Goal: Task Accomplishment & Management: Use online tool/utility

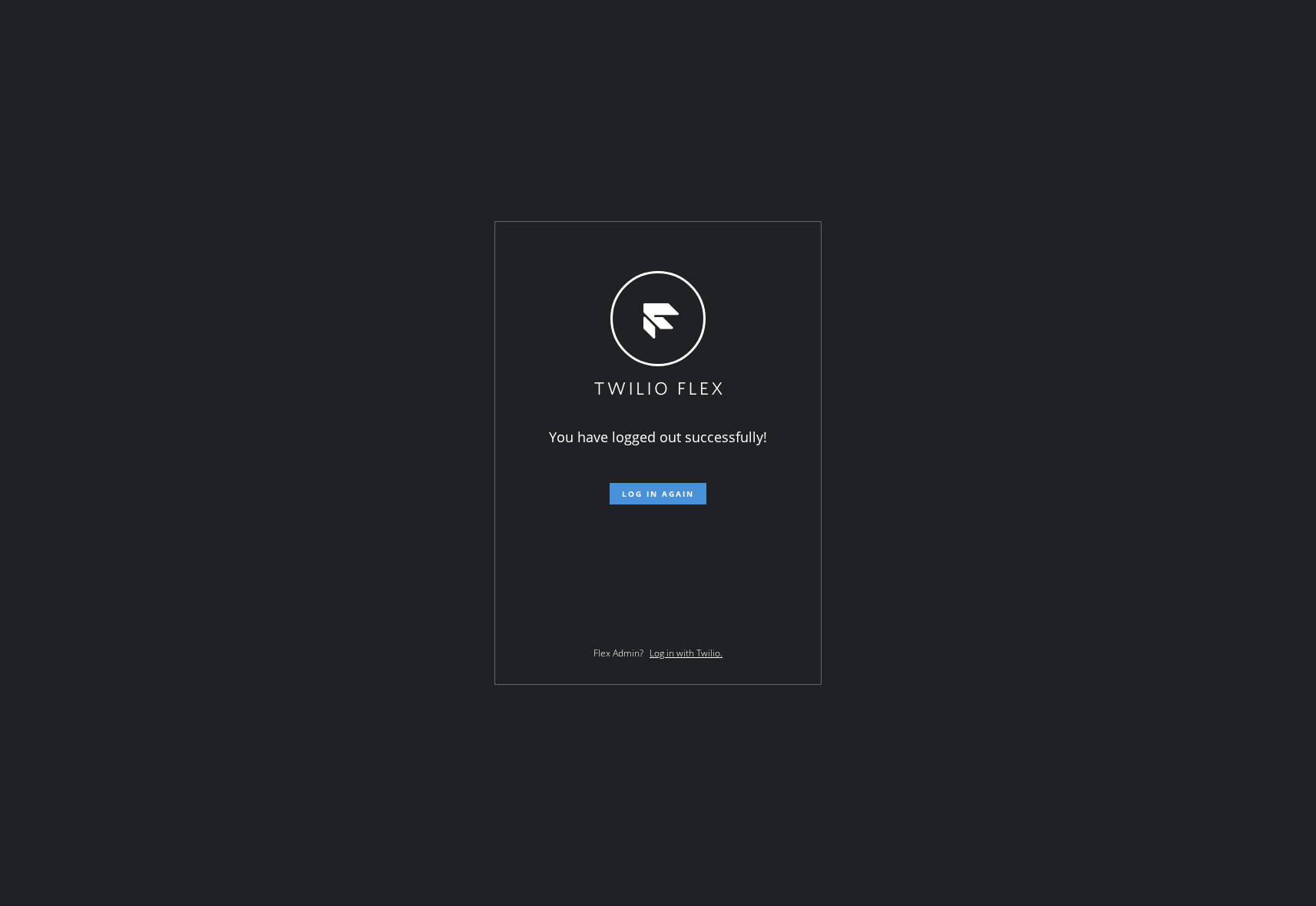
drag, startPoint x: 0, startPoint y: 0, endPoint x: 665, endPoint y: 490, distance: 826.0
click at [665, 490] on span "Log in again" at bounding box center [658, 494] width 72 height 11
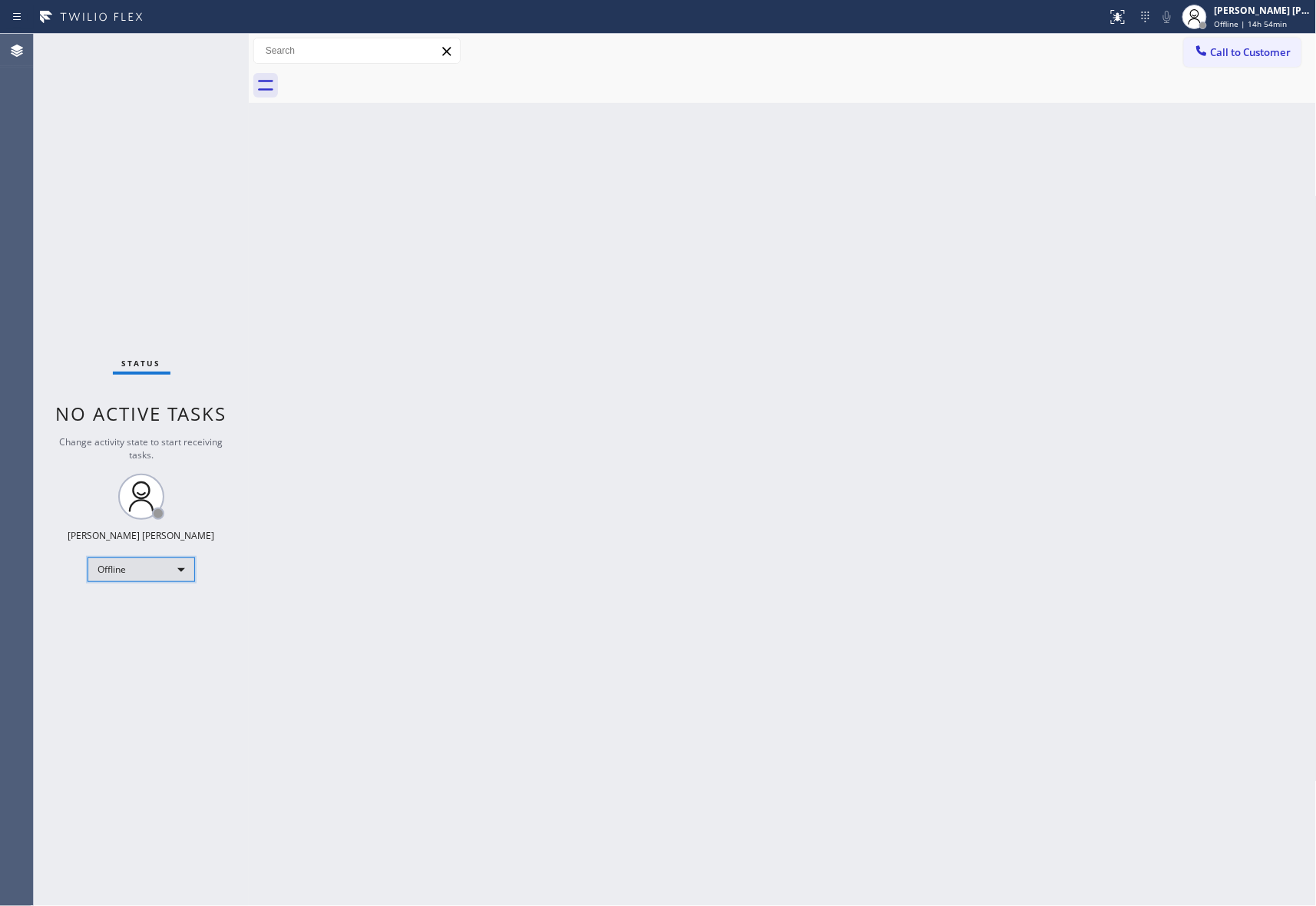
click at [167, 566] on div "Offline" at bounding box center [141, 569] width 108 height 25
click at [144, 625] on li "Unavailable" at bounding box center [140, 630] width 103 height 19
click at [1278, 55] on span "Call to Customer" at bounding box center [1251, 52] width 80 height 14
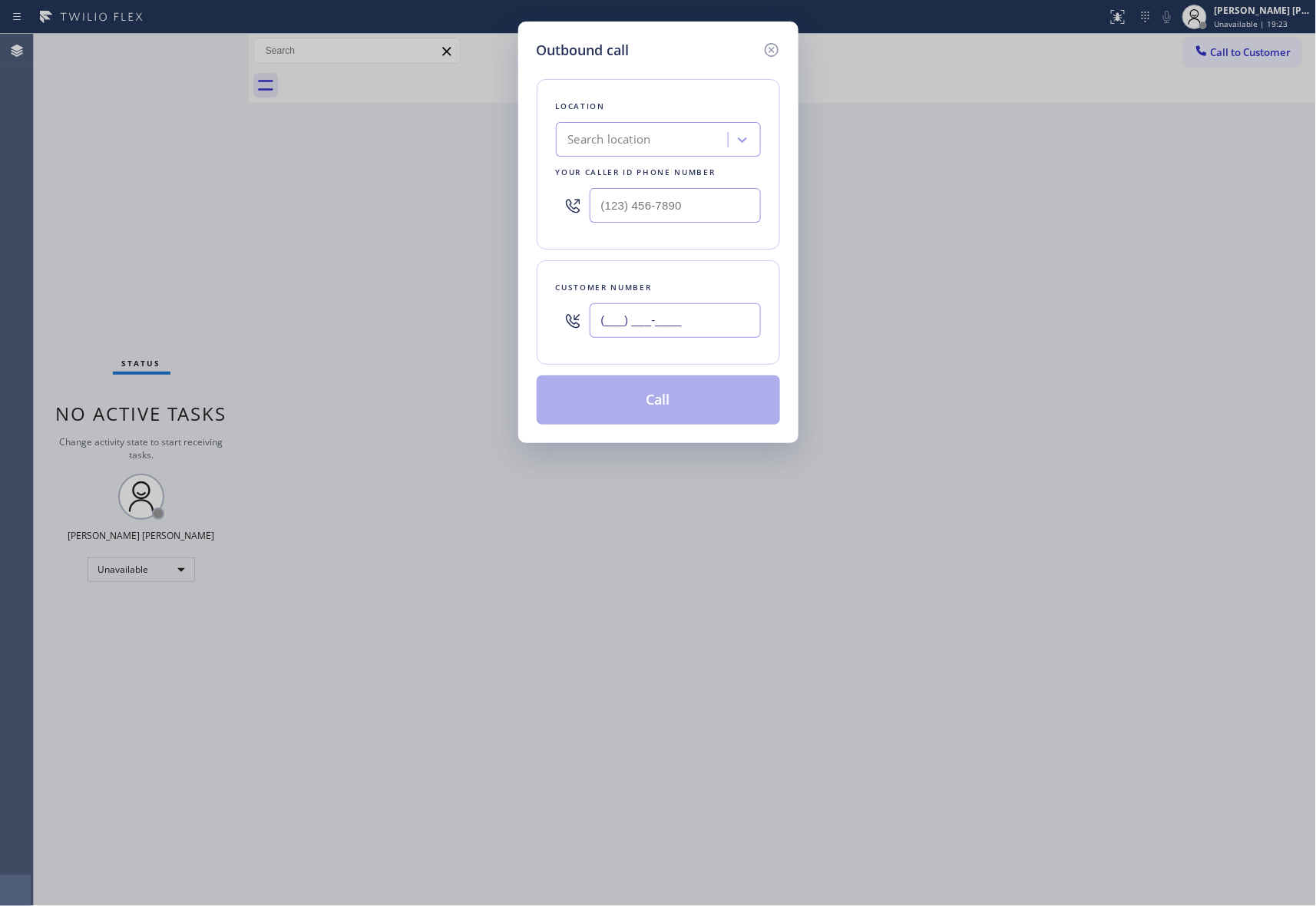
click at [714, 319] on input "(___) ___-____" at bounding box center [675, 320] width 171 height 35
paste input "425) 490-7418"
type input "[PHONE_NUMBER]"
drag, startPoint x: 726, startPoint y: 213, endPoint x: 476, endPoint y: 204, distance: 250.2
click at [476, 204] on div "Outbound call Location Search location Your caller id phone number (___) ___-__…" at bounding box center [658, 453] width 1316 height 906
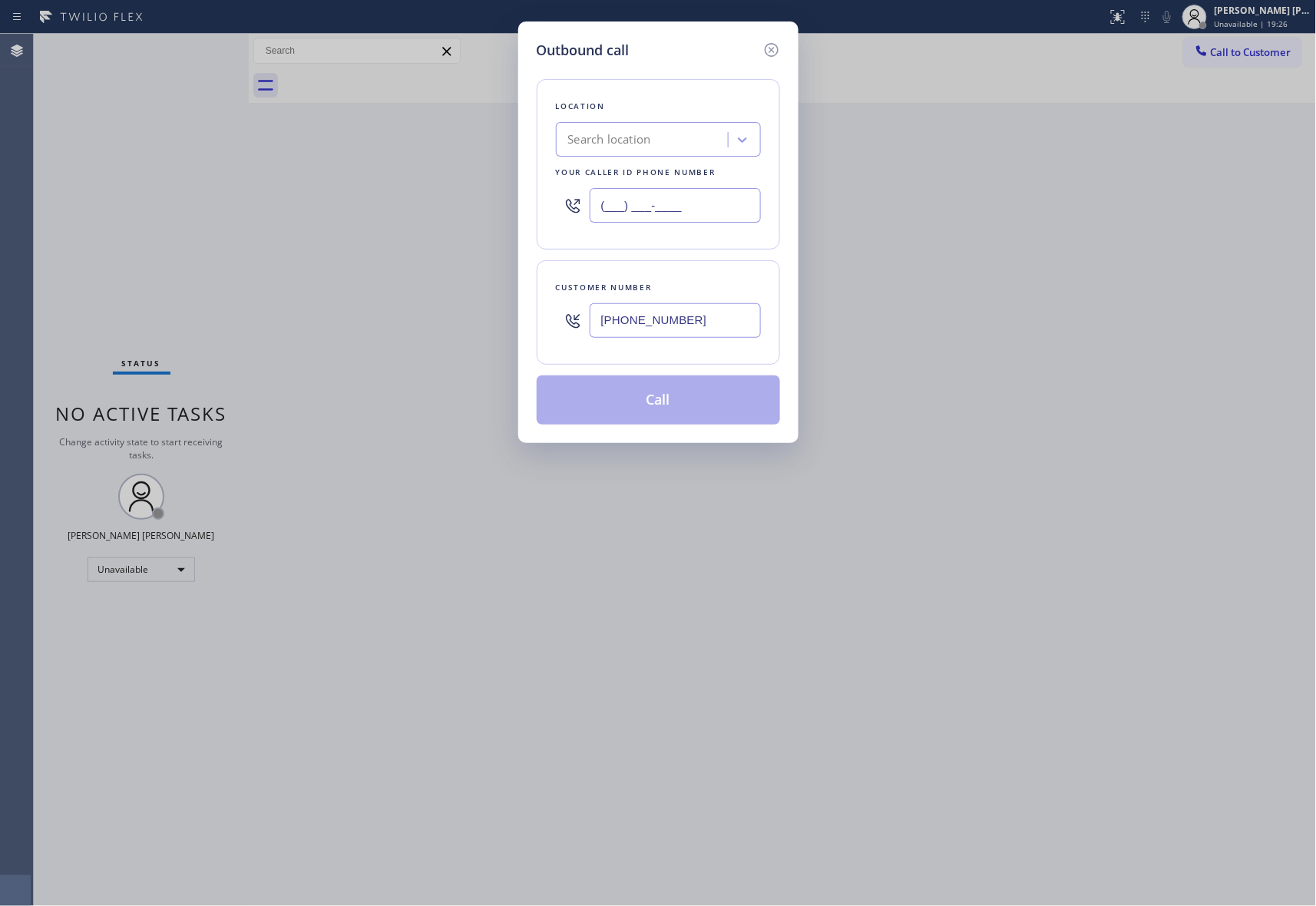
paste input "425) 659-2909"
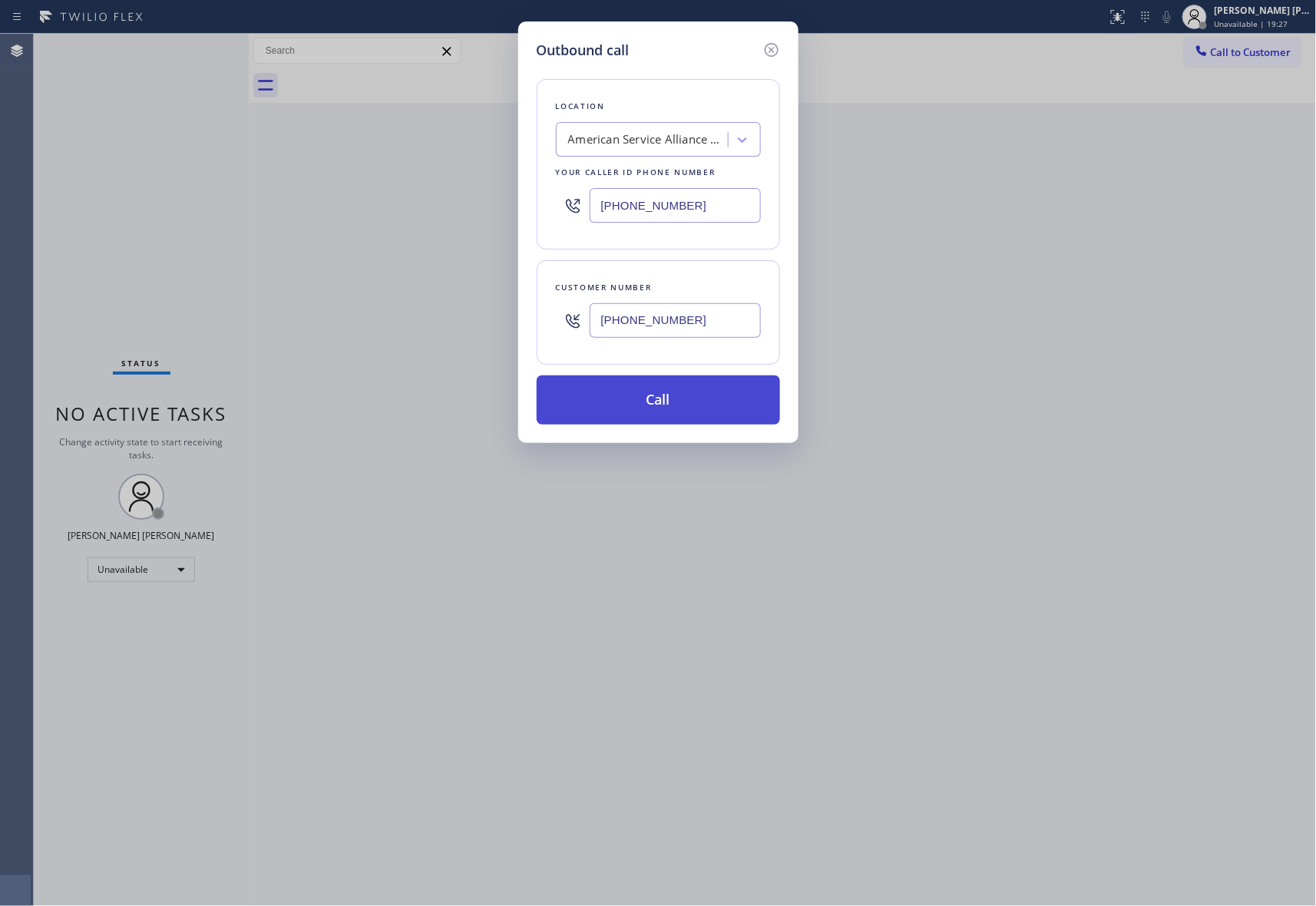
type input "[PHONE_NUMBER]"
click at [694, 395] on button "Call" at bounding box center [658, 400] width 243 height 49
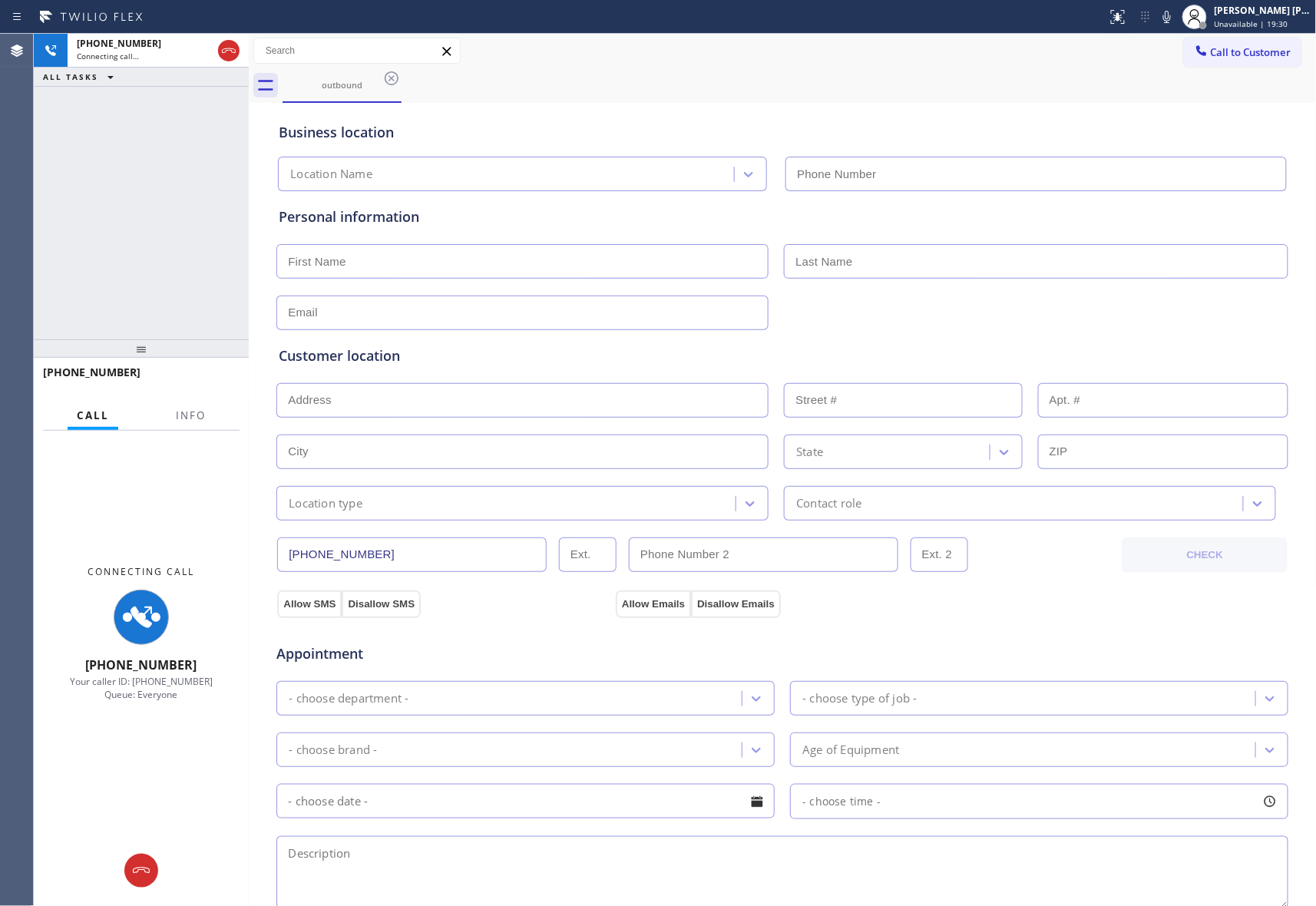
type input "[PHONE_NUMBER]"
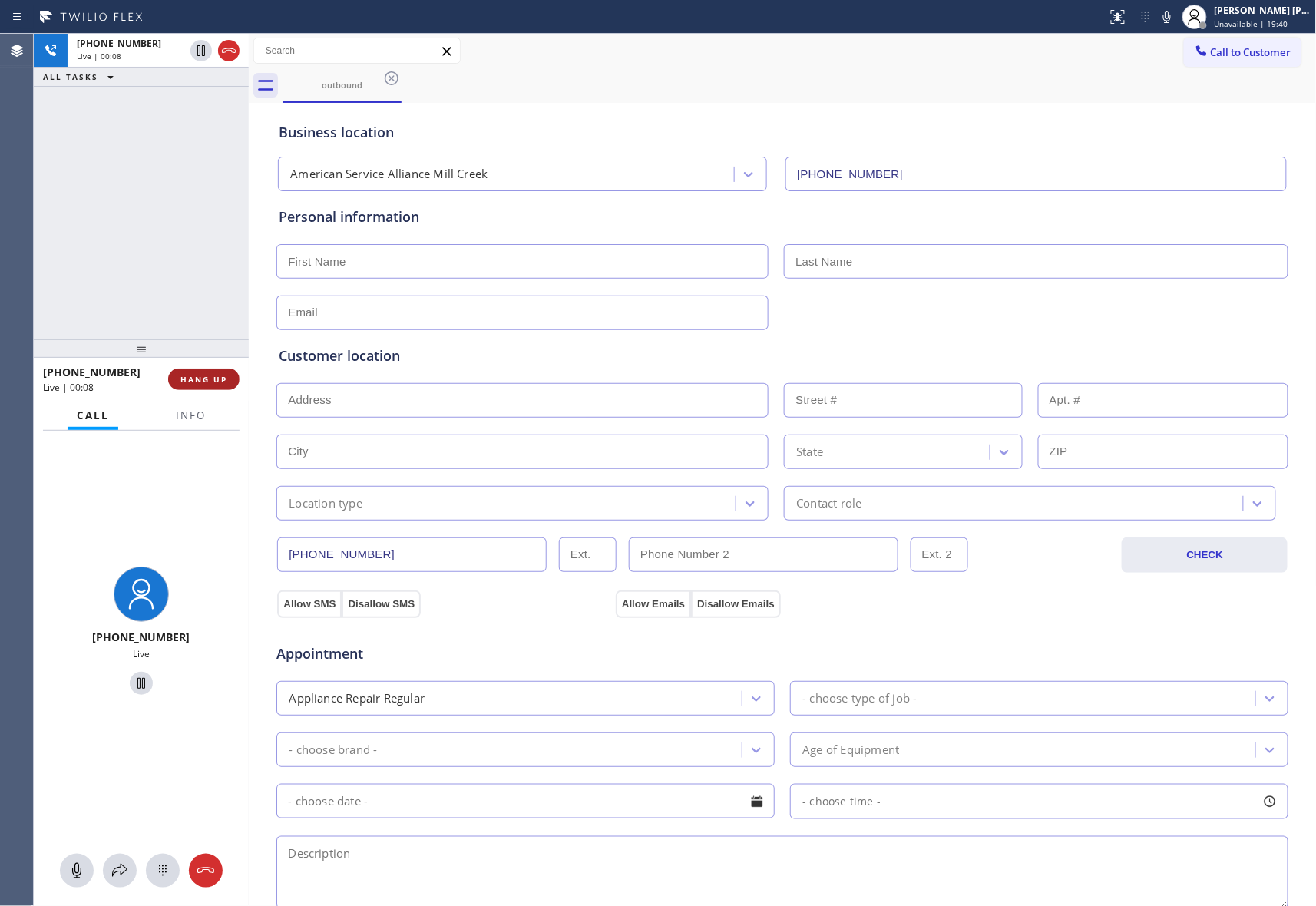
click at [221, 379] on span "HANG UP" at bounding box center [203, 379] width 47 height 11
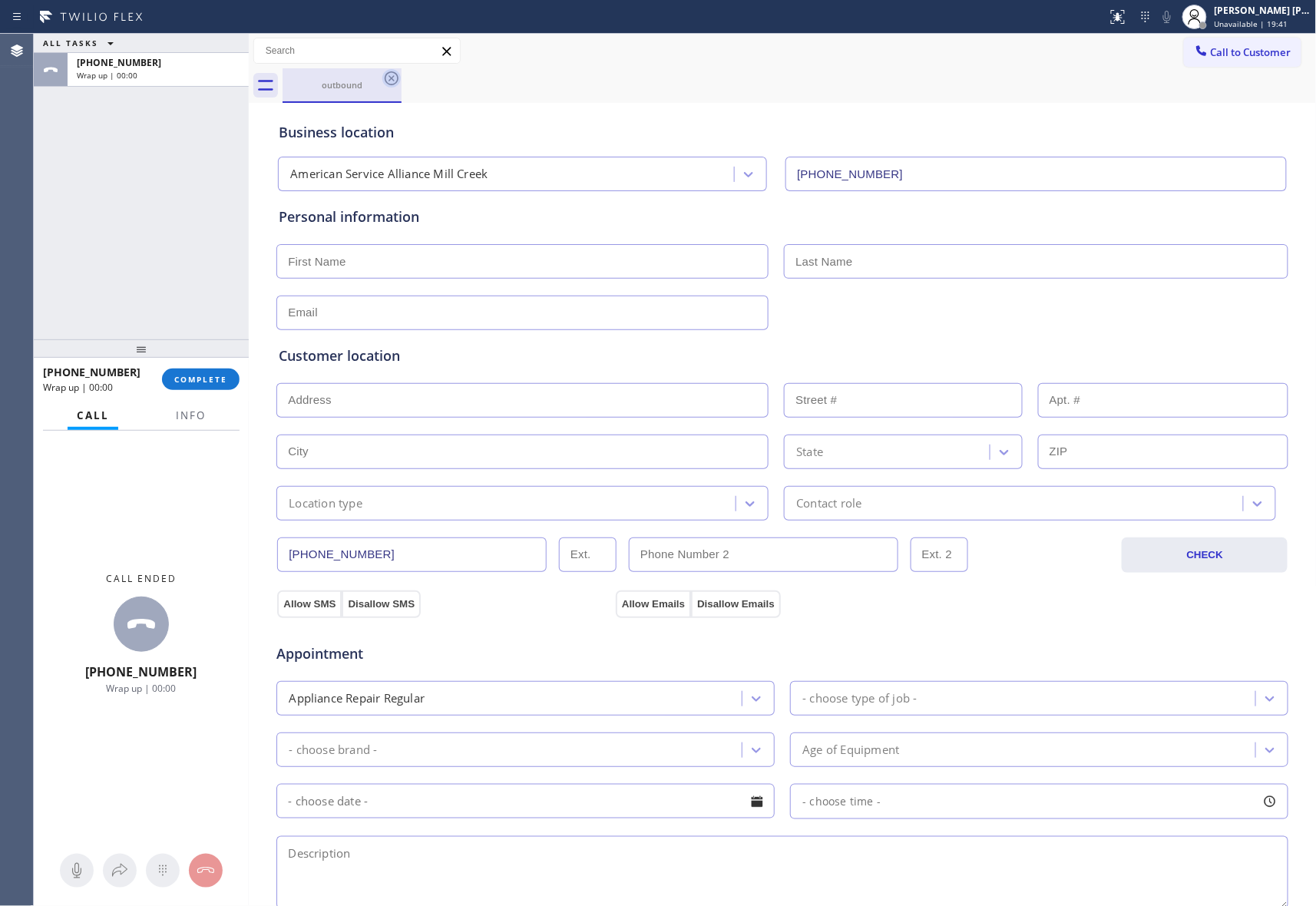
click at [395, 83] on icon at bounding box center [391, 78] width 14 height 14
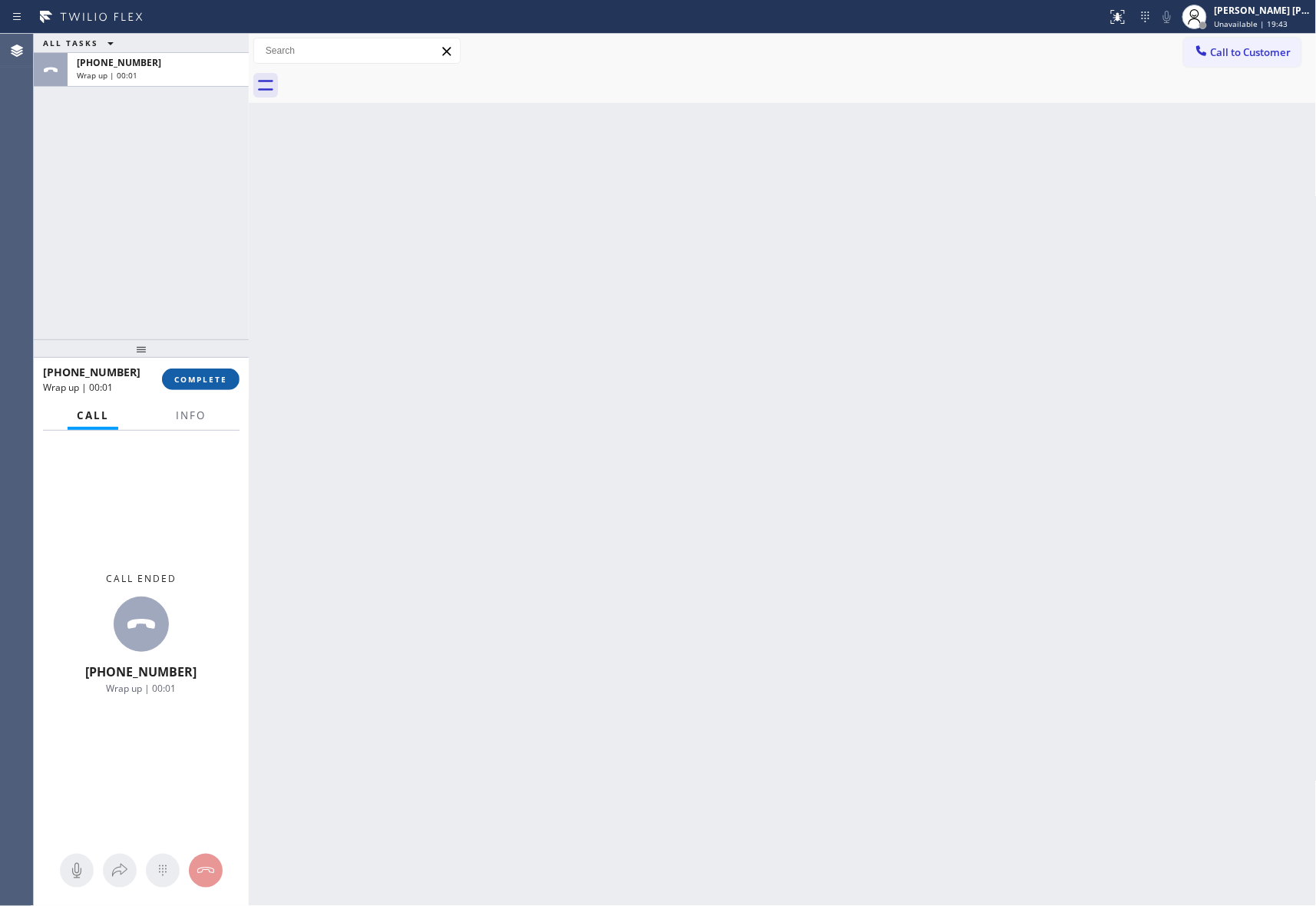
click at [218, 382] on span "COMPLETE" at bounding box center [201, 379] width 53 height 11
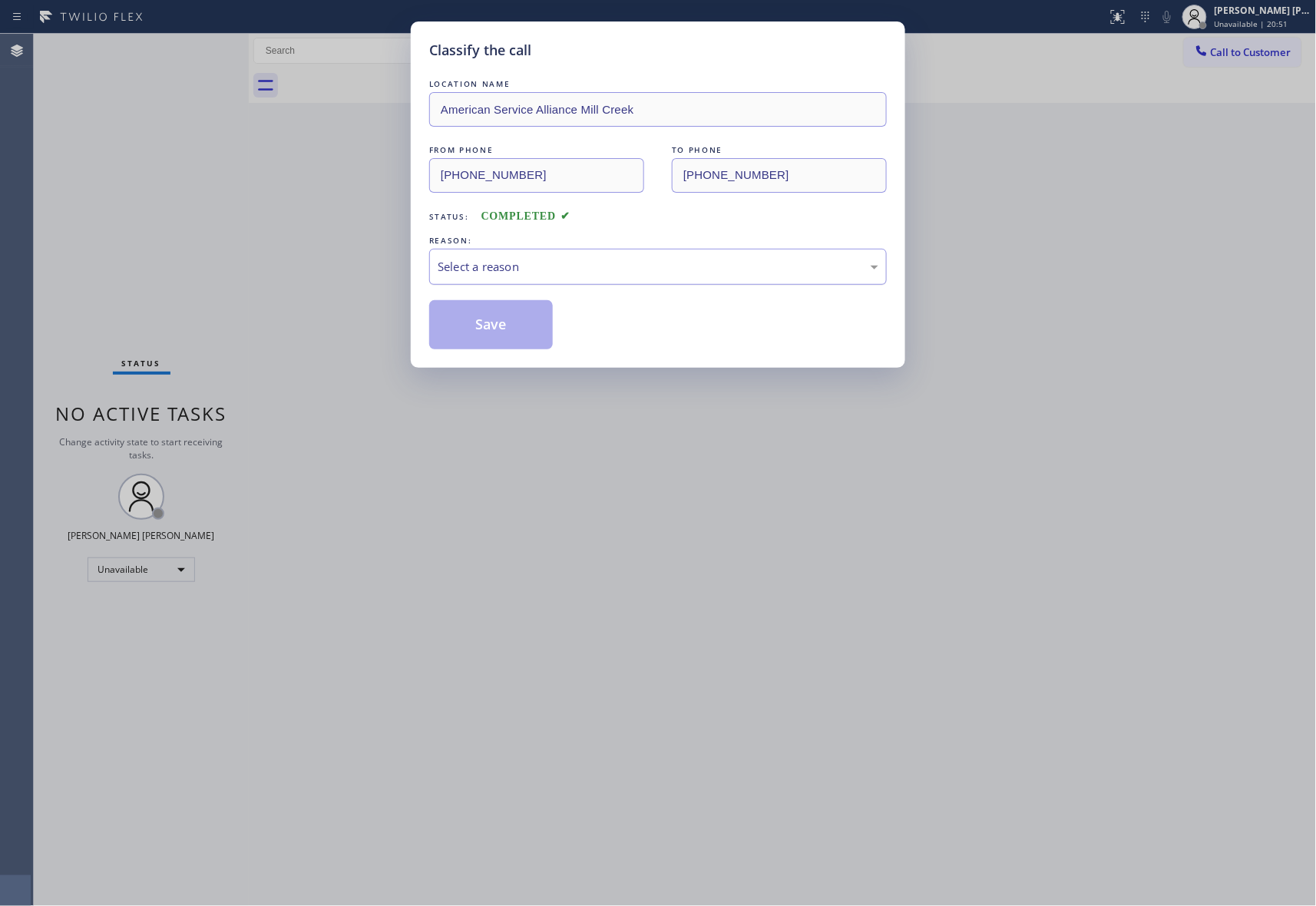
click at [600, 265] on div "Select a reason" at bounding box center [658, 267] width 441 height 18
click at [506, 327] on button "Save" at bounding box center [491, 325] width 124 height 49
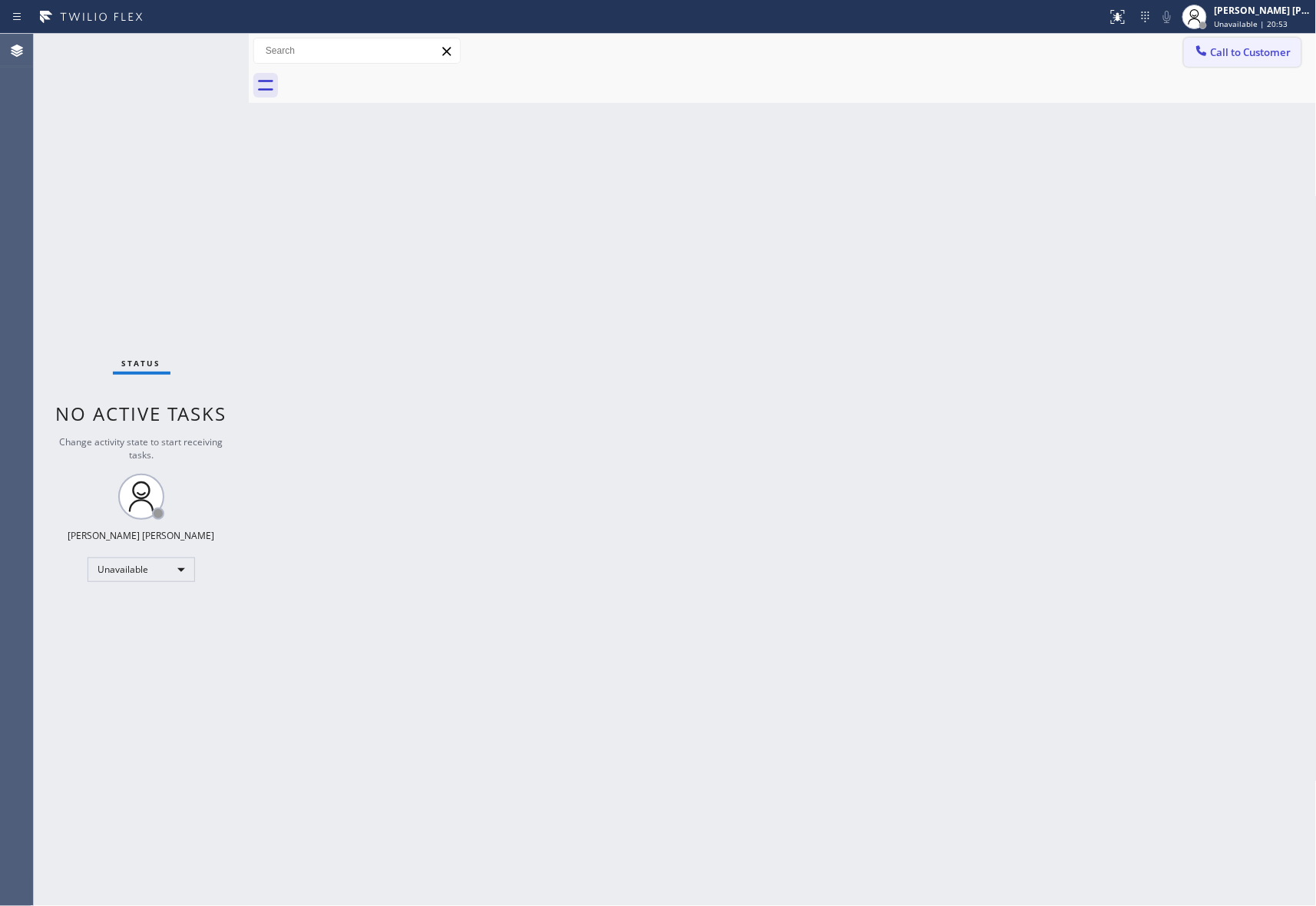
click at [1261, 58] on span "Call to Customer" at bounding box center [1251, 52] width 80 height 14
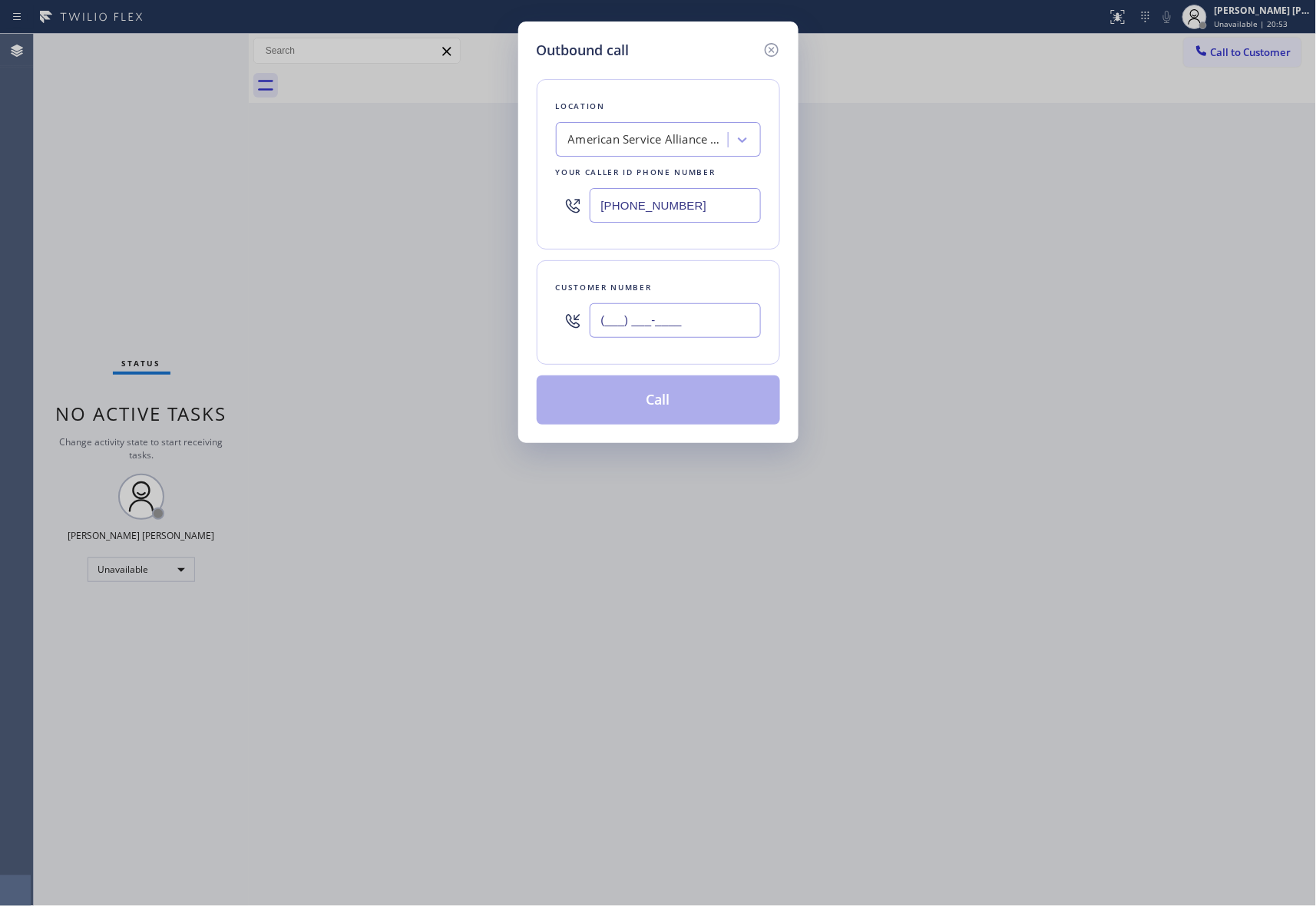
click at [700, 304] on input "(___) ___-____" at bounding box center [675, 320] width 171 height 35
paste input "619) 990-4764"
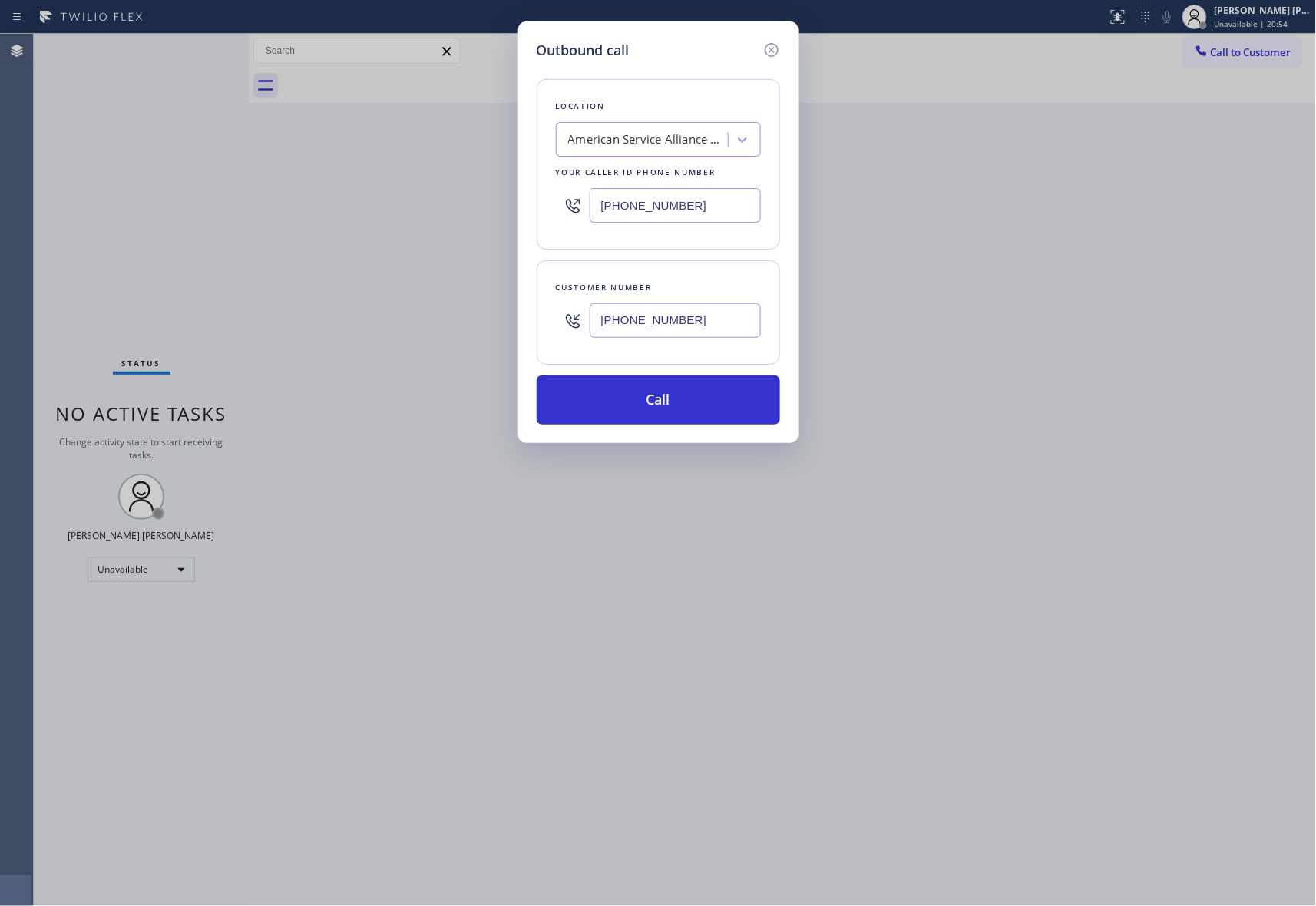
type input "[PHONE_NUMBER]"
drag, startPoint x: 562, startPoint y: 196, endPoint x: 443, endPoint y: 194, distance: 119.0
click at [443, 194] on div "Outbound call Location American Service Alliance [GEOGRAPHIC_DATA] Your caller …" at bounding box center [658, 453] width 1316 height 906
paste input "619) 566-3442"
type input "[PHONE_NUMBER]"
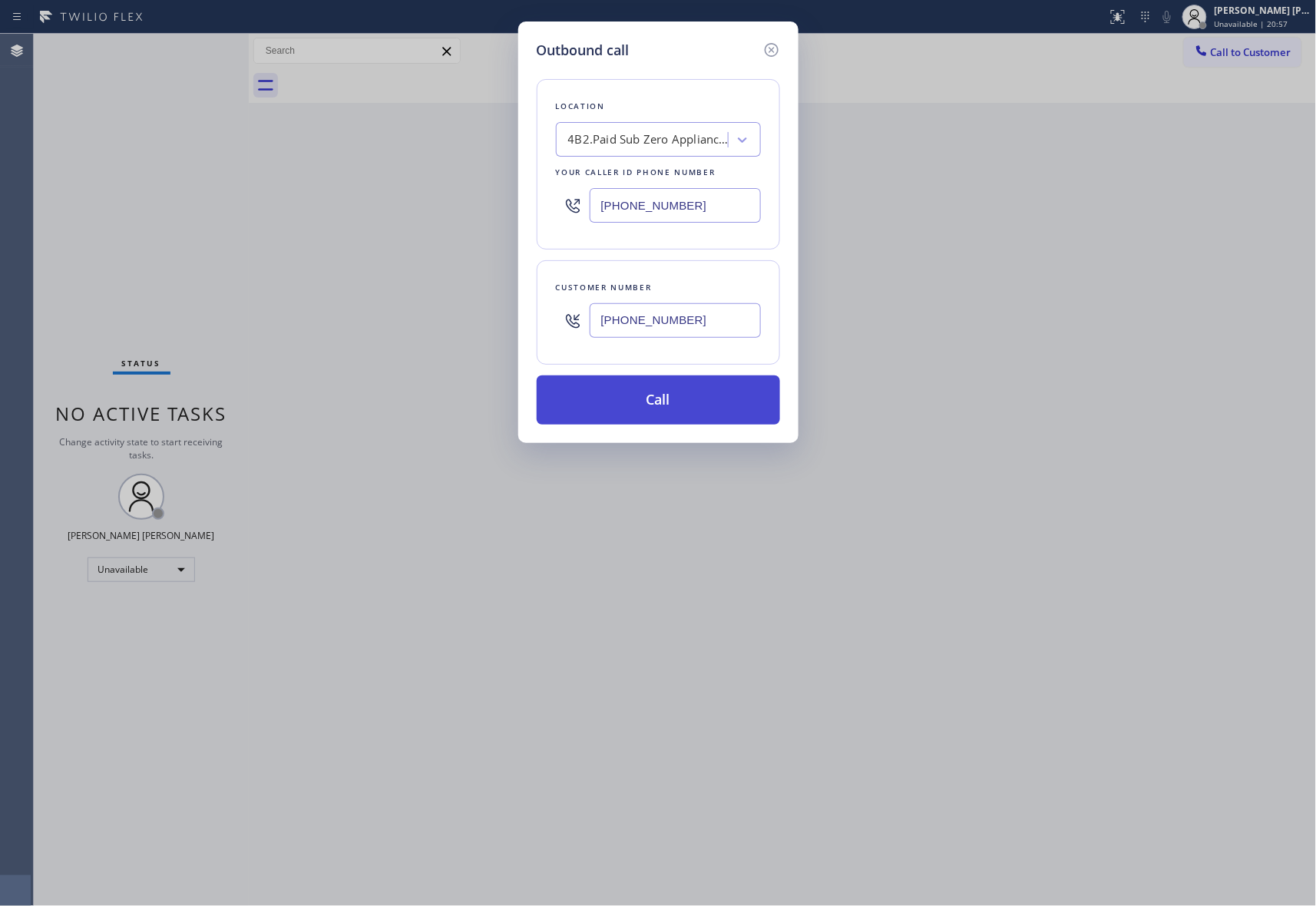
click at [662, 400] on button "Call" at bounding box center [658, 400] width 243 height 49
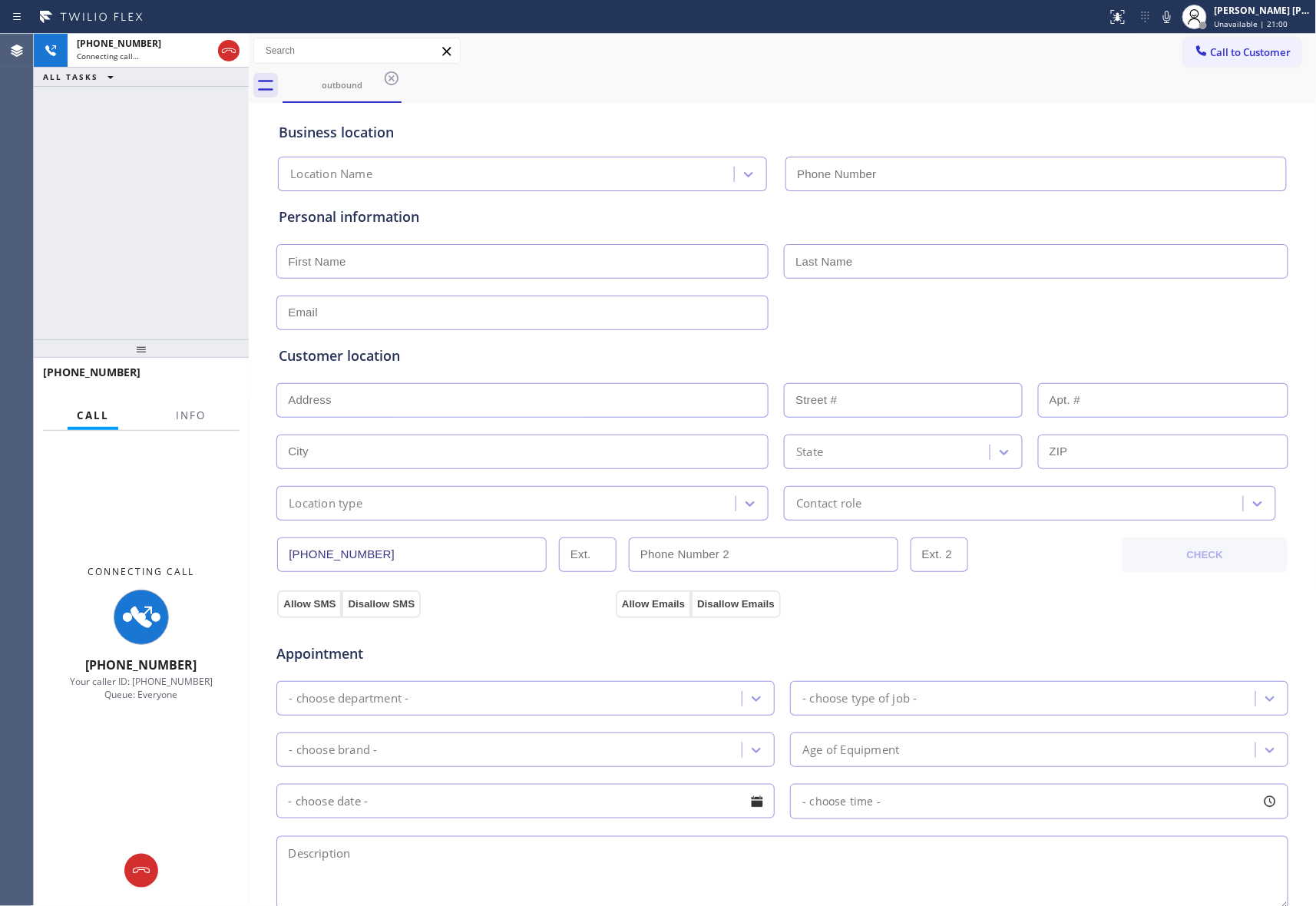
type input "[PHONE_NUMBER]"
click at [185, 409] on span "Info" at bounding box center [191, 415] width 30 height 14
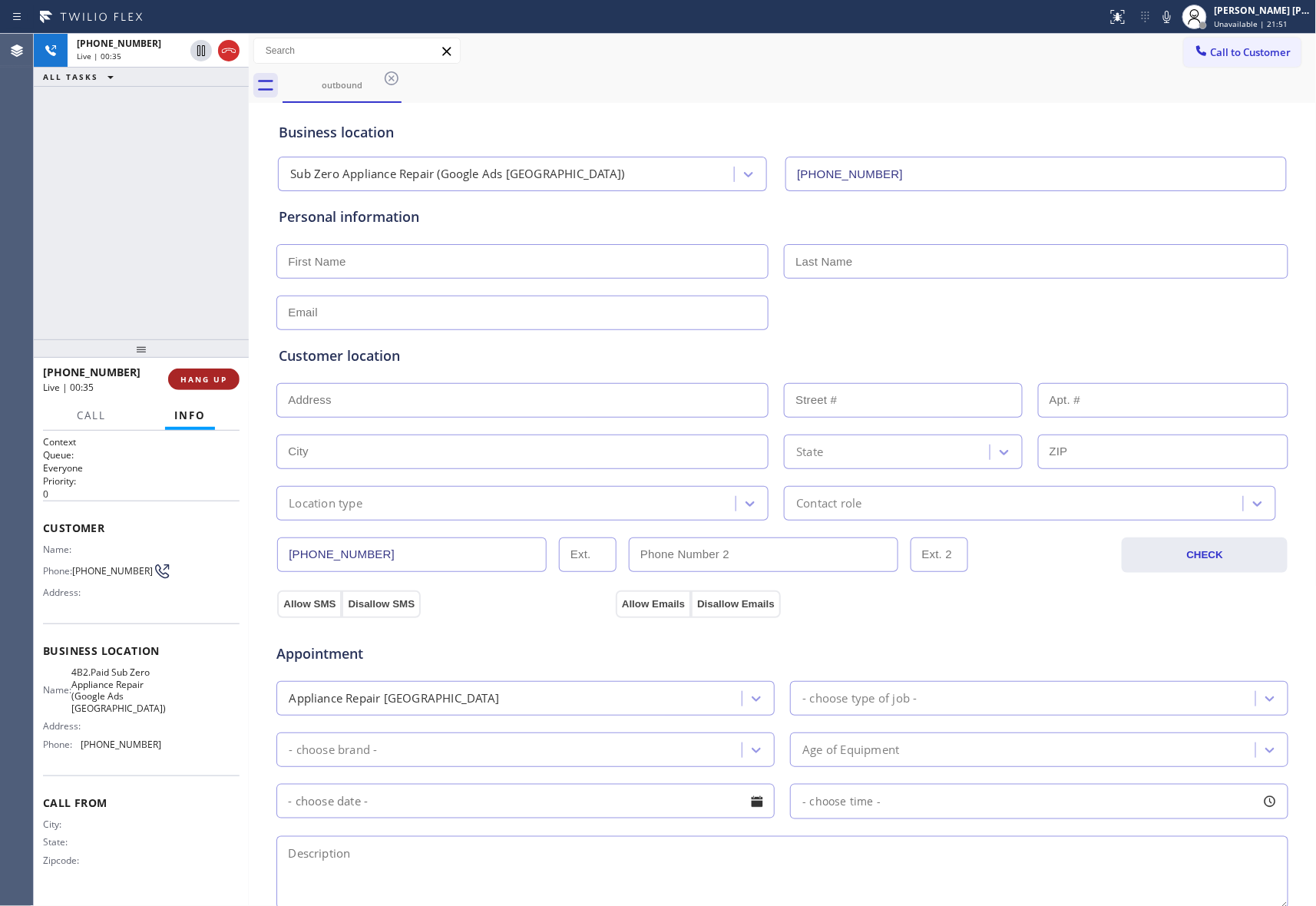
click at [218, 376] on span "HANG UP" at bounding box center [203, 379] width 47 height 11
drag, startPoint x: 369, startPoint y: 96, endPoint x: 385, endPoint y: 85, distance: 19.4
click at [379, 89] on div "outbound" at bounding box center [342, 85] width 116 height 33
click at [385, 85] on icon at bounding box center [392, 79] width 19 height 19
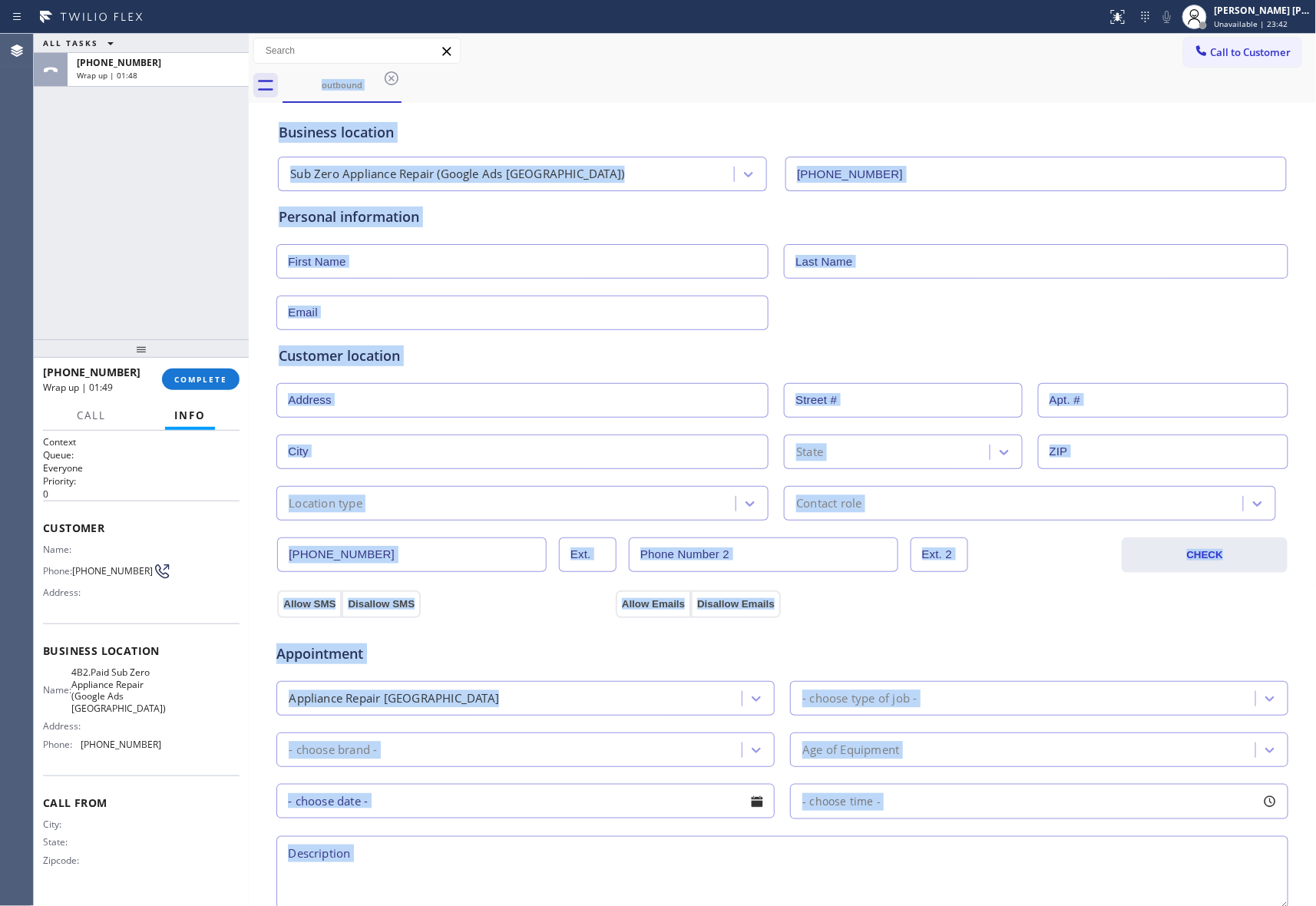
click at [388, 83] on div "outbound" at bounding box center [800, 86] width 1035 height 35
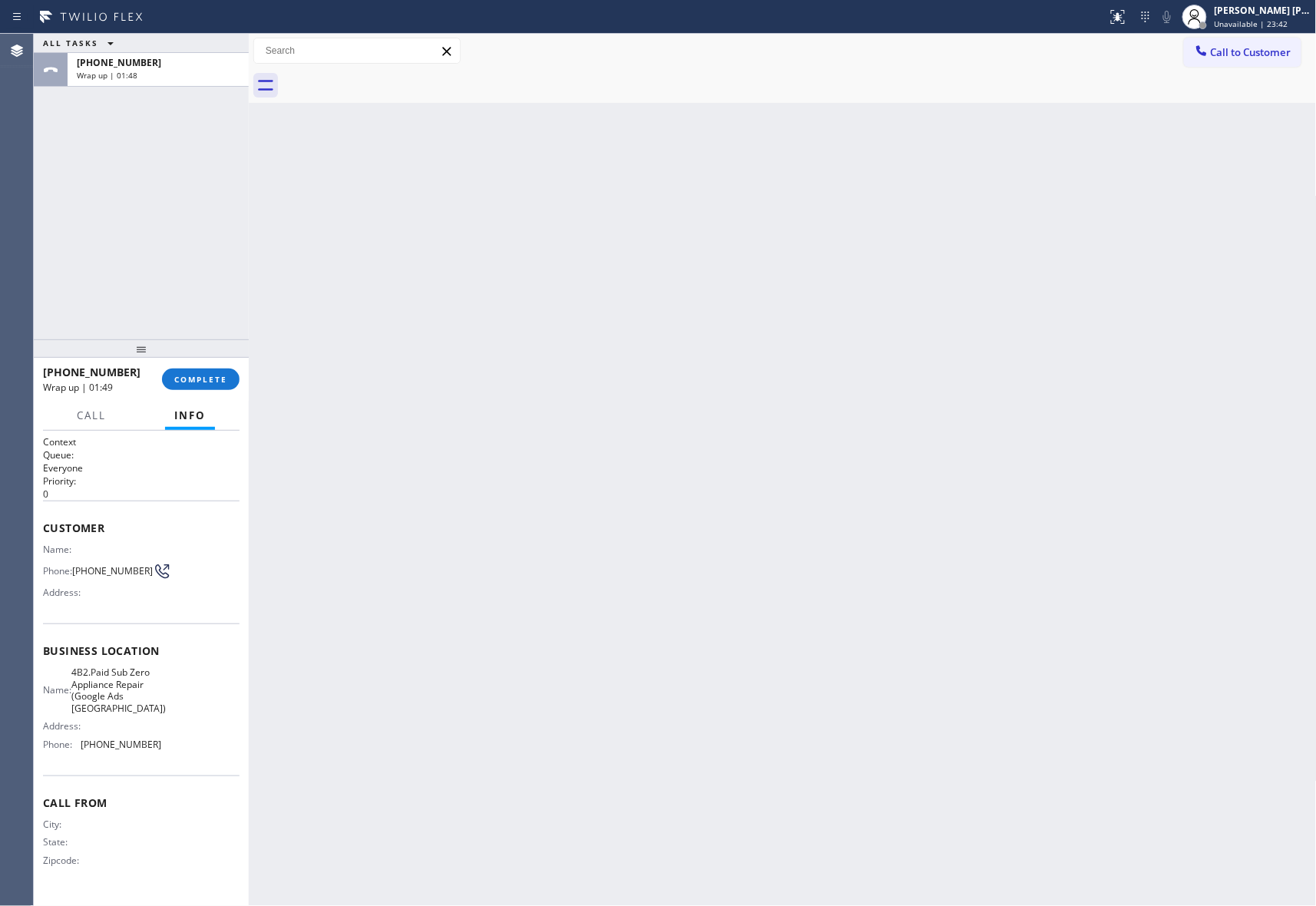
drag, startPoint x: 388, startPoint y: 83, endPoint x: 195, endPoint y: 319, distance: 304.9
click at [387, 83] on div at bounding box center [800, 86] width 1035 height 35
click at [189, 388] on button "COMPLETE" at bounding box center [201, 378] width 78 height 21
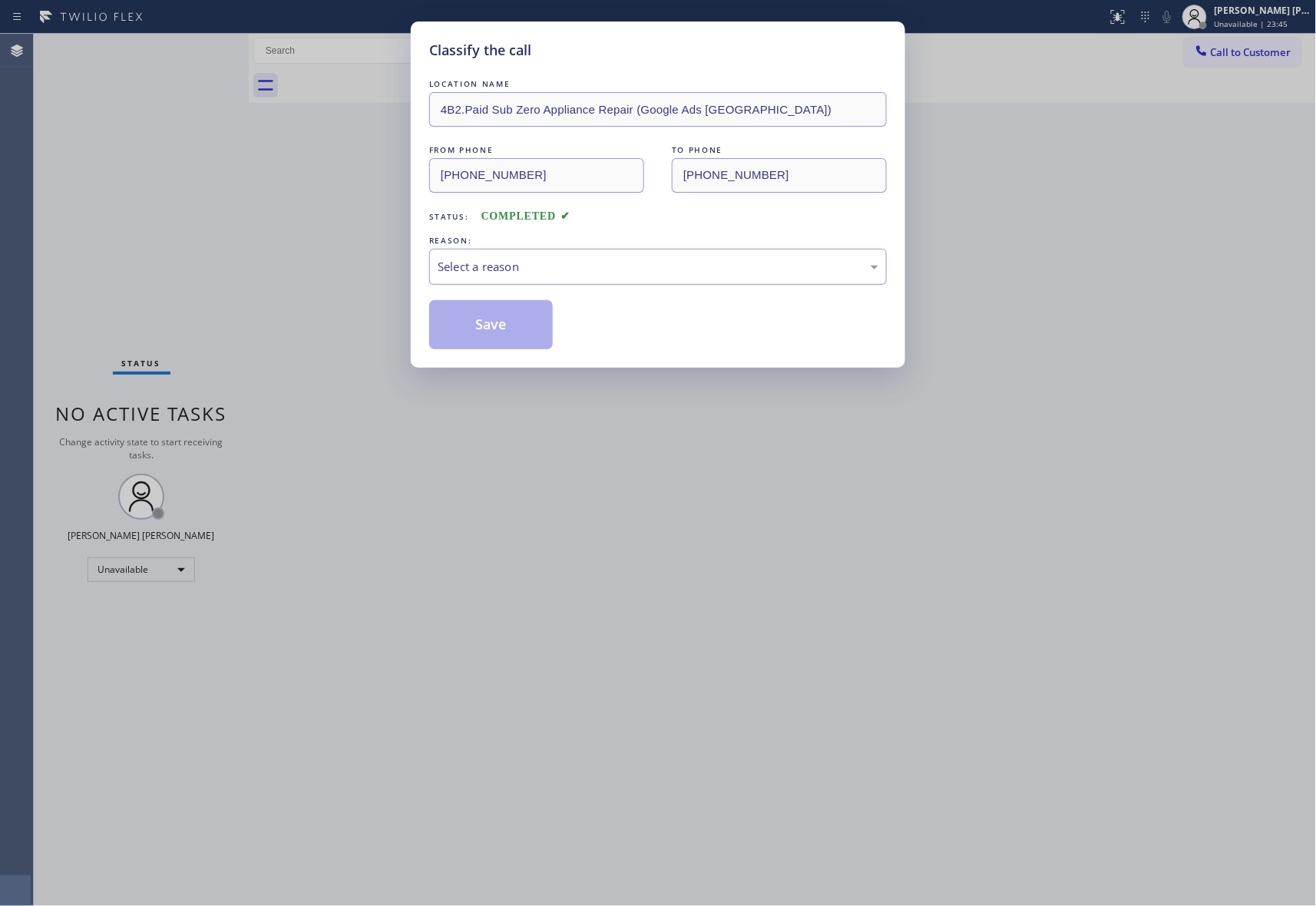
click at [695, 262] on div "Select a reason" at bounding box center [658, 267] width 441 height 18
click at [523, 320] on button "Save" at bounding box center [491, 325] width 124 height 49
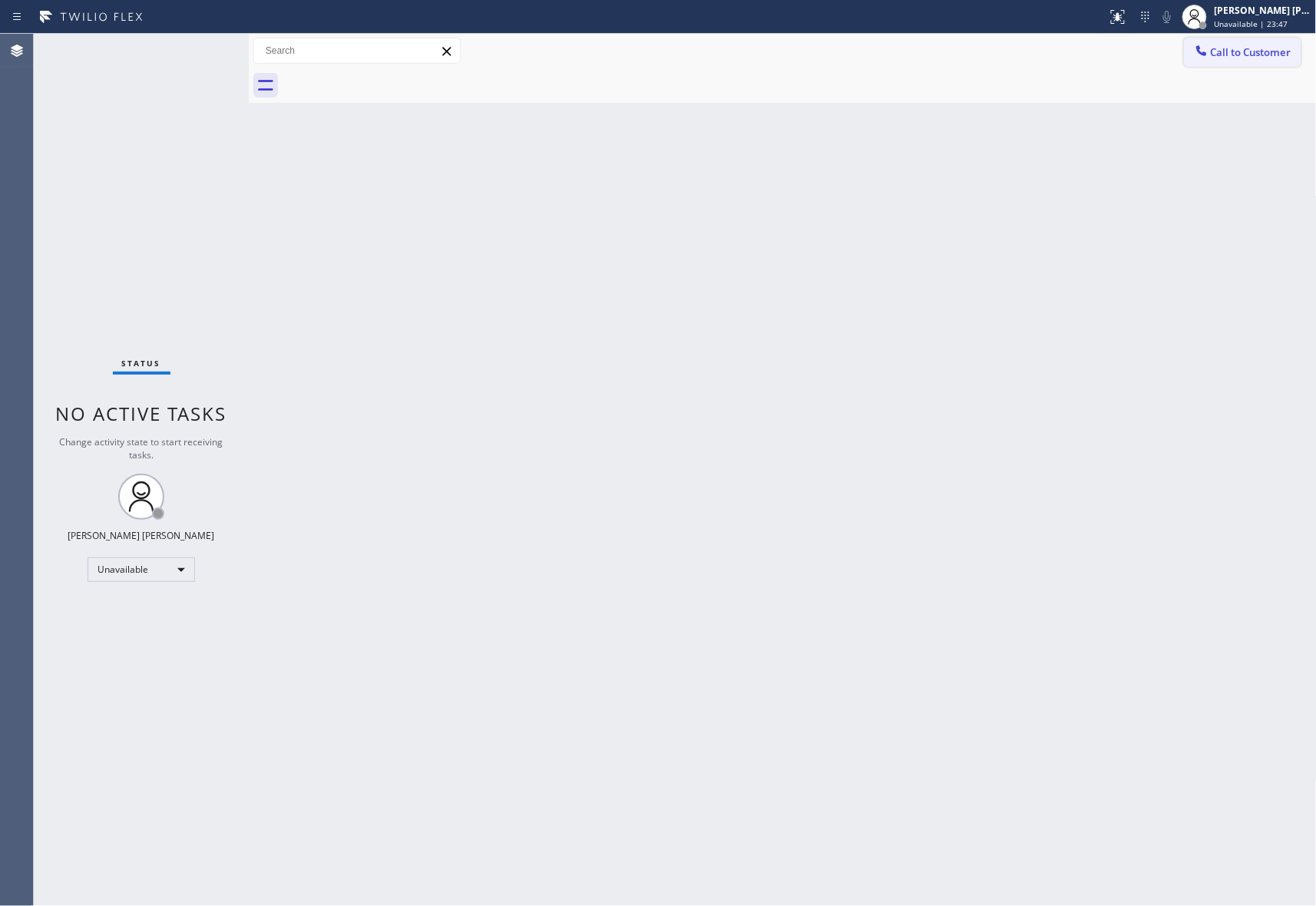
click at [1259, 59] on button "Call to Customer" at bounding box center [1242, 52] width 118 height 29
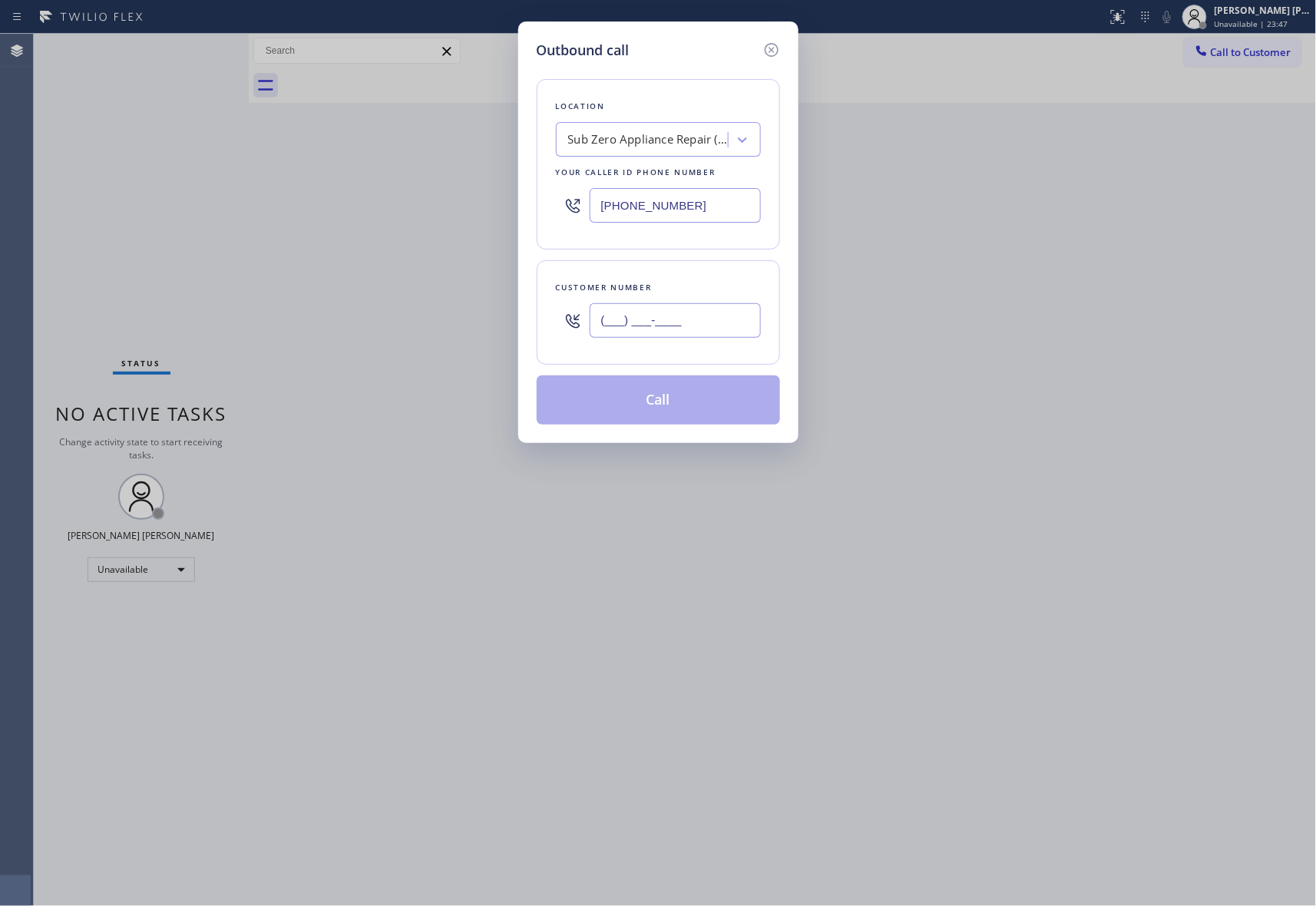
click at [630, 319] on input "(___) ___-____" at bounding box center [675, 320] width 171 height 35
paste input "954) 676-7277"
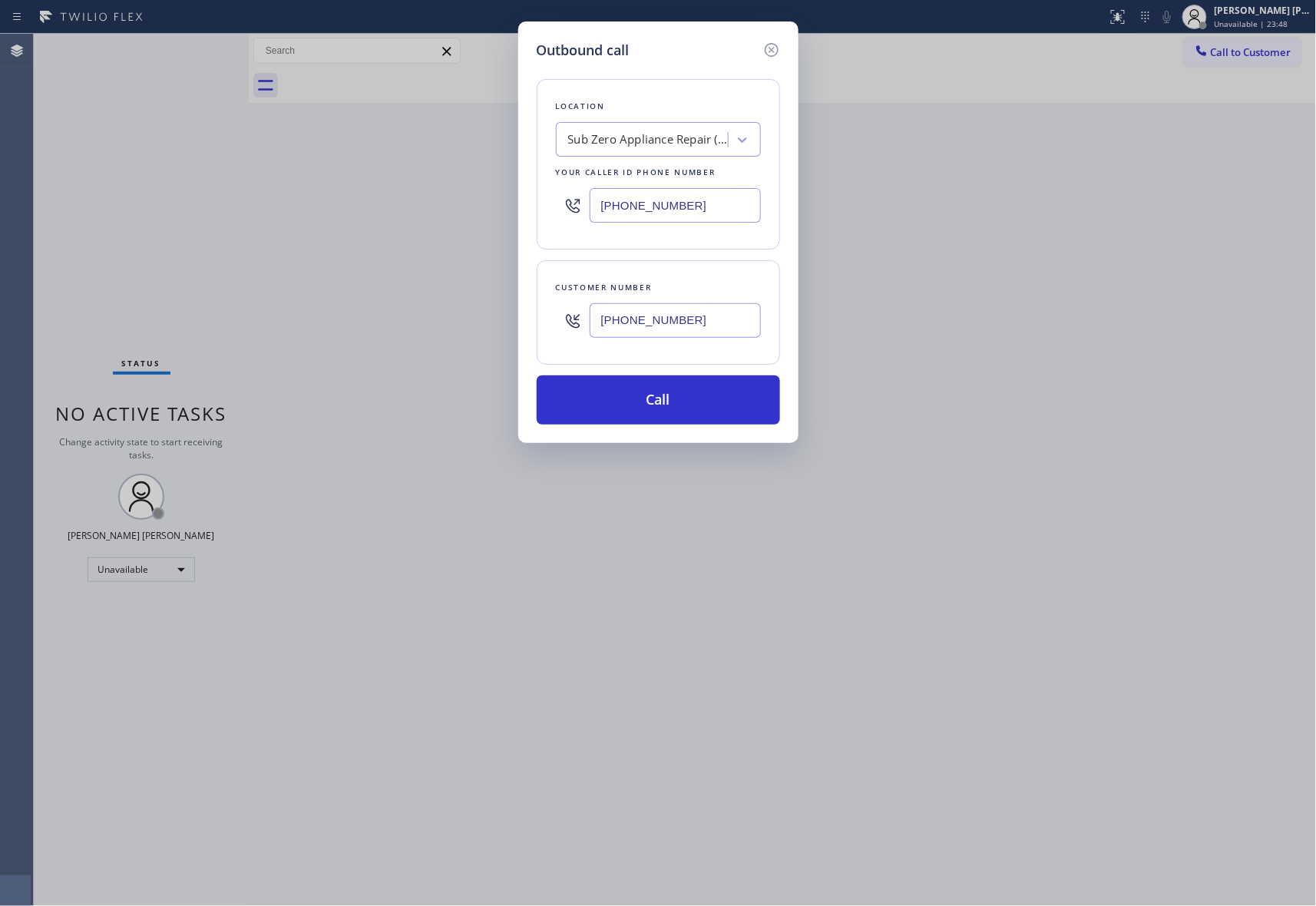
type input "[PHONE_NUMBER]"
drag, startPoint x: 723, startPoint y: 200, endPoint x: 409, endPoint y: 200, distance: 314.0
click at [409, 200] on div "Outbound call Location Sub Zero Appliance Repair (Google Ads [GEOGRAPHIC_DATA])…" at bounding box center [658, 453] width 1316 height 906
paste input "954) 807-2227"
type input "[PHONE_NUMBER]"
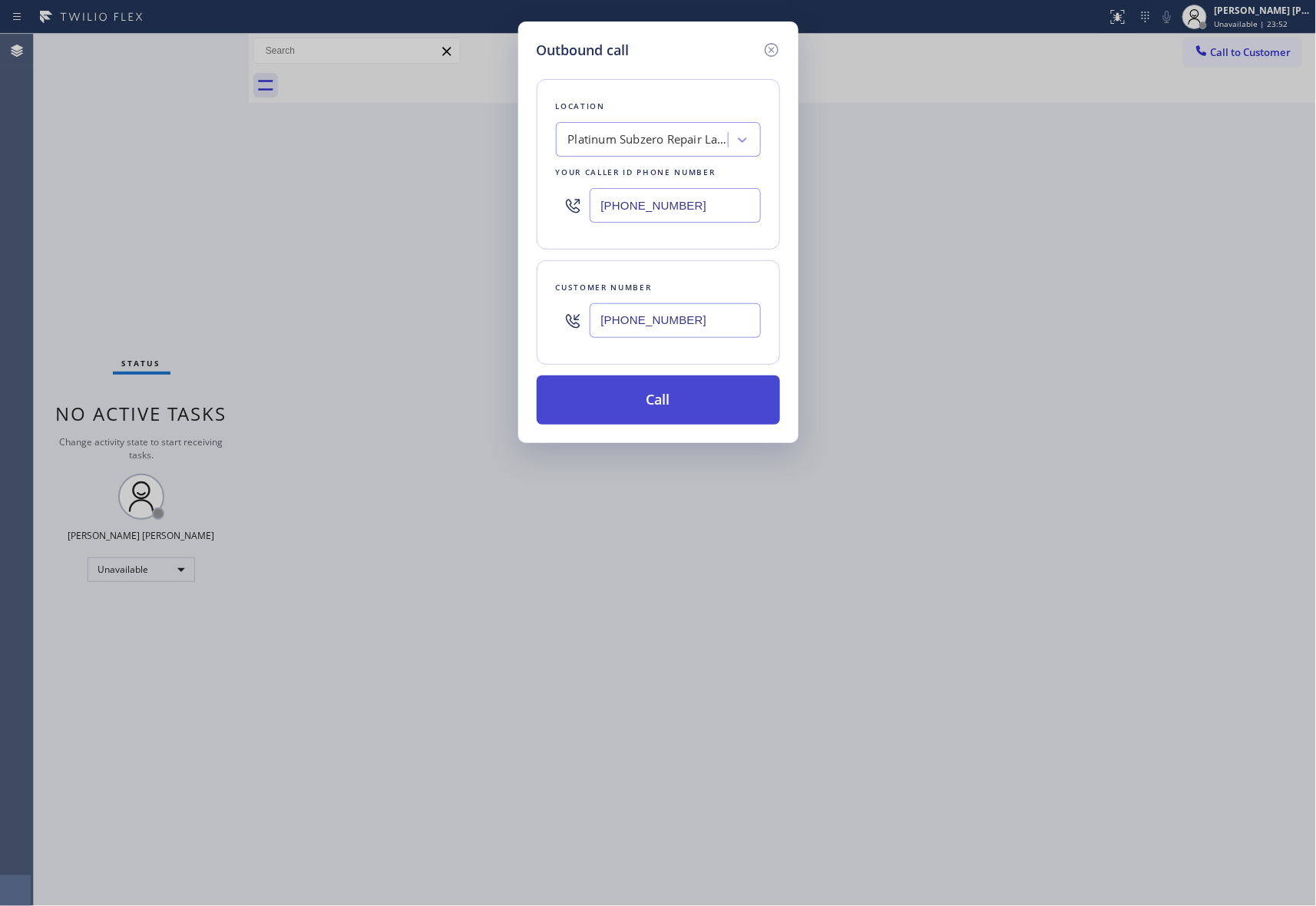
click at [685, 398] on button "Call" at bounding box center [658, 400] width 243 height 49
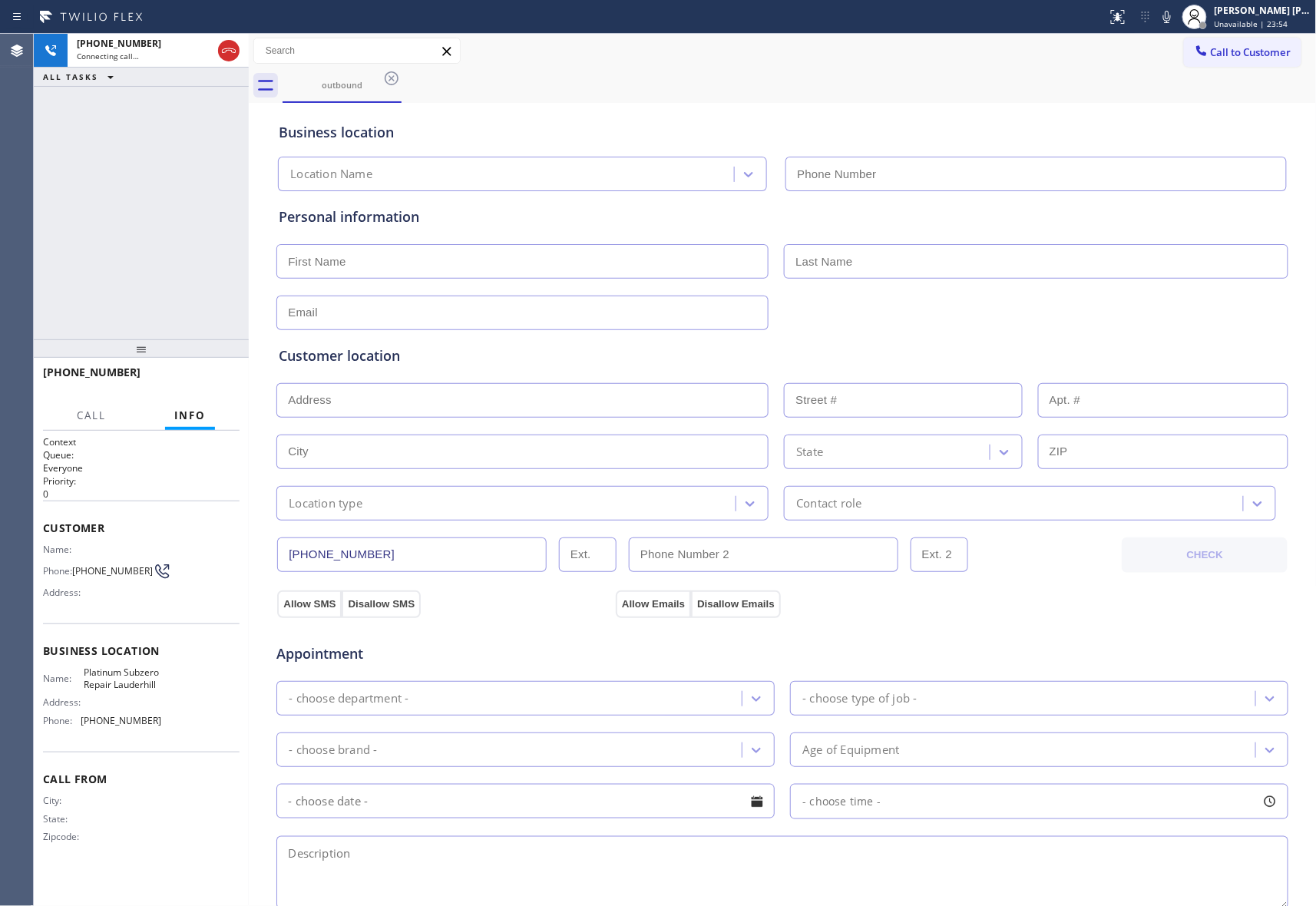
type input "[PHONE_NUMBER]"
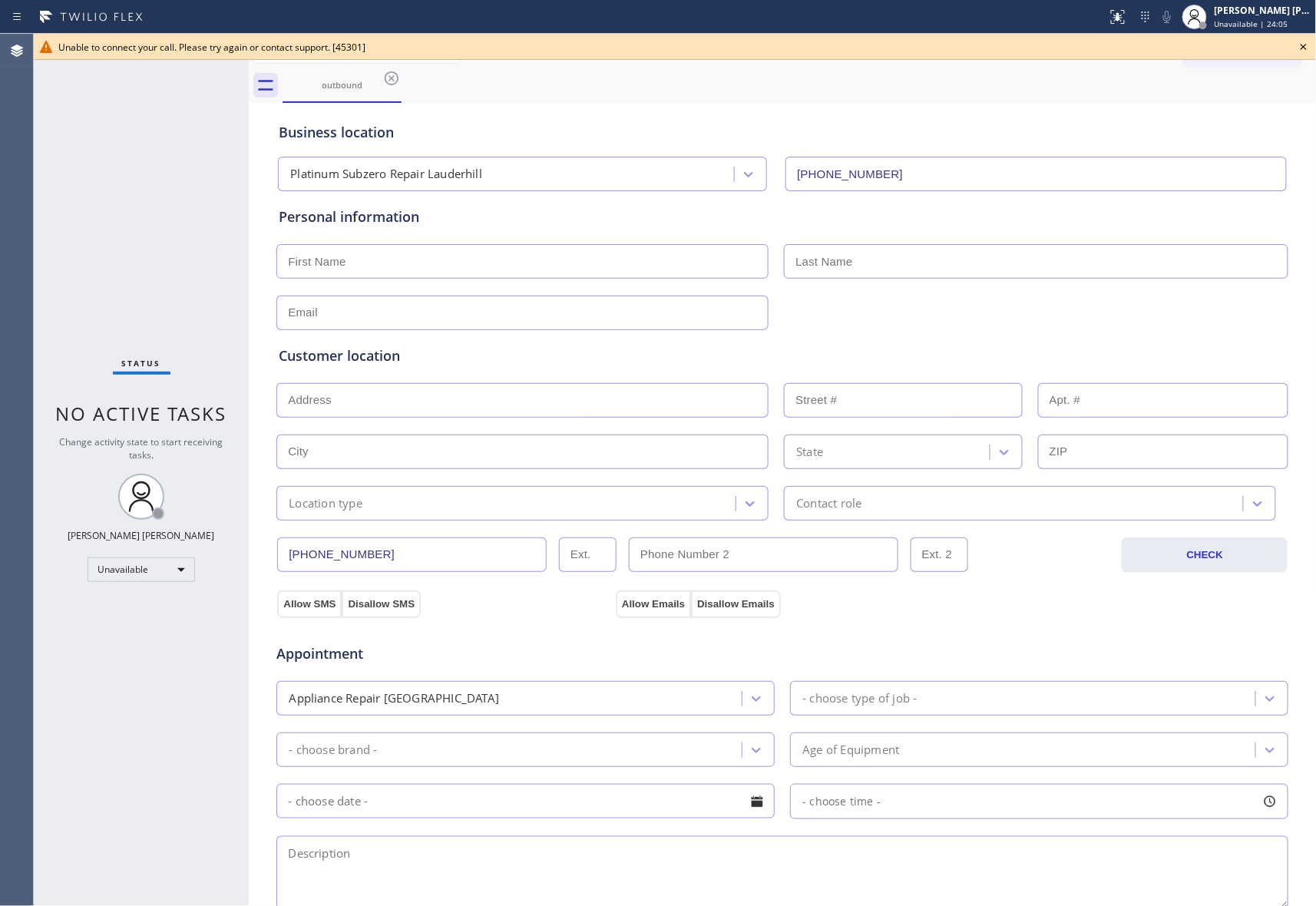
click at [1309, 47] on icon at bounding box center [1304, 47] width 19 height 19
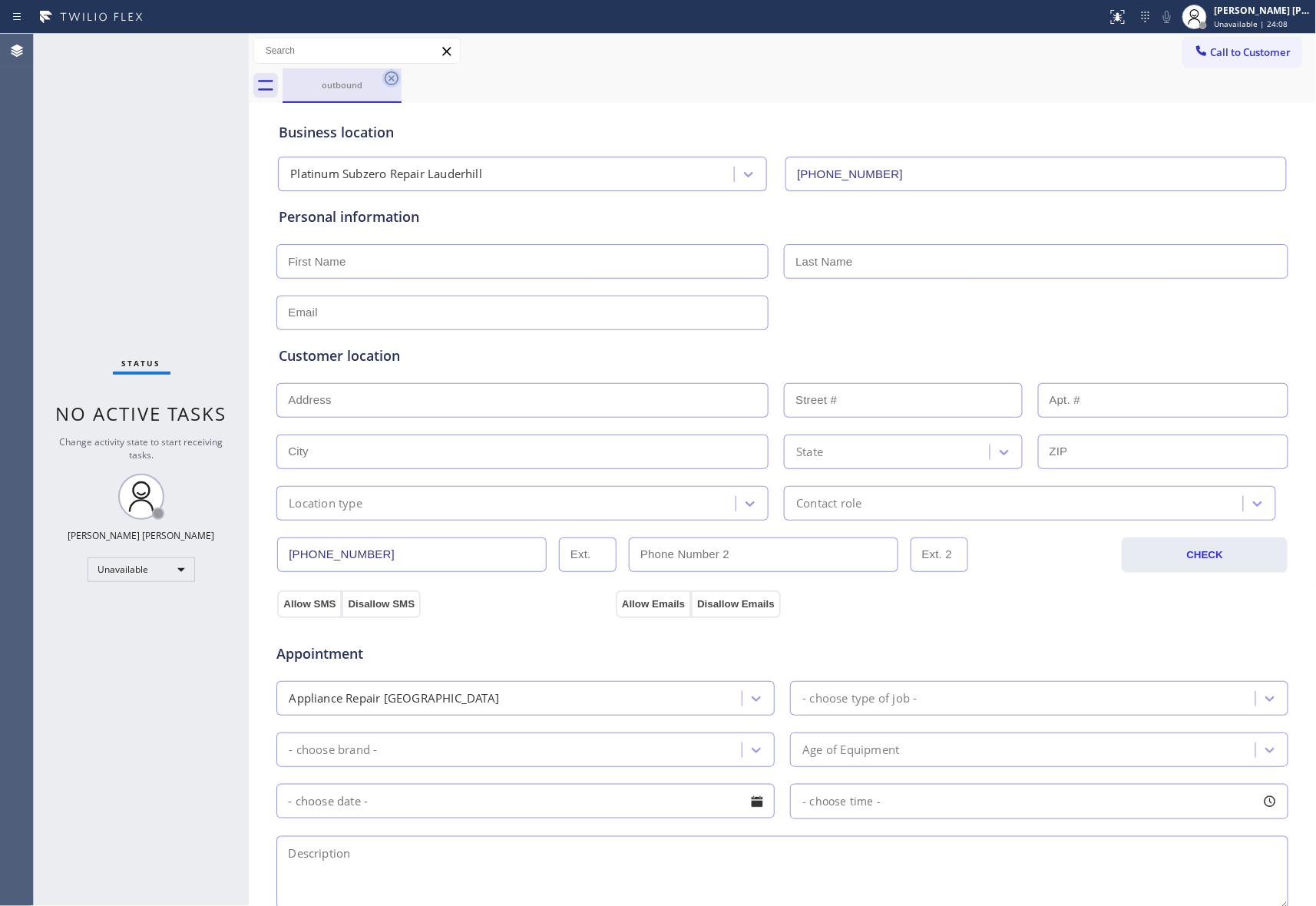
click at [397, 77] on icon at bounding box center [391, 78] width 14 height 14
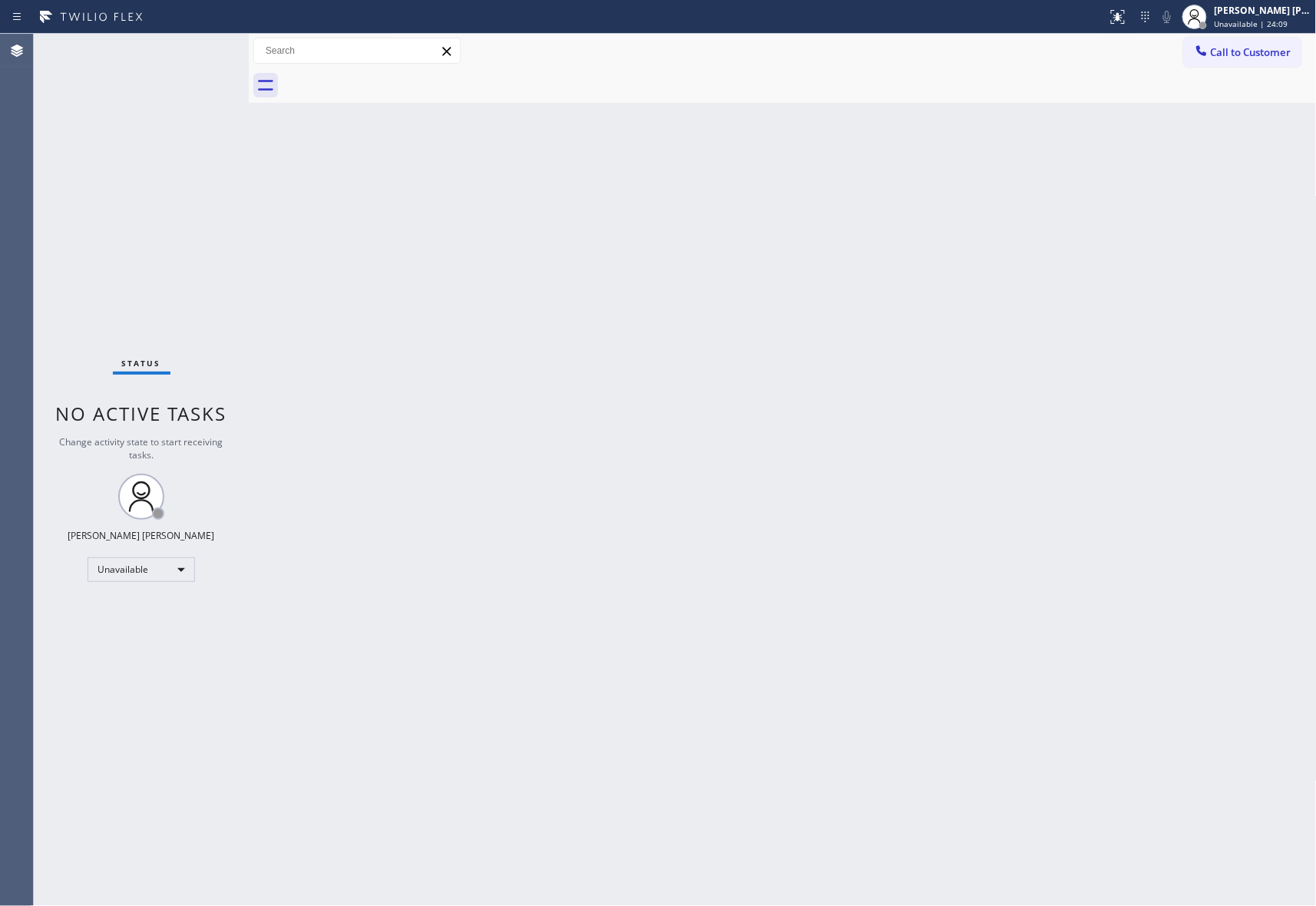
click at [397, 77] on div at bounding box center [800, 86] width 1035 height 35
drag, startPoint x: 1254, startPoint y: 50, endPoint x: 823, endPoint y: 168, distance: 446.9
click at [1254, 50] on span "Call to Customer" at bounding box center [1251, 52] width 80 height 14
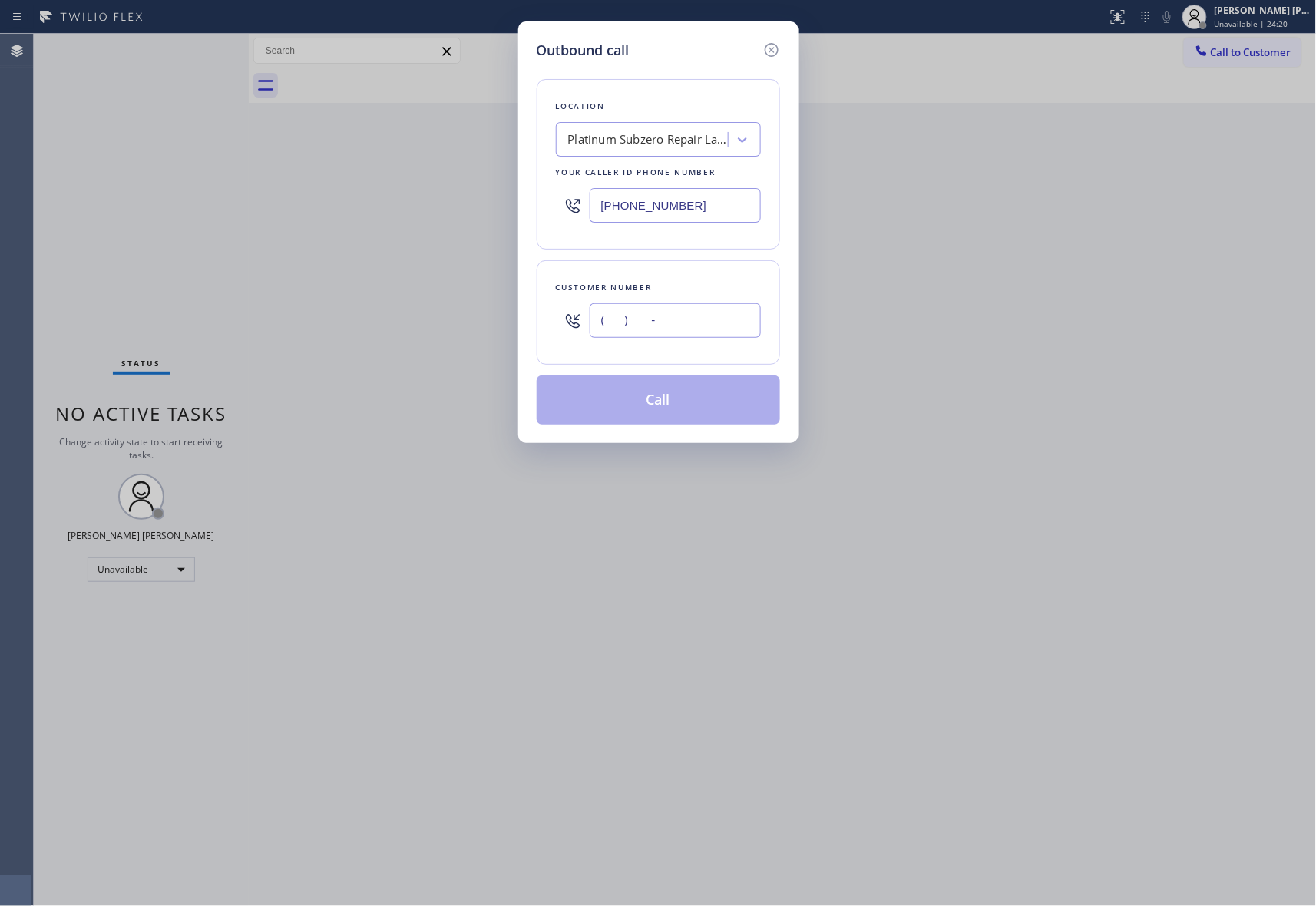
click at [697, 320] on input "(___) ___-____" at bounding box center [675, 320] width 171 height 35
paste input "201) 214-1260"
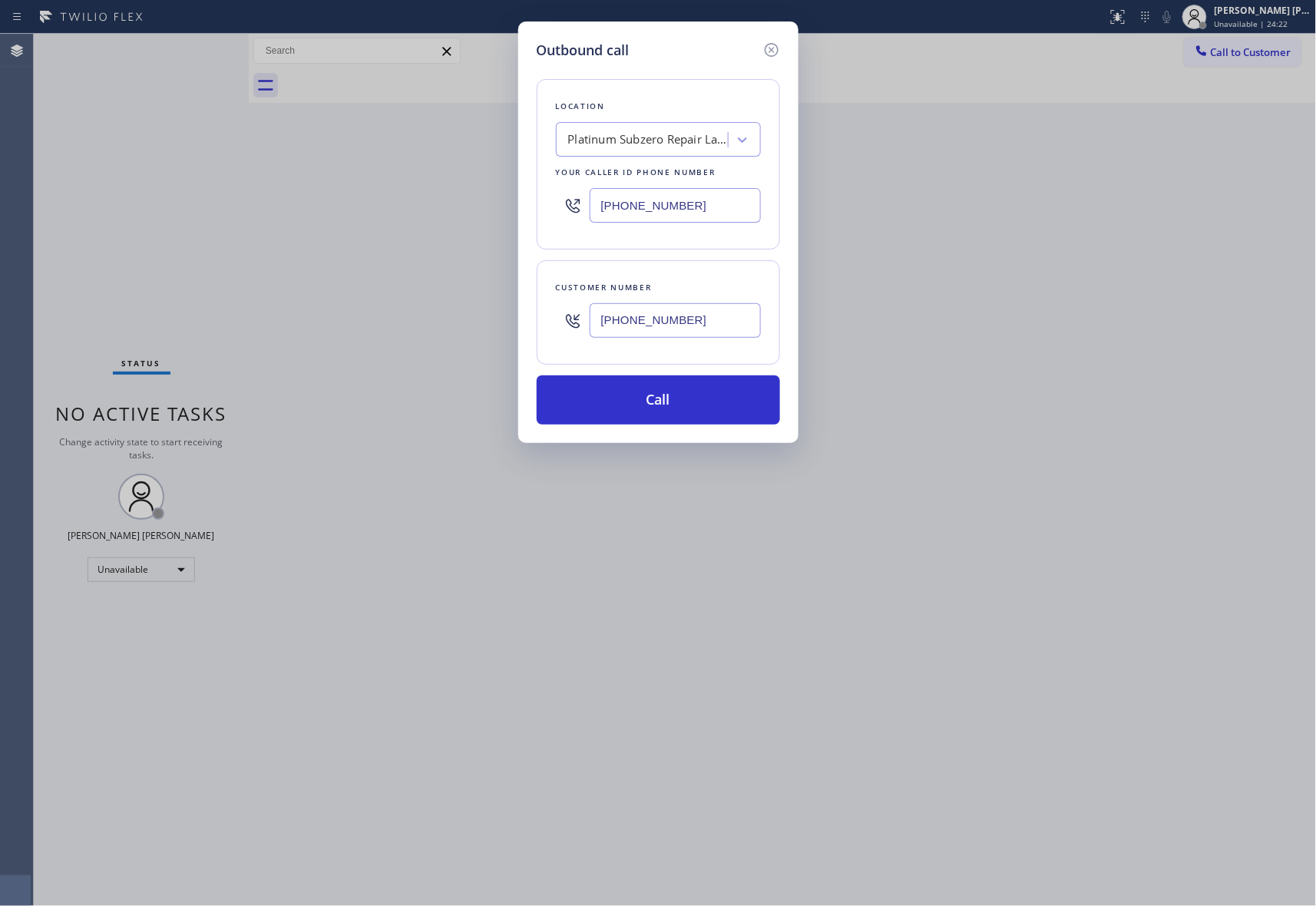
type input "[PHONE_NUMBER]"
drag, startPoint x: 725, startPoint y: 216, endPoint x: 501, endPoint y: 206, distance: 224.2
click at [501, 206] on div "Outbound call Location Platinum Subzero Repair [GEOGRAPHIC_DATA] Your caller id…" at bounding box center [658, 453] width 1316 height 906
paste input "877) 414-7264"
type input "[PHONE_NUMBER]"
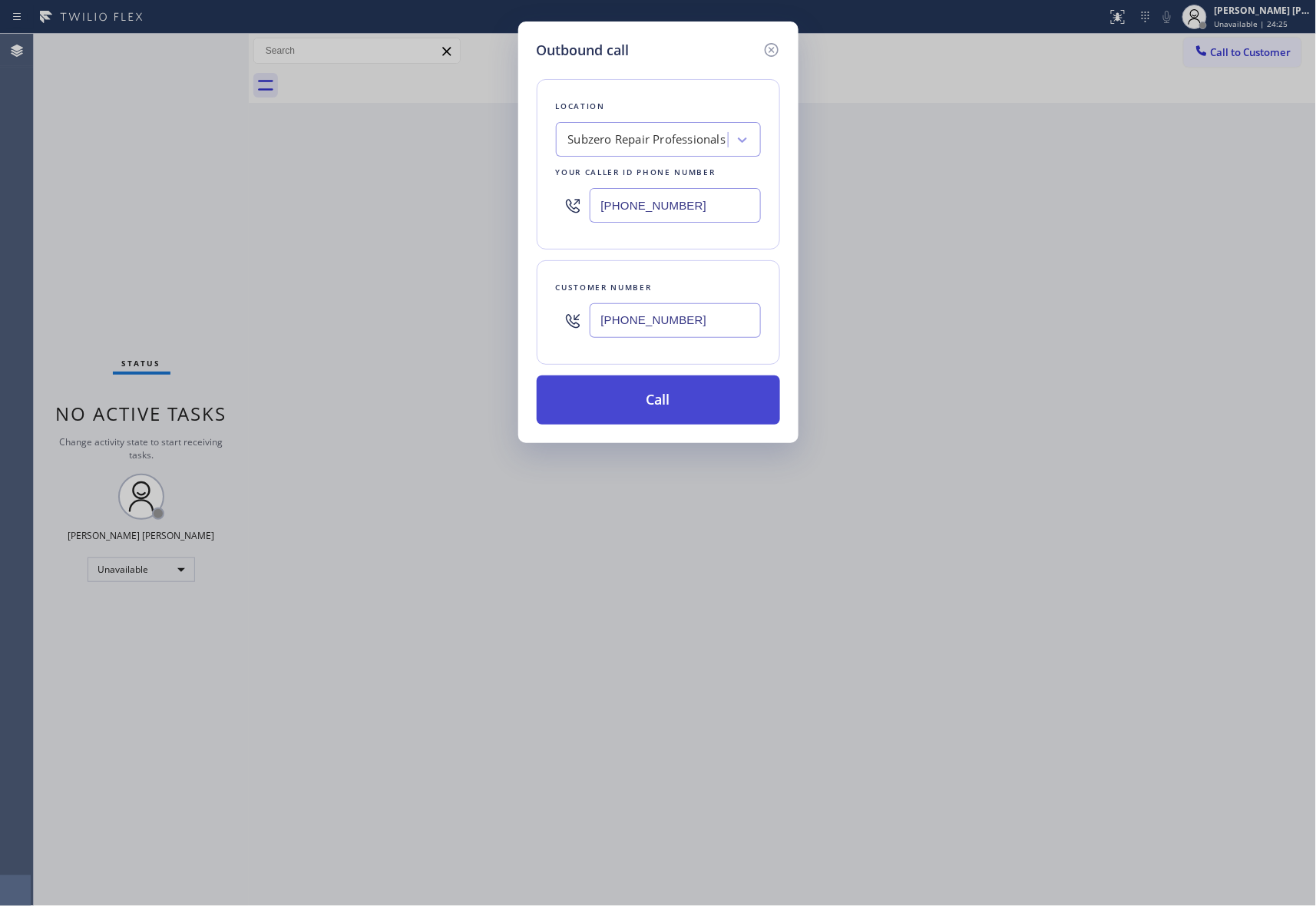
click at [649, 413] on button "Call" at bounding box center [658, 400] width 243 height 49
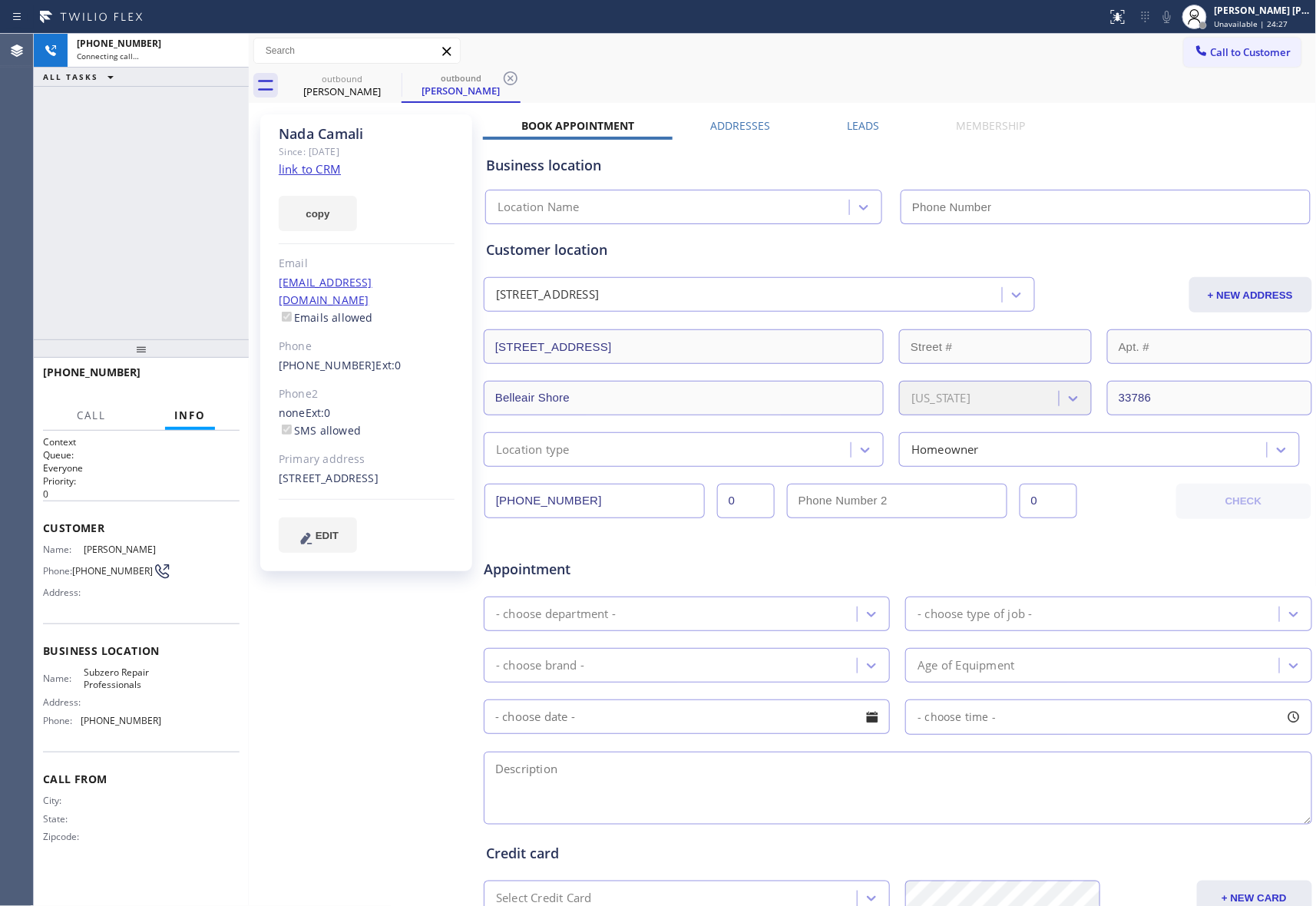
drag, startPoint x: 861, startPoint y: 138, endPoint x: 861, endPoint y: 126, distance: 12.0
click at [861, 138] on div "Business location Location Name" at bounding box center [898, 179] width 830 height 91
click at [861, 126] on label "Leads" at bounding box center [864, 125] width 32 height 14
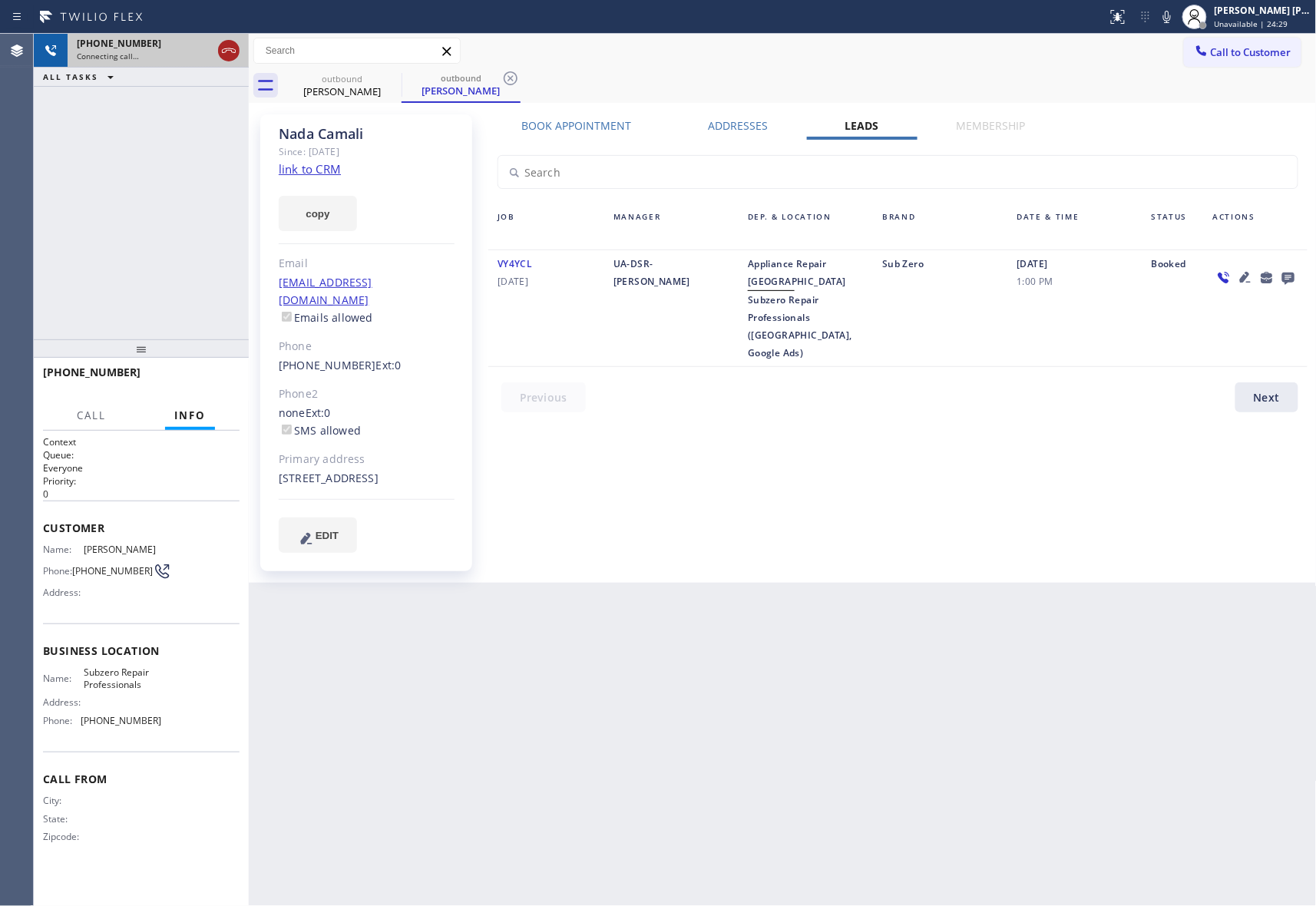
click at [231, 49] on icon at bounding box center [229, 51] width 19 height 19
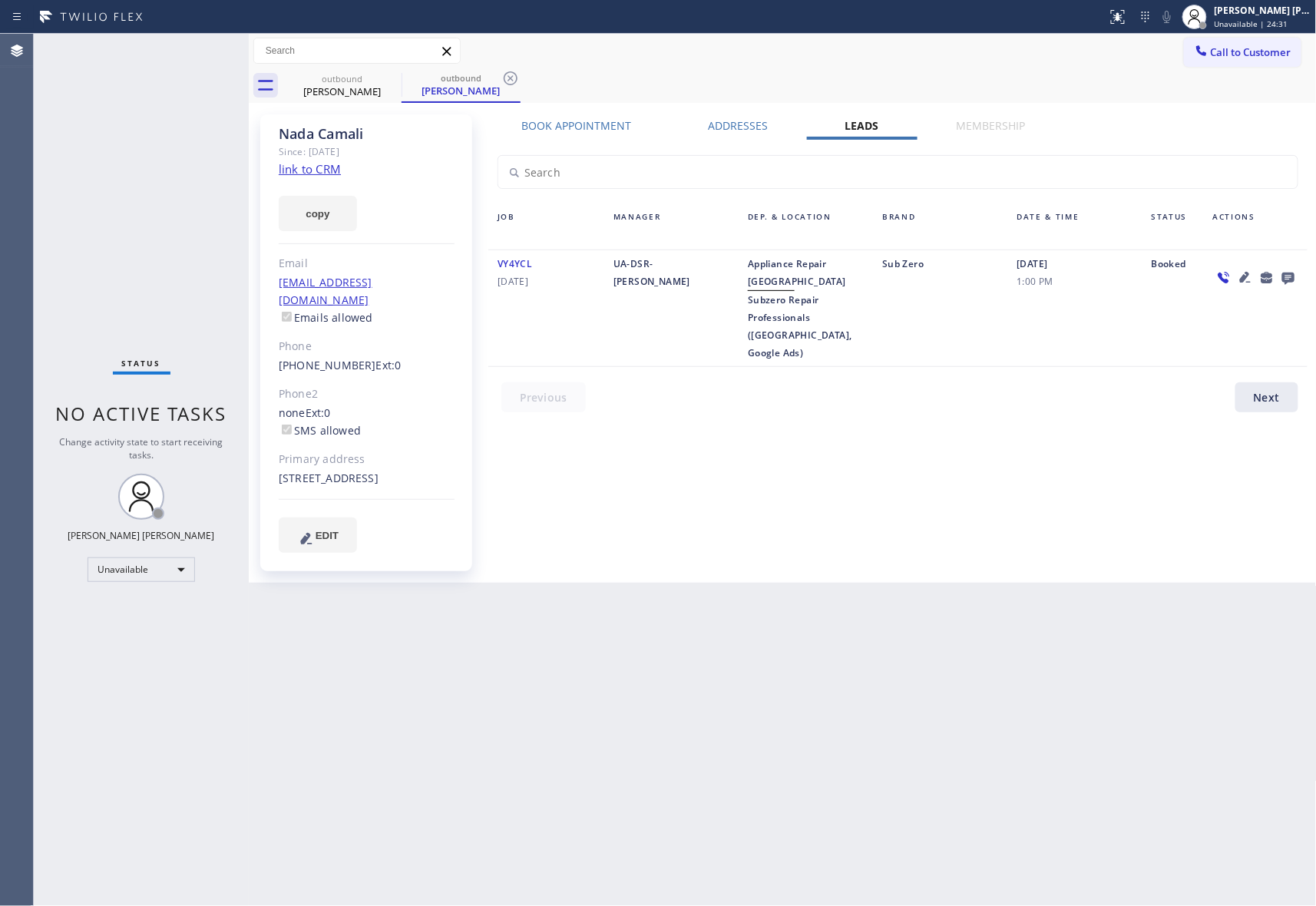
click at [329, 166] on link "link to CRM" at bounding box center [309, 168] width 62 height 15
click at [379, 96] on div "[PERSON_NAME]" at bounding box center [342, 91] width 116 height 14
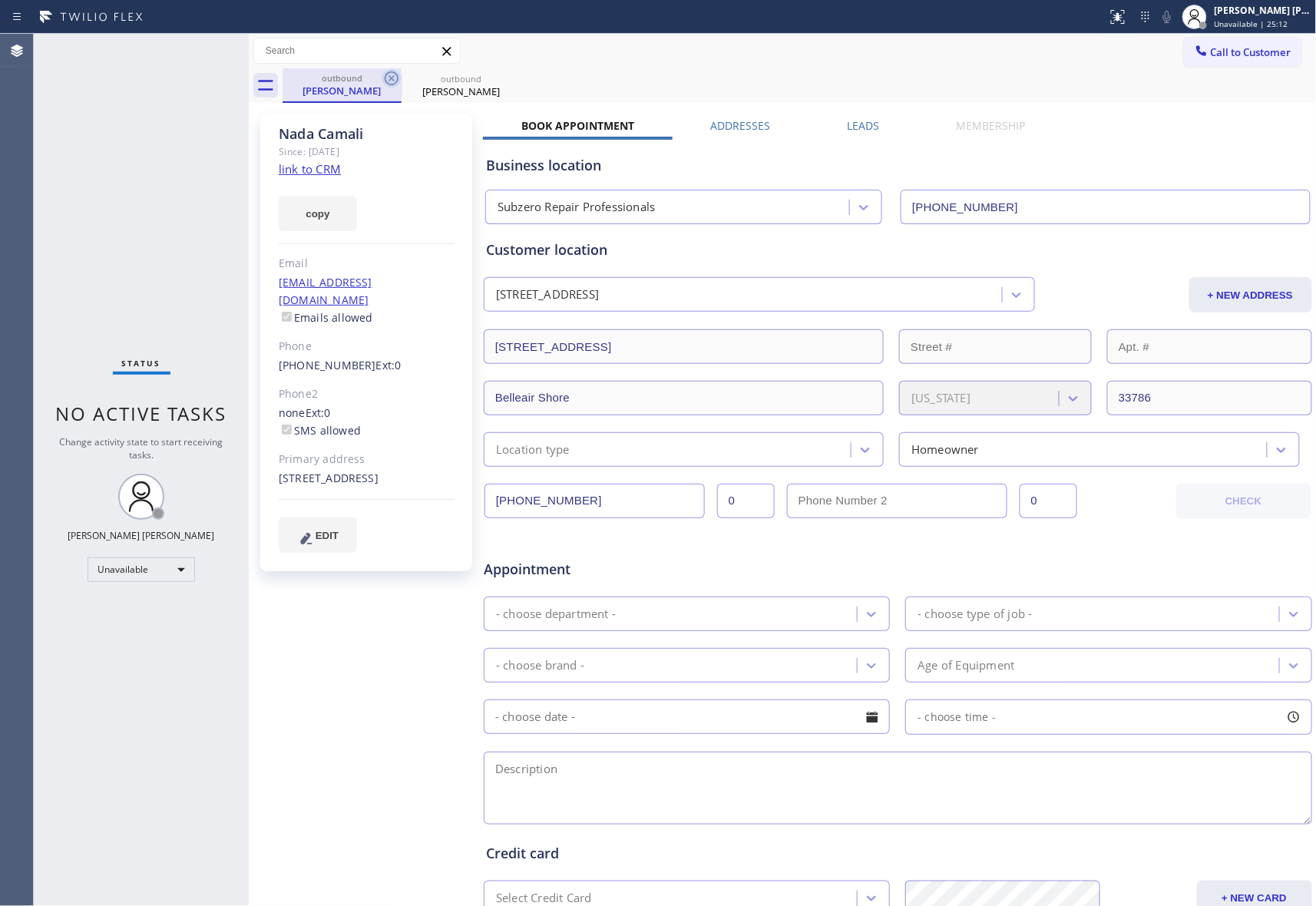
click at [388, 80] on icon at bounding box center [392, 79] width 19 height 19
click at [0, 0] on icon at bounding box center [0, 0] width 0 height 0
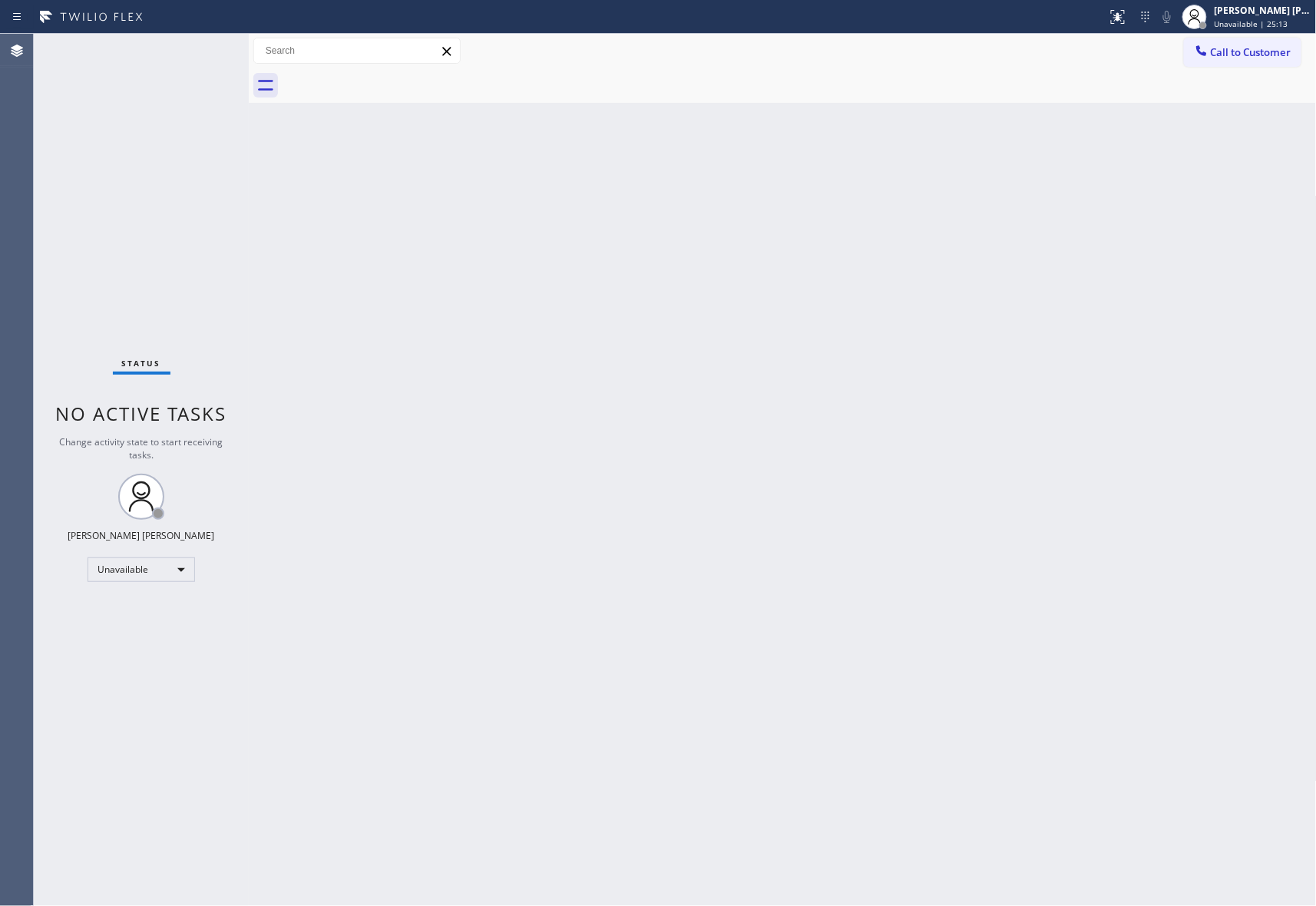
click at [388, 80] on div at bounding box center [800, 86] width 1035 height 35
drag, startPoint x: 1281, startPoint y: 58, endPoint x: 1078, endPoint y: 69, distance: 203.3
click at [1280, 58] on span "Call to Customer" at bounding box center [1251, 52] width 80 height 14
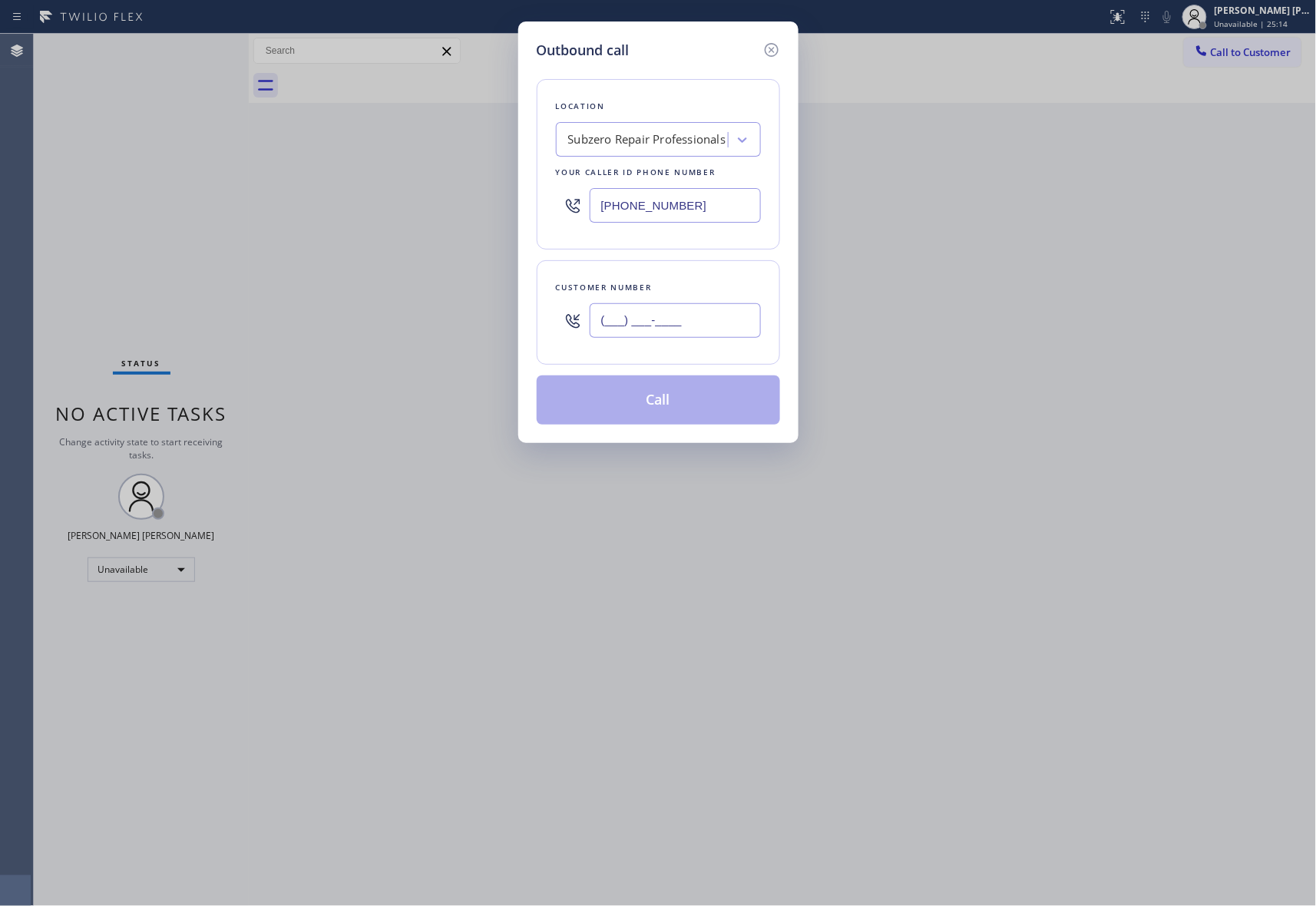
click at [700, 323] on input "(___) ___-____" at bounding box center [675, 320] width 171 height 35
paste input "954) 676-7277"
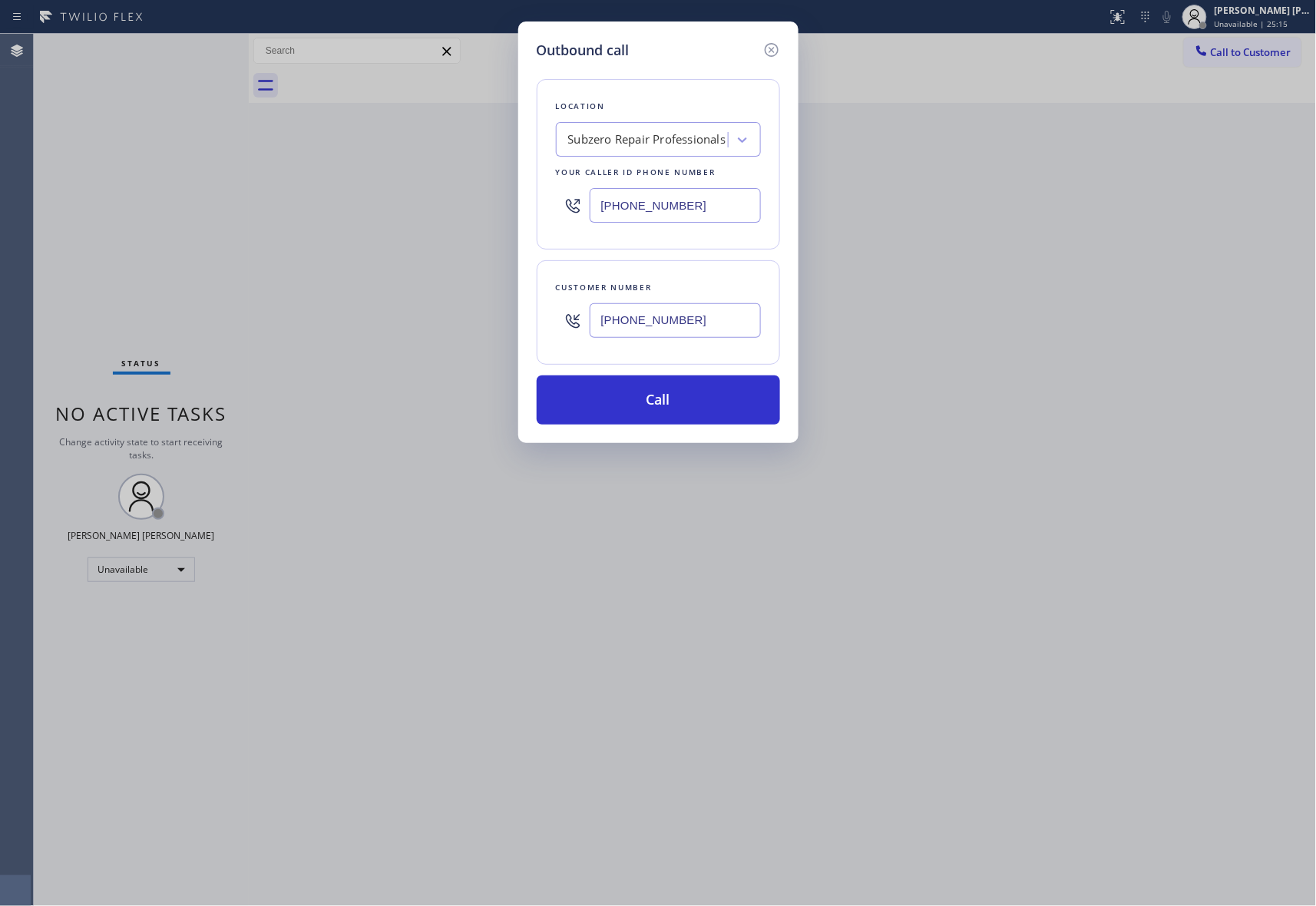
type input "[PHONE_NUMBER]"
drag, startPoint x: 662, startPoint y: 202, endPoint x: 400, endPoint y: 181, distance: 262.8
click at [388, 180] on div "Outbound call Location Subzero Repair Professionals Your caller id phone number…" at bounding box center [658, 453] width 1316 height 906
paste input "954) 807-2227"
type input "[PHONE_NUMBER]"
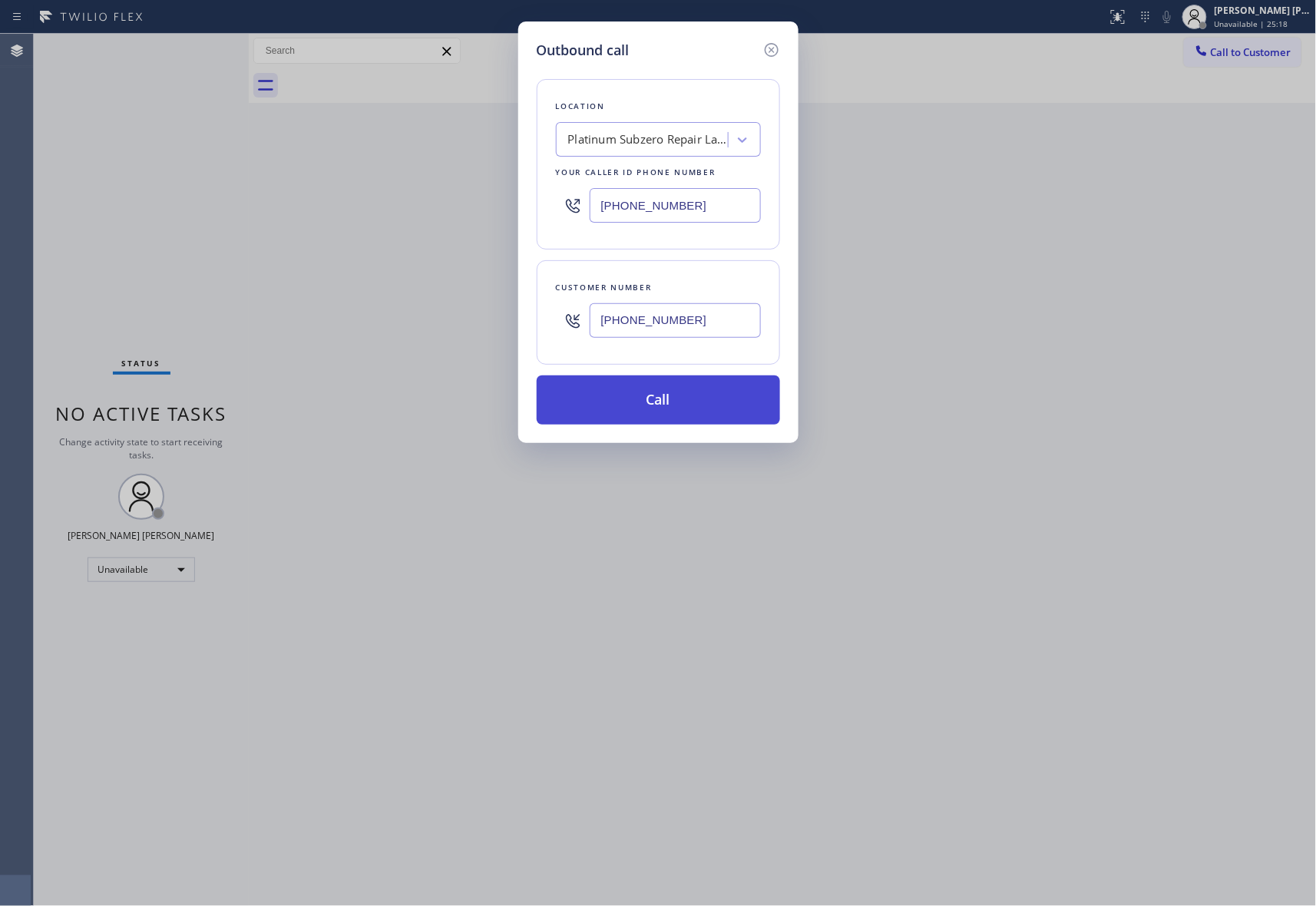
click at [628, 400] on button "Call" at bounding box center [658, 400] width 243 height 49
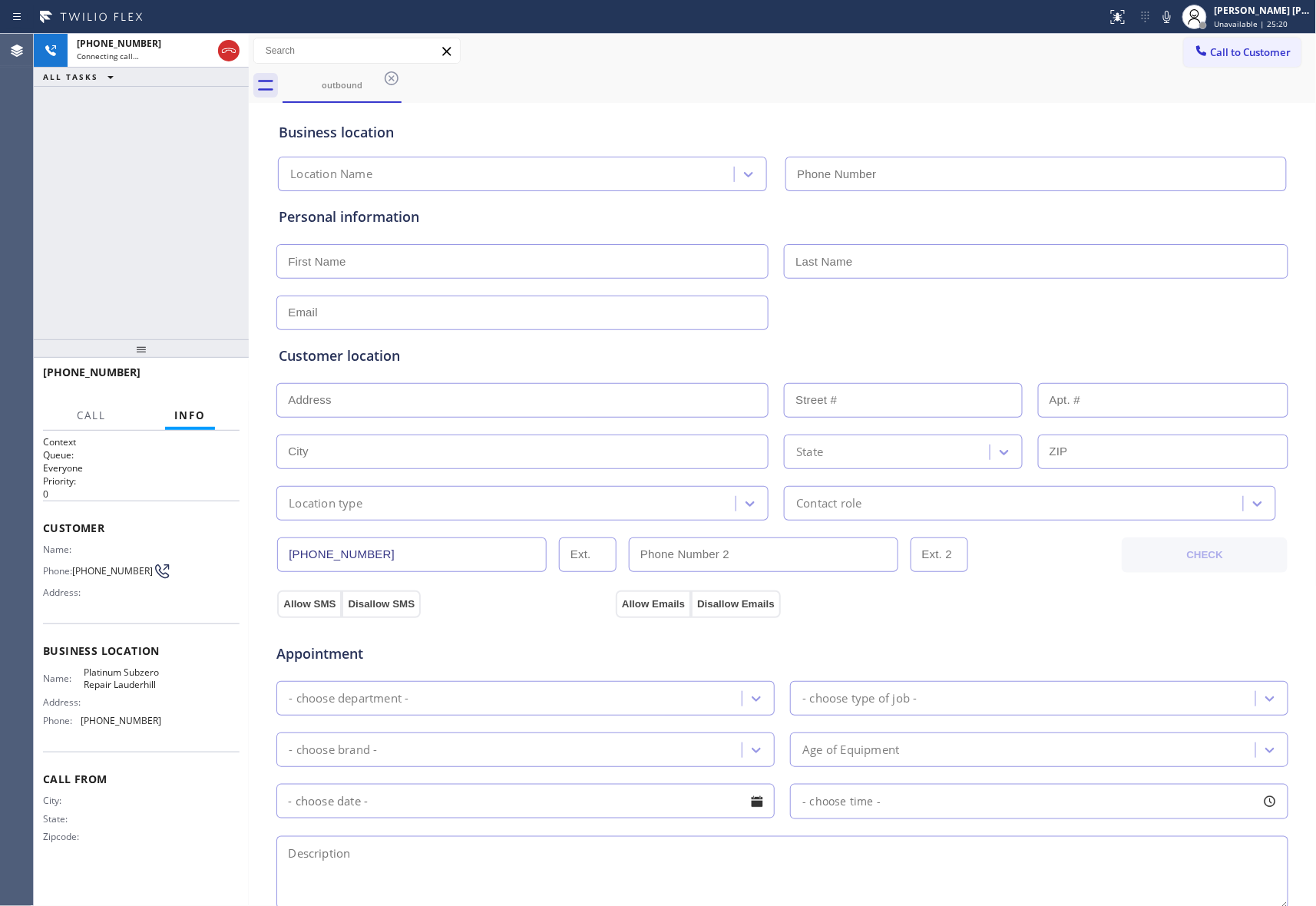
type input "[PHONE_NUMBER]"
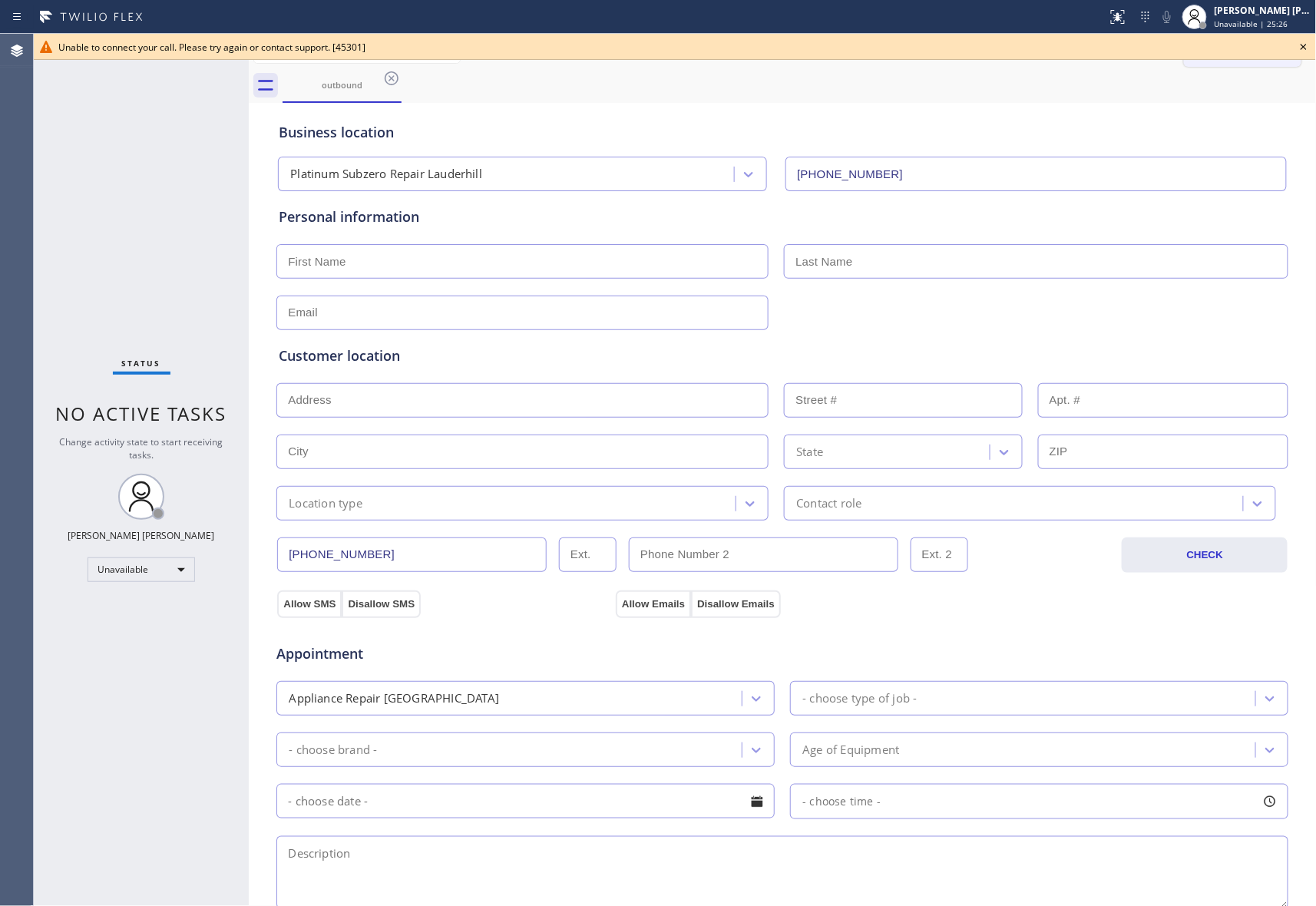
drag, startPoint x: 1306, startPoint y: 47, endPoint x: 1263, endPoint y: 52, distance: 43.3
click at [1303, 47] on icon at bounding box center [1304, 47] width 19 height 19
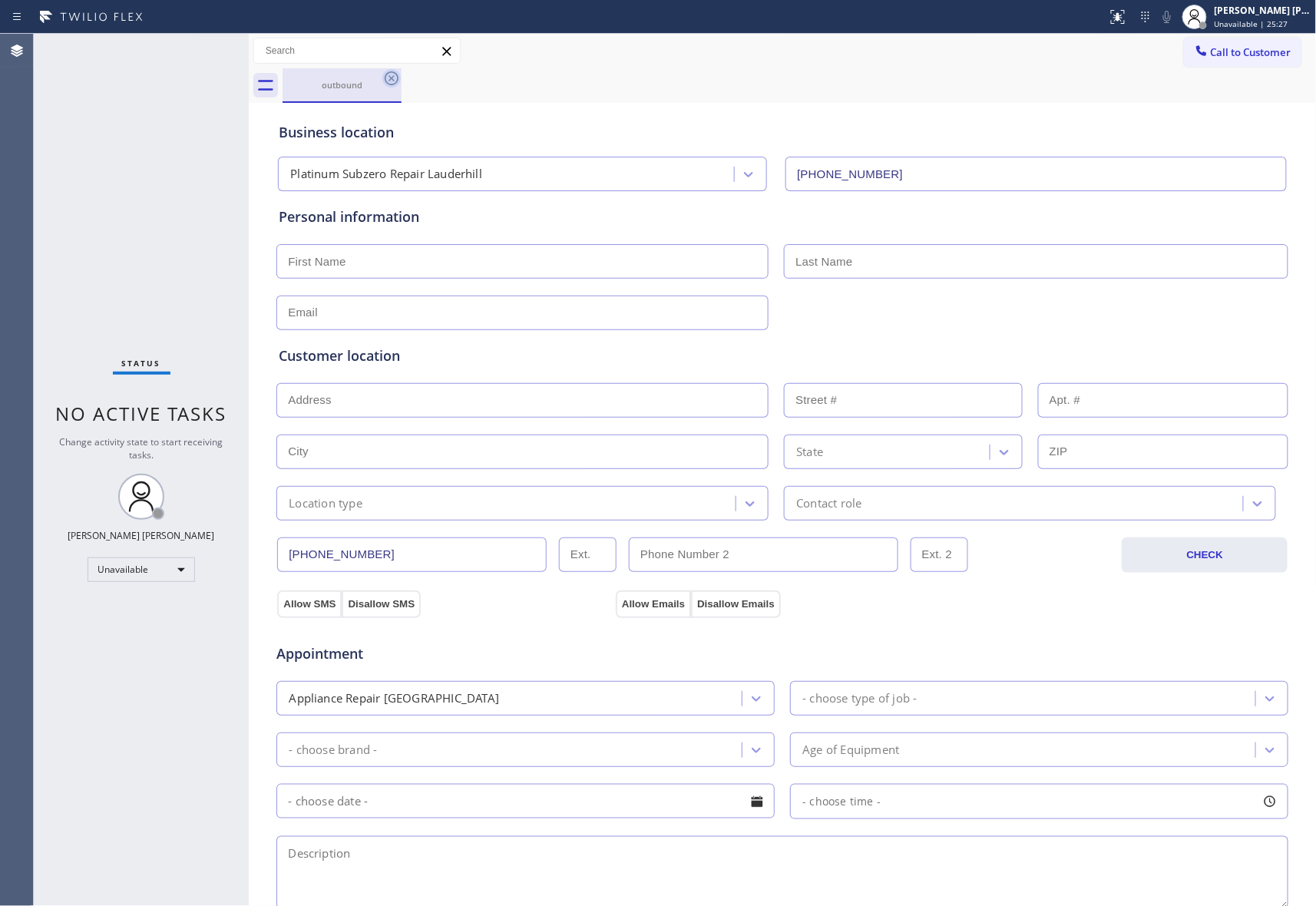
click at [388, 78] on icon at bounding box center [392, 79] width 19 height 19
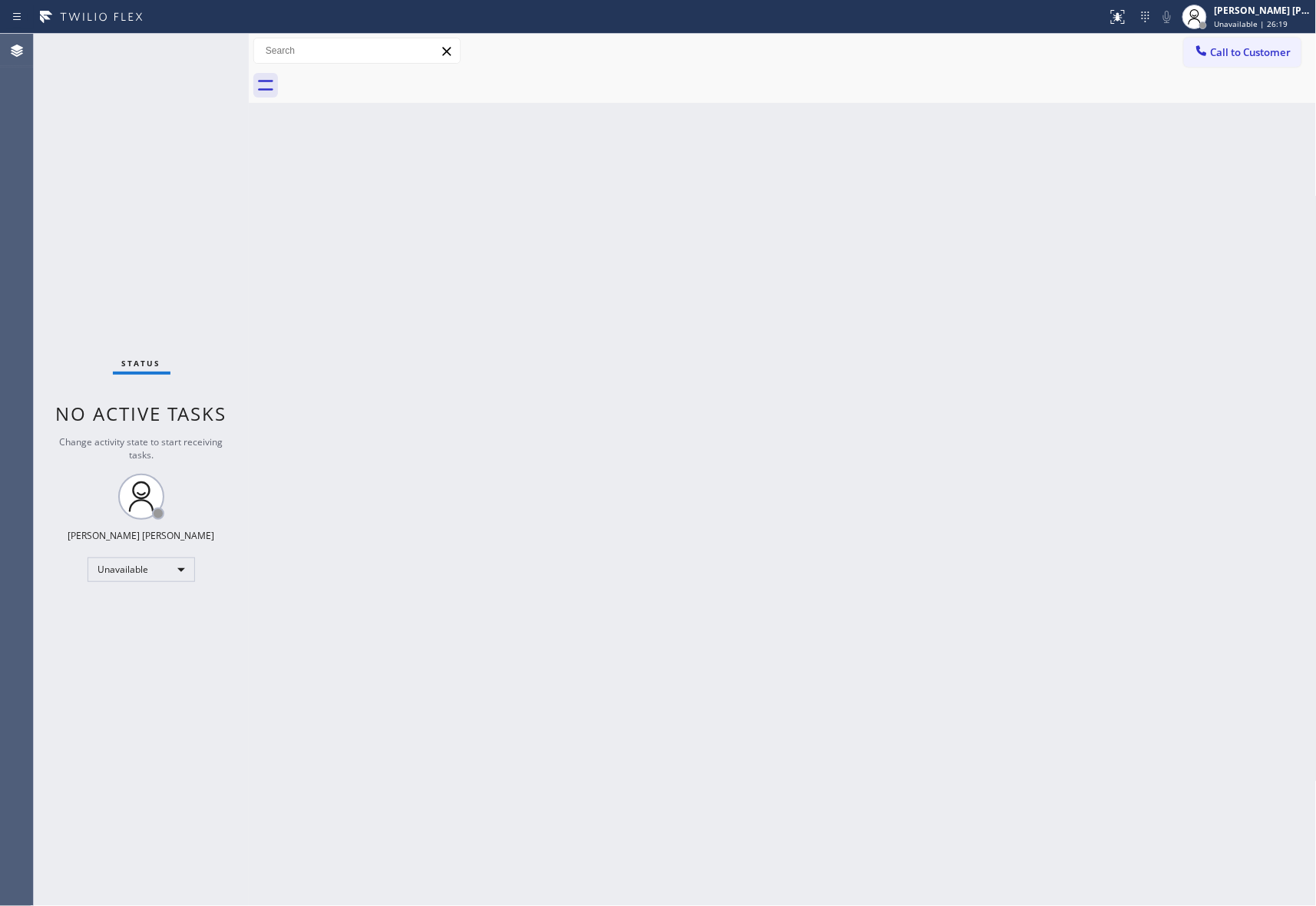
drag, startPoint x: 1258, startPoint y: 50, endPoint x: 1121, endPoint y: 78, distance: 139.8
click at [1258, 50] on span "Call to Customer" at bounding box center [1251, 52] width 80 height 14
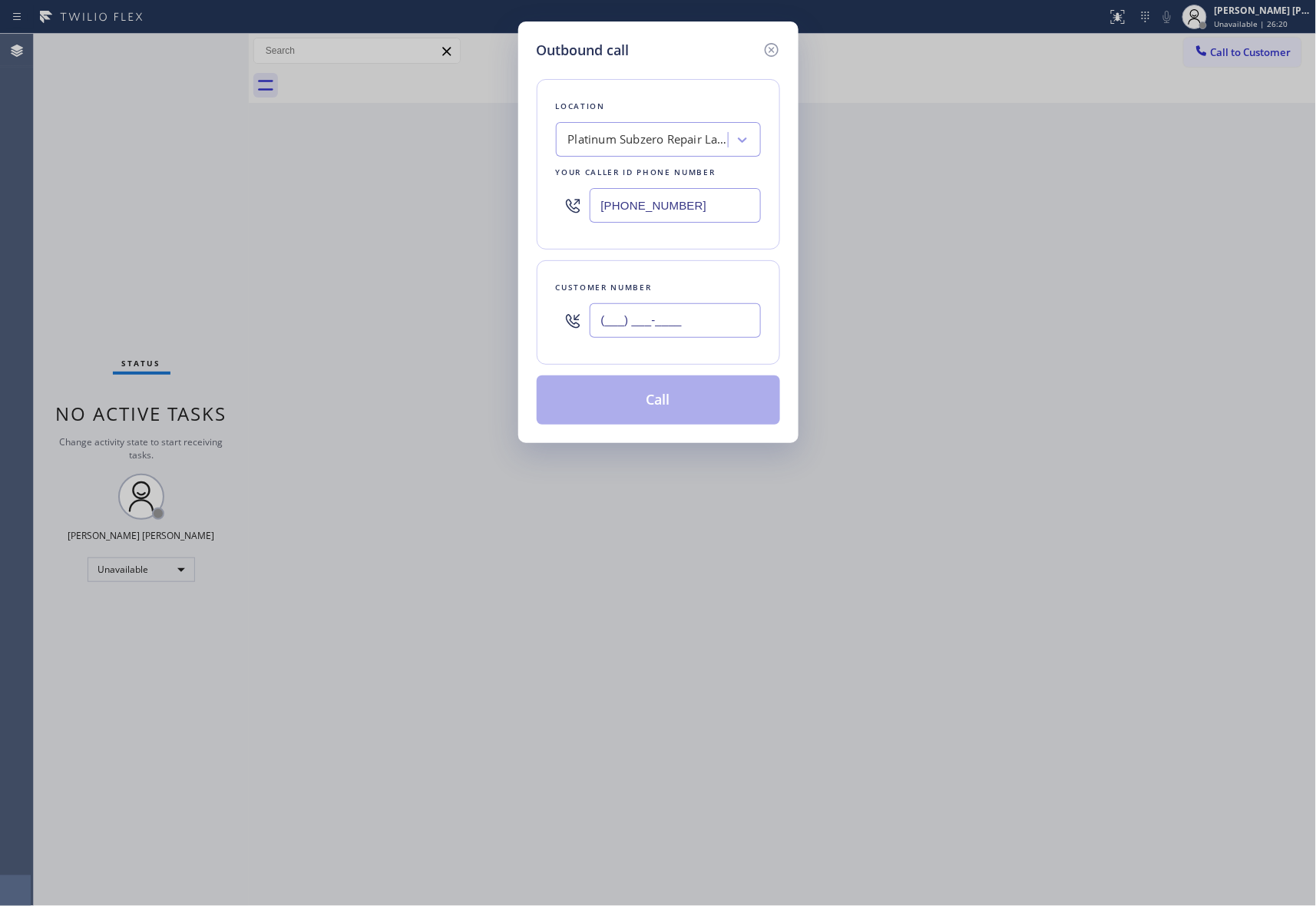
click at [670, 321] on input "(___) ___-____" at bounding box center [675, 320] width 171 height 35
paste input "516) 333-0013"
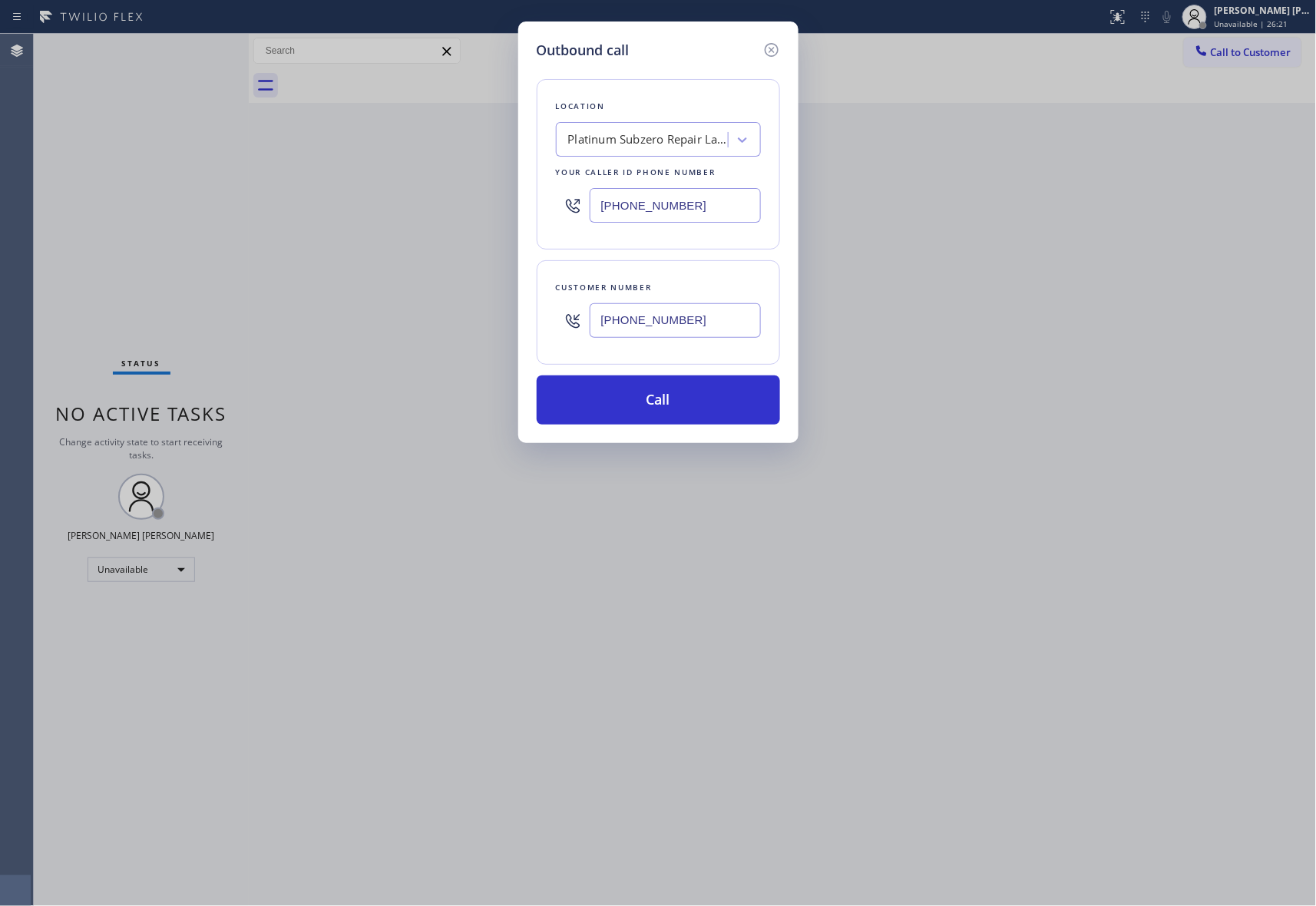
type input "[PHONE_NUMBER]"
drag, startPoint x: 474, startPoint y: 197, endPoint x: 407, endPoint y: 197, distance: 67.0
click at [407, 197] on div "Outbound call Location Platinum Subzero Repair [GEOGRAPHIC_DATA] Your caller id…" at bounding box center [658, 453] width 1316 height 906
paste input "848) 354-0923"
type input "[PHONE_NUMBER]"
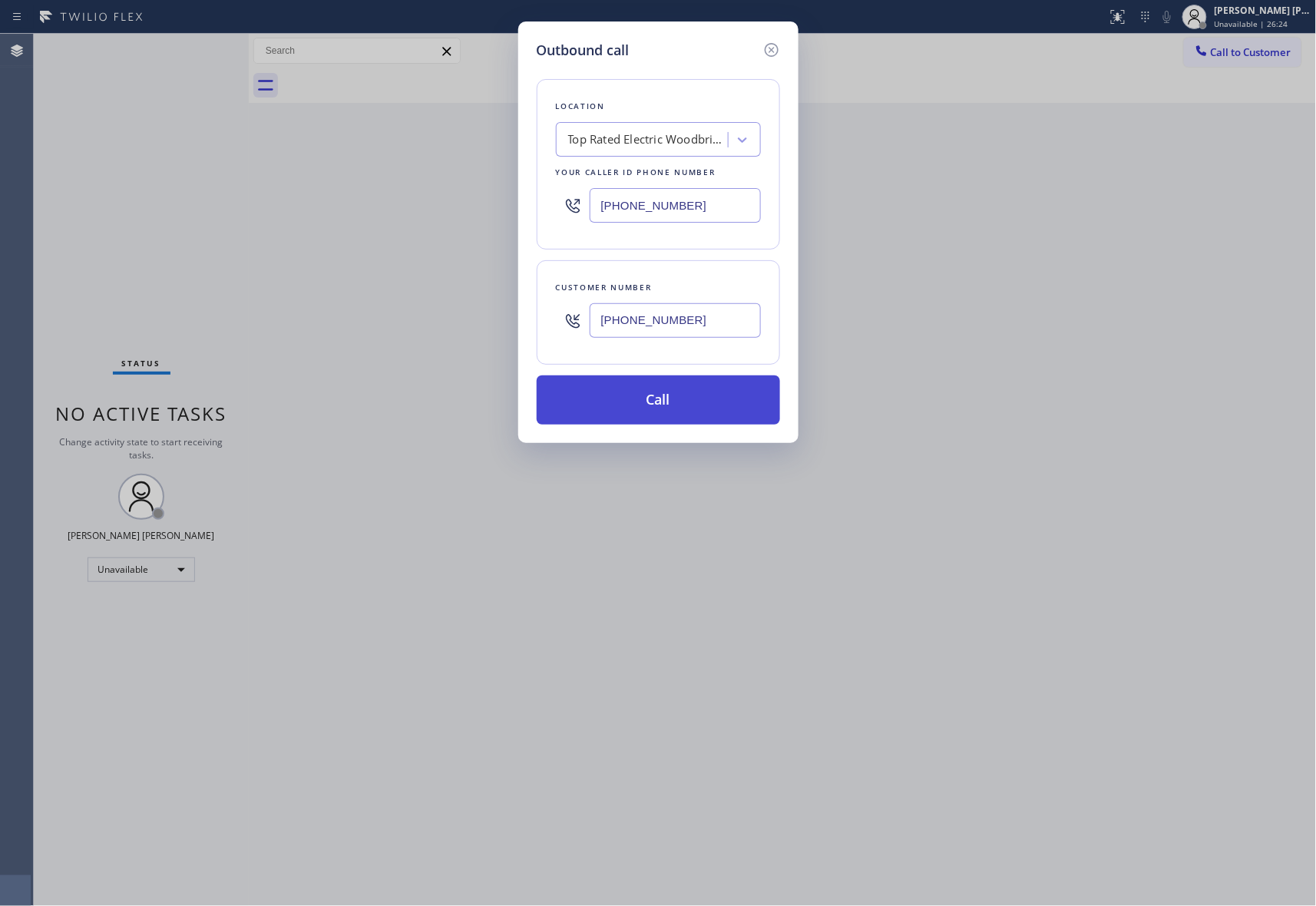
click at [733, 402] on button "Call" at bounding box center [658, 400] width 243 height 49
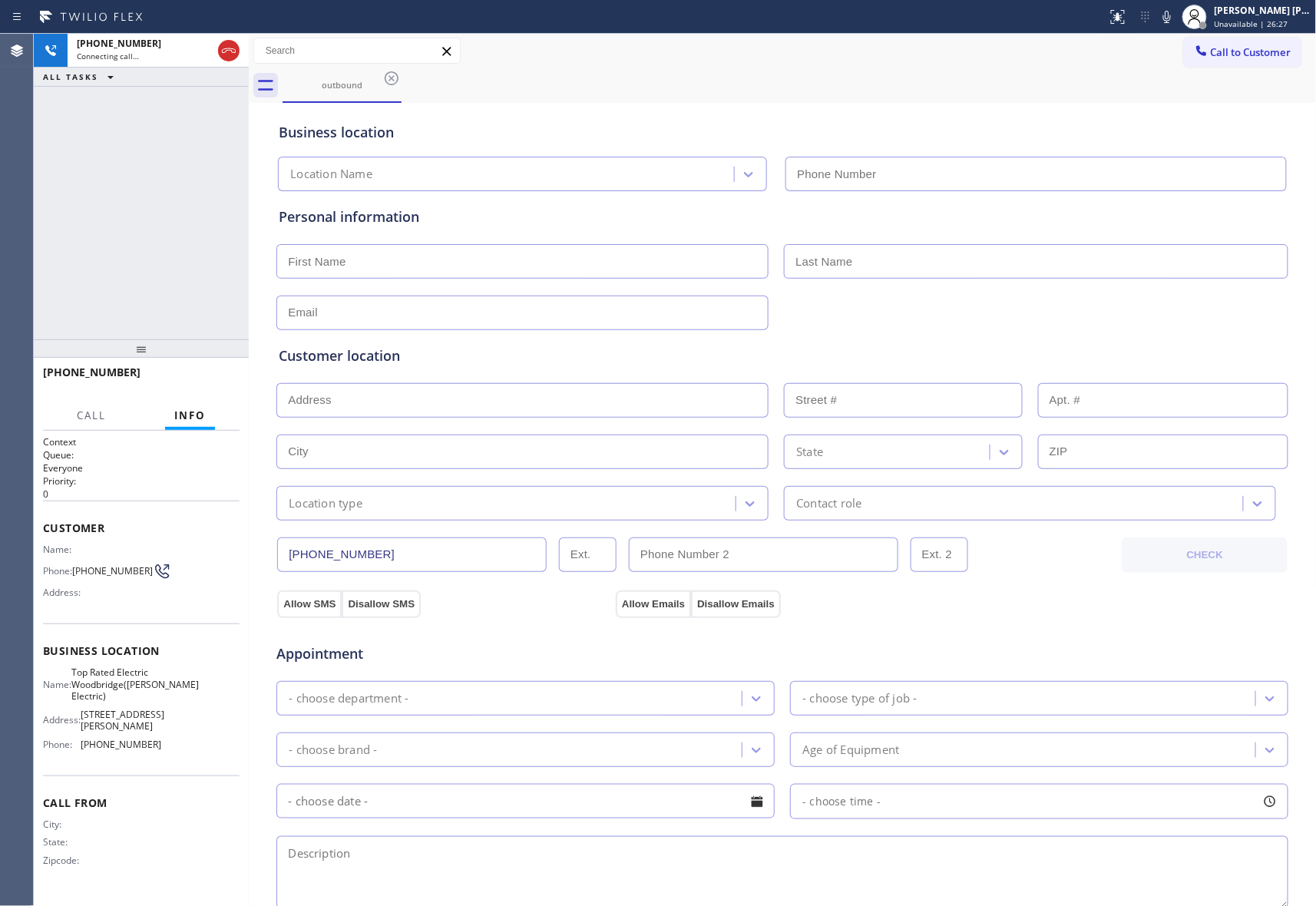
type input "[PHONE_NUMBER]"
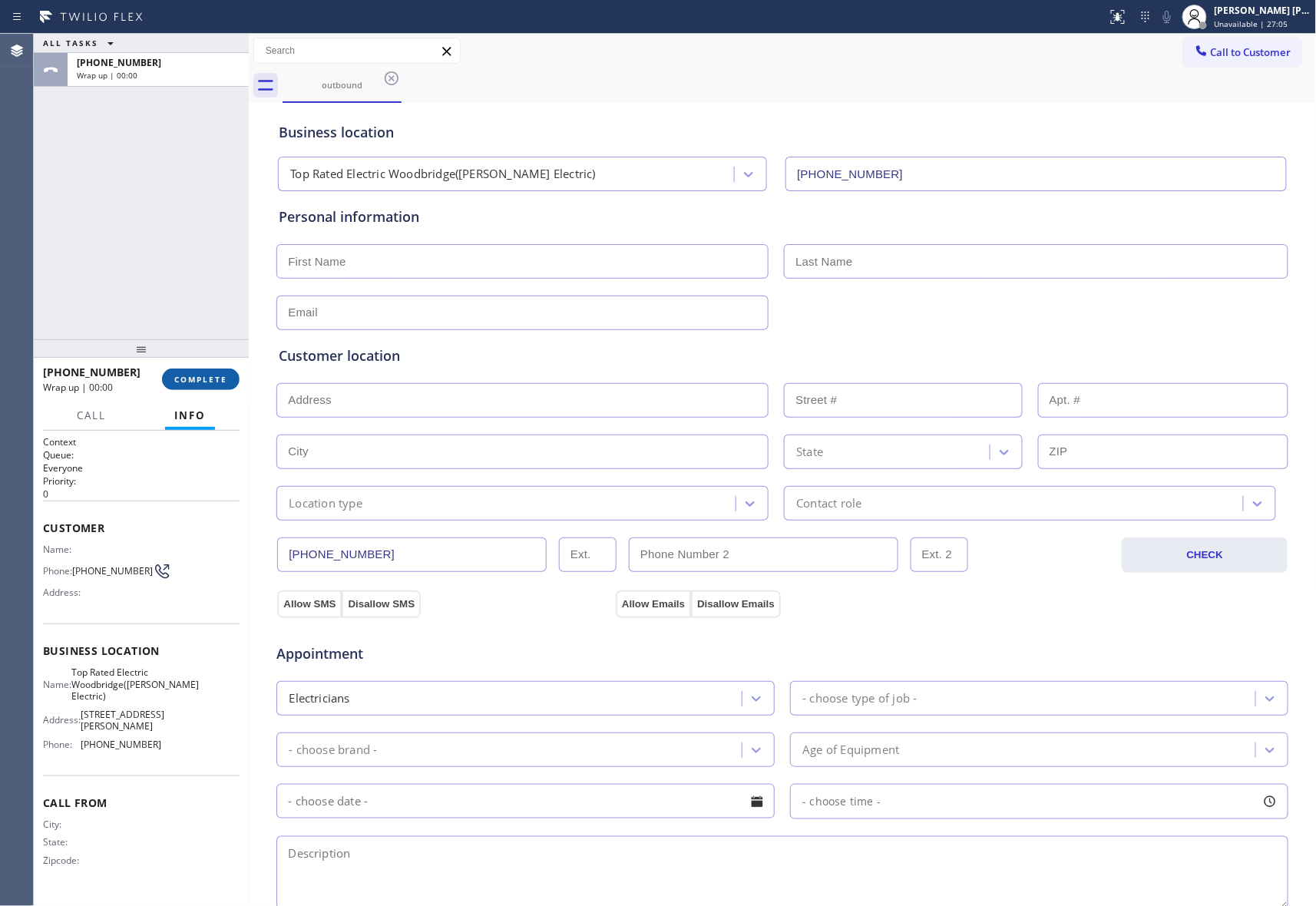
click at [221, 375] on span "COMPLETE" at bounding box center [201, 379] width 53 height 11
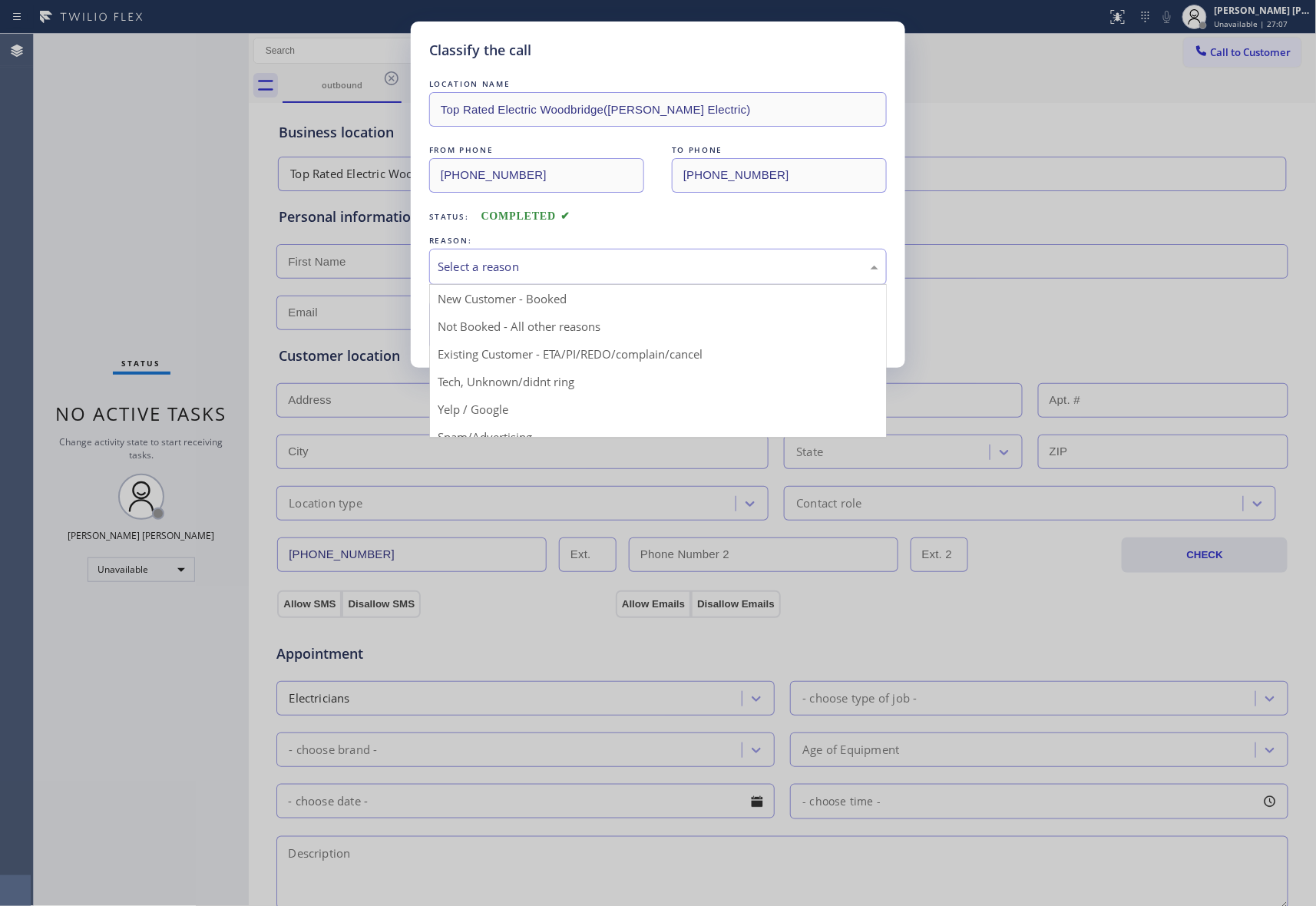
click at [600, 264] on div "Select a reason" at bounding box center [658, 267] width 441 height 18
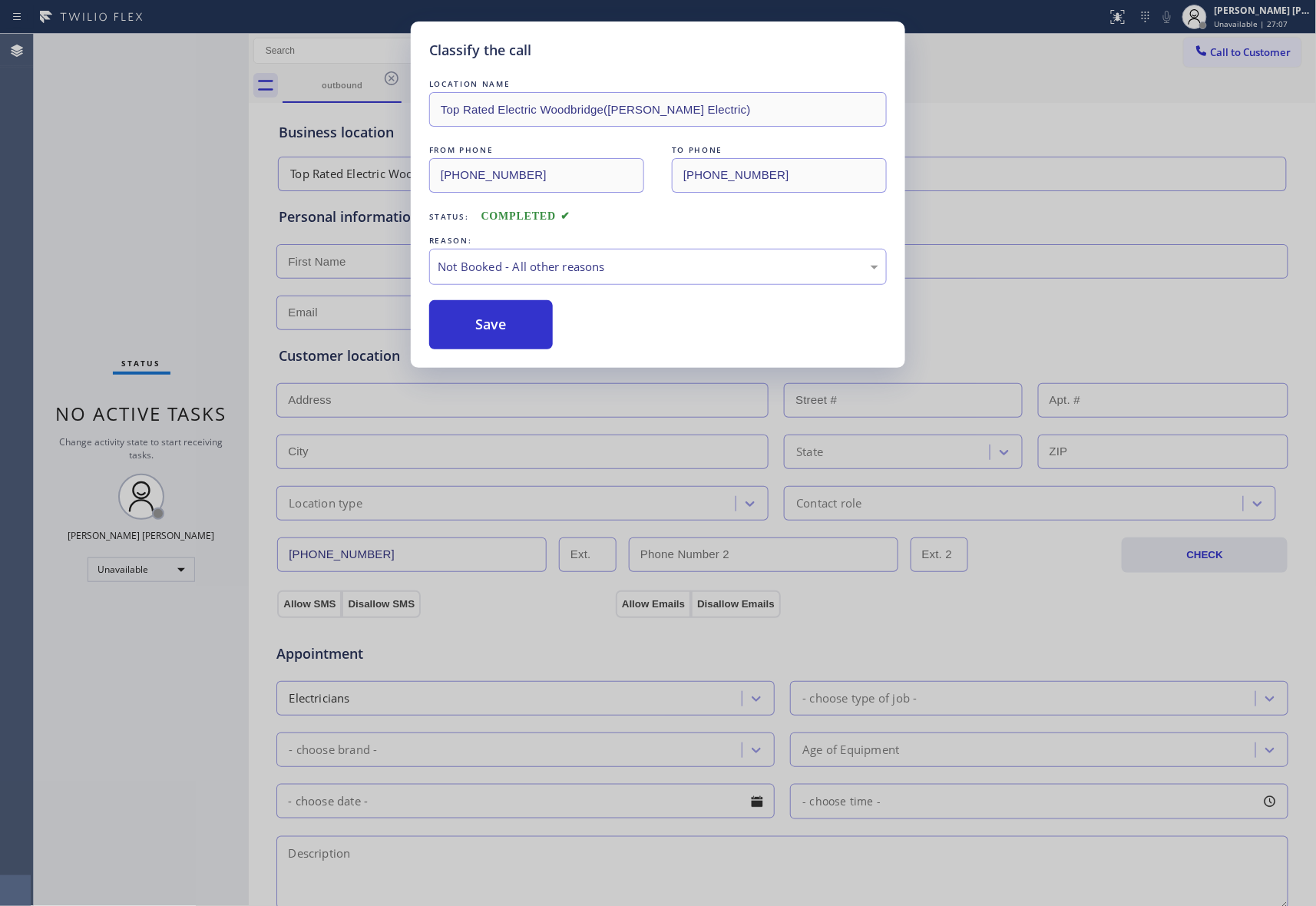
click at [496, 323] on button "Save" at bounding box center [491, 325] width 124 height 49
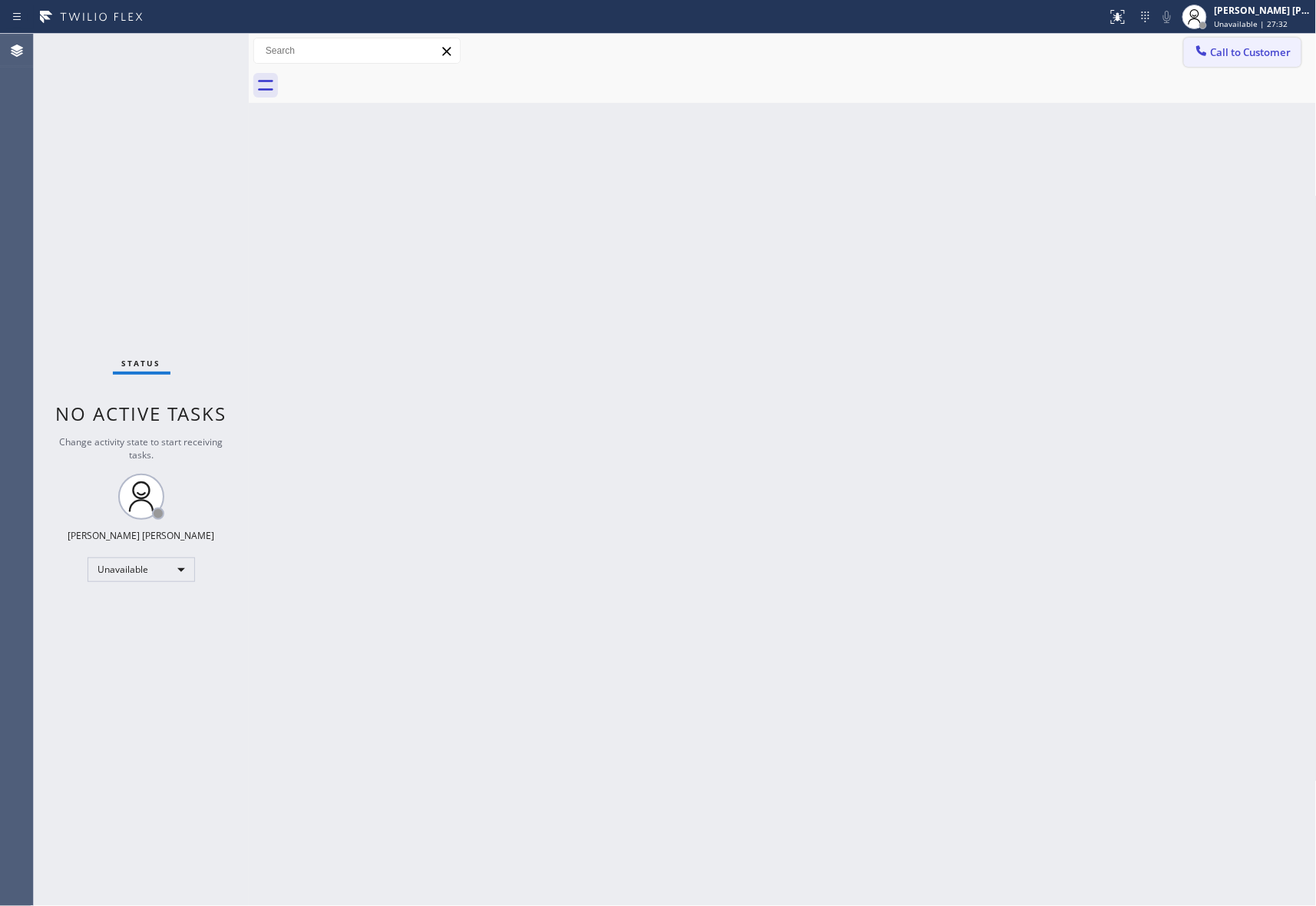
click at [1274, 63] on button "Call to Customer" at bounding box center [1242, 52] width 118 height 29
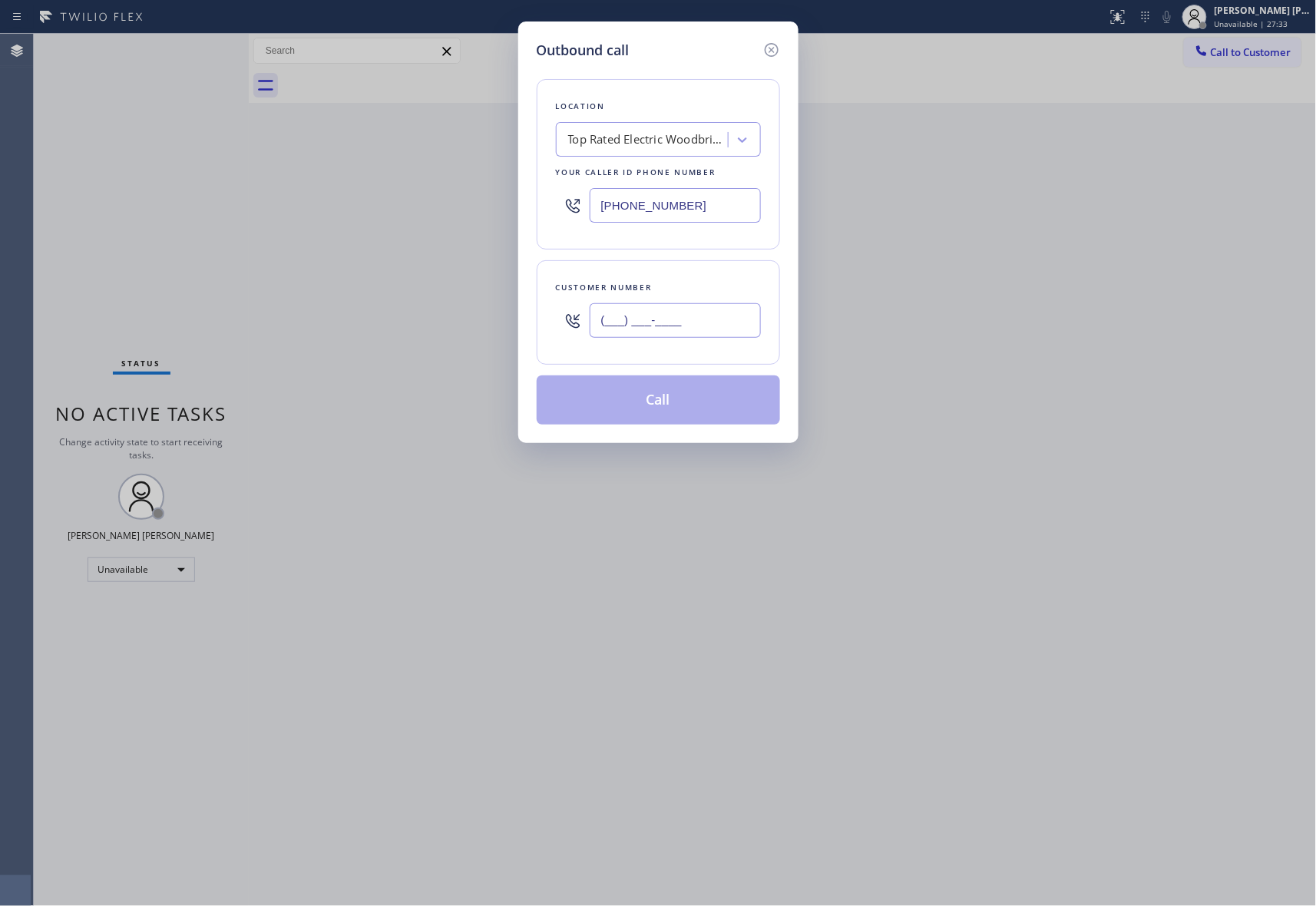
click at [672, 305] on input "(___) ___-____" at bounding box center [675, 320] width 171 height 35
paste input "619) 941-6893"
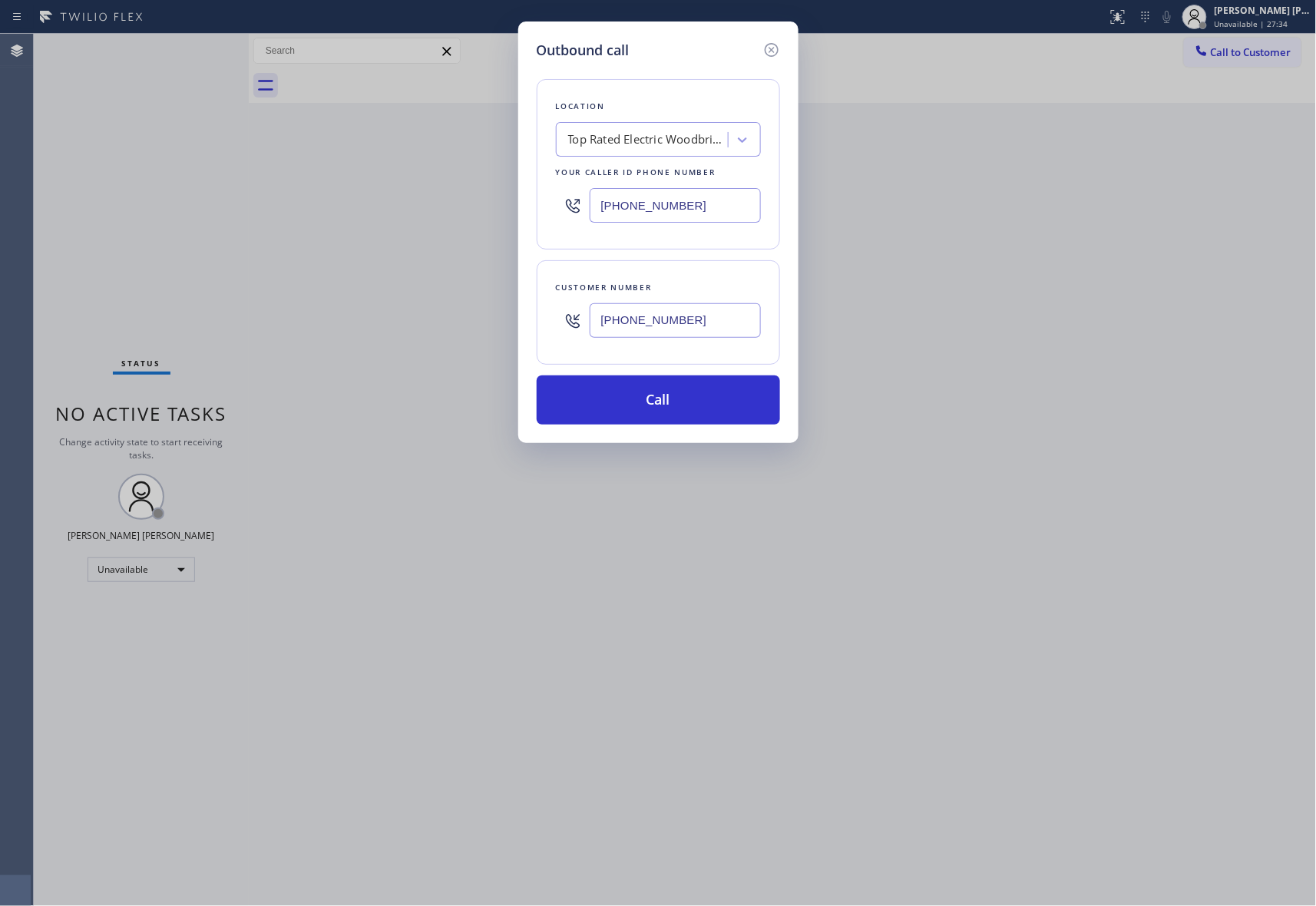
type input "[PHONE_NUMBER]"
click at [659, 154] on div "Top Rated Electric Woodbridge([PERSON_NAME] Electric)" at bounding box center [659, 139] width 205 height 35
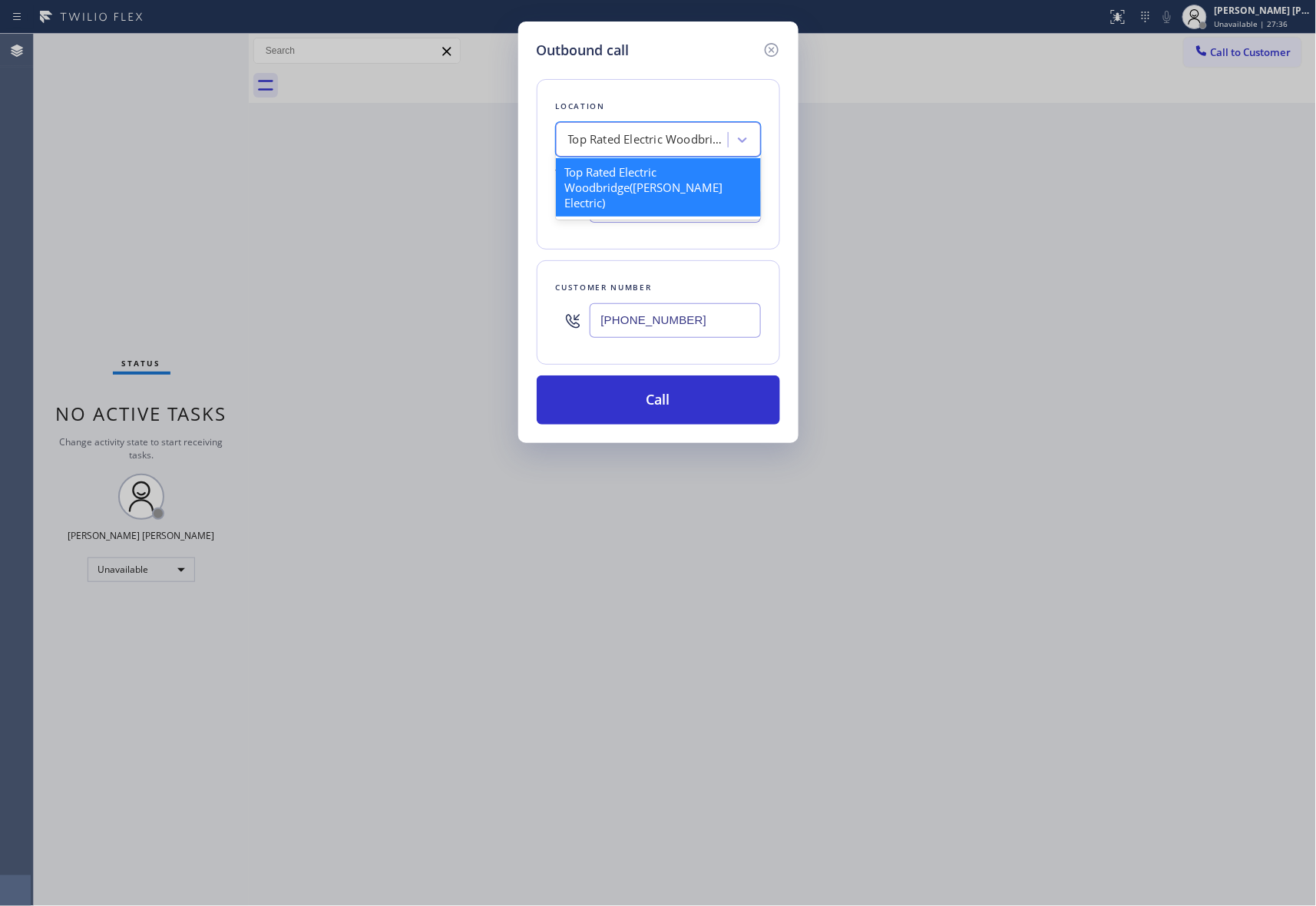
paste input "Last Minute Appliance Repair Santee"
type input "Last Minute Appliance Repair Santee"
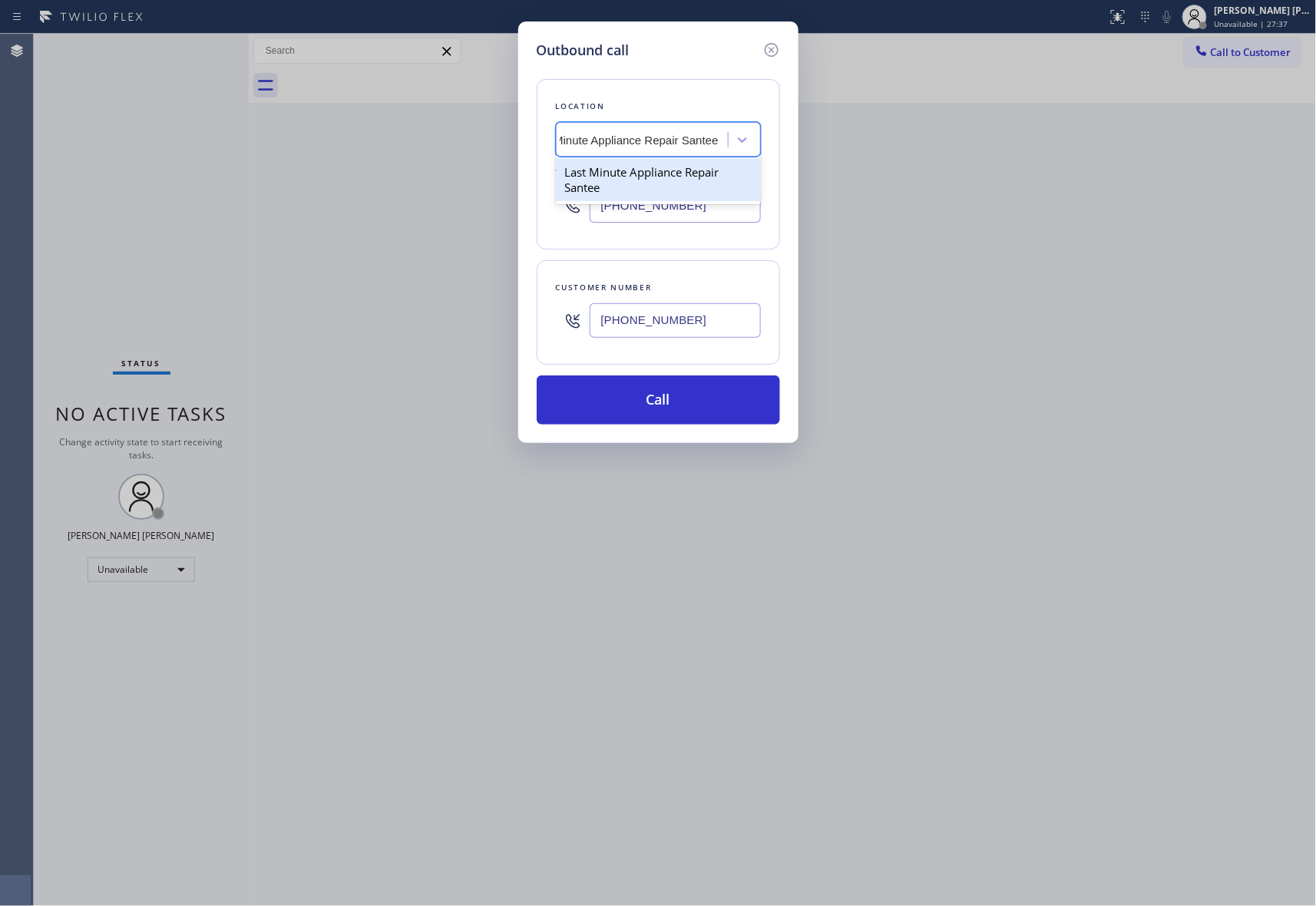
click at [647, 173] on div "Last Minute Appliance Repair Santee" at bounding box center [659, 180] width 205 height 43
type input "[PHONE_NUMBER]"
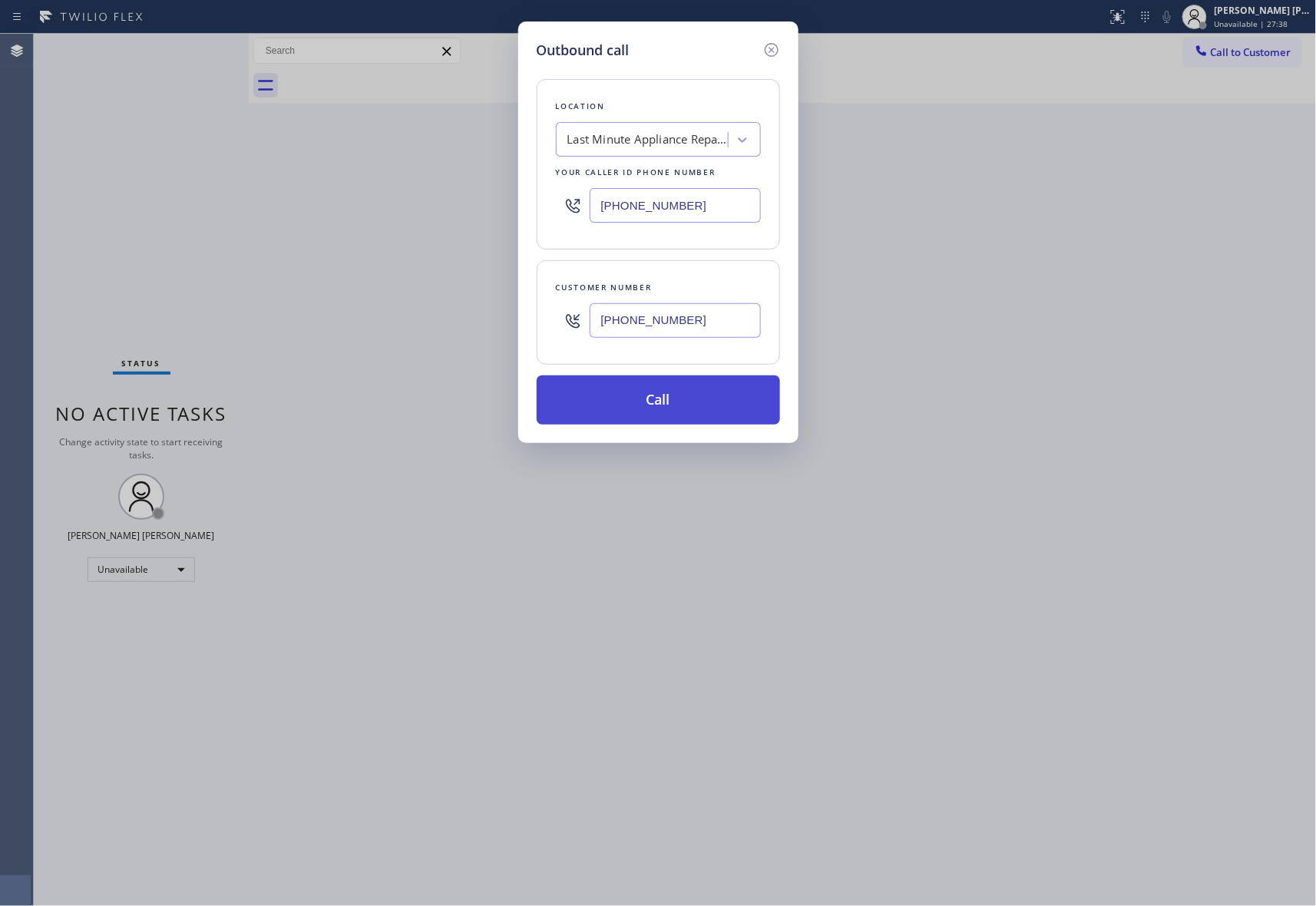
click at [647, 384] on button "Call" at bounding box center [658, 400] width 243 height 49
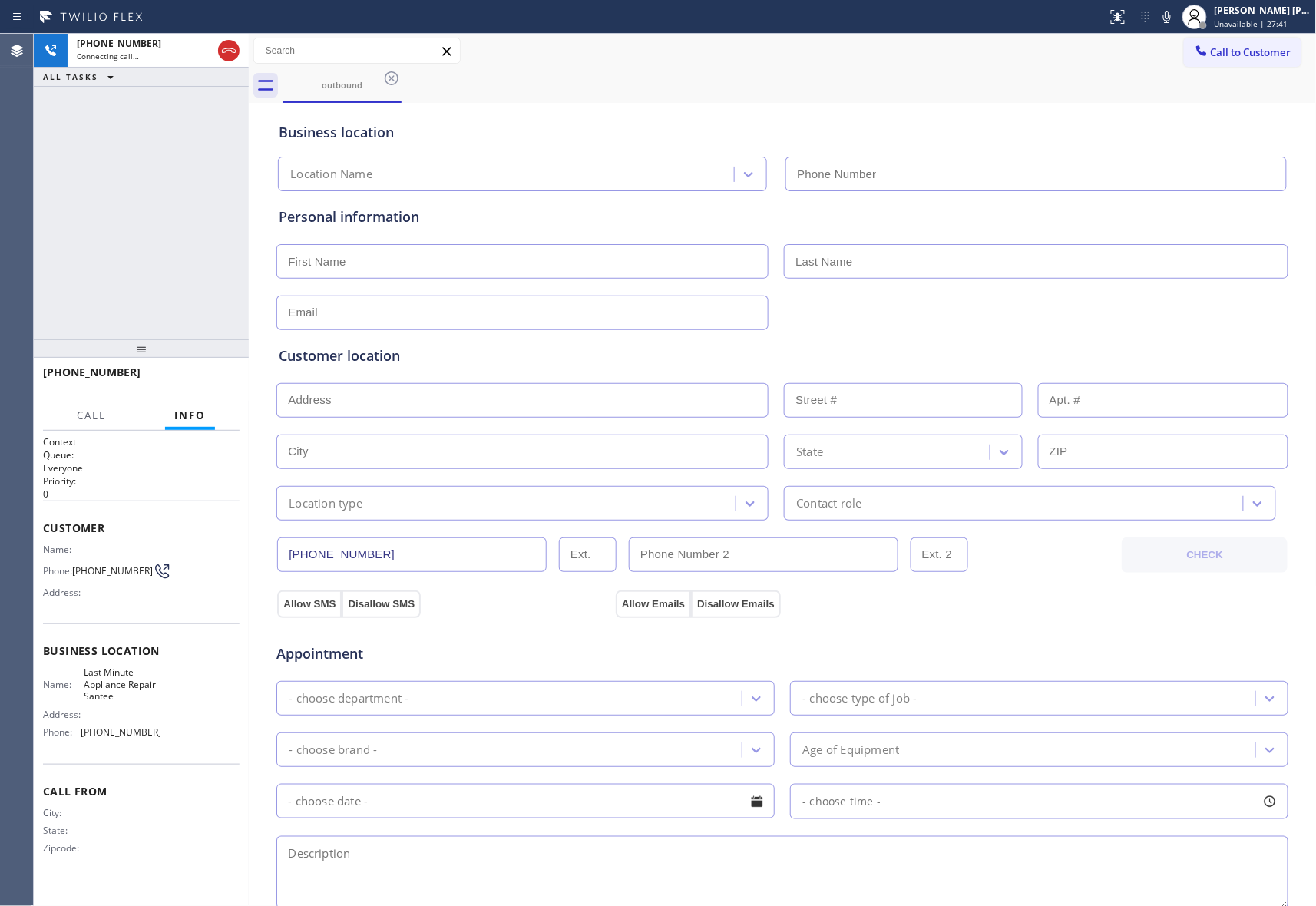
type input "[PHONE_NUMBER]"
click at [213, 375] on span "HANG UP" at bounding box center [203, 379] width 47 height 11
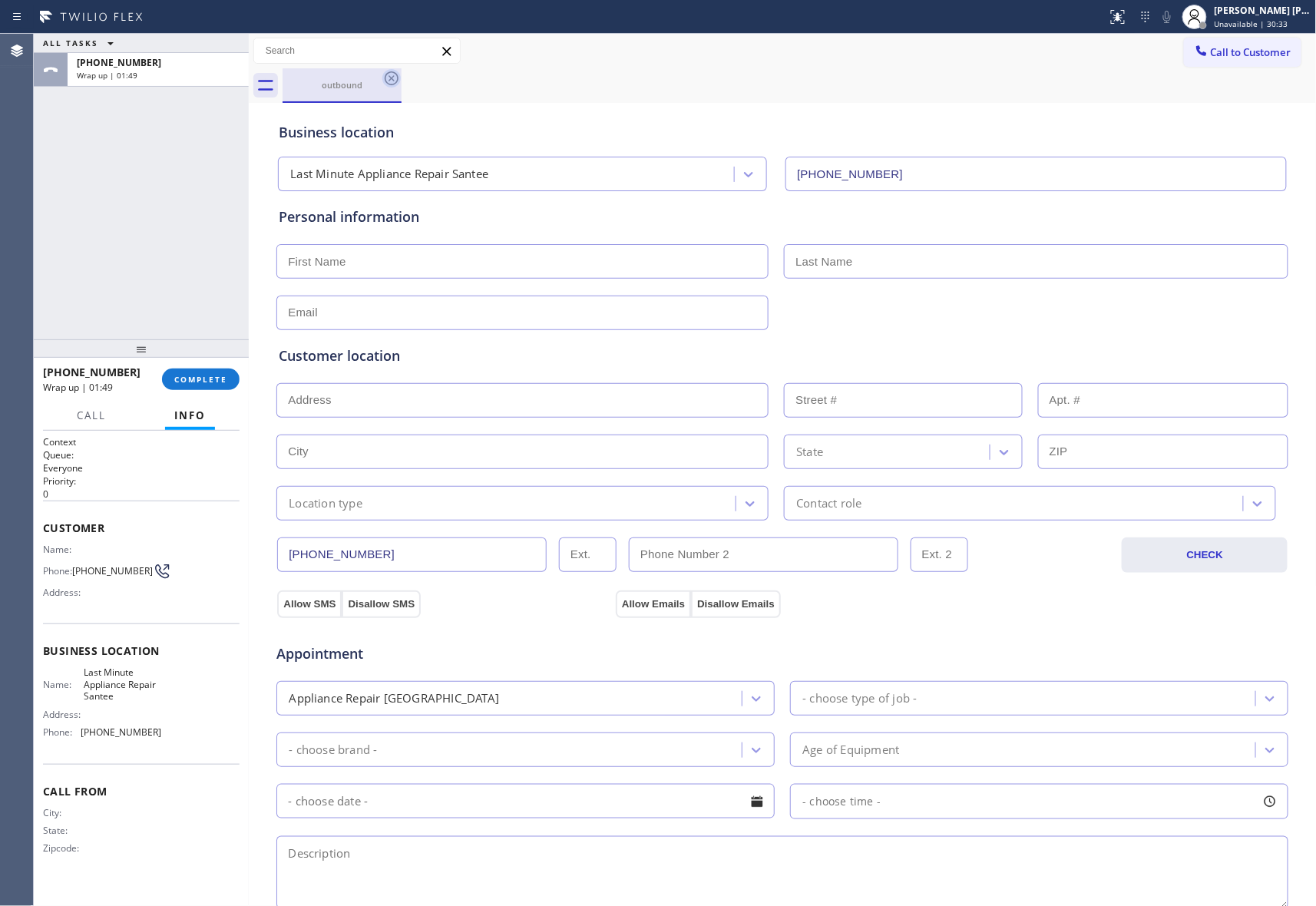
drag, startPoint x: 378, startPoint y: 94, endPoint x: 400, endPoint y: 78, distance: 27.2
click at [383, 90] on div "outbound" at bounding box center [342, 85] width 116 height 33
click at [400, 78] on icon at bounding box center [392, 79] width 19 height 19
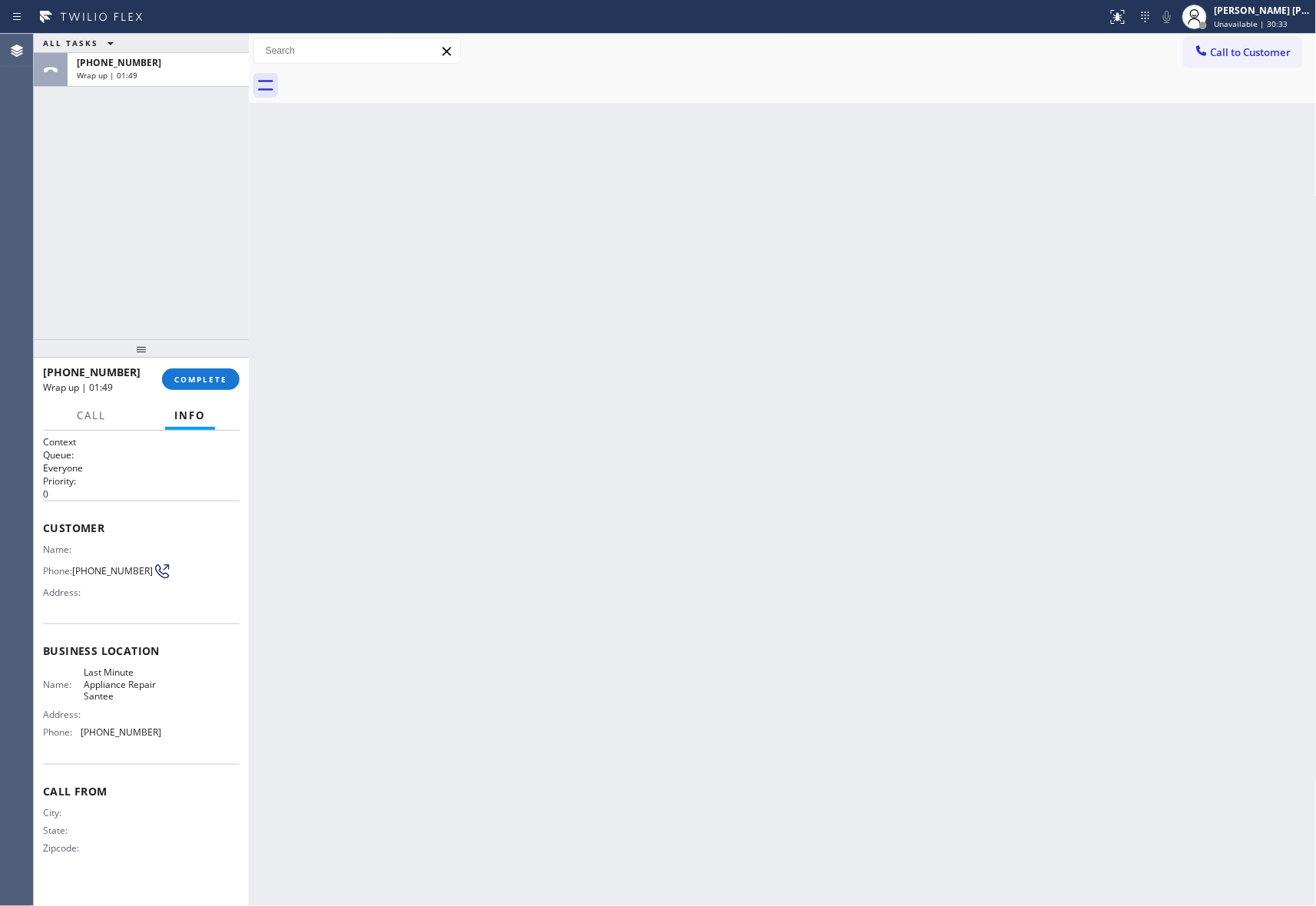
click at [400, 78] on div at bounding box center [800, 86] width 1035 height 35
click at [207, 387] on button "COMPLETE" at bounding box center [201, 378] width 78 height 21
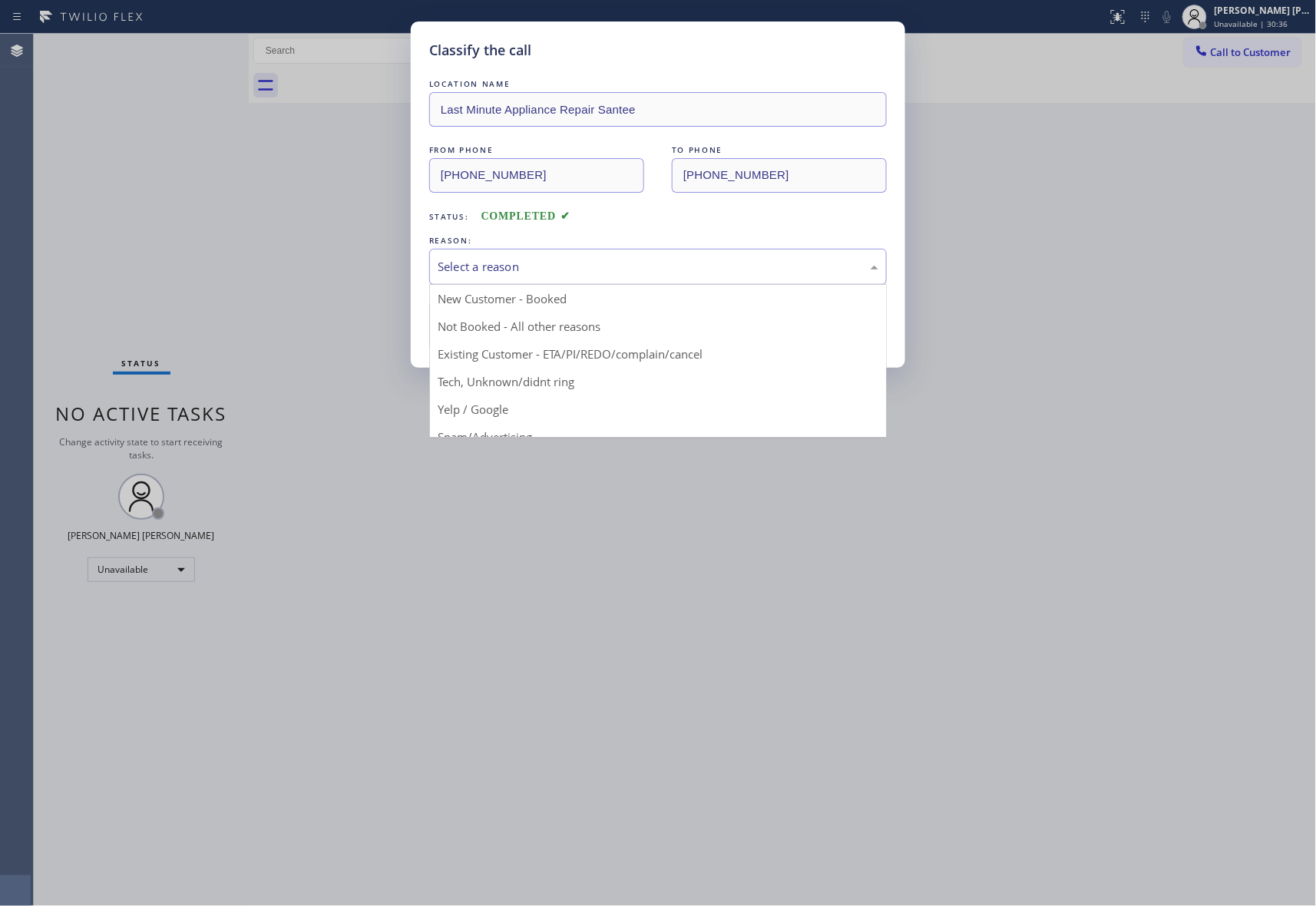
click at [582, 268] on div "Select a reason" at bounding box center [658, 267] width 441 height 18
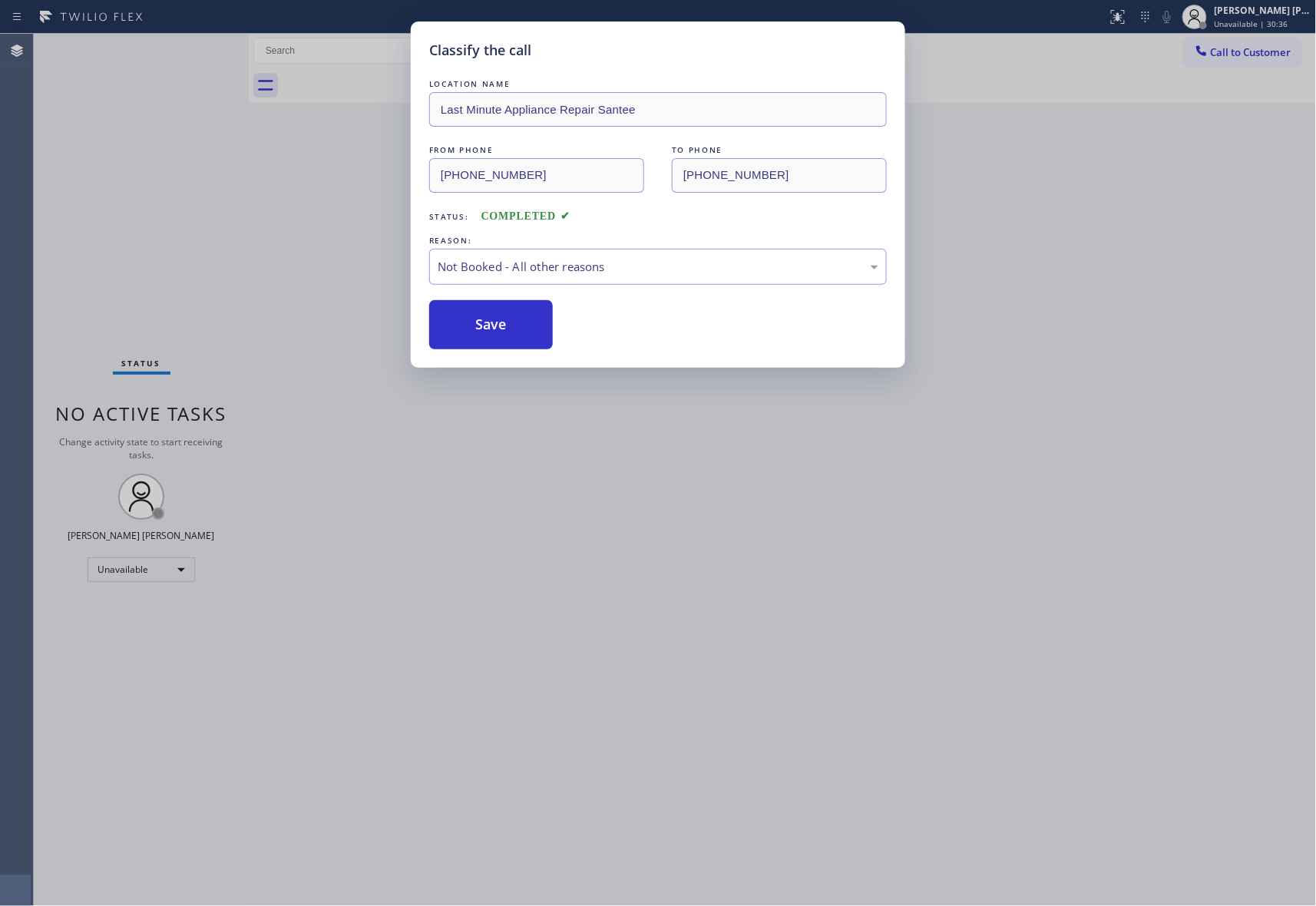
click at [458, 324] on button "Save" at bounding box center [491, 325] width 124 height 49
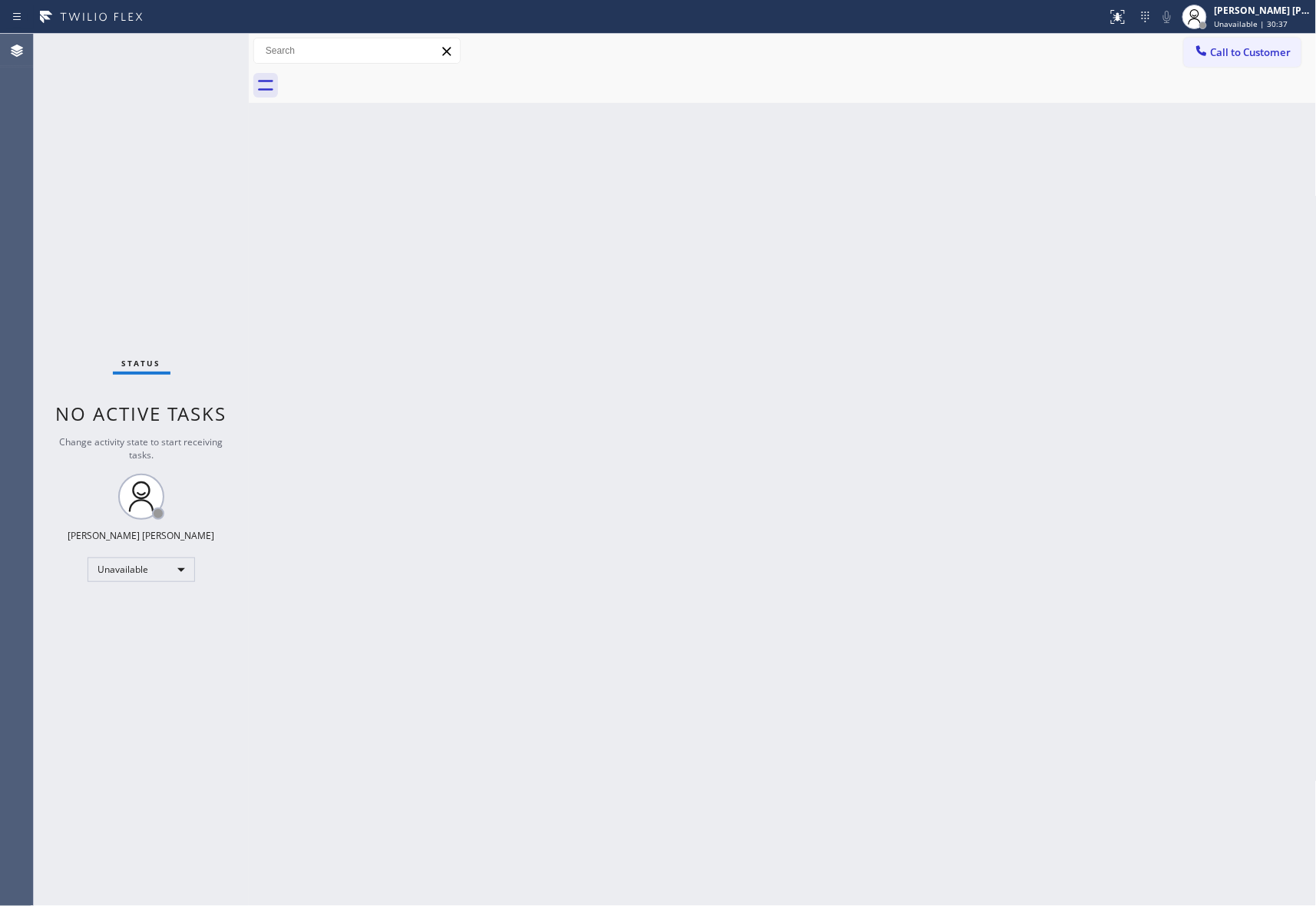
click at [1242, 55] on span "Call to Customer" at bounding box center [1251, 52] width 80 height 14
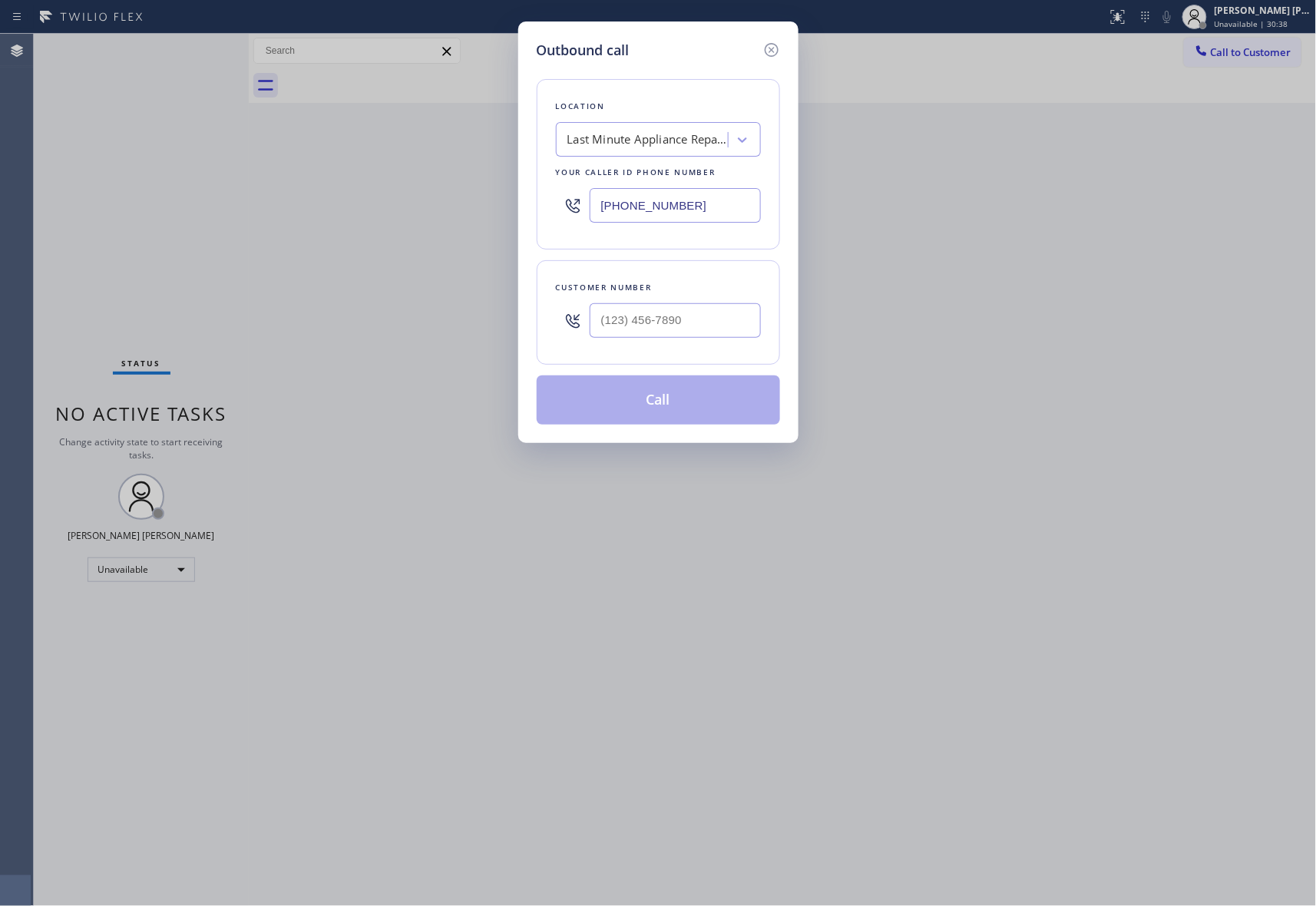
click at [705, 296] on div at bounding box center [675, 320] width 171 height 50
click at [701, 311] on input "(___) ___-____" at bounding box center [675, 320] width 171 height 35
paste input "408) 839-3333"
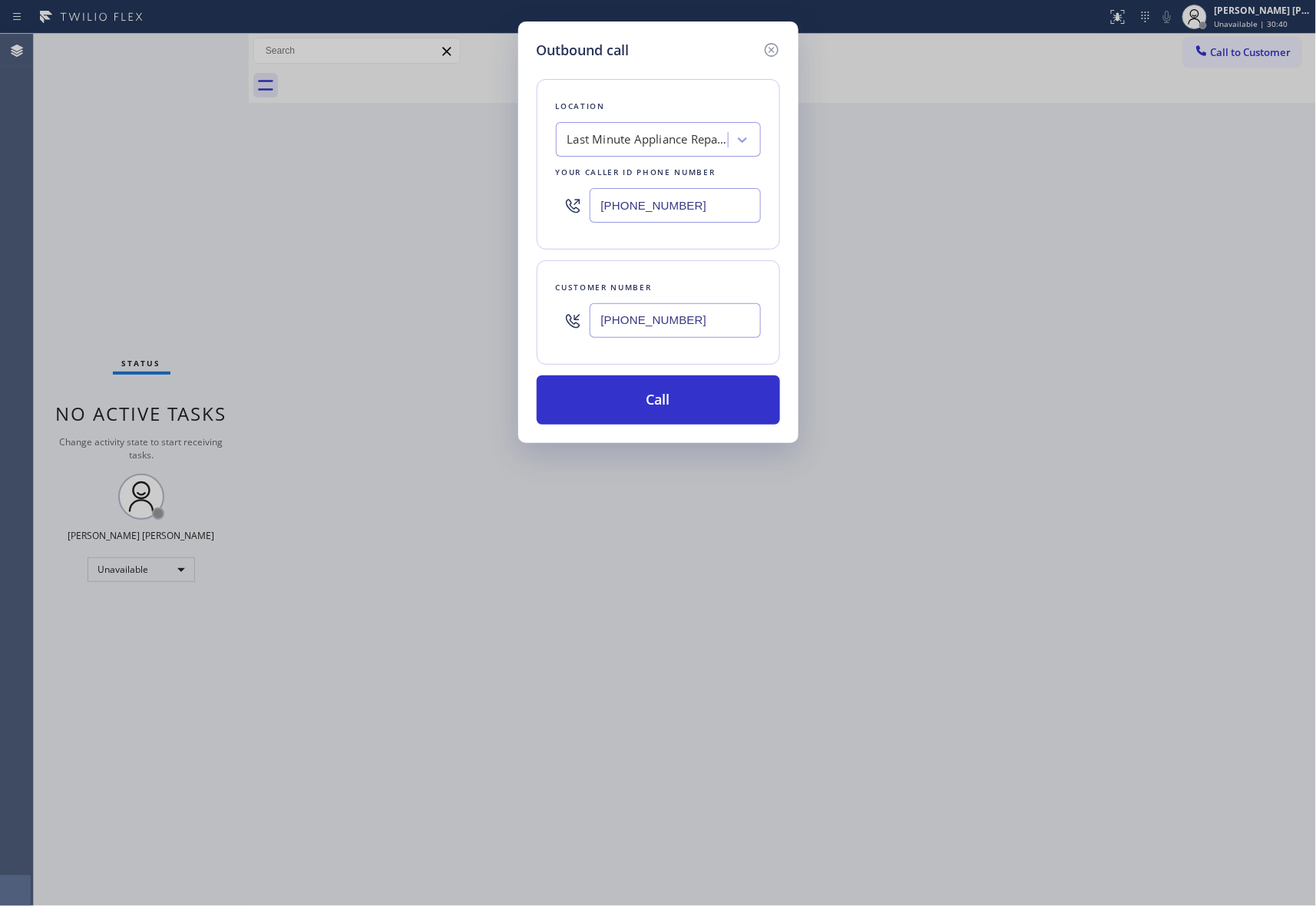
type input "[PHONE_NUMBER]"
drag, startPoint x: 697, startPoint y: 200, endPoint x: 538, endPoint y: 194, distance: 159.1
click at [538, 194] on div "Location Last Minute Appliance Repair Santee Your caller id phone number [PHONE…" at bounding box center [658, 163] width 243 height 170
paste input "408) 617-8880"
type input "[PHONE_NUMBER]"
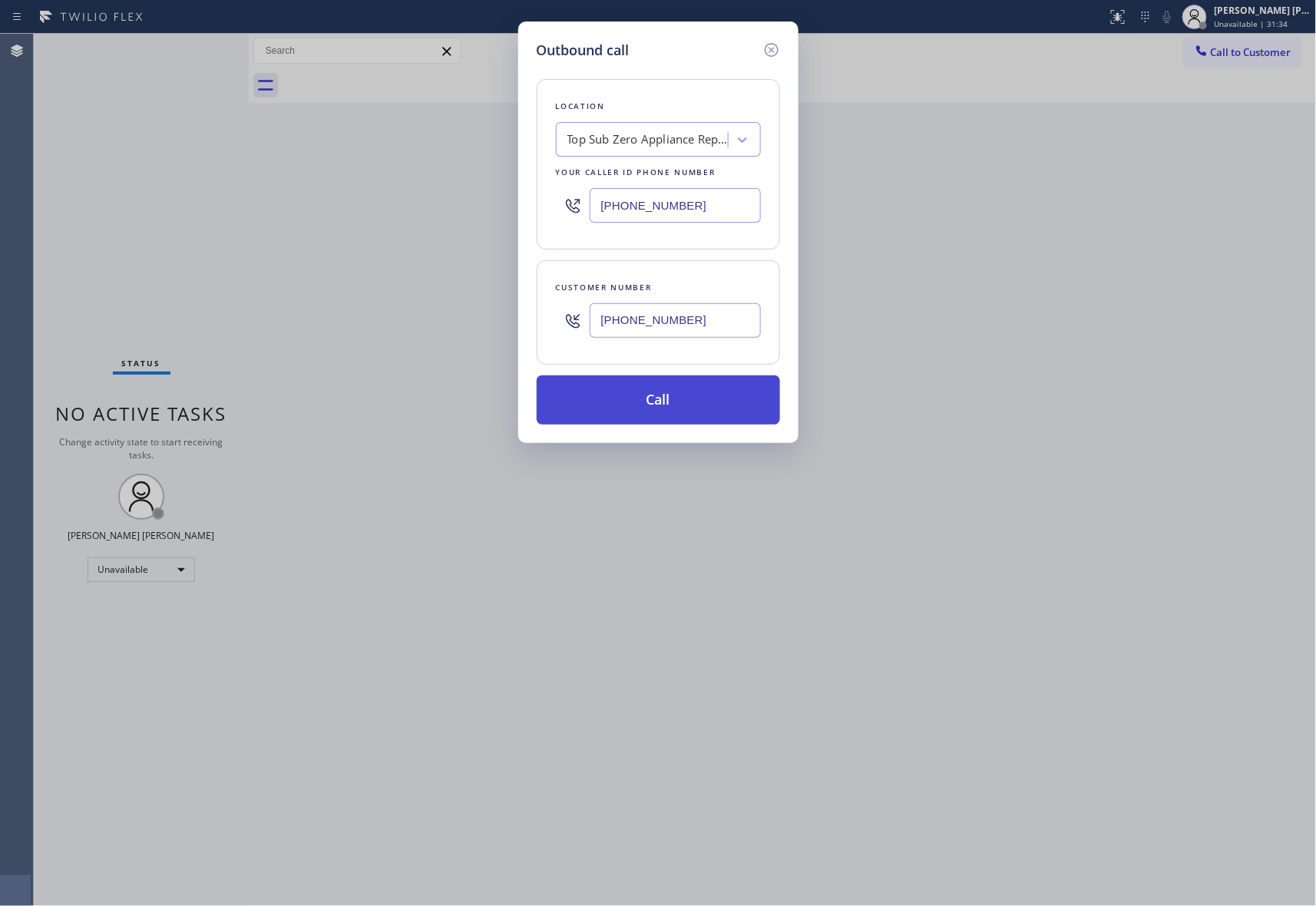
click at [640, 404] on button "Call" at bounding box center [658, 400] width 243 height 49
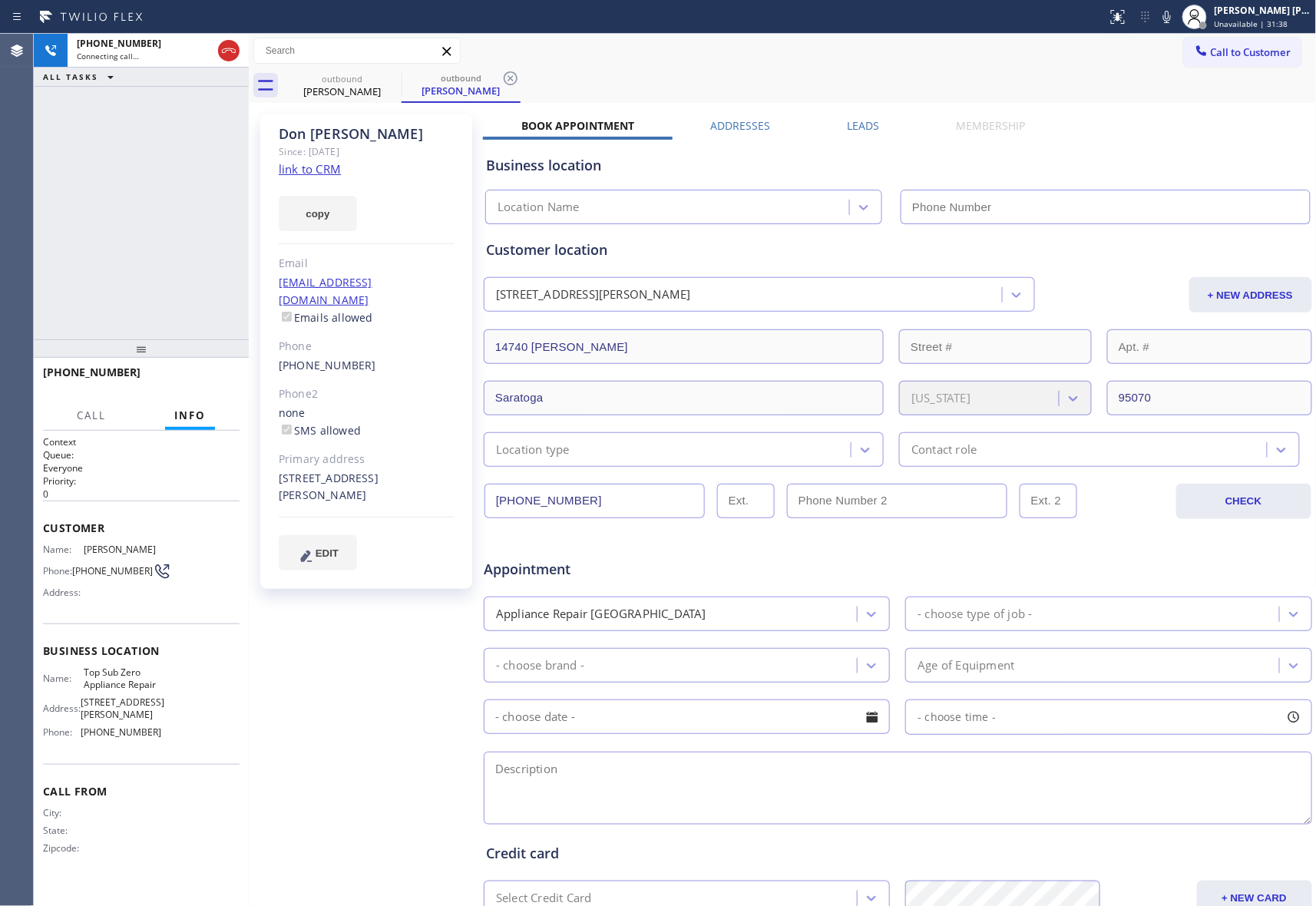
type input "[PHONE_NUMBER]"
click at [202, 51] on icon at bounding box center [202, 51] width 19 height 19
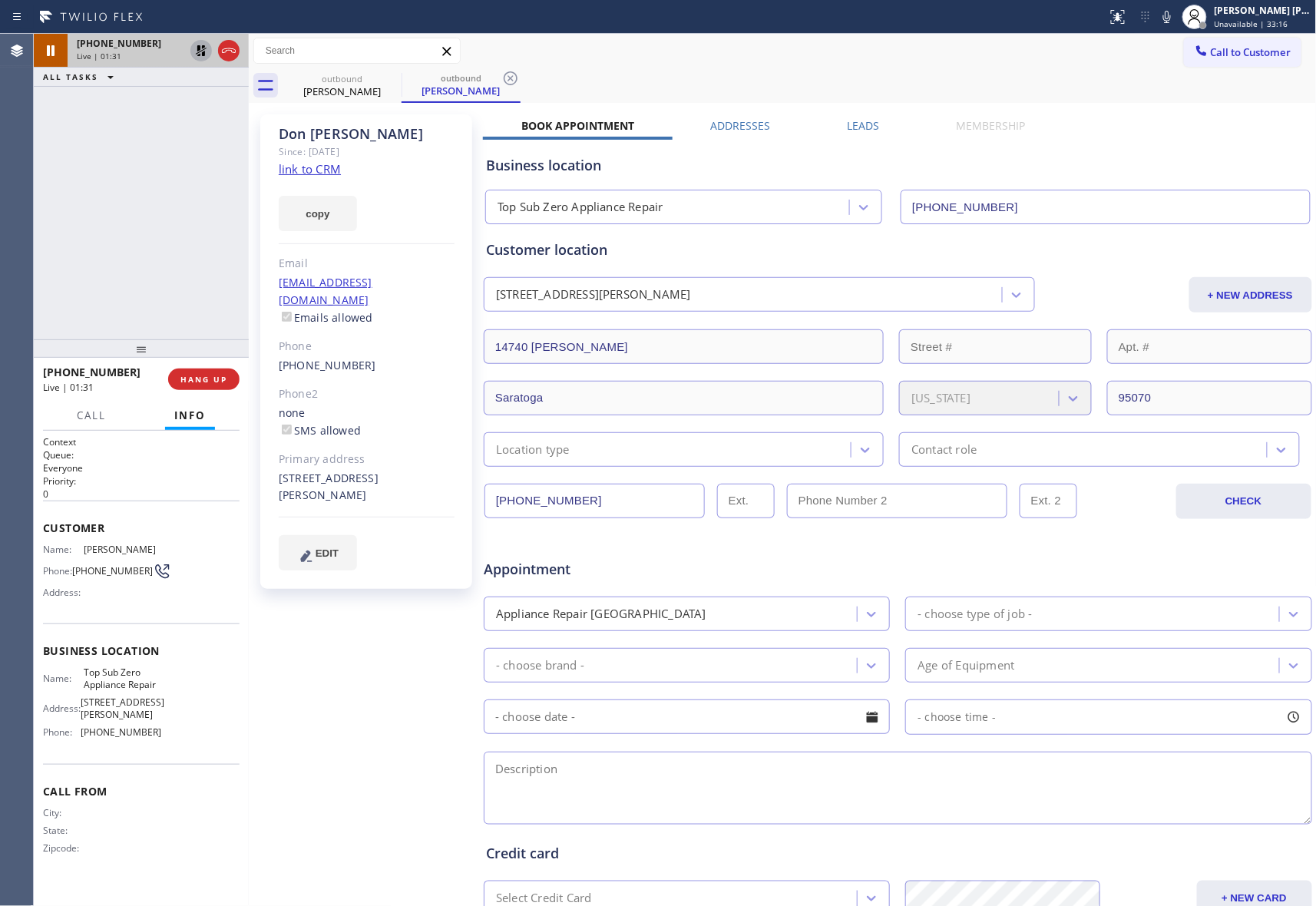
click at [196, 52] on icon at bounding box center [202, 51] width 19 height 19
click at [202, 378] on span "HANG UP" at bounding box center [203, 379] width 47 height 11
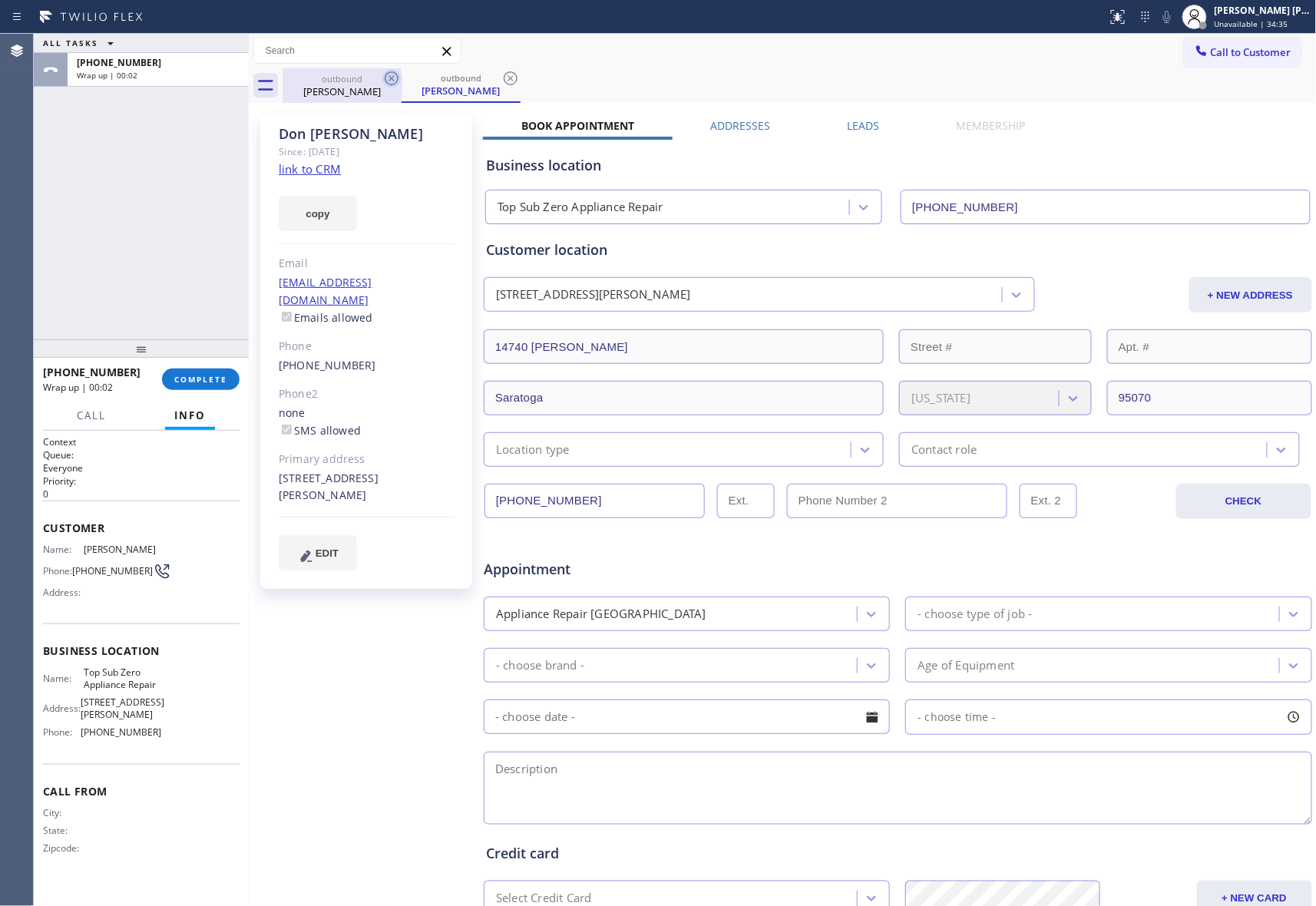
click at [390, 72] on icon at bounding box center [391, 78] width 14 height 14
click at [401, 72] on div "outbound [PERSON_NAME]" at bounding box center [461, 86] width 119 height 35
click at [390, 72] on icon at bounding box center [391, 78] width 14 height 14
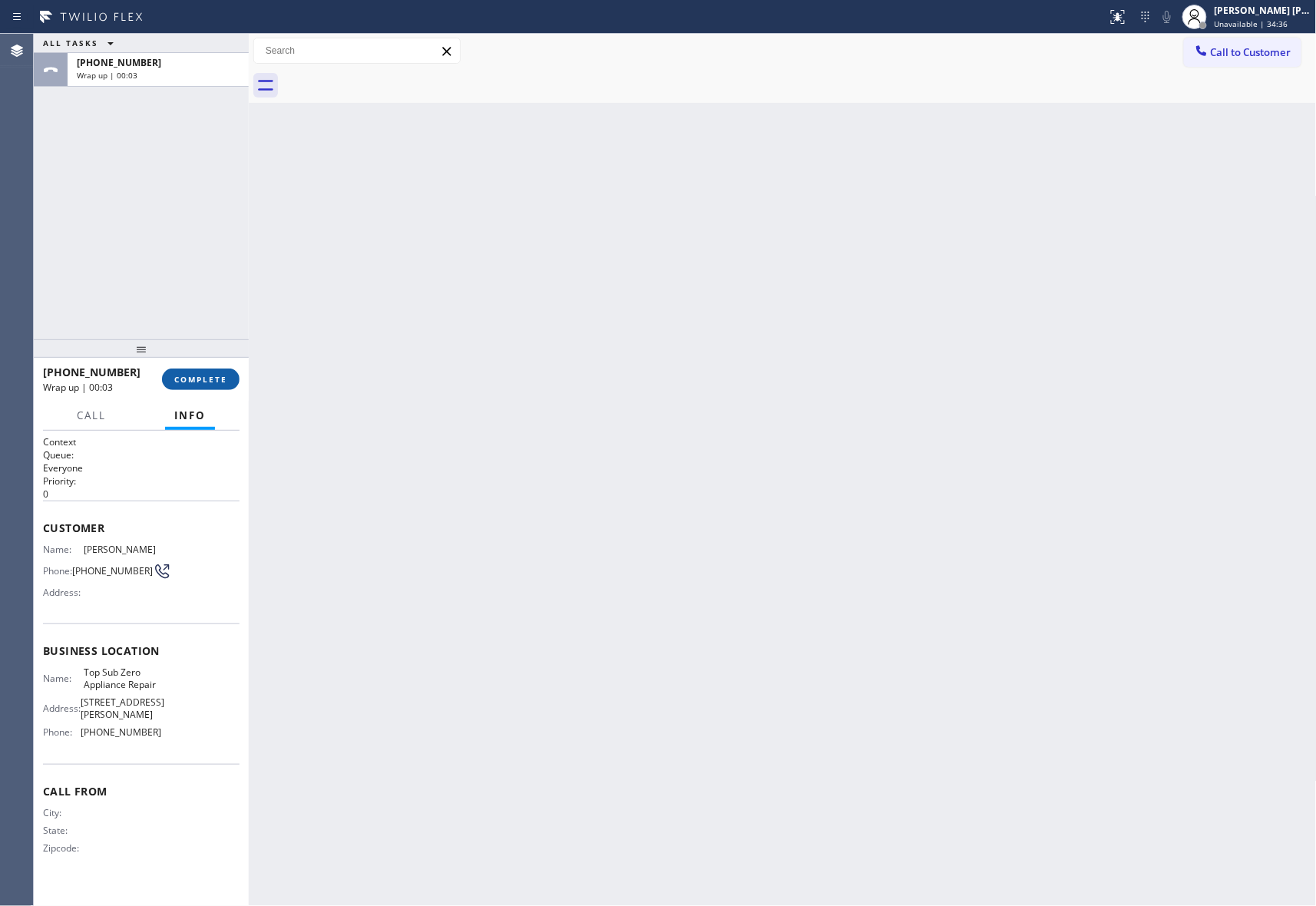
click at [189, 379] on span "COMPLETE" at bounding box center [201, 379] width 53 height 11
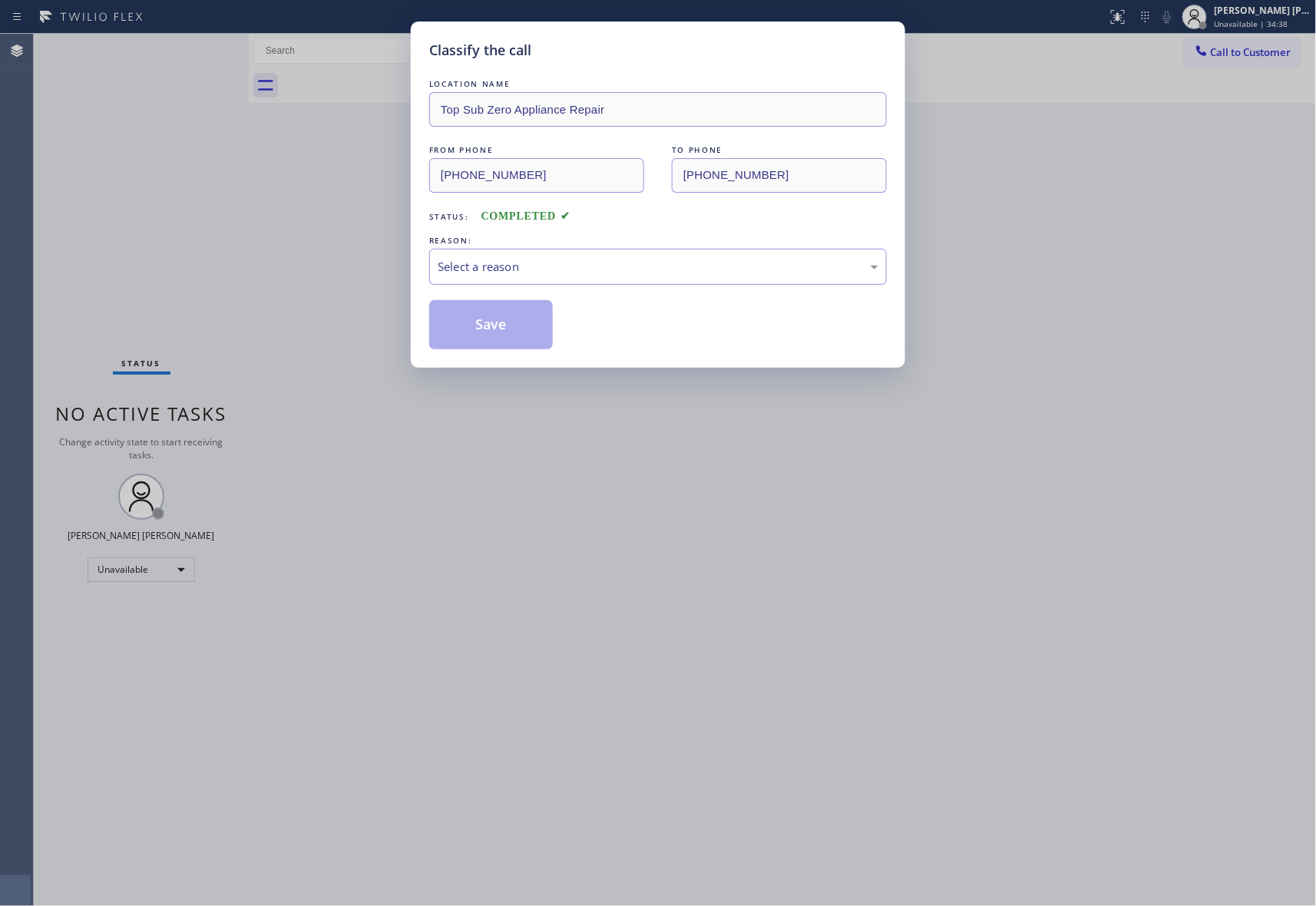
click at [548, 268] on div "Select a reason" at bounding box center [658, 267] width 441 height 18
click at [510, 329] on button "Save" at bounding box center [491, 325] width 124 height 49
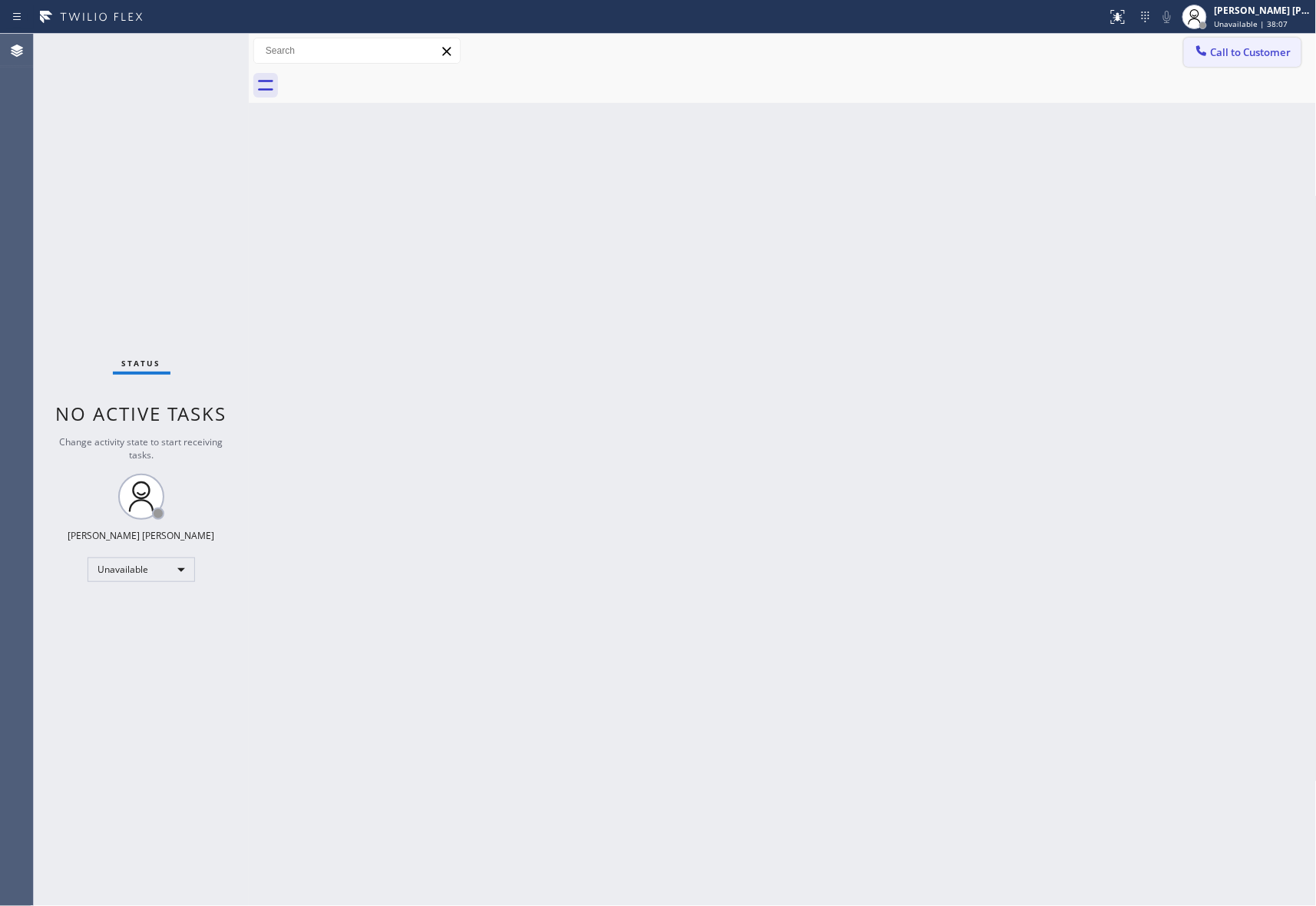
click at [1241, 49] on span "Call to Customer" at bounding box center [1251, 52] width 80 height 14
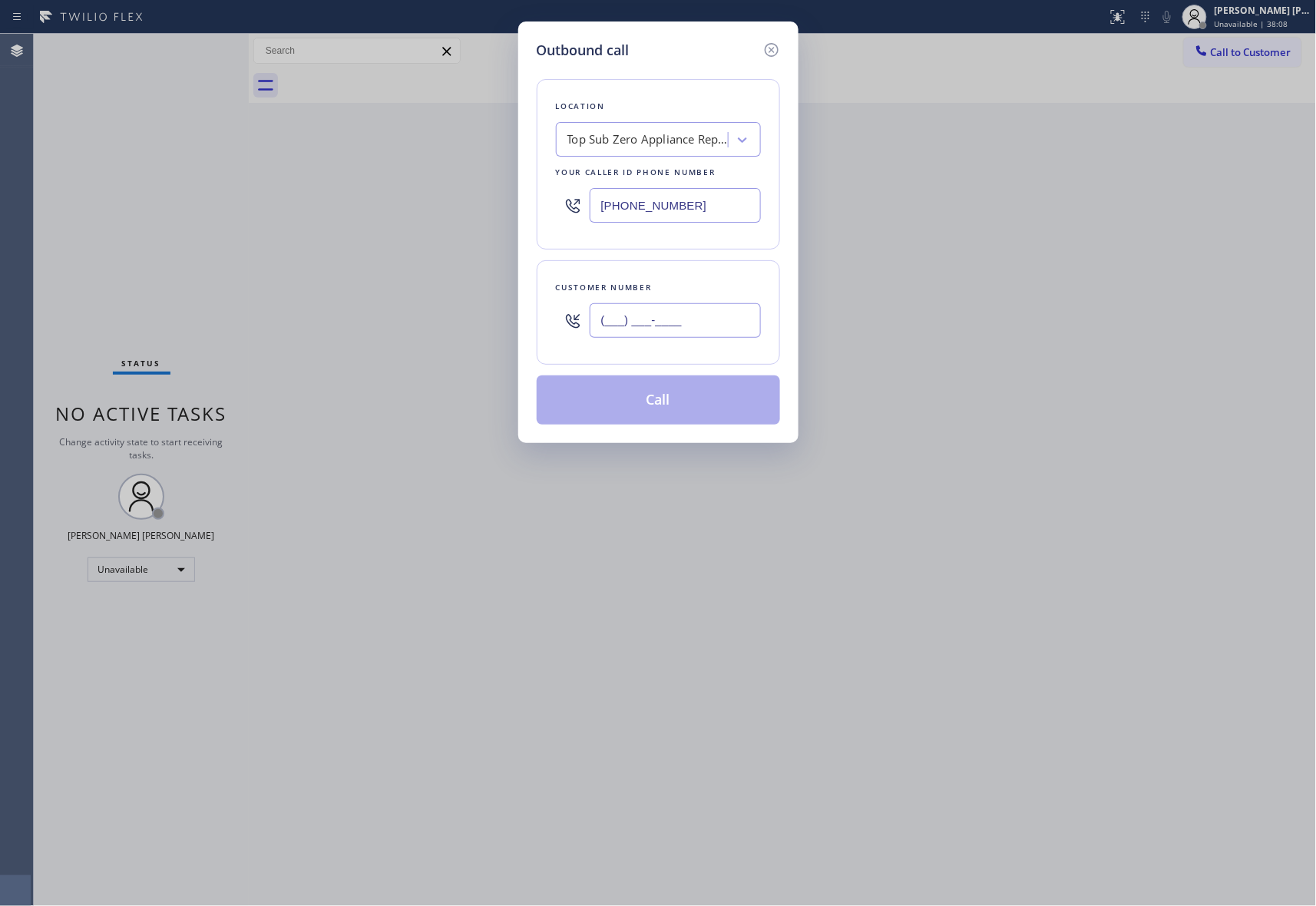
click at [683, 330] on input "(___) ___-____" at bounding box center [675, 320] width 171 height 35
paste input "507) 566-6137"
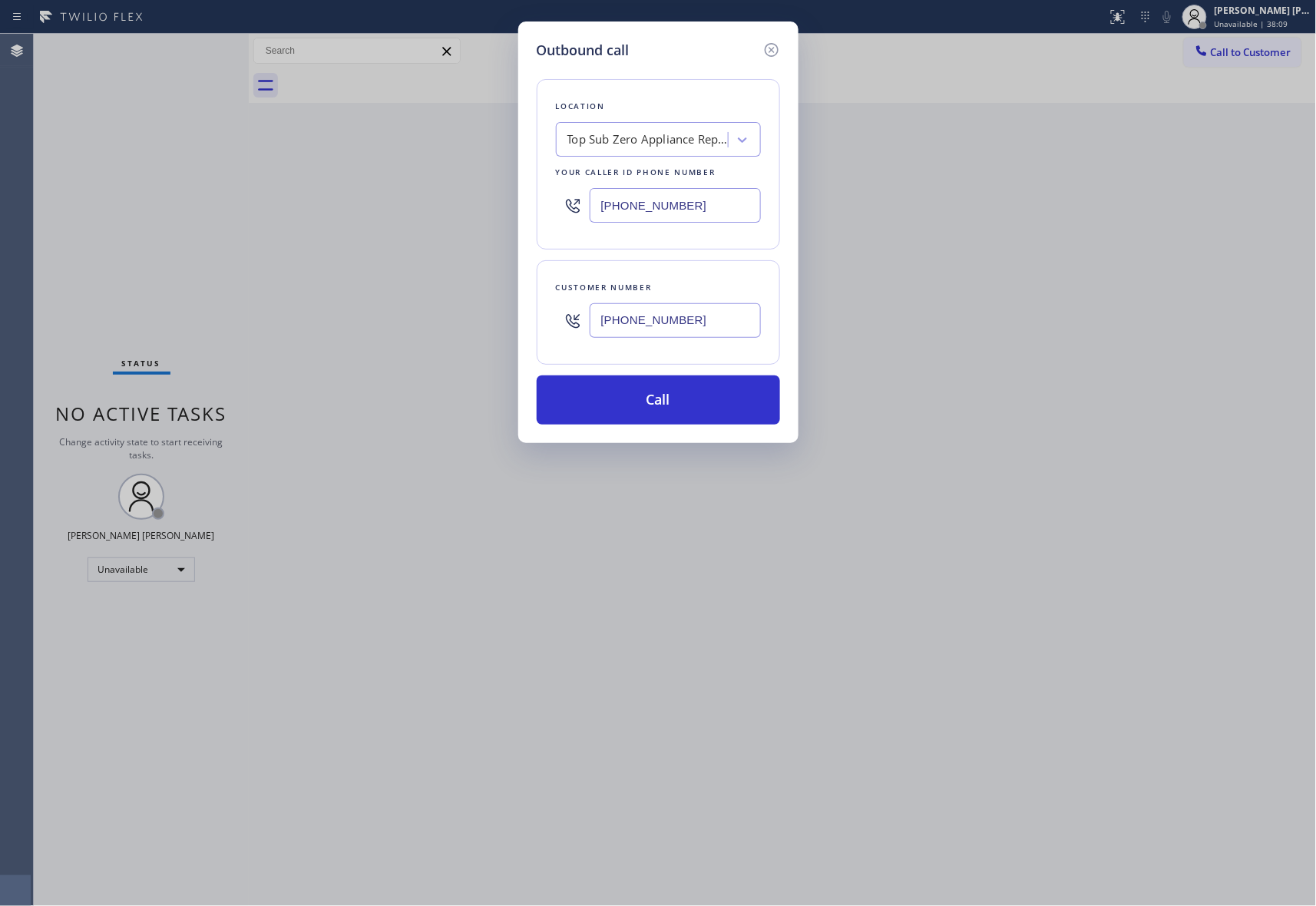
type input "[PHONE_NUMBER]"
click at [633, 147] on div "Top Sub Zero Appliance Repair" at bounding box center [648, 140] width 161 height 18
type input "5 star appliance repair"
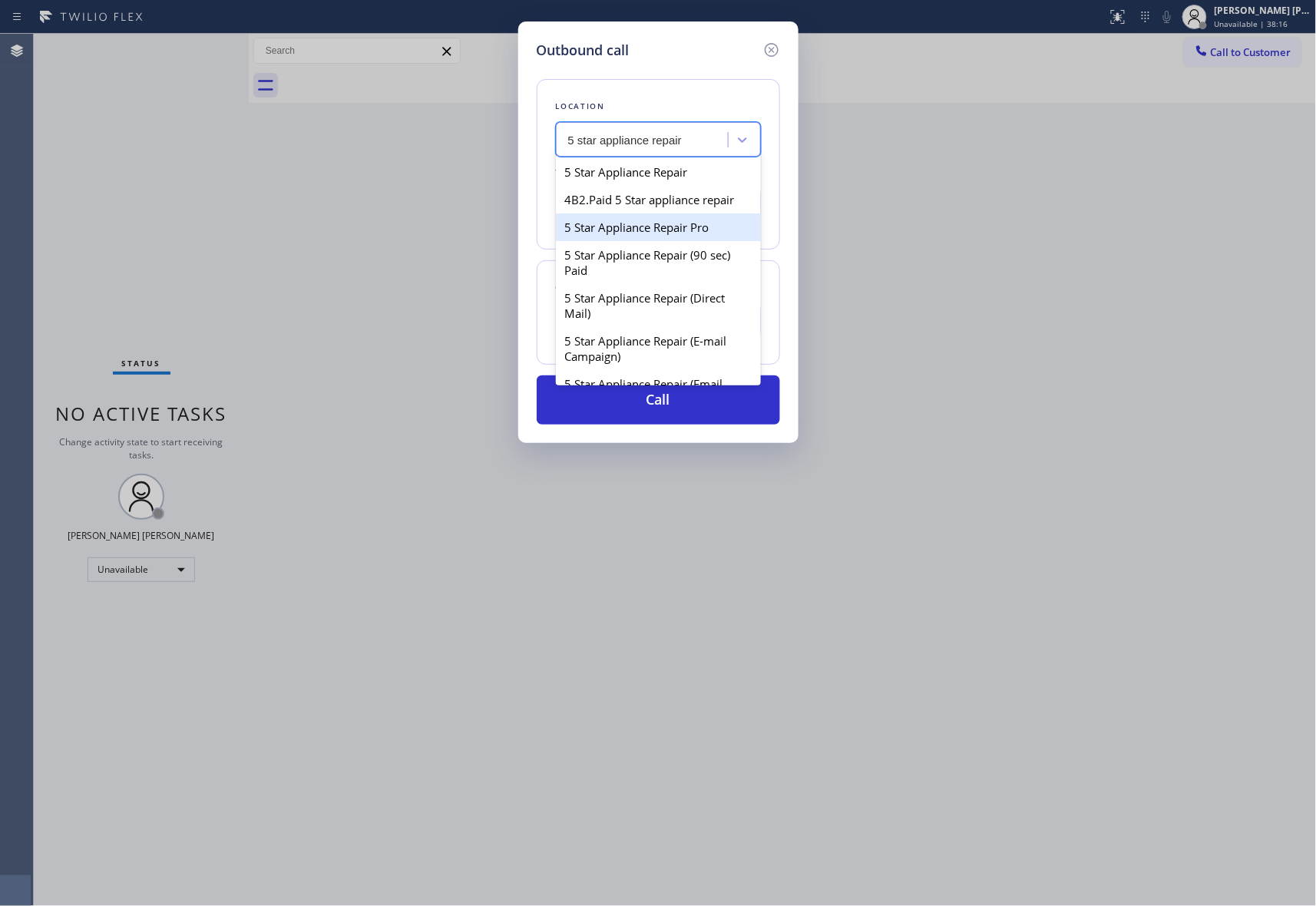
click at [689, 241] on div "5 Star Appliance Repair Pro" at bounding box center [659, 227] width 205 height 28
type input "[PHONE_NUMBER]"
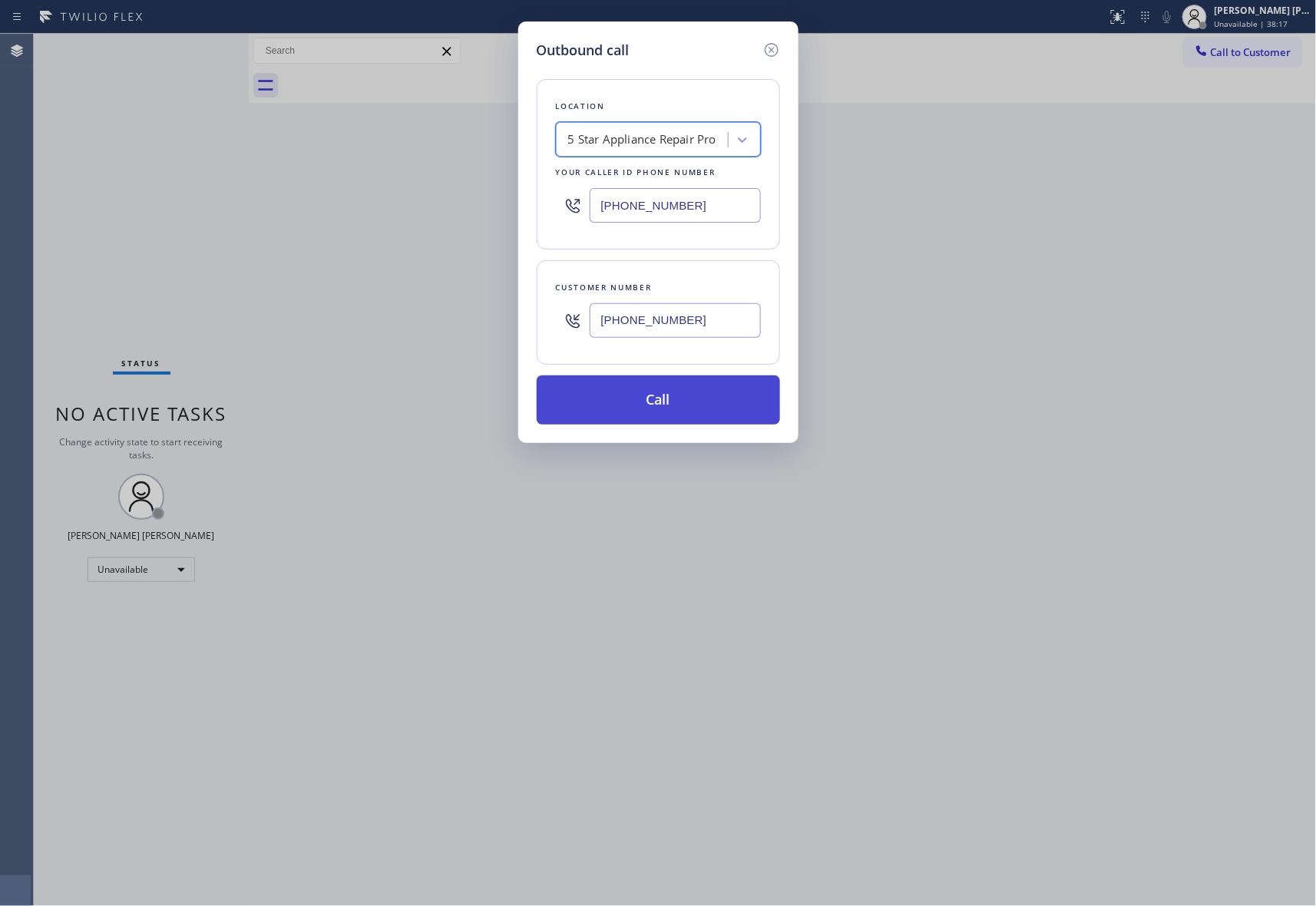
click at [691, 390] on button "Call" at bounding box center [658, 400] width 243 height 49
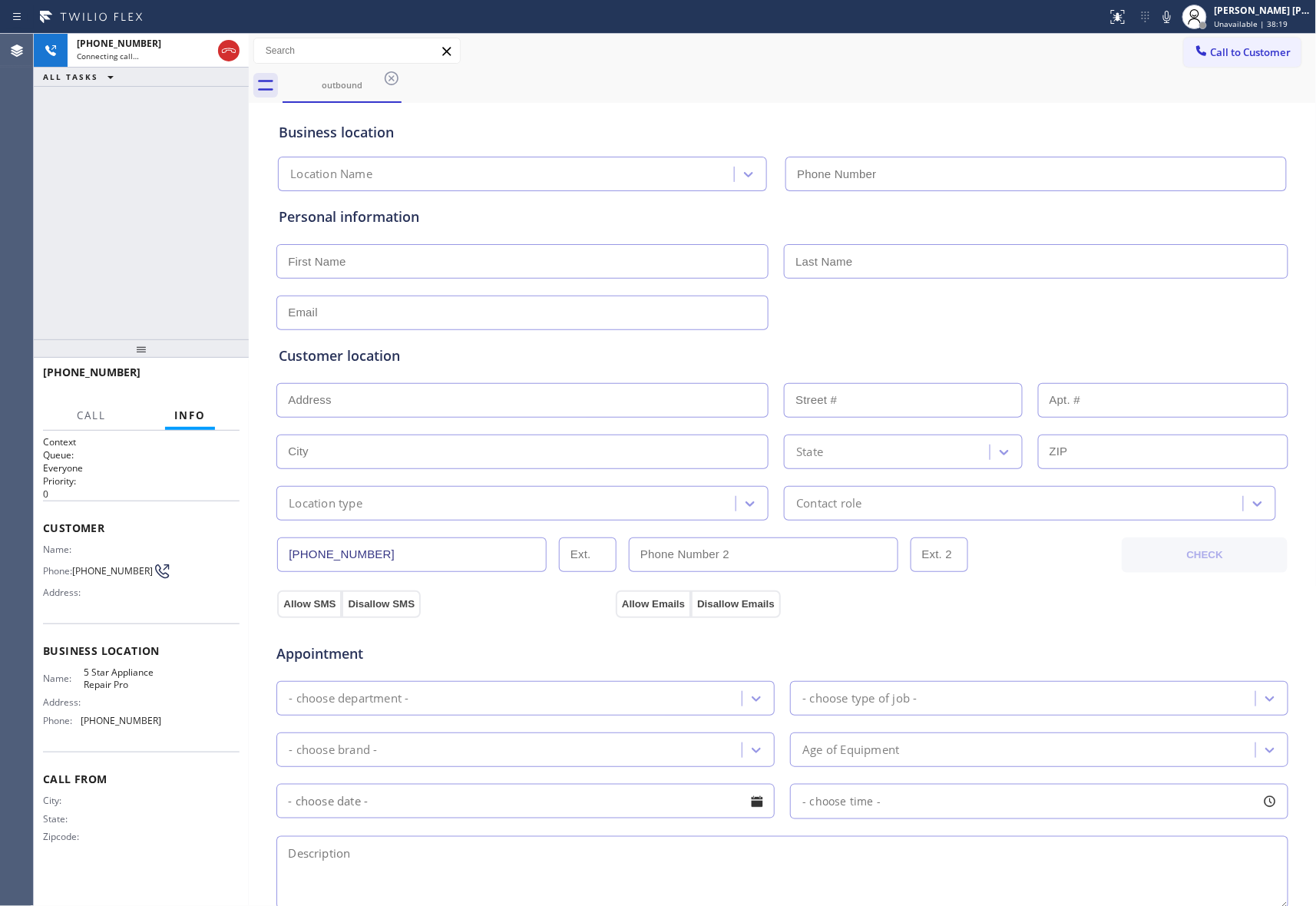
type input "[PHONE_NUMBER]"
drag, startPoint x: 213, startPoint y: 376, endPoint x: 221, endPoint y: 373, distance: 8.5
click at [213, 376] on span "HANG UP" at bounding box center [203, 379] width 47 height 11
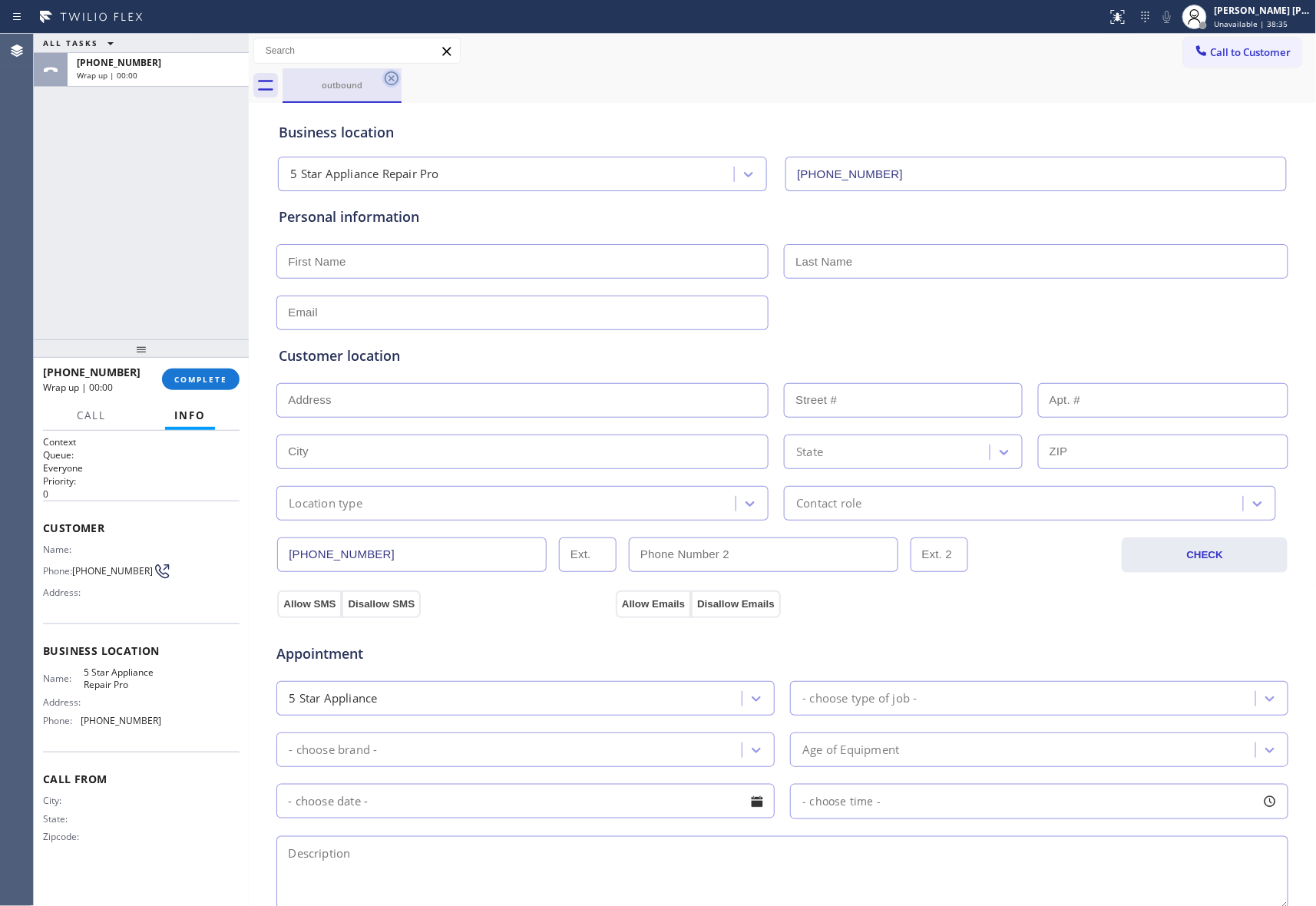
click at [394, 77] on icon at bounding box center [392, 79] width 19 height 19
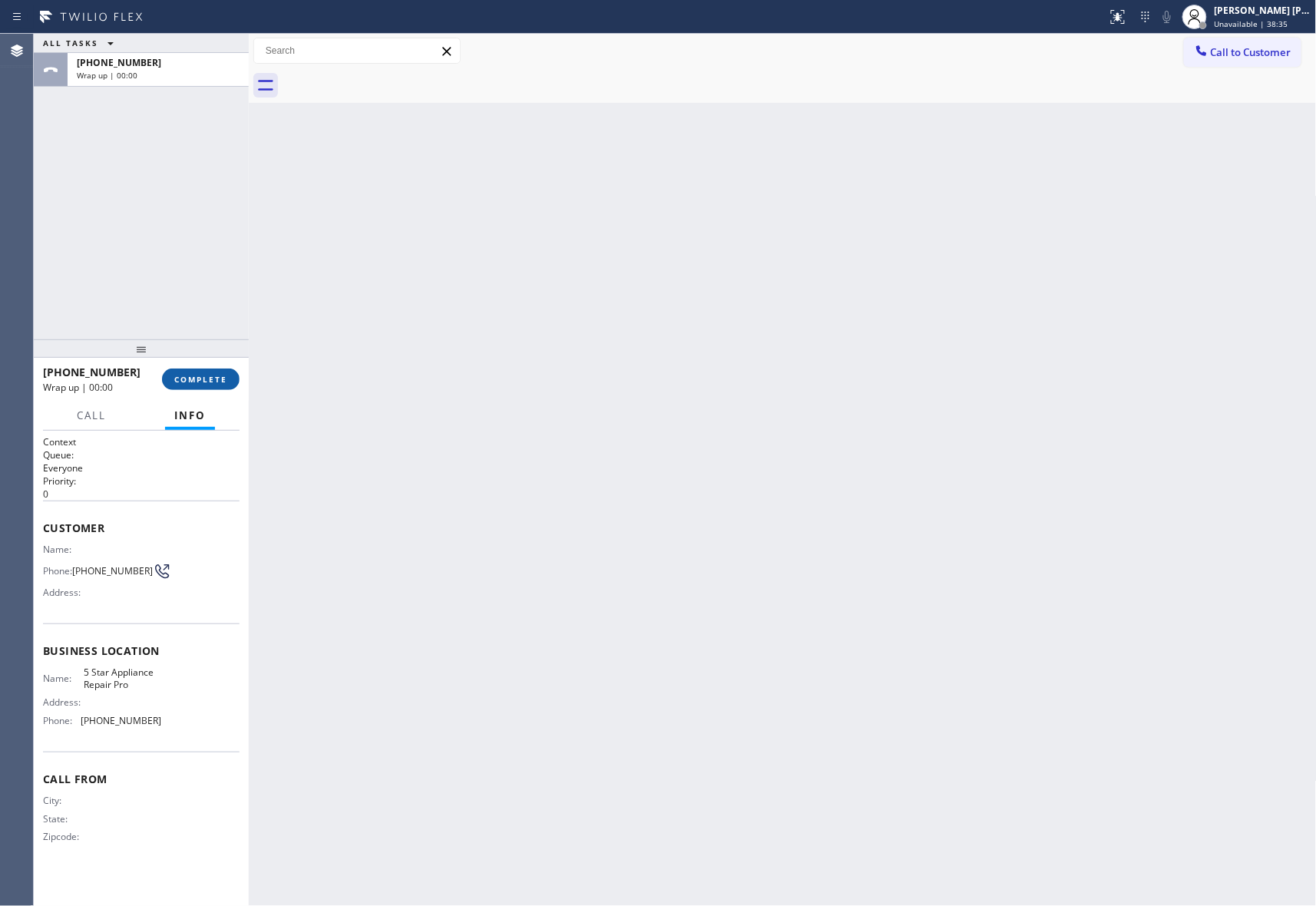
click at [201, 384] on button "COMPLETE" at bounding box center [201, 378] width 78 height 21
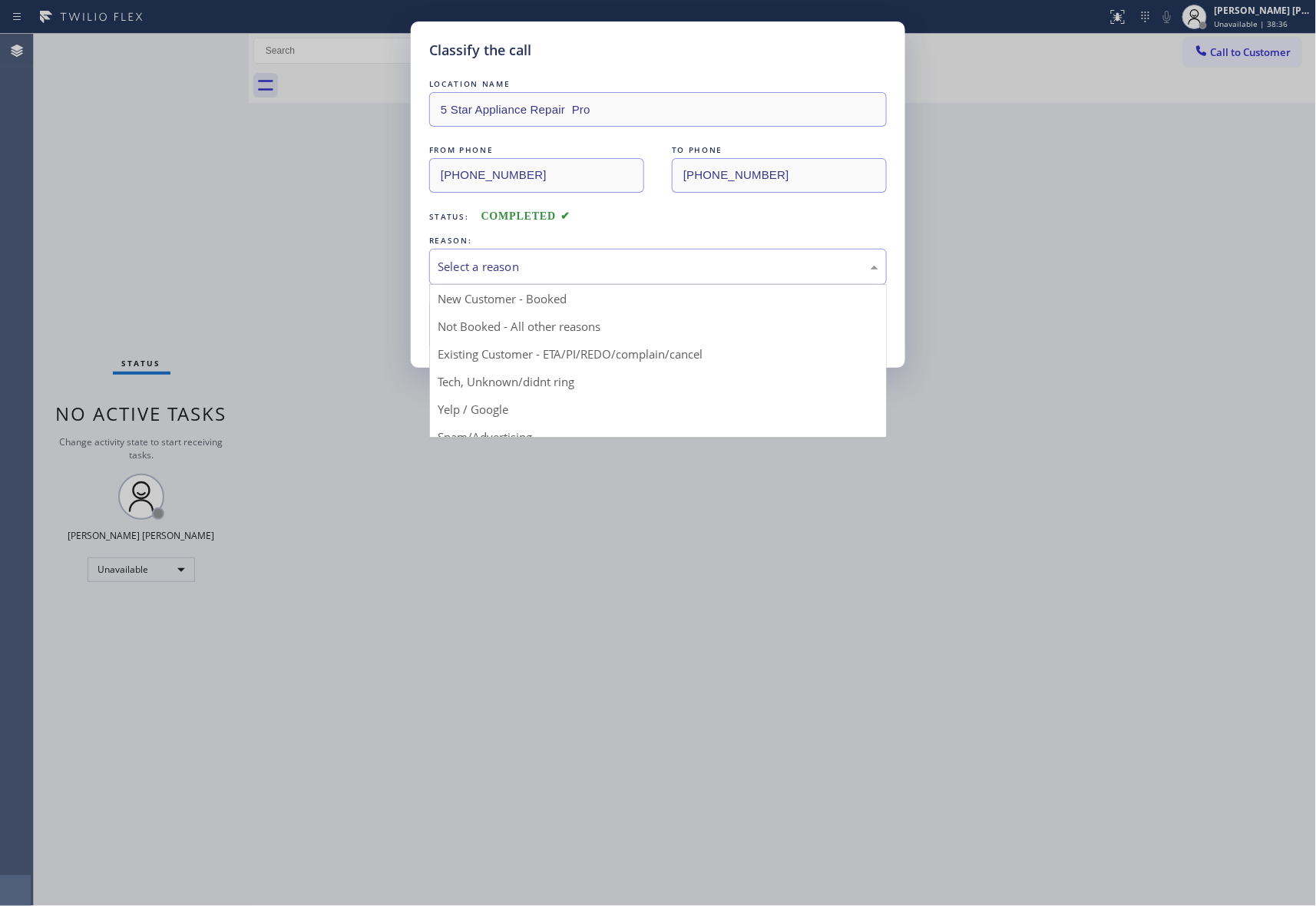
click at [496, 271] on div "Select a reason" at bounding box center [658, 267] width 441 height 18
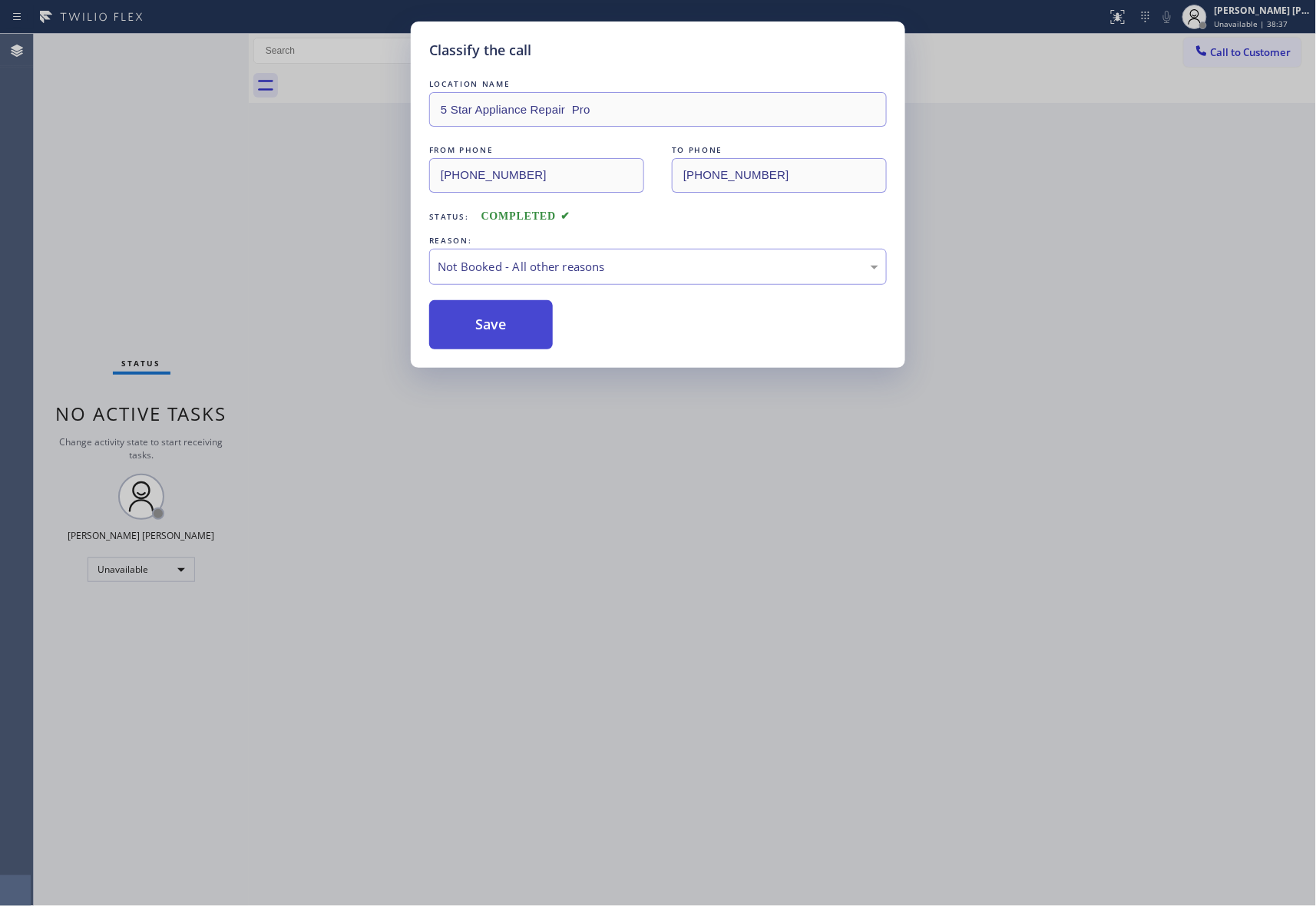
click at [484, 327] on button "Save" at bounding box center [491, 325] width 124 height 49
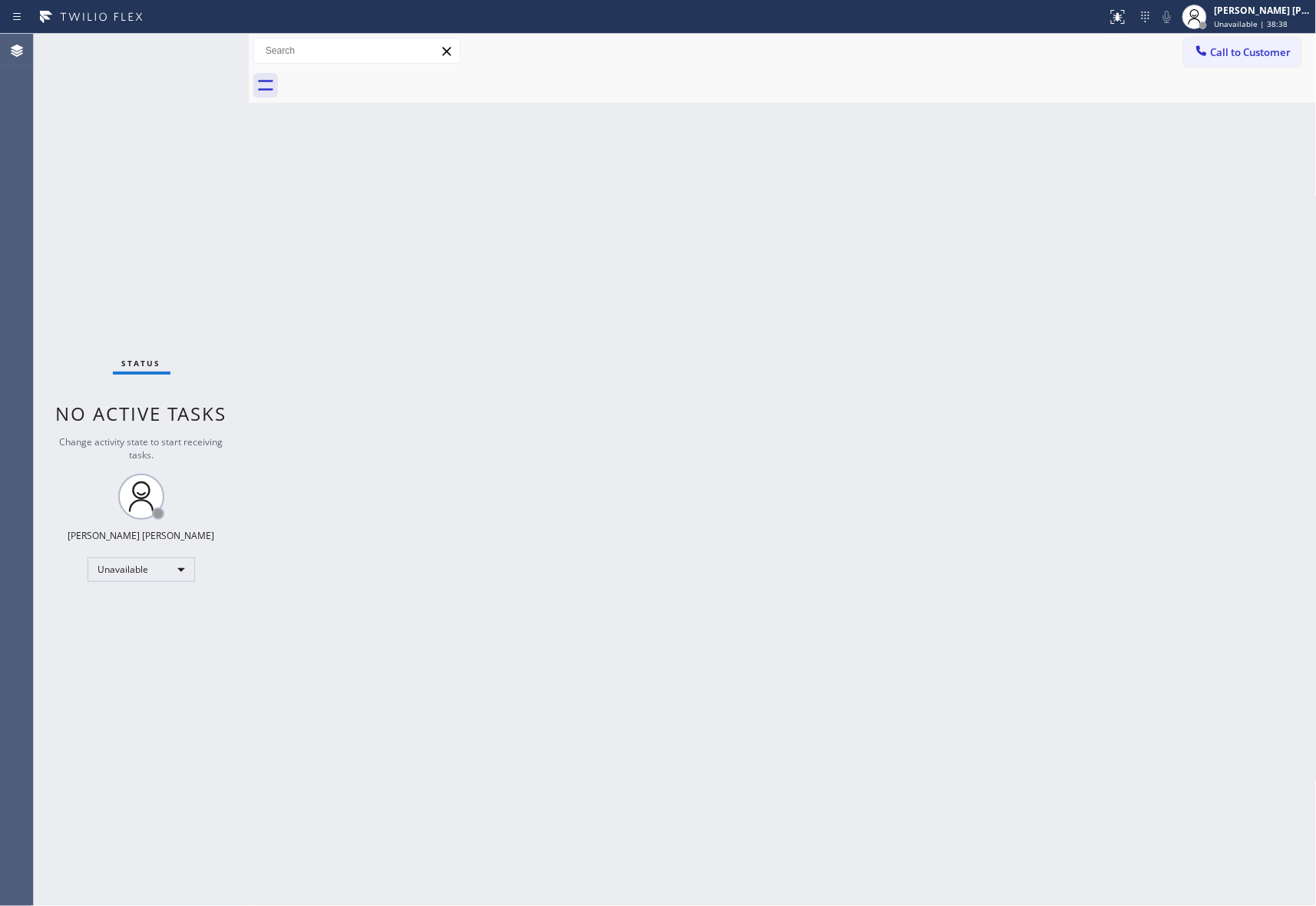
click at [1273, 52] on span "Call to Customer" at bounding box center [1251, 52] width 80 height 14
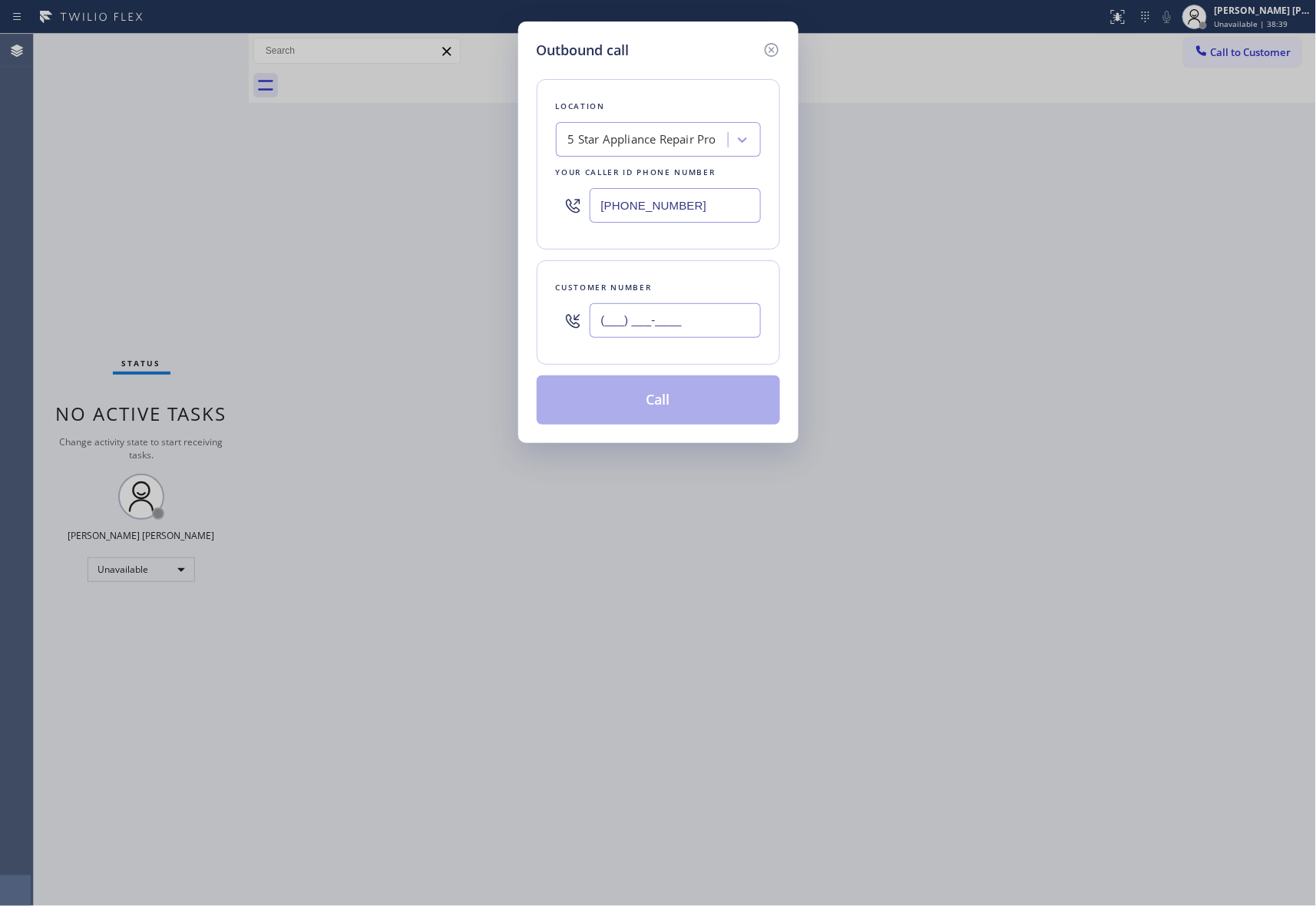
click at [702, 321] on input "(___) ___-____" at bounding box center [675, 320] width 171 height 35
paste input "661) 212-6406"
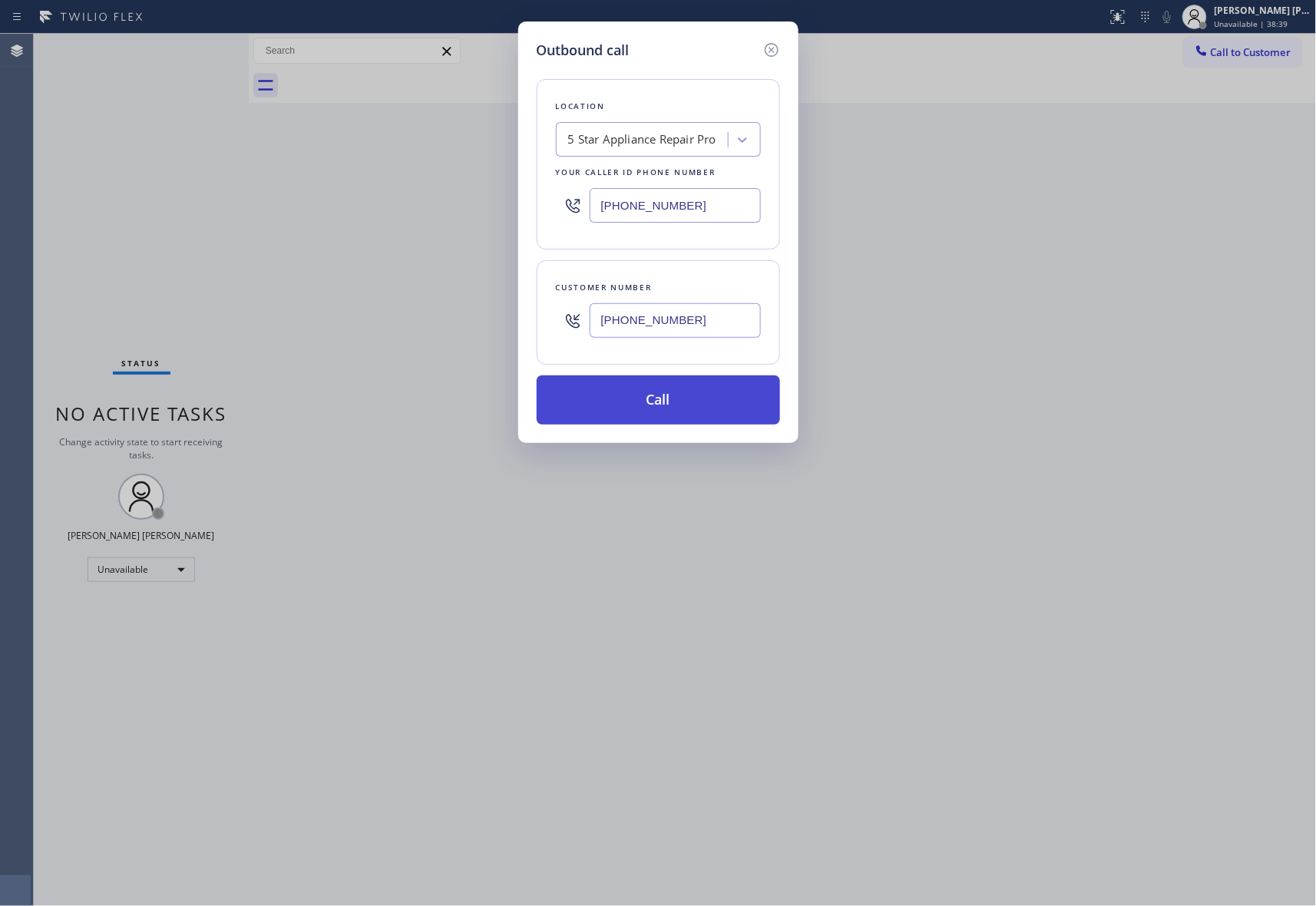
type input "[PHONE_NUMBER]"
click at [658, 409] on button "Call" at bounding box center [658, 400] width 243 height 49
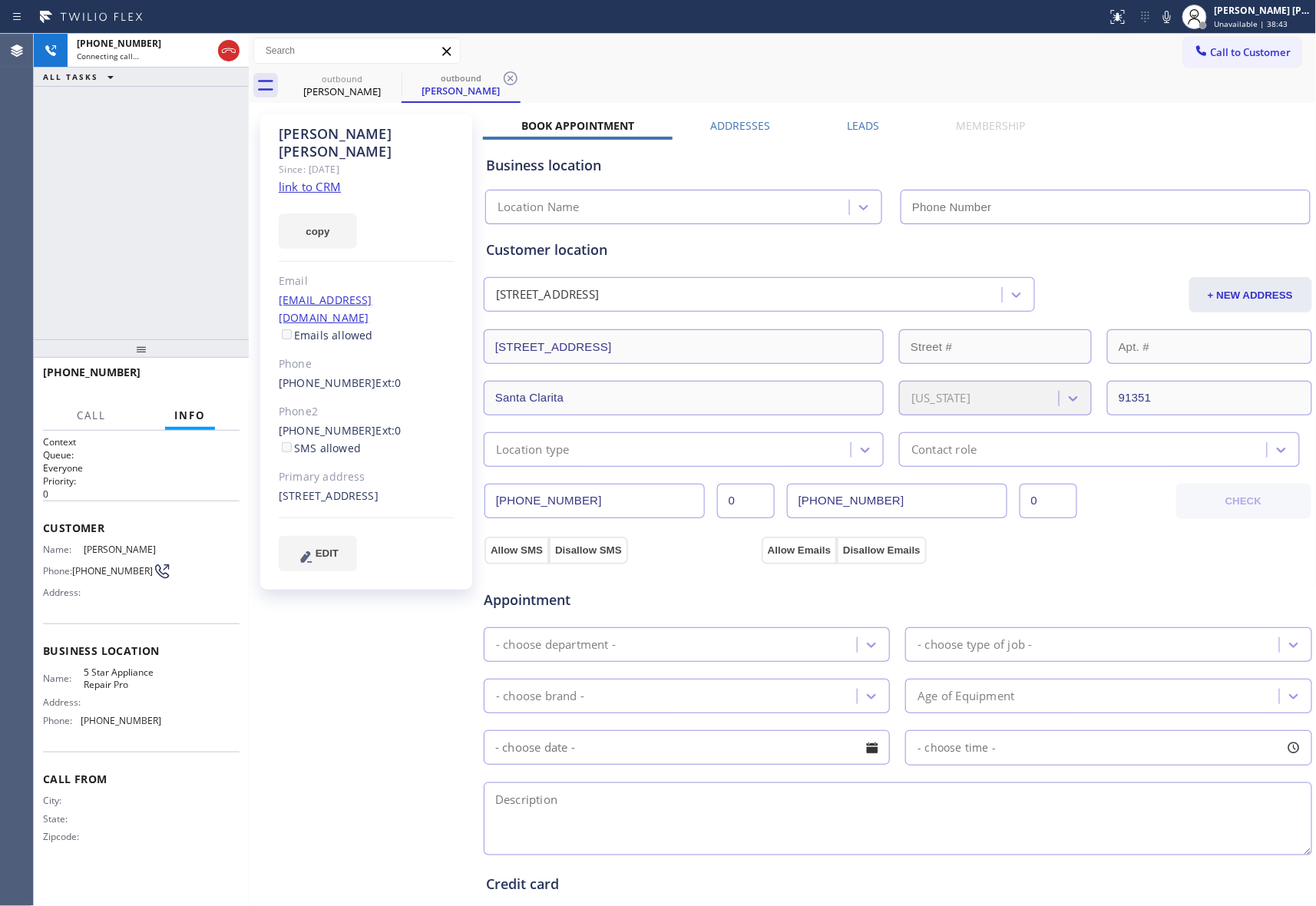
type input "[PHONE_NUMBER]"
drag, startPoint x: 358, startPoint y: 78, endPoint x: 394, endPoint y: 78, distance: 36.0
click at [359, 78] on div "outbound" at bounding box center [342, 79] width 116 height 12
click at [394, 77] on icon at bounding box center [392, 79] width 19 height 19
click at [0, 0] on icon at bounding box center [0, 0] width 0 height 0
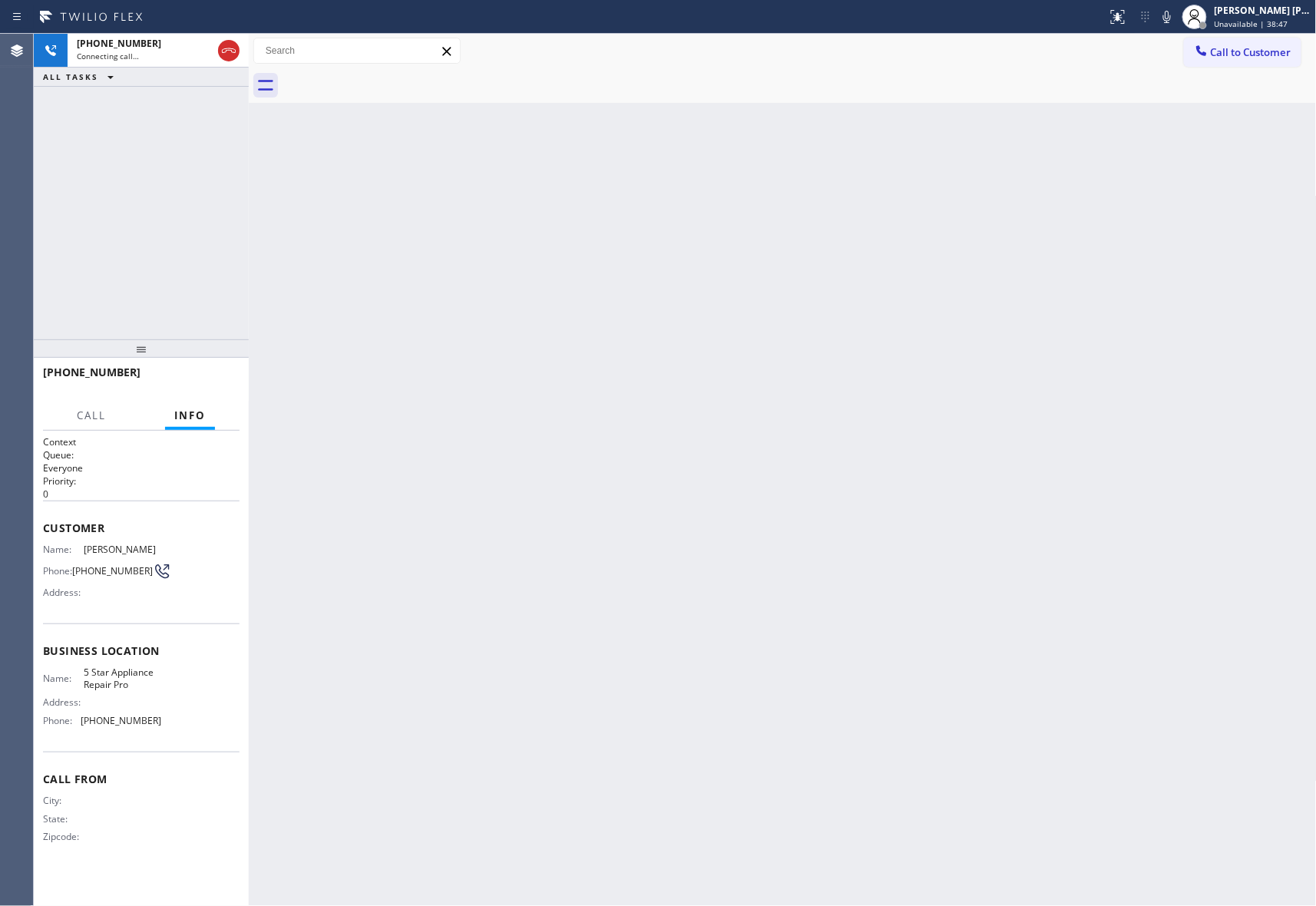
click at [394, 77] on div at bounding box center [800, 86] width 1035 height 35
click at [234, 53] on icon at bounding box center [229, 51] width 19 height 19
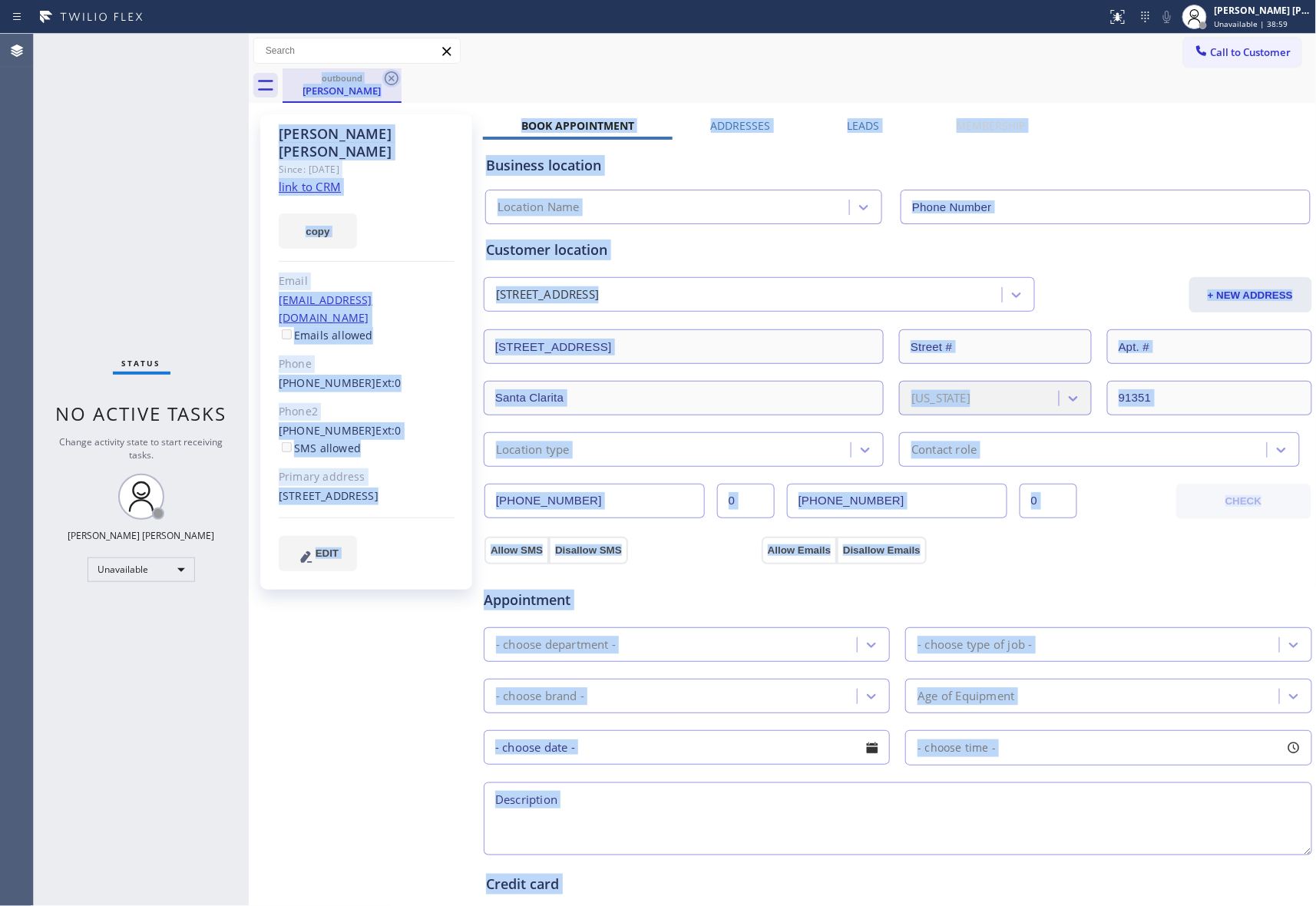
type input "[PHONE_NUMBER]"
click at [397, 75] on icon at bounding box center [391, 78] width 14 height 14
click at [397, 75] on div "outbound [PERSON_NAME]" at bounding box center [800, 86] width 1035 height 35
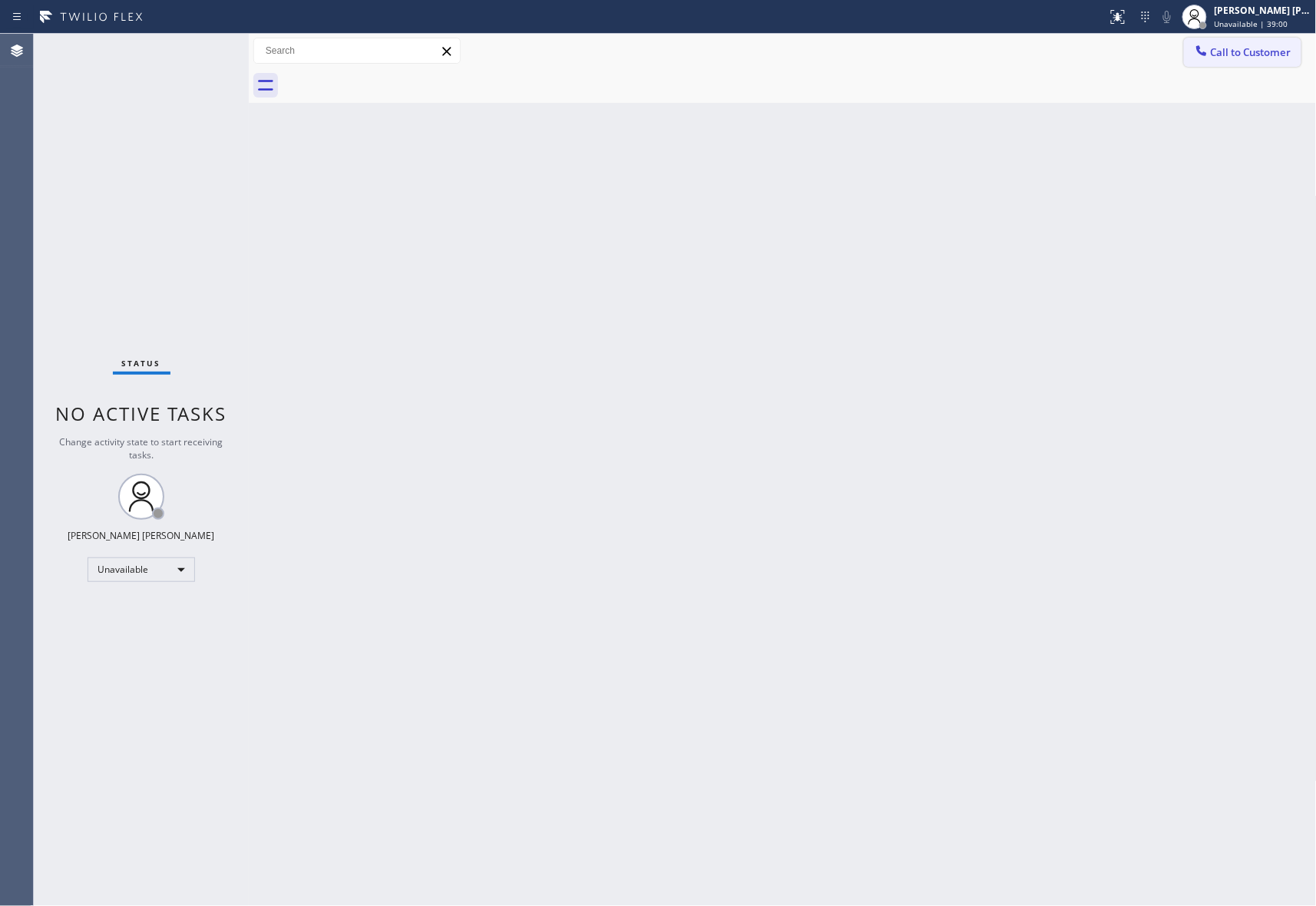
click at [1257, 62] on button "Call to Customer" at bounding box center [1242, 52] width 118 height 29
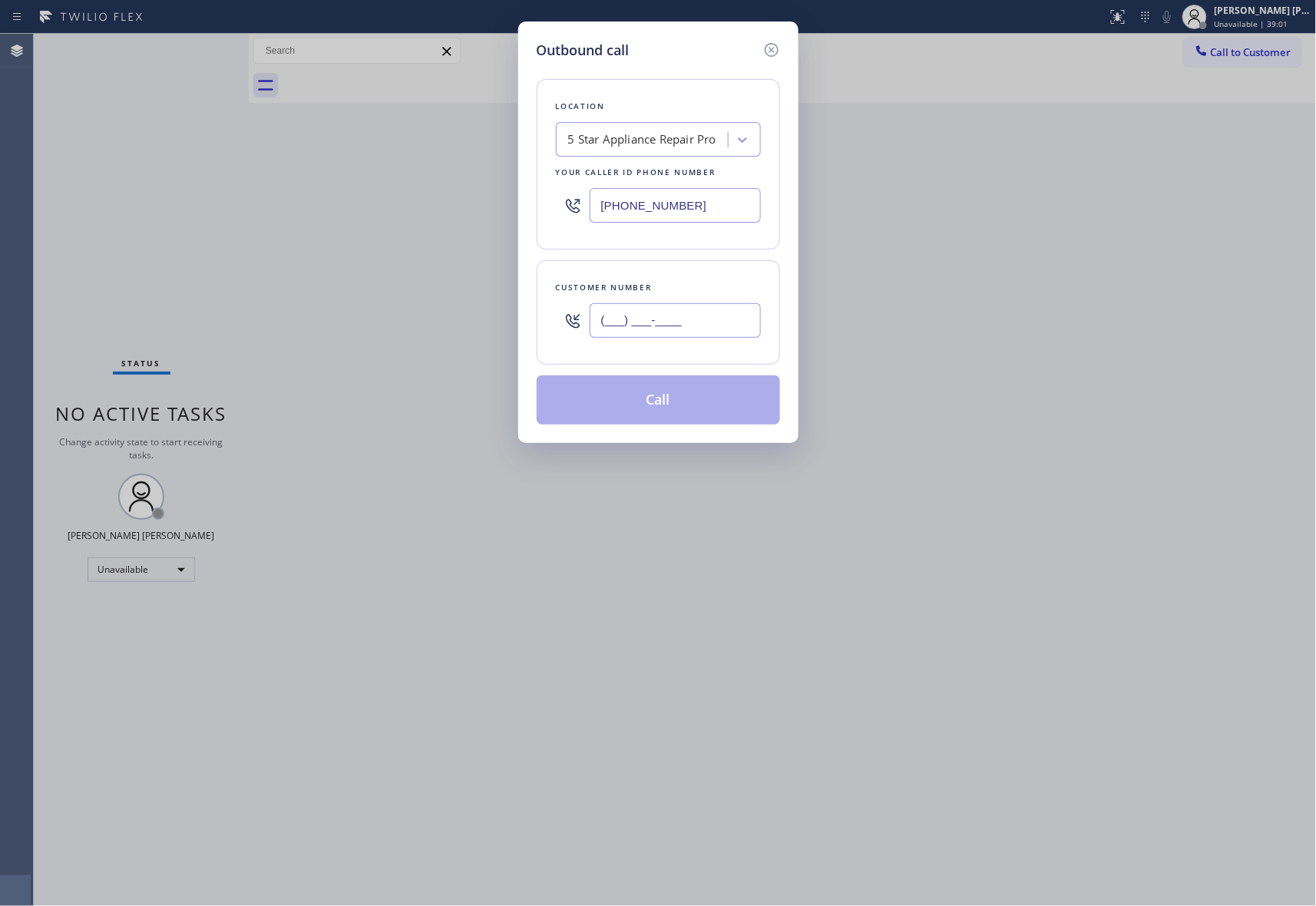
click at [728, 312] on input "(___) ___-____" at bounding box center [675, 320] width 171 height 35
paste input "844) 300-3244"
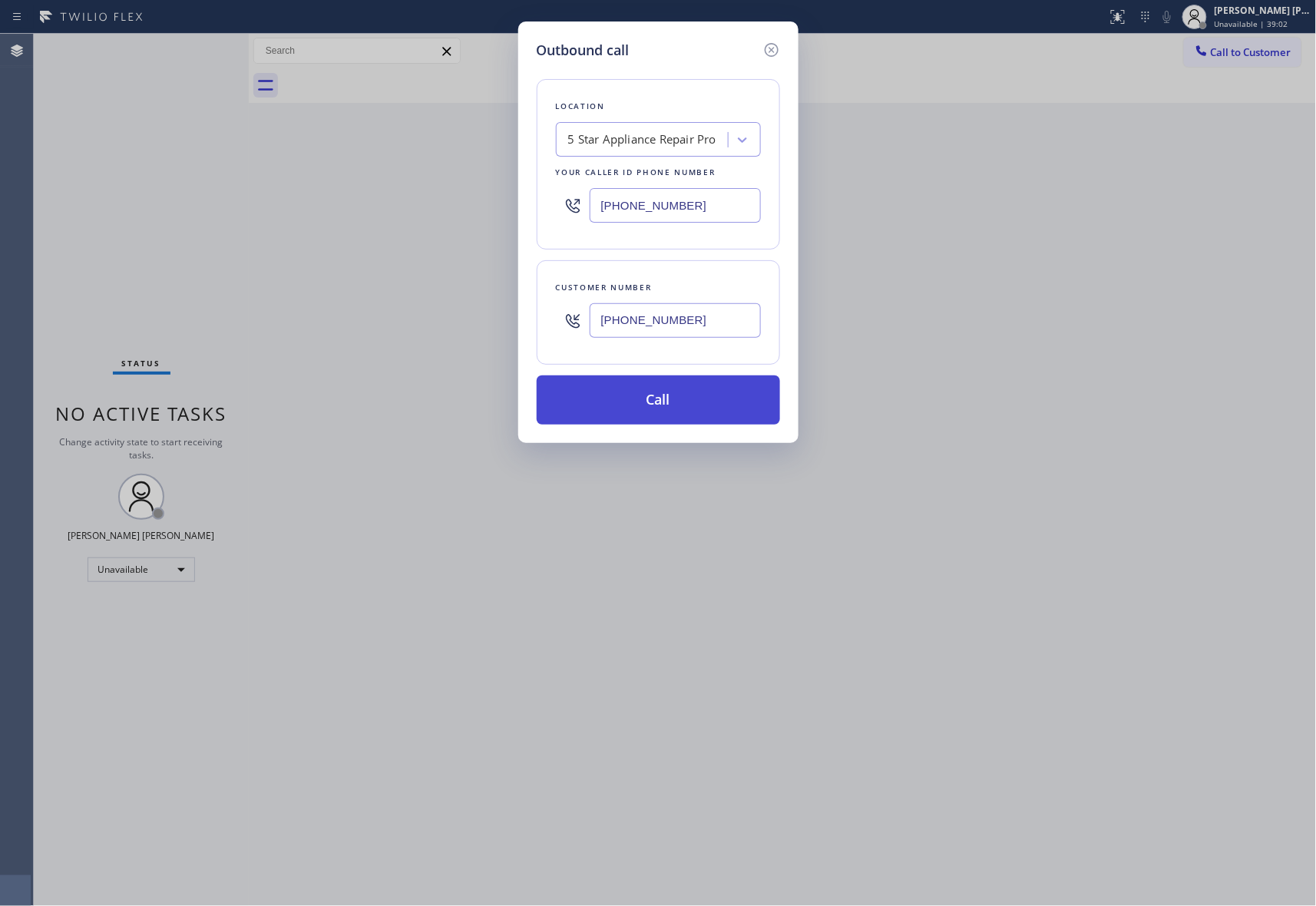
type input "[PHONE_NUMBER]"
click at [734, 402] on button "Call" at bounding box center [658, 400] width 243 height 49
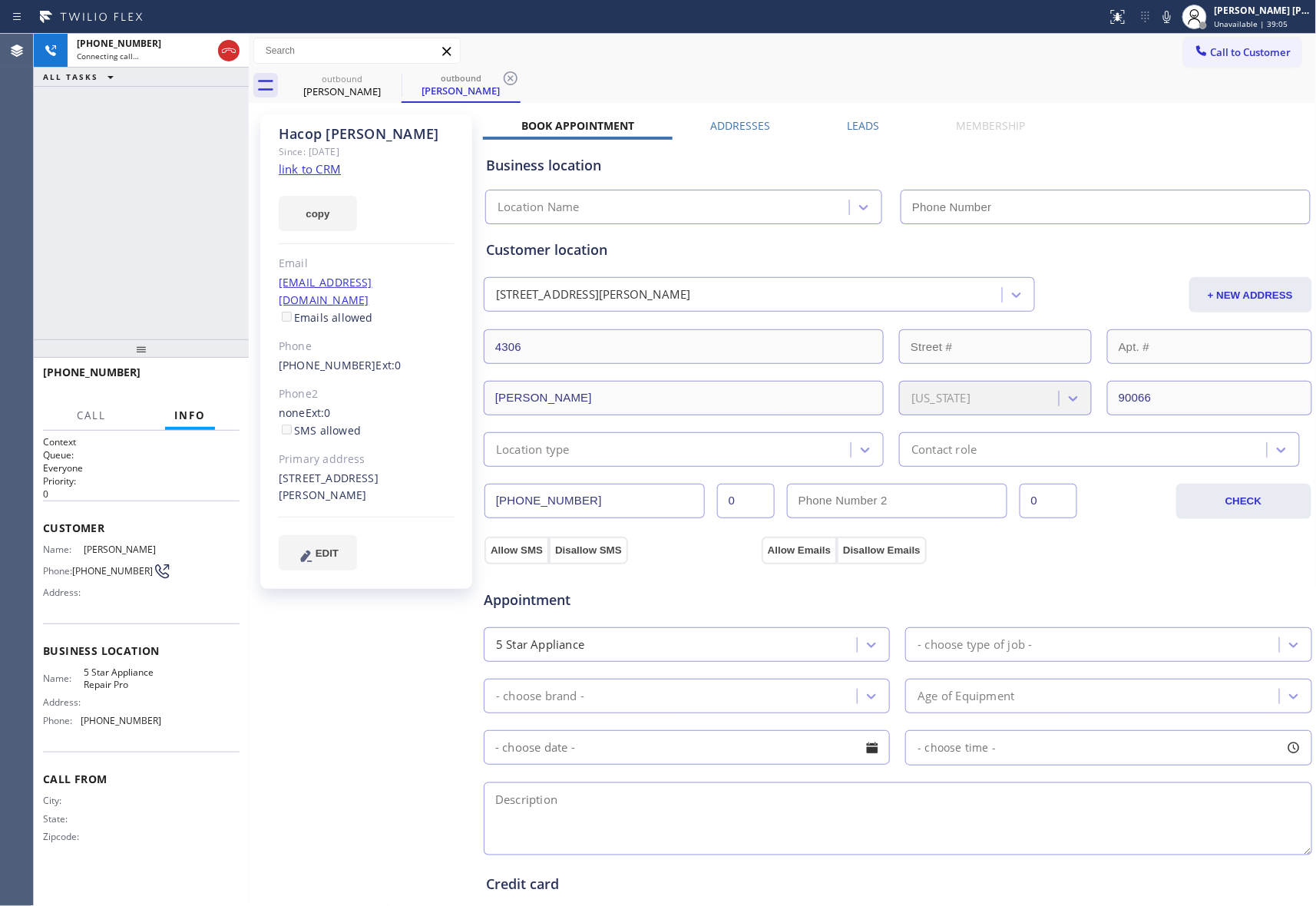
type input "[PHONE_NUMBER]"
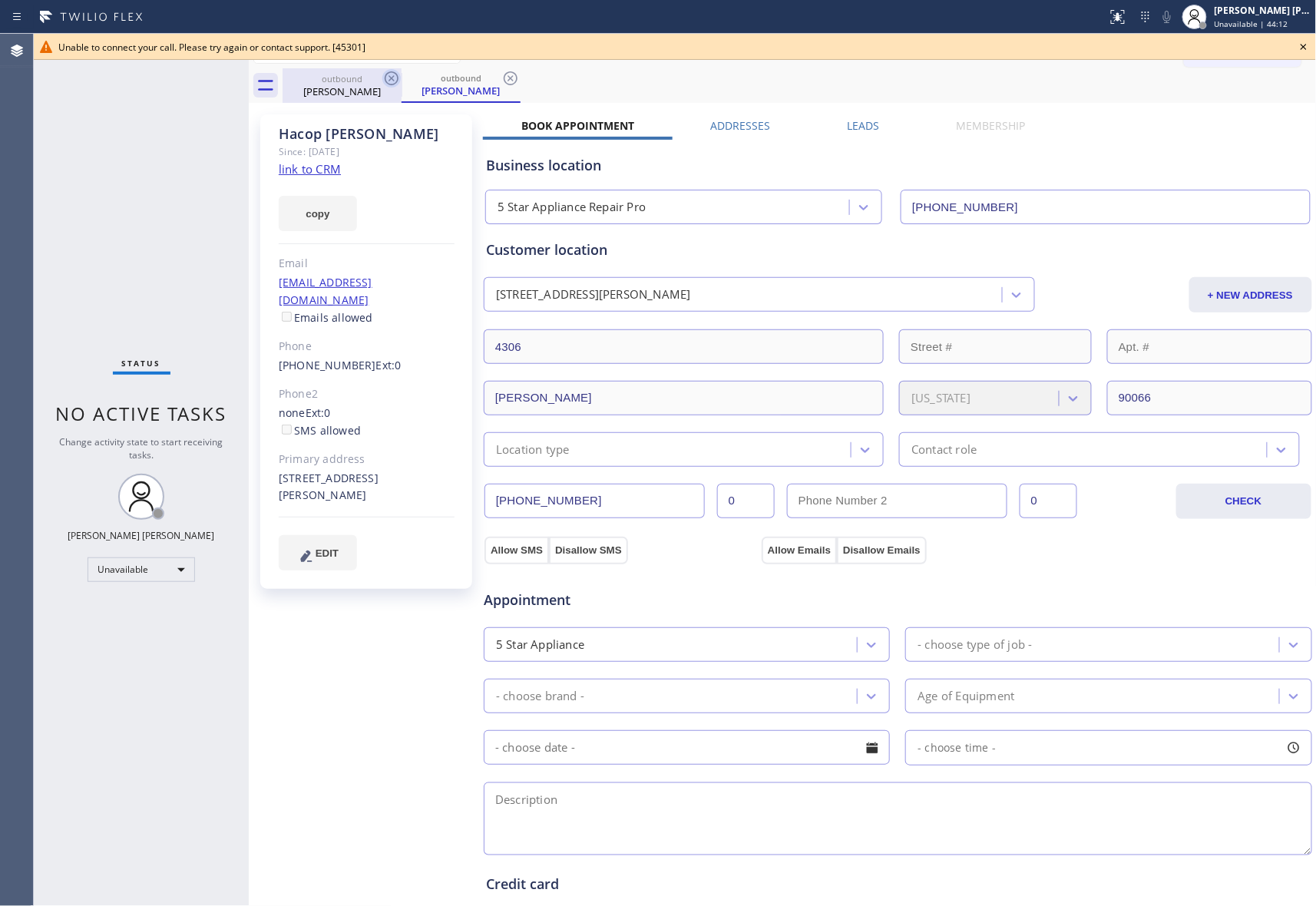
click at [390, 78] on icon at bounding box center [392, 79] width 19 height 19
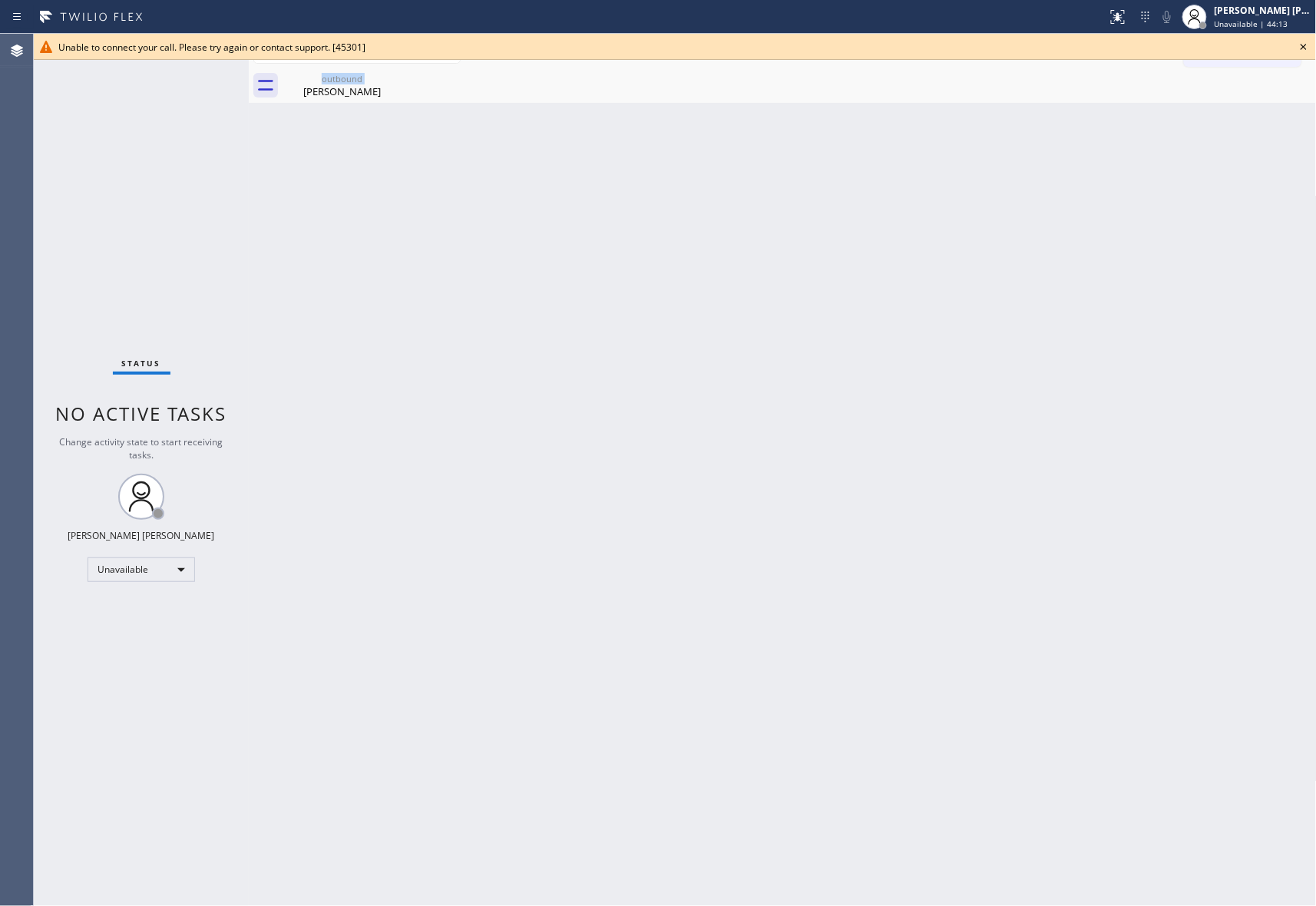
click at [390, 78] on div "outbound [PERSON_NAME]" at bounding box center [342, 86] width 119 height 35
click at [0, 0] on icon at bounding box center [0, 0] width 0 height 0
click at [1306, 46] on icon at bounding box center [1303, 47] width 6 height 6
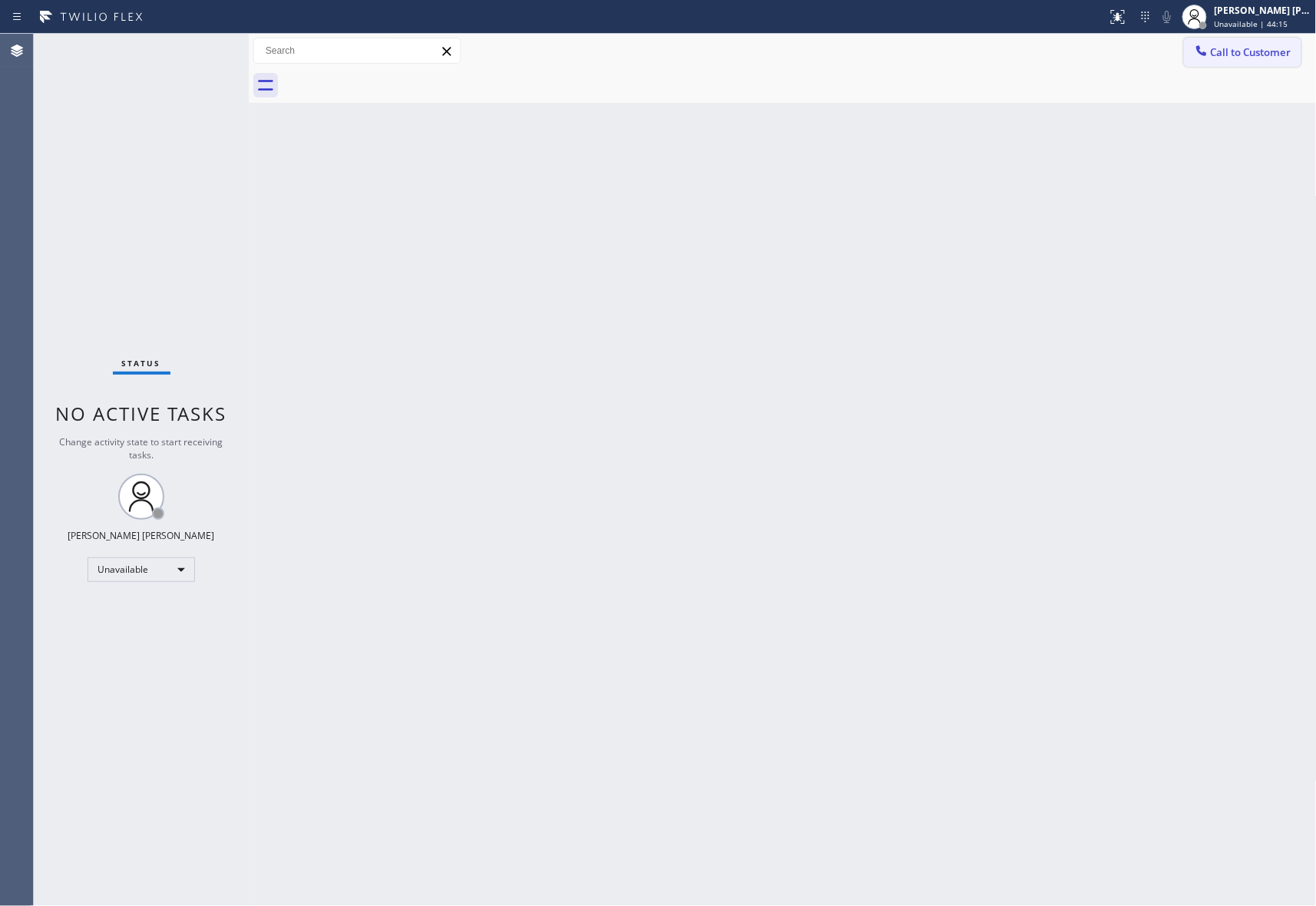
click at [1250, 53] on span "Call to Customer" at bounding box center [1251, 52] width 80 height 14
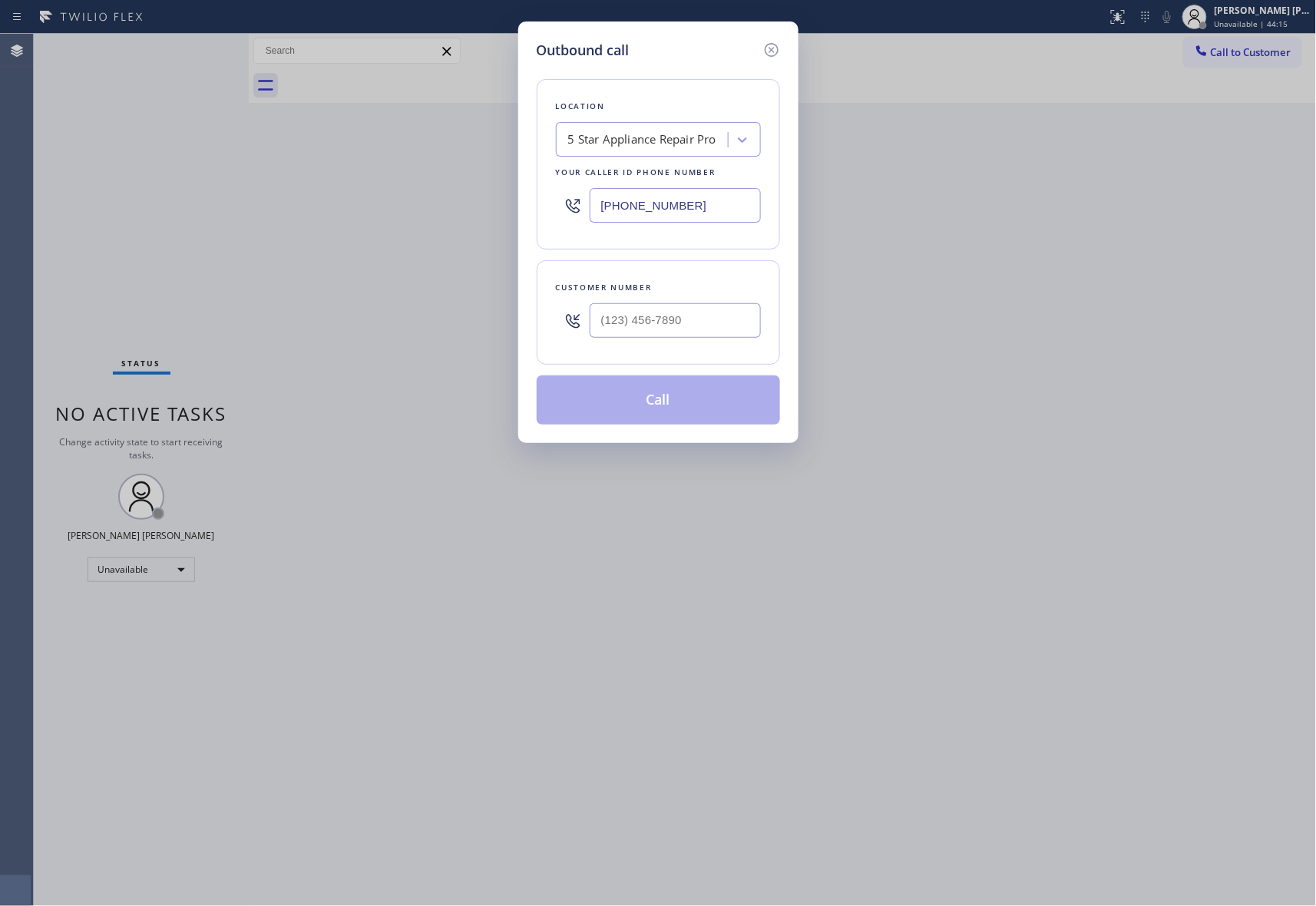
click at [706, 300] on div at bounding box center [675, 320] width 171 height 50
click at [704, 332] on input "(___) ___-____" at bounding box center [675, 320] width 171 height 35
paste input "929) 496-1212"
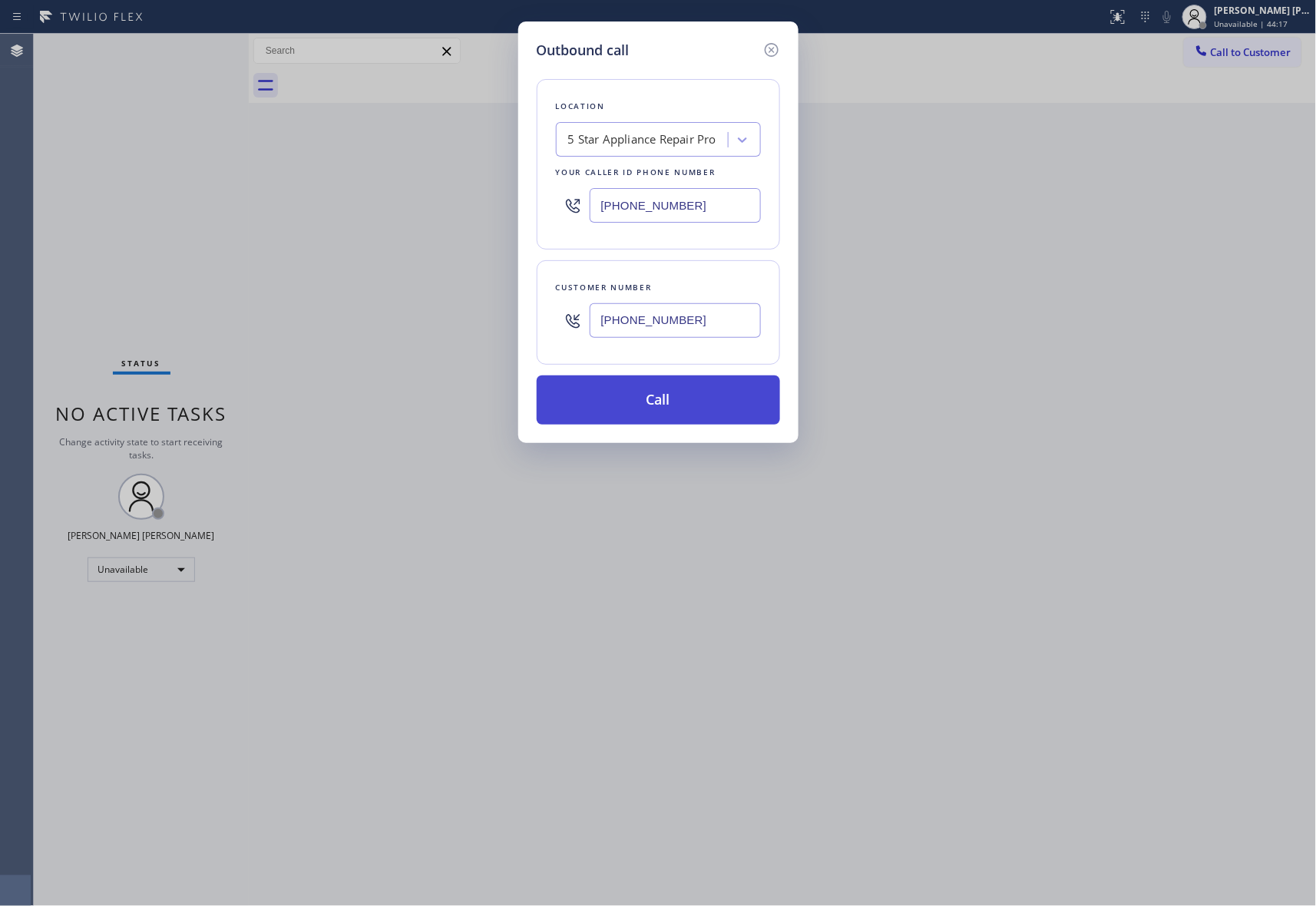
type input "[PHONE_NUMBER]"
click at [672, 409] on button "Call" at bounding box center [658, 400] width 243 height 49
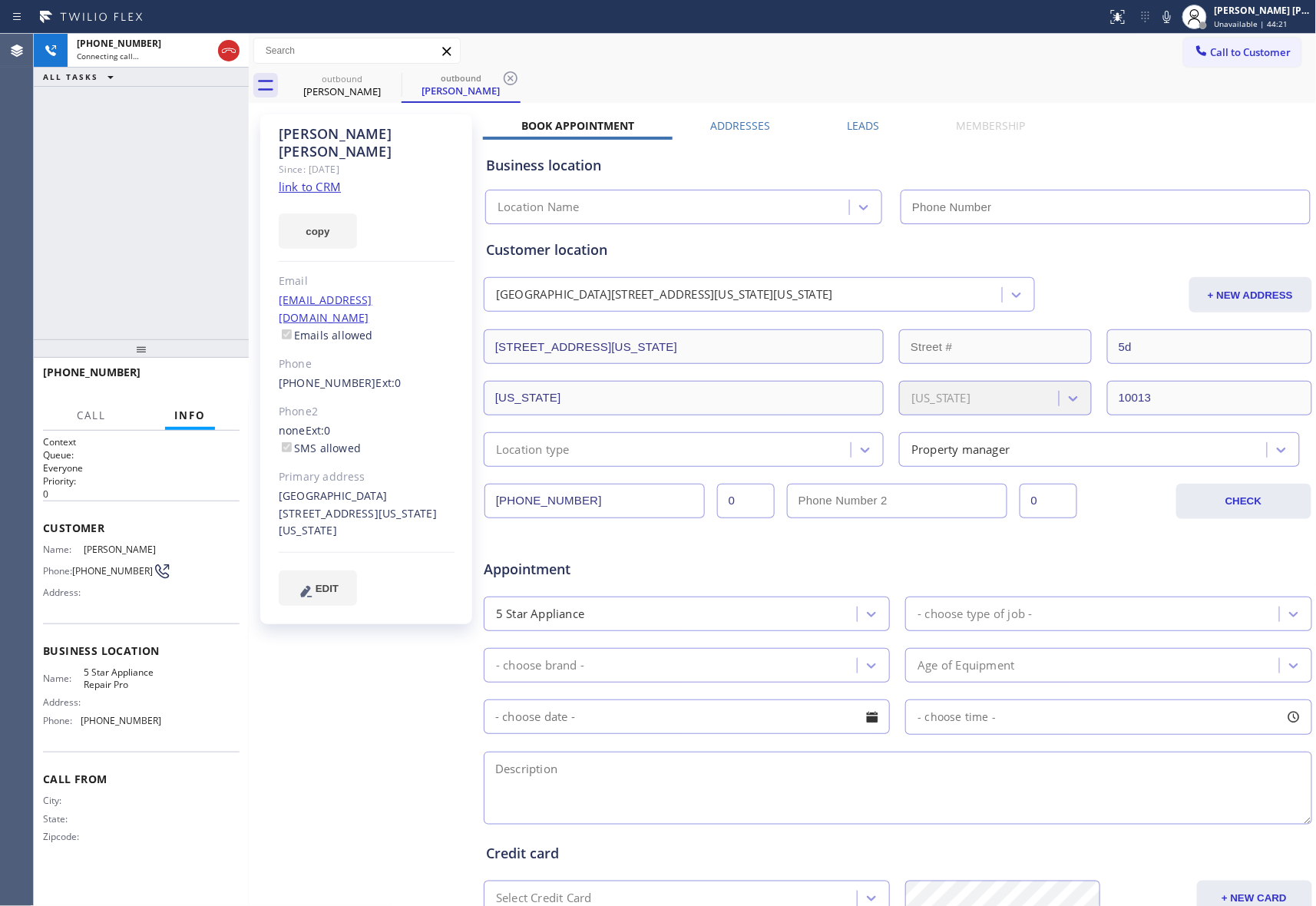
type input "[PHONE_NUMBER]"
click at [218, 373] on button "HANG UP" at bounding box center [204, 378] width 71 height 21
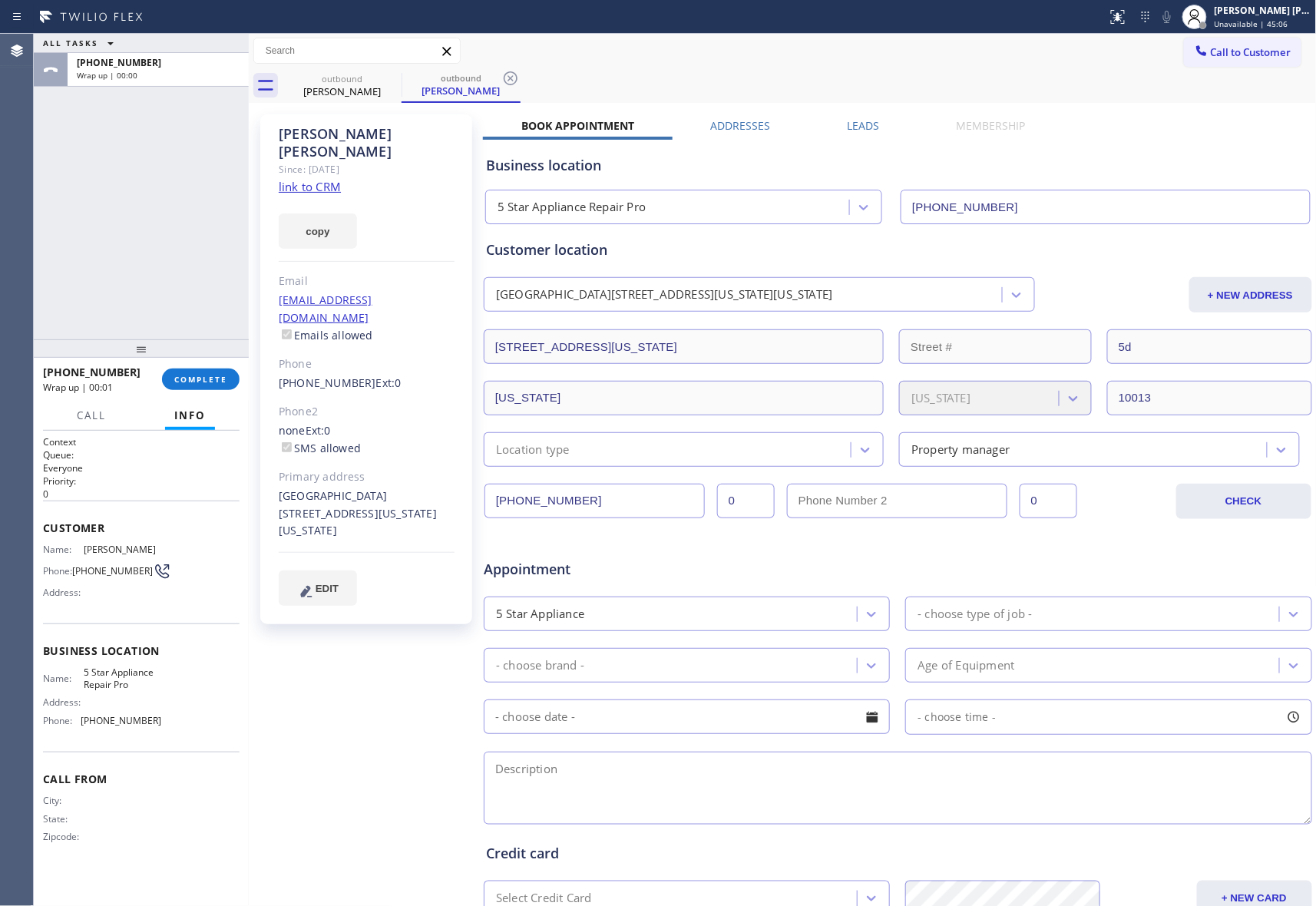
click at [194, 367] on div "[PHONE_NUMBER] Wrap up | 00:01 COMPLETE" at bounding box center [141, 378] width 196 height 40
click at [194, 375] on span "COMPLETE" at bounding box center [201, 379] width 53 height 11
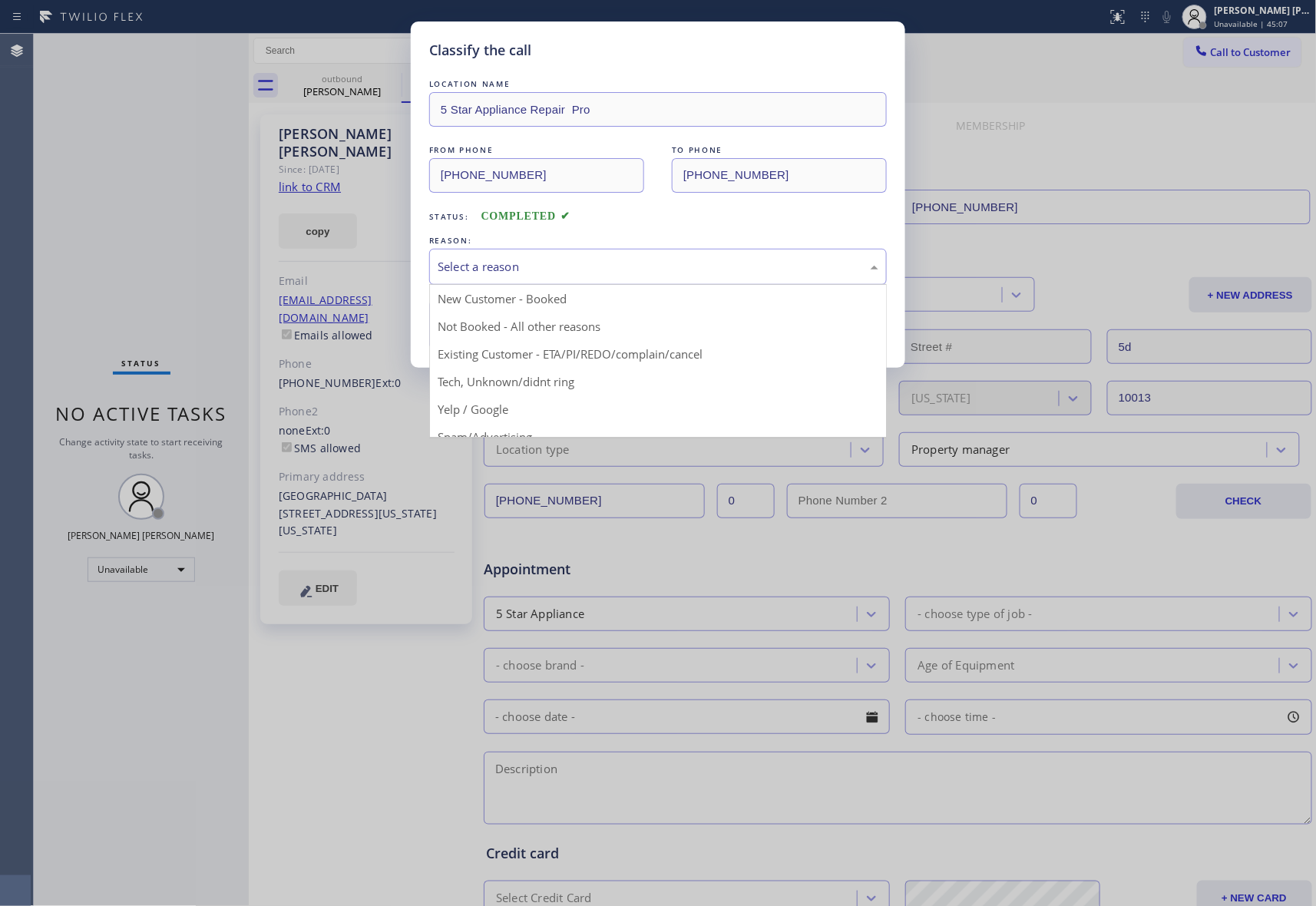
click at [598, 271] on div "Select a reason" at bounding box center [658, 267] width 441 height 18
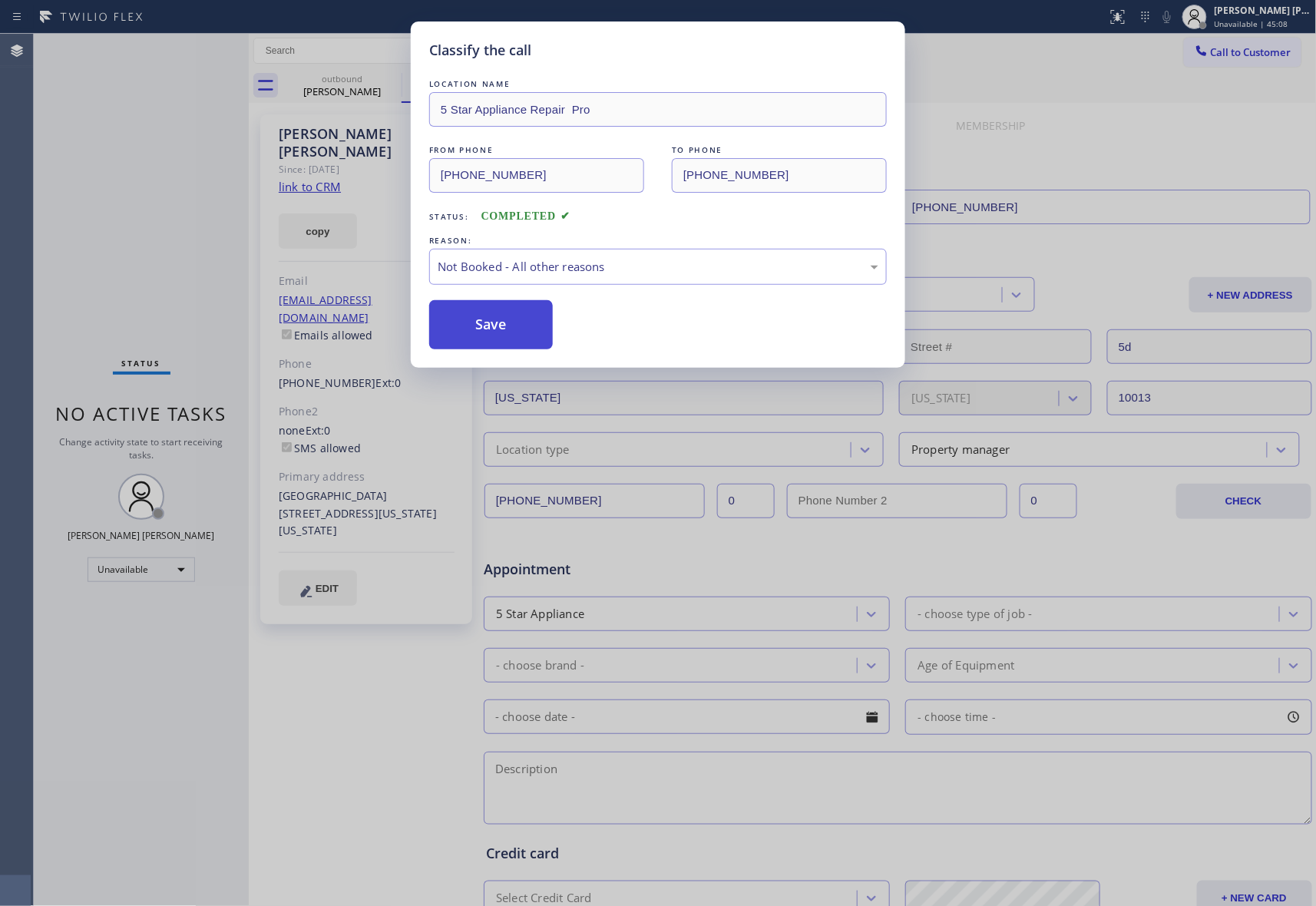
click at [506, 326] on button "Save" at bounding box center [491, 325] width 124 height 49
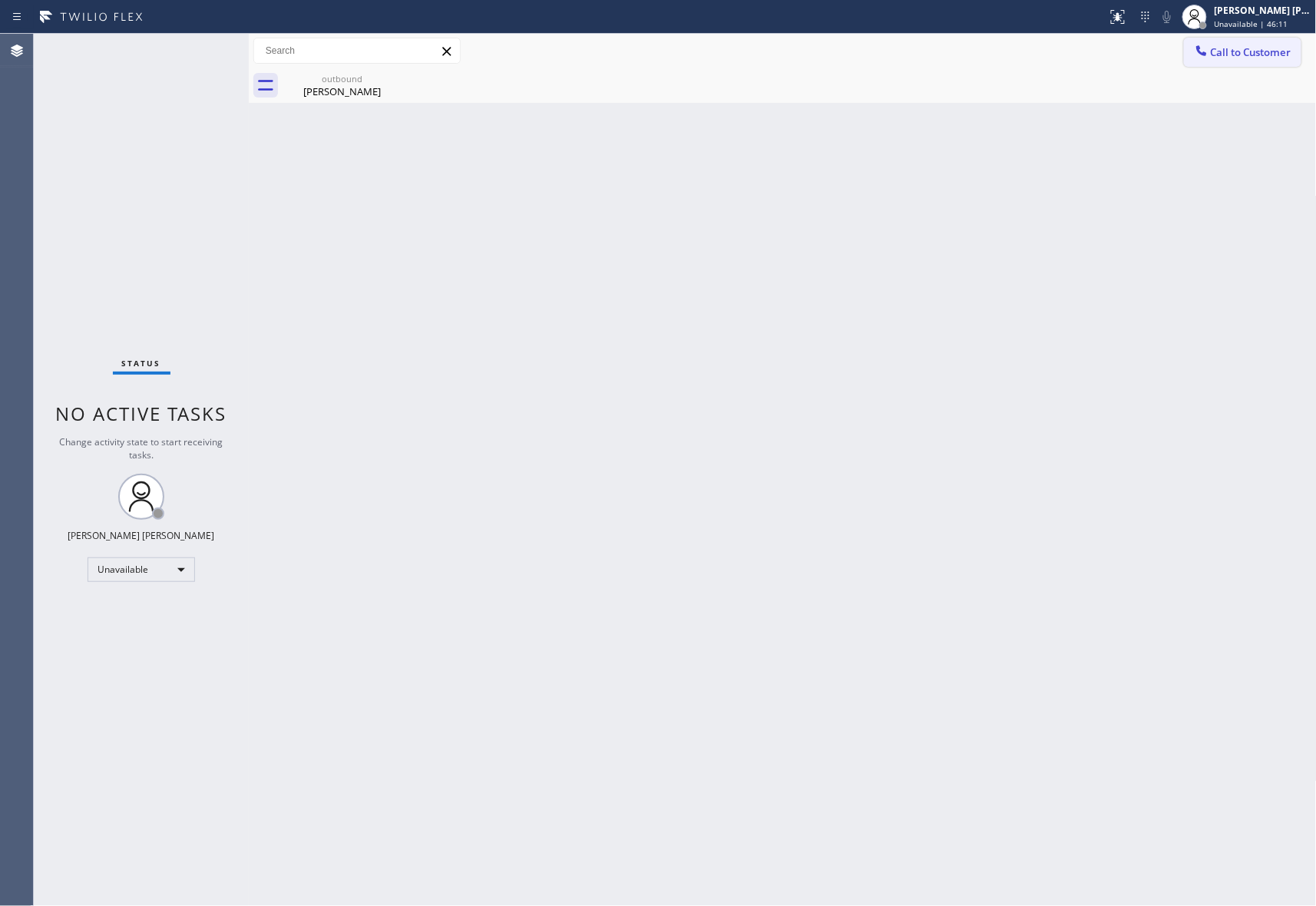
click at [1251, 47] on span "Call to Customer" at bounding box center [1251, 52] width 80 height 14
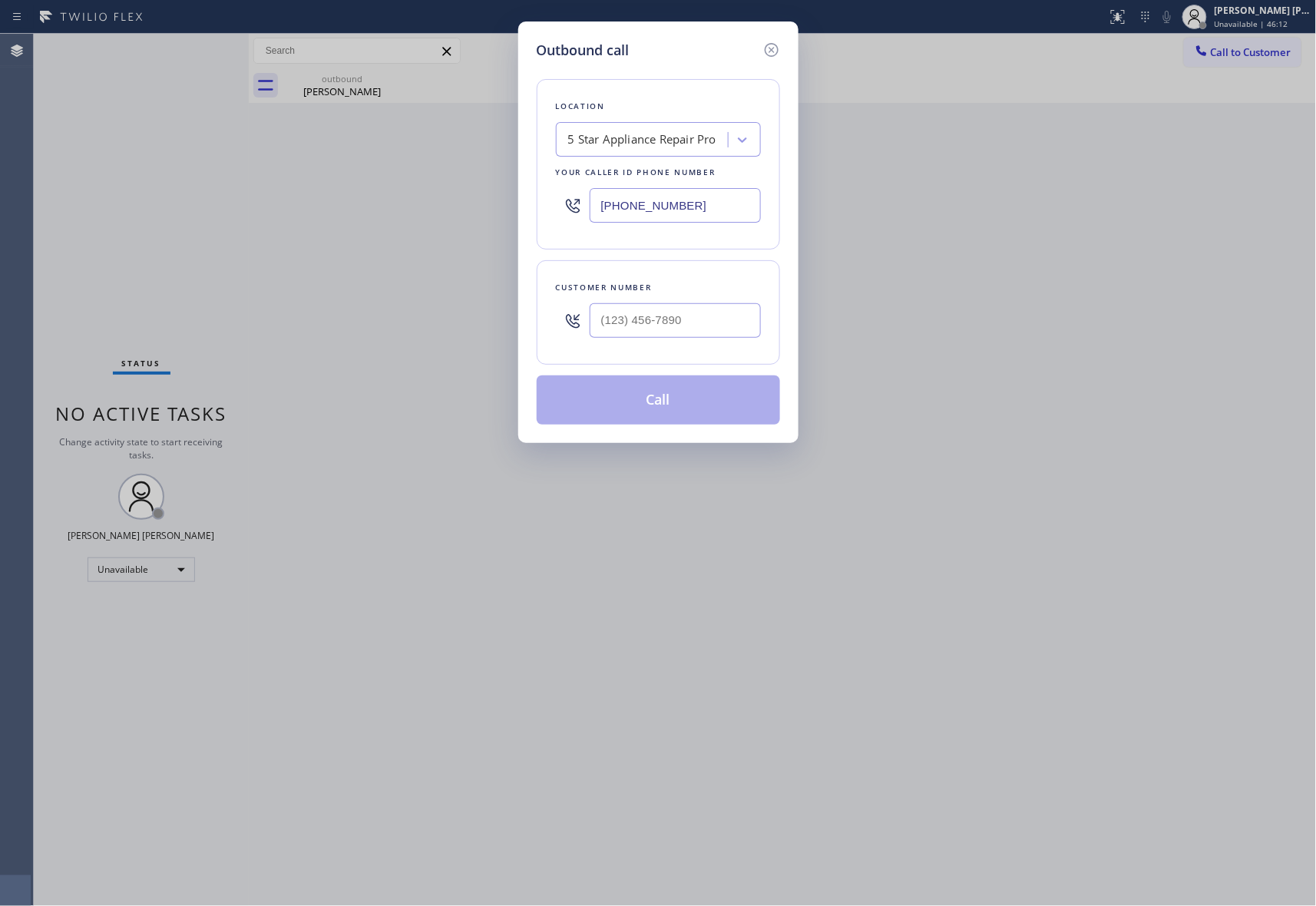
click at [710, 345] on div at bounding box center [675, 320] width 171 height 50
click at [716, 329] on input "(___) ___-____" at bounding box center [675, 320] width 171 height 35
paste input "718) 915-2807"
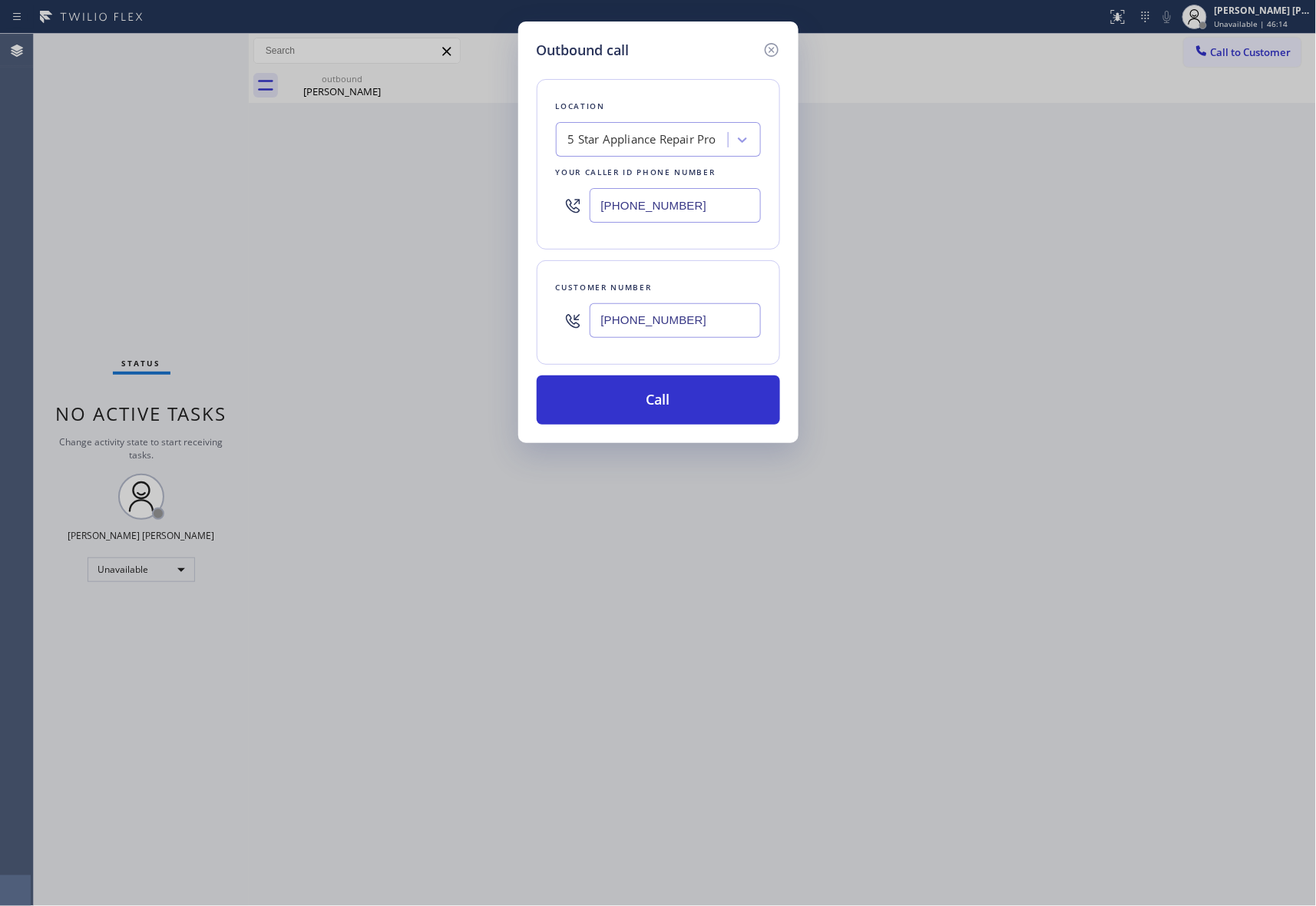
type input "[PHONE_NUMBER]"
drag, startPoint x: 720, startPoint y: 200, endPoint x: 317, endPoint y: 157, distance: 405.3
click at [317, 157] on div "Outbound call Location 5 Star Appliance Repair Pro Your caller id phone number …" at bounding box center [658, 453] width 1316 height 906
paste input "315) 973-1147"
type input "[PHONE_NUMBER]"
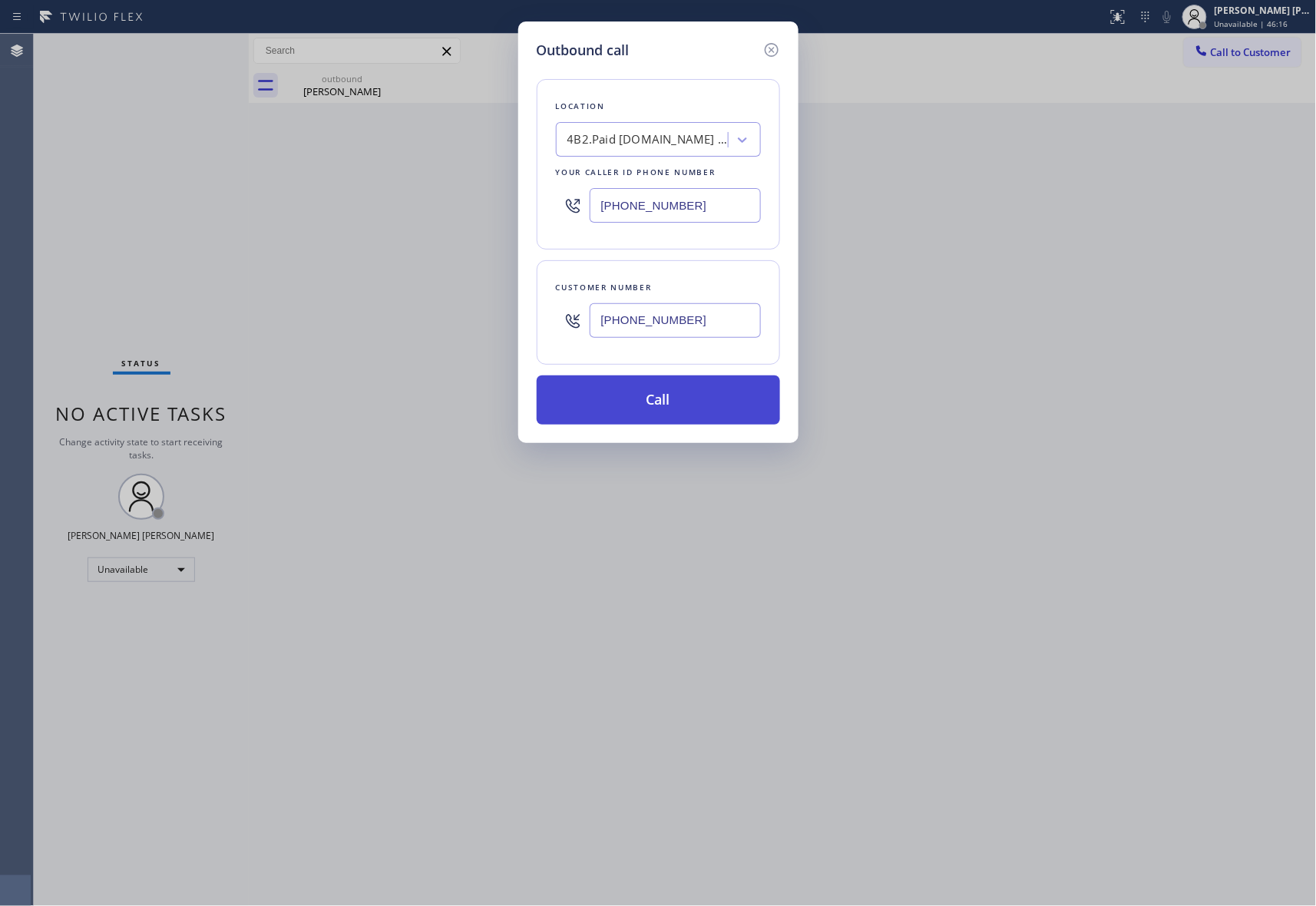
click at [639, 397] on button "Call" at bounding box center [658, 400] width 243 height 49
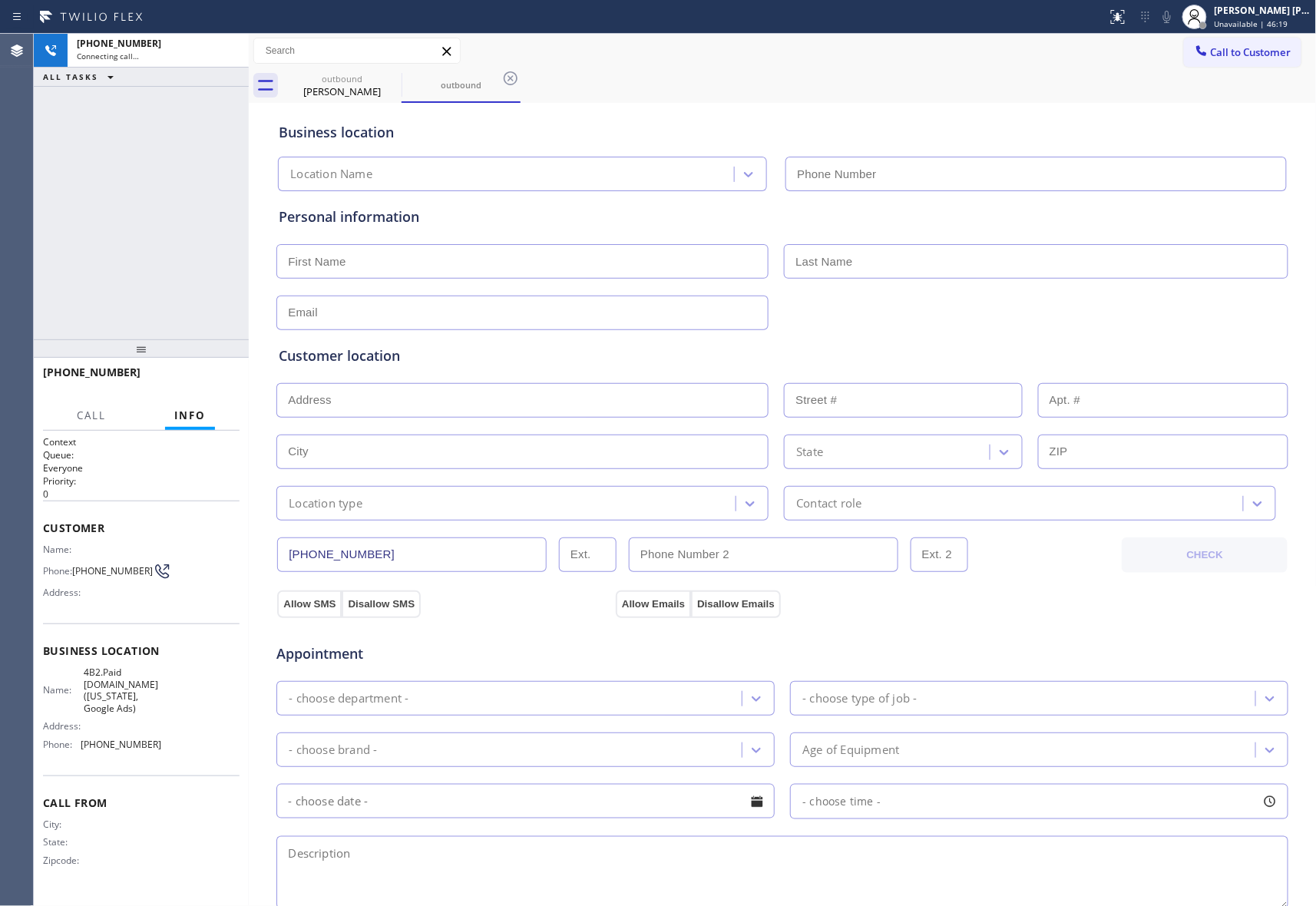
type input "[PHONE_NUMBER]"
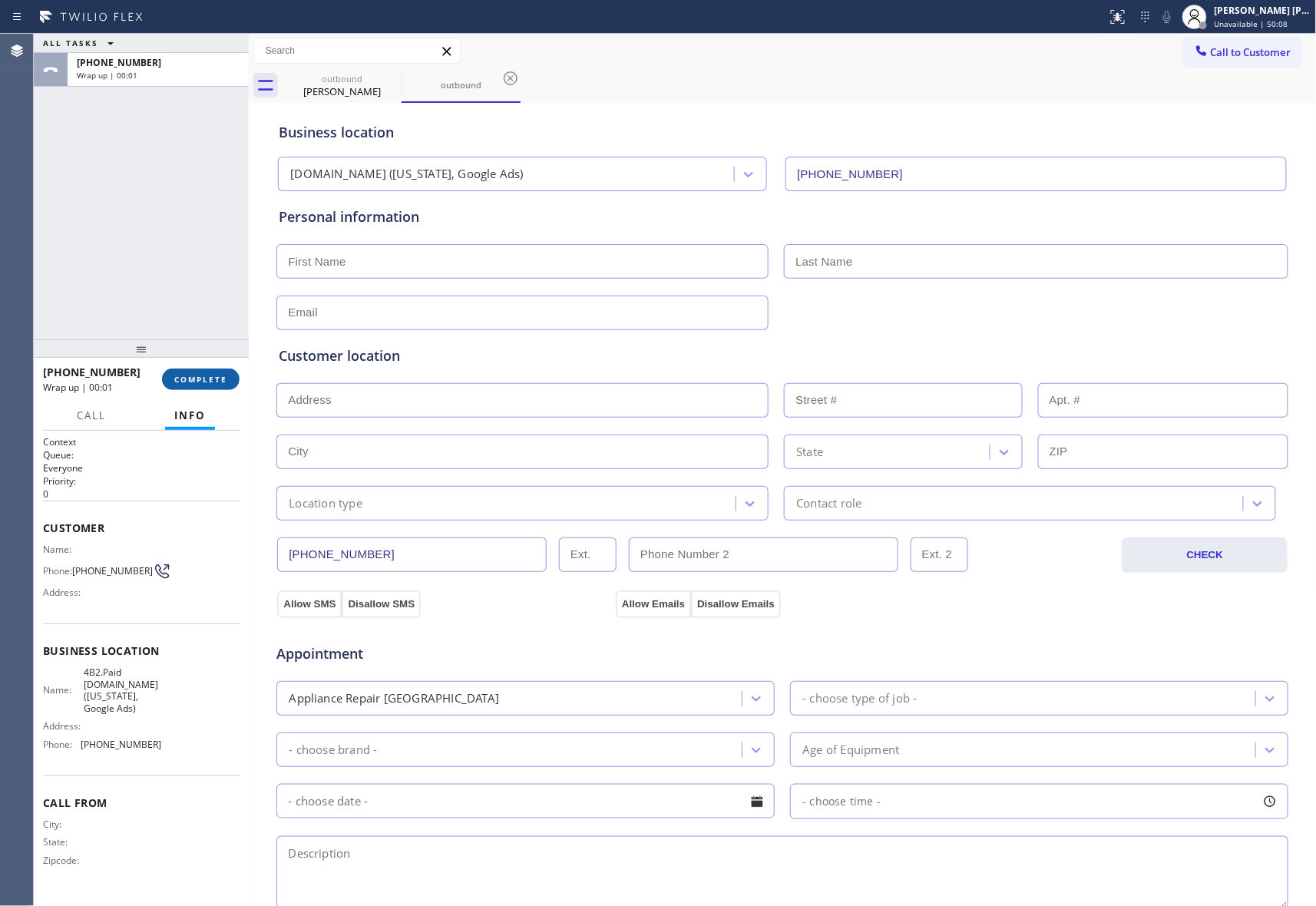
click at [194, 382] on span "COMPLETE" at bounding box center [201, 379] width 53 height 11
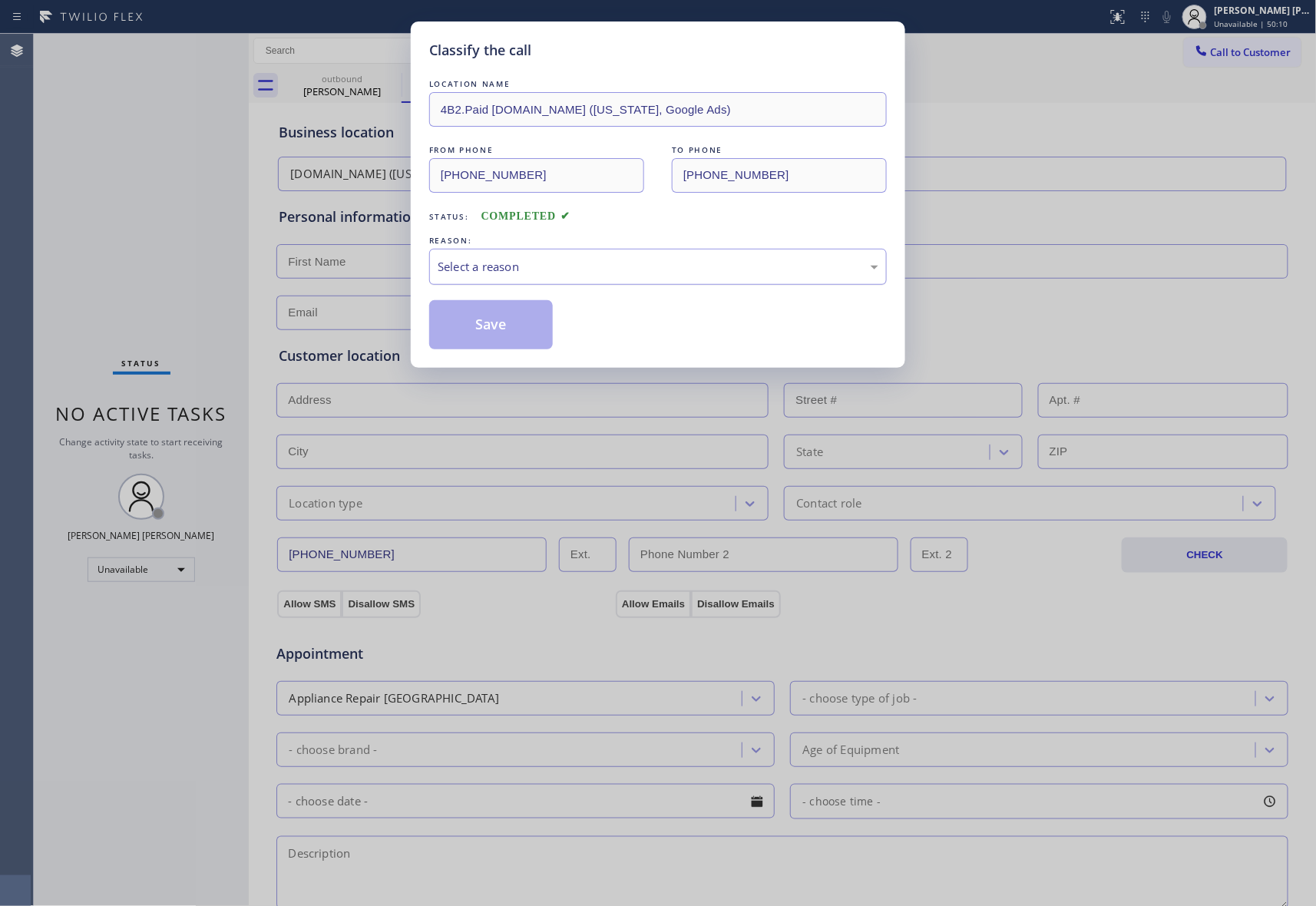
click at [511, 262] on div "Select a reason" at bounding box center [658, 267] width 441 height 18
click at [465, 327] on button "Save" at bounding box center [491, 325] width 124 height 49
type input "[PHONE_NUMBER]"
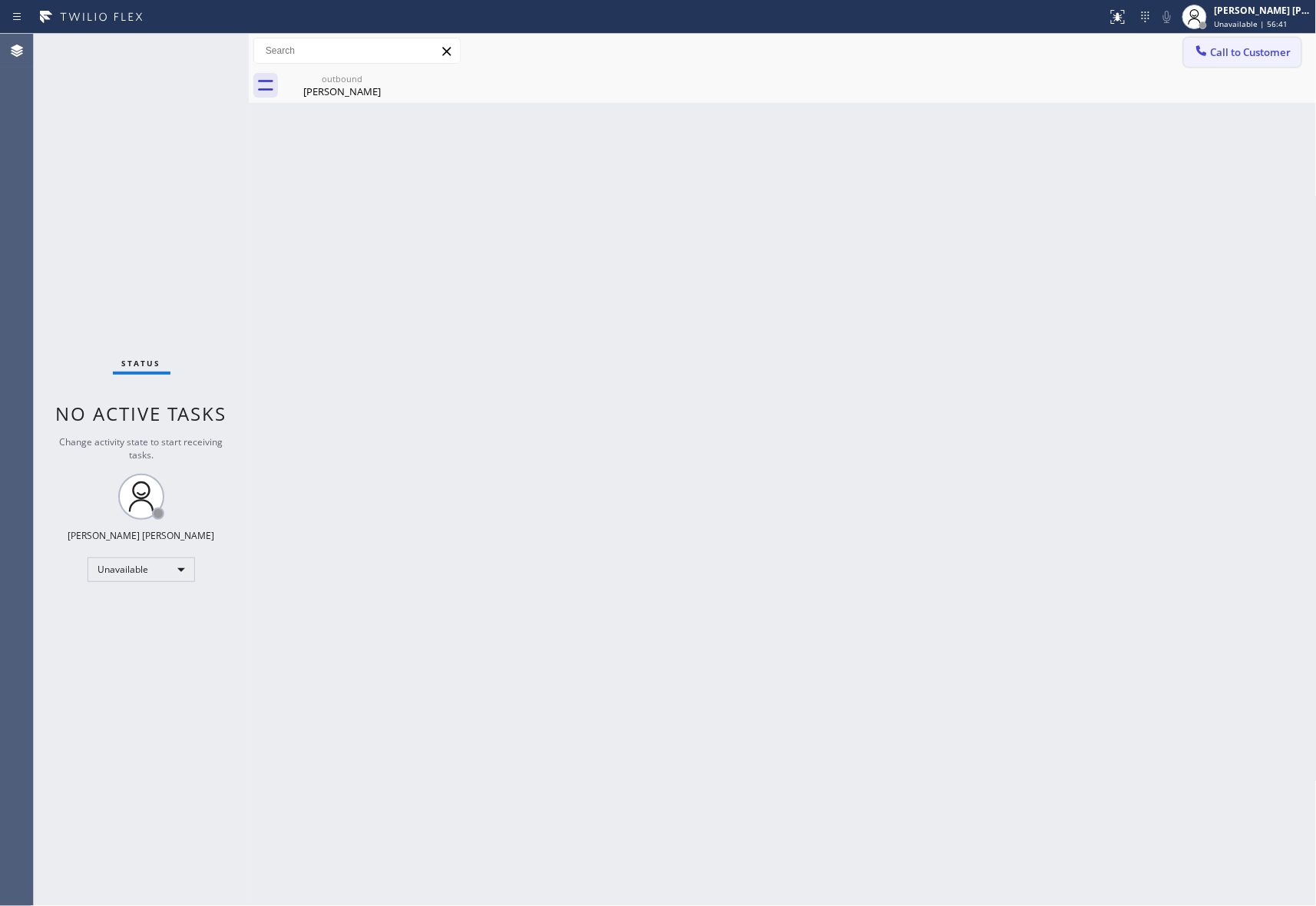
click at [1264, 41] on button "Call to Customer" at bounding box center [1242, 52] width 118 height 29
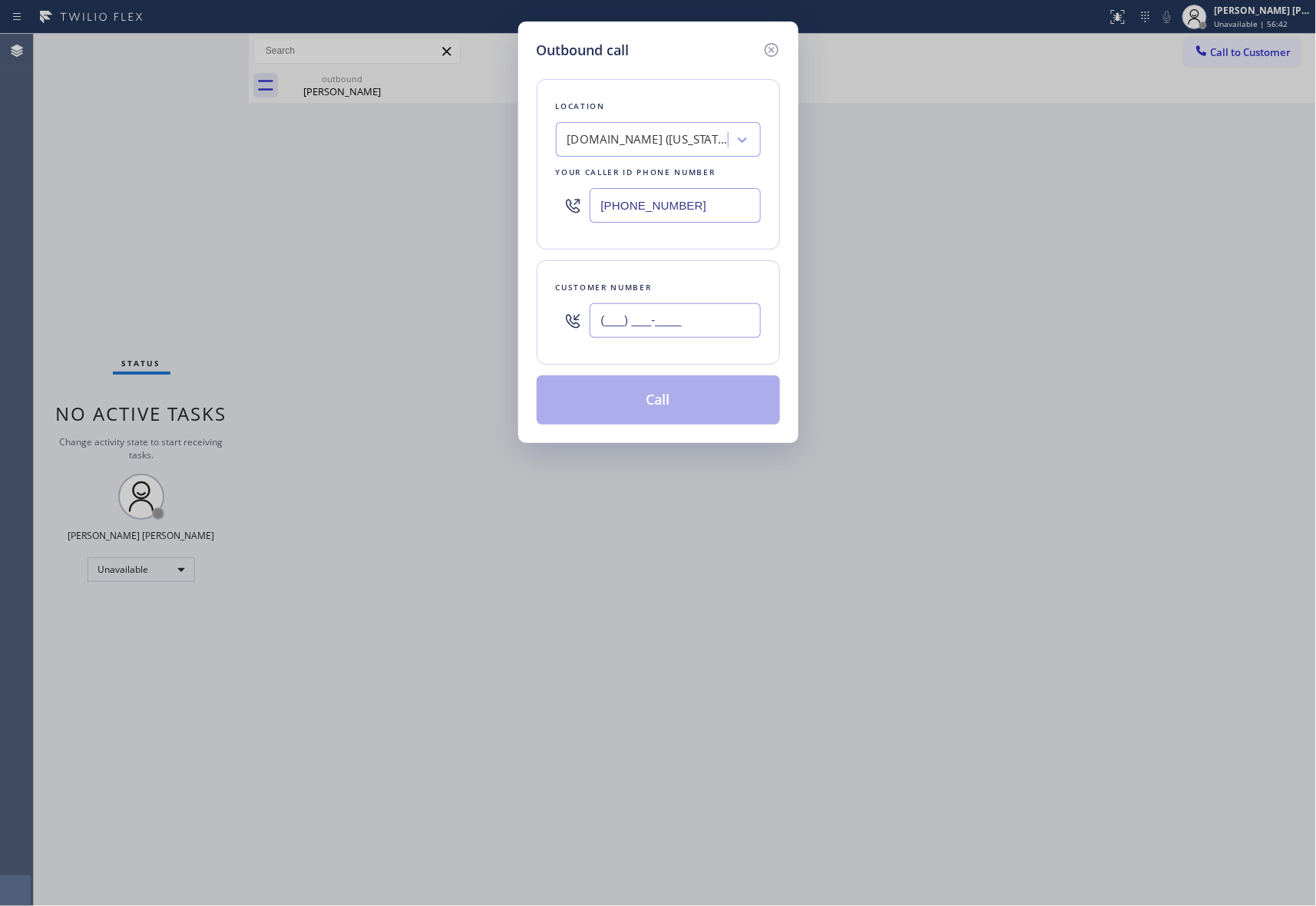
click at [706, 317] on input "(___) ___-____" at bounding box center [675, 320] width 171 height 35
paste input "833) 558-1241"
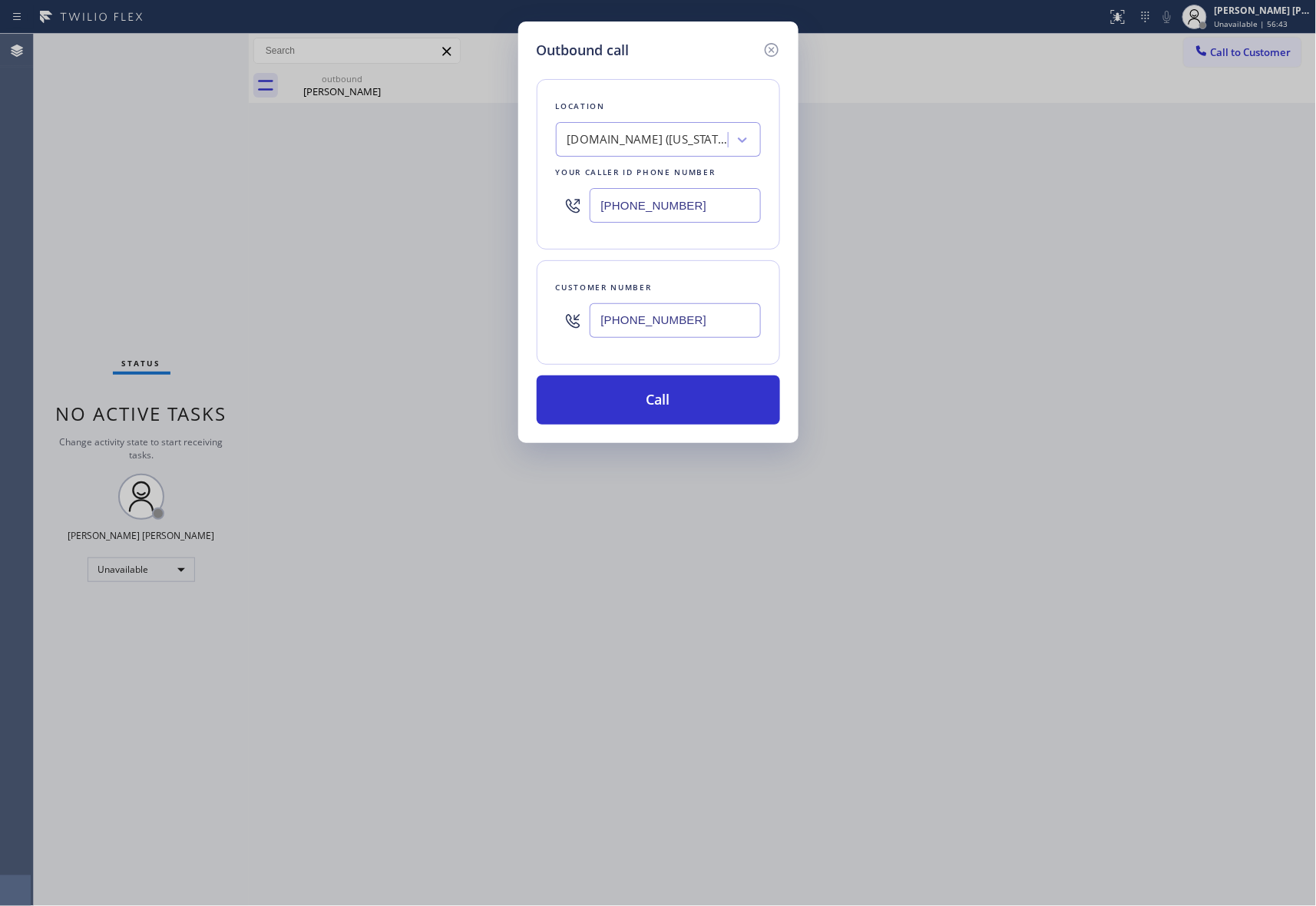
type input "[PHONE_NUMBER]"
drag, startPoint x: 523, startPoint y: 175, endPoint x: 368, endPoint y: 151, distance: 156.8
click at [368, 151] on div "Outbound call Location [DOMAIN_NAME] ([US_STATE], Google Ads) Your caller id ph…" at bounding box center [658, 453] width 1316 height 906
paste input "833) 558-1241"
type input "[PHONE_NUMBER]"
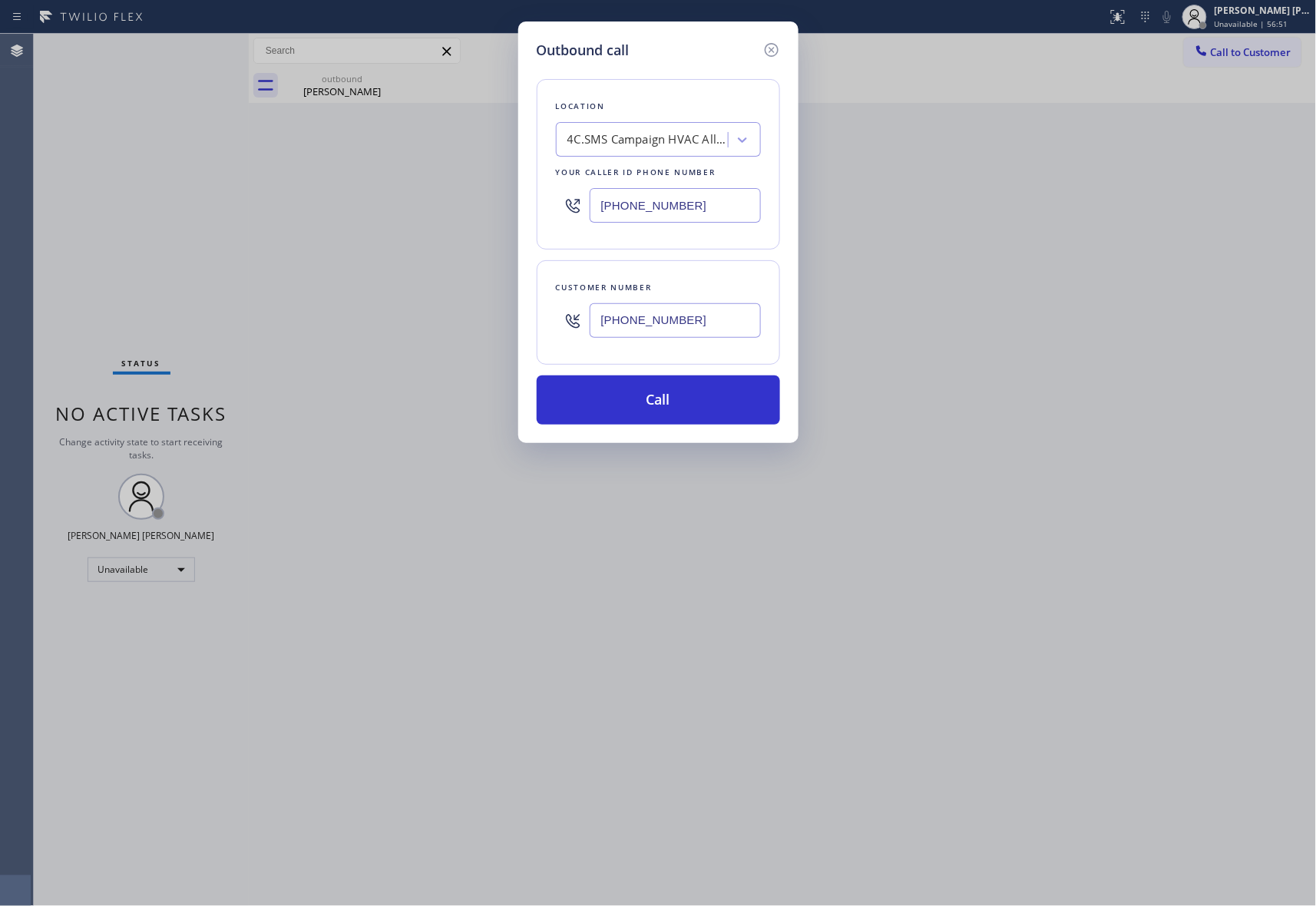
drag, startPoint x: 694, startPoint y: 319, endPoint x: 495, endPoint y: 293, distance: 200.7
click at [495, 293] on div "Outbound call Location 4C.SMS Campaign HVAC Alliance Experts Your caller id pho…" at bounding box center [658, 453] width 1316 height 906
paste input "213) 298-4945"
drag, startPoint x: 705, startPoint y: 307, endPoint x: 705, endPoint y: 323, distance: 16.0
click at [705, 308] on input "[PHONE_NUMBER]" at bounding box center [675, 320] width 171 height 35
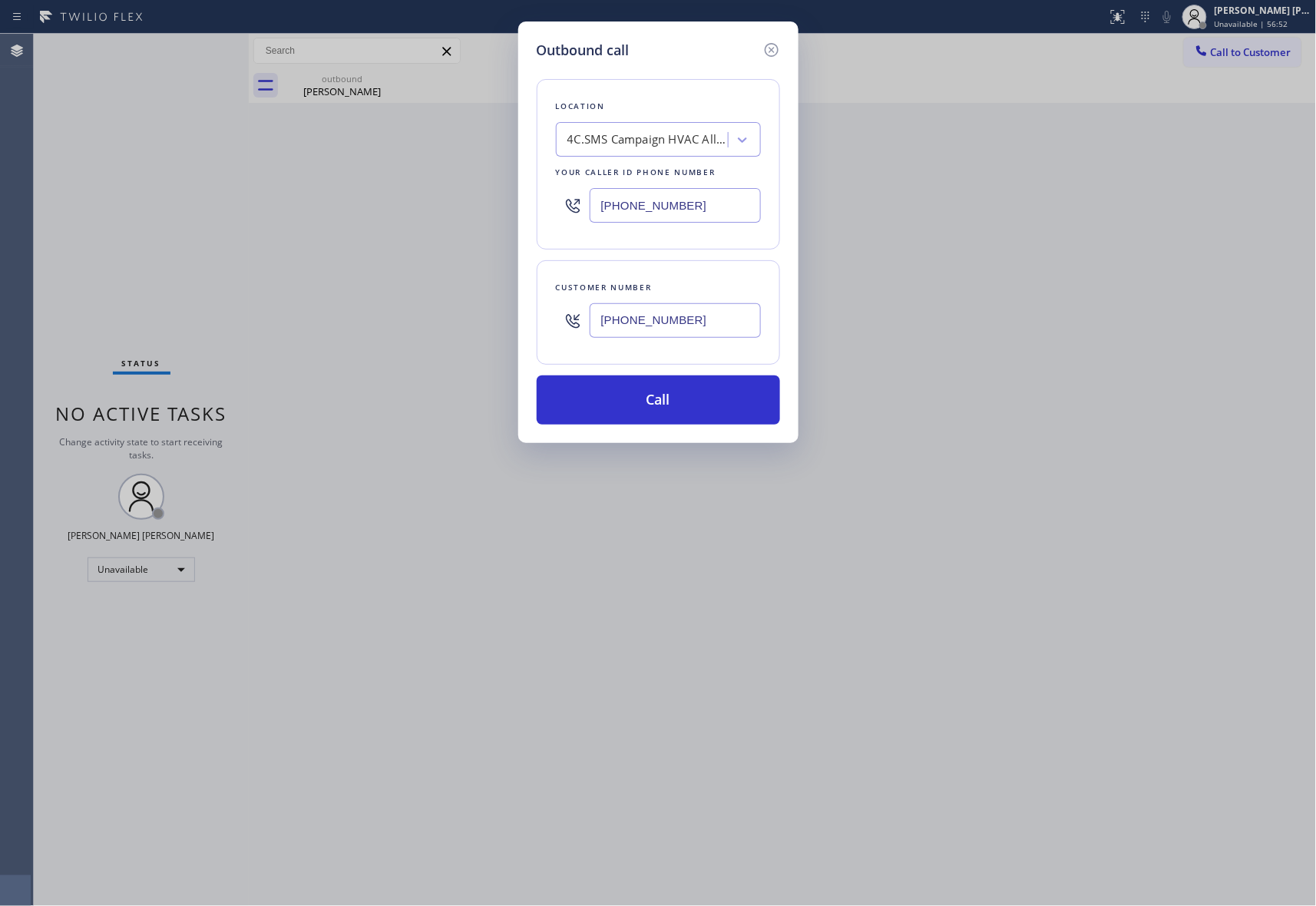
click at [705, 323] on input "[PHONE_NUMBER]" at bounding box center [675, 320] width 171 height 35
drag, startPoint x: 671, startPoint y: 320, endPoint x: 442, endPoint y: 311, distance: 229.2
click at [442, 311] on div "Outbound call Location 4C.SMS Campaign HVAC Alliance Experts Your caller id pho…" at bounding box center [658, 453] width 1316 height 906
paste input "text"
type input "[PHONE_NUMBER]"
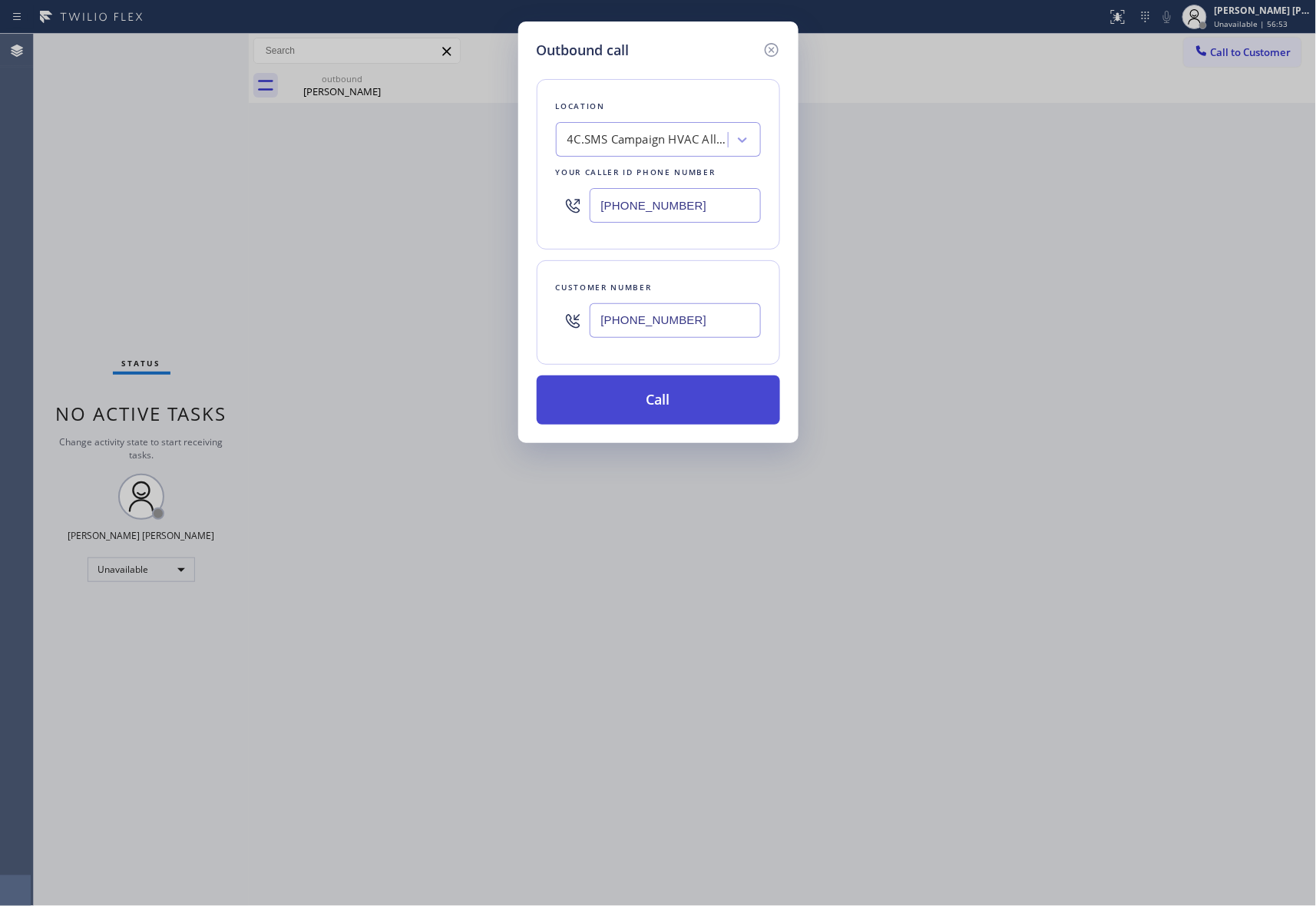
click at [726, 408] on button "Call" at bounding box center [658, 400] width 243 height 49
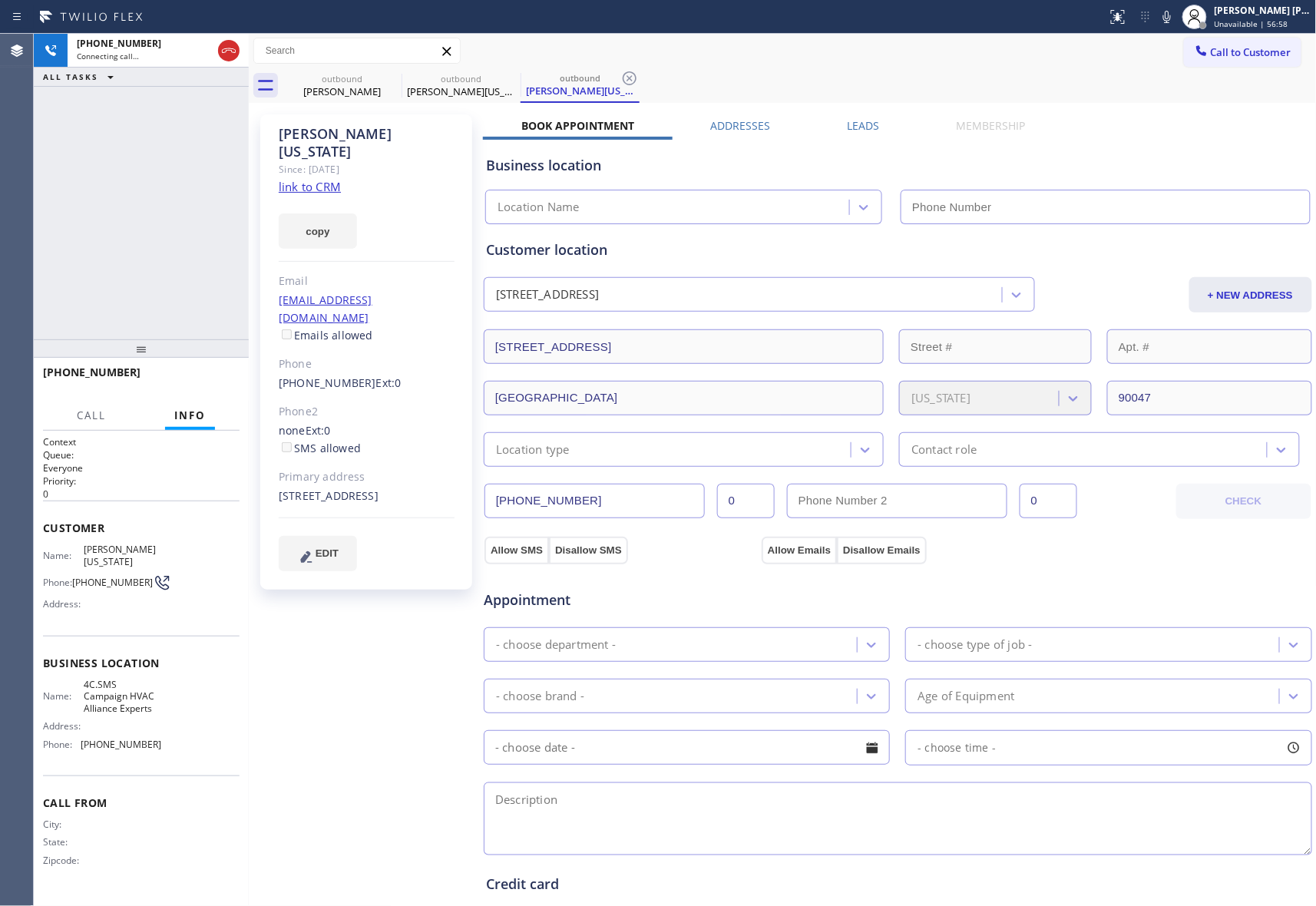
type input "[PHONE_NUMBER]"
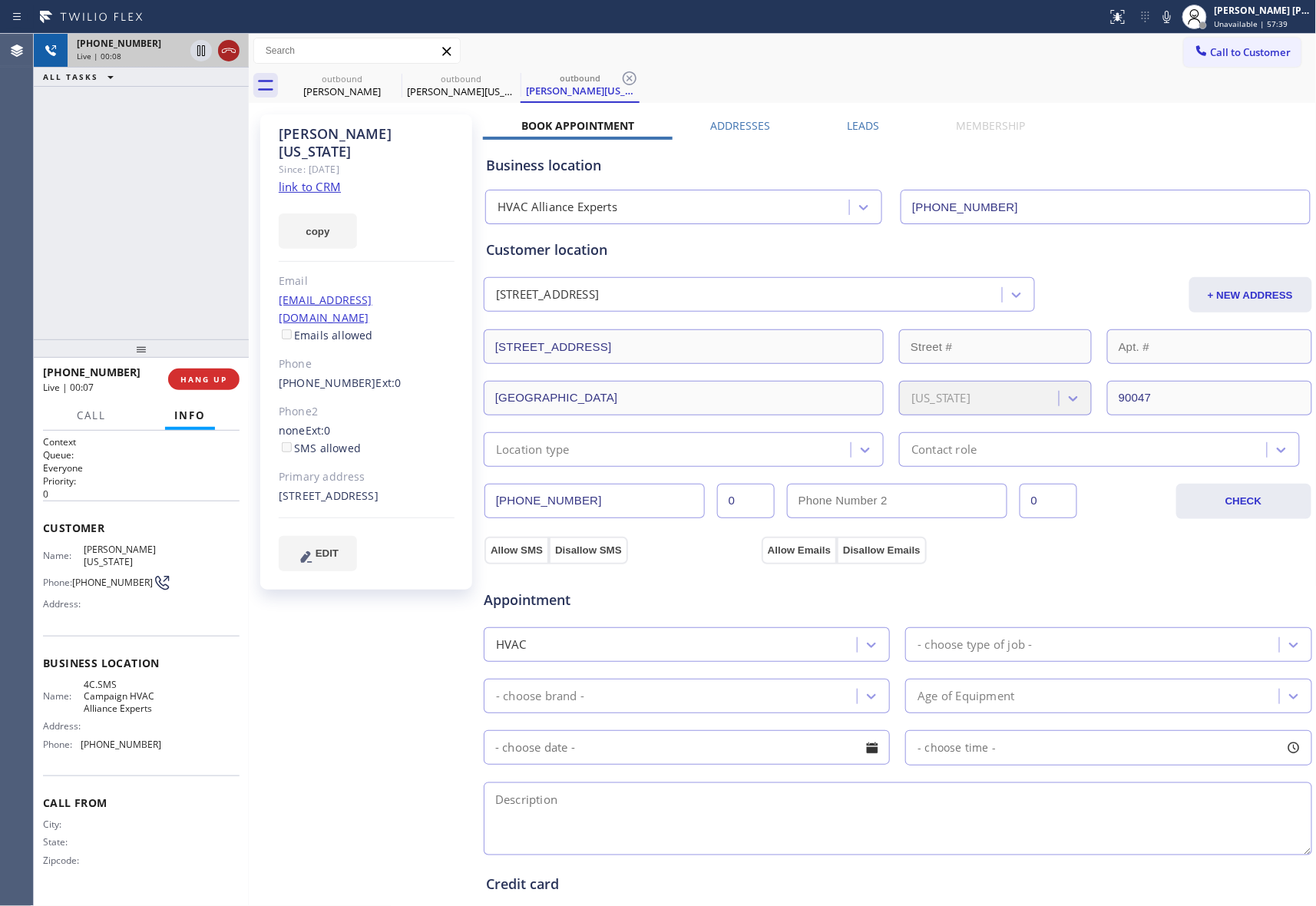
click at [235, 47] on icon at bounding box center [229, 51] width 19 height 19
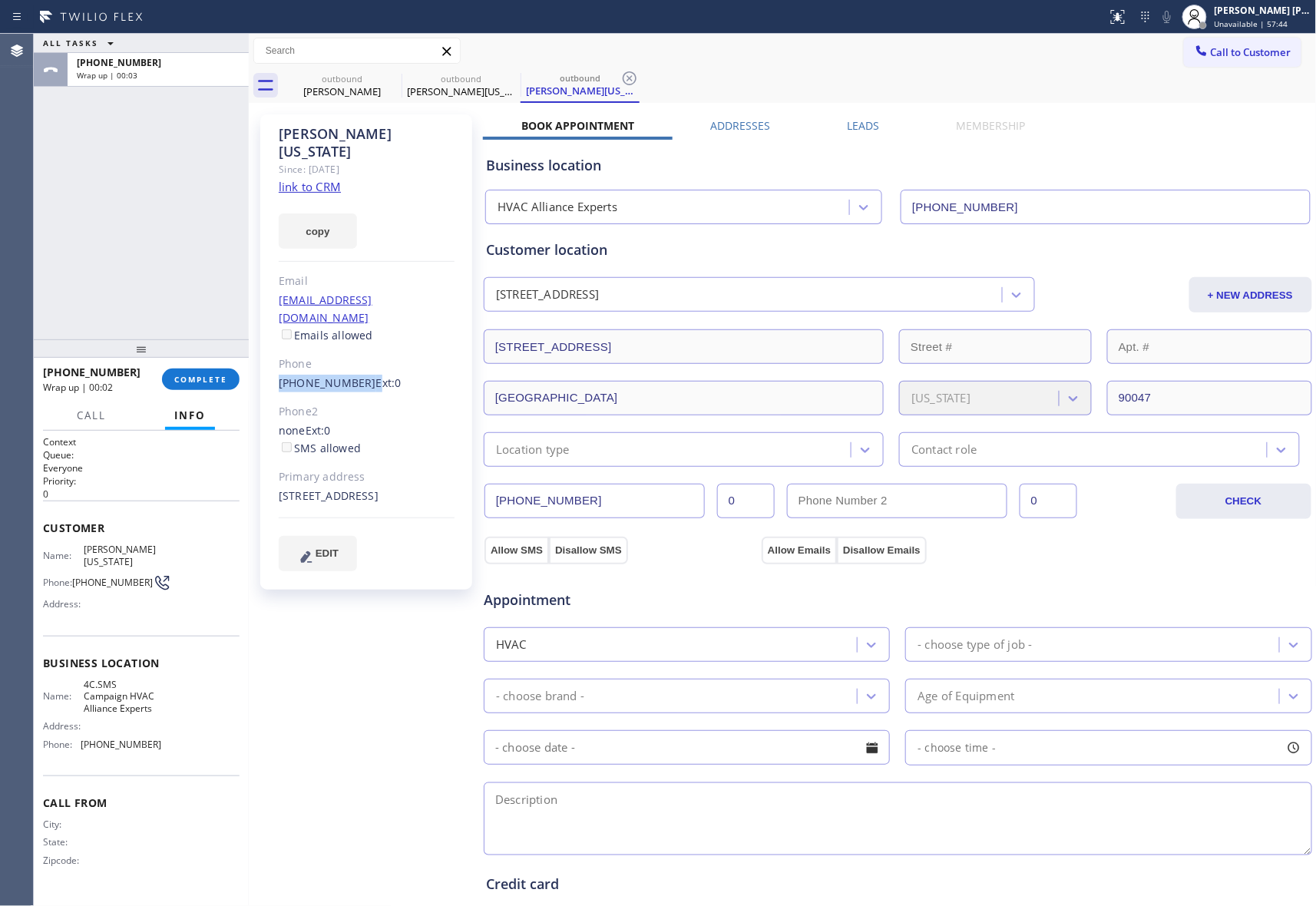
drag, startPoint x: 274, startPoint y: 349, endPoint x: 40, endPoint y: 301, distance: 238.9
click at [357, 356] on div "[PERSON_NAME][US_STATE] Since: [DATE] link to CRM copy Email [EMAIL_ADDRESS][DO…" at bounding box center [366, 351] width 212 height 475
copy link "[PHONE_NUMBER]"
drag, startPoint x: 98, startPoint y: 687, endPoint x: 170, endPoint y: 714, distance: 76.9
click at [170, 714] on div "Name: 4C.SMS Campaign HVAC Alliance Experts Address: Phone: [PHONE_NUMBER]" at bounding box center [141, 718] width 196 height 78
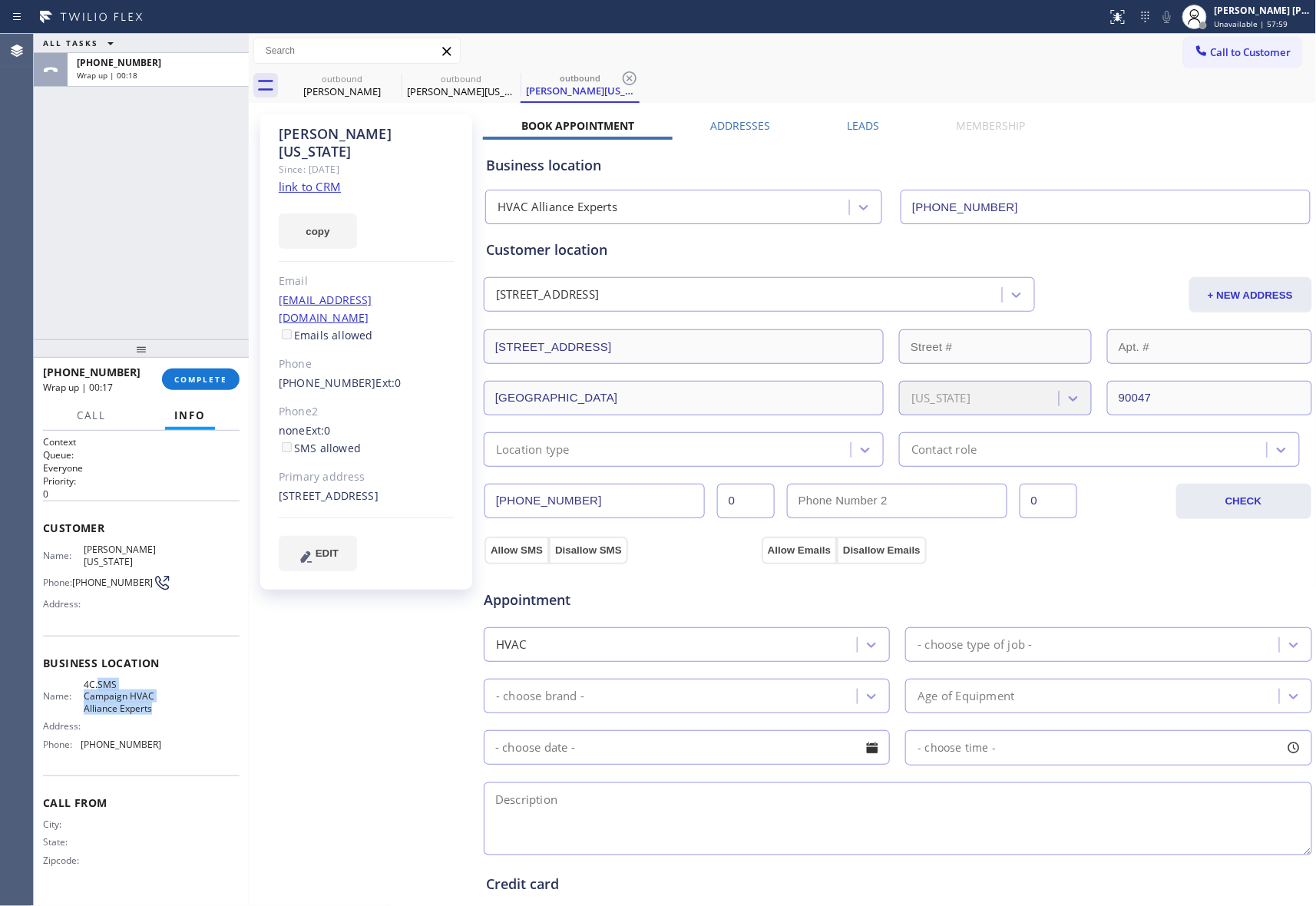
copy span "SMS Campaign HVAC Alliance Experts"
click at [130, 710] on span "4C.SMS Campaign HVAC Alliance Experts" at bounding box center [122, 697] width 77 height 36
drag, startPoint x: 348, startPoint y: 78, endPoint x: 391, endPoint y: 75, distance: 43.1
click at [349, 78] on div "outbound" at bounding box center [342, 79] width 116 height 12
type input "[PHONE_NUMBER]"
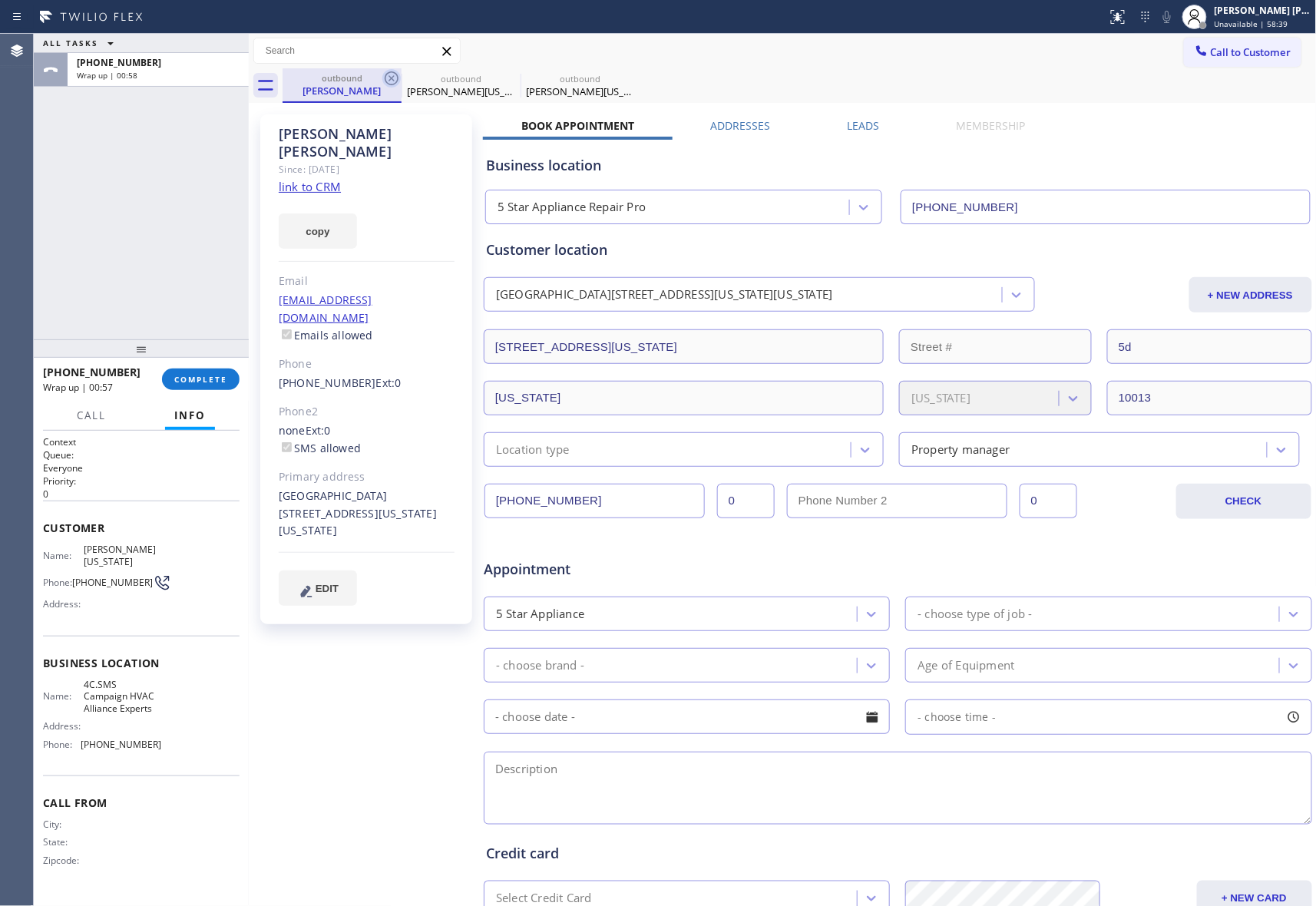
click at [391, 75] on icon at bounding box center [392, 79] width 19 height 19
click at [0, 0] on icon at bounding box center [0, 0] width 0 height 0
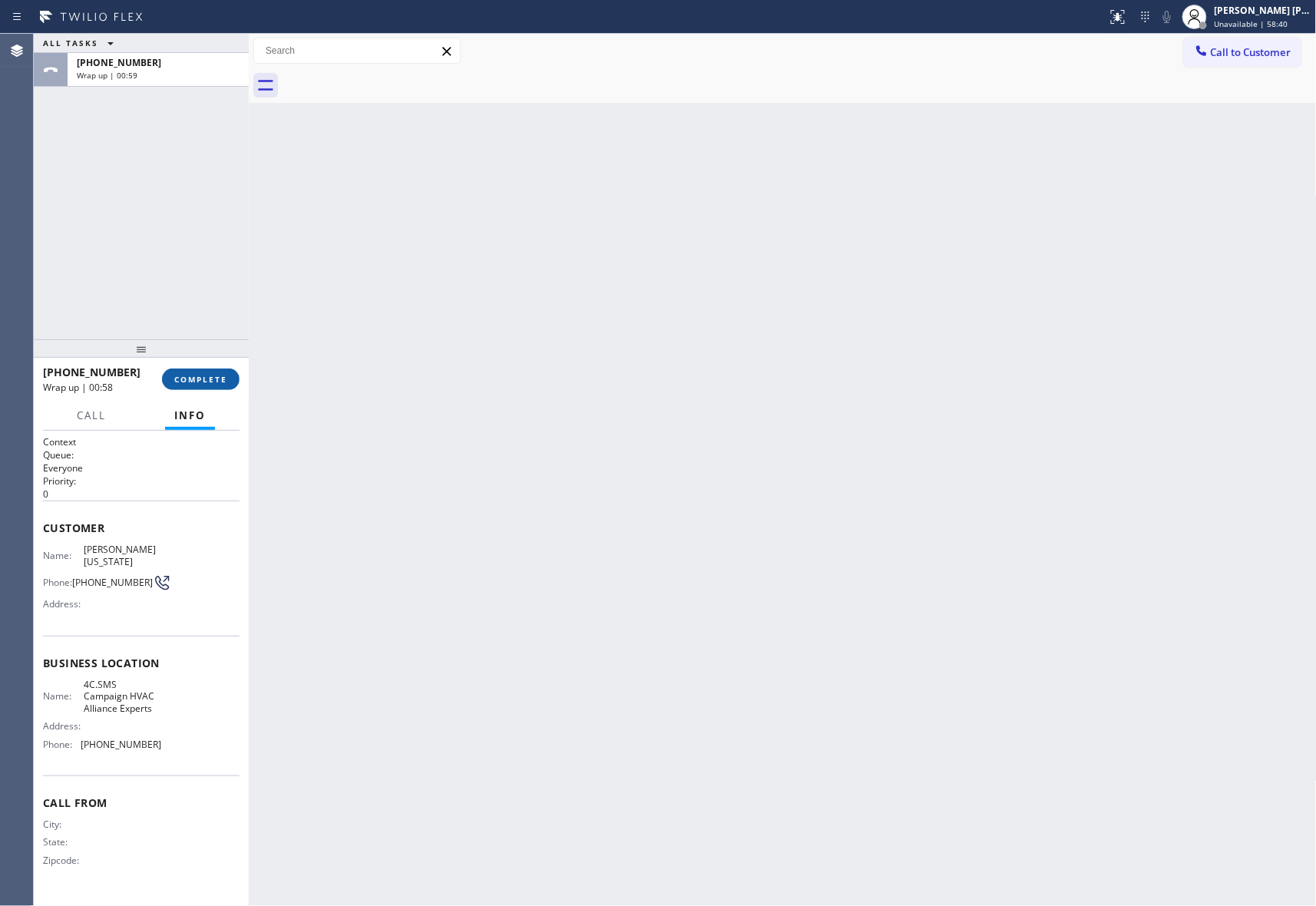
click at [210, 375] on span "COMPLETE" at bounding box center [201, 379] width 53 height 11
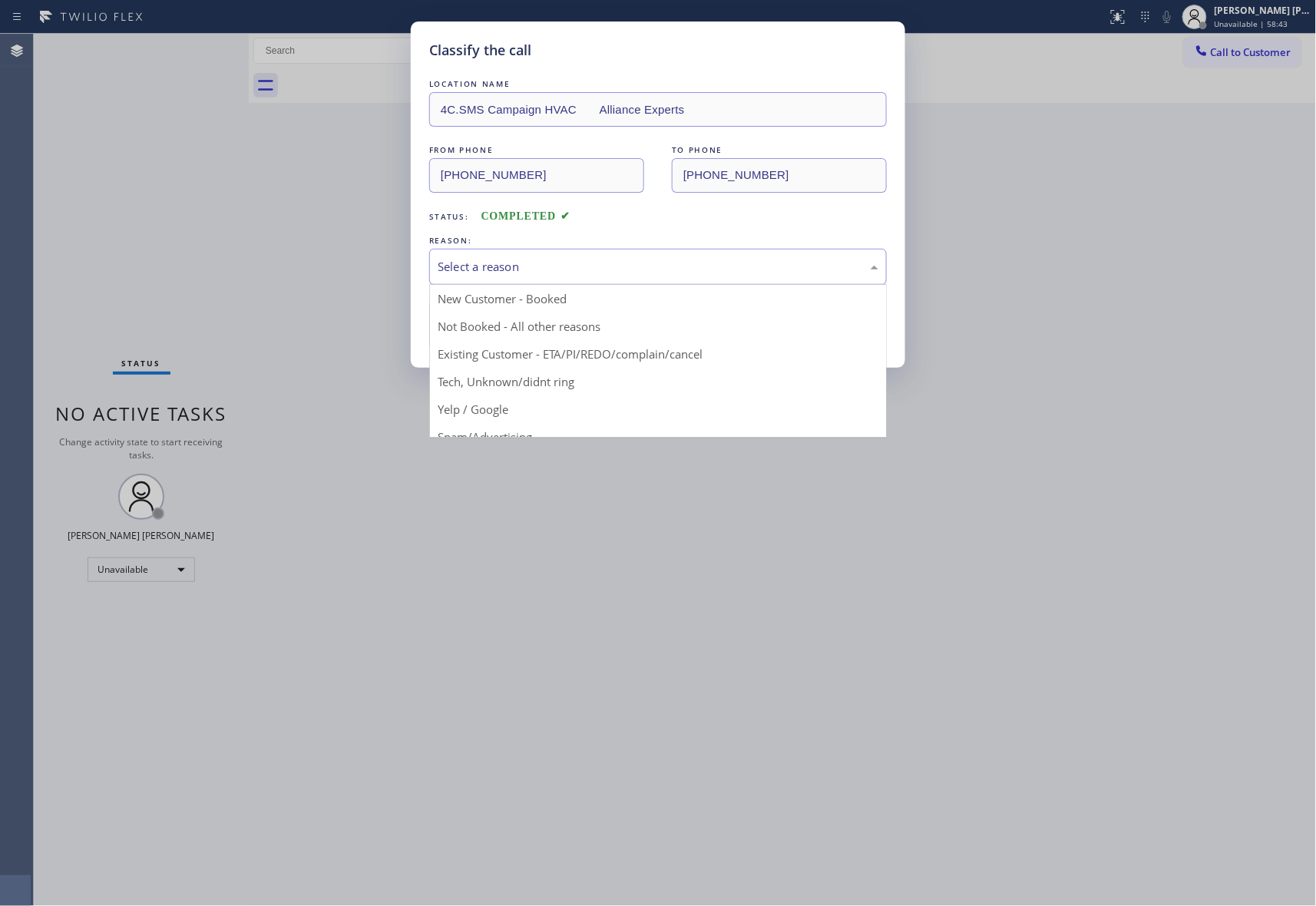
click at [691, 272] on div "Select a reason" at bounding box center [658, 267] width 441 height 18
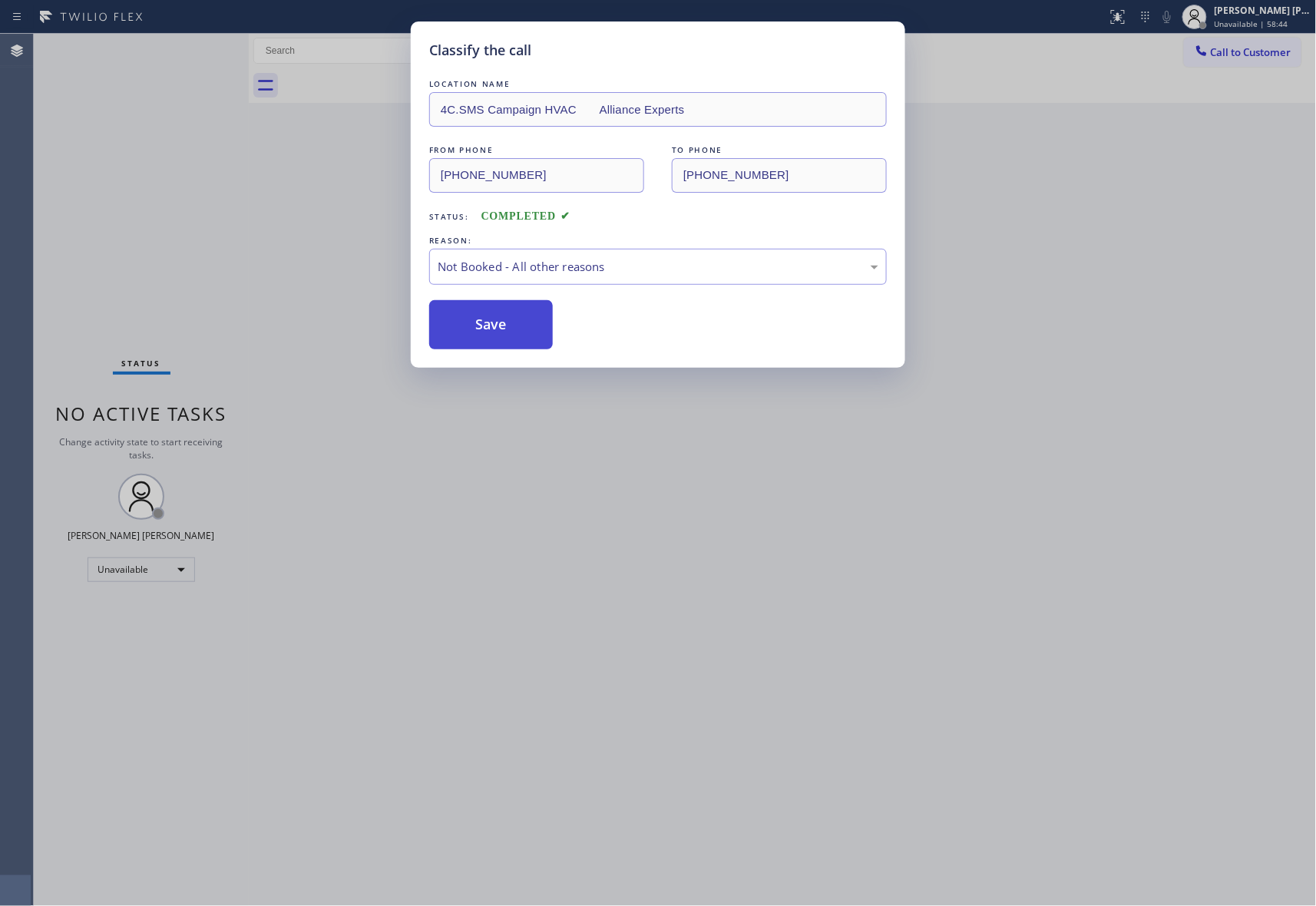
click at [507, 327] on button "Save" at bounding box center [491, 325] width 124 height 49
click at [1253, 49] on div "Classify the call LOCATION NAME American Service Alliance Mill Creek FROM PHONE…" at bounding box center [675, 470] width 1282 height 872
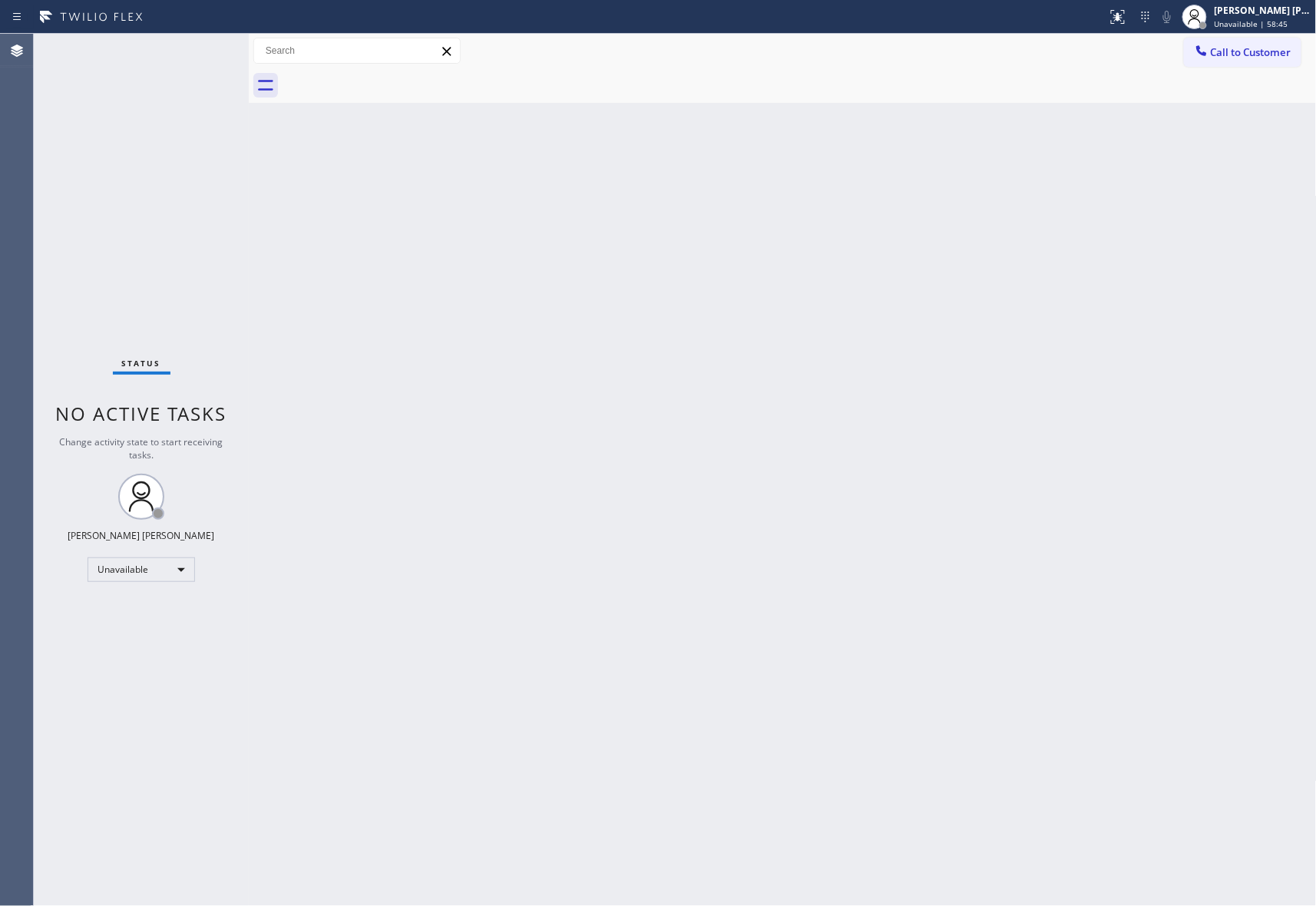
click at [1253, 49] on span "Call to Customer" at bounding box center [1251, 52] width 80 height 14
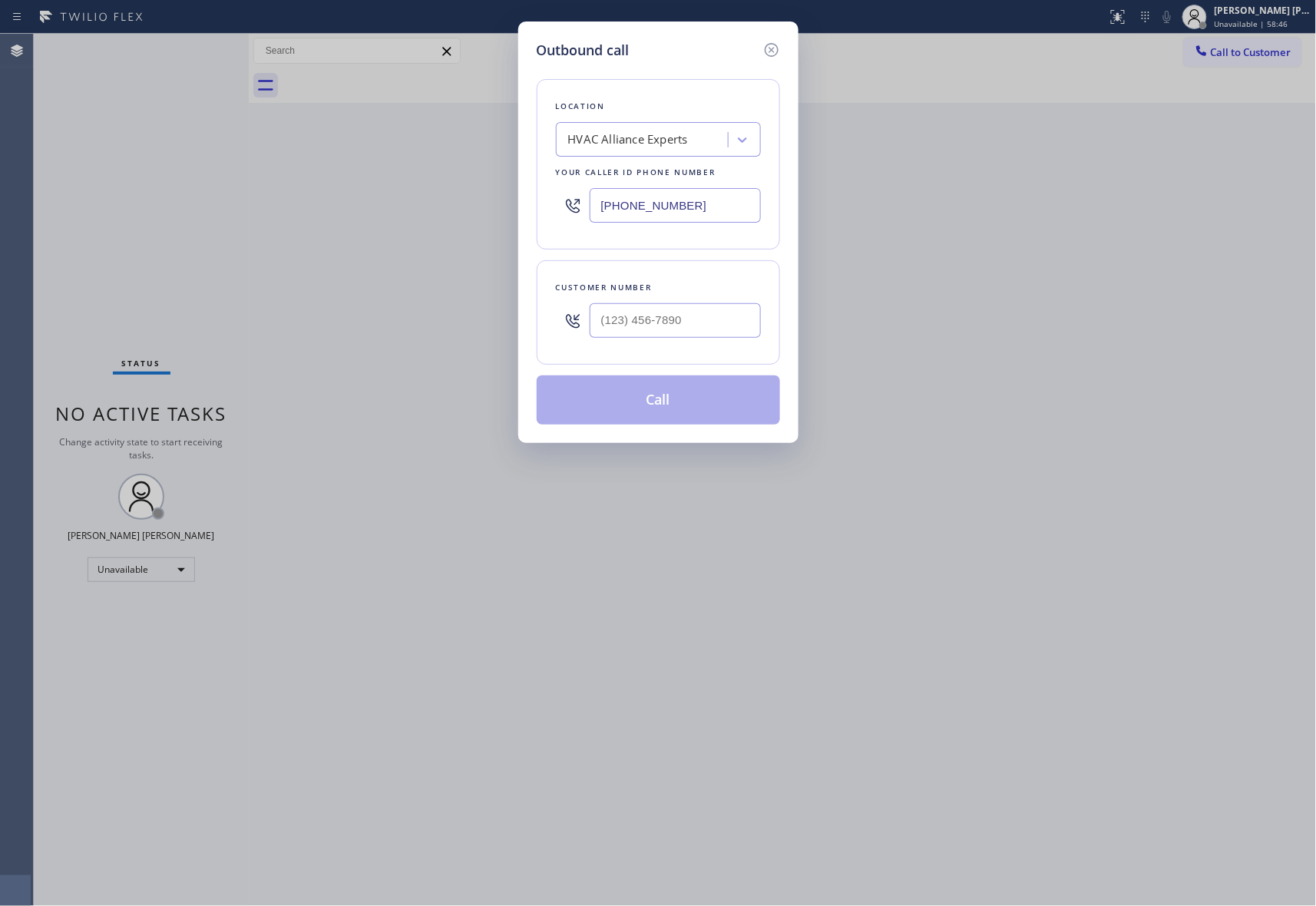
drag, startPoint x: 714, startPoint y: 204, endPoint x: 508, endPoint y: 188, distance: 206.6
click at [508, 188] on div "Outbound call Location HVAC Alliance Experts Your caller id phone number [PHONE…" at bounding box center [658, 453] width 1316 height 906
paste input "___) ___-____"
type input "(___) ___-____"
drag, startPoint x: 618, startPoint y: 155, endPoint x: 631, endPoint y: 127, distance: 30.9
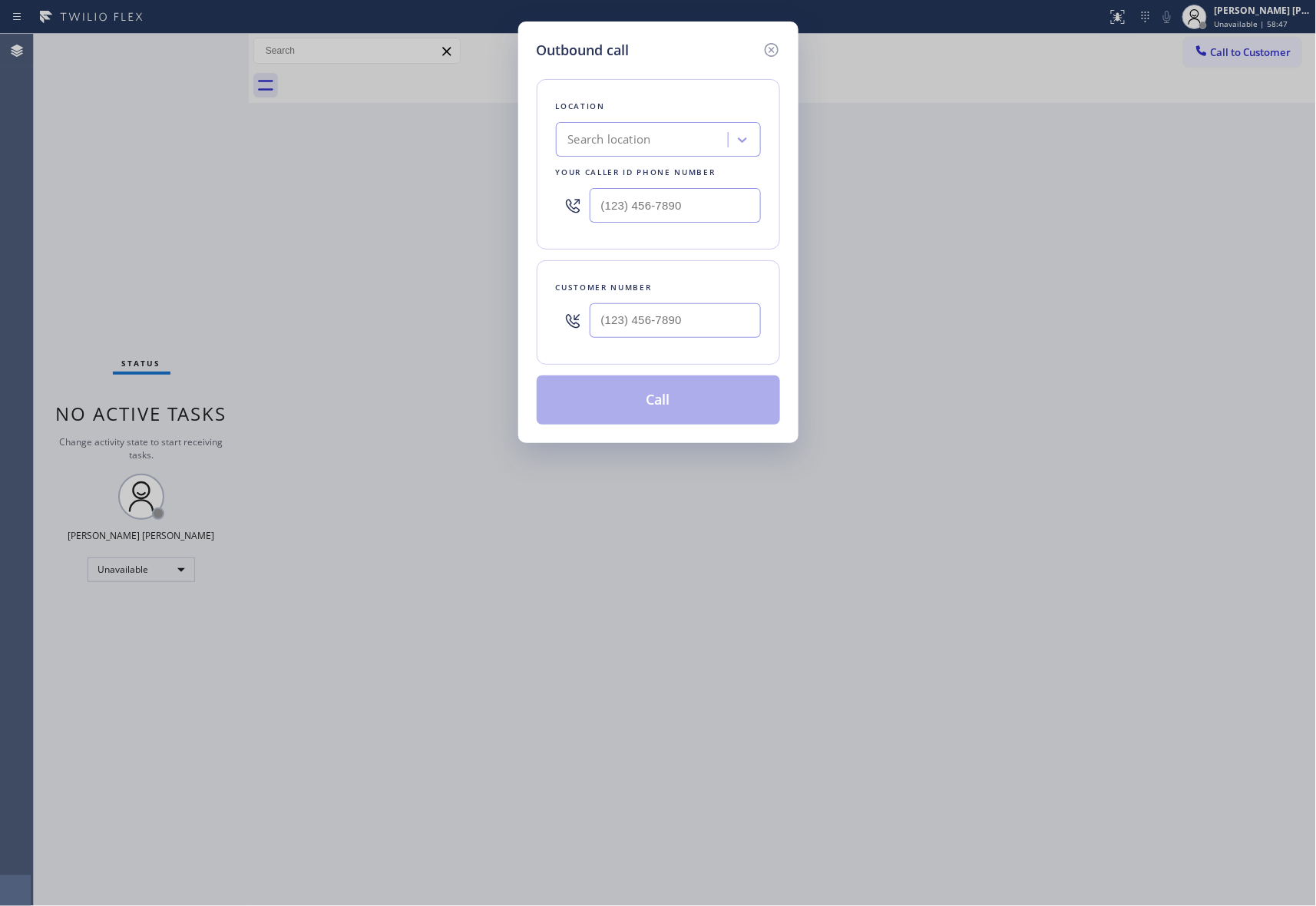
click at [622, 151] on div "Search location" at bounding box center [659, 139] width 205 height 35
click at [631, 127] on div "Search location" at bounding box center [644, 141] width 168 height 27
paste input "[US_STATE]-[PERSON_NAME] Air Conditioning"
type input "[US_STATE]-[PERSON_NAME] Air Conditioning"
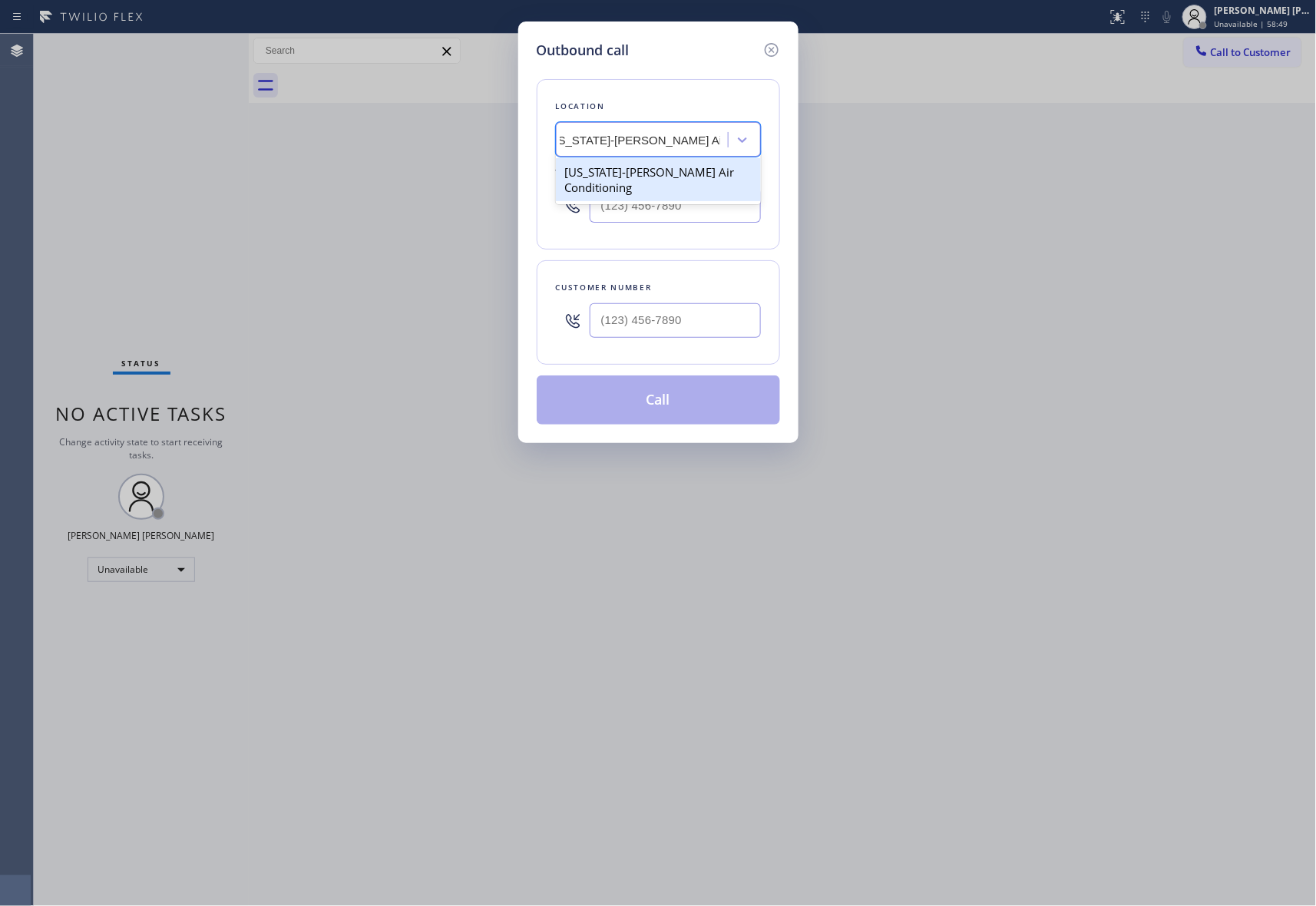
click at [671, 181] on div "[US_STATE]-[PERSON_NAME] Air Conditioning" at bounding box center [659, 180] width 205 height 43
type input "[PHONE_NUMBER]"
click at [770, 50] on icon at bounding box center [771, 50] width 14 height 14
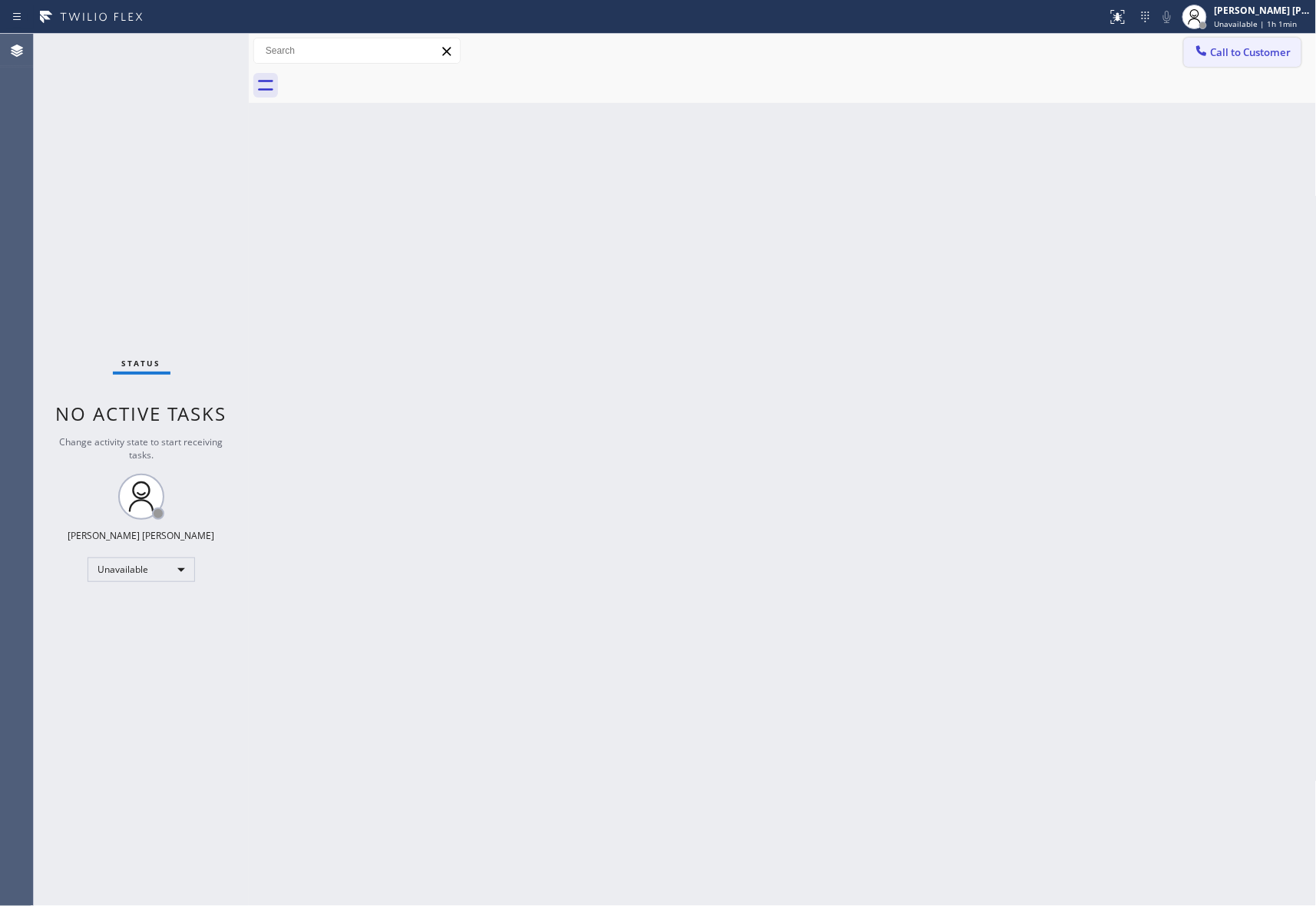
click at [1272, 51] on span "Call to Customer" at bounding box center [1251, 52] width 80 height 14
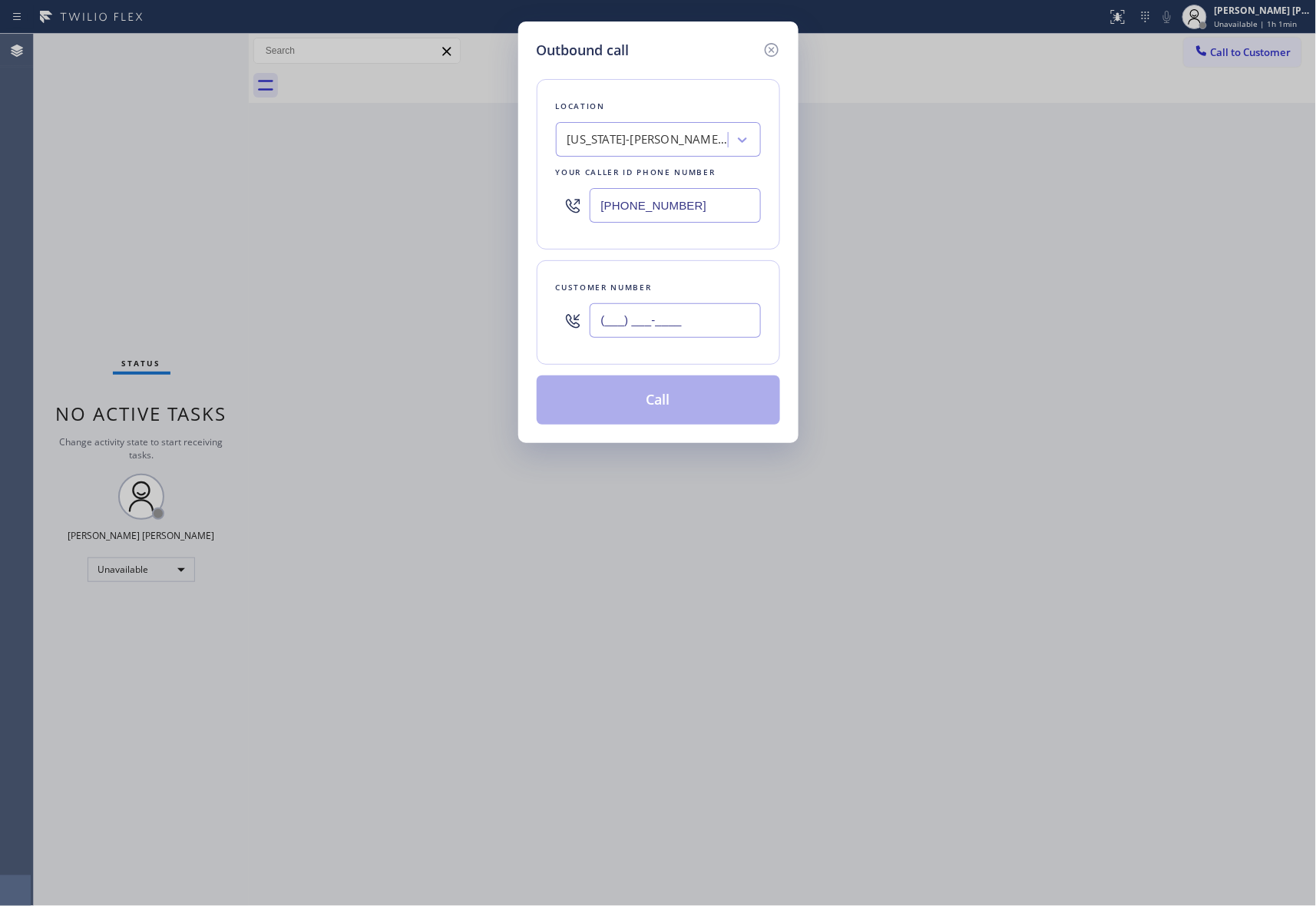
click at [666, 304] on input "(___) ___-____" at bounding box center [675, 320] width 171 height 35
paste input "754) 336-6799"
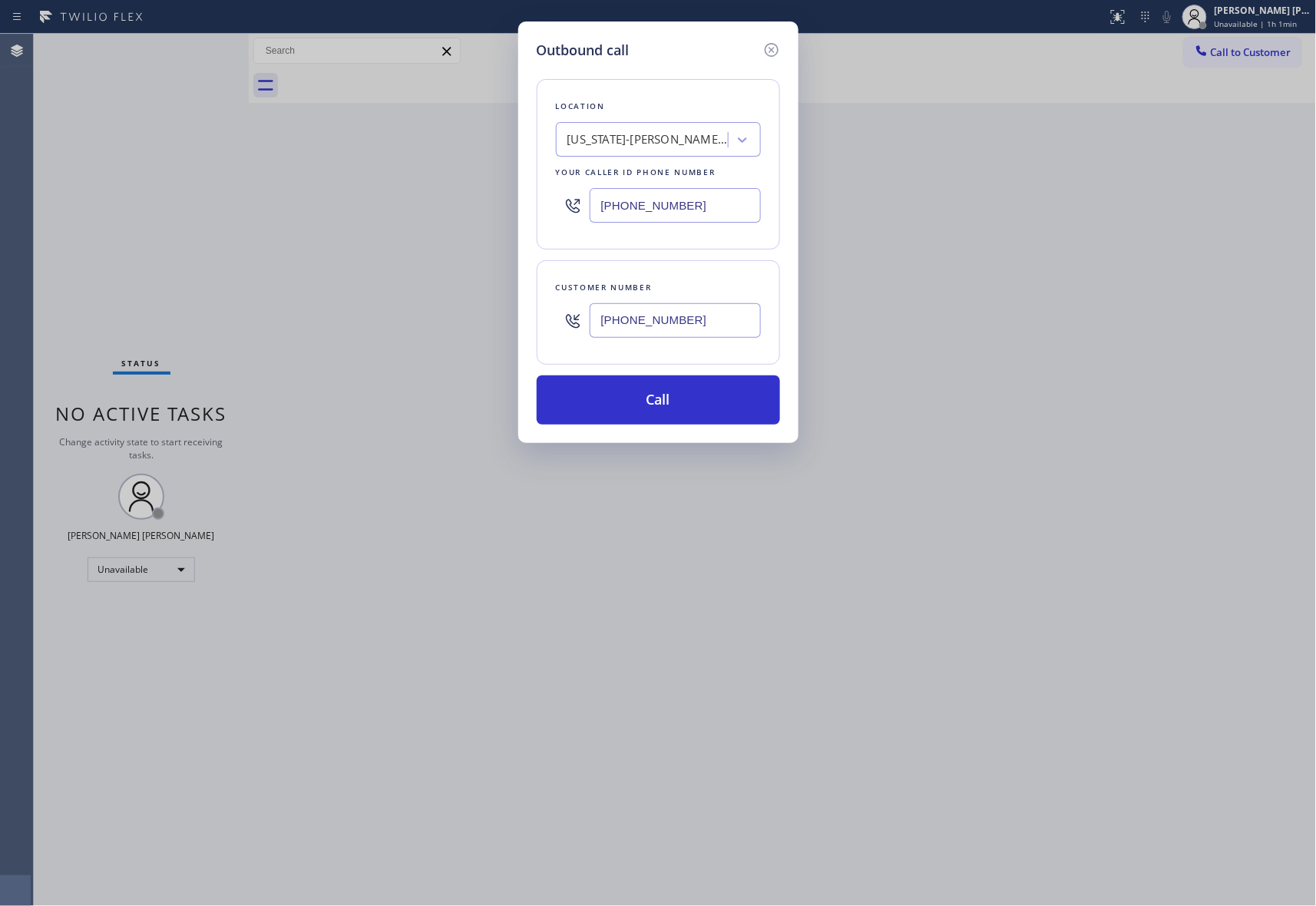
type input "[PHONE_NUMBER]"
drag, startPoint x: 707, startPoint y: 202, endPoint x: 424, endPoint y: 204, distance: 283.0
click at [424, 204] on div "Outbound call Location [US_STATE]-[GEOGRAPHIC_DATA] Air Conditioning Your calle…" at bounding box center [658, 453] width 1316 height 906
paste input "805) 978-5741"
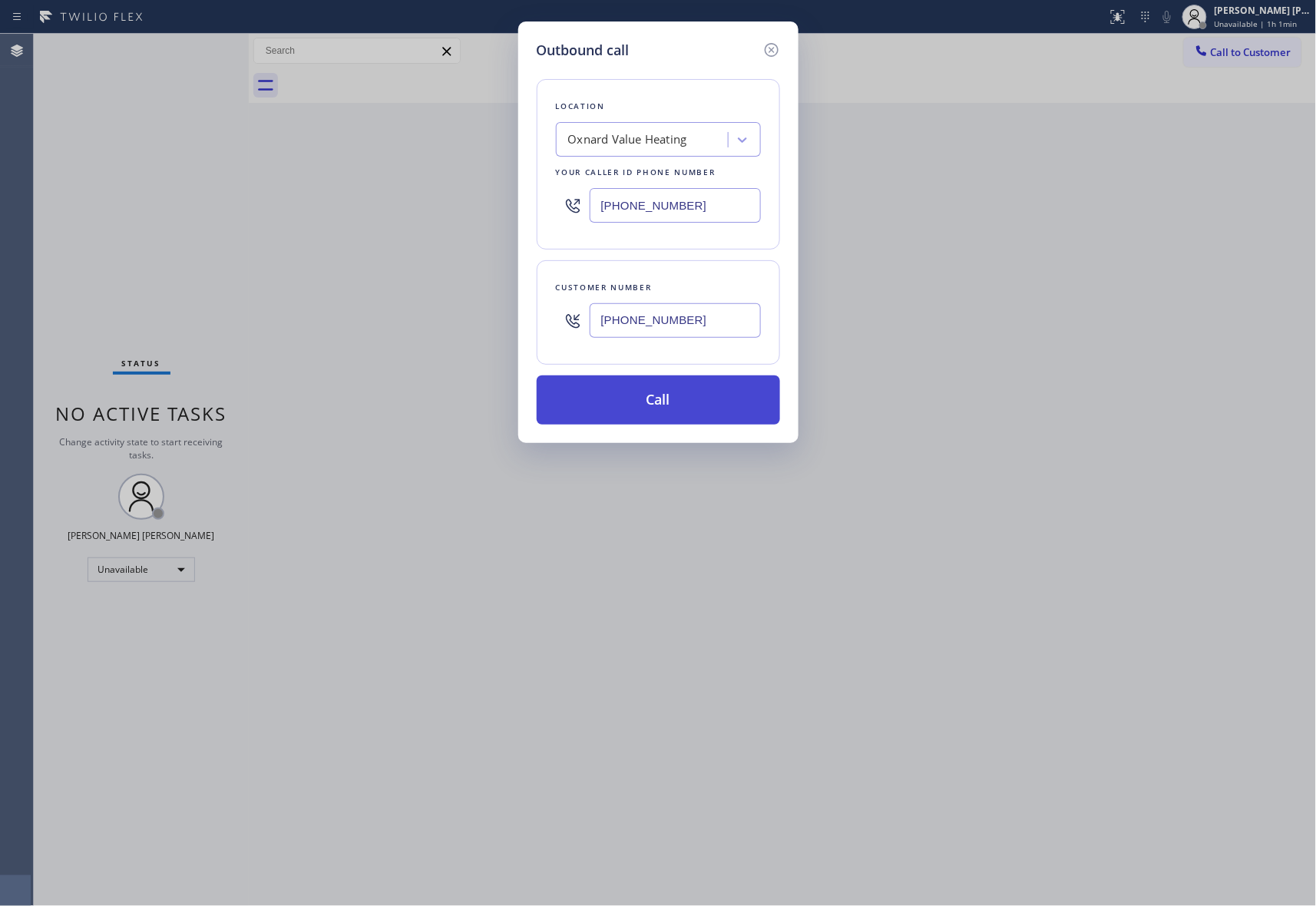
type input "[PHONE_NUMBER]"
click at [670, 403] on button "Call" at bounding box center [658, 400] width 243 height 49
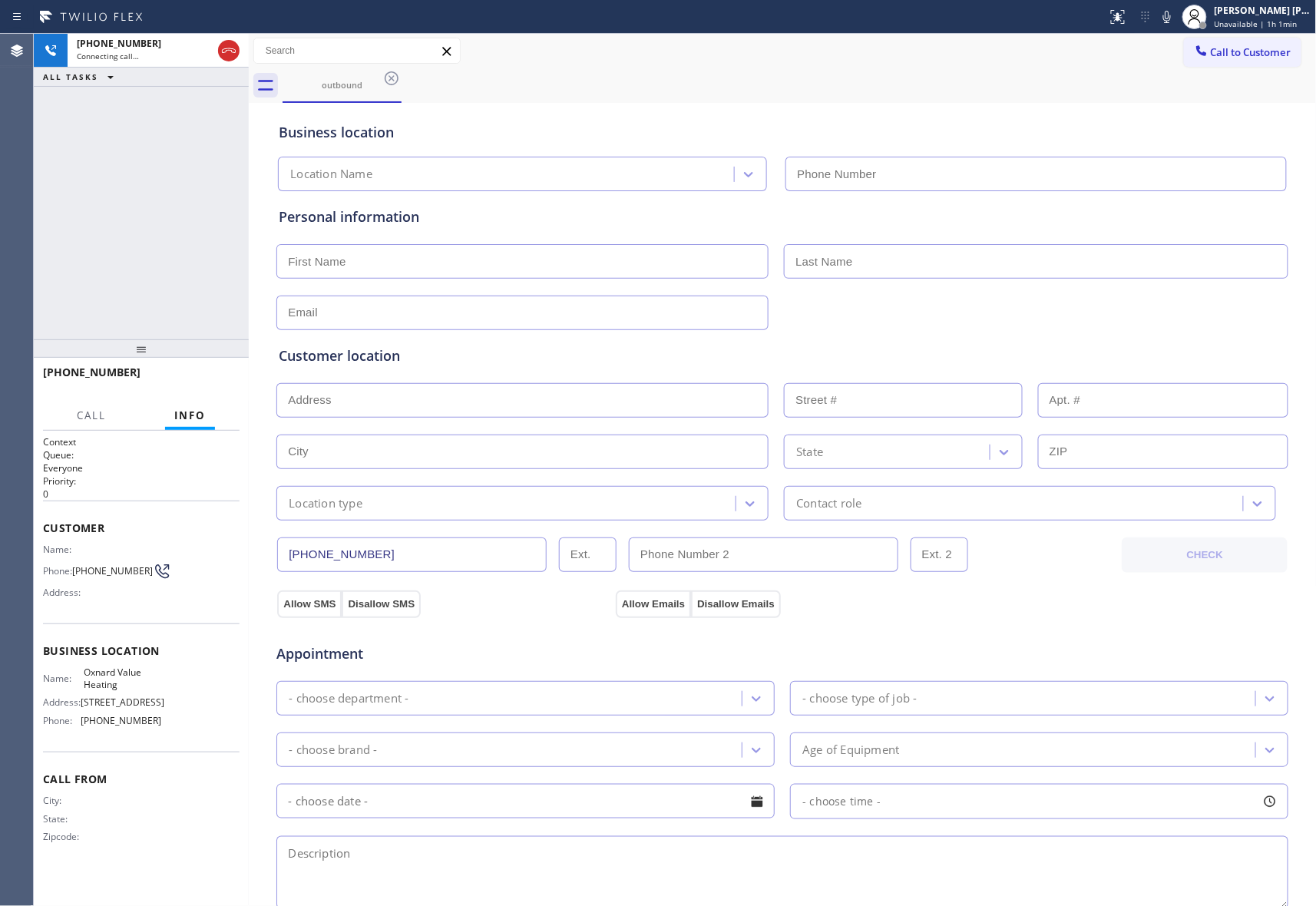
type input "[PHONE_NUMBER]"
drag, startPoint x: 210, startPoint y: 381, endPoint x: 189, endPoint y: 366, distance: 25.8
click at [210, 381] on span "HANG UP" at bounding box center [203, 379] width 47 height 11
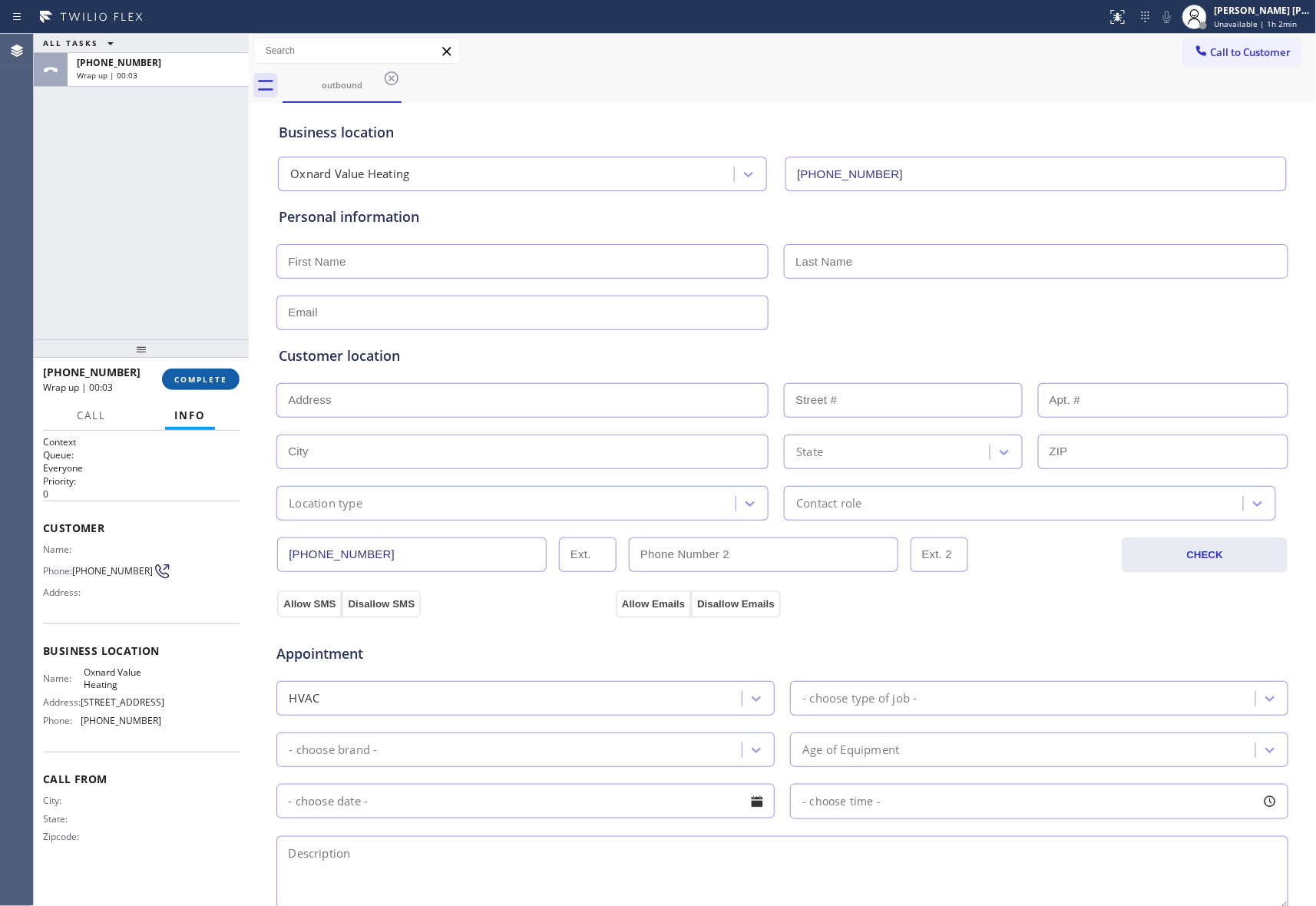
click at [207, 383] on span "COMPLETE" at bounding box center [201, 379] width 53 height 11
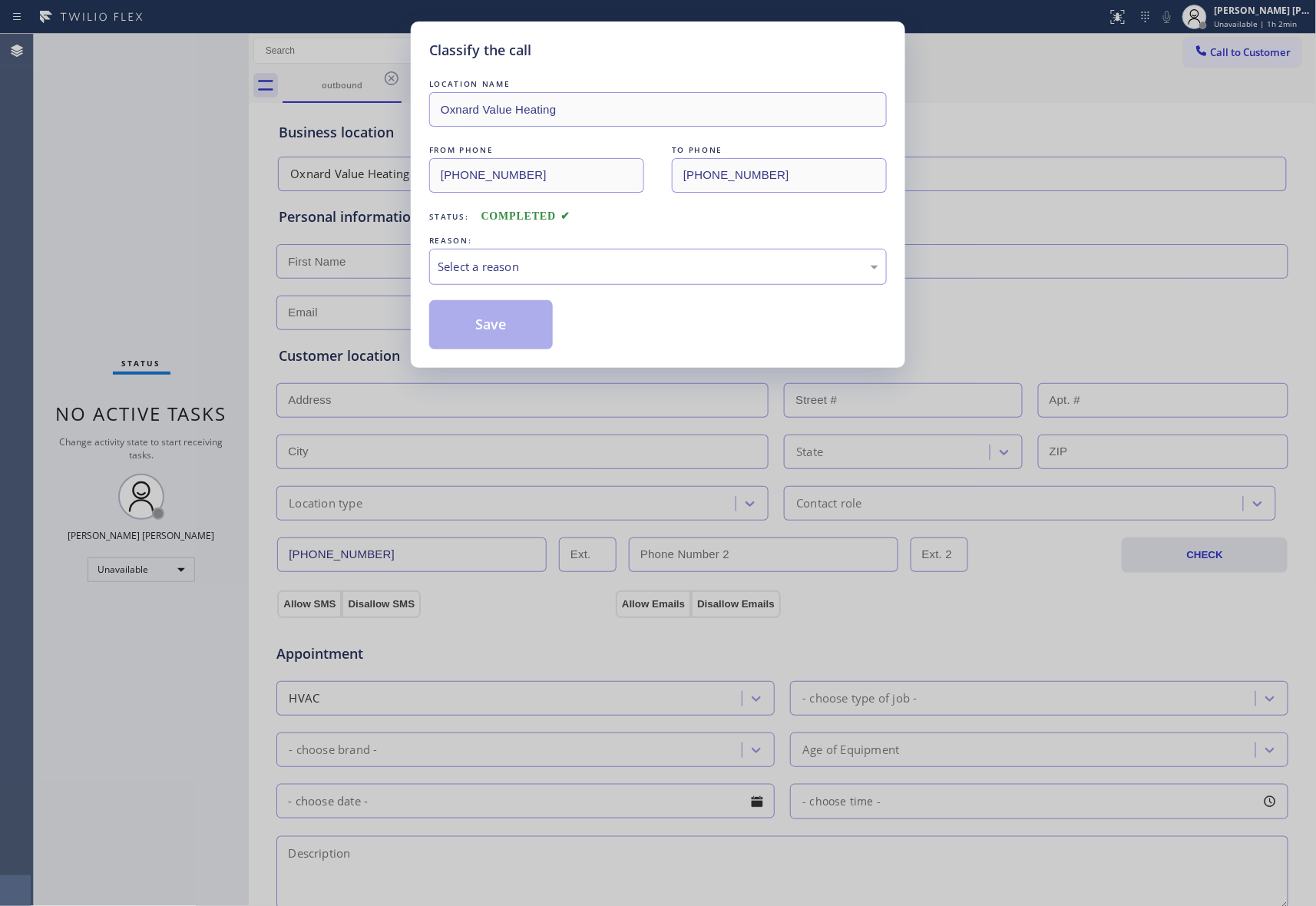
click at [532, 278] on div "Select a reason" at bounding box center [658, 267] width 457 height 36
click at [507, 327] on button "Save" at bounding box center [491, 325] width 124 height 49
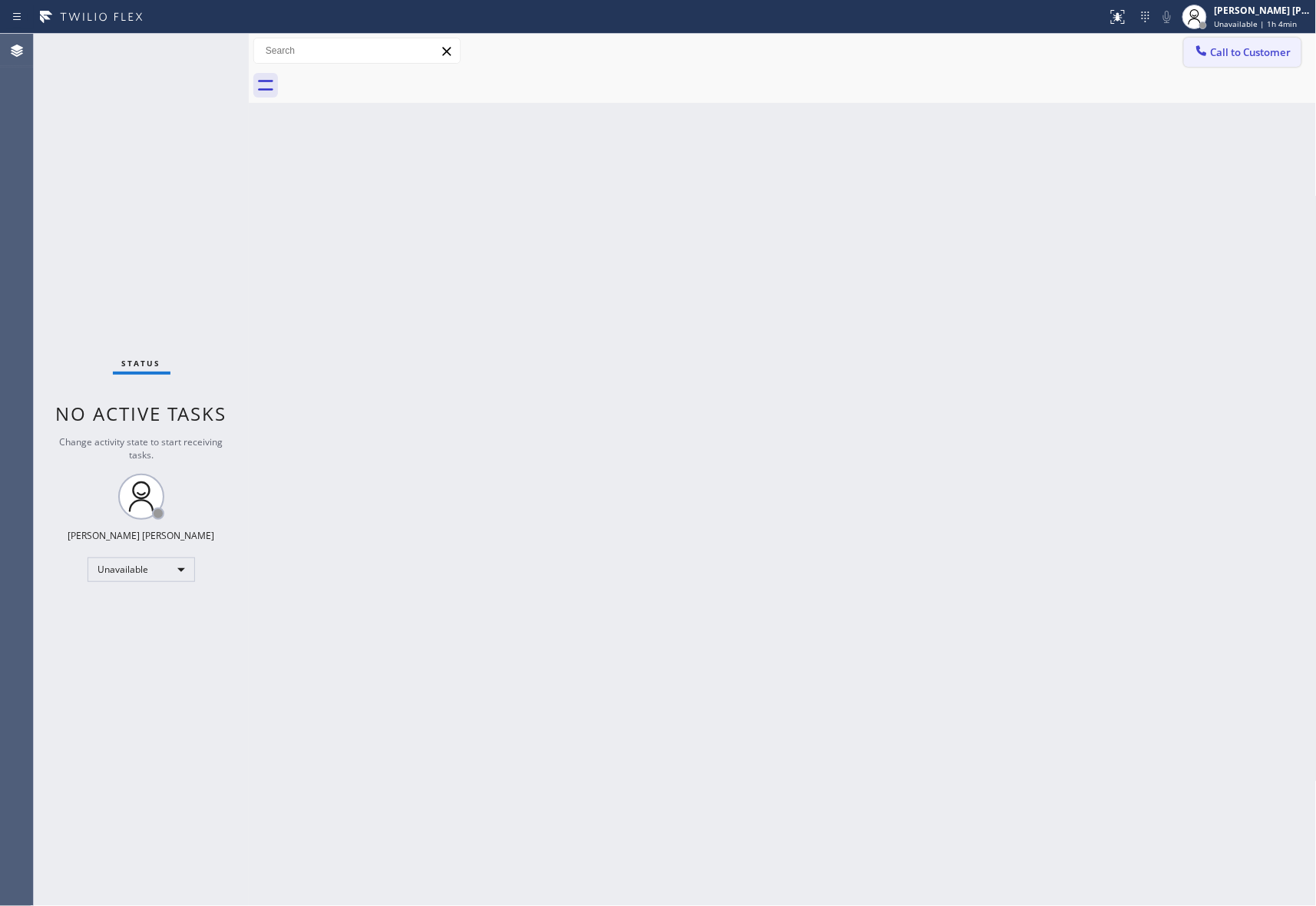
click at [1261, 58] on span "Call to Customer" at bounding box center [1251, 52] width 80 height 14
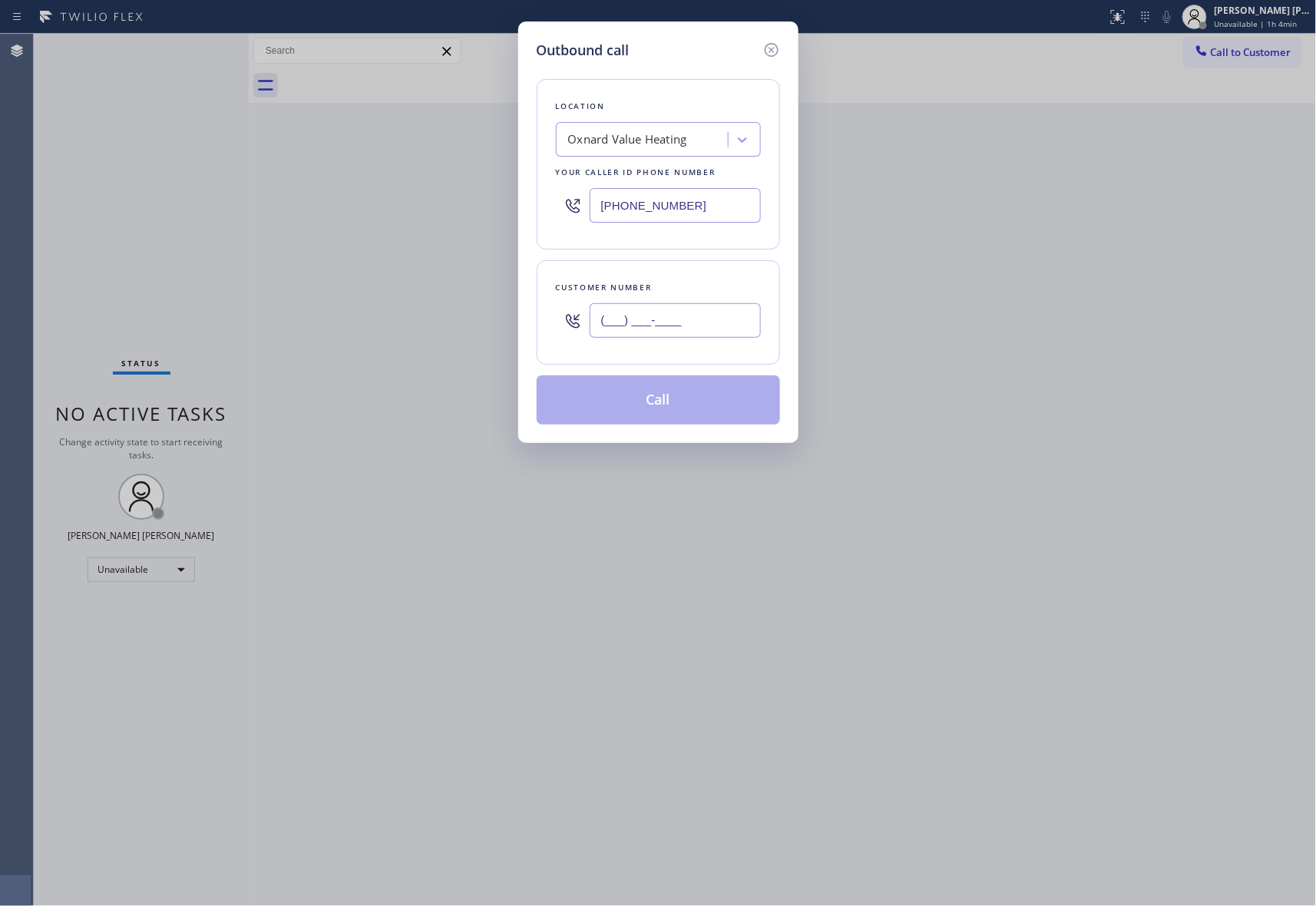
click at [705, 306] on input "(___) ___-____" at bounding box center [675, 320] width 171 height 35
paste input "206) 261-0540"
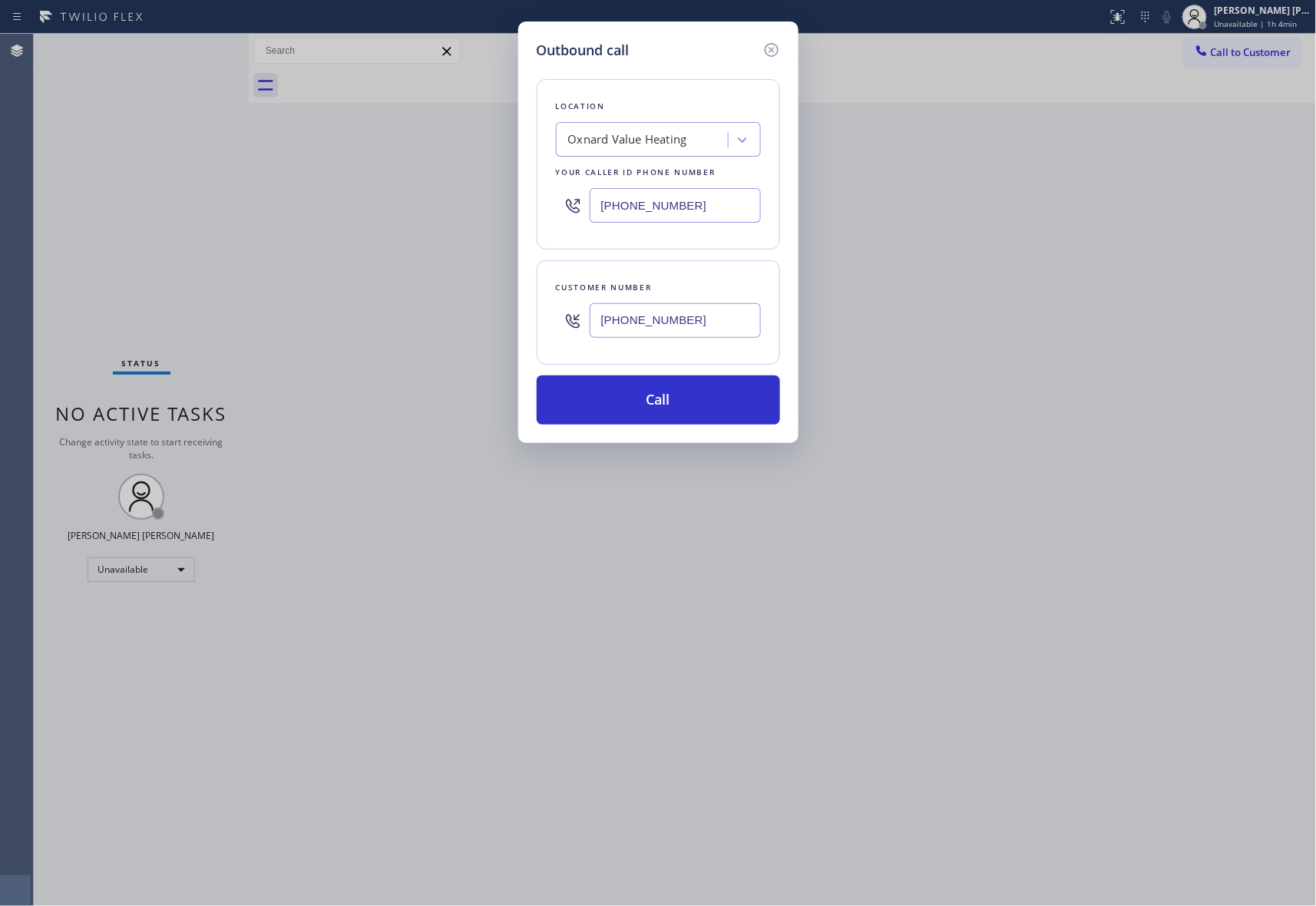
type input "[PHONE_NUMBER]"
click at [670, 128] on div "Oxnard Value Heating" at bounding box center [644, 141] width 168 height 27
type input "5 star appliance repair"
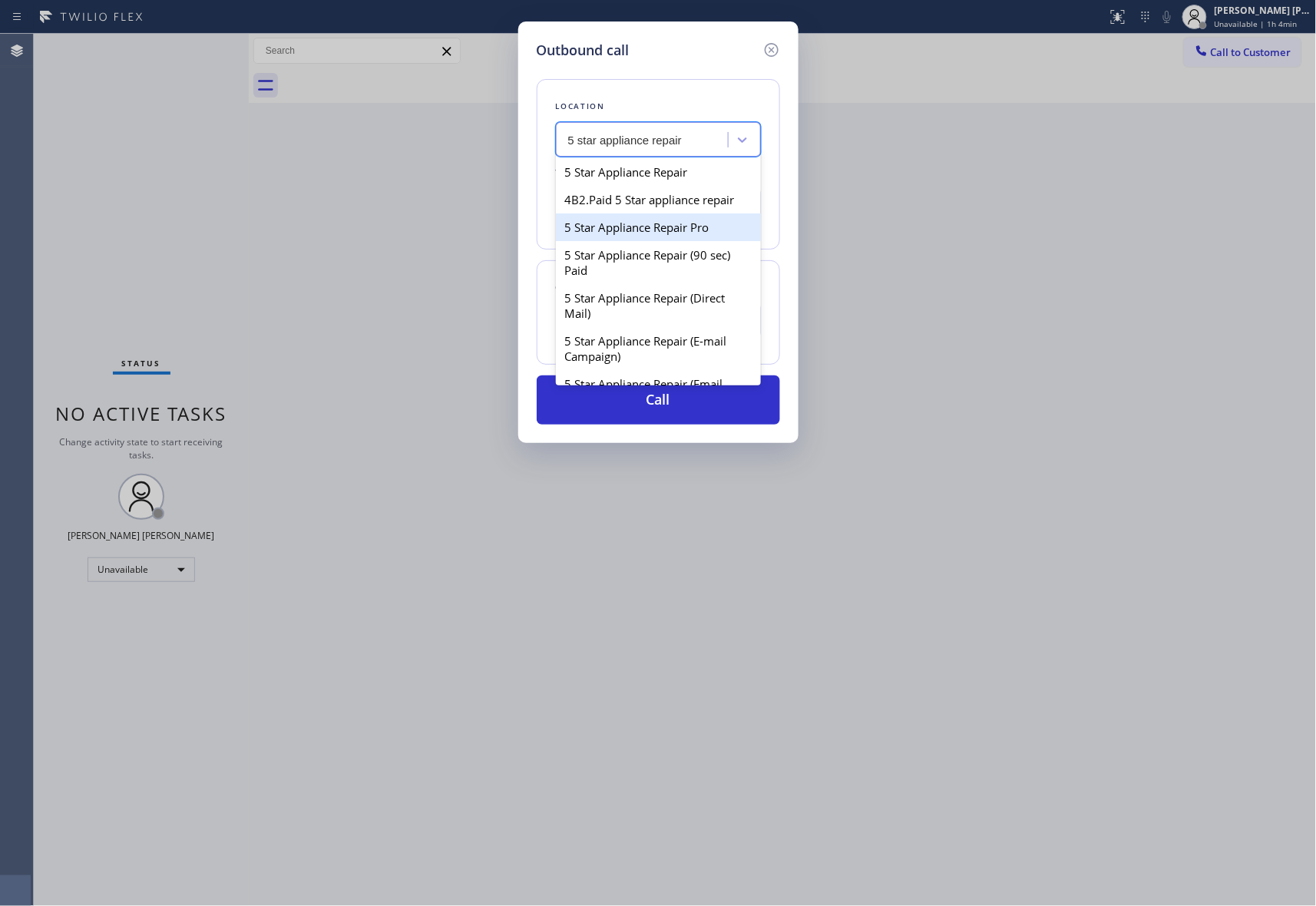
click at [674, 241] on div "5 Star Appliance Repair Pro" at bounding box center [659, 227] width 205 height 28
type input "[PHONE_NUMBER]"
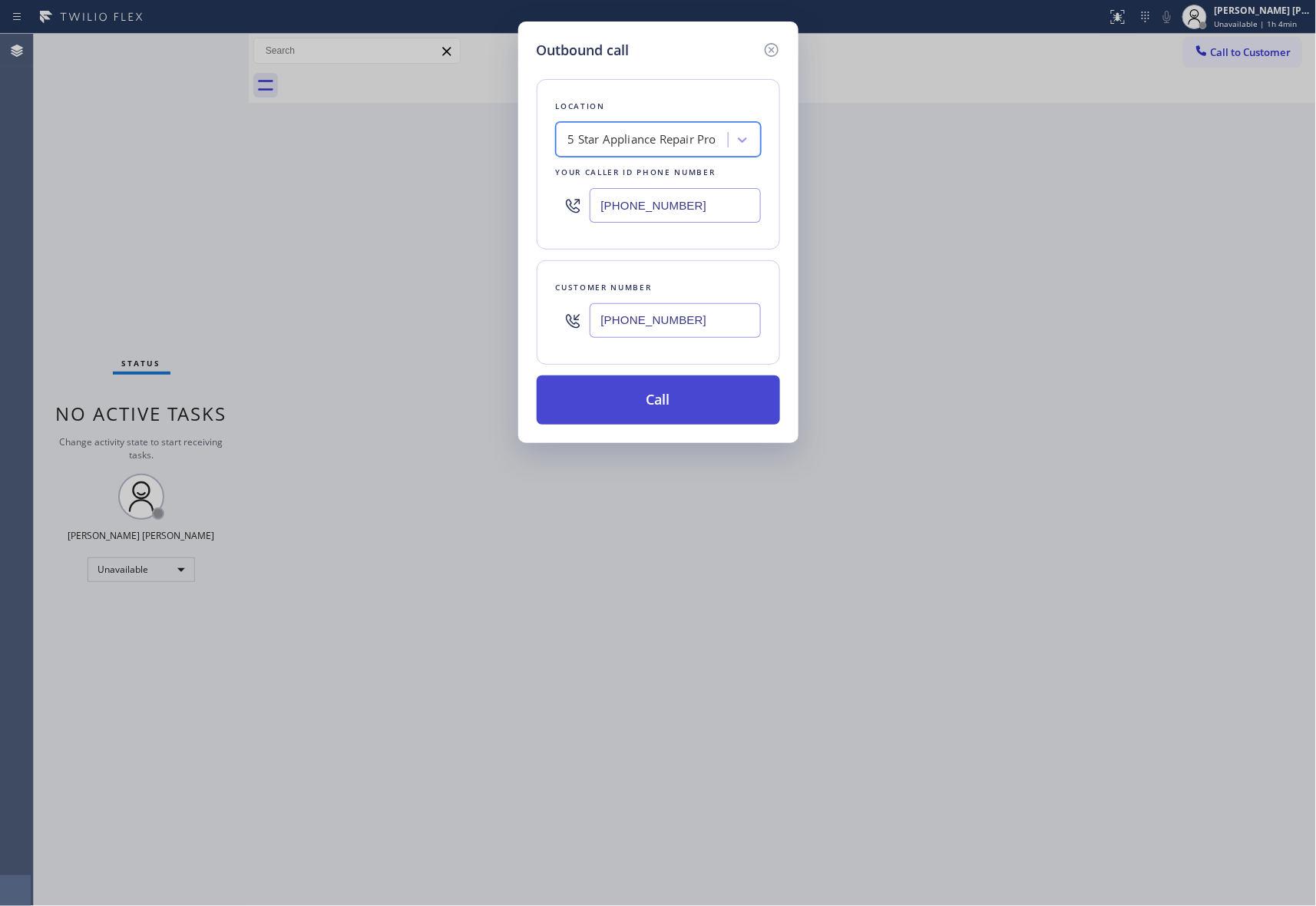
click at [667, 393] on button "Call" at bounding box center [658, 400] width 243 height 49
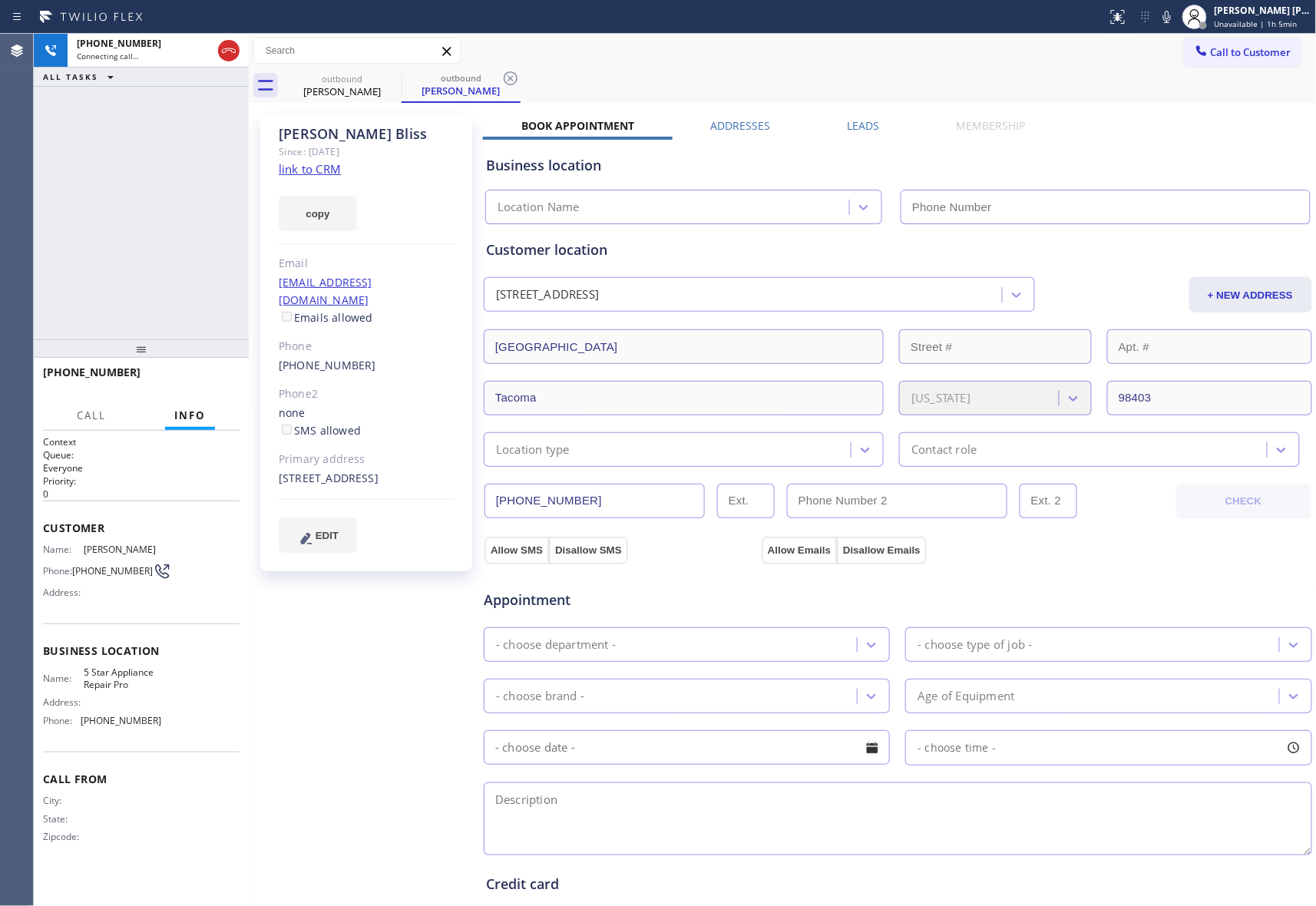
type input "[PHONE_NUMBER]"
click at [854, 128] on label "Leads" at bounding box center [864, 125] width 32 height 14
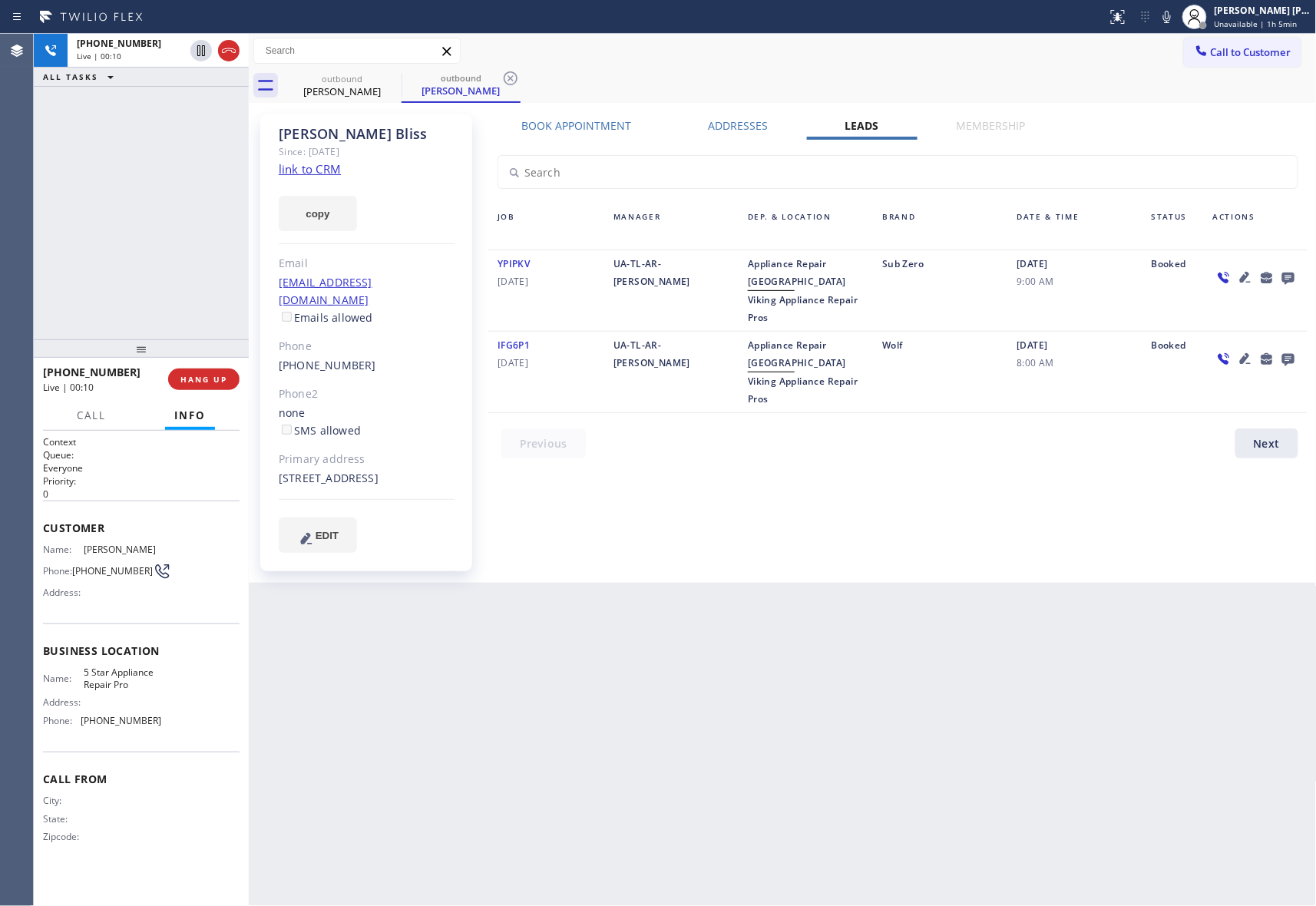
click at [1284, 271] on icon at bounding box center [1289, 277] width 19 height 19
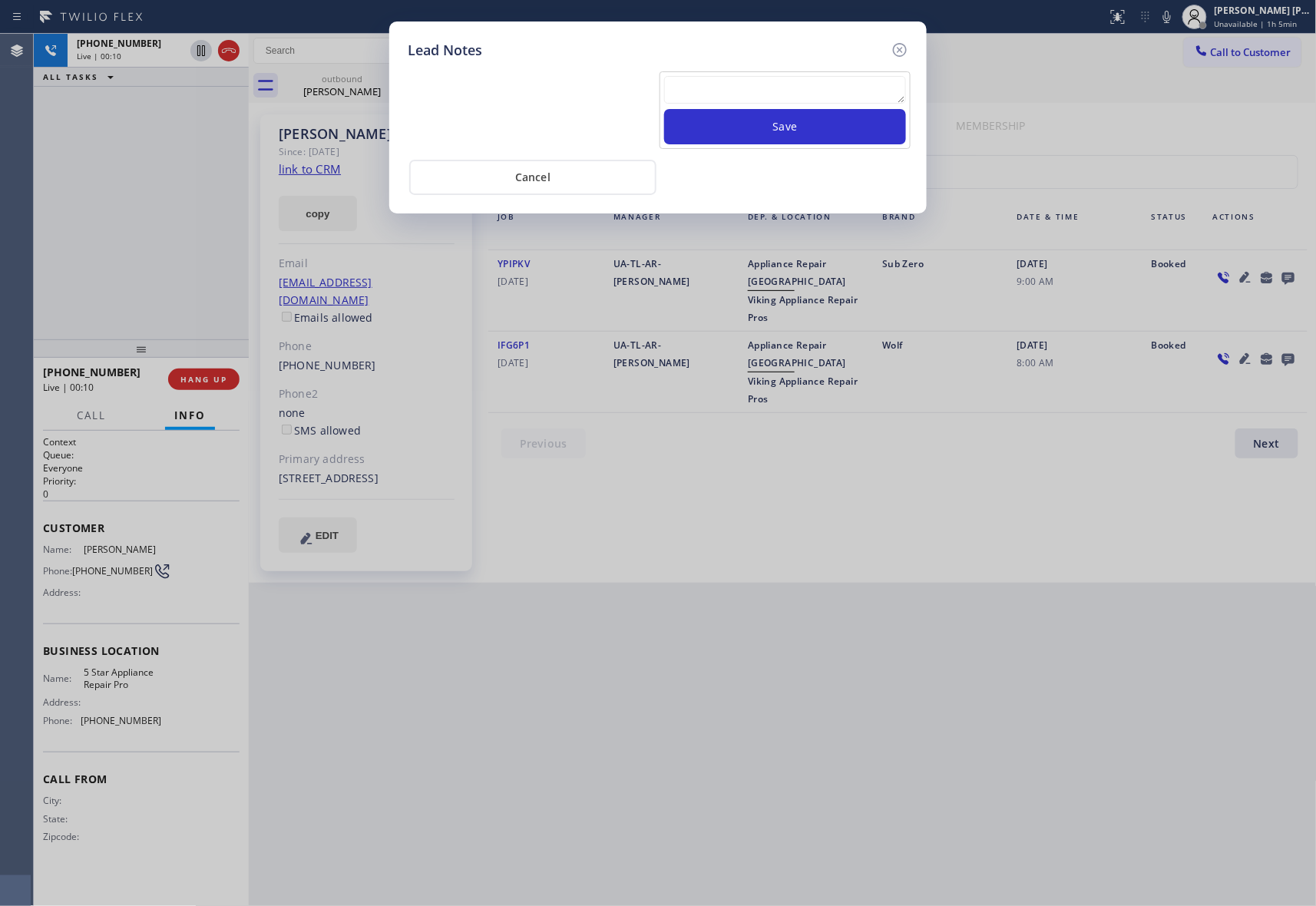
click at [828, 91] on textarea at bounding box center [785, 90] width 242 height 28
paste textarea "VM | please transfer if cx calls back"
type textarea "VM | please transfer if cx calls back"
click at [833, 133] on button "Save" at bounding box center [785, 127] width 242 height 36
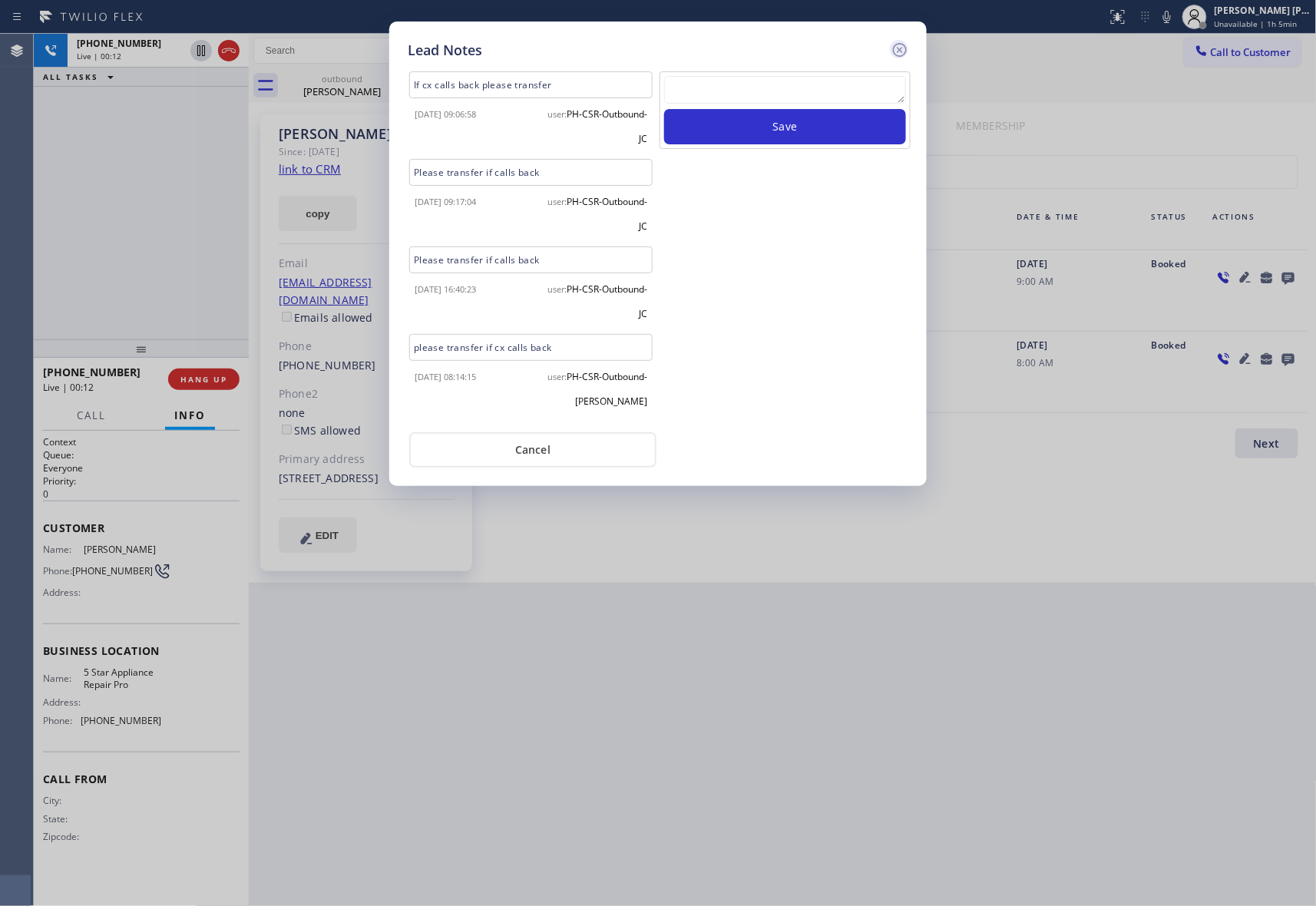
click at [902, 49] on icon at bounding box center [900, 50] width 19 height 19
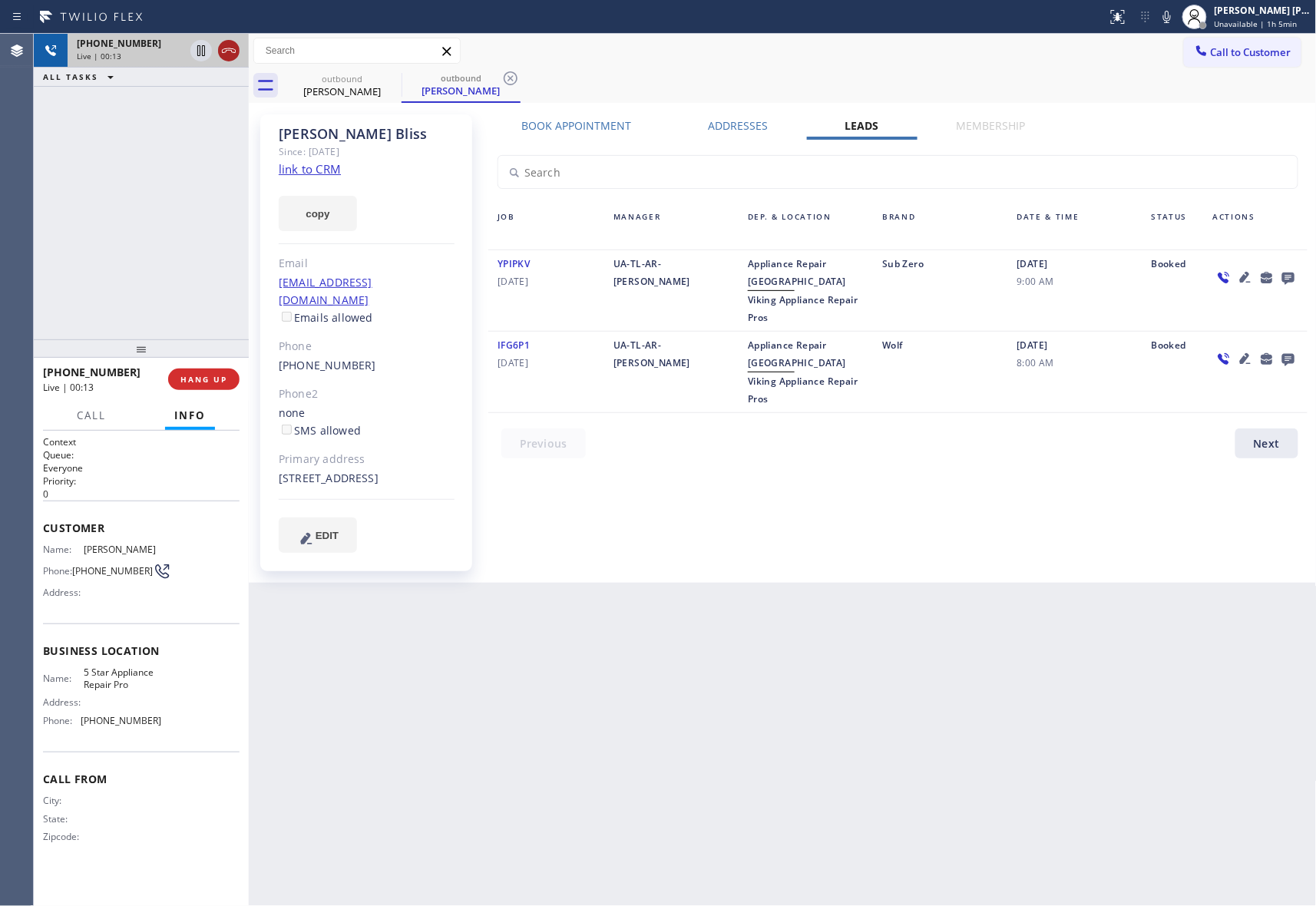
click at [228, 49] on icon at bounding box center [229, 51] width 19 height 19
click at [391, 78] on icon at bounding box center [391, 78] width 14 height 14
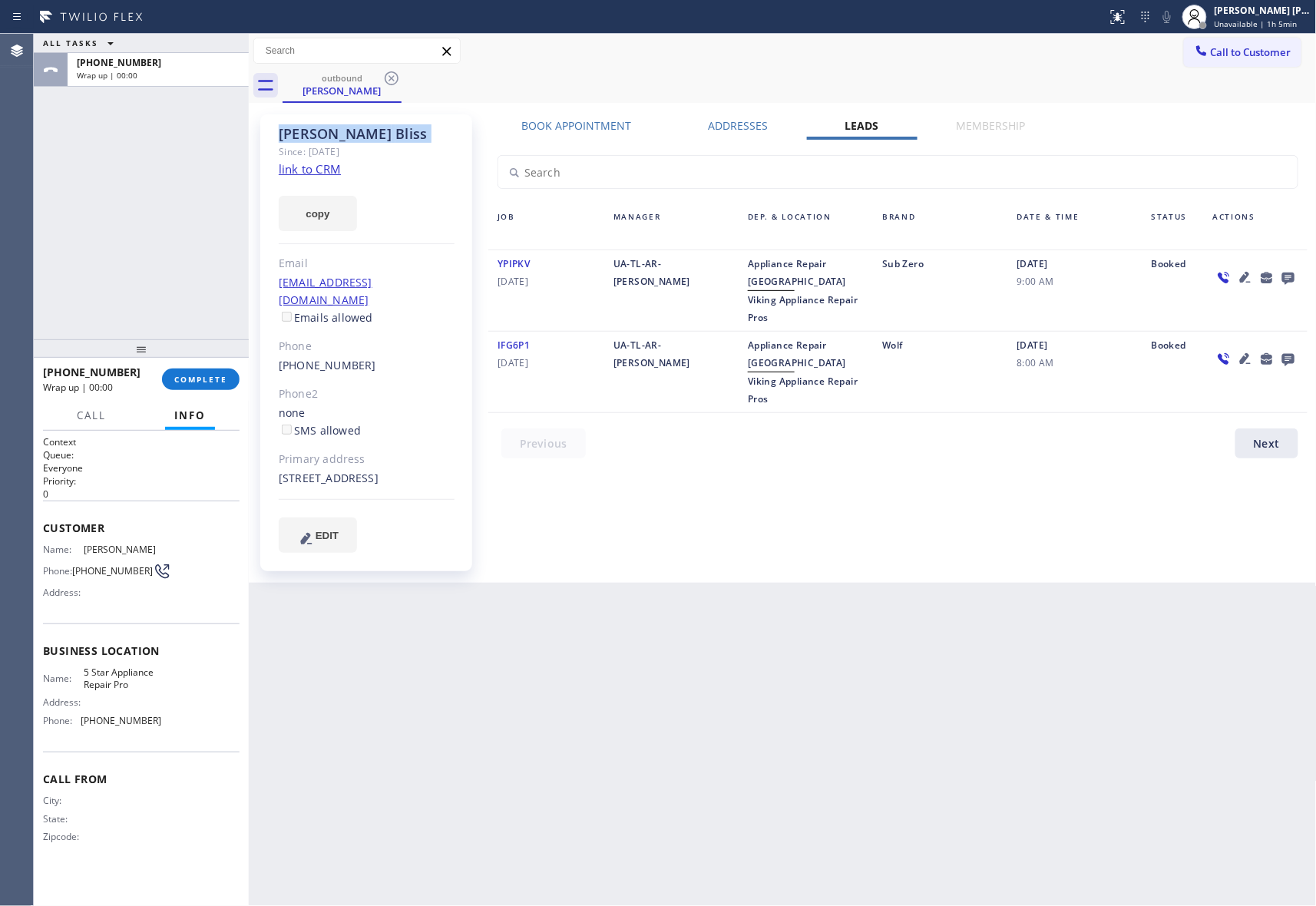
click at [391, 78] on icon at bounding box center [391, 78] width 14 height 14
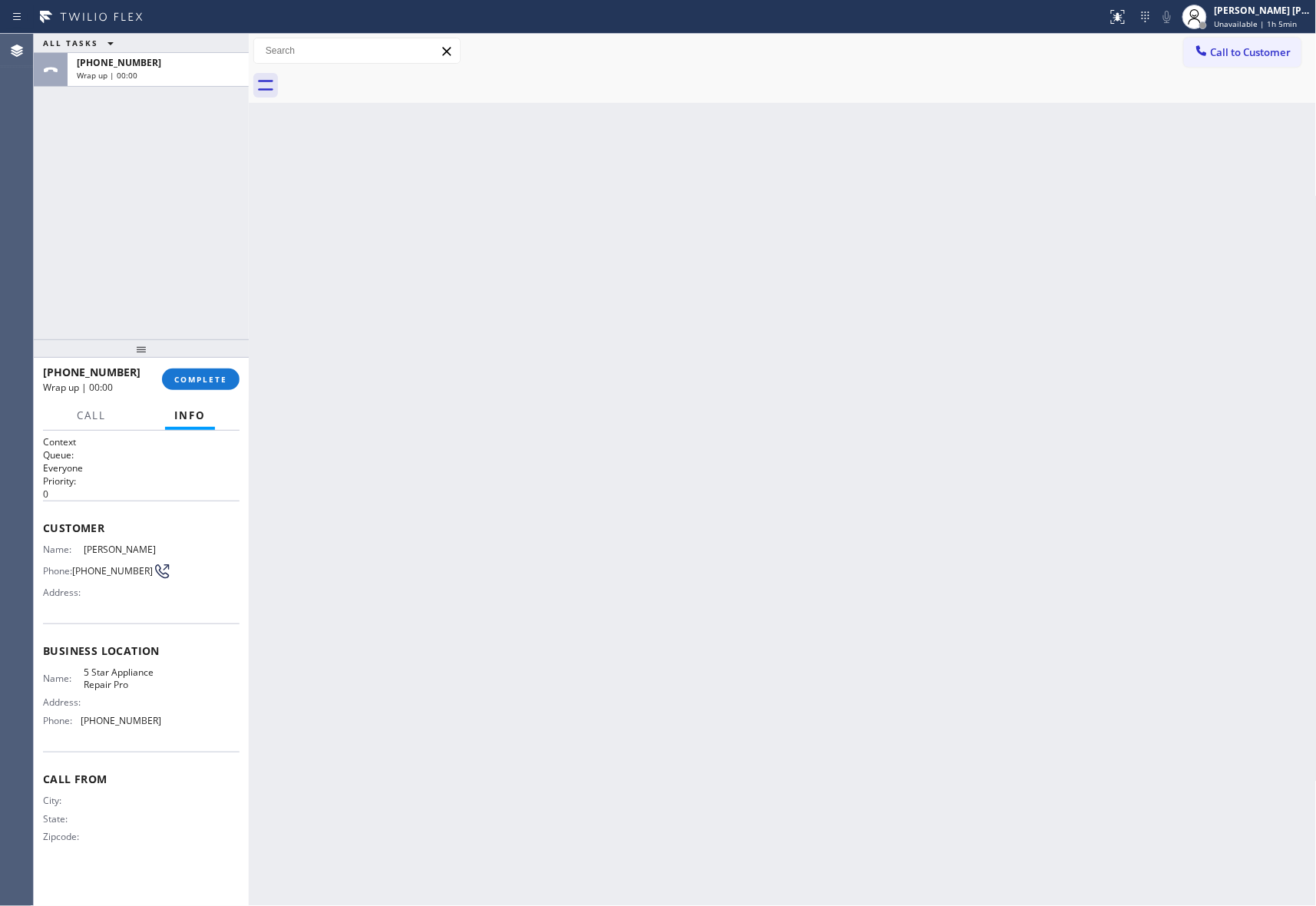
click at [391, 78] on div at bounding box center [800, 86] width 1035 height 35
click at [188, 375] on span "COMPLETE" at bounding box center [201, 379] width 53 height 11
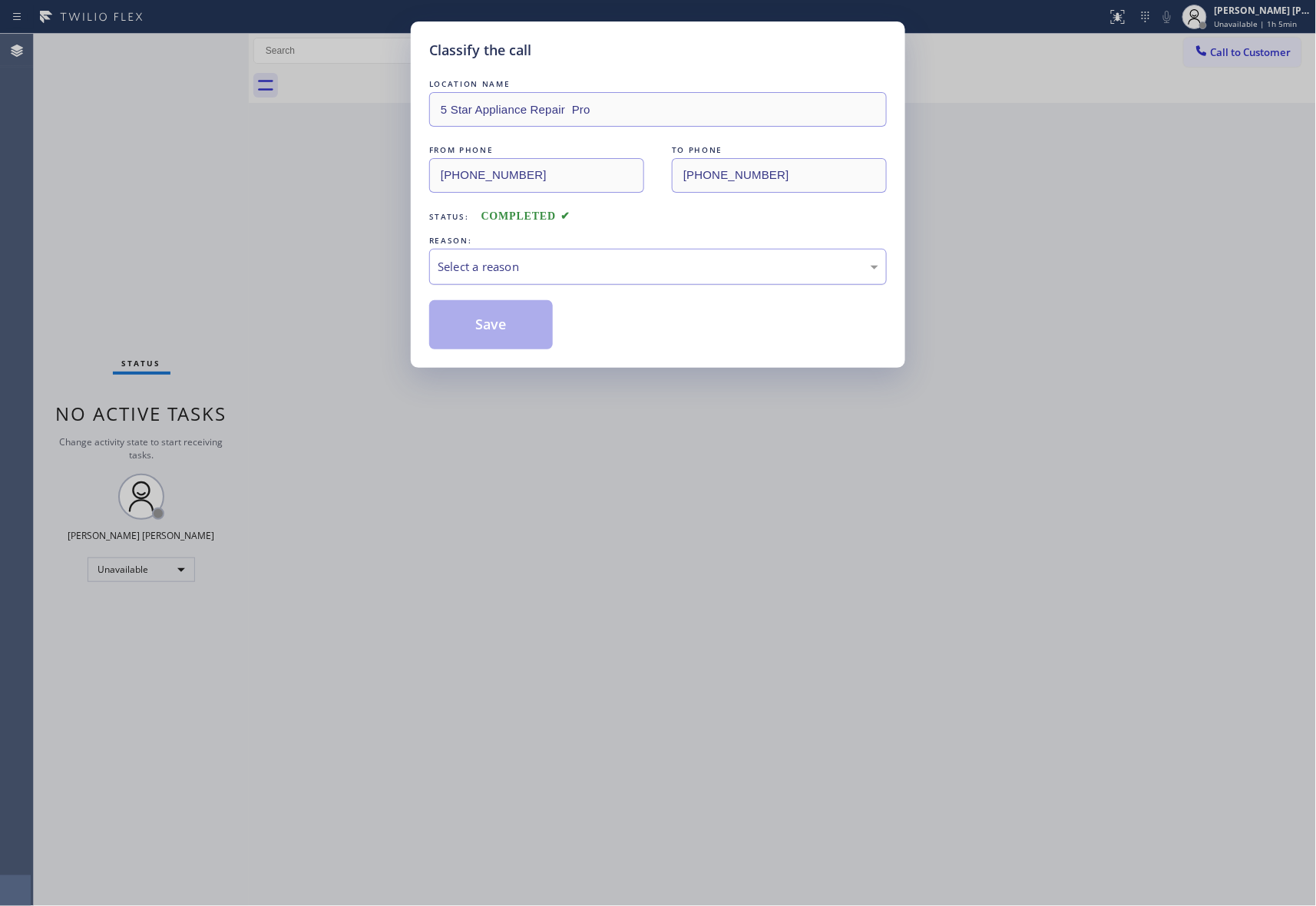
click at [527, 277] on div "Select a reason" at bounding box center [658, 267] width 457 height 36
click at [489, 326] on button "Save" at bounding box center [491, 325] width 124 height 49
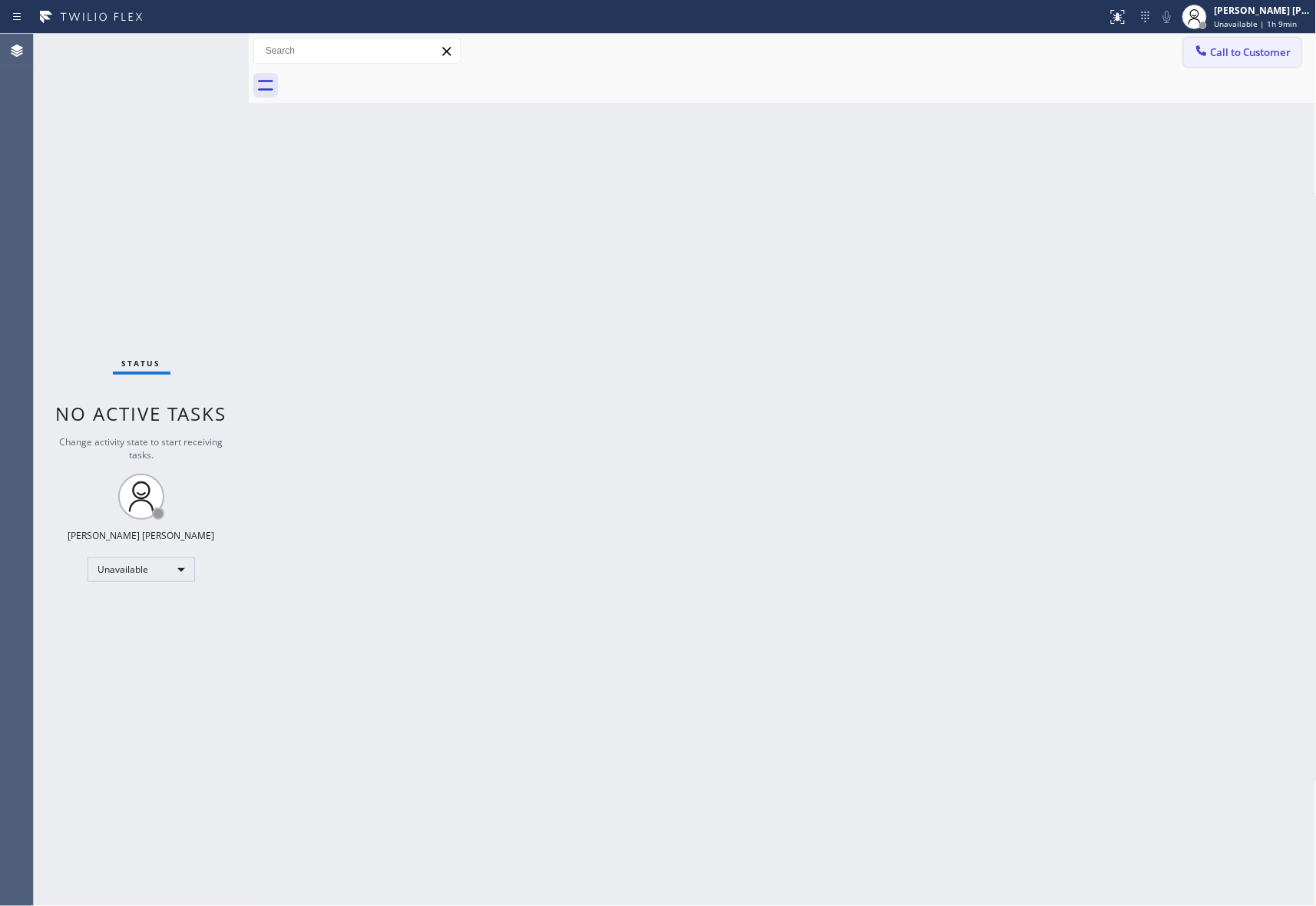
click at [1275, 46] on span "Call to Customer" at bounding box center [1251, 52] width 80 height 14
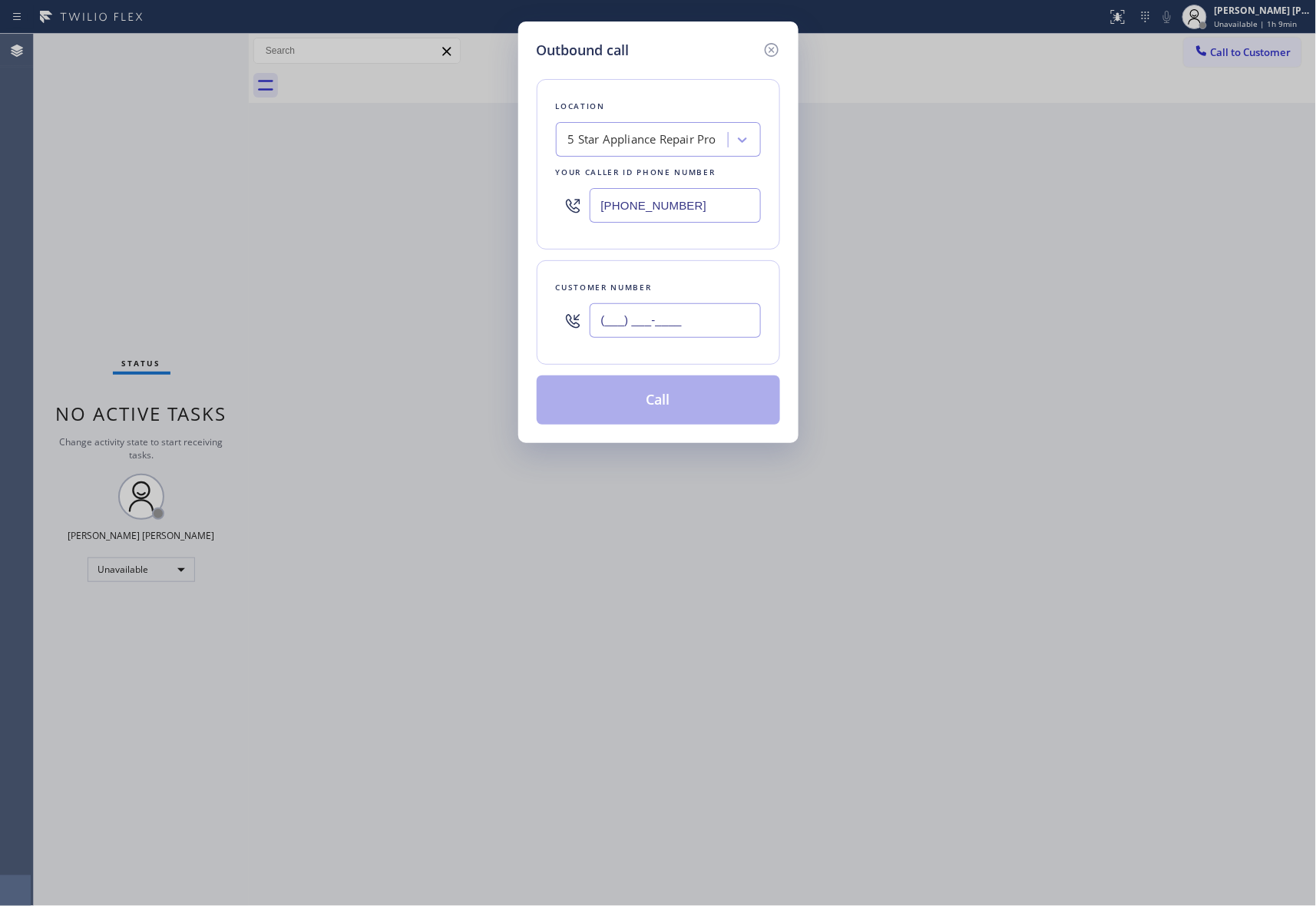
click at [700, 318] on input "(___) ___-____" at bounding box center [675, 320] width 171 height 35
paste input "978) 604-1097"
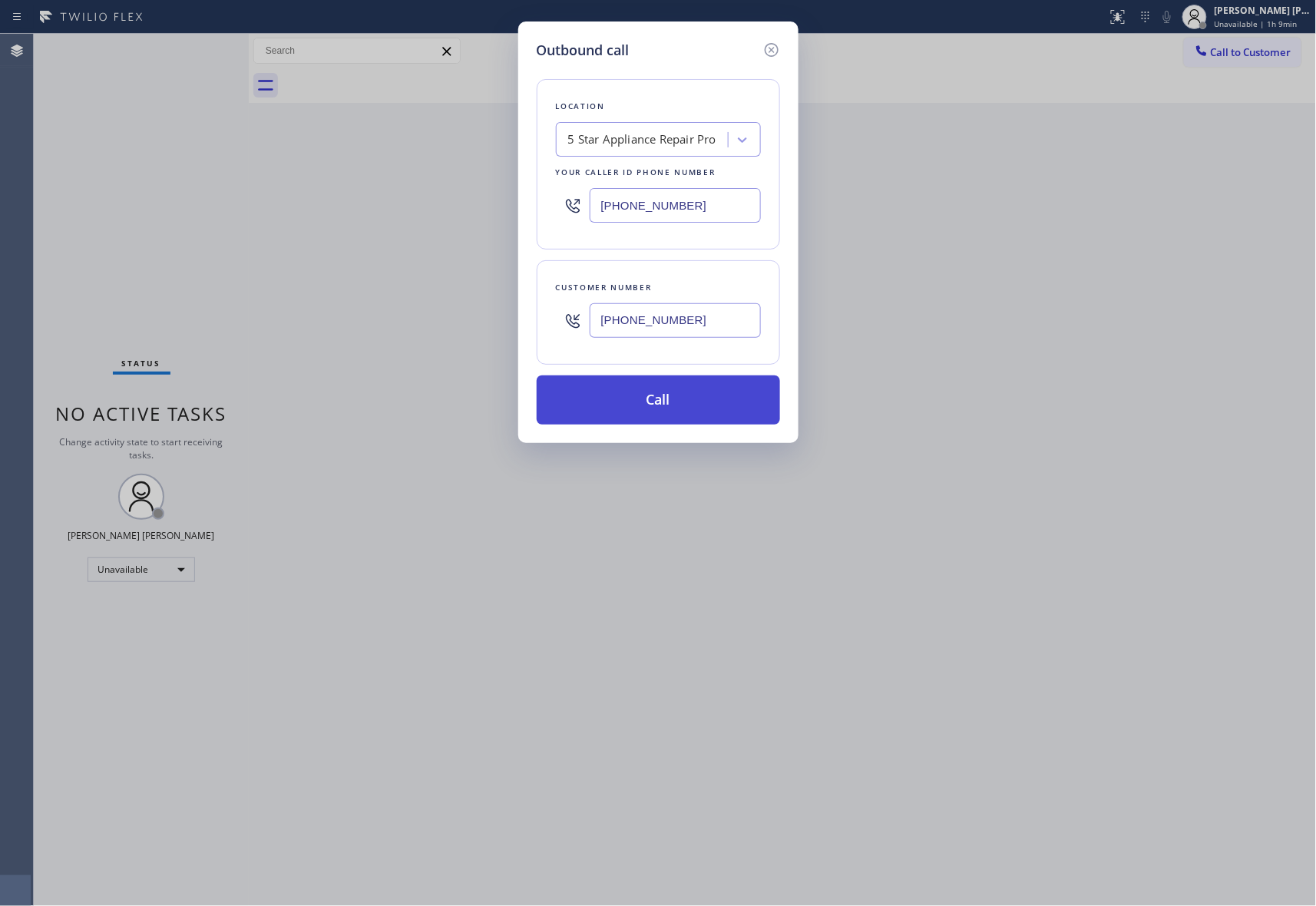
type input "[PHONE_NUMBER]"
click at [760, 409] on button "Call" at bounding box center [658, 400] width 243 height 49
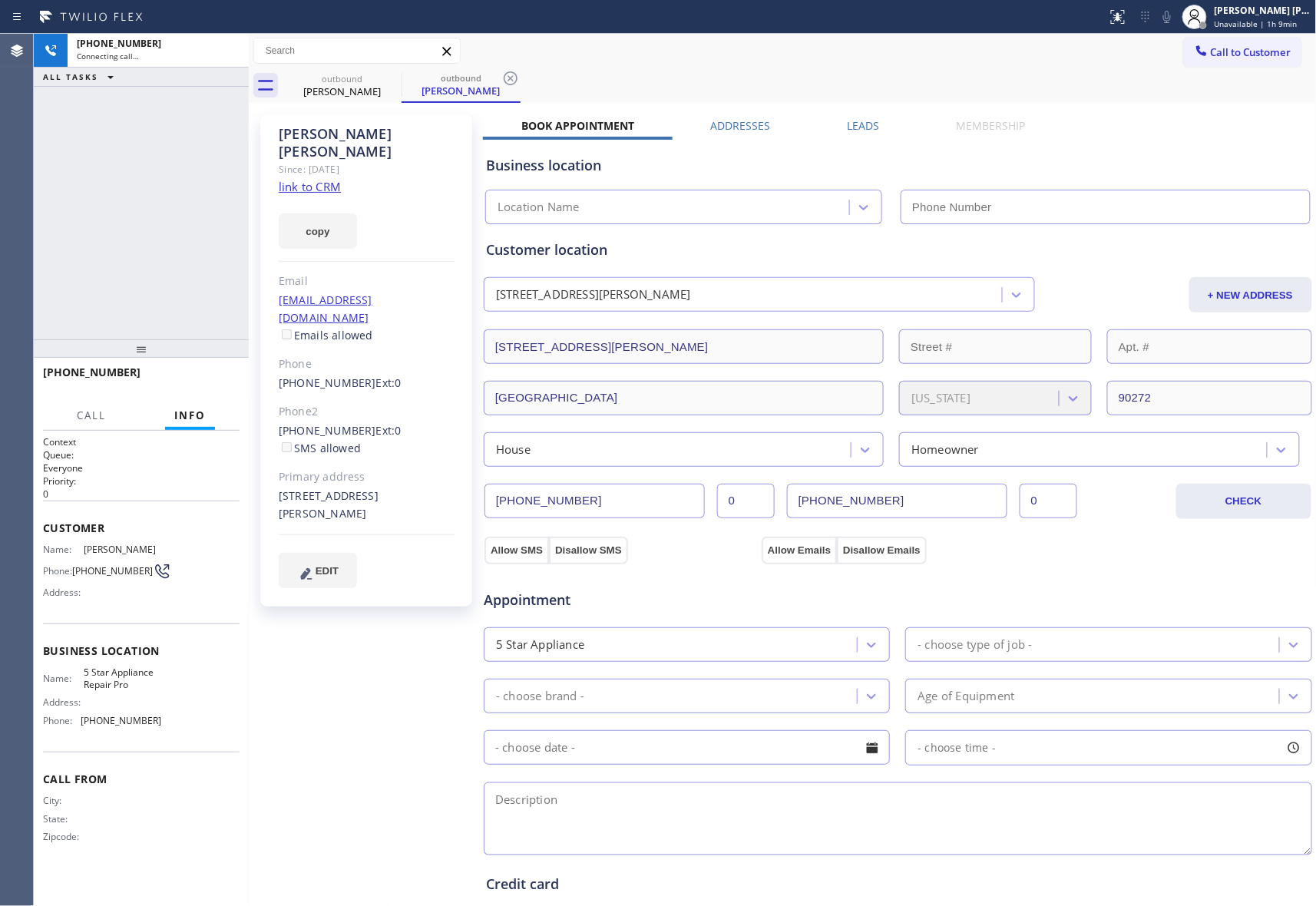
type input "[PHONE_NUMBER]"
click at [204, 382] on span "HANG UP" at bounding box center [203, 379] width 47 height 11
drag, startPoint x: 854, startPoint y: 121, endPoint x: 883, endPoint y: 124, distance: 29.2
click at [854, 121] on label "Leads" at bounding box center [864, 125] width 32 height 14
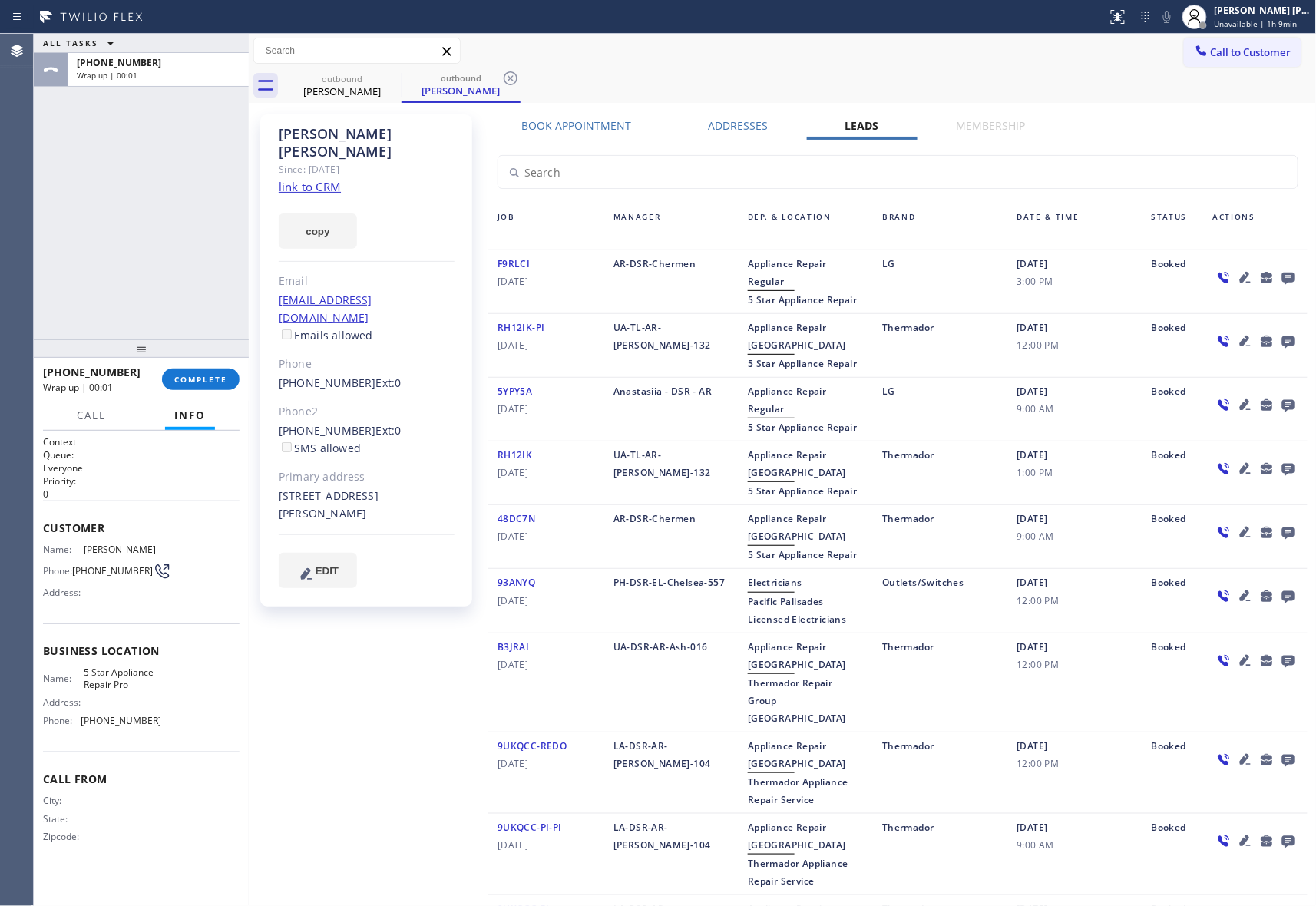
click at [1282, 274] on icon at bounding box center [1288, 279] width 13 height 13
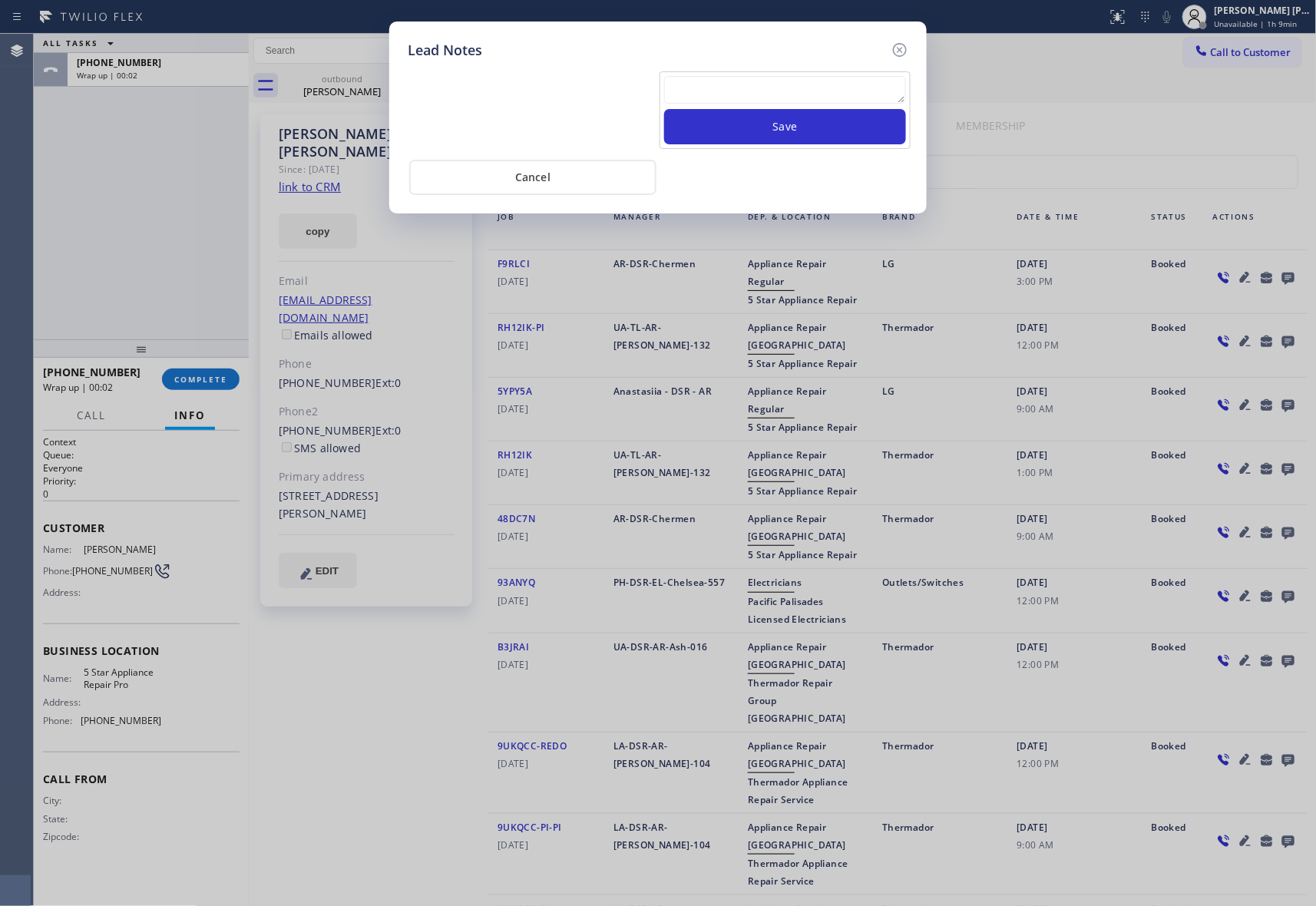
click at [860, 91] on textarea at bounding box center [785, 90] width 242 height 28
paste textarea "VM | please transfer if cx calls back"
type textarea "VM | please transfer if cx calls back"
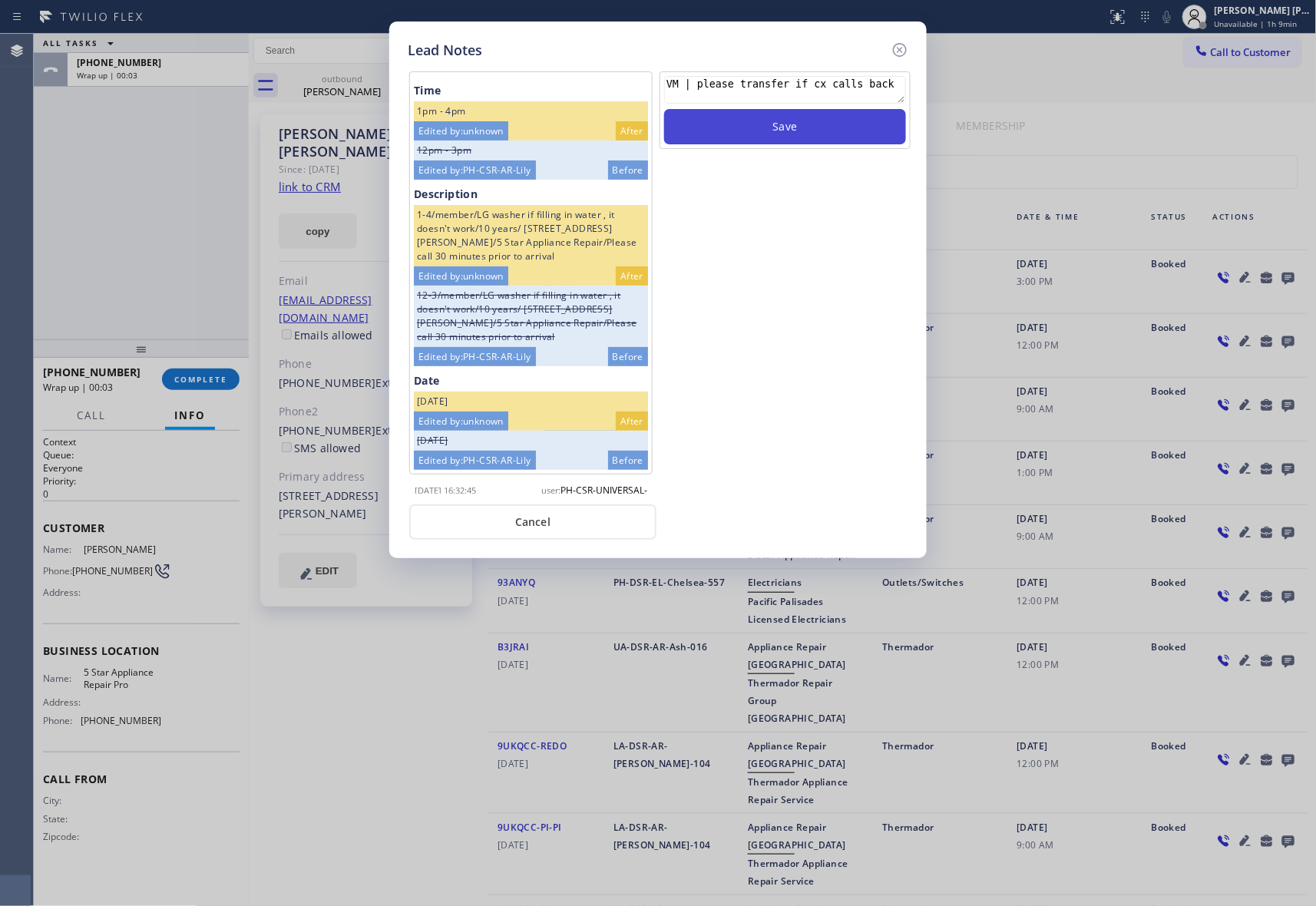
click at [843, 130] on button "Save" at bounding box center [785, 127] width 242 height 36
click at [901, 44] on icon at bounding box center [900, 50] width 19 height 19
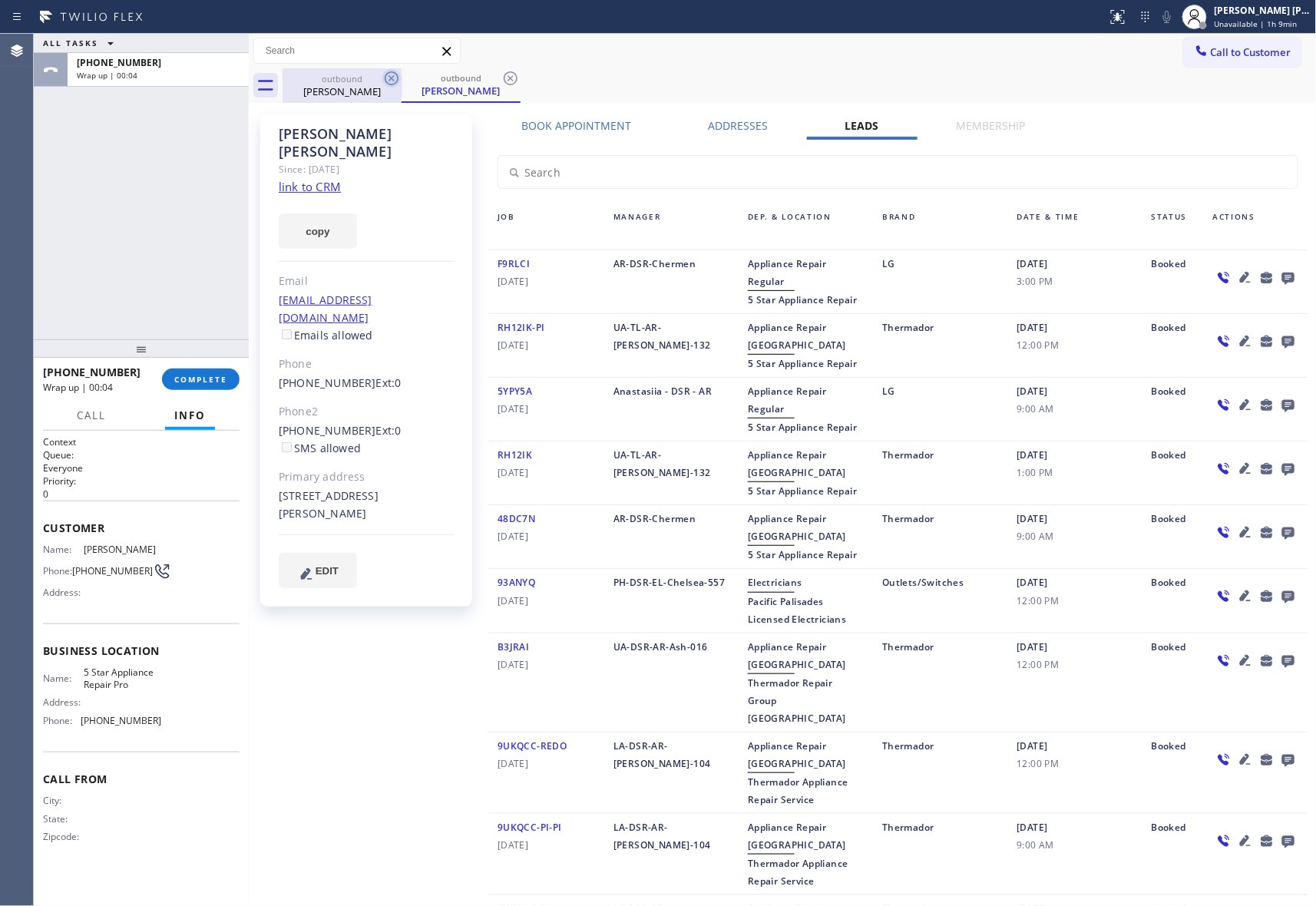
click at [398, 80] on icon at bounding box center [391, 78] width 14 height 14
click at [398, 77] on icon at bounding box center [391, 78] width 14 height 14
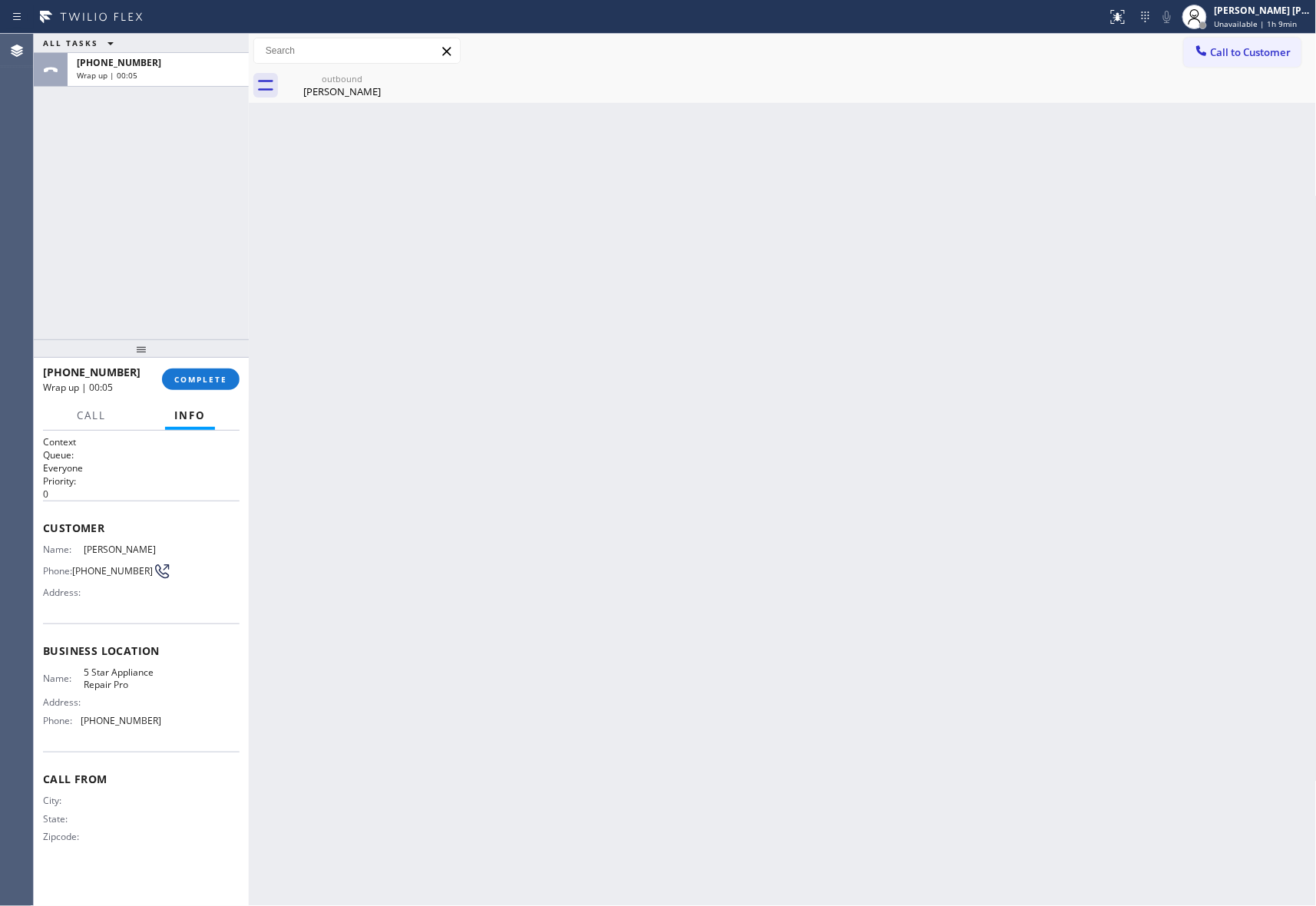
click at [0, 0] on icon at bounding box center [0, 0] width 0 height 0
click at [367, 86] on div at bounding box center [800, 86] width 1035 height 35
click at [209, 369] on button "COMPLETE" at bounding box center [201, 378] width 78 height 21
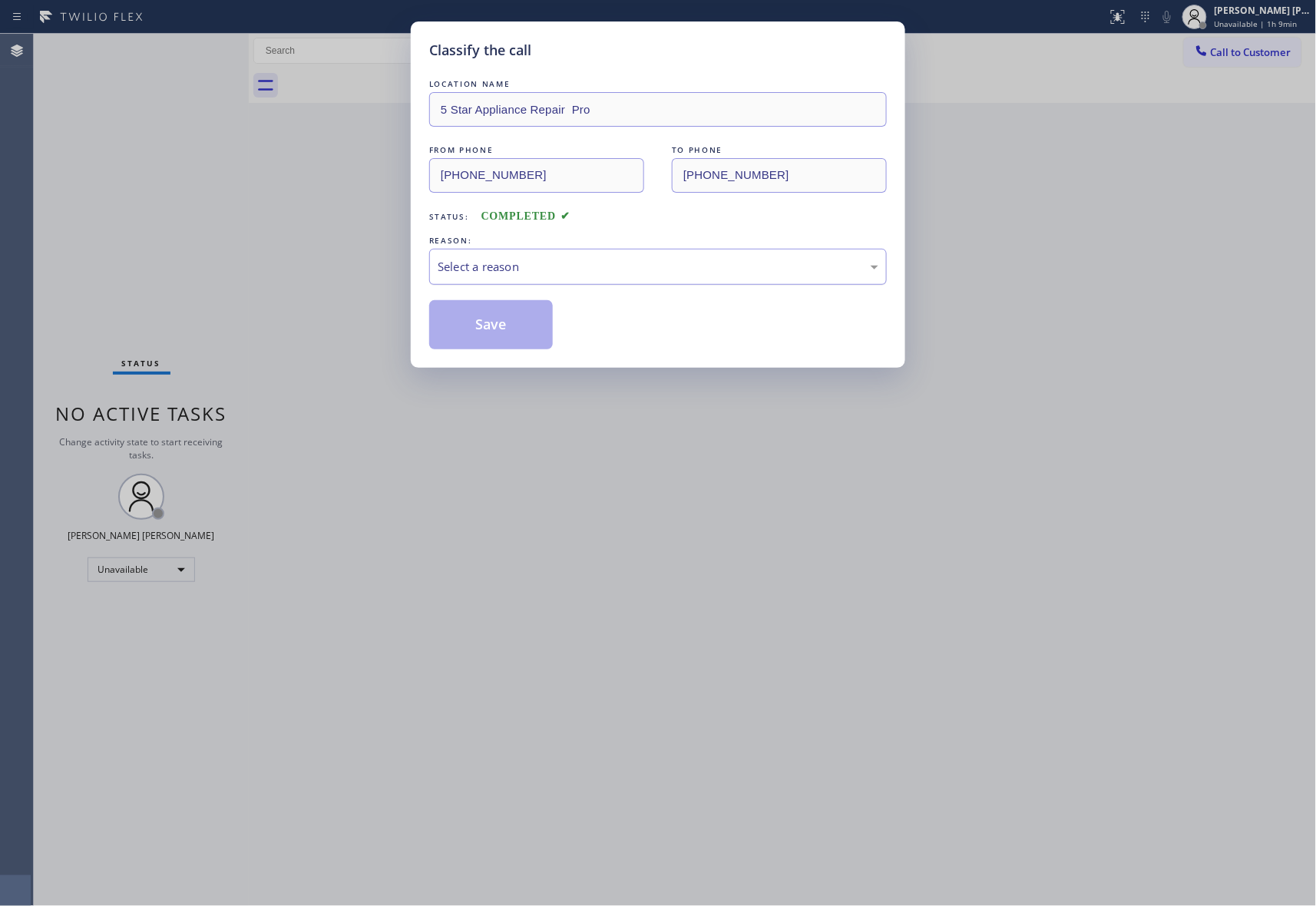
click at [588, 258] on div "Select a reason" at bounding box center [658, 267] width 441 height 18
click at [499, 333] on button "Save" at bounding box center [491, 325] width 124 height 49
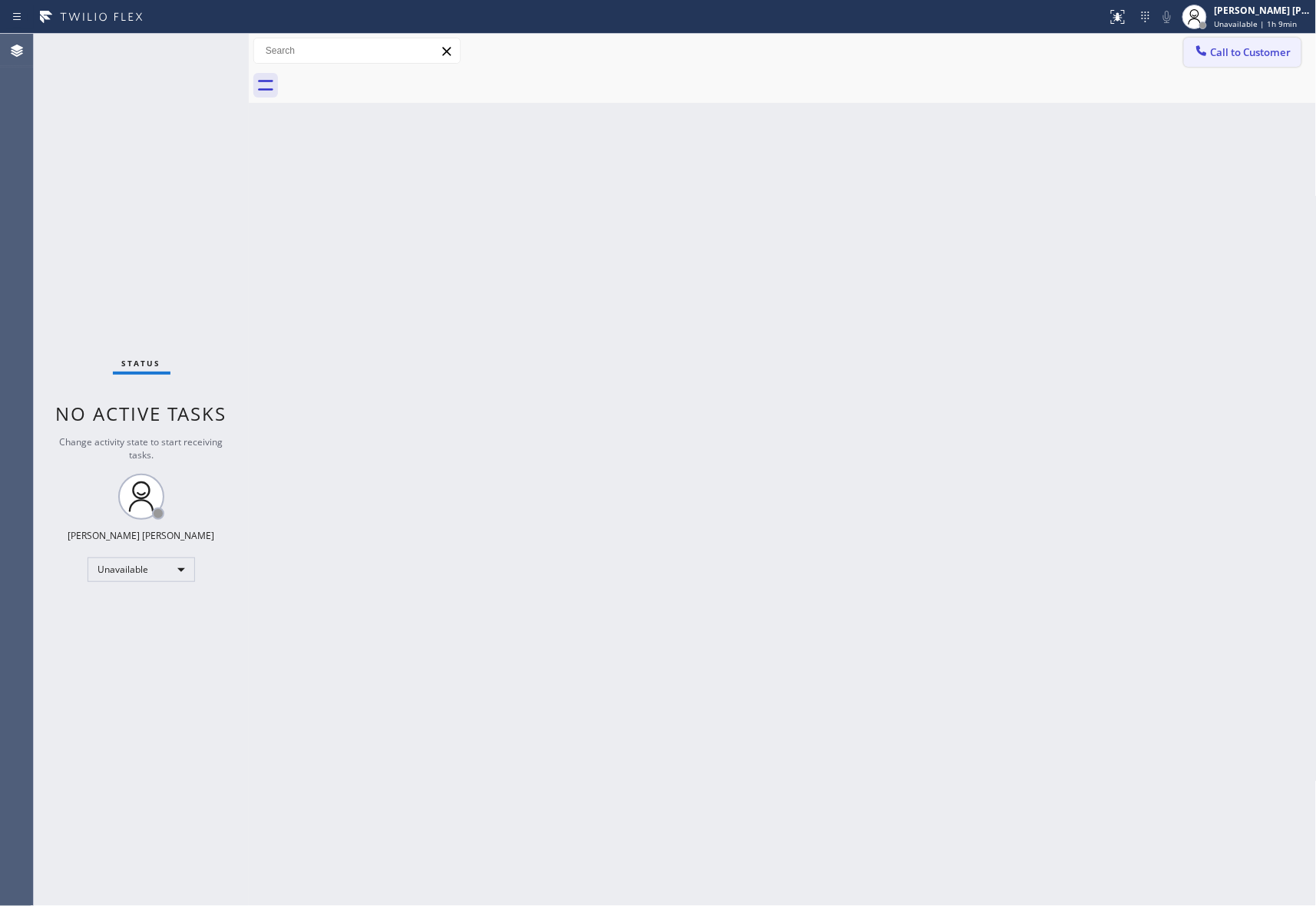
click at [1293, 53] on button "Call to Customer" at bounding box center [1242, 52] width 118 height 29
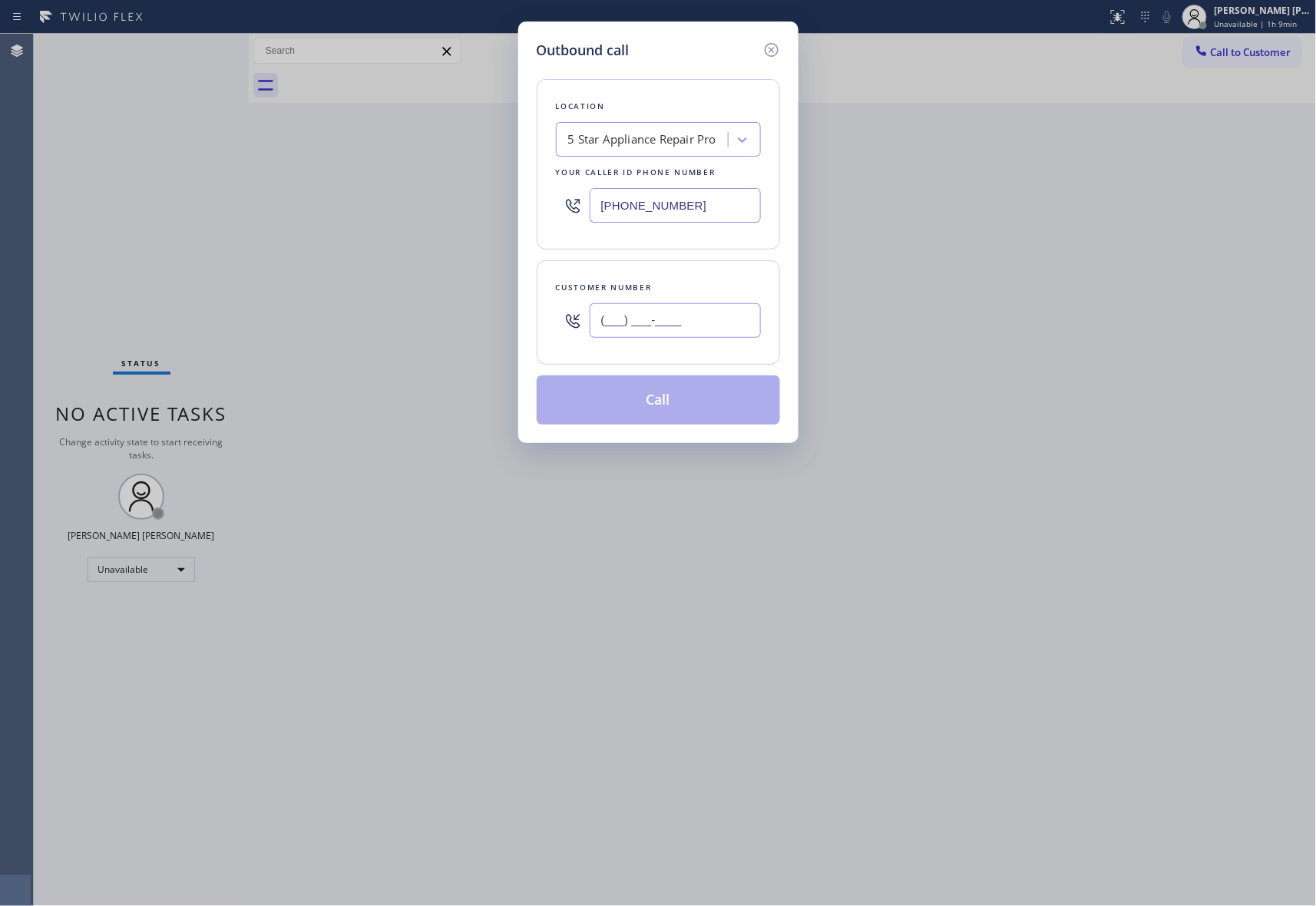
click at [698, 306] on input "(___) ___-____" at bounding box center [675, 320] width 171 height 35
paste input "619) 206-6025"
type input "[PHONE_NUMBER]"
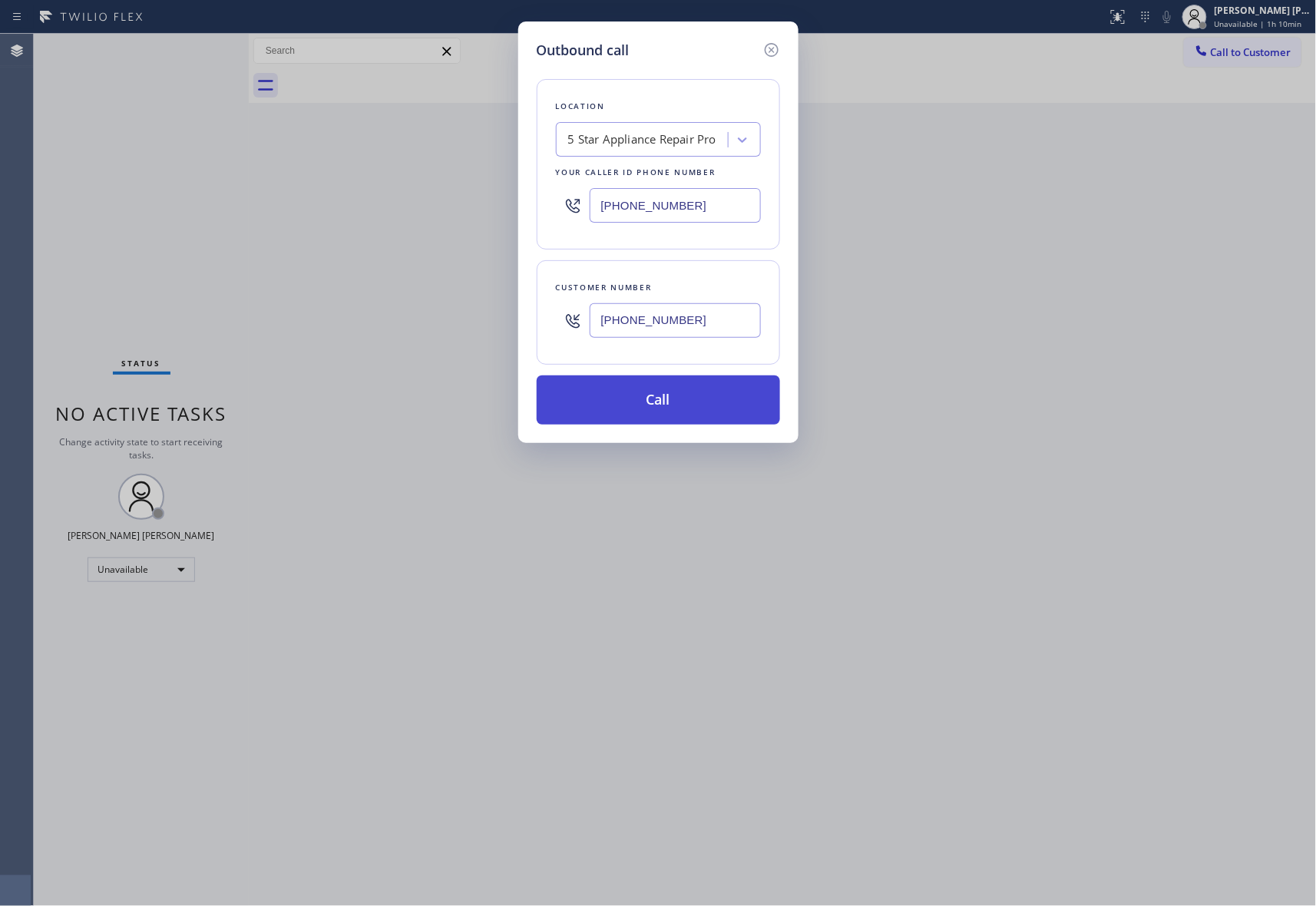
click at [705, 409] on button "Call" at bounding box center [658, 400] width 243 height 49
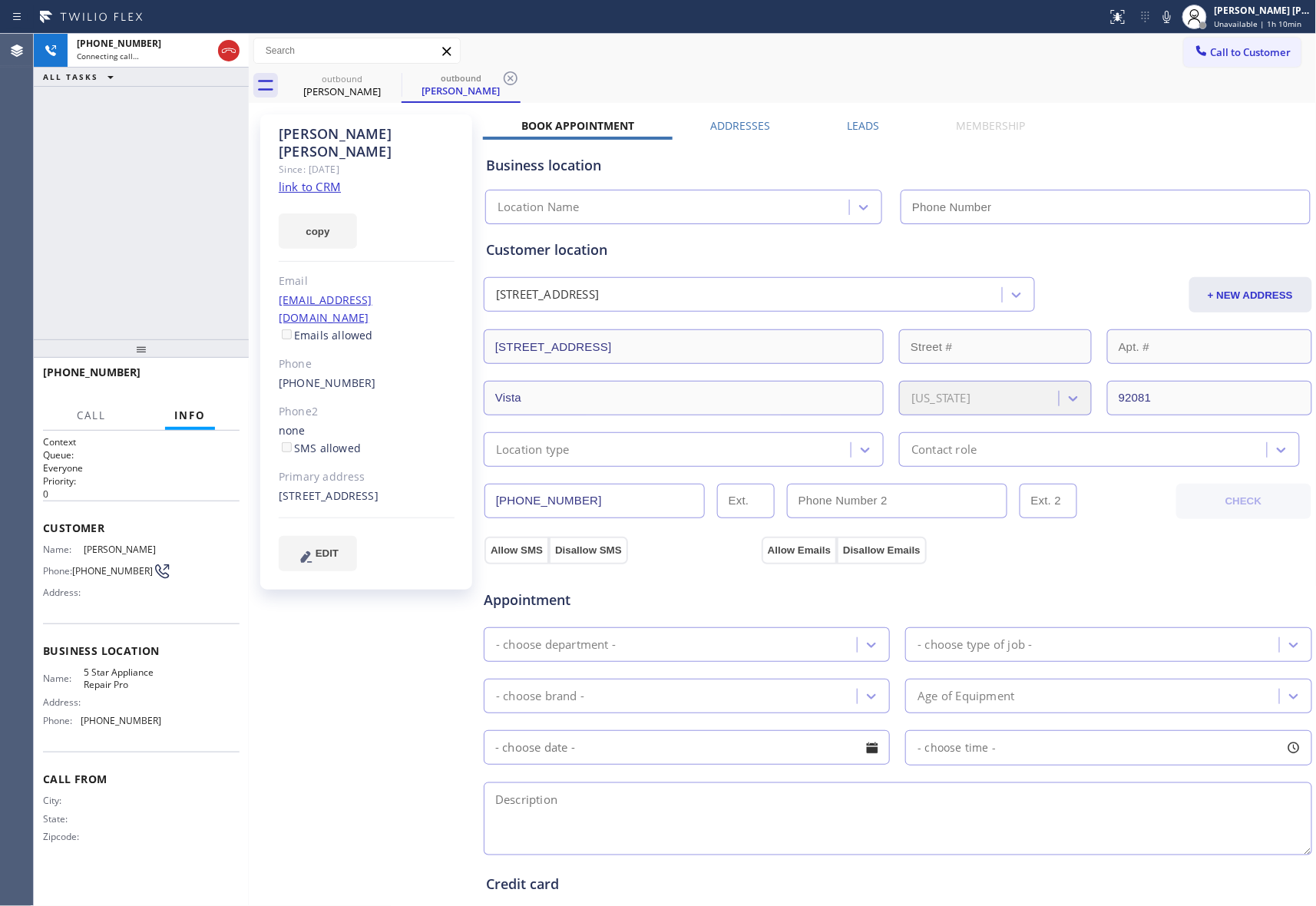
type input "[PHONE_NUMBER]"
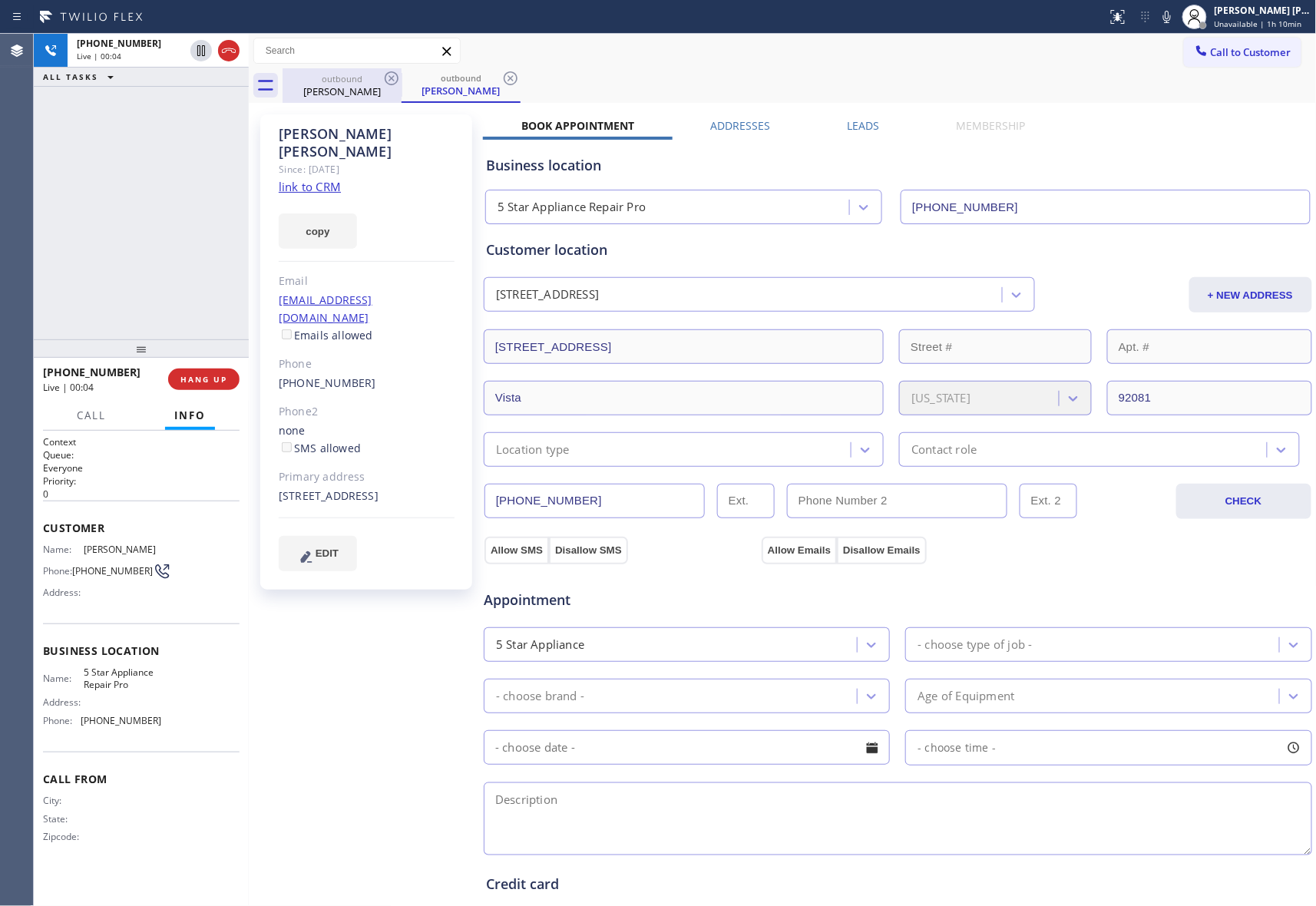
click at [379, 73] on div "outbound" at bounding box center [342, 79] width 116 height 12
click at [395, 78] on icon at bounding box center [392, 79] width 19 height 19
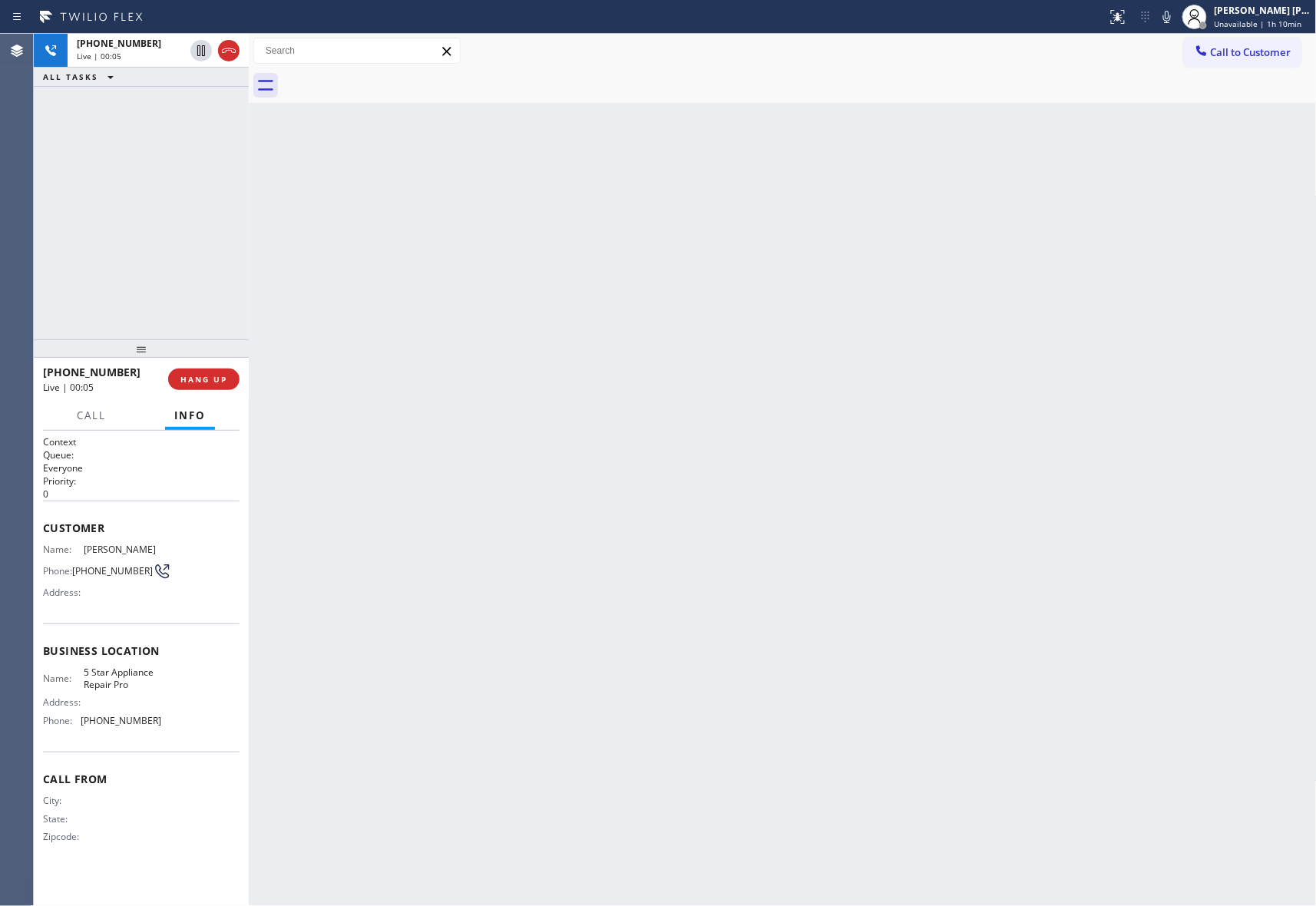
click at [395, 78] on div at bounding box center [800, 86] width 1035 height 35
click at [226, 44] on icon at bounding box center [229, 51] width 19 height 19
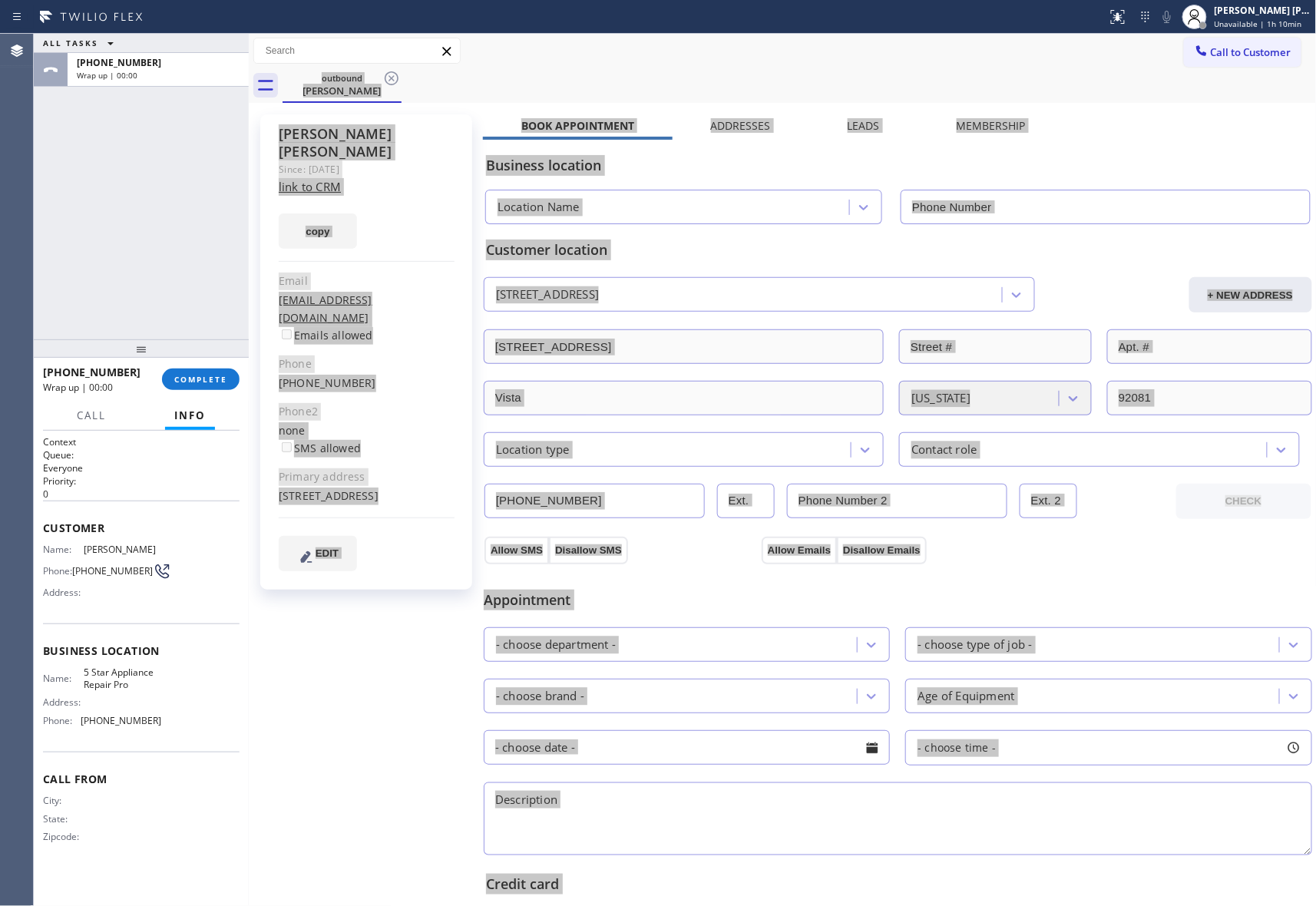
type input "[PHONE_NUMBER]"
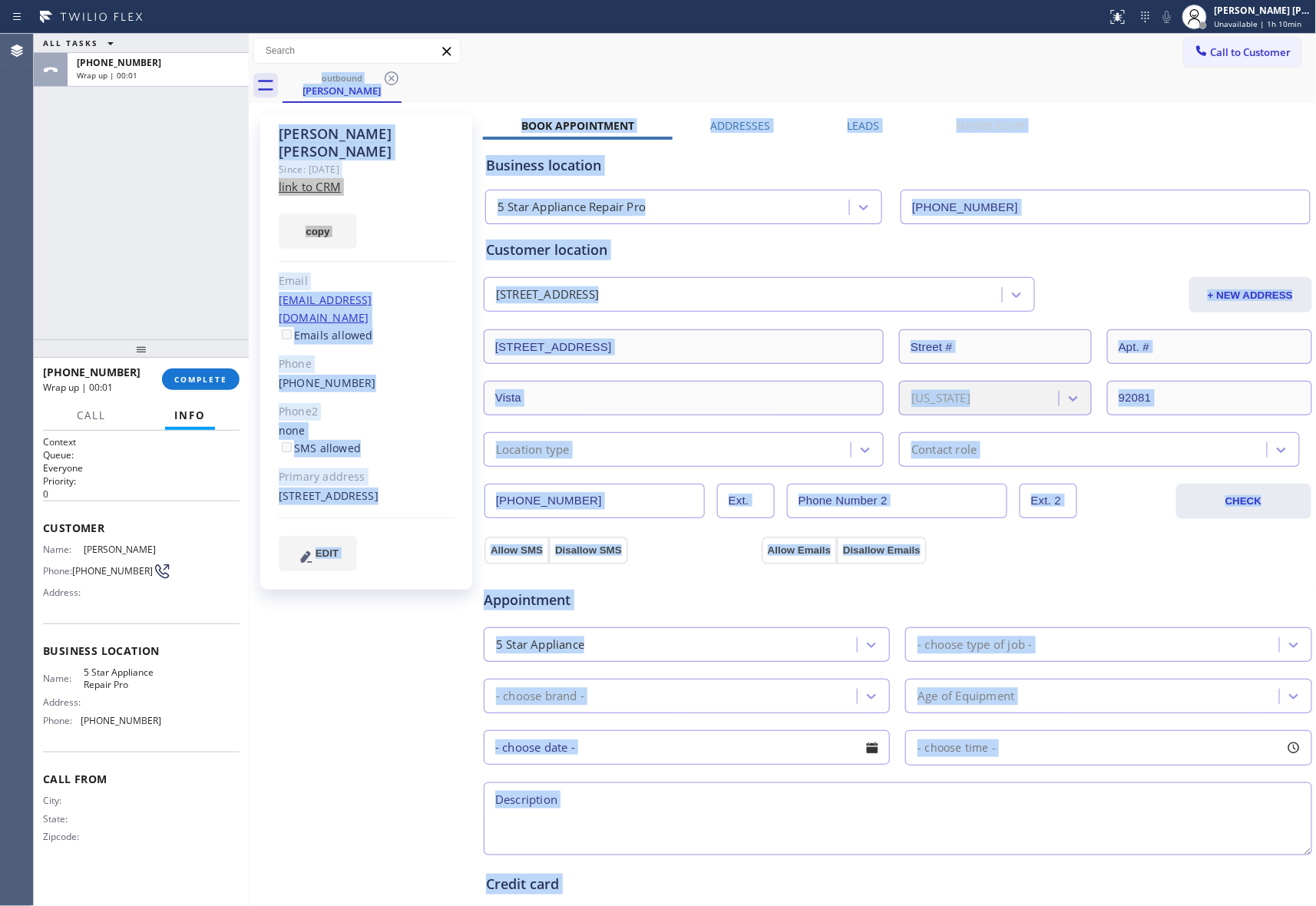
click at [854, 121] on label "Leads" at bounding box center [864, 125] width 32 height 14
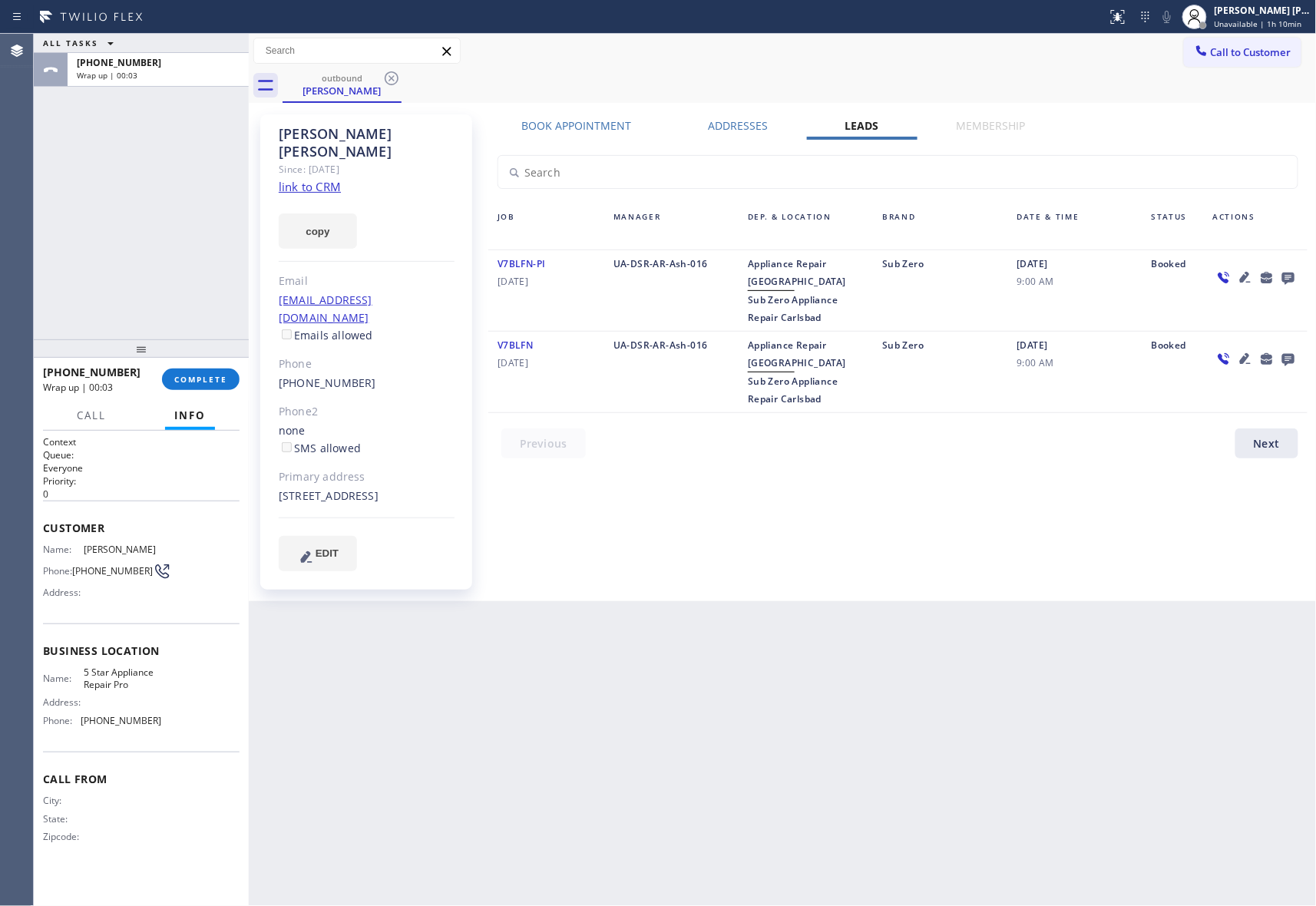
click at [1289, 276] on icon at bounding box center [1288, 279] width 13 height 13
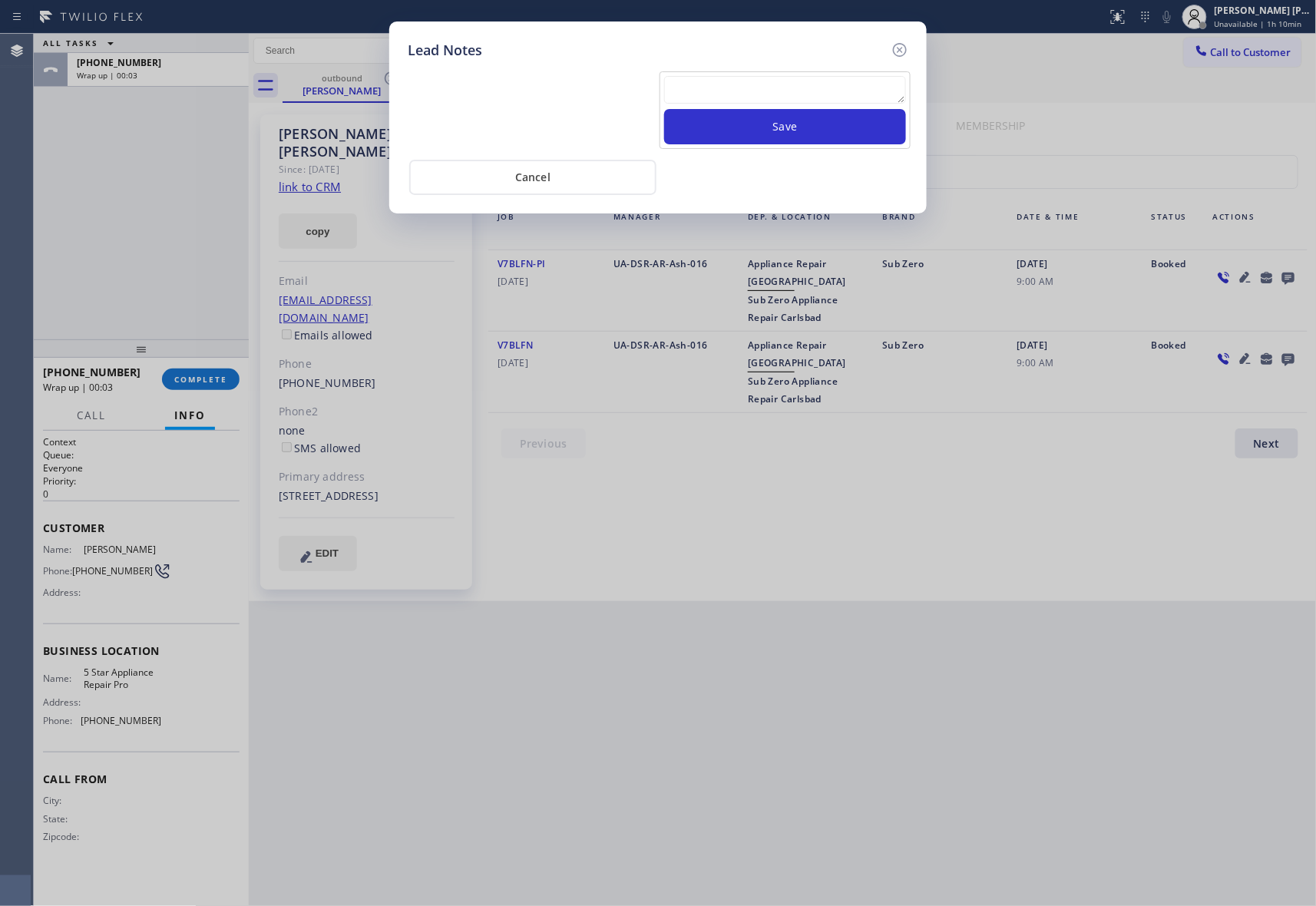
click at [782, 80] on textarea at bounding box center [785, 90] width 242 height 28
paste textarea "VM | please transfer if cx calls back"
type textarea "VM | please transfer if cx calls back"
click at [799, 127] on button "Save" at bounding box center [785, 127] width 242 height 36
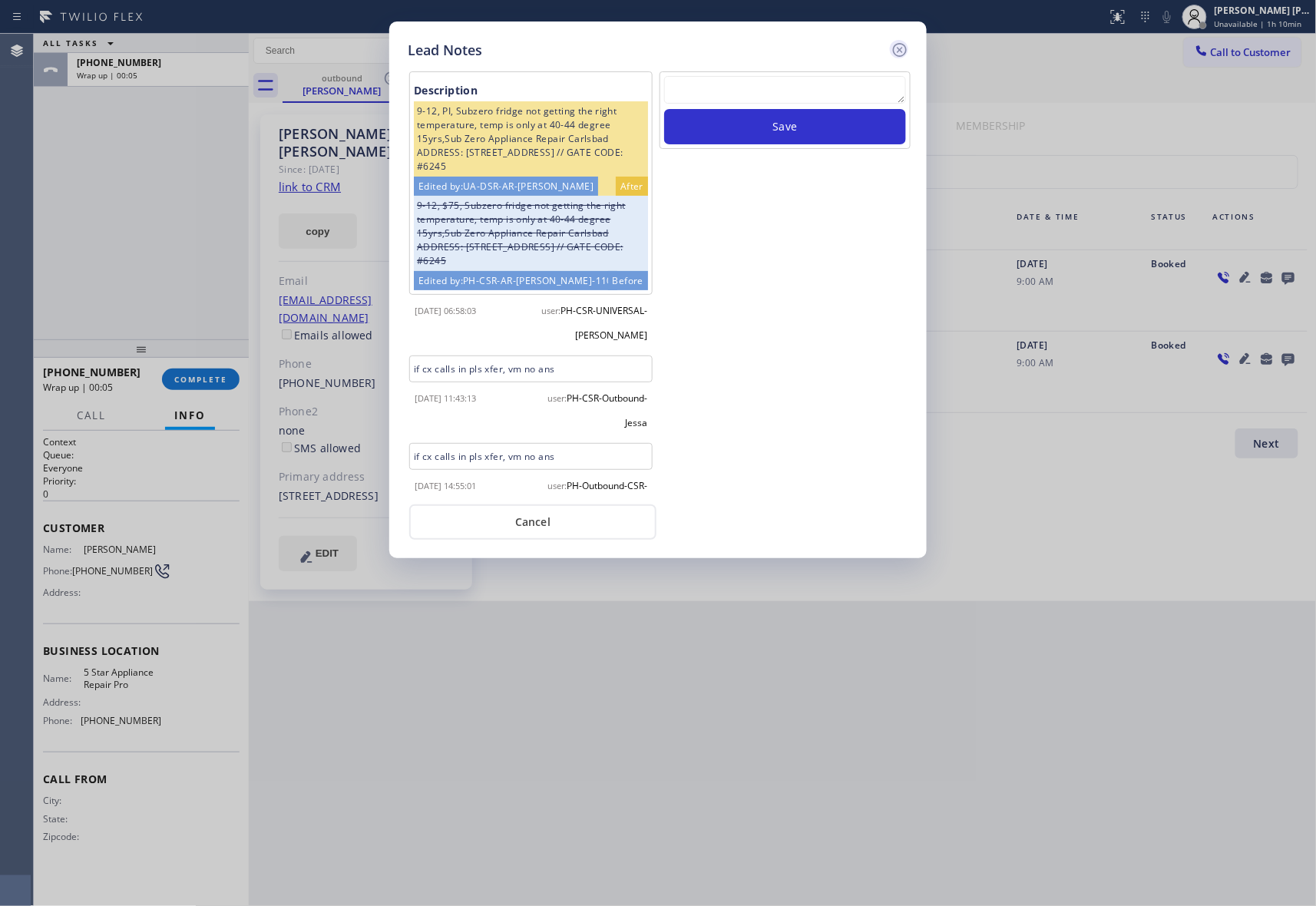
click at [900, 41] on icon at bounding box center [900, 50] width 19 height 19
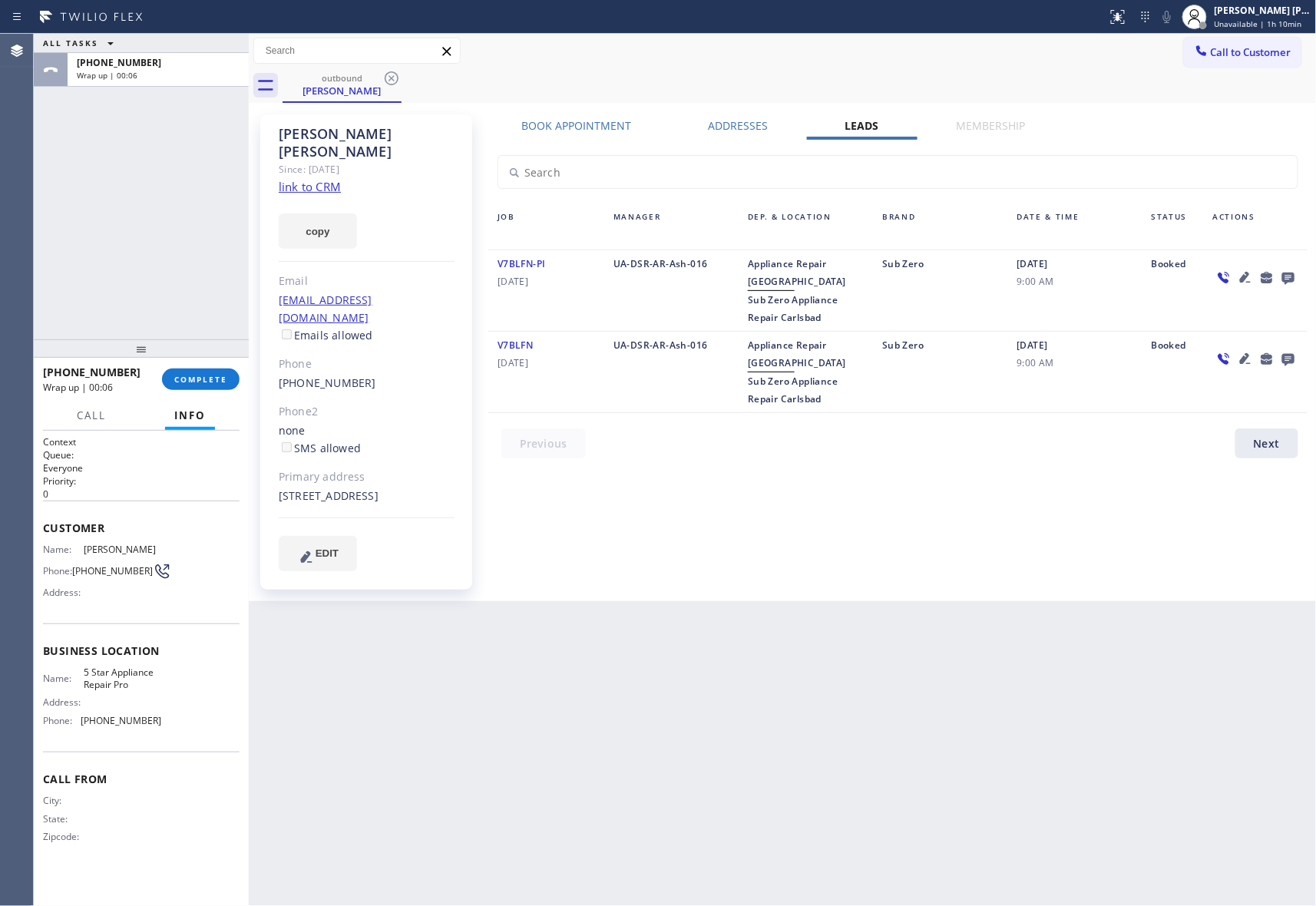
click at [402, 80] on div "outbound [PERSON_NAME]" at bounding box center [800, 86] width 1035 height 35
click at [388, 78] on icon at bounding box center [392, 79] width 19 height 19
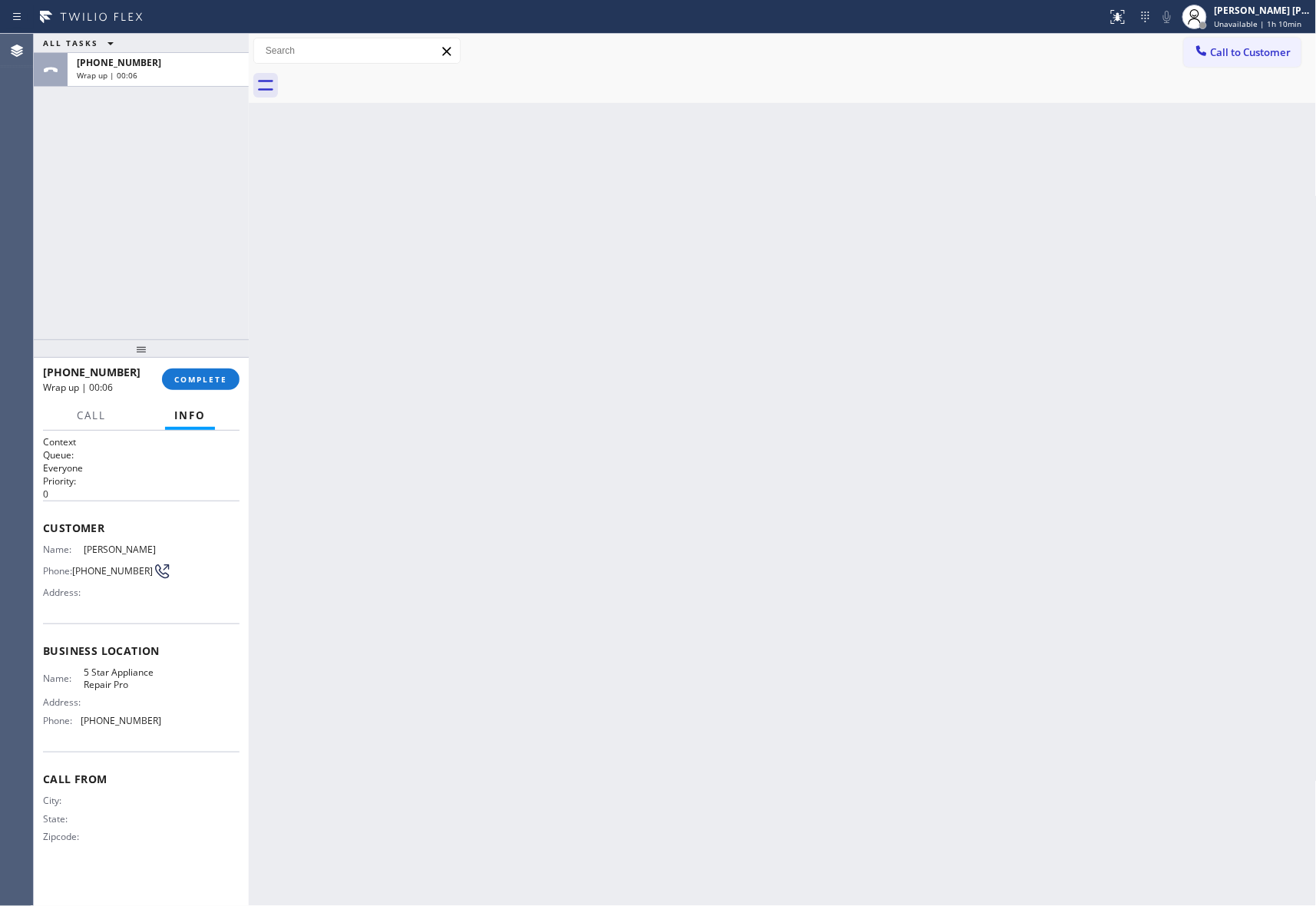
click at [388, 78] on div at bounding box center [800, 86] width 1035 height 35
click at [188, 364] on div "[PHONE_NUMBER] Wrap up | 00:07 COMPLETE" at bounding box center [141, 378] width 196 height 40
click at [191, 374] on span "COMPLETE" at bounding box center [201, 379] width 53 height 11
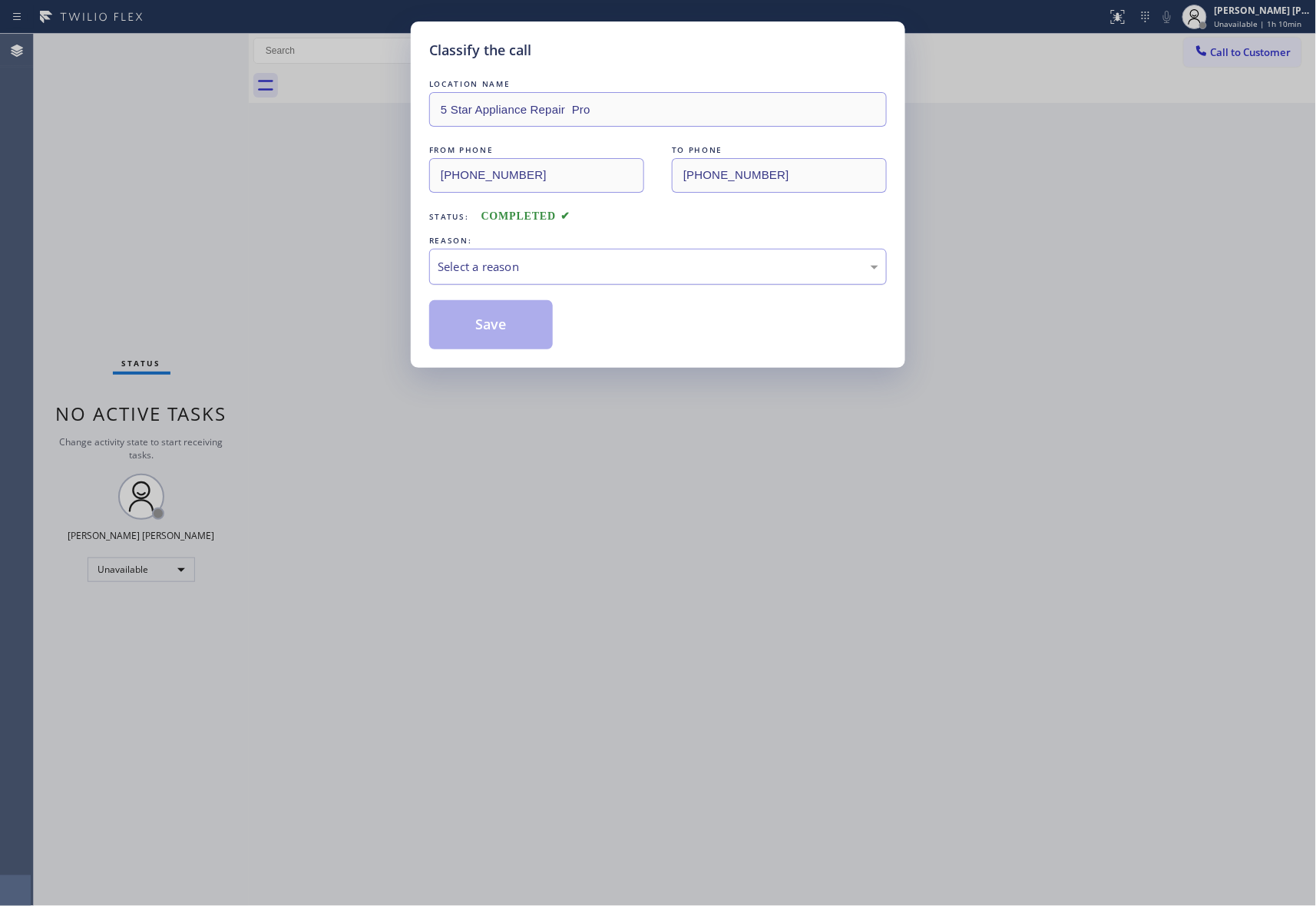
click at [529, 268] on div "Select a reason" at bounding box center [658, 267] width 441 height 18
click at [490, 323] on button "Save" at bounding box center [491, 325] width 124 height 49
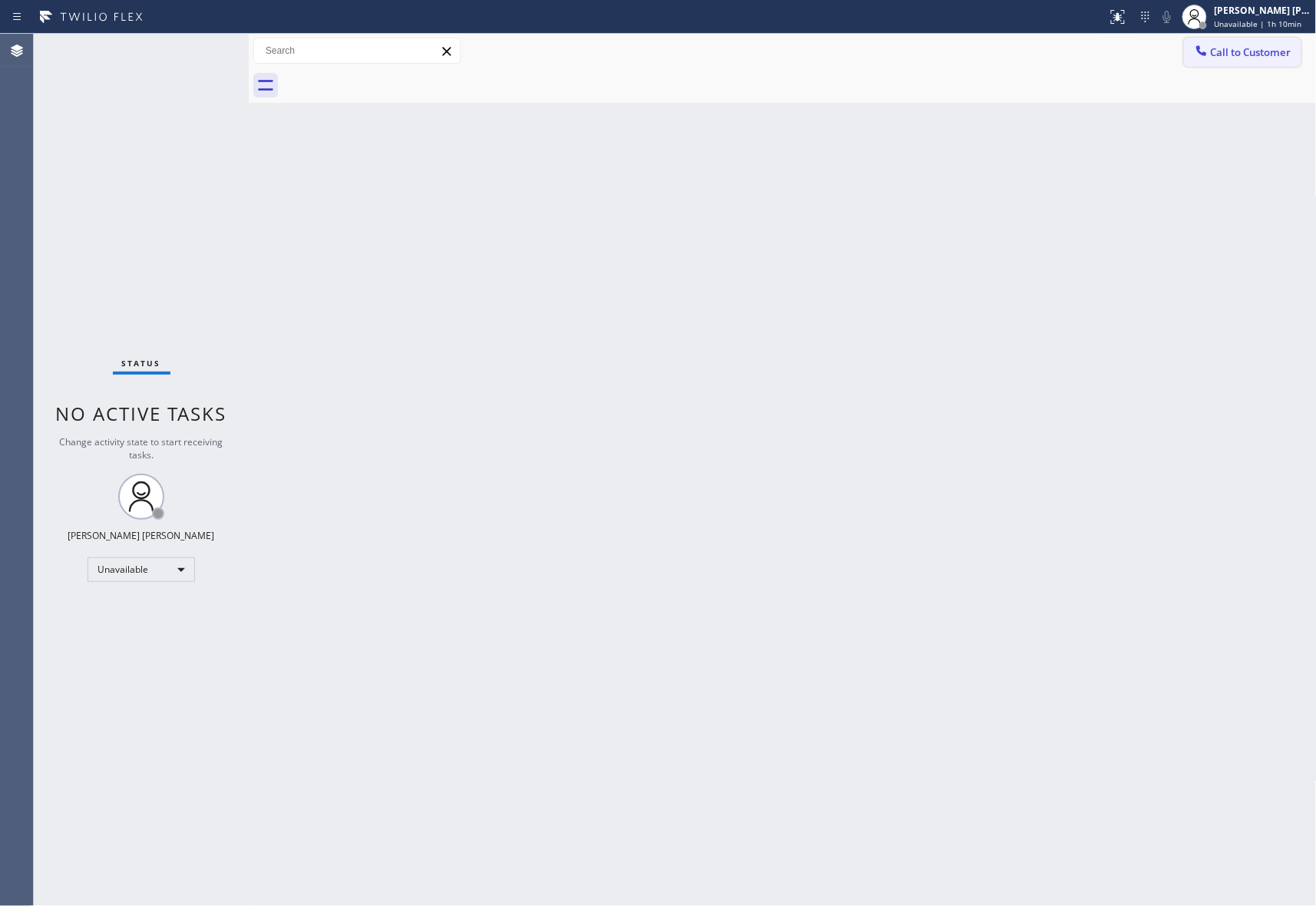
click at [1265, 57] on span "Call to Customer" at bounding box center [1251, 52] width 80 height 14
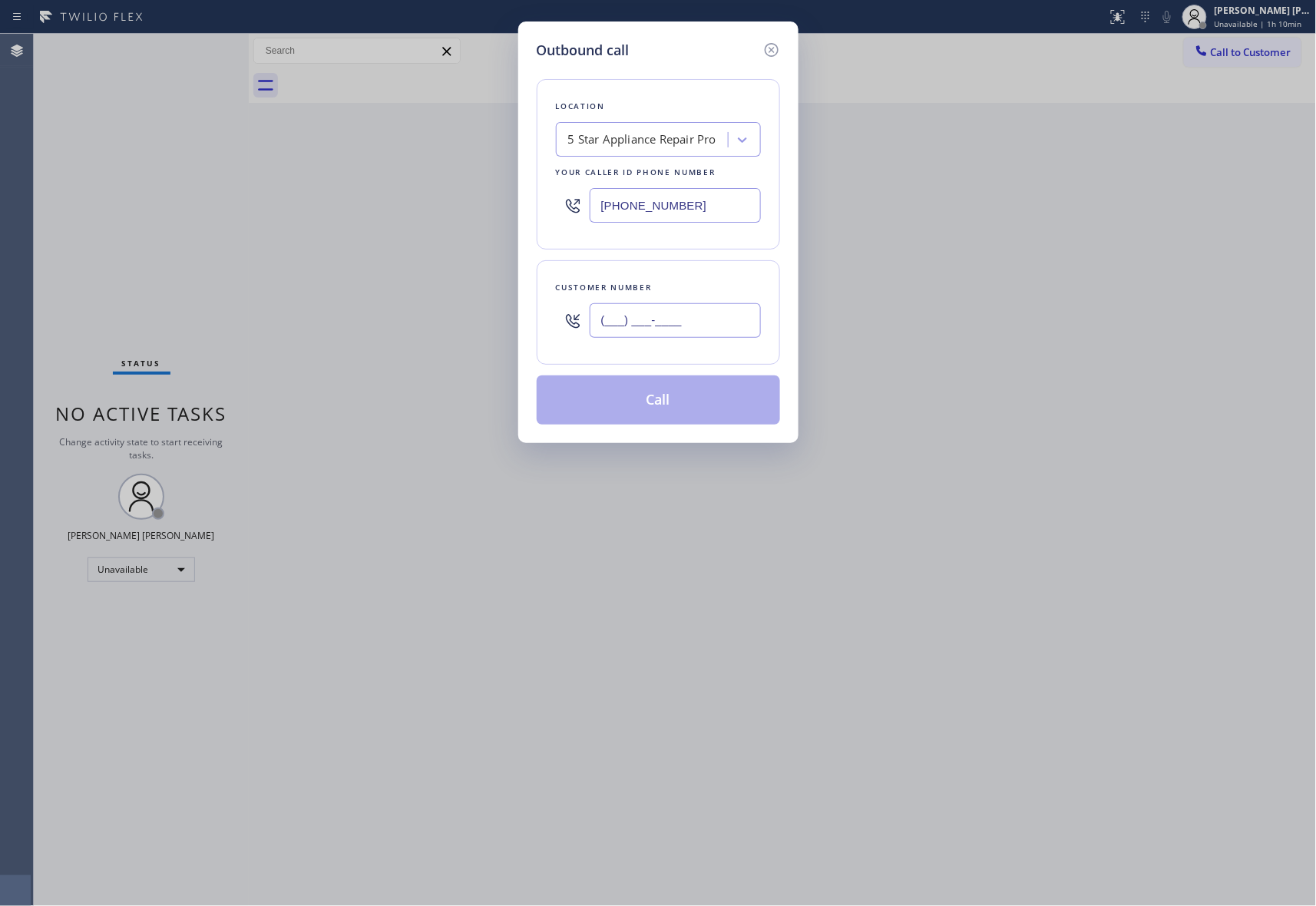
click at [680, 312] on input "(___) ___-____" at bounding box center [675, 320] width 171 height 35
drag, startPoint x: 707, startPoint y: 321, endPoint x: 385, endPoint y: 318, distance: 322.0
click at [385, 318] on div "Outbound call Location 5 Star Appliance Repair Pro Your caller id phone number …" at bounding box center [658, 453] width 1316 height 906
paste input "602) 418-4952"
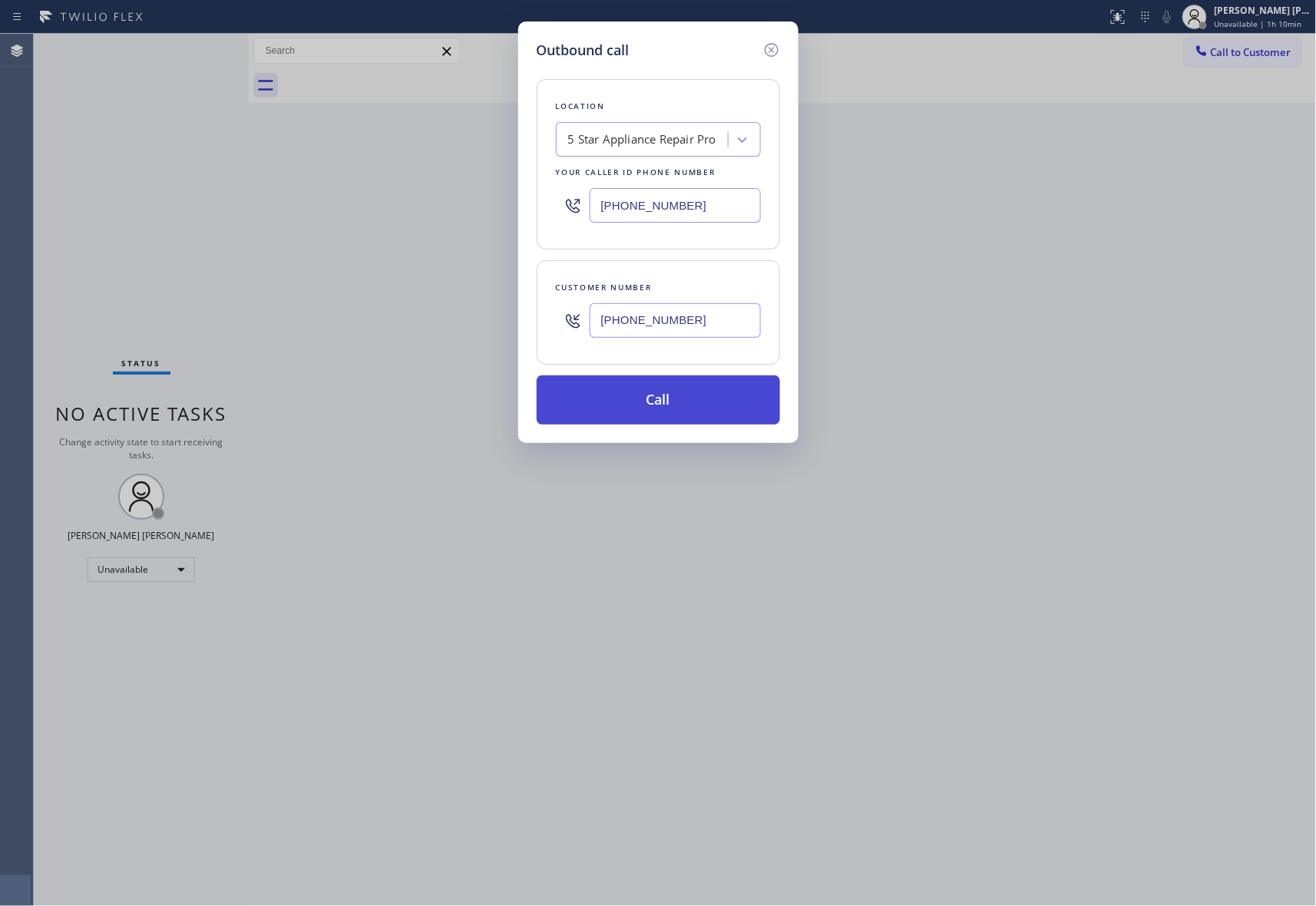
type input "[PHONE_NUMBER]"
click at [652, 413] on button "Call" at bounding box center [658, 400] width 243 height 49
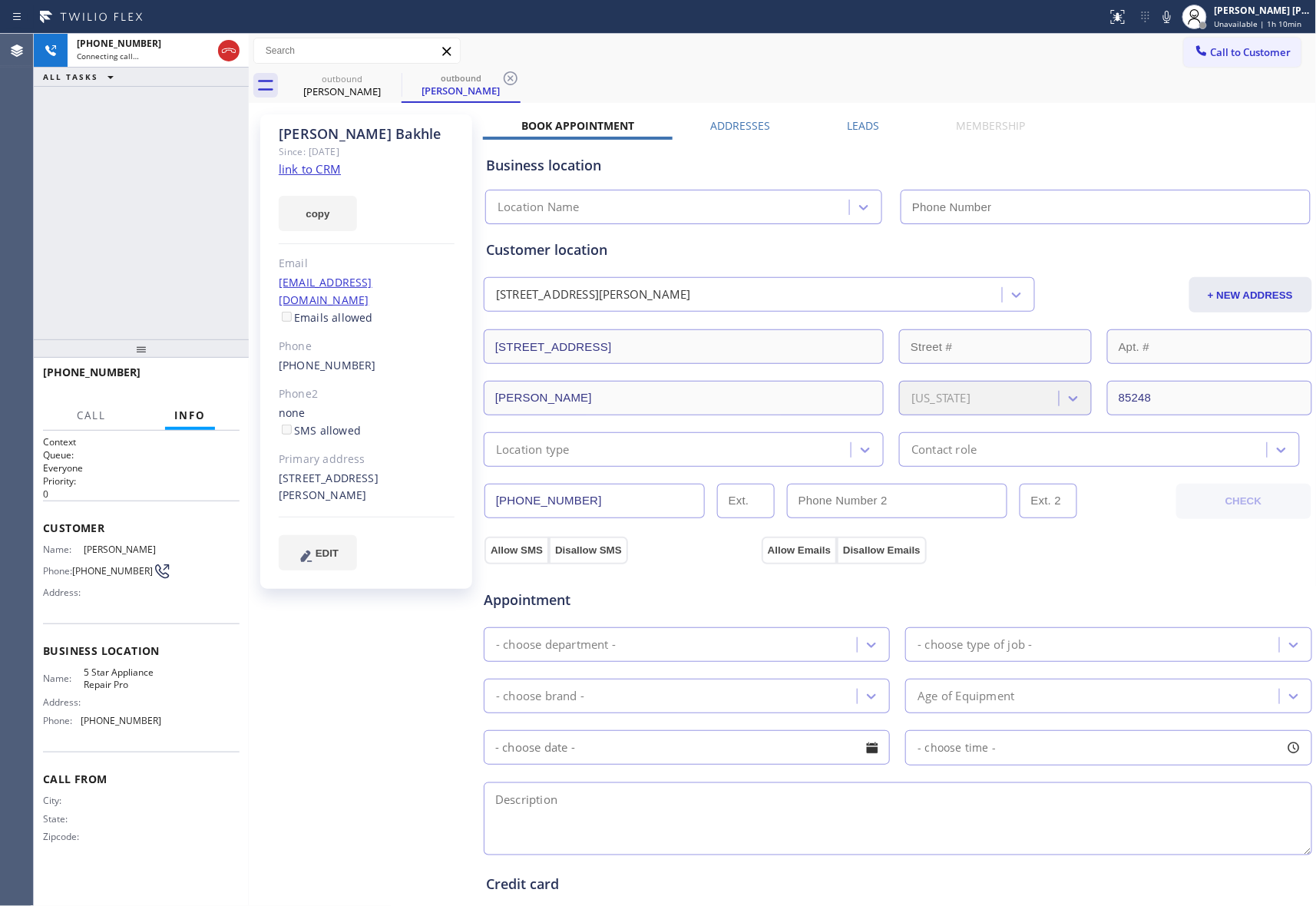
type input "[PHONE_NUMBER]"
click at [855, 123] on label "Leads" at bounding box center [864, 125] width 32 height 14
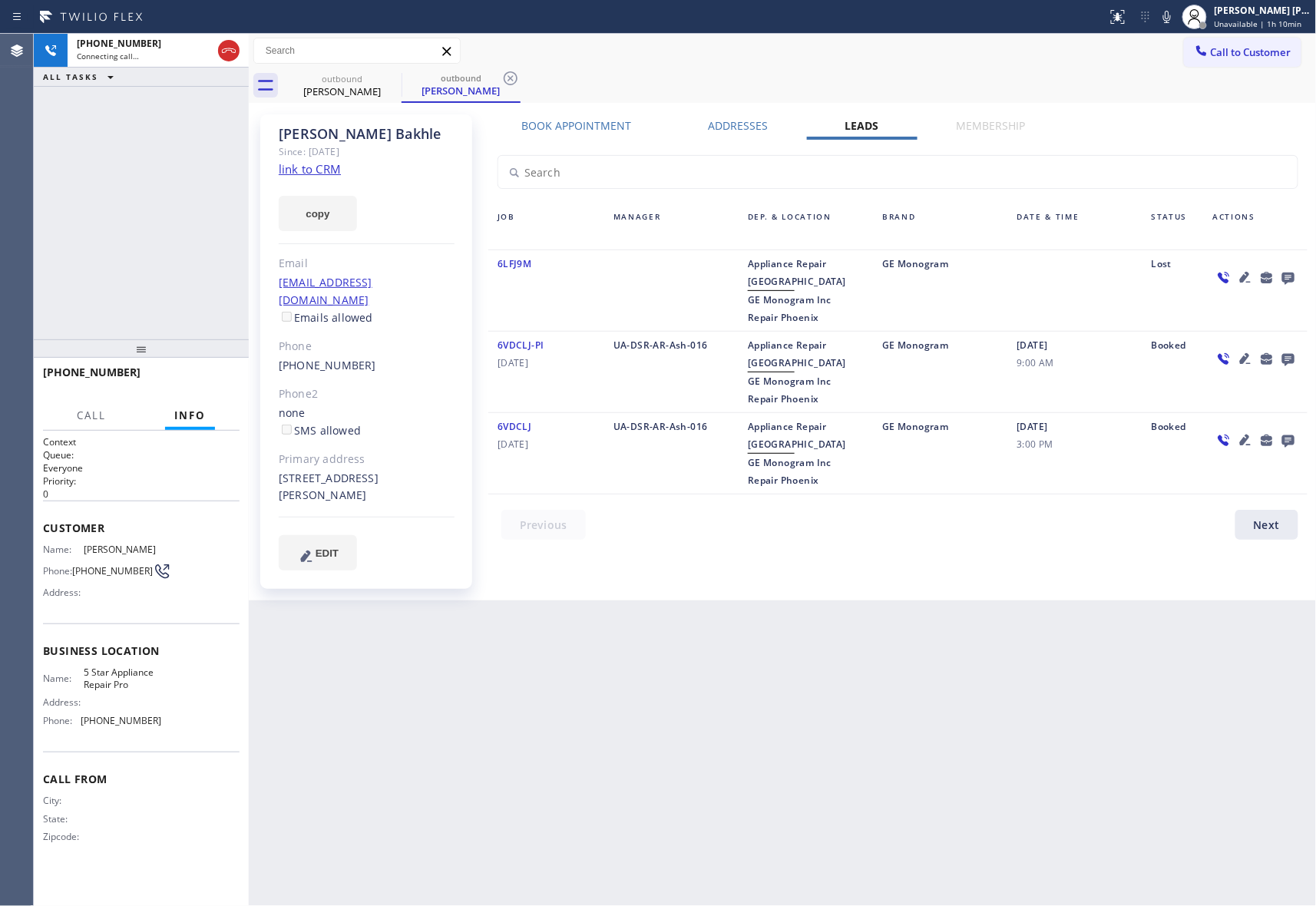
click at [1291, 281] on icon at bounding box center [1288, 279] width 13 height 13
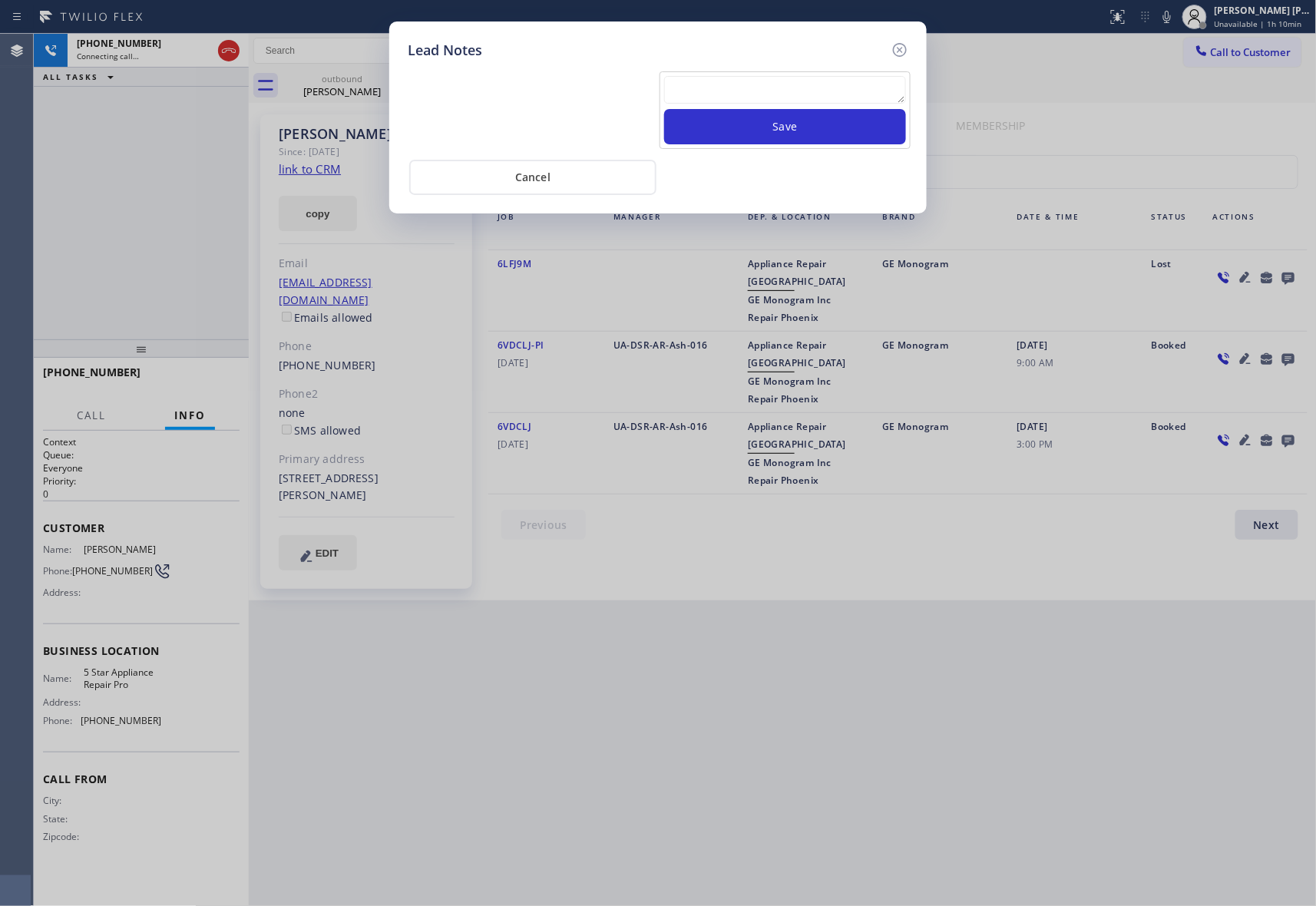
click at [779, 93] on textarea at bounding box center [785, 90] width 242 height 28
paste textarea "please transfer if cx calls back"
type textarea "please transfer if cx calls back"
click at [810, 128] on button "Save" at bounding box center [785, 127] width 242 height 36
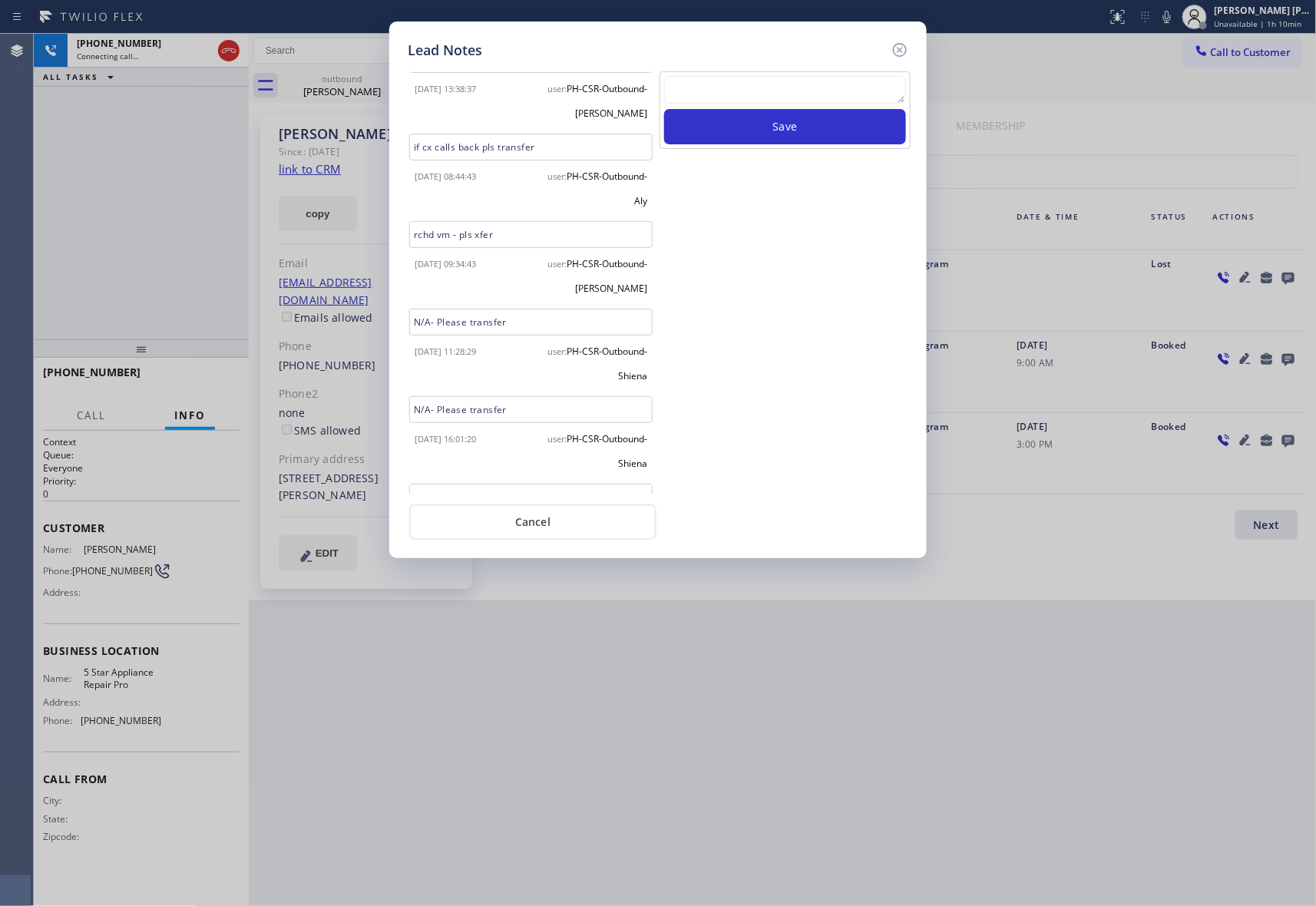
scroll to position [437, 0]
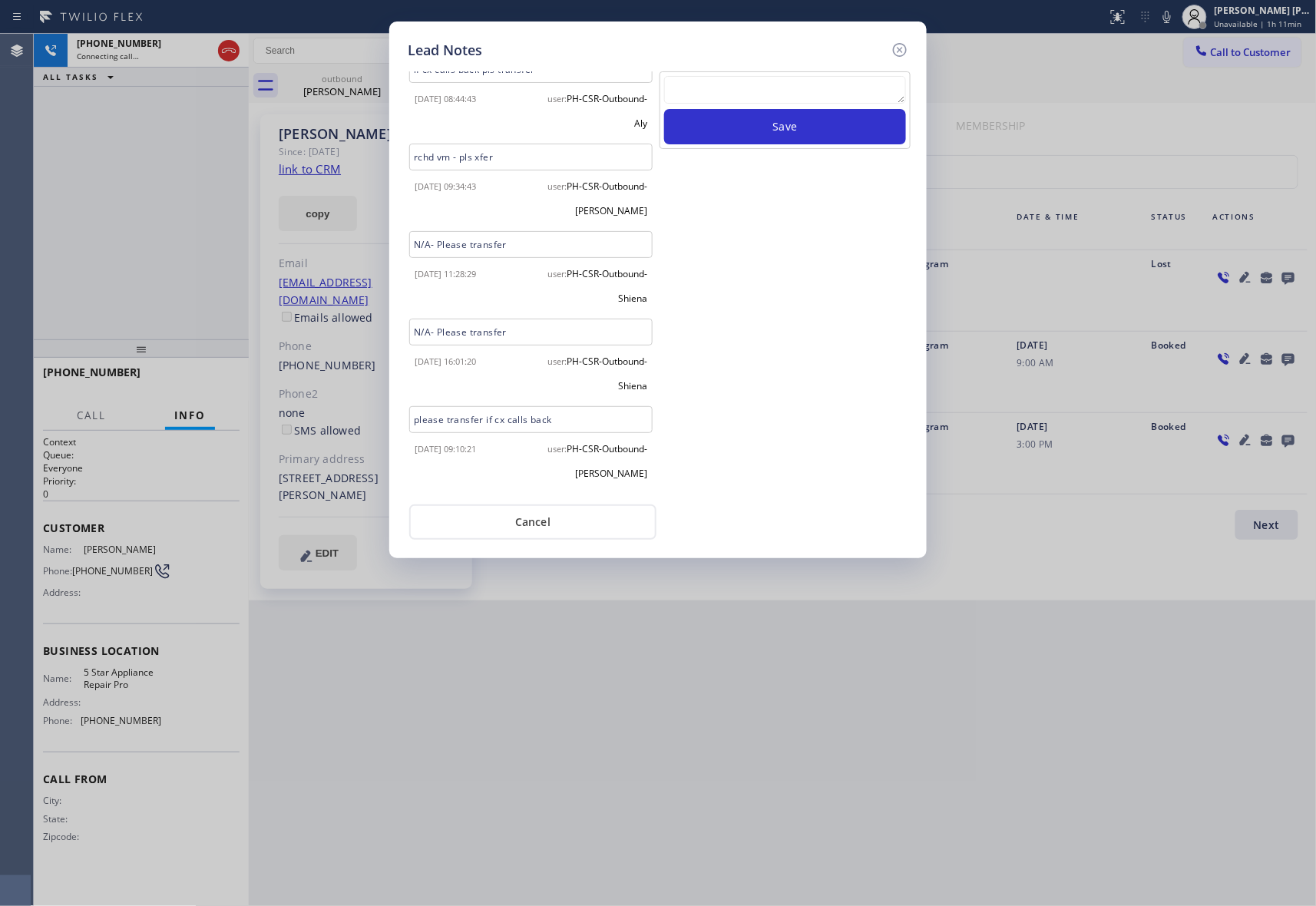
drag, startPoint x: 900, startPoint y: 52, endPoint x: 474, endPoint y: 37, distance: 426.3
click at [885, 49] on div "Lead Notes" at bounding box center [658, 50] width 500 height 20
click at [904, 49] on icon at bounding box center [900, 50] width 19 height 19
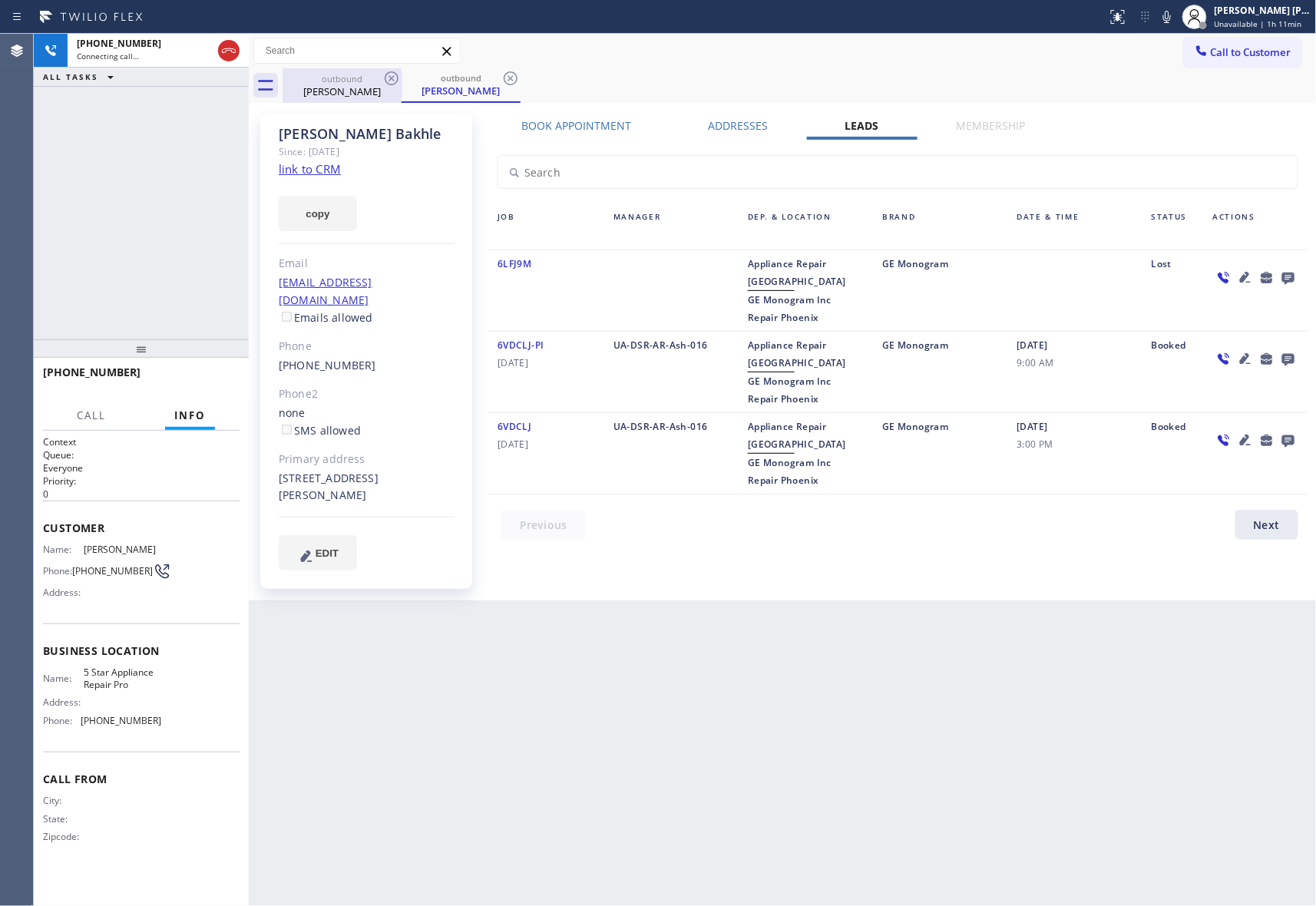
click at [373, 90] on div "[PERSON_NAME]" at bounding box center [342, 91] width 116 height 14
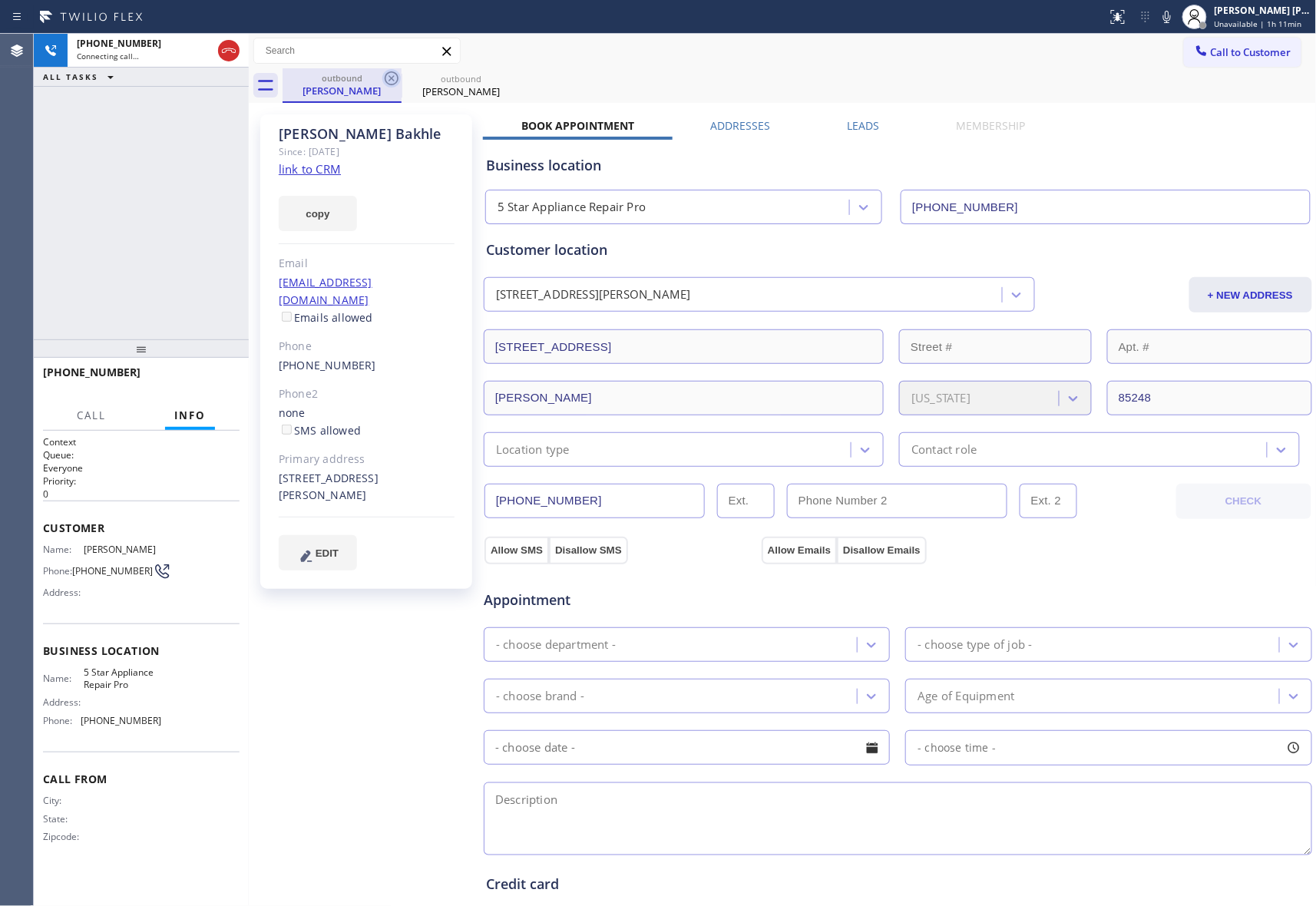
click at [390, 75] on icon at bounding box center [392, 79] width 19 height 19
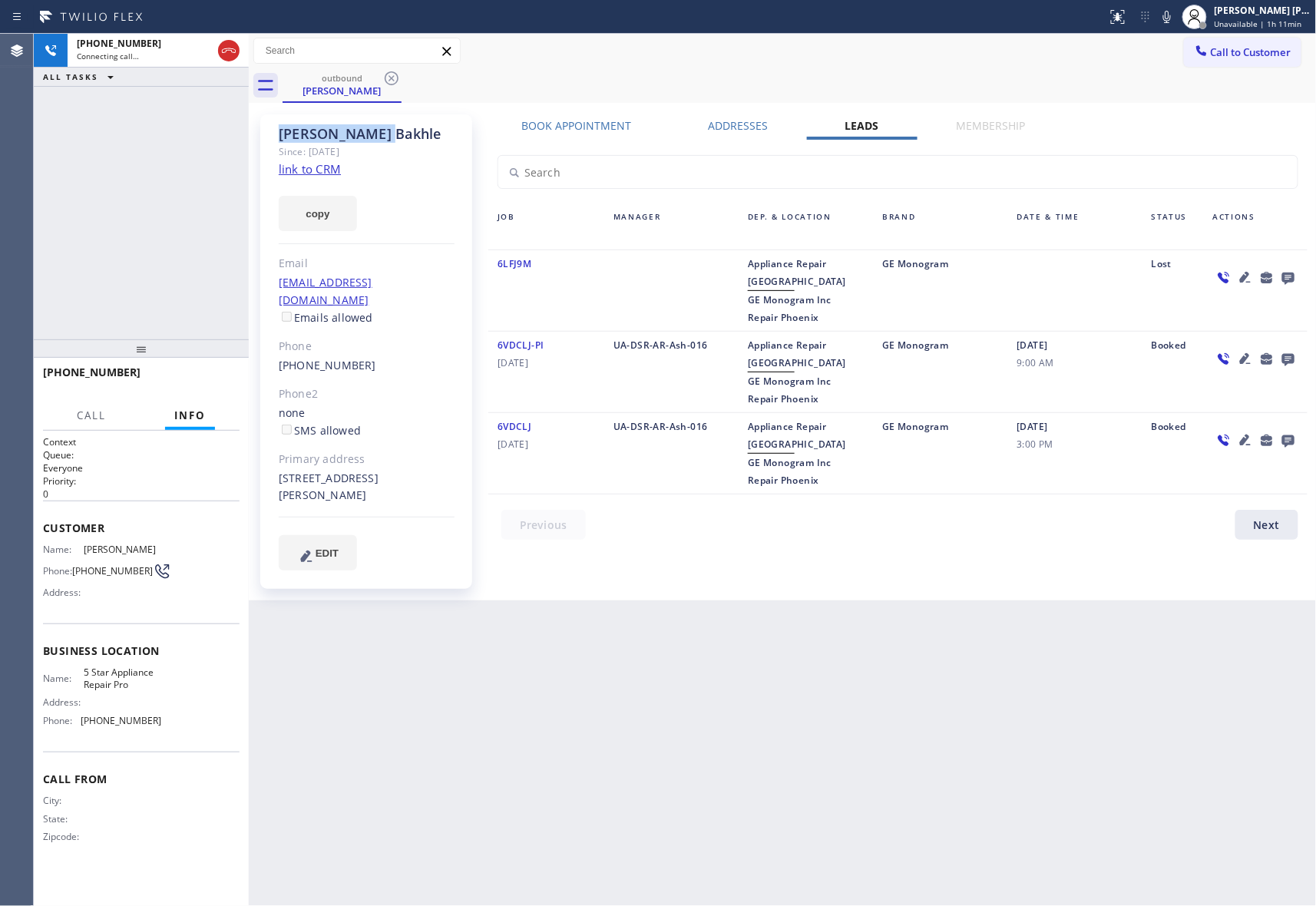
click at [390, 75] on icon at bounding box center [392, 79] width 19 height 19
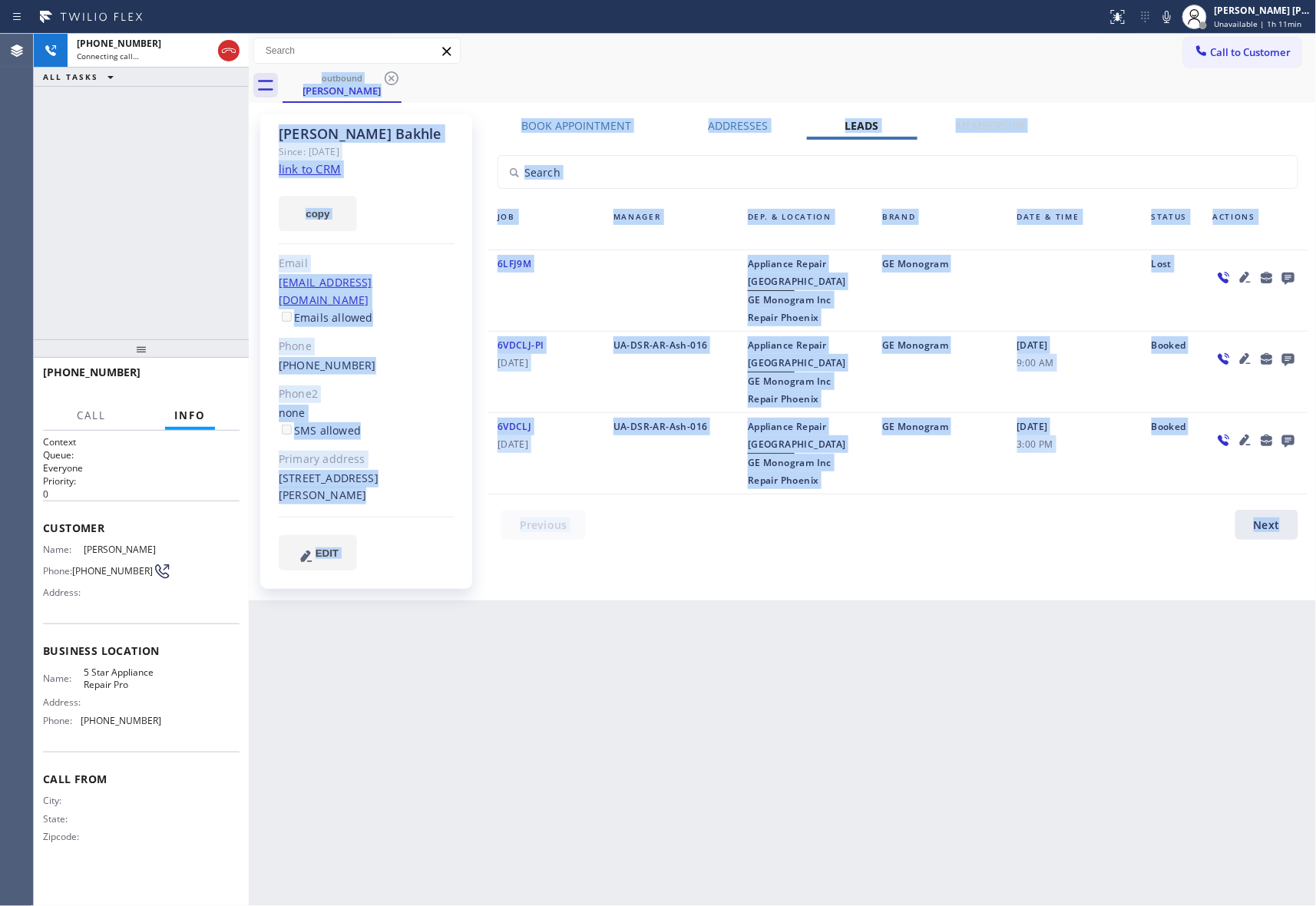
click at [390, 75] on div "outbound [PERSON_NAME]" at bounding box center [800, 86] width 1035 height 35
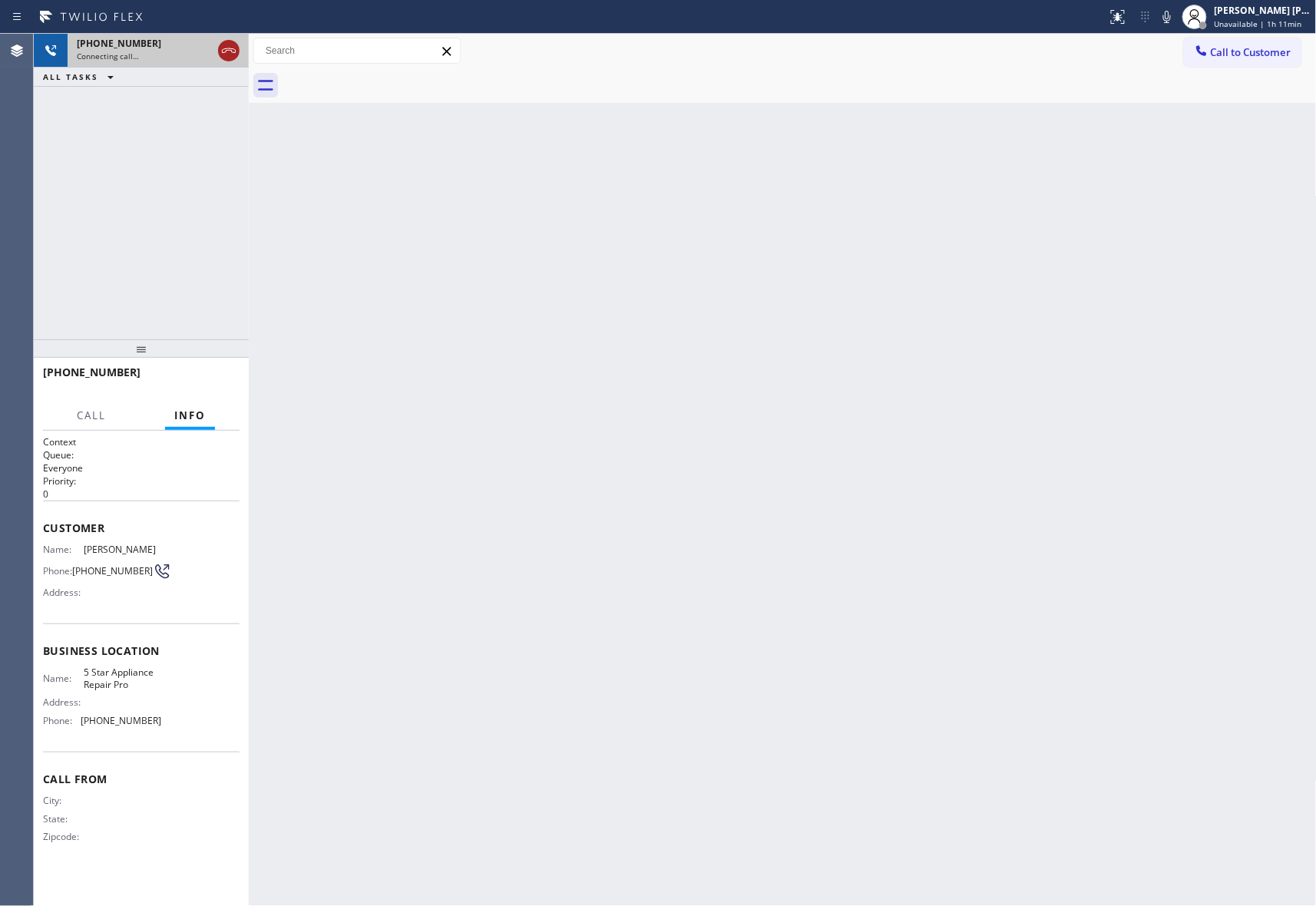
click at [229, 50] on icon at bounding box center [229, 50] width 14 height 4
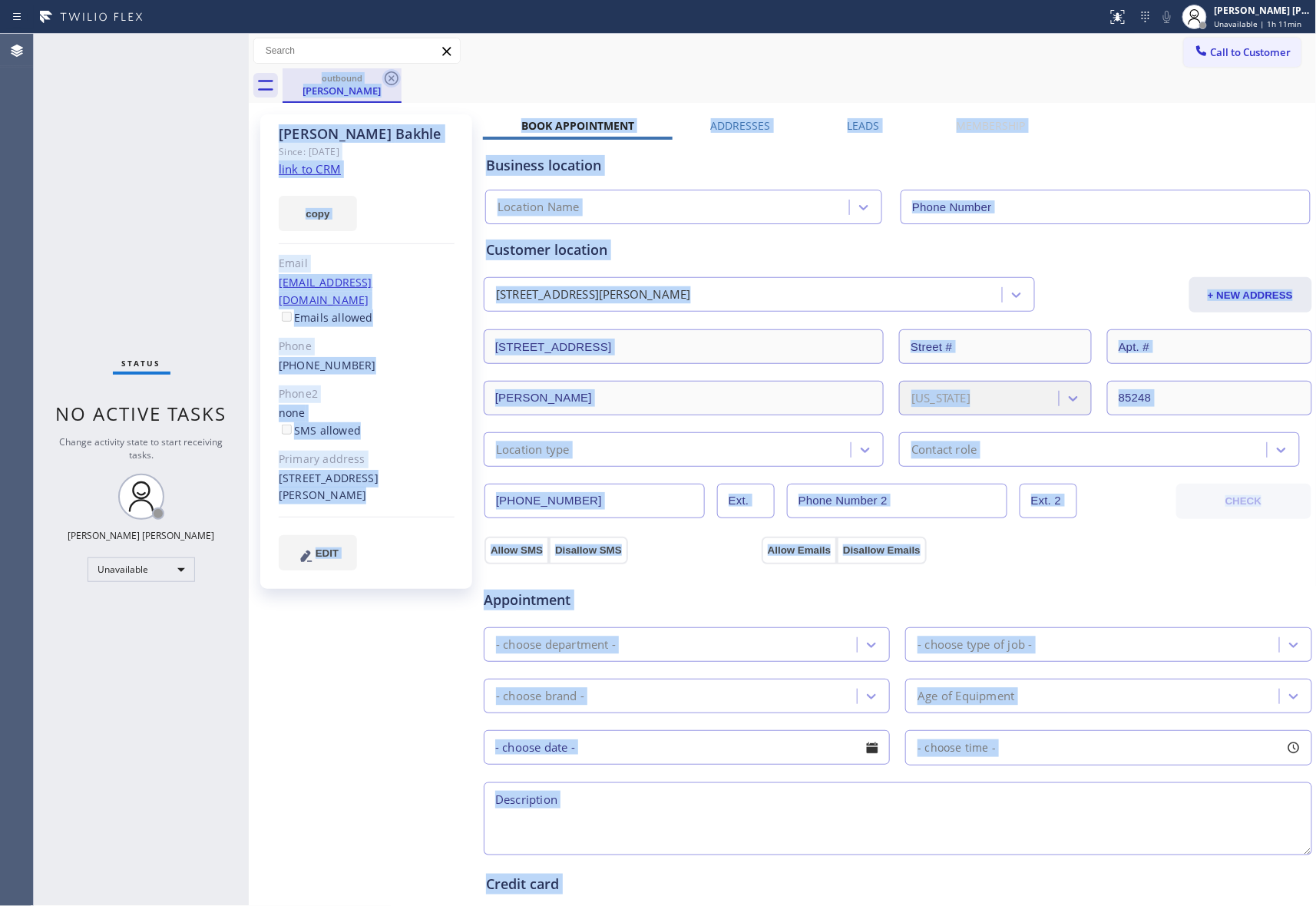
click at [396, 77] on icon at bounding box center [392, 79] width 19 height 19
click at [396, 77] on div "outbound [PERSON_NAME]" at bounding box center [800, 86] width 1035 height 35
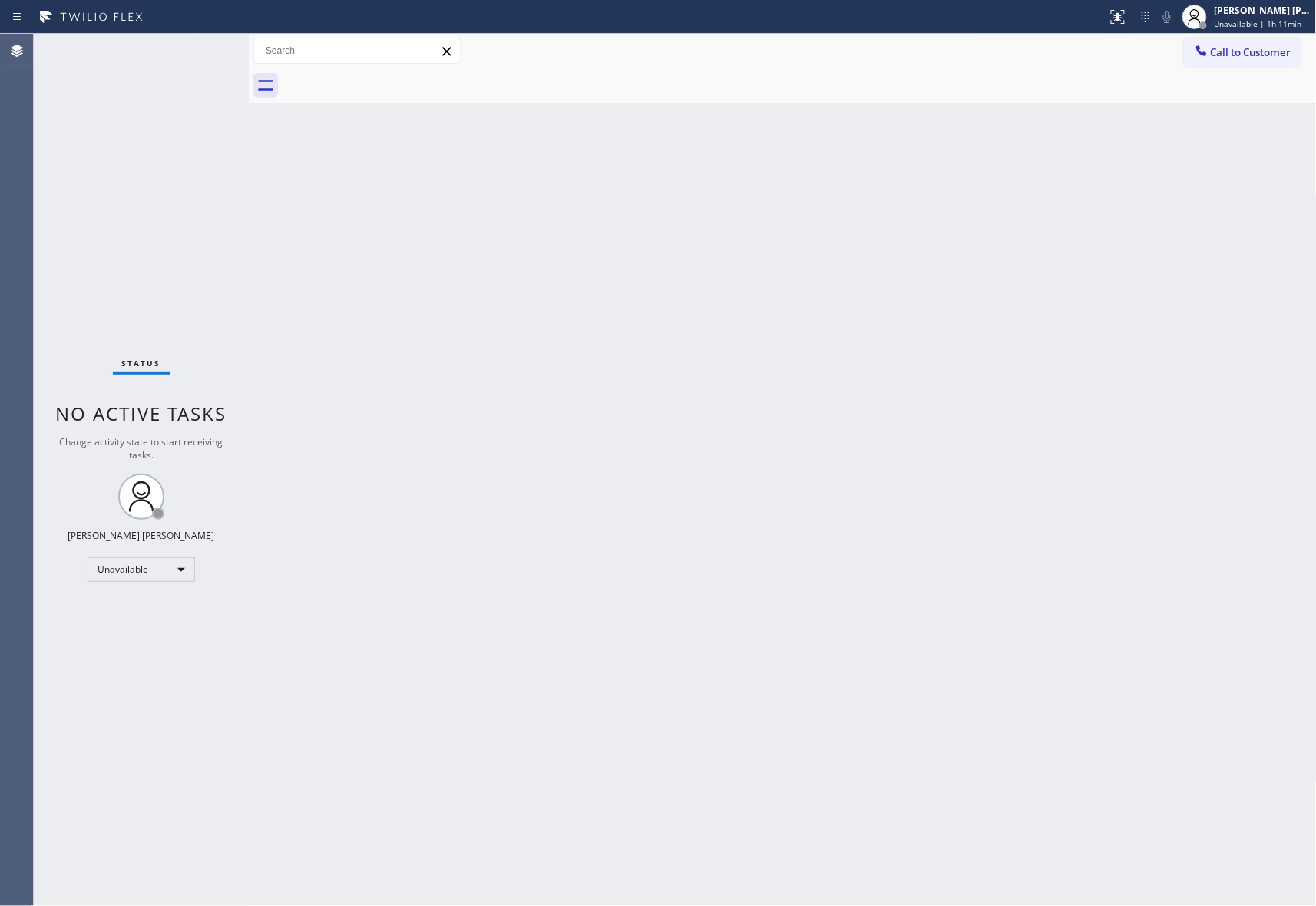
click at [395, 77] on div at bounding box center [800, 86] width 1035 height 35
click at [1282, 46] on span "Call to Customer" at bounding box center [1251, 52] width 80 height 14
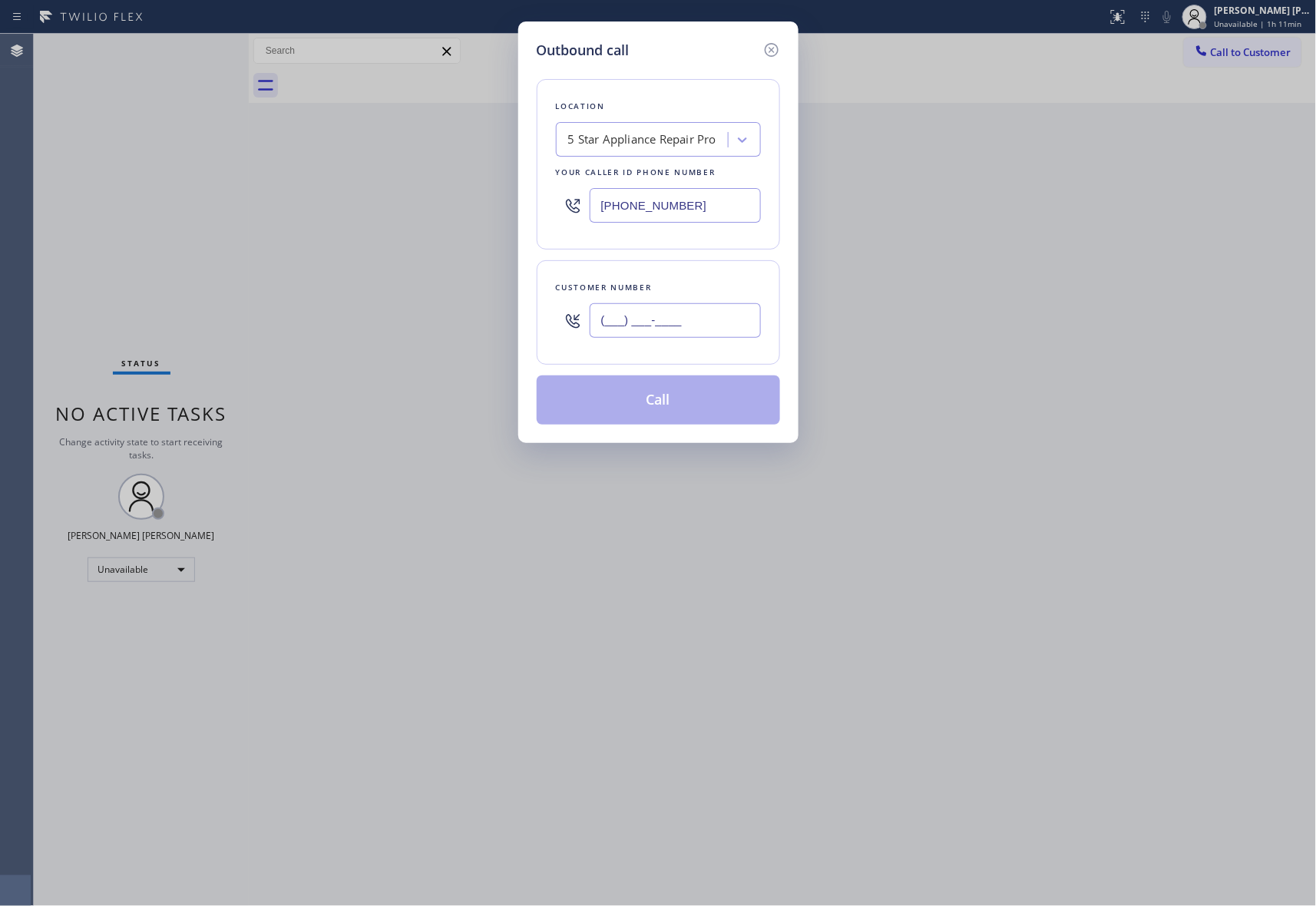
click at [729, 313] on input "(___) ___-____" at bounding box center [675, 320] width 171 height 35
paste input "310) 260-1182"
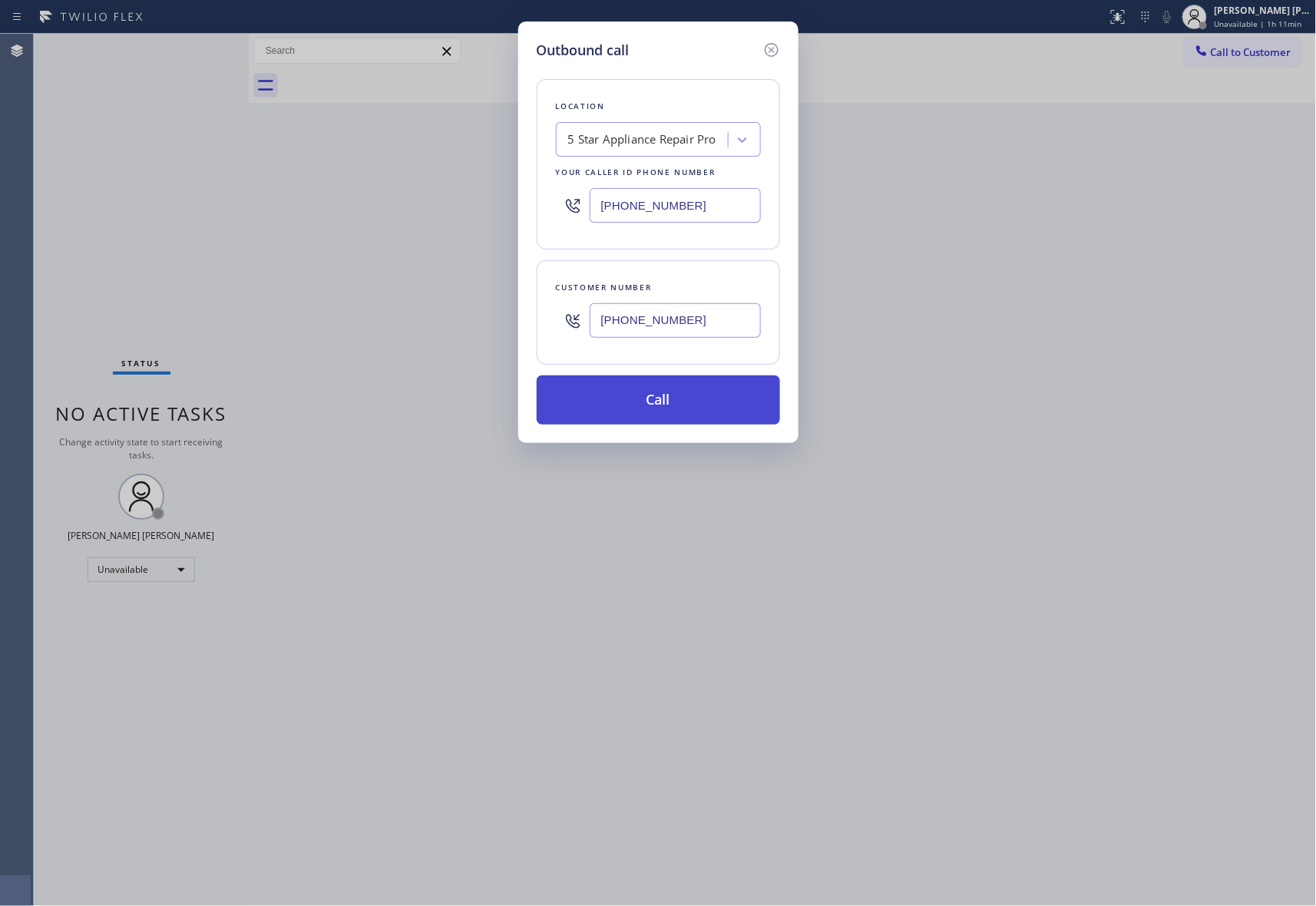
type input "[PHONE_NUMBER]"
click at [680, 403] on button "Call" at bounding box center [658, 400] width 243 height 49
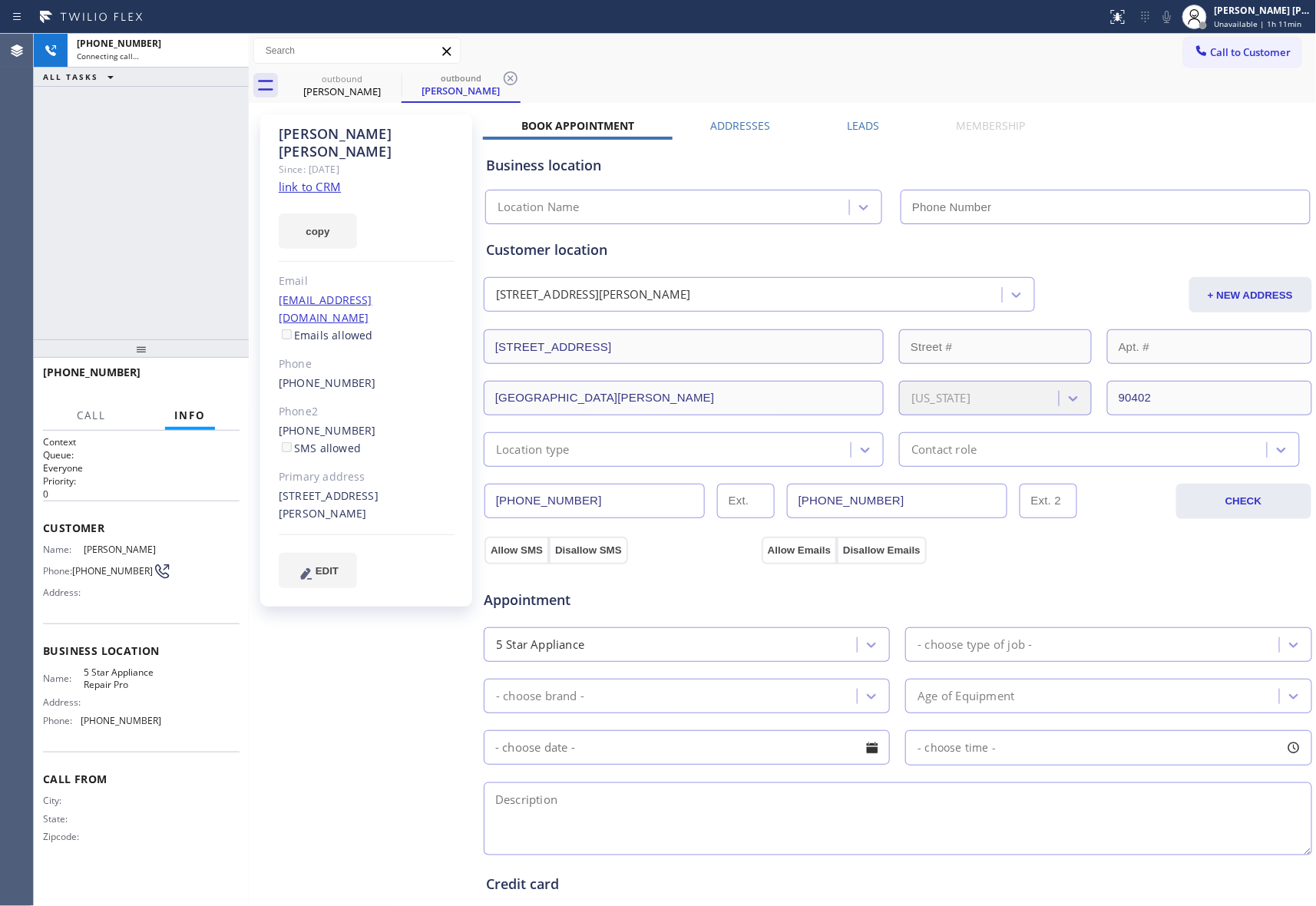
type input "[PHONE_NUMBER]"
click at [848, 119] on label "Leads" at bounding box center [864, 125] width 32 height 14
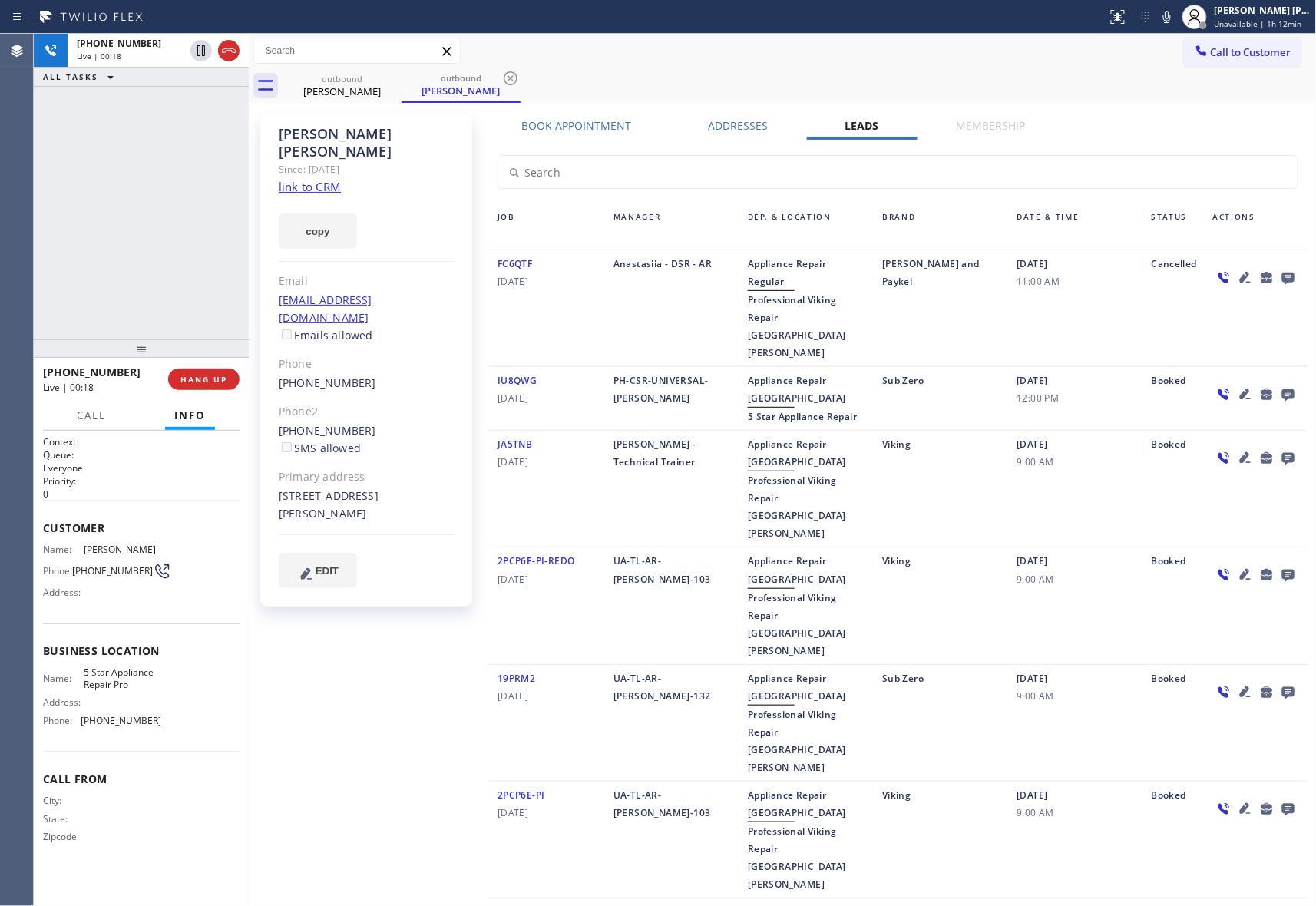
click at [1285, 279] on icon at bounding box center [1288, 279] width 13 height 13
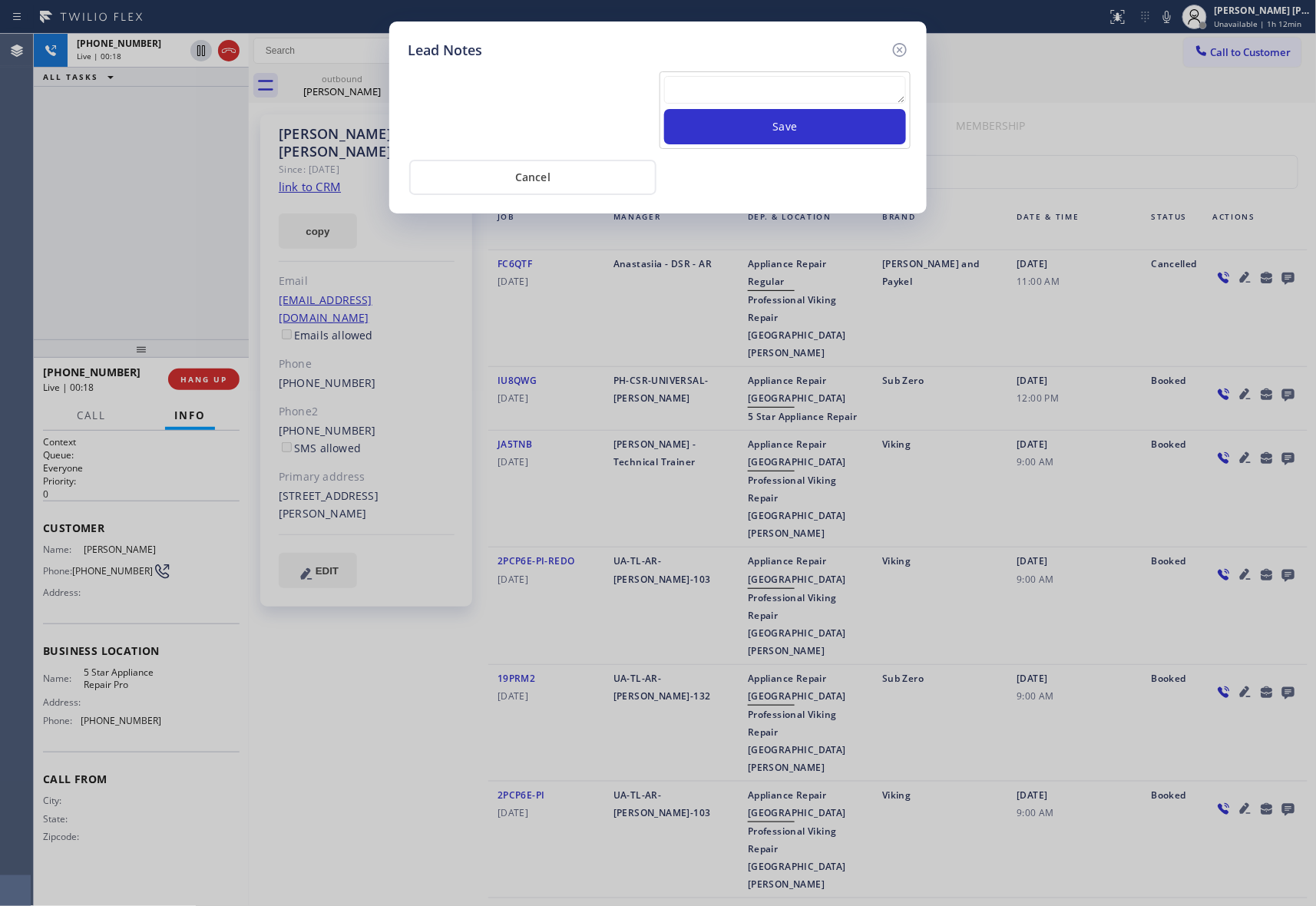
click at [747, 102] on textarea at bounding box center [785, 90] width 242 height 28
paste textarea "please transfer if cx calls back"
type textarea "please transfer if cx calls back"
click at [804, 127] on button "Save" at bounding box center [785, 127] width 242 height 36
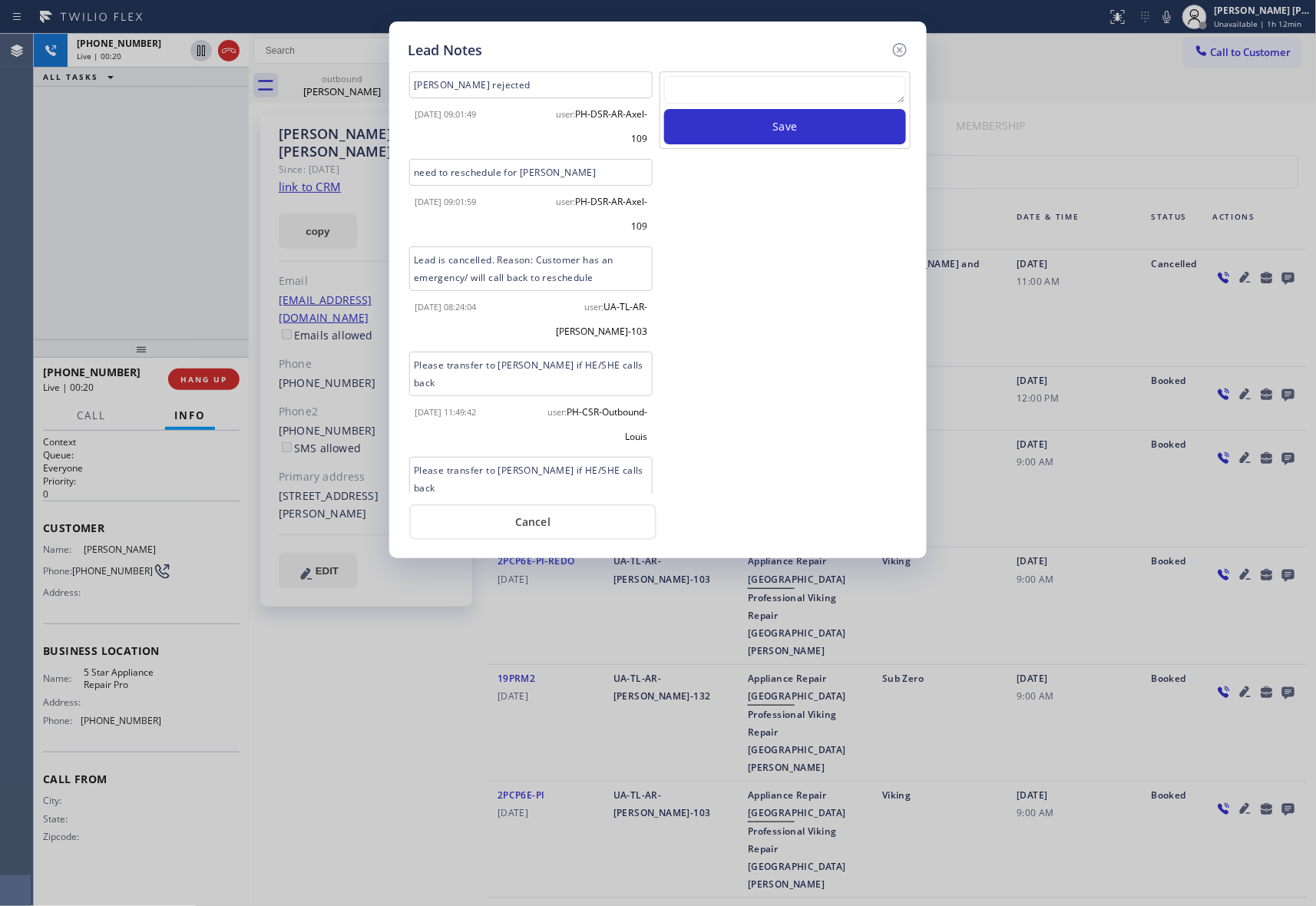
drag, startPoint x: 903, startPoint y: 49, endPoint x: 321, endPoint y: 50, distance: 582.0
click at [900, 49] on icon at bounding box center [900, 50] width 19 height 19
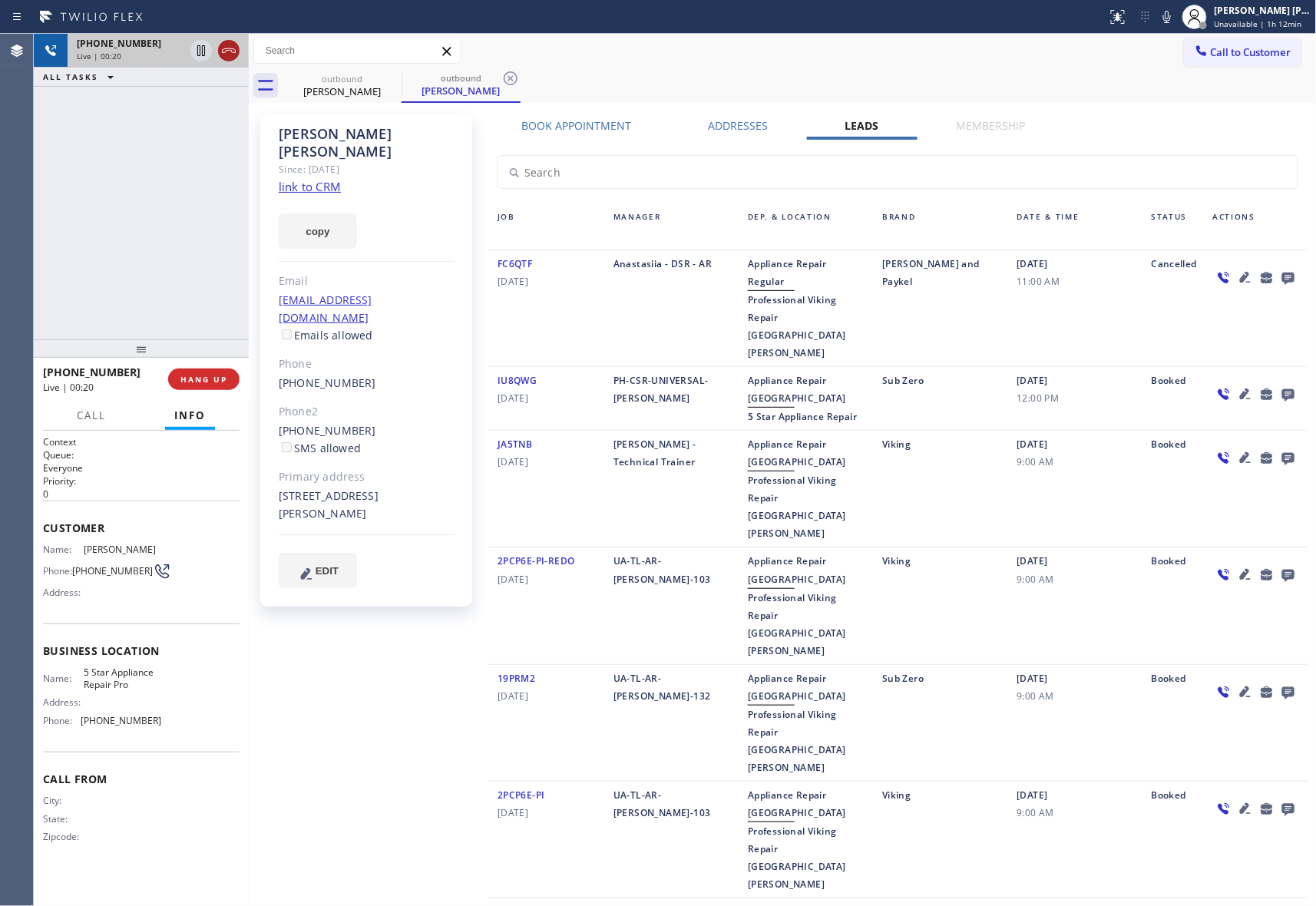
click at [237, 49] on div at bounding box center [229, 51] width 21 height 19
click at [188, 369] on button "COMPLETE" at bounding box center [201, 378] width 78 height 21
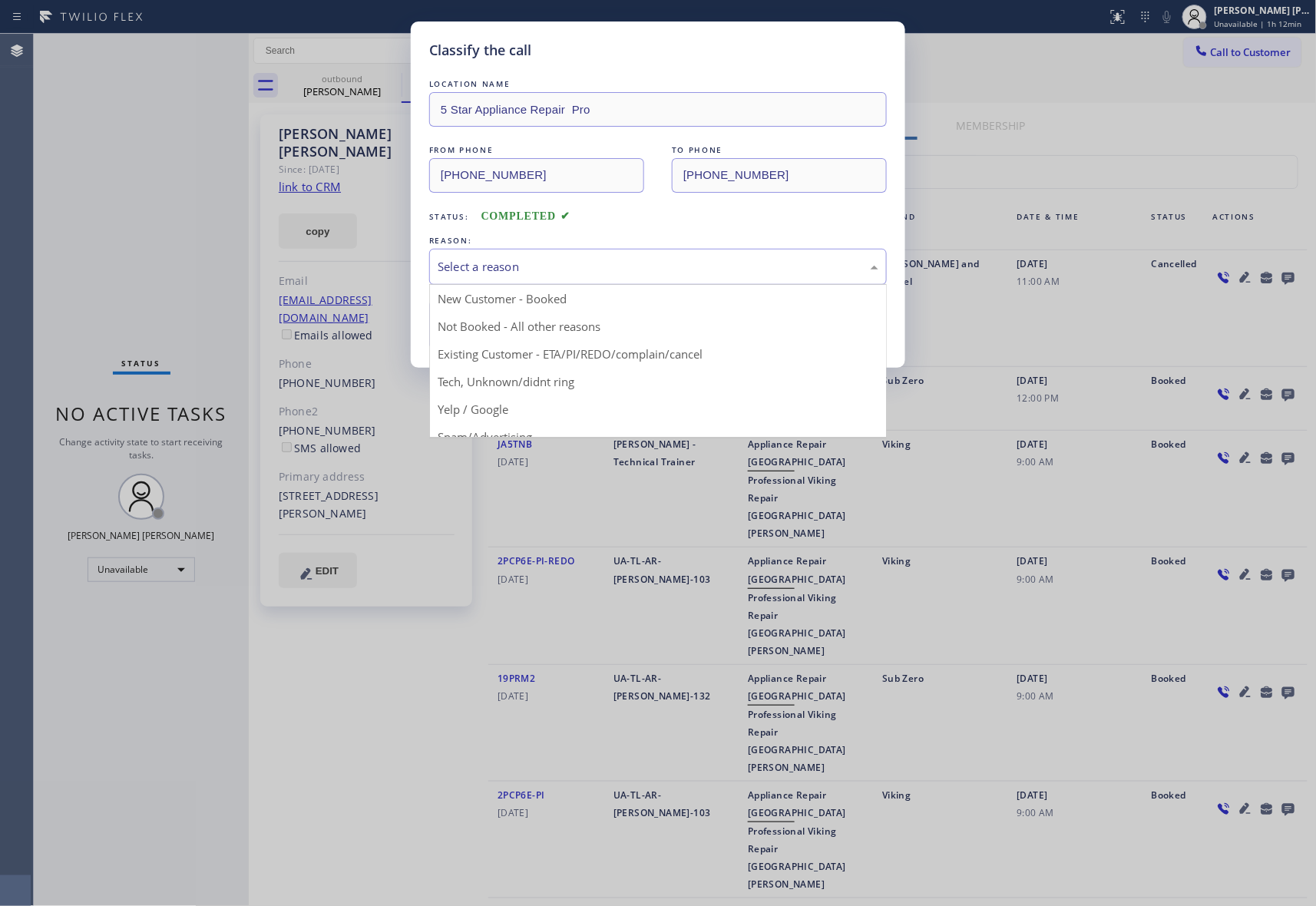
click at [530, 265] on div "Select a reason" at bounding box center [658, 267] width 441 height 18
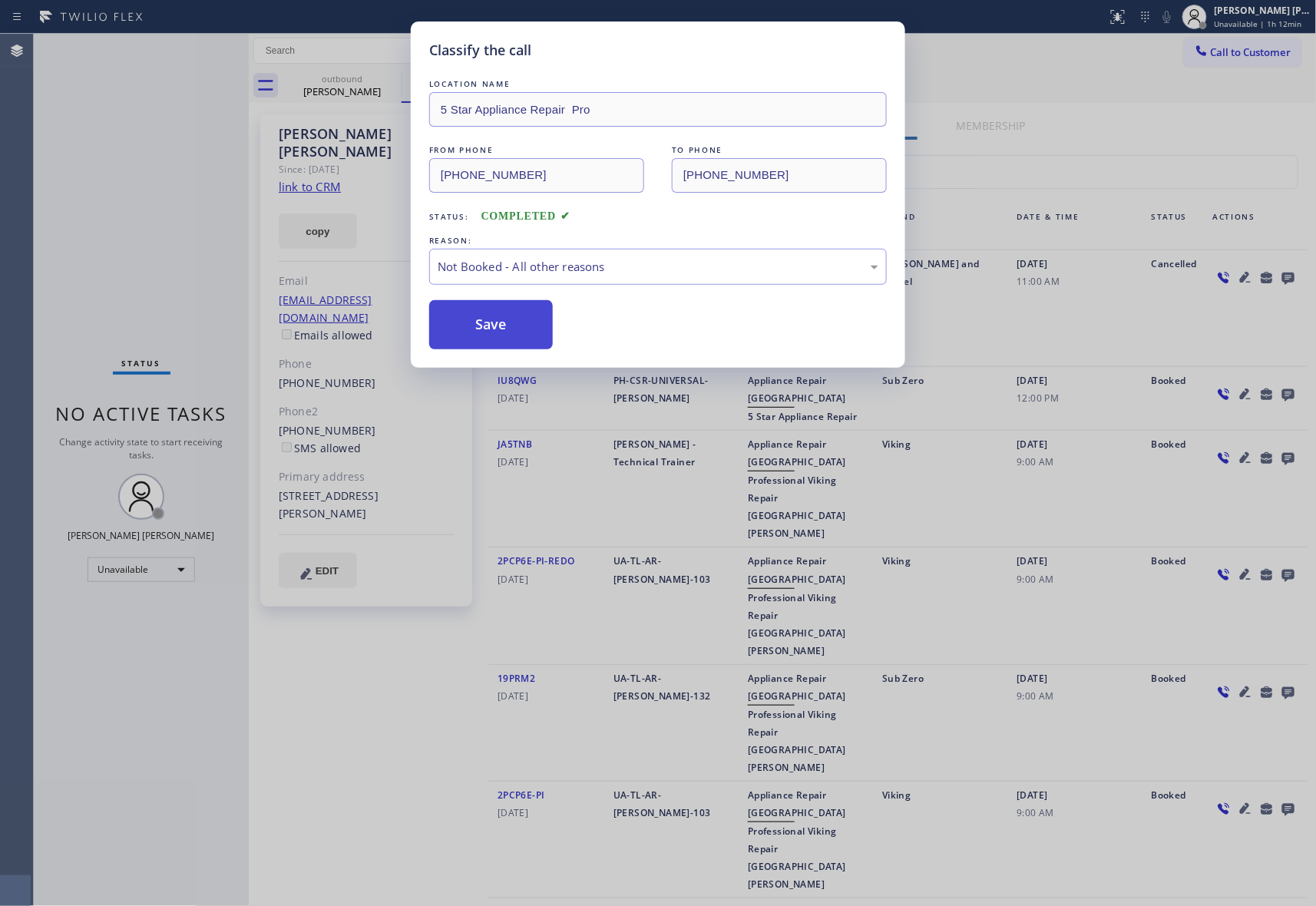
click at [499, 330] on button "Save" at bounding box center [491, 325] width 124 height 49
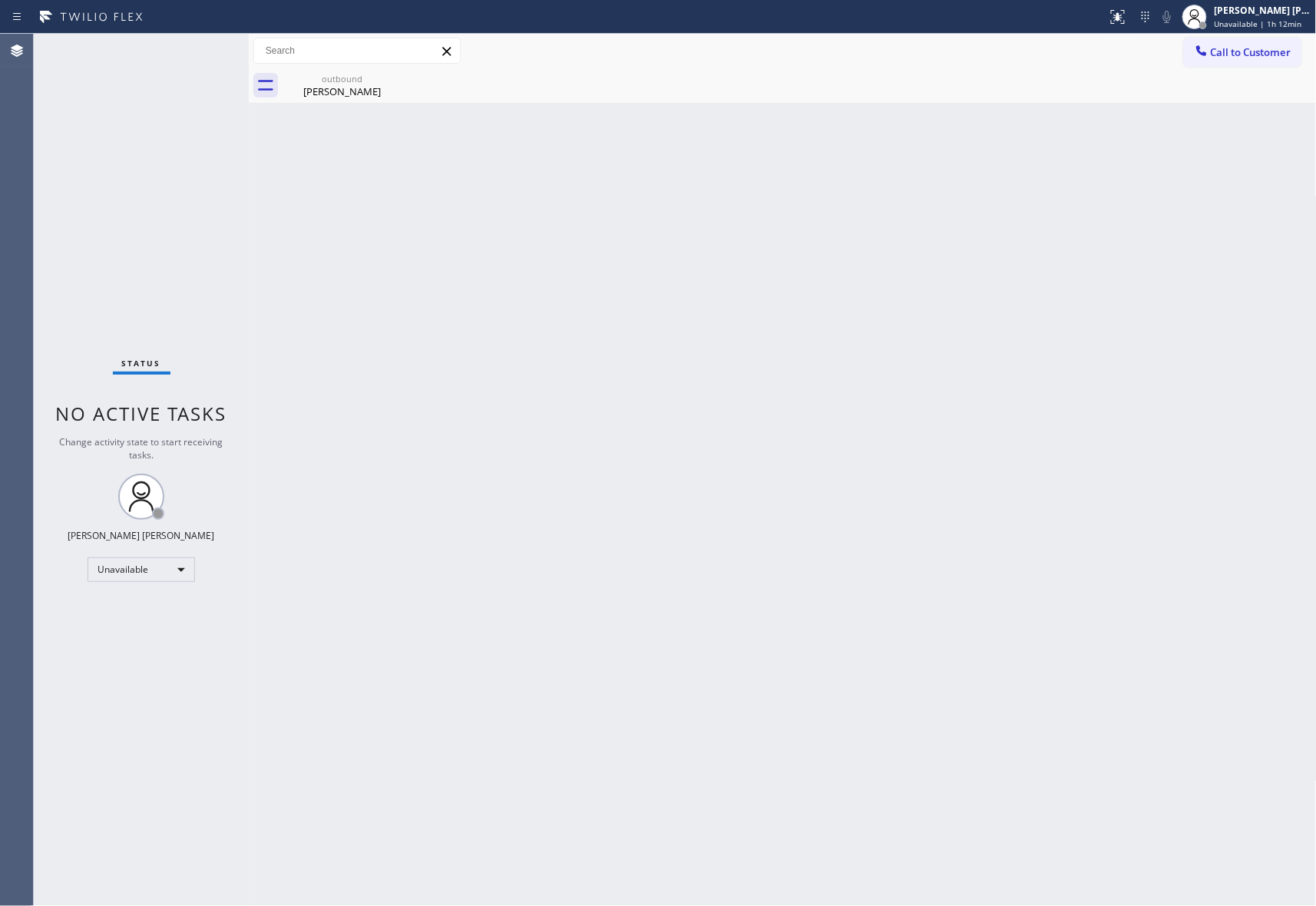
click at [1232, 55] on span "Call to Customer" at bounding box center [1251, 52] width 80 height 14
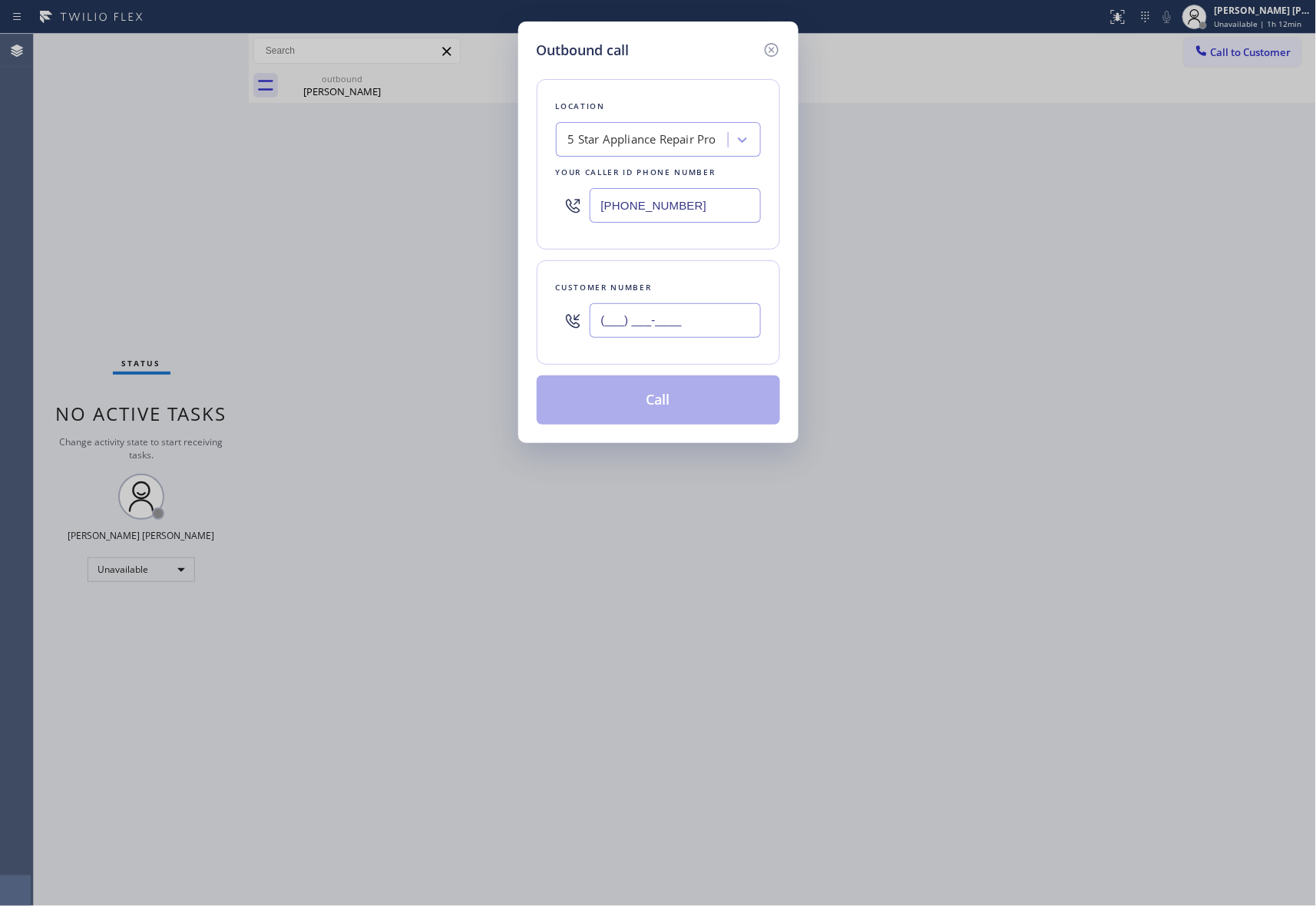
click at [661, 327] on input "(___) ___-____" at bounding box center [675, 320] width 171 height 35
paste input "310) 890-4189"
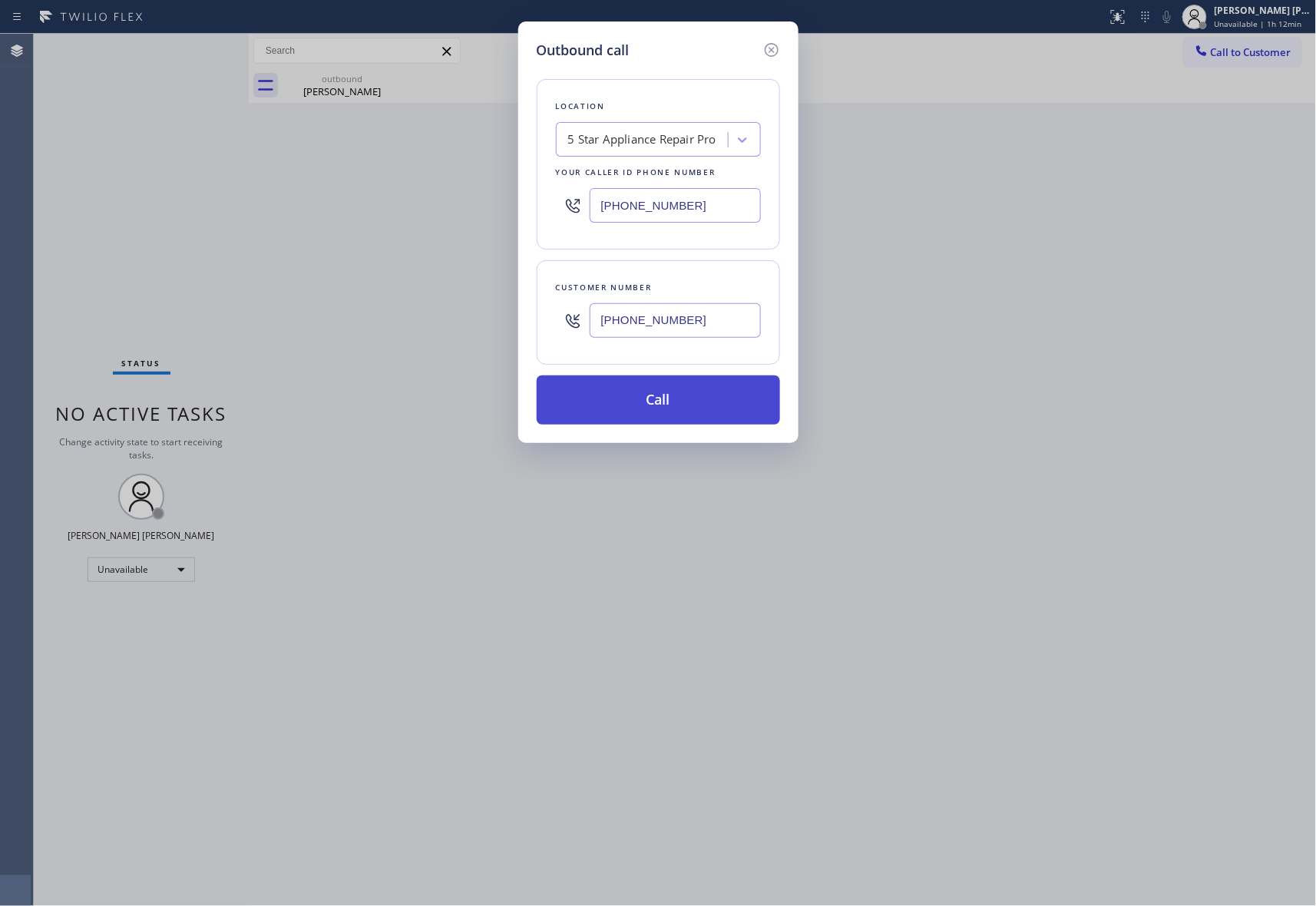
type input "[PHONE_NUMBER]"
click at [685, 401] on button "Call" at bounding box center [658, 400] width 243 height 49
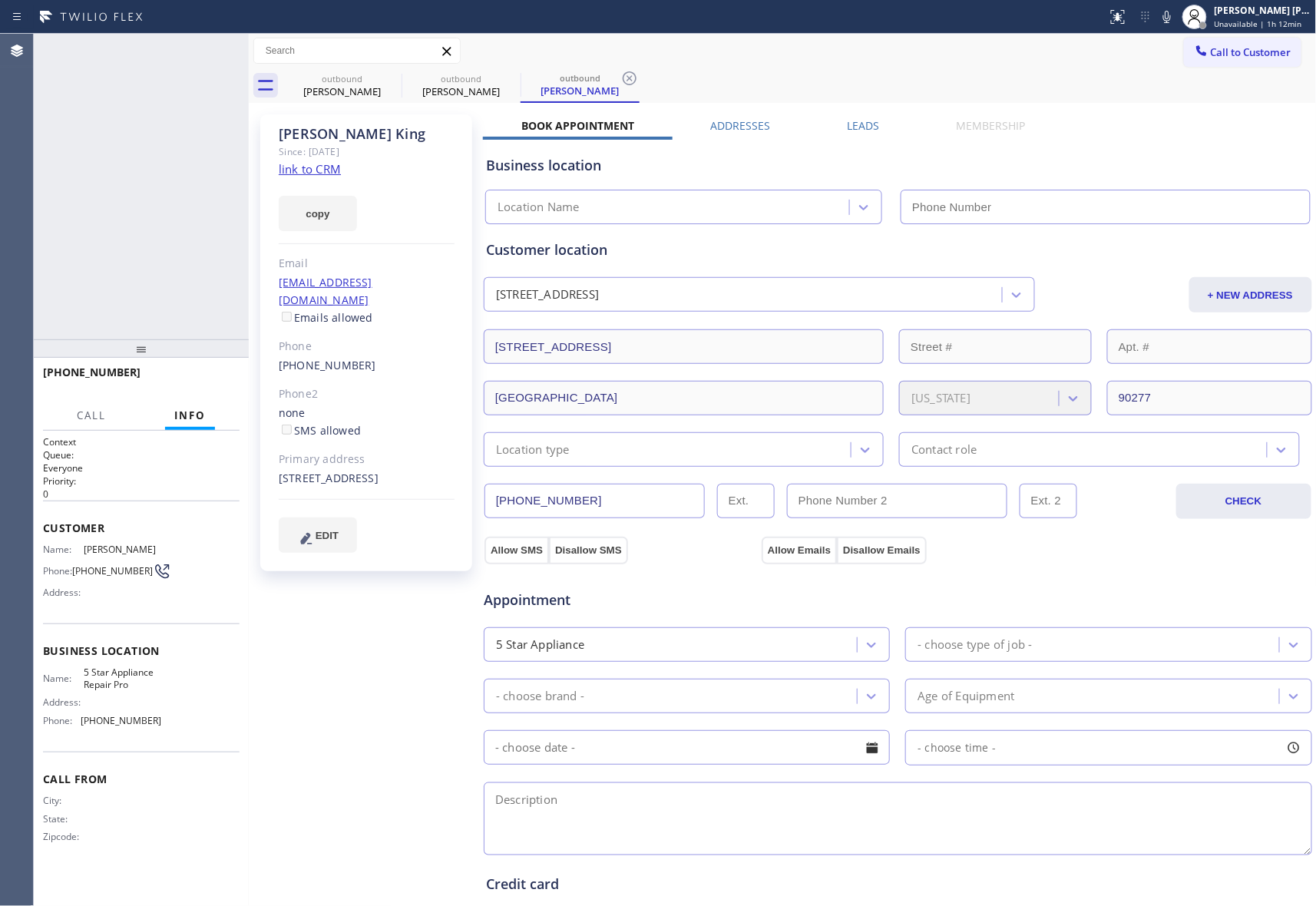
type input "[PHONE_NUMBER]"
click at [859, 126] on label "Leads" at bounding box center [864, 125] width 32 height 14
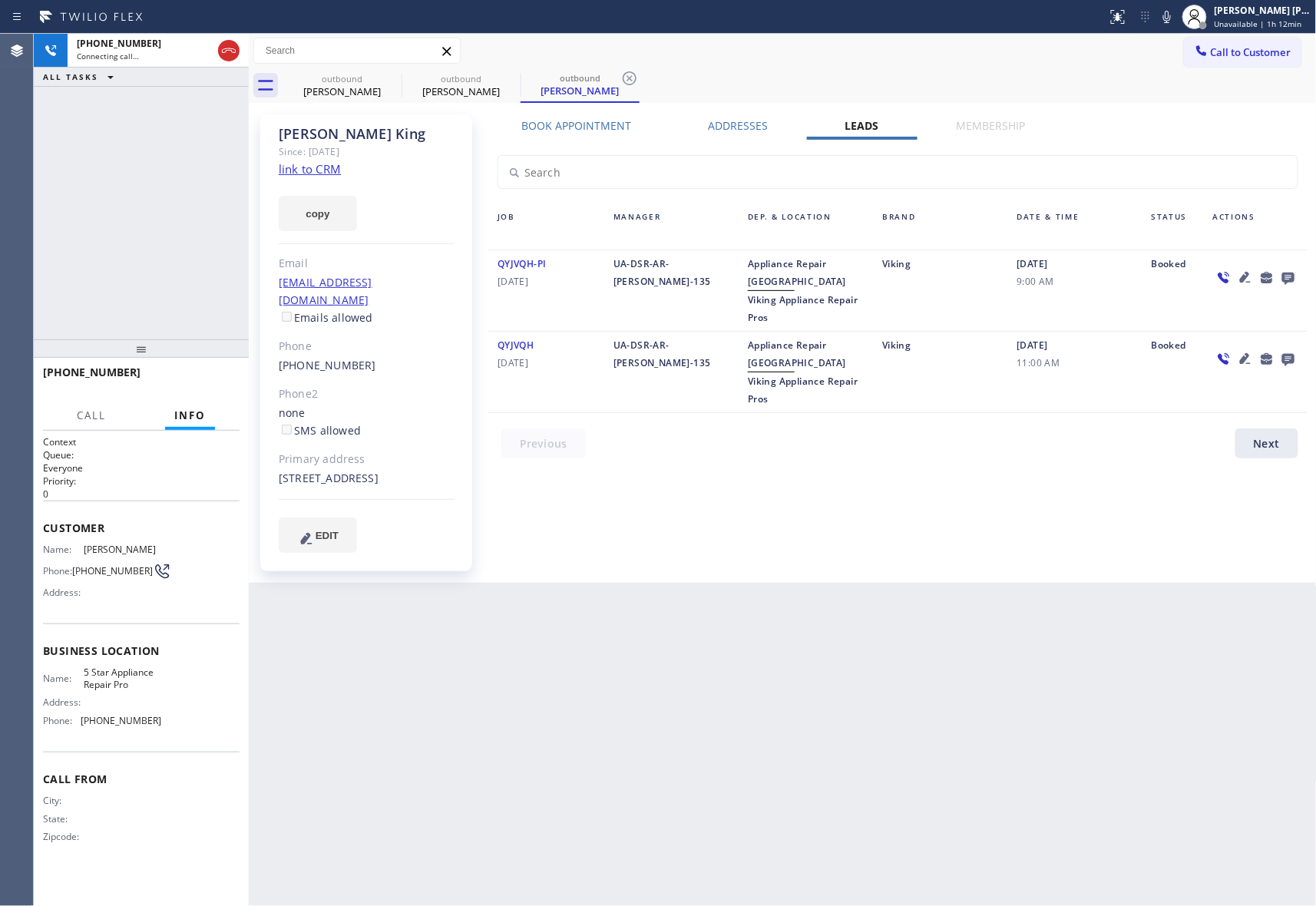
click at [1287, 274] on icon at bounding box center [1289, 277] width 19 height 19
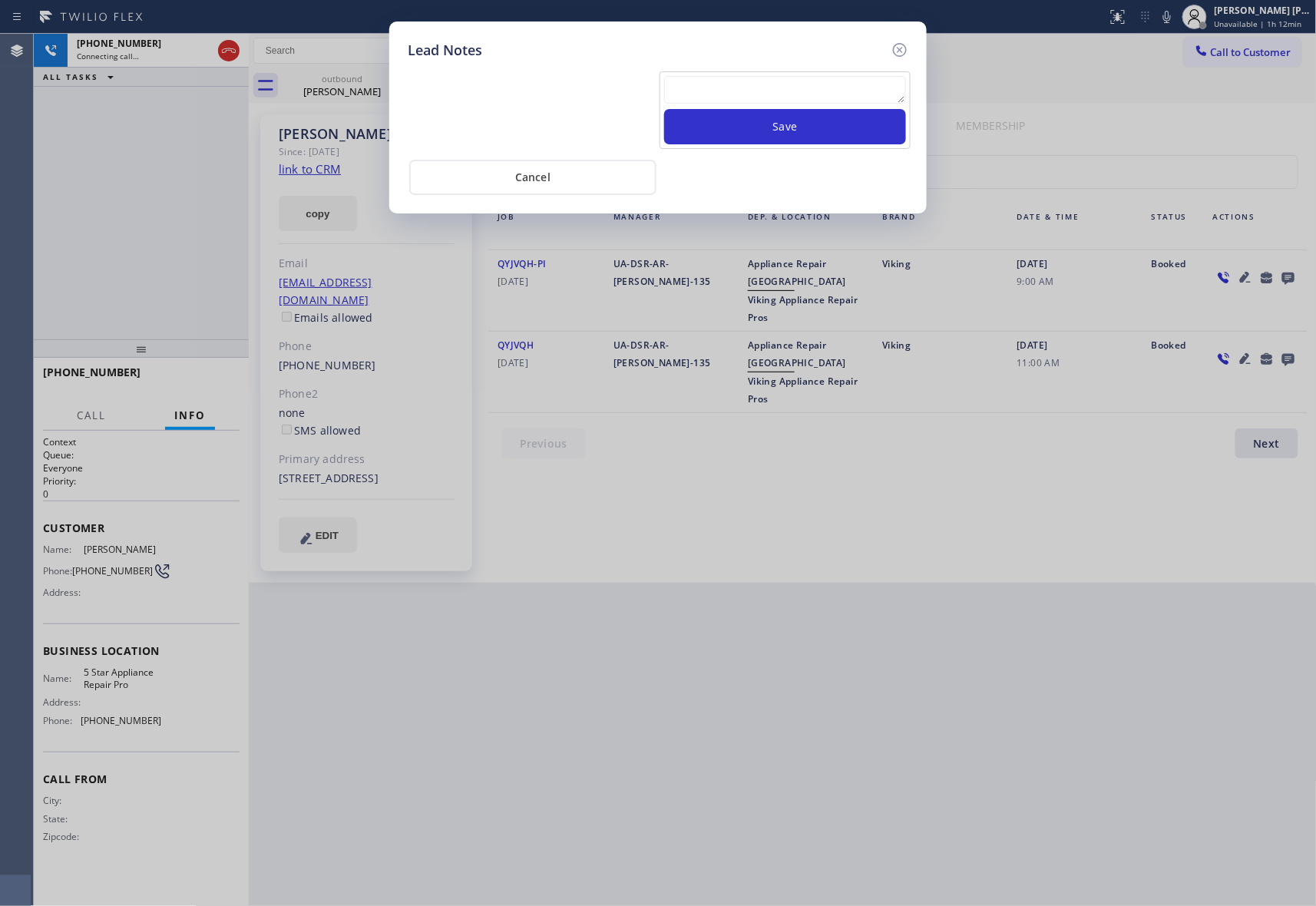
click at [832, 97] on textarea at bounding box center [785, 90] width 242 height 28
paste textarea "please transfer if cx calls back"
type textarea "please transfer if cx calls back"
click at [845, 130] on button "Save" at bounding box center [785, 127] width 242 height 36
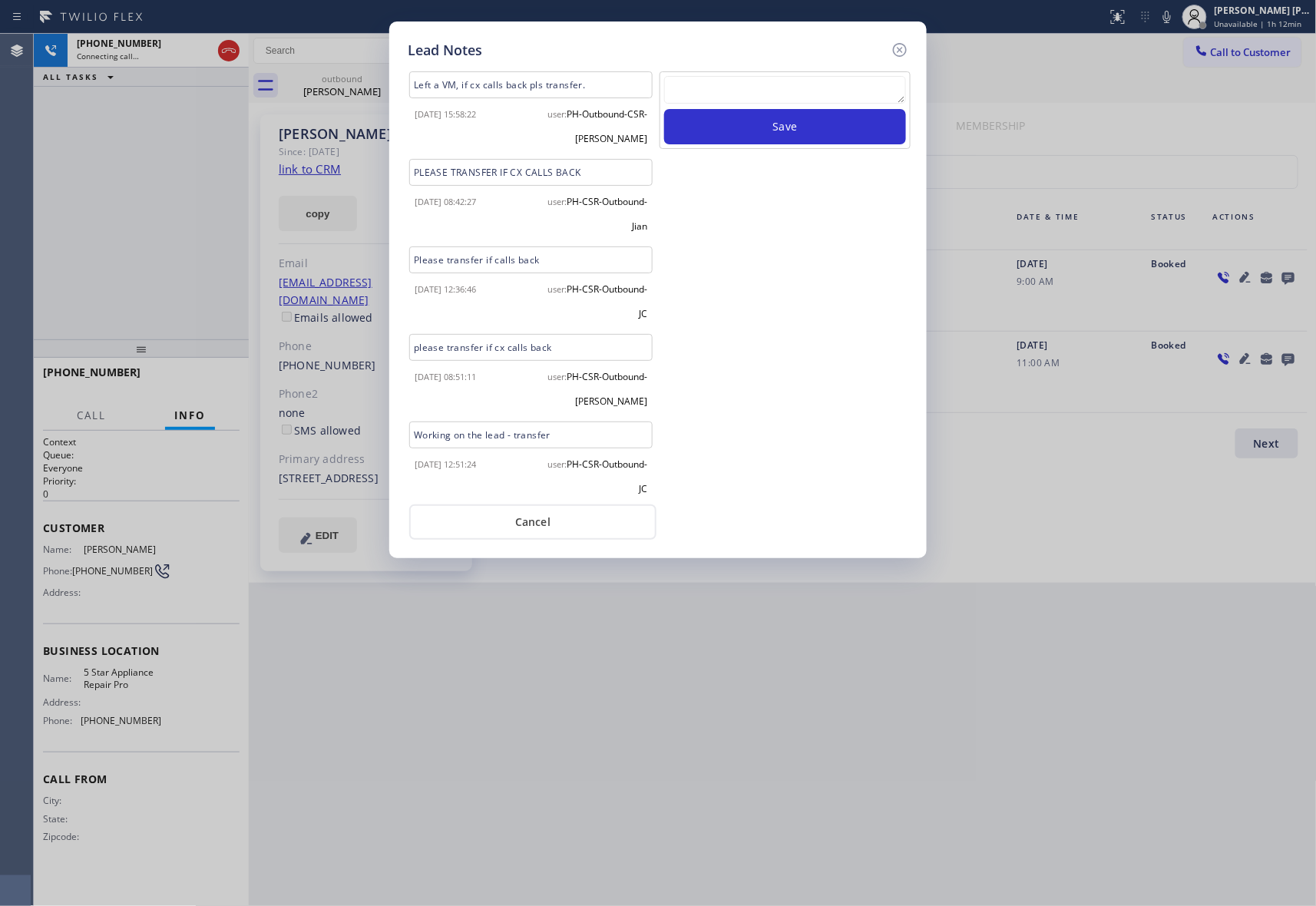
click at [903, 46] on icon at bounding box center [900, 50] width 19 height 19
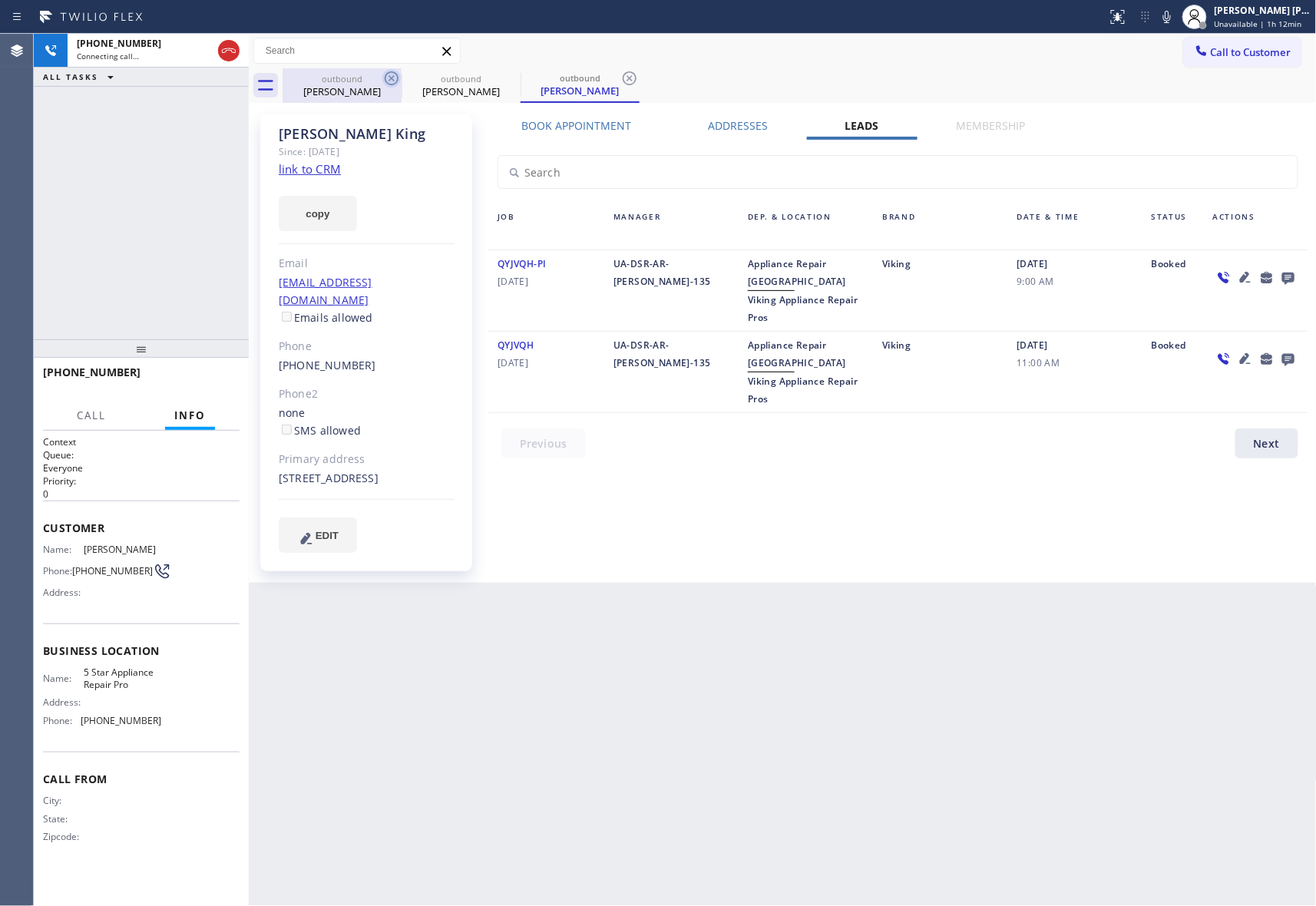
click at [391, 77] on icon at bounding box center [392, 79] width 19 height 19
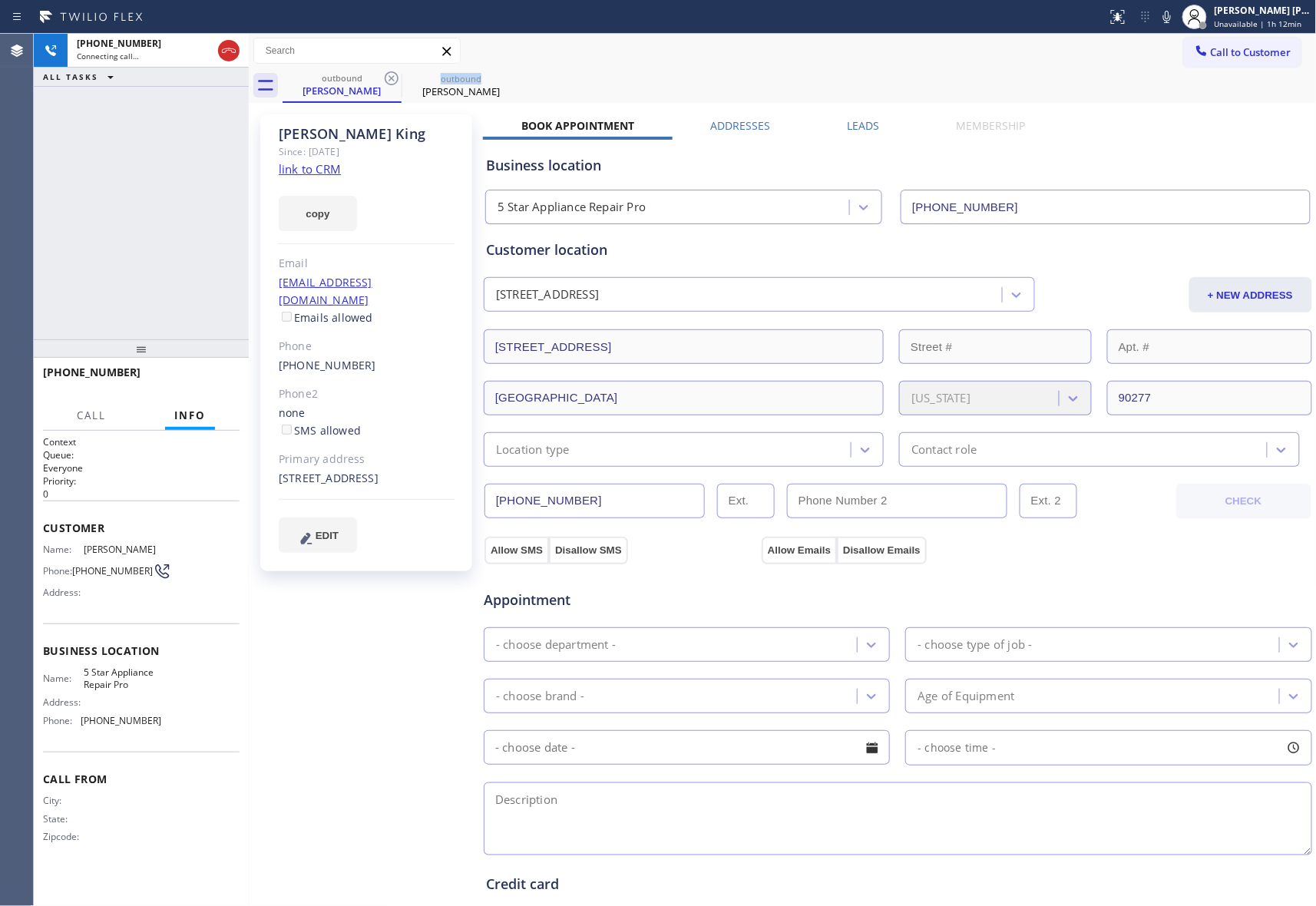
click at [391, 77] on icon at bounding box center [392, 79] width 19 height 19
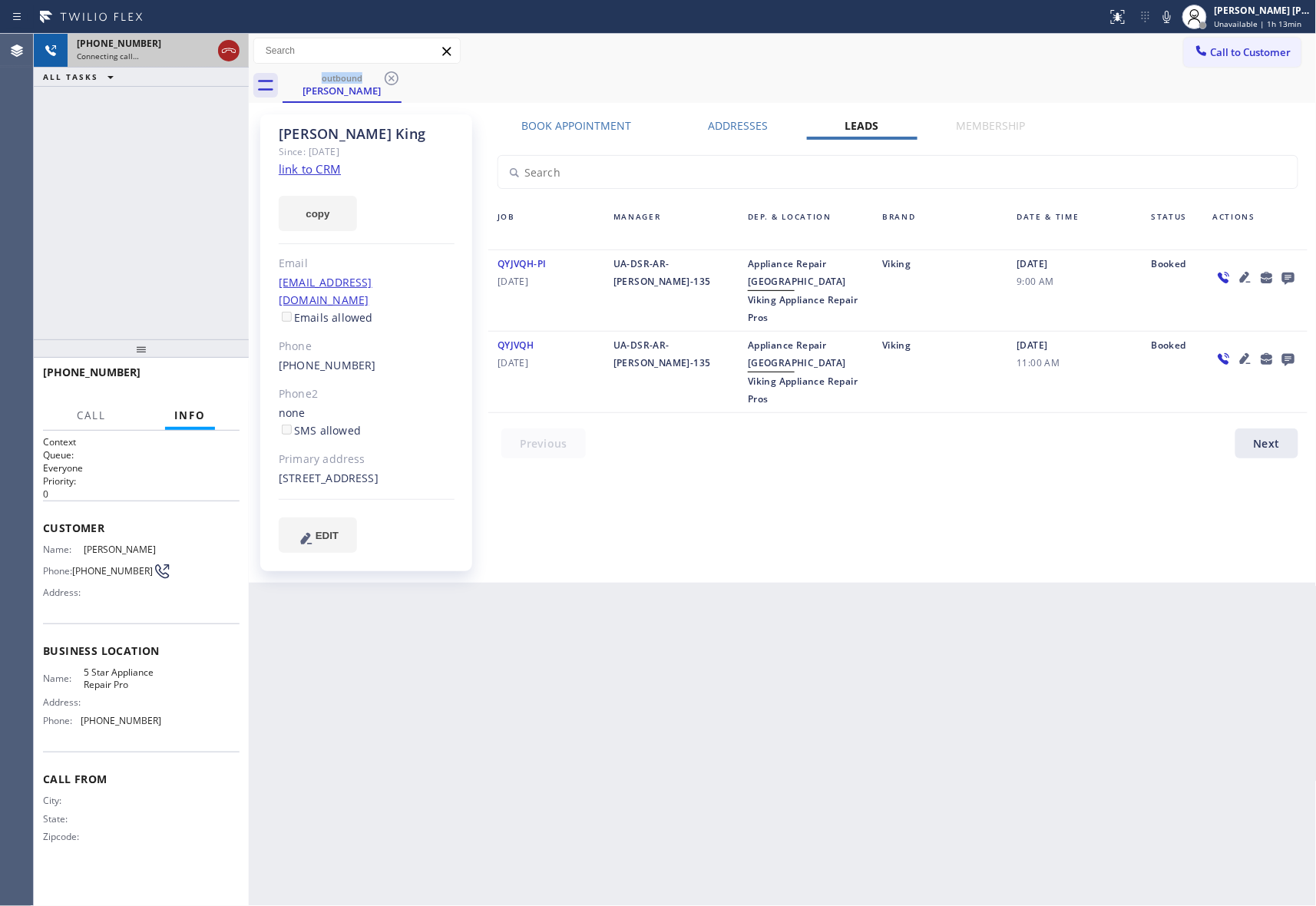
click at [229, 52] on icon at bounding box center [229, 51] width 19 height 19
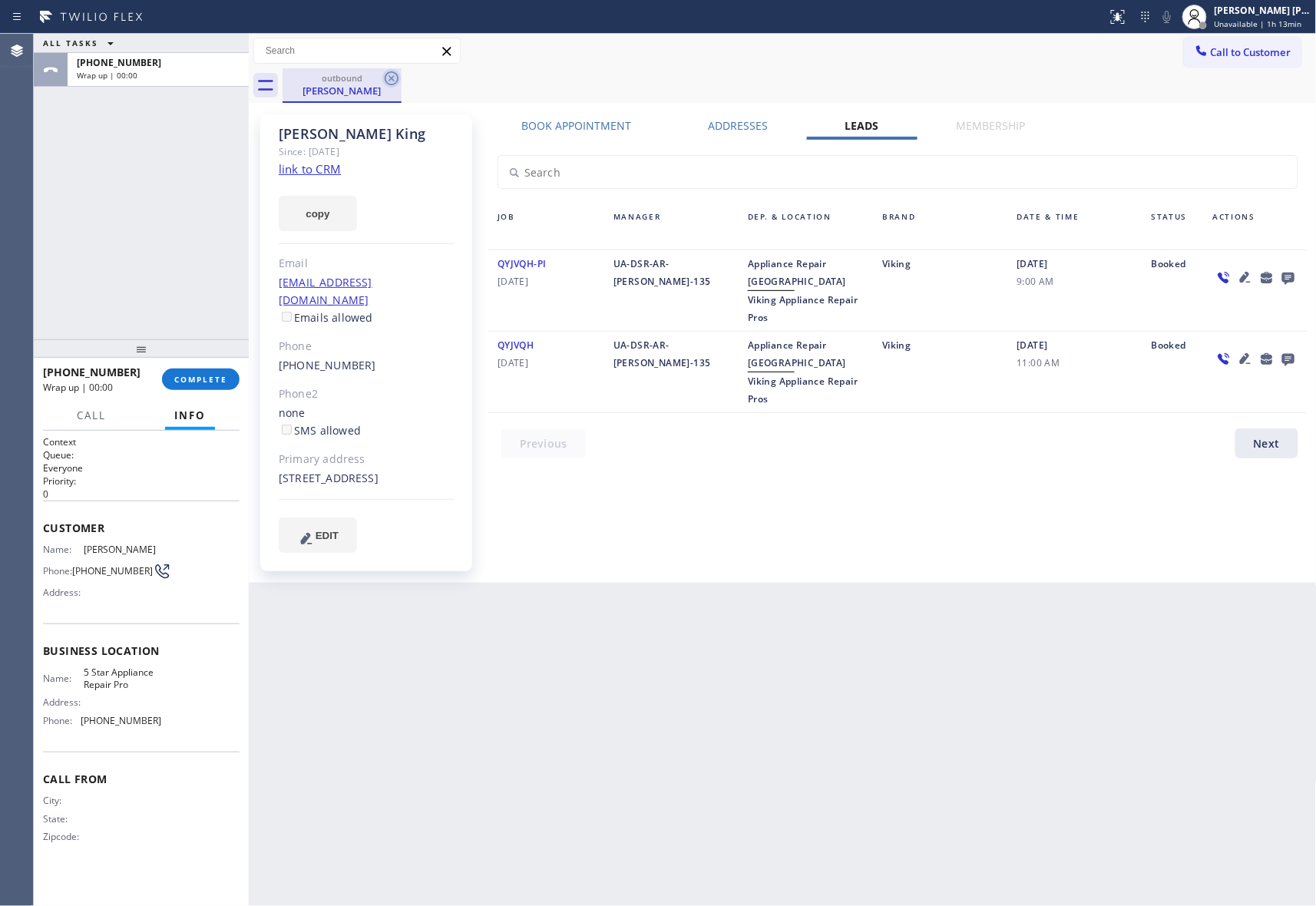
click at [391, 78] on icon at bounding box center [391, 78] width 14 height 14
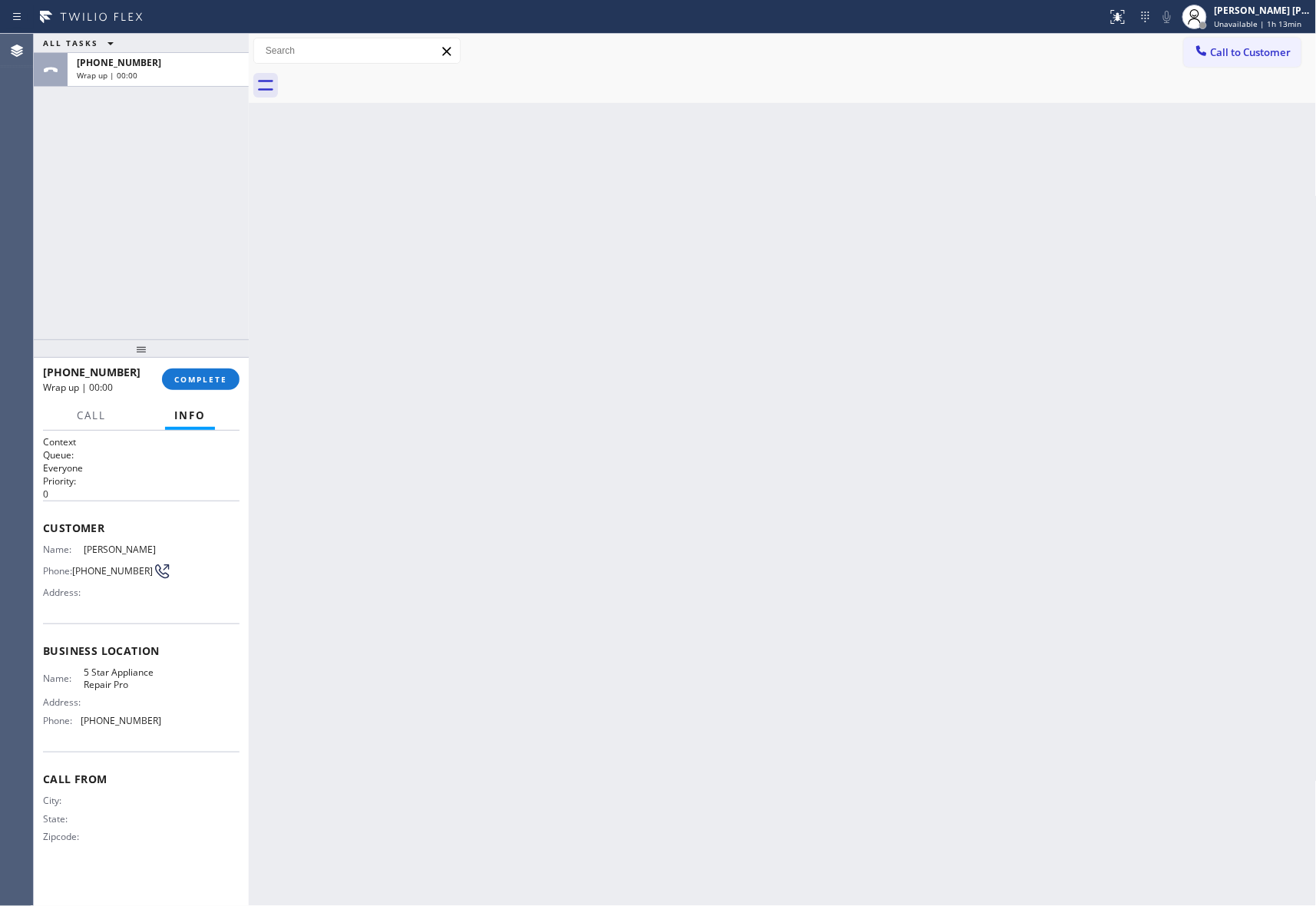
click at [391, 78] on div at bounding box center [800, 86] width 1035 height 35
click at [194, 378] on span "COMPLETE" at bounding box center [201, 379] width 53 height 11
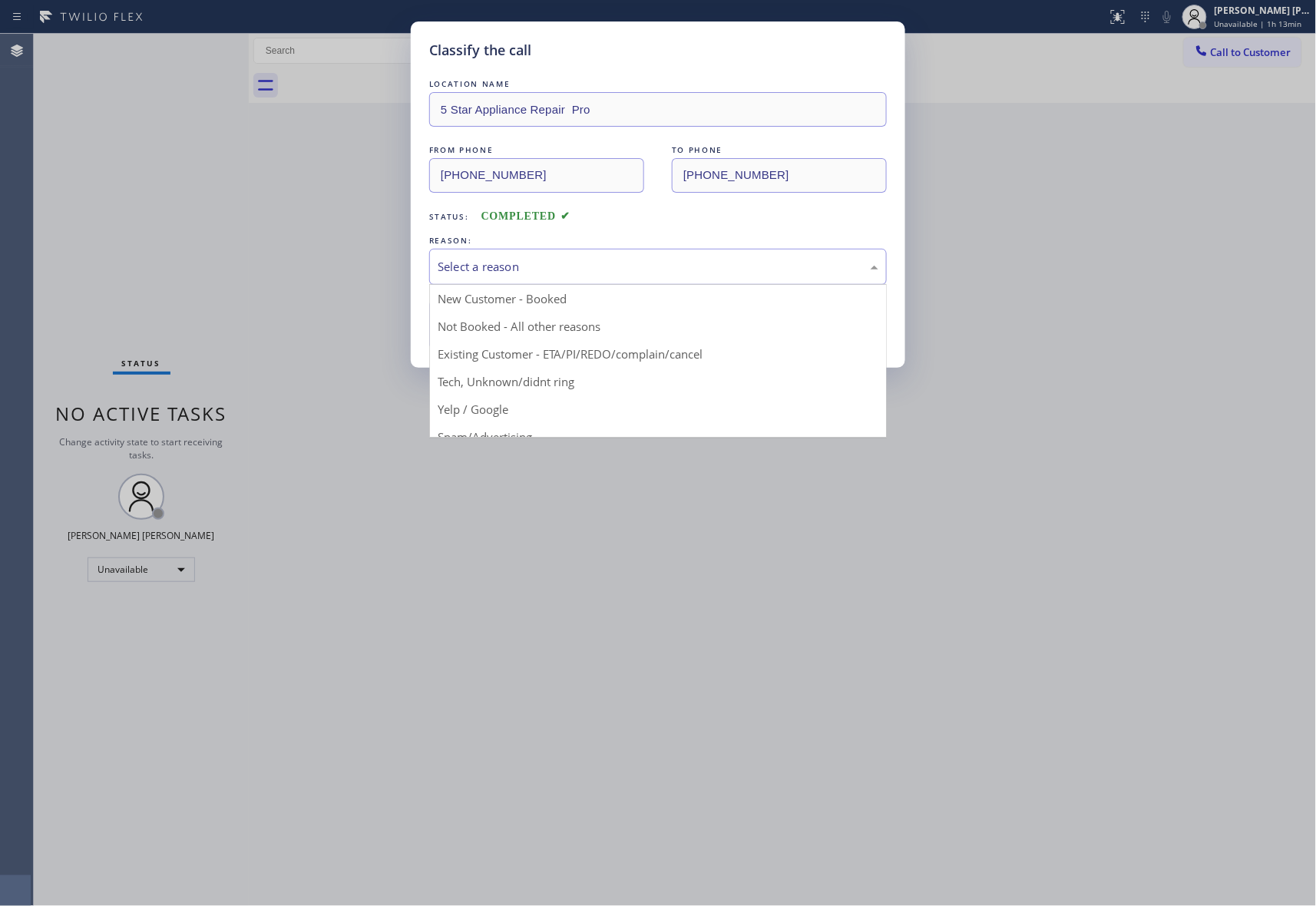
click at [682, 261] on div "Select a reason" at bounding box center [658, 267] width 441 height 18
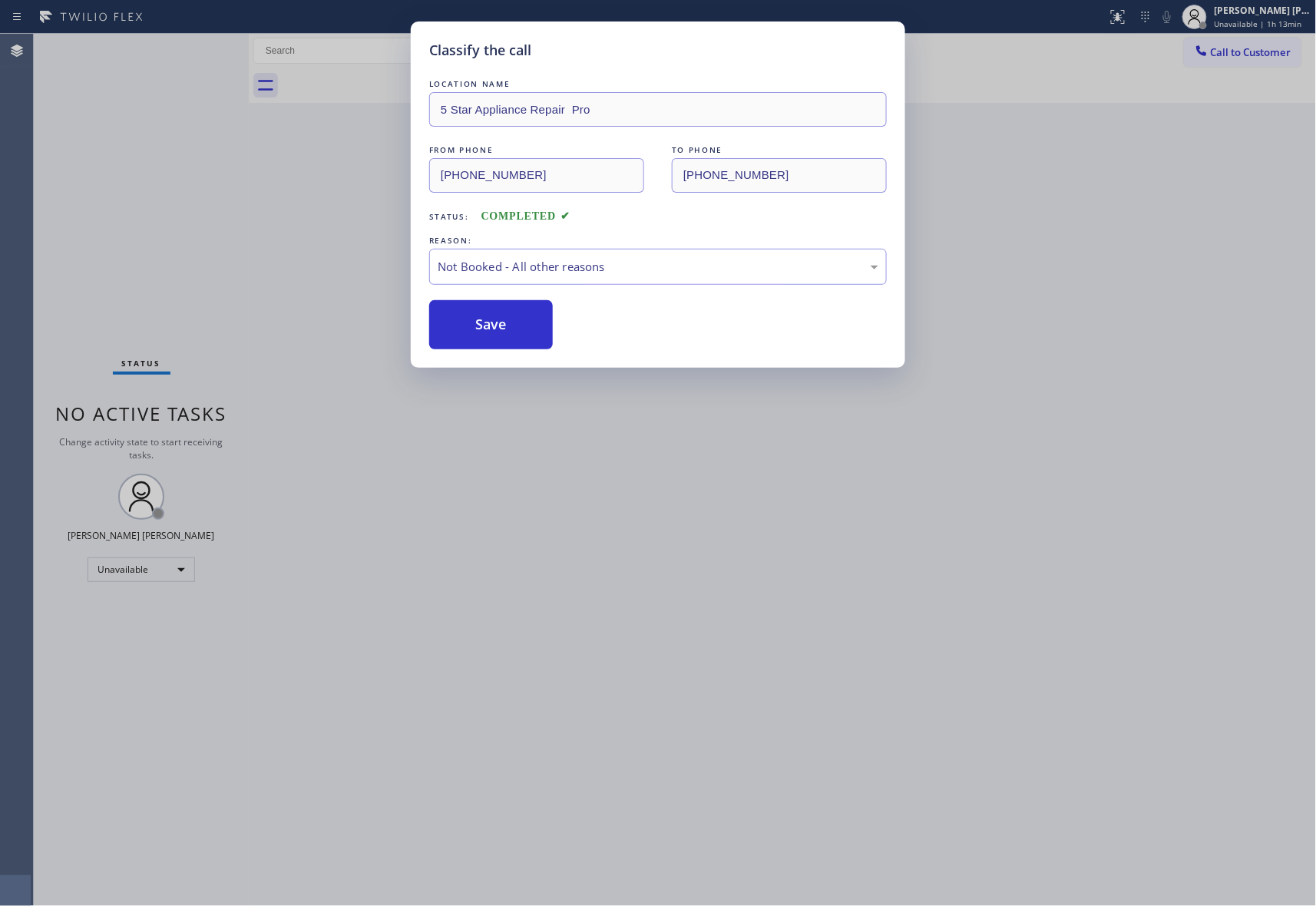
drag, startPoint x: 517, startPoint y: 329, endPoint x: 366, endPoint y: 34, distance: 331.4
click at [514, 329] on button "Save" at bounding box center [491, 325] width 124 height 49
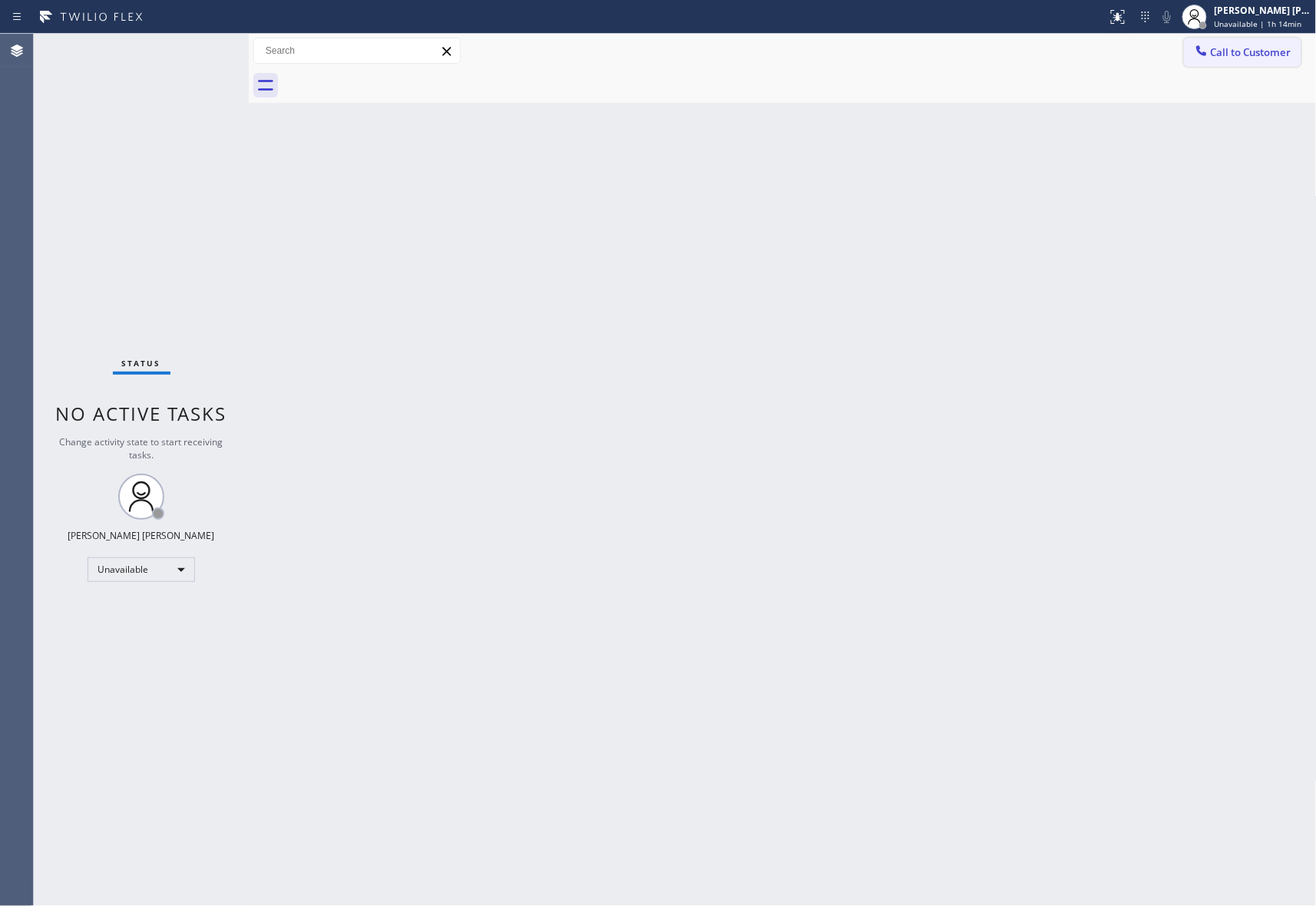
click at [1267, 41] on button "Call to Customer" at bounding box center [1242, 52] width 118 height 29
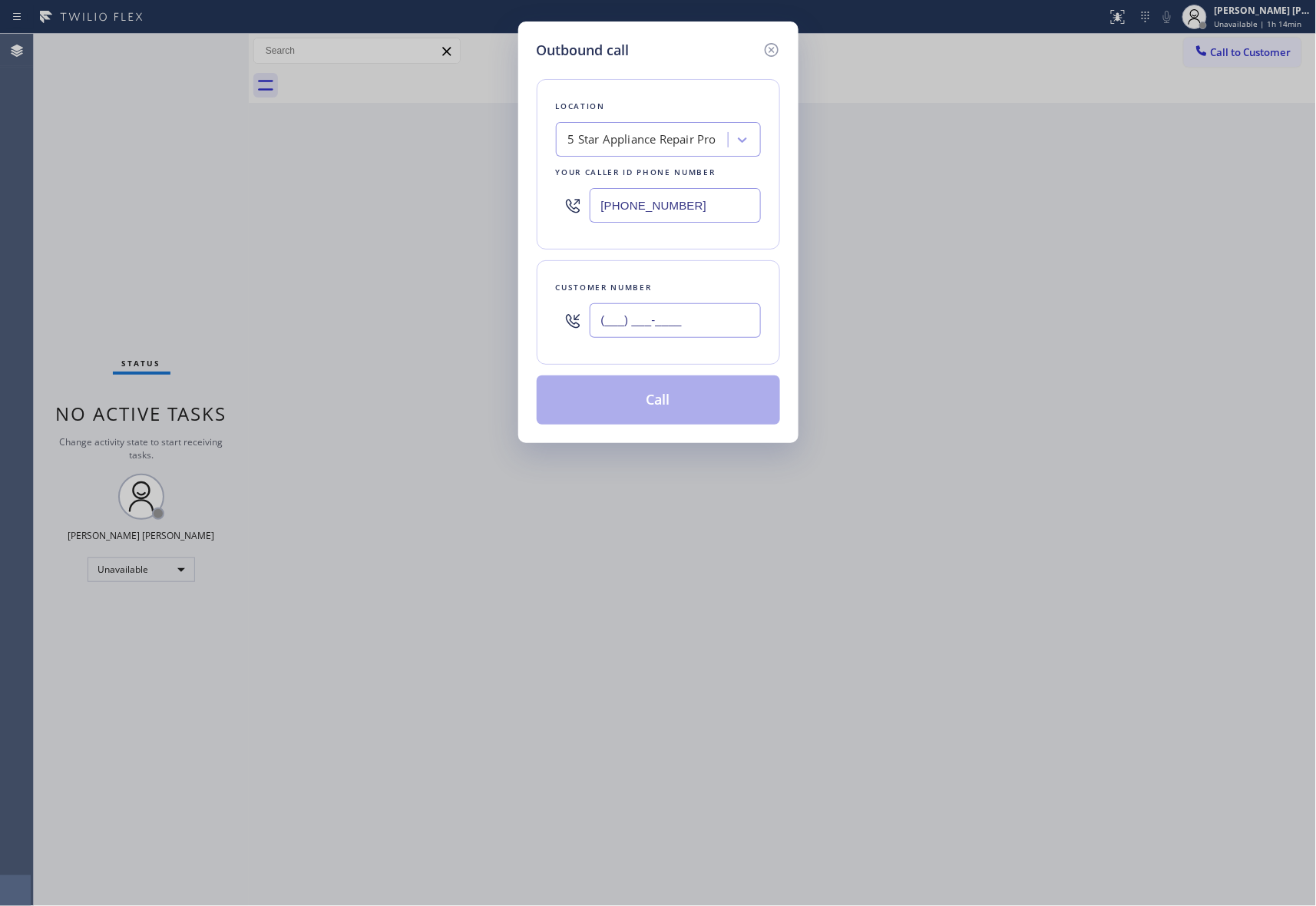
click at [685, 326] on input "(___) ___-____" at bounding box center [675, 320] width 171 height 35
paste input "310) 877-8711"
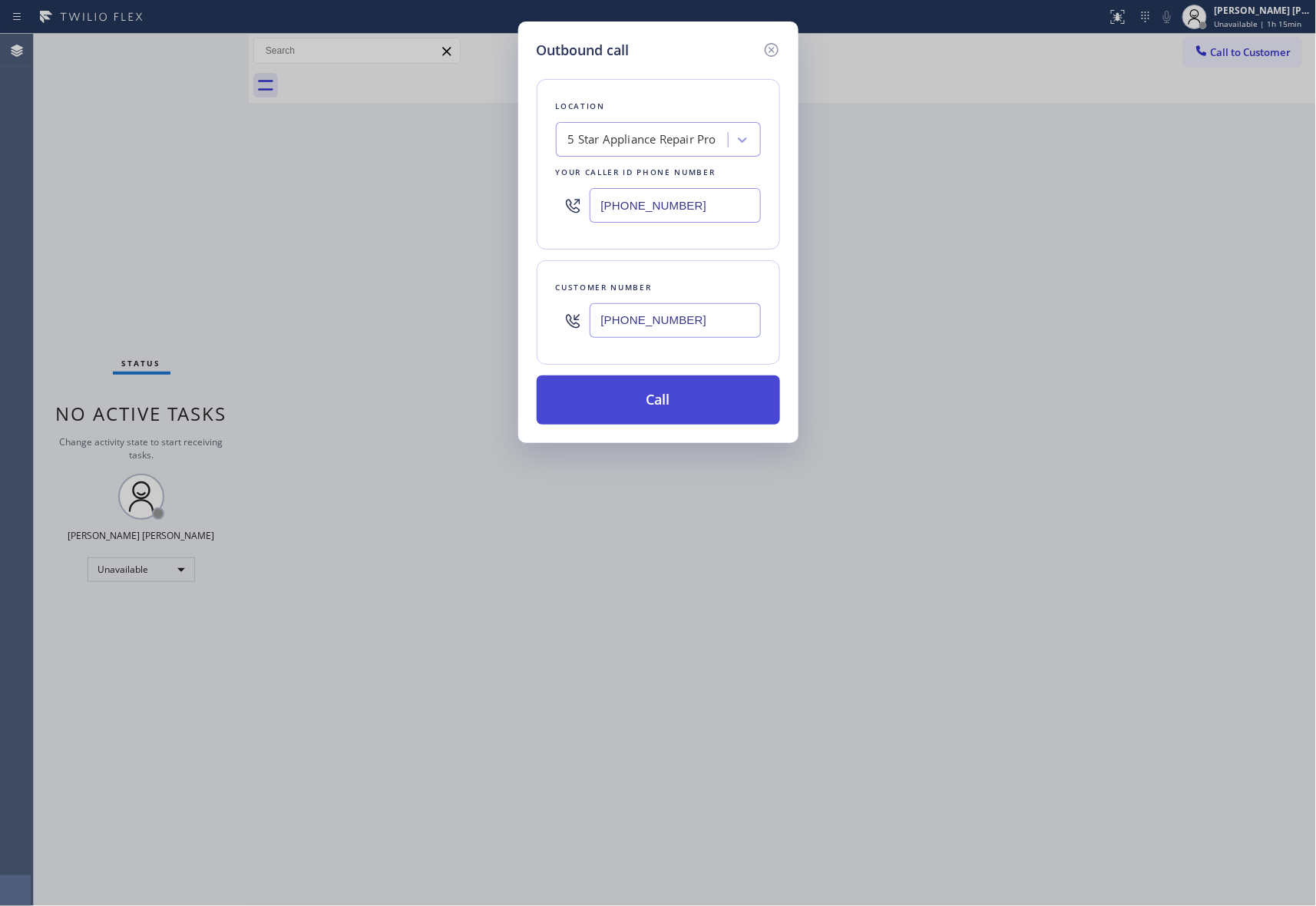
type input "[PHONE_NUMBER]"
click at [680, 407] on button "Call" at bounding box center [658, 400] width 243 height 49
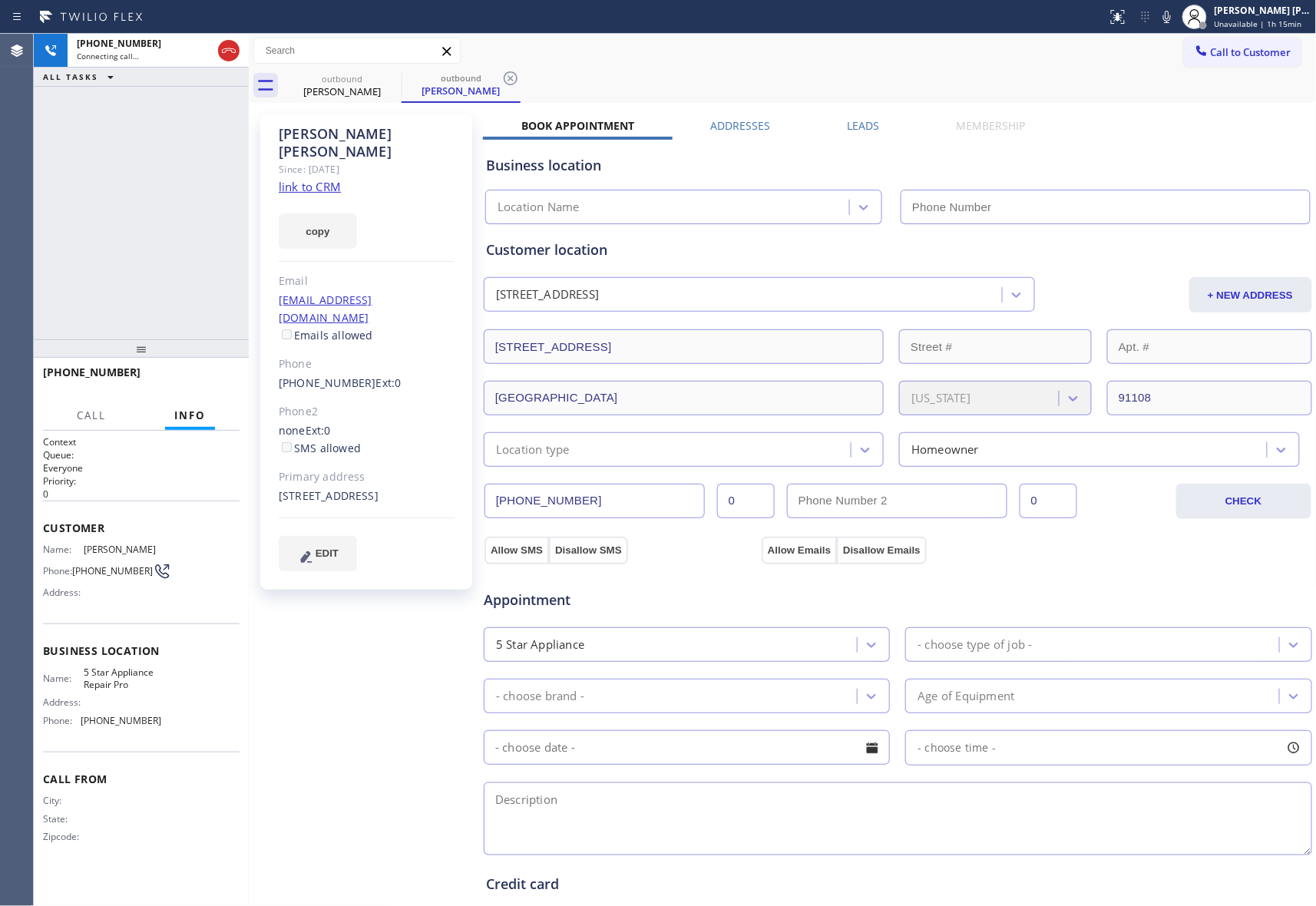
type input "[PHONE_NUMBER]"
click at [229, 46] on icon at bounding box center [229, 51] width 19 height 19
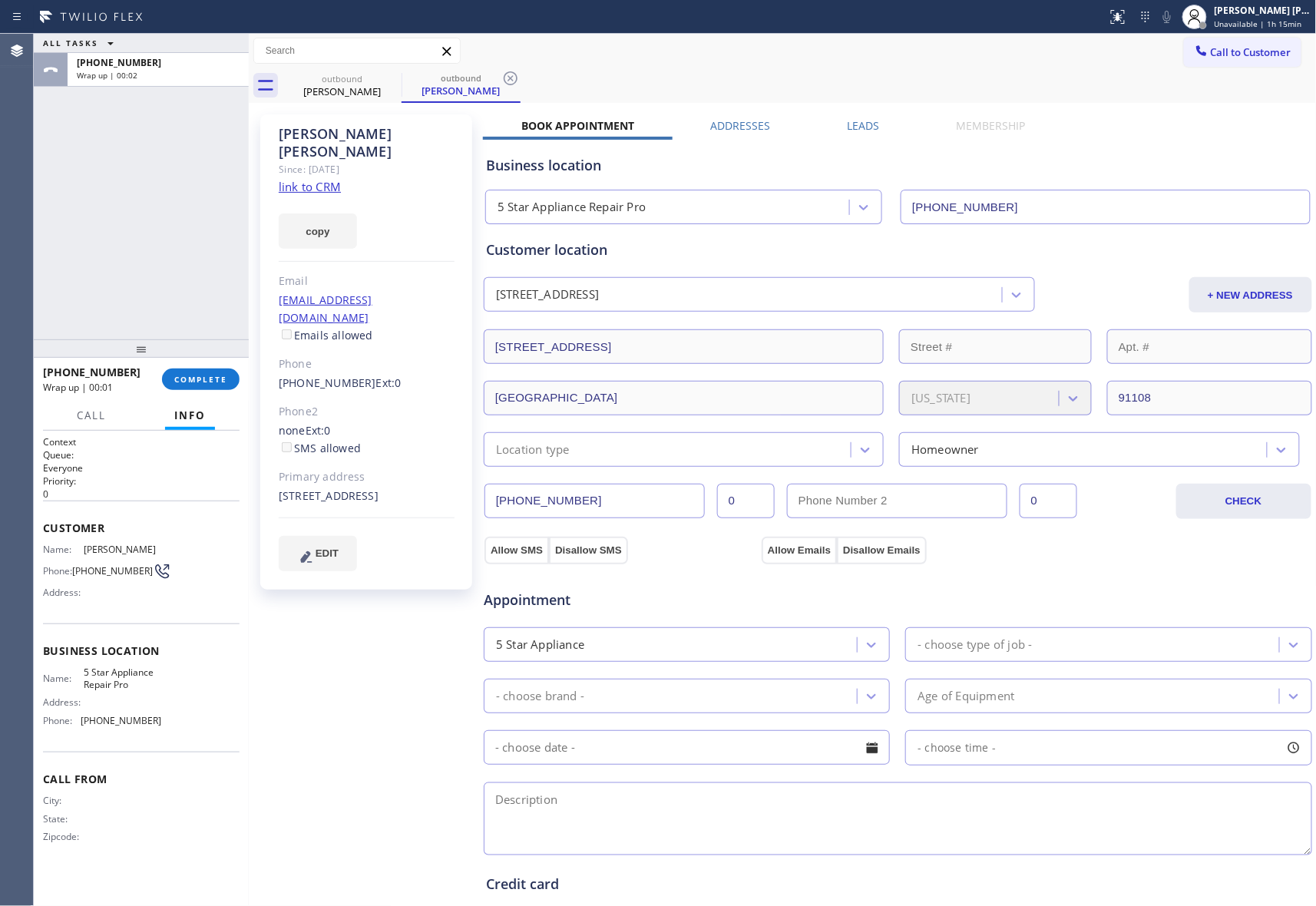
click at [872, 129] on label "Leads" at bounding box center [864, 125] width 32 height 14
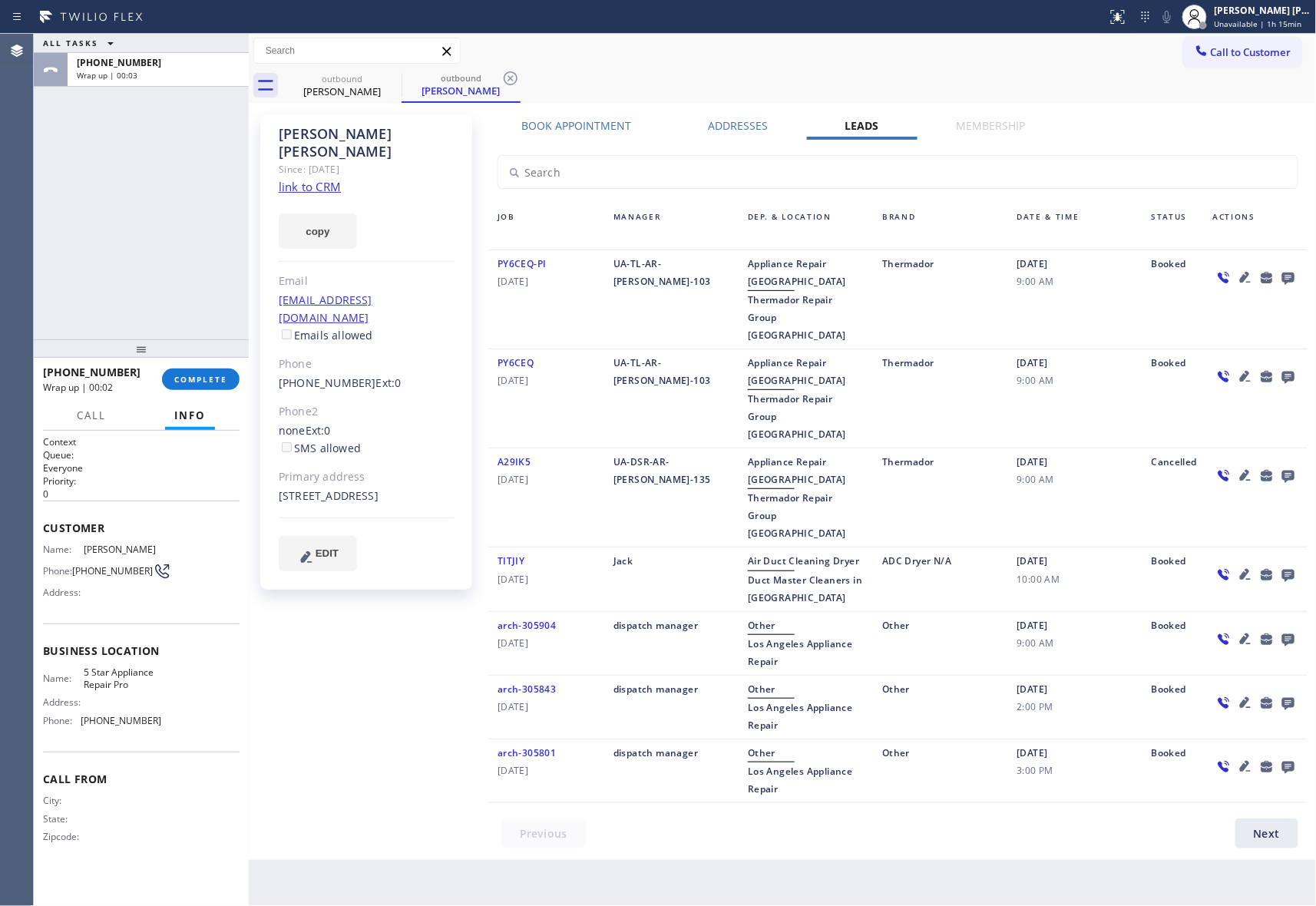
click at [1298, 271] on div at bounding box center [1288, 277] width 21 height 19
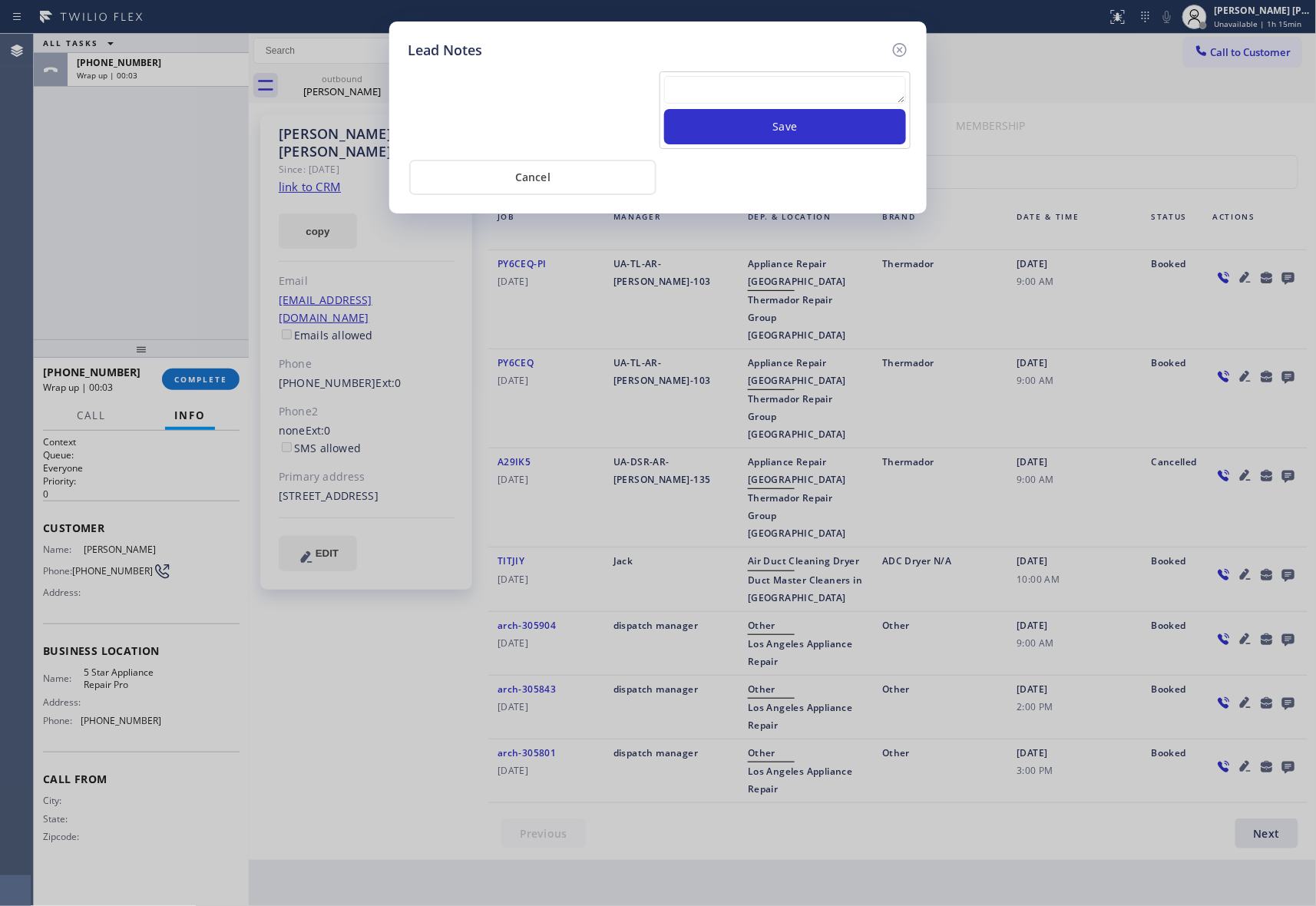
click at [1291, 272] on div "Lead Notes Save Cancel" at bounding box center [658, 453] width 1316 height 906
click at [829, 91] on textarea at bounding box center [785, 90] width 242 height 28
paste textarea "please transfer if cx calls back"
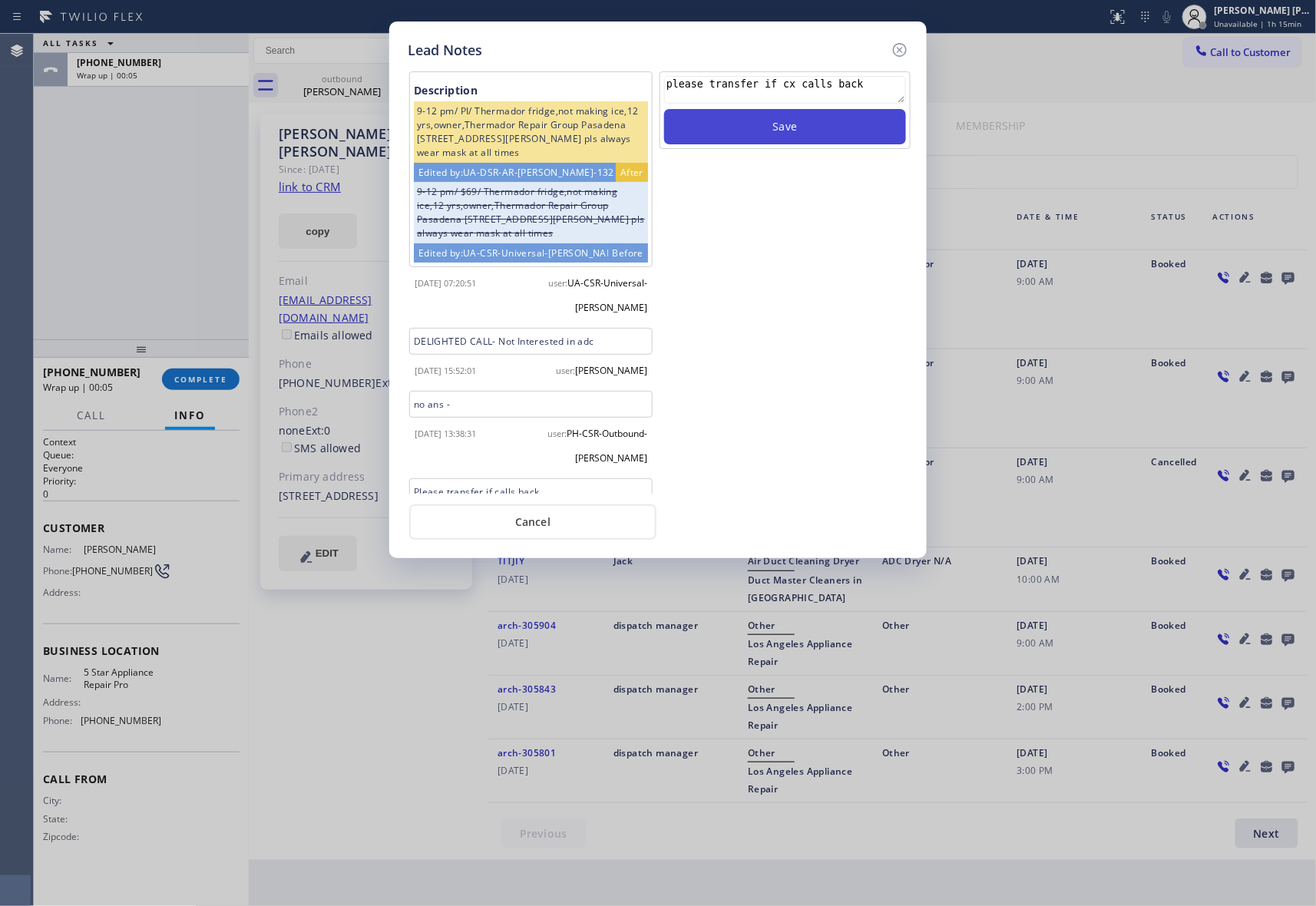
type textarea "please transfer if cx calls back"
click at [838, 128] on button "Save" at bounding box center [785, 127] width 242 height 36
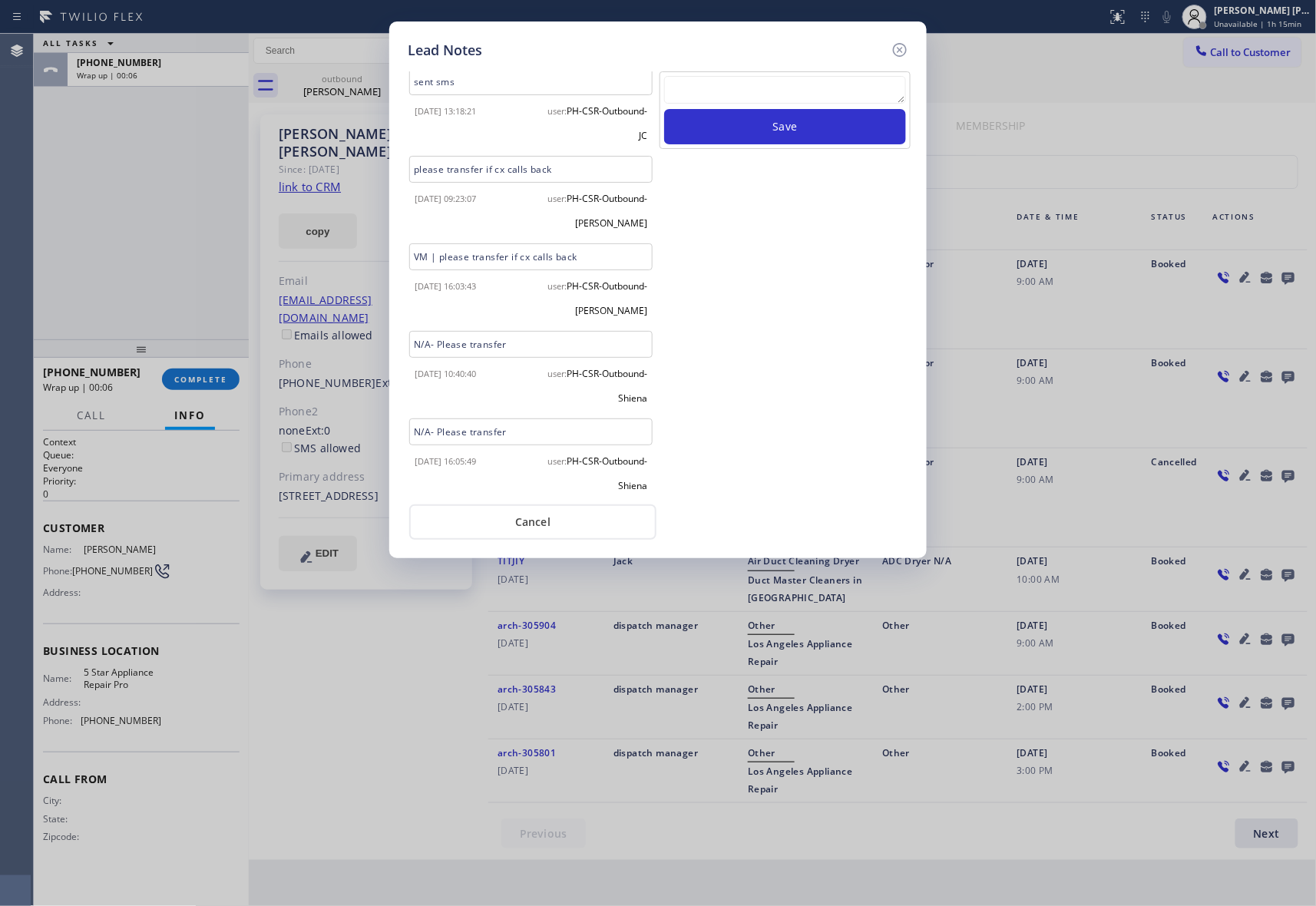
scroll to position [582, 0]
click at [897, 47] on icon at bounding box center [900, 50] width 19 height 19
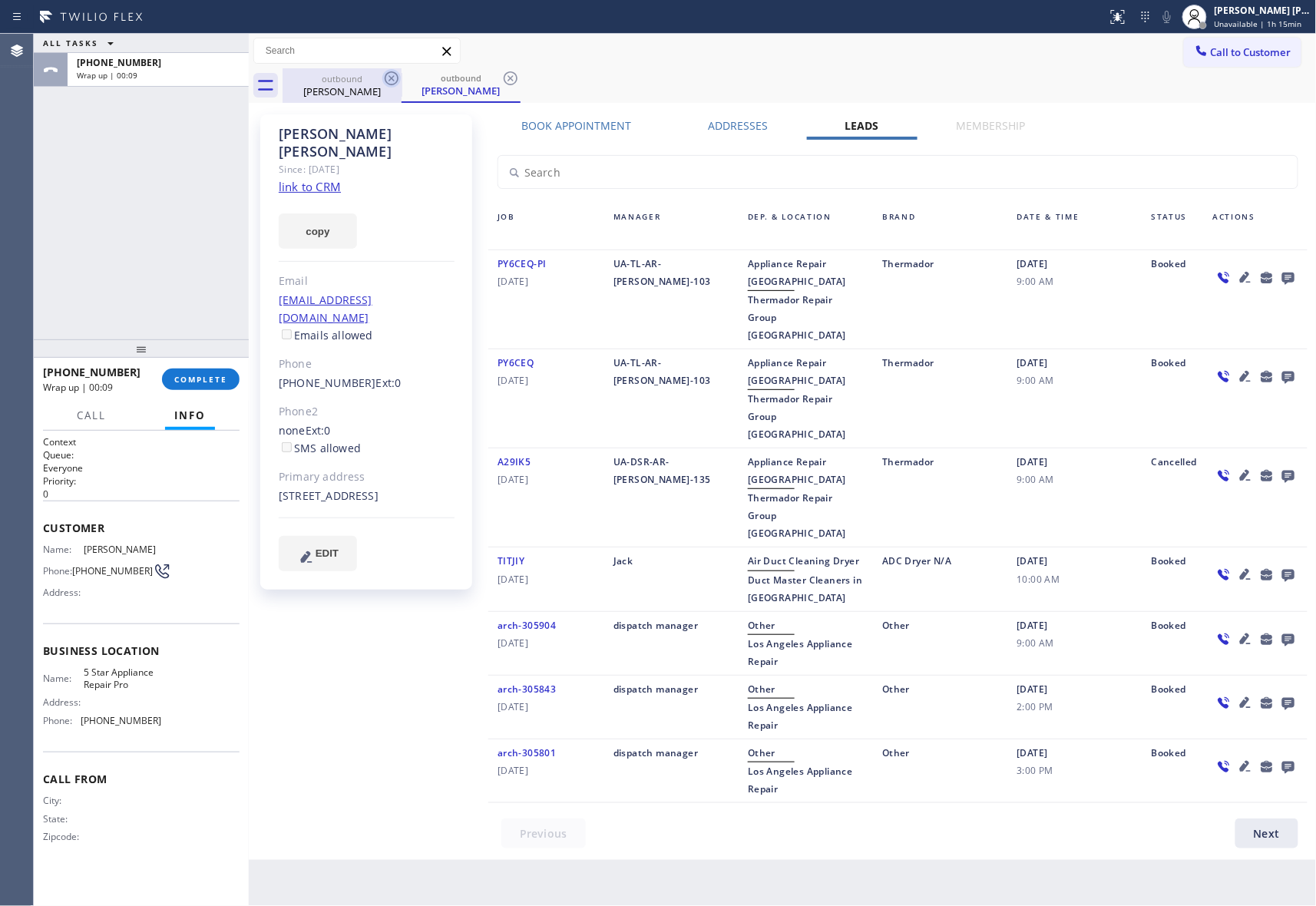
click at [395, 75] on icon at bounding box center [392, 79] width 19 height 19
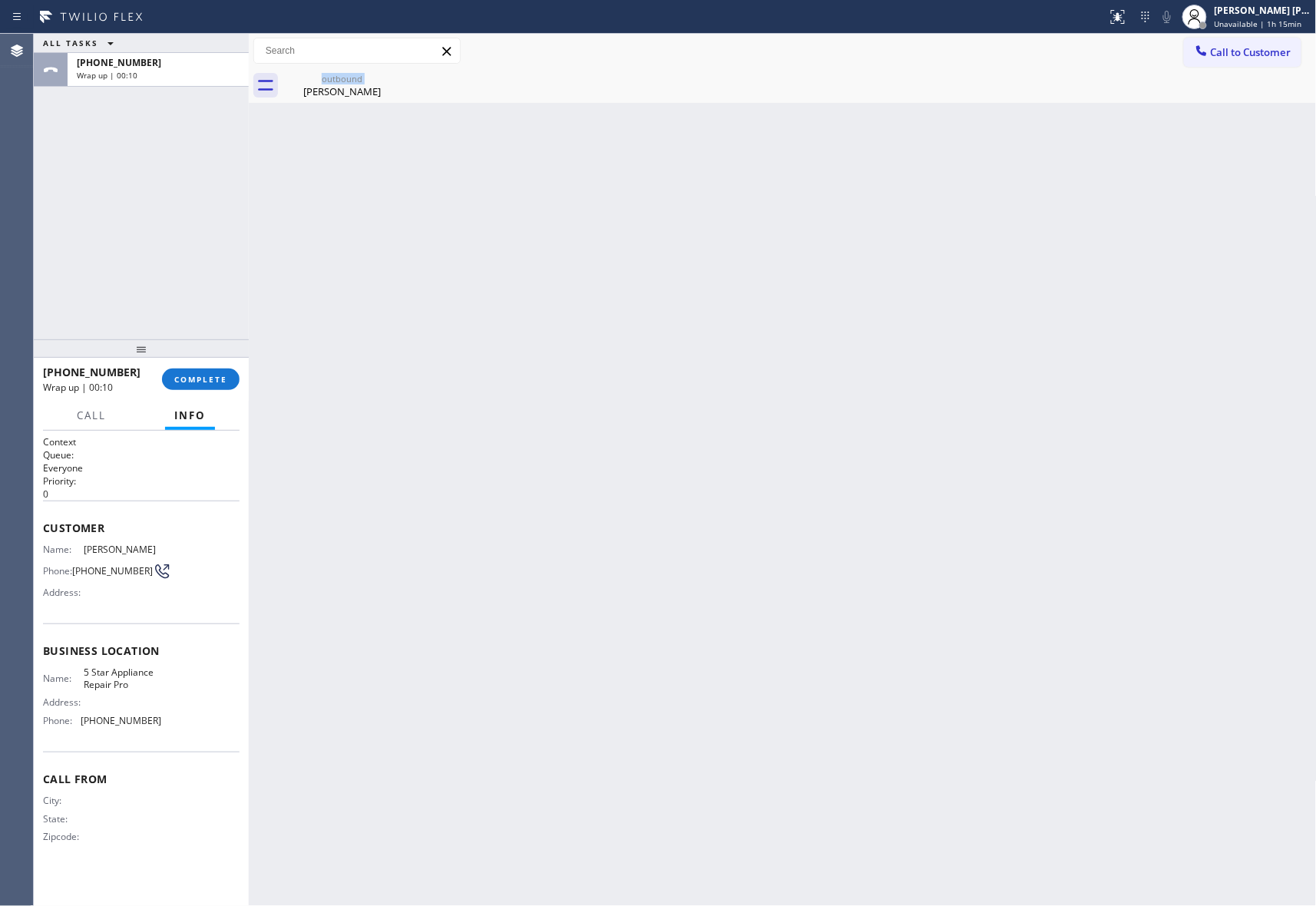
click at [395, 75] on div "outbound [PERSON_NAME]" at bounding box center [342, 86] width 119 height 35
click at [0, 0] on icon at bounding box center [0, 0] width 0 height 0
click at [213, 372] on button "COMPLETE" at bounding box center [201, 378] width 78 height 21
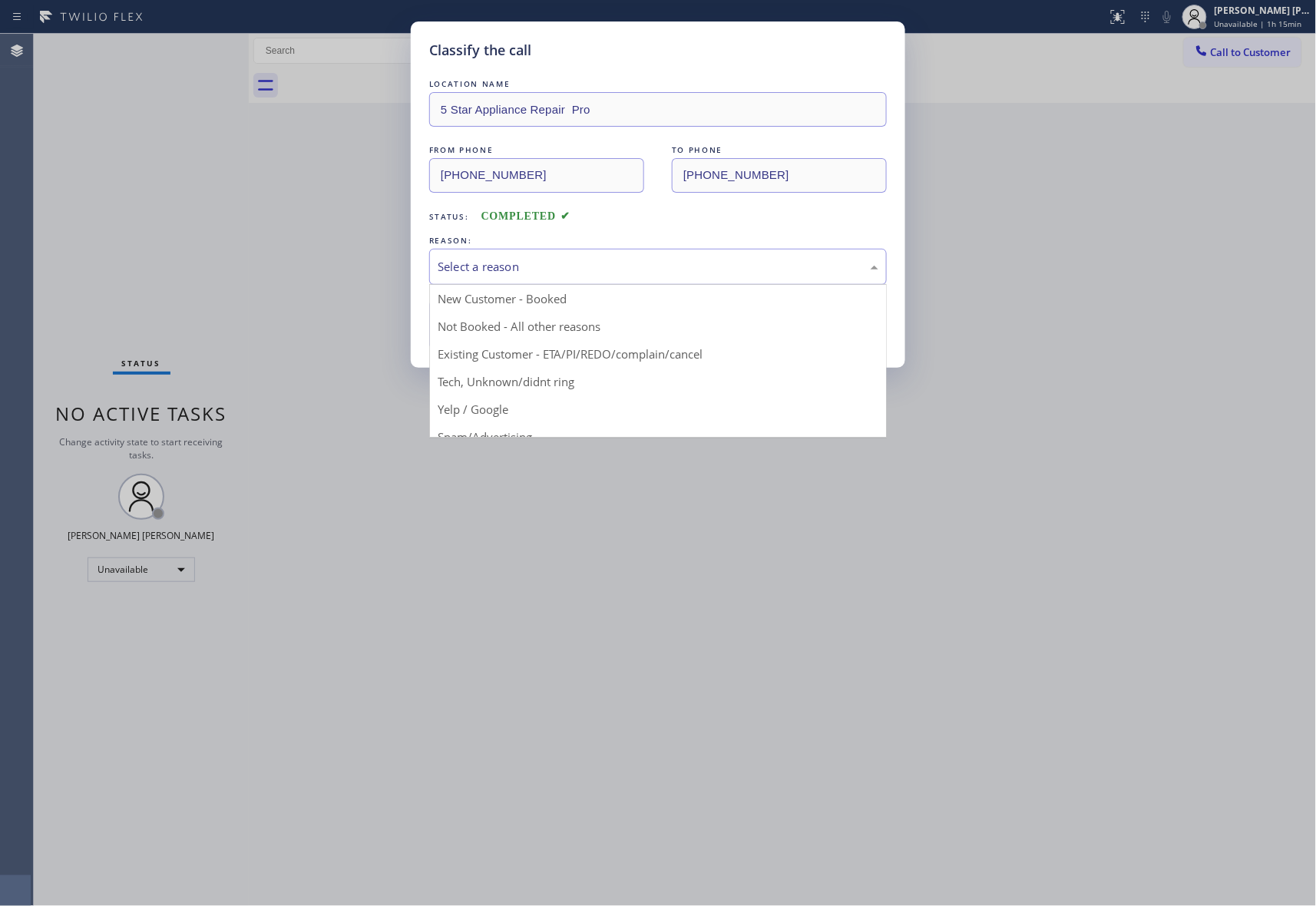
click at [613, 273] on div "Select a reason" at bounding box center [658, 267] width 441 height 18
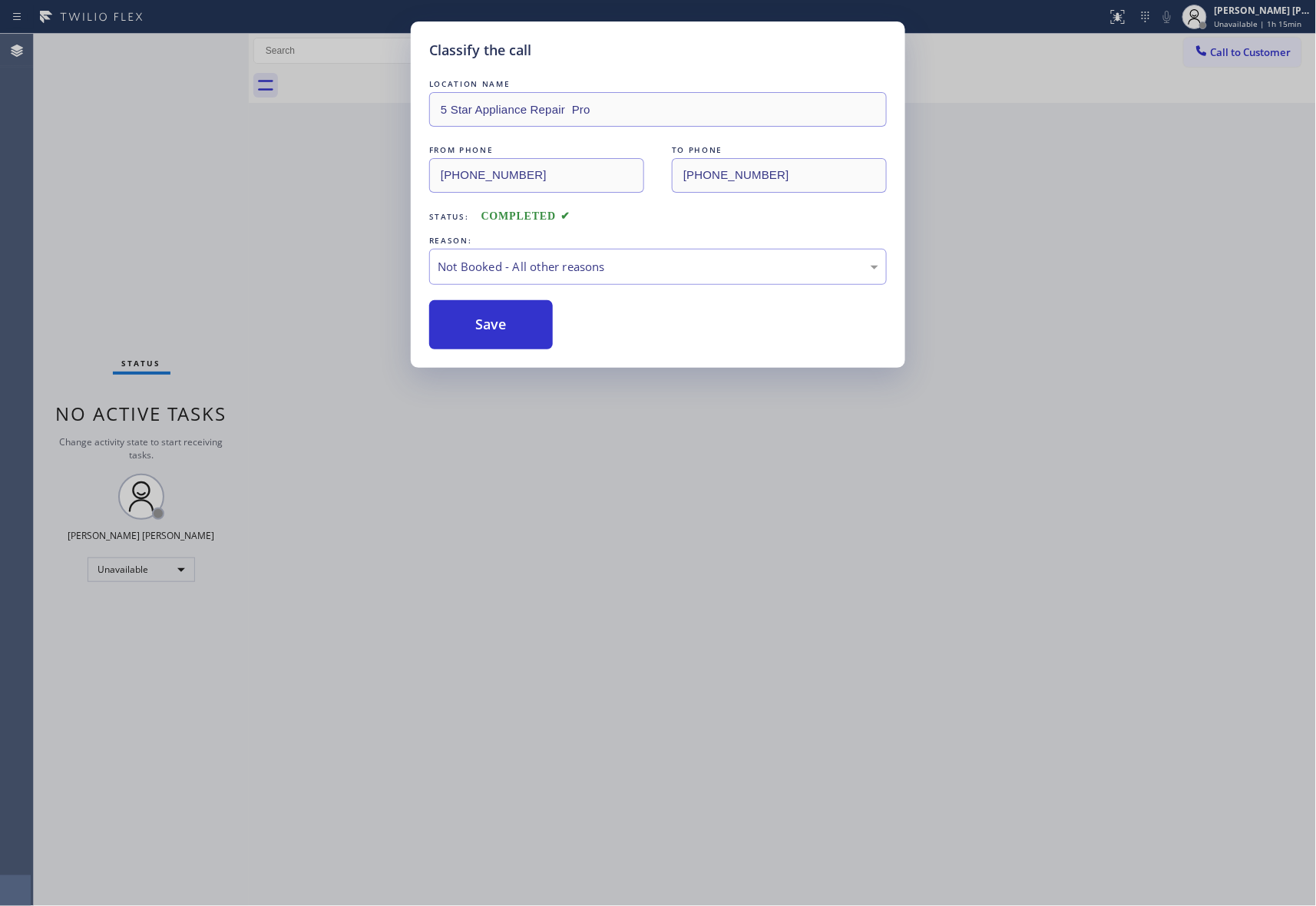
click at [507, 326] on button "Save" at bounding box center [491, 325] width 124 height 49
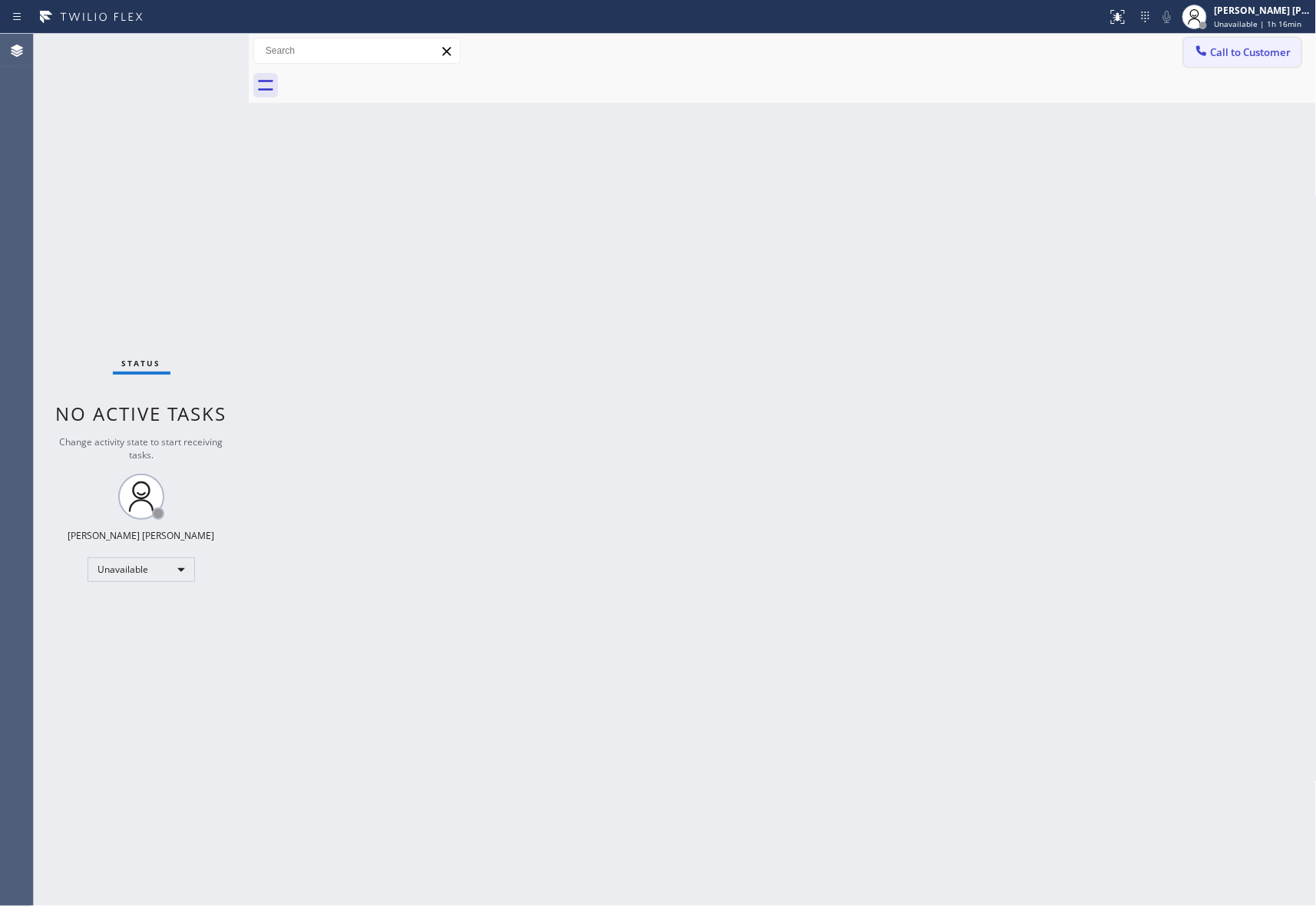
click at [1294, 51] on button "Call to Customer" at bounding box center [1242, 52] width 118 height 29
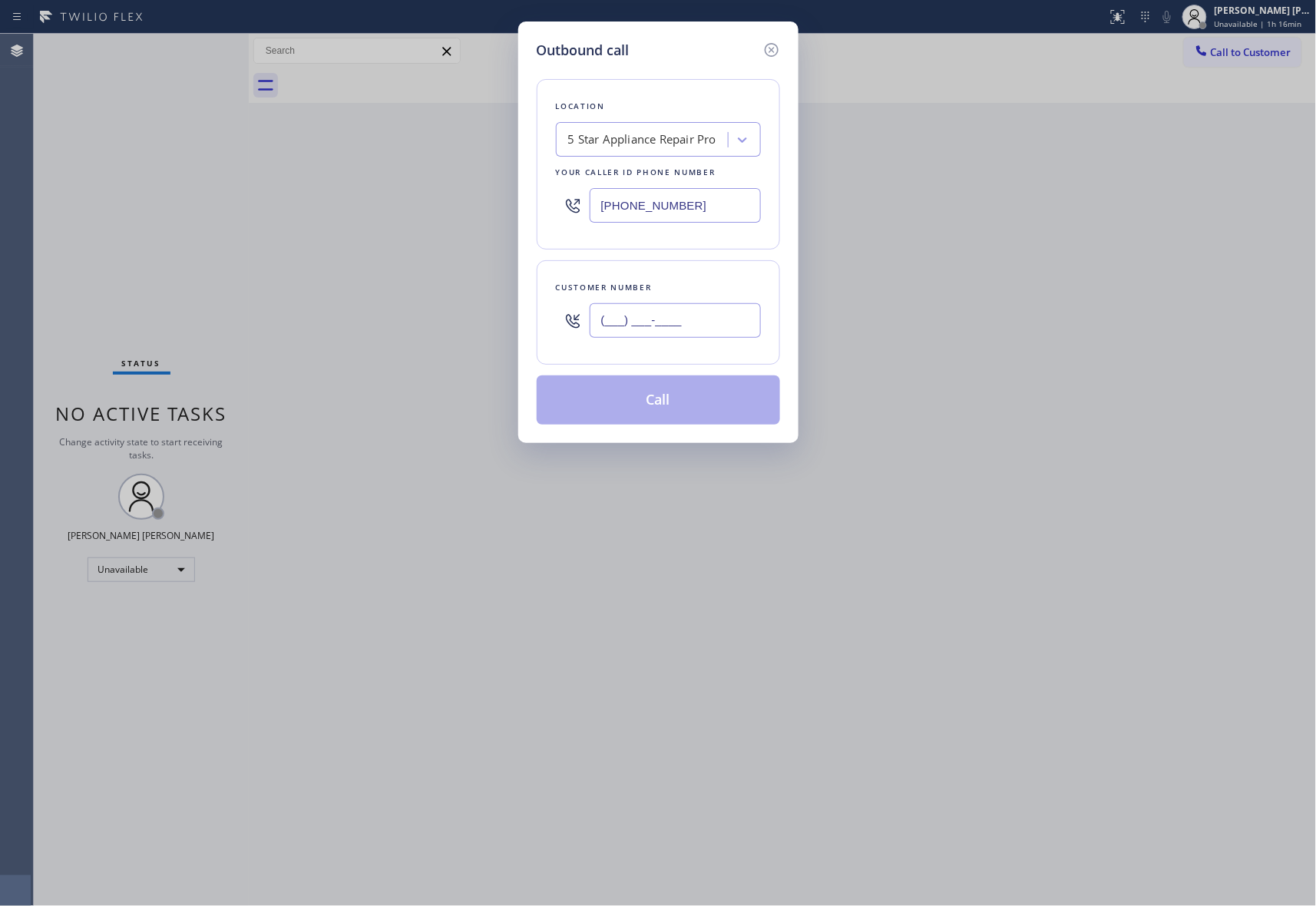
click at [710, 311] on input "(___) ___-____" at bounding box center [675, 320] width 171 height 35
drag, startPoint x: 706, startPoint y: 315, endPoint x: 525, endPoint y: 301, distance: 181.5
click at [526, 301] on div "Outbound call Location 5 Star Appliance Repair Pro Your caller id phone number …" at bounding box center [658, 232] width 280 height 422
paste input "253) 313-8680"
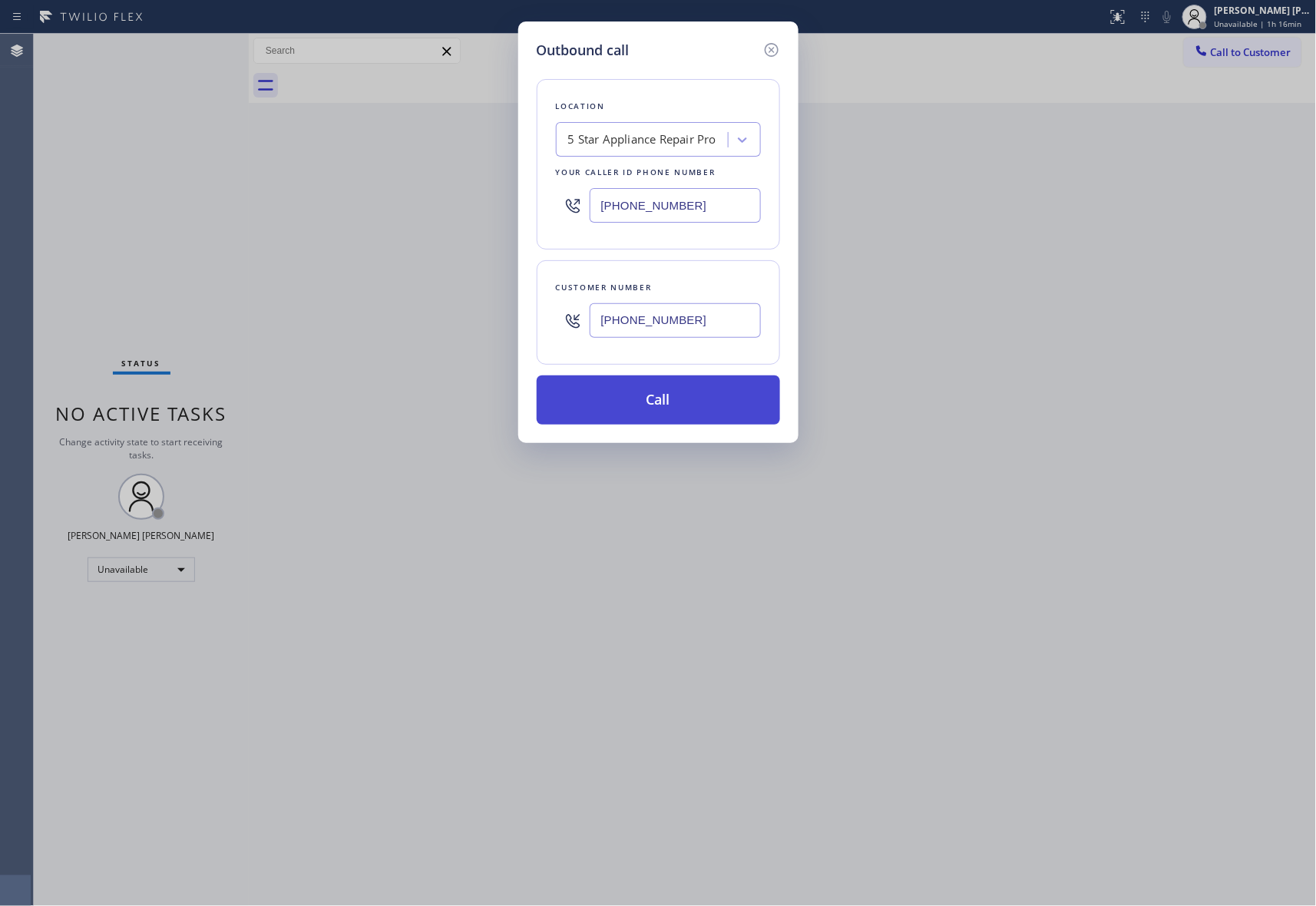
type input "[PHONE_NUMBER]"
click at [653, 402] on button "Call" at bounding box center [658, 400] width 243 height 49
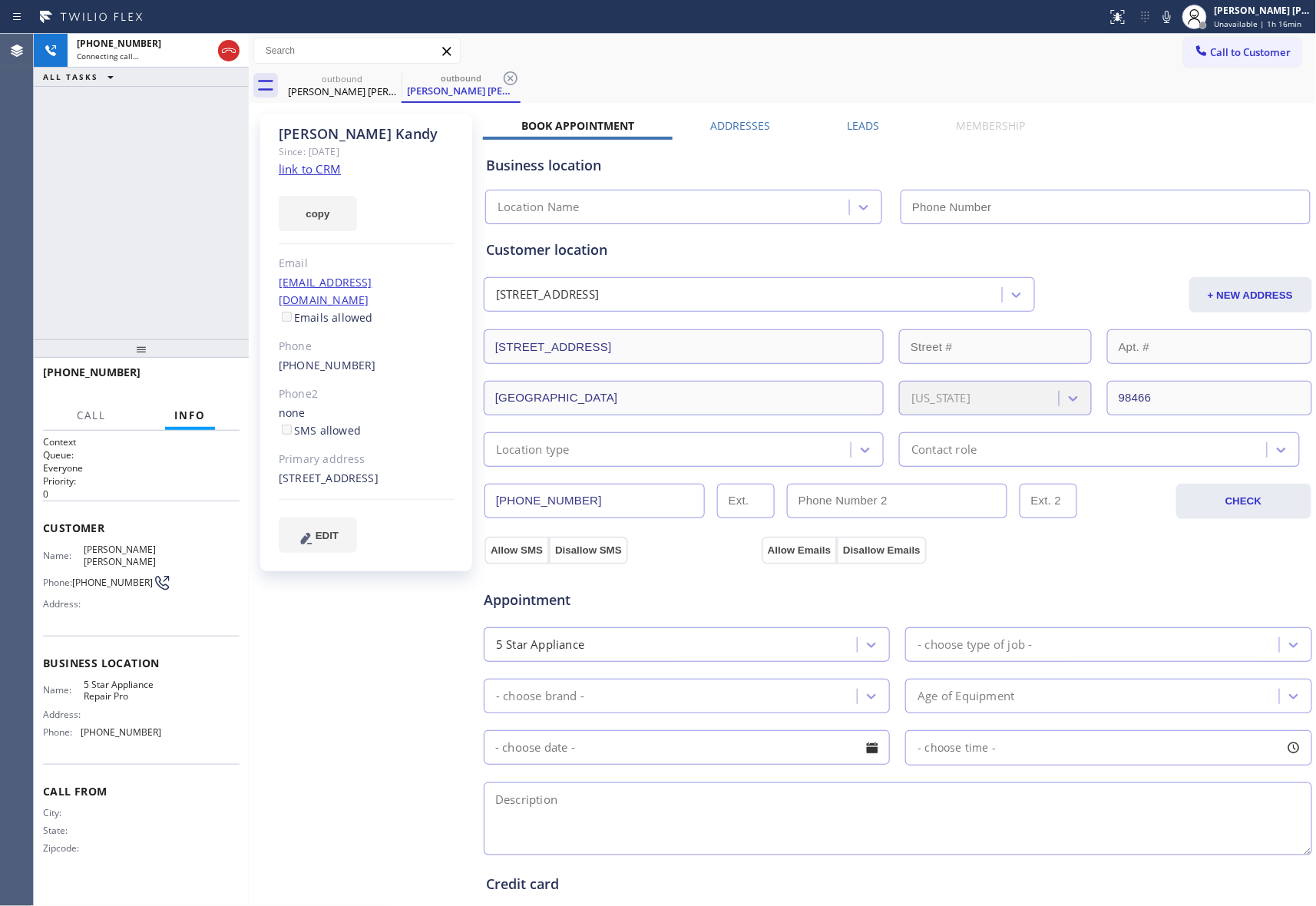
type input "[PHONE_NUMBER]"
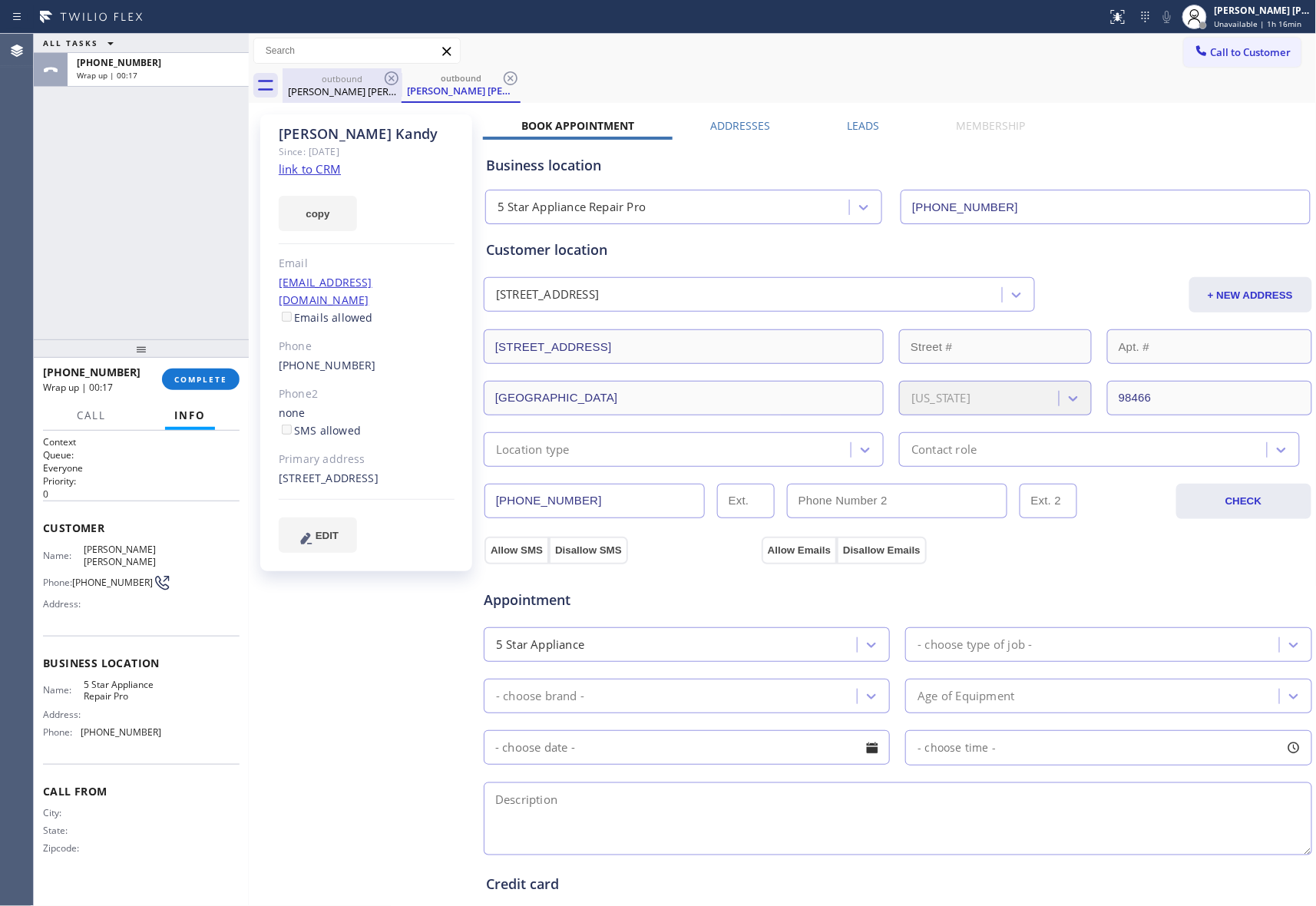
click at [389, 90] on div "[PERSON_NAME] [PERSON_NAME]" at bounding box center [342, 91] width 116 height 14
click at [389, 78] on icon at bounding box center [392, 79] width 19 height 19
click at [0, 0] on icon at bounding box center [0, 0] width 0 height 0
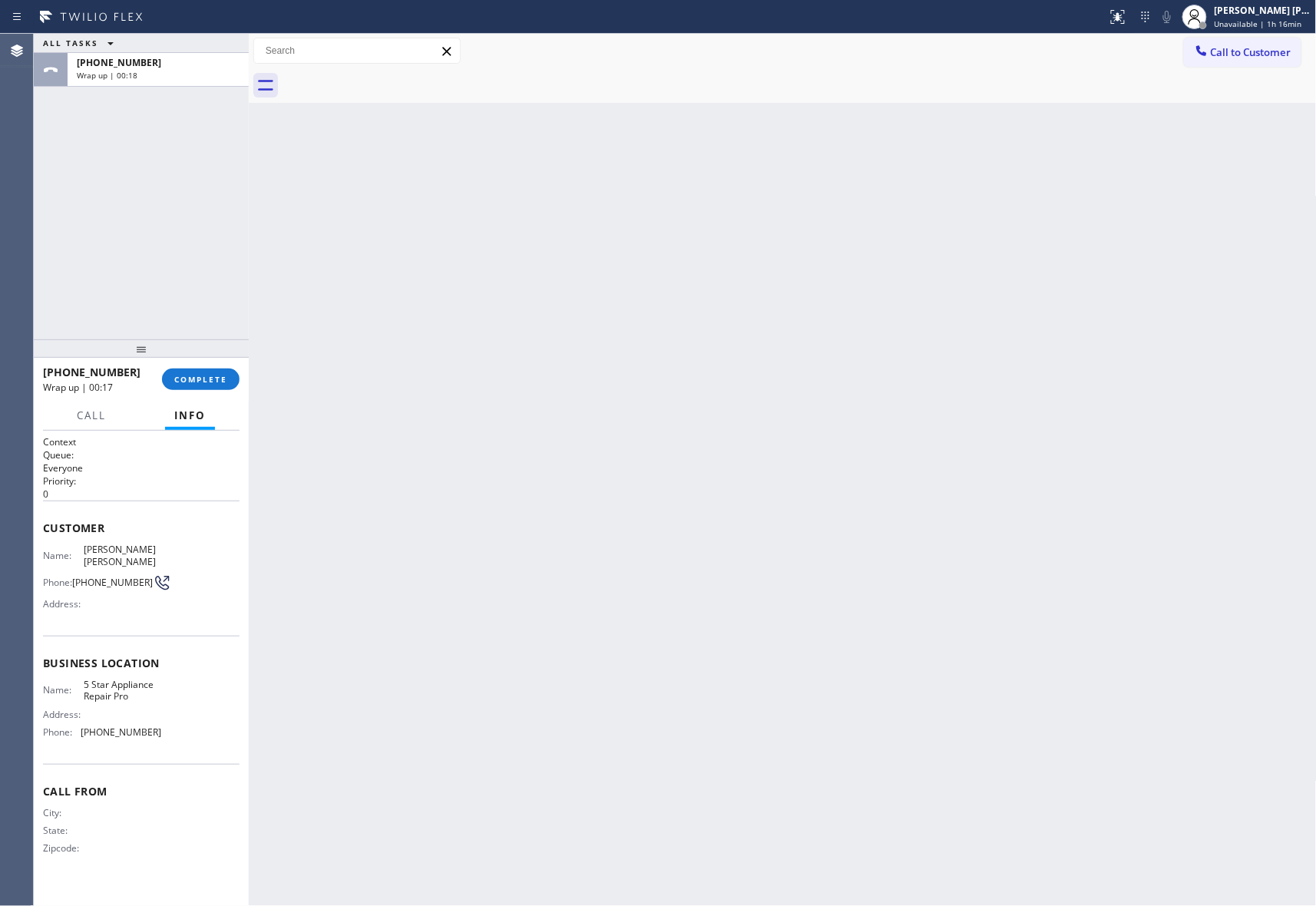
click at [389, 78] on div at bounding box center [800, 86] width 1035 height 35
click at [207, 387] on button "COMPLETE" at bounding box center [201, 378] width 78 height 21
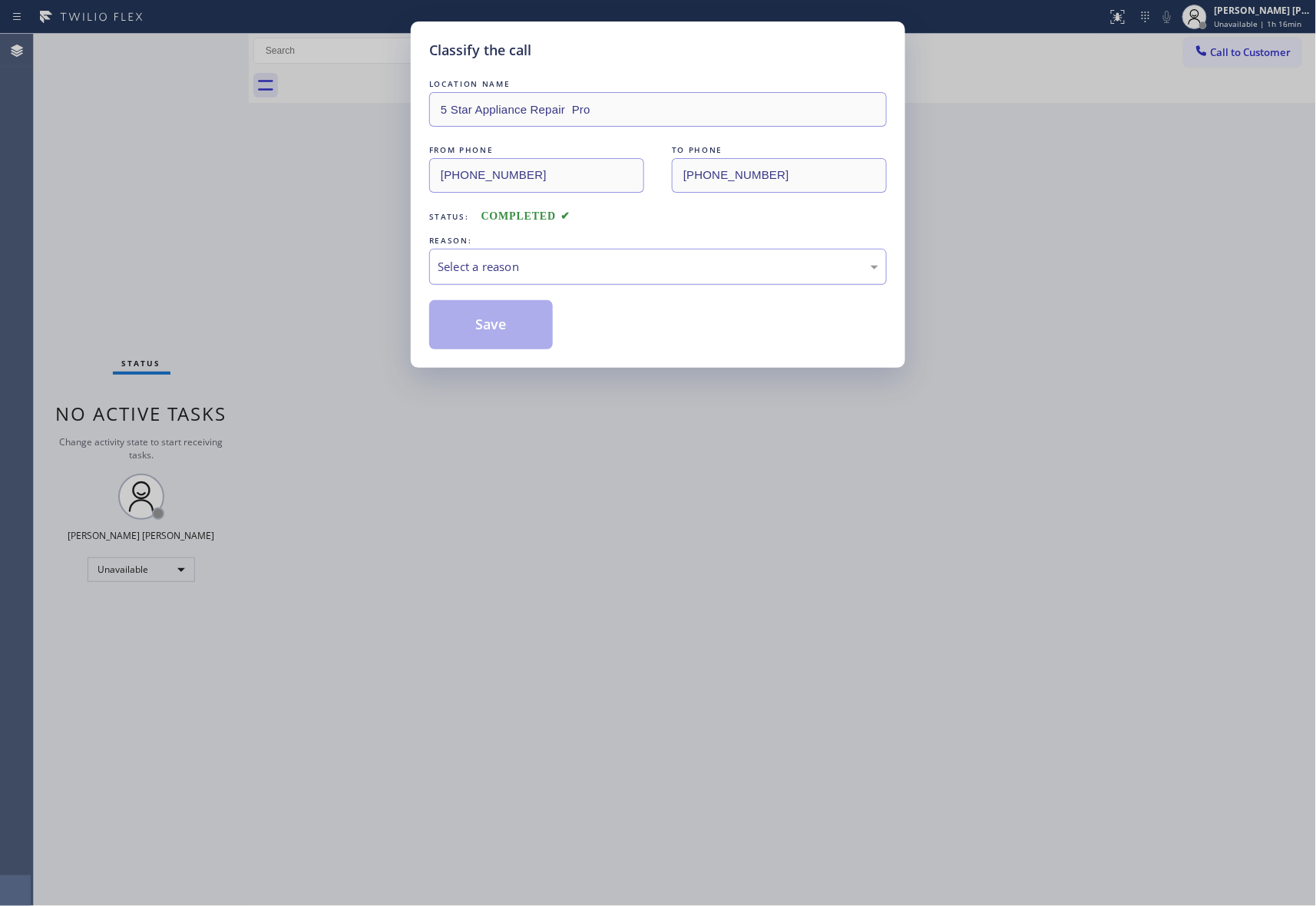
click at [658, 265] on div "Select a reason" at bounding box center [658, 267] width 441 height 18
click at [490, 319] on button "Save" at bounding box center [491, 325] width 124 height 49
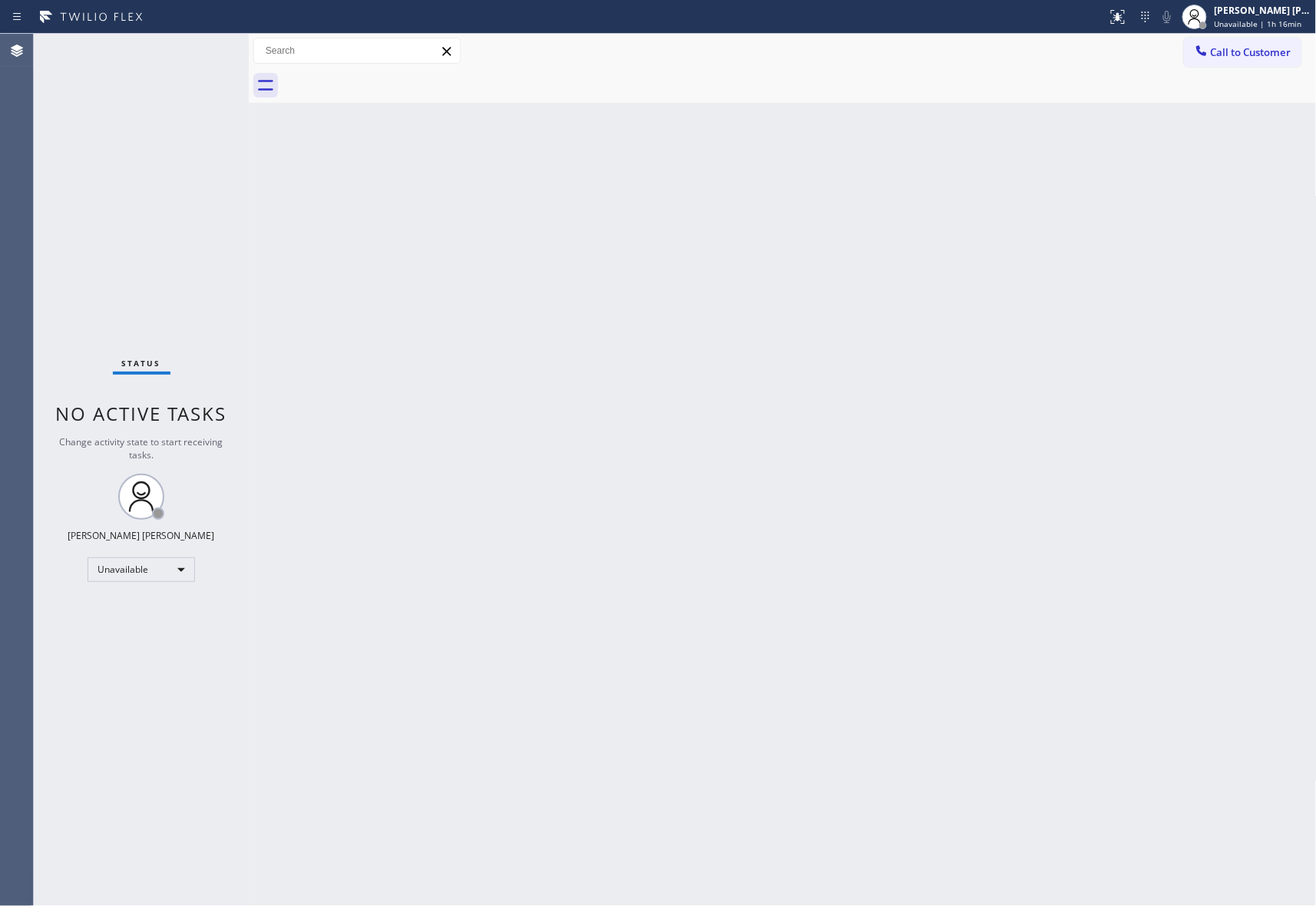
click at [1253, 53] on span "Call to Customer" at bounding box center [1251, 52] width 80 height 14
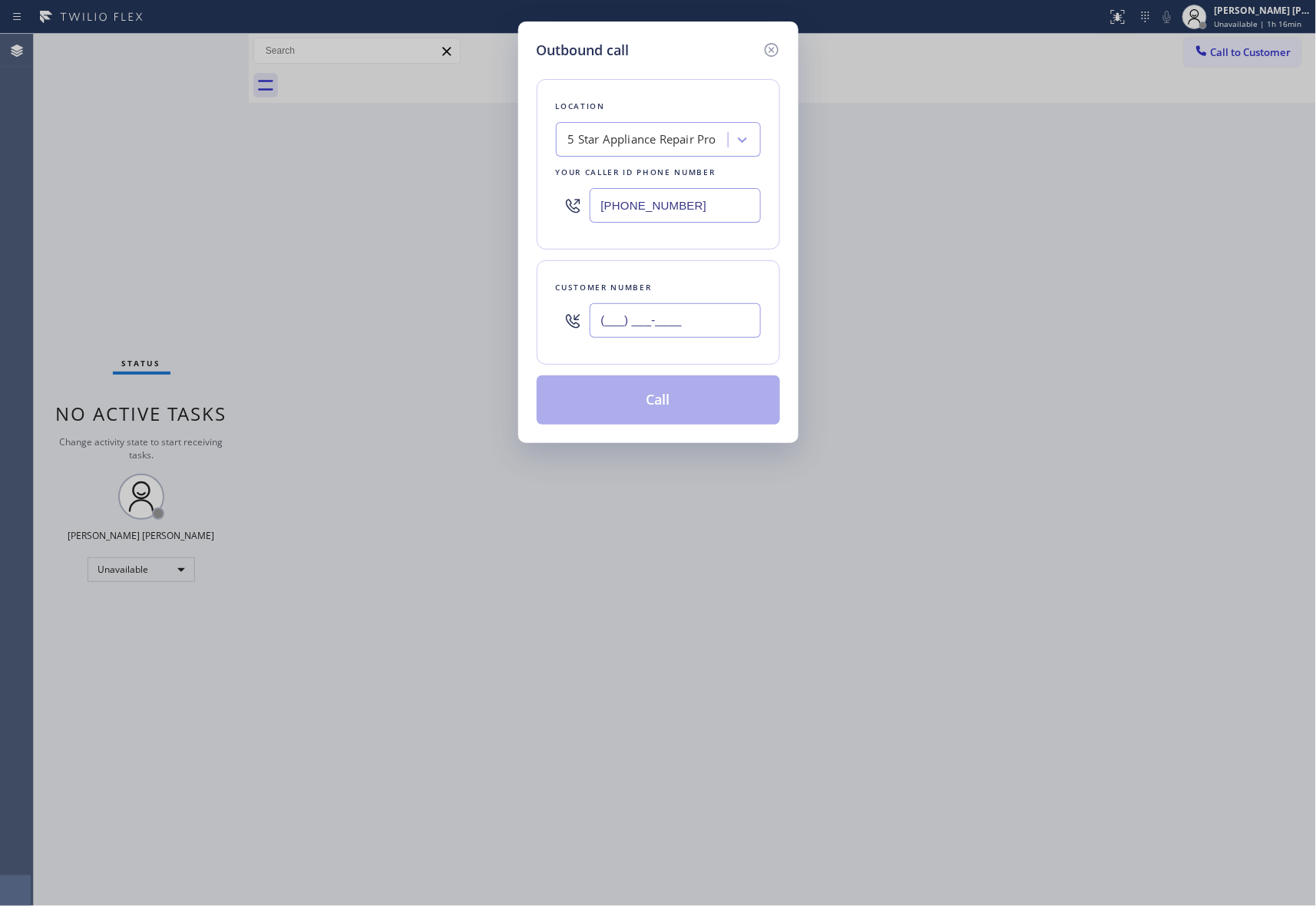
click at [694, 307] on input "(___) ___-____" at bounding box center [675, 320] width 171 height 35
paste input "312) 305-3800"
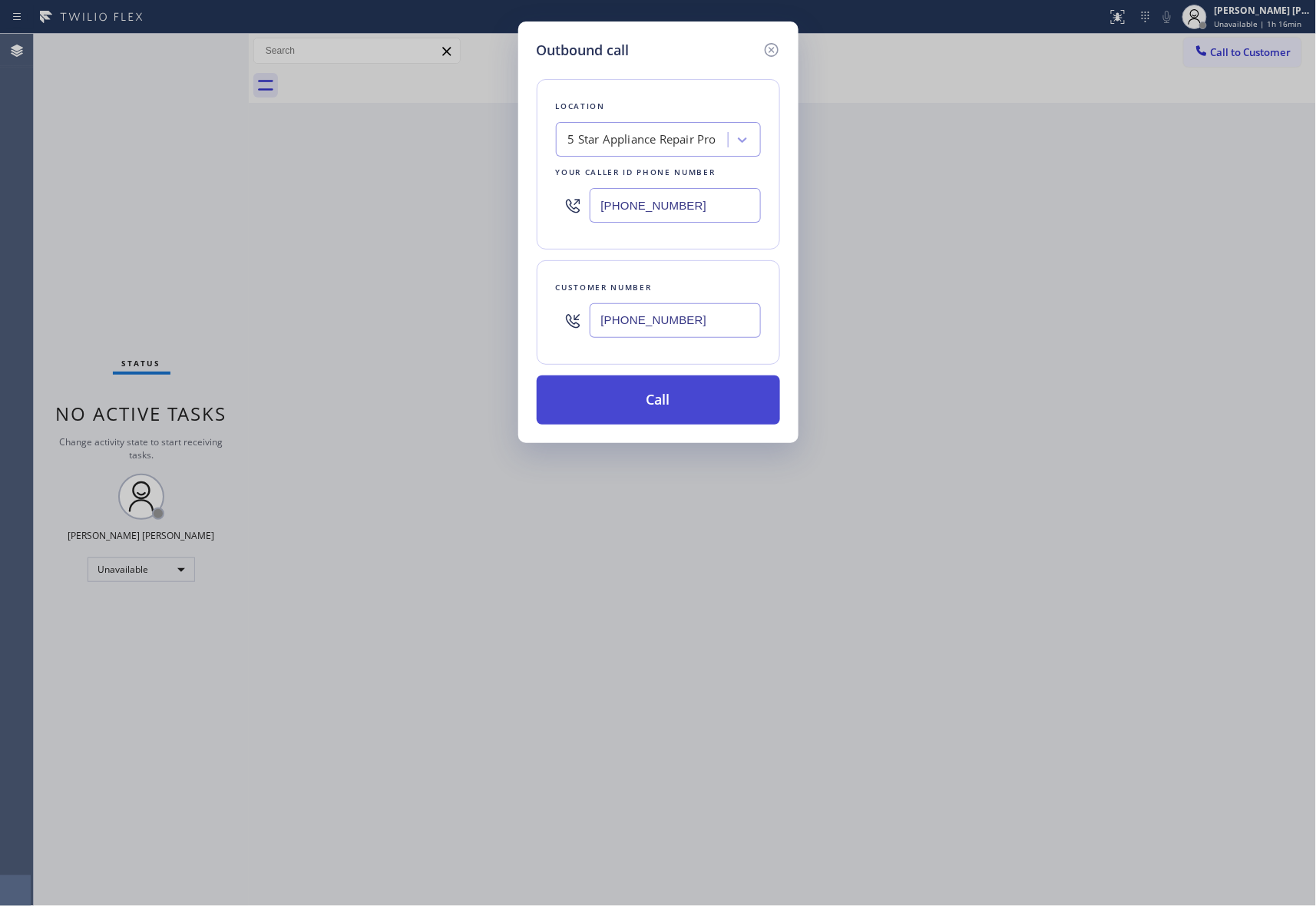
type input "[PHONE_NUMBER]"
drag, startPoint x: 691, startPoint y: 400, endPoint x: 309, endPoint y: 673, distance: 469.5
click at [687, 402] on button "Call" at bounding box center [658, 400] width 243 height 49
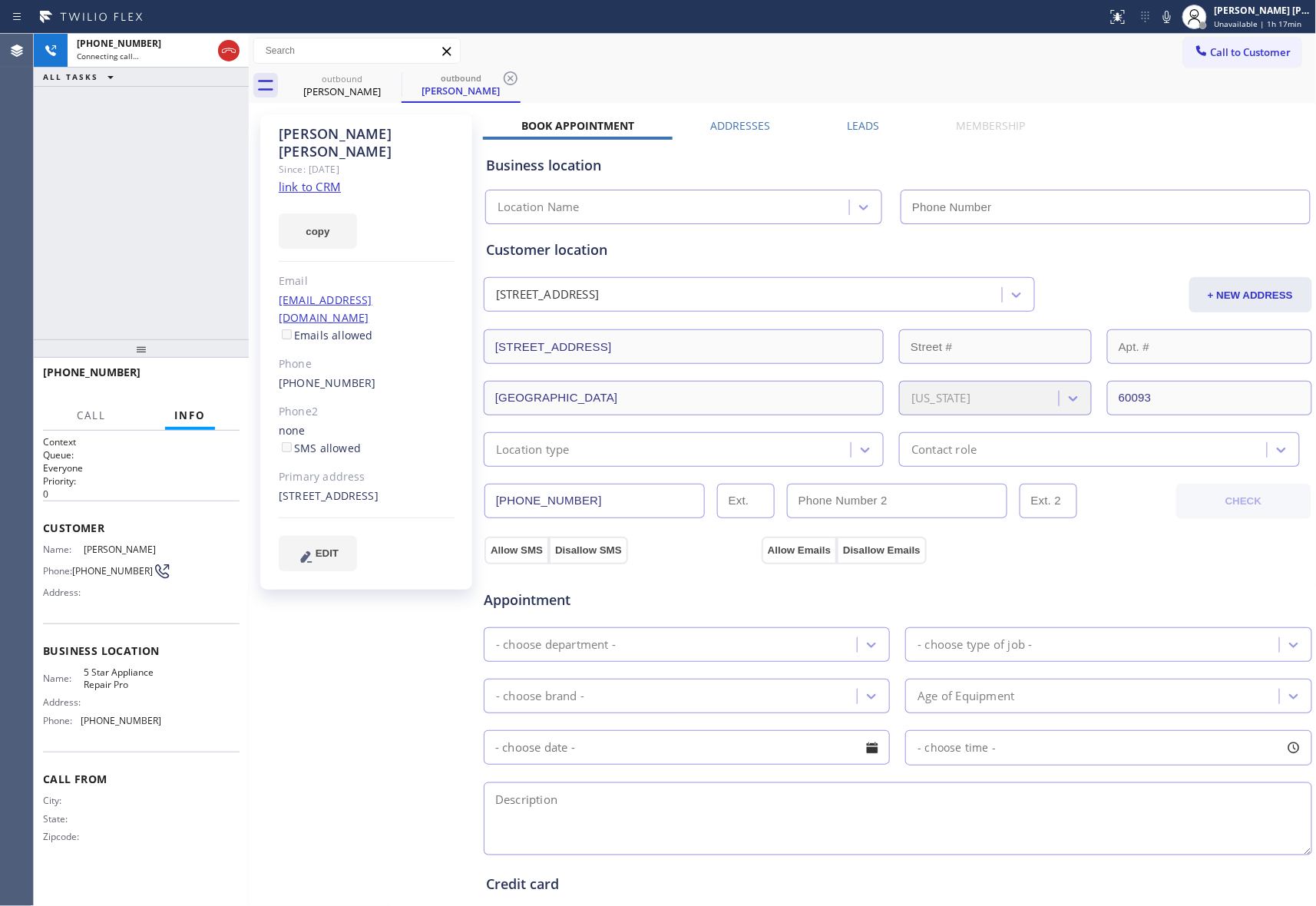
type input "[PHONE_NUMBER]"
click at [204, 370] on button "HANG UP" at bounding box center [204, 378] width 71 height 21
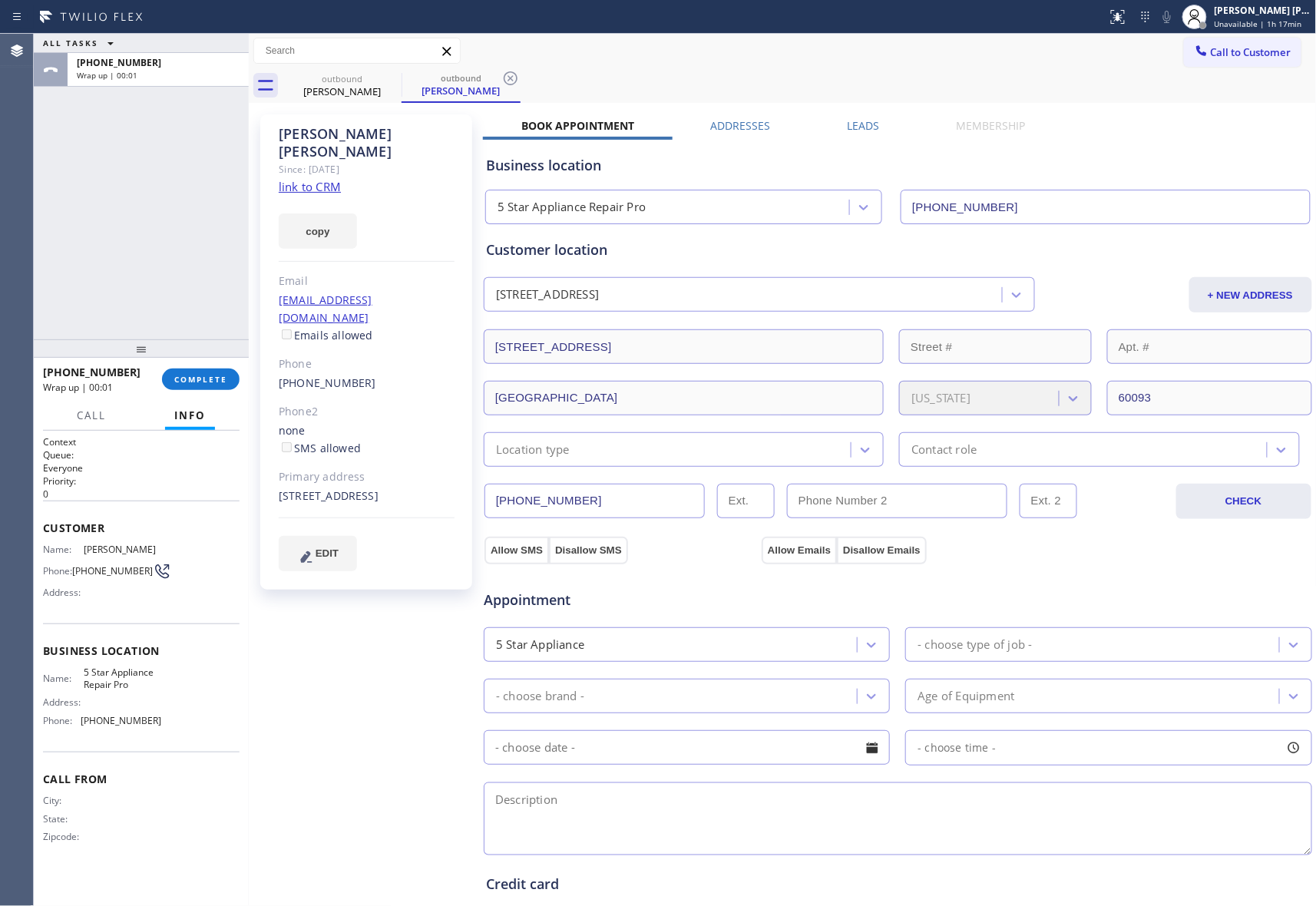
click at [857, 126] on label "Leads" at bounding box center [864, 125] width 32 height 14
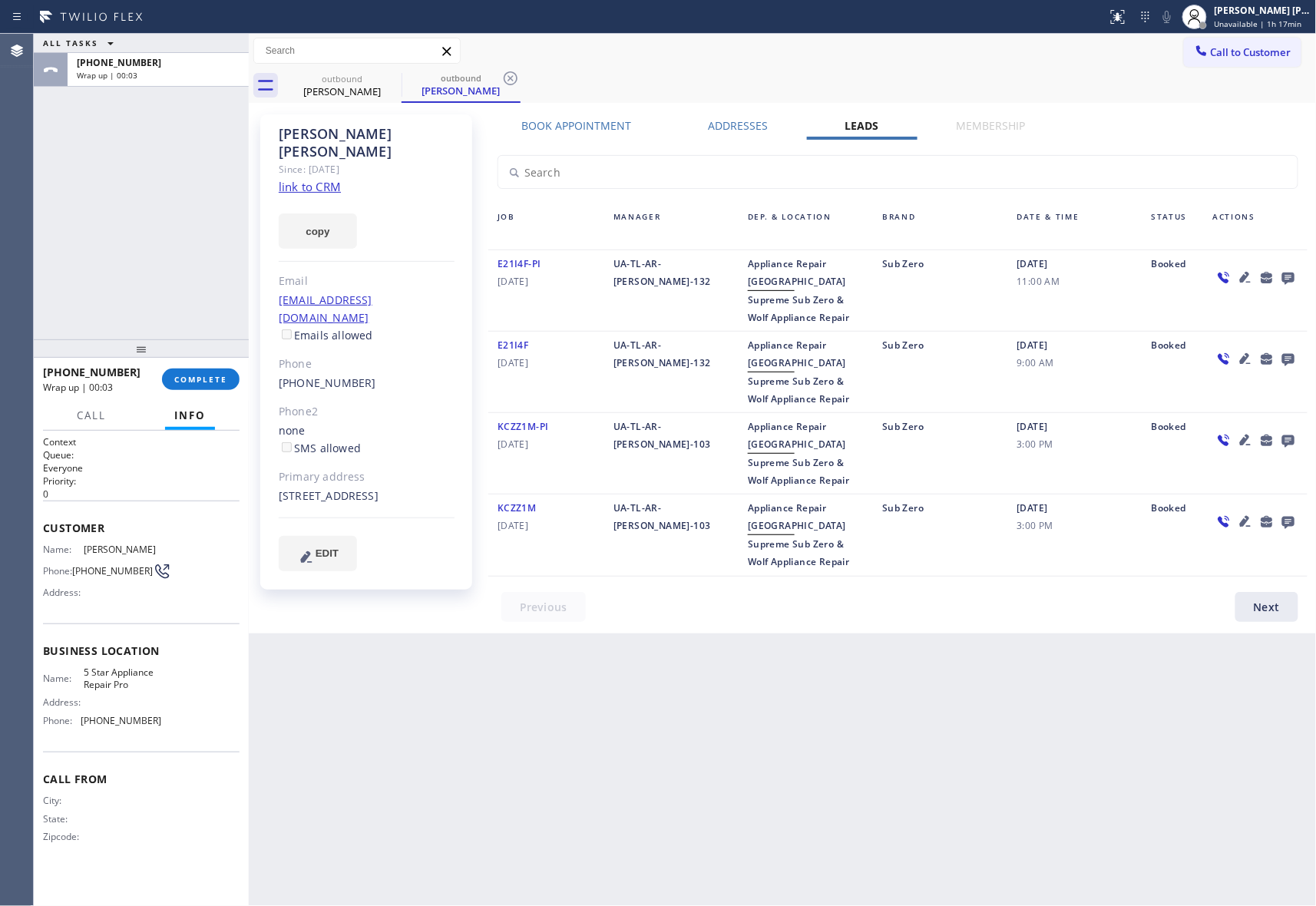
click at [1288, 271] on icon at bounding box center [1289, 277] width 19 height 19
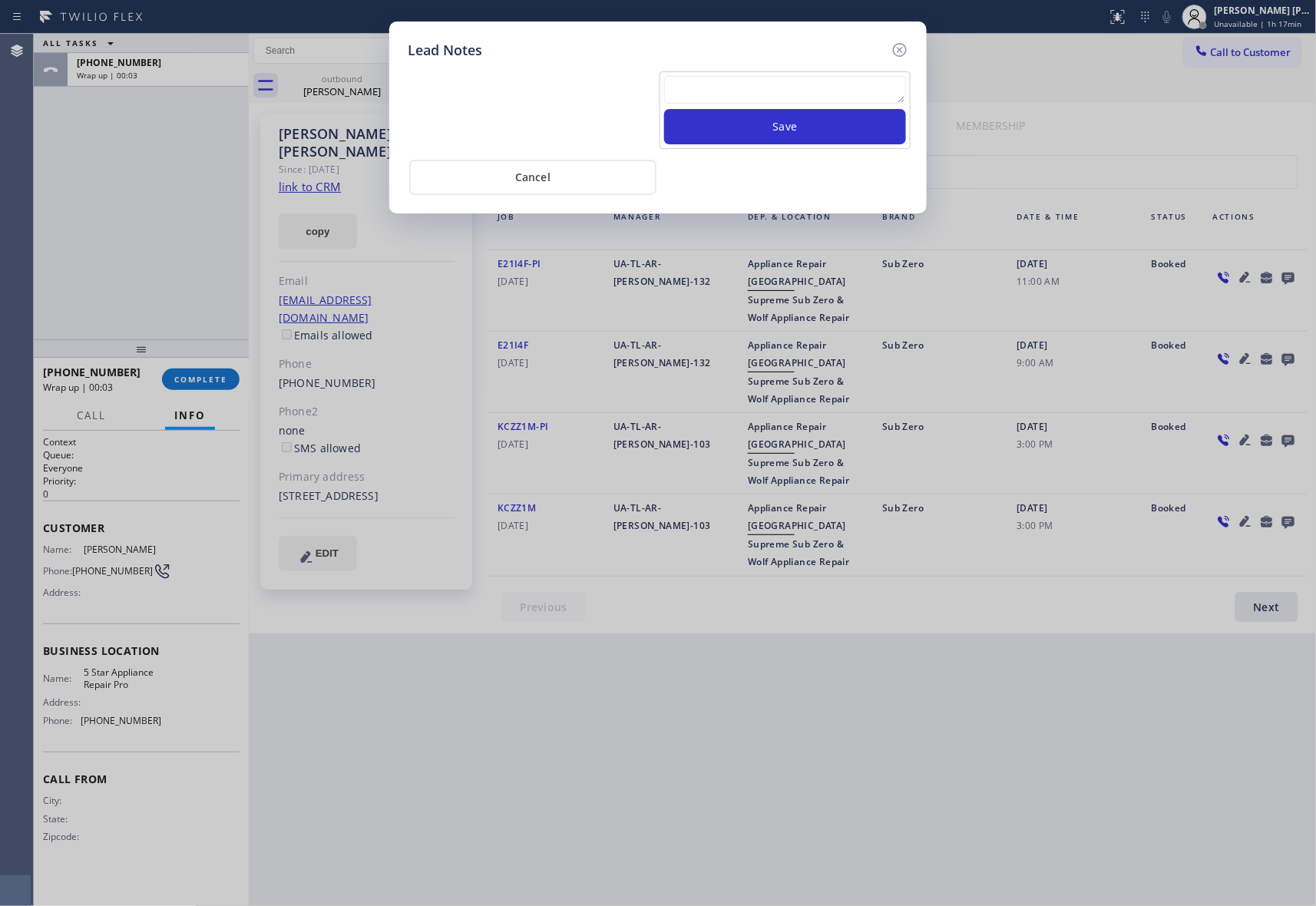
click at [722, 86] on textarea at bounding box center [785, 90] width 242 height 28
paste textarea "VM | please transfer if cx calls back"
type textarea "VM | please transfer if cx calls back"
click at [800, 123] on button "Save" at bounding box center [785, 127] width 242 height 36
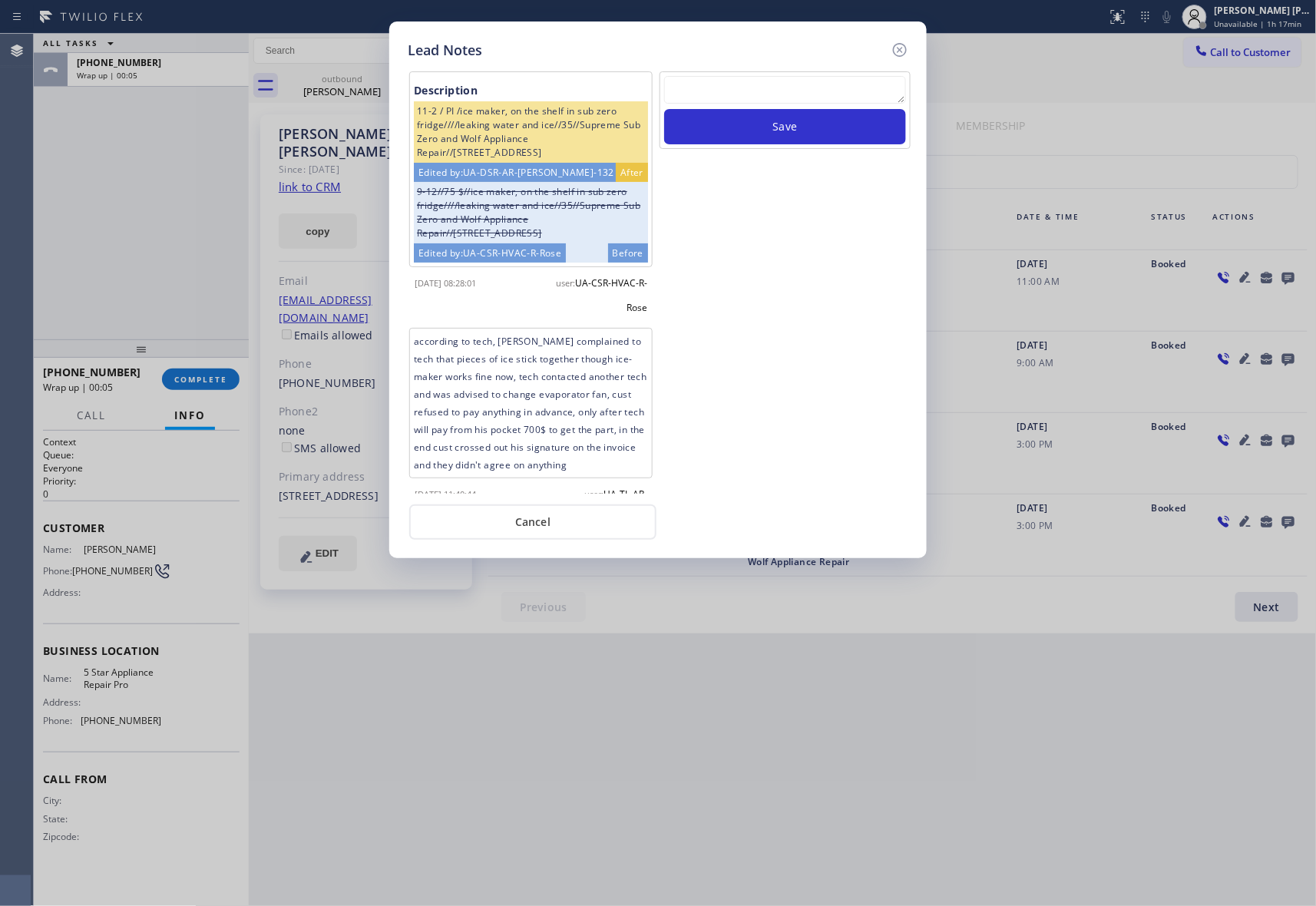
click at [904, 45] on icon at bounding box center [900, 50] width 19 height 19
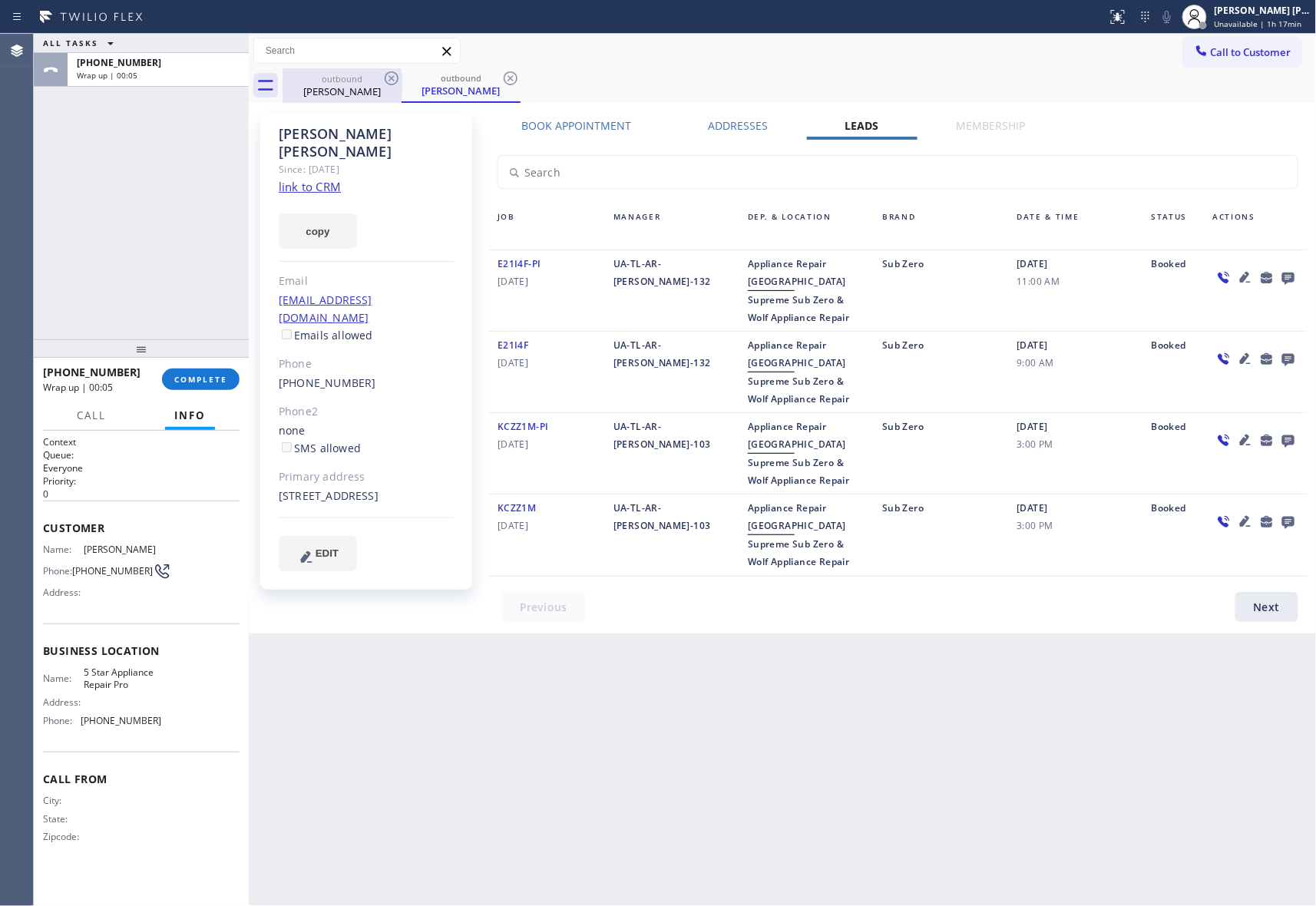
click at [375, 77] on div "outbound" at bounding box center [342, 79] width 116 height 12
click at [390, 77] on icon at bounding box center [391, 78] width 14 height 14
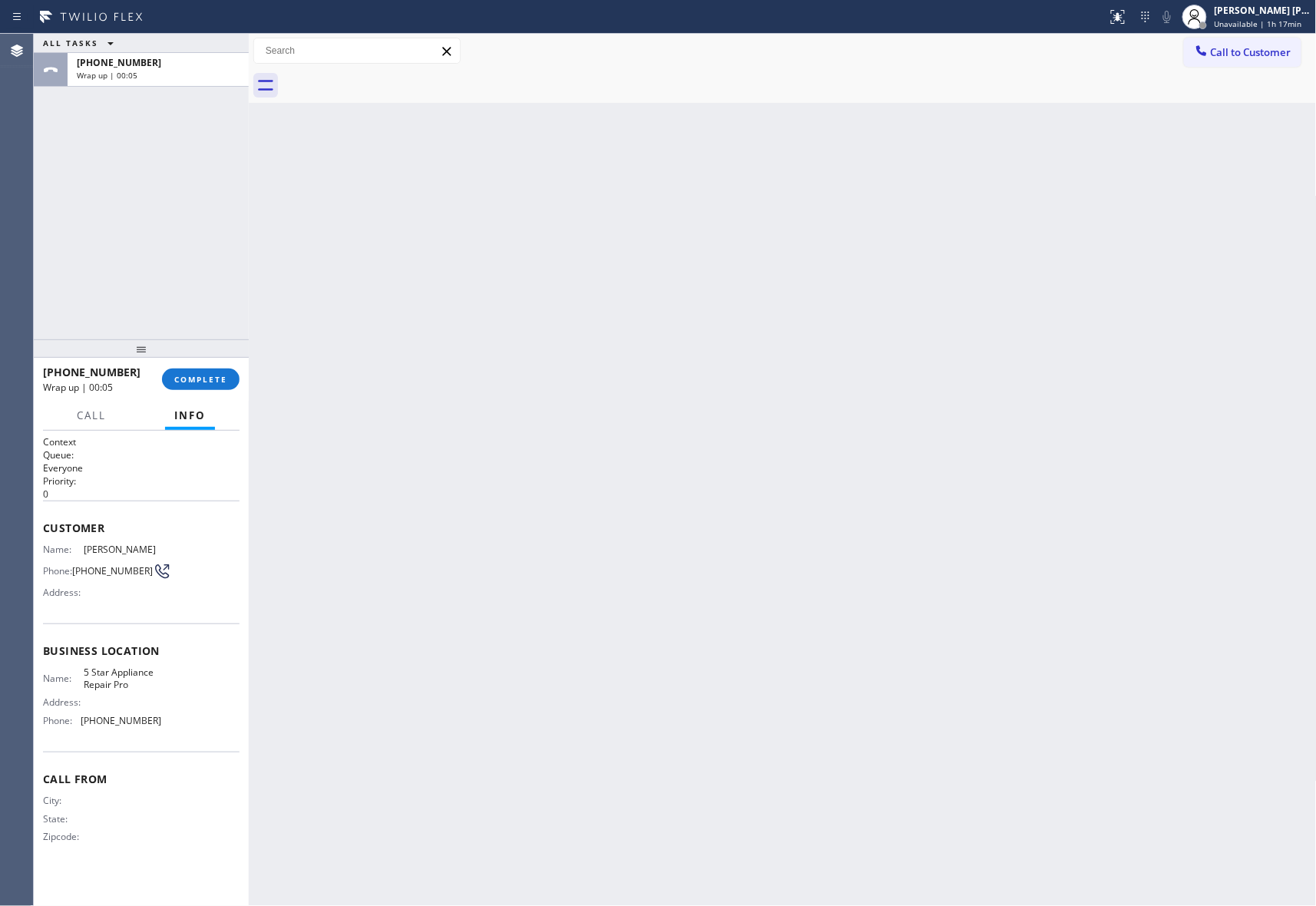
click at [390, 77] on div at bounding box center [800, 86] width 1035 height 35
click at [212, 383] on span "COMPLETE" at bounding box center [201, 379] width 53 height 11
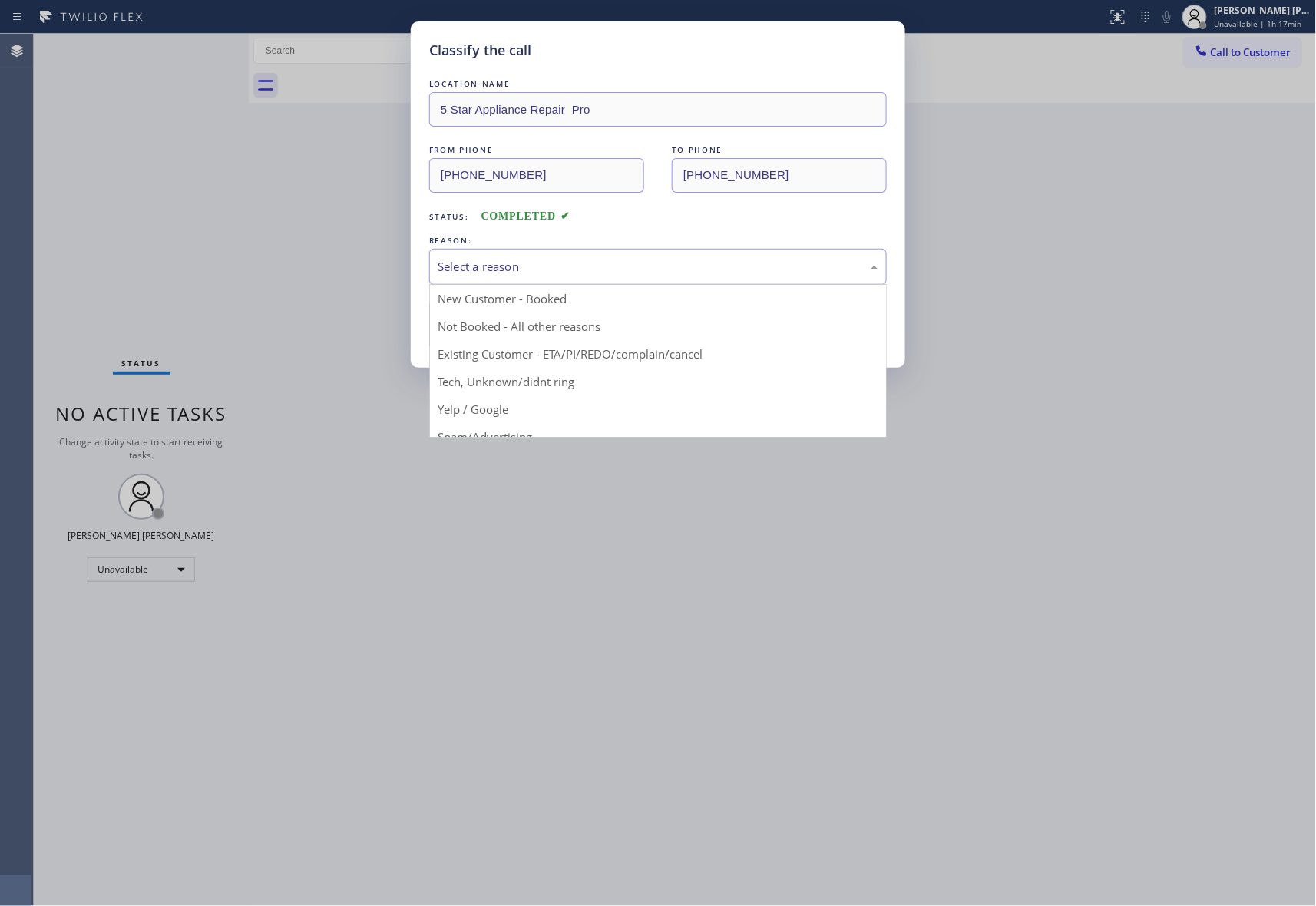
click at [612, 270] on div "Select a reason" at bounding box center [658, 267] width 441 height 18
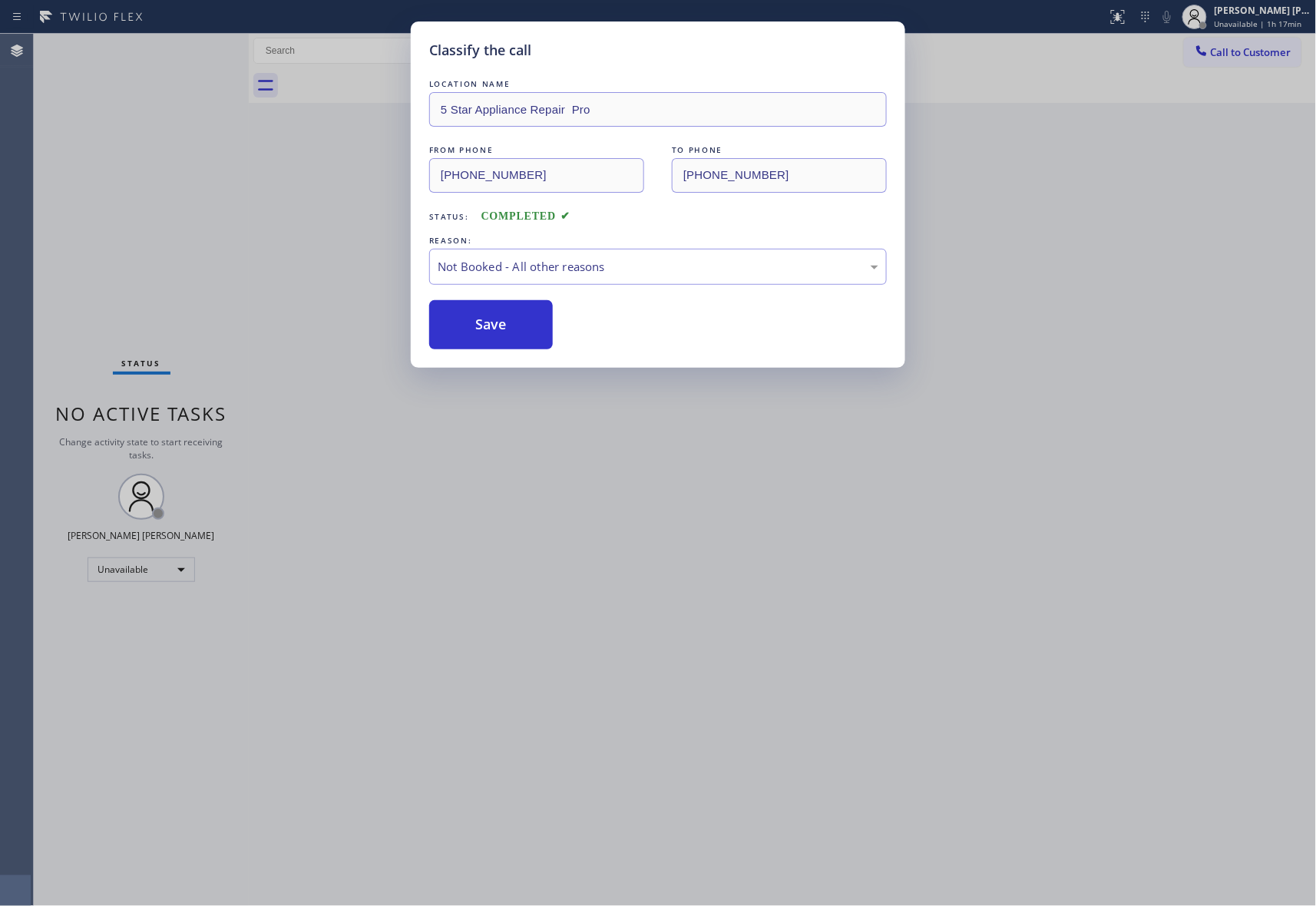
click at [499, 326] on button "Save" at bounding box center [491, 325] width 124 height 49
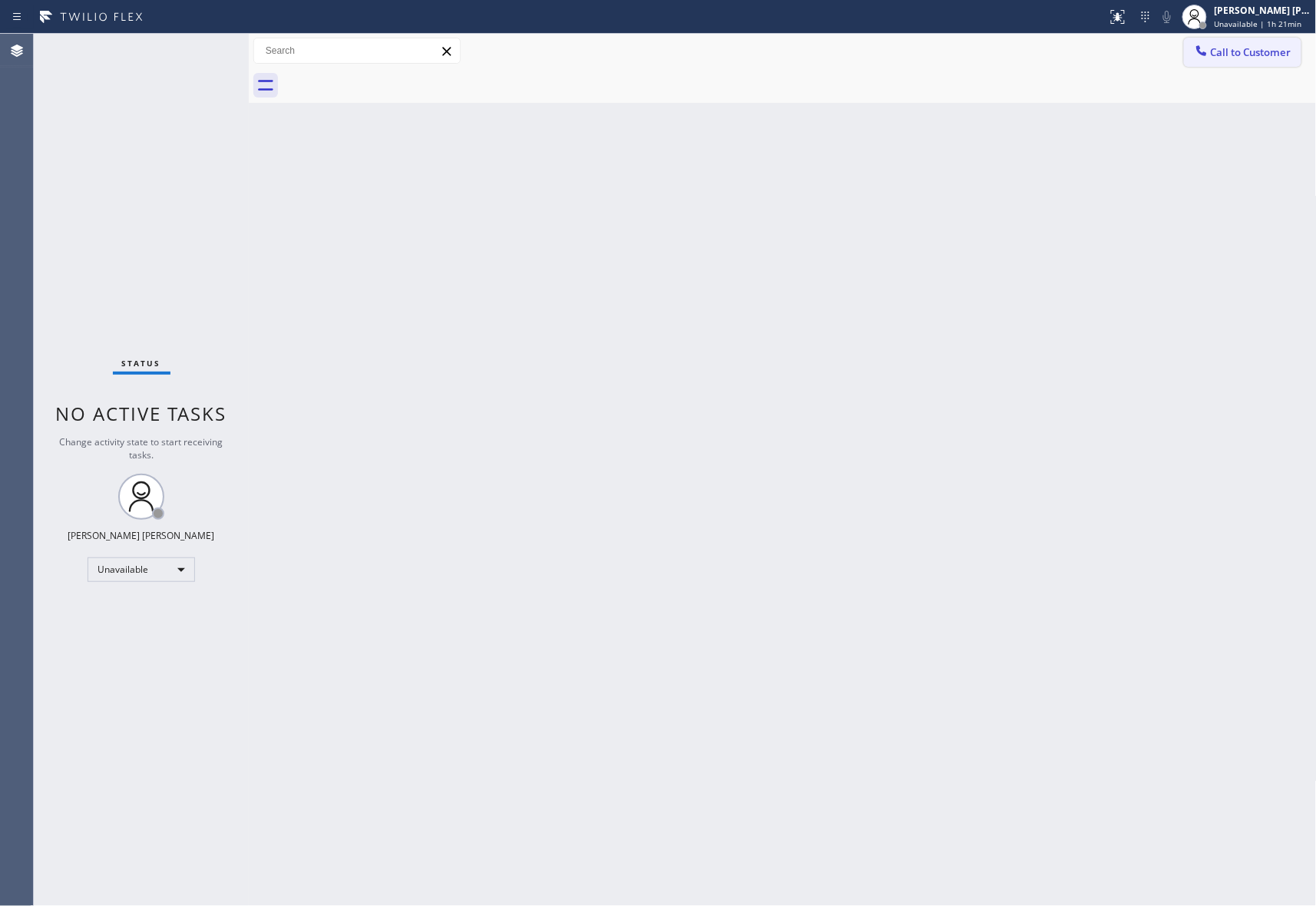
click at [1247, 55] on span "Call to Customer" at bounding box center [1251, 52] width 80 height 14
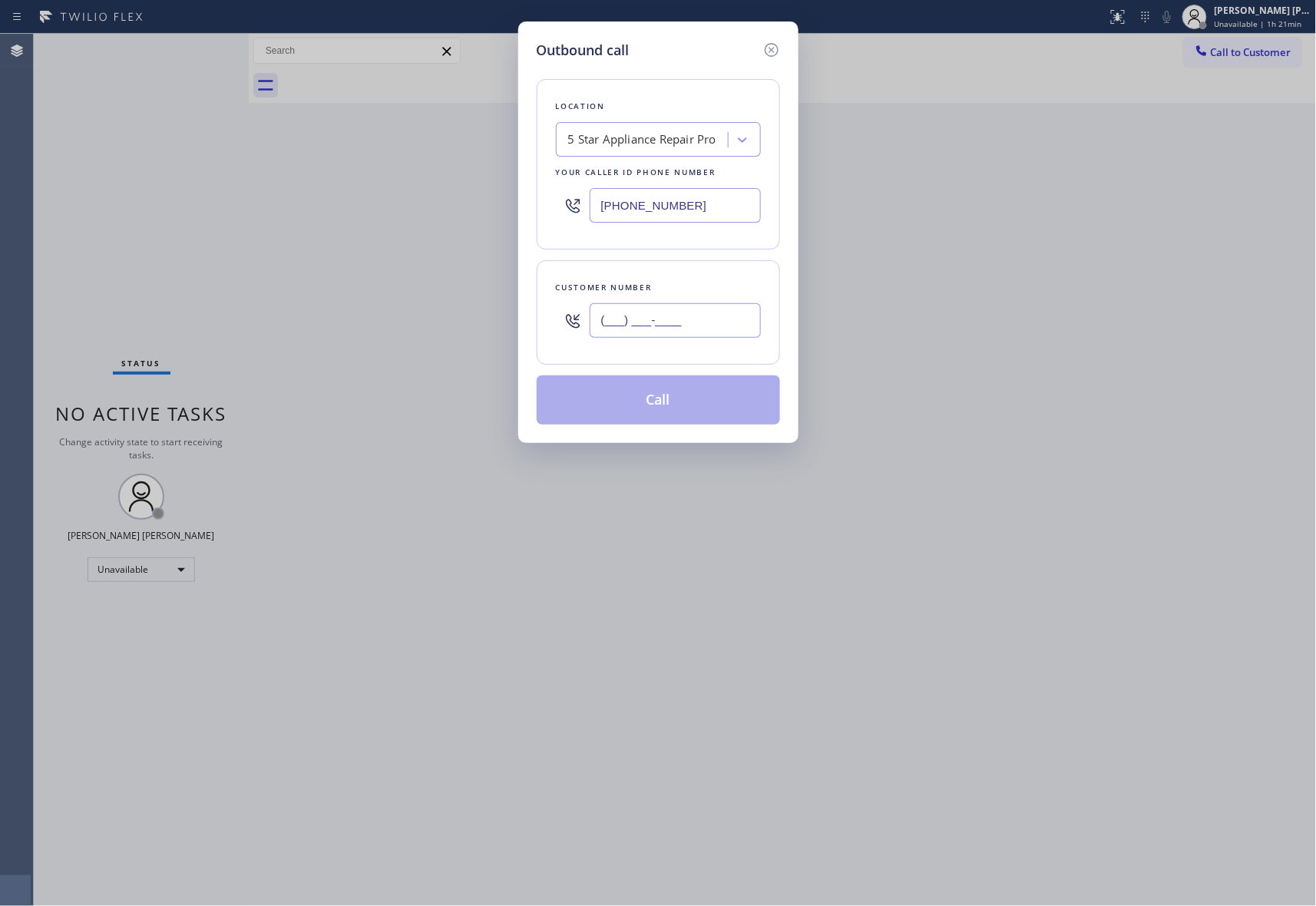
click at [688, 324] on input "(___) ___-____" at bounding box center [675, 320] width 171 height 35
paste input "732) 773-3936"
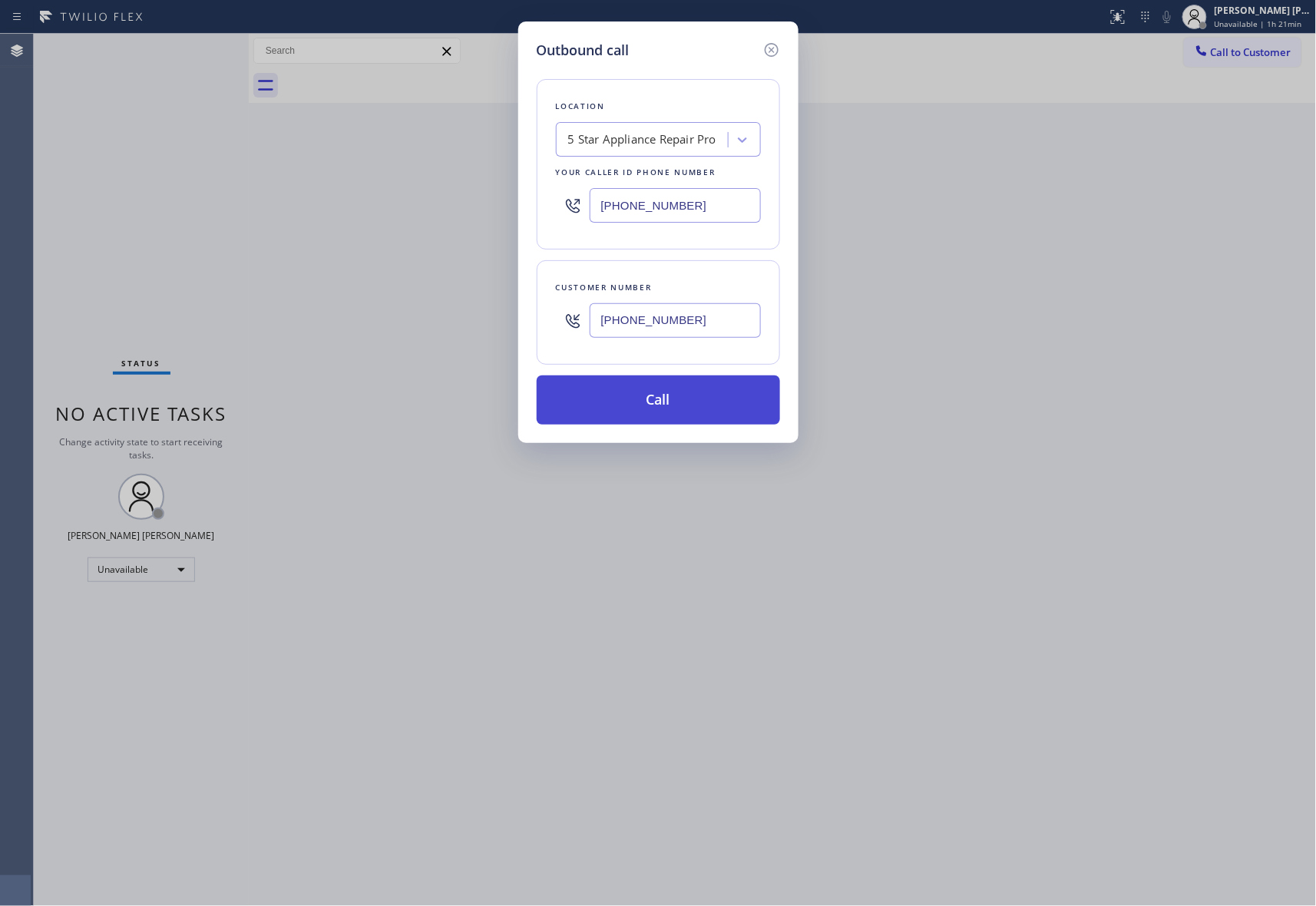
type input "[PHONE_NUMBER]"
click at [688, 391] on button "Call" at bounding box center [658, 400] width 243 height 49
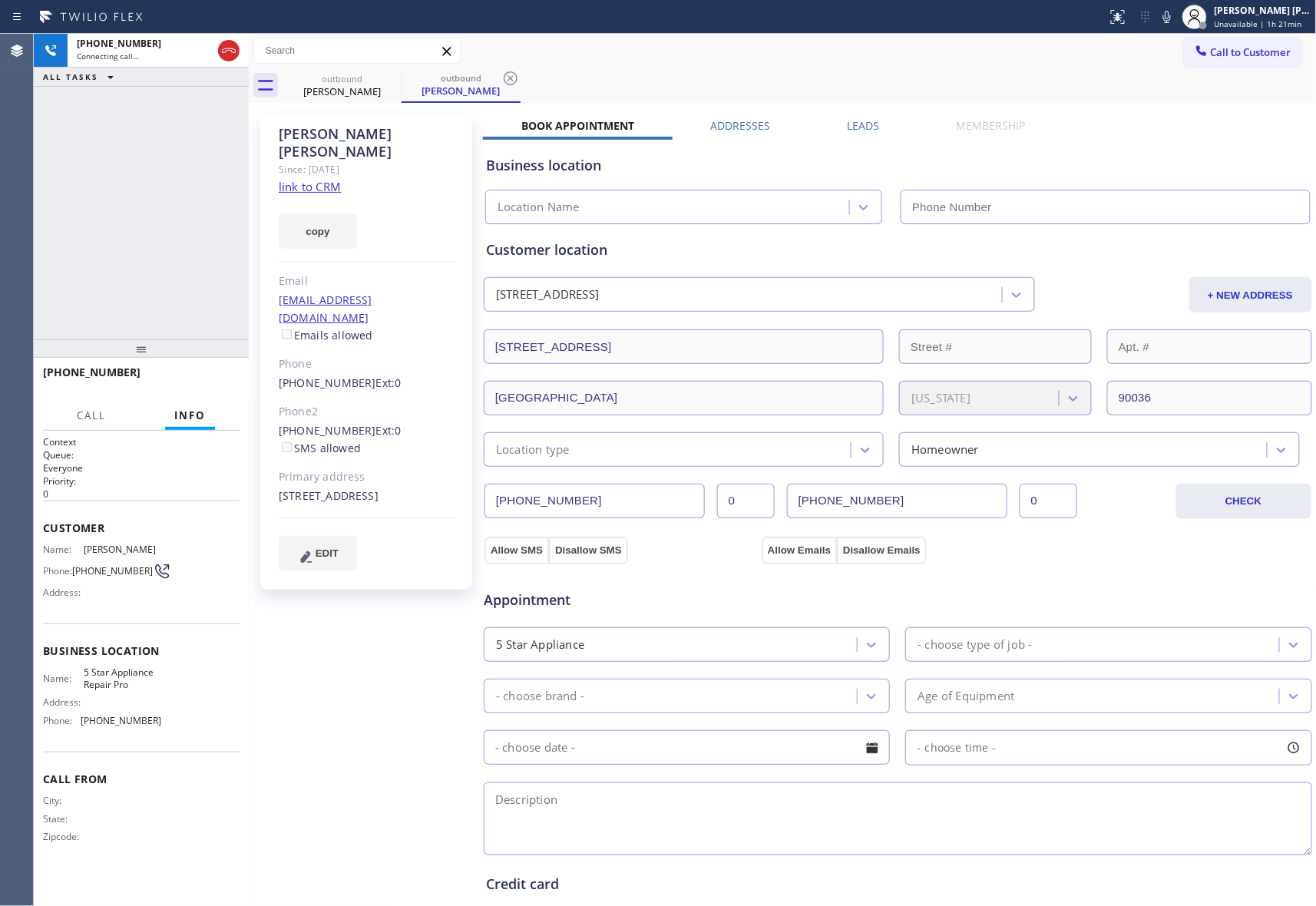
type input "[PHONE_NUMBER]"
drag, startPoint x: 210, startPoint y: 375, endPoint x: 40, endPoint y: 296, distance: 187.5
click at [209, 375] on span "HANG UP" at bounding box center [203, 379] width 47 height 11
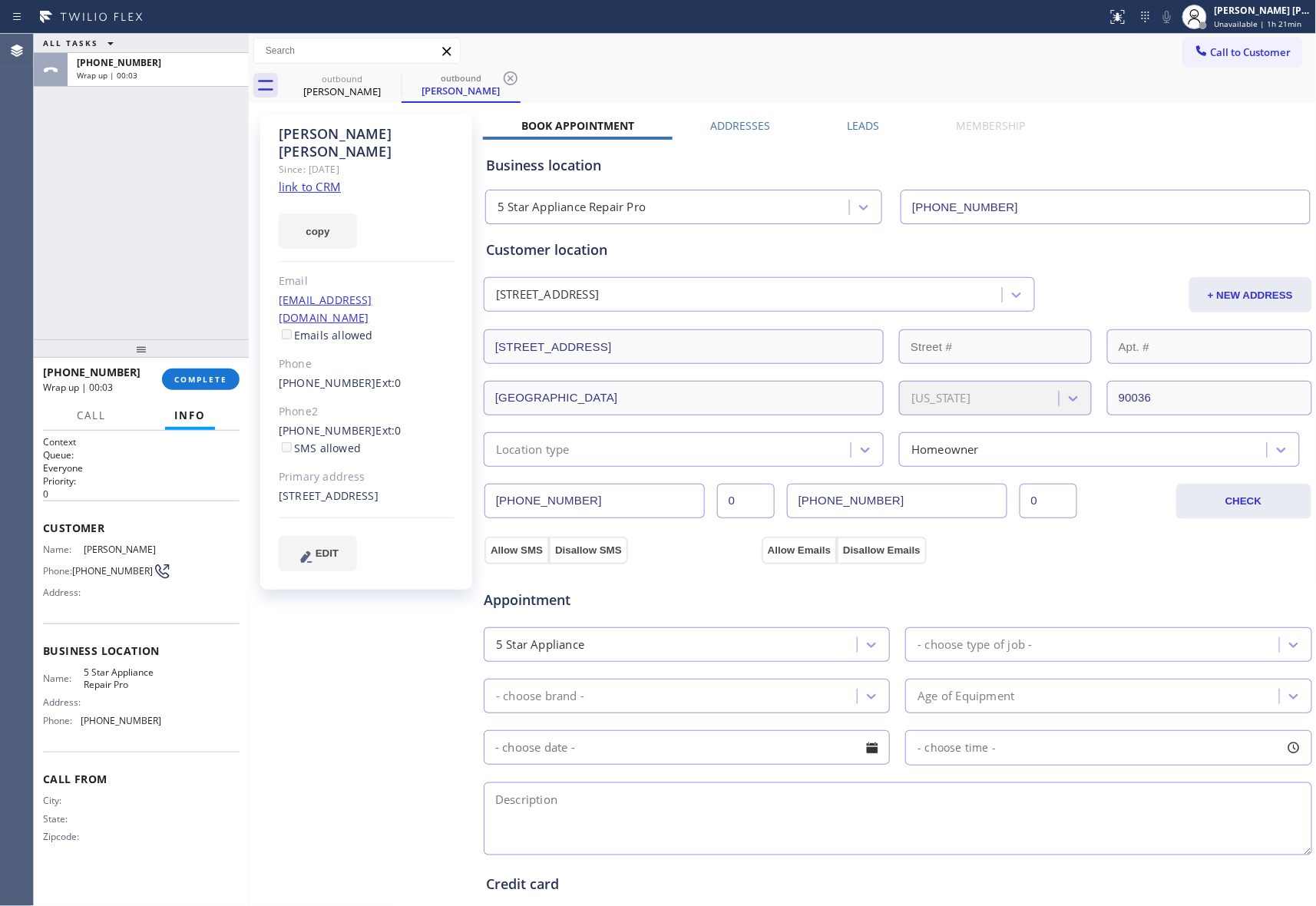
click at [861, 124] on label "Leads" at bounding box center [864, 125] width 32 height 14
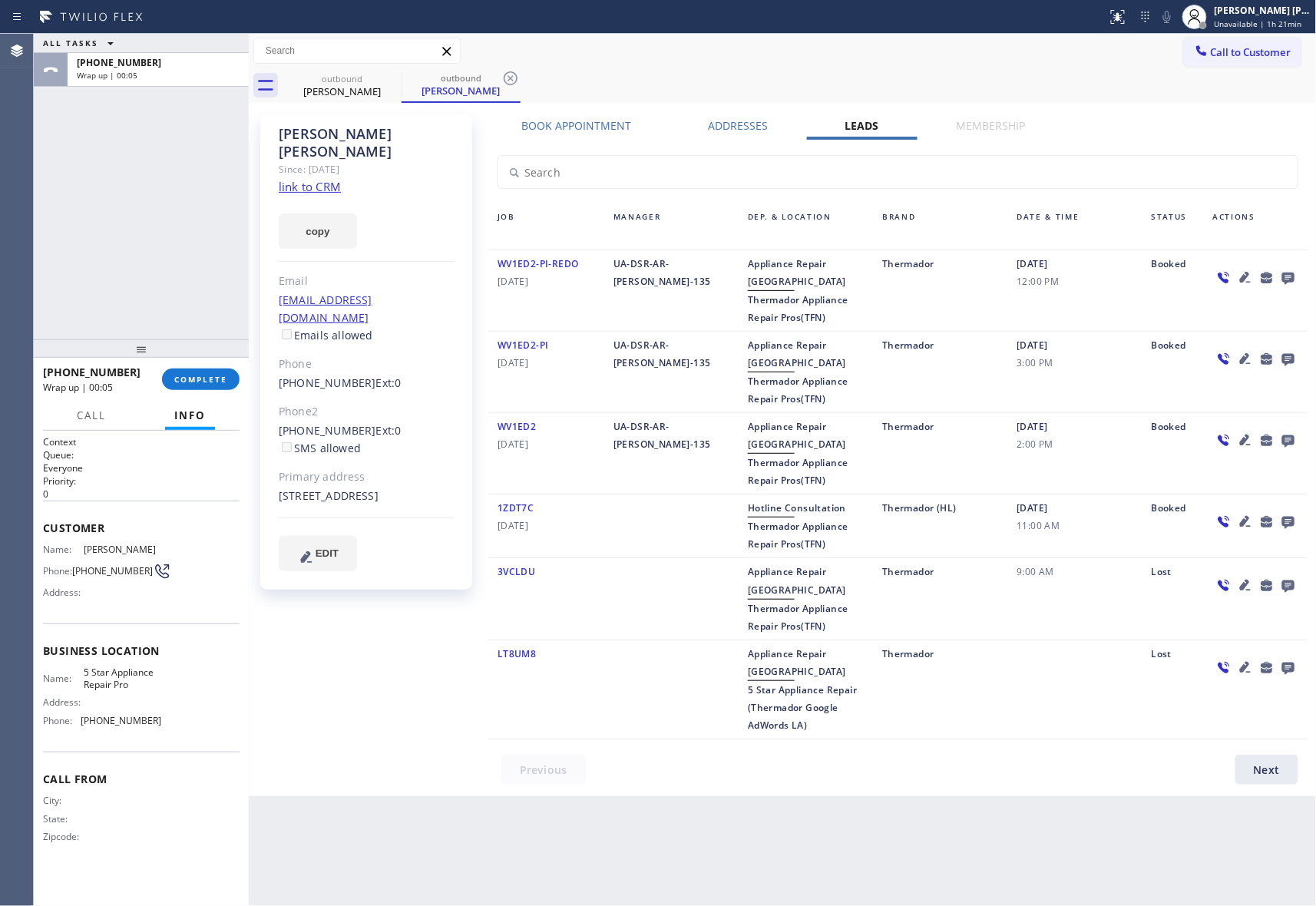
click at [1289, 275] on icon at bounding box center [1289, 277] width 19 height 19
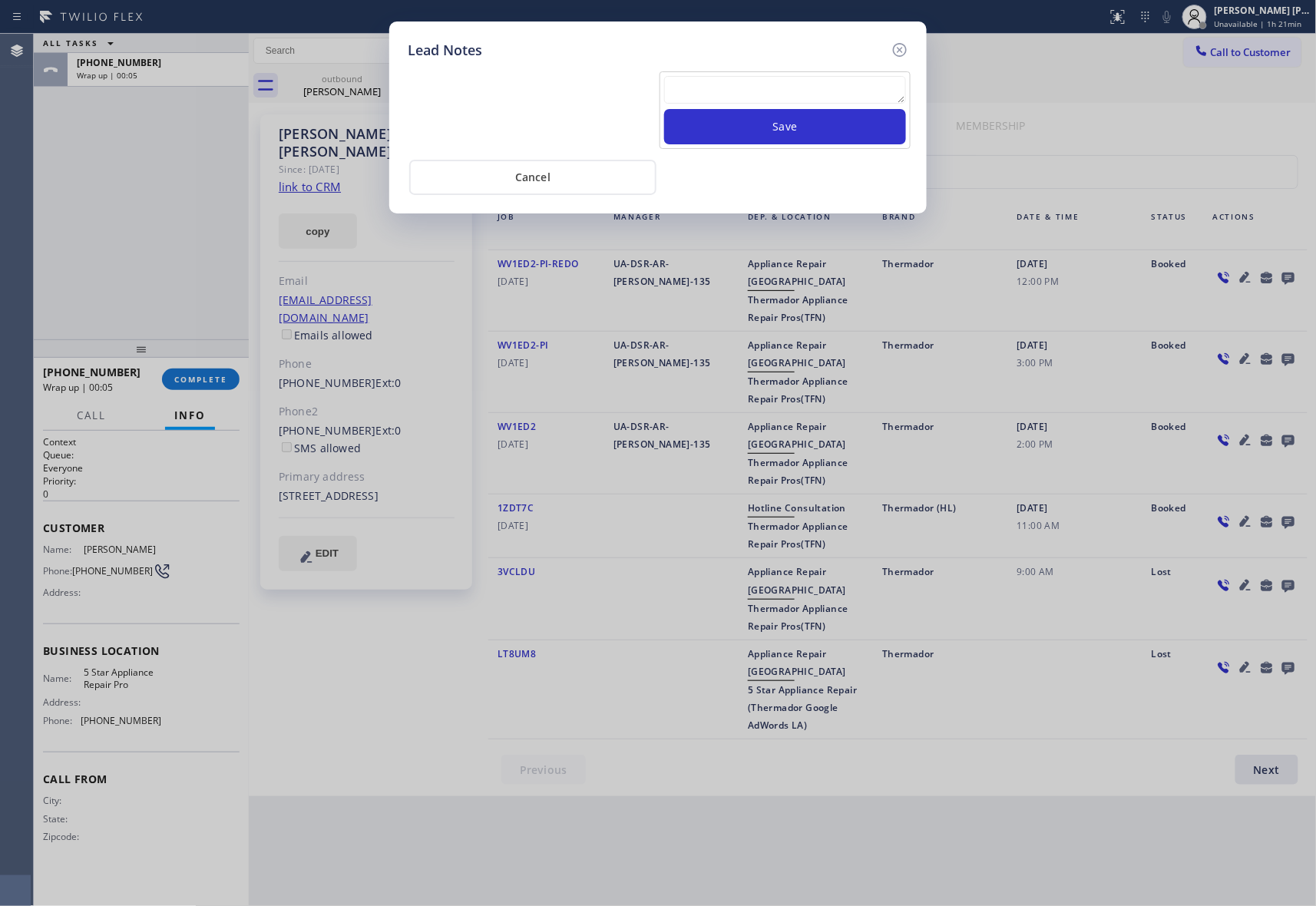
click at [824, 87] on textarea at bounding box center [785, 90] width 242 height 28
paste textarea "VM | please transfer if cx calls back"
type textarea "VM | please transfer if cx calls back"
click at [837, 128] on button "Save" at bounding box center [785, 127] width 242 height 36
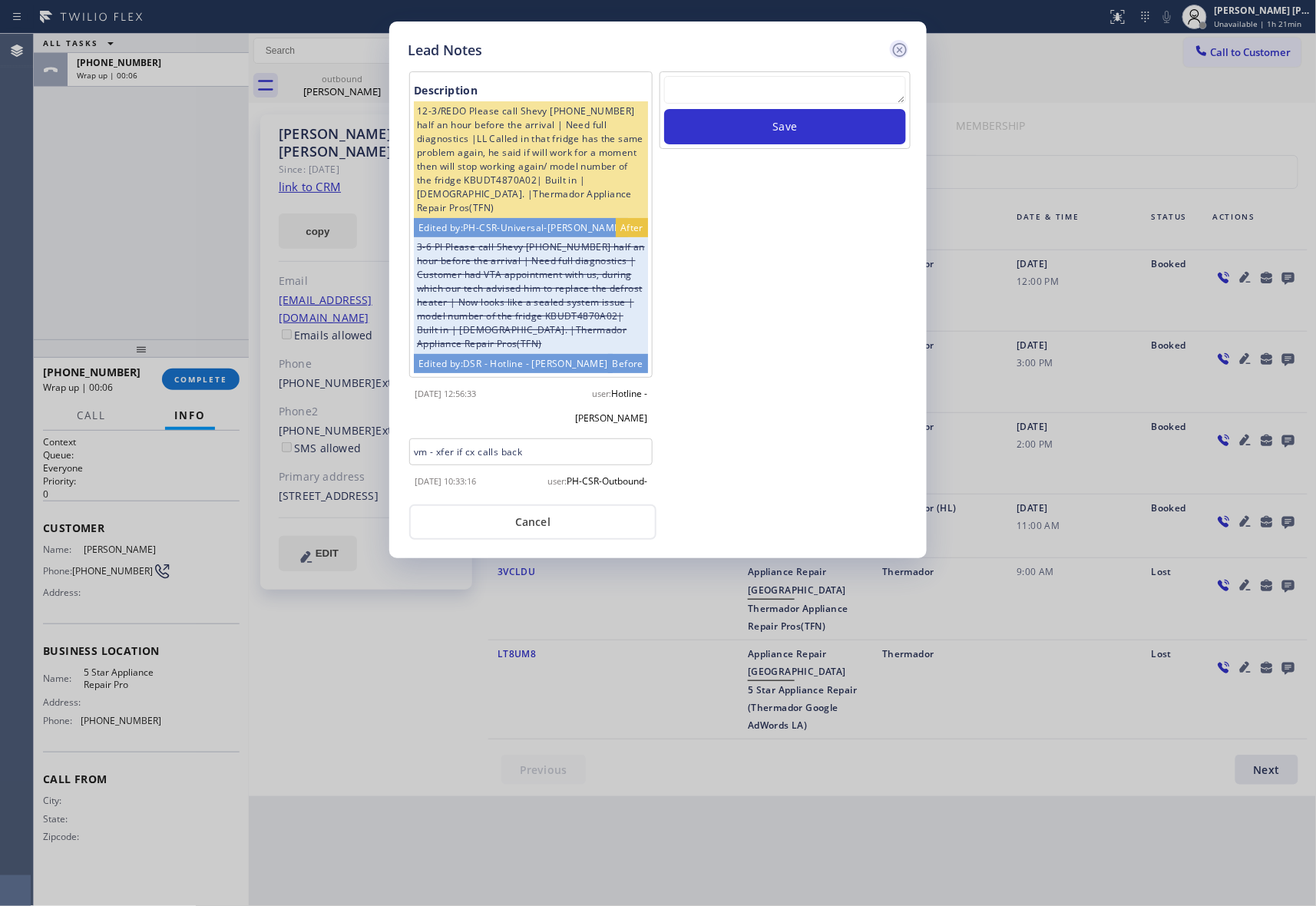
click at [904, 47] on icon at bounding box center [900, 50] width 19 height 19
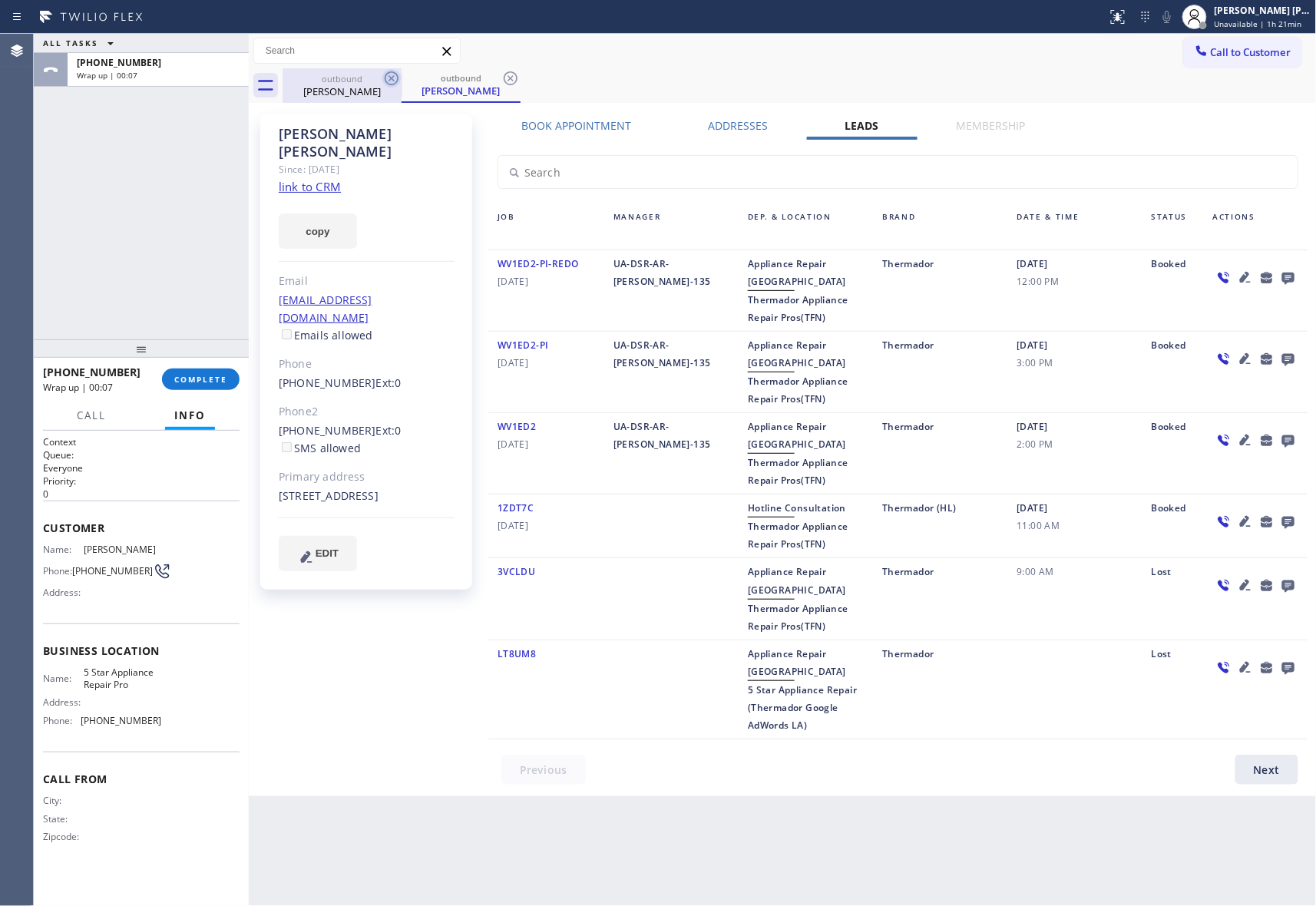
click at [387, 71] on icon at bounding box center [392, 79] width 19 height 19
click at [388, 74] on icon at bounding box center [391, 78] width 14 height 14
click at [401, 74] on div "outbound [PERSON_NAME]" at bounding box center [461, 86] width 119 height 35
click at [388, 78] on icon at bounding box center [392, 79] width 19 height 19
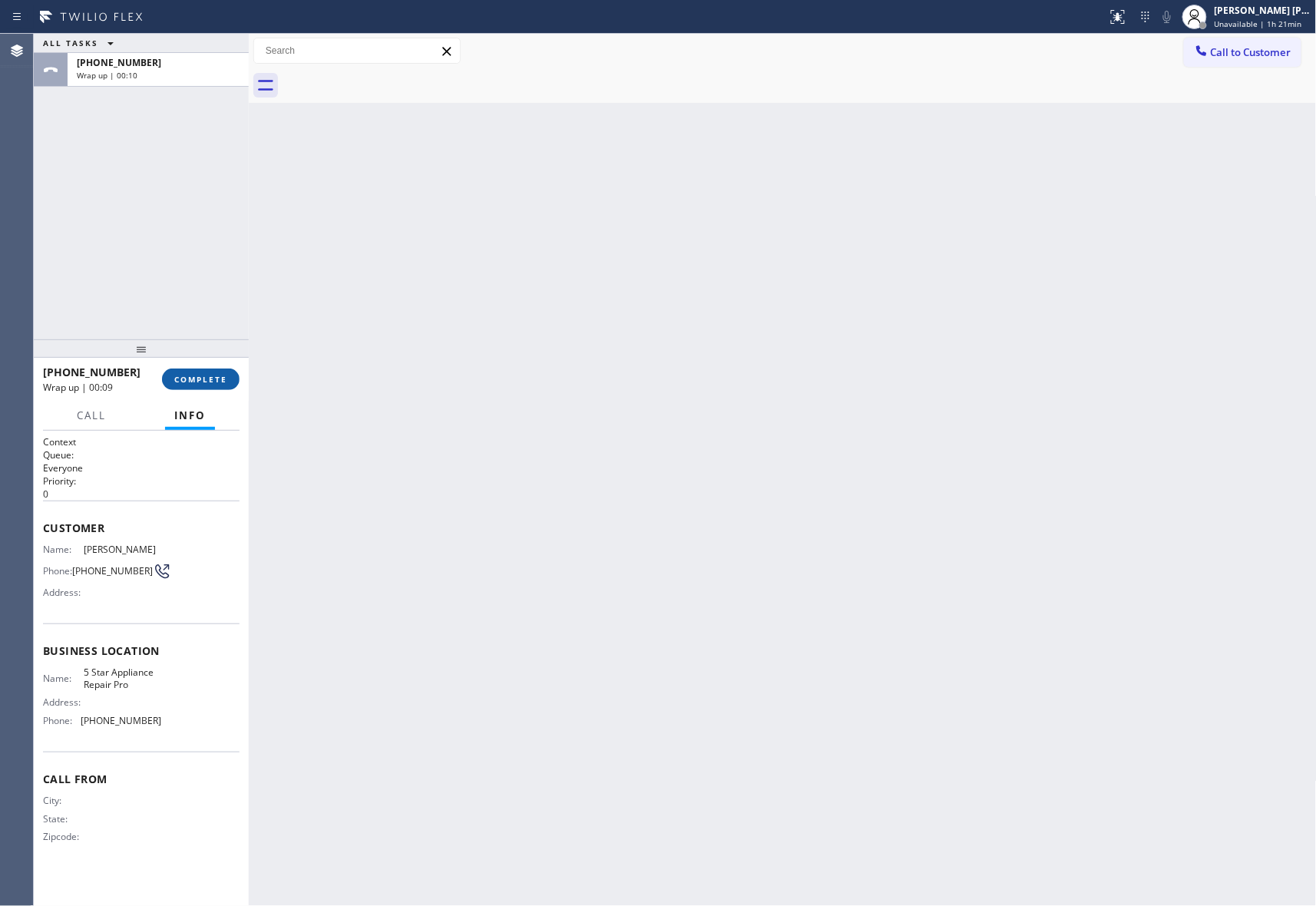
click at [204, 388] on button "COMPLETE" at bounding box center [201, 378] width 78 height 21
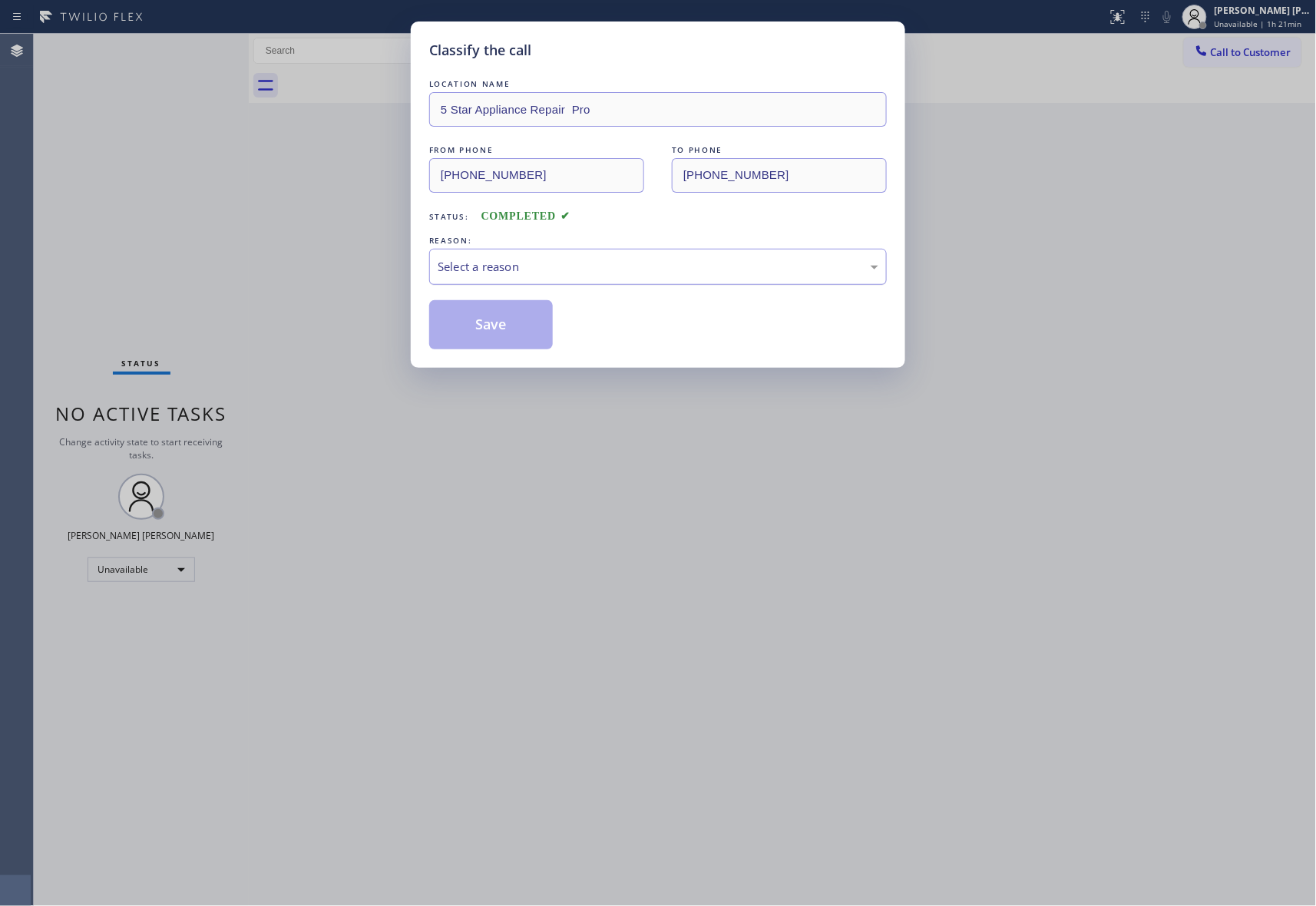
click at [553, 265] on div "Select a reason" at bounding box center [658, 267] width 441 height 18
click at [486, 329] on button "Save" at bounding box center [491, 325] width 124 height 49
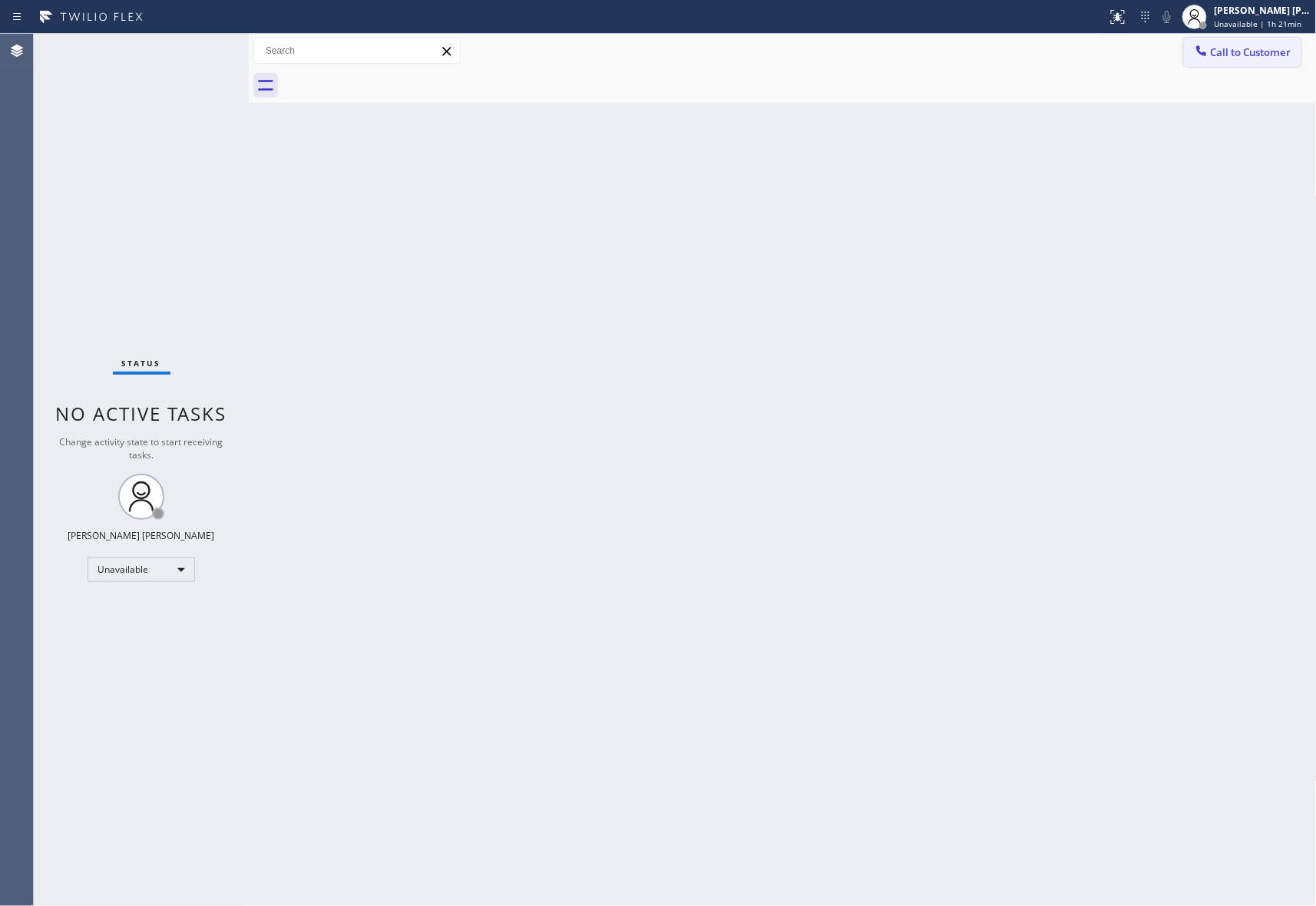
click at [1276, 53] on span "Call to Customer" at bounding box center [1251, 52] width 80 height 14
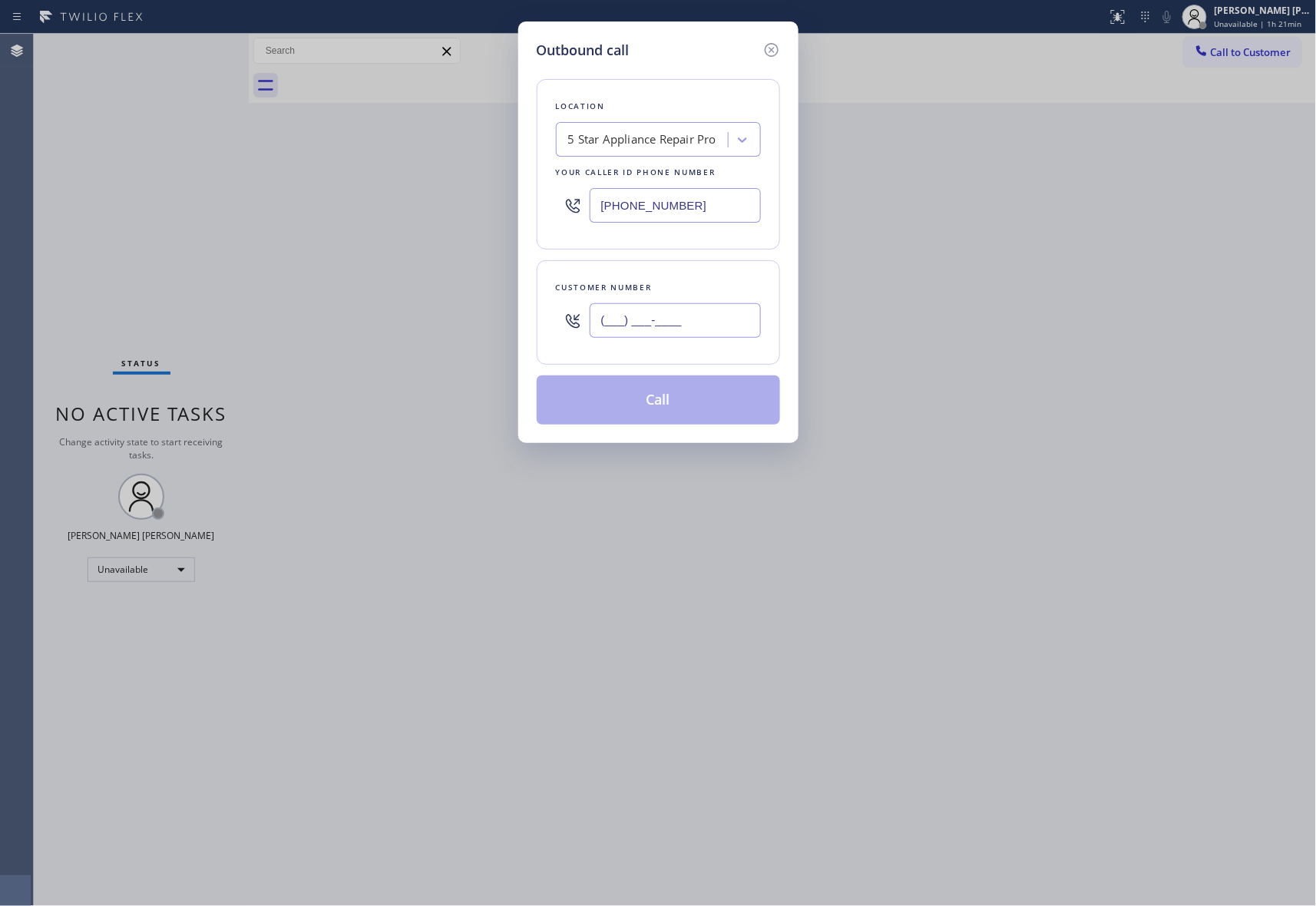
click at [696, 332] on input "(___) ___-____" at bounding box center [675, 320] width 171 height 35
paste input "505) 884-8438"
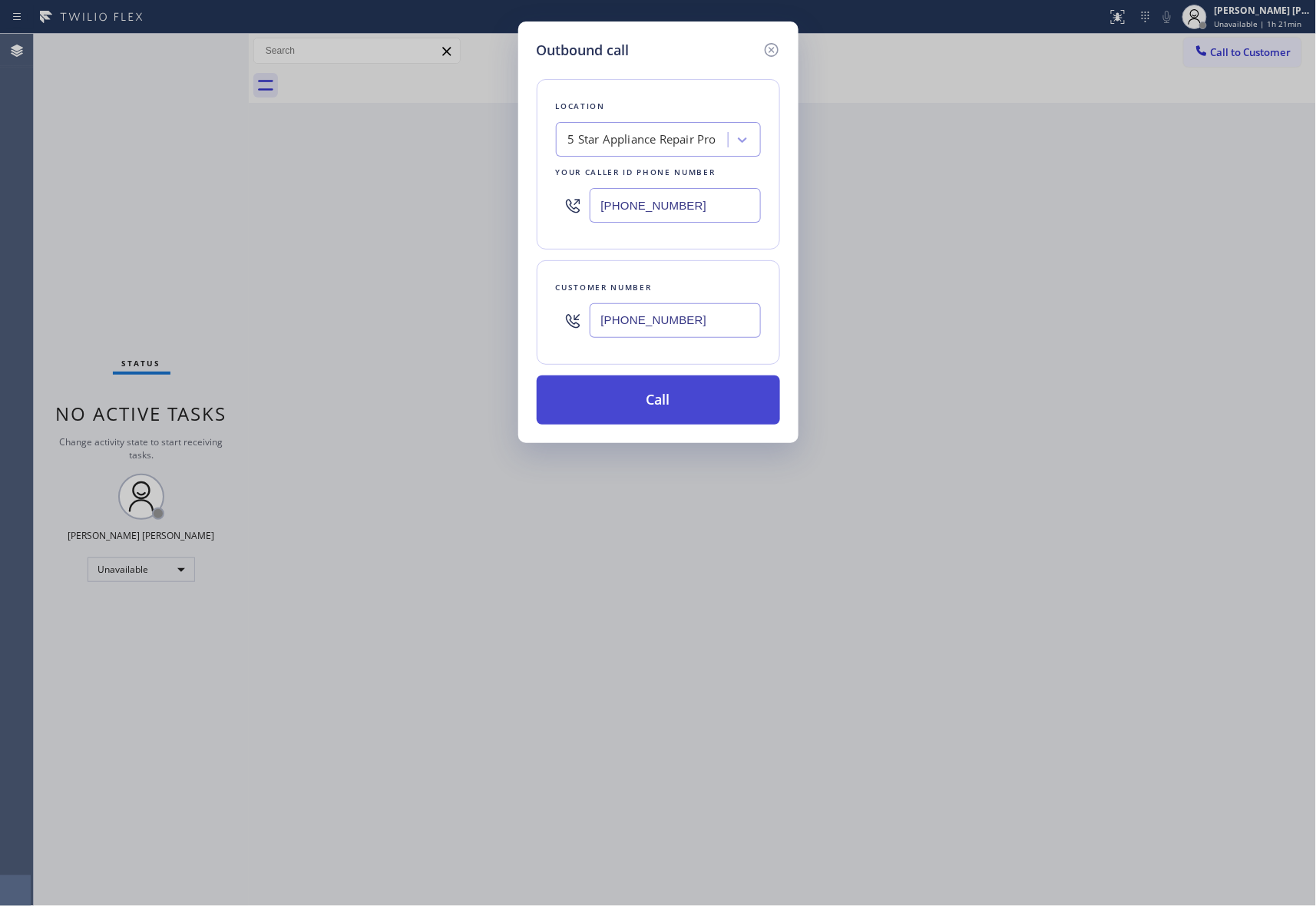
type input "[PHONE_NUMBER]"
click at [713, 398] on button "Call" at bounding box center [658, 400] width 243 height 49
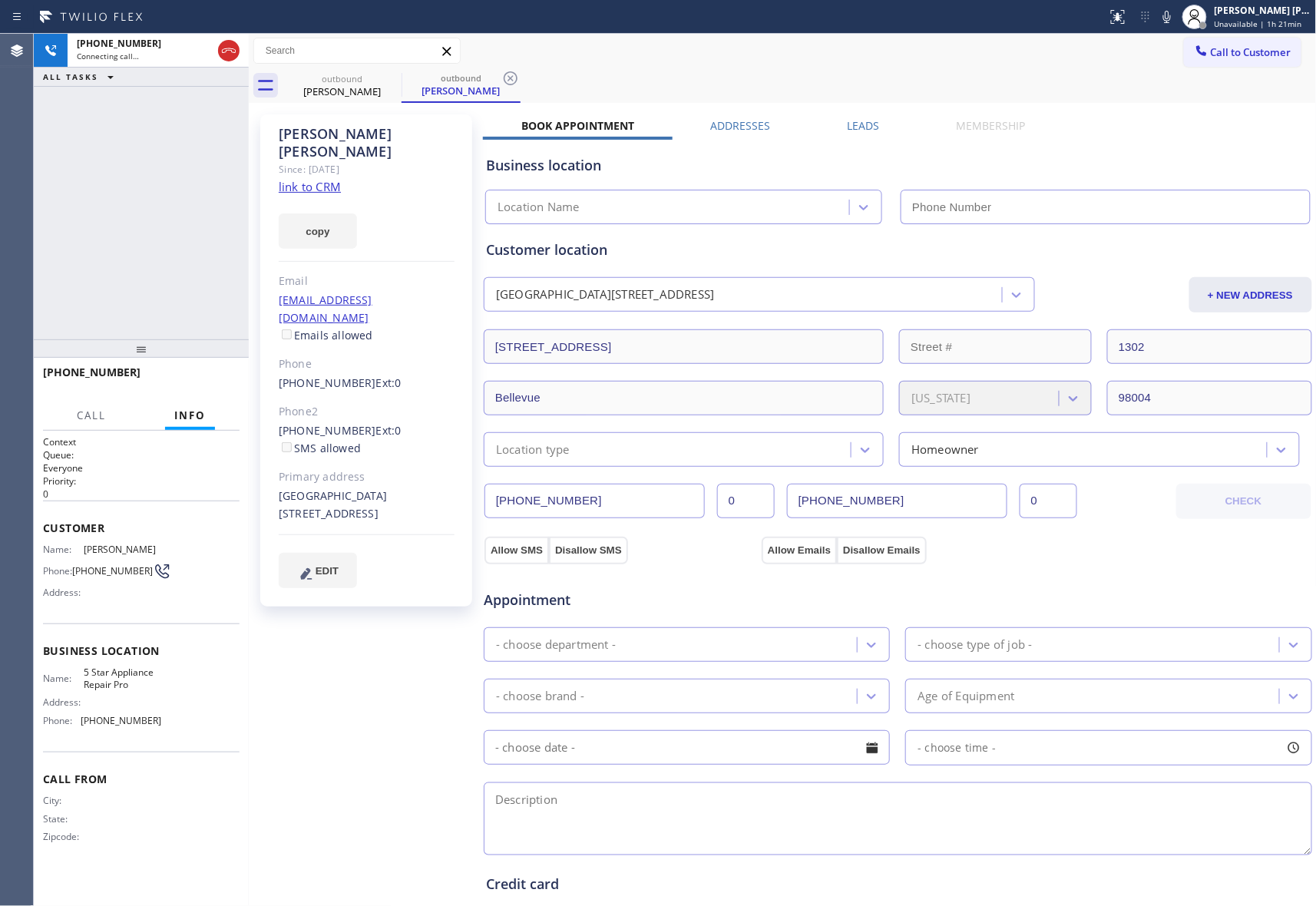
type input "[PHONE_NUMBER]"
click at [198, 375] on span "HANG UP" at bounding box center [203, 379] width 47 height 11
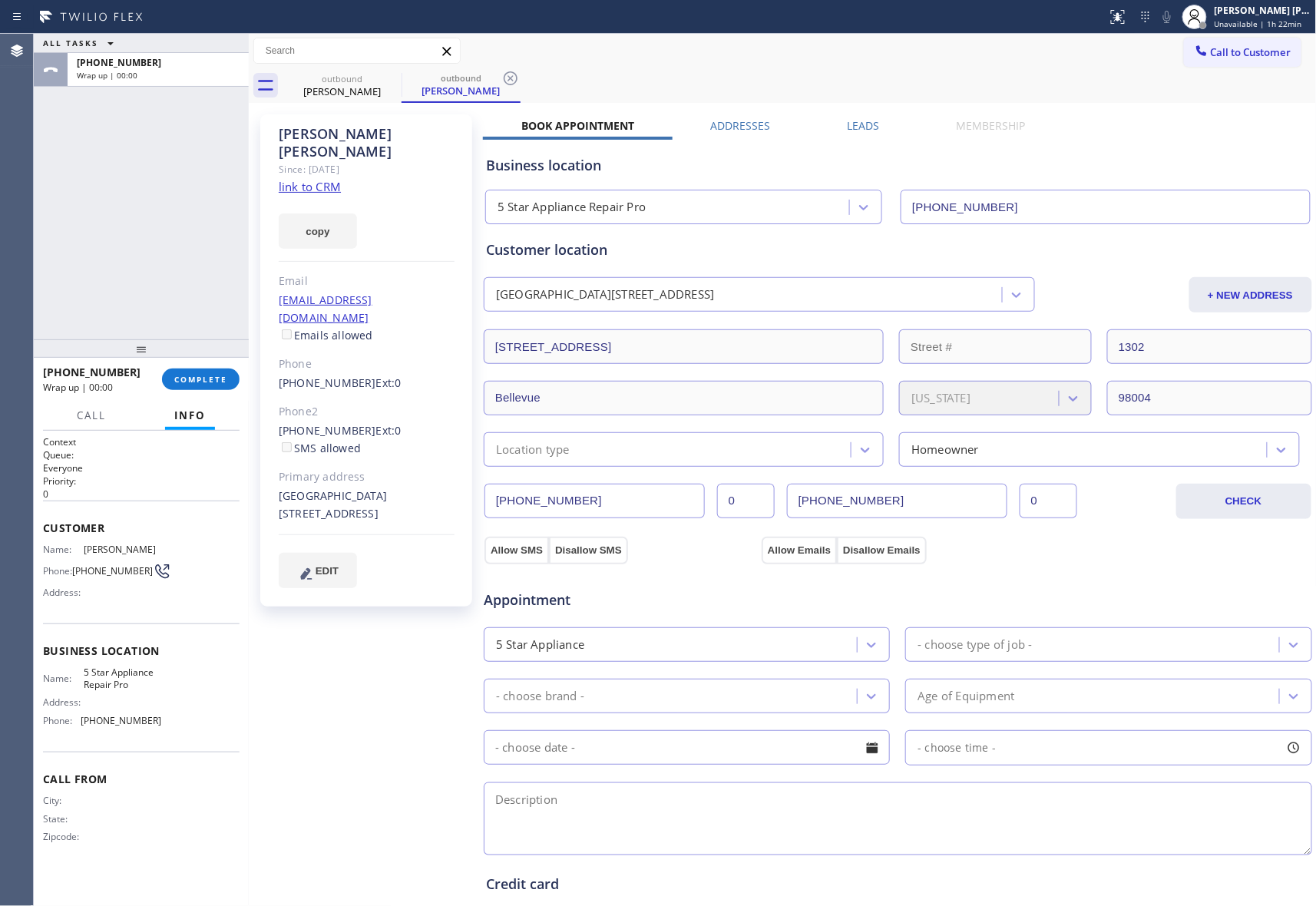
click at [885, 124] on div "Leads" at bounding box center [864, 129] width 109 height 21
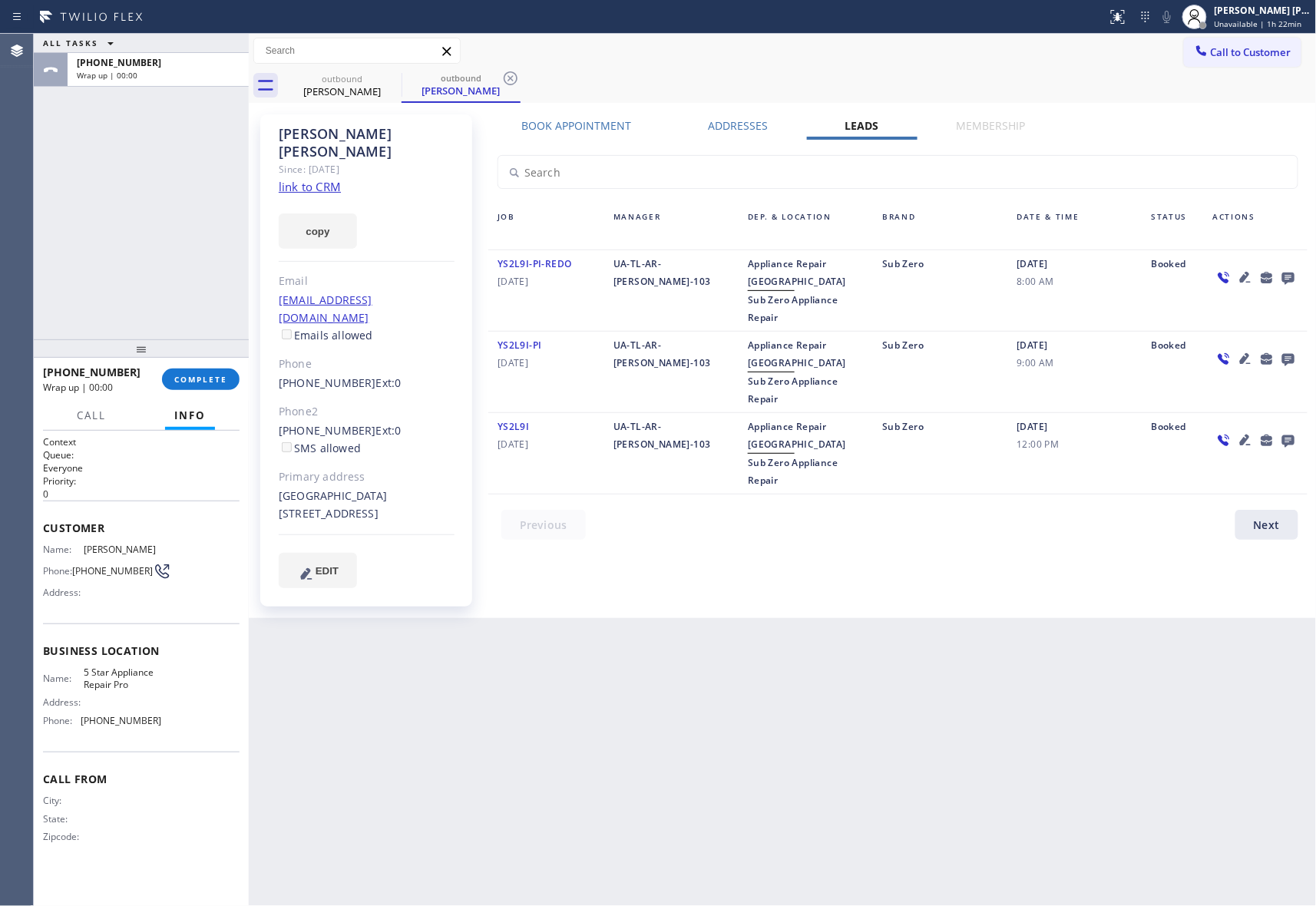
click at [1287, 278] on icon at bounding box center [1288, 279] width 13 height 13
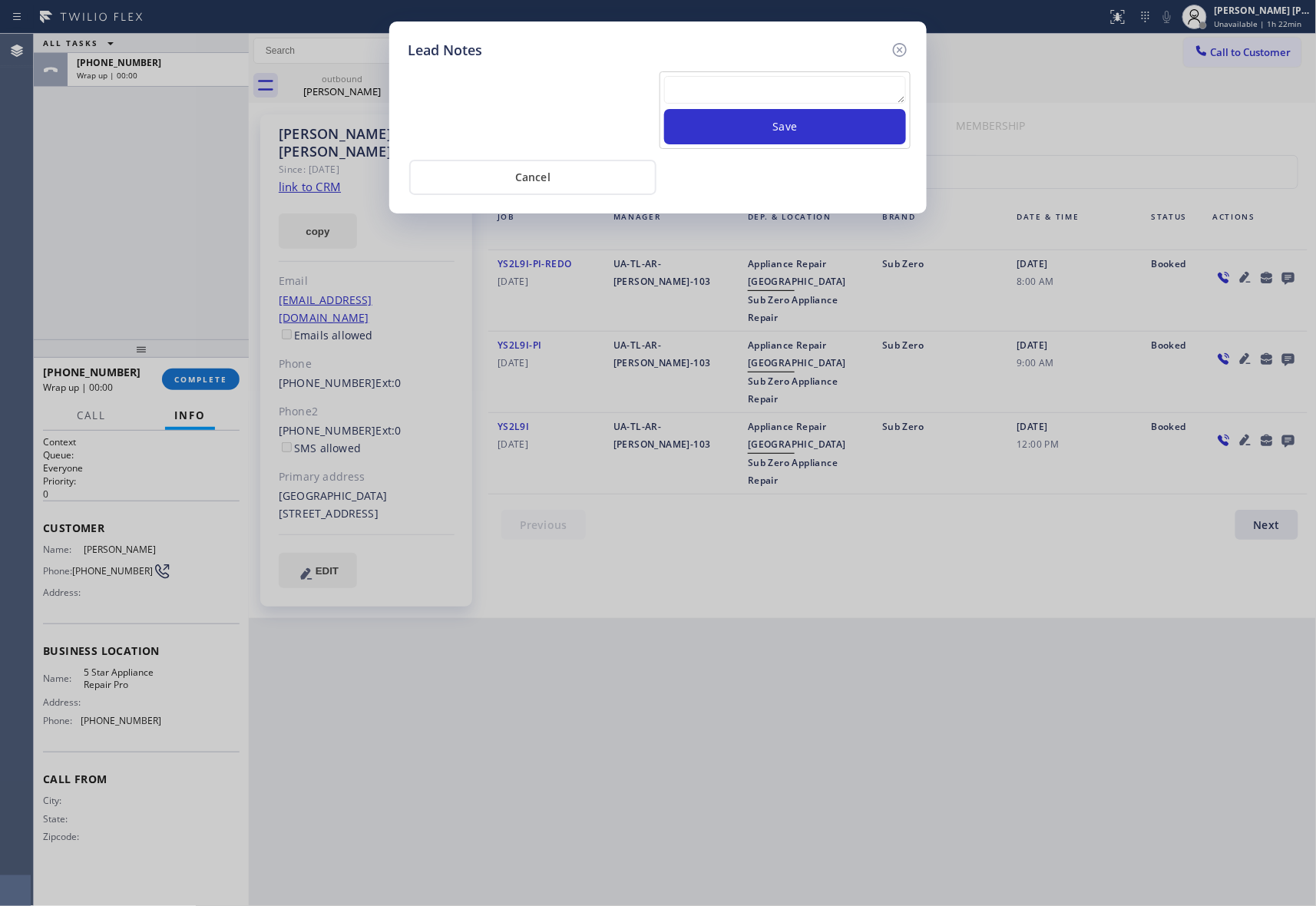
click at [772, 95] on textarea at bounding box center [785, 90] width 242 height 28
paste textarea "VM | please transfer if cx calls back"
type textarea "VM | please transfer if cx calls back"
click at [785, 123] on button "Save" at bounding box center [785, 127] width 242 height 36
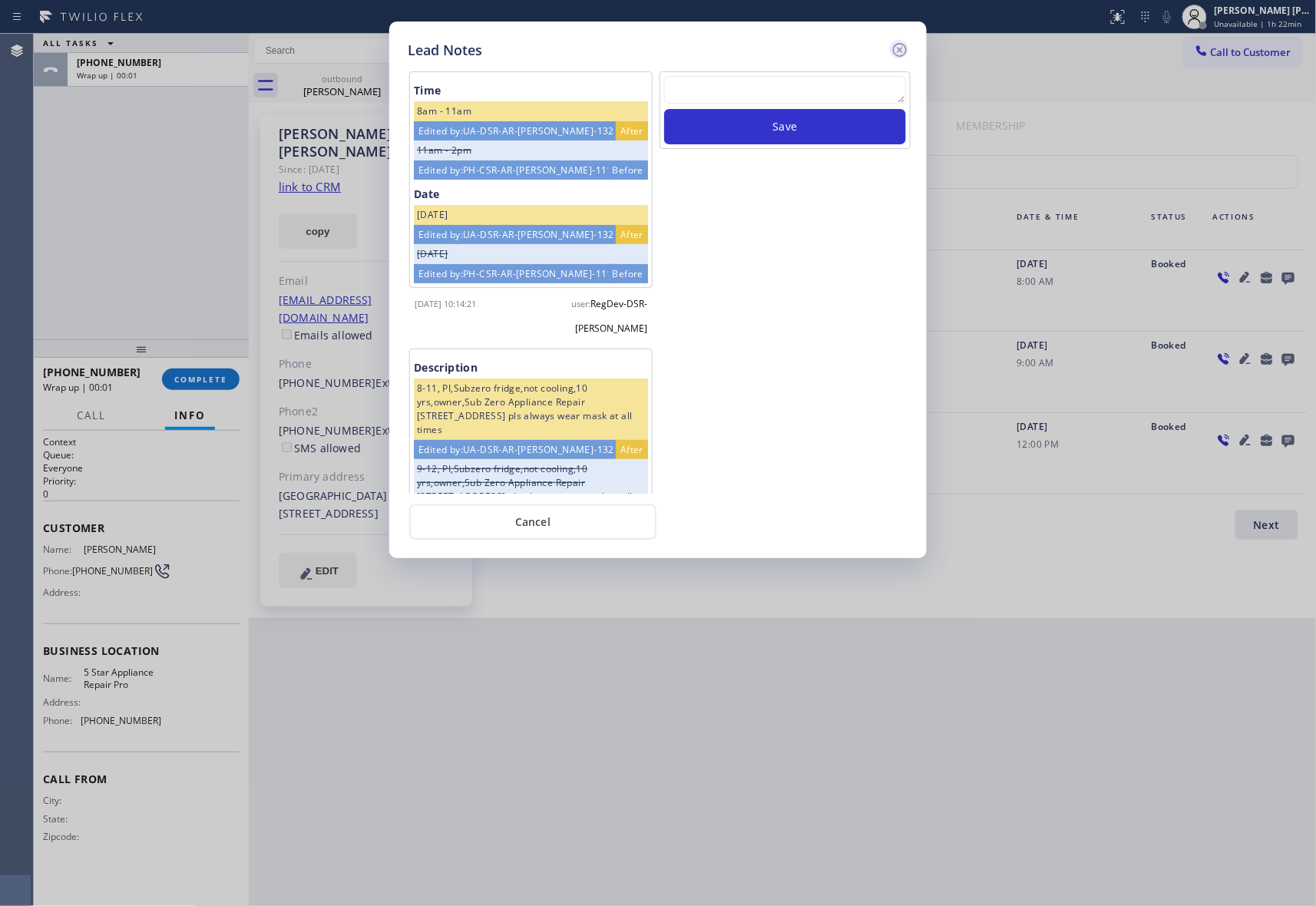
scroll to position [0, 0]
click at [901, 46] on icon at bounding box center [900, 50] width 19 height 19
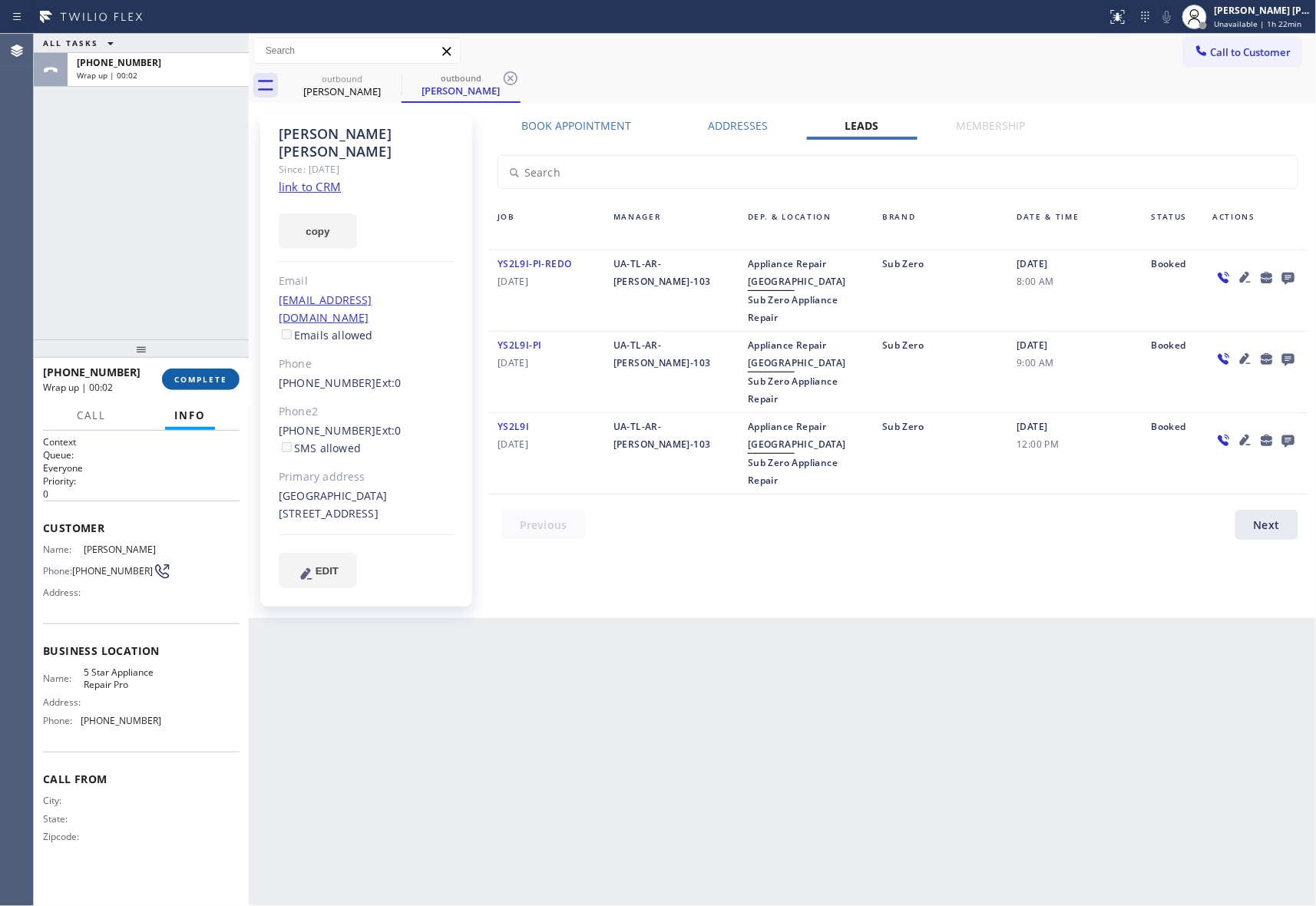
click at [202, 368] on button "COMPLETE" at bounding box center [201, 378] width 78 height 21
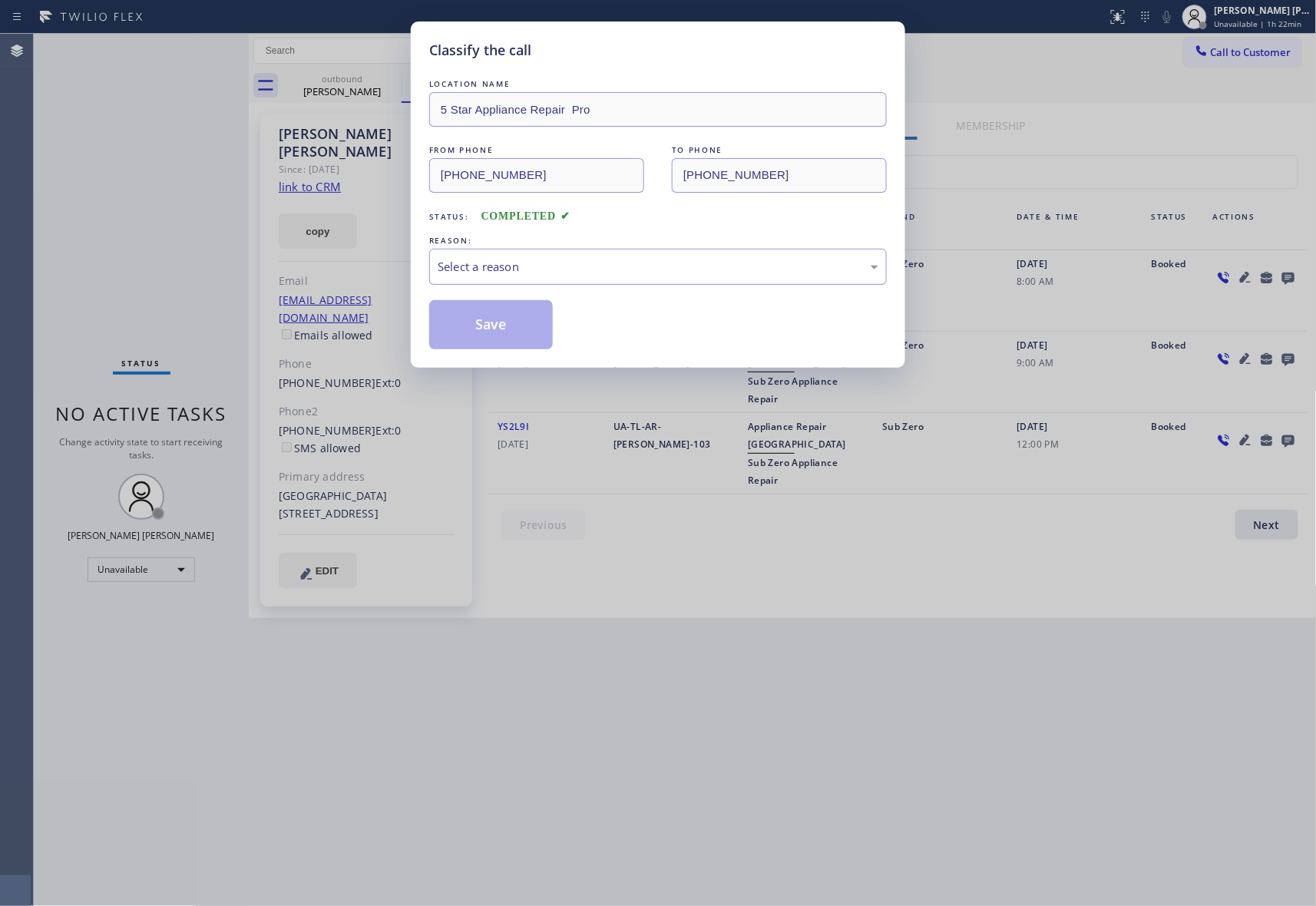
click at [639, 252] on div "Select a reason" at bounding box center [658, 267] width 457 height 36
click at [499, 332] on button "Save" at bounding box center [491, 325] width 124 height 49
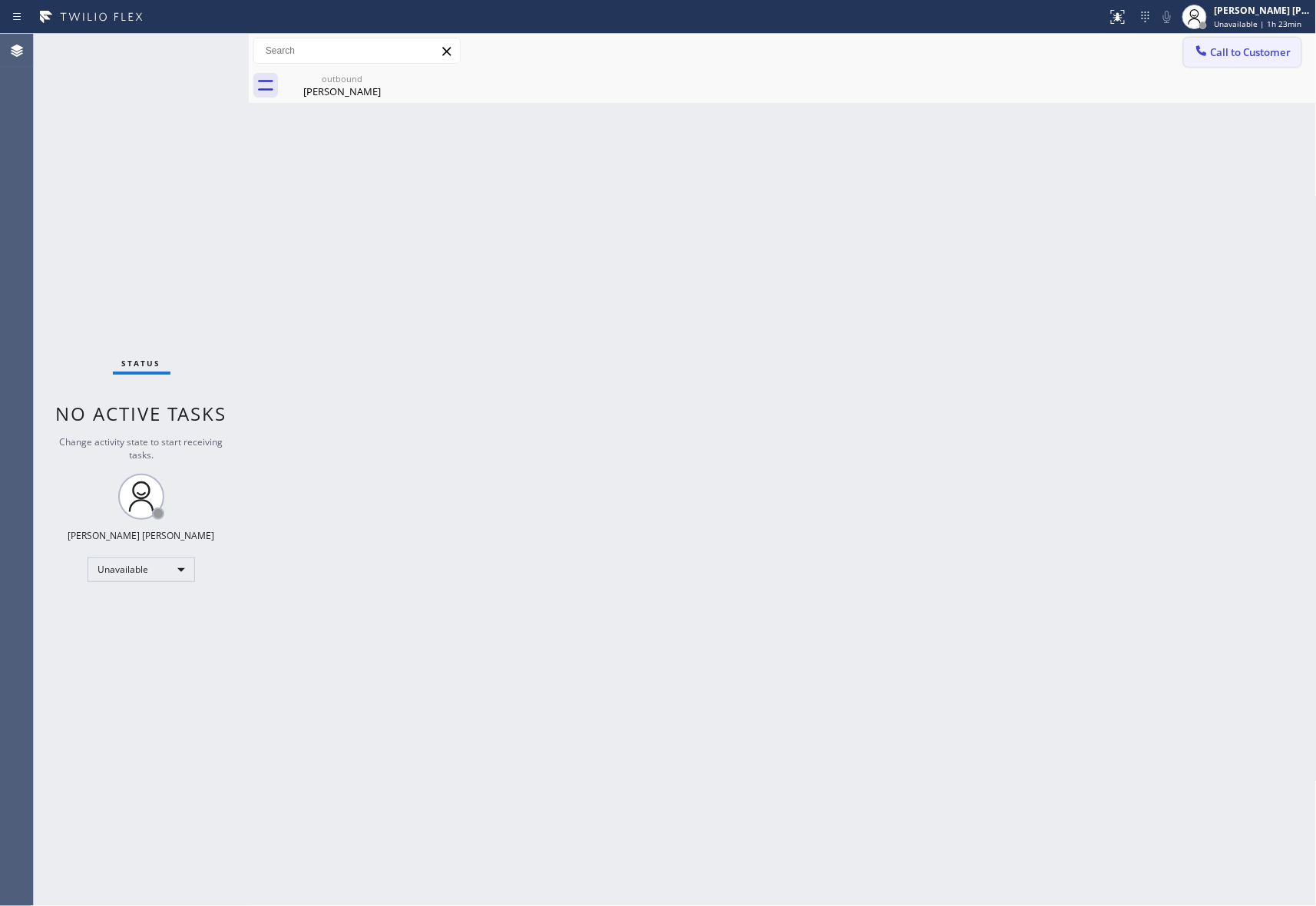
click at [1232, 53] on span "Call to Customer" at bounding box center [1251, 52] width 80 height 14
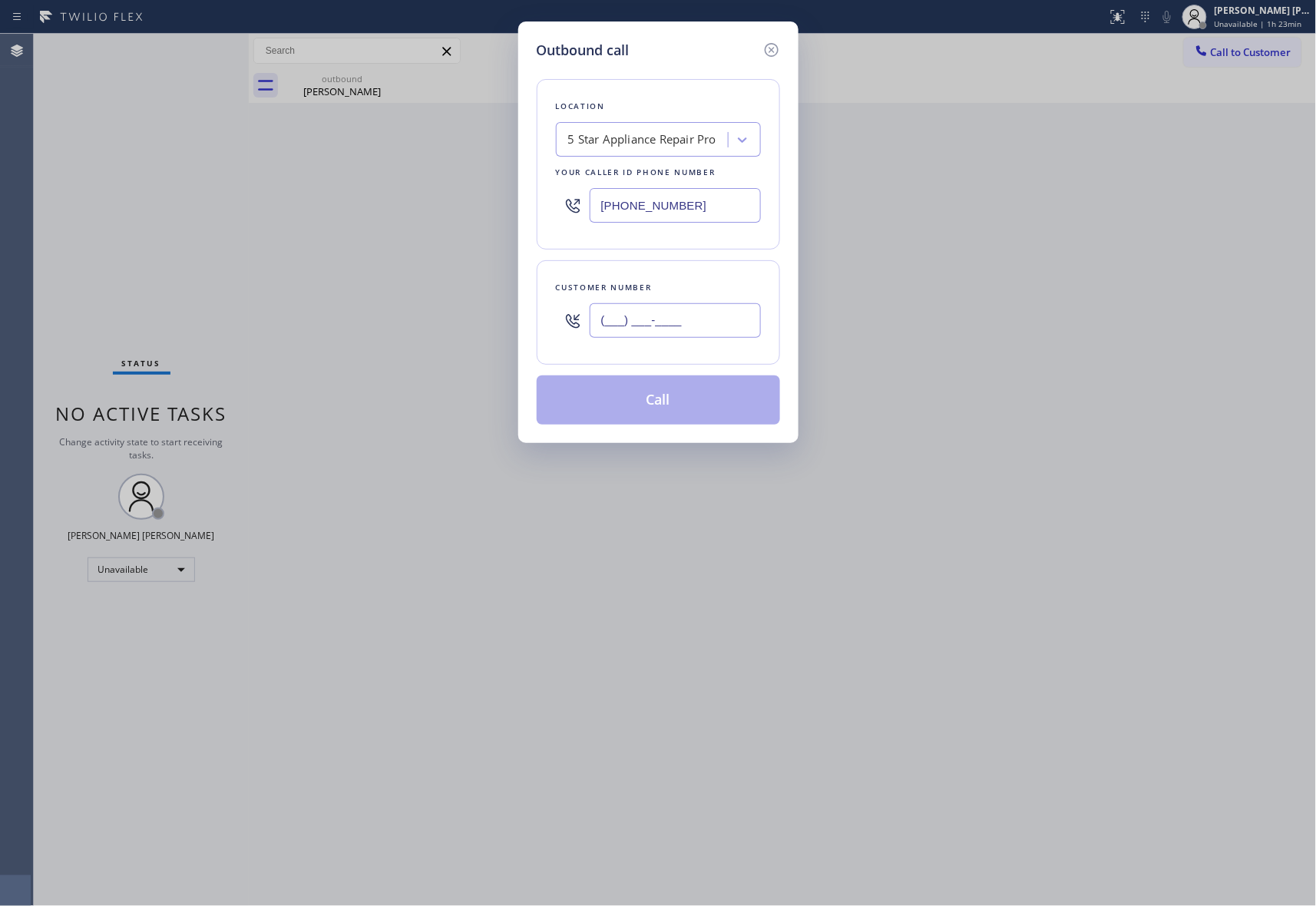
click at [689, 314] on input "(___) ___-____" at bounding box center [675, 320] width 171 height 35
paste input "646) 263-5338"
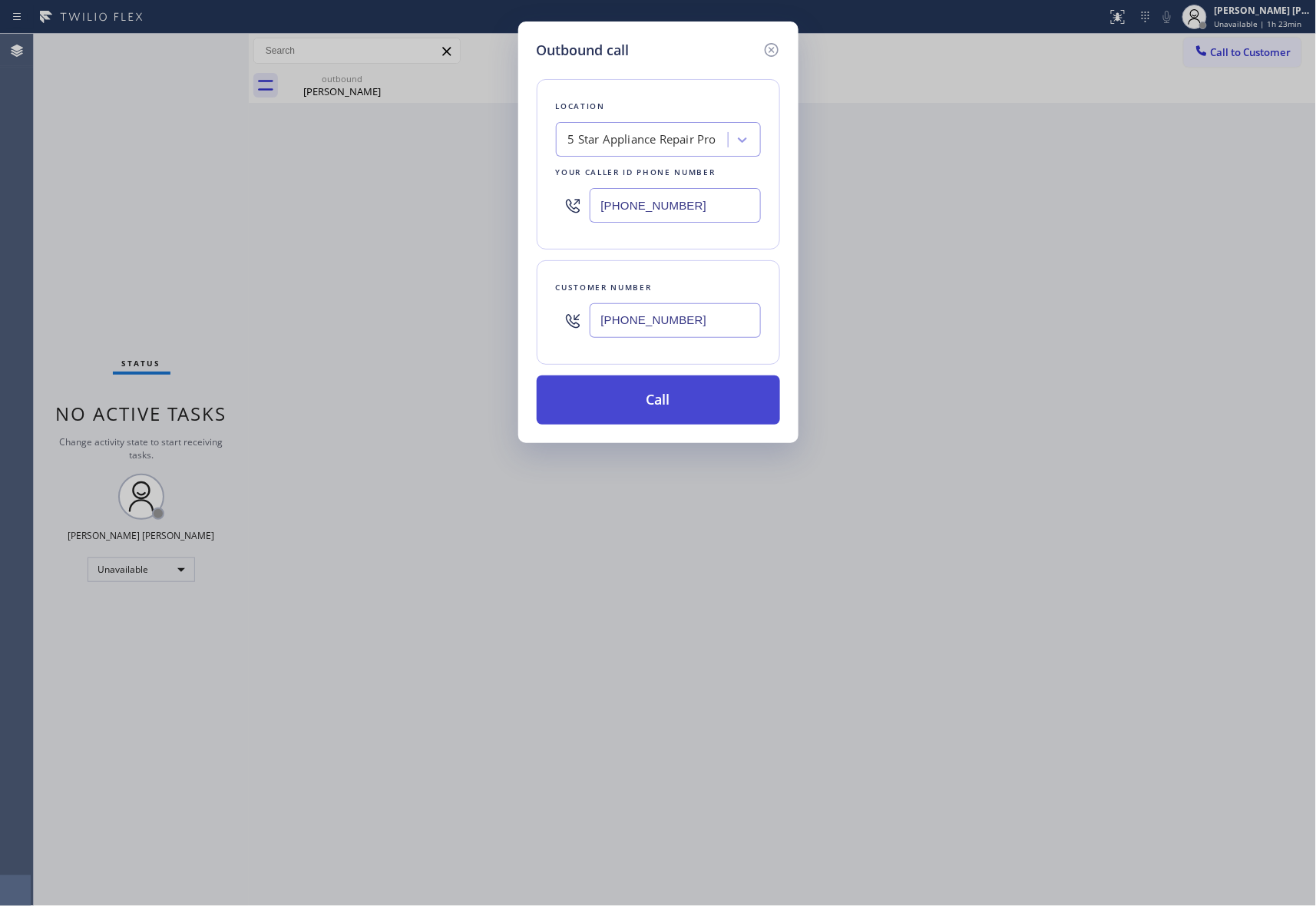
type input "[PHONE_NUMBER]"
click at [686, 395] on button "Call" at bounding box center [658, 400] width 243 height 49
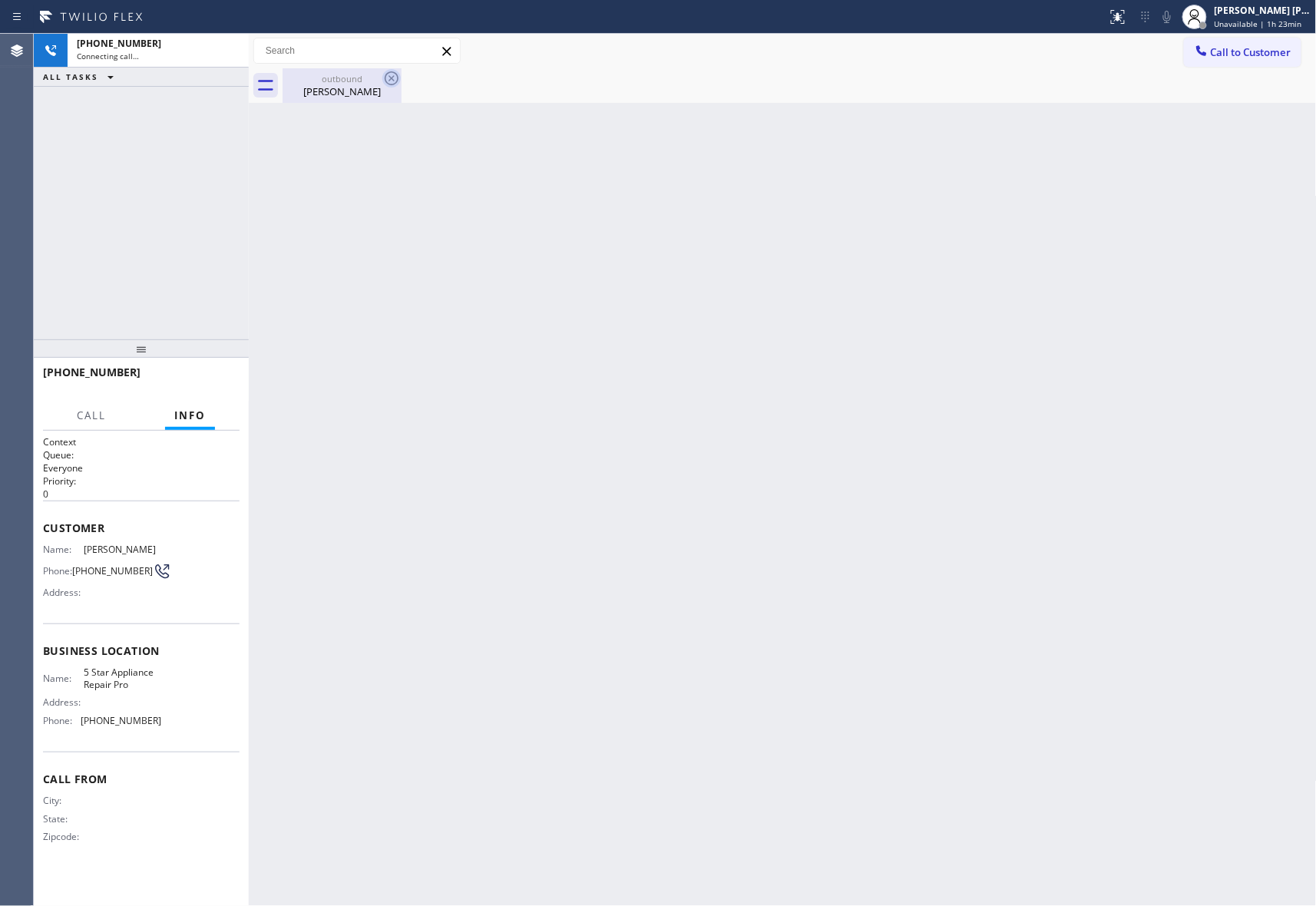
click at [391, 80] on icon at bounding box center [392, 79] width 19 height 19
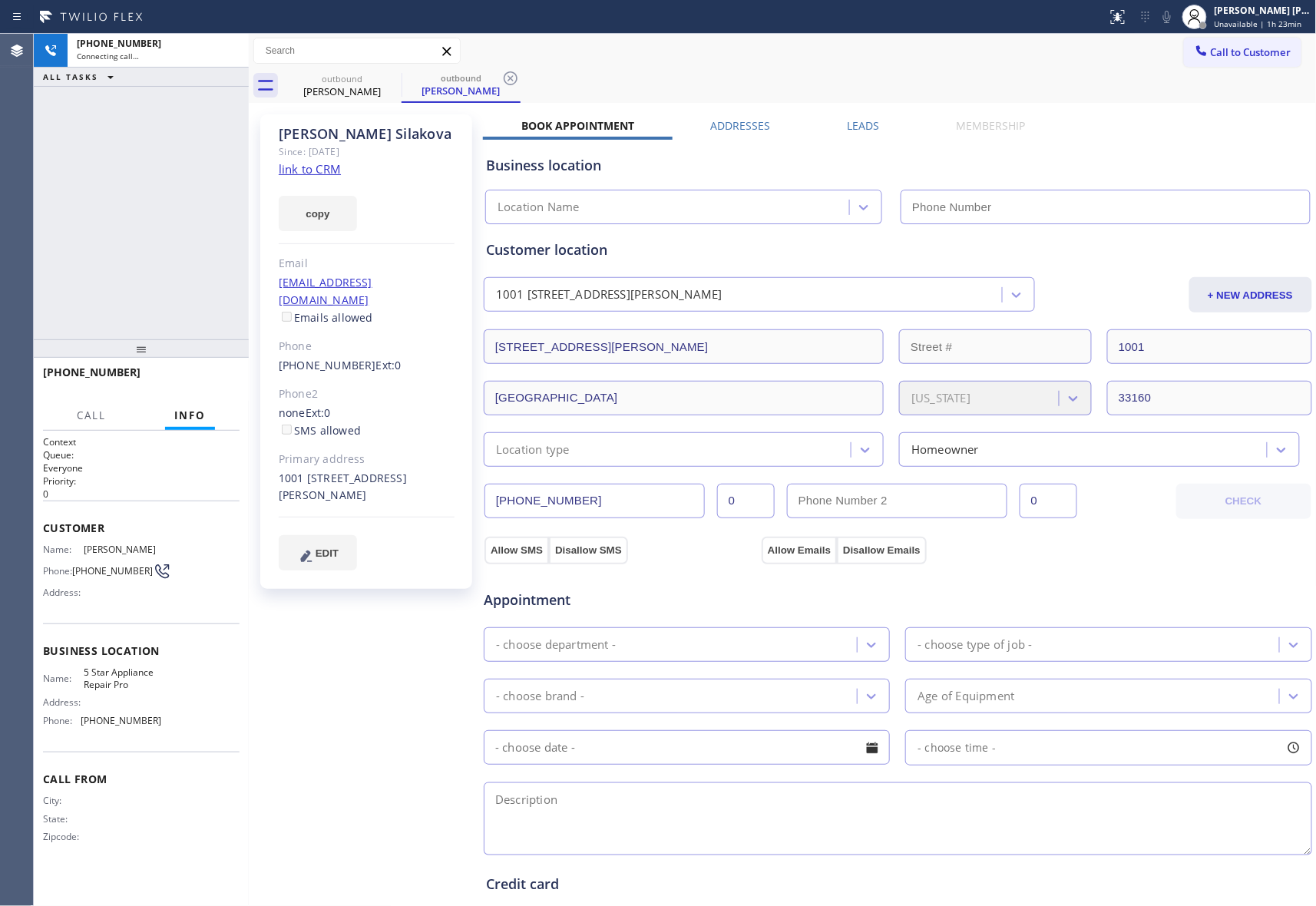
type input "[PHONE_NUMBER]"
click at [202, 375] on span "HANG UP" at bounding box center [203, 379] width 47 height 11
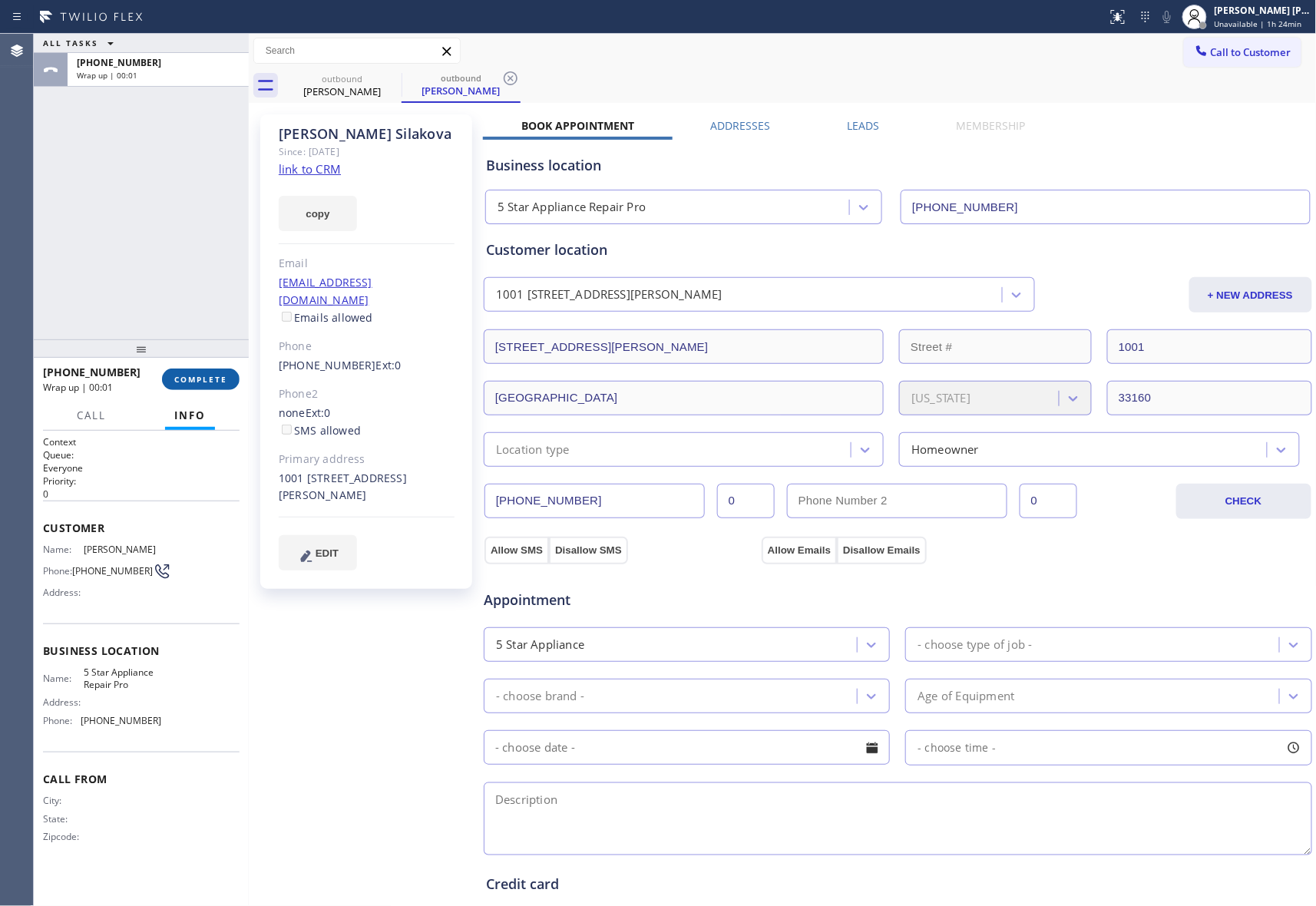
click at [202, 372] on button "COMPLETE" at bounding box center [201, 378] width 78 height 21
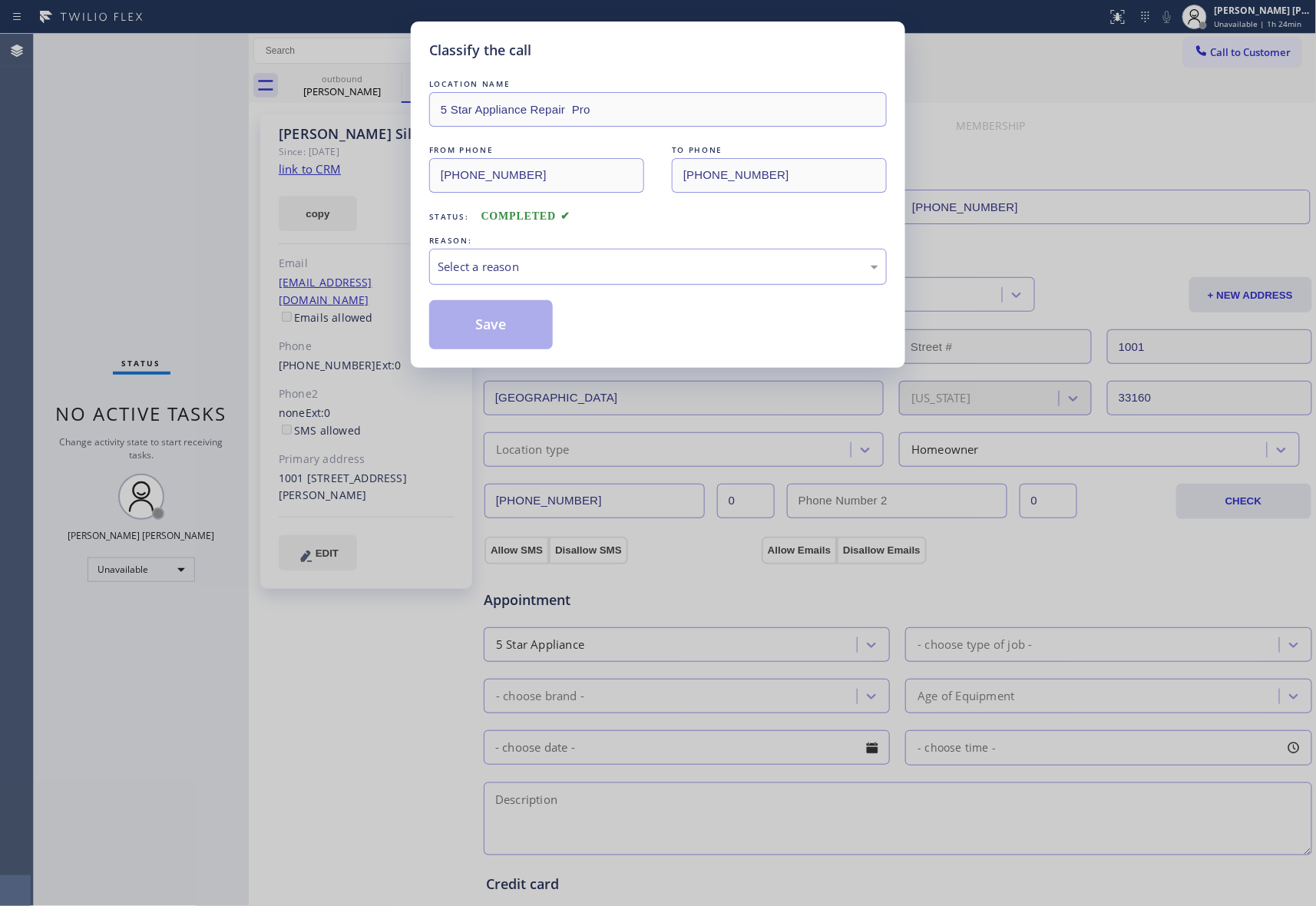
click at [495, 266] on div "Select a reason" at bounding box center [658, 267] width 441 height 18
click at [476, 332] on button "Save" at bounding box center [491, 325] width 124 height 49
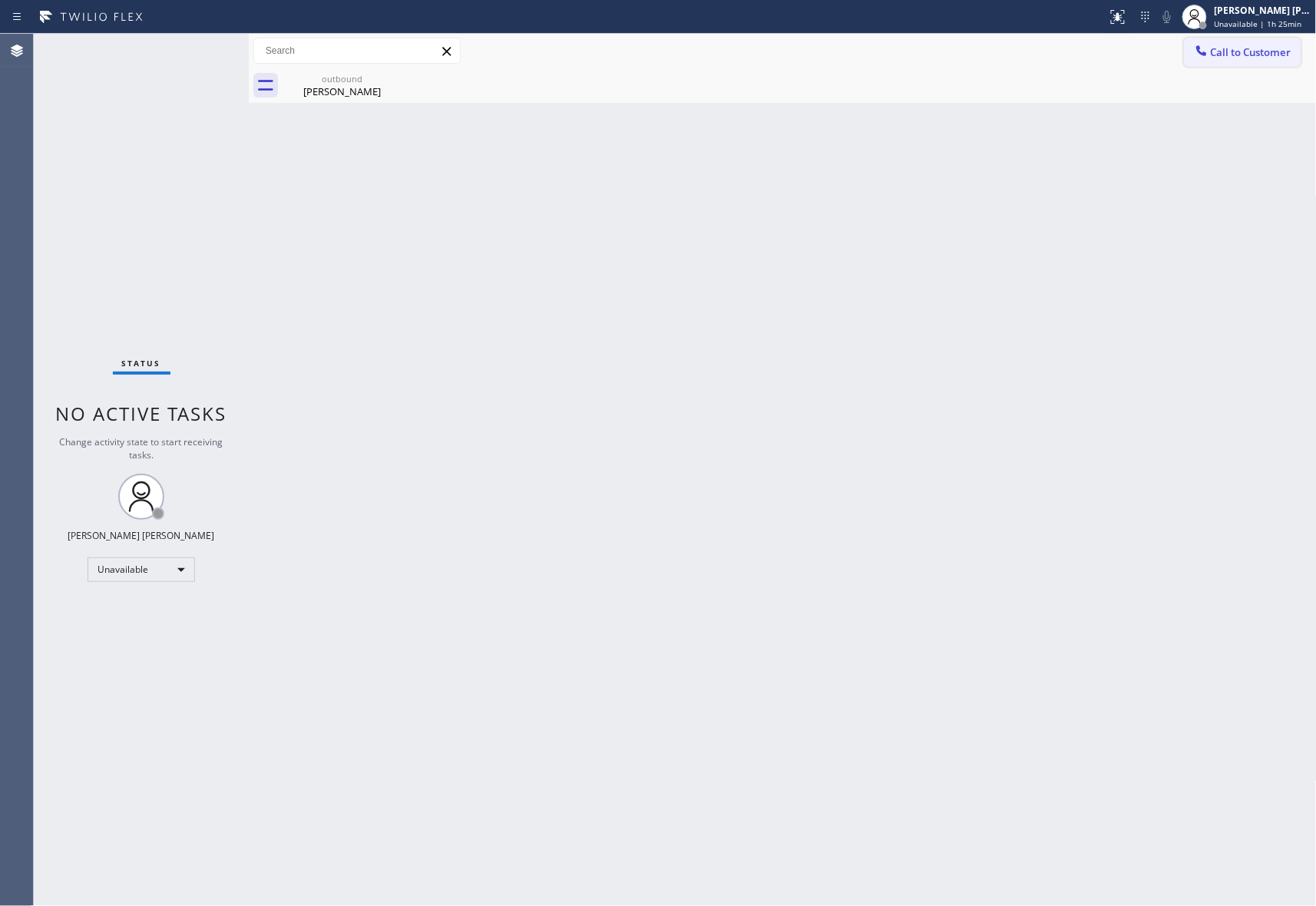
click at [1263, 53] on span "Call to Customer" at bounding box center [1251, 52] width 80 height 14
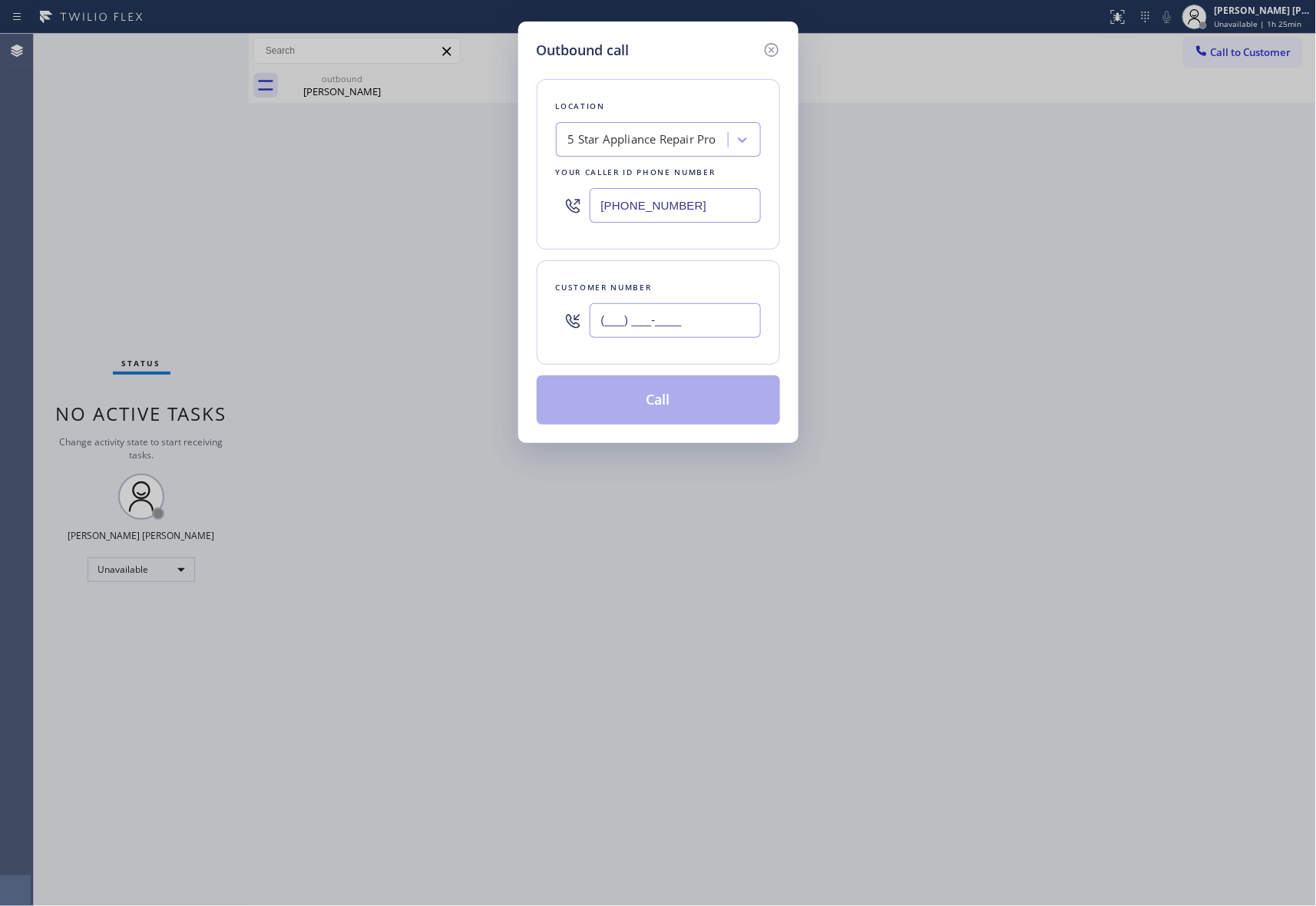
drag, startPoint x: 708, startPoint y: 327, endPoint x: 415, endPoint y: 301, distance: 294.2
click at [415, 301] on div "Outbound call Location 5 Star Appliance Repair Pro Your caller id phone number …" at bounding box center [658, 453] width 1316 height 906
paste input "818) 219-6991"
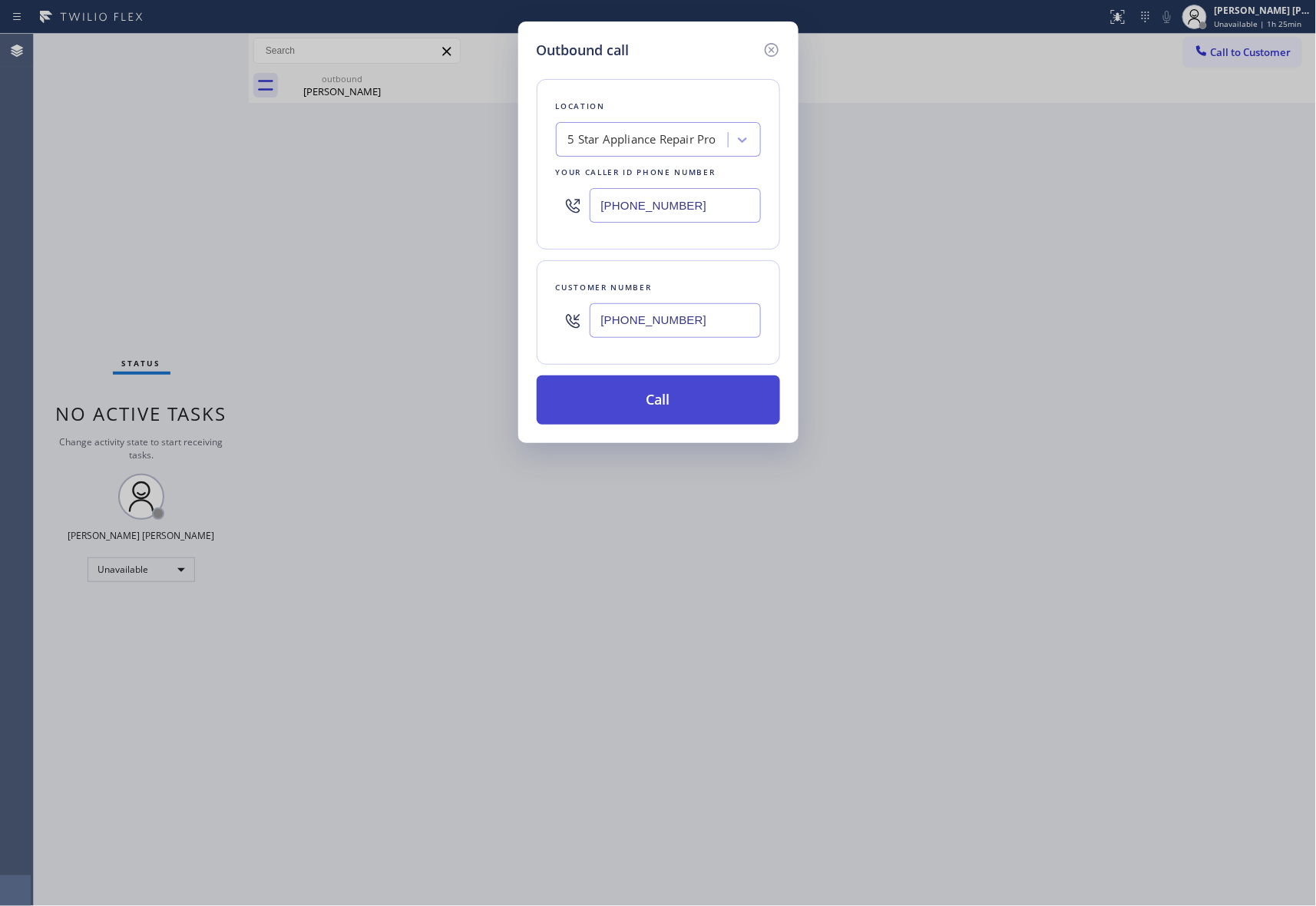
type input "[PHONE_NUMBER]"
click at [661, 395] on button "Call" at bounding box center [658, 400] width 243 height 49
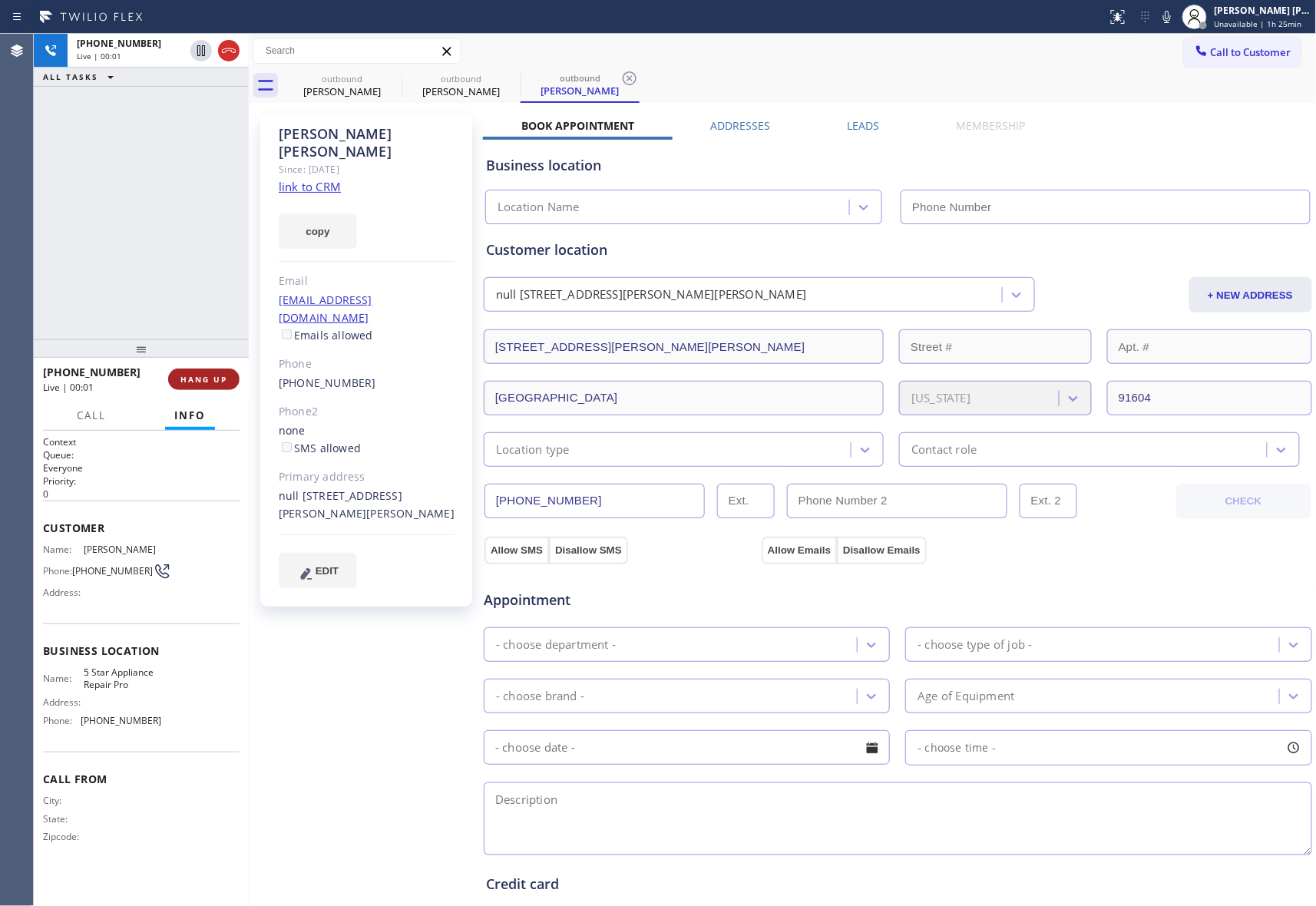
click at [223, 374] on span "HANG UP" at bounding box center [203, 379] width 47 height 11
type input "[PHONE_NUMBER]"
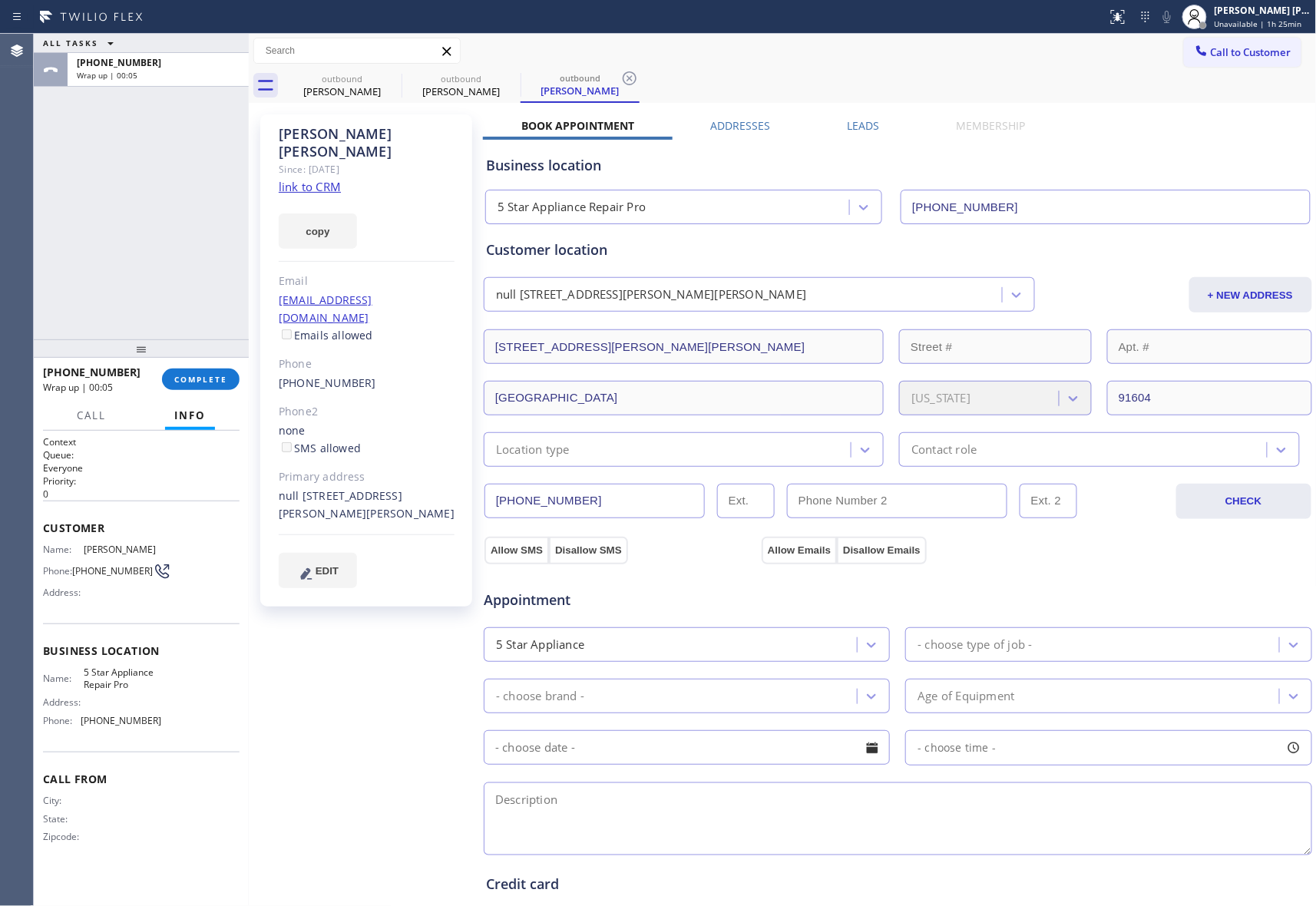
drag, startPoint x: 861, startPoint y: 124, endPoint x: 894, endPoint y: 124, distance: 33.0
click at [861, 124] on label "Leads" at bounding box center [864, 125] width 32 height 14
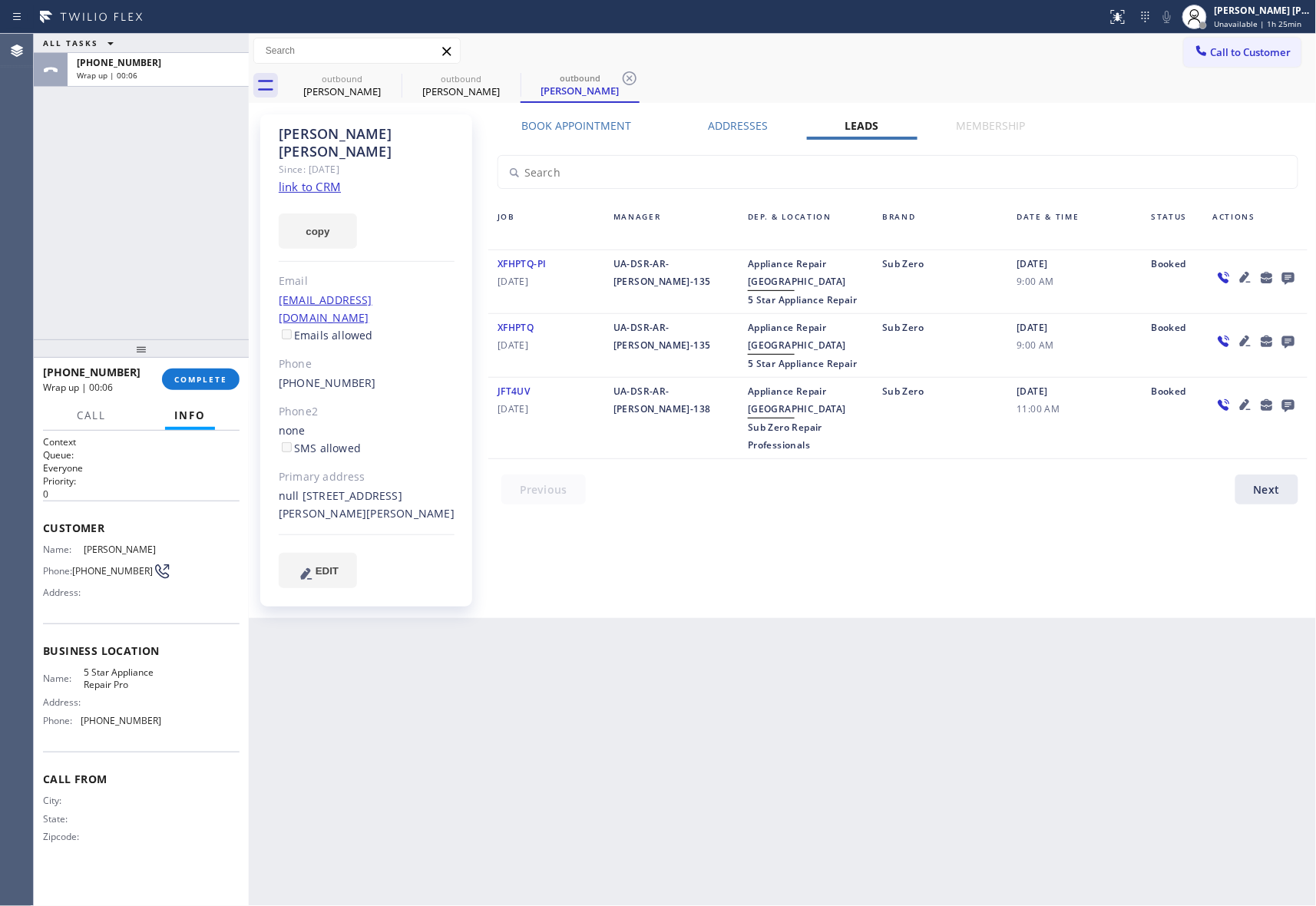
click at [1287, 280] on icon at bounding box center [1288, 279] width 13 height 13
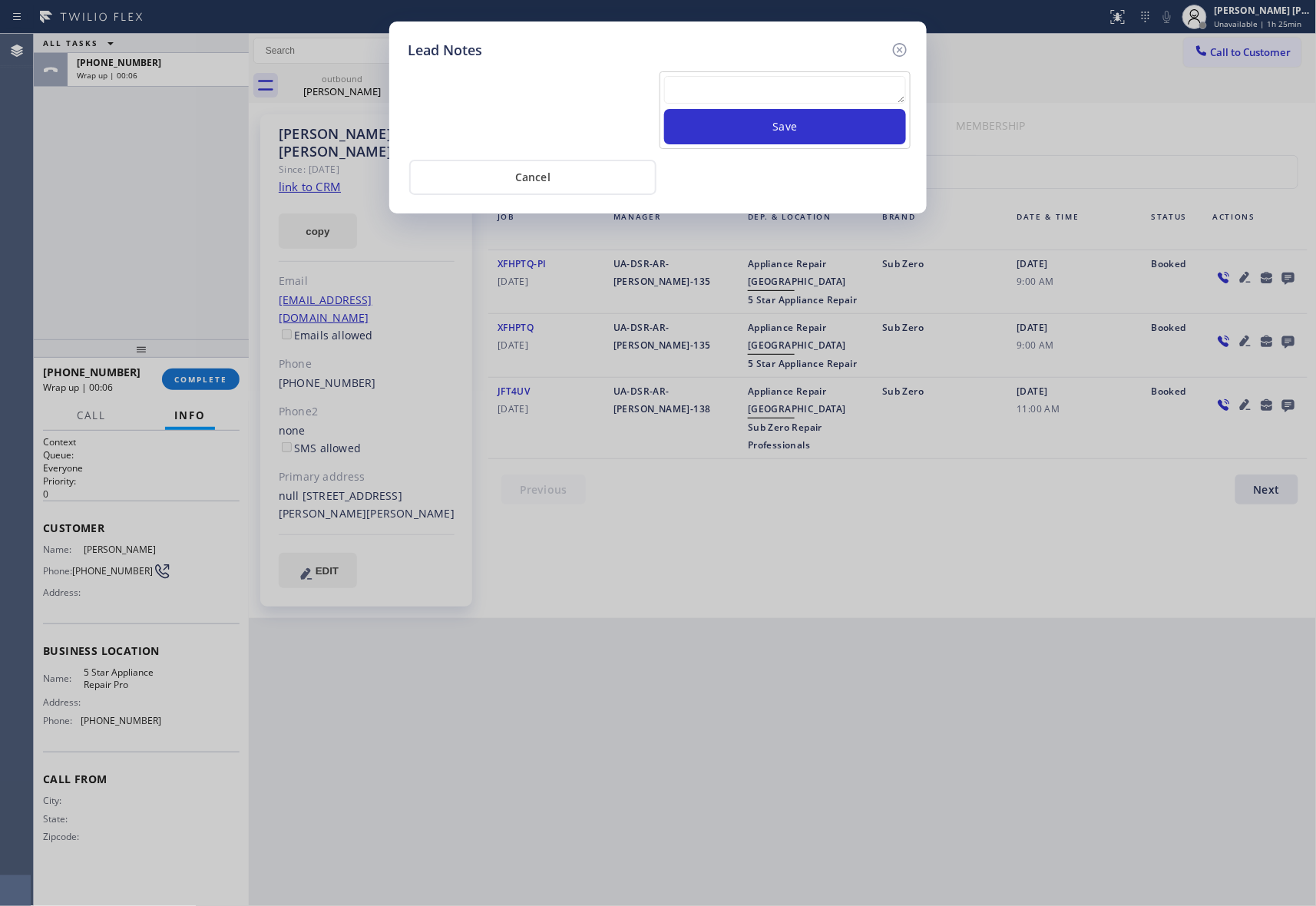
click at [812, 94] on textarea at bounding box center [785, 90] width 242 height 28
paste textarea "VM | please transfer if cx calls back"
type textarea "VM | please transfer if cx calls back"
click at [825, 124] on button "Save" at bounding box center [785, 127] width 242 height 36
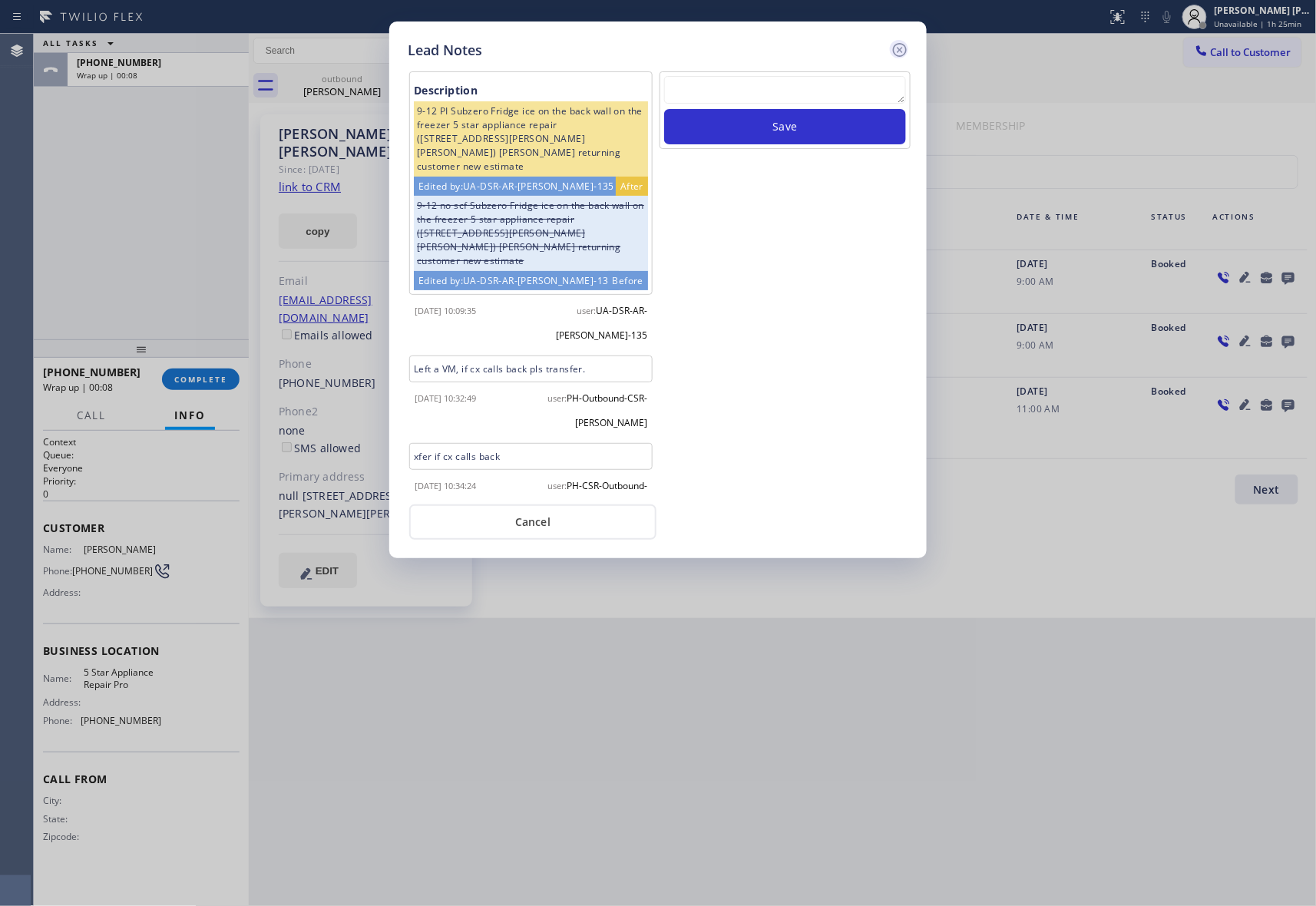
click at [900, 47] on icon at bounding box center [900, 50] width 14 height 14
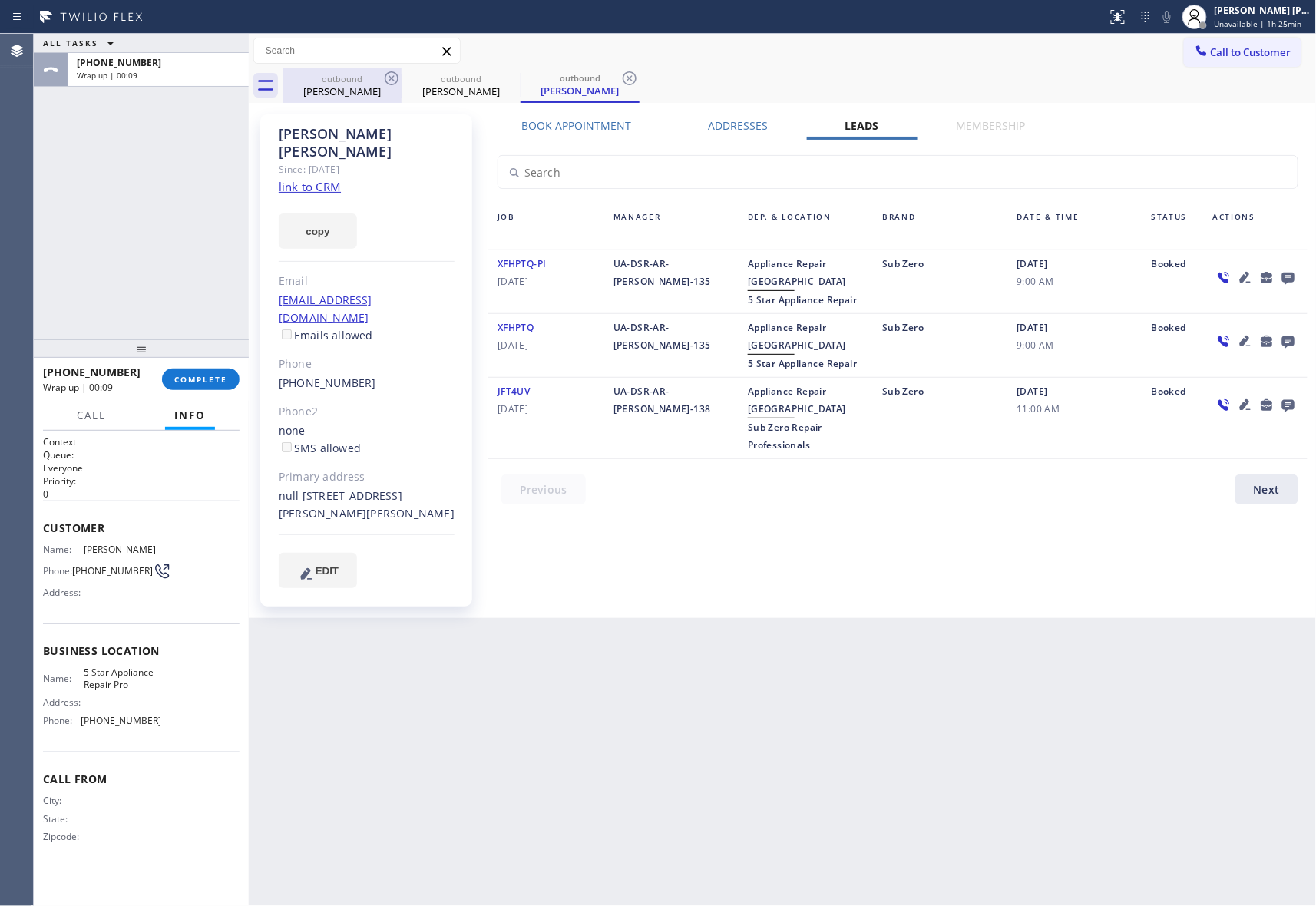
drag, startPoint x: 368, startPoint y: 86, endPoint x: 403, endPoint y: 75, distance: 36.7
click at [369, 86] on div "[PERSON_NAME]" at bounding box center [342, 91] width 116 height 14
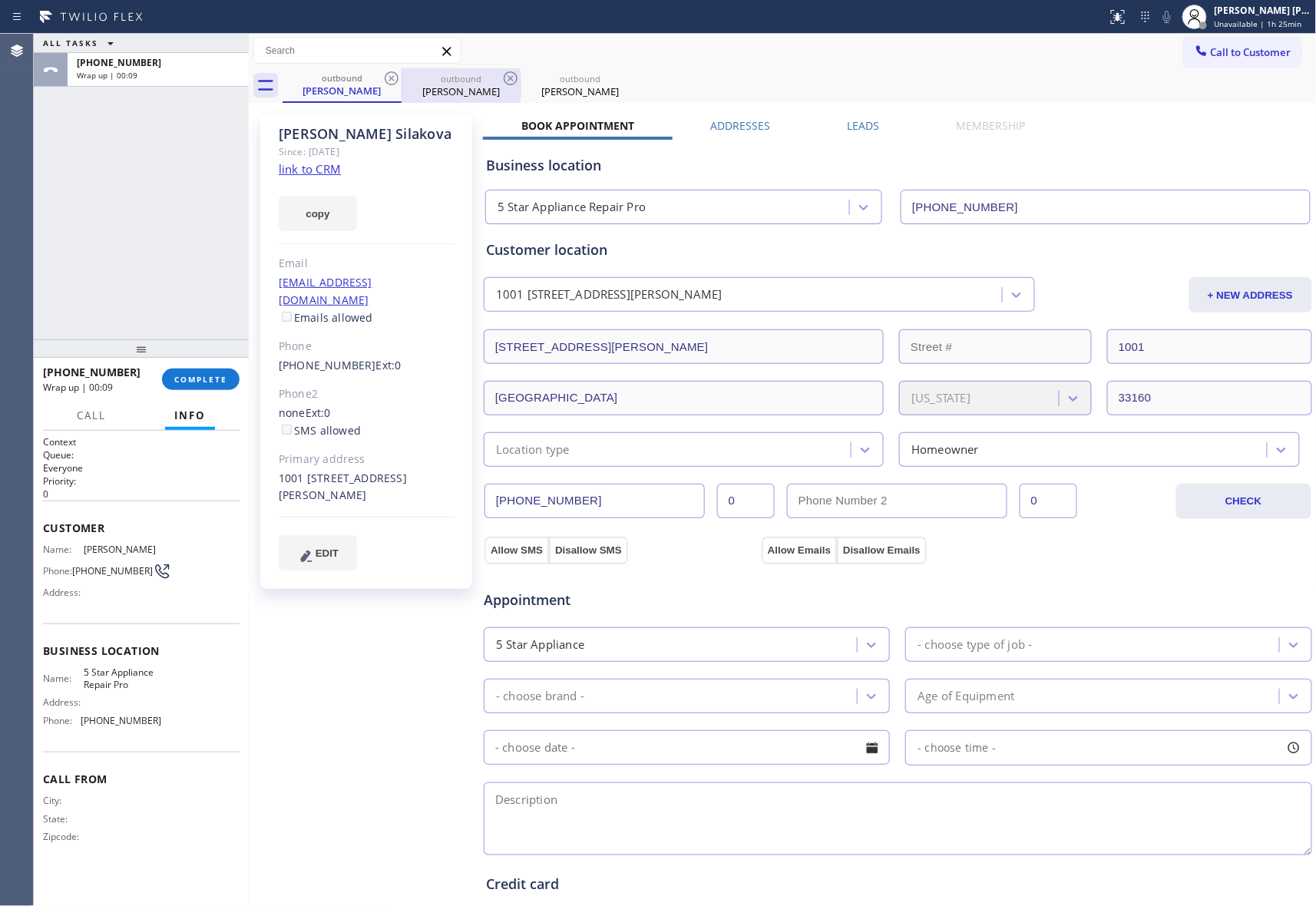
click at [403, 75] on div "outbound" at bounding box center [461, 79] width 116 height 12
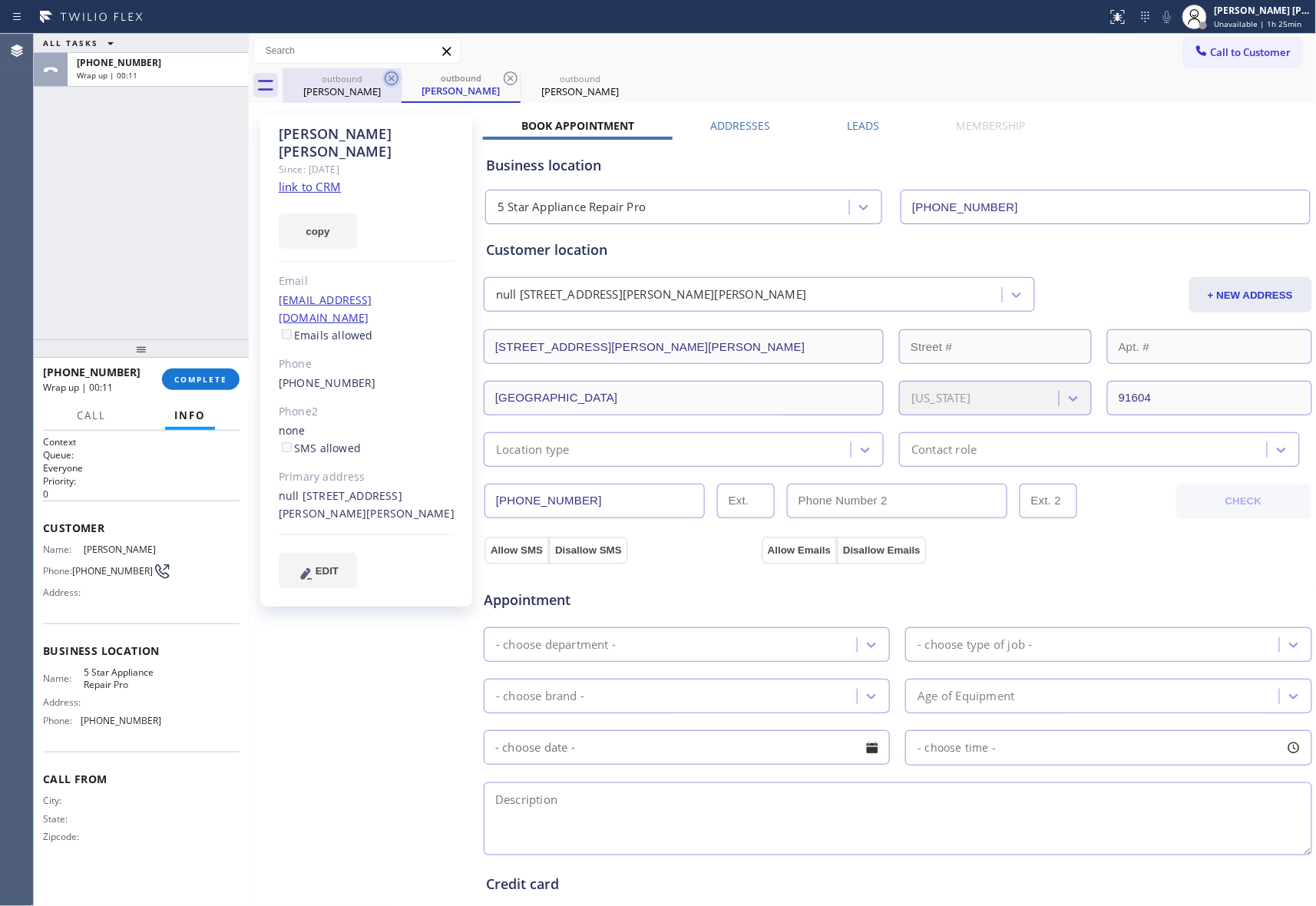
click at [388, 77] on icon at bounding box center [392, 79] width 19 height 19
click at [575, 86] on div "[PERSON_NAME]" at bounding box center [580, 91] width 116 height 14
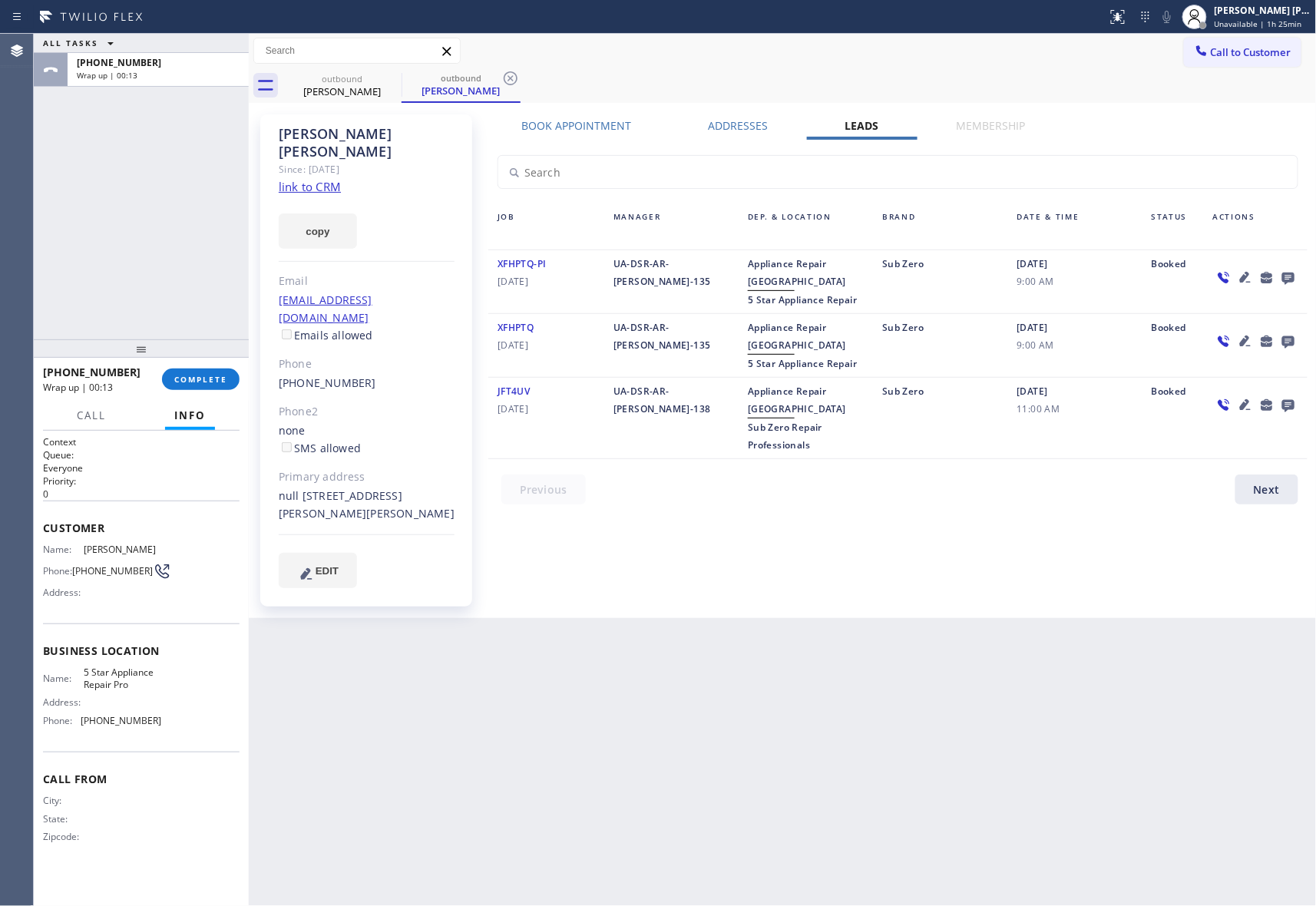
click at [1286, 273] on icon at bounding box center [1288, 279] width 13 height 13
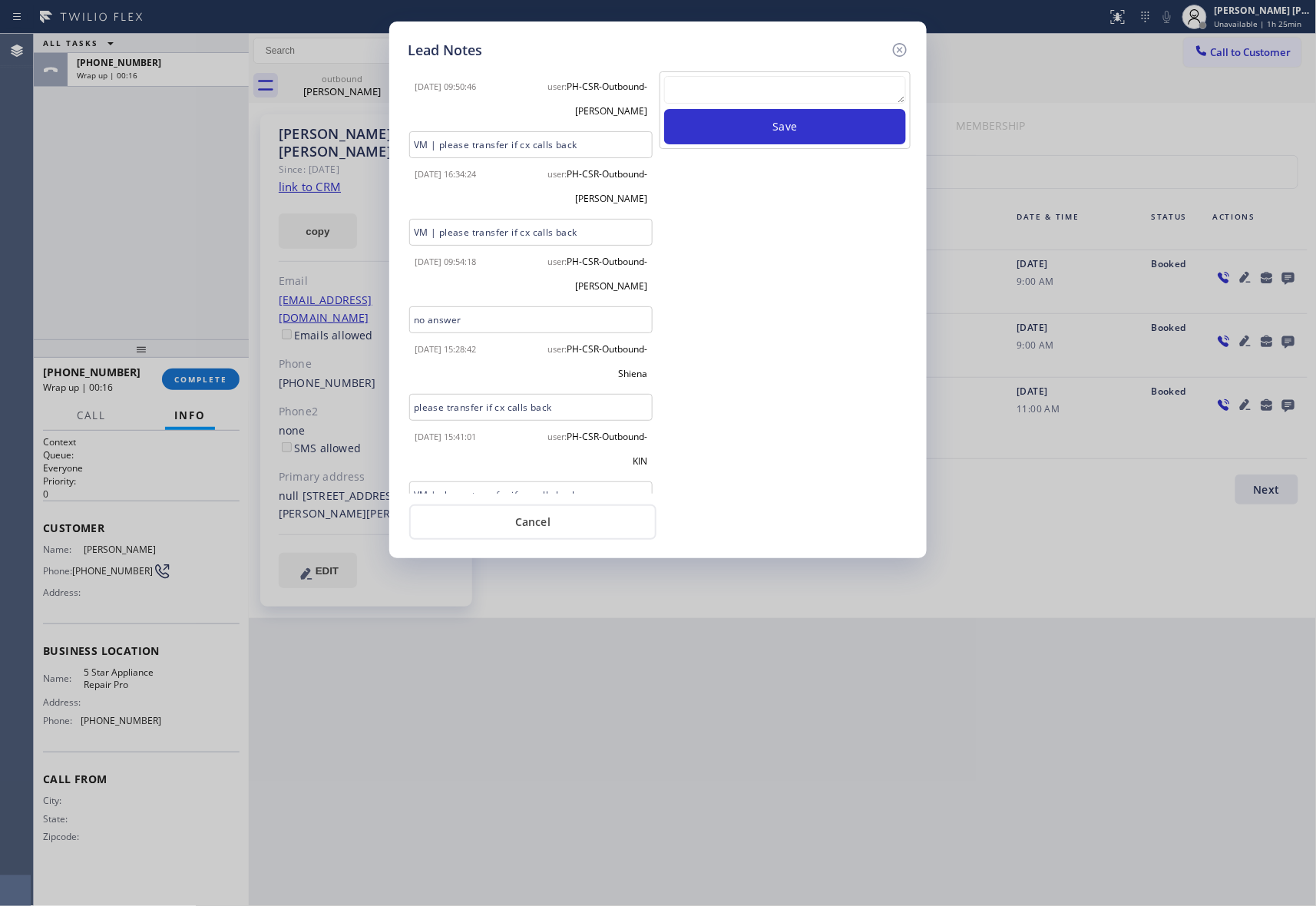
scroll to position [606, 0]
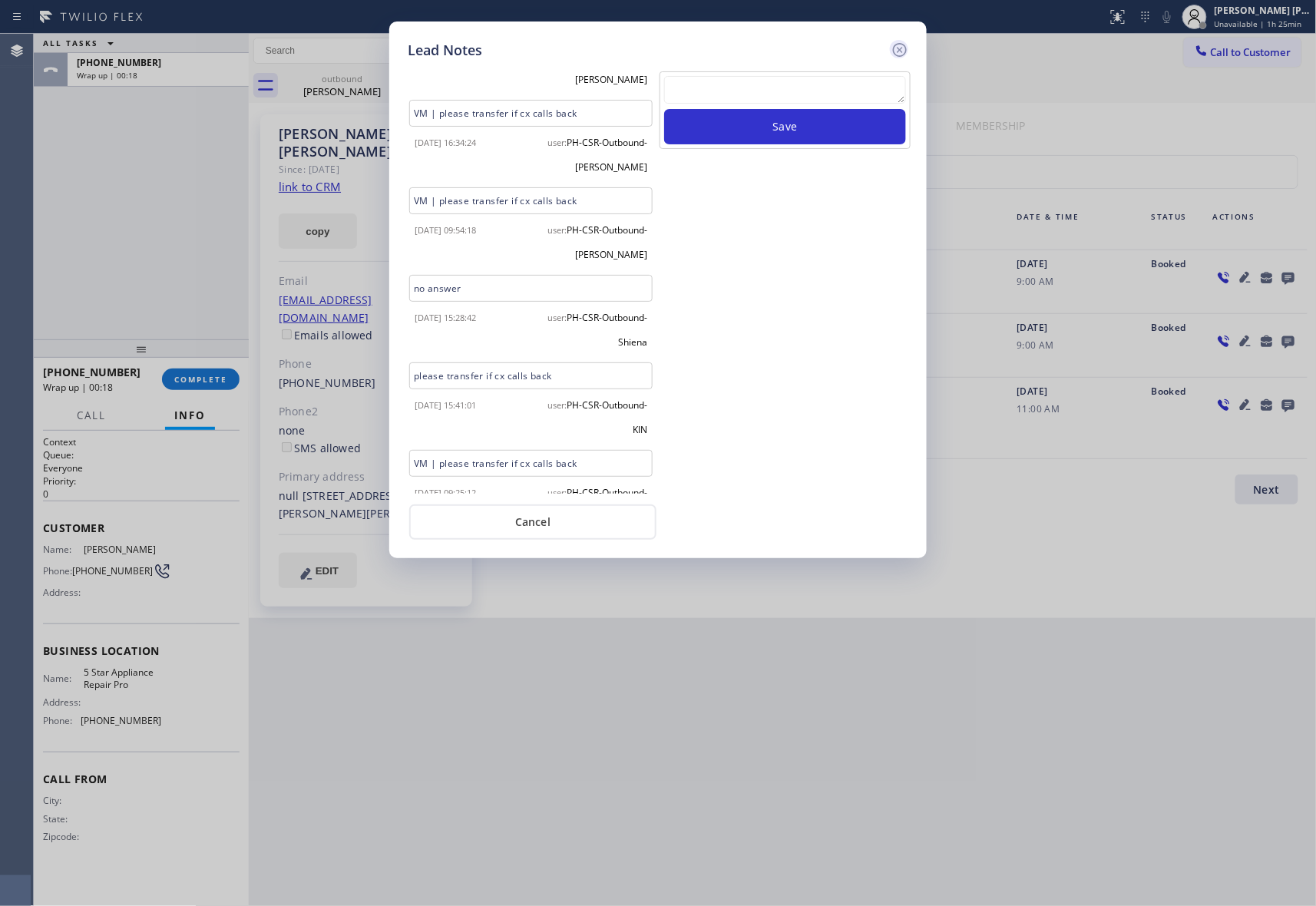
click at [902, 46] on icon at bounding box center [900, 50] width 19 height 19
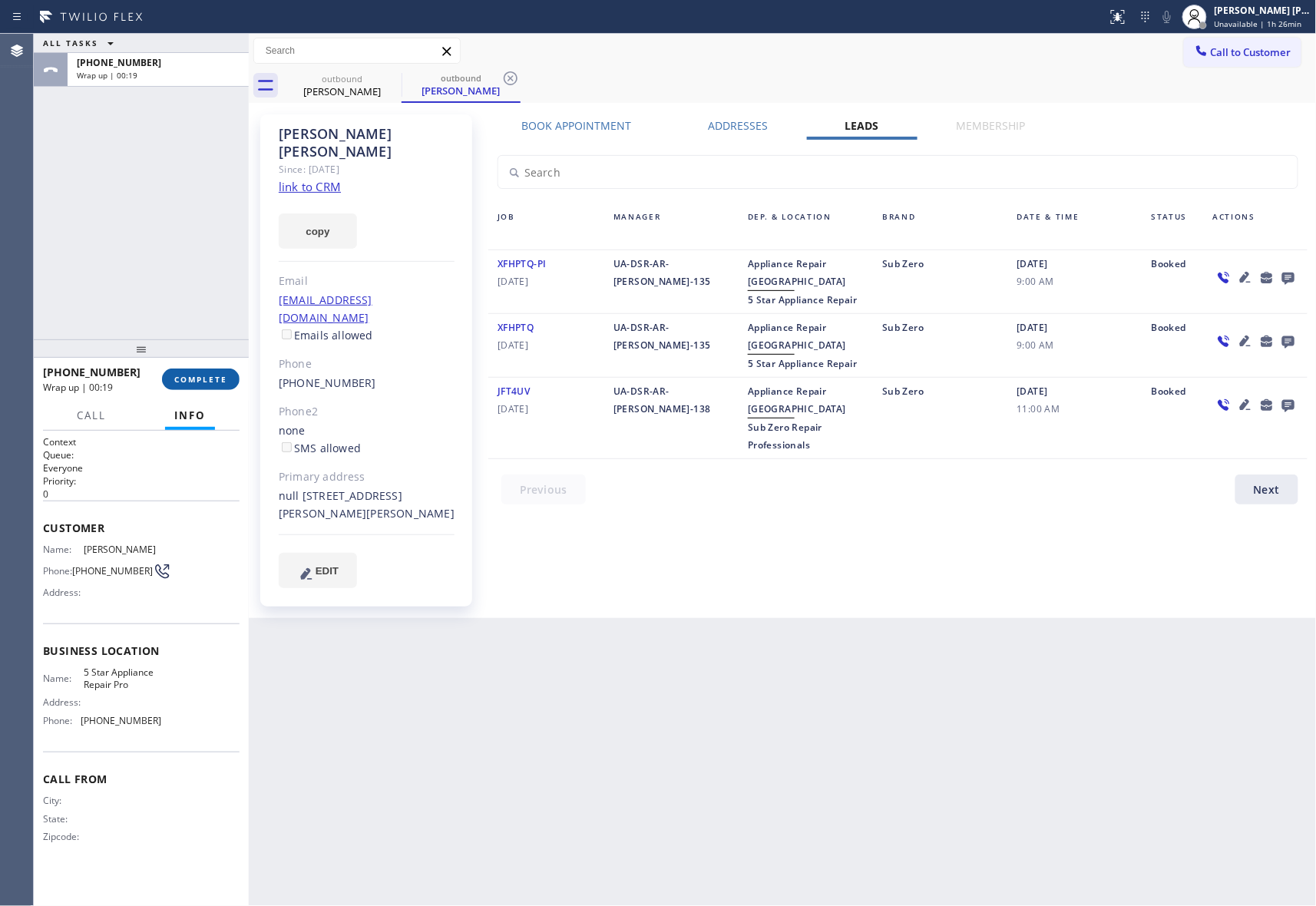
click at [209, 385] on button "COMPLETE" at bounding box center [201, 378] width 78 height 21
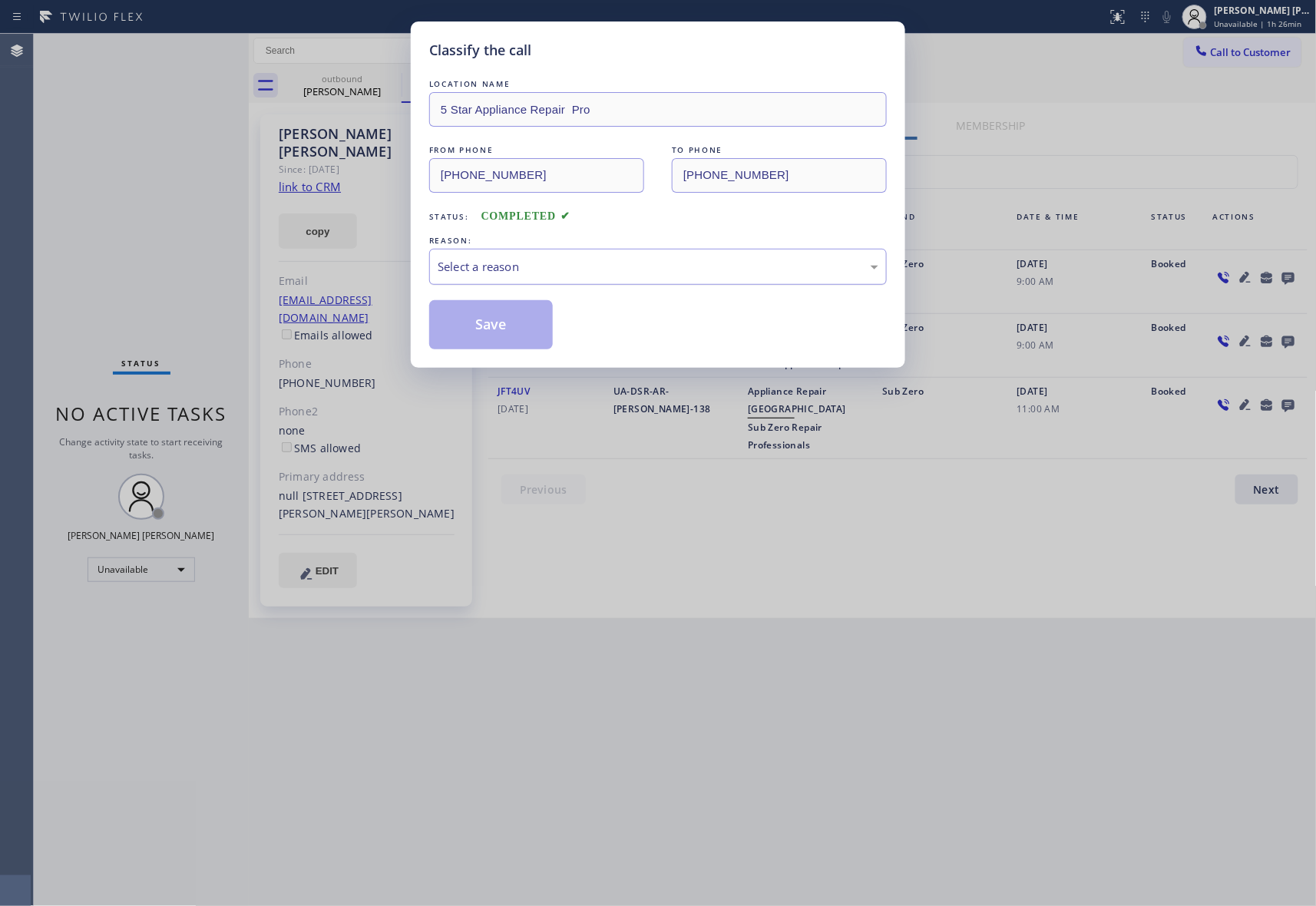
click at [575, 251] on div "Select a reason" at bounding box center [658, 267] width 457 height 36
click at [491, 319] on button "Save" at bounding box center [491, 325] width 124 height 49
click at [358, 75] on div "Classify the call LOCATION NAME 5 Star Appliance Repair Pro FROM PHONE [PHONE_N…" at bounding box center [658, 453] width 1316 height 906
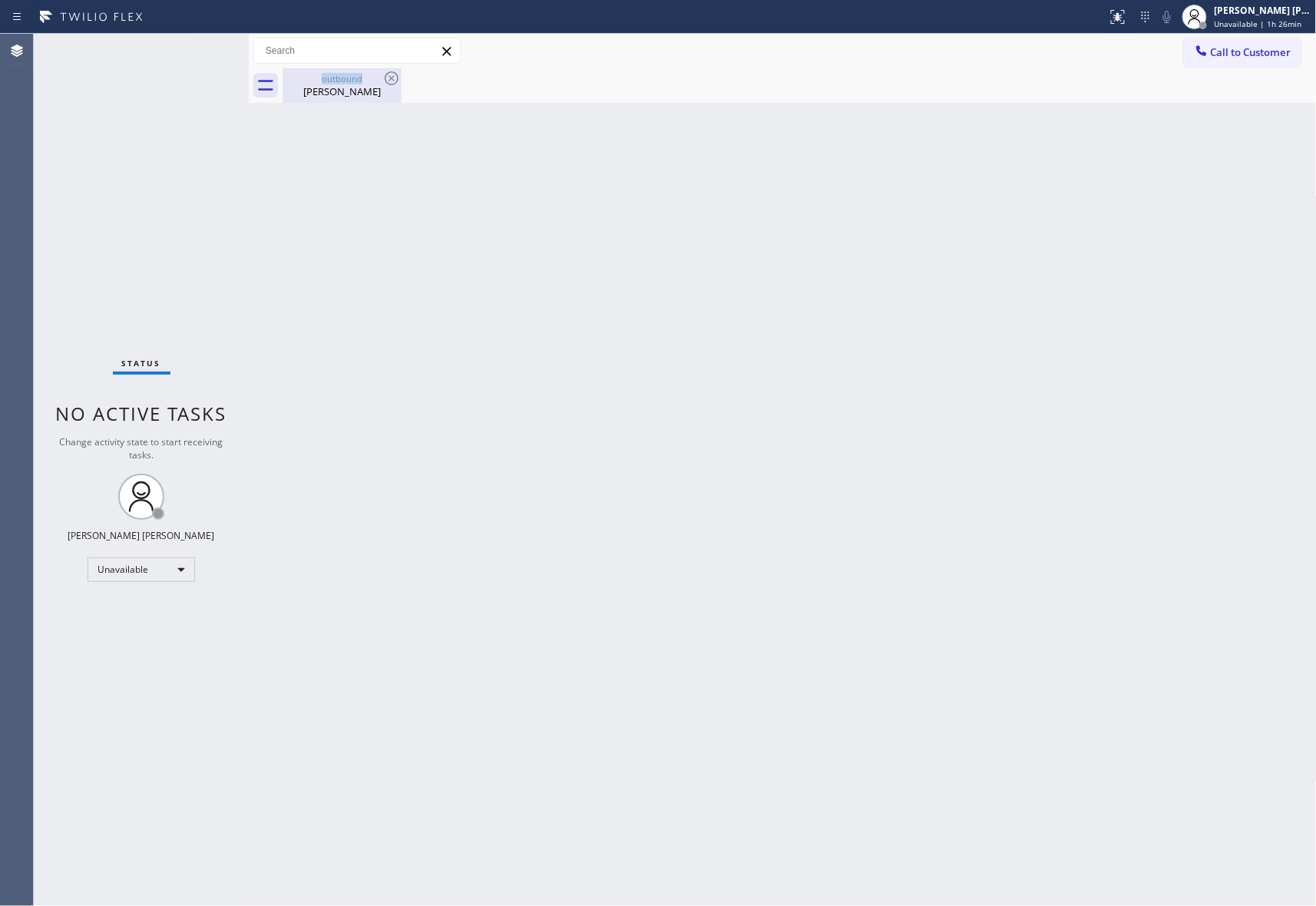
drag, startPoint x: 358, startPoint y: 75, endPoint x: 366, endPoint y: 86, distance: 13.6
click at [358, 80] on div "outbound" at bounding box center [342, 79] width 116 height 12
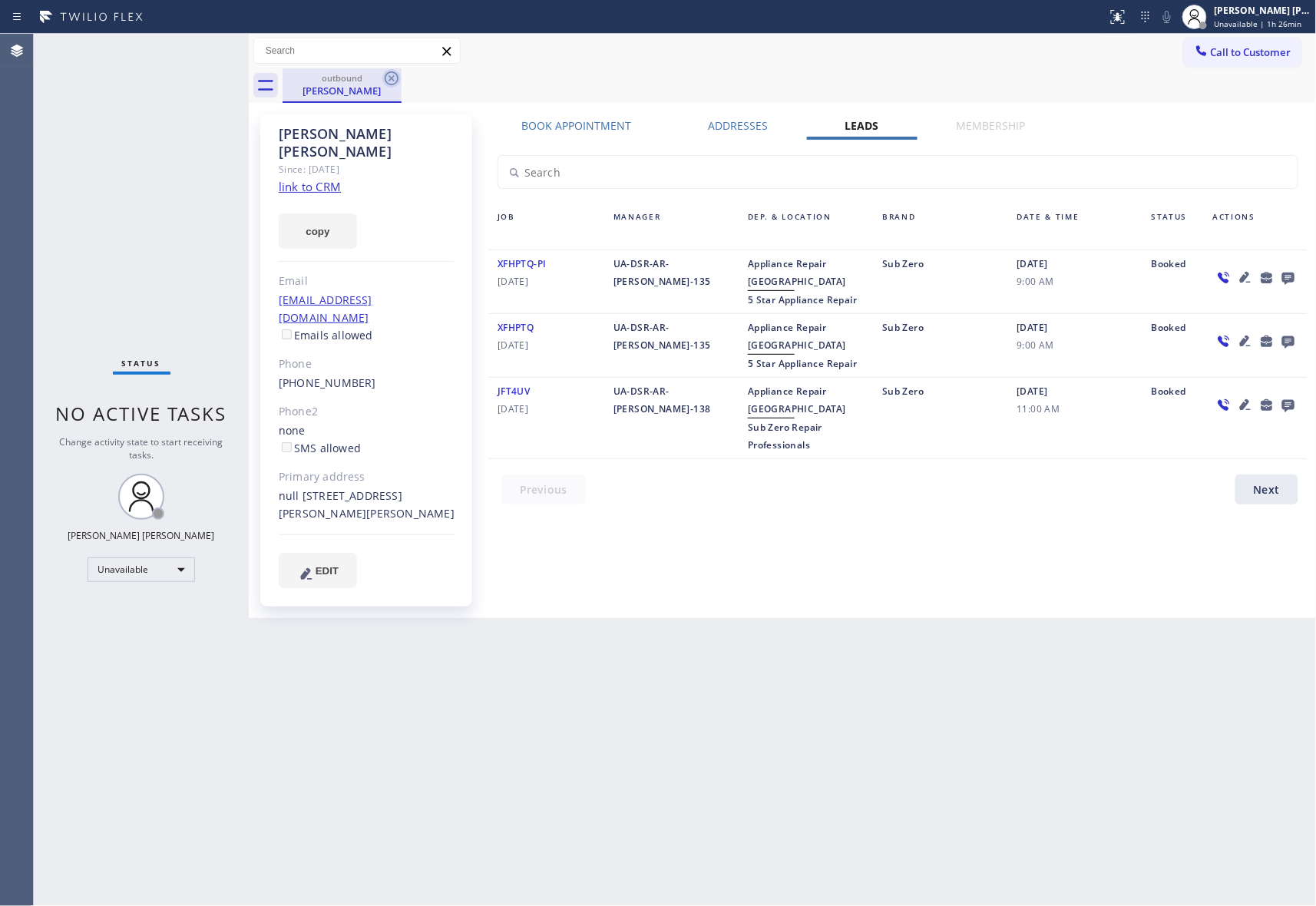
drag, startPoint x: 366, startPoint y: 86, endPoint x: 391, endPoint y: 83, distance: 25.2
click at [370, 86] on div "[PERSON_NAME]" at bounding box center [342, 91] width 116 height 14
click at [391, 83] on icon at bounding box center [392, 79] width 19 height 19
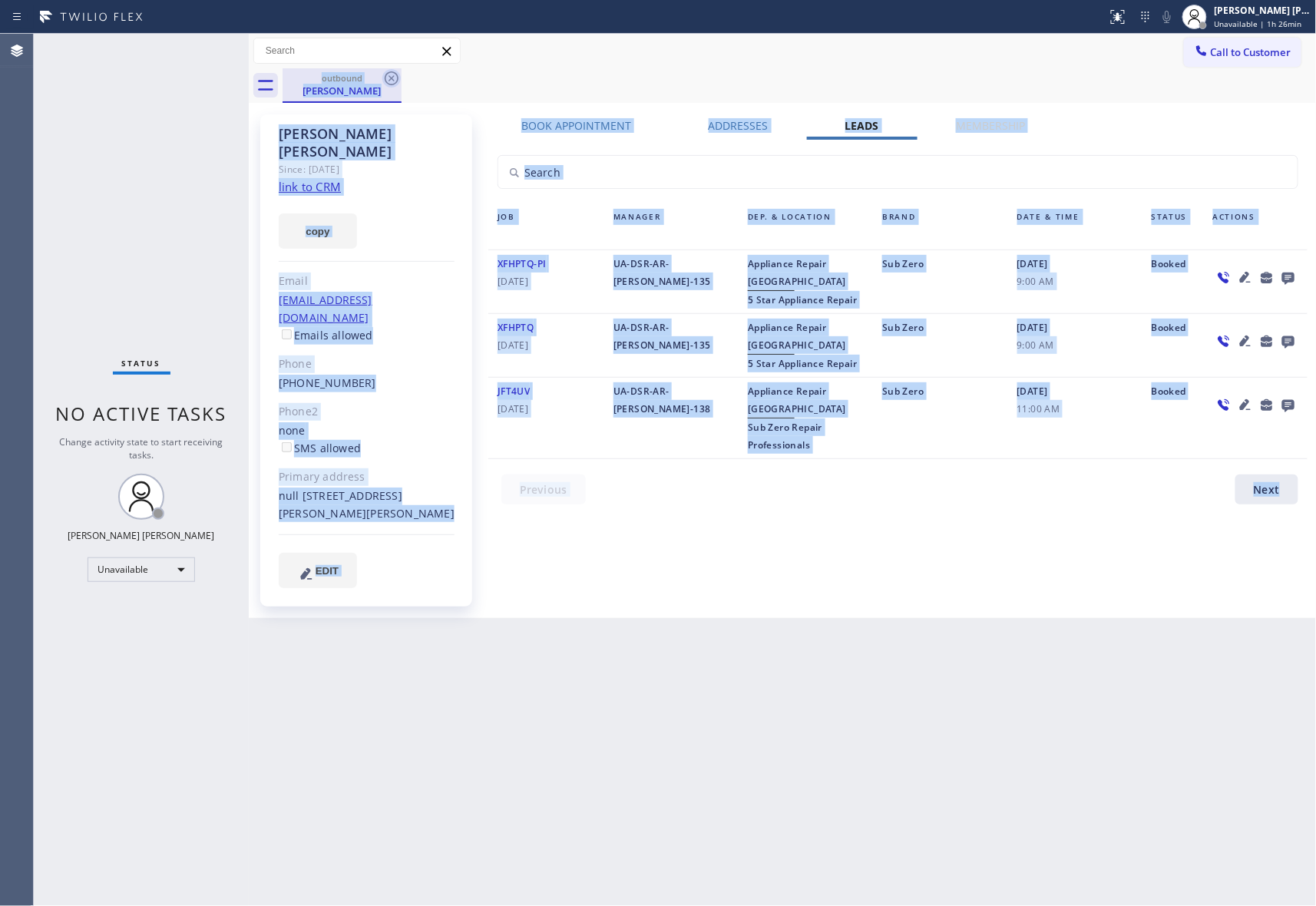
click at [391, 83] on div "outbound [PERSON_NAME]" at bounding box center [800, 86] width 1035 height 35
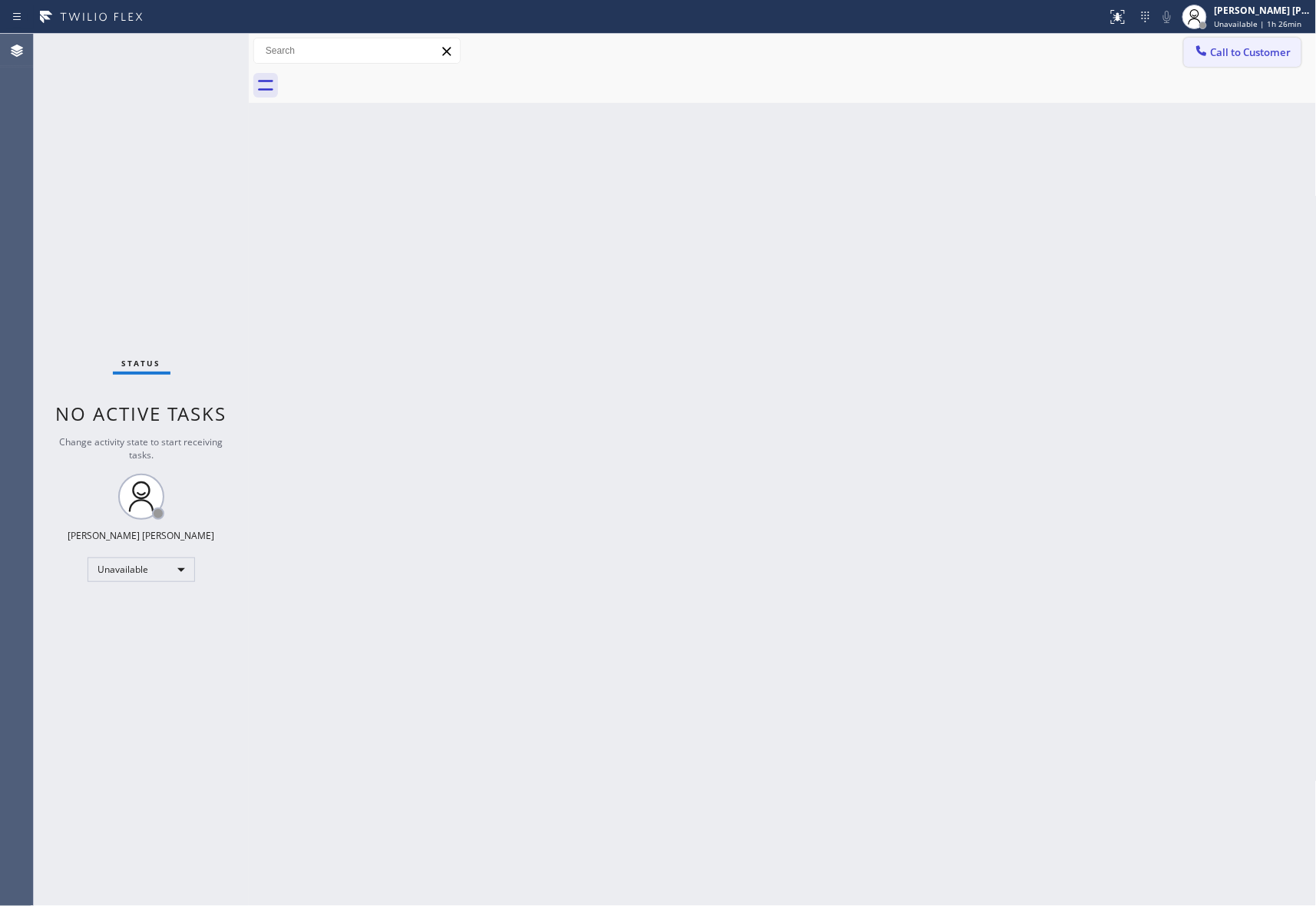
click at [1274, 53] on span "Call to Customer" at bounding box center [1251, 52] width 80 height 14
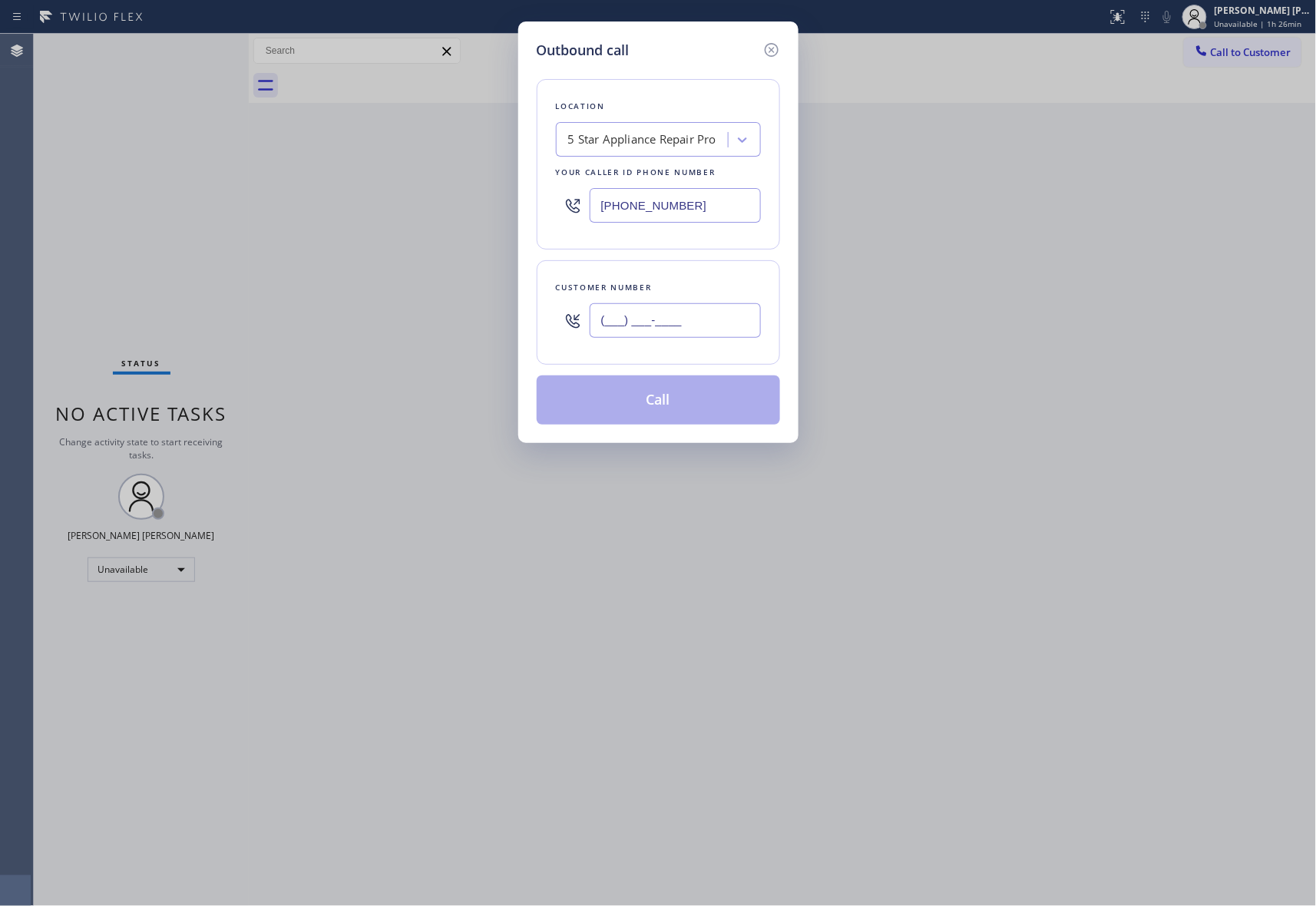
click at [713, 327] on input "(___) ___-____" at bounding box center [675, 320] width 171 height 35
paste input "818) 402-5469"
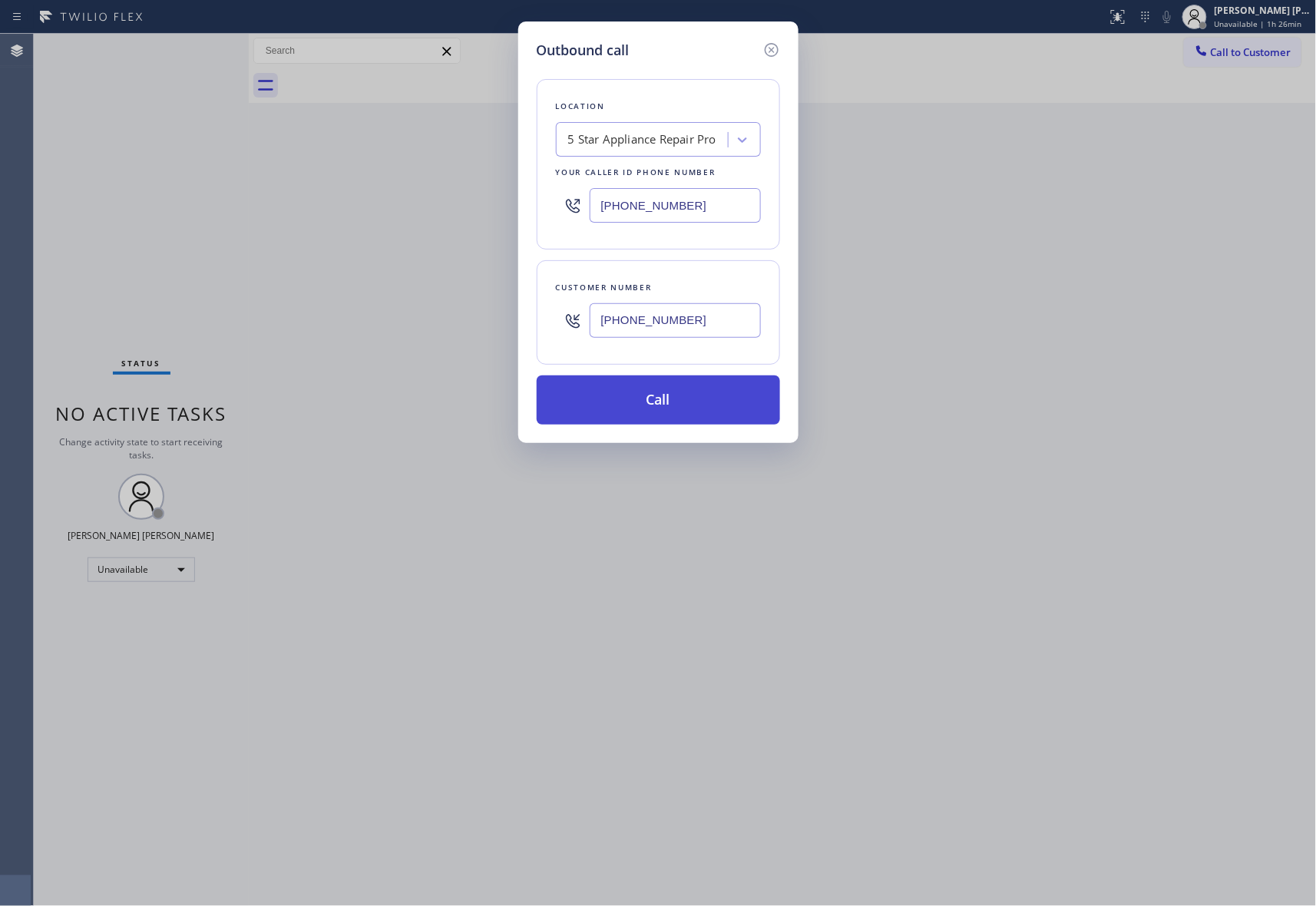
type input "[PHONE_NUMBER]"
click at [729, 407] on button "Call" at bounding box center [658, 400] width 243 height 49
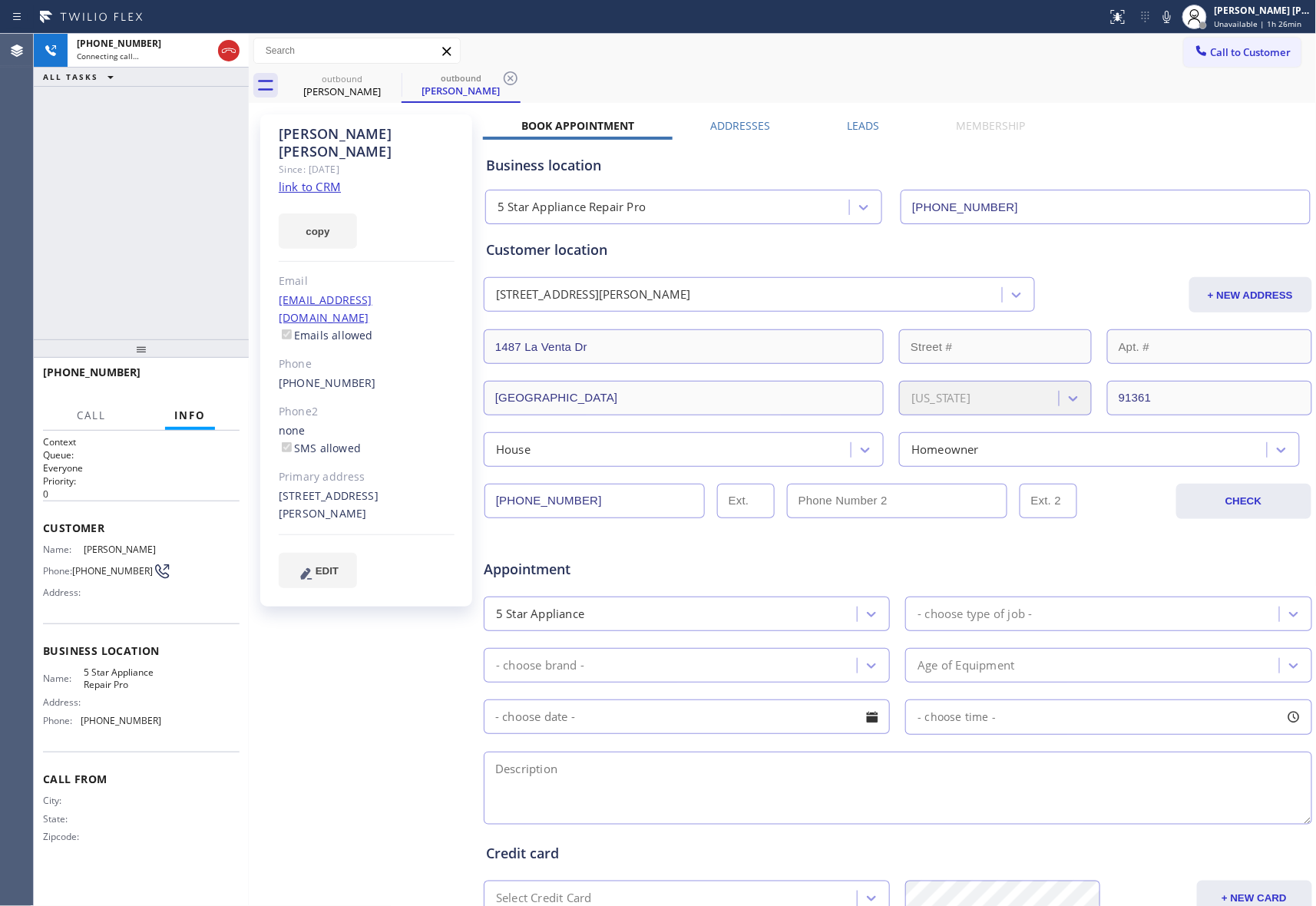
type input "[PHONE_NUMBER]"
drag, startPoint x: 235, startPoint y: 53, endPoint x: 32, endPoint y: 55, distance: 203.0
click at [232, 53] on icon at bounding box center [229, 51] width 19 height 19
drag, startPoint x: 882, startPoint y: 129, endPoint x: 874, endPoint y: 128, distance: 8.1
click at [880, 128] on div "Leads" at bounding box center [864, 129] width 109 height 21
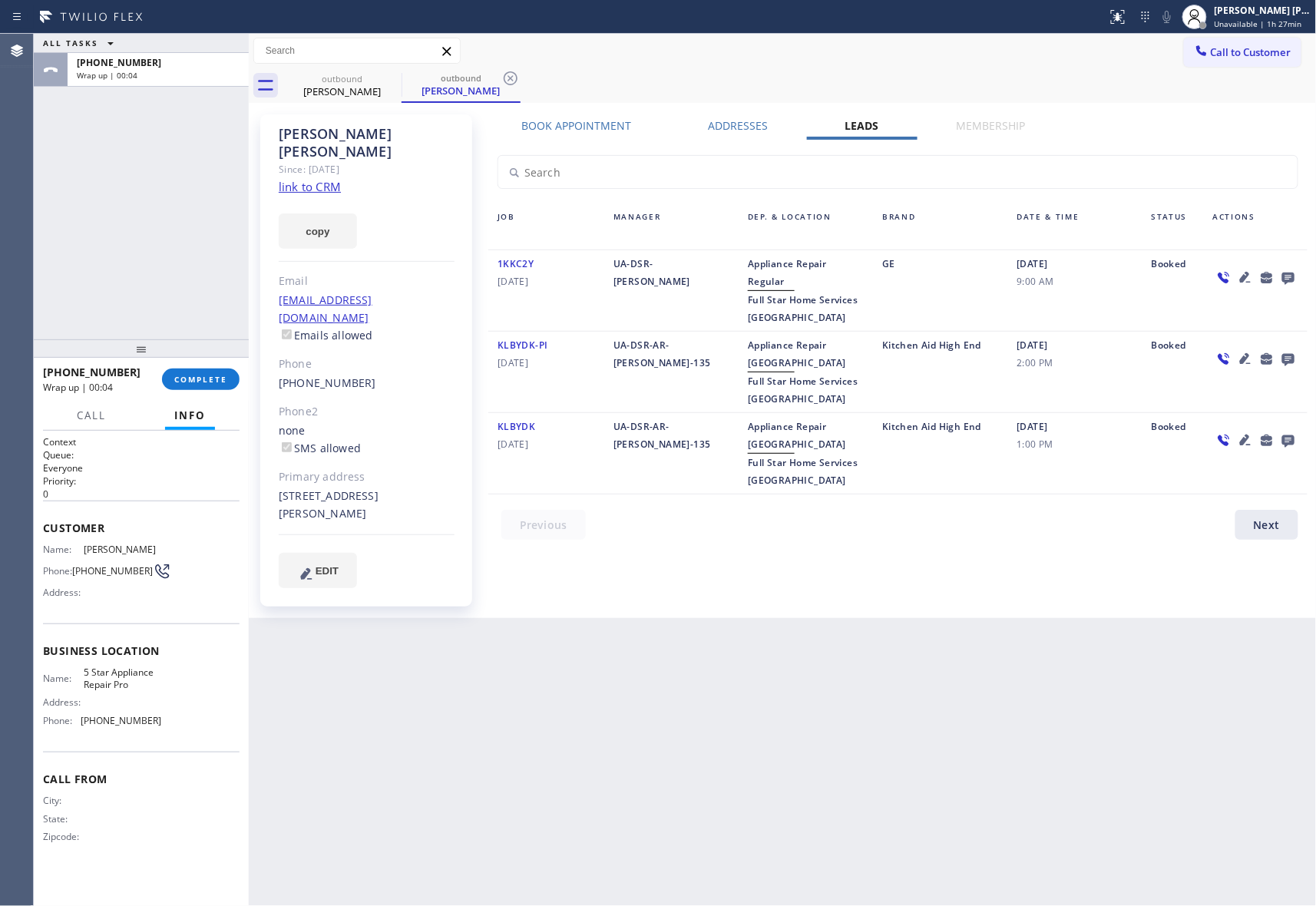
click at [1293, 278] on icon at bounding box center [1288, 279] width 13 height 13
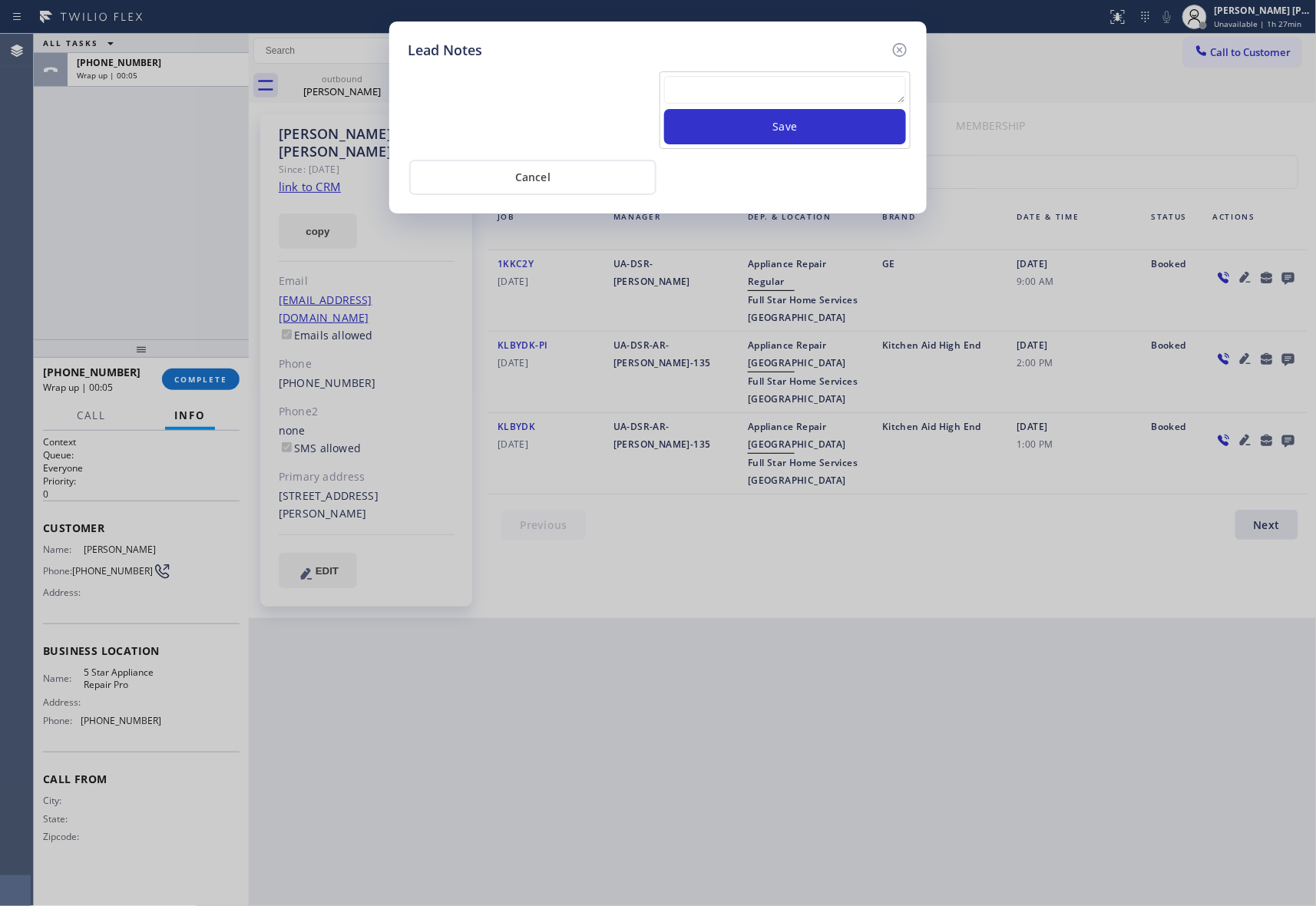
click at [762, 98] on textarea at bounding box center [785, 90] width 242 height 28
paste textarea "VM | please transfer if cx calls back"
type textarea "VM | please transfer if cx calls back"
click at [775, 136] on button "Save" at bounding box center [785, 127] width 242 height 36
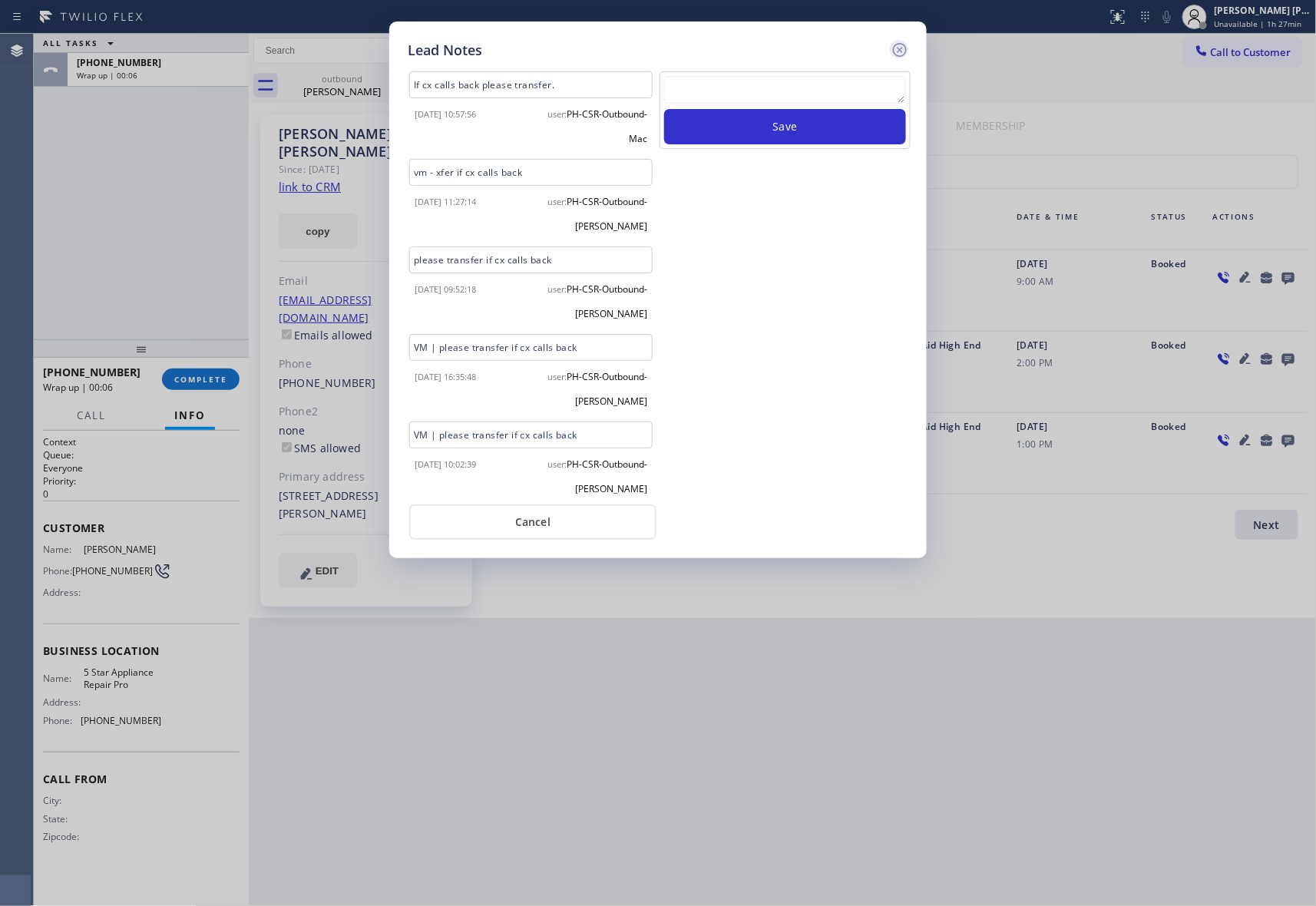
drag, startPoint x: 900, startPoint y: 46, endPoint x: 710, endPoint y: 50, distance: 190.0
click at [899, 47] on icon at bounding box center [900, 50] width 19 height 19
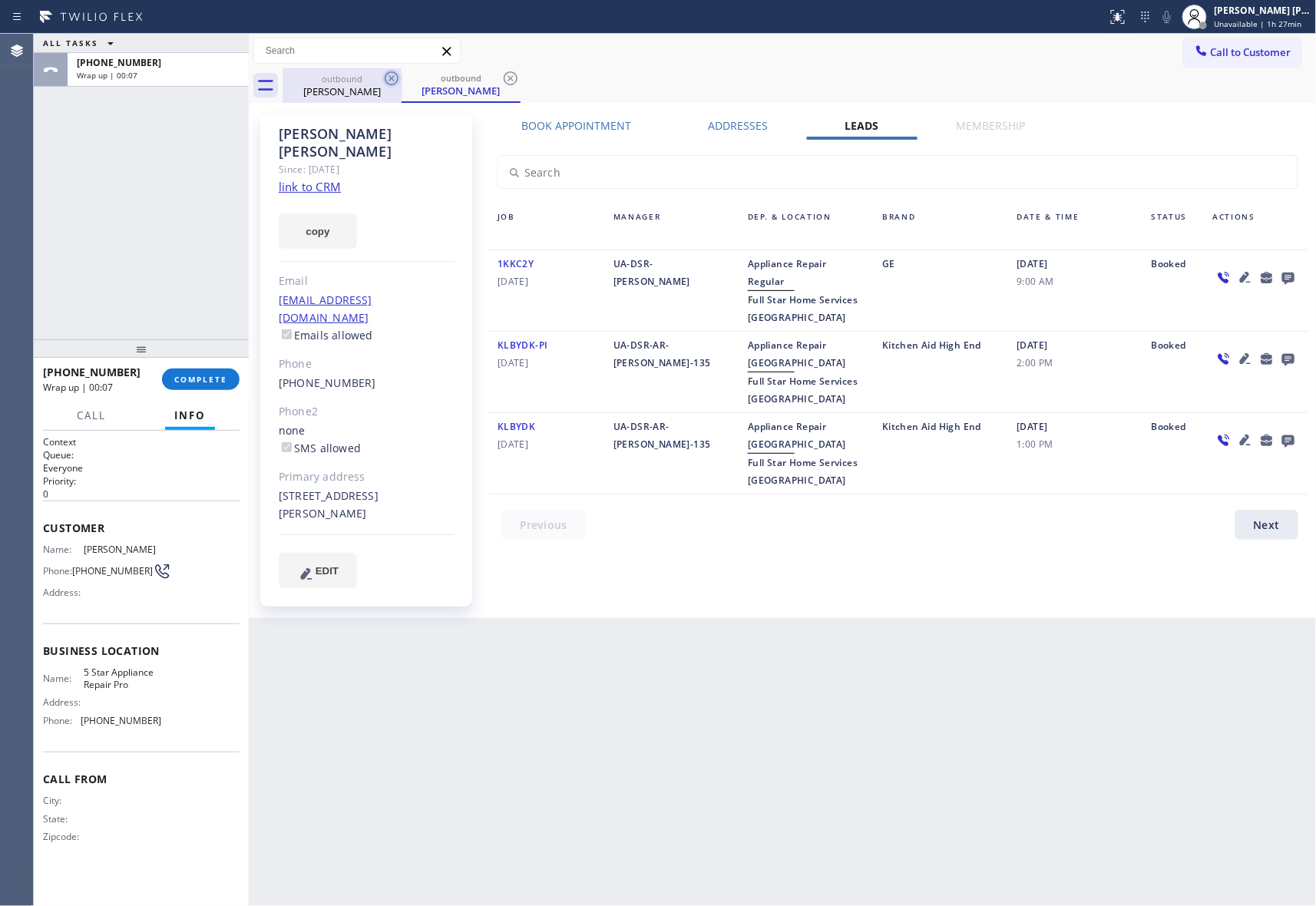
drag, startPoint x: 379, startPoint y: 85, endPoint x: 393, endPoint y: 75, distance: 17.2
click at [381, 83] on div "outbound [PERSON_NAME]" at bounding box center [342, 86] width 116 height 35
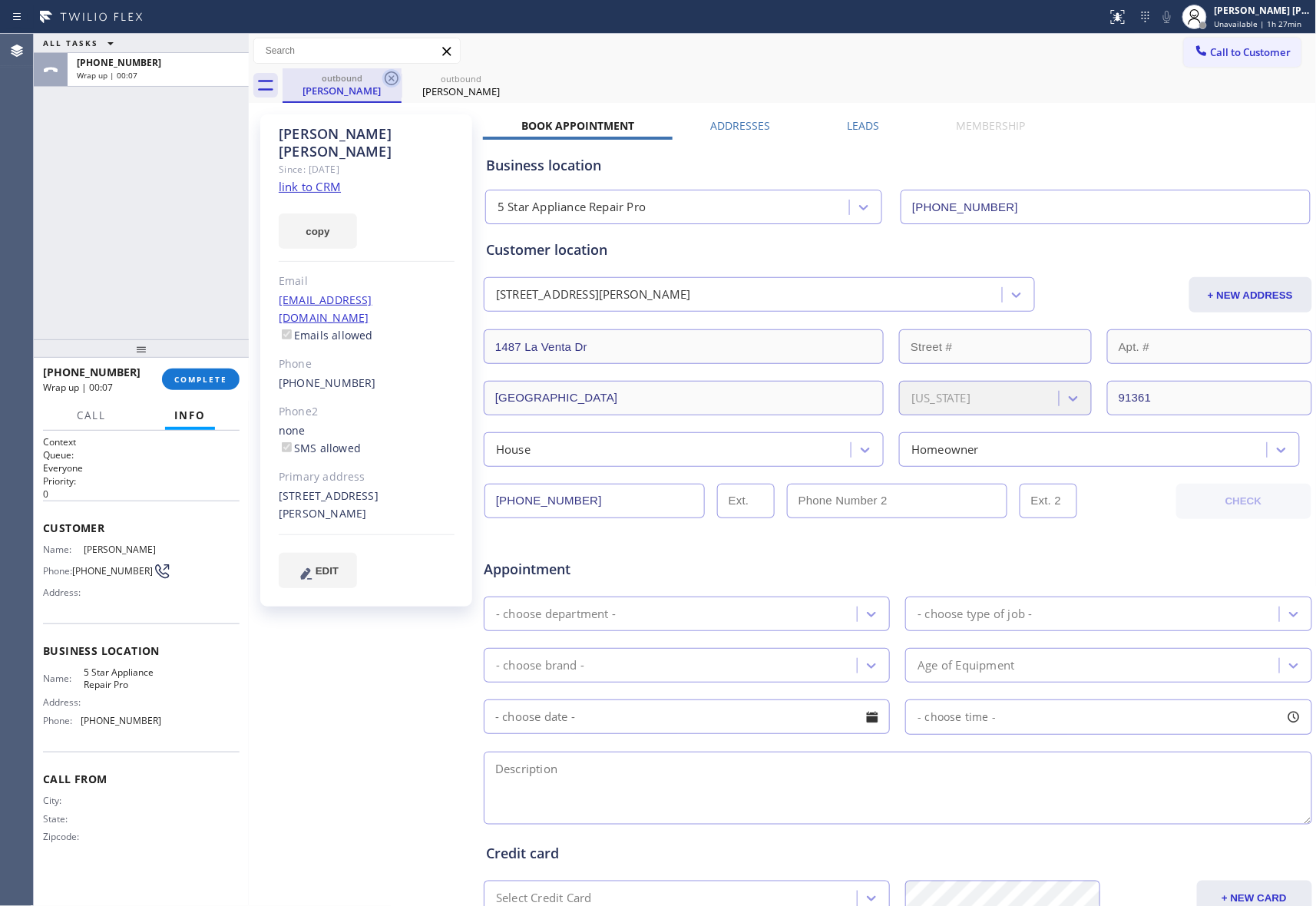
click at [393, 75] on icon at bounding box center [392, 79] width 19 height 19
click at [0, 0] on icon at bounding box center [0, 0] width 0 height 0
click at [393, 75] on div "outbound [PERSON_NAME] outbound [PERSON_NAME]" at bounding box center [800, 86] width 1035 height 35
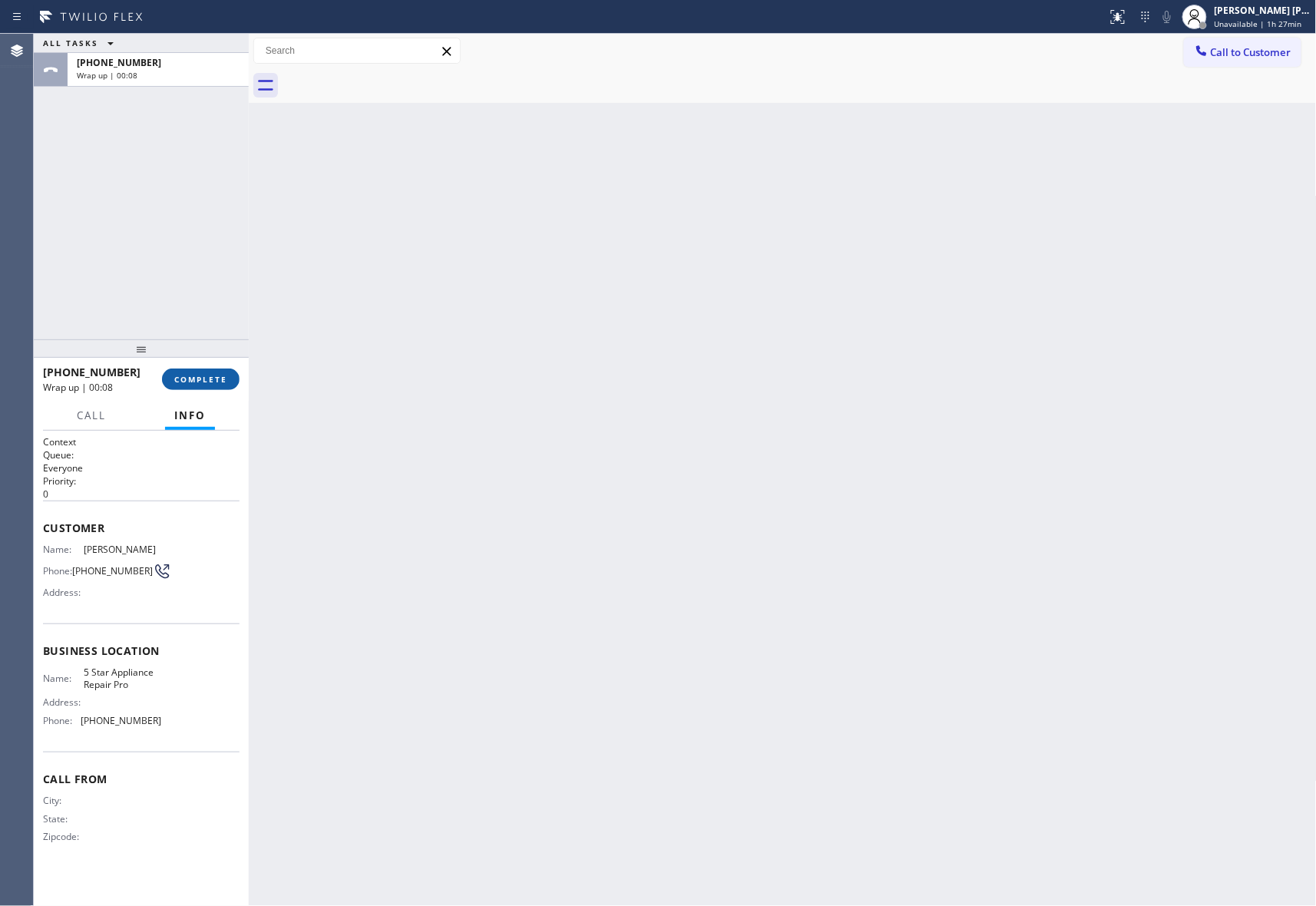
click at [202, 374] on span "COMPLETE" at bounding box center [201, 379] width 53 height 11
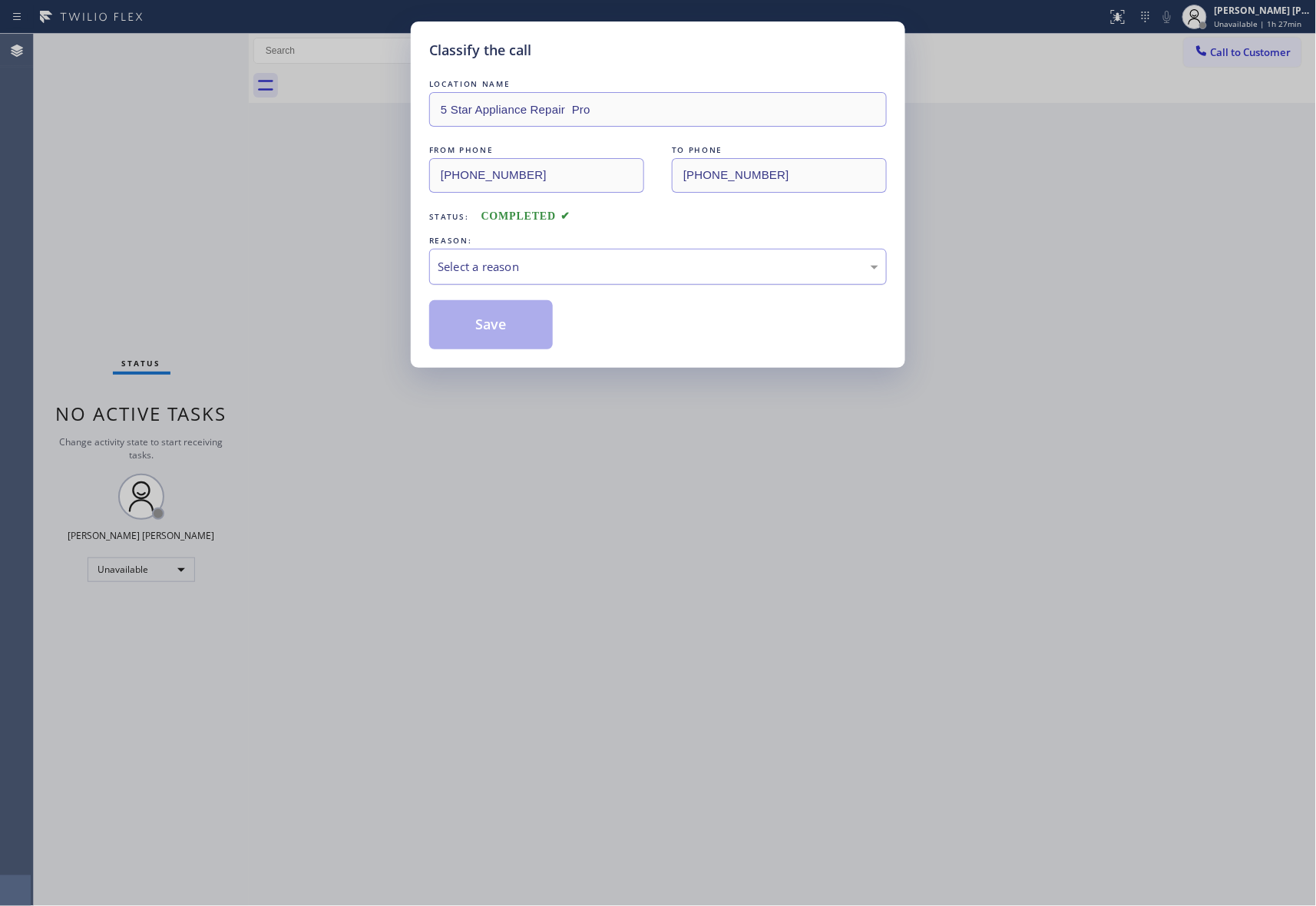
click at [583, 255] on div "Select a reason" at bounding box center [658, 267] width 457 height 36
click at [481, 329] on button "Save" at bounding box center [491, 325] width 124 height 49
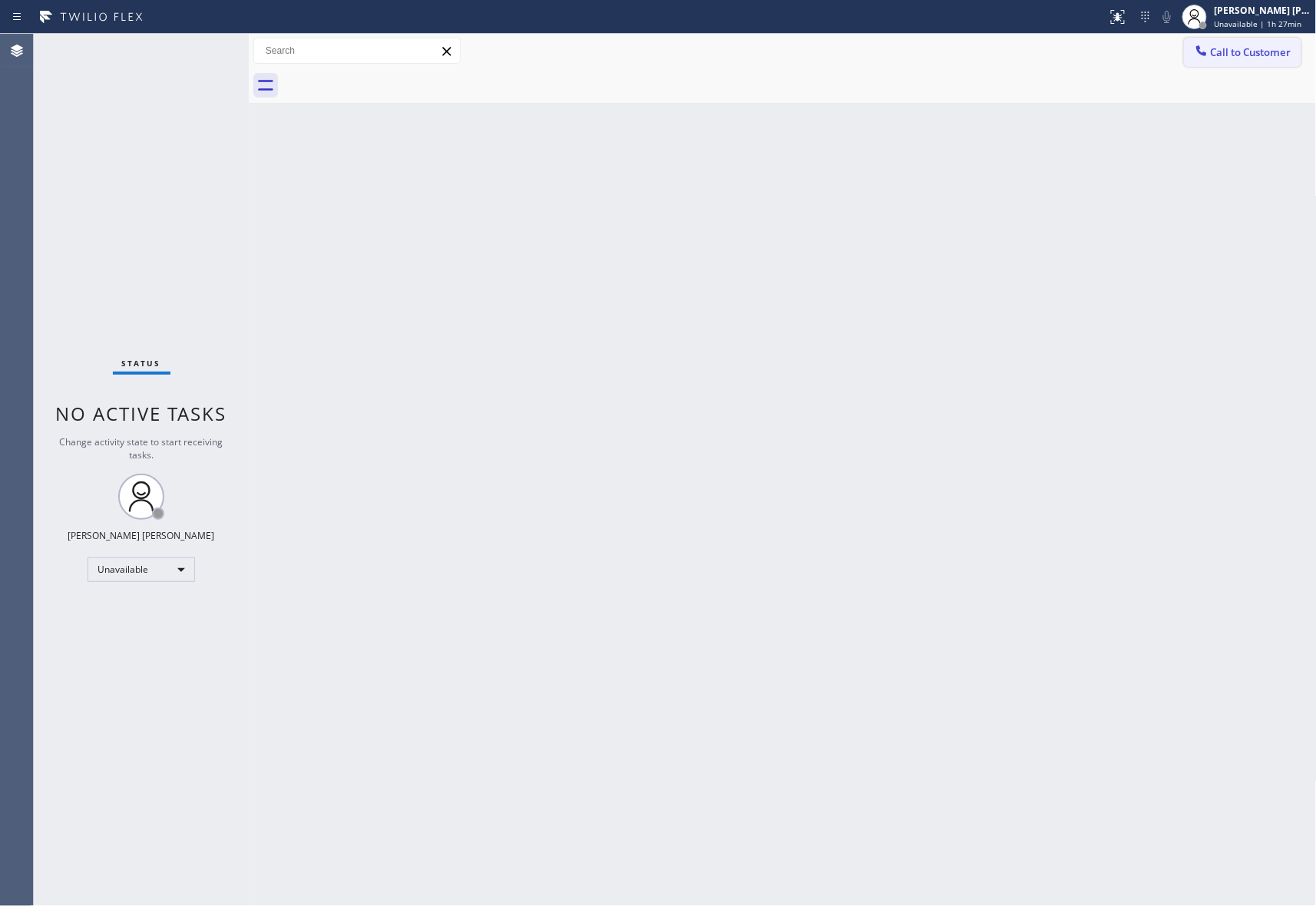
click at [1254, 44] on button "Call to Customer" at bounding box center [1242, 52] width 118 height 29
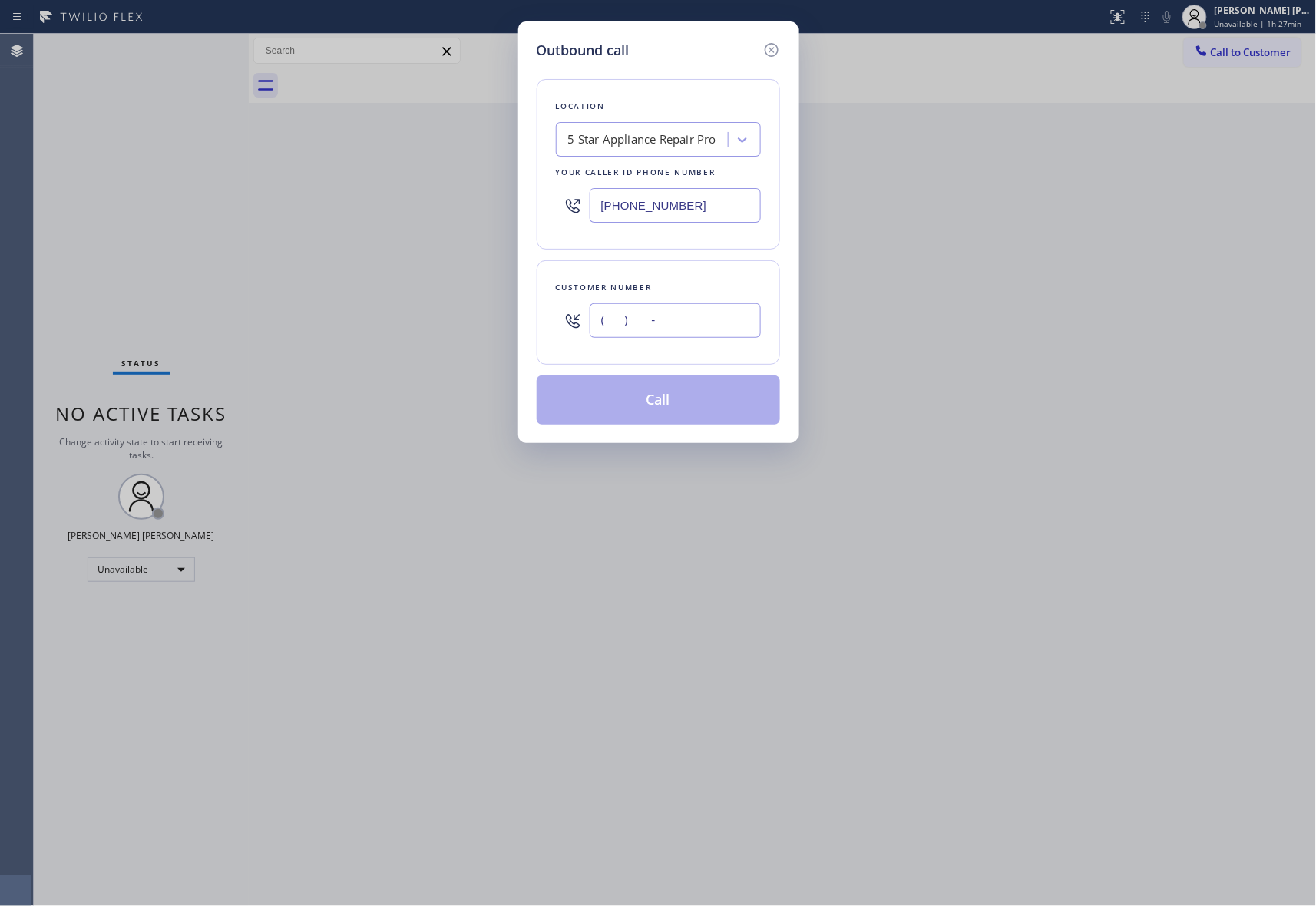
click at [728, 323] on input "(___) ___-____" at bounding box center [675, 320] width 171 height 35
paste input "323) 807-2546"
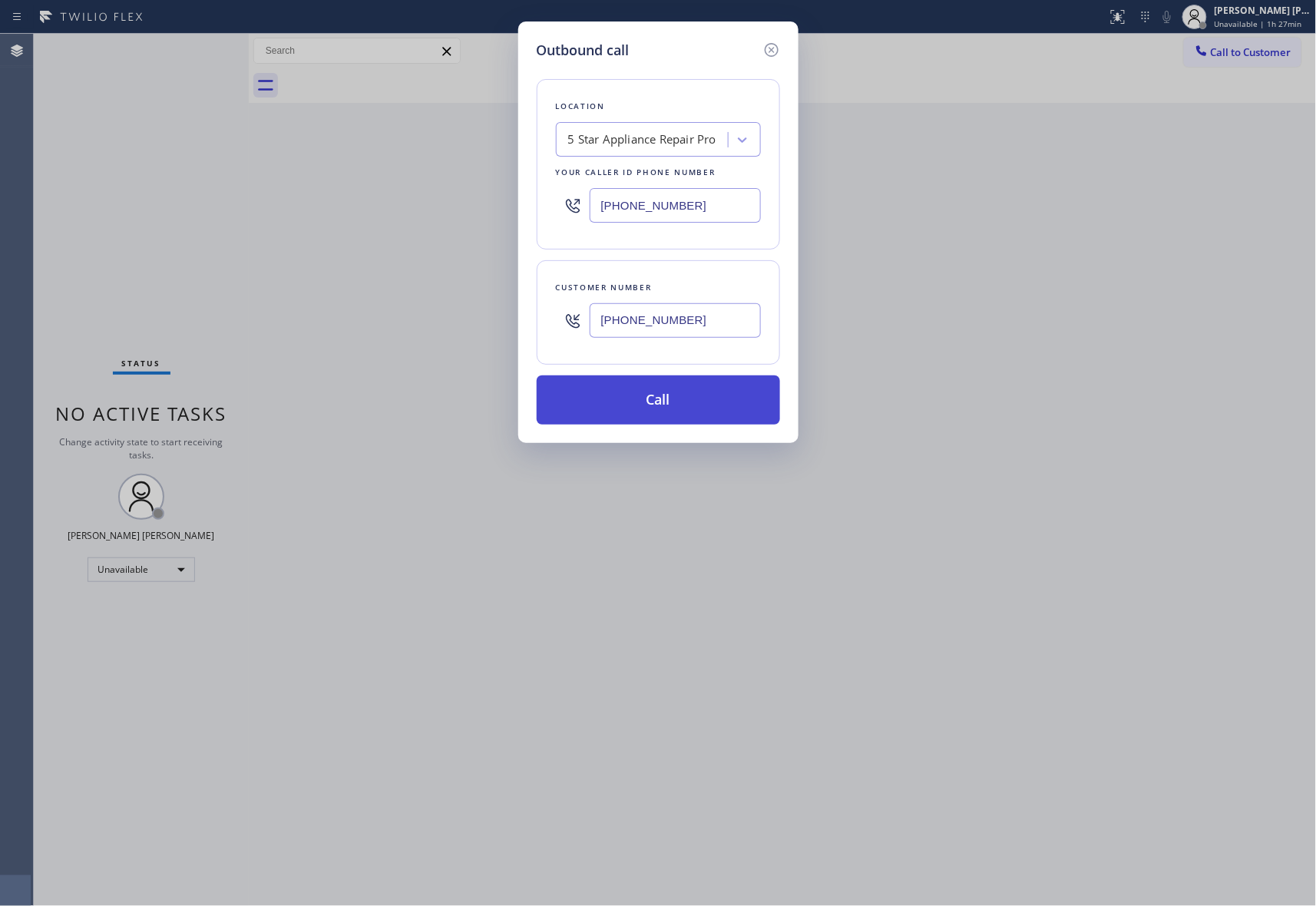
type input "[PHONE_NUMBER]"
click at [686, 408] on button "Call" at bounding box center [658, 400] width 243 height 49
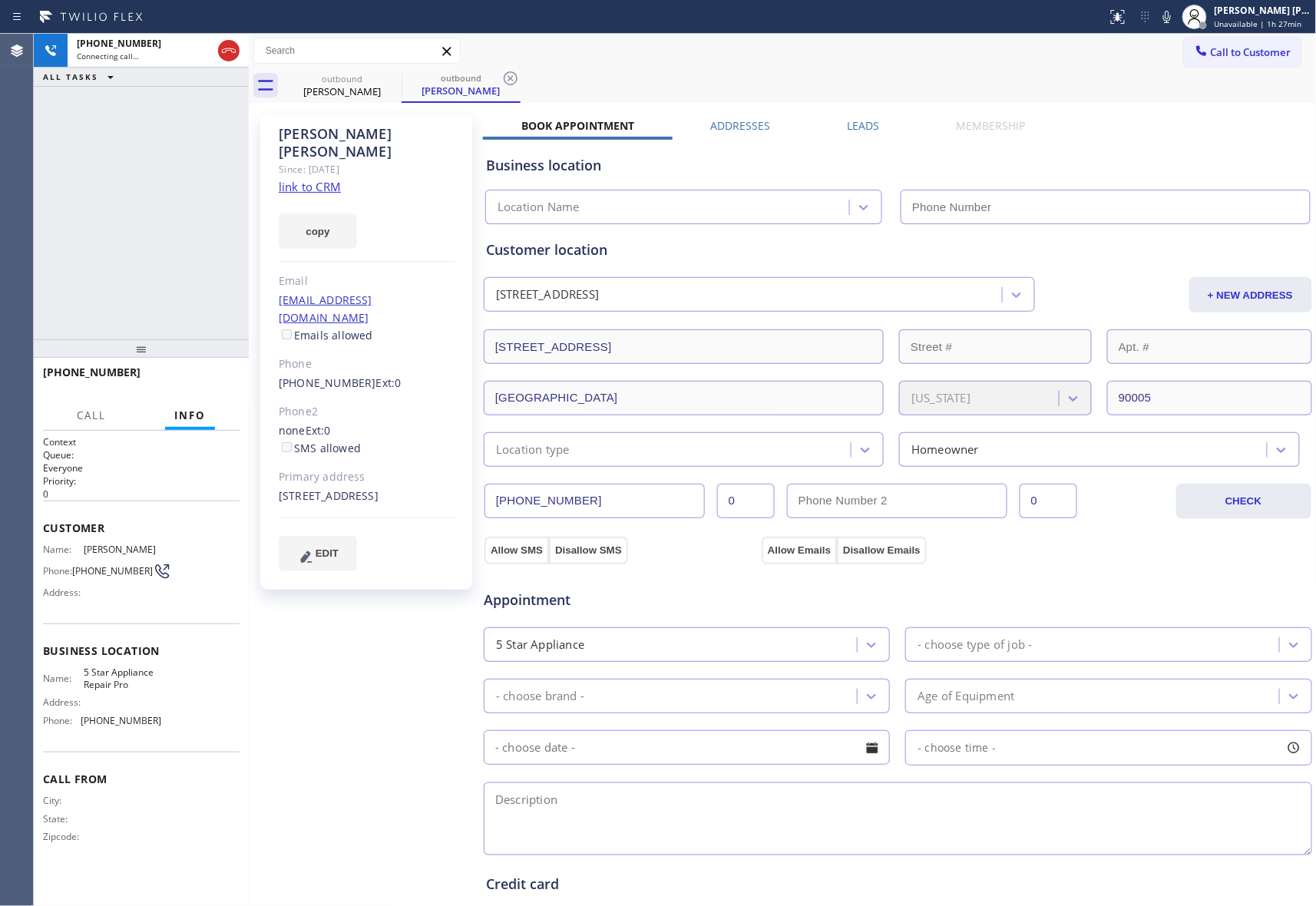
type input "[PHONE_NUMBER]"
click at [228, 49] on icon at bounding box center [229, 51] width 19 height 19
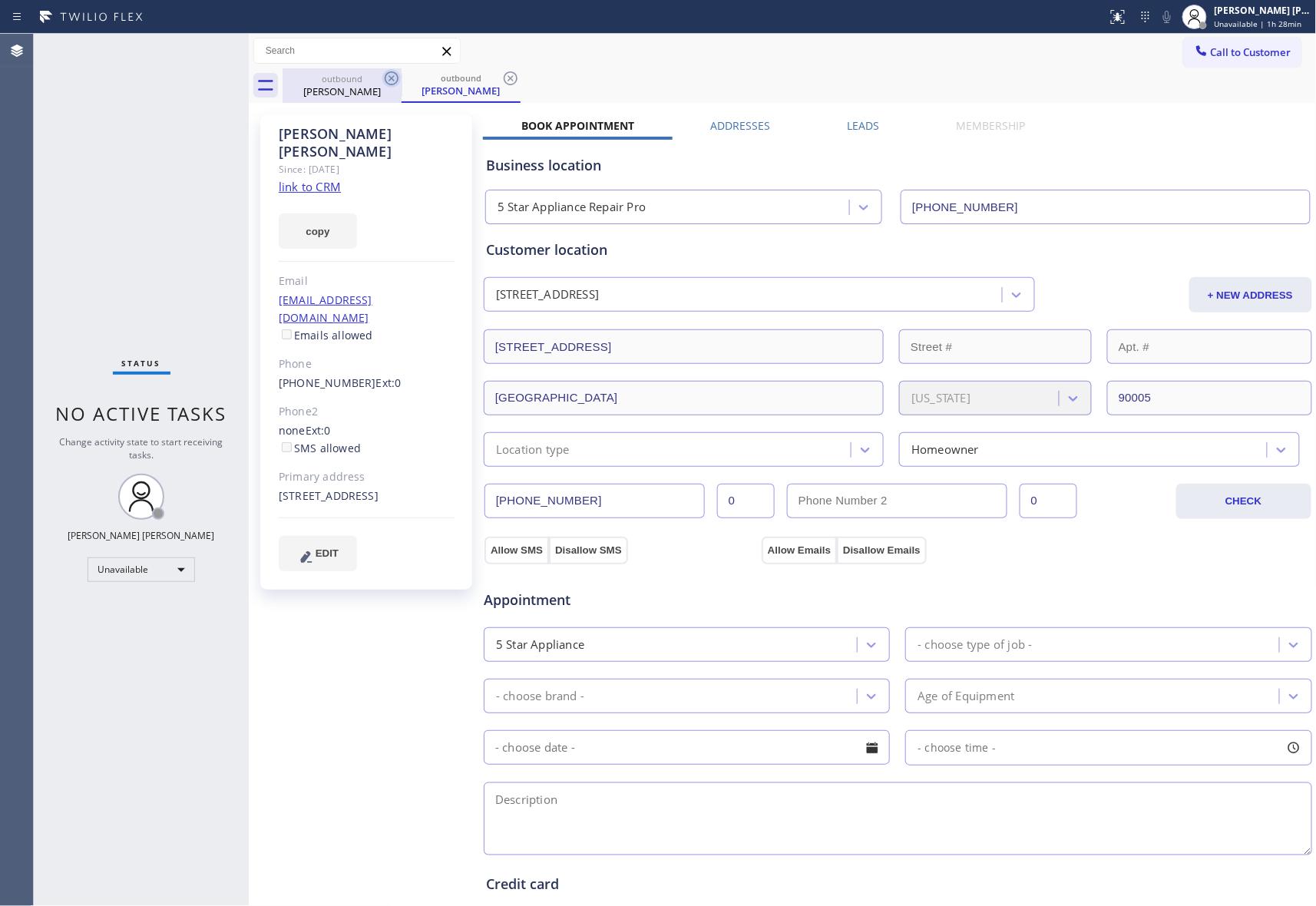
click at [387, 80] on icon at bounding box center [392, 79] width 19 height 19
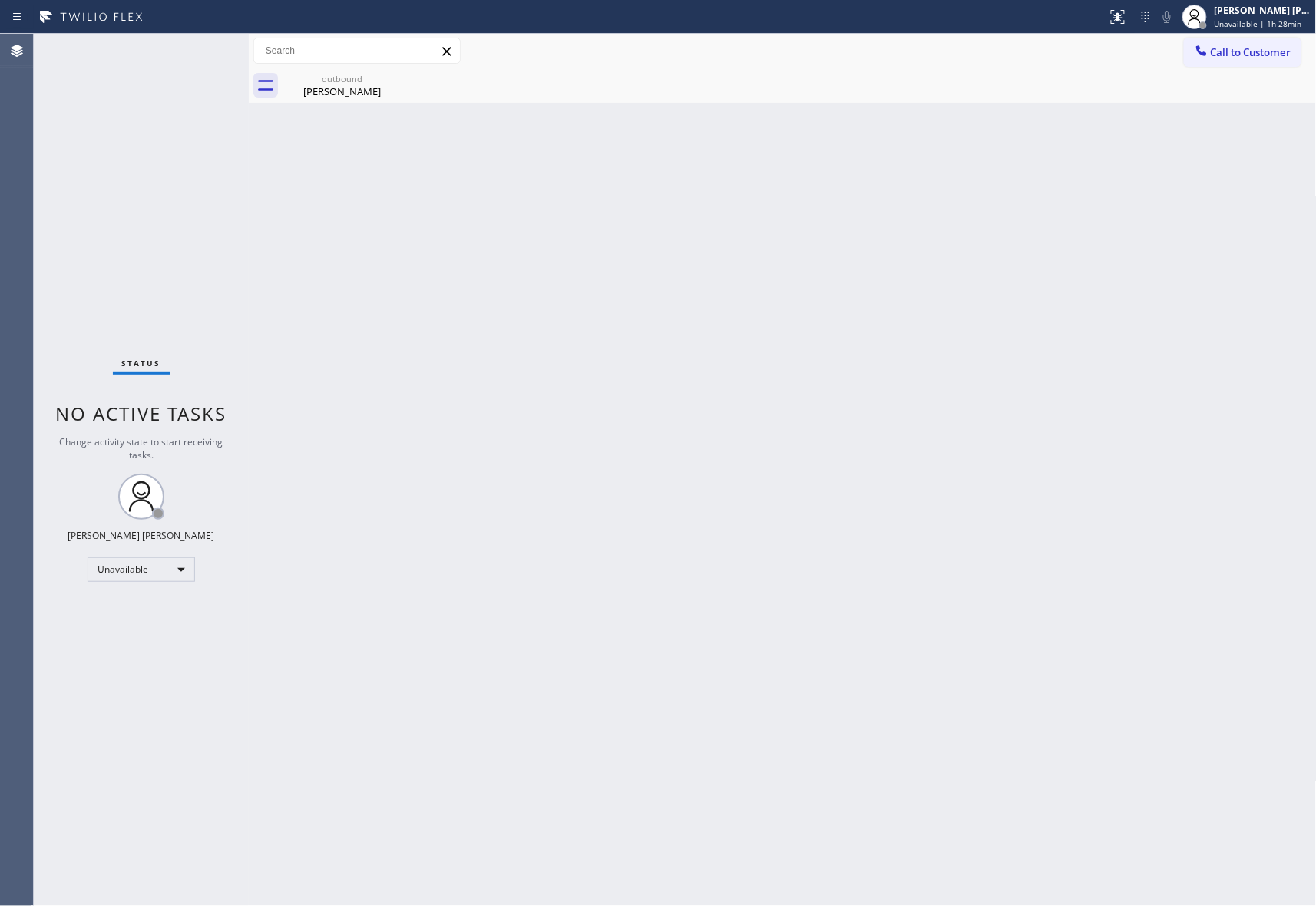
click at [387, 80] on div "outbound [PERSON_NAME]" at bounding box center [342, 86] width 119 height 35
click at [0, 0] on icon at bounding box center [0, 0] width 0 height 0
click at [387, 80] on div at bounding box center [800, 86] width 1035 height 35
click at [1240, 53] on span "Call to Customer" at bounding box center [1251, 52] width 80 height 14
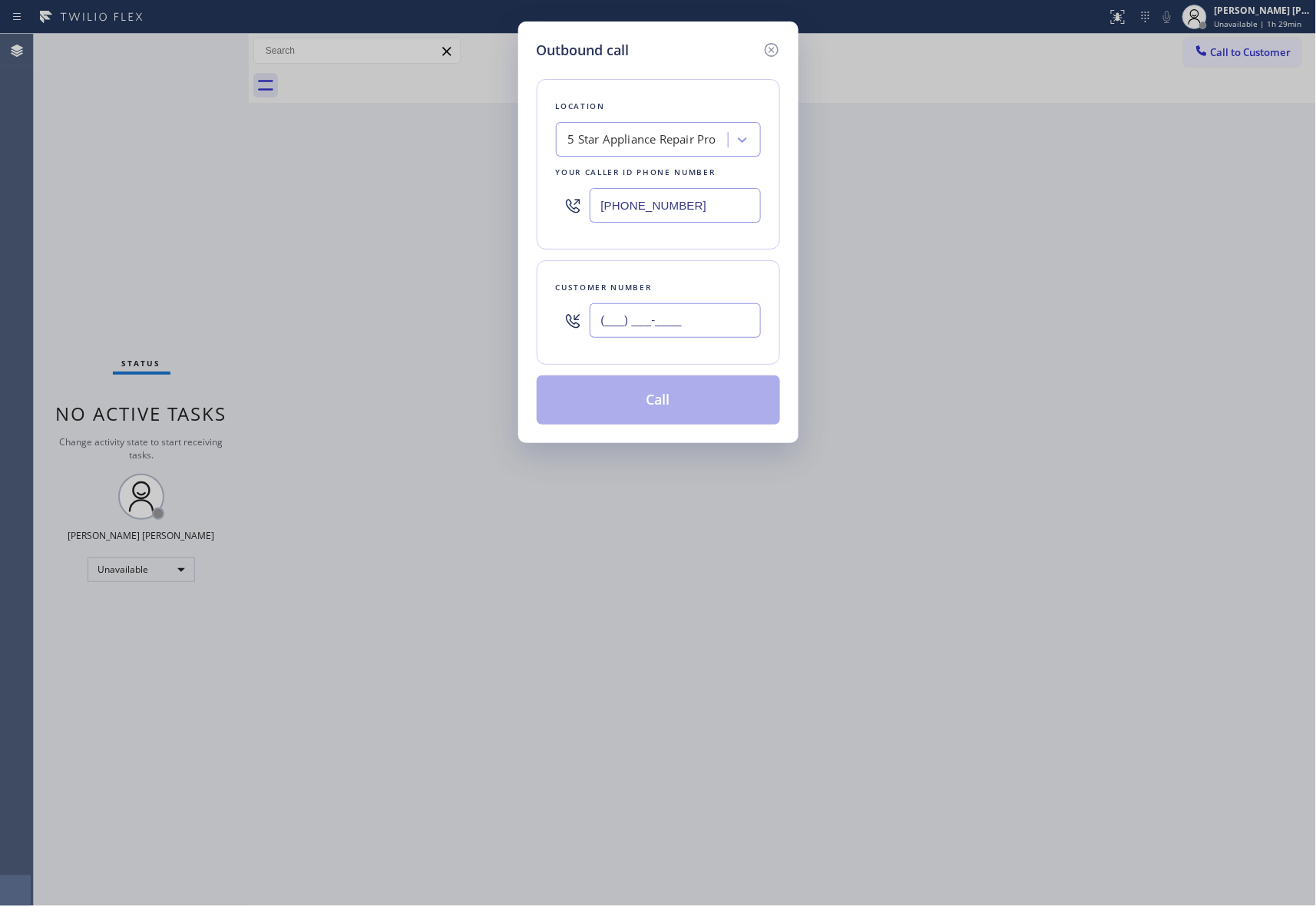
click at [716, 317] on input "(___) ___-____" at bounding box center [675, 320] width 171 height 35
paste input "619) 942-7343"
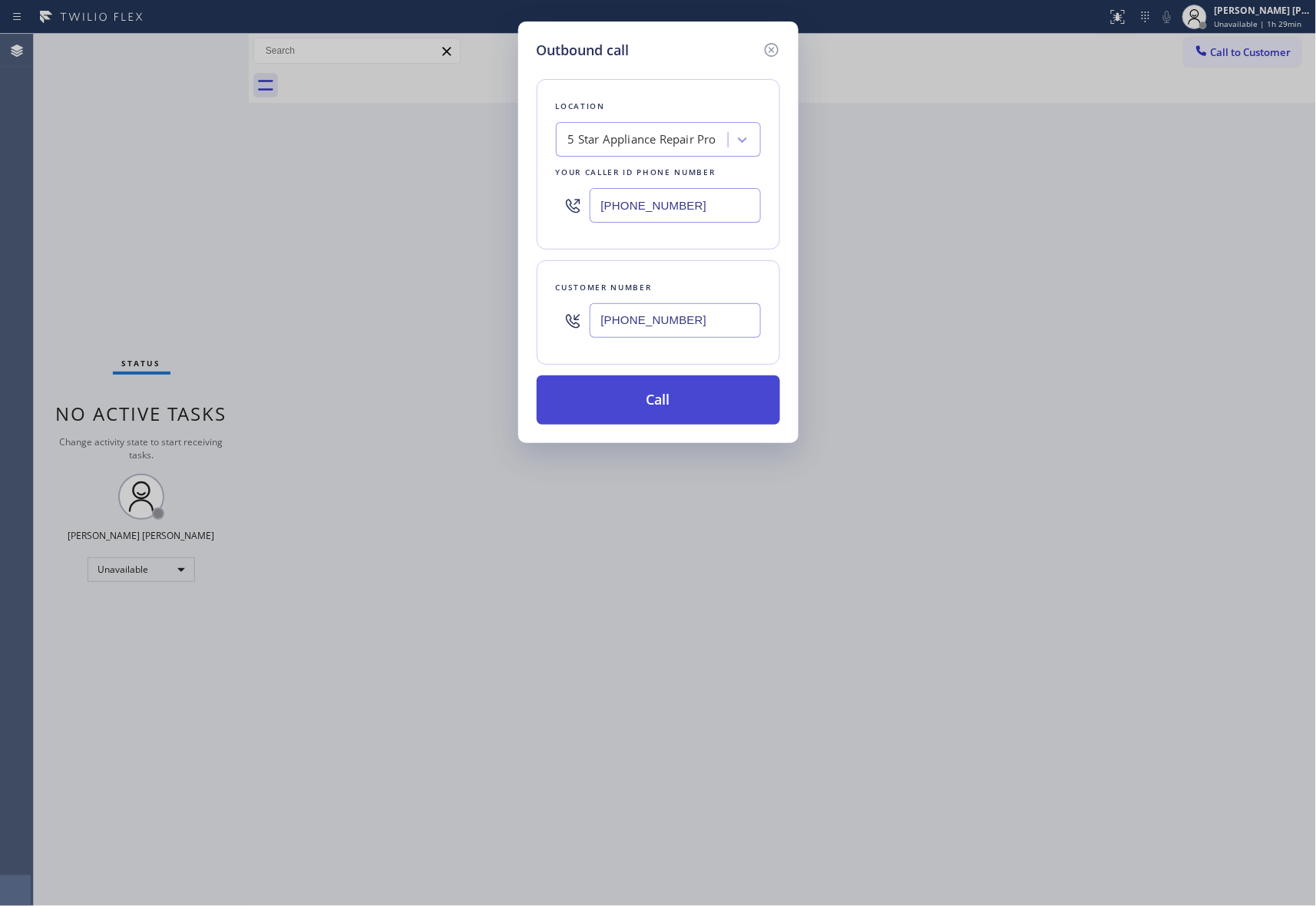
type input "[PHONE_NUMBER]"
click at [692, 406] on button "Call" at bounding box center [658, 400] width 243 height 49
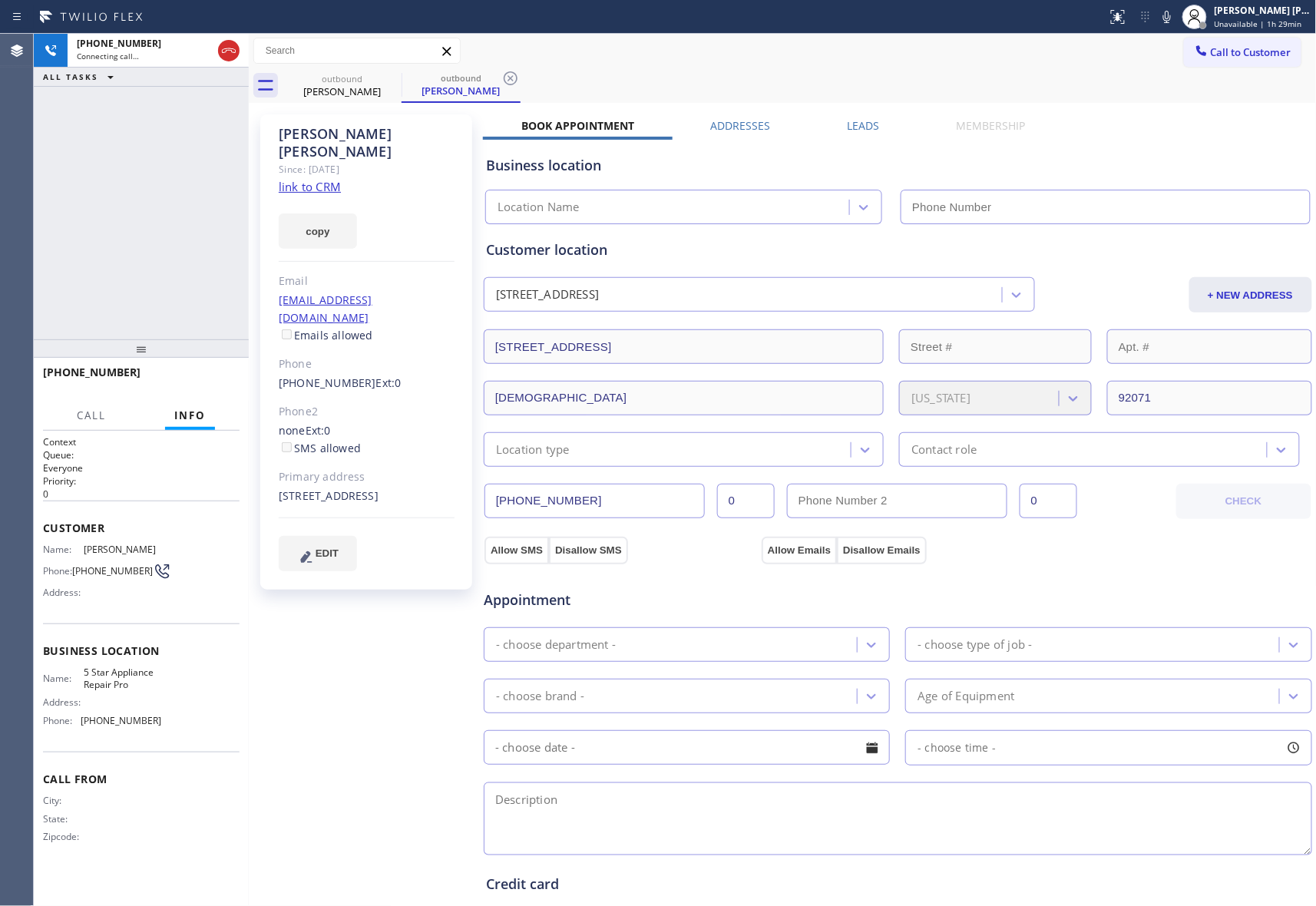
type input "[PHONE_NUMBER]"
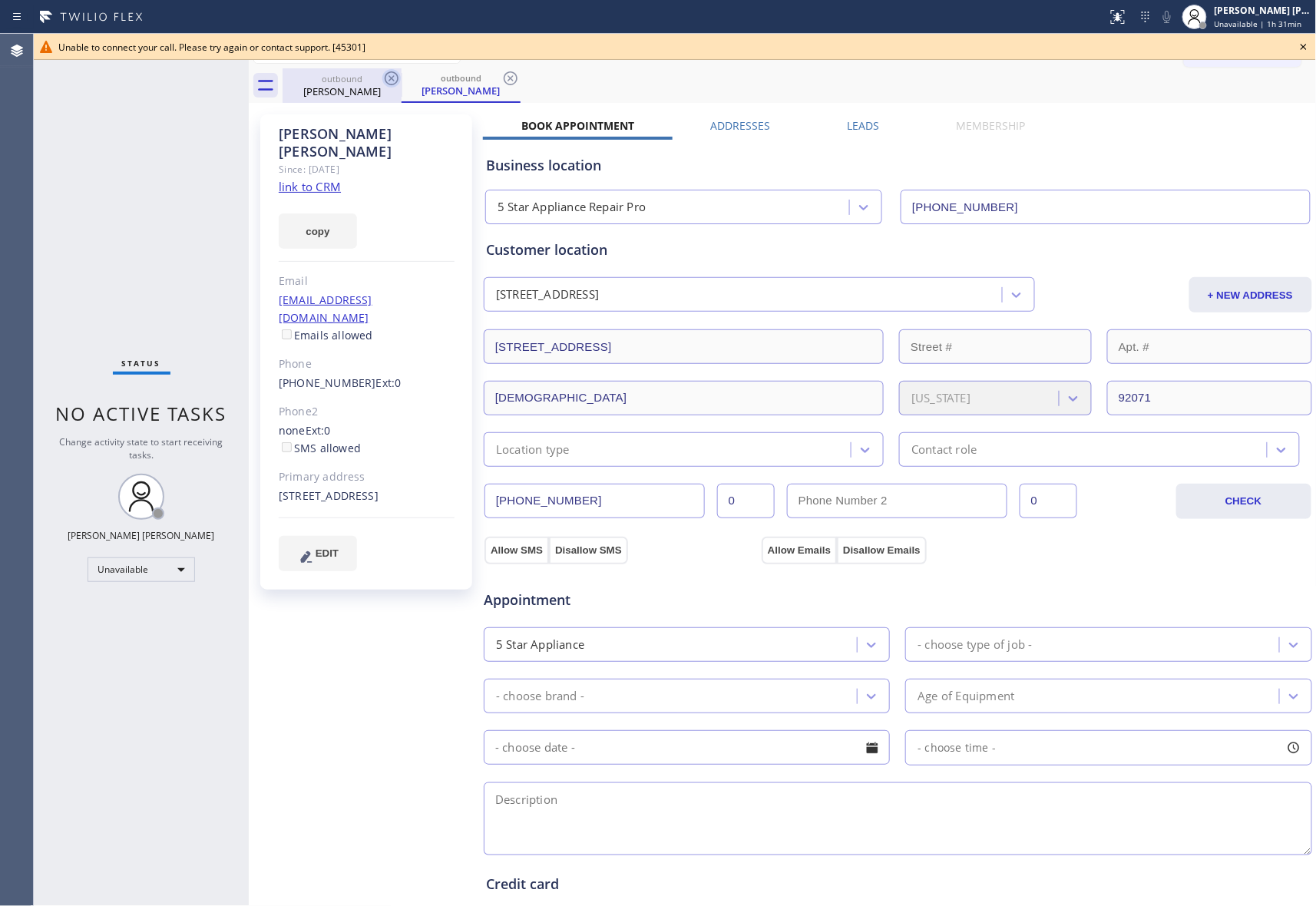
drag, startPoint x: 367, startPoint y: 85, endPoint x: 393, endPoint y: 80, distance: 26.5
click at [370, 85] on div "[PERSON_NAME]" at bounding box center [342, 91] width 116 height 14
click at [393, 80] on icon at bounding box center [391, 78] width 14 height 14
click at [393, 80] on div "outbound [PERSON_NAME]" at bounding box center [800, 86] width 1035 height 35
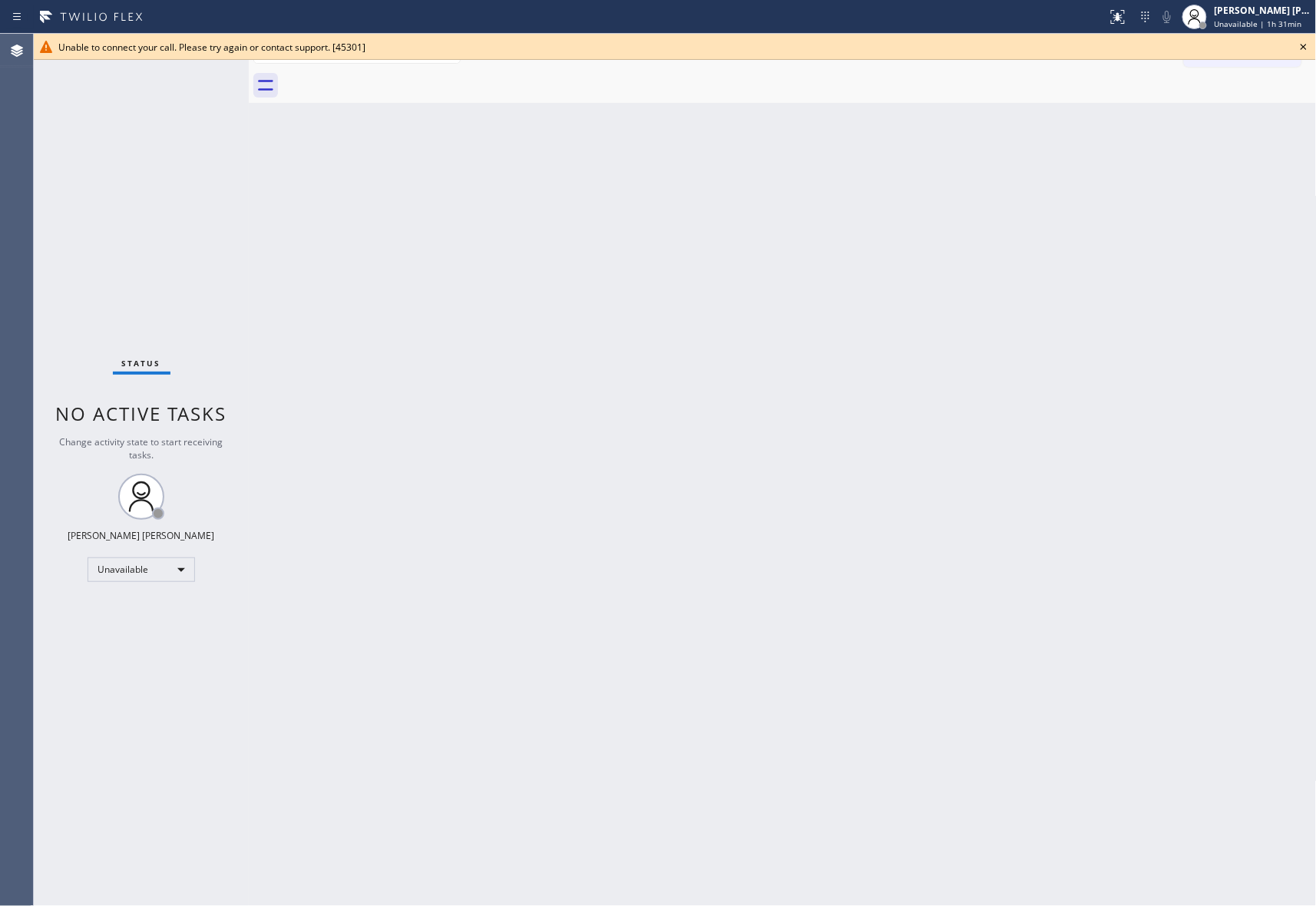
click at [1304, 50] on icon at bounding box center [1304, 47] width 19 height 19
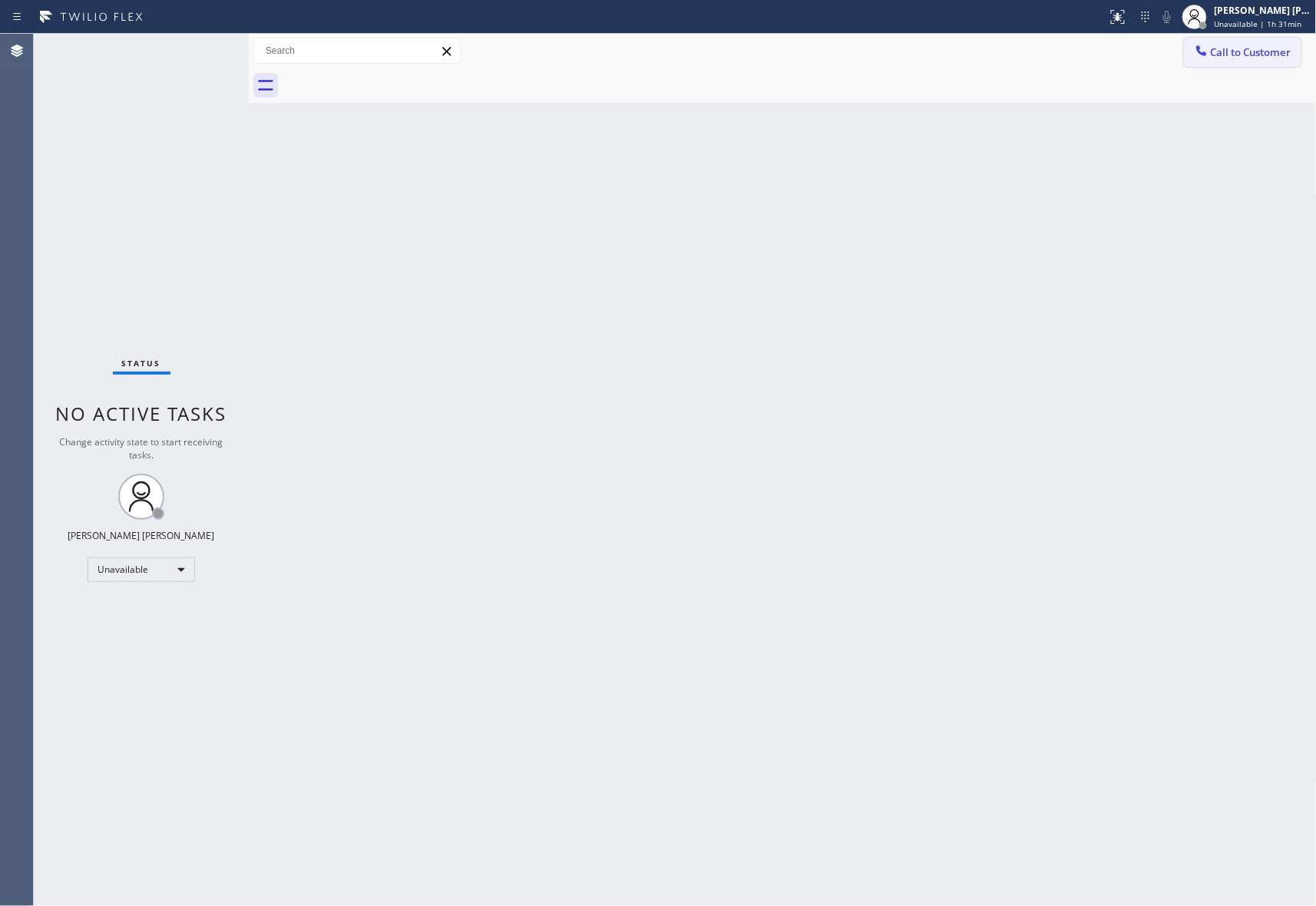
click at [1251, 50] on span "Call to Customer" at bounding box center [1251, 52] width 80 height 14
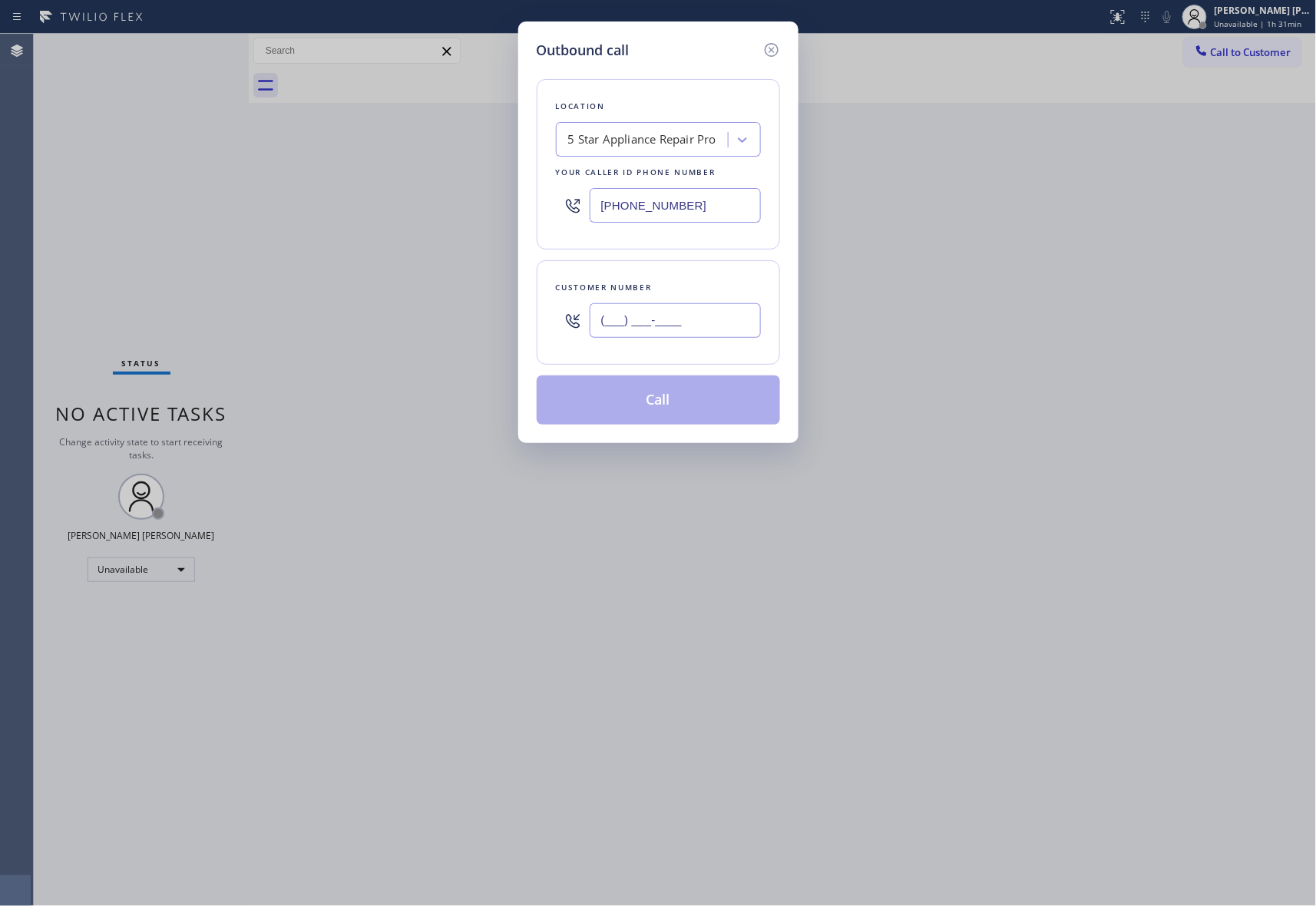
click at [680, 323] on input "(___) ___-____" at bounding box center [675, 320] width 171 height 35
paste input "646) 279-7249"
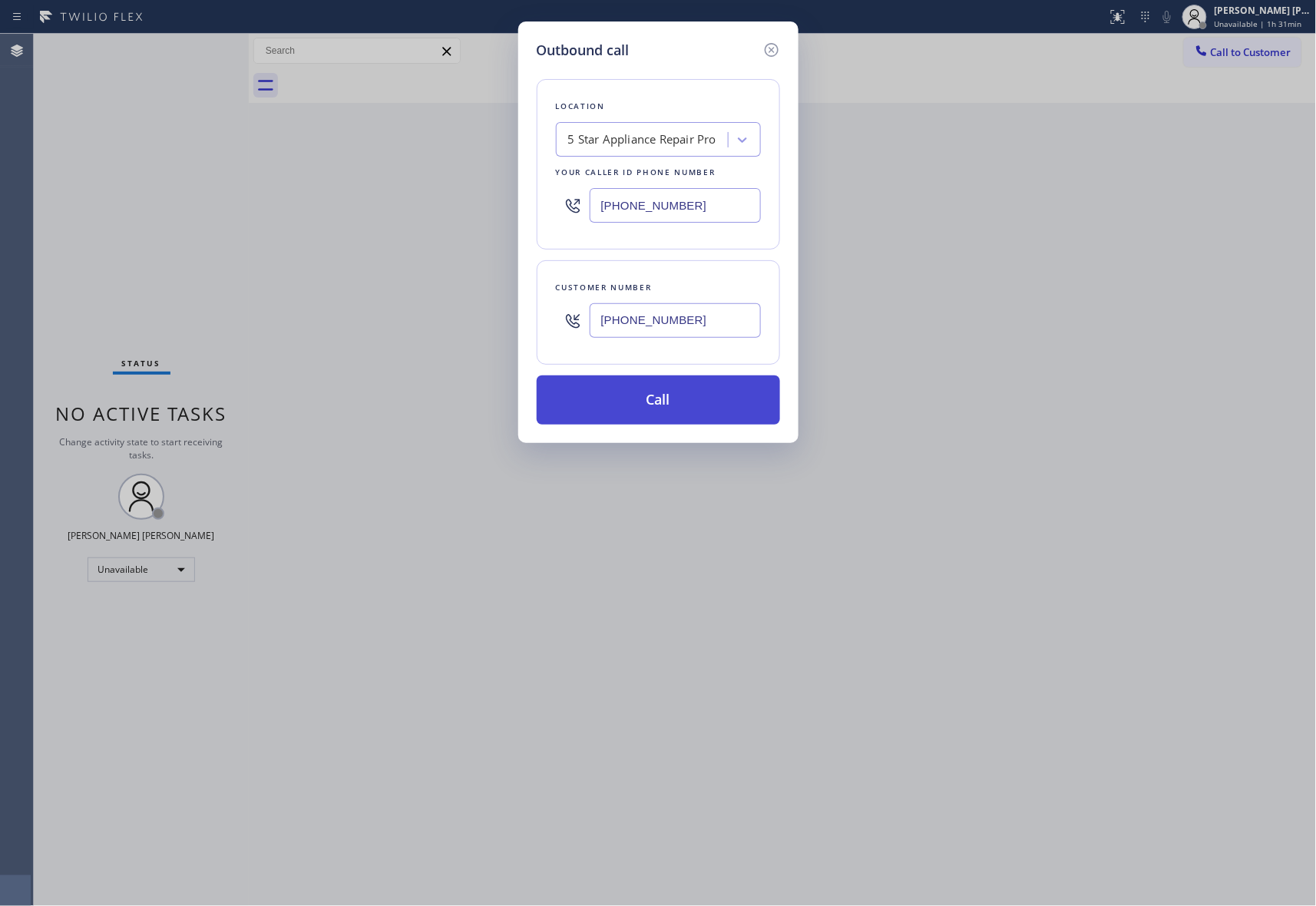
type input "[PHONE_NUMBER]"
click at [683, 404] on button "Call" at bounding box center [658, 400] width 243 height 49
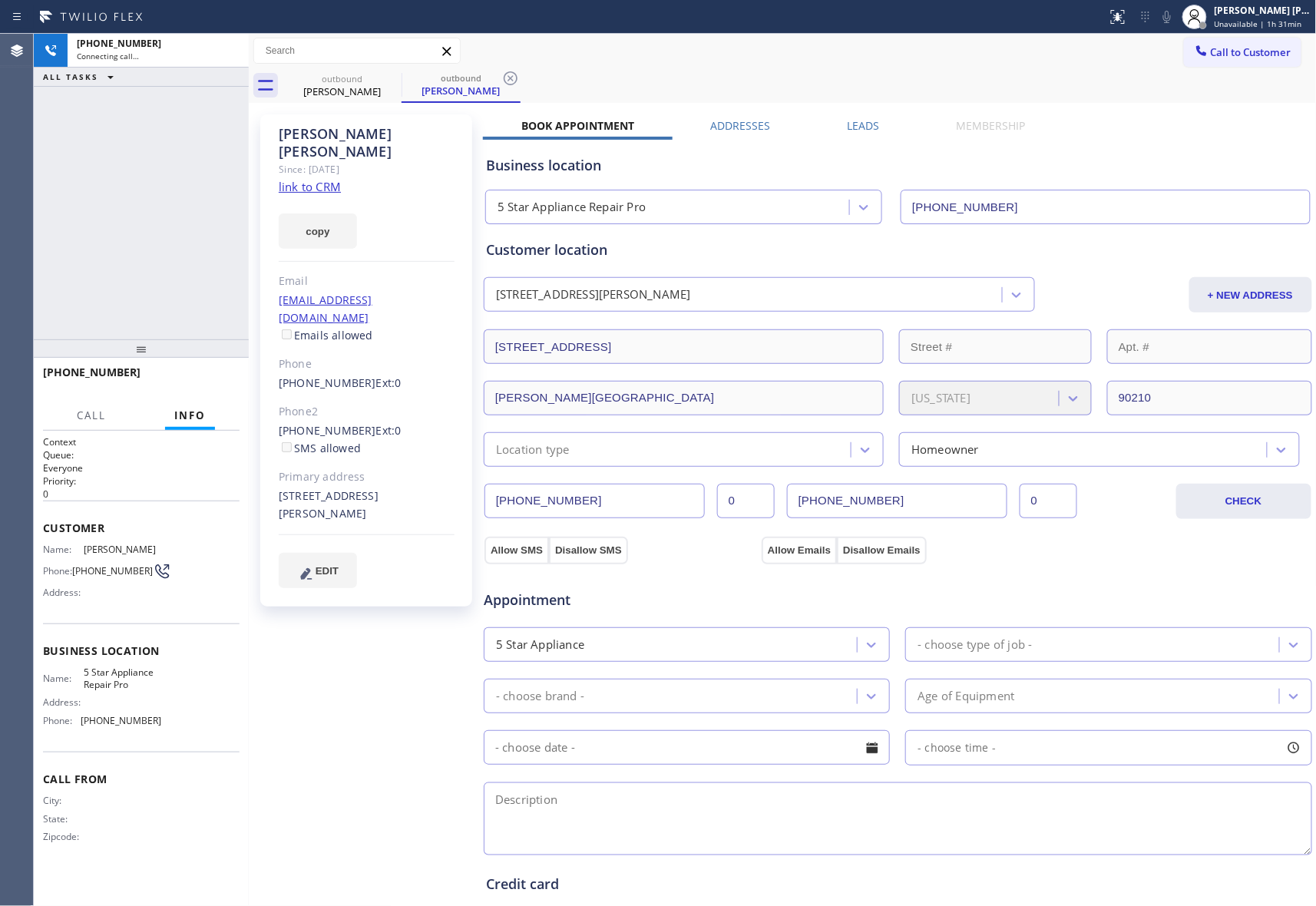
type input "[PHONE_NUMBER]"
click at [296, 837] on div "[PERSON_NAME] Since: [DATE] link to CRM copy Email [EMAIL_ADDRESS][DOMAIN_NAME]…" at bounding box center [368, 620] width 230 height 1026
drag, startPoint x: 194, startPoint y: 373, endPoint x: 28, endPoint y: 216, distance: 228.5
click at [194, 373] on button "HANG UP" at bounding box center [204, 378] width 71 height 21
click at [872, 124] on label "Leads" at bounding box center [864, 125] width 32 height 14
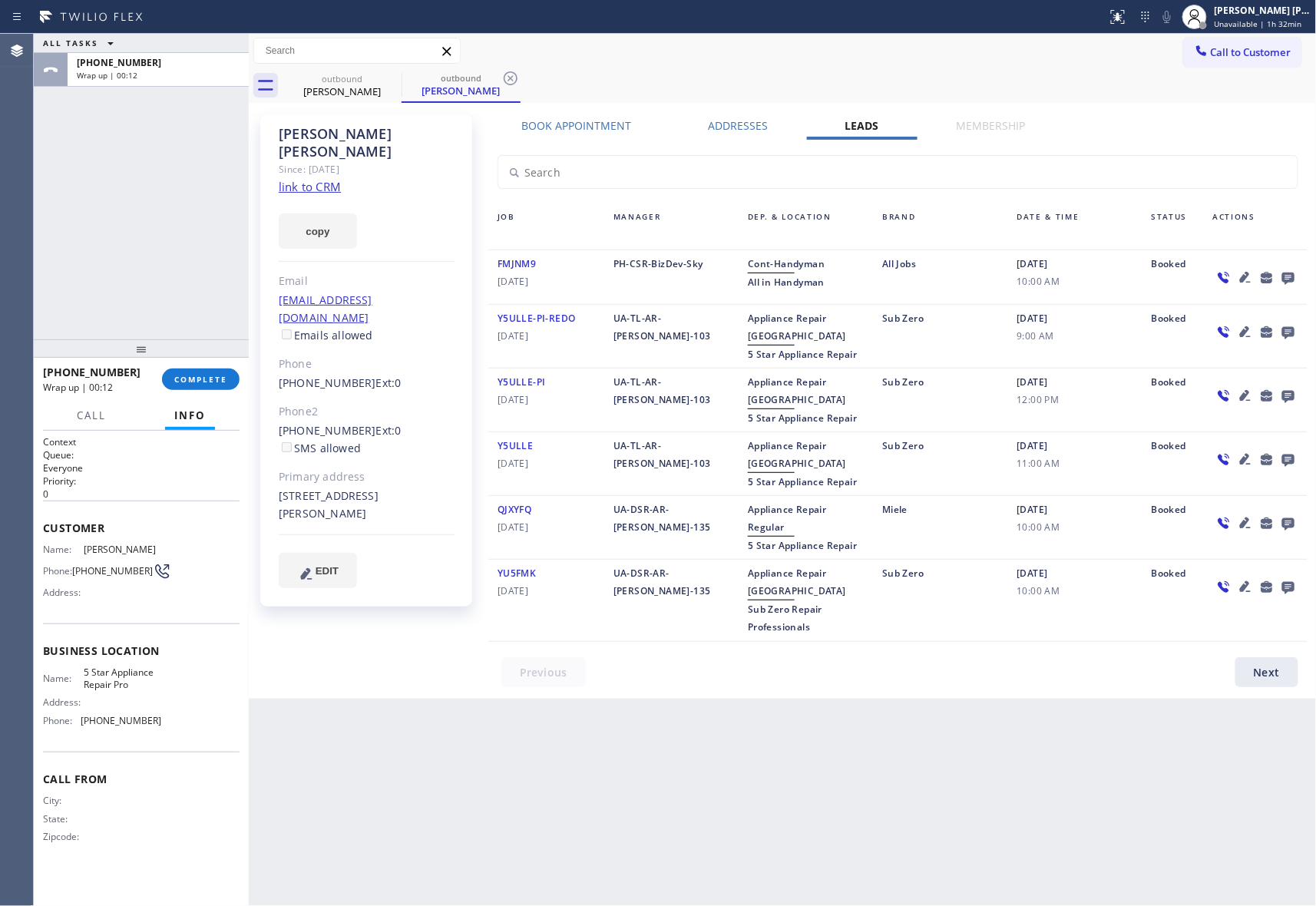
click at [1291, 277] on icon at bounding box center [1289, 277] width 19 height 19
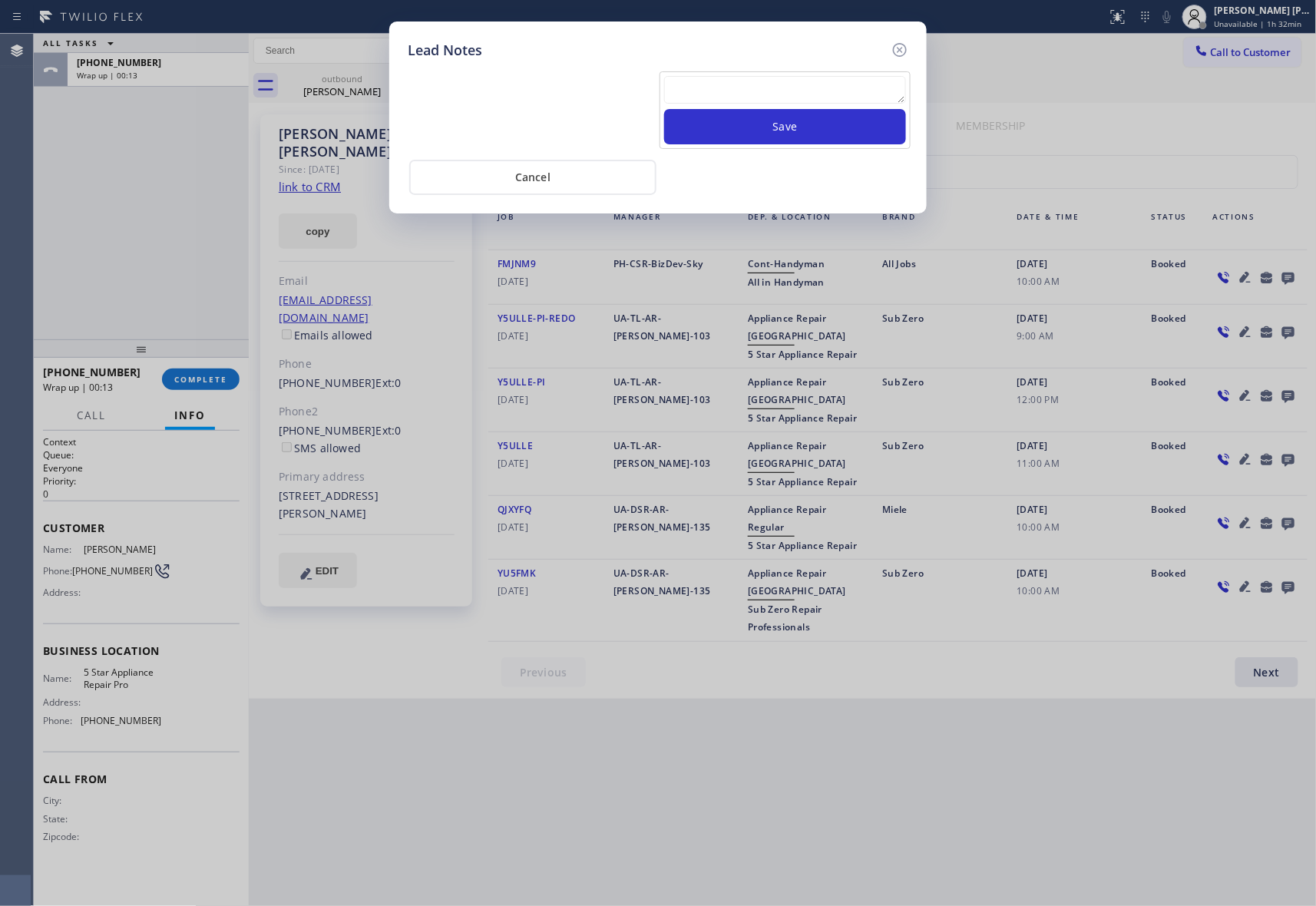
click at [755, 90] on textarea at bounding box center [785, 90] width 242 height 28
paste textarea "VM | please transfer if cx calls back"
type textarea "VM | please transfer if cx calls back"
click at [815, 124] on button "Save" at bounding box center [785, 127] width 242 height 36
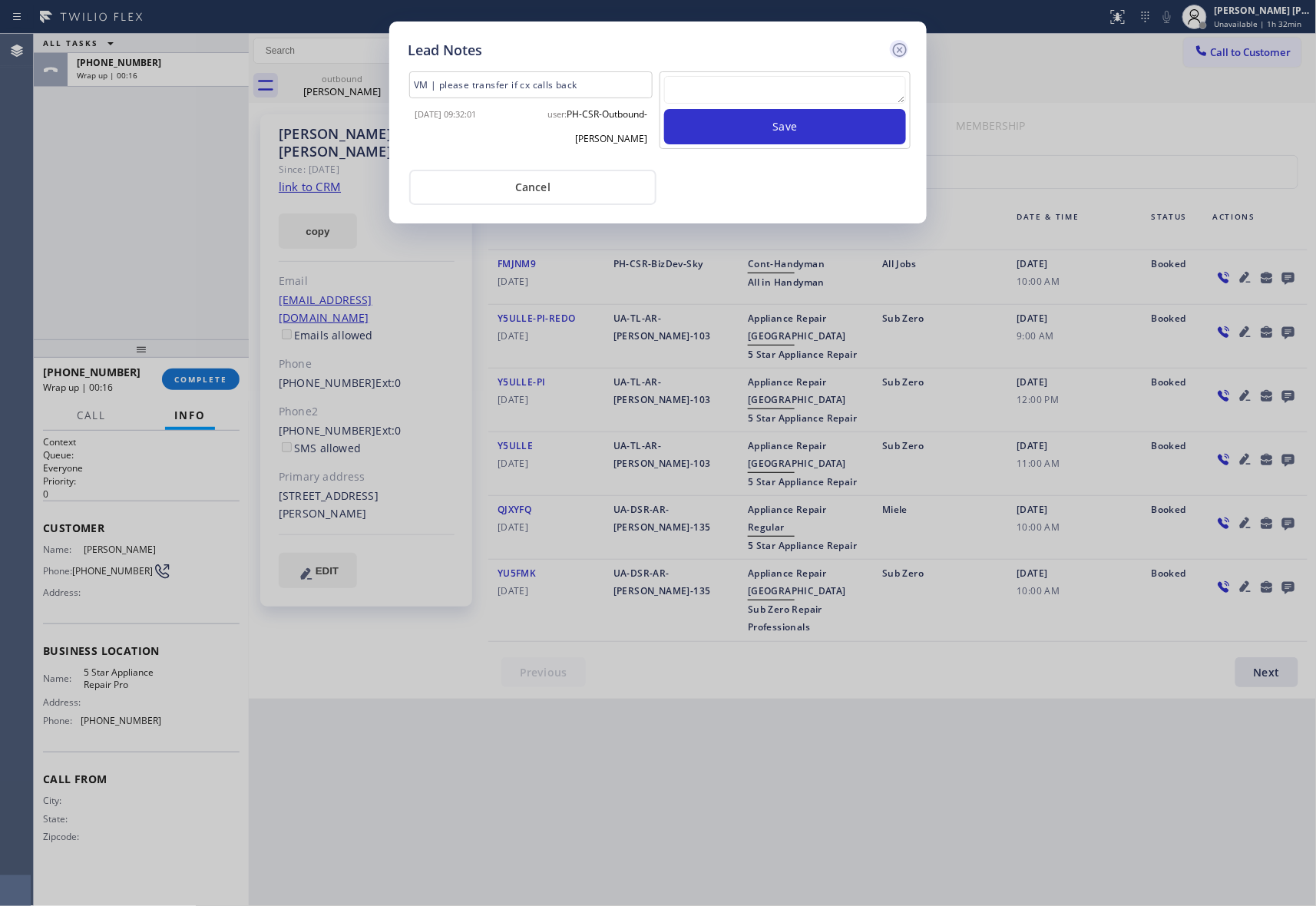
click at [899, 46] on icon at bounding box center [900, 50] width 19 height 19
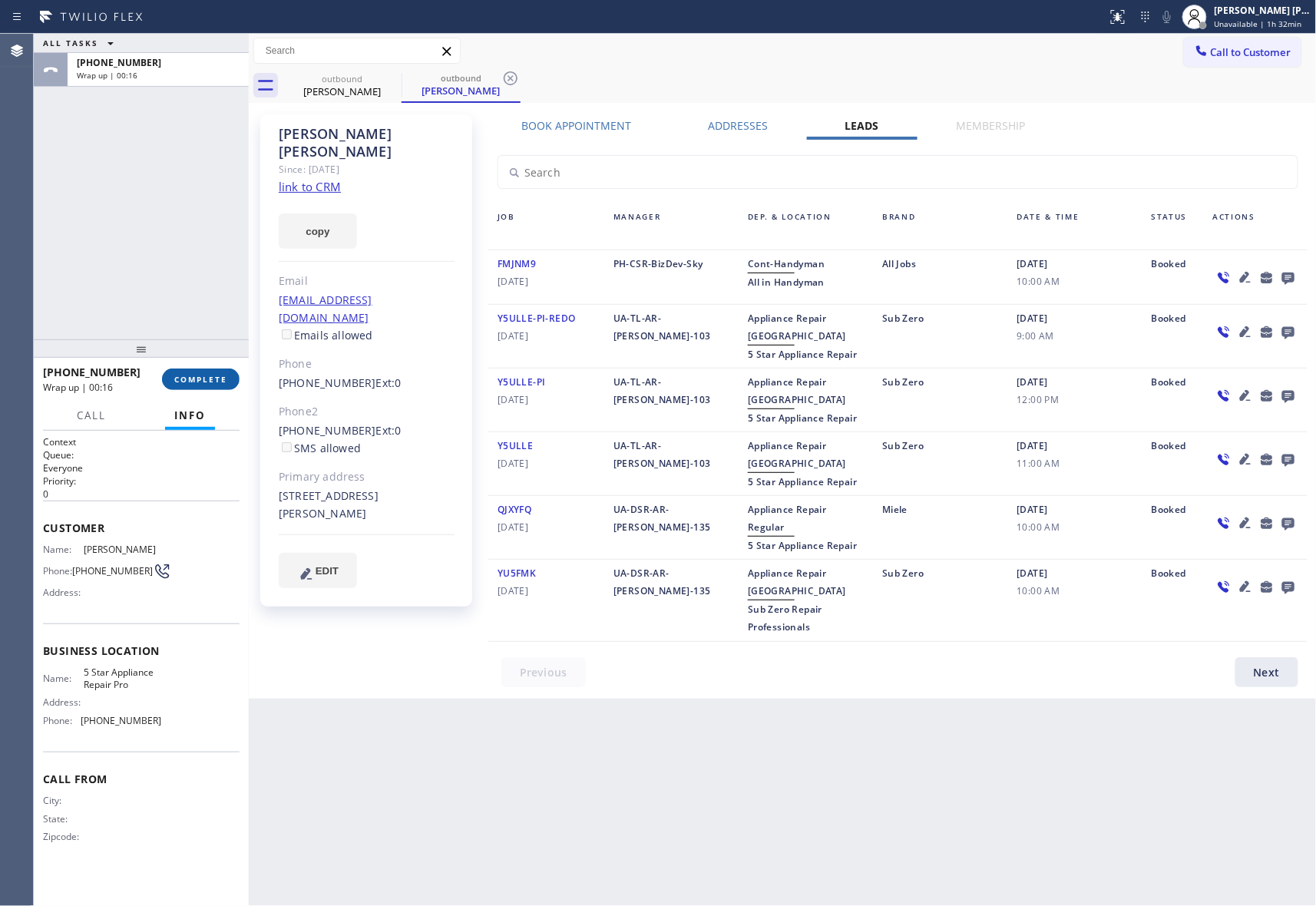
click at [213, 378] on span "COMPLETE" at bounding box center [201, 379] width 53 height 11
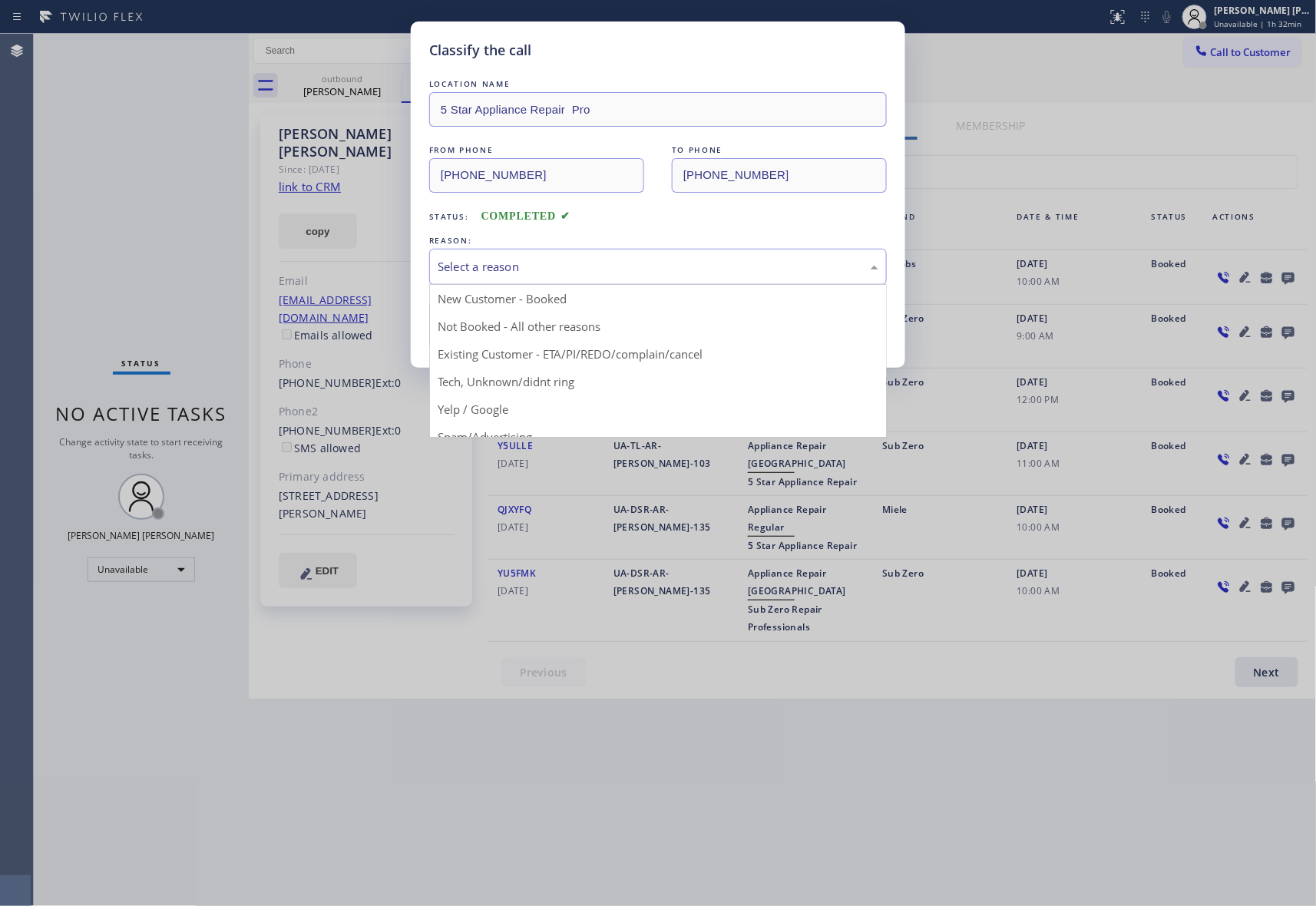
click at [548, 259] on div "Select a reason" at bounding box center [658, 267] width 441 height 18
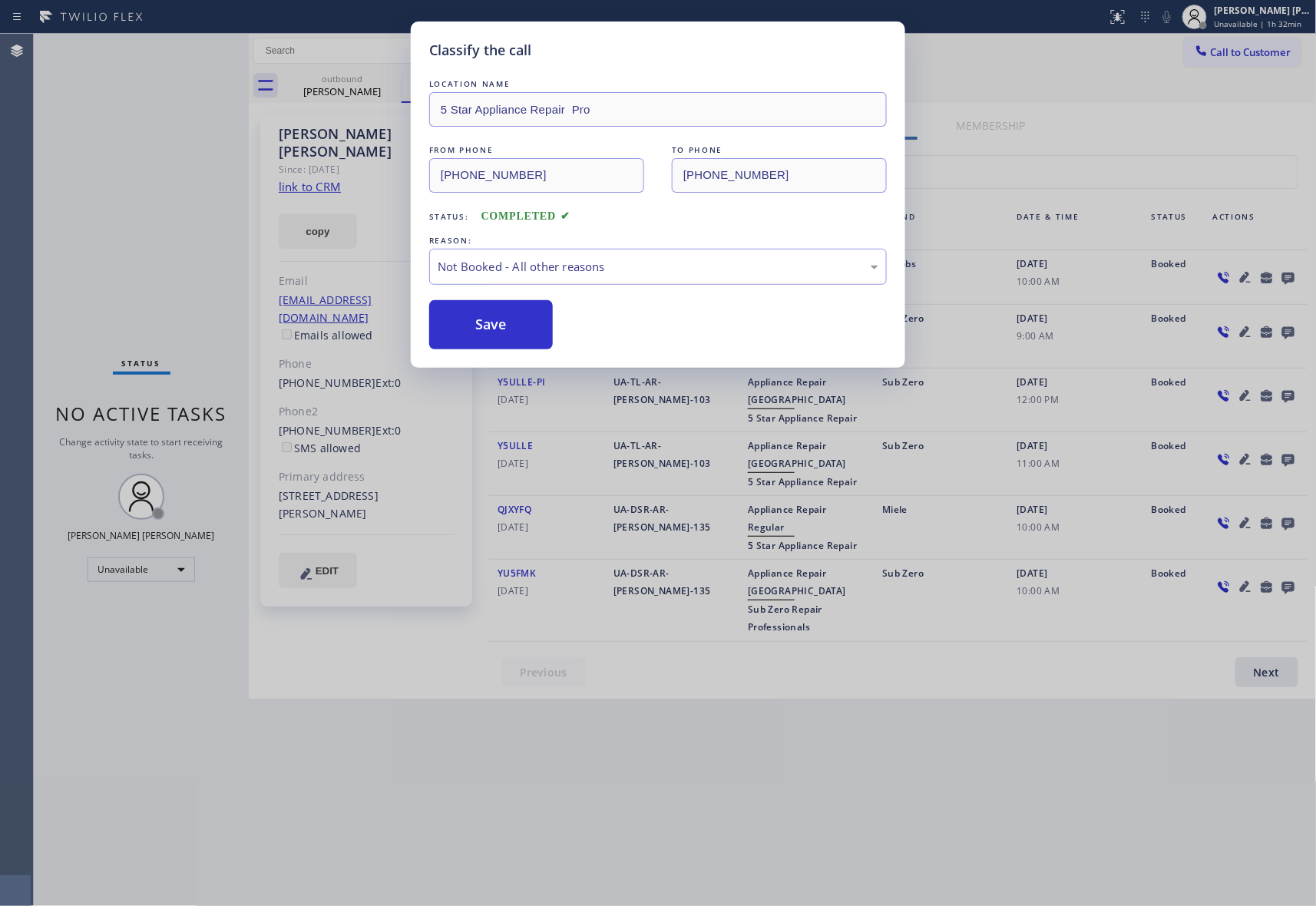
click at [486, 329] on button "Save" at bounding box center [491, 325] width 124 height 49
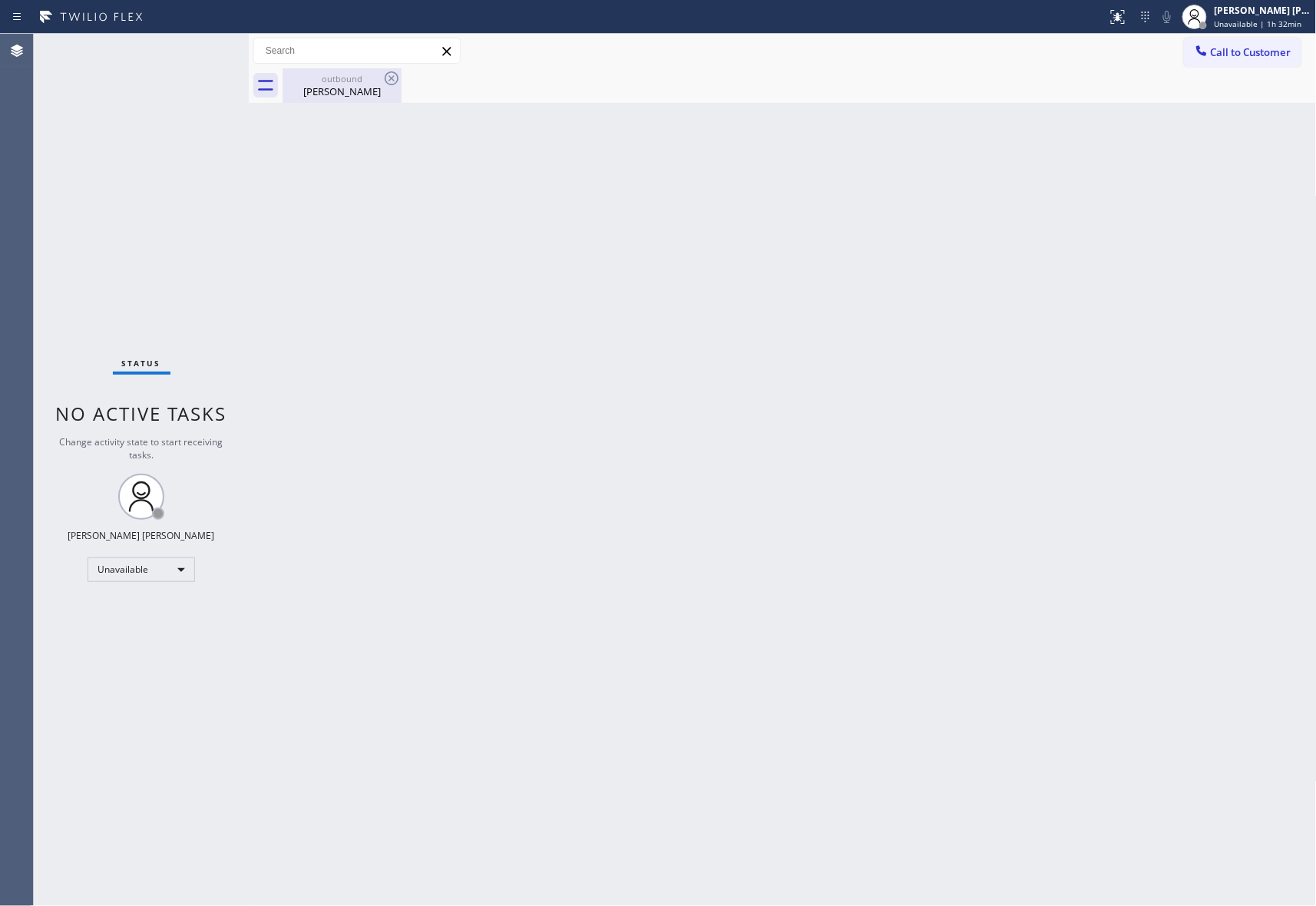
click at [363, 81] on div "outbound" at bounding box center [342, 79] width 116 height 12
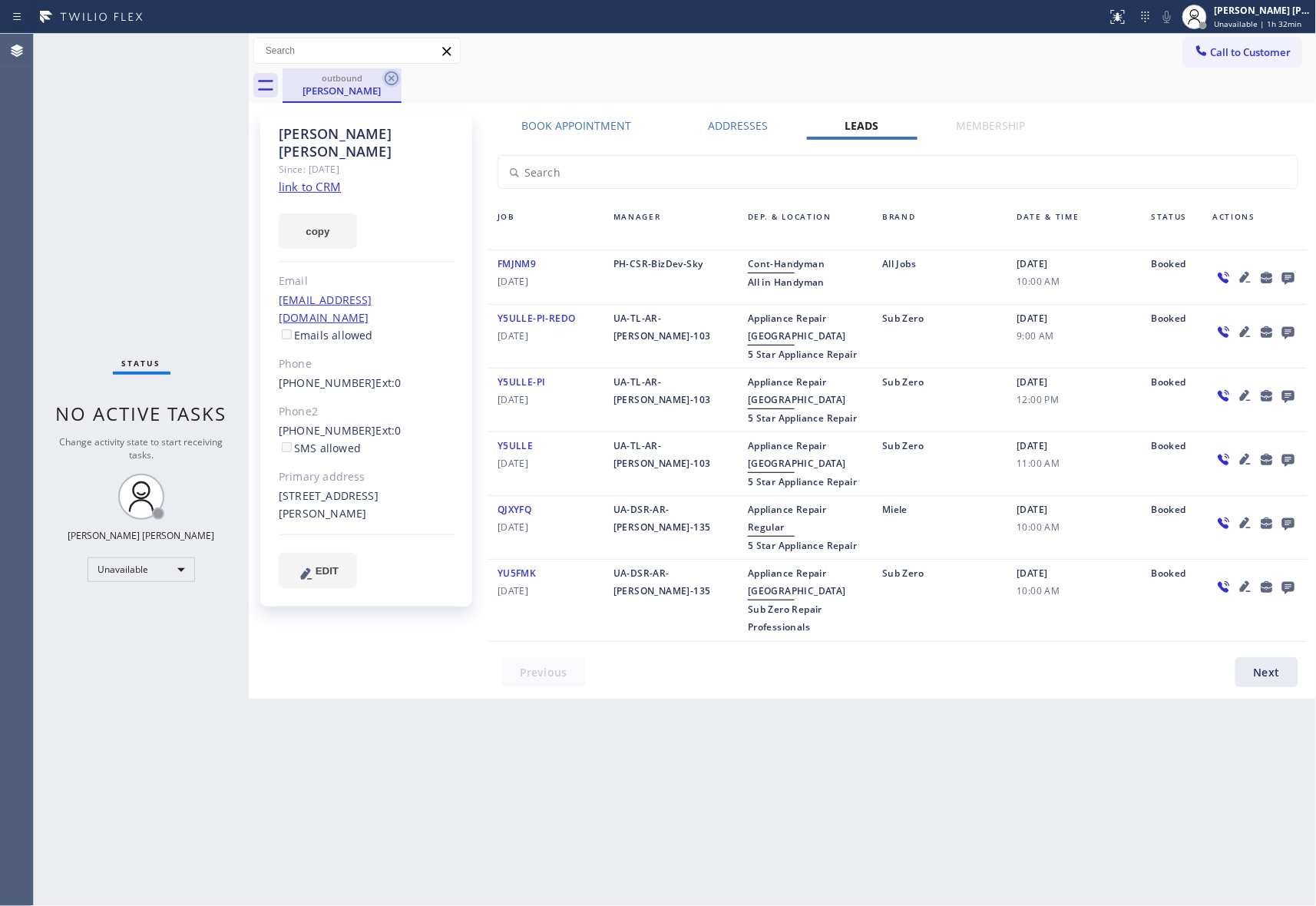
click at [391, 78] on icon at bounding box center [391, 78] width 14 height 14
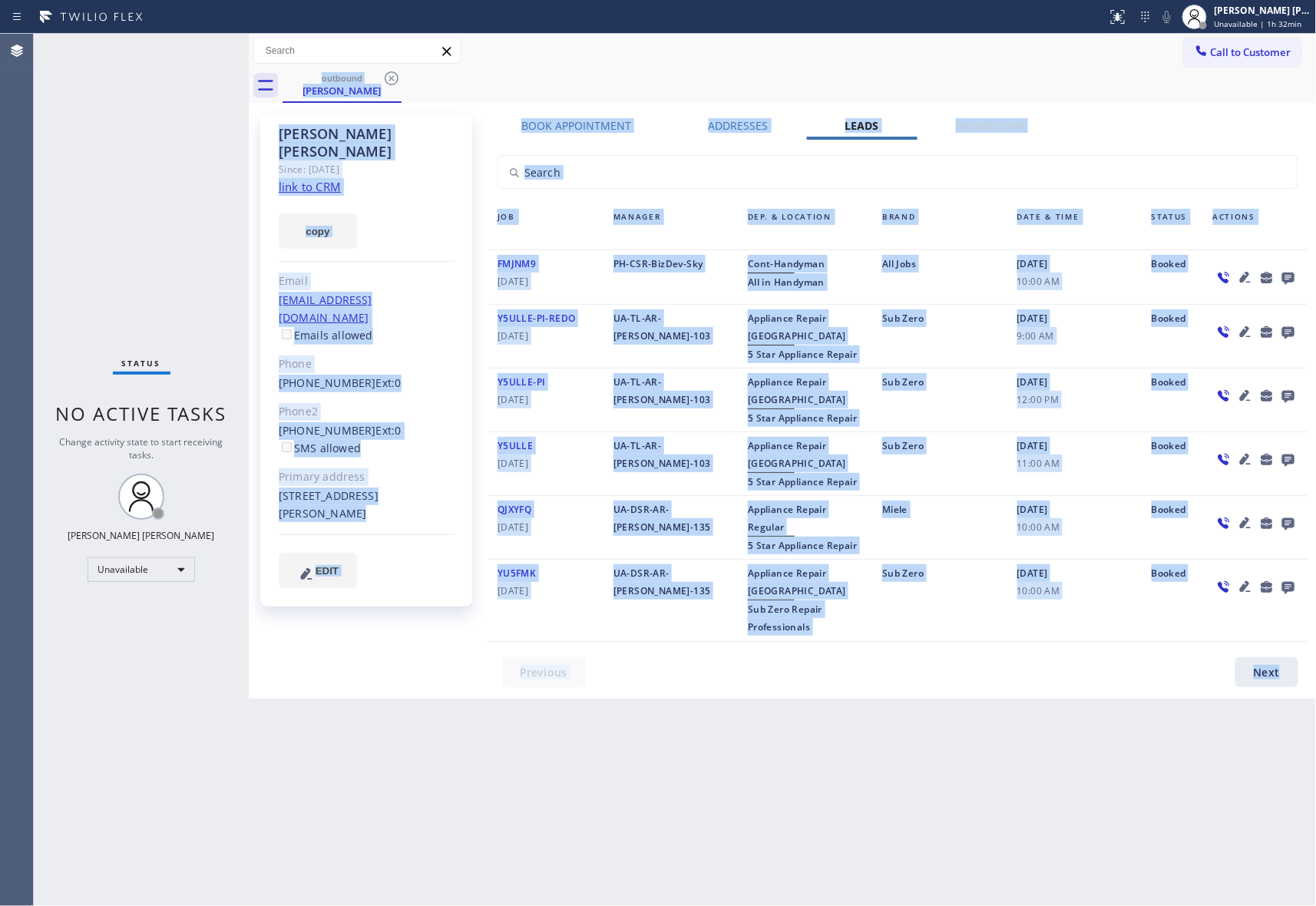
click at [393, 78] on div "outbound [PERSON_NAME]" at bounding box center [800, 86] width 1035 height 35
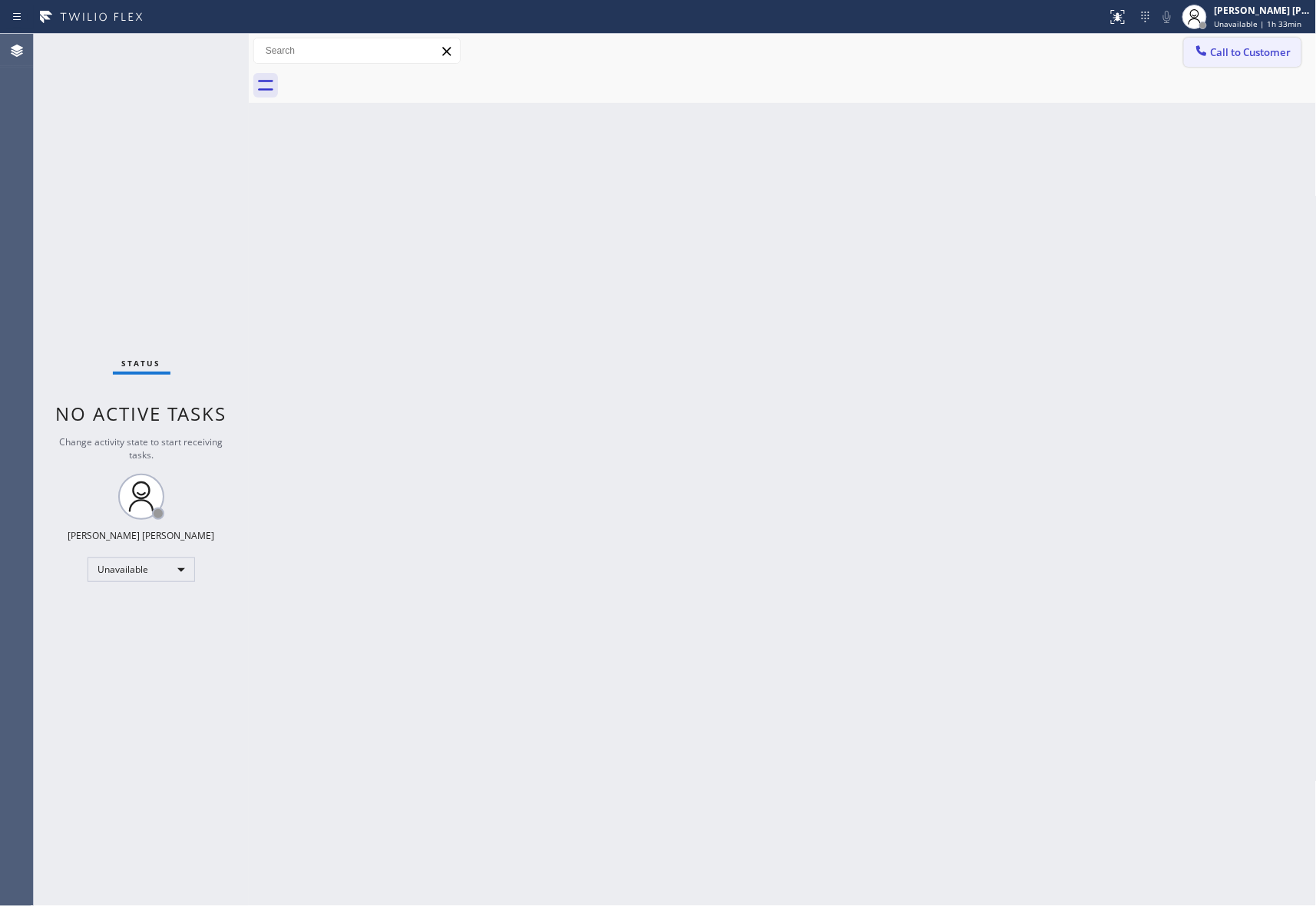
click at [1263, 57] on span "Call to Customer" at bounding box center [1251, 52] width 80 height 14
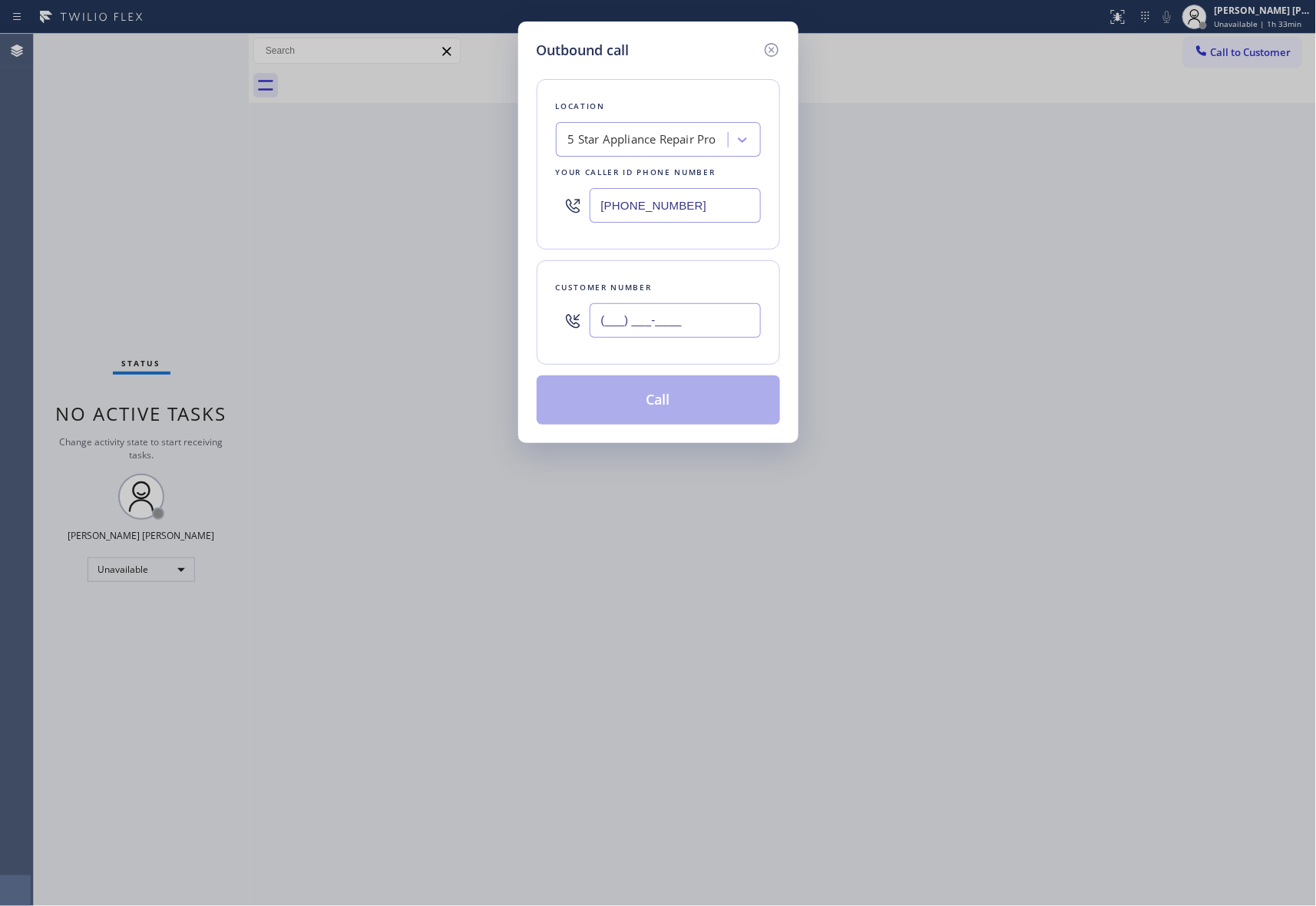
click at [713, 313] on input "(___) ___-____" at bounding box center [675, 320] width 171 height 35
paste input "310) 345-9169"
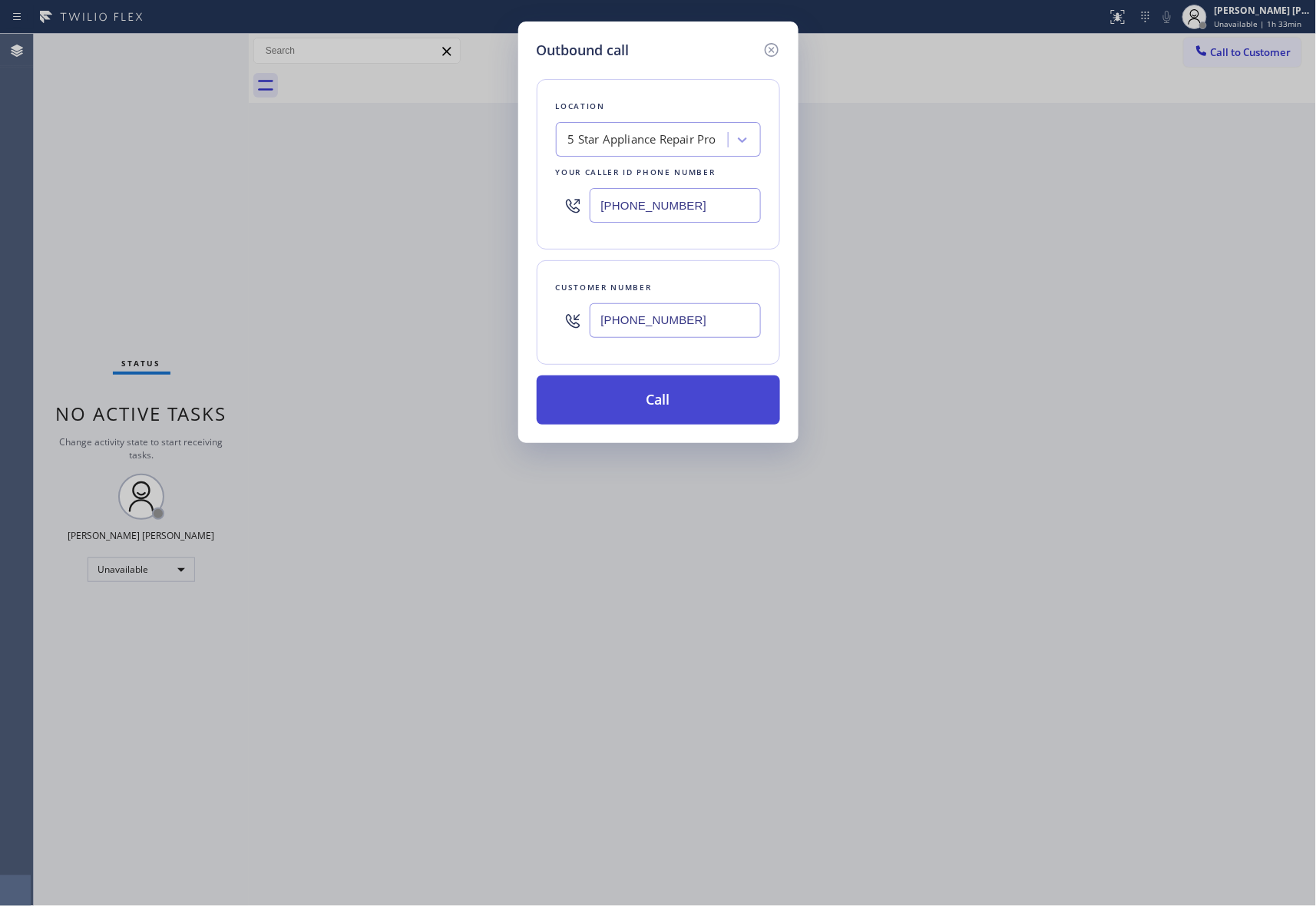
type input "[PHONE_NUMBER]"
click at [694, 403] on button "Call" at bounding box center [658, 400] width 243 height 49
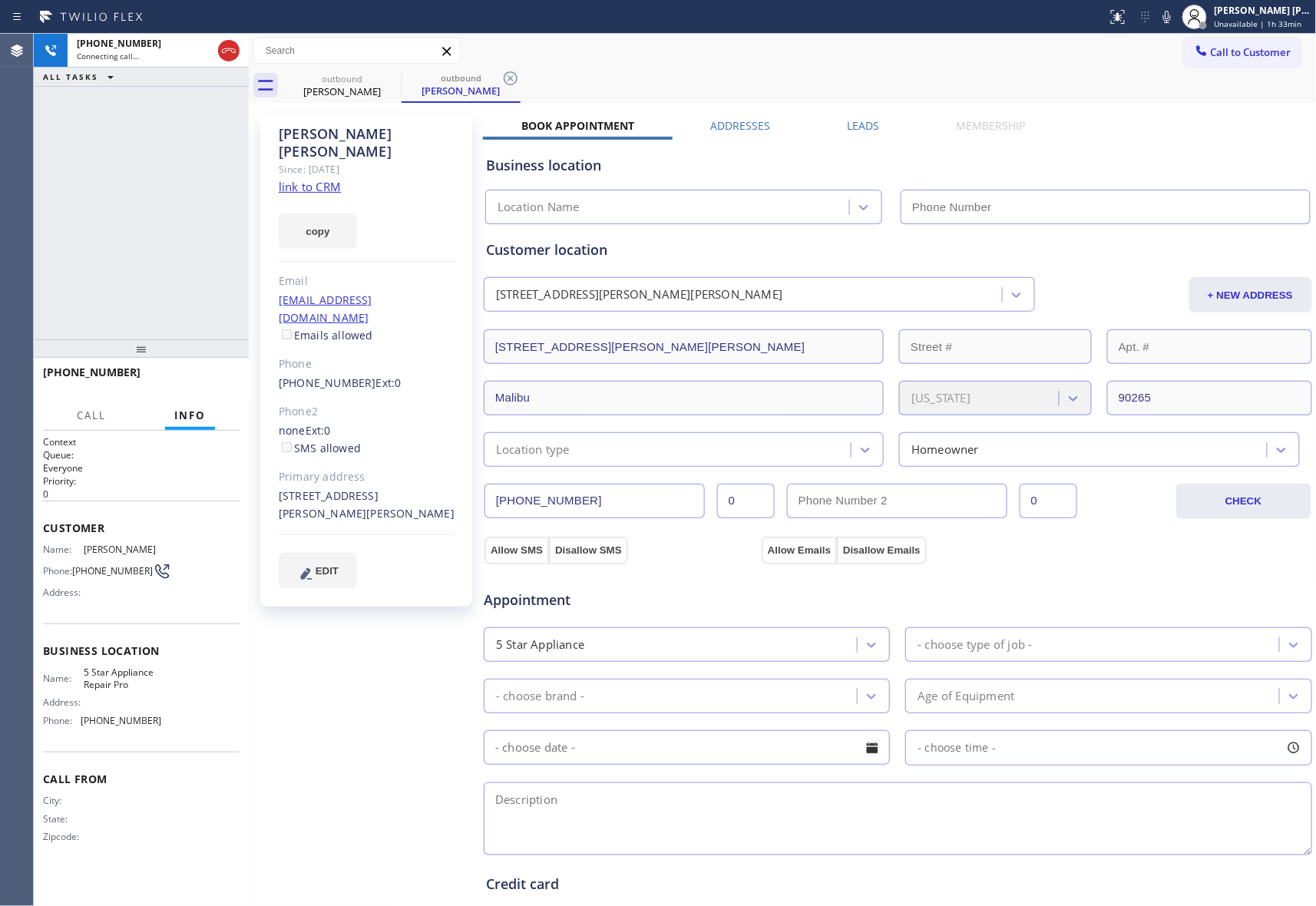
type input "[PHONE_NUMBER]"
click at [231, 46] on icon at bounding box center [229, 51] width 19 height 19
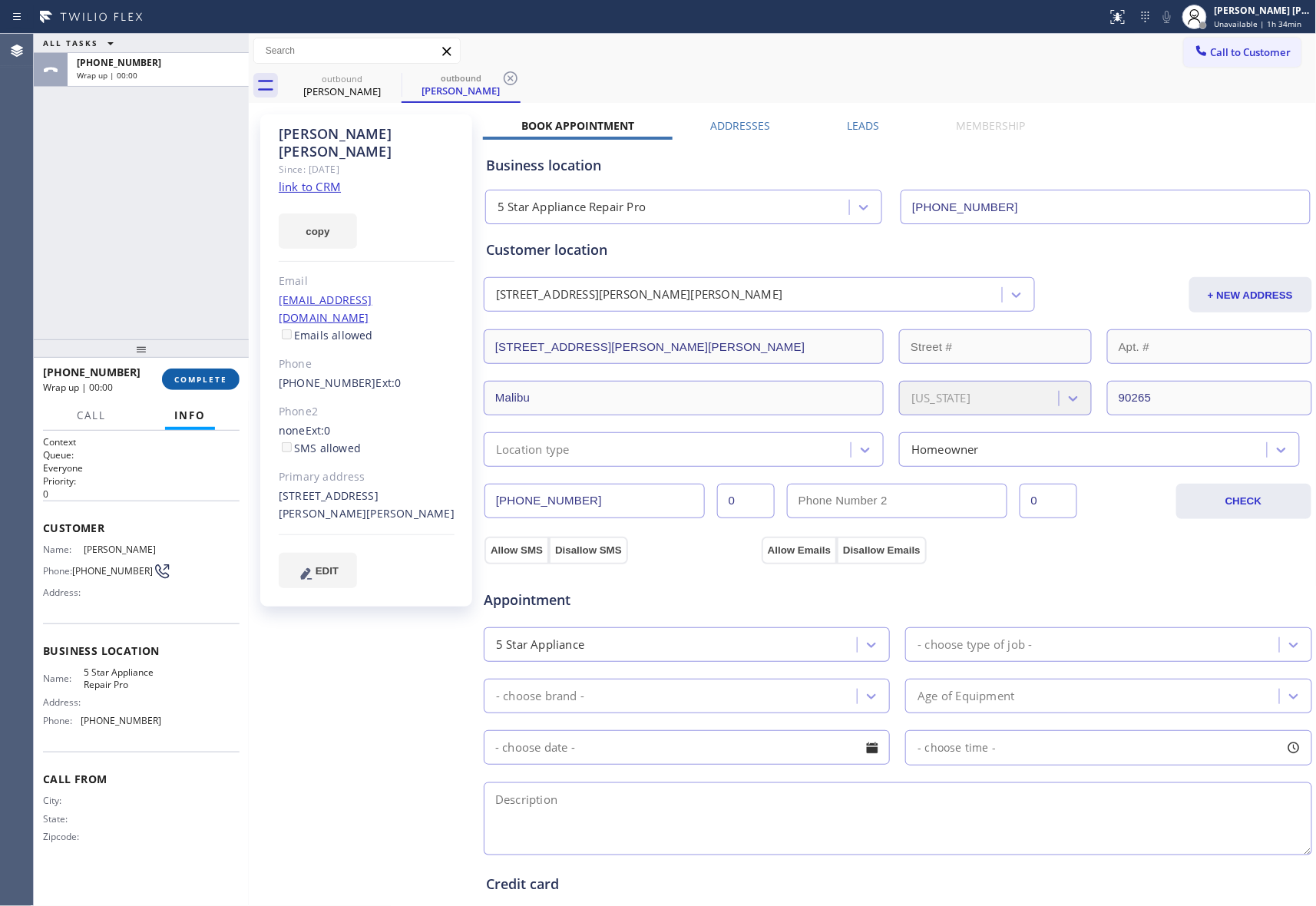
click at [207, 382] on span "COMPLETE" at bounding box center [201, 379] width 53 height 11
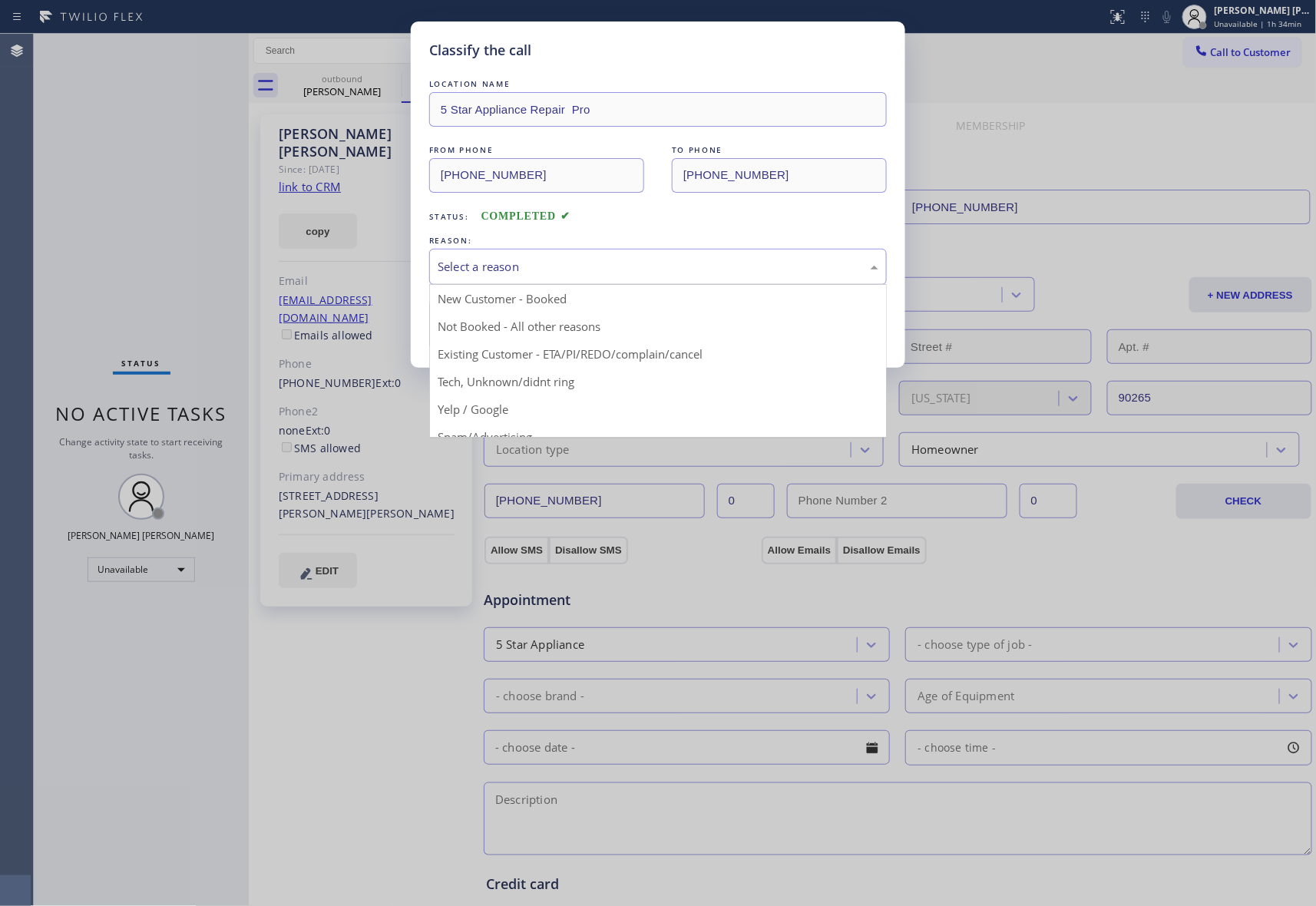
click at [636, 268] on div "Select a reason" at bounding box center [658, 267] width 441 height 18
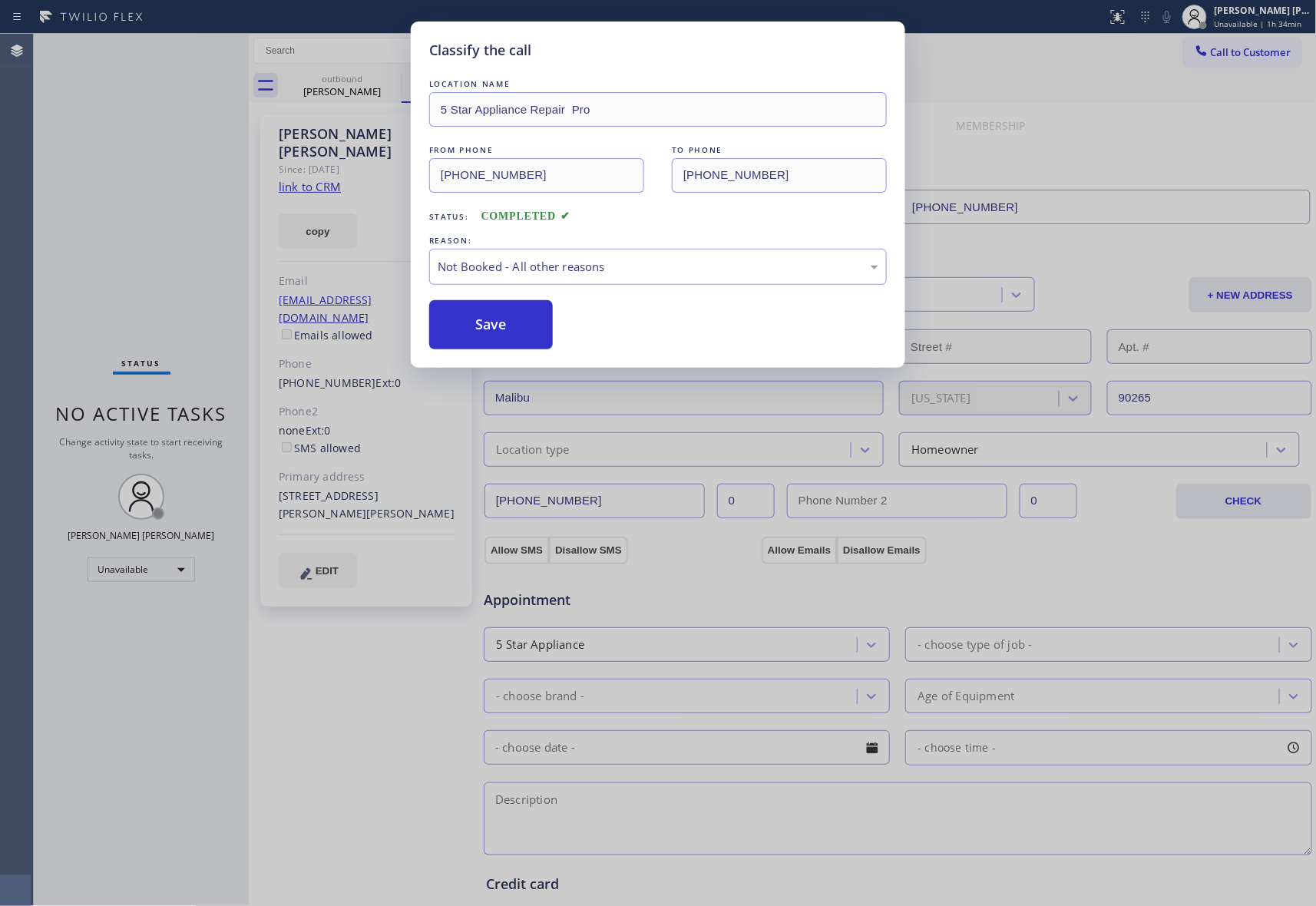
click at [510, 320] on button "Save" at bounding box center [491, 325] width 124 height 49
click at [339, 94] on div "Classify the call LOCATION NAME American Service Alliance Mill Creek FROM PHONE…" at bounding box center [675, 470] width 1282 height 872
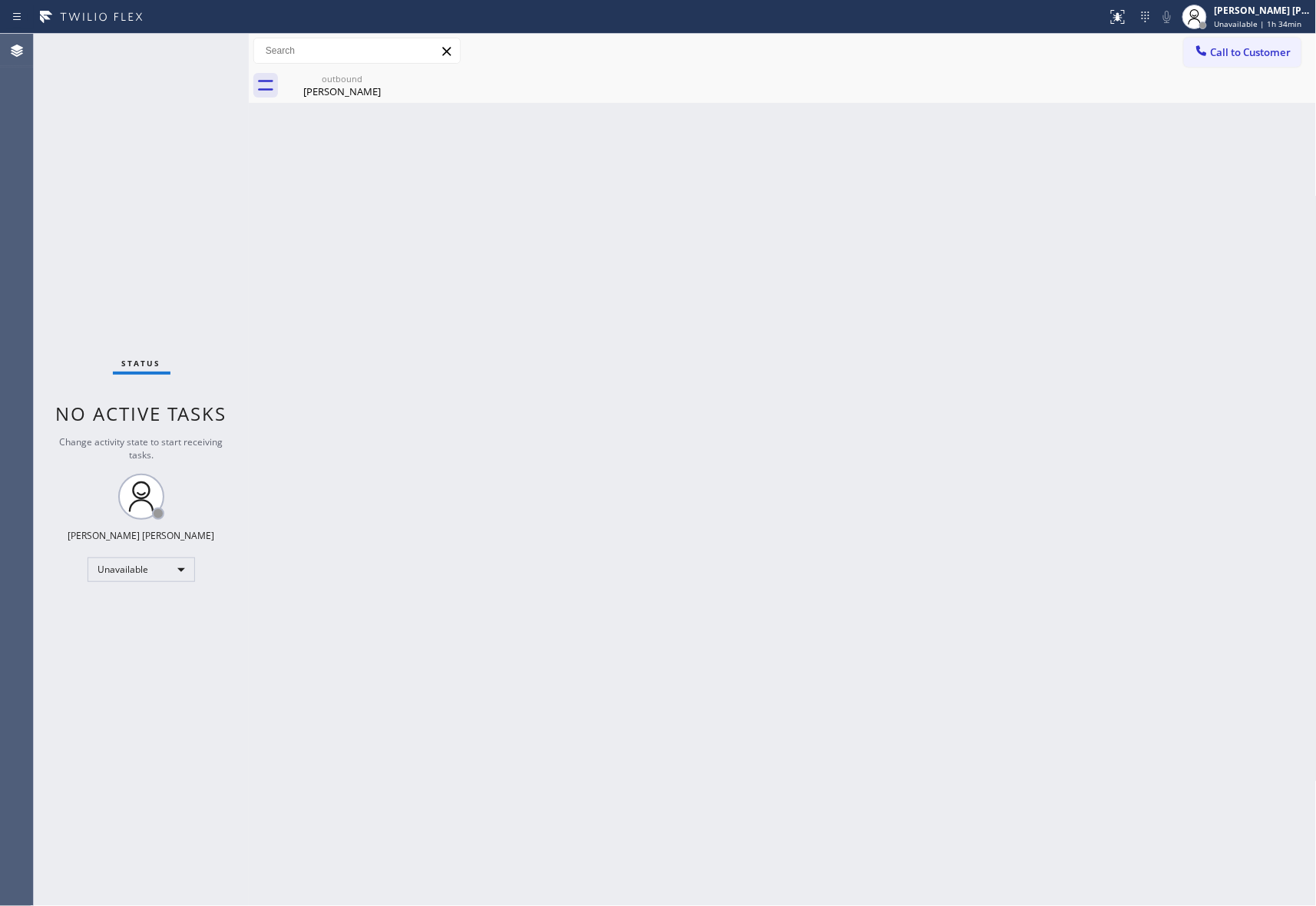
click at [339, 94] on div "[PERSON_NAME]" at bounding box center [342, 91] width 116 height 14
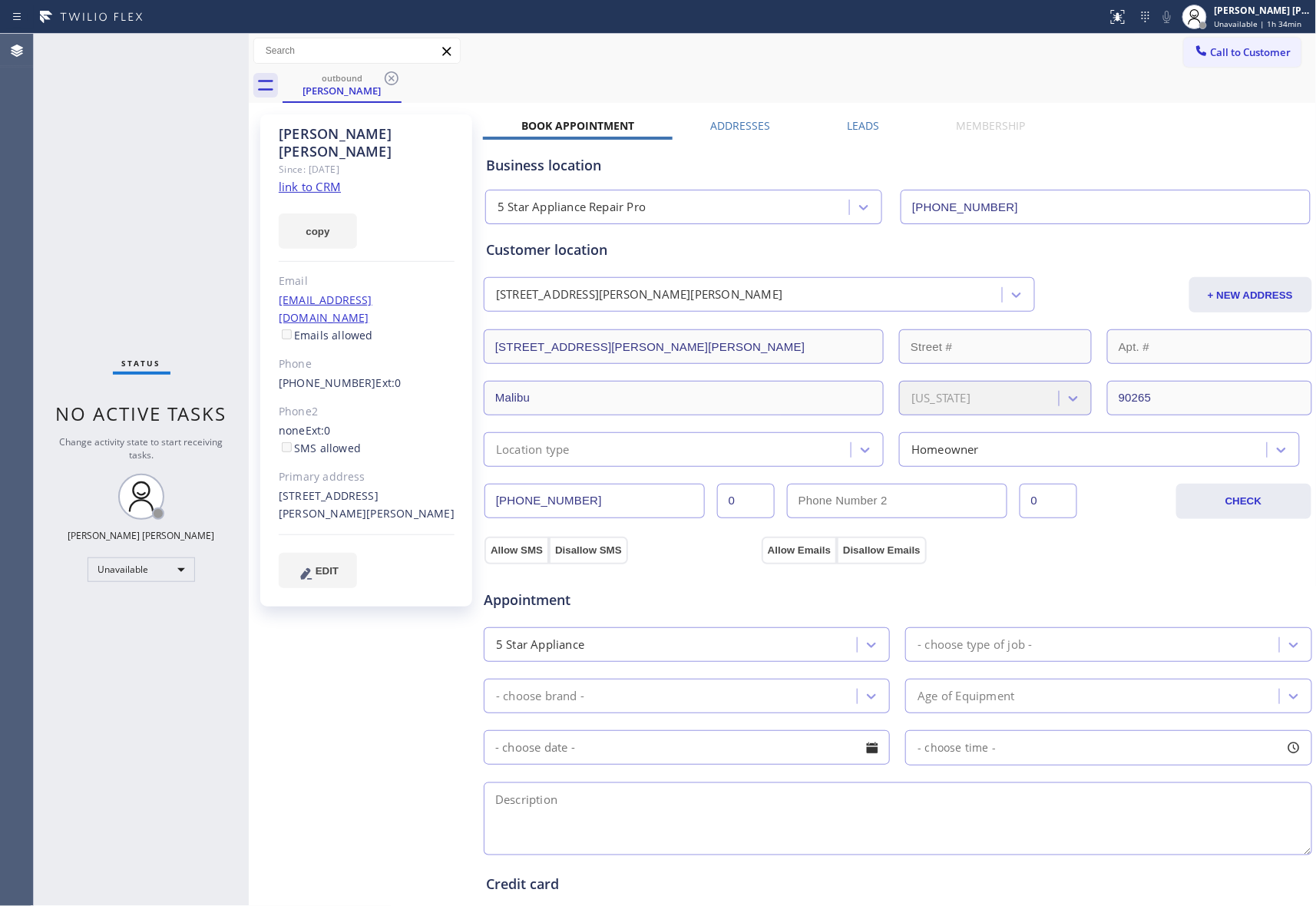
click at [867, 130] on label "Leads" at bounding box center [864, 125] width 32 height 14
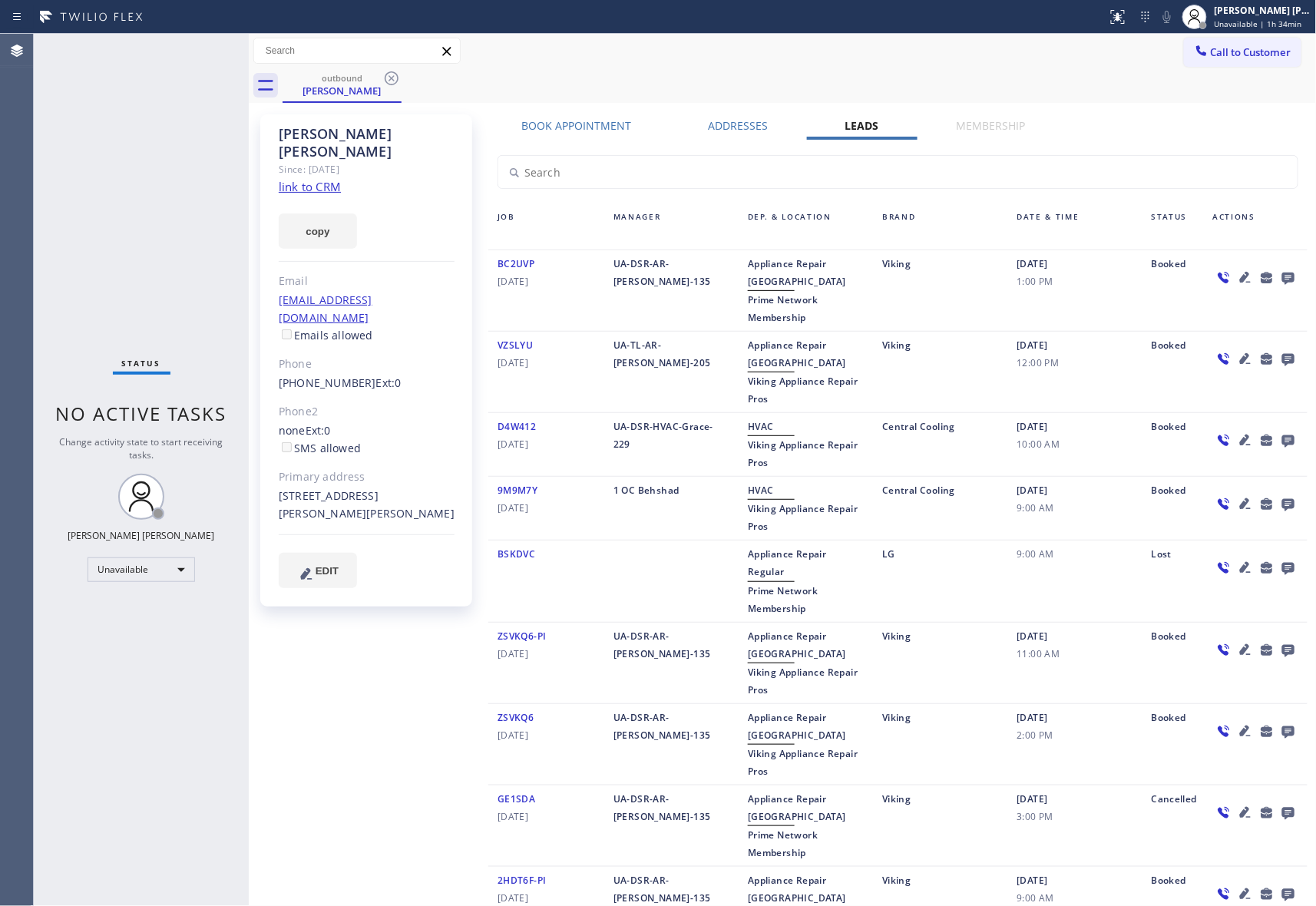
click at [1282, 275] on icon at bounding box center [1288, 279] width 13 height 13
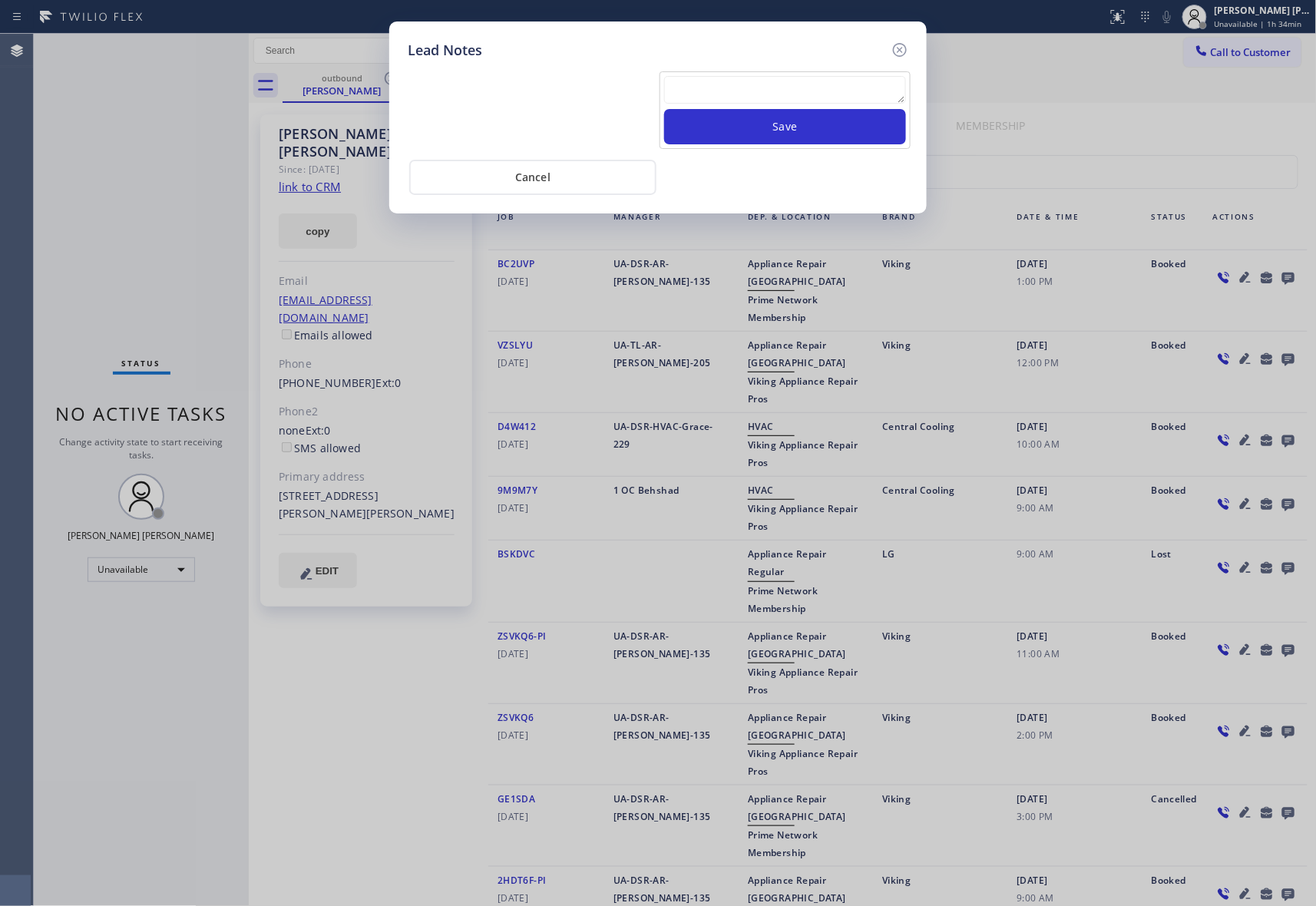
click at [763, 81] on textarea at bounding box center [785, 90] width 242 height 28
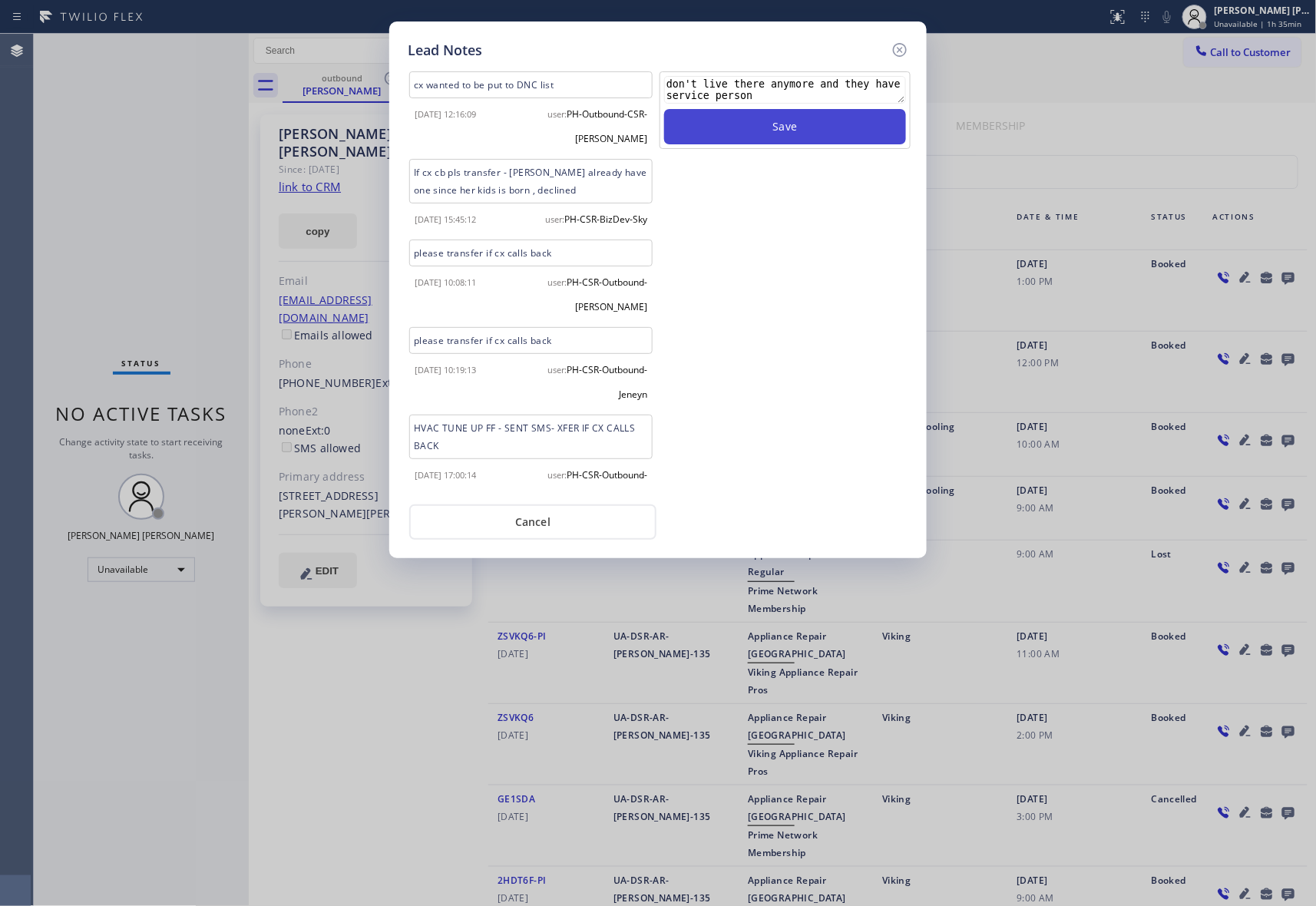
type textarea "don't live there anymore and they have service person"
click at [763, 136] on button "Save" at bounding box center [785, 127] width 242 height 36
click at [902, 52] on icon at bounding box center [900, 50] width 19 height 19
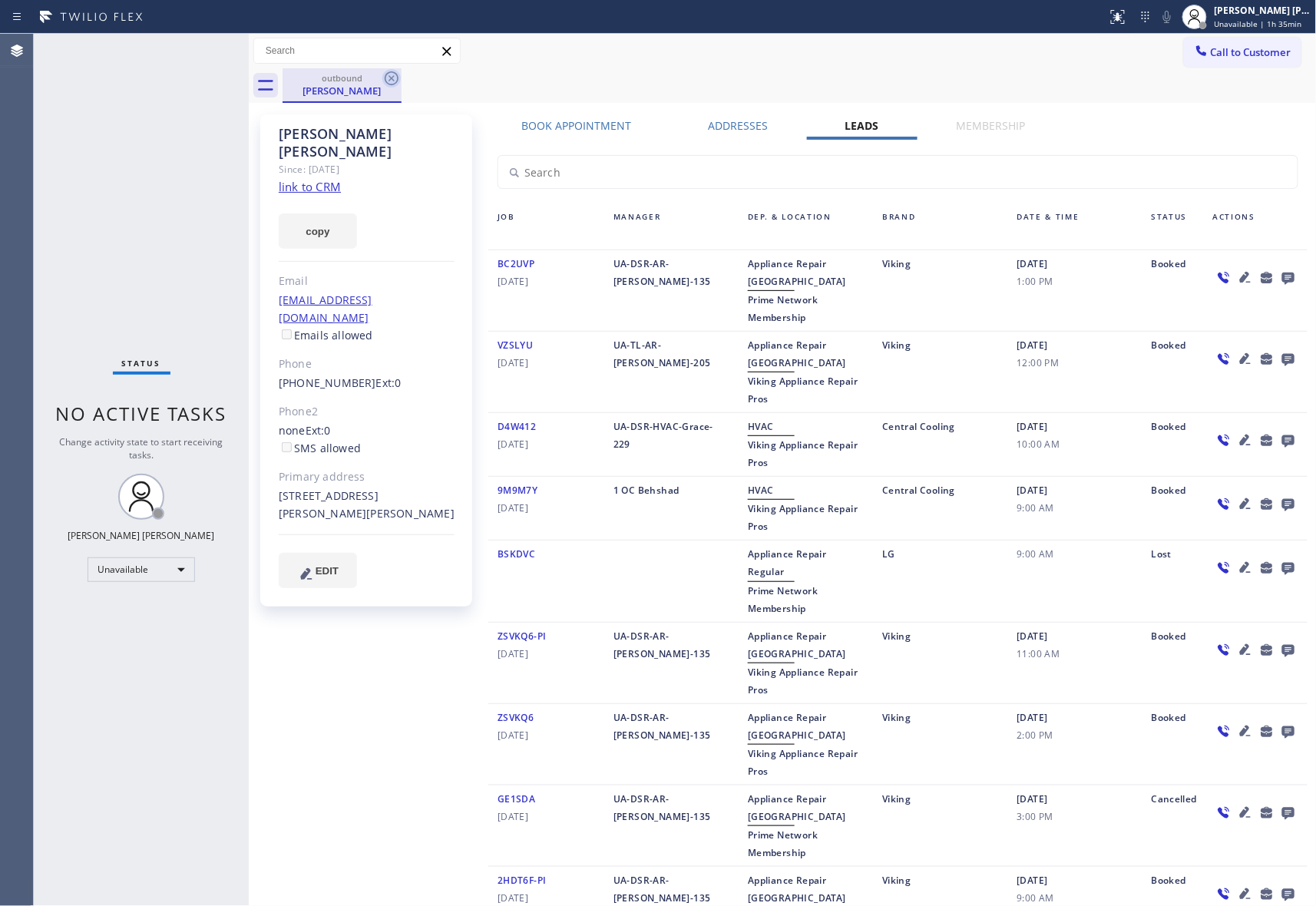
click at [384, 72] on icon at bounding box center [392, 79] width 19 height 19
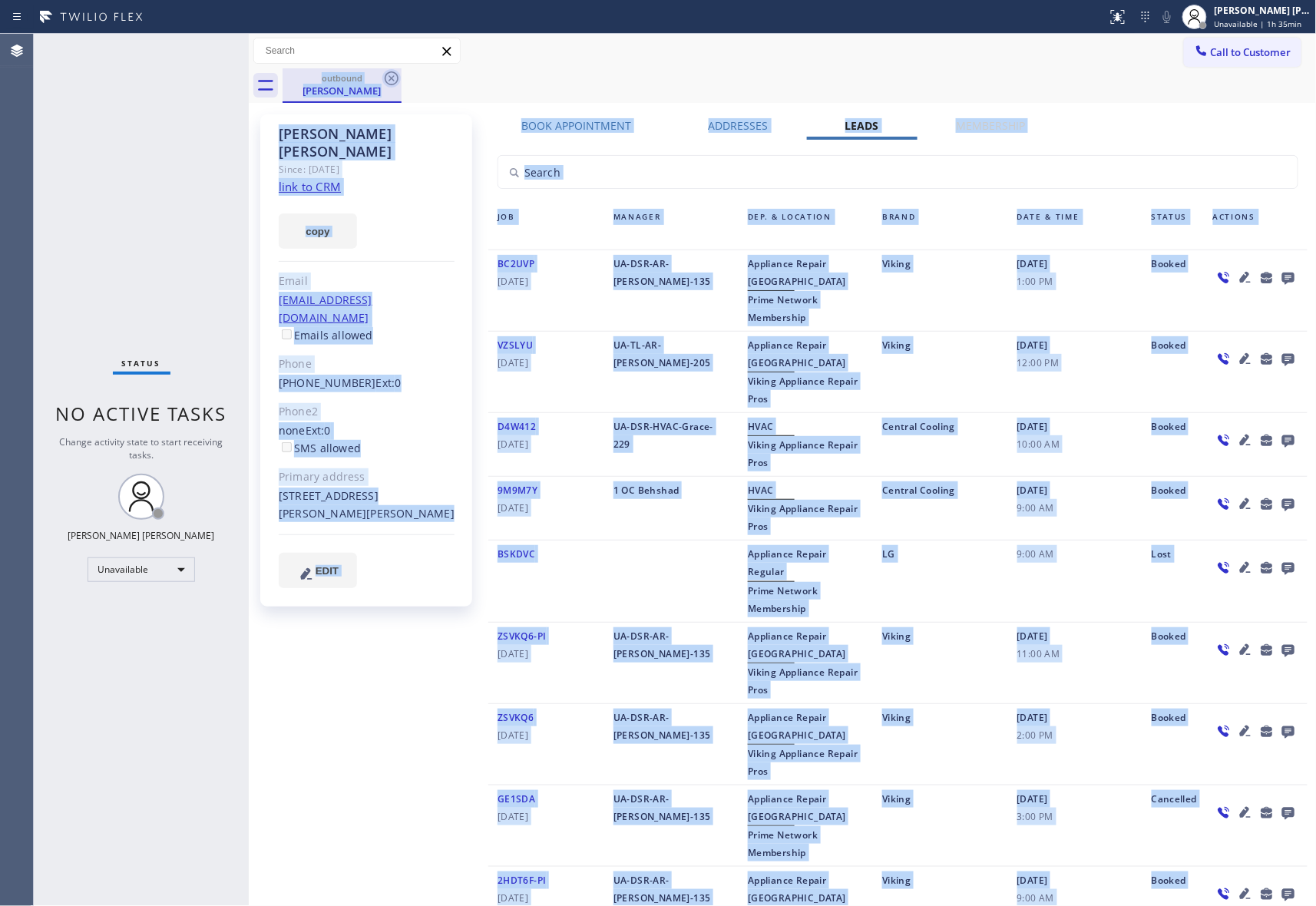
click at [384, 72] on div "outbound [PERSON_NAME]" at bounding box center [800, 86] width 1035 height 35
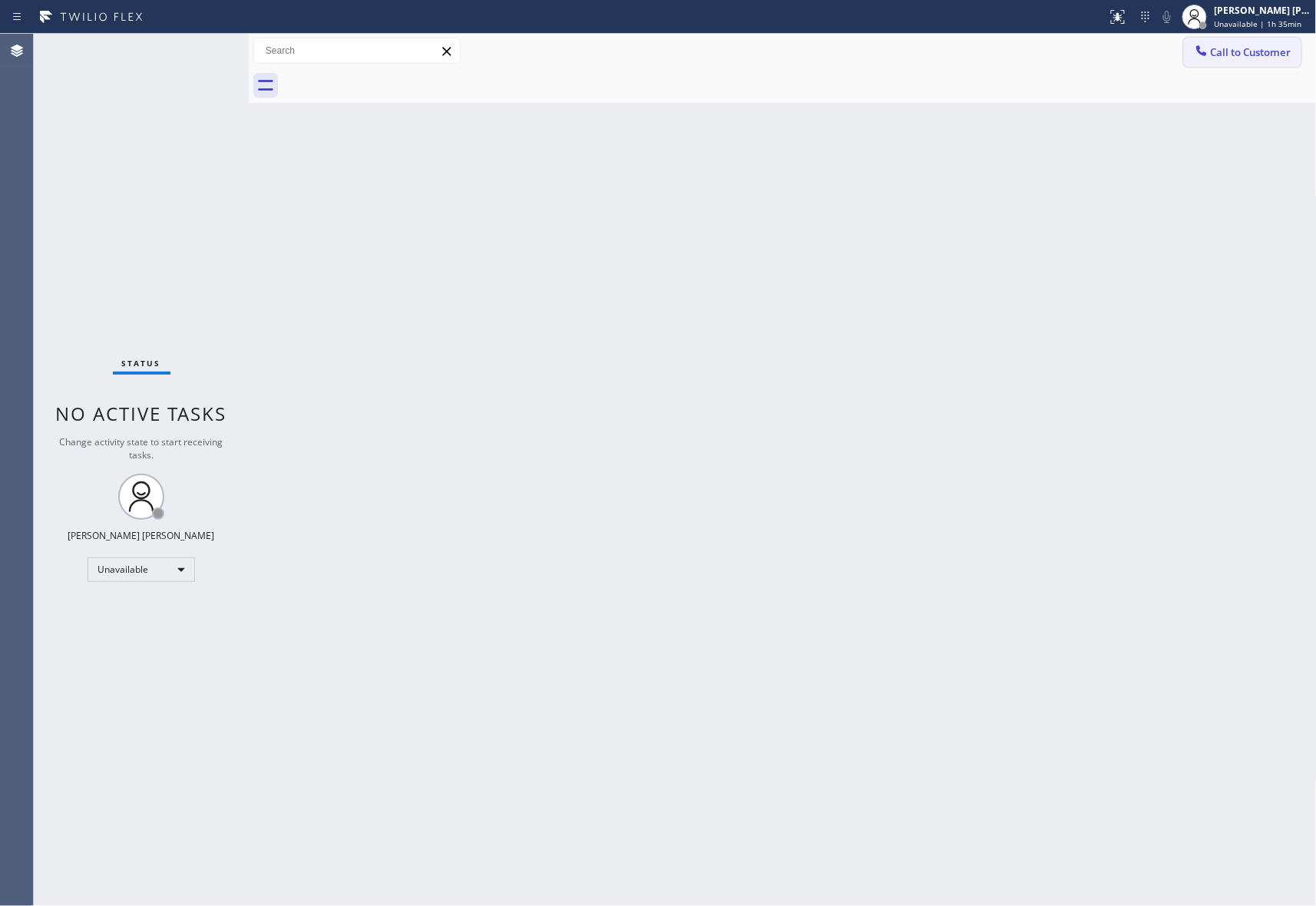
click at [1258, 43] on button "Call to Customer" at bounding box center [1242, 52] width 118 height 29
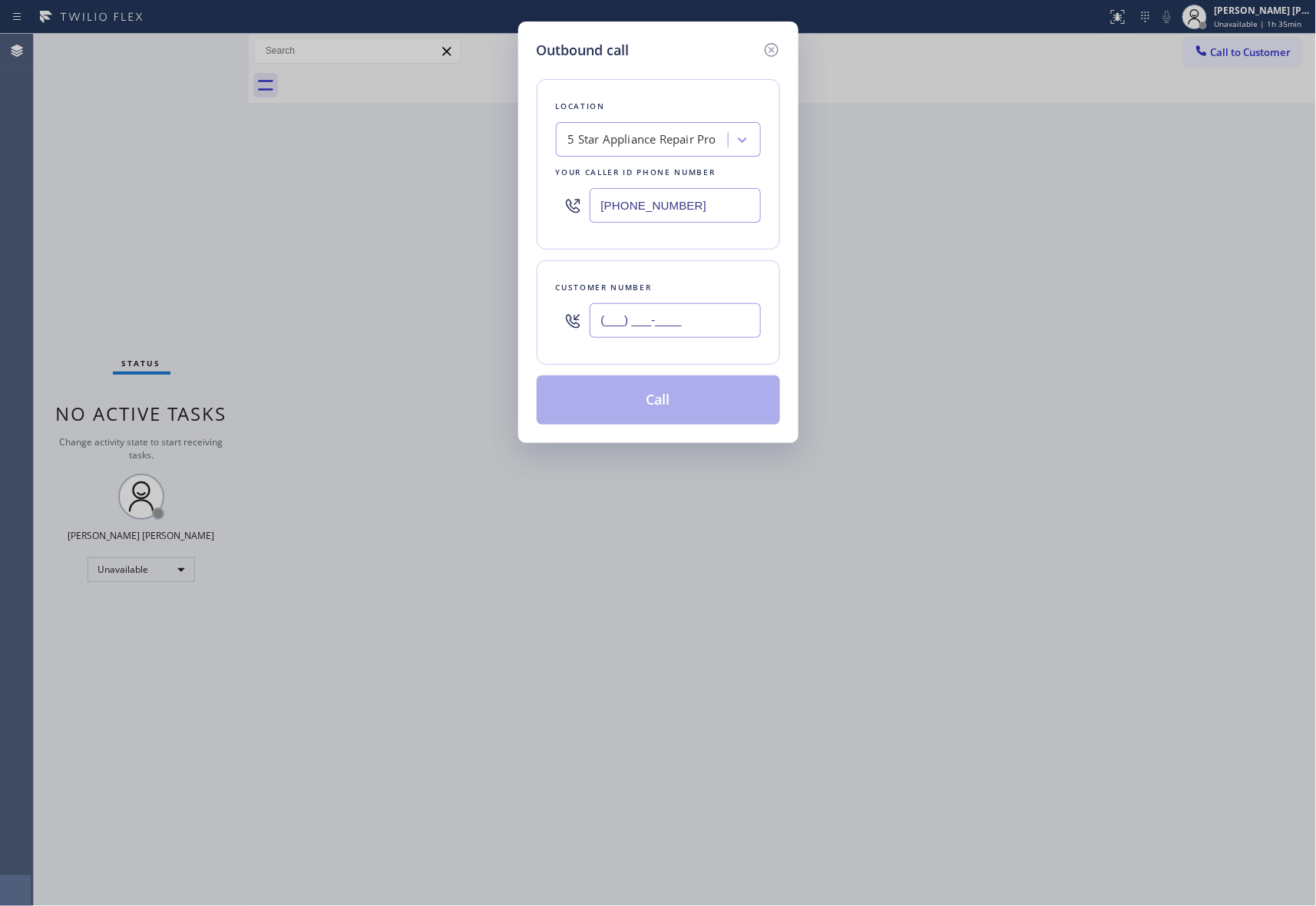
click at [691, 313] on input "(___) ___-____" at bounding box center [675, 320] width 171 height 35
paste input "212) 349-8686"
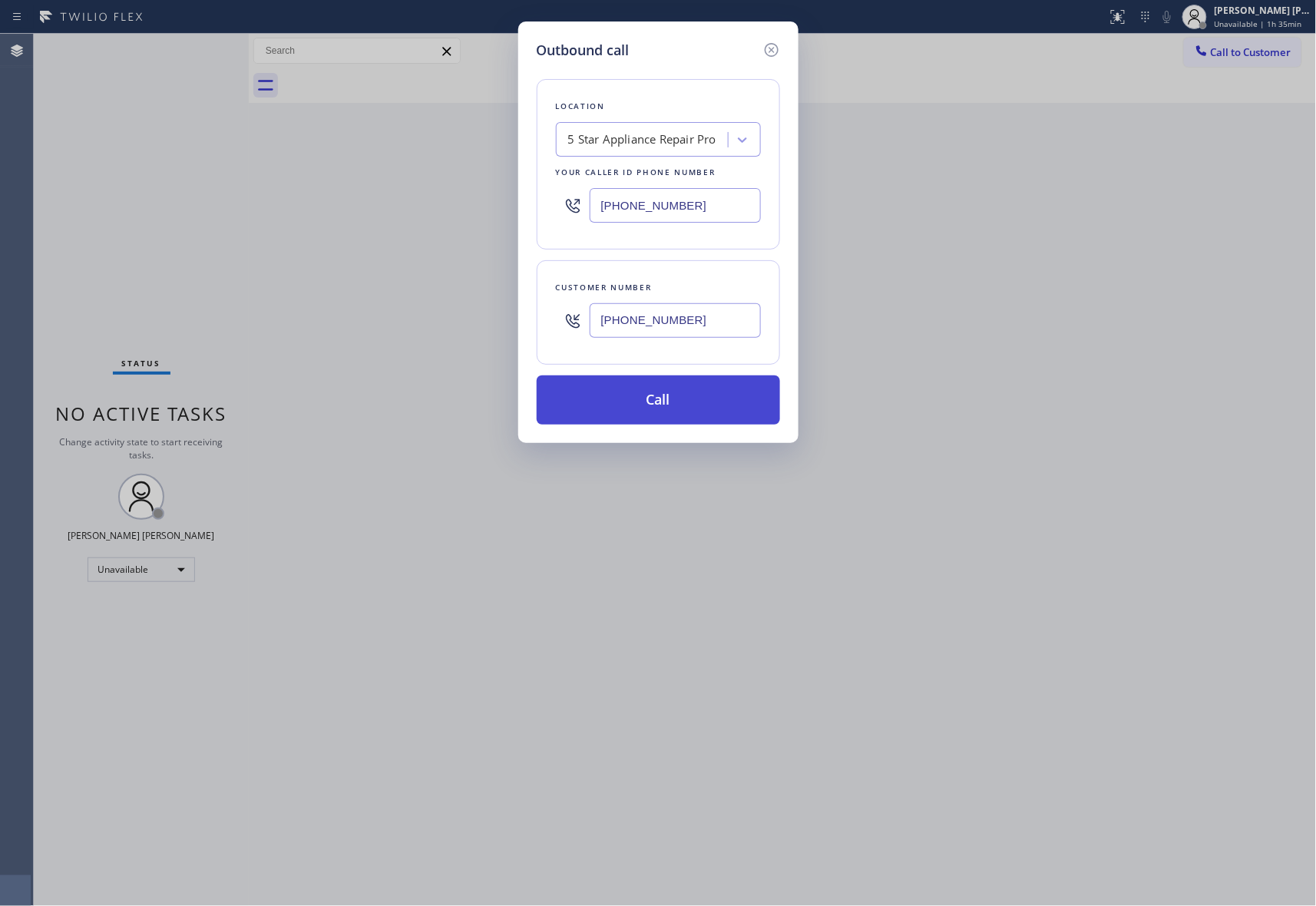
type input "[PHONE_NUMBER]"
click at [677, 395] on button "Call" at bounding box center [658, 400] width 243 height 49
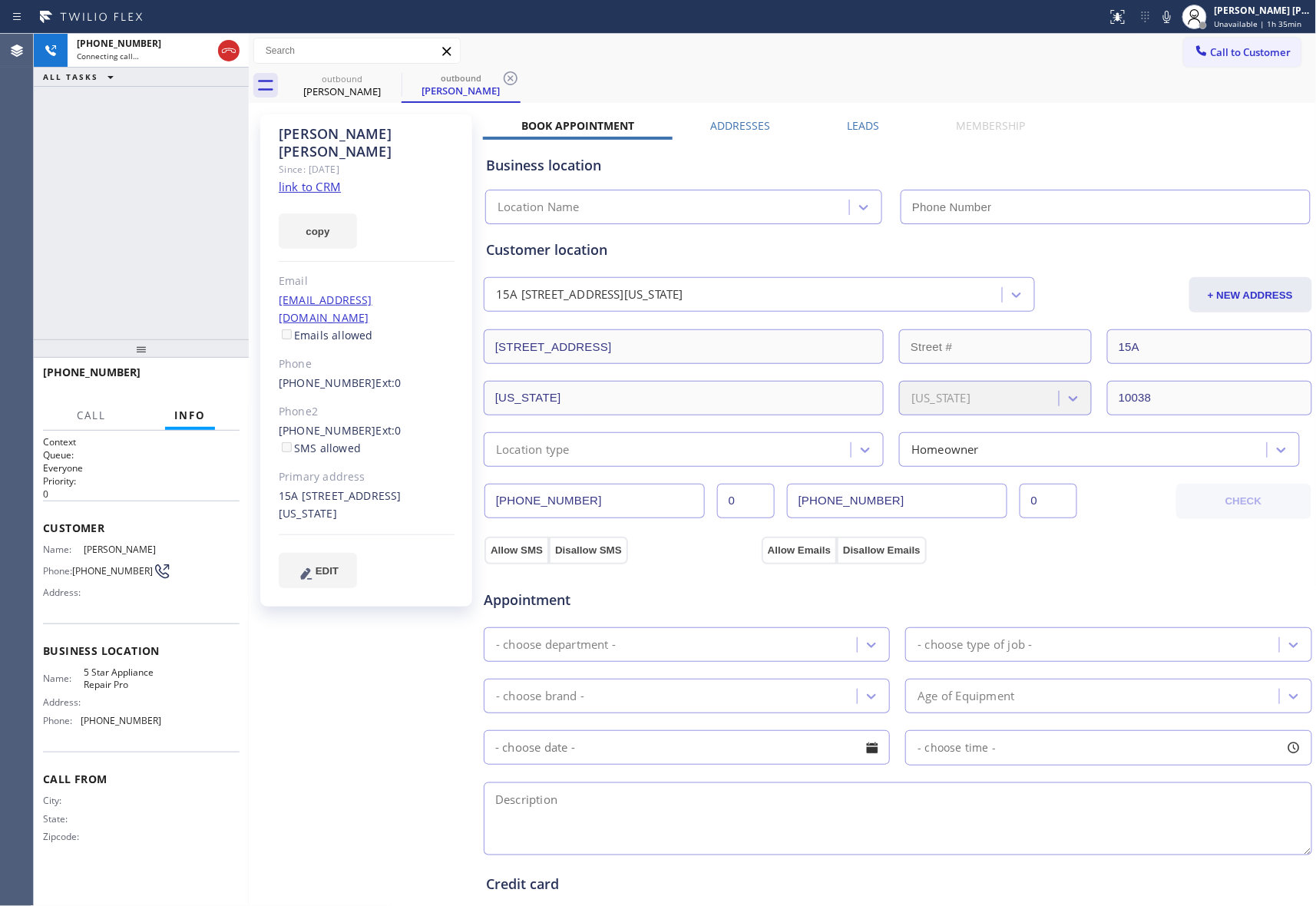
type input "[PHONE_NUMBER]"
click at [859, 124] on label "Leads" at bounding box center [864, 125] width 32 height 14
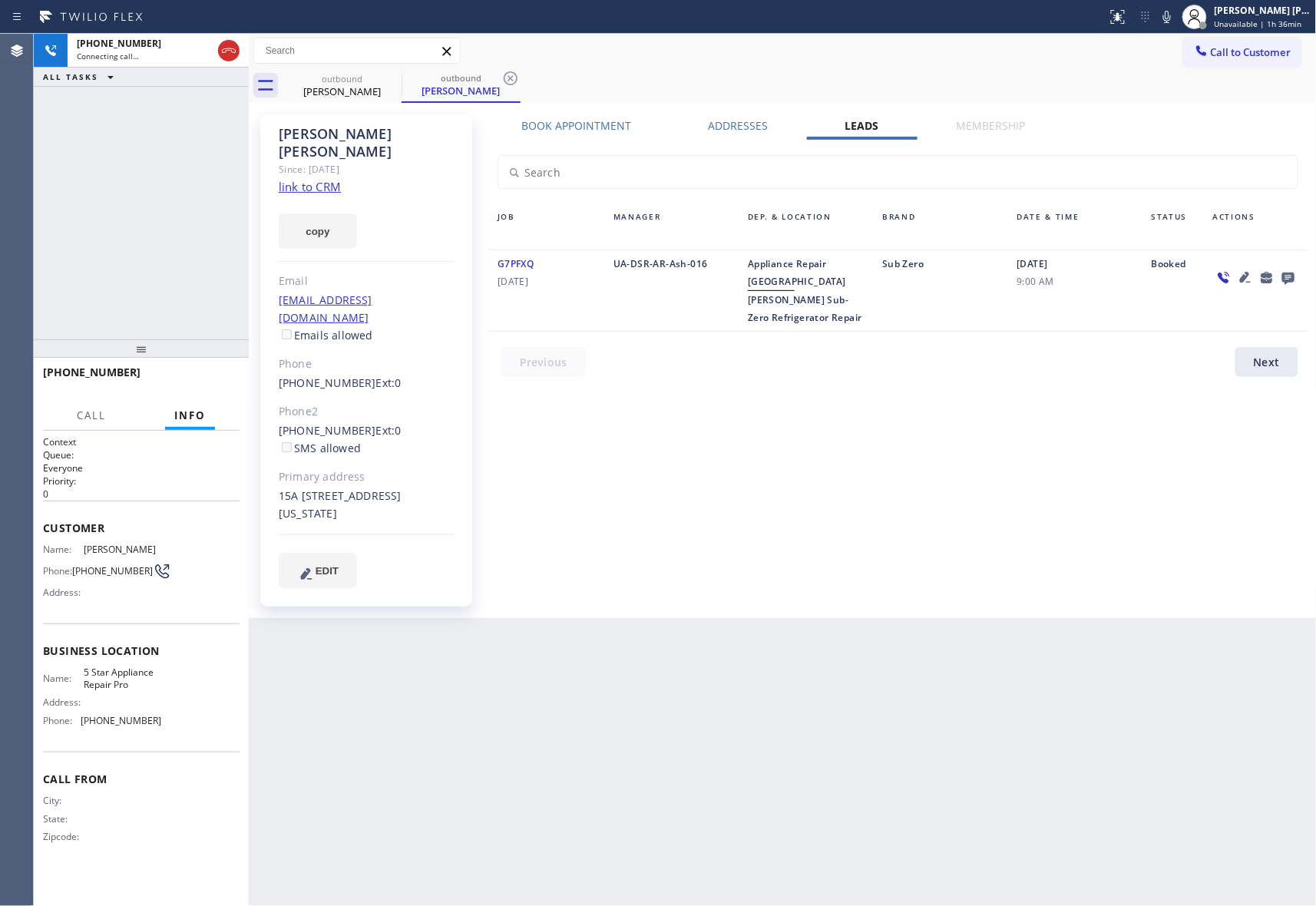
click at [1282, 273] on icon at bounding box center [1288, 279] width 13 height 13
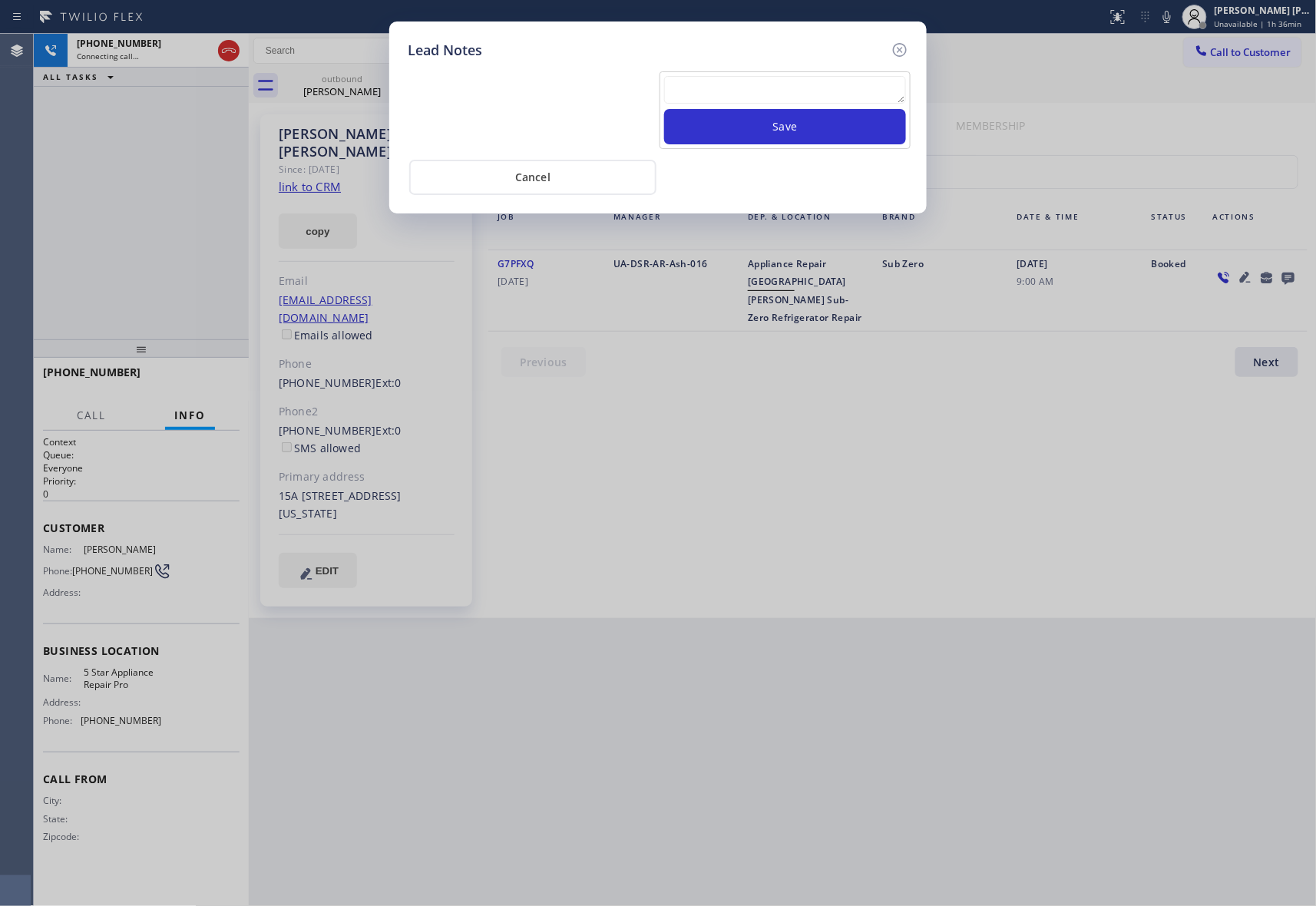
click at [719, 89] on textarea at bounding box center [785, 90] width 242 height 28
paste textarea "please transfer if cx calls back"
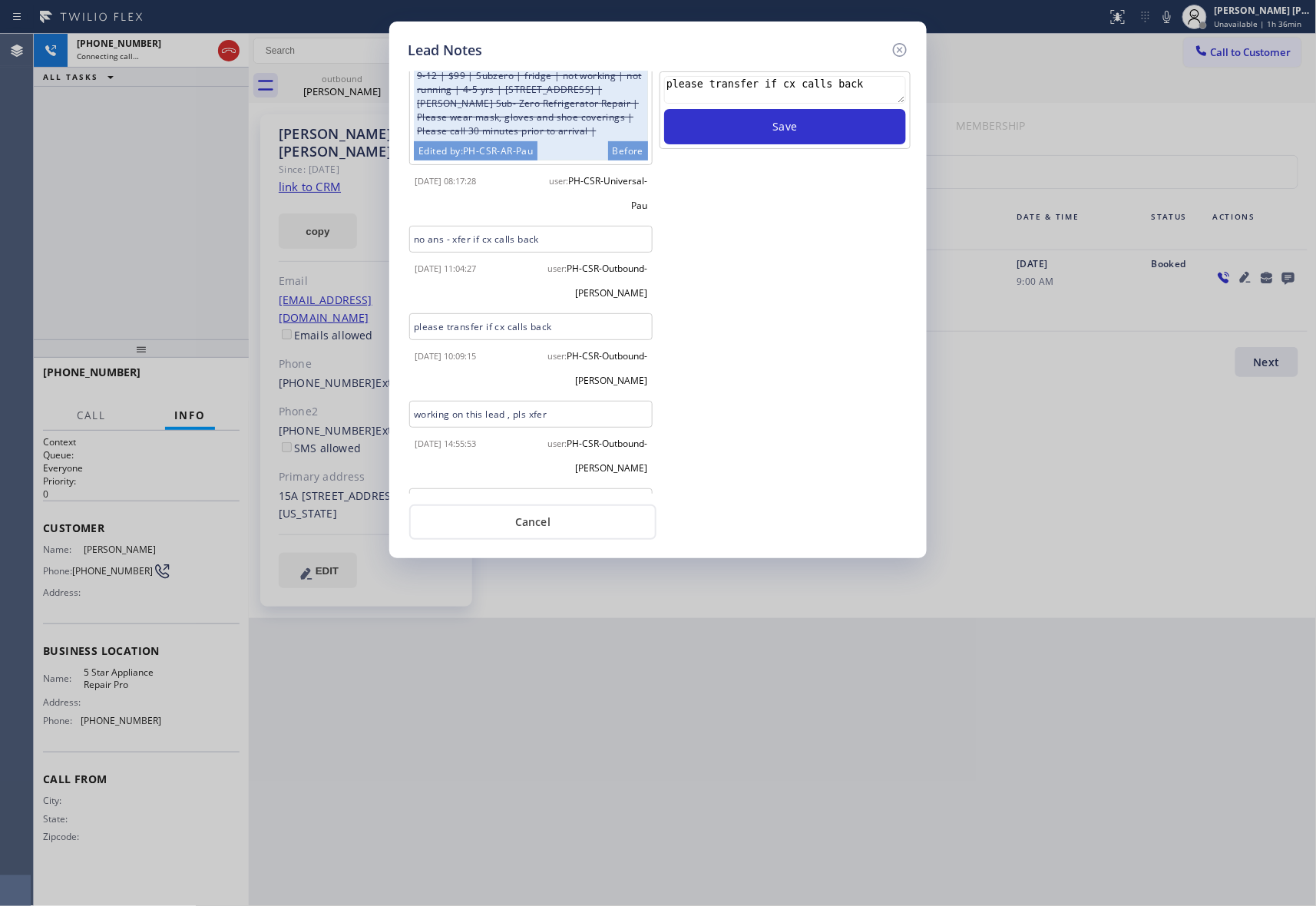
scroll to position [330, 0]
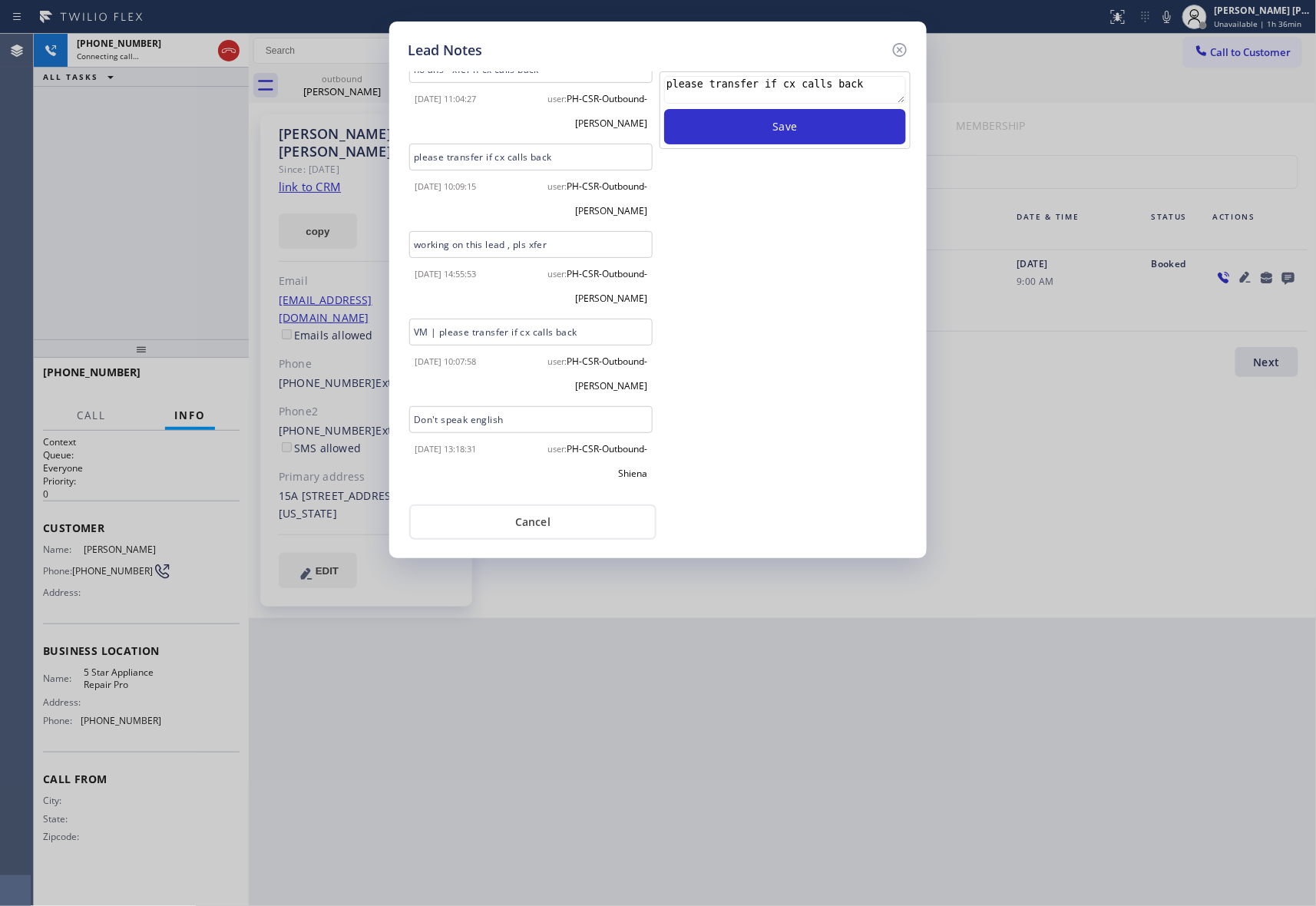
click at [748, 93] on textarea "please transfer if cx calls back" at bounding box center [785, 90] width 242 height 28
type textarea "please transfer if cx calls back"
click at [771, 121] on button "Save" at bounding box center [785, 127] width 242 height 36
click at [903, 49] on icon at bounding box center [900, 50] width 19 height 19
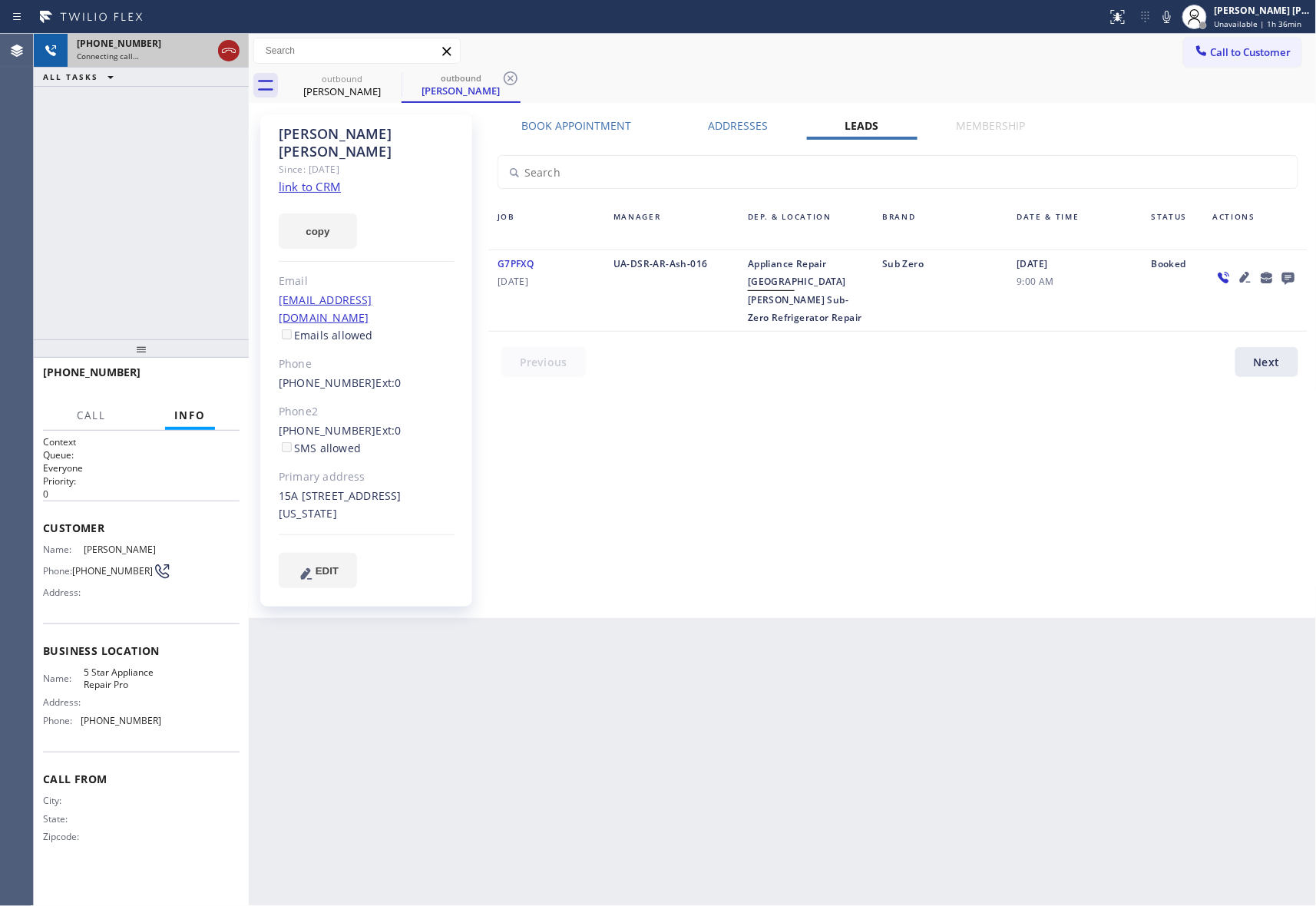
click at [228, 45] on icon at bounding box center [229, 51] width 19 height 19
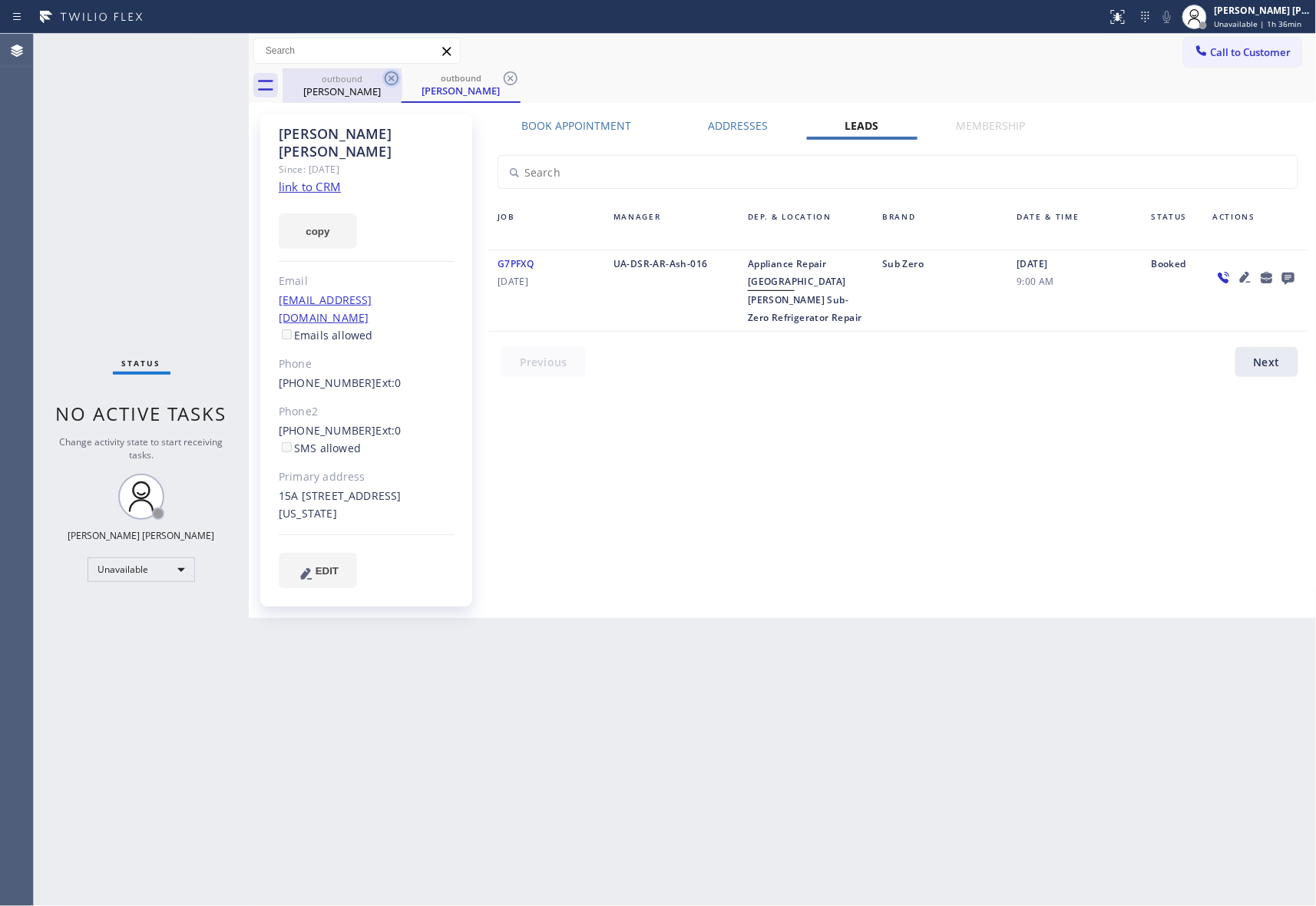
click at [391, 77] on icon at bounding box center [392, 79] width 19 height 19
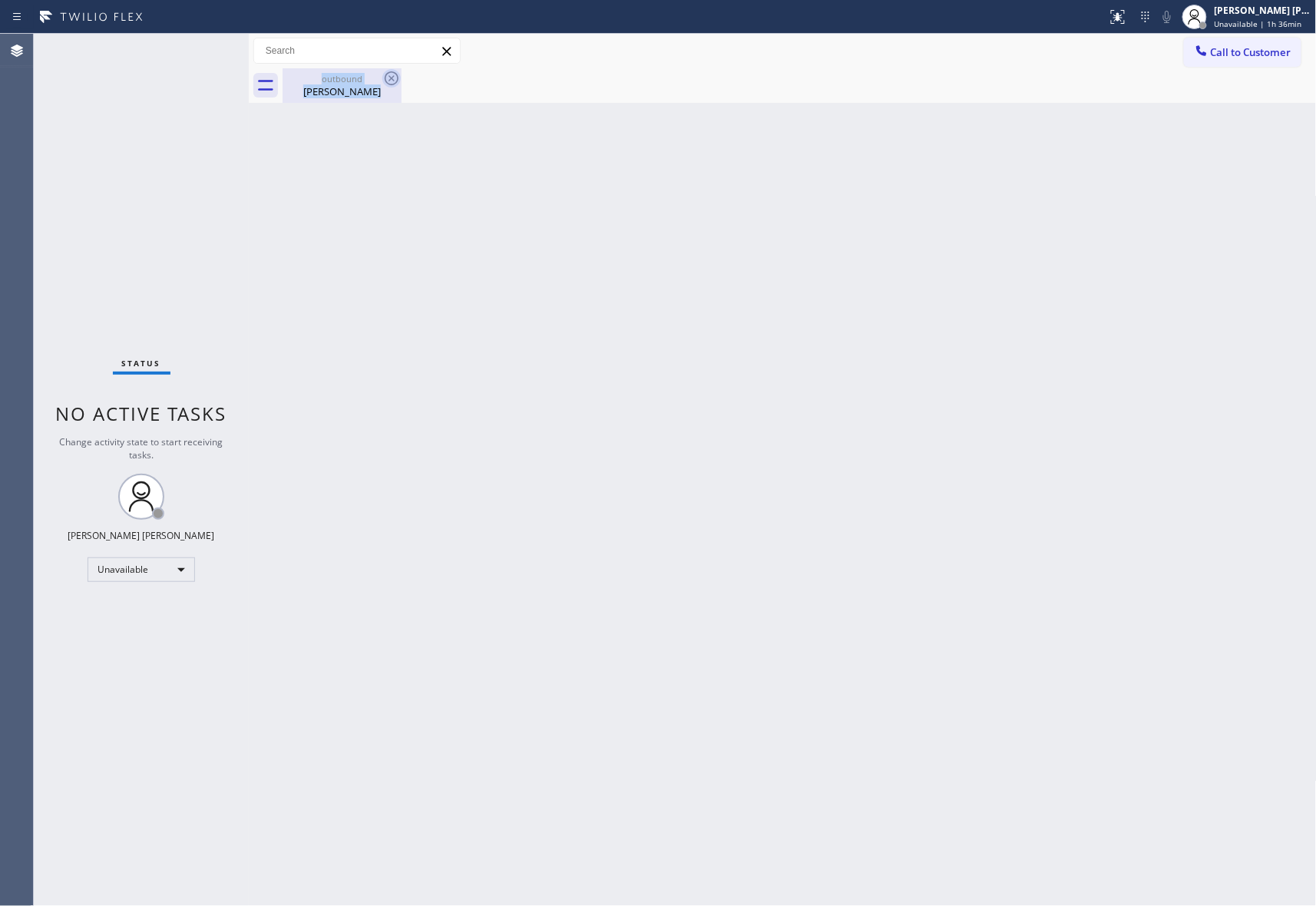
click at [391, 77] on div "outbound [PERSON_NAME]" at bounding box center [342, 86] width 119 height 35
click at [391, 77] on icon at bounding box center [392, 79] width 19 height 19
click at [1266, 55] on span "Call to Customer" at bounding box center [1251, 52] width 80 height 14
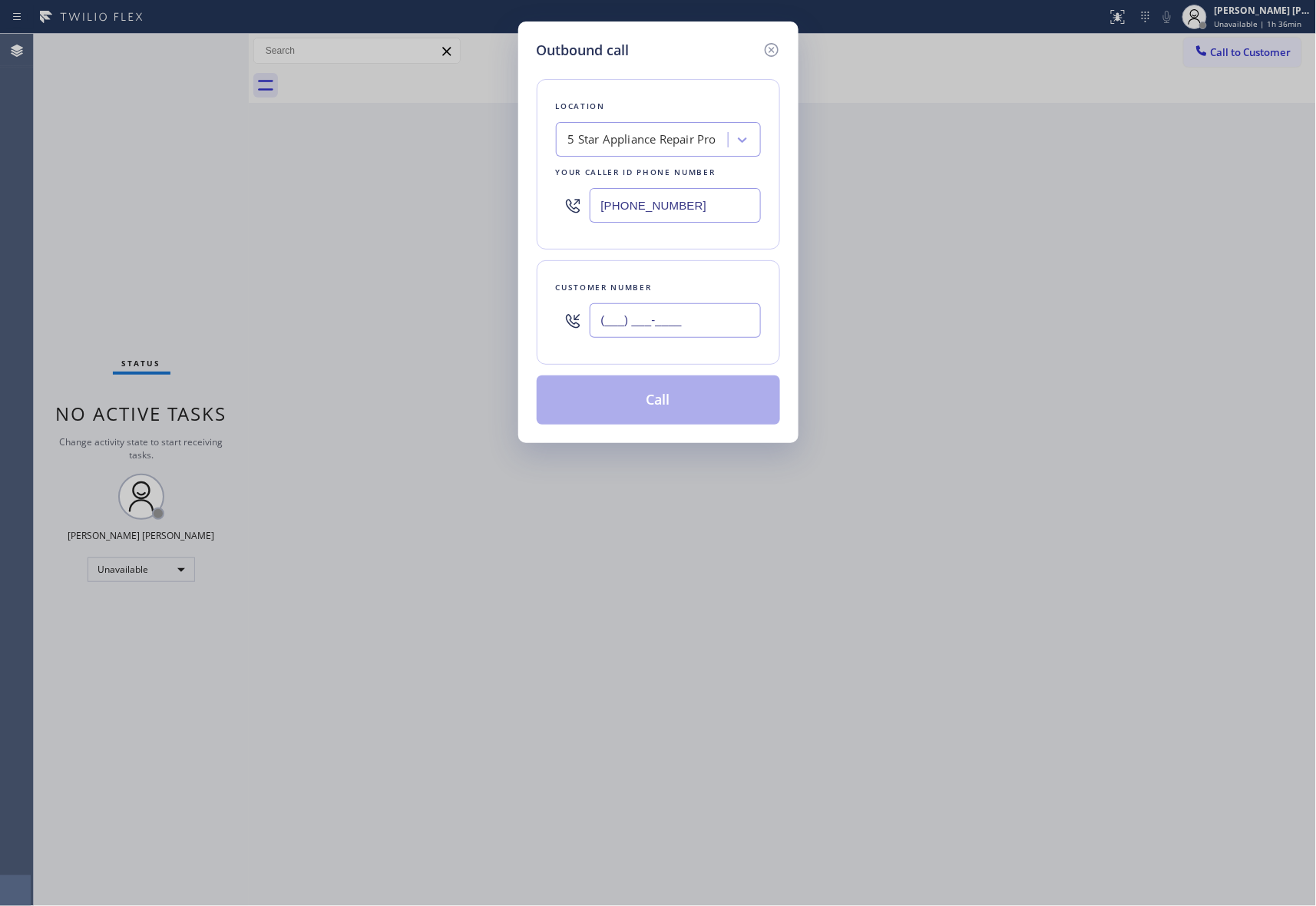
click at [697, 327] on input "(___) ___-____" at bounding box center [675, 320] width 171 height 35
paste input "847) 903-0900"
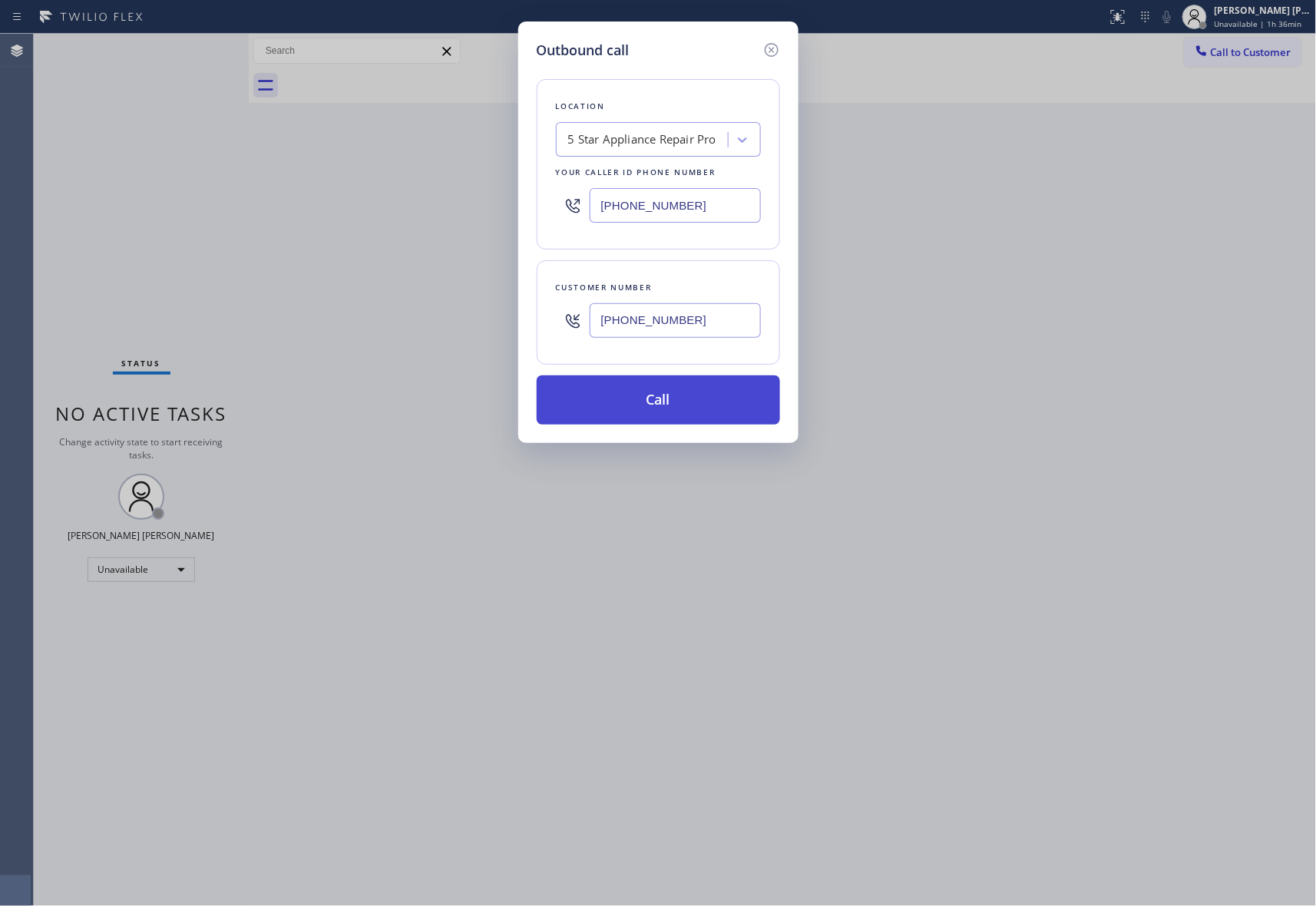
type input "[PHONE_NUMBER]"
click at [688, 406] on button "Call" at bounding box center [658, 400] width 243 height 49
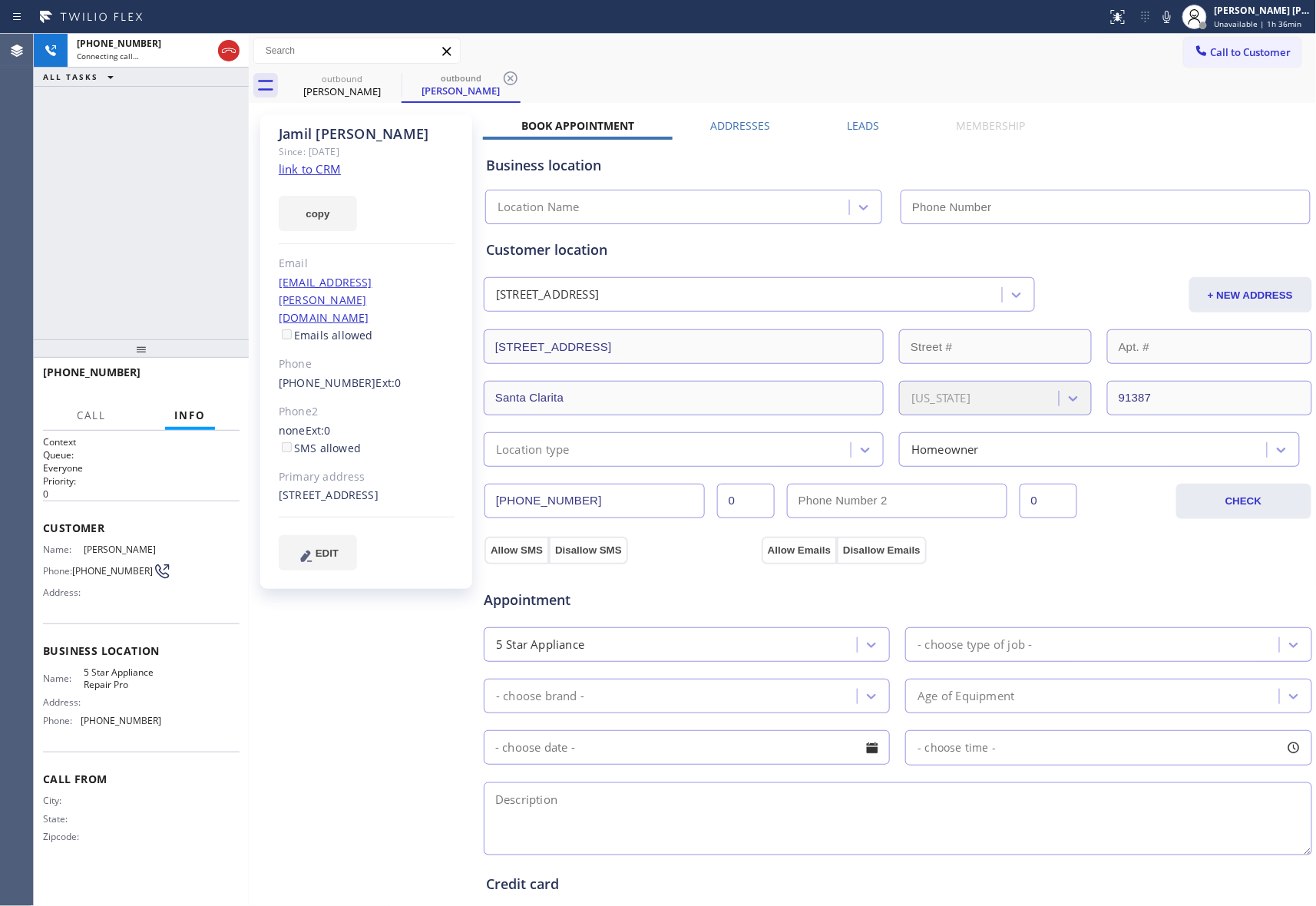
type input "[PHONE_NUMBER]"
drag, startPoint x: 194, startPoint y: 379, endPoint x: 13, endPoint y: 358, distance: 182.2
click at [194, 378] on span "HANG UP" at bounding box center [203, 379] width 47 height 11
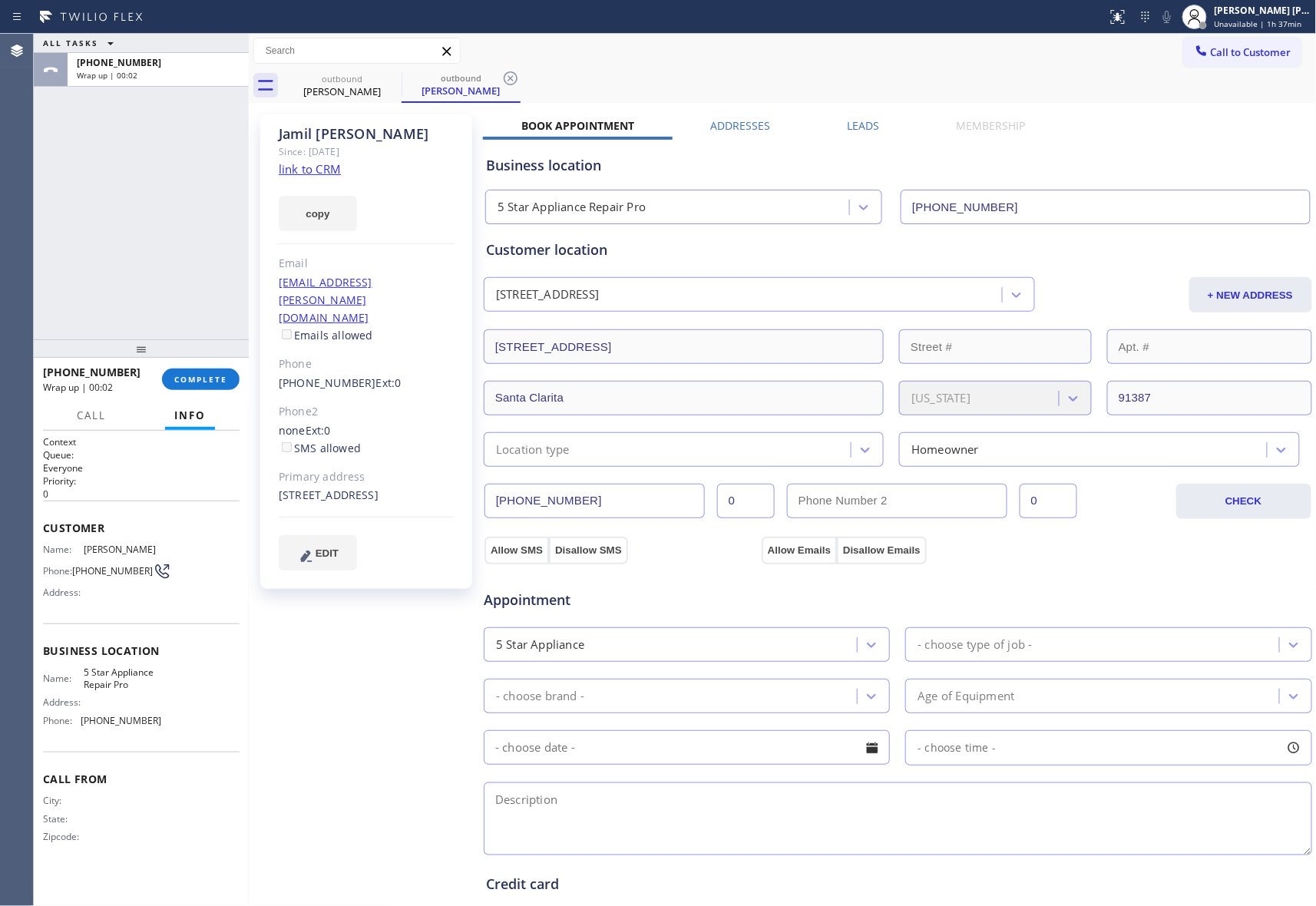
click at [858, 127] on label "Leads" at bounding box center [864, 125] width 32 height 14
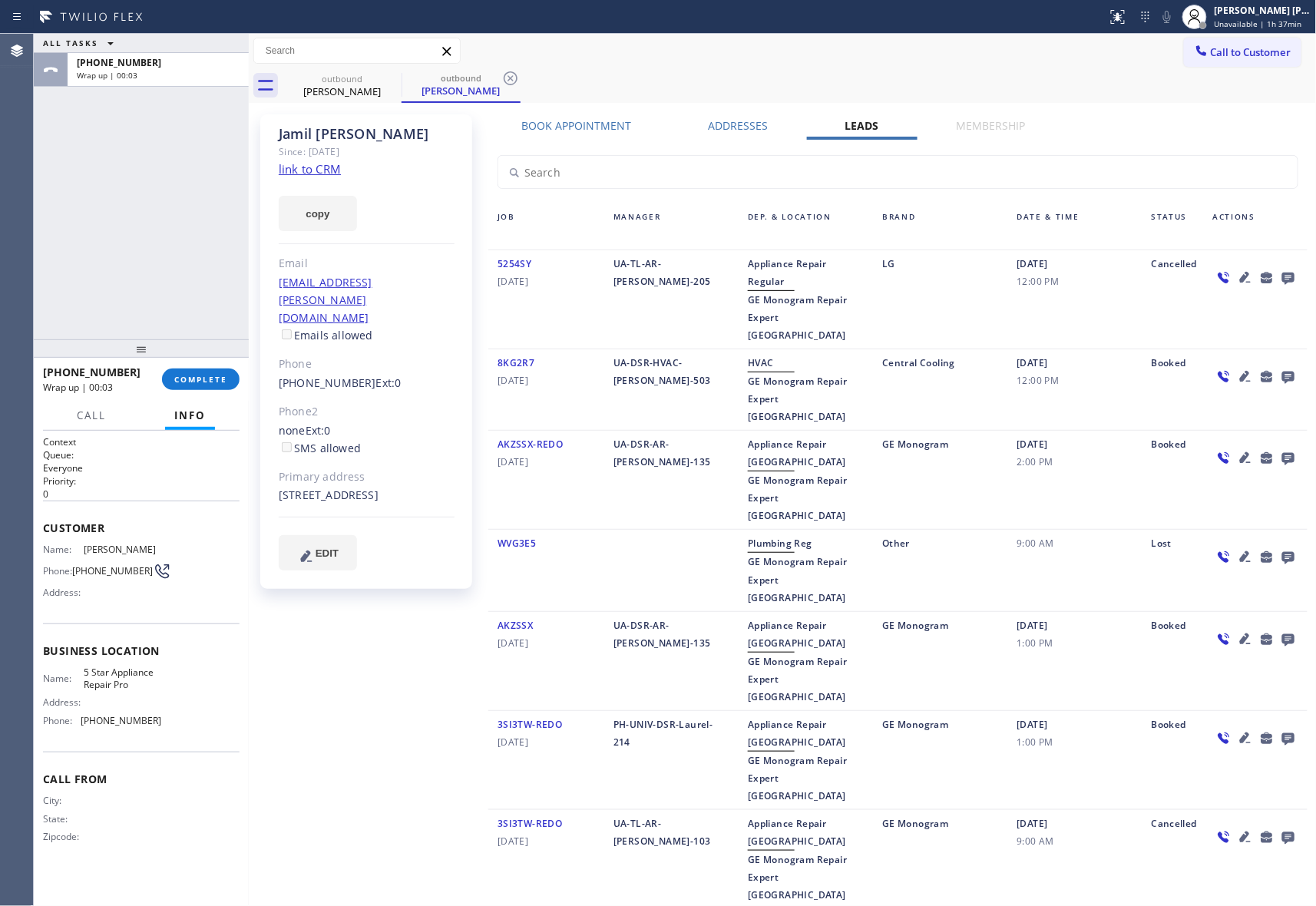
click at [1282, 278] on icon at bounding box center [1288, 279] width 13 height 13
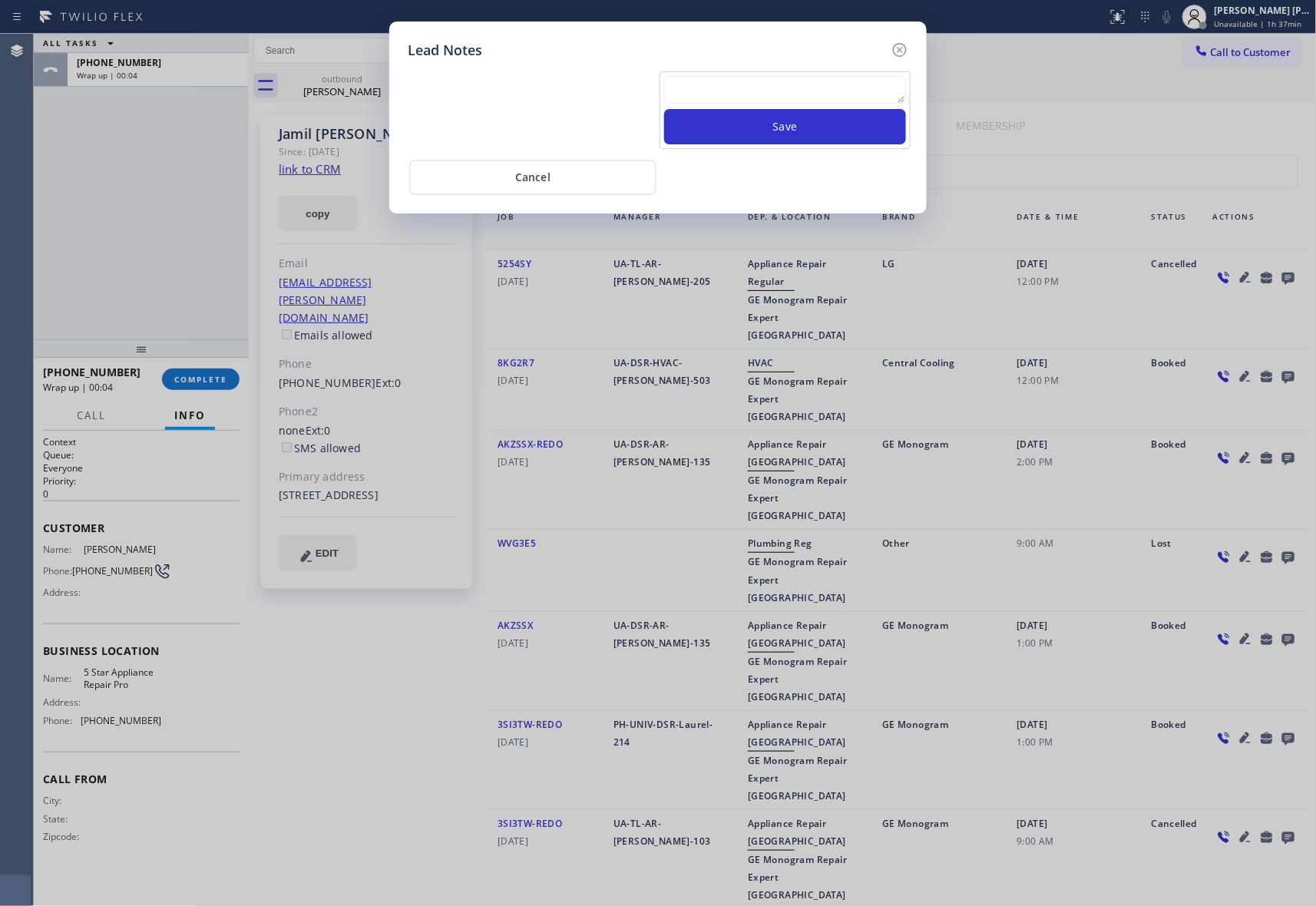
click at [755, 92] on textarea at bounding box center [785, 90] width 242 height 28
paste textarea "VM | please transfer if cx calls back"
type textarea "VM | please transfer if cx calls back"
click at [791, 119] on button "Save" at bounding box center [785, 127] width 242 height 36
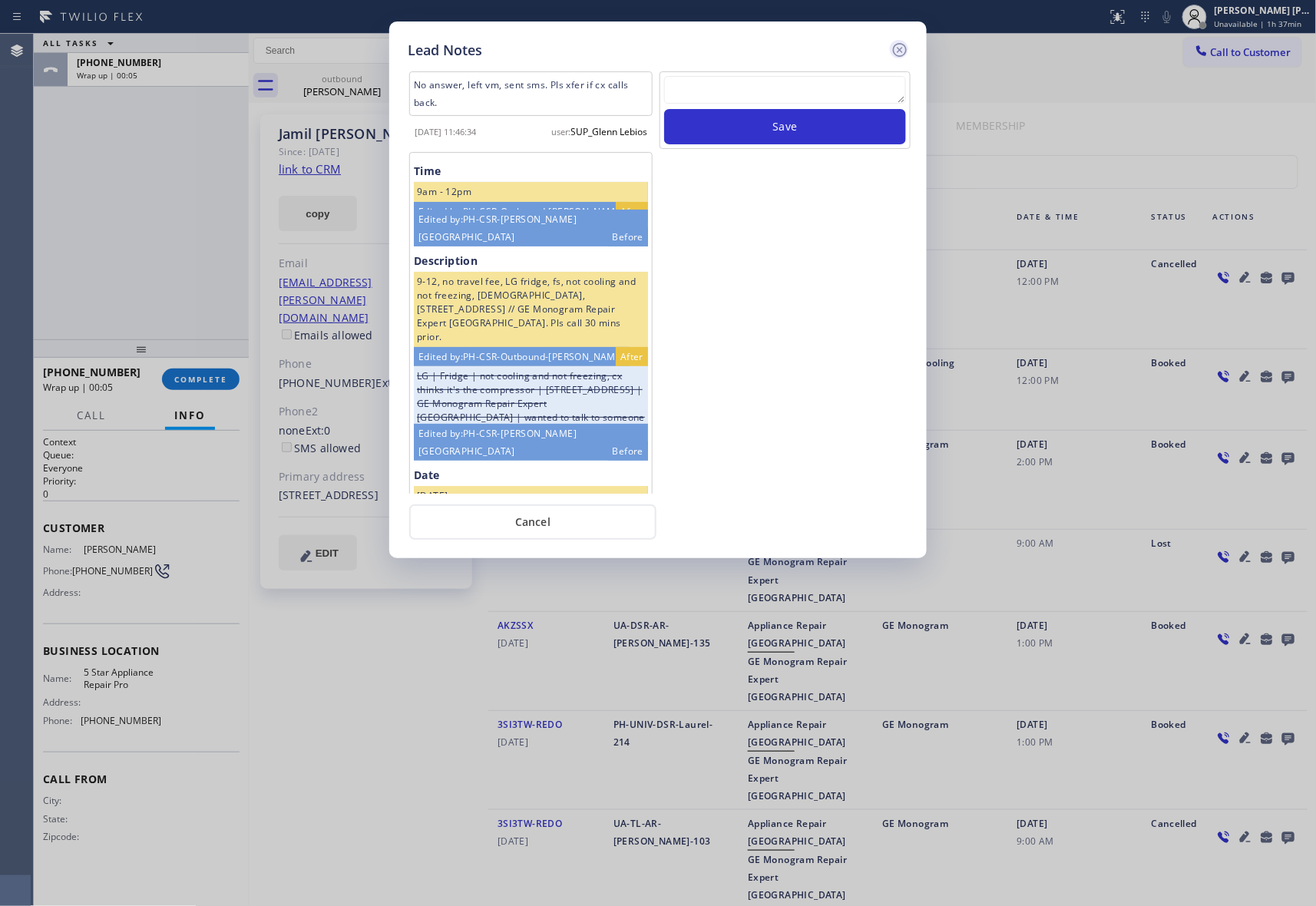
click at [902, 50] on icon at bounding box center [900, 50] width 14 height 14
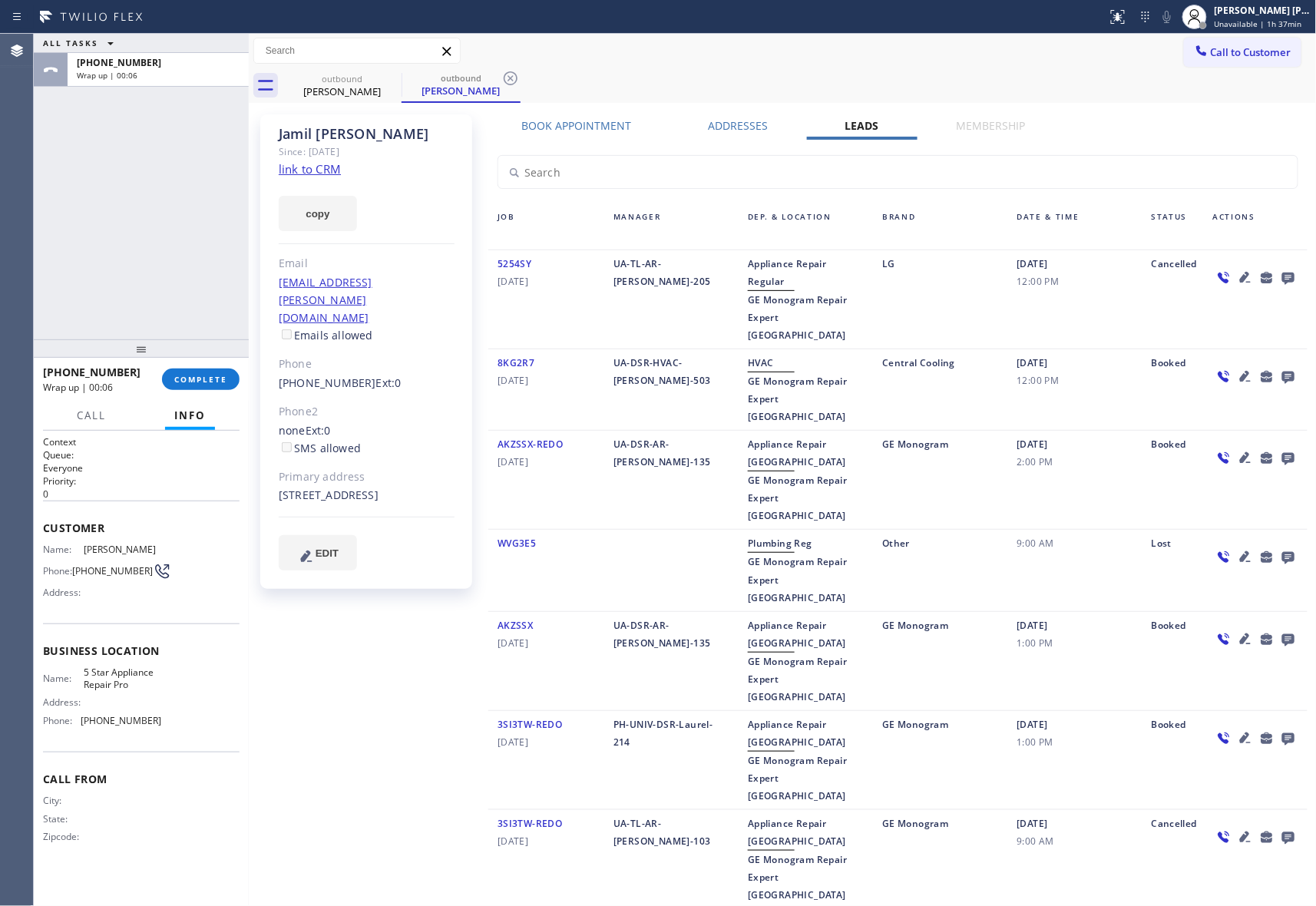
click at [207, 367] on div "[PHONE_NUMBER] Wrap up | 00:06 COMPLETE" at bounding box center [141, 378] width 196 height 40
click at [210, 378] on span "COMPLETE" at bounding box center [201, 379] width 53 height 11
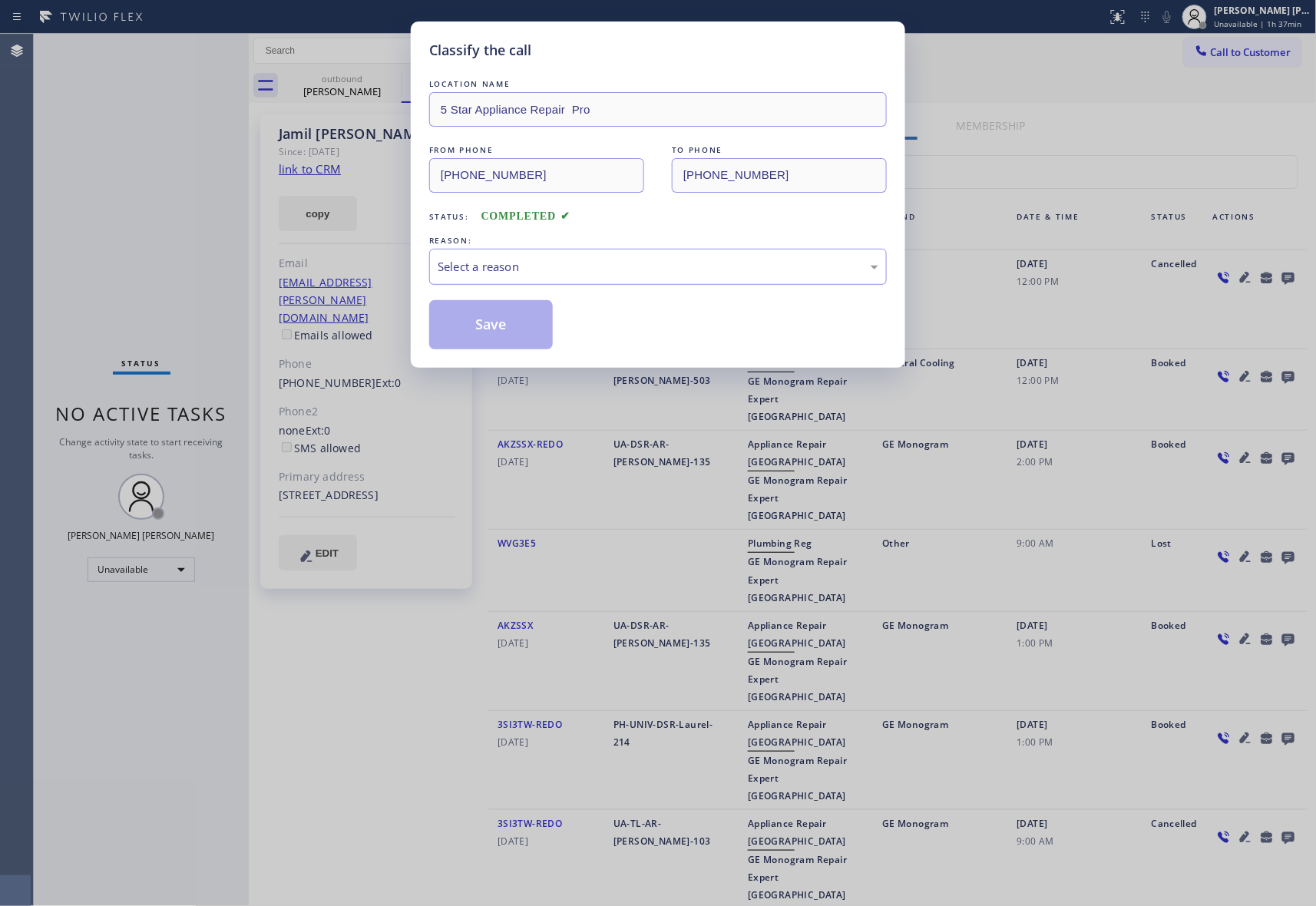
click at [547, 264] on div "Select a reason" at bounding box center [658, 267] width 441 height 18
click at [477, 329] on button "Save" at bounding box center [491, 325] width 124 height 49
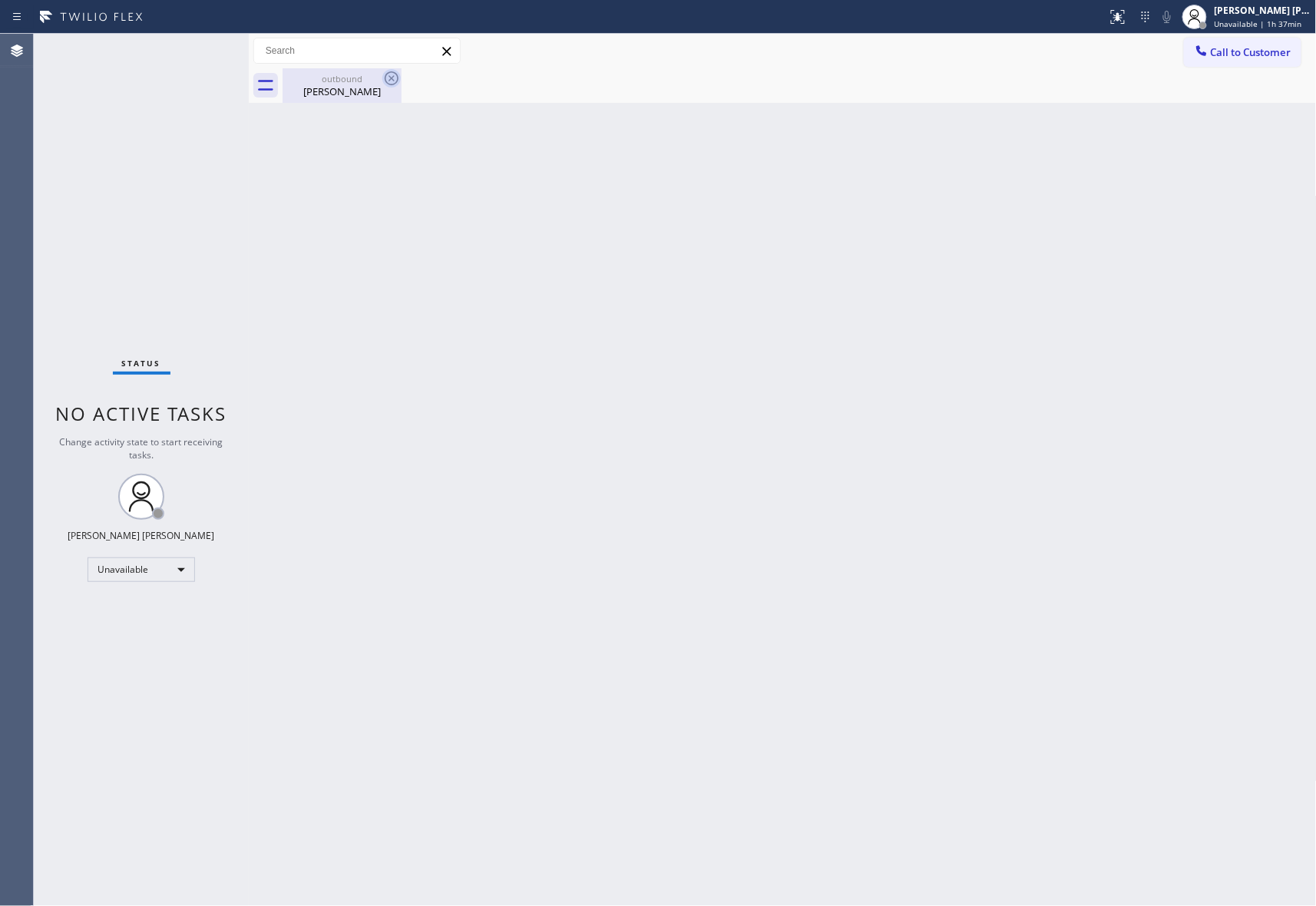
drag, startPoint x: 354, startPoint y: 84, endPoint x: 395, endPoint y: 84, distance: 41.0
click at [358, 85] on div "[PERSON_NAME]" at bounding box center [342, 91] width 116 height 14
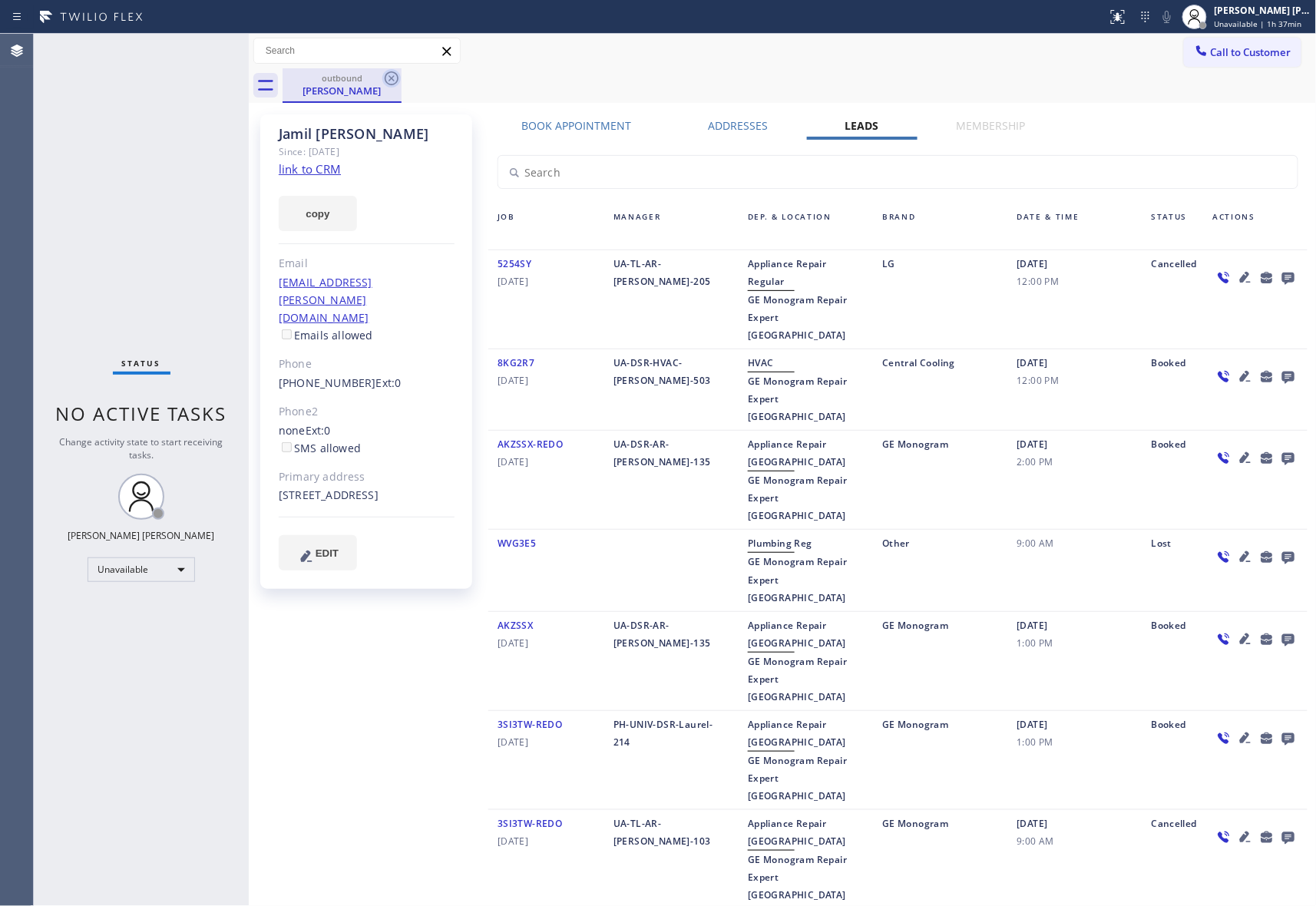
click at [394, 83] on icon at bounding box center [392, 79] width 19 height 19
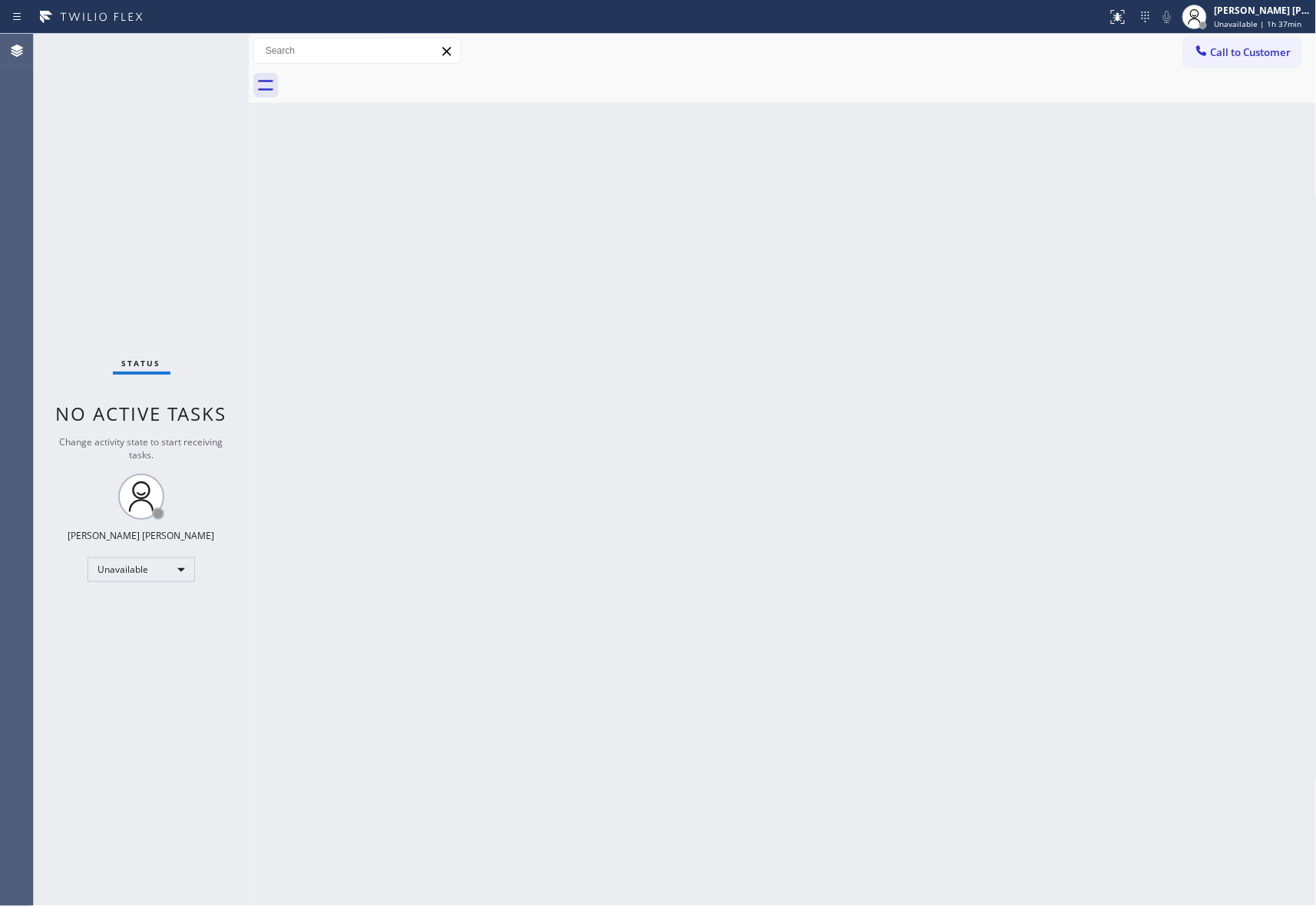
click at [394, 83] on div at bounding box center [800, 86] width 1035 height 35
click at [1246, 51] on span "Call to Customer" at bounding box center [1251, 52] width 80 height 14
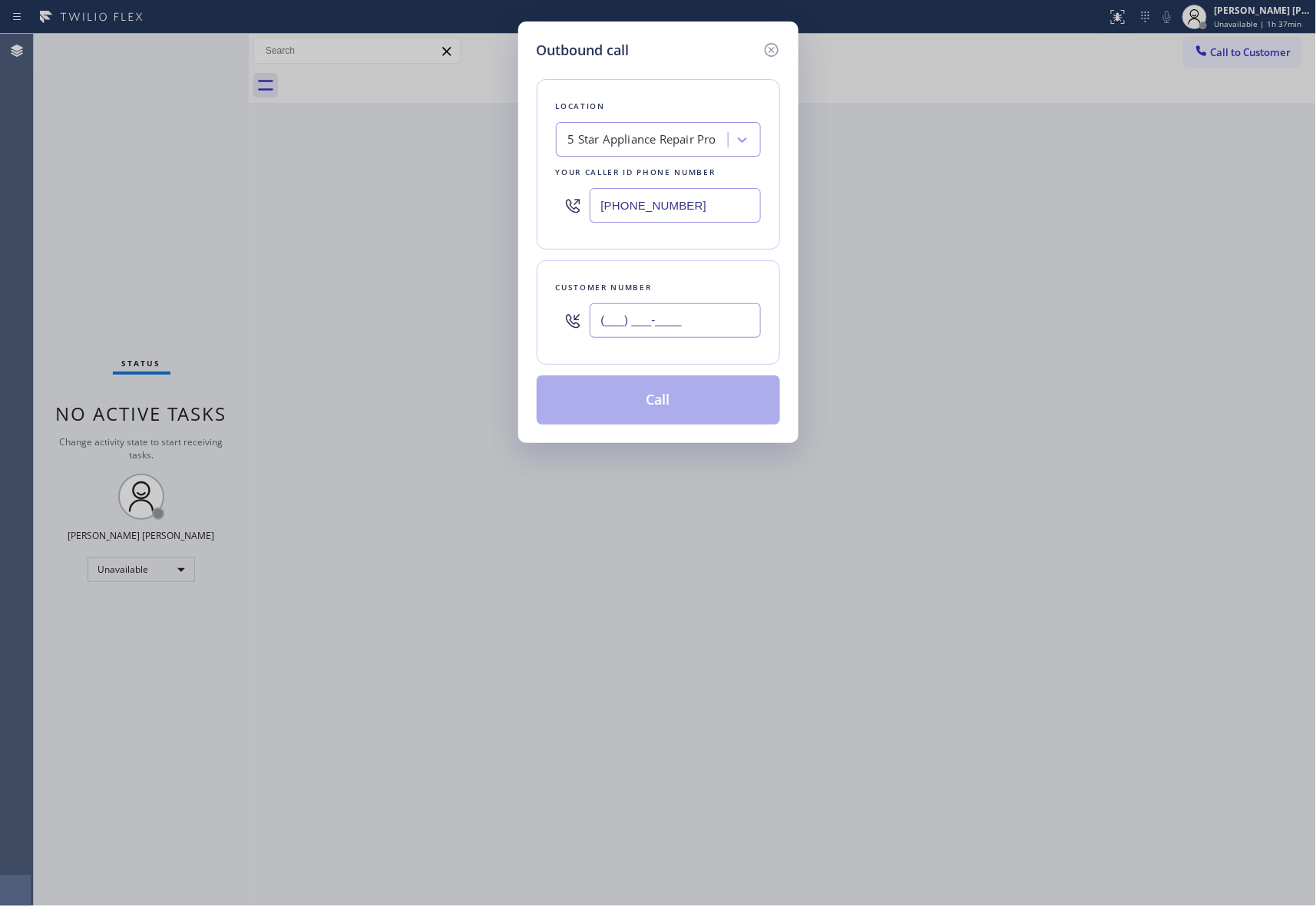
click at [692, 334] on input "(___) ___-____" at bounding box center [675, 320] width 171 height 35
paste input "623) 633-1009"
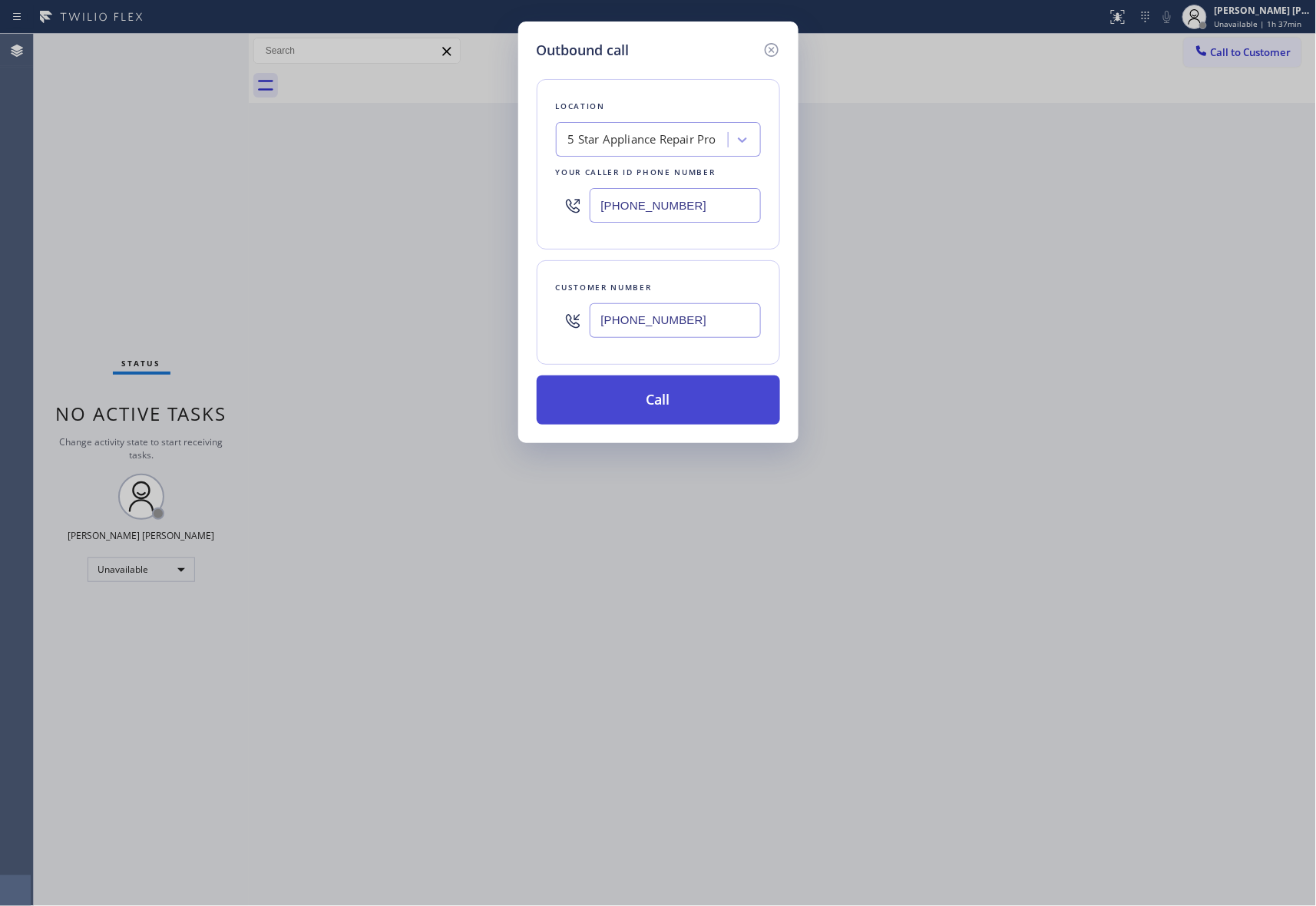
type input "[PHONE_NUMBER]"
click at [625, 407] on button "Call" at bounding box center [658, 400] width 243 height 49
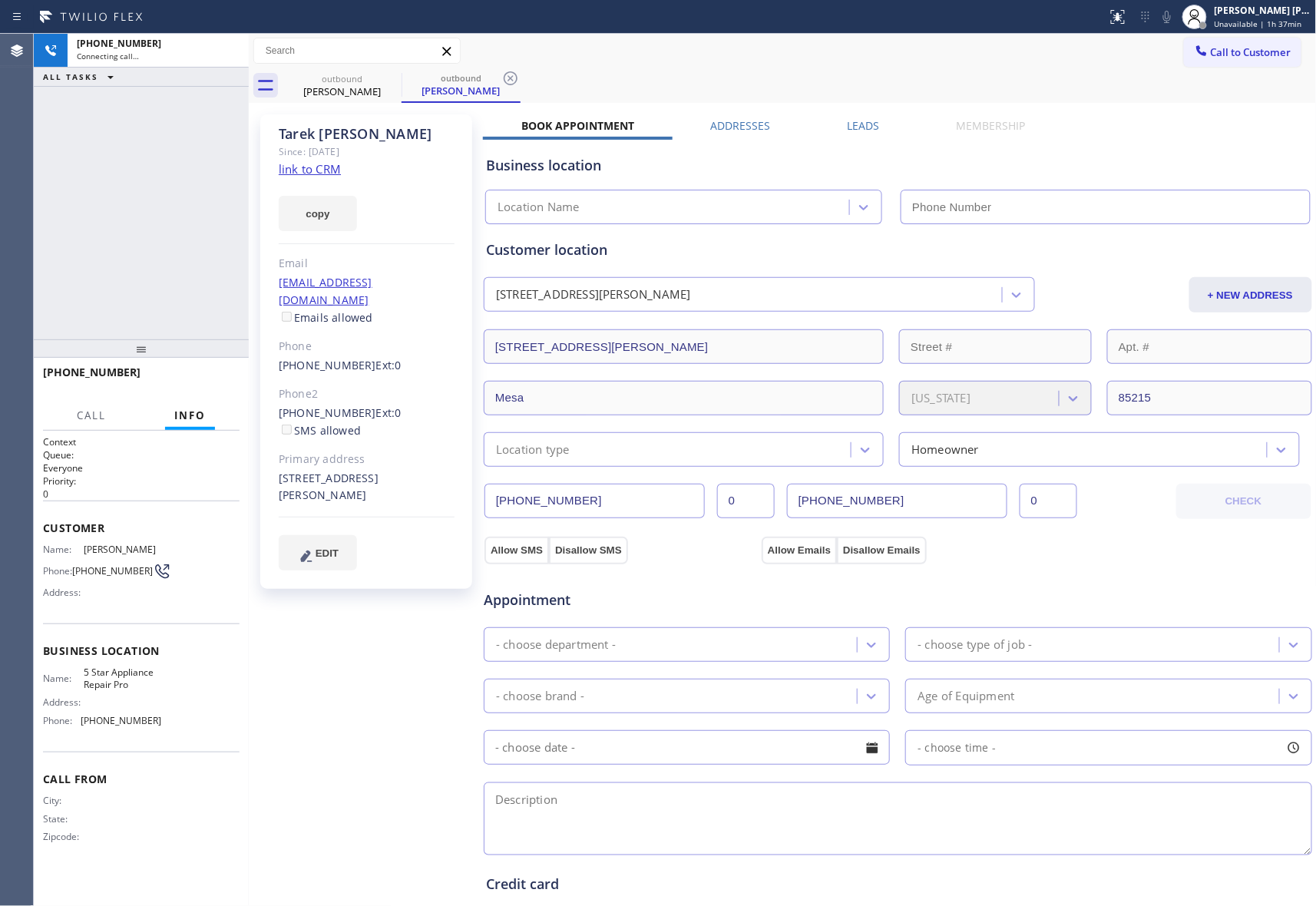
type input "[PHONE_NUMBER]"
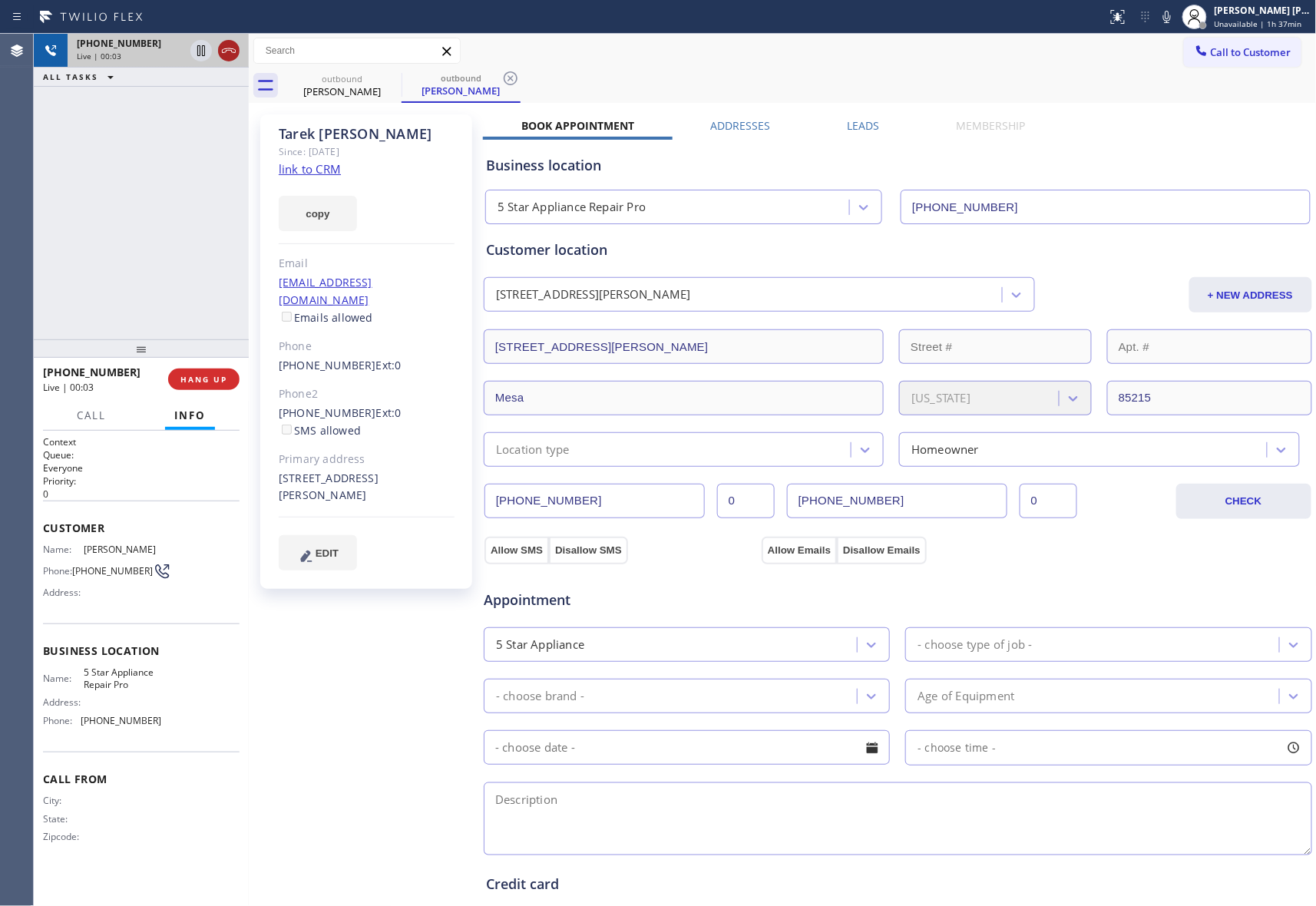
click at [230, 47] on icon at bounding box center [229, 51] width 19 height 19
click at [848, 124] on label "Leads" at bounding box center [864, 125] width 32 height 14
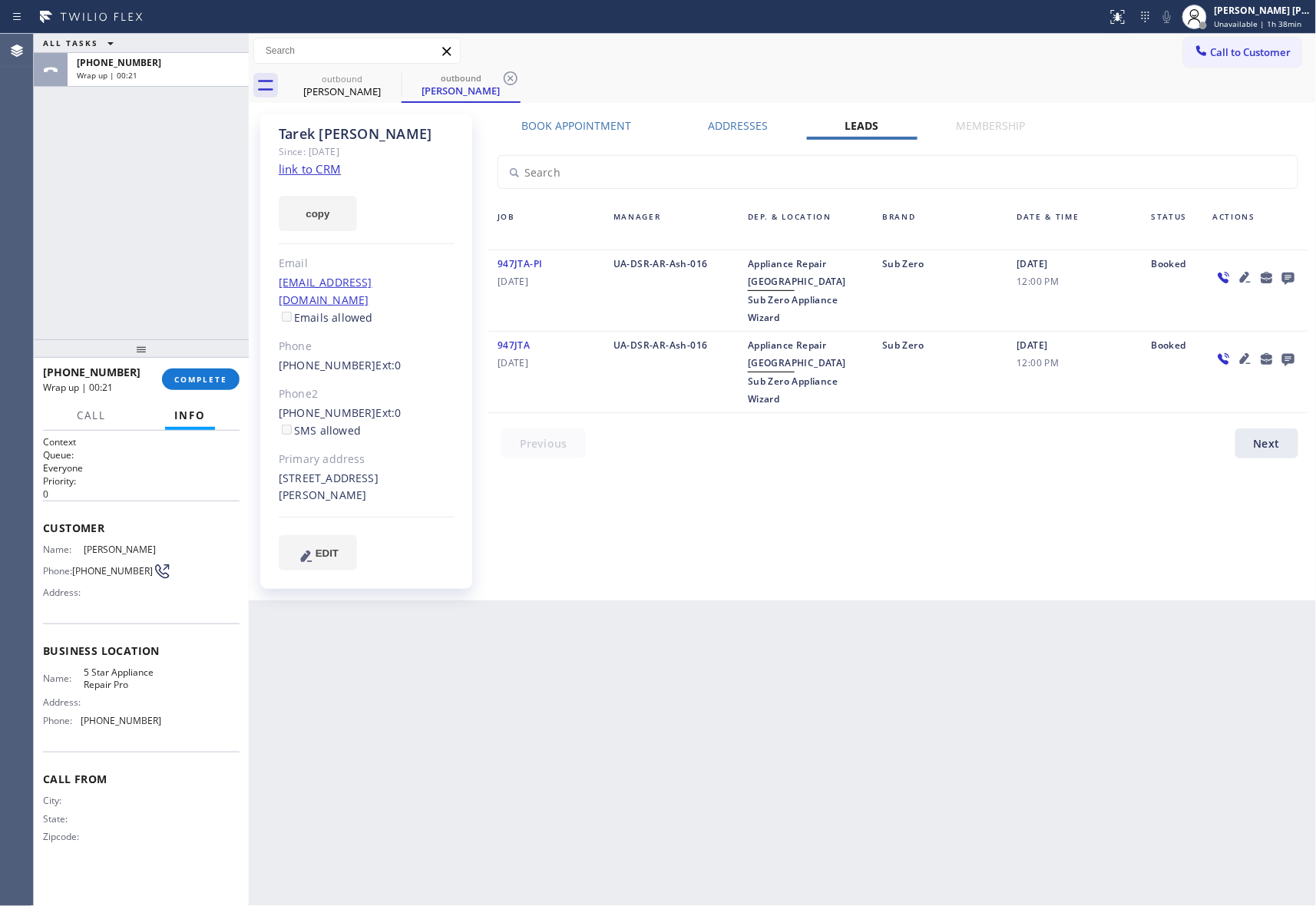
click at [1287, 274] on icon at bounding box center [1288, 279] width 13 height 13
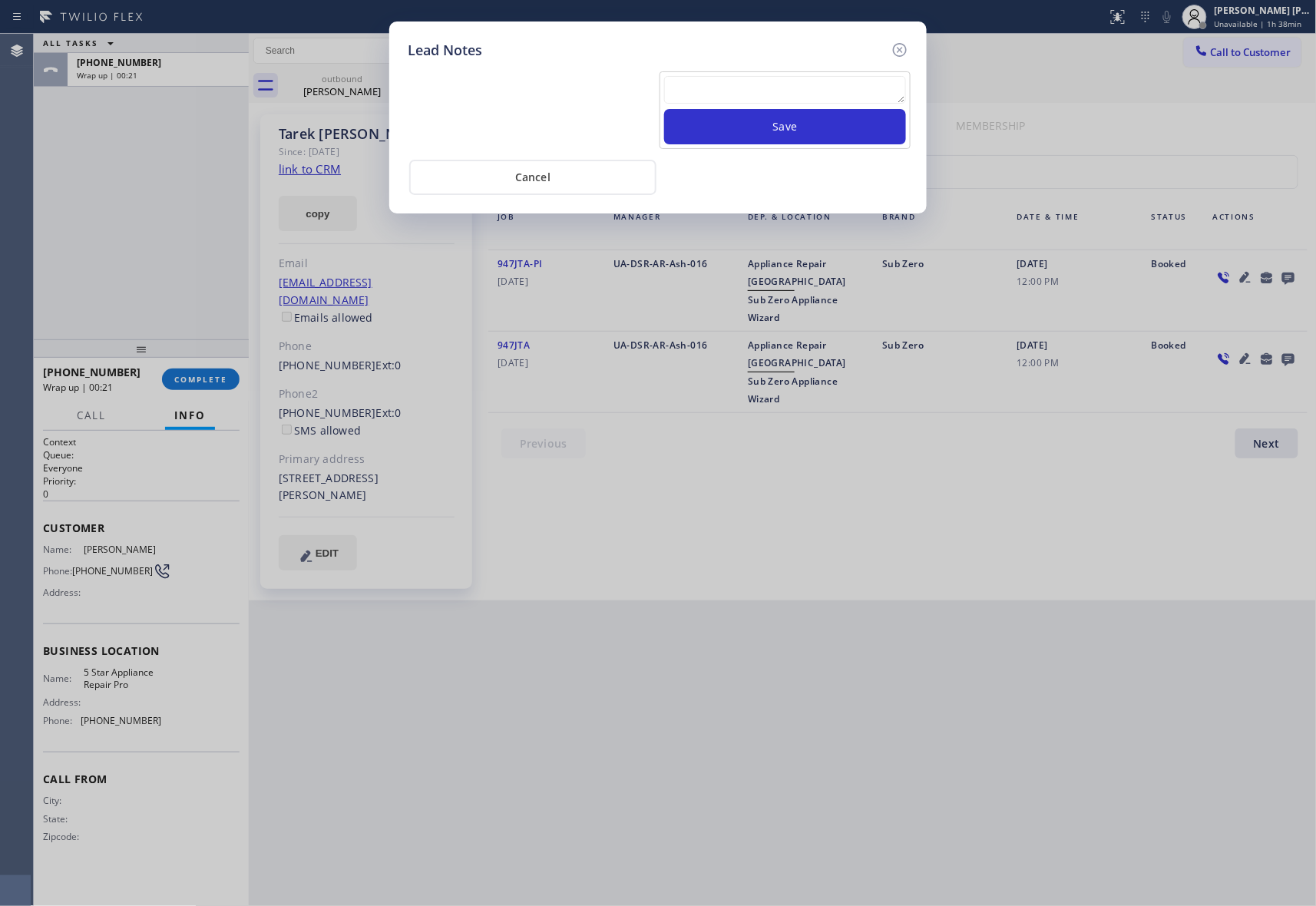
click at [776, 92] on textarea at bounding box center [785, 90] width 242 height 28
paste textarea "VM | please transfer if cx calls back"
type textarea "VM | please transfer if cx calls back"
click at [770, 129] on button "Save" at bounding box center [785, 127] width 242 height 36
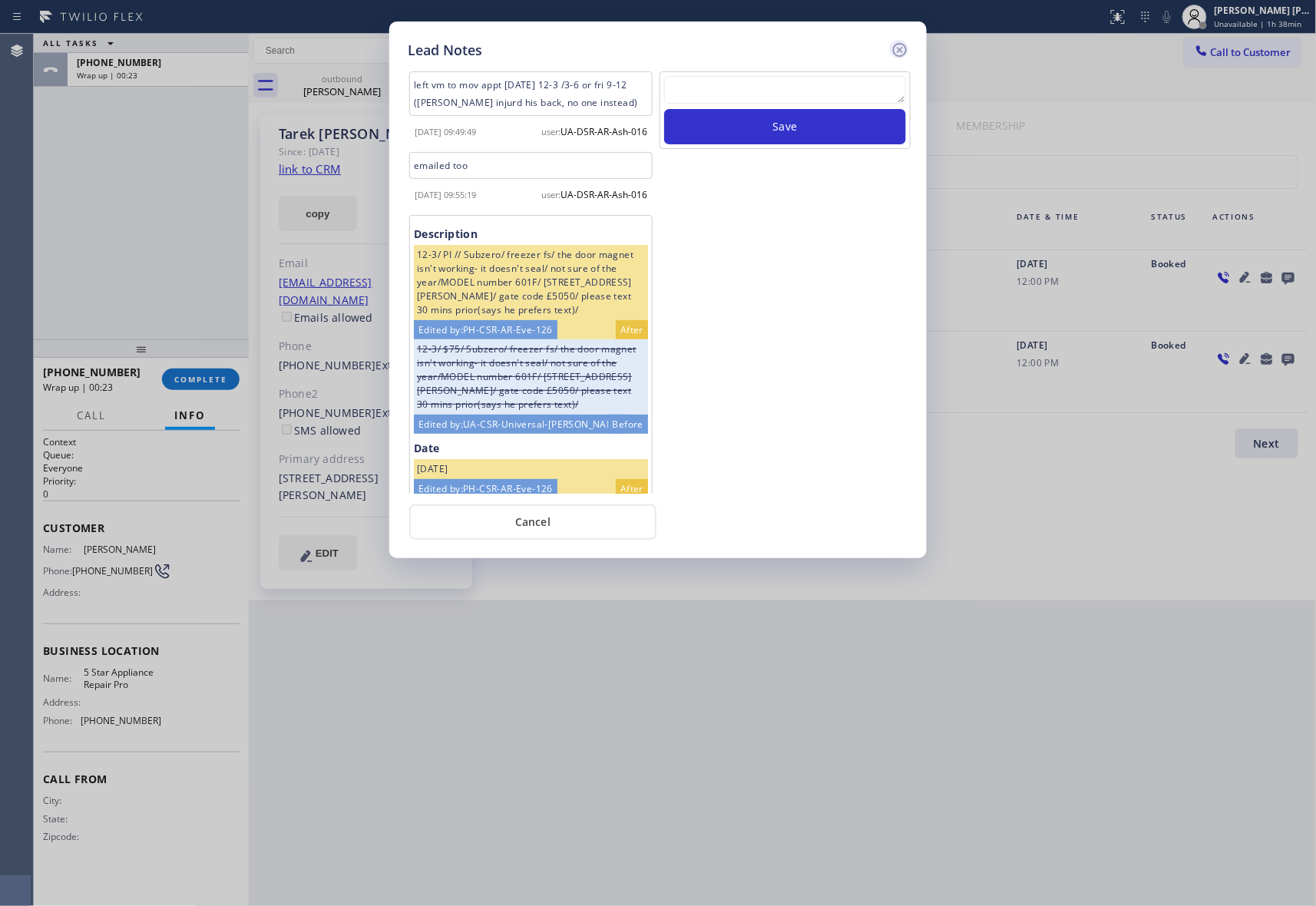
click at [907, 46] on icon at bounding box center [900, 50] width 19 height 19
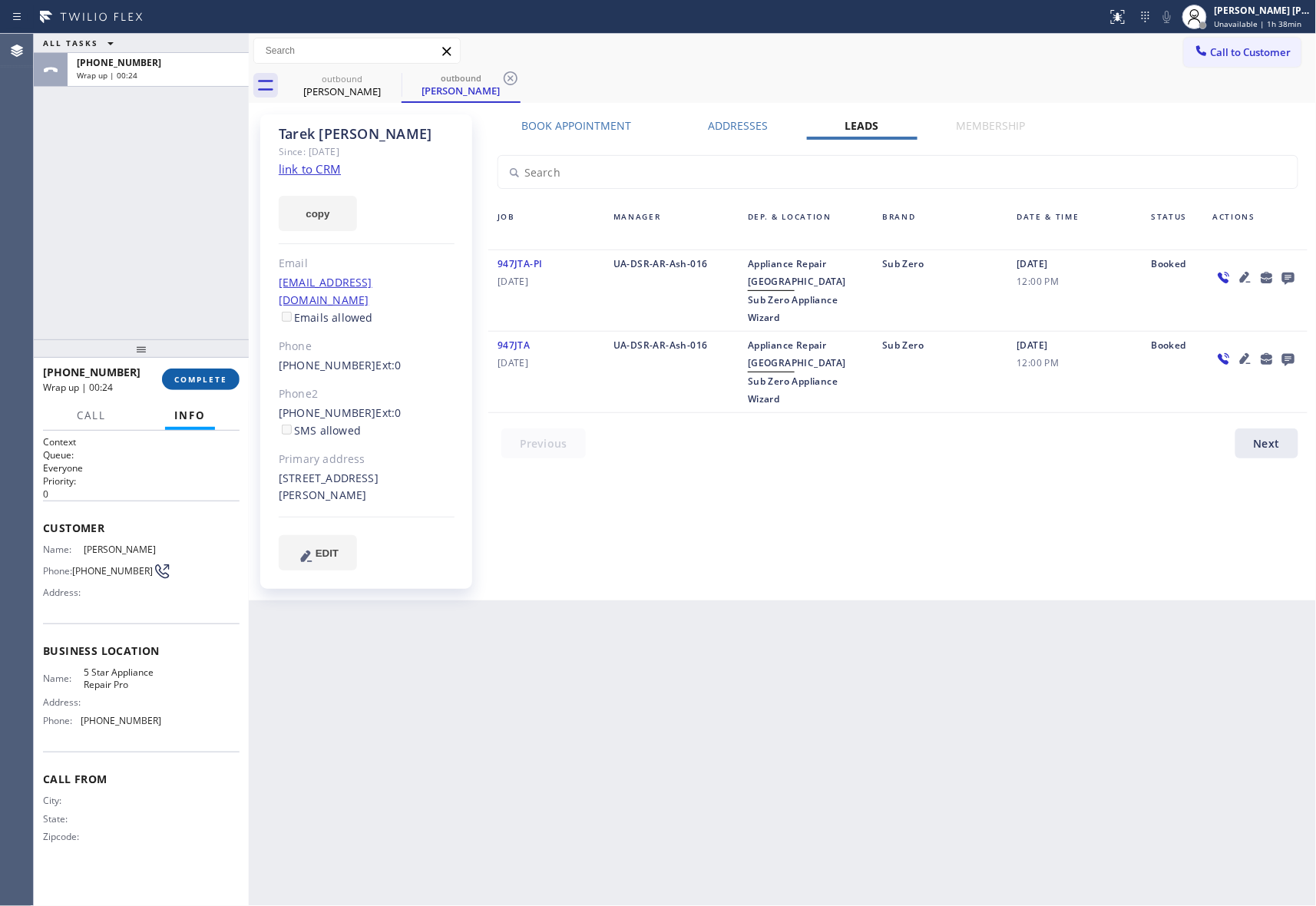
click at [191, 381] on span "COMPLETE" at bounding box center [201, 379] width 53 height 11
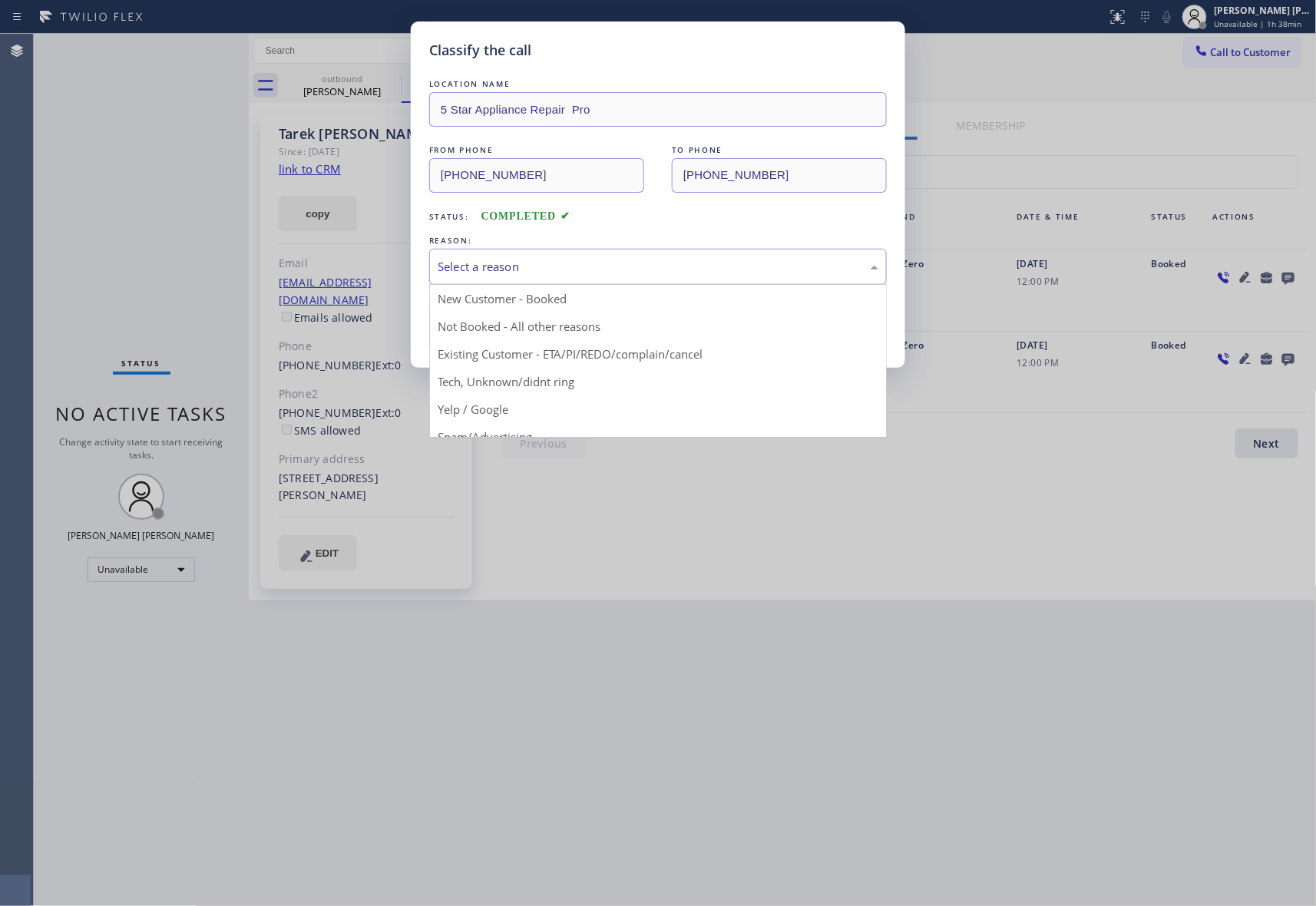
click at [493, 268] on div "Select a reason" at bounding box center [658, 267] width 441 height 18
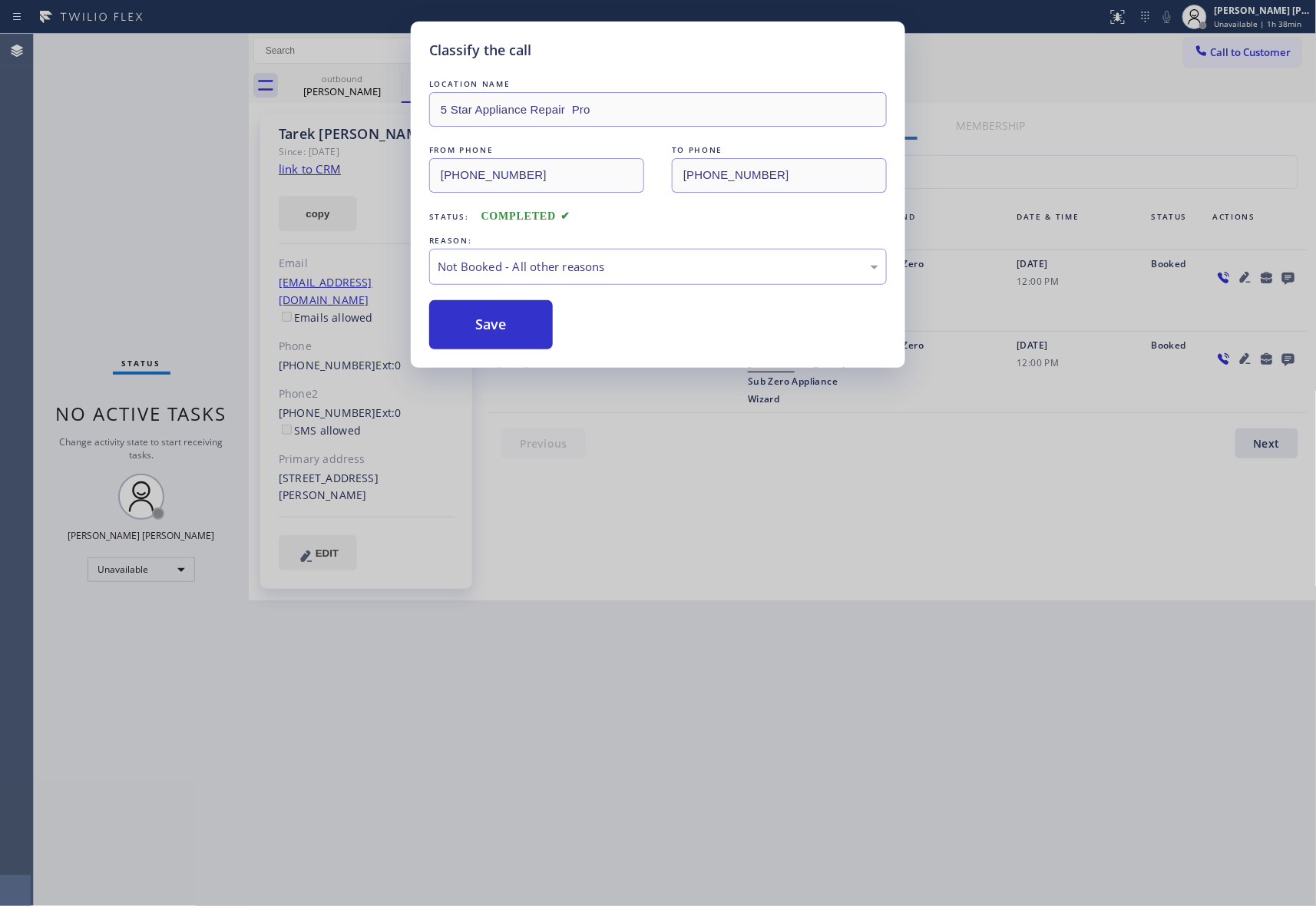
click at [482, 324] on button "Save" at bounding box center [491, 325] width 124 height 49
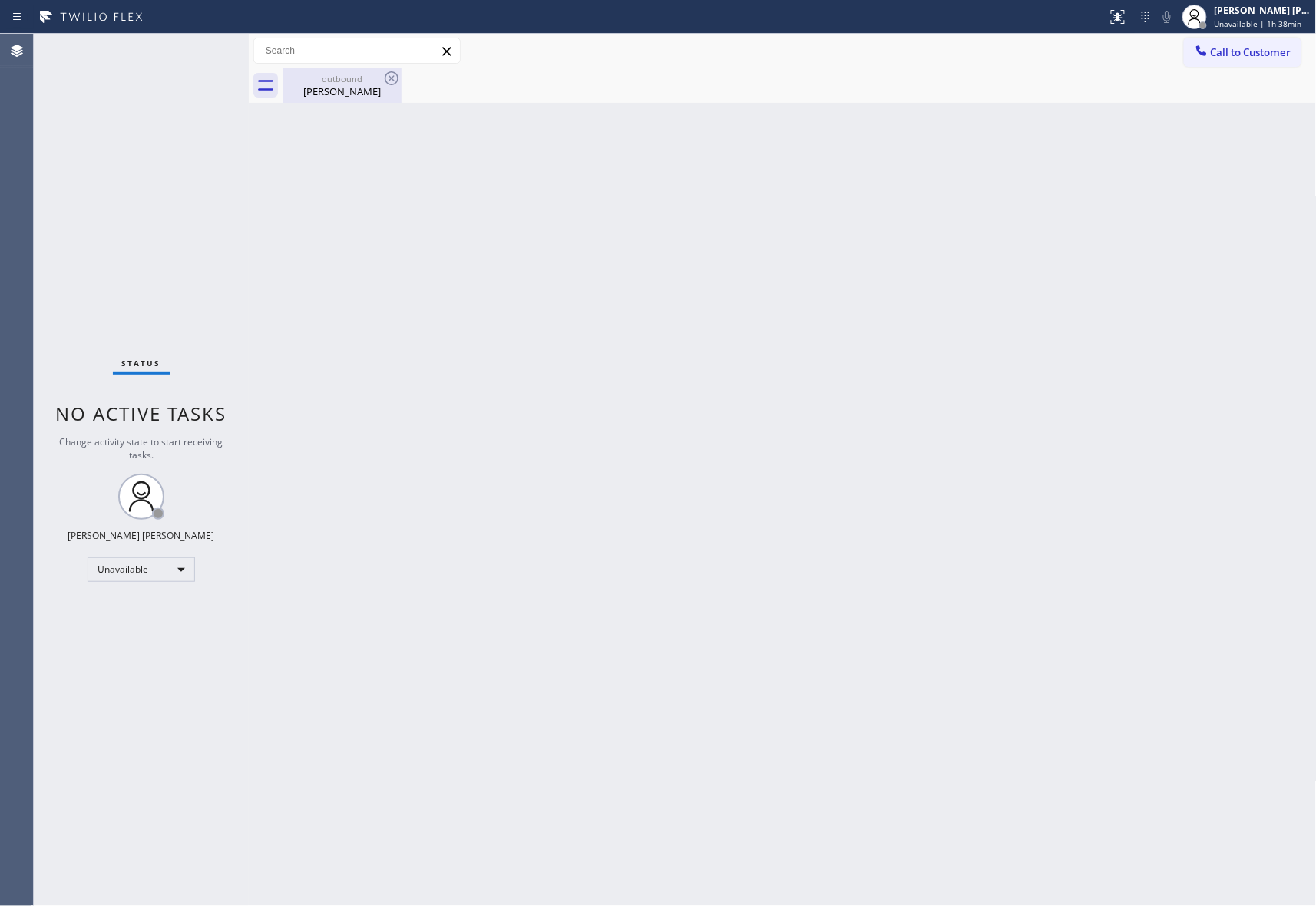
click at [368, 81] on div "outbound" at bounding box center [342, 79] width 116 height 12
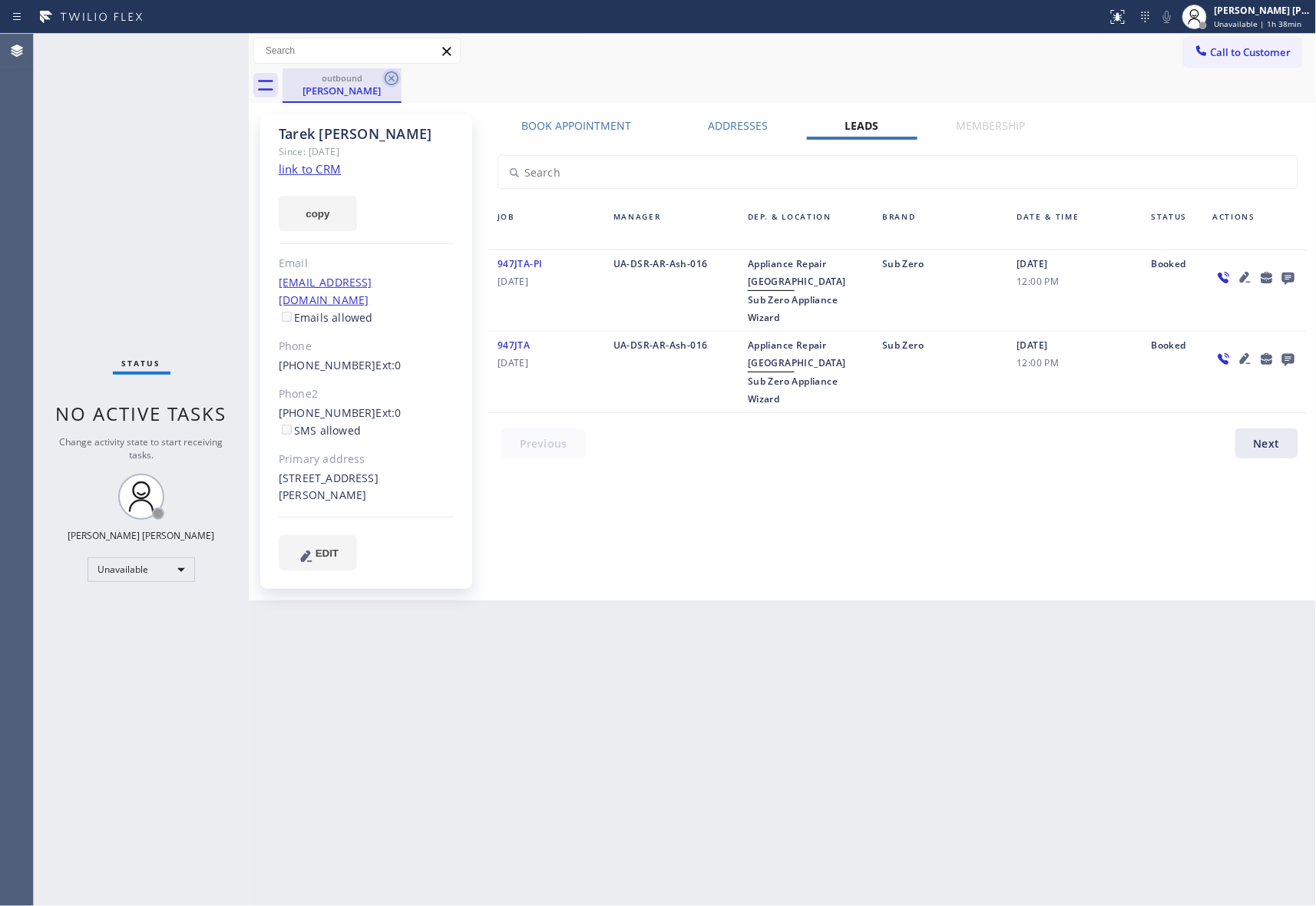
click at [390, 75] on icon at bounding box center [392, 79] width 19 height 19
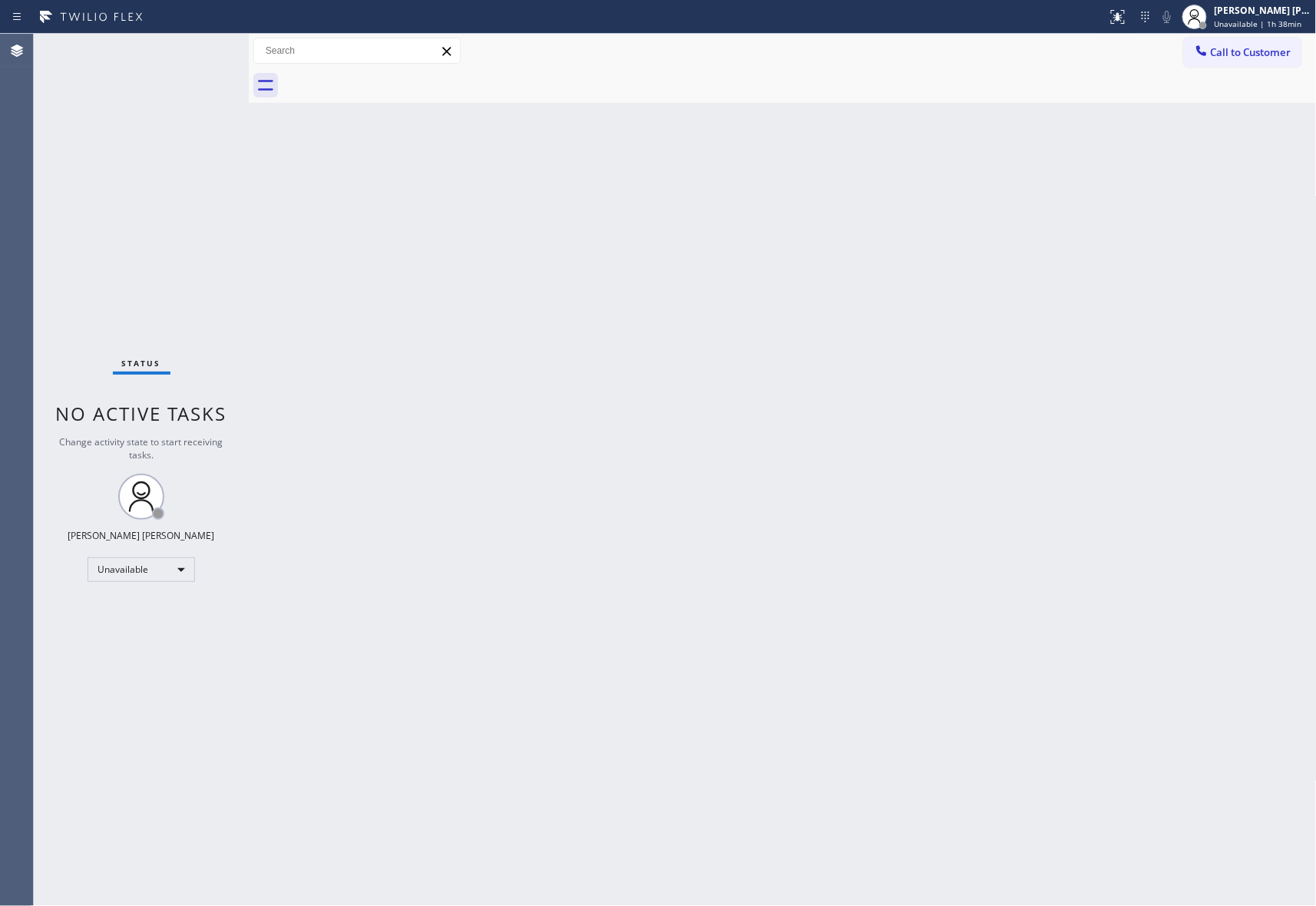
click at [390, 75] on div at bounding box center [800, 86] width 1035 height 35
click at [1285, 60] on button "Call to Customer" at bounding box center [1242, 52] width 118 height 29
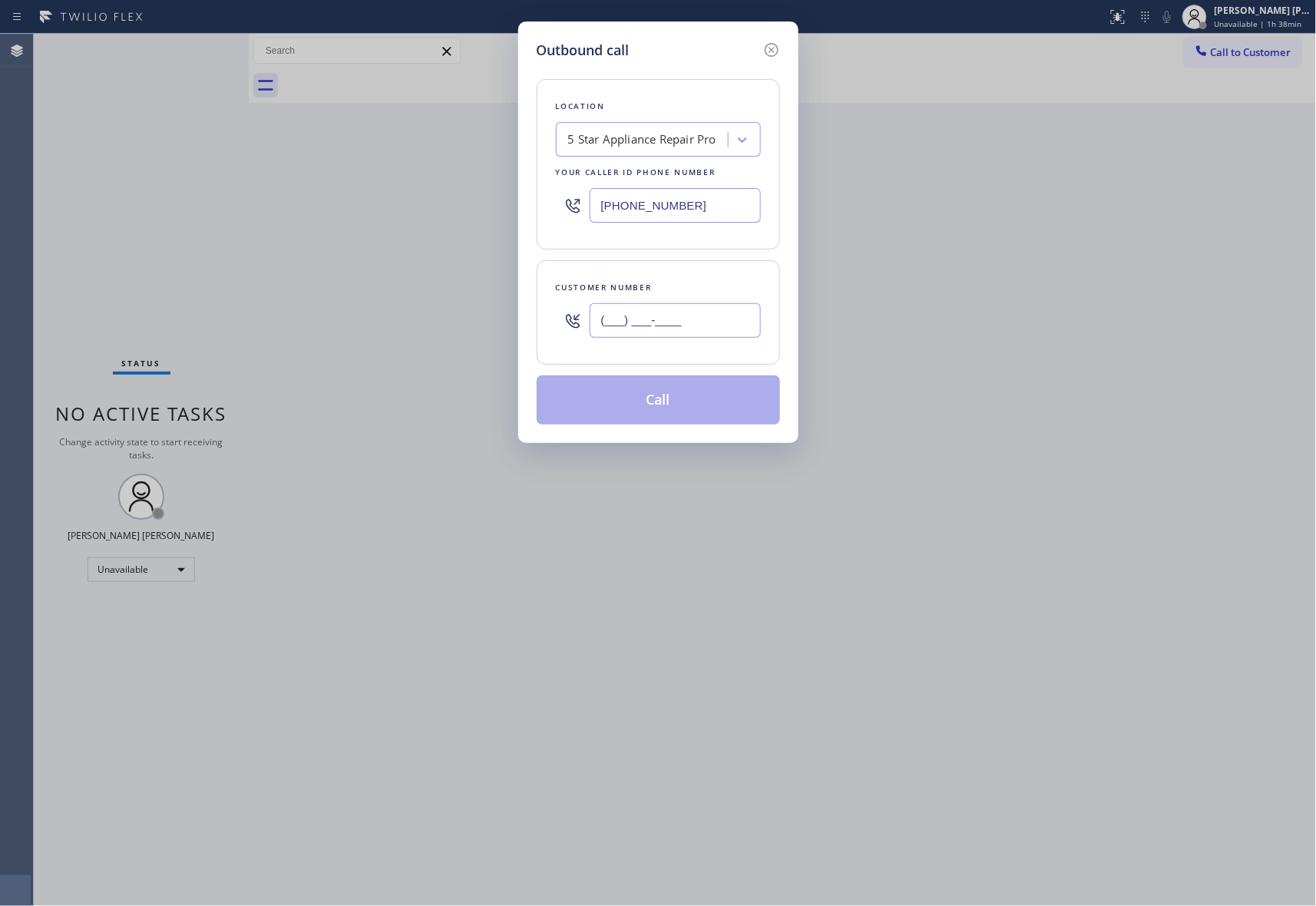
click at [716, 323] on input "(___) ___-____" at bounding box center [675, 320] width 171 height 35
paste input "626) 716-3477"
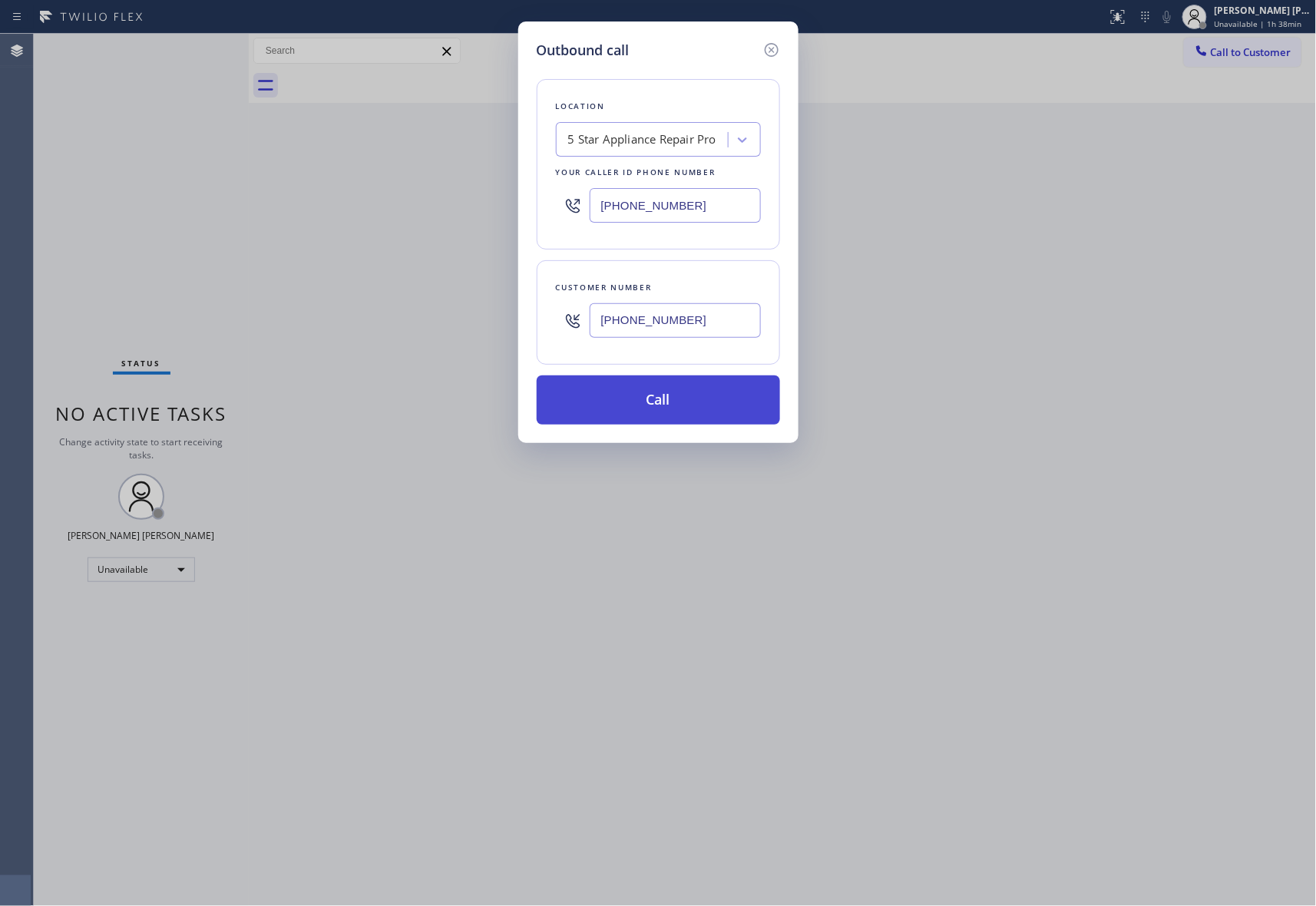
type input "[PHONE_NUMBER]"
click at [664, 412] on button "Call" at bounding box center [658, 400] width 243 height 49
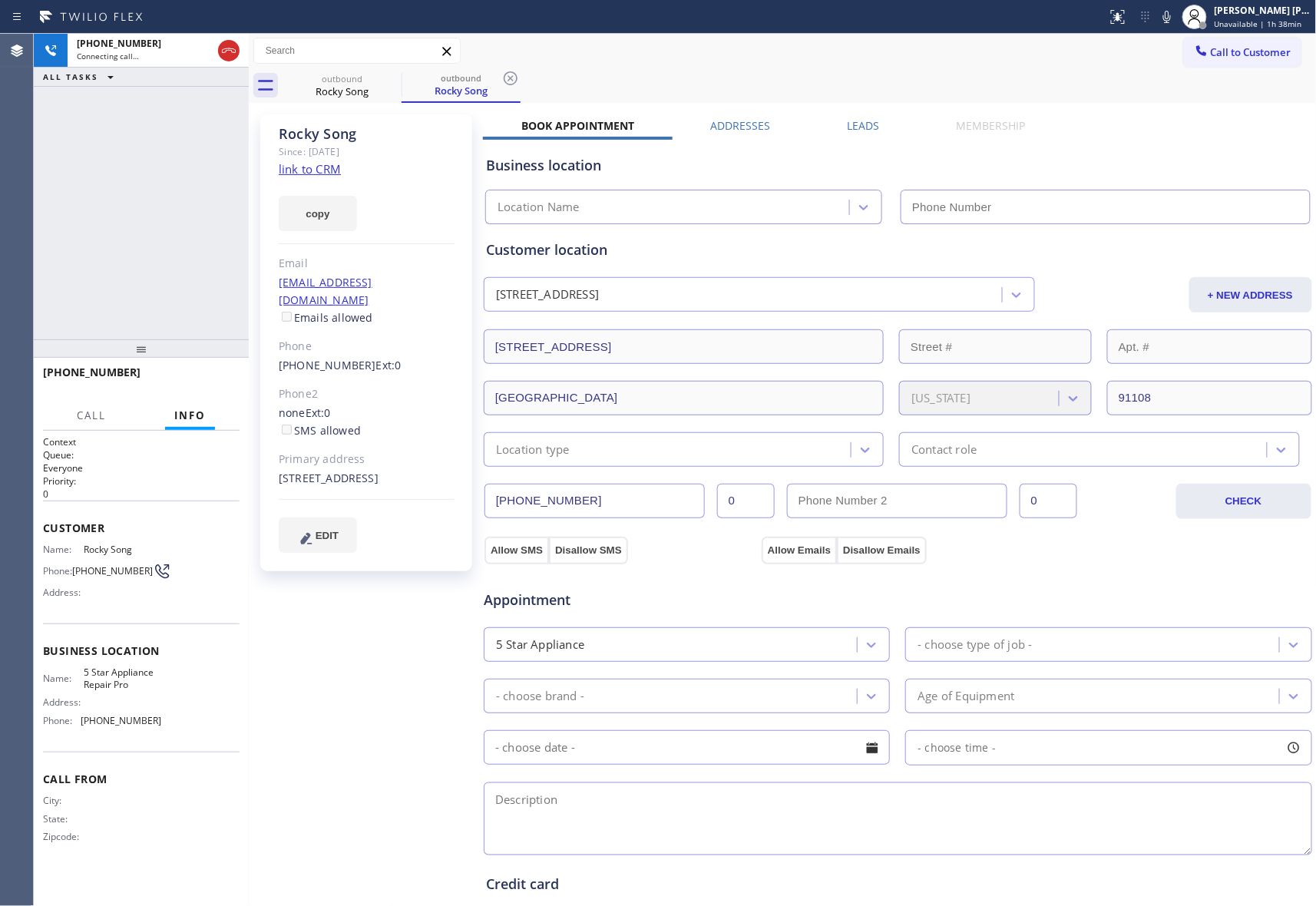
type input "[PHONE_NUMBER]"
click at [202, 368] on button "HANG UP" at bounding box center [204, 378] width 71 height 21
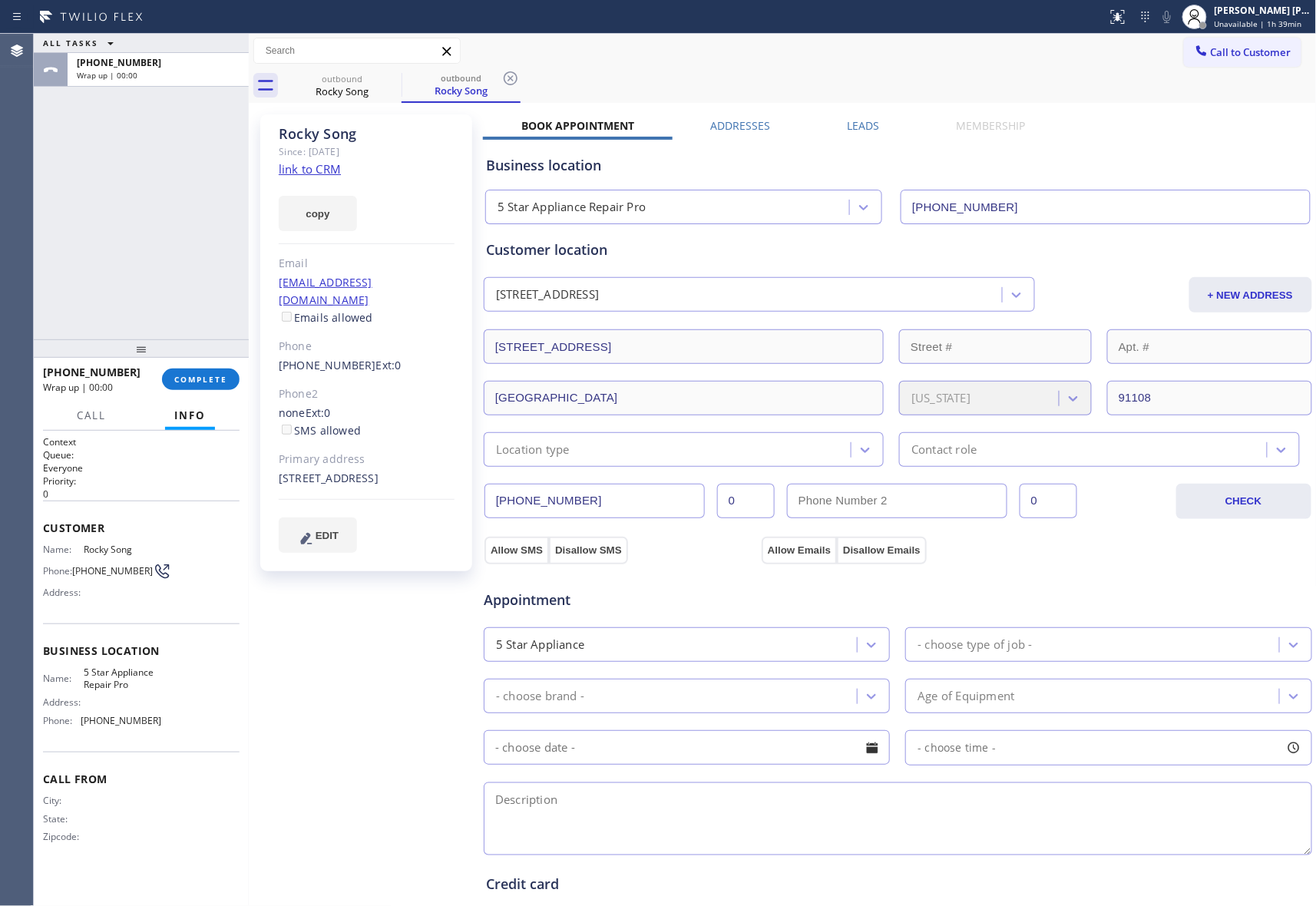
click at [864, 129] on label "Leads" at bounding box center [864, 125] width 32 height 14
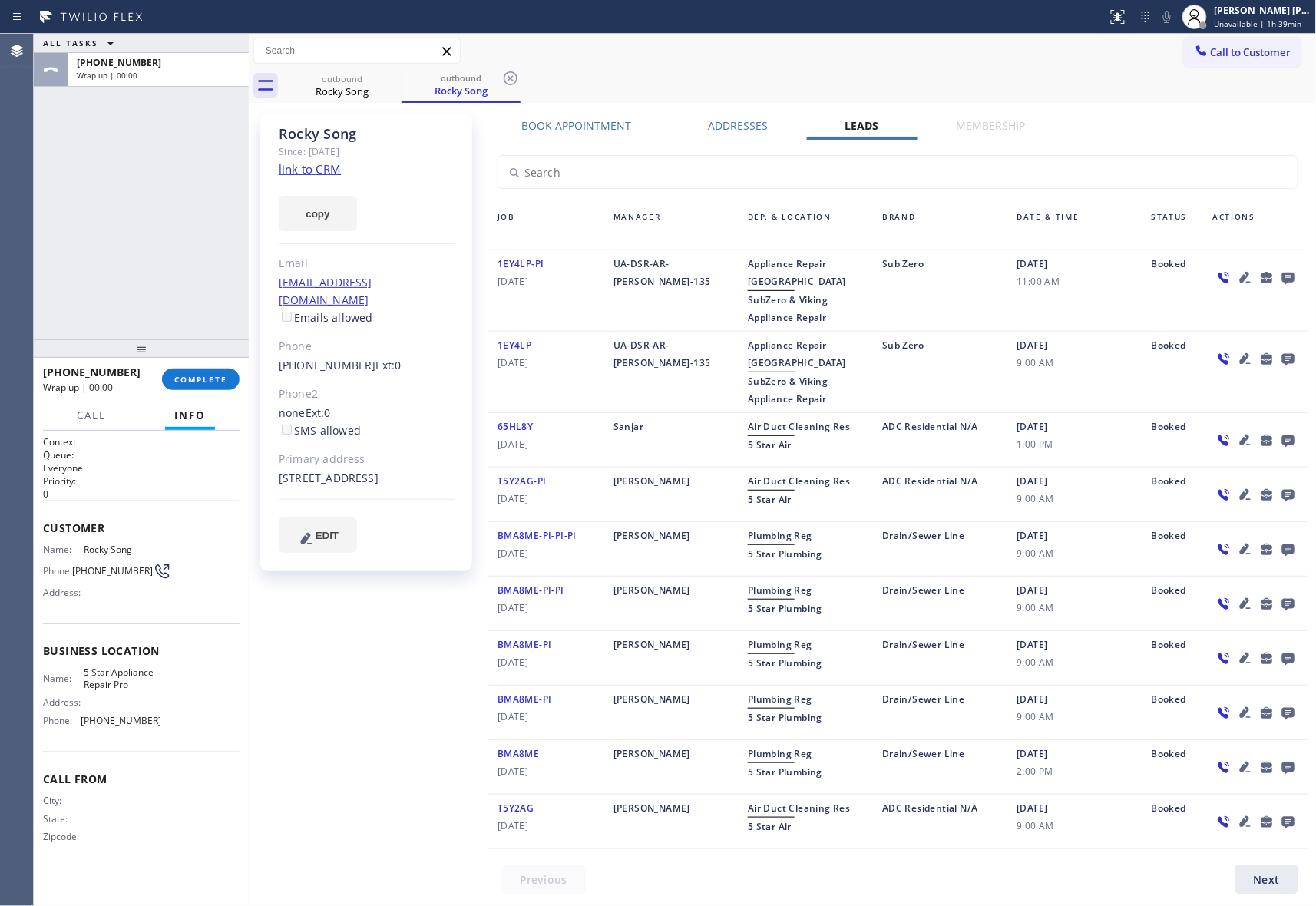
click at [1282, 281] on icon at bounding box center [1288, 279] width 13 height 13
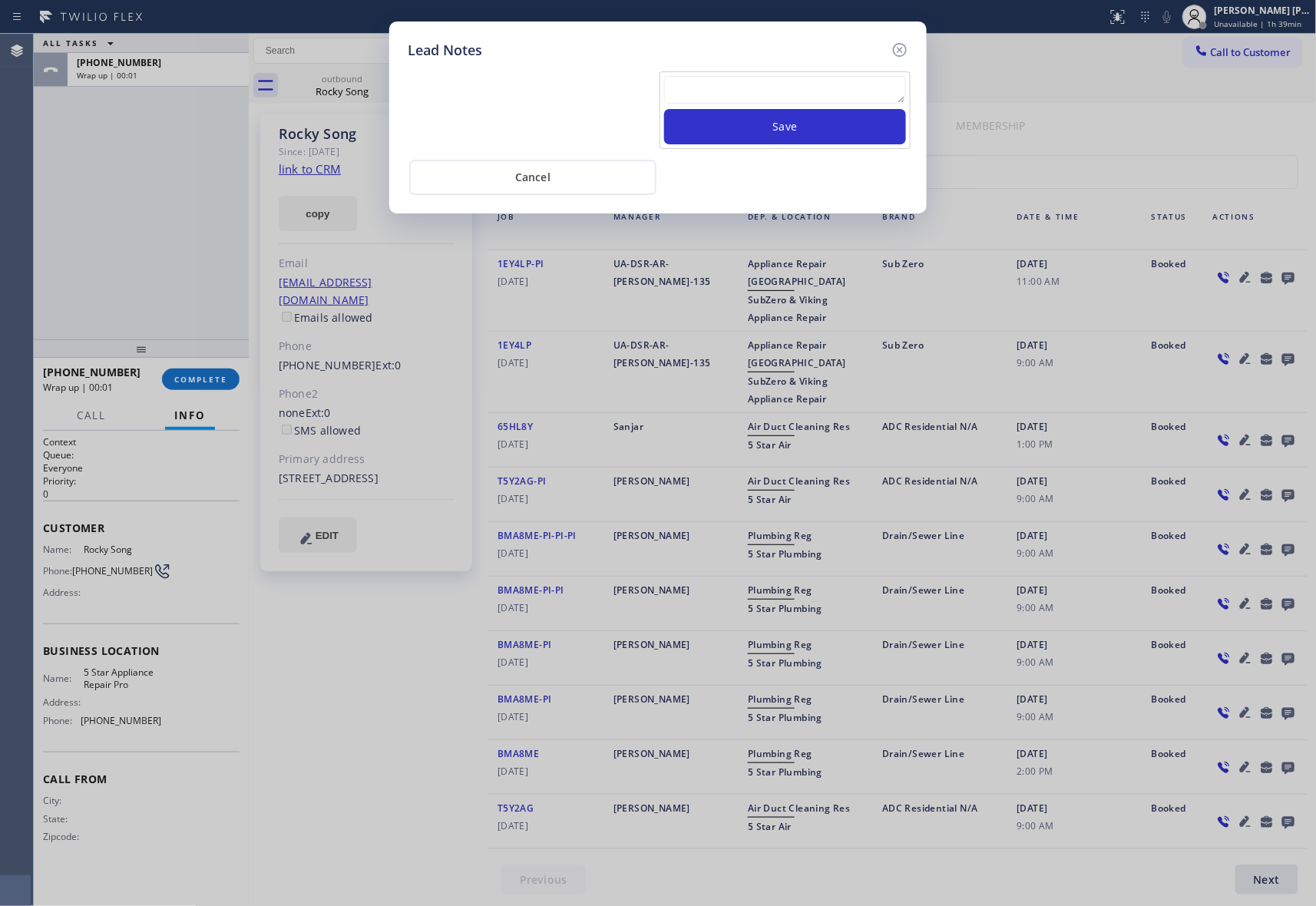
click at [828, 78] on textarea at bounding box center [785, 90] width 242 height 28
paste textarea "VM | please transfer if cx calls back"
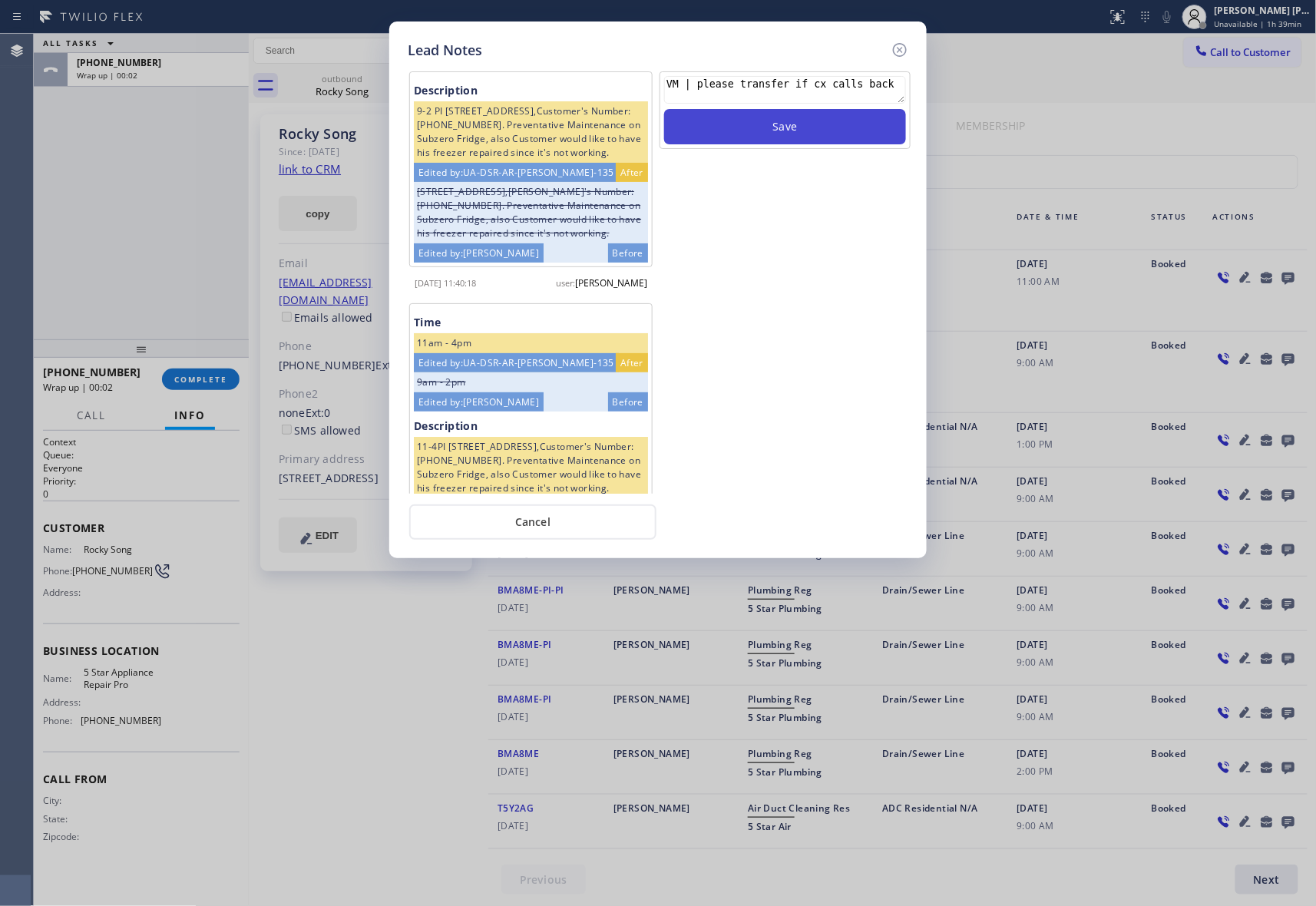
type textarea "VM | please transfer if cx calls back"
click at [848, 136] on button "Save" at bounding box center [785, 127] width 242 height 36
click at [906, 43] on icon at bounding box center [900, 50] width 19 height 19
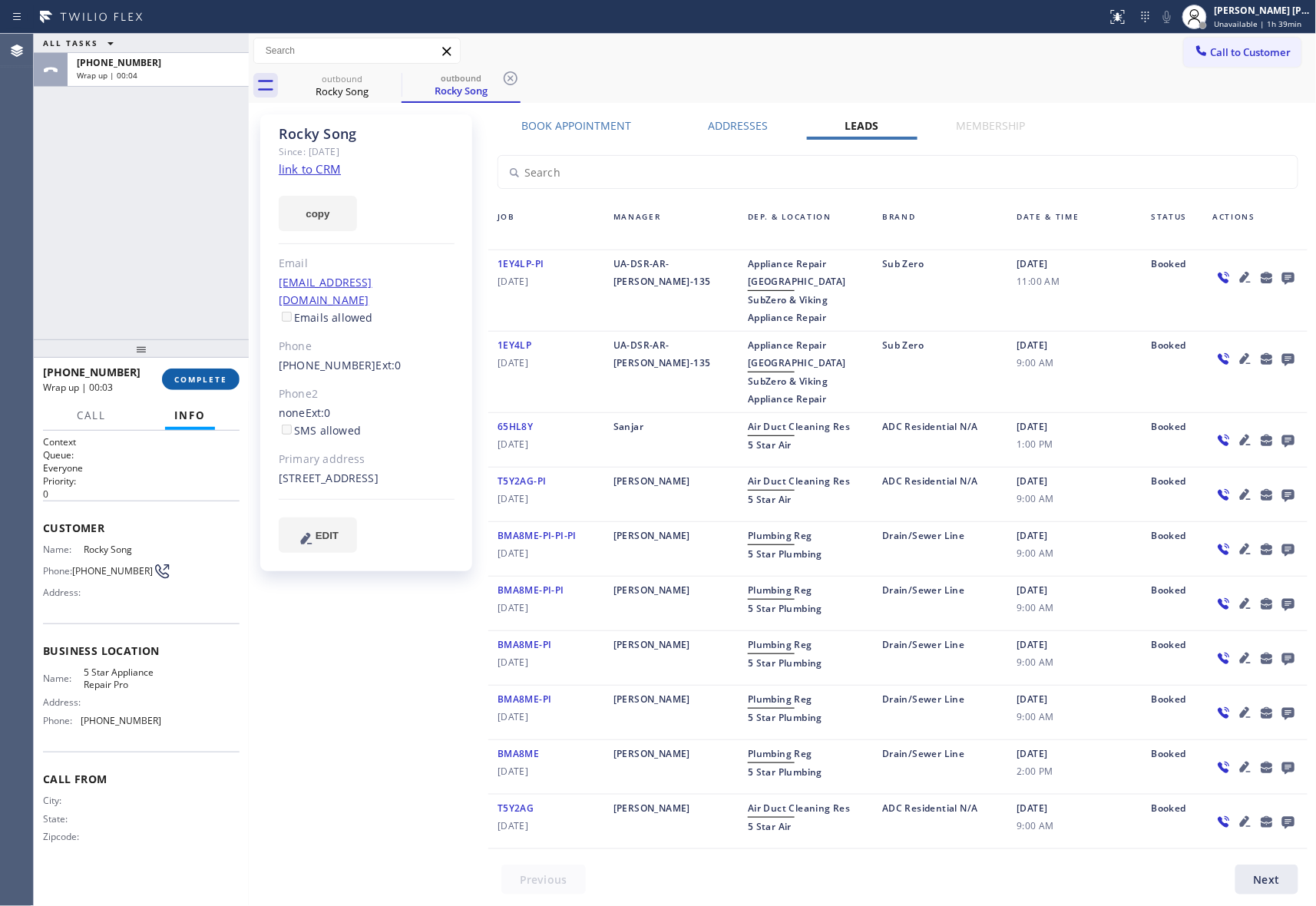
click at [185, 378] on span "COMPLETE" at bounding box center [201, 379] width 53 height 11
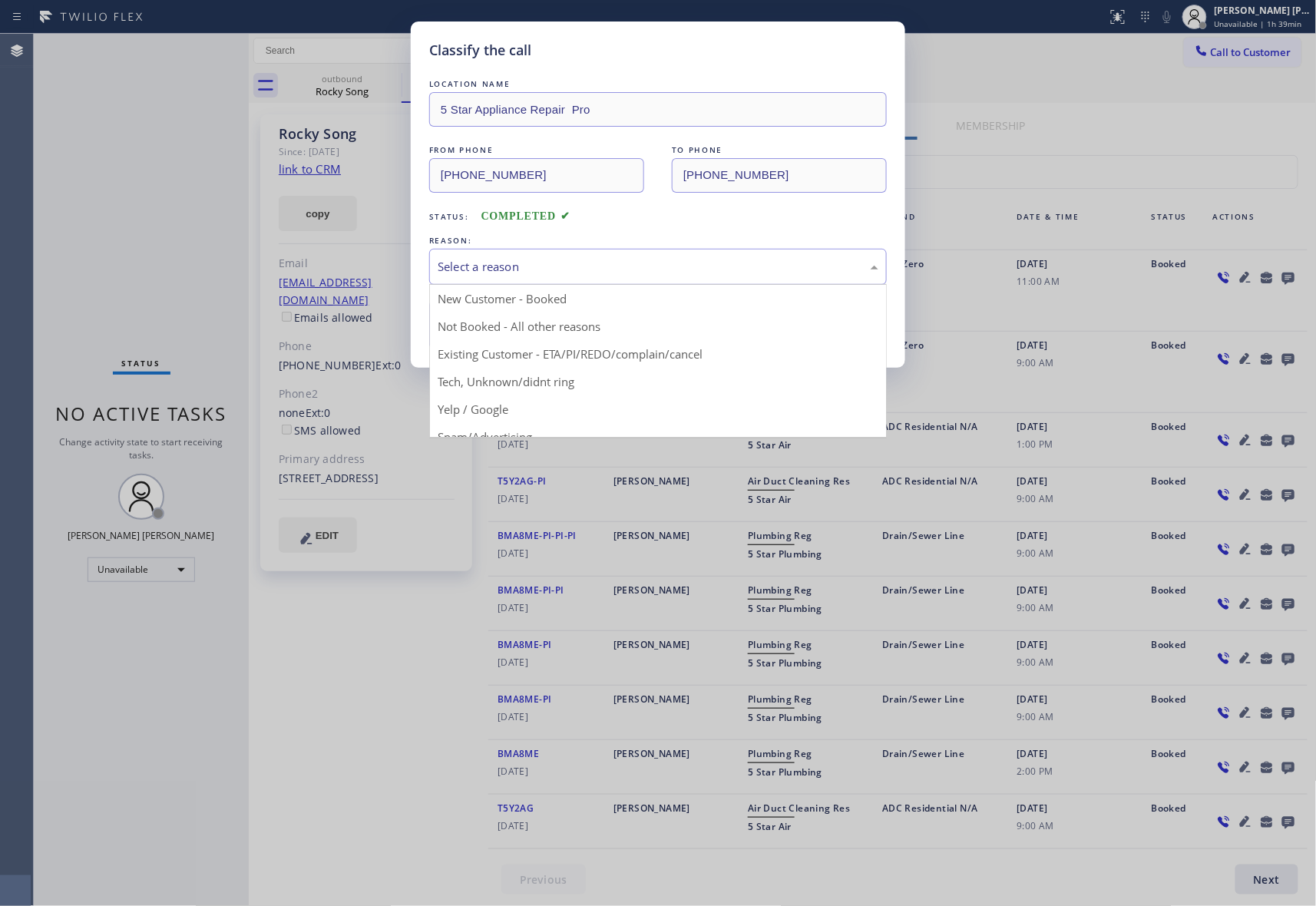
click at [567, 262] on div "Select a reason" at bounding box center [658, 267] width 441 height 18
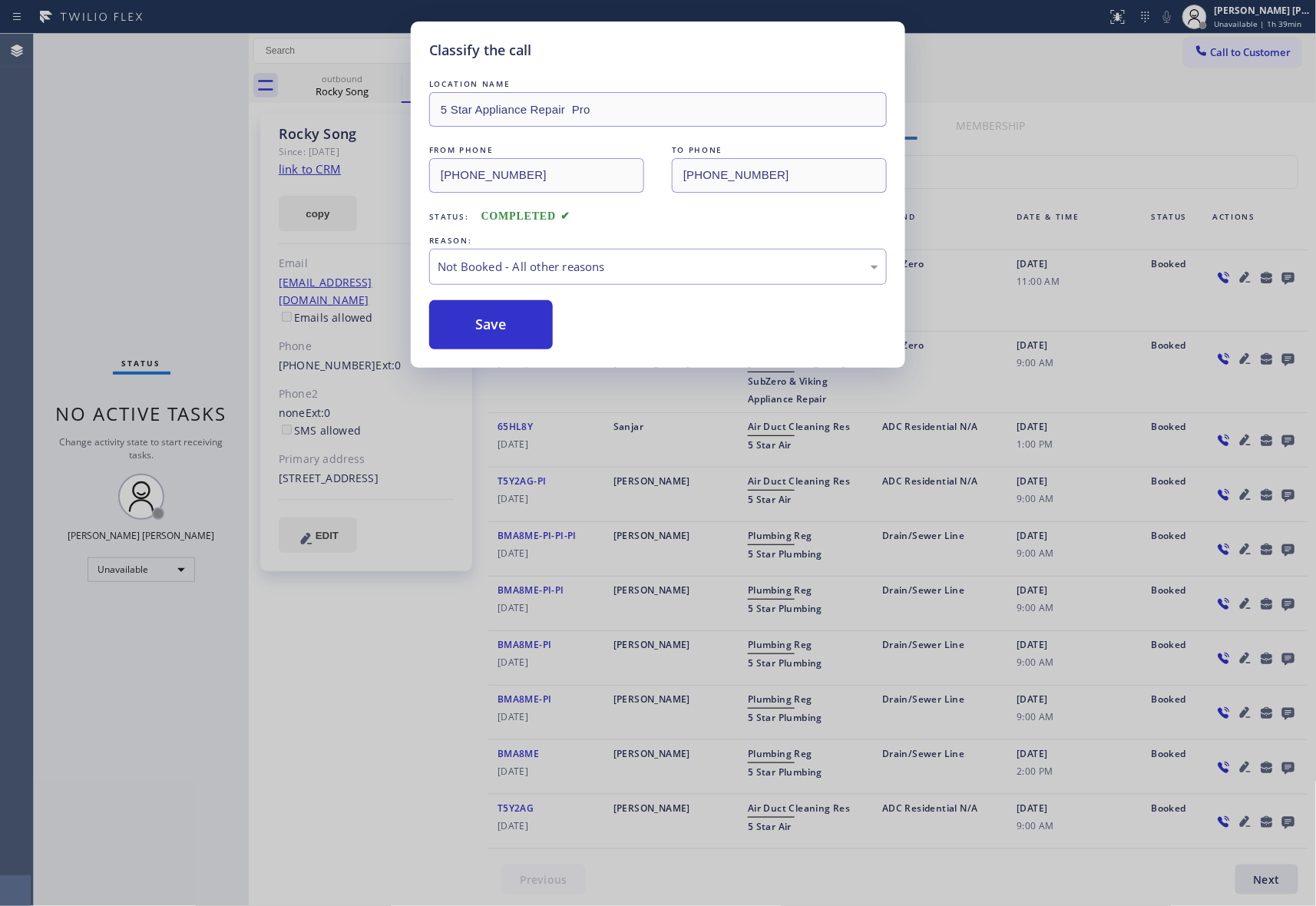
click at [496, 324] on button "Save" at bounding box center [491, 325] width 124 height 49
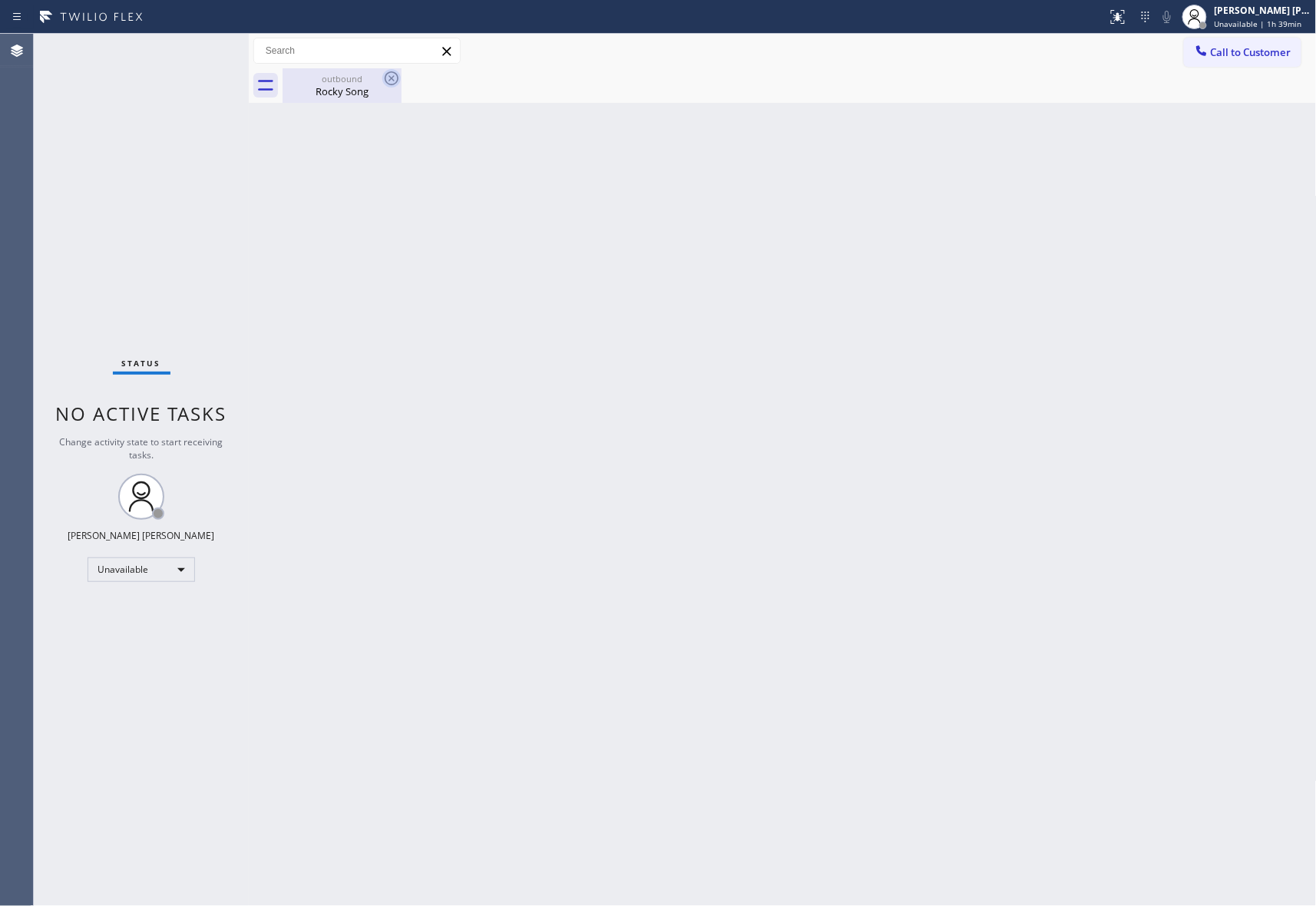
drag, startPoint x: 342, startPoint y: 84, endPoint x: 387, endPoint y: 78, distance: 45.4
click at [342, 83] on div "outbound Rocky Song" at bounding box center [342, 86] width 116 height 35
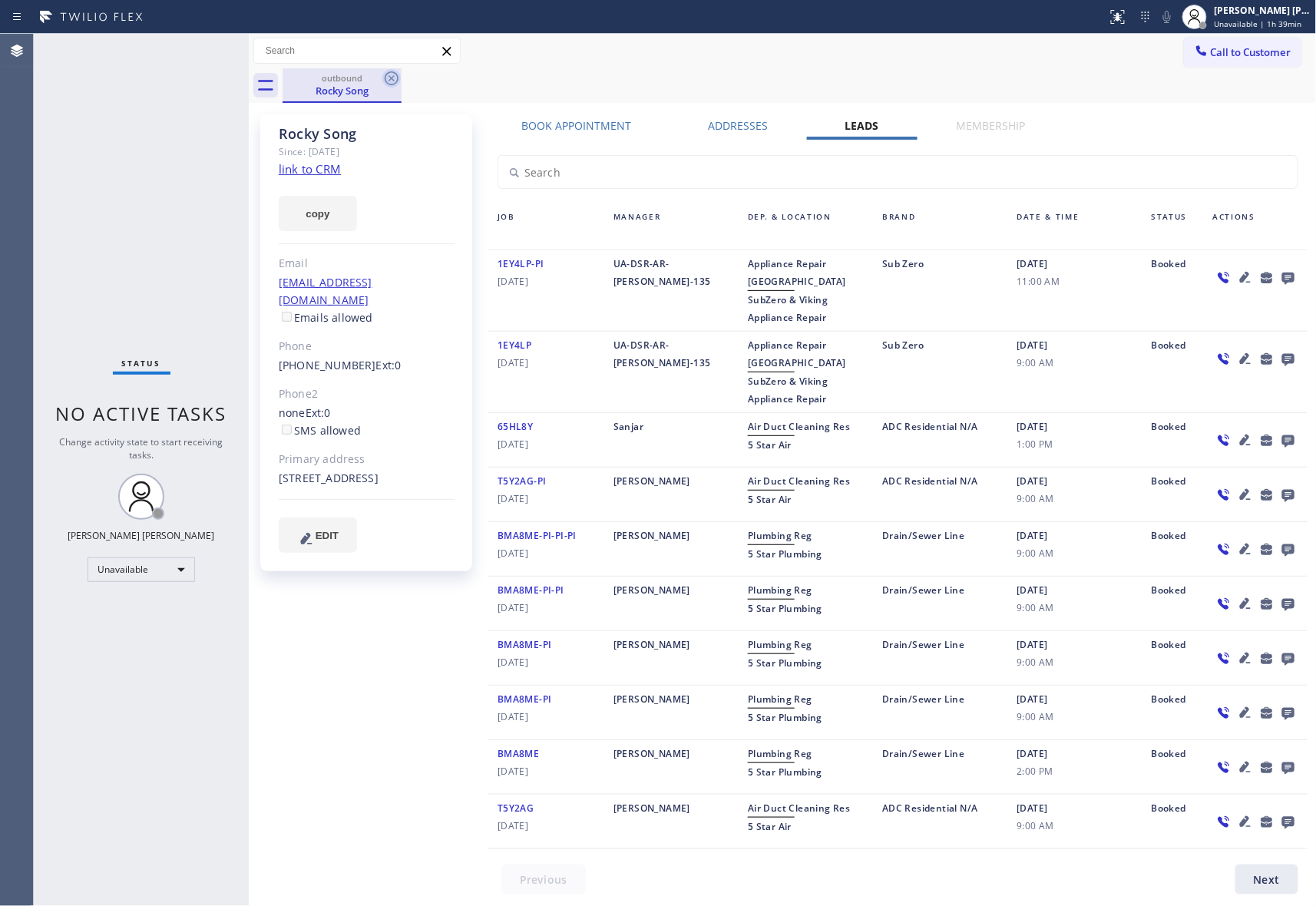
click at [394, 75] on icon at bounding box center [392, 79] width 19 height 19
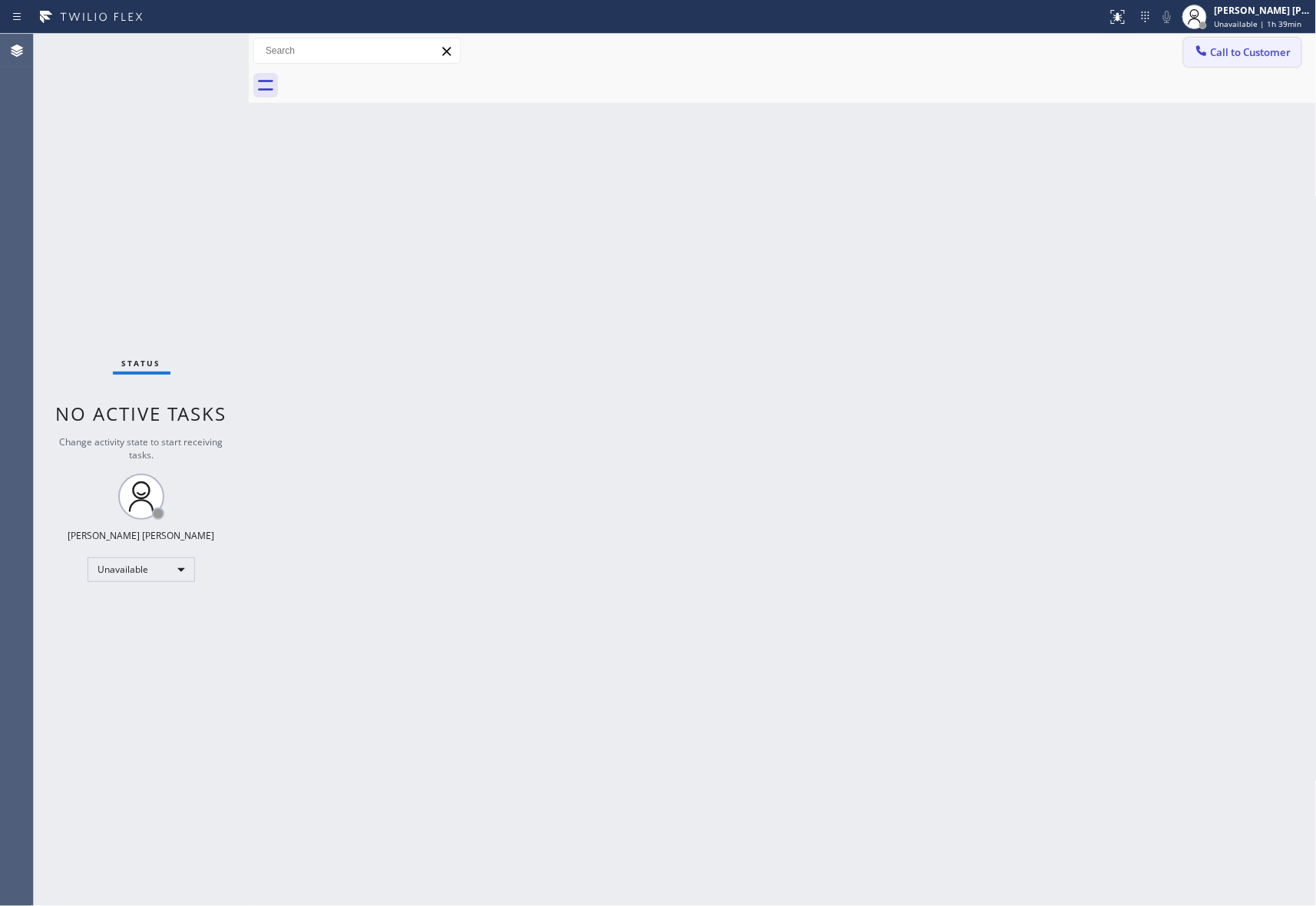
click at [1264, 44] on button "Call to Customer" at bounding box center [1242, 52] width 118 height 29
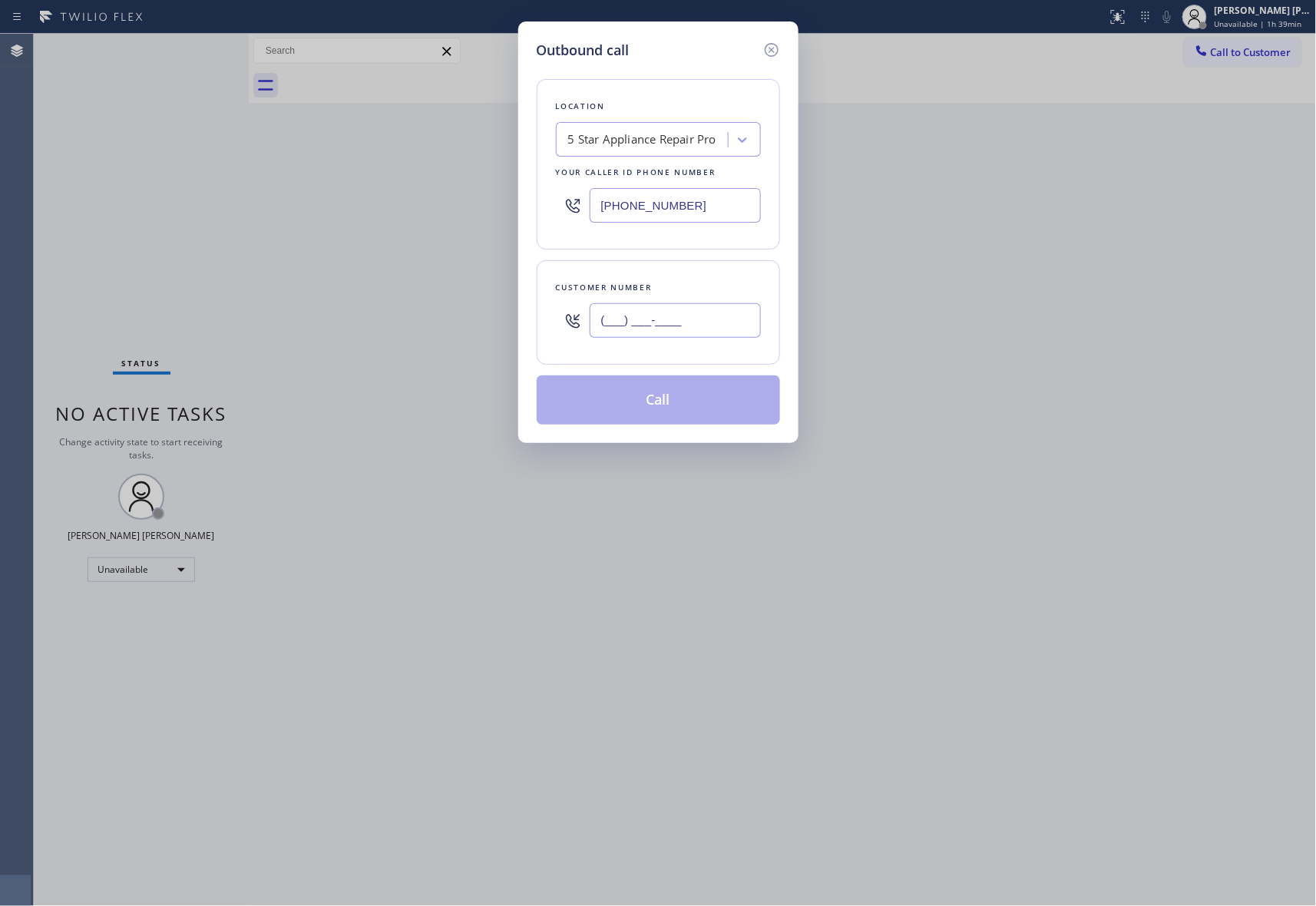
click at [683, 323] on input "(___) ___-____" at bounding box center [675, 320] width 171 height 35
paste input "310) 962-1500"
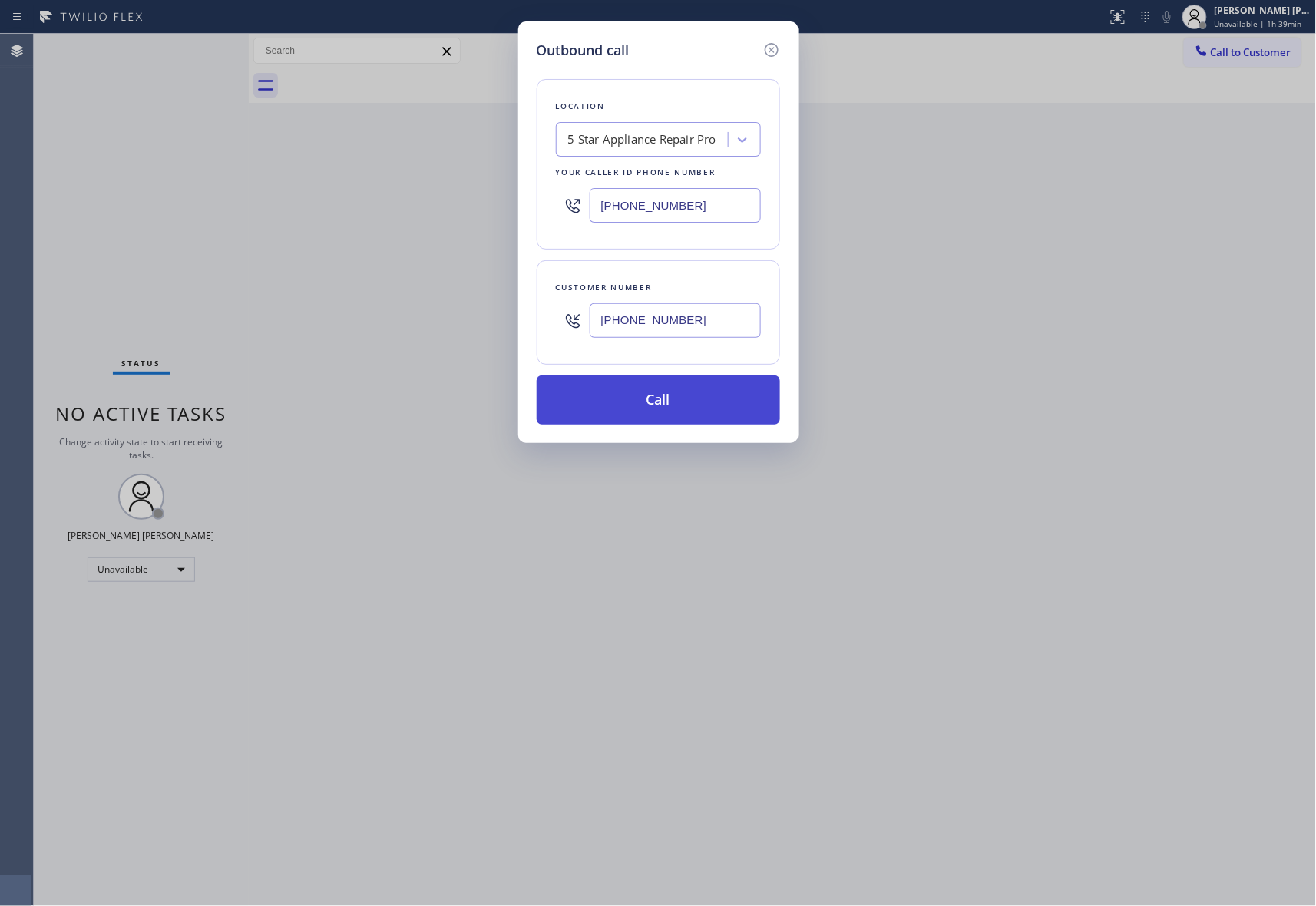
type input "[PHONE_NUMBER]"
click at [686, 404] on button "Call" at bounding box center [658, 400] width 243 height 49
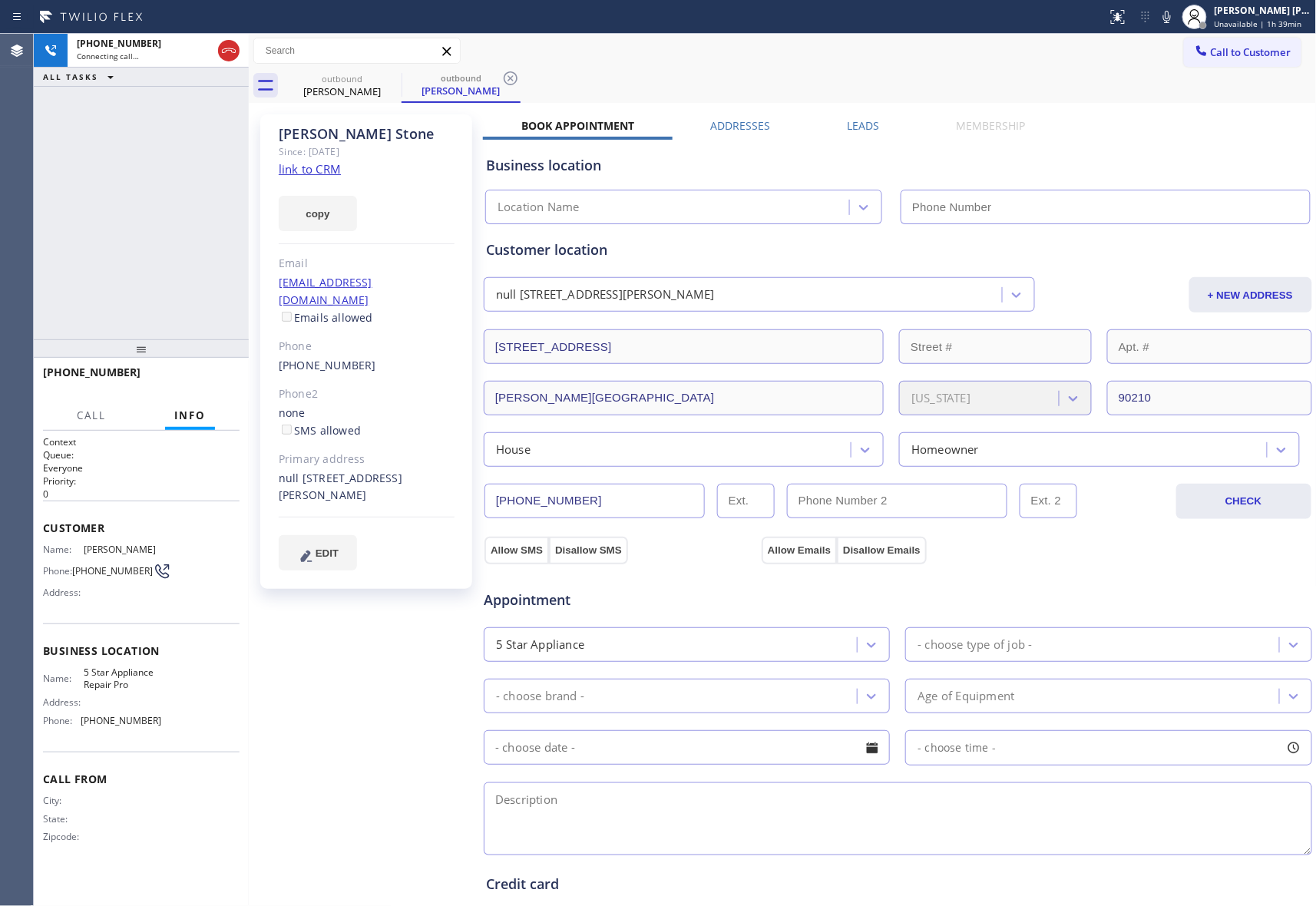
type input "[PHONE_NUMBER]"
click at [198, 374] on span "HANG UP" at bounding box center [203, 379] width 47 height 11
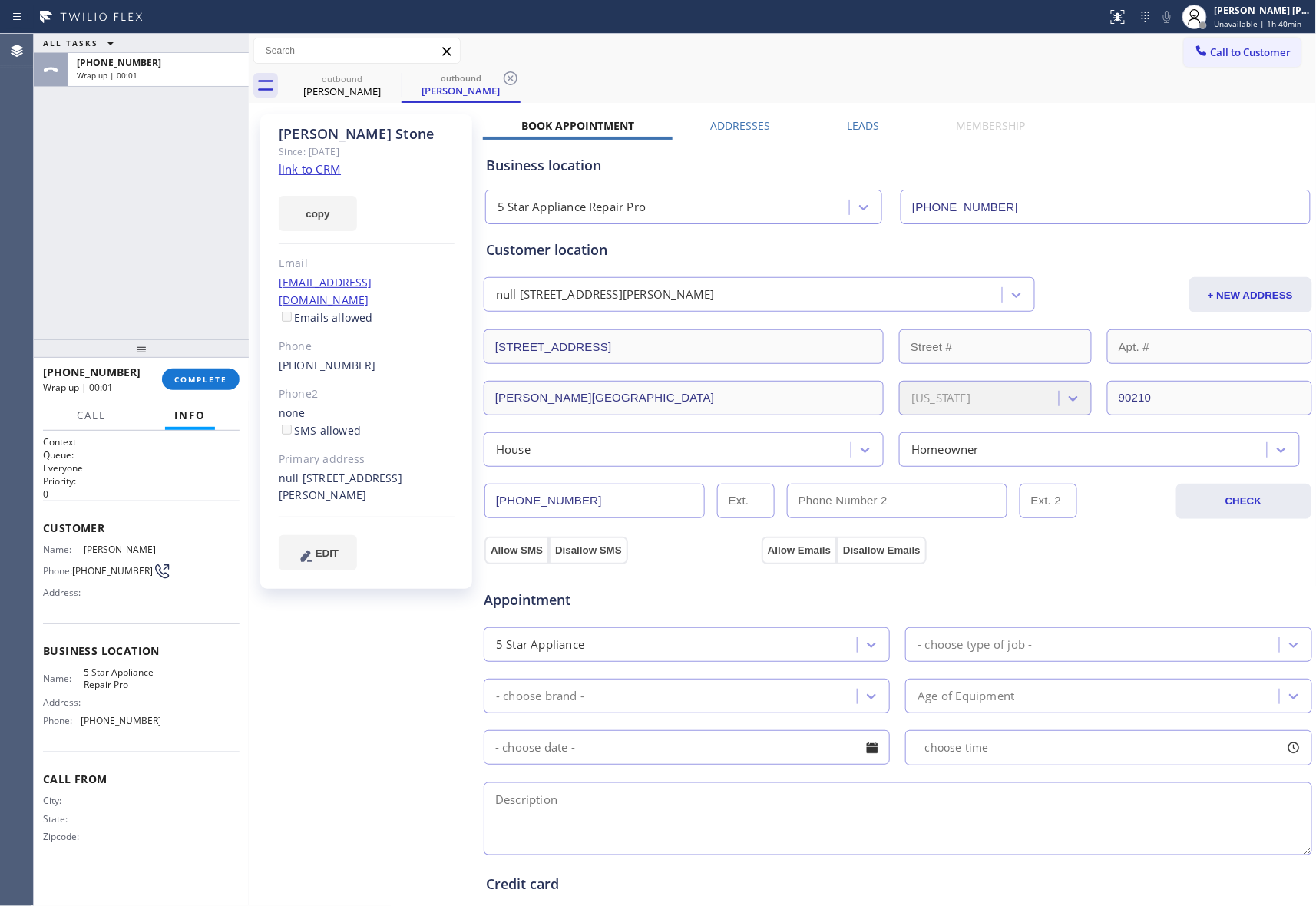
click at [837, 121] on div "Leads" at bounding box center [864, 129] width 109 height 21
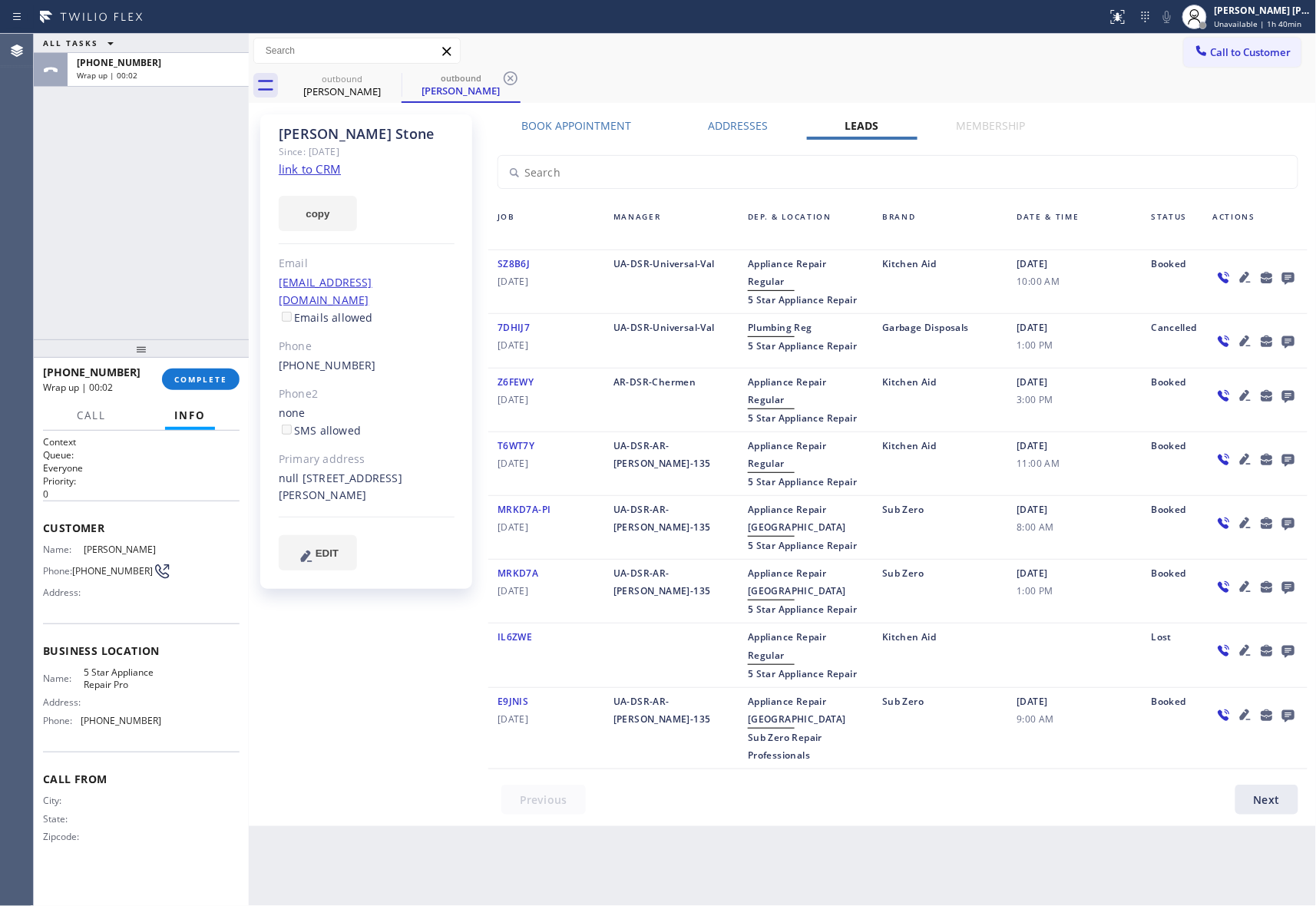
click at [1297, 276] on icon at bounding box center [1289, 277] width 19 height 19
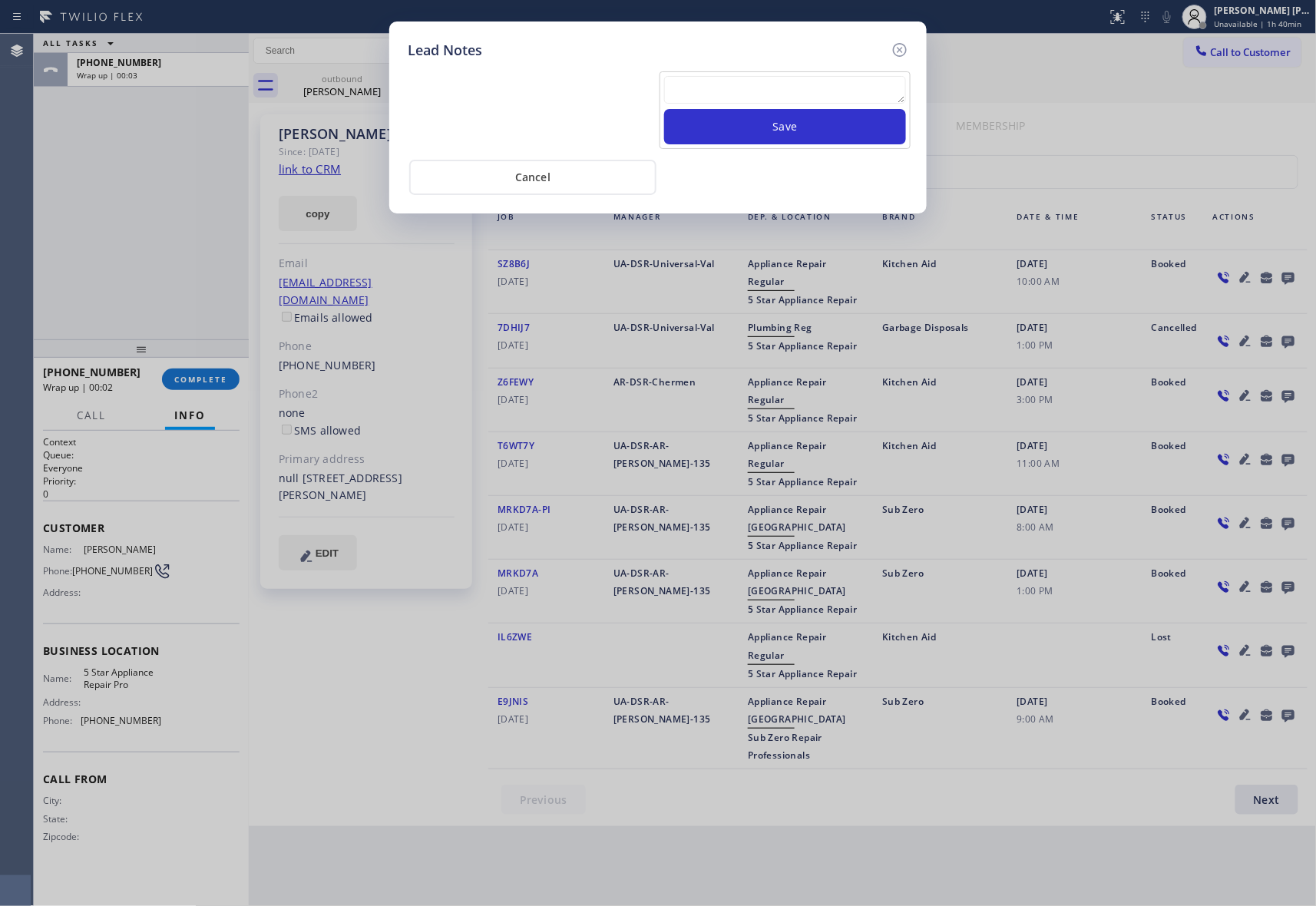
click at [790, 94] on textarea at bounding box center [785, 90] width 242 height 28
paste textarea "VM | please transfer if cx calls back"
type textarea "VM | please transfer if cx calls back"
click at [818, 130] on button "Save" at bounding box center [785, 127] width 242 height 36
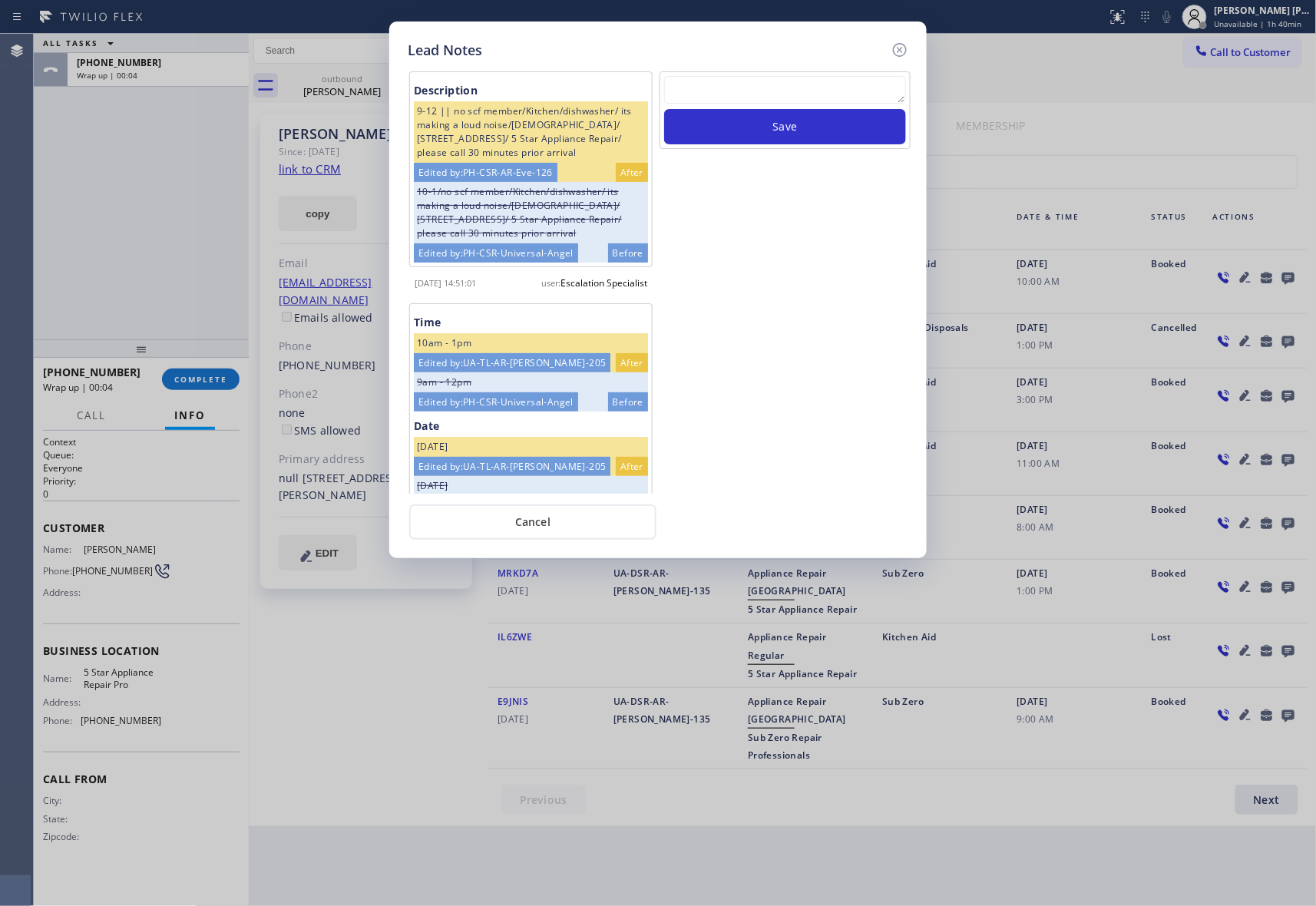
click at [900, 37] on div "Lead Notes Description 9-12 || no scf member/Kitchen/dishwasher/ its making a l…" at bounding box center [658, 290] width 538 height 537
click at [904, 45] on icon at bounding box center [900, 50] width 19 height 19
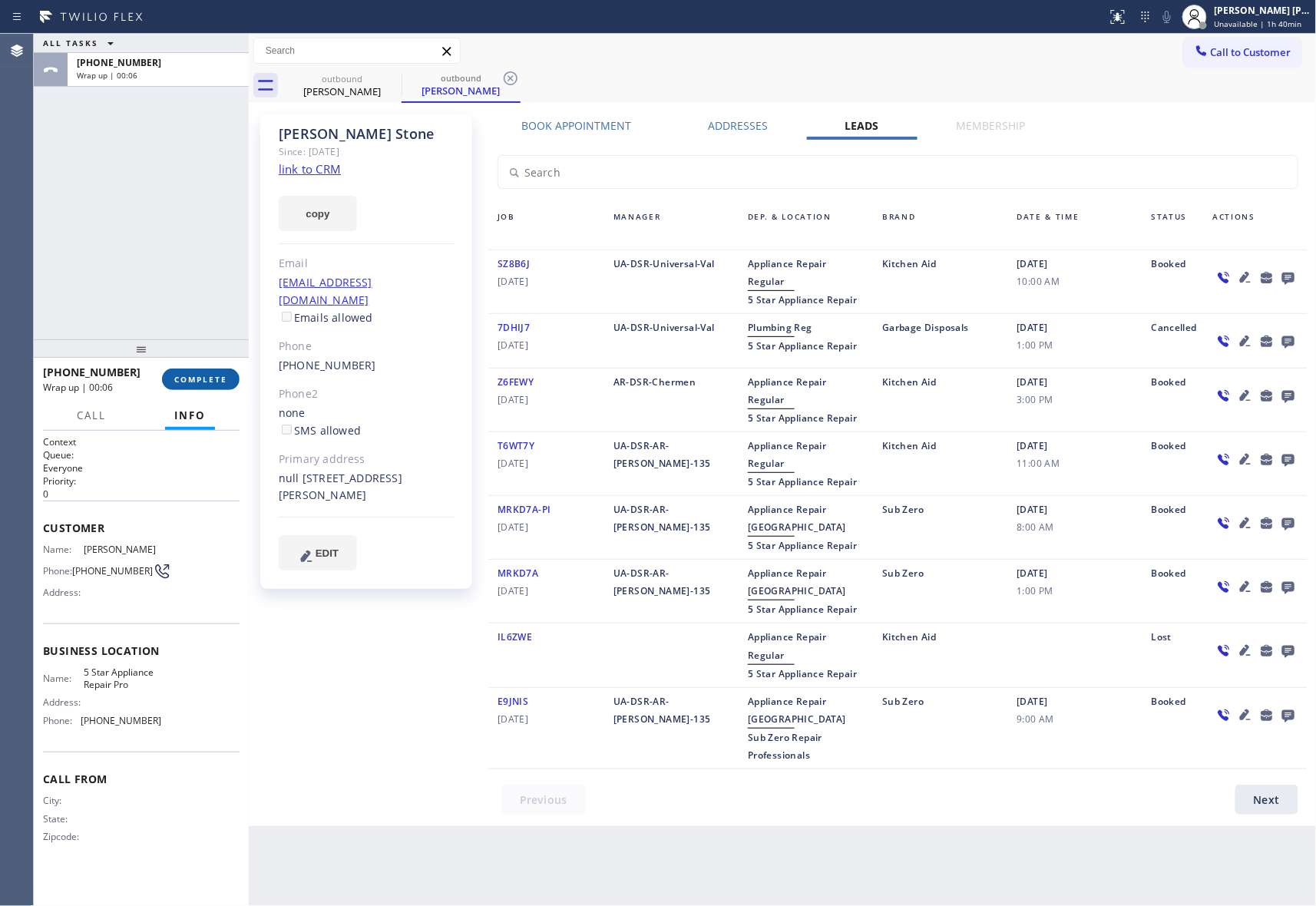
click at [169, 368] on button "COMPLETE" at bounding box center [201, 378] width 78 height 21
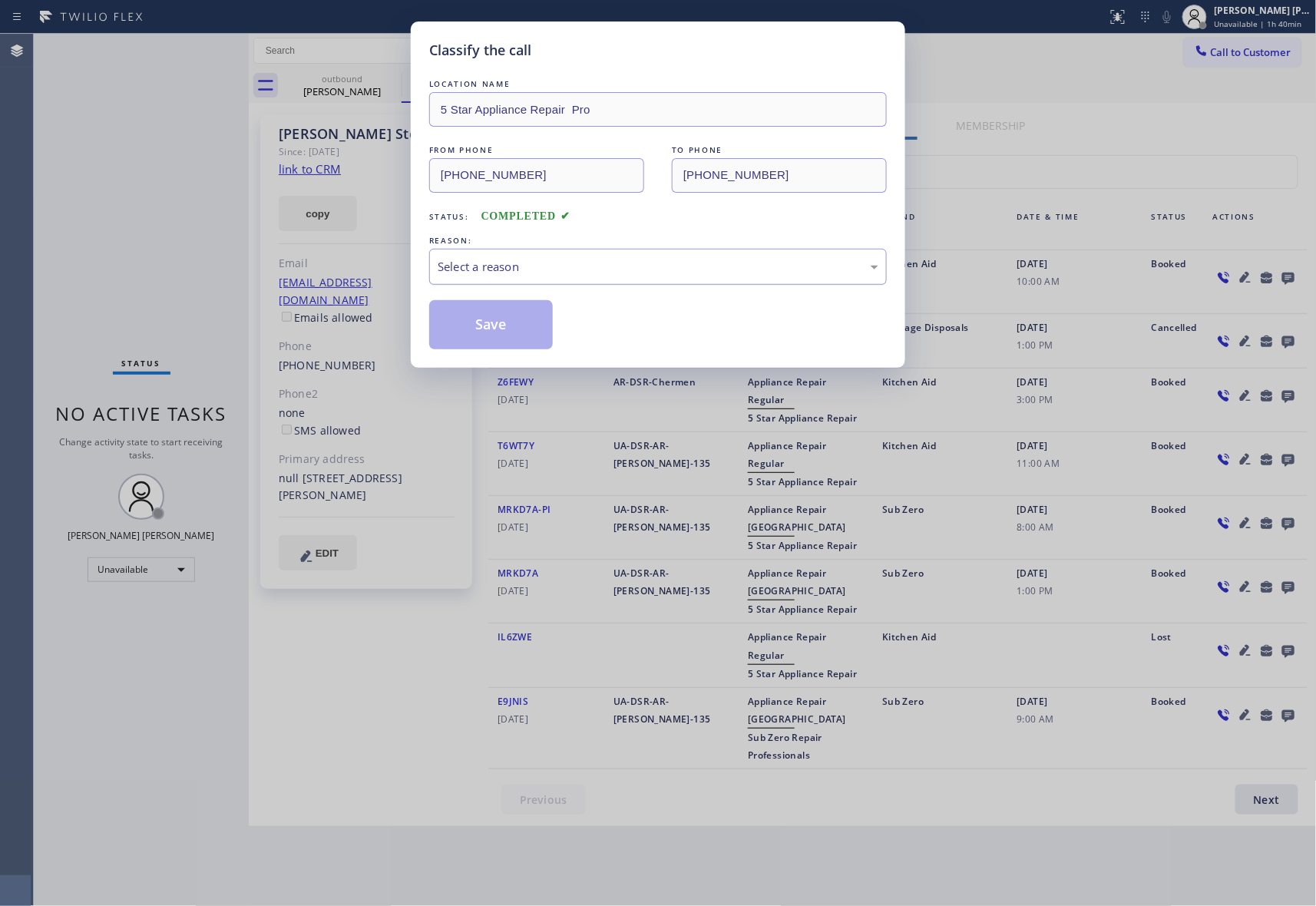
click at [547, 265] on div "Select a reason" at bounding box center [658, 267] width 441 height 18
click at [496, 326] on button "Save" at bounding box center [491, 325] width 124 height 49
click at [361, 91] on div "Classify the call LOCATION NAME 5 Star Appliance Repair Pro FROM PHONE [PHONE_N…" at bounding box center [658, 453] width 1316 height 906
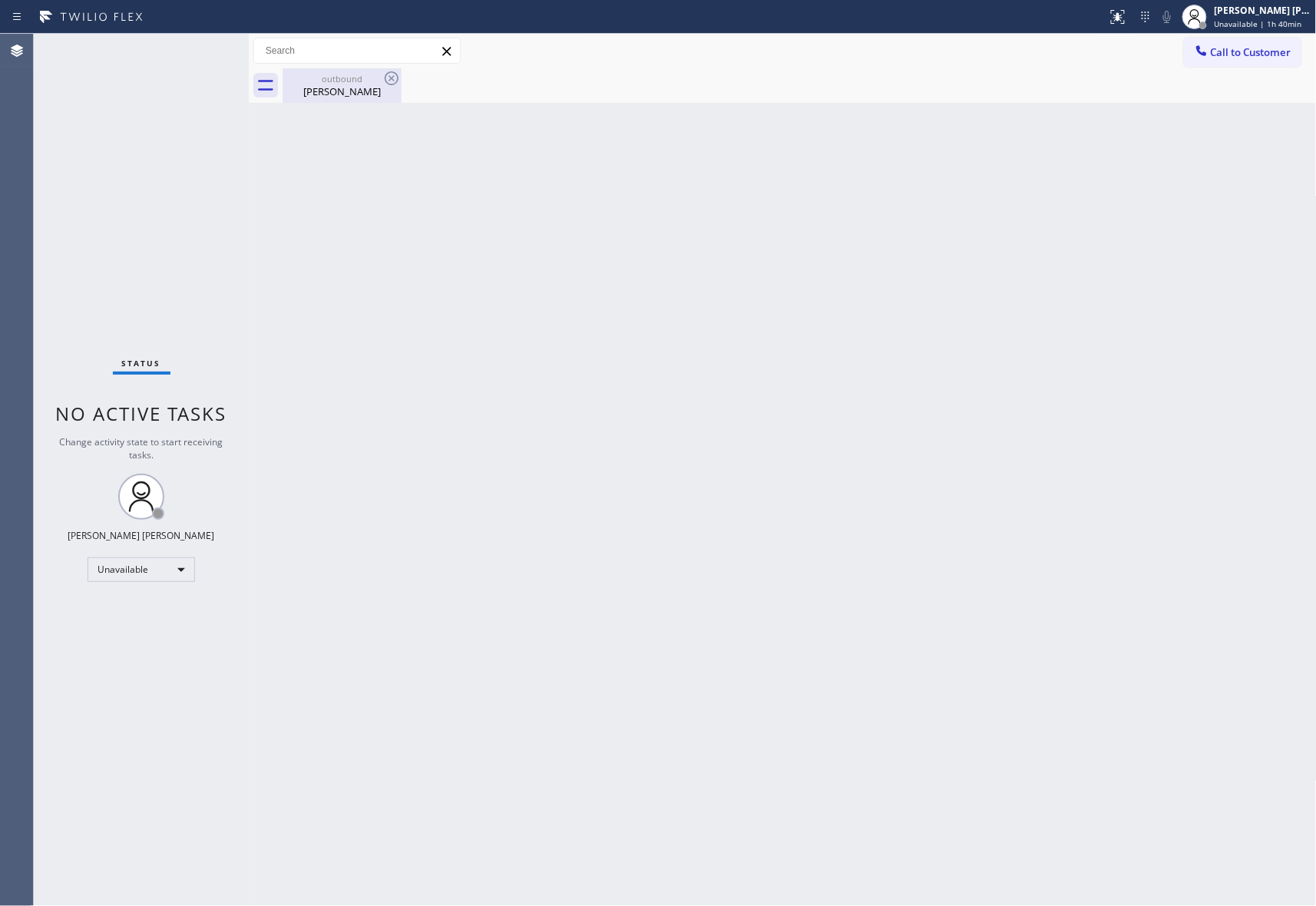
click at [375, 78] on div "outbound" at bounding box center [342, 79] width 116 height 12
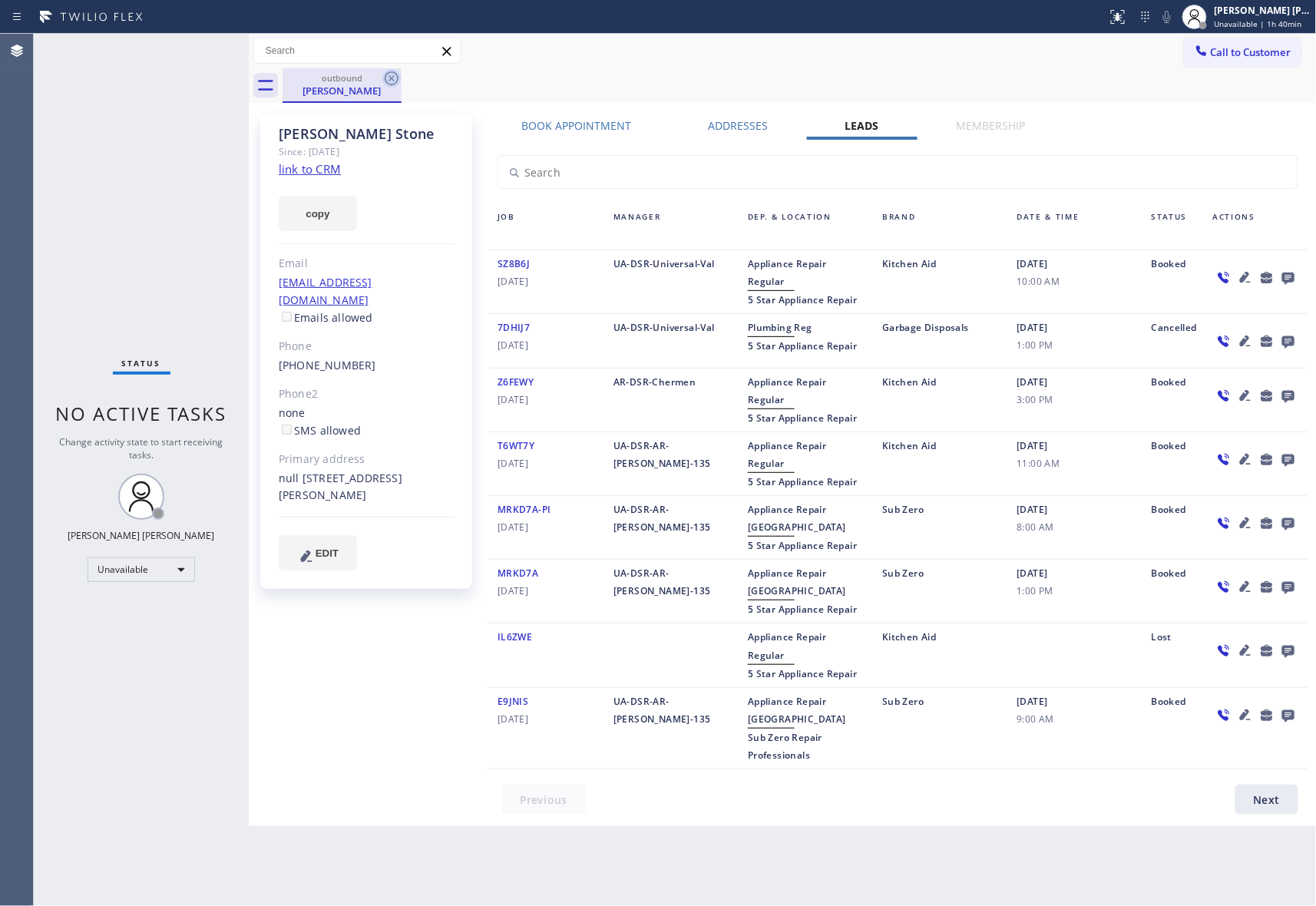
click at [387, 77] on icon at bounding box center [392, 79] width 19 height 19
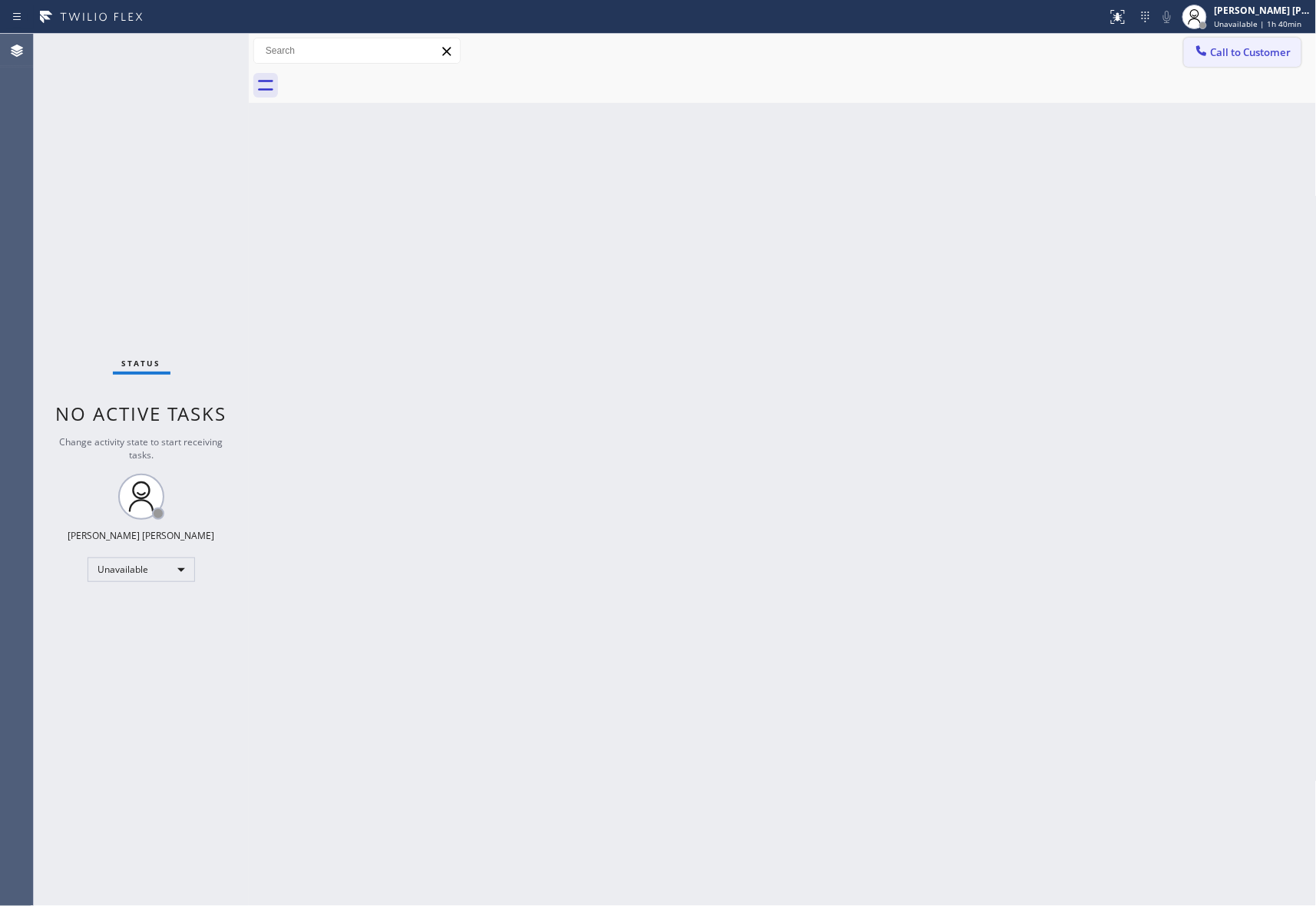
click at [1247, 46] on span "Call to Customer" at bounding box center [1251, 52] width 80 height 14
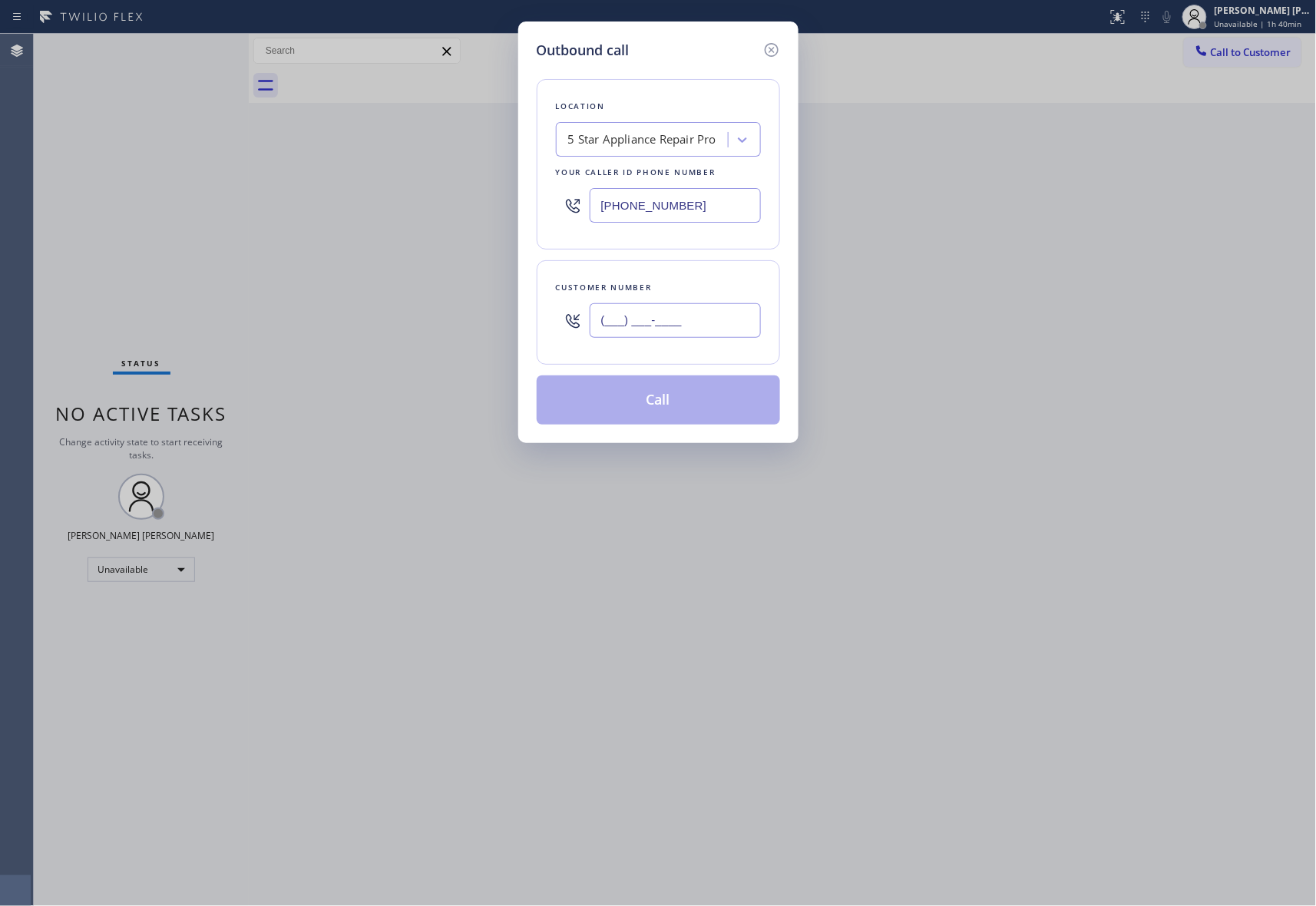
click at [711, 309] on input "(___) ___-____" at bounding box center [675, 320] width 171 height 35
paste input "856) 804-2065"
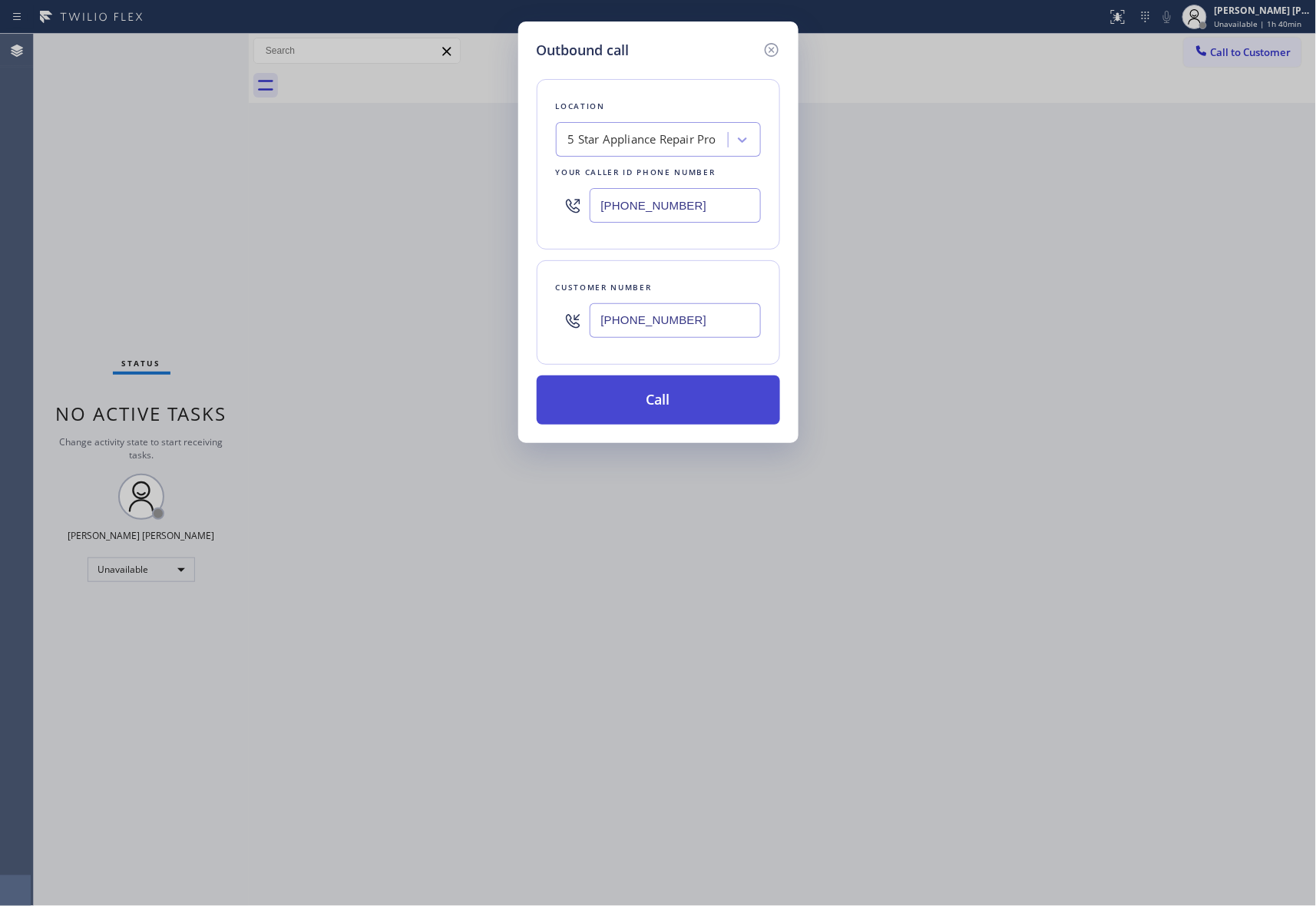
type input "[PHONE_NUMBER]"
drag, startPoint x: 661, startPoint y: 396, endPoint x: 594, endPoint y: 388, distance: 67.5
click at [661, 397] on button "Call" at bounding box center [658, 400] width 243 height 49
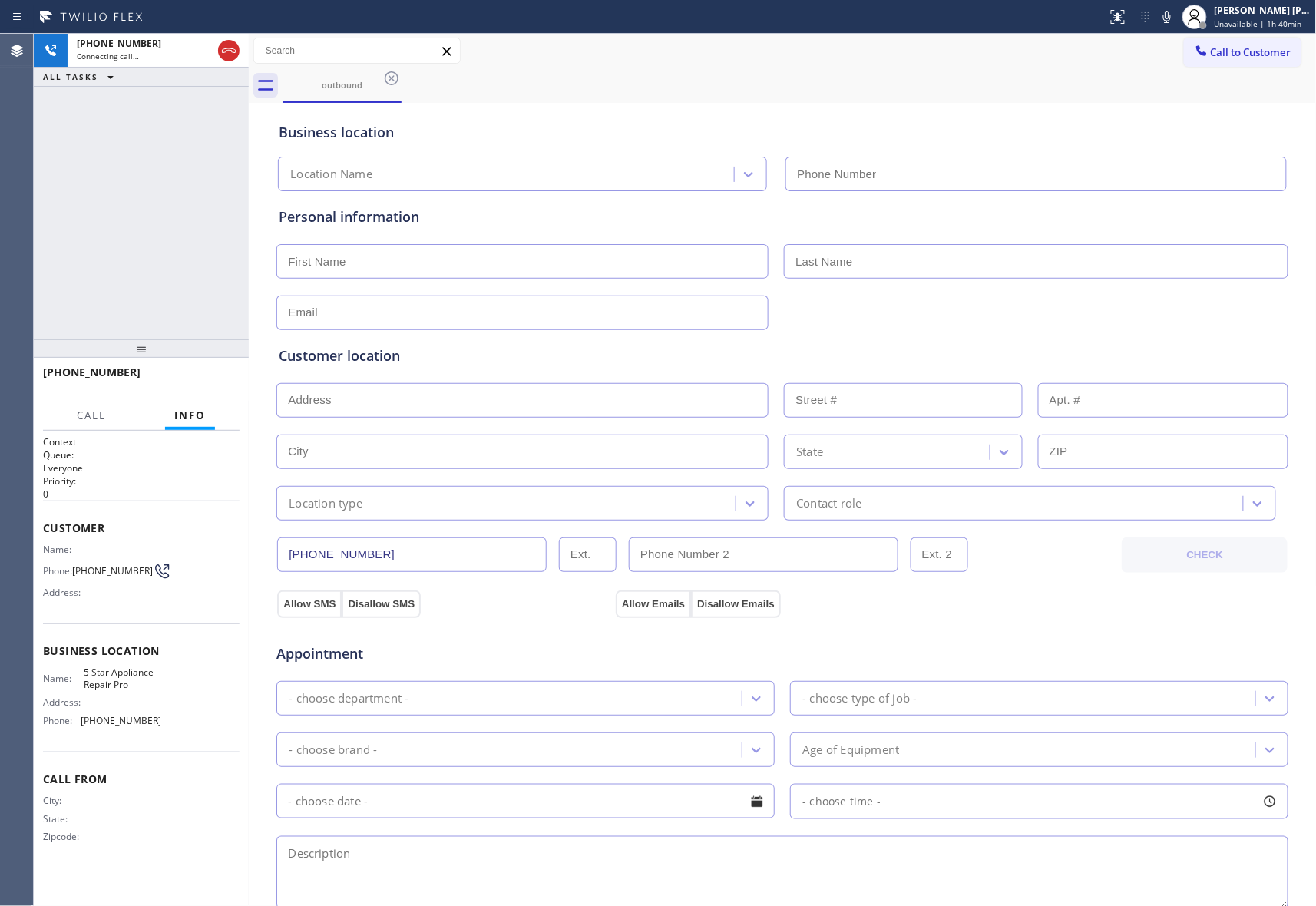
type input "[PHONE_NUMBER]"
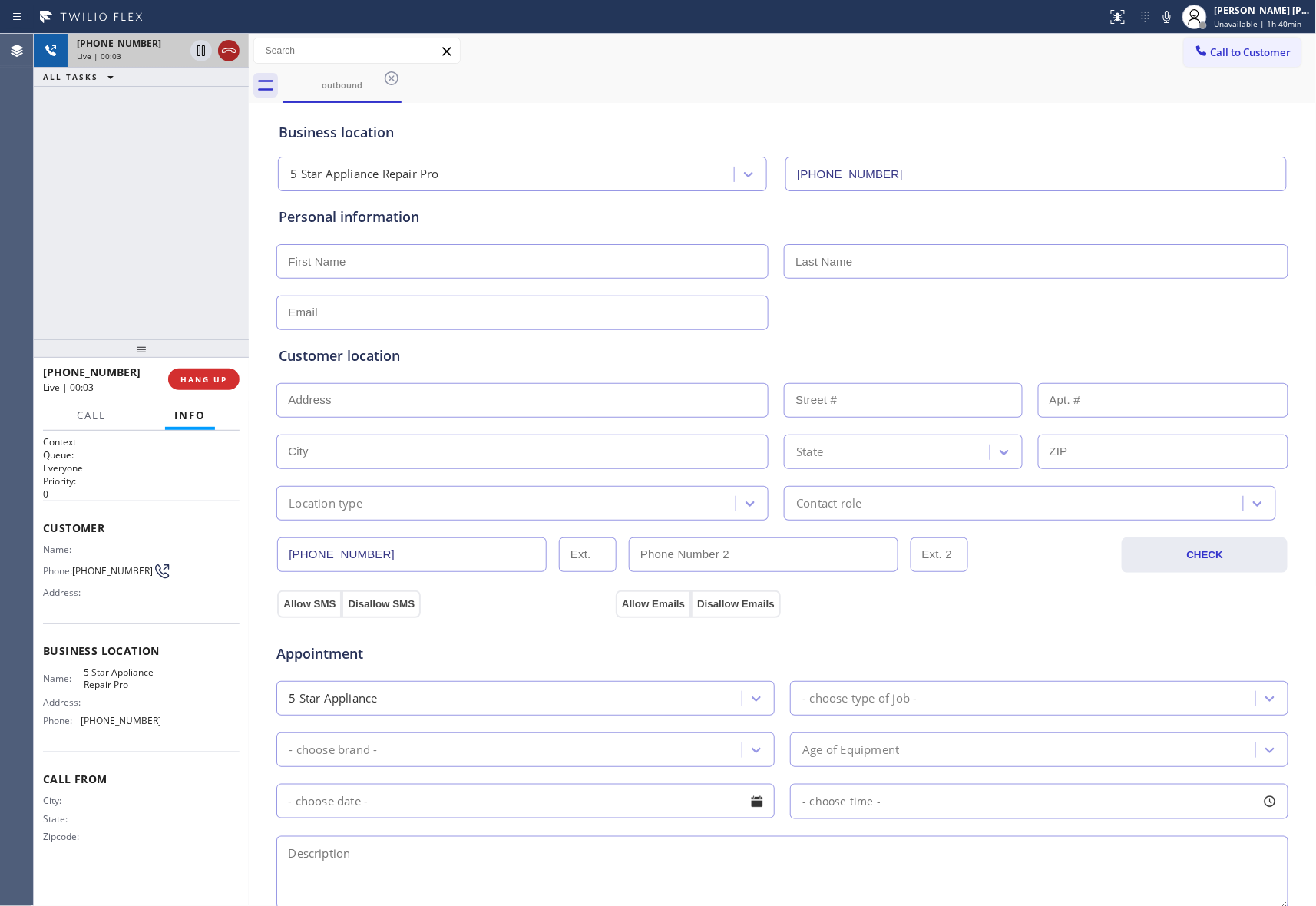
drag, startPoint x: 231, startPoint y: 53, endPoint x: 364, endPoint y: 65, distance: 133.5
click at [232, 53] on icon at bounding box center [229, 51] width 19 height 19
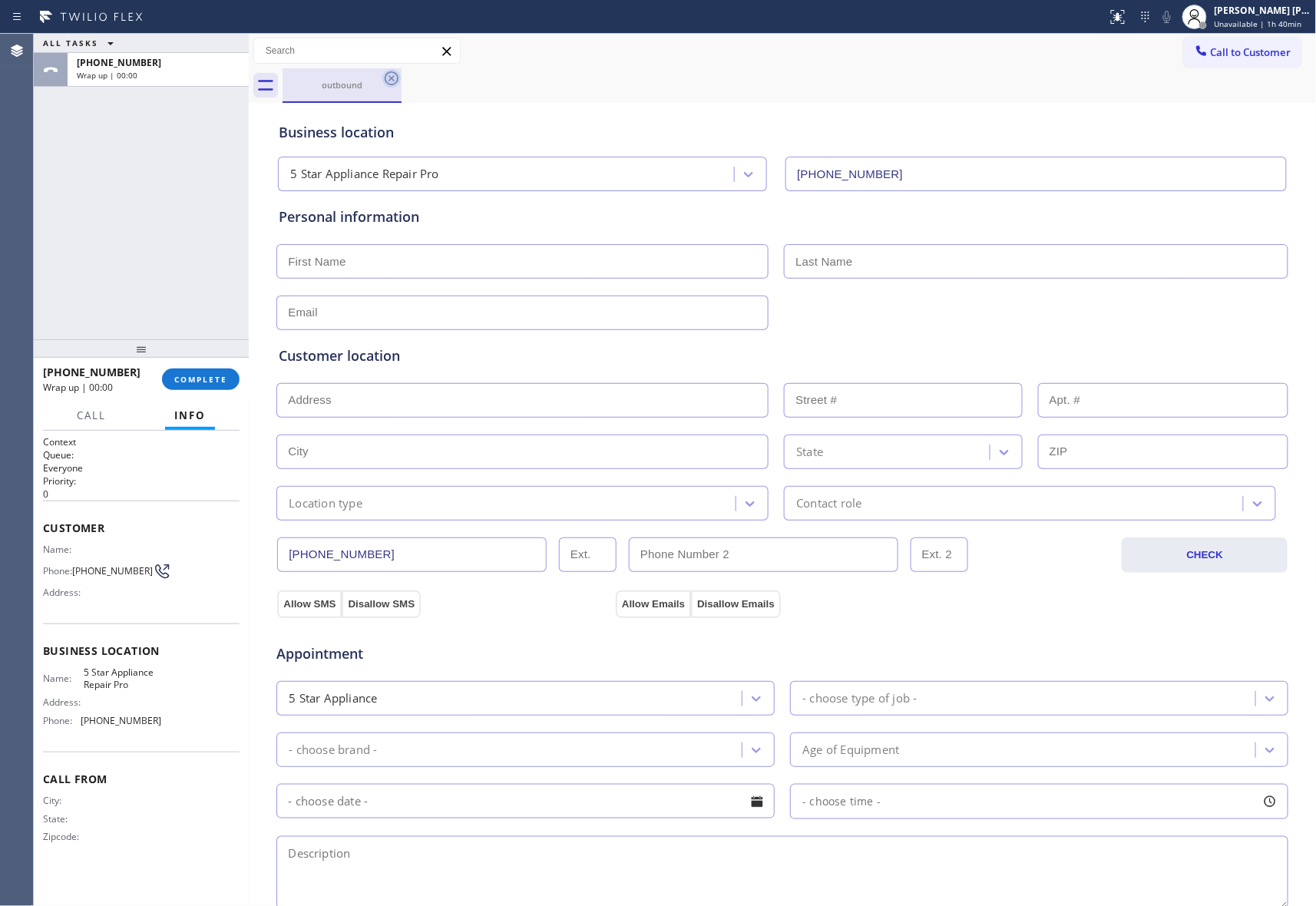
click at [391, 80] on icon at bounding box center [392, 79] width 19 height 19
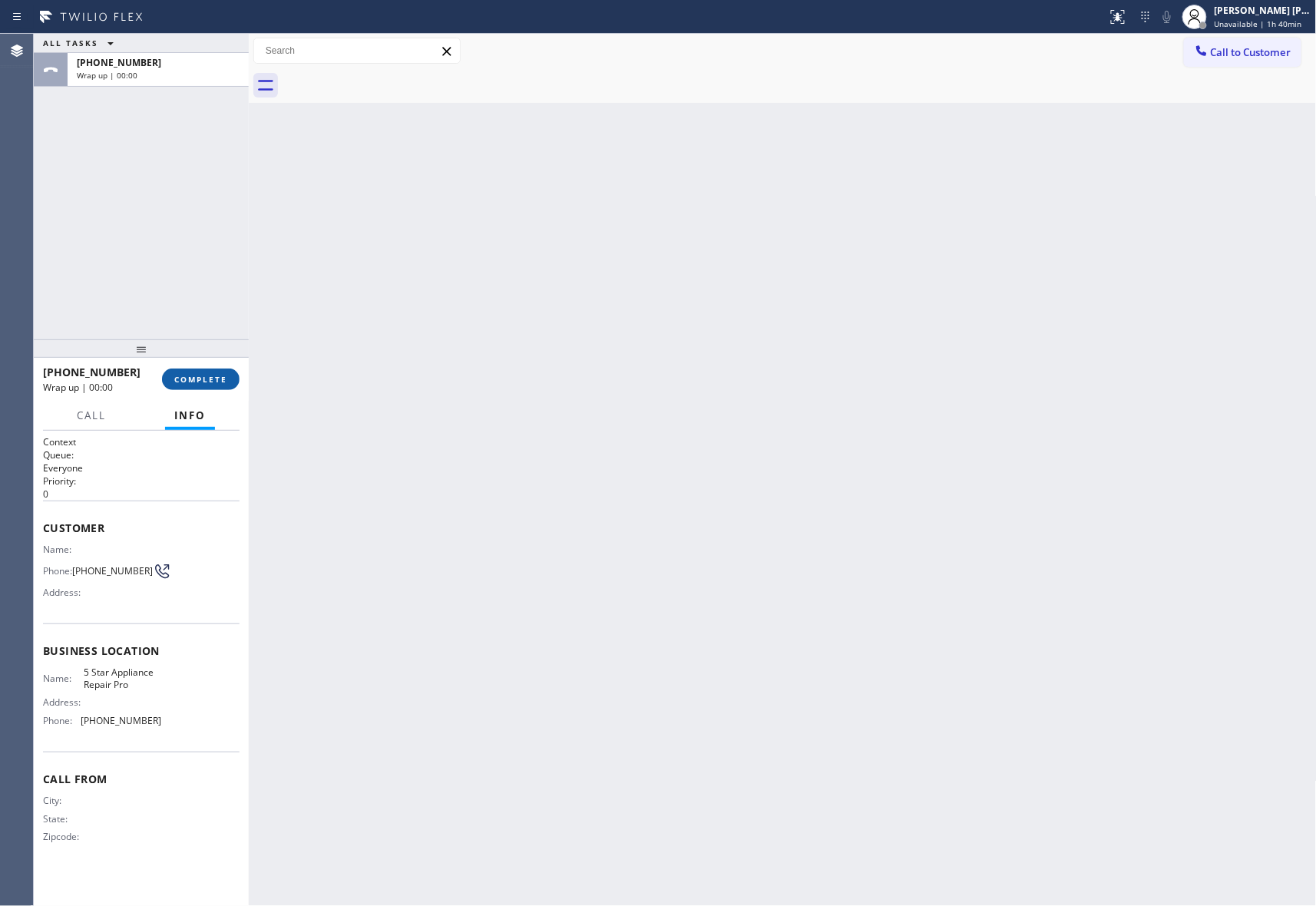
click at [207, 378] on span "COMPLETE" at bounding box center [201, 379] width 53 height 11
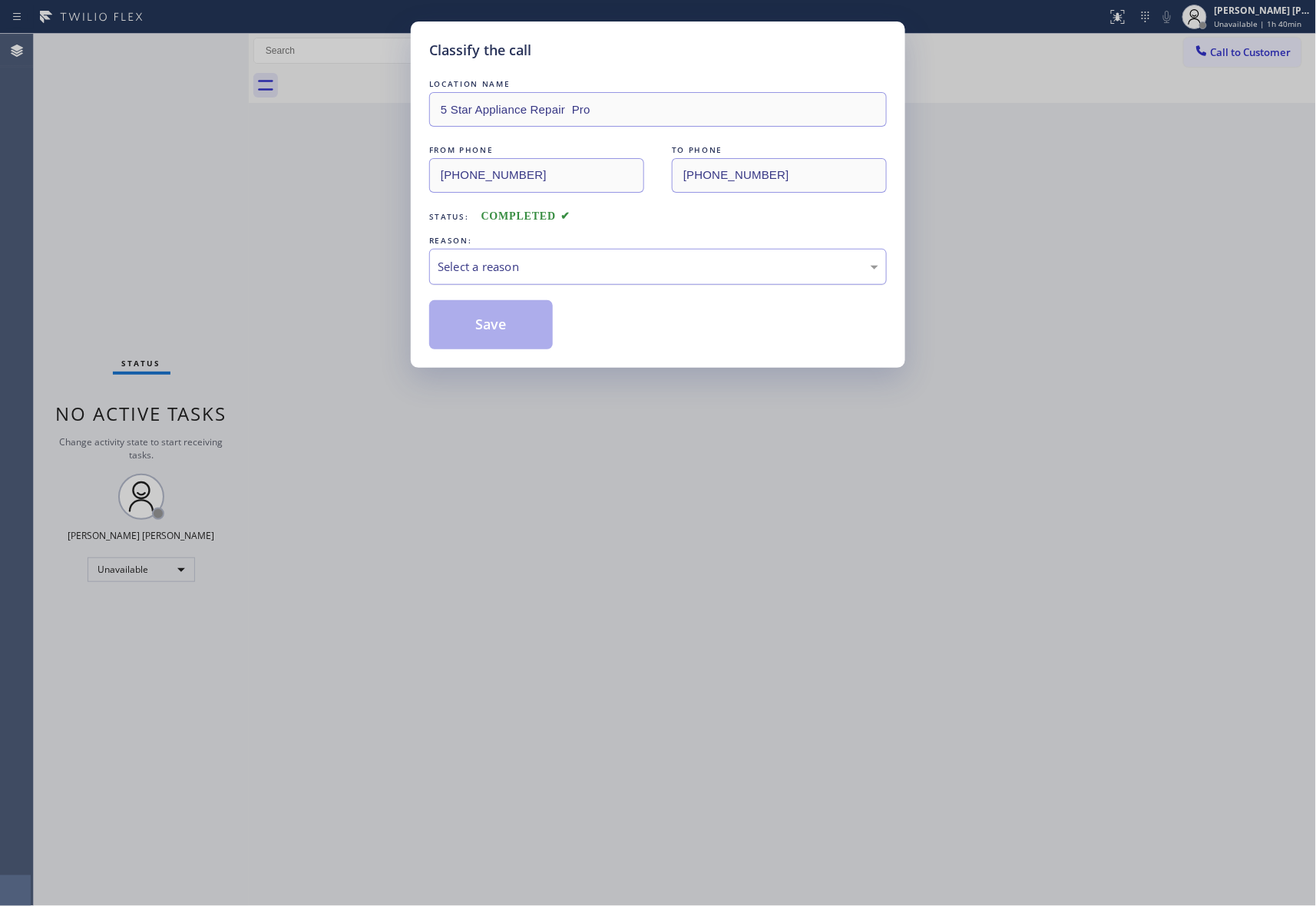
click at [566, 259] on div "Select a reason" at bounding box center [658, 267] width 441 height 18
click at [513, 326] on button "Save" at bounding box center [491, 325] width 124 height 49
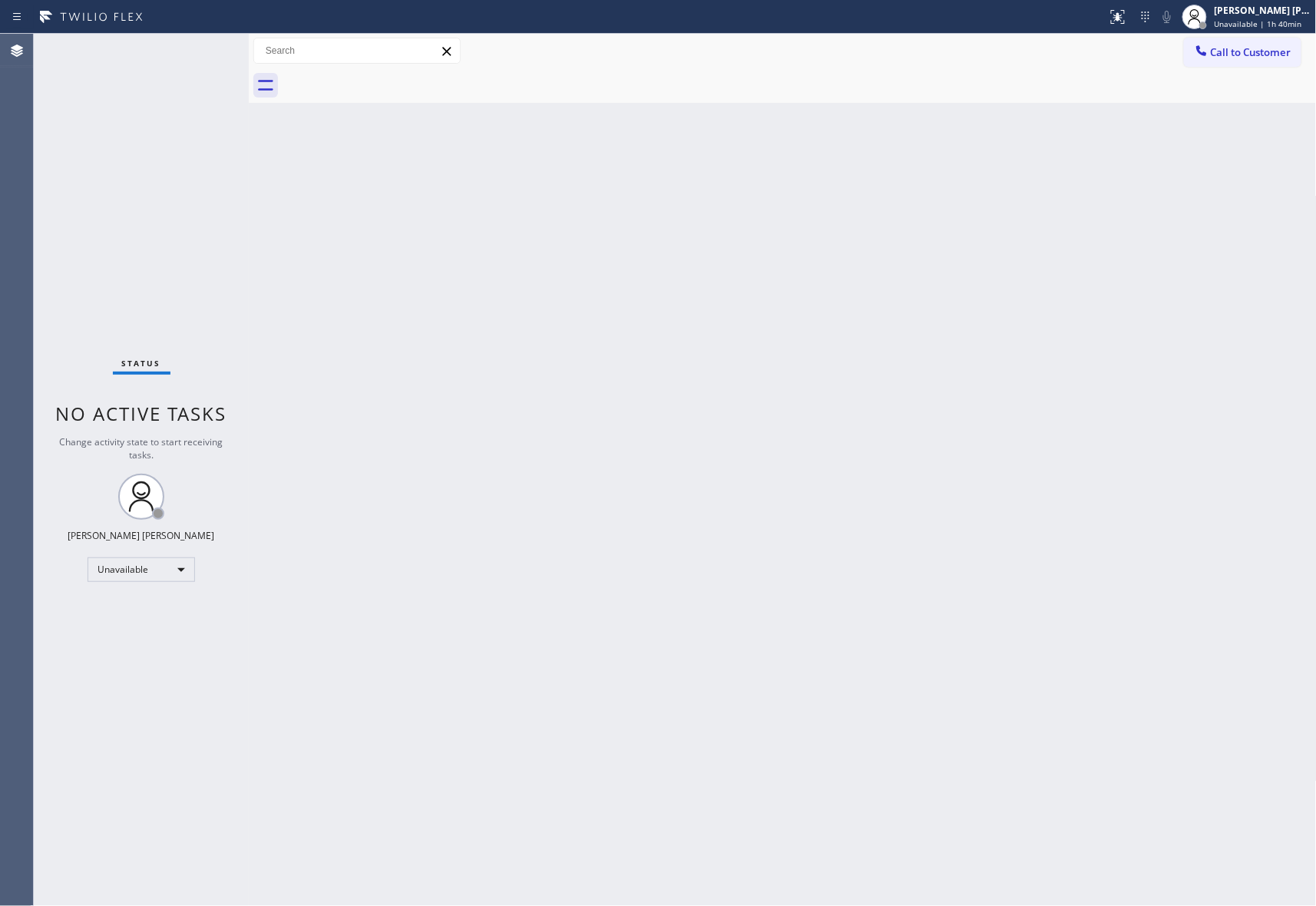
click at [1282, 53] on span "Call to Customer" at bounding box center [1251, 52] width 80 height 14
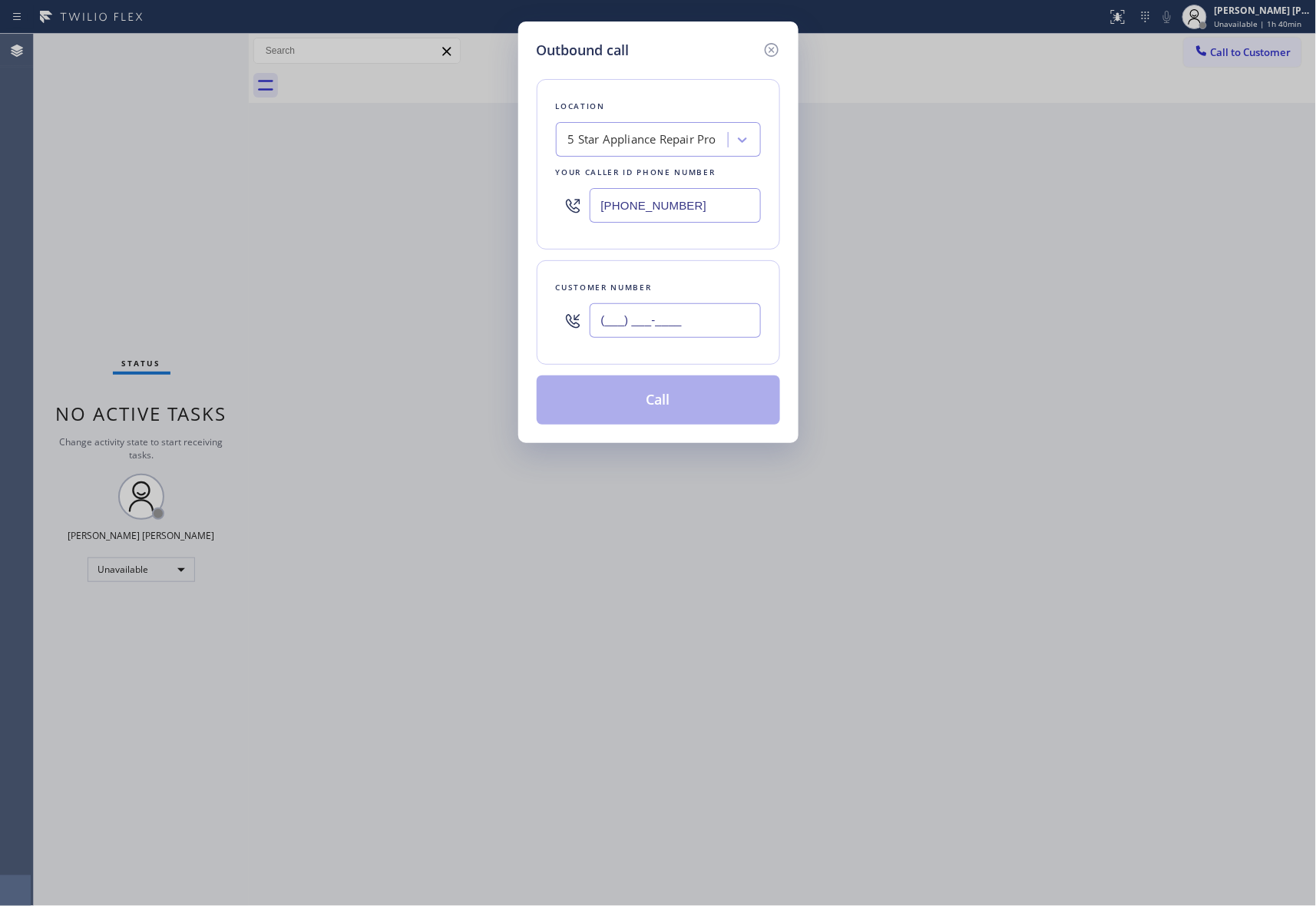
click at [667, 315] on input "(___) ___-____" at bounding box center [675, 320] width 171 height 35
paste input "661) 255-5525"
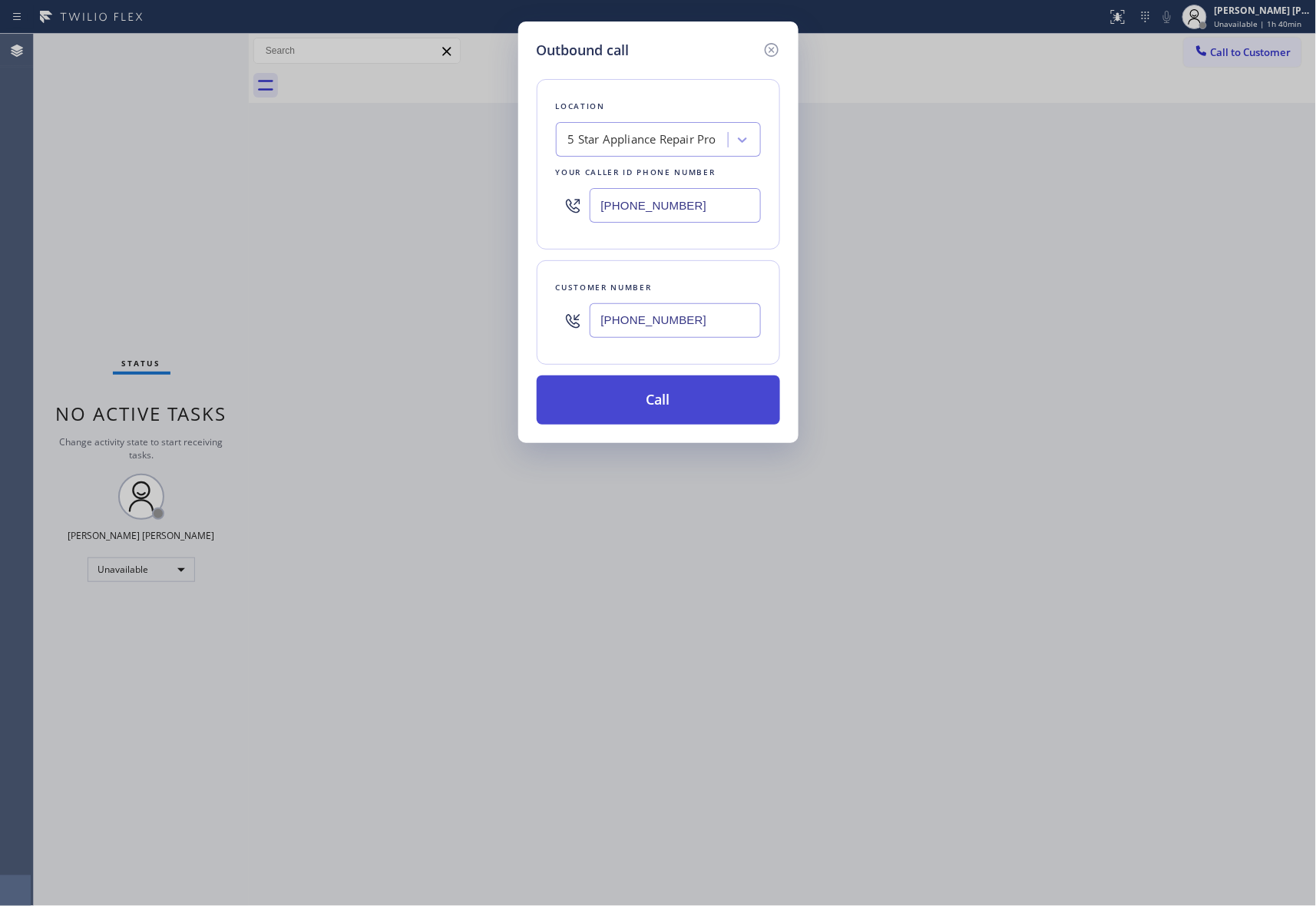
type input "[PHONE_NUMBER]"
click at [688, 402] on button "Call" at bounding box center [658, 400] width 243 height 49
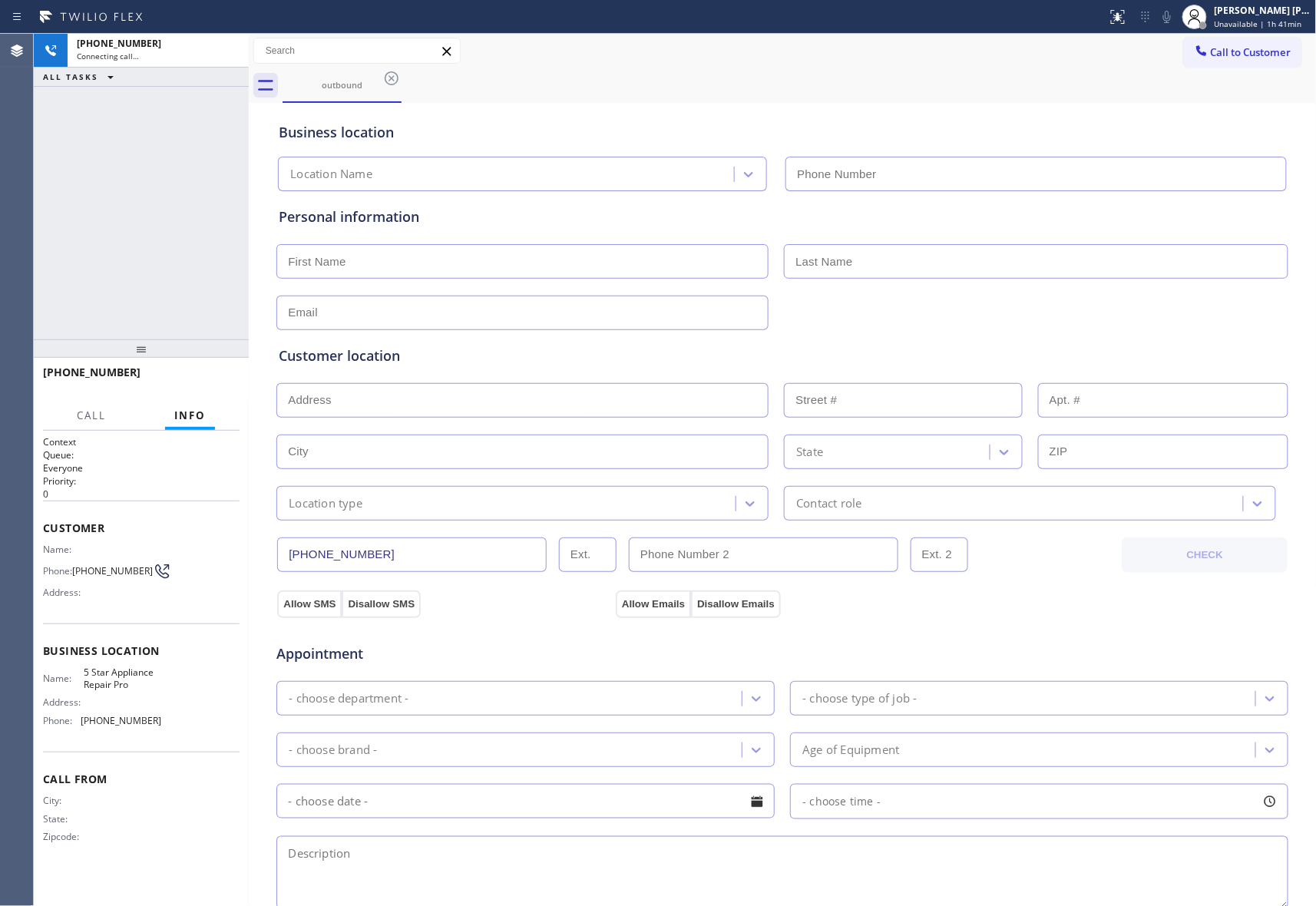
type input "[PHONE_NUMBER]"
click at [391, 78] on icon at bounding box center [391, 78] width 14 height 14
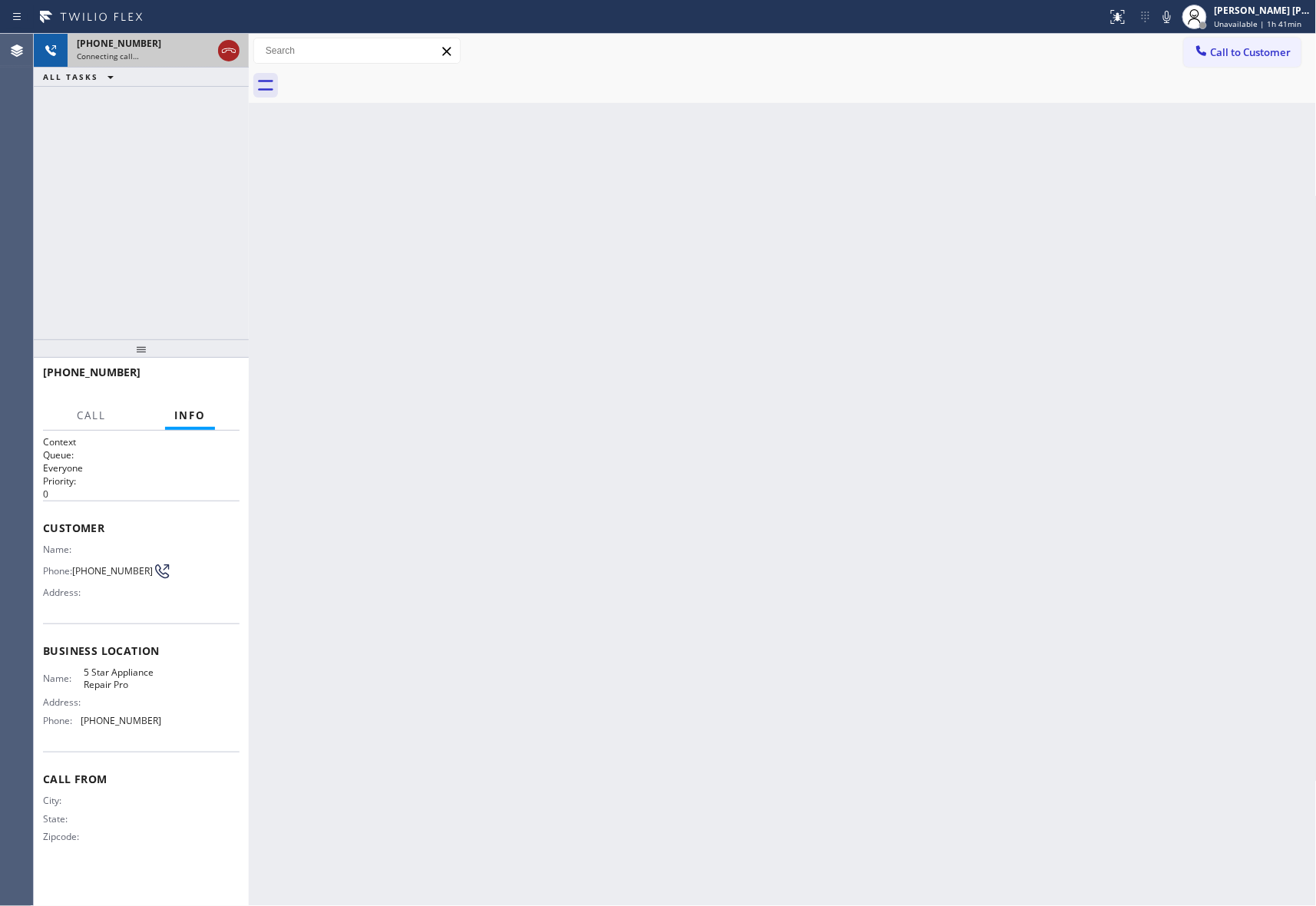
click at [231, 47] on icon at bounding box center [229, 51] width 19 height 19
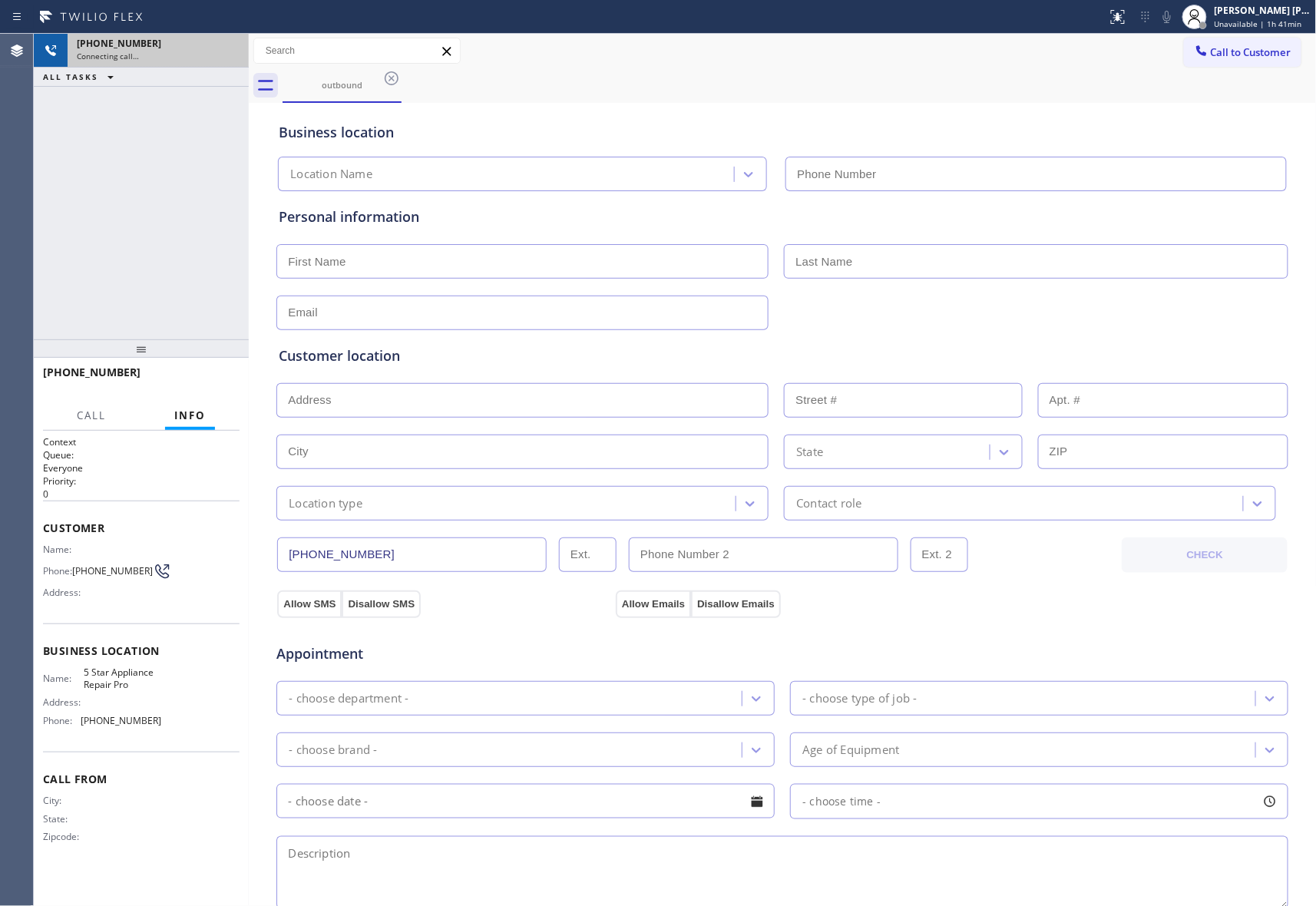
type input "[PHONE_NUMBER]"
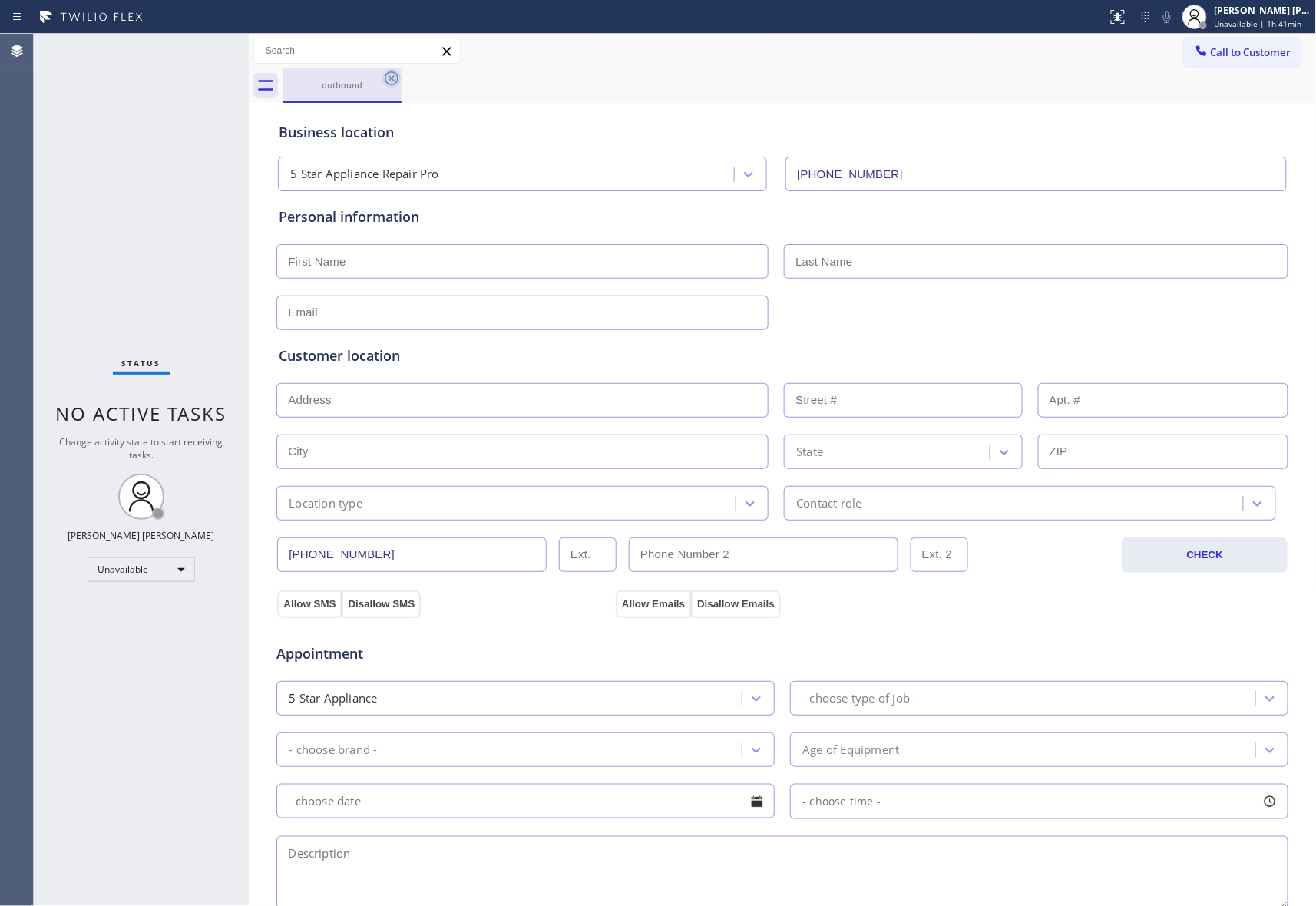
click at [391, 78] on icon at bounding box center [391, 78] width 14 height 14
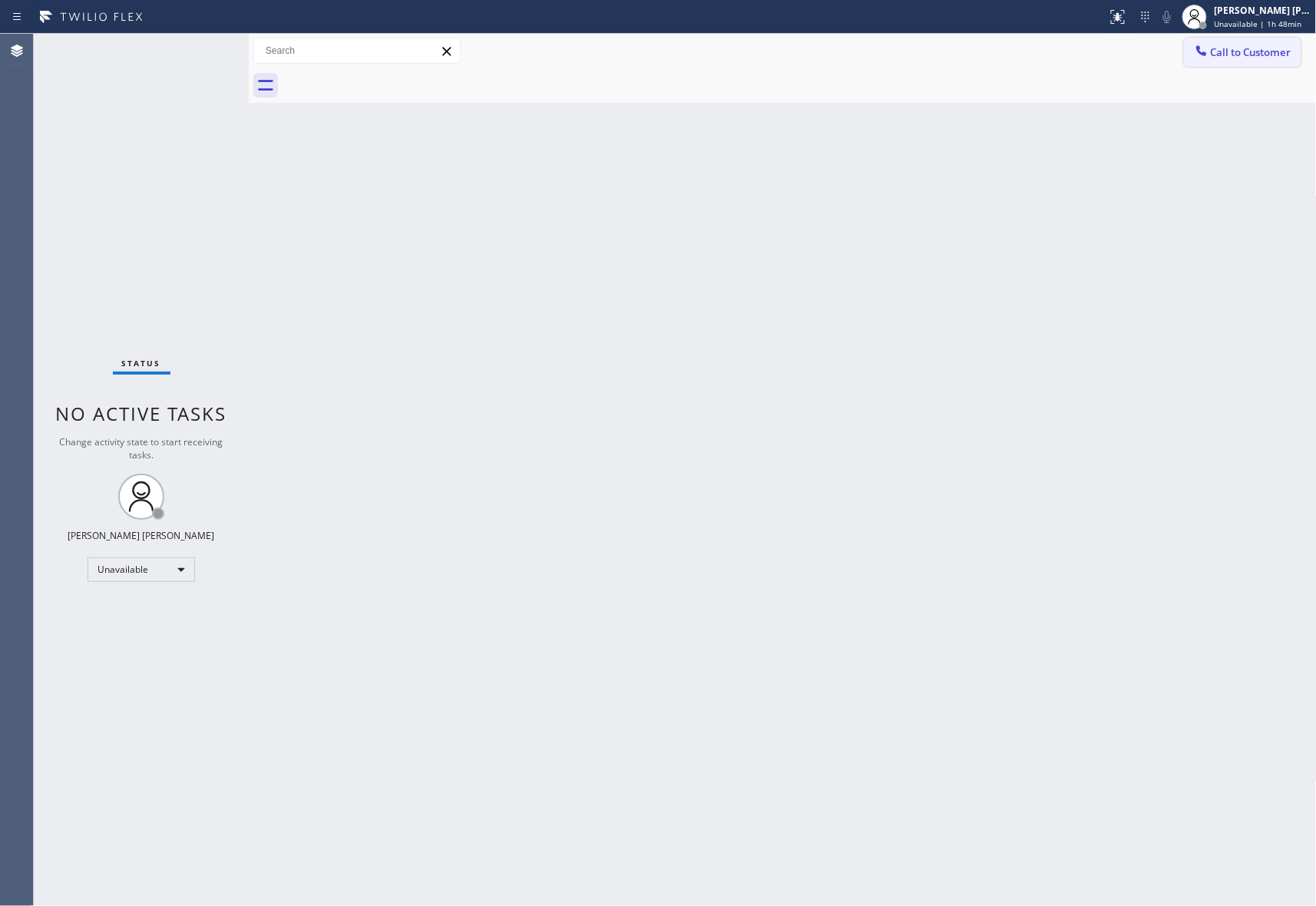
click at [1284, 44] on button "Call to Customer" at bounding box center [1242, 52] width 118 height 29
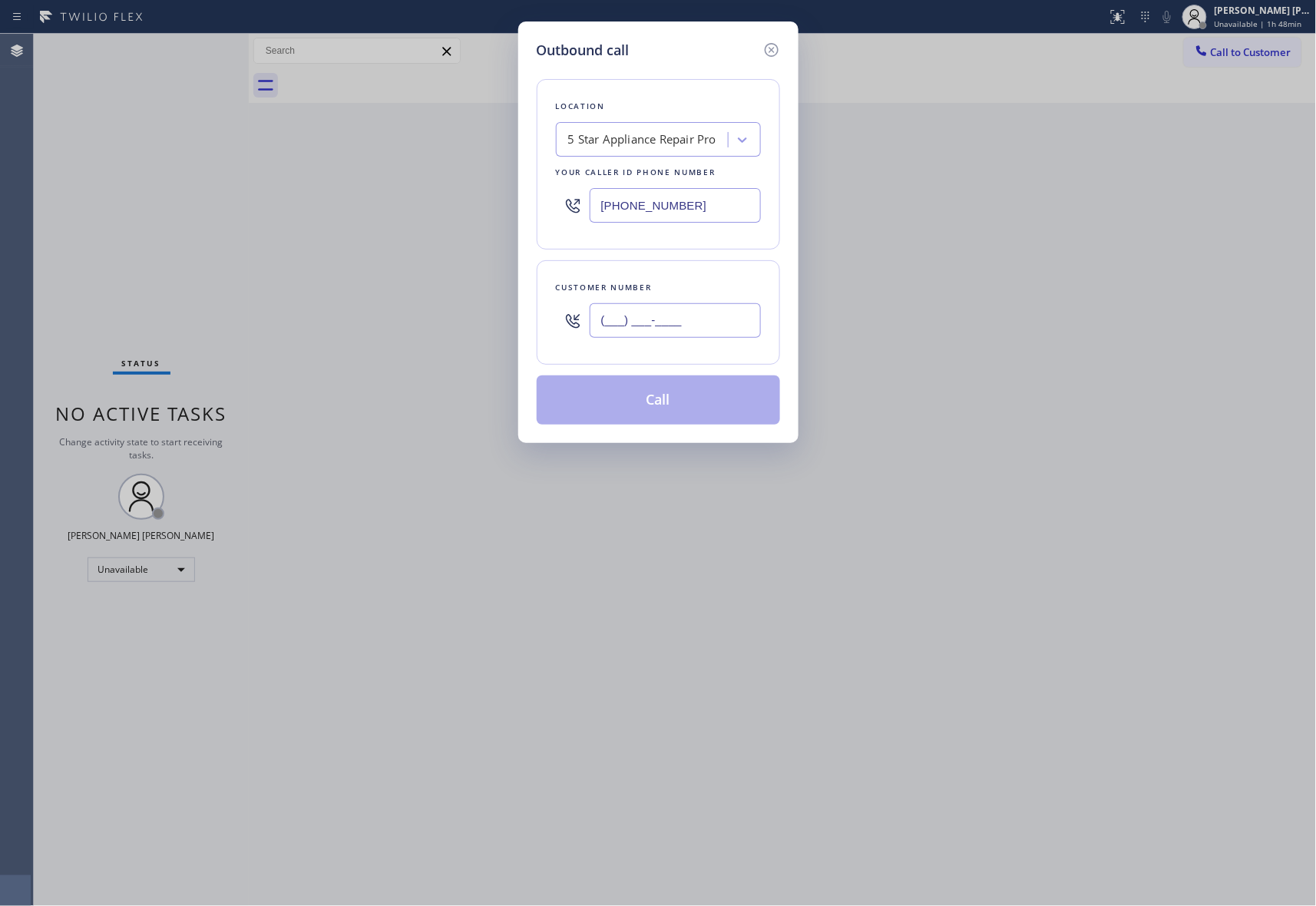
click at [694, 326] on input "(___) ___-____" at bounding box center [675, 320] width 171 height 35
paste input "714) 381-1220"
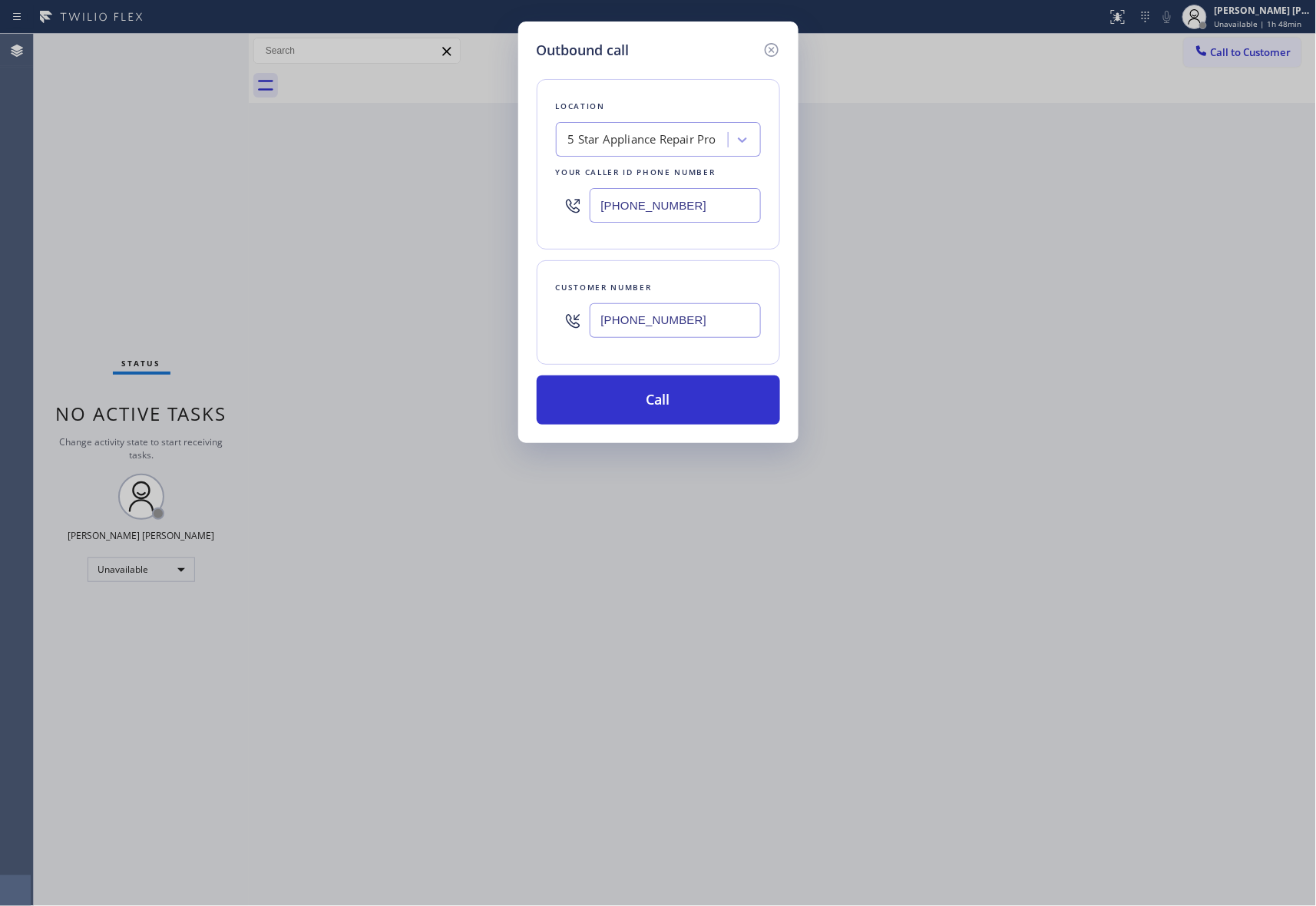
type input "[PHONE_NUMBER]"
drag, startPoint x: 704, startPoint y: 202, endPoint x: 450, endPoint y: 201, distance: 254.0
click at [450, 201] on div "Outbound call Location 5 Star Appliance Repair Pro Your caller id phone number …" at bounding box center [658, 453] width 1316 height 906
paste input "949) 438-5263"
type input "[PHONE_NUMBER]"
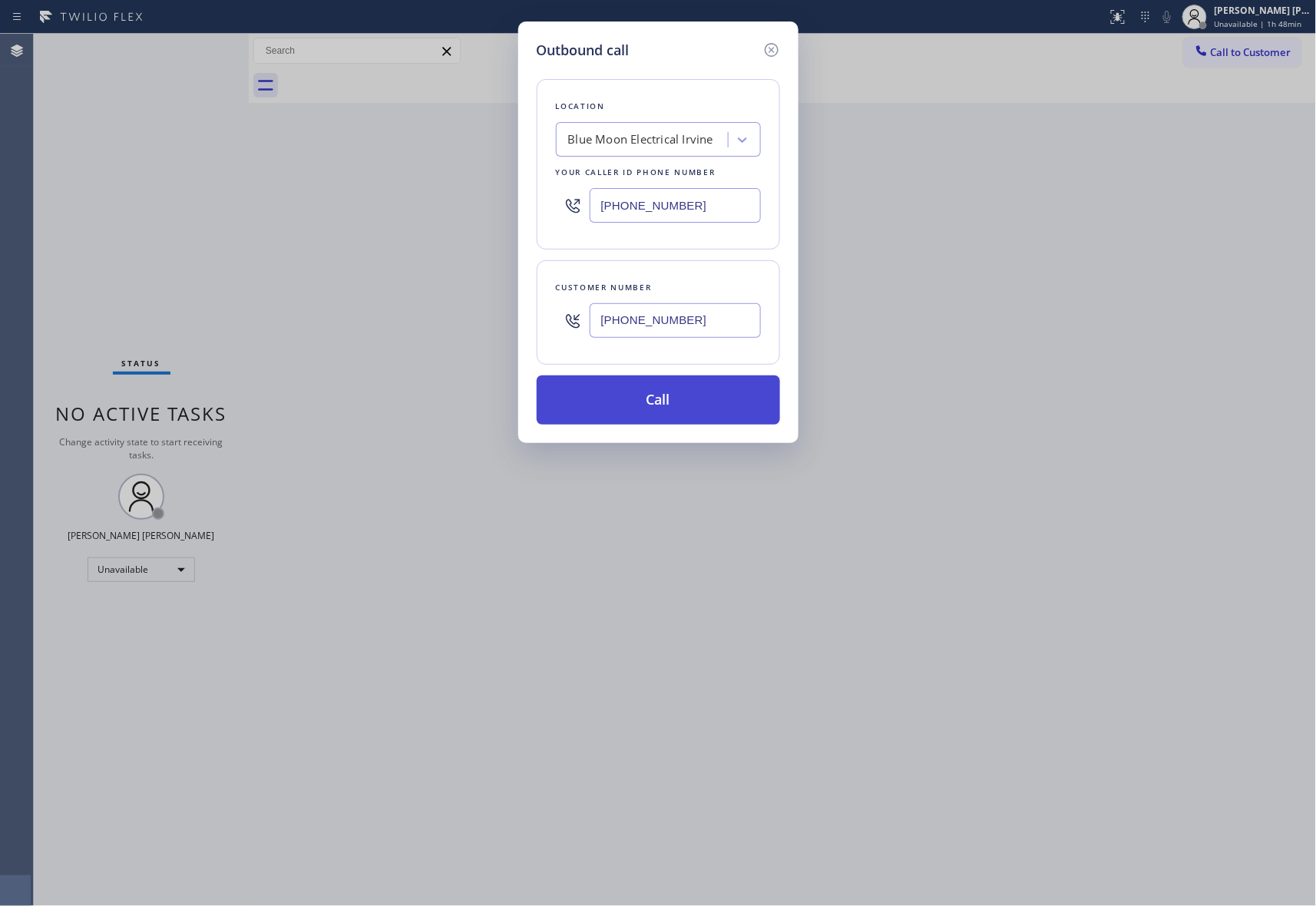
click at [705, 401] on button "Call" at bounding box center [658, 400] width 243 height 49
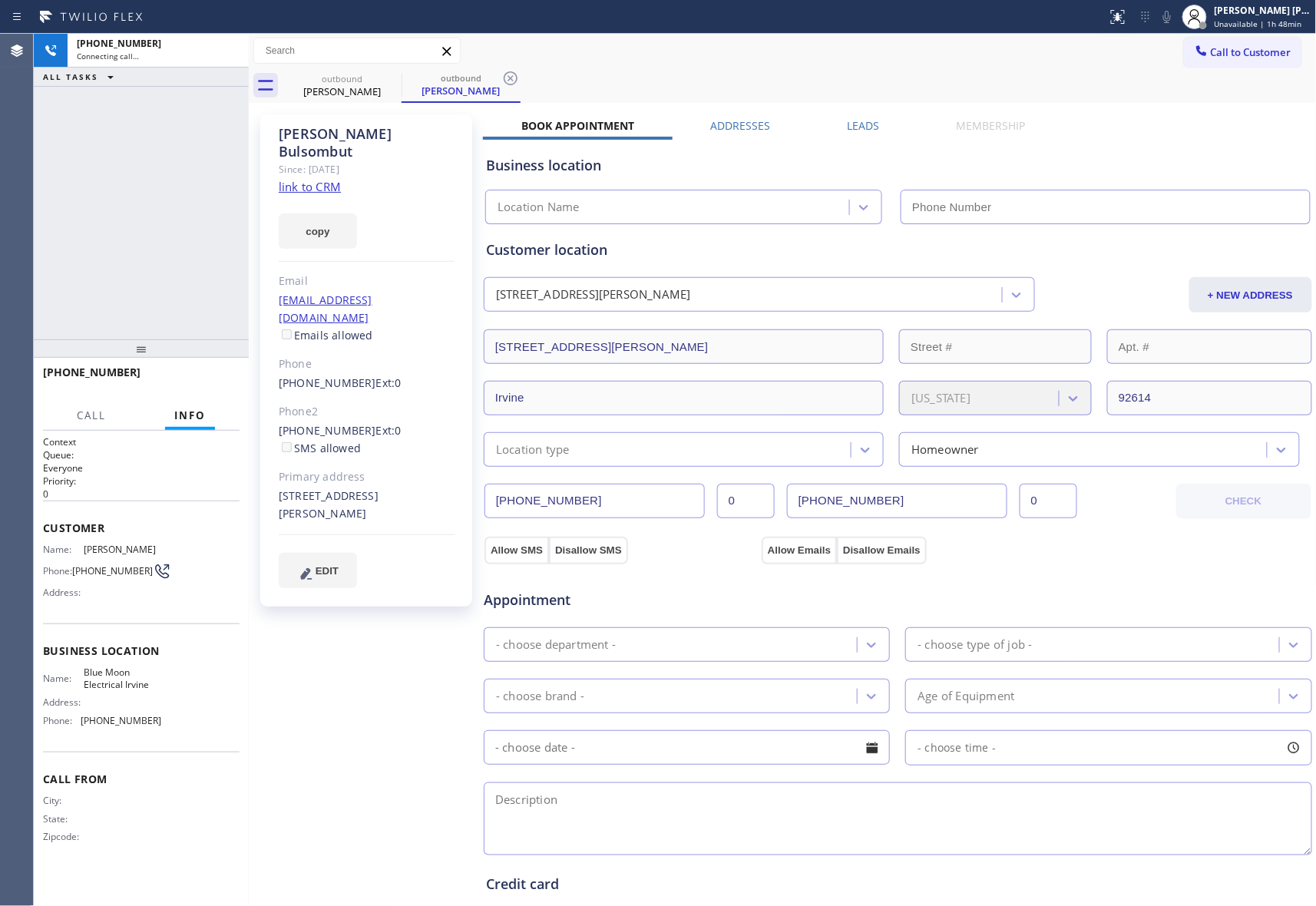
click at [855, 134] on div "Business location Location Name" at bounding box center [898, 179] width 830 height 91
click at [857, 126] on label "Leads" at bounding box center [864, 125] width 32 height 14
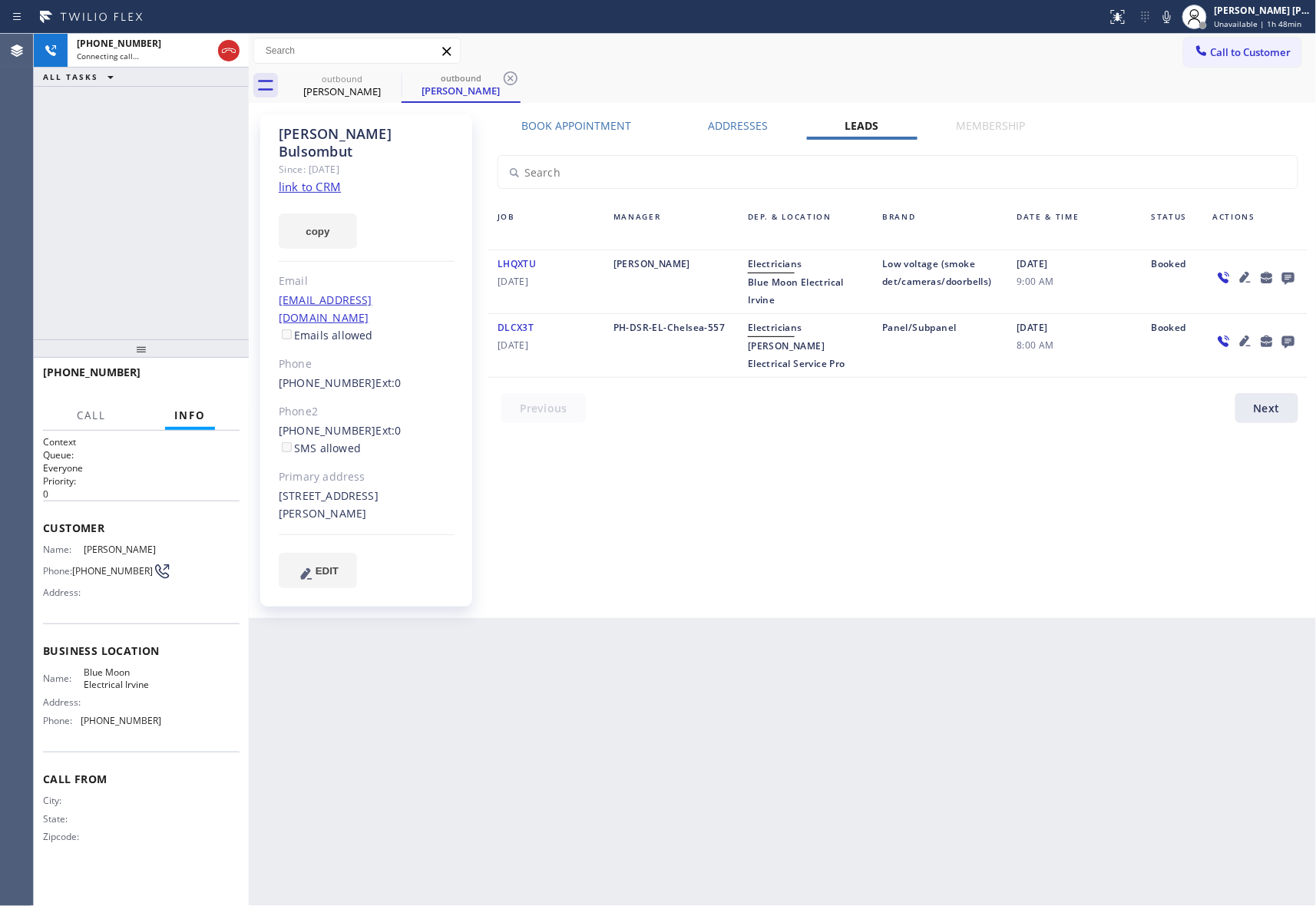
click at [310, 179] on link "link to CRM" at bounding box center [309, 186] width 62 height 15
click at [198, 47] on icon at bounding box center [202, 51] width 19 height 19
click at [206, 49] on icon at bounding box center [202, 51] width 19 height 19
click at [200, 50] on icon at bounding box center [201, 51] width 8 height 11
click at [194, 49] on icon at bounding box center [202, 51] width 19 height 19
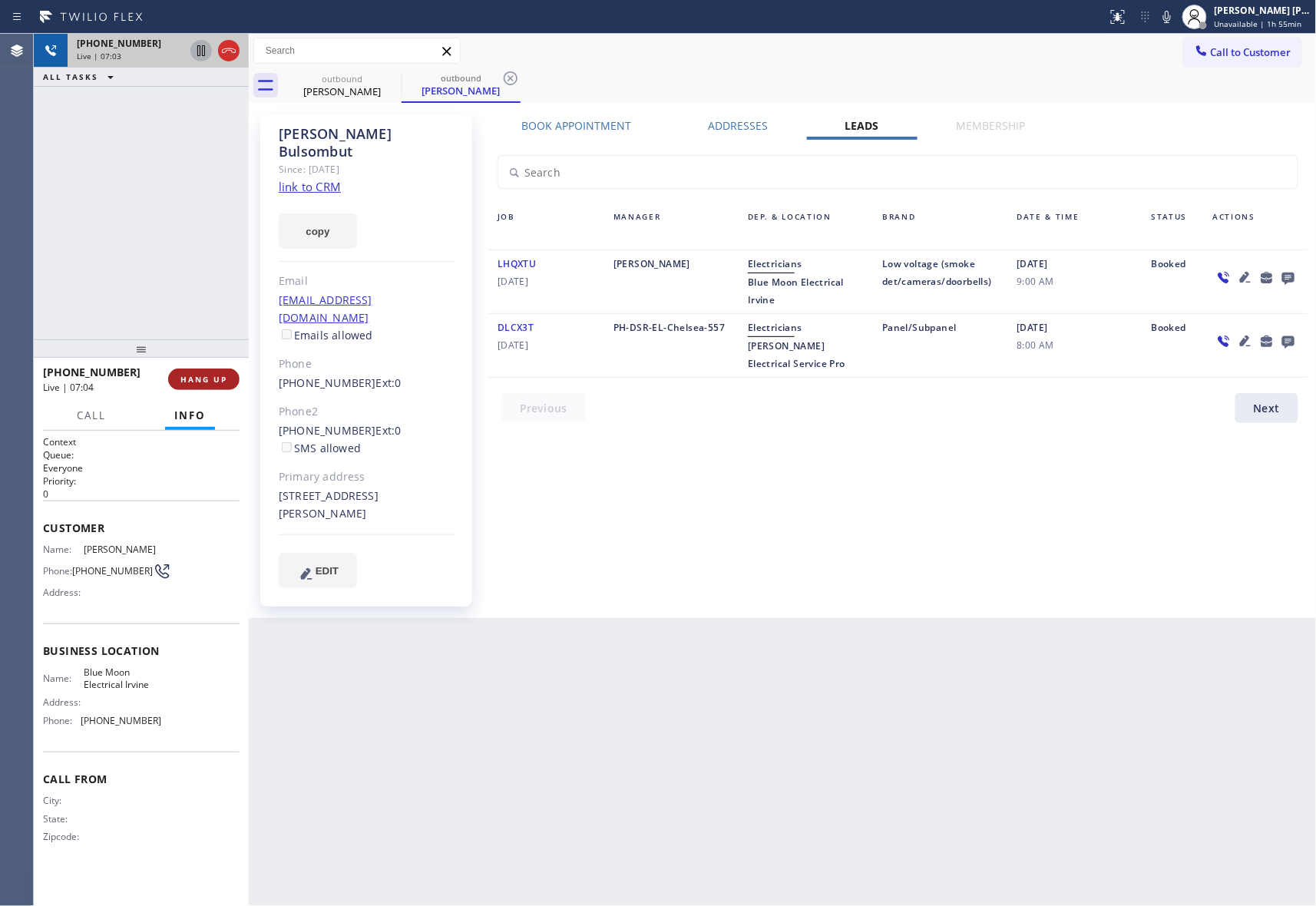
click at [213, 379] on span "HANG UP" at bounding box center [203, 379] width 47 height 11
click at [210, 382] on span "COMPLETE" at bounding box center [201, 379] width 53 height 11
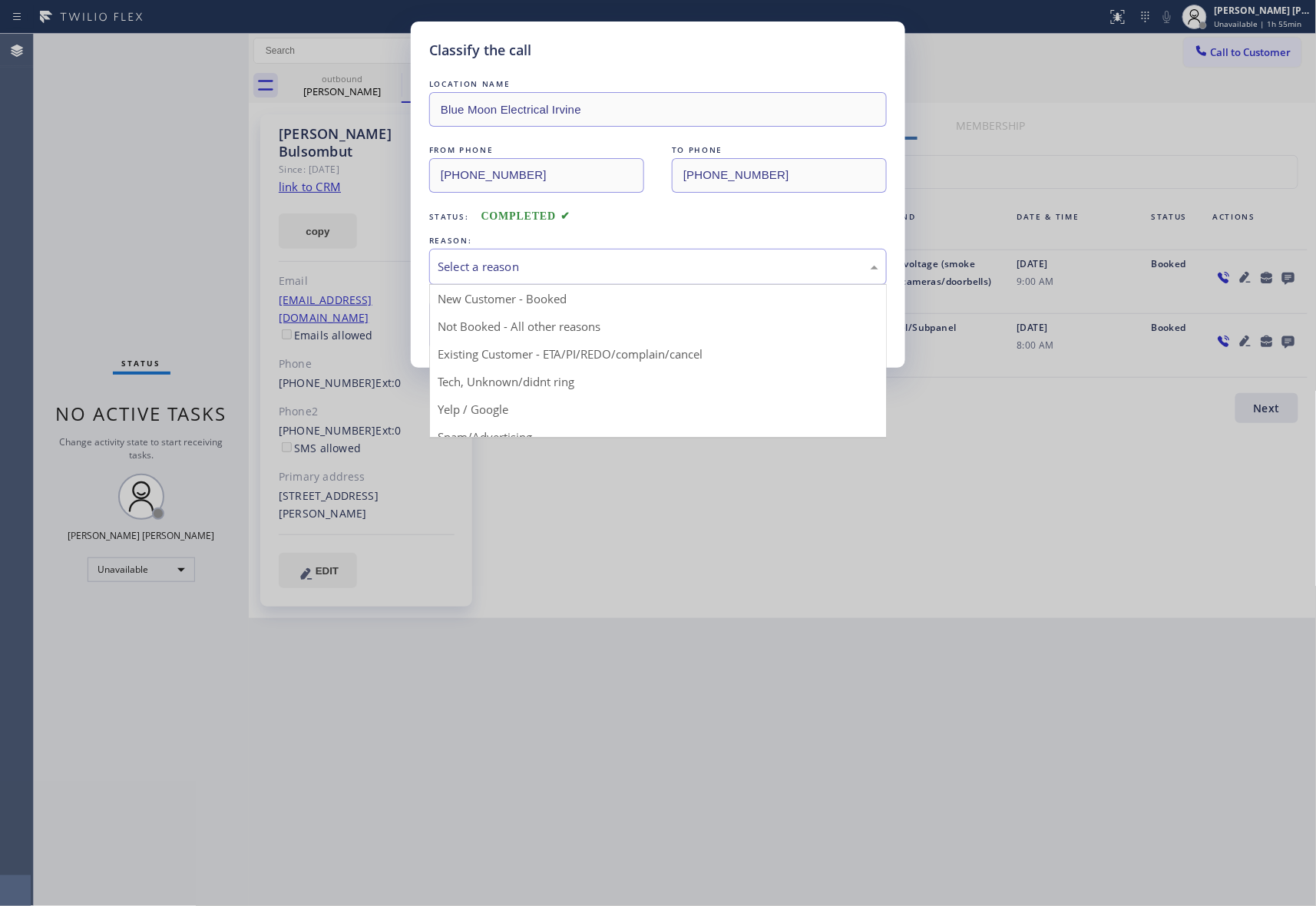
click at [496, 264] on div "Select a reason" at bounding box center [658, 267] width 441 height 18
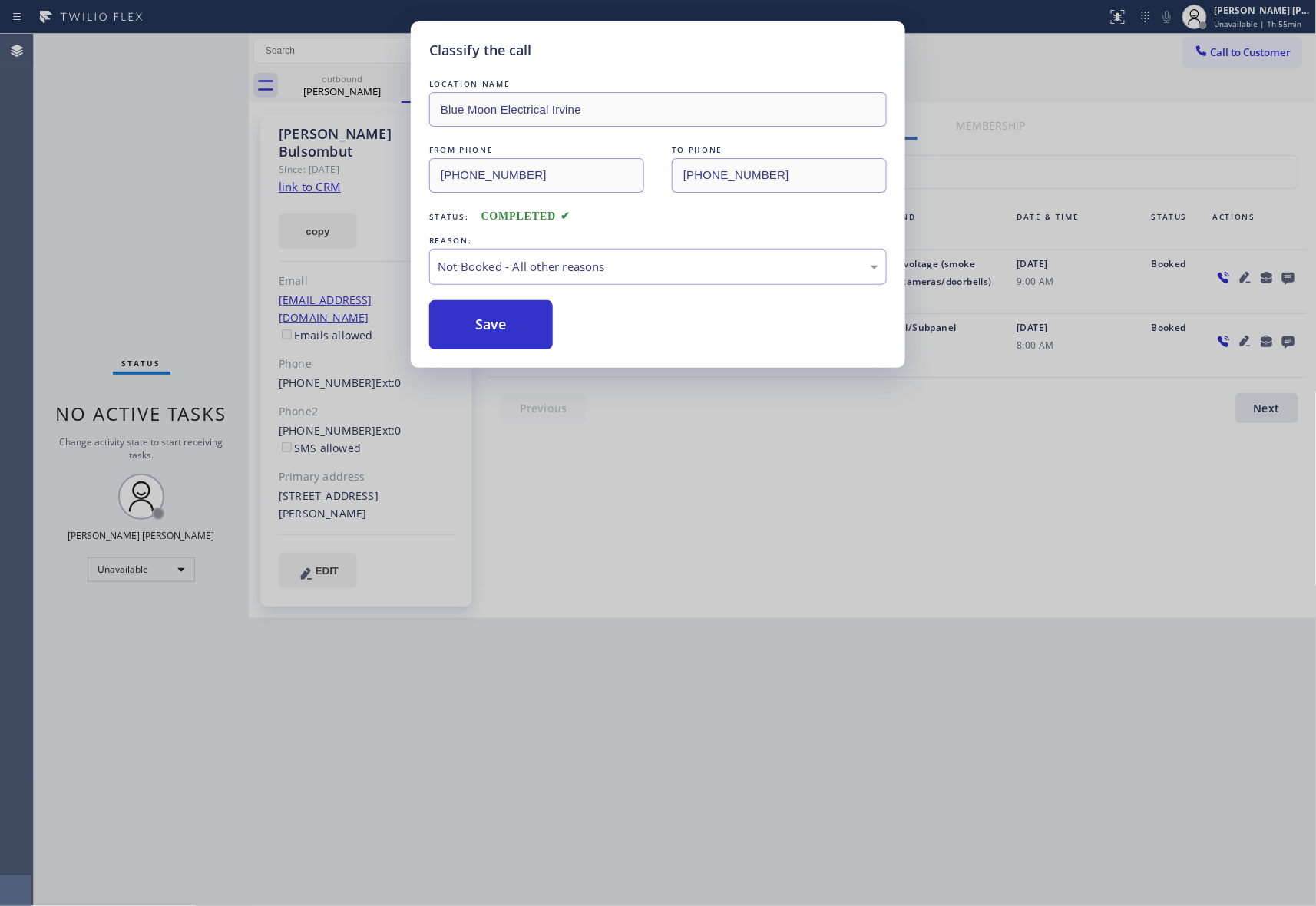
click at [482, 327] on button "Save" at bounding box center [491, 325] width 124 height 49
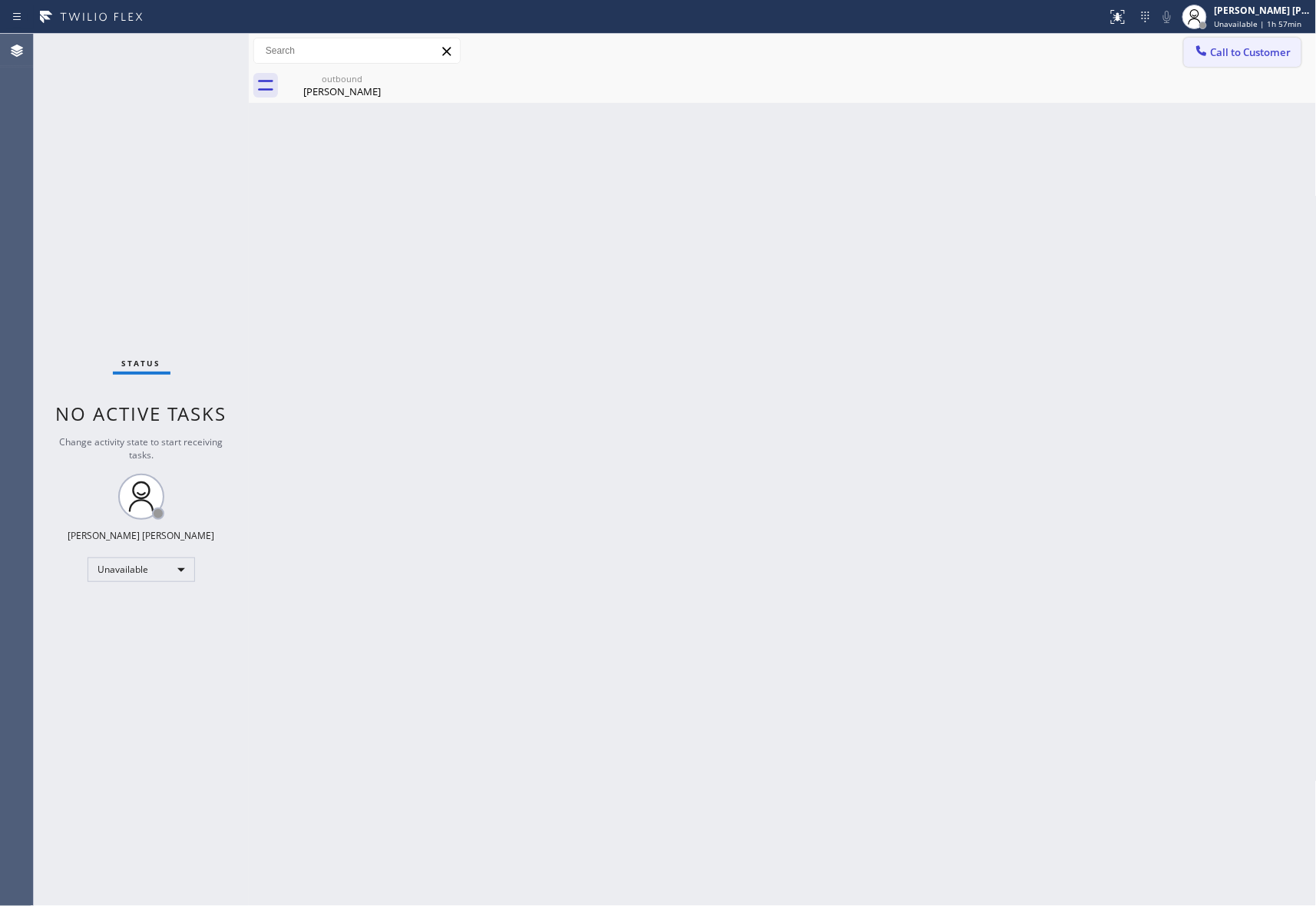
click at [1258, 56] on span "Call to Customer" at bounding box center [1251, 52] width 80 height 14
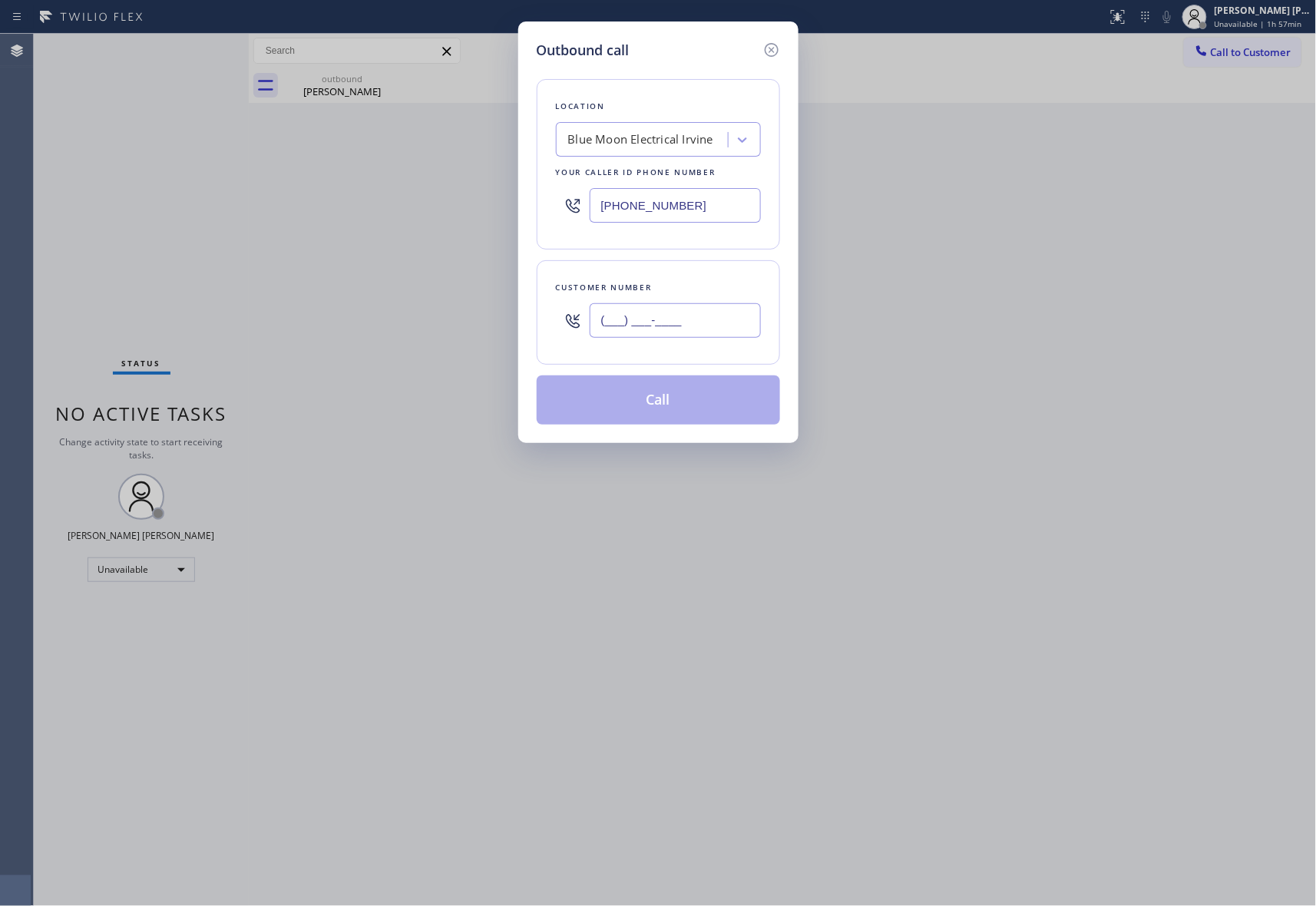
click at [713, 310] on input "(___) ___-____" at bounding box center [675, 320] width 171 height 35
paste input "732) 691-5521"
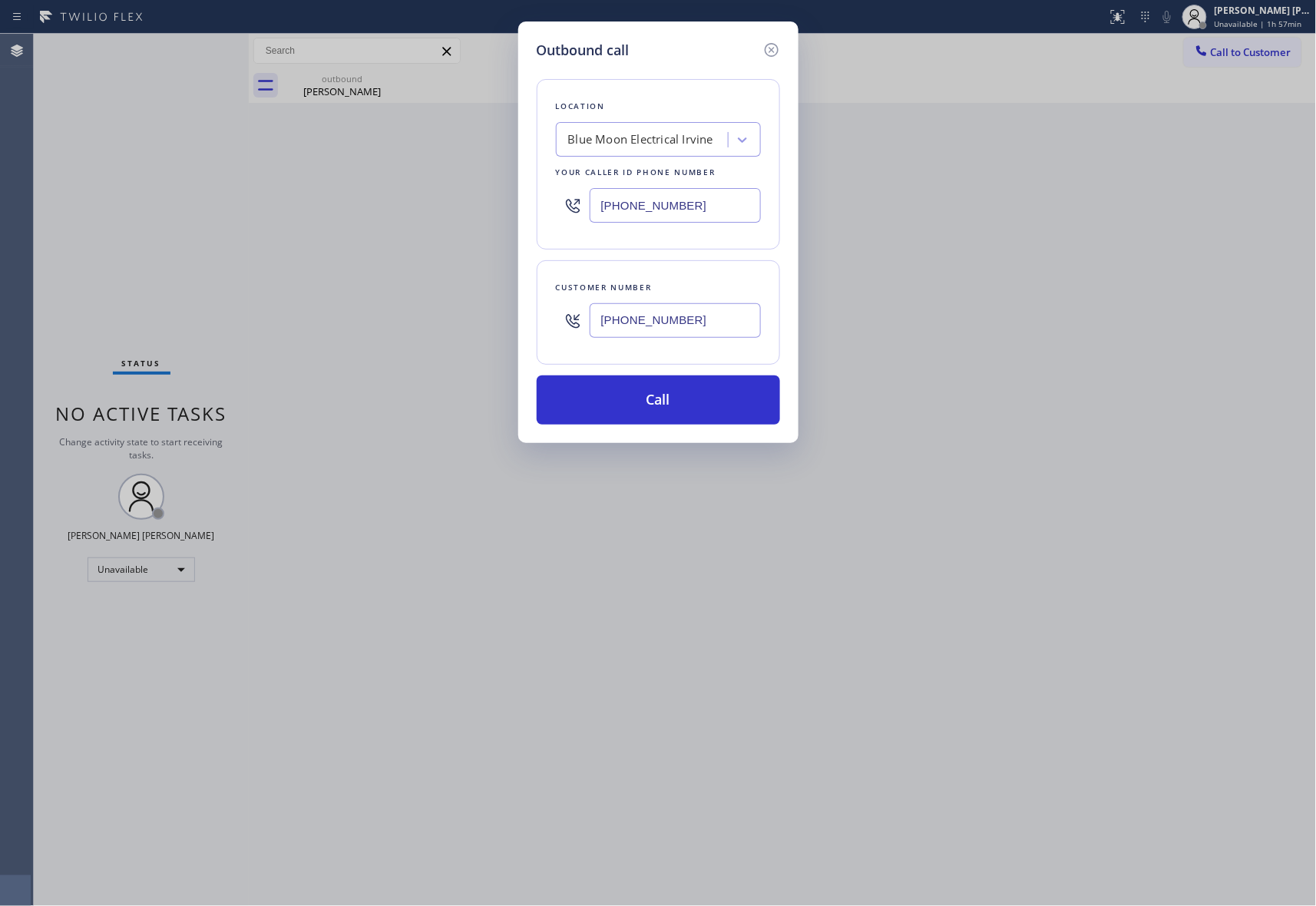
type input "[PHONE_NUMBER]"
drag, startPoint x: 609, startPoint y: 203, endPoint x: 422, endPoint y: 179, distance: 188.5
click at [422, 179] on div "Outbound call Location Blue Moon Electrical [GEOGRAPHIC_DATA] Your caller id ph…" at bounding box center [658, 453] width 1316 height 906
paste input "862) 356-5912"
type input "[PHONE_NUMBER]"
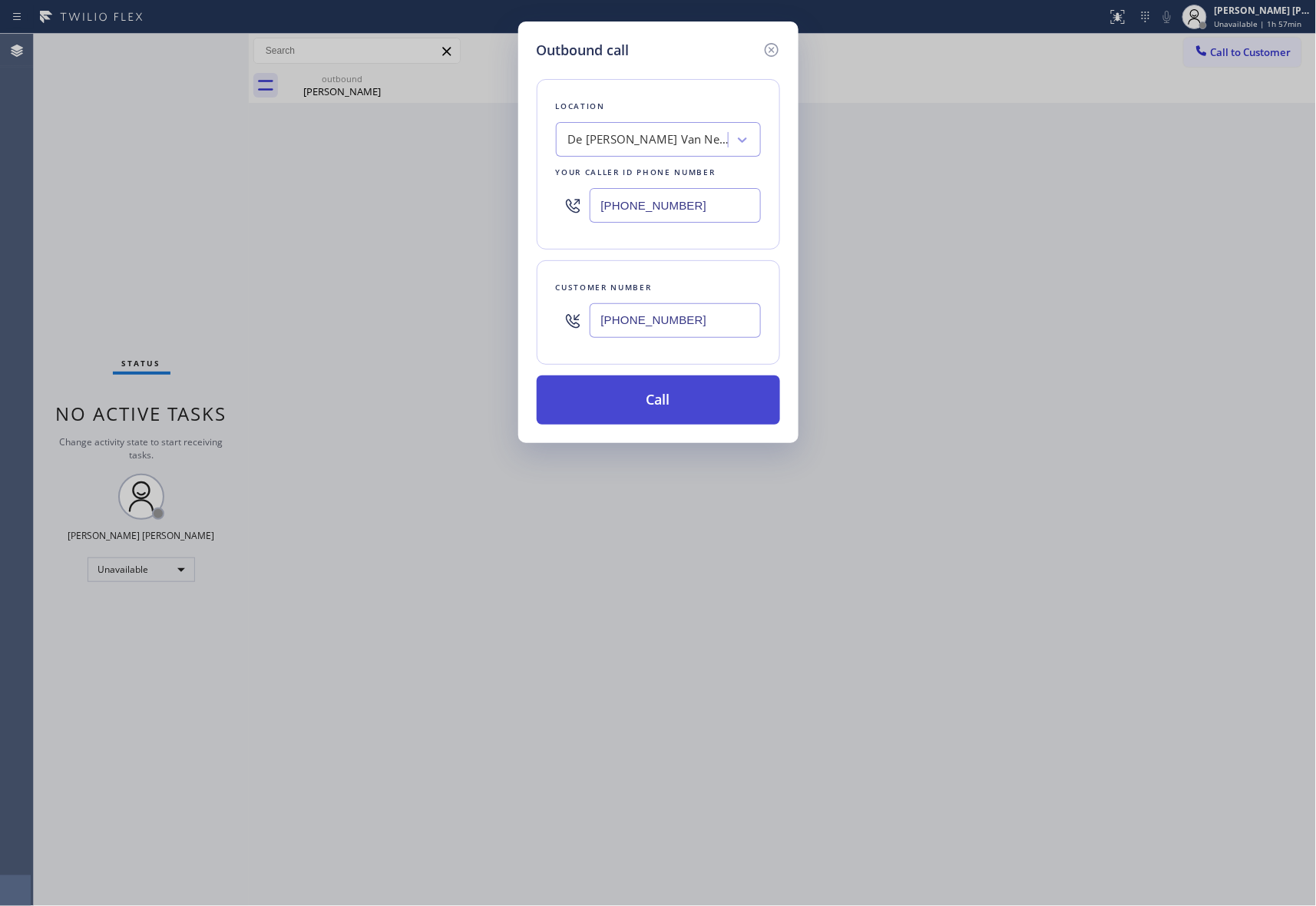
click at [659, 398] on button "Call" at bounding box center [658, 400] width 243 height 49
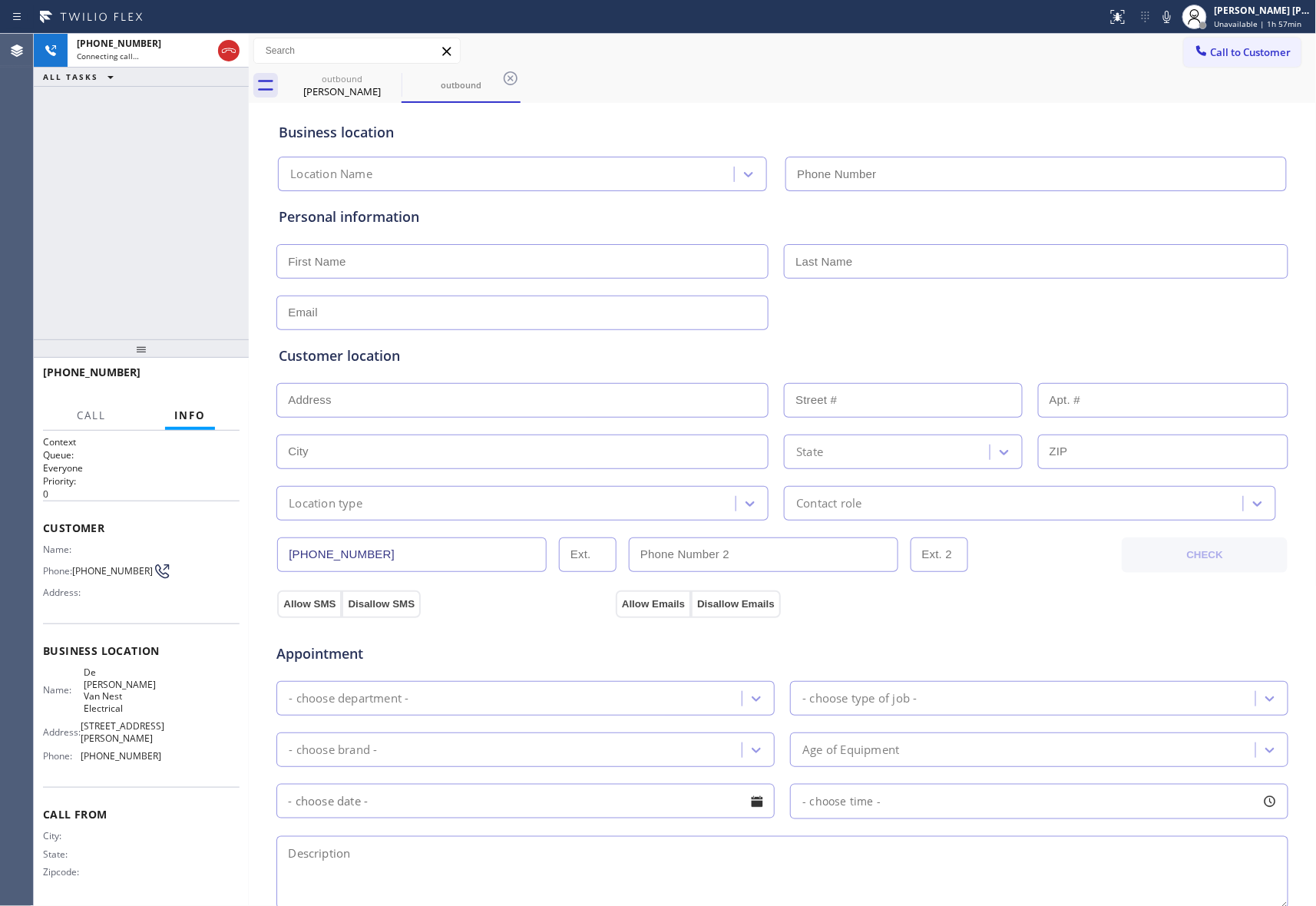
type input "[PHONE_NUMBER]"
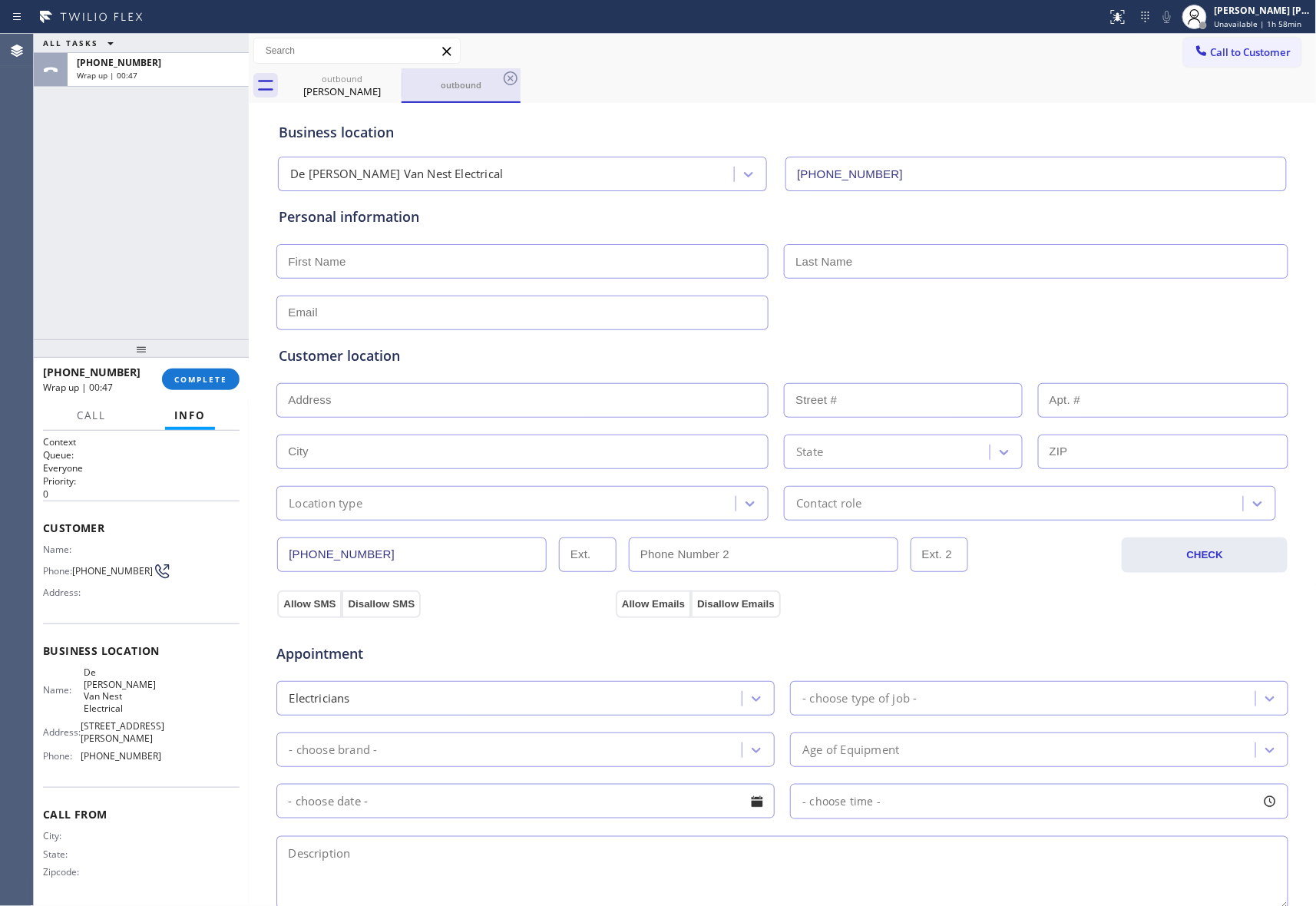
drag, startPoint x: 375, startPoint y: 80, endPoint x: 402, endPoint y: 80, distance: 27.0
click at [378, 80] on div "outbound" at bounding box center [342, 79] width 116 height 12
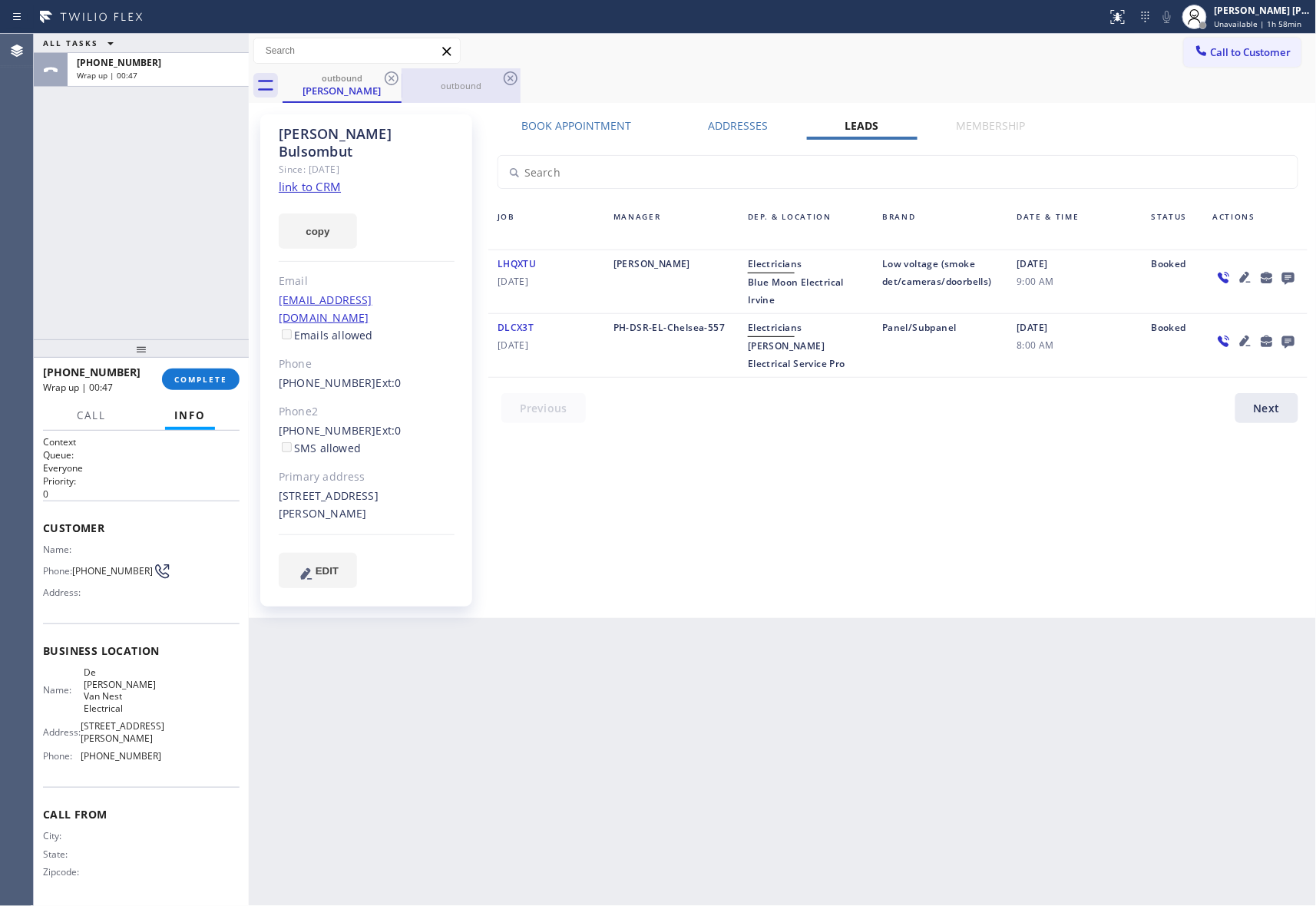
click at [403, 80] on div "outbound" at bounding box center [461, 86] width 116 height 12
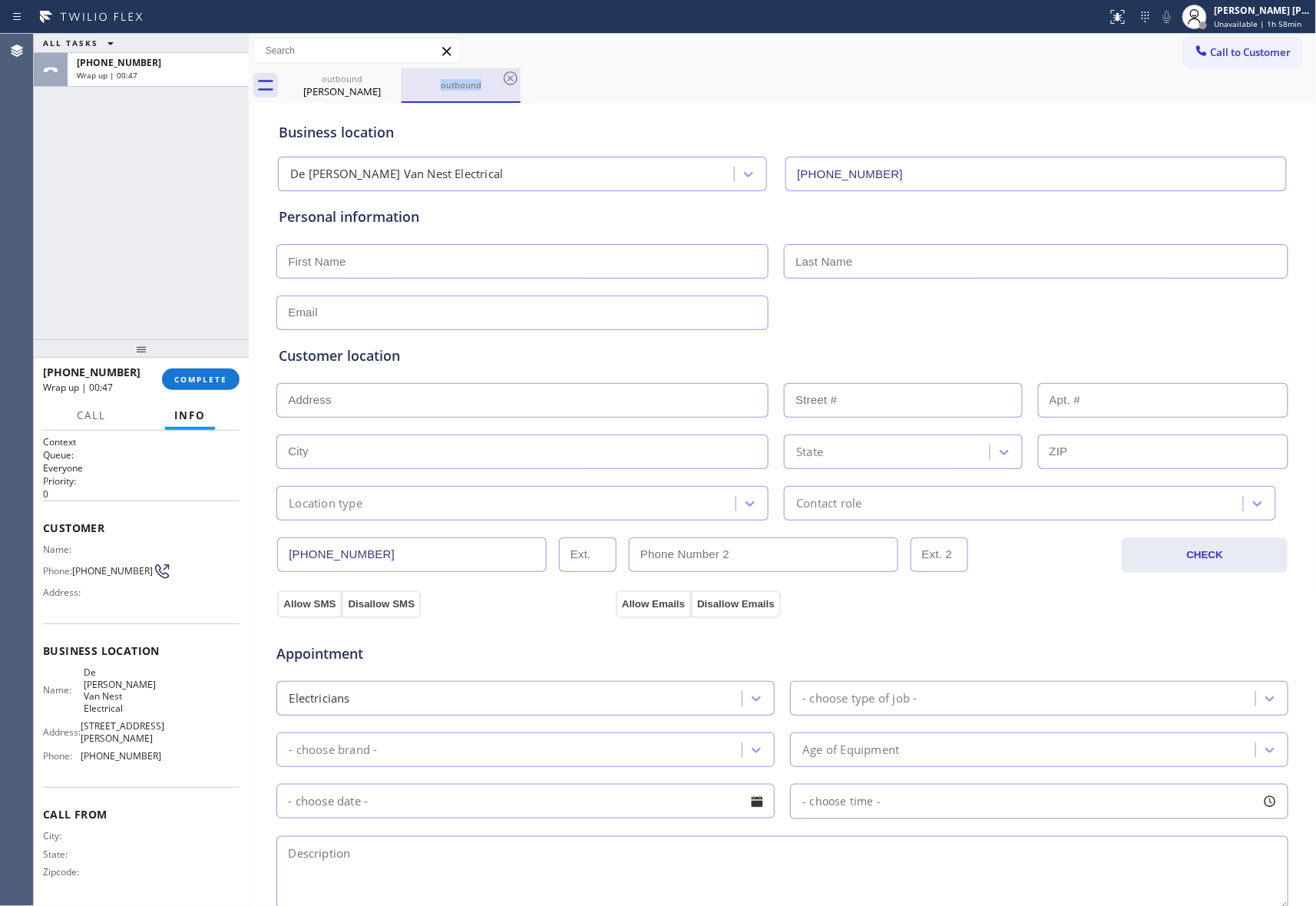
click at [403, 80] on div "outbound" at bounding box center [461, 85] width 116 height 12
click at [395, 77] on icon at bounding box center [392, 79] width 19 height 19
click at [393, 77] on icon at bounding box center [392, 79] width 19 height 19
click at [504, 77] on icon at bounding box center [511, 78] width 14 height 14
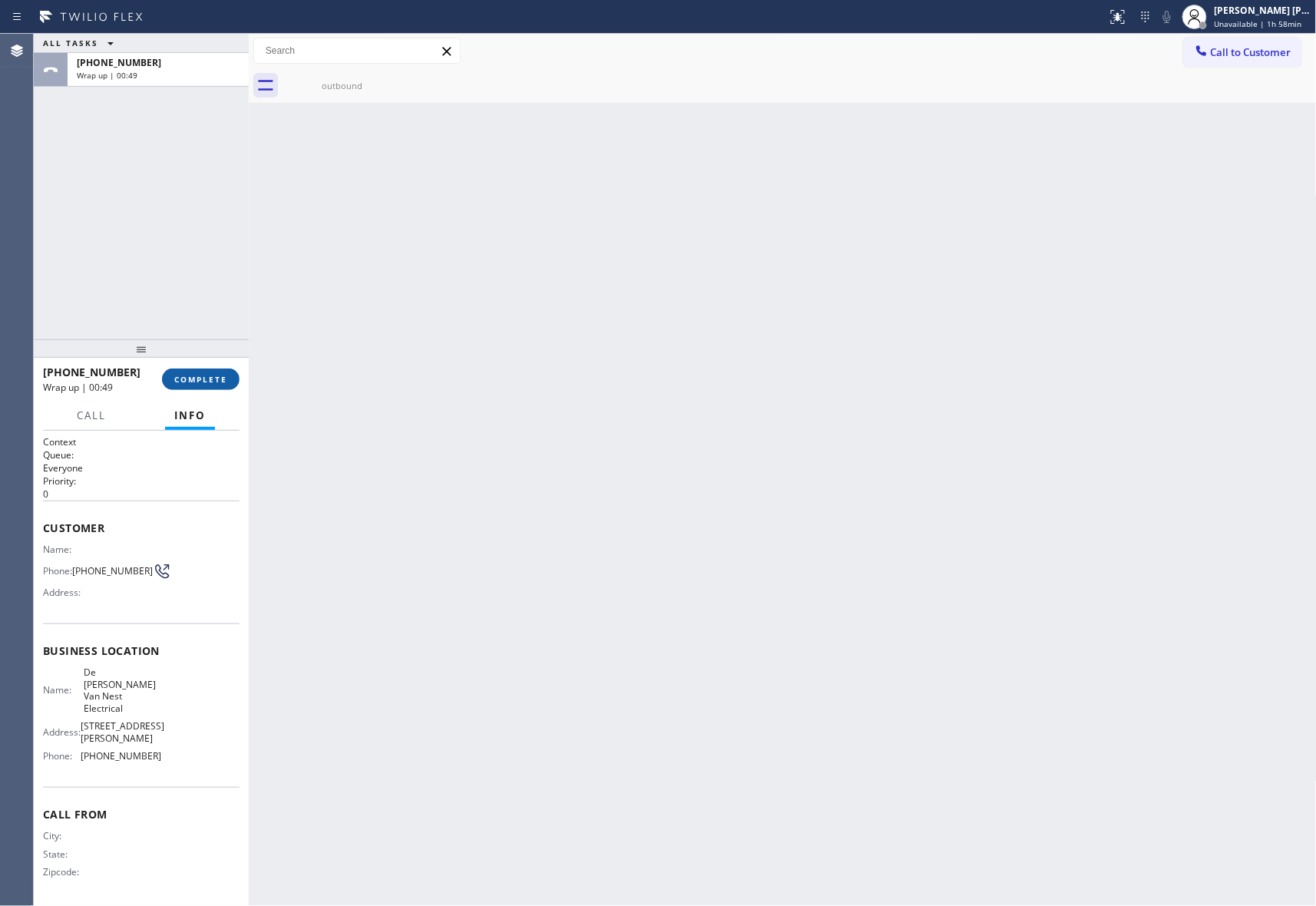
click at [210, 379] on span "COMPLETE" at bounding box center [201, 379] width 53 height 11
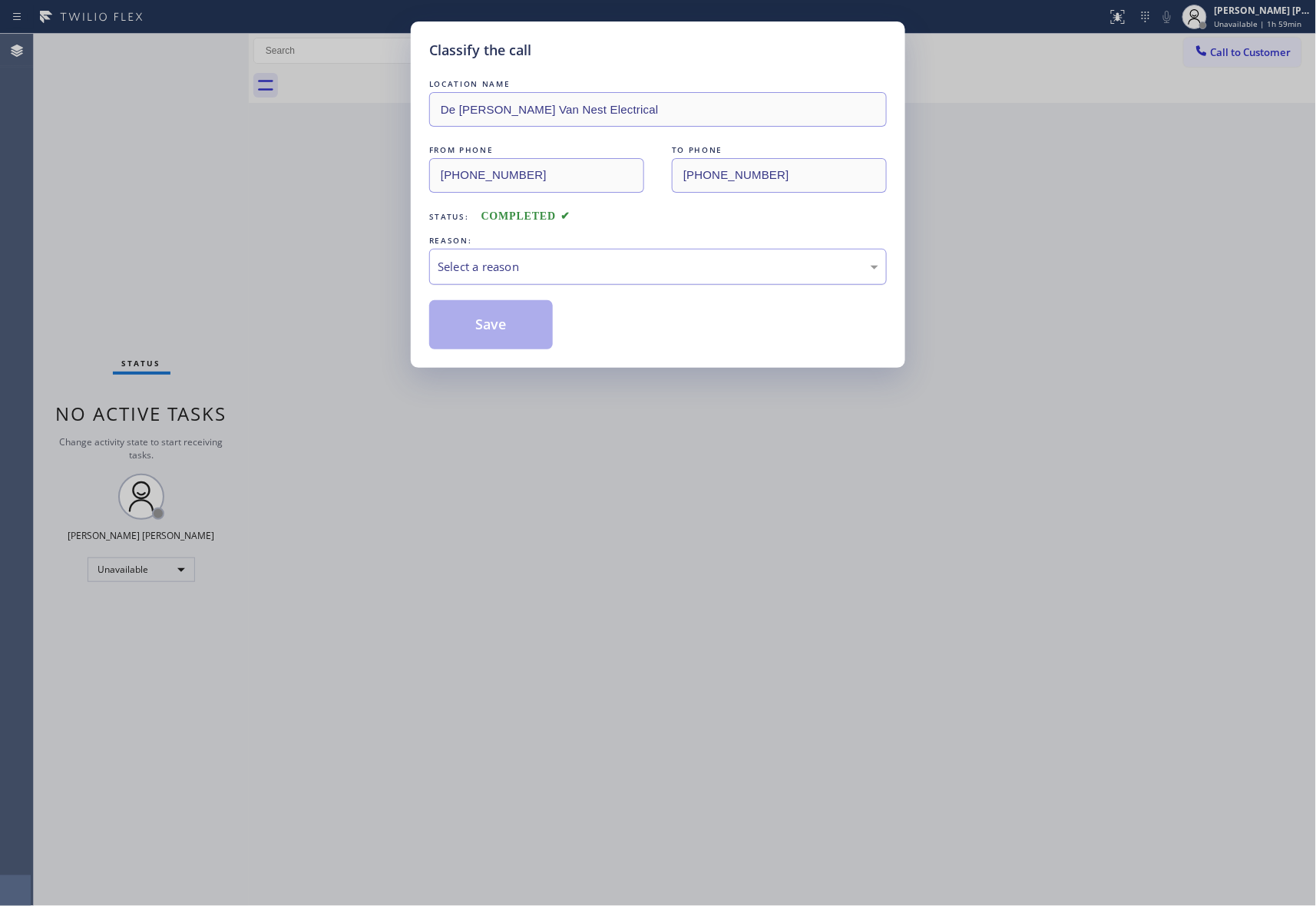
click at [517, 268] on div "Select a reason" at bounding box center [658, 267] width 441 height 18
click at [499, 323] on button "Save" at bounding box center [491, 325] width 124 height 49
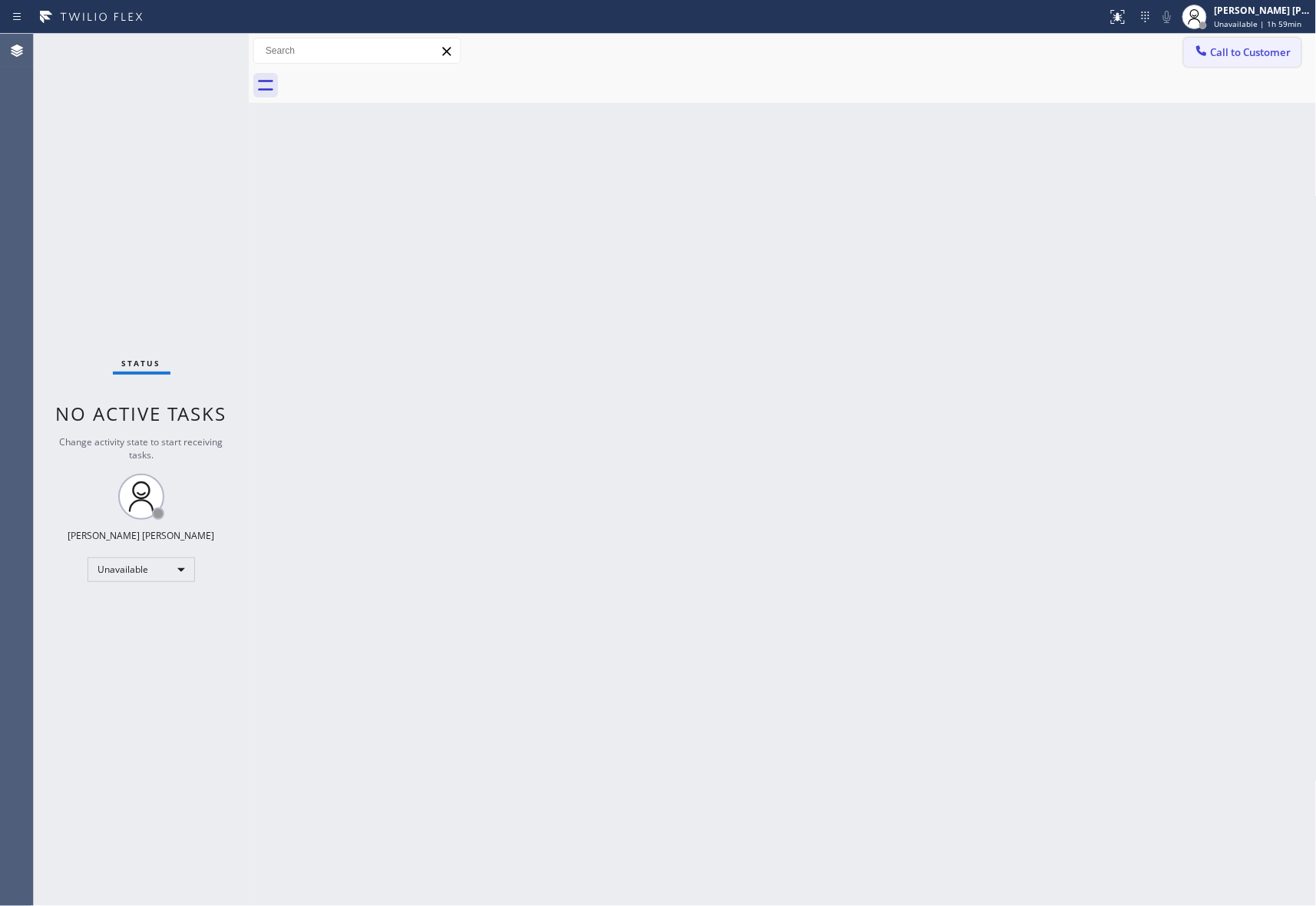
click at [1255, 55] on span "Call to Customer" at bounding box center [1251, 52] width 80 height 14
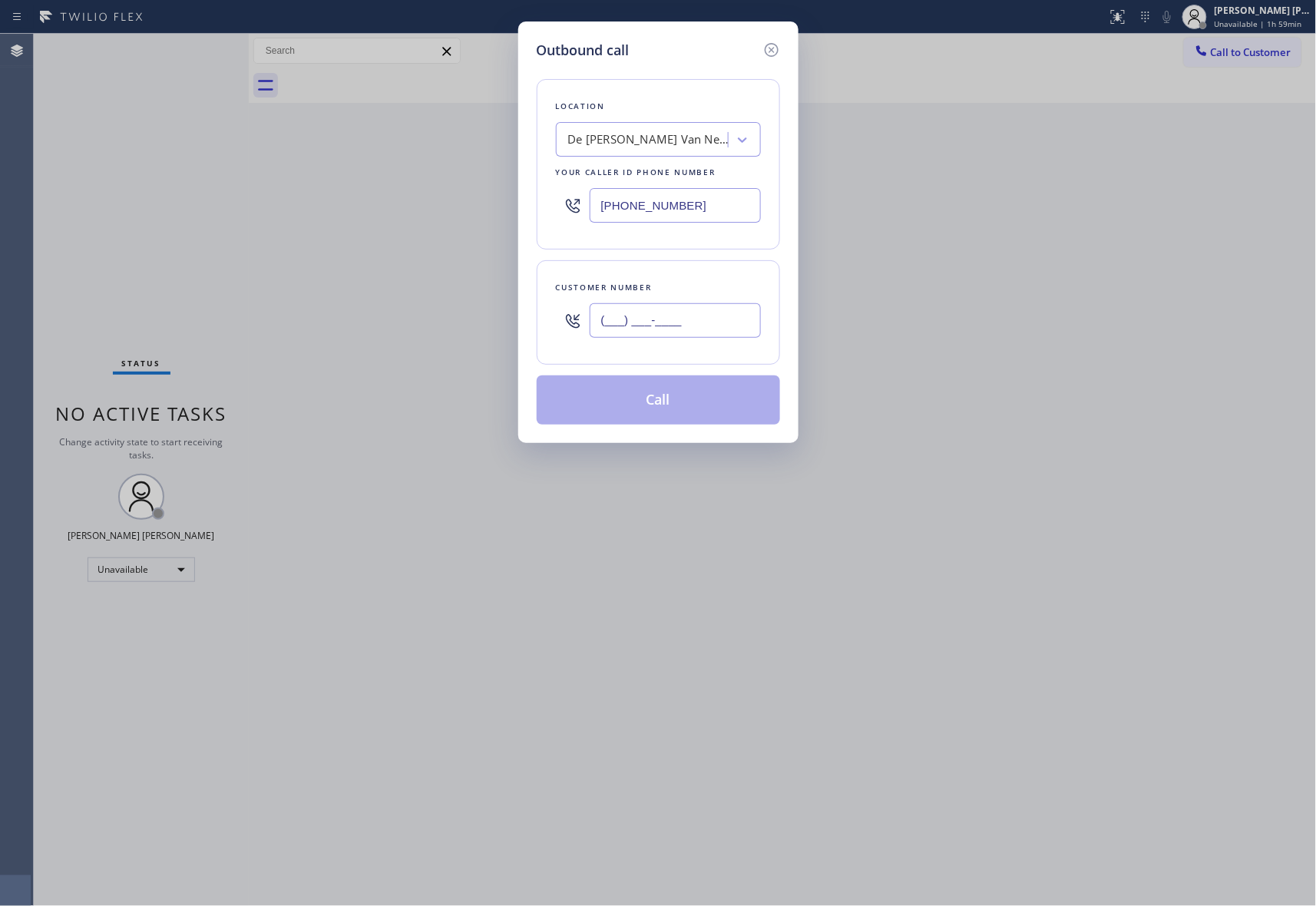
click at [706, 324] on input "(___) ___-____" at bounding box center [675, 320] width 171 height 35
paste input "425) 876-1898"
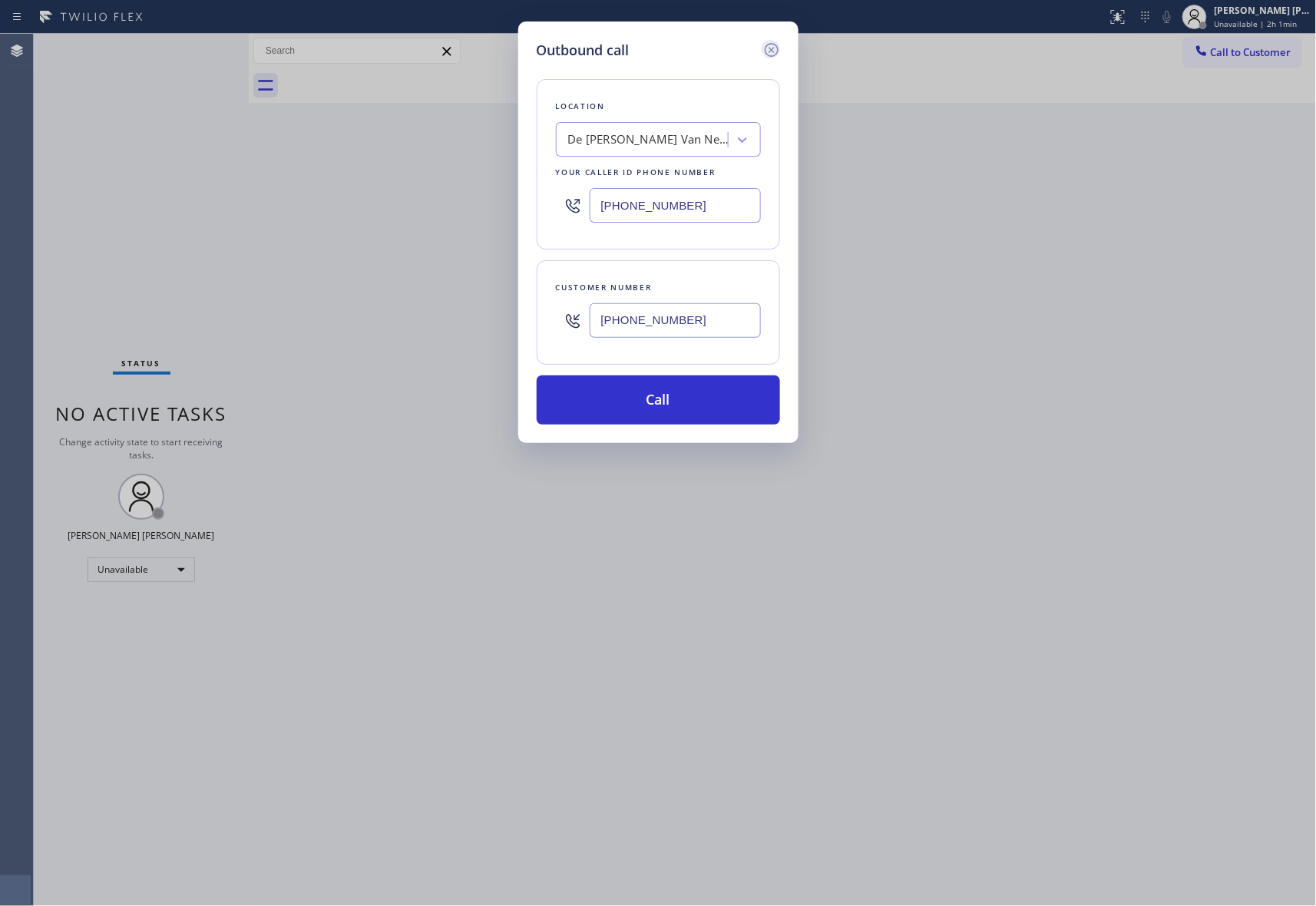
click at [769, 47] on icon at bounding box center [771, 50] width 14 height 14
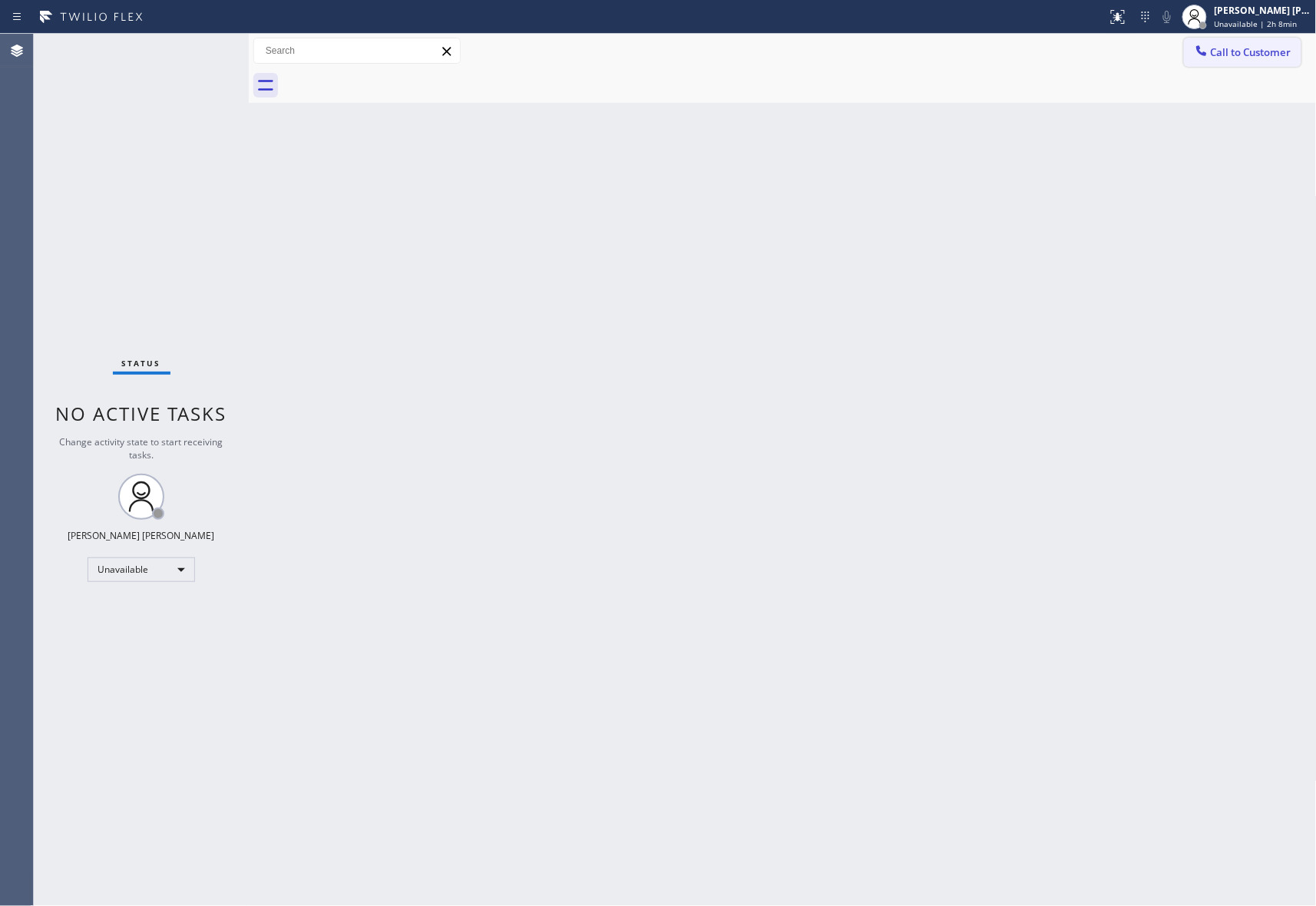
click at [1284, 56] on span "Call to Customer" at bounding box center [1251, 52] width 80 height 14
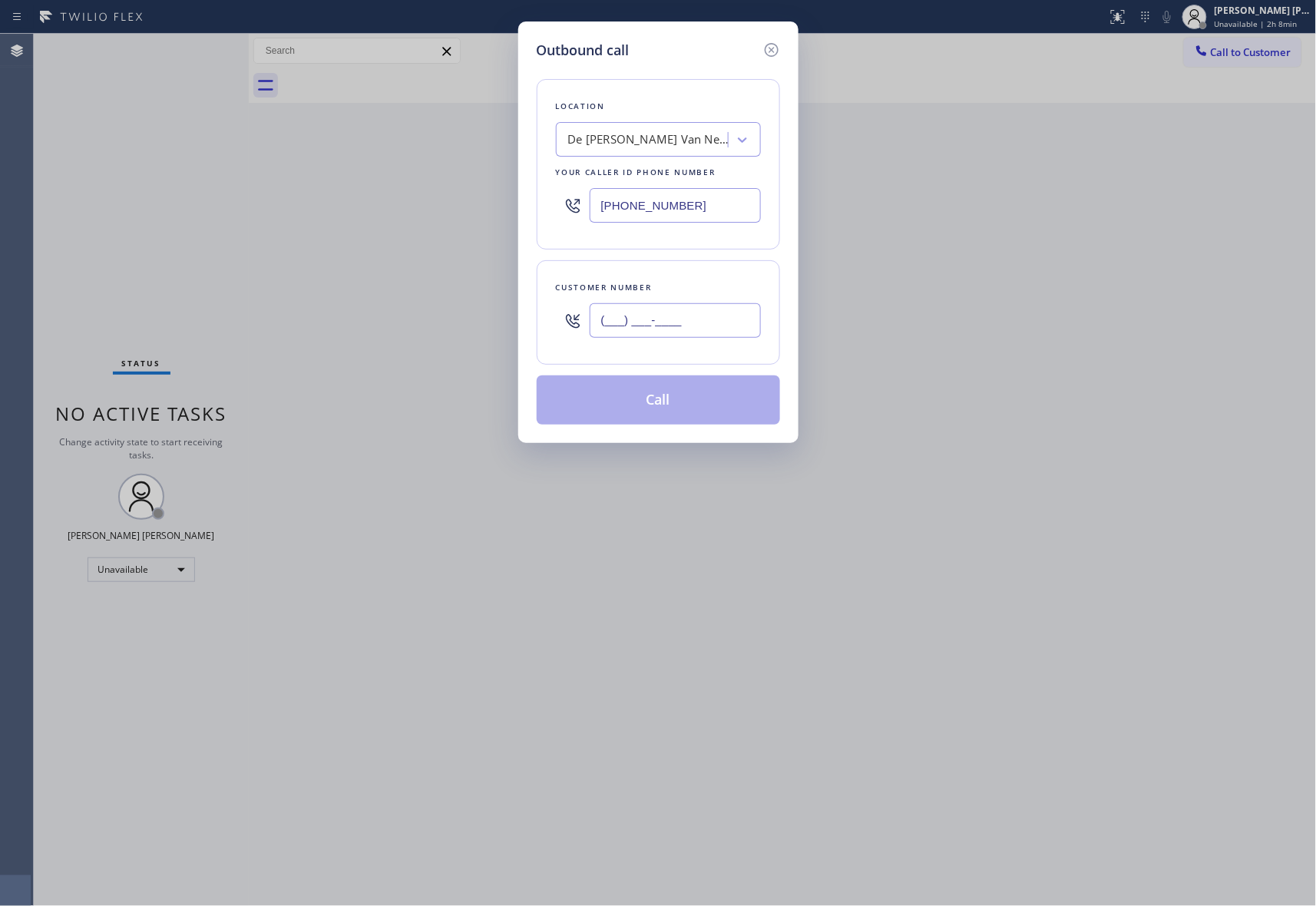
click at [713, 310] on input "(___) ___-____" at bounding box center [675, 320] width 171 height 35
paste input "805) 957-7151"
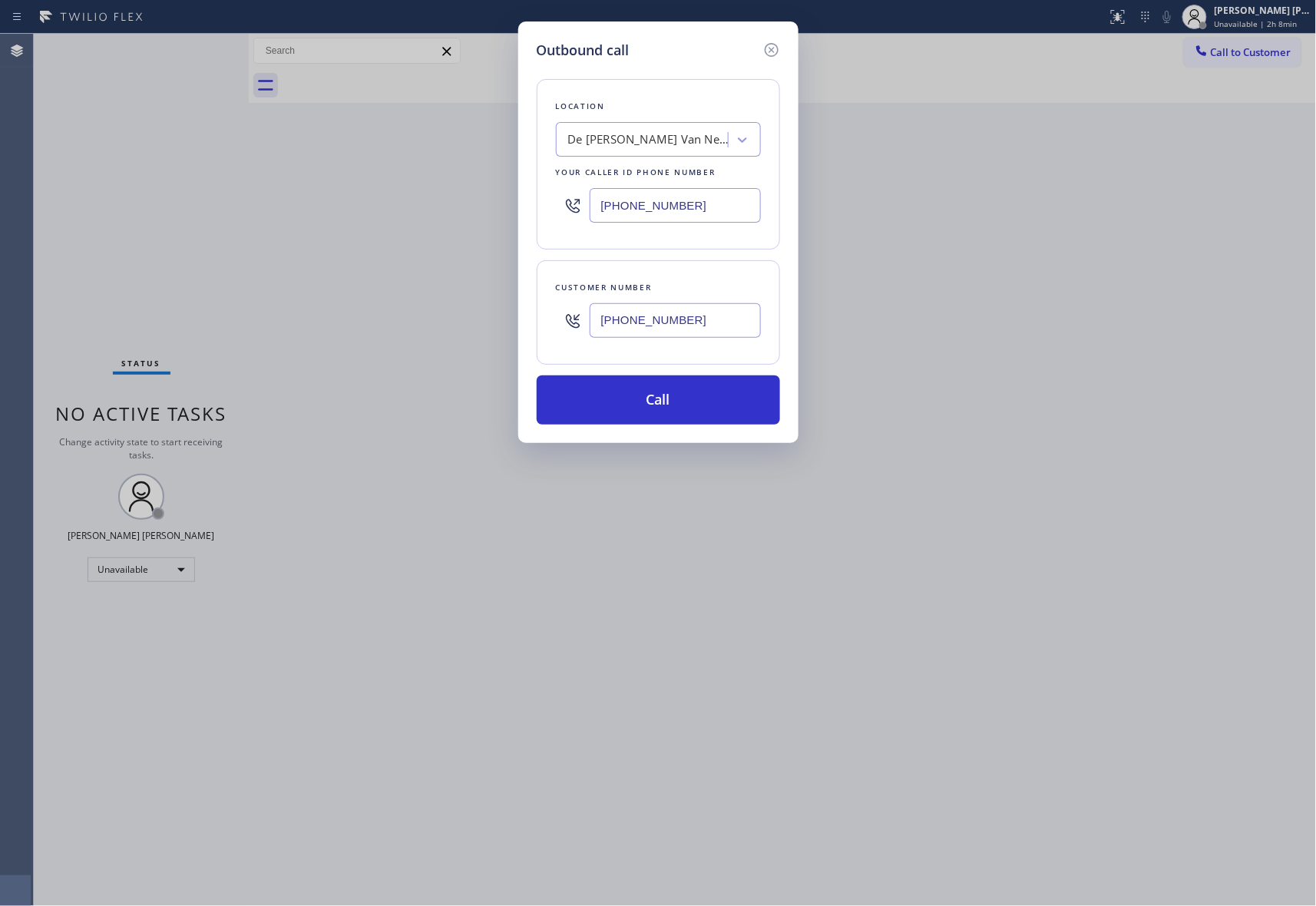
type input "[PHONE_NUMBER]"
drag, startPoint x: 689, startPoint y: 201, endPoint x: 436, endPoint y: 202, distance: 253.0
click at [436, 203] on div "Outbound call Location [GEOGRAPHIC_DATA][PERSON_NAME] Electrical Your caller id…" at bounding box center [658, 453] width 1316 height 906
paste input "05) 600-3555"
type input "[PHONE_NUMBER]"
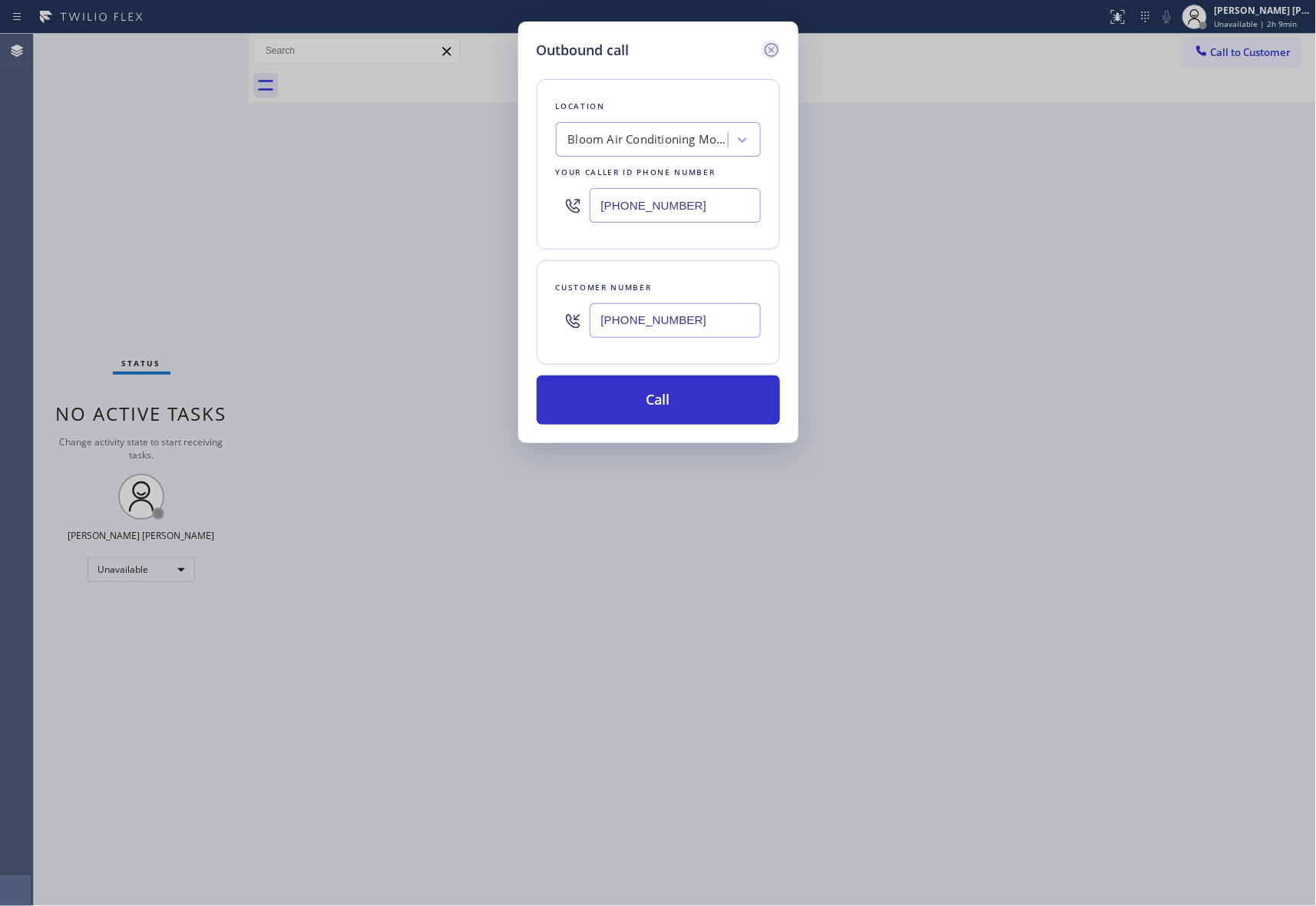
click at [774, 47] on icon at bounding box center [771, 50] width 14 height 14
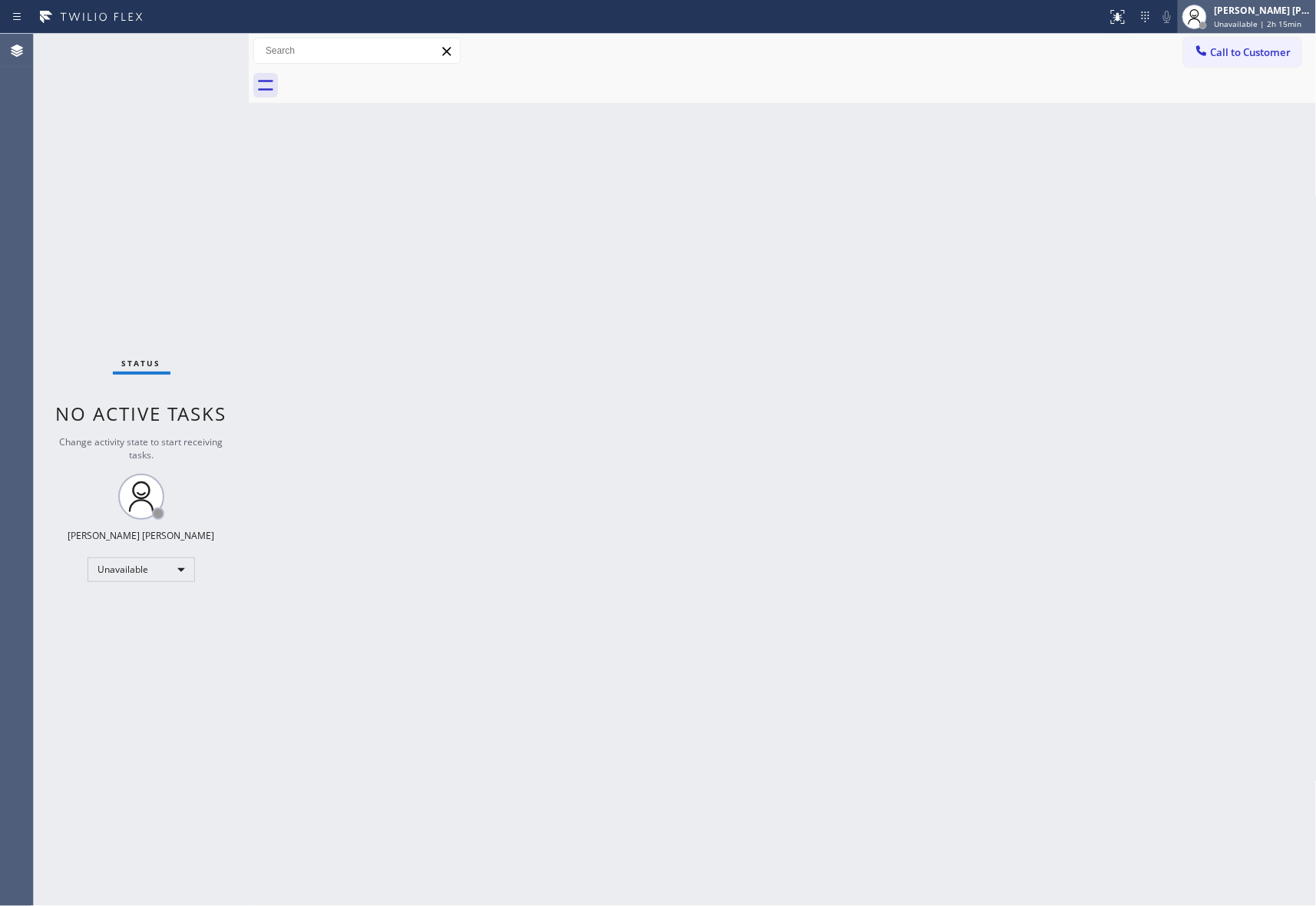
click at [1291, 19] on span "Unavailable | 2h 15min" at bounding box center [1258, 24] width 87 height 11
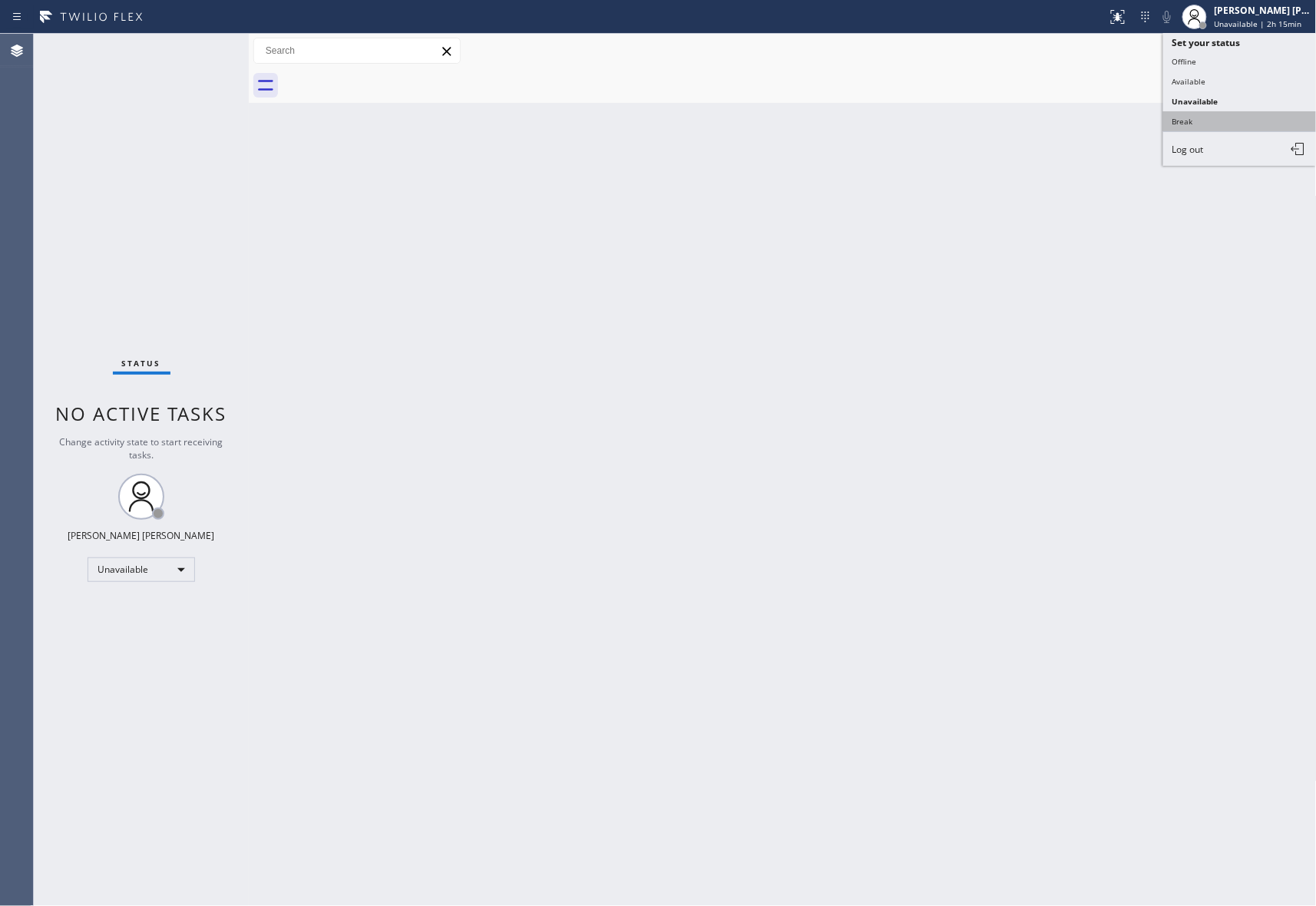
click at [1224, 119] on button "Break" at bounding box center [1240, 121] width 153 height 20
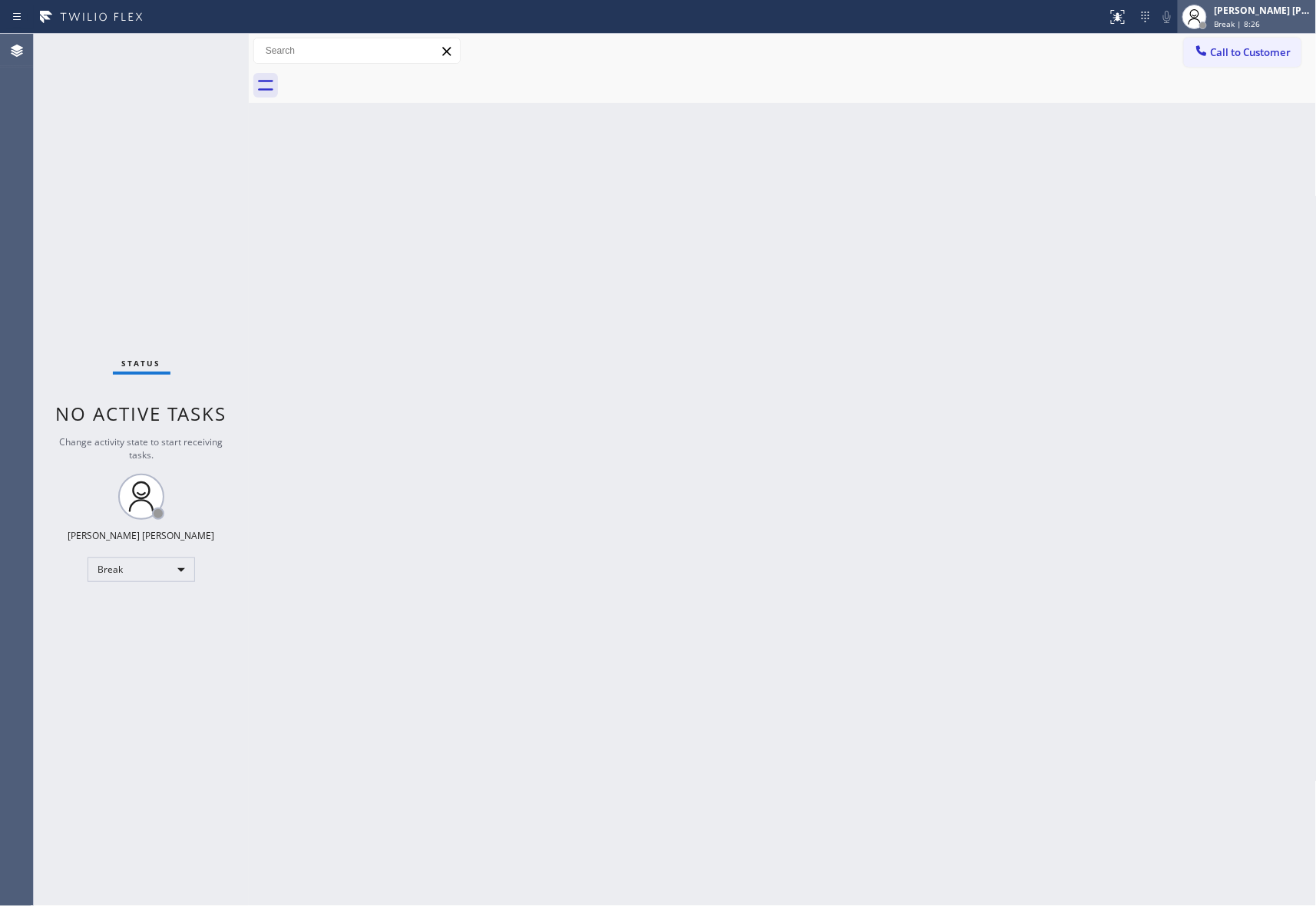
click at [1274, 10] on div "[PERSON_NAME] [PERSON_NAME]" at bounding box center [1263, 10] width 97 height 13
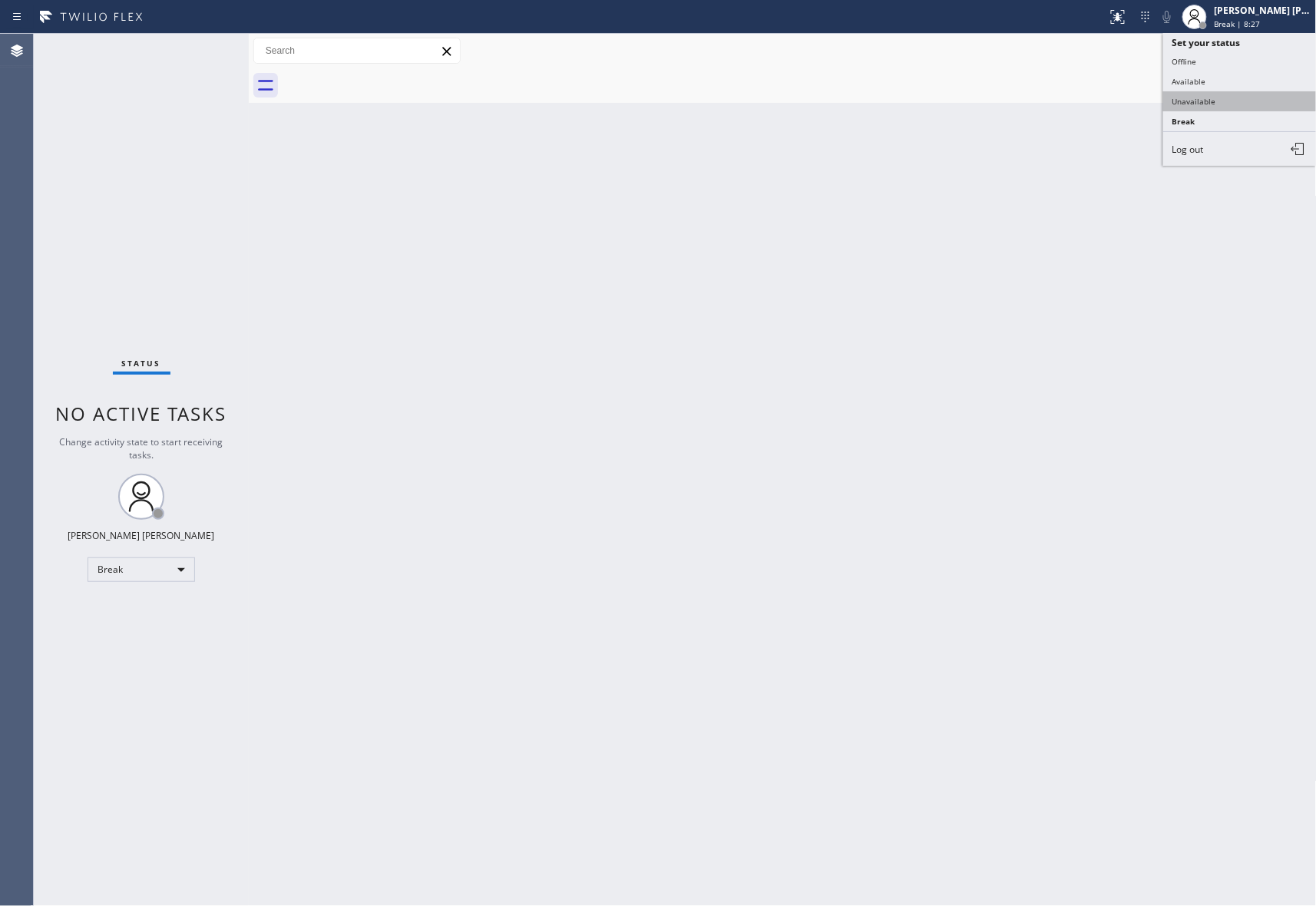
click at [1232, 96] on button "Unavailable" at bounding box center [1240, 102] width 153 height 20
click at [1269, 51] on span "Call to Customer" at bounding box center [1251, 52] width 80 height 14
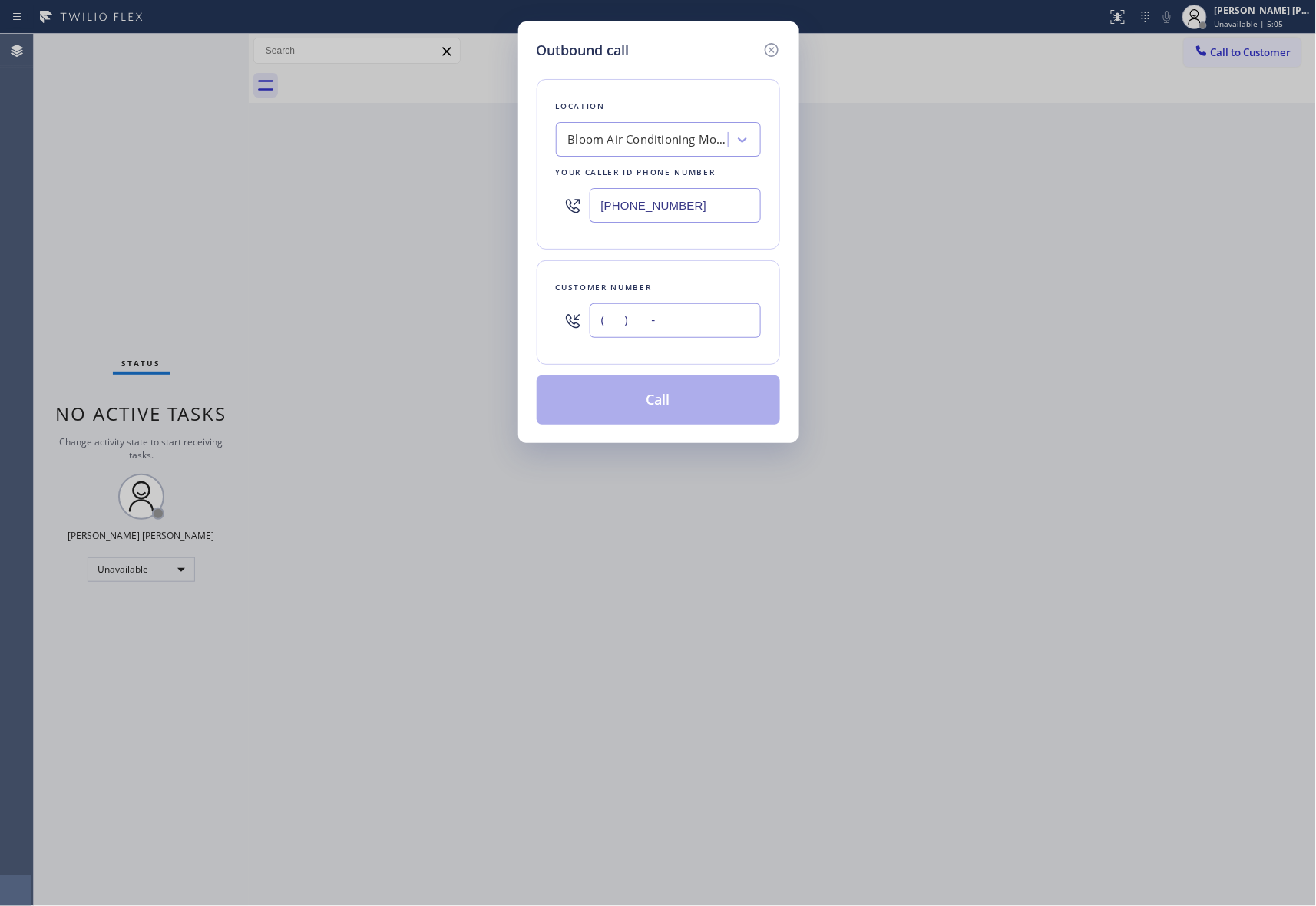
click at [688, 321] on input "(___) ___-____" at bounding box center [675, 320] width 171 height 35
paste input "480) 864-8764"
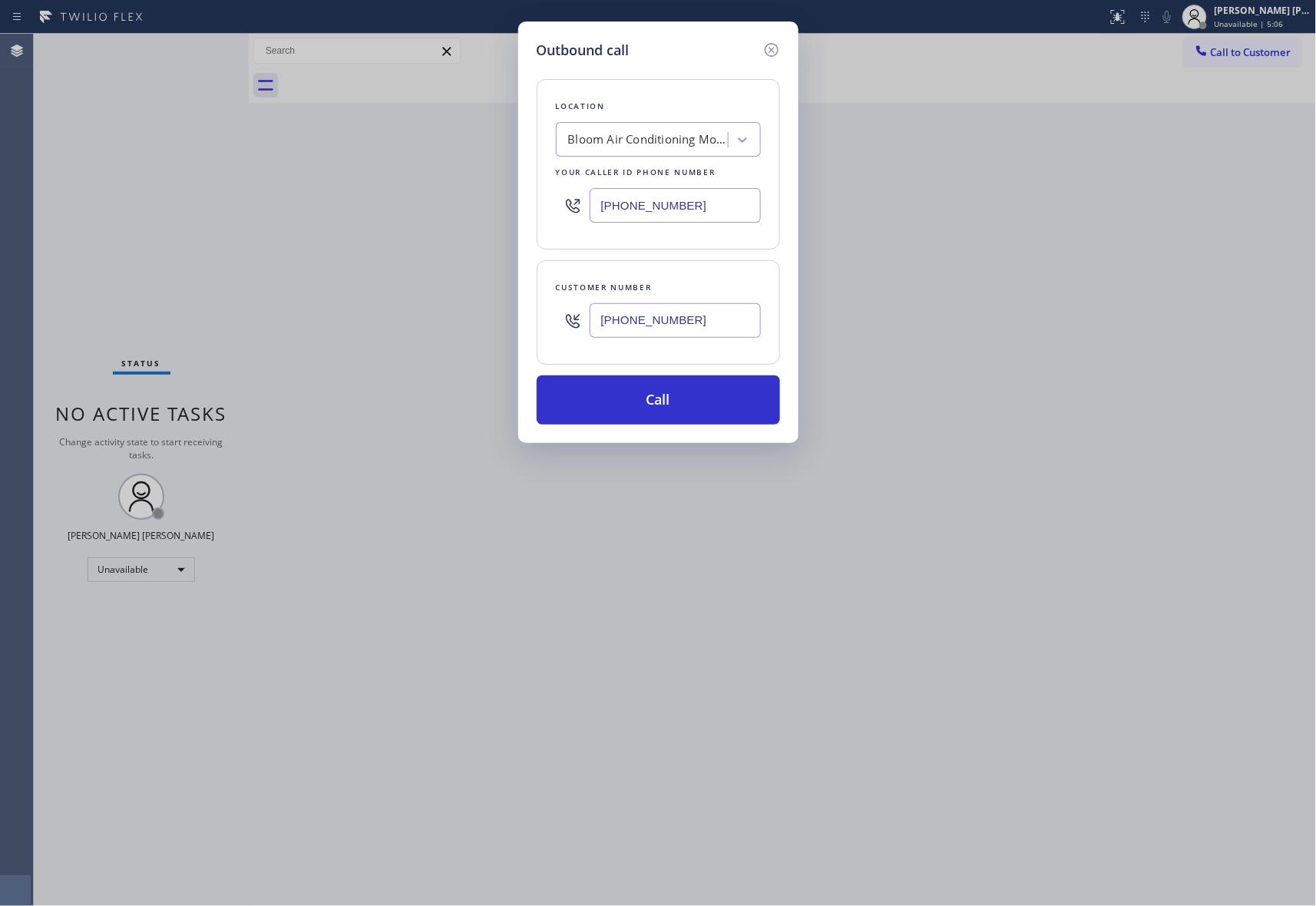
type input "[PHONE_NUMBER]"
drag, startPoint x: 701, startPoint y: 207, endPoint x: 436, endPoint y: 178, distance: 266.6
click at [436, 178] on div "Outbound call Location Bloom Air Conditioning [GEOGRAPHIC_DATA] Your caller id …" at bounding box center [658, 453] width 1316 height 906
paste input "480) 418-9680"
type input "[PHONE_NUMBER]"
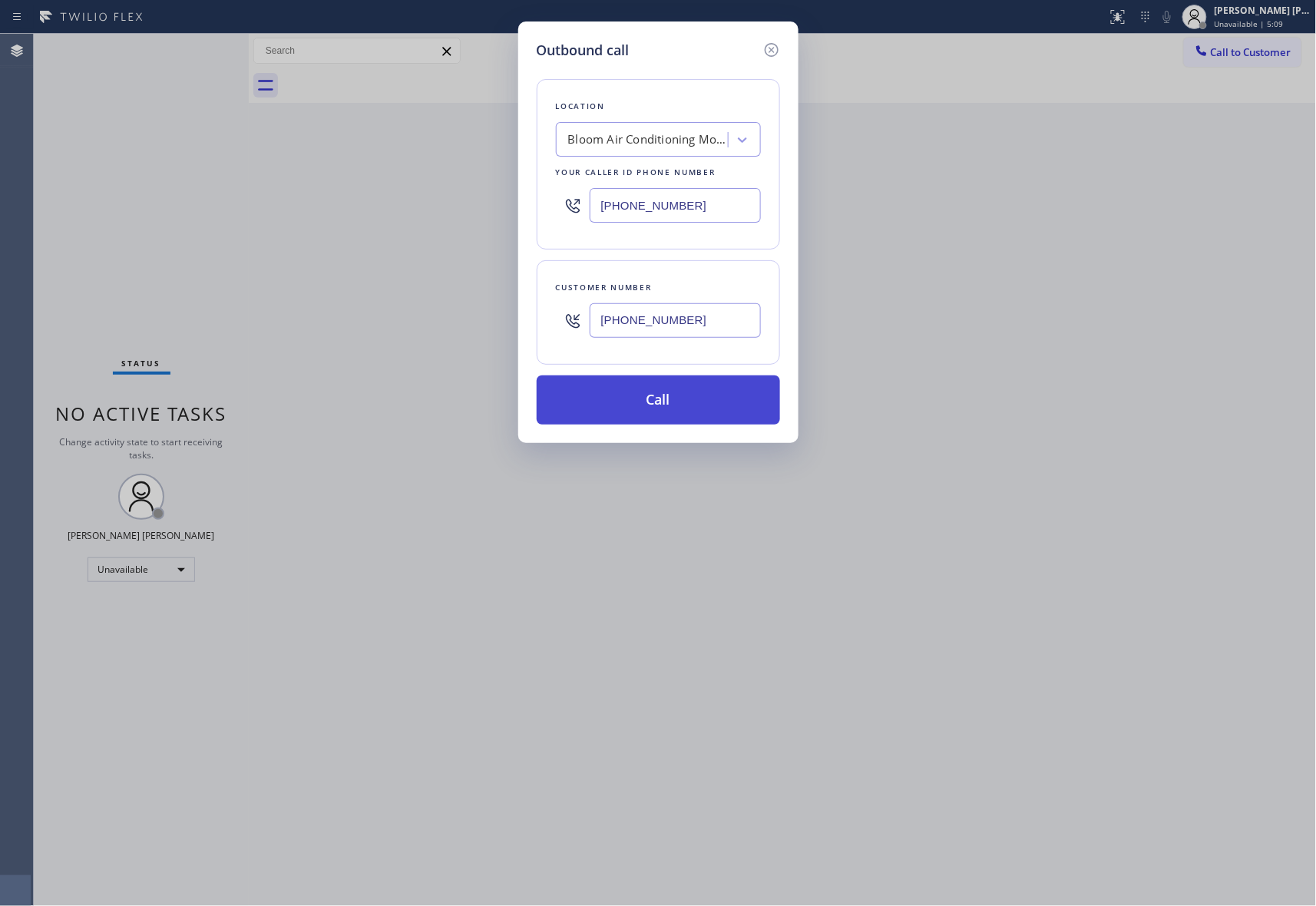
click at [700, 400] on button "Call" at bounding box center [658, 400] width 243 height 49
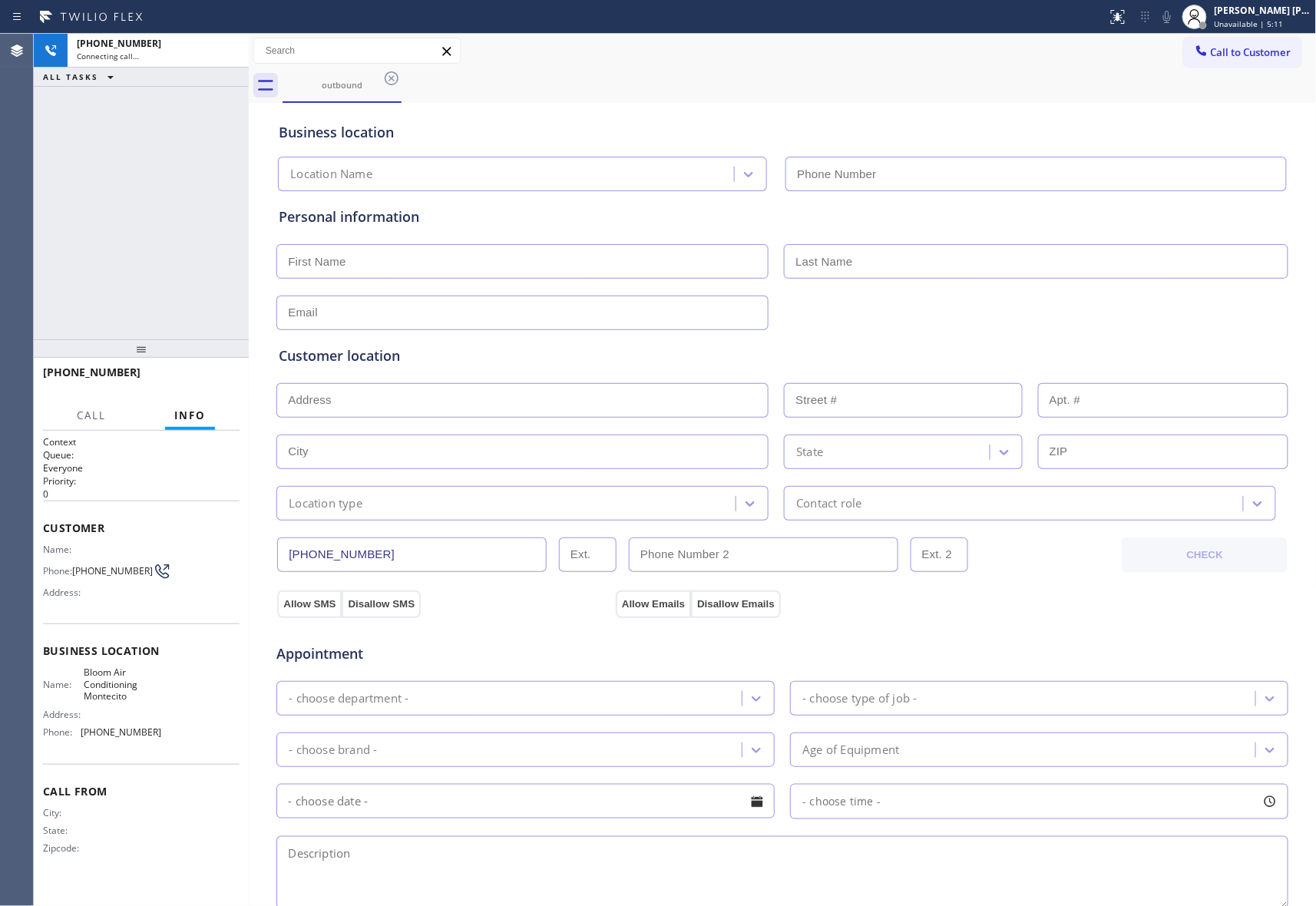
type input "[PHONE_NUMBER]"
click at [223, 375] on span "HANG UP" at bounding box center [203, 379] width 47 height 11
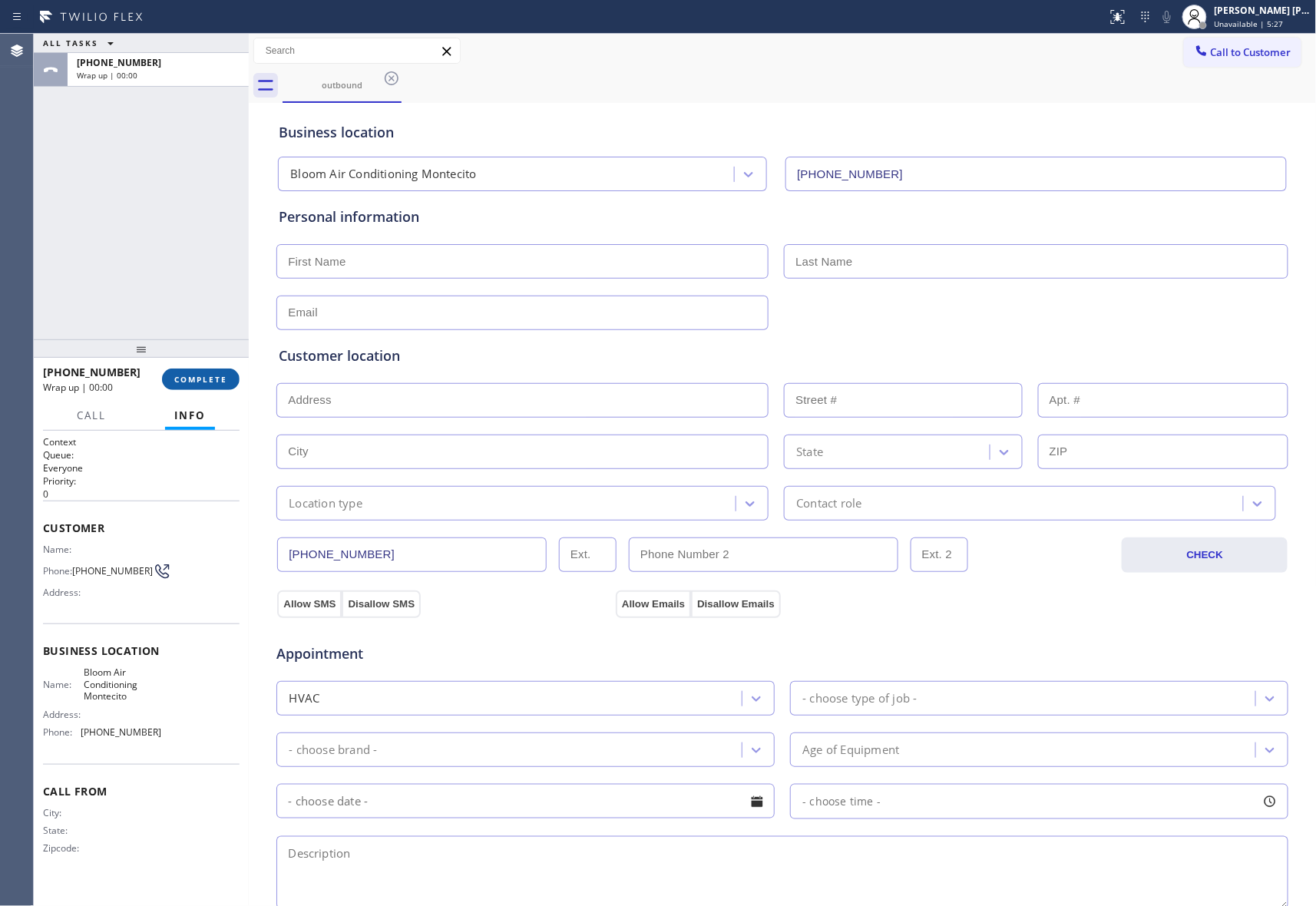
click at [217, 374] on span "COMPLETE" at bounding box center [201, 379] width 53 height 11
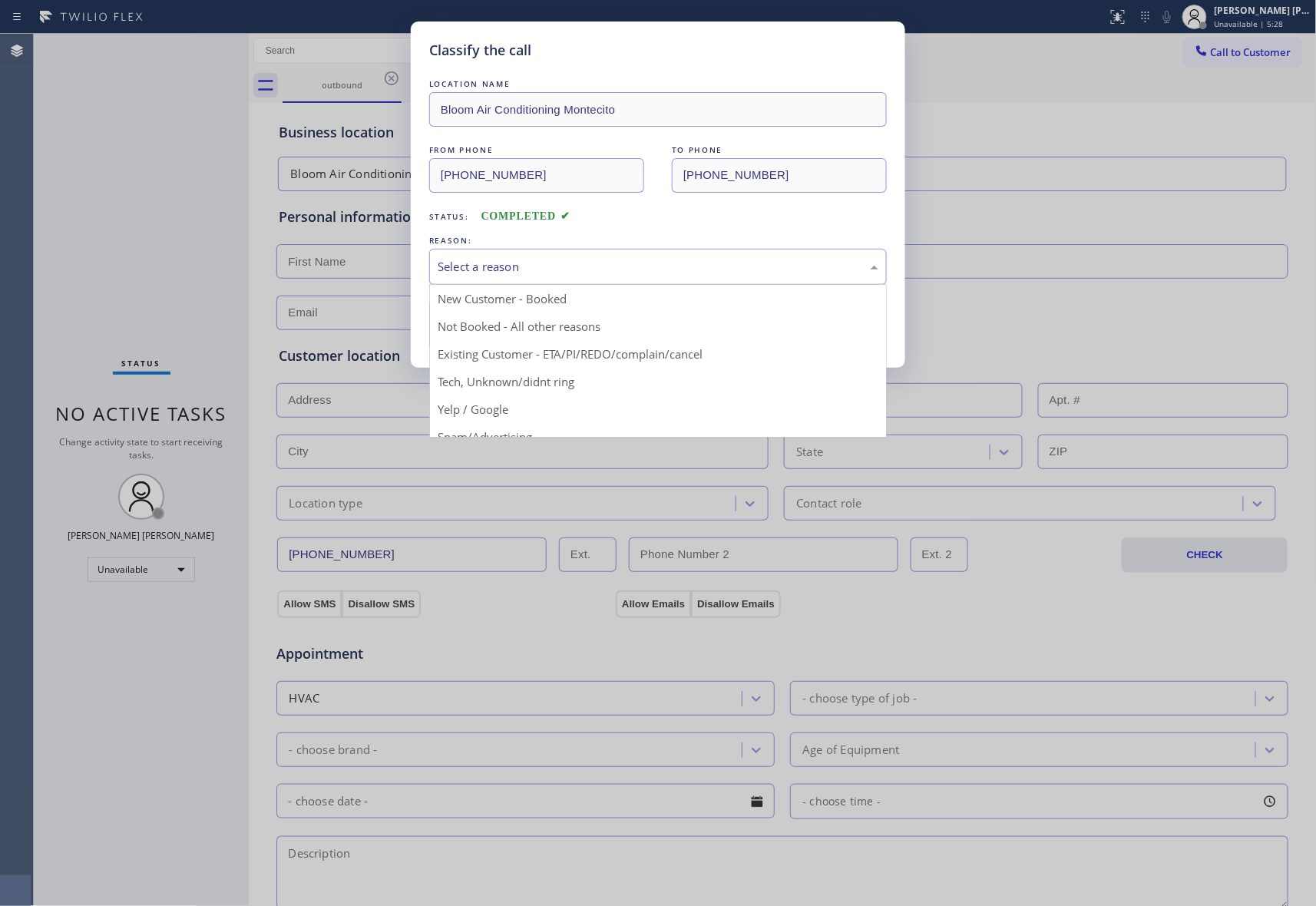
click at [542, 271] on div "Select a reason" at bounding box center [658, 267] width 441 height 18
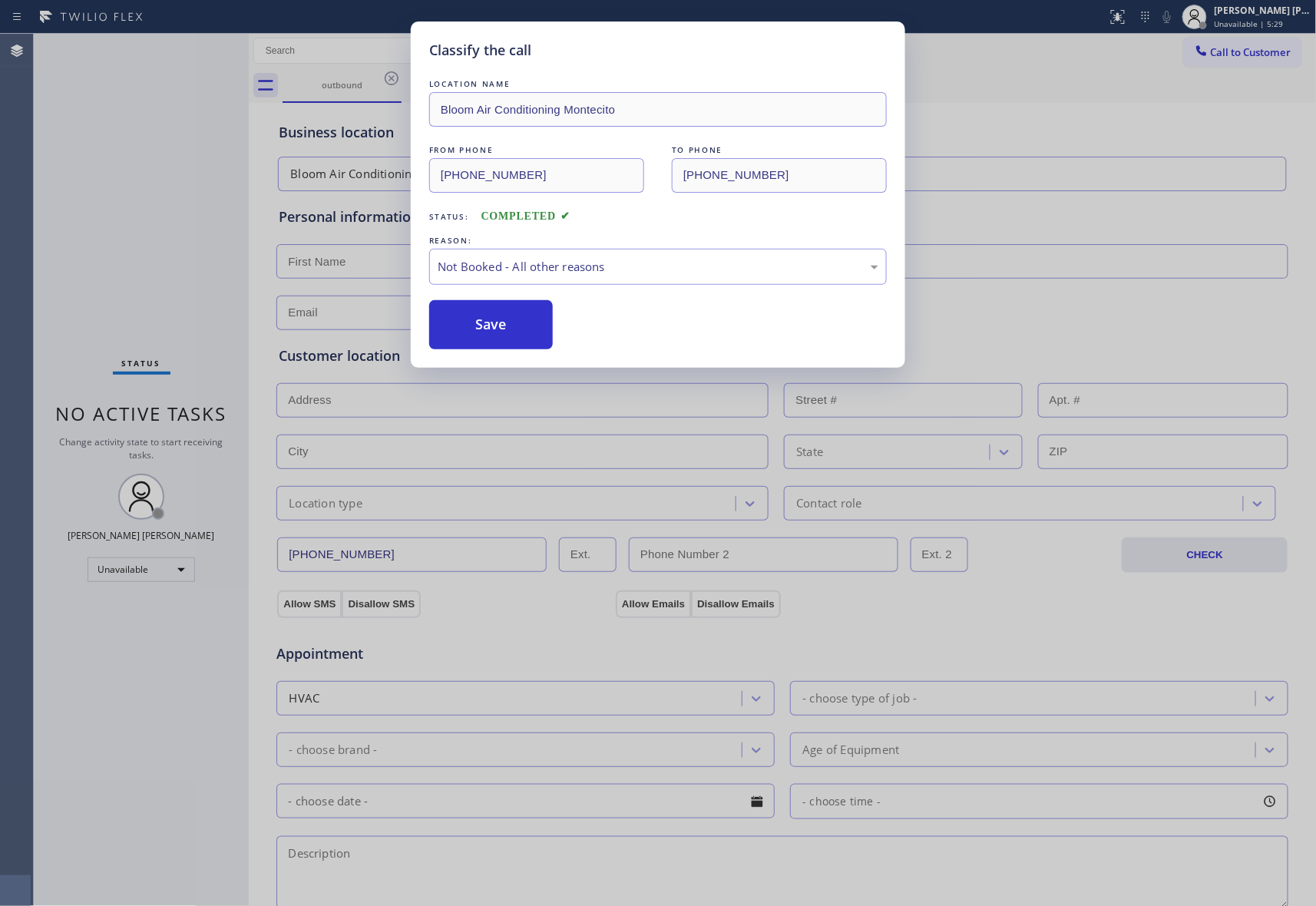
click at [483, 329] on button "Save" at bounding box center [491, 325] width 124 height 49
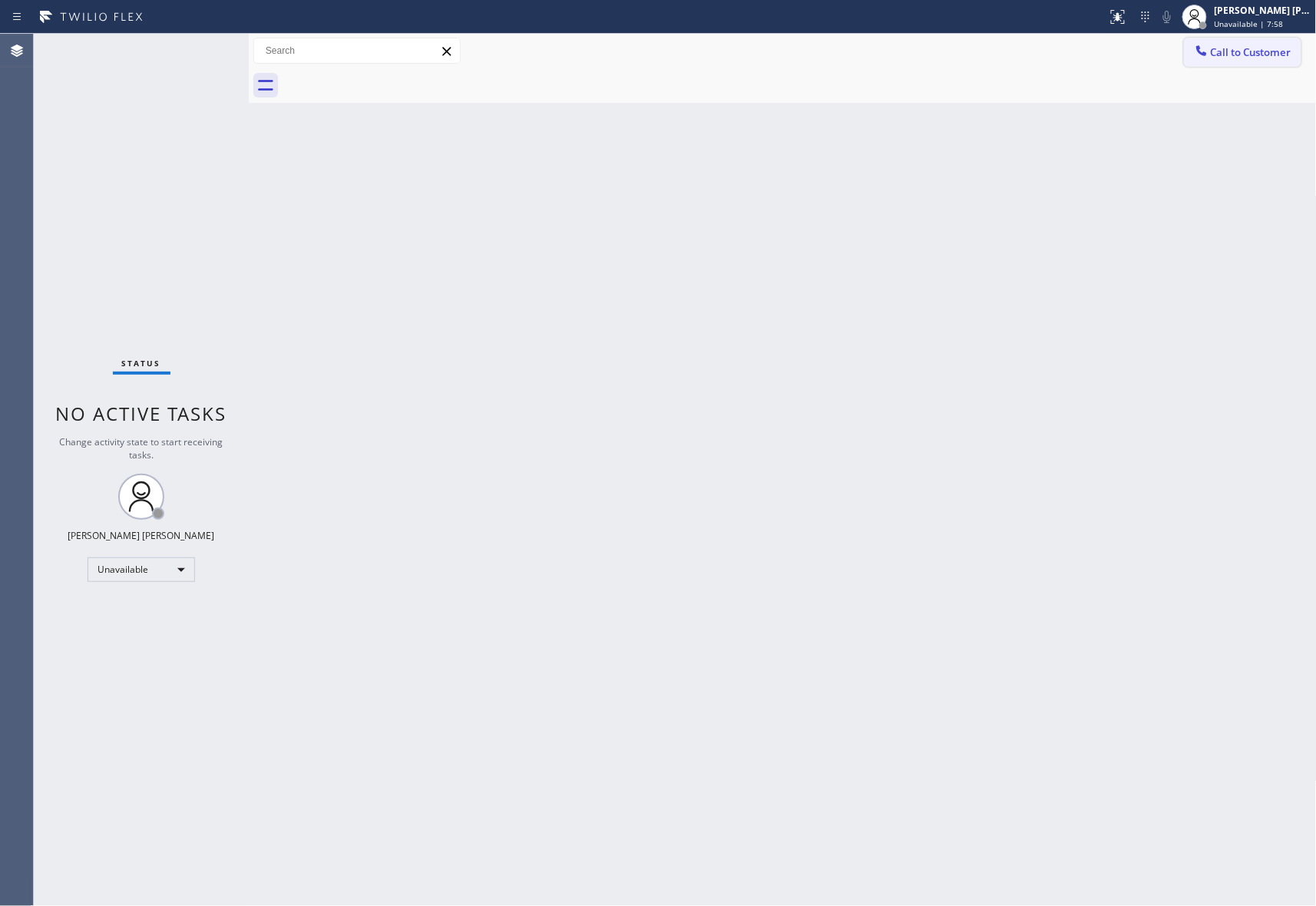
click at [1249, 55] on span "Call to Customer" at bounding box center [1251, 52] width 80 height 14
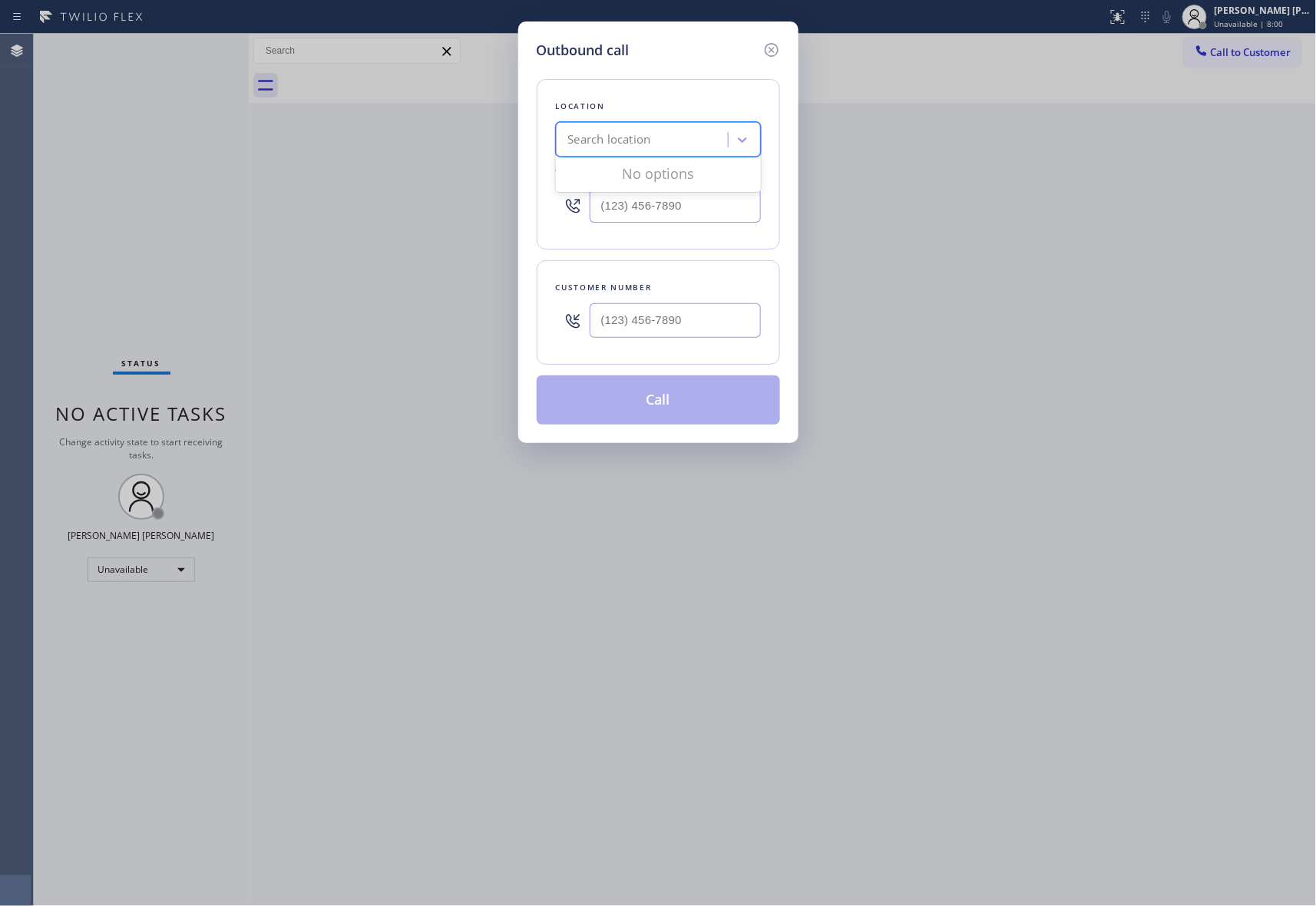
click at [624, 130] on div "Search location" at bounding box center [644, 141] width 168 height 27
paste input "De [PERSON_NAME] Van Nest Electrical"
type input "De [PERSON_NAME] Van Nest Electrical"
drag, startPoint x: 617, startPoint y: 175, endPoint x: 19, endPoint y: 157, distance: 598.3
click at [606, 178] on div "De [PERSON_NAME] Van Nest Electrical" at bounding box center [659, 180] width 205 height 43
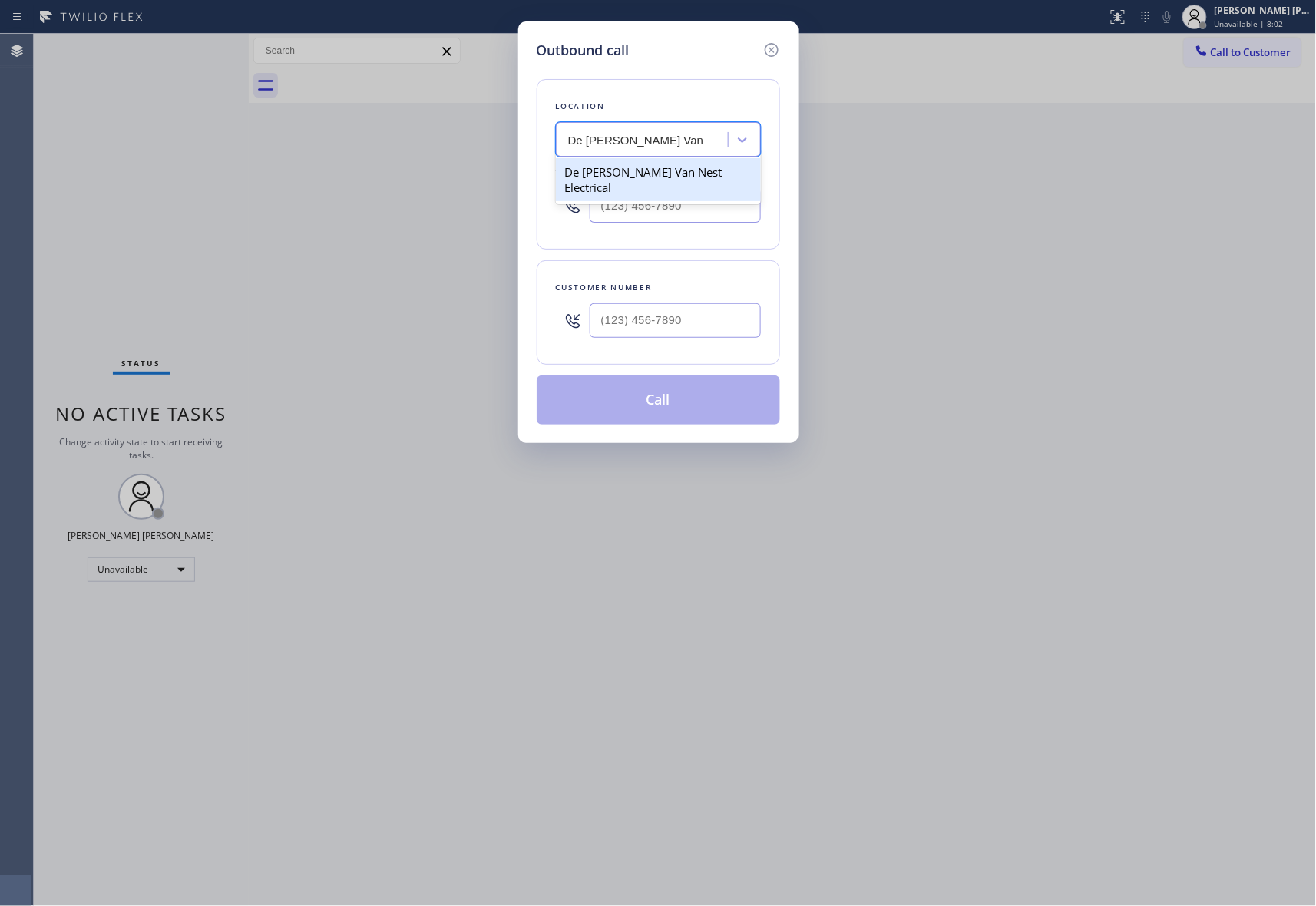
type input "[PHONE_NUMBER]"
drag, startPoint x: 576, startPoint y: 318, endPoint x: 523, endPoint y: 312, distance: 53.3
click at [523, 318] on div "Outbound call Location [GEOGRAPHIC_DATA][PERSON_NAME] Electrical Your caller id…" at bounding box center [658, 232] width 280 height 422
paste input "732) 691-5521"
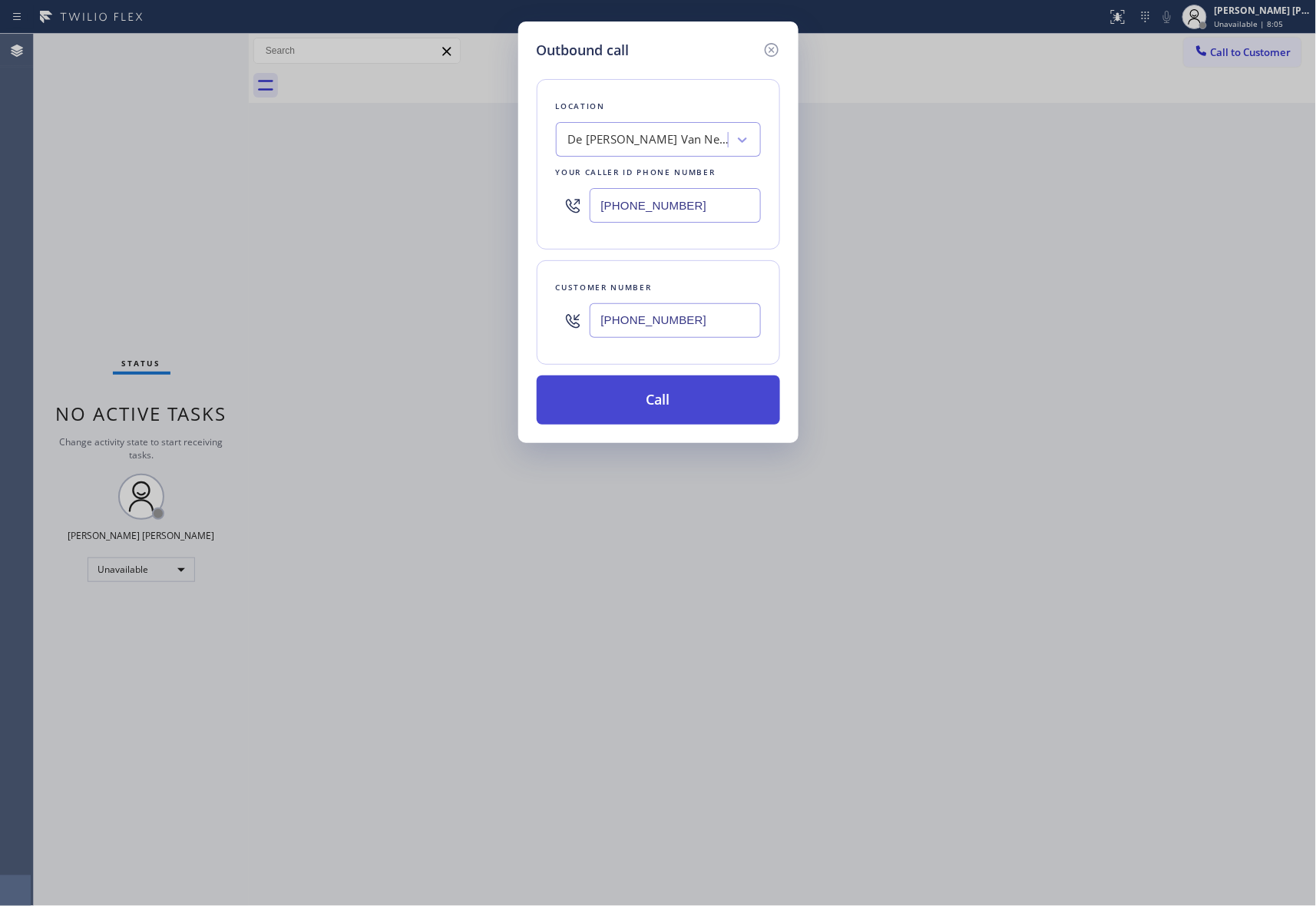
type input "[PHONE_NUMBER]"
click at [704, 402] on button "Call" at bounding box center [658, 400] width 243 height 49
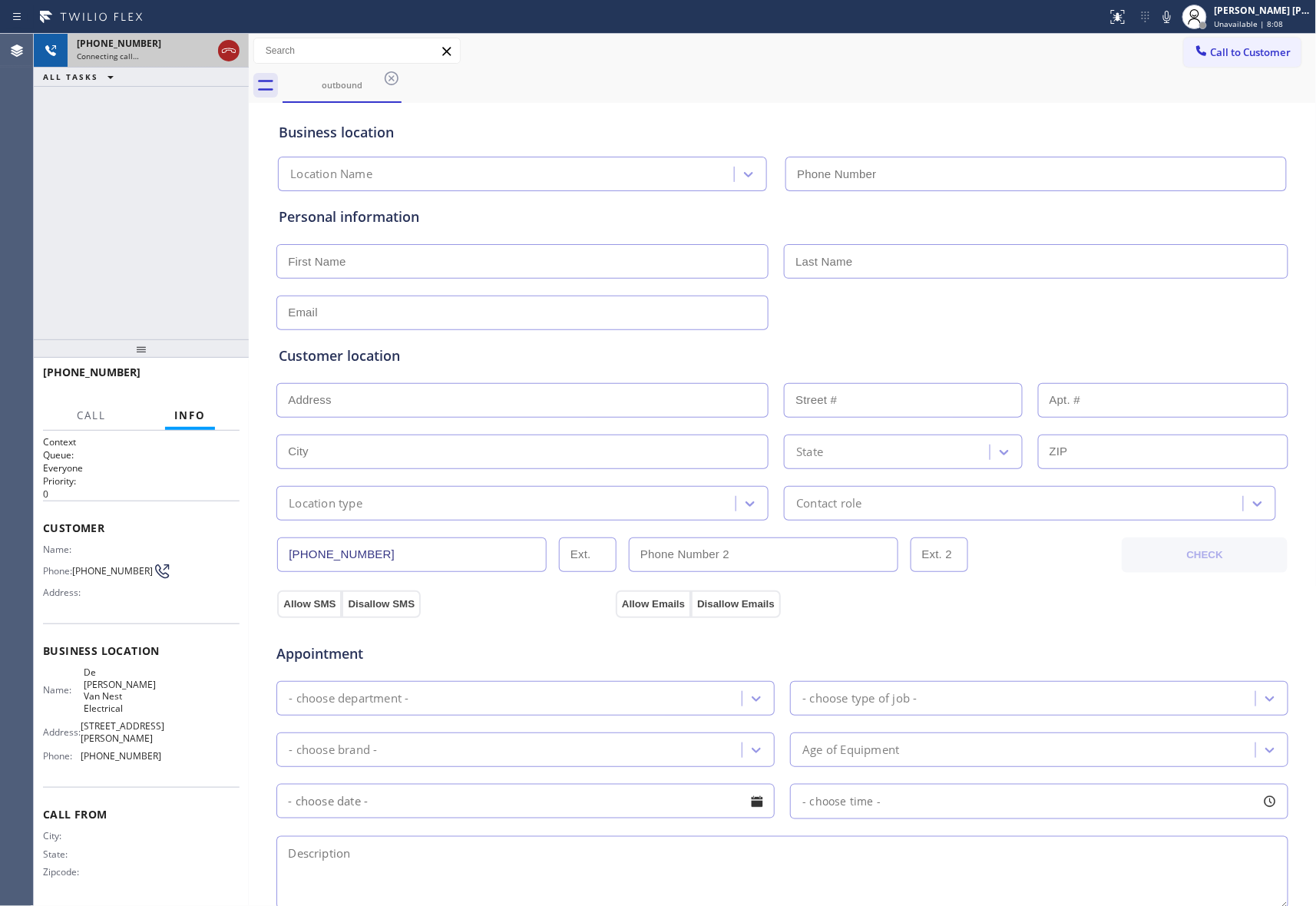
click at [226, 52] on icon at bounding box center [229, 51] width 19 height 19
type input "[PHONE_NUMBER]"
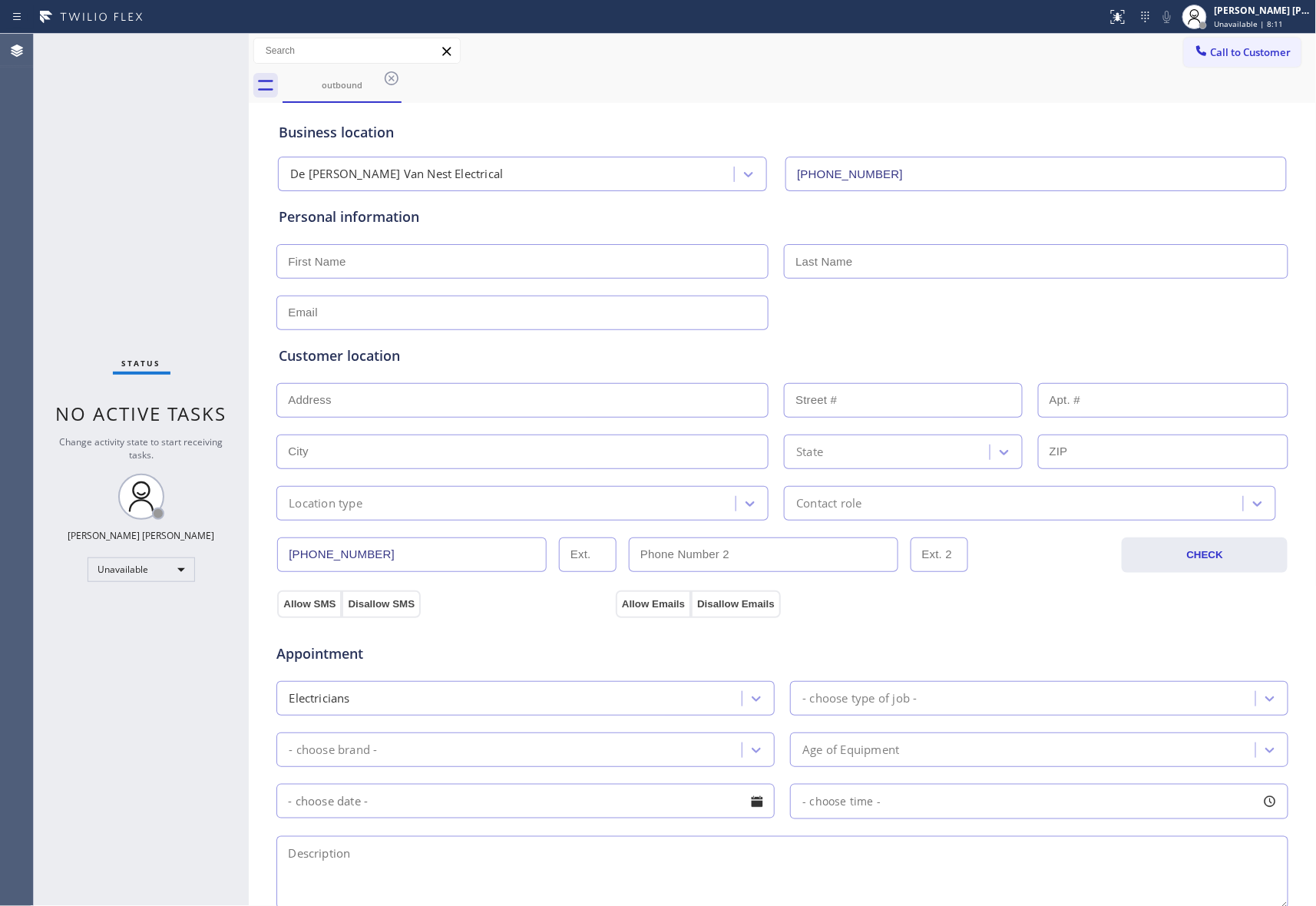
click at [344, 265] on input "text" at bounding box center [522, 261] width 492 height 35
paste input "[PERSON_NAME]"
type input "[PERSON_NAME]"
click at [931, 265] on input "text" at bounding box center [1037, 261] width 505 height 35
paste input "[PERSON_NAME]"
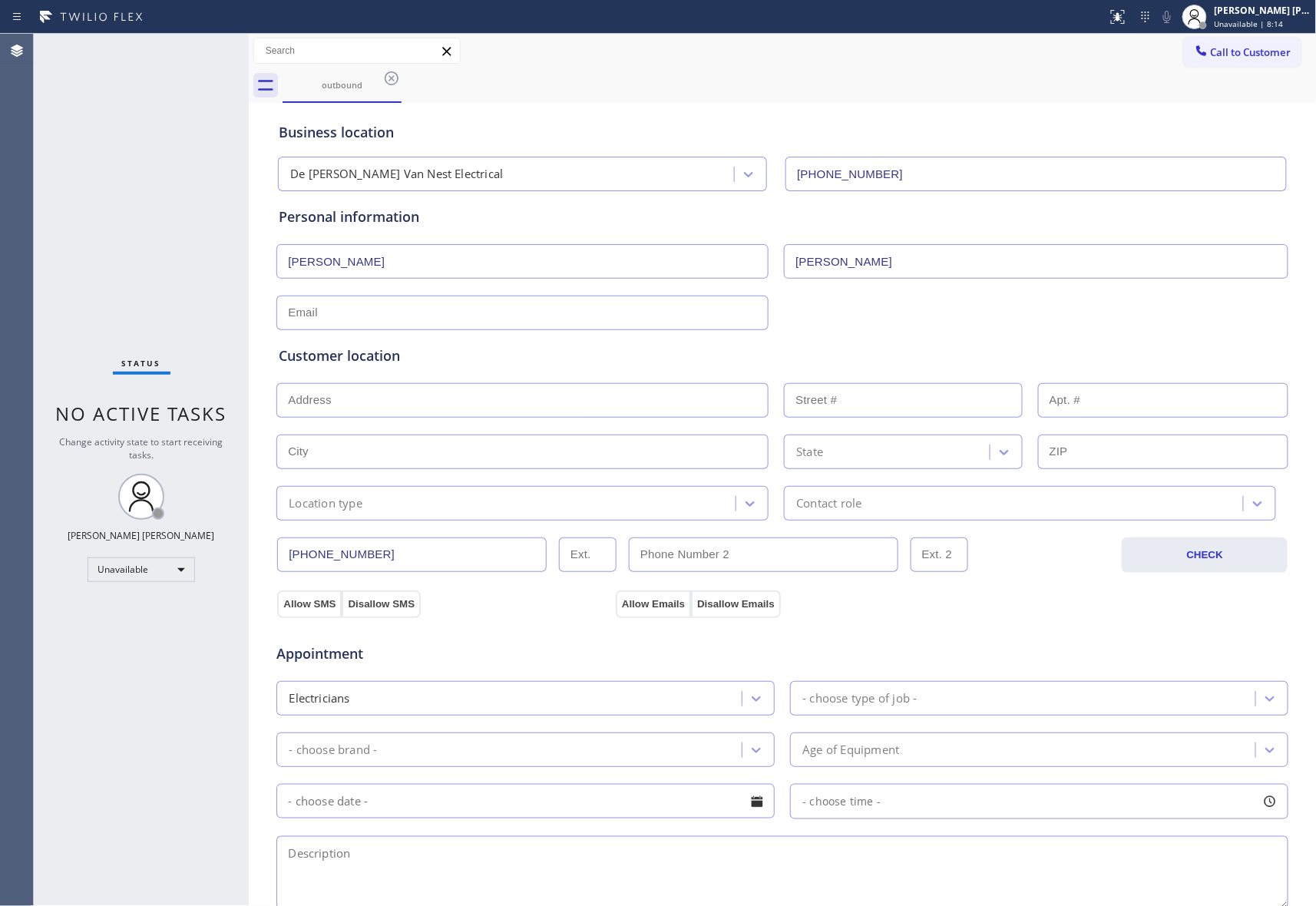
type input "[PERSON_NAME]"
click at [417, 299] on input "text" at bounding box center [522, 312] width 492 height 35
paste input "[EMAIL_ADDRESS][DOMAIN_NAME]"
type input "[EMAIL_ADDRESS][DOMAIN_NAME]"
click at [462, 400] on input "text" at bounding box center [522, 401] width 492 height 35
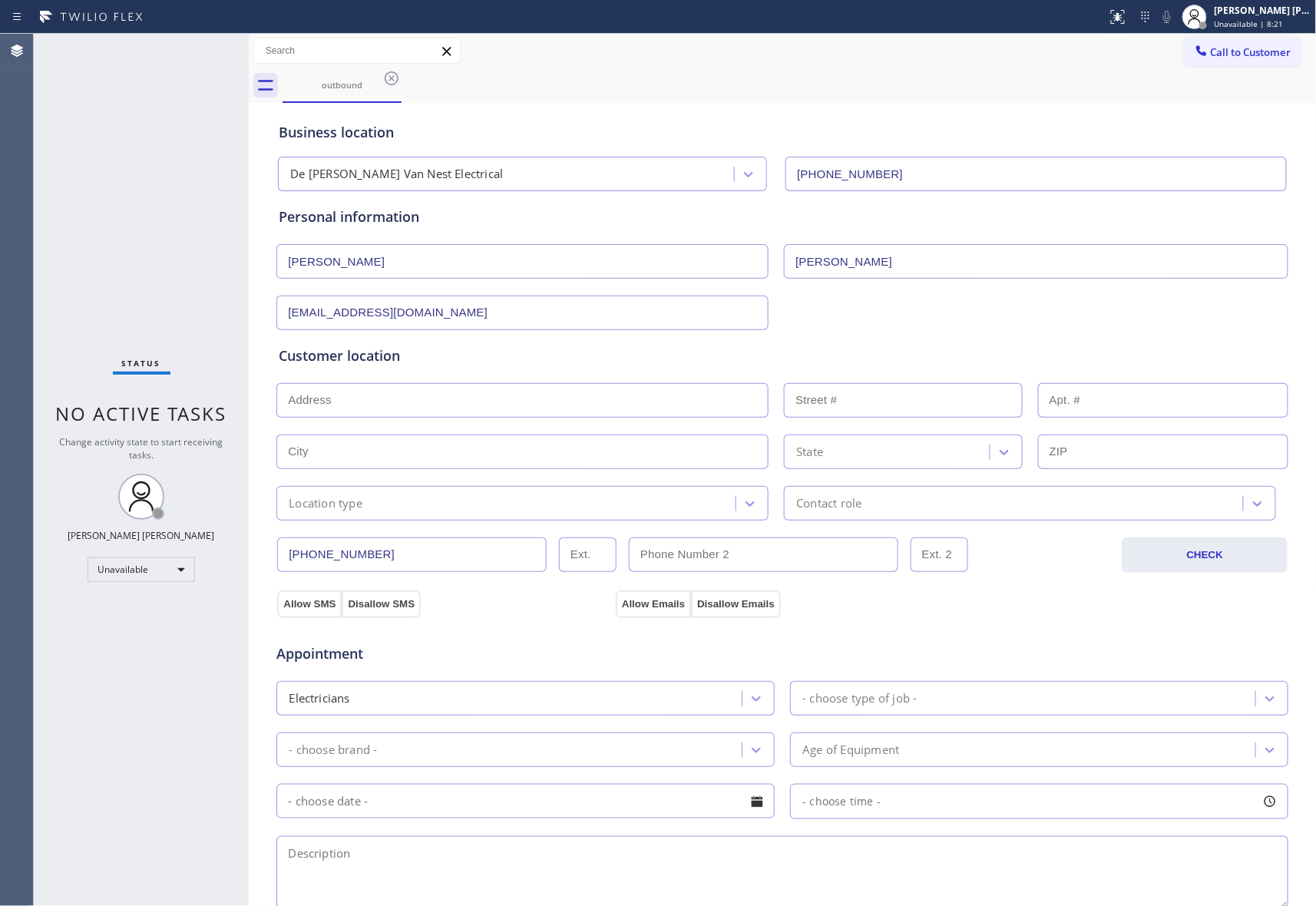
click at [388, 406] on input "text" at bounding box center [522, 401] width 492 height 35
paste input "[STREET_ADDRESS][PERSON_NAME][PERSON_NAME]"
type input "5 [PERSON_NAME]"
type input "5"
type input "Bridgewater"
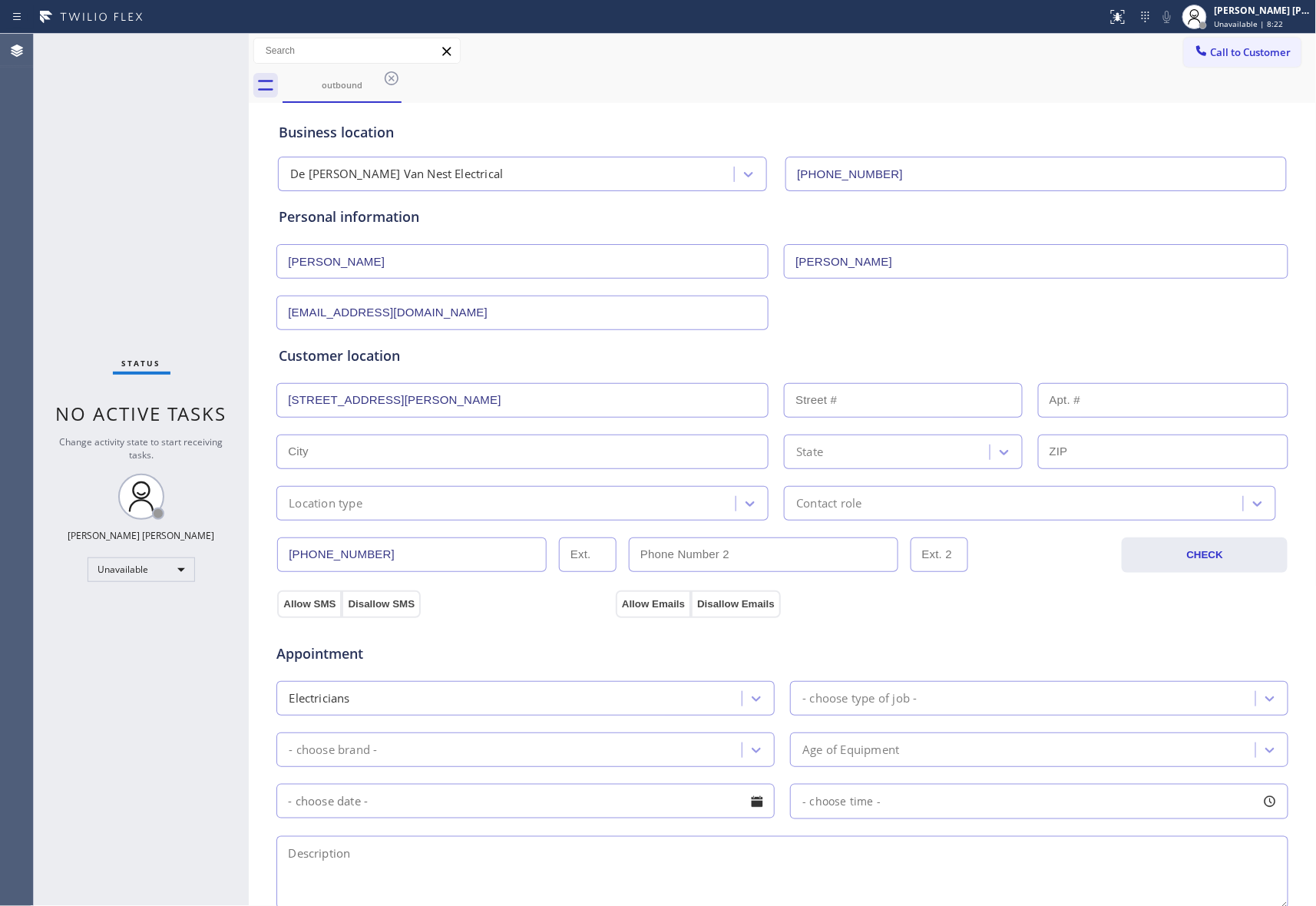
type input "08807"
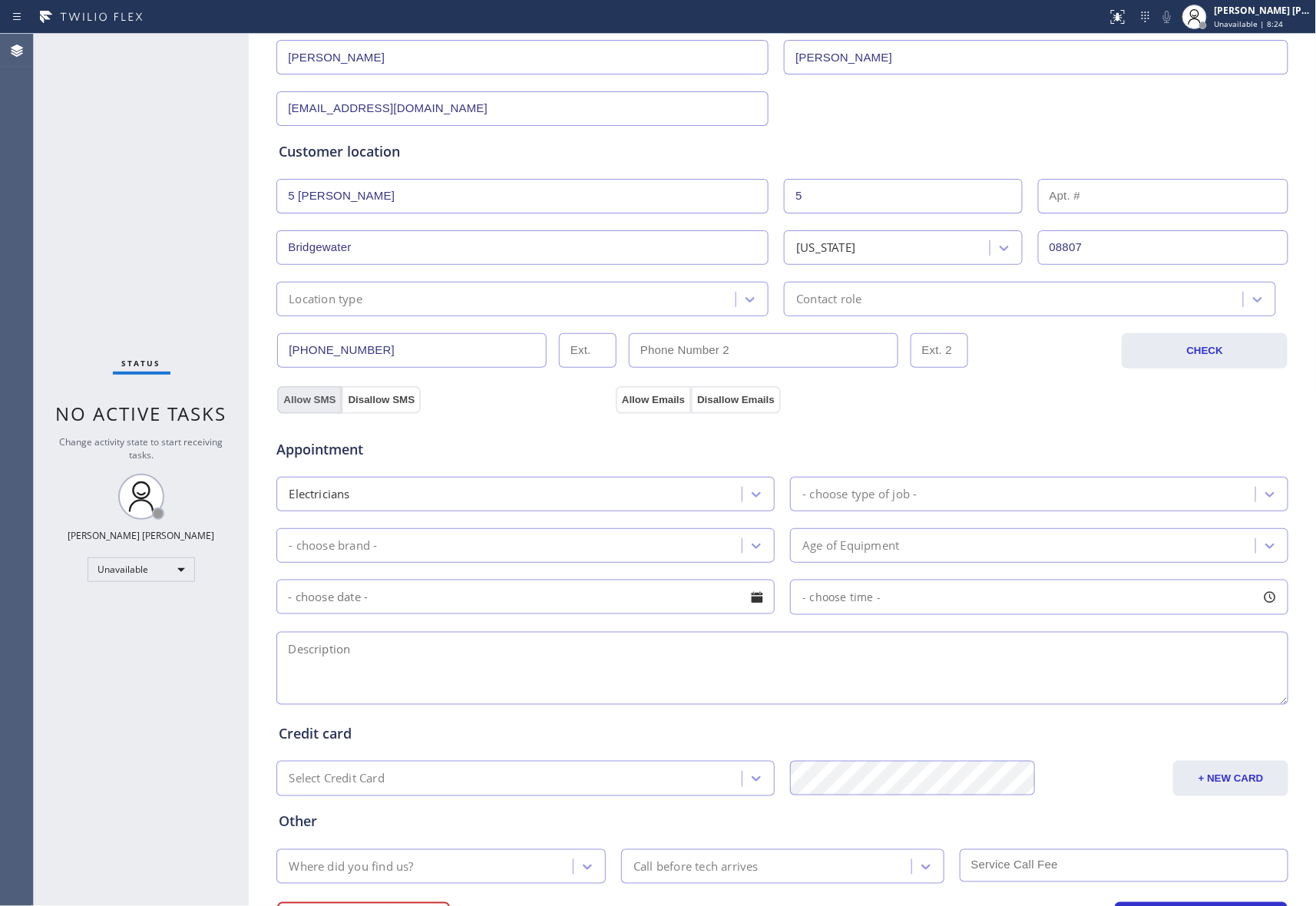
click at [295, 396] on button "Allow SMS" at bounding box center [309, 400] width 64 height 28
click at [640, 401] on button "Allow Emails" at bounding box center [653, 400] width 75 height 28
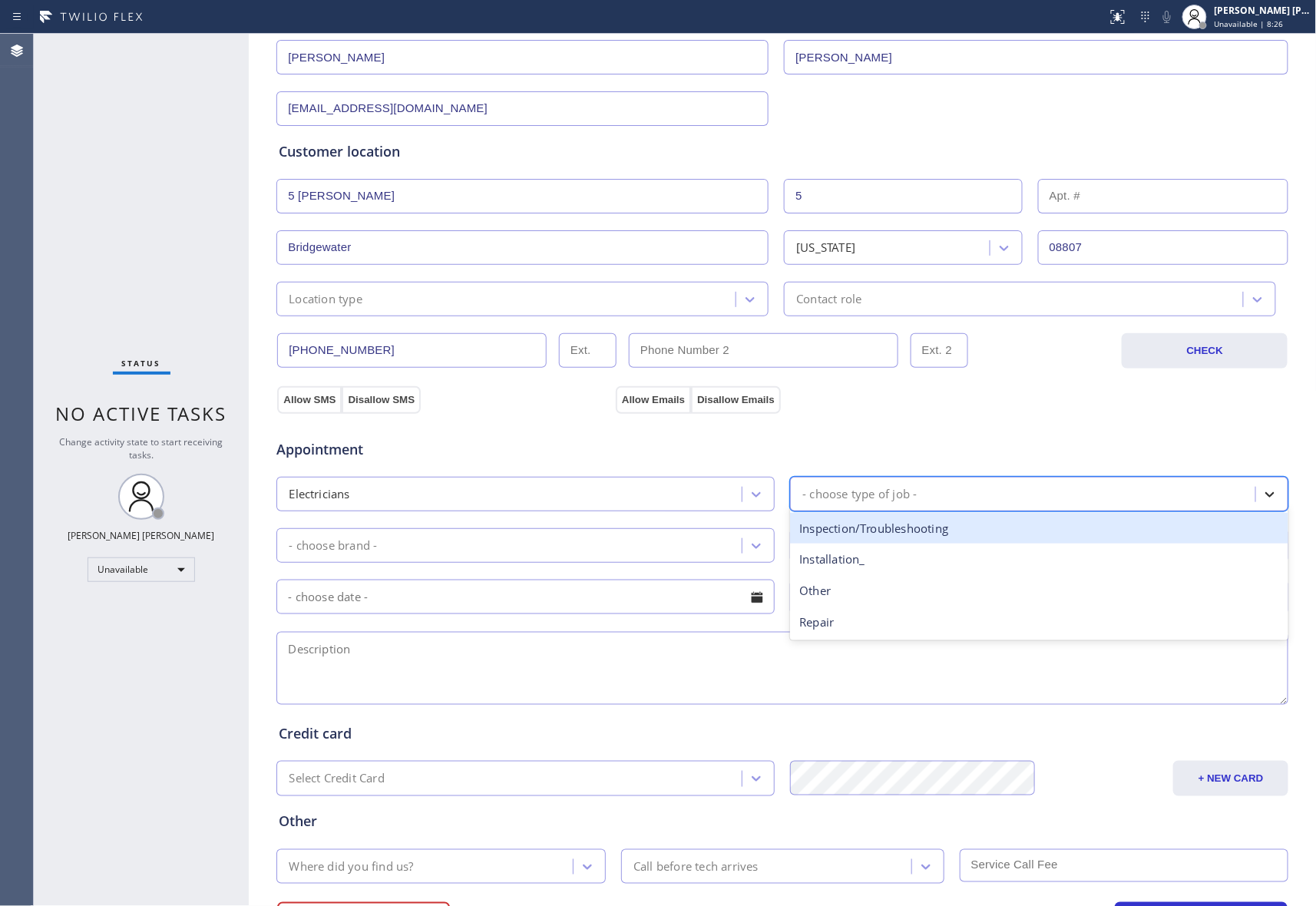
click at [1266, 498] on icon at bounding box center [1270, 494] width 9 height 5
click at [900, 534] on div "Inspection/Troubleshooting" at bounding box center [1039, 528] width 499 height 31
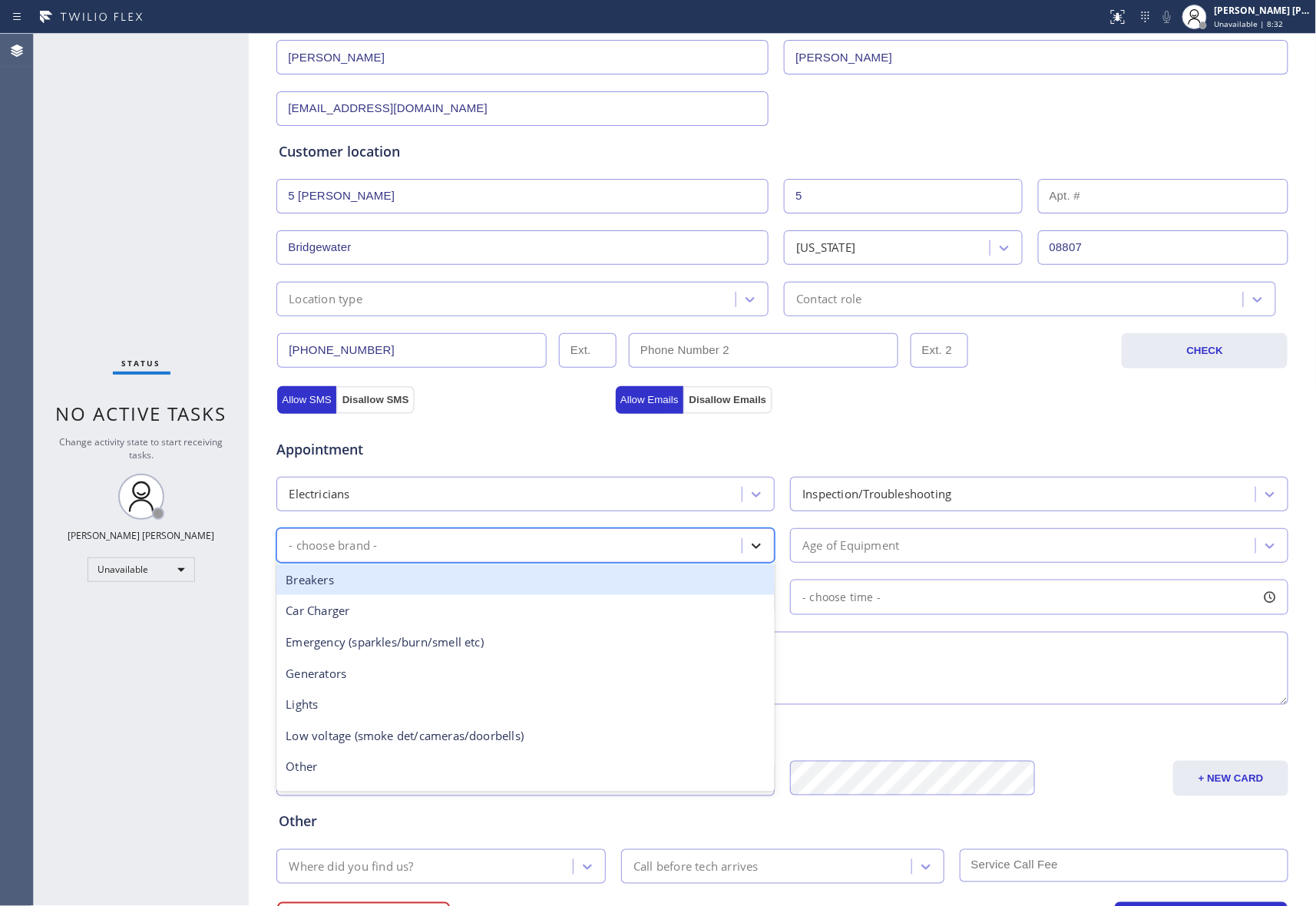
click at [759, 547] on div at bounding box center [756, 545] width 28 height 28
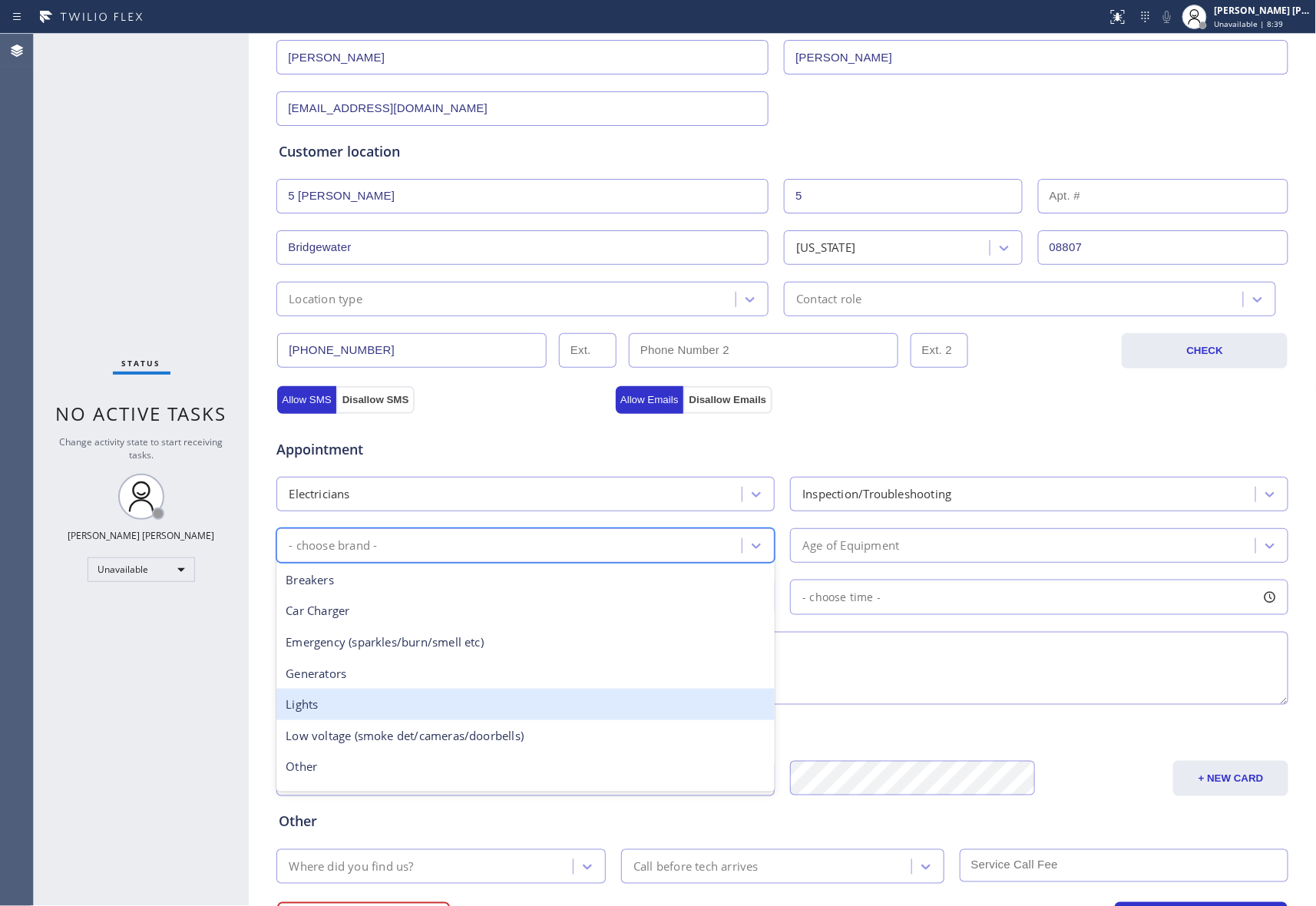
click at [353, 711] on div "Lights" at bounding box center [525, 704] width 499 height 31
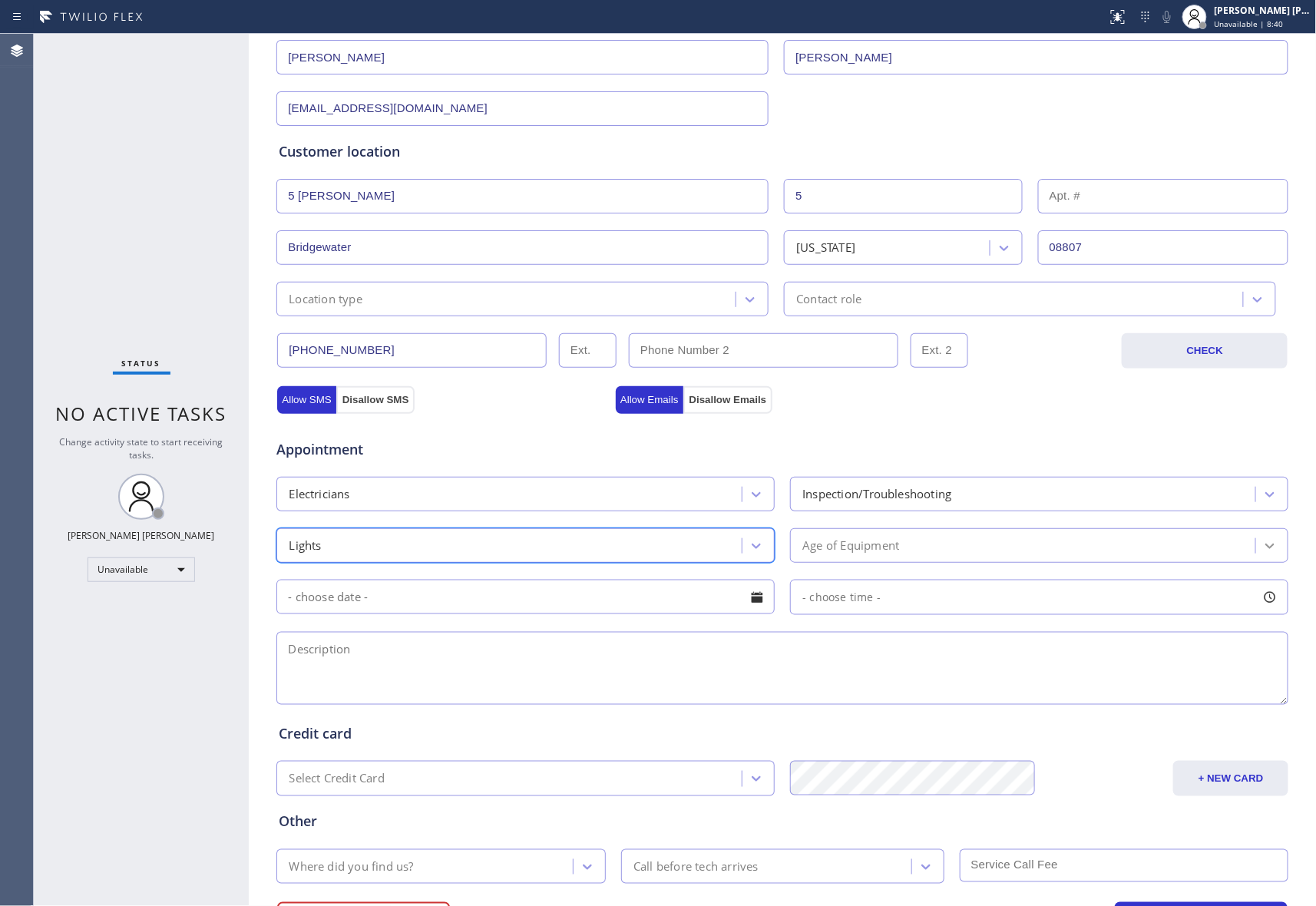
click at [1266, 549] on icon at bounding box center [1270, 546] width 9 height 5
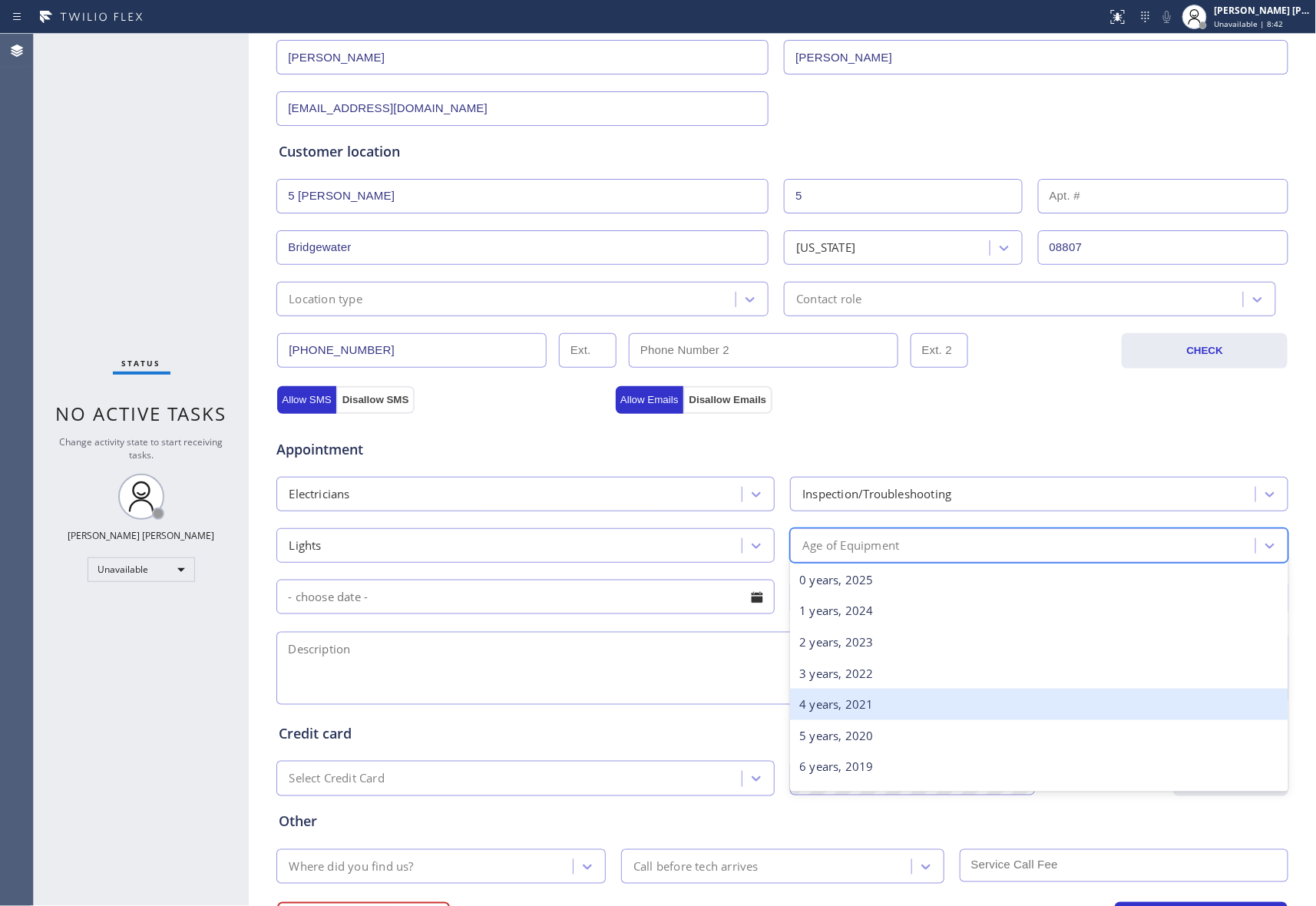
click at [859, 706] on div "4 years, 2021" at bounding box center [1039, 704] width 499 height 31
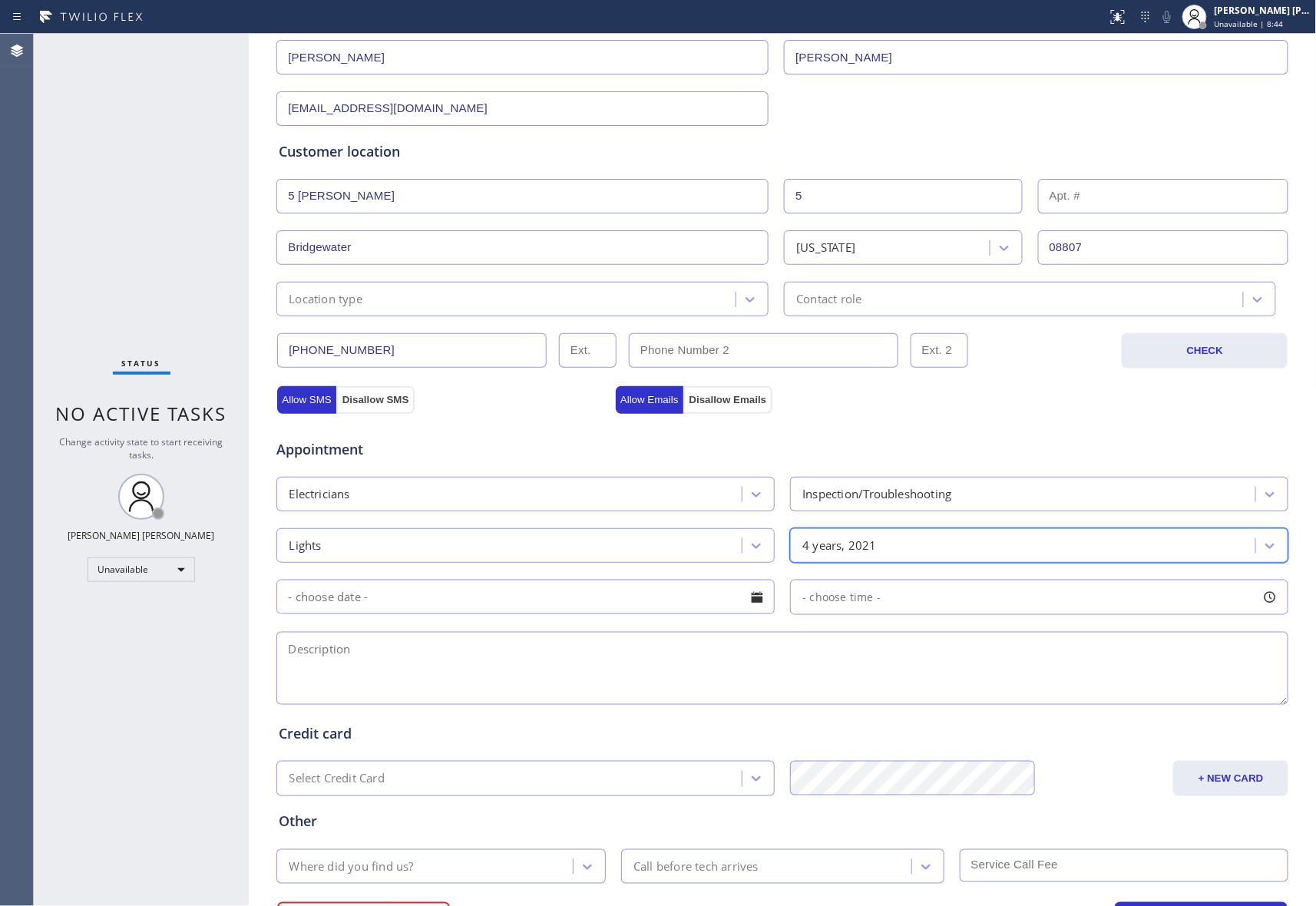
click at [759, 600] on div at bounding box center [757, 597] width 26 height 26
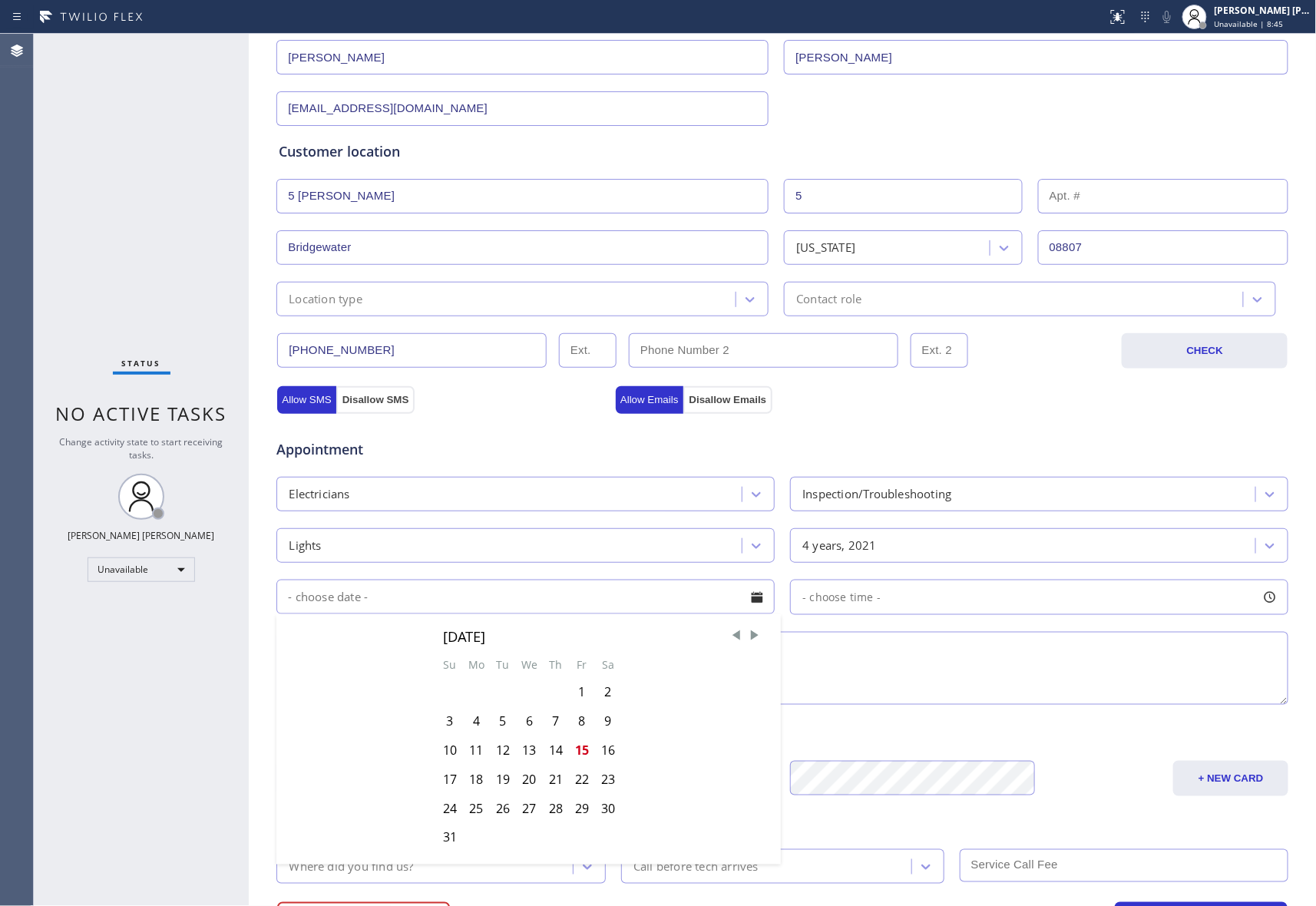
click at [578, 748] on div "15" at bounding box center [582, 750] width 26 height 29
type input "[DATE]"
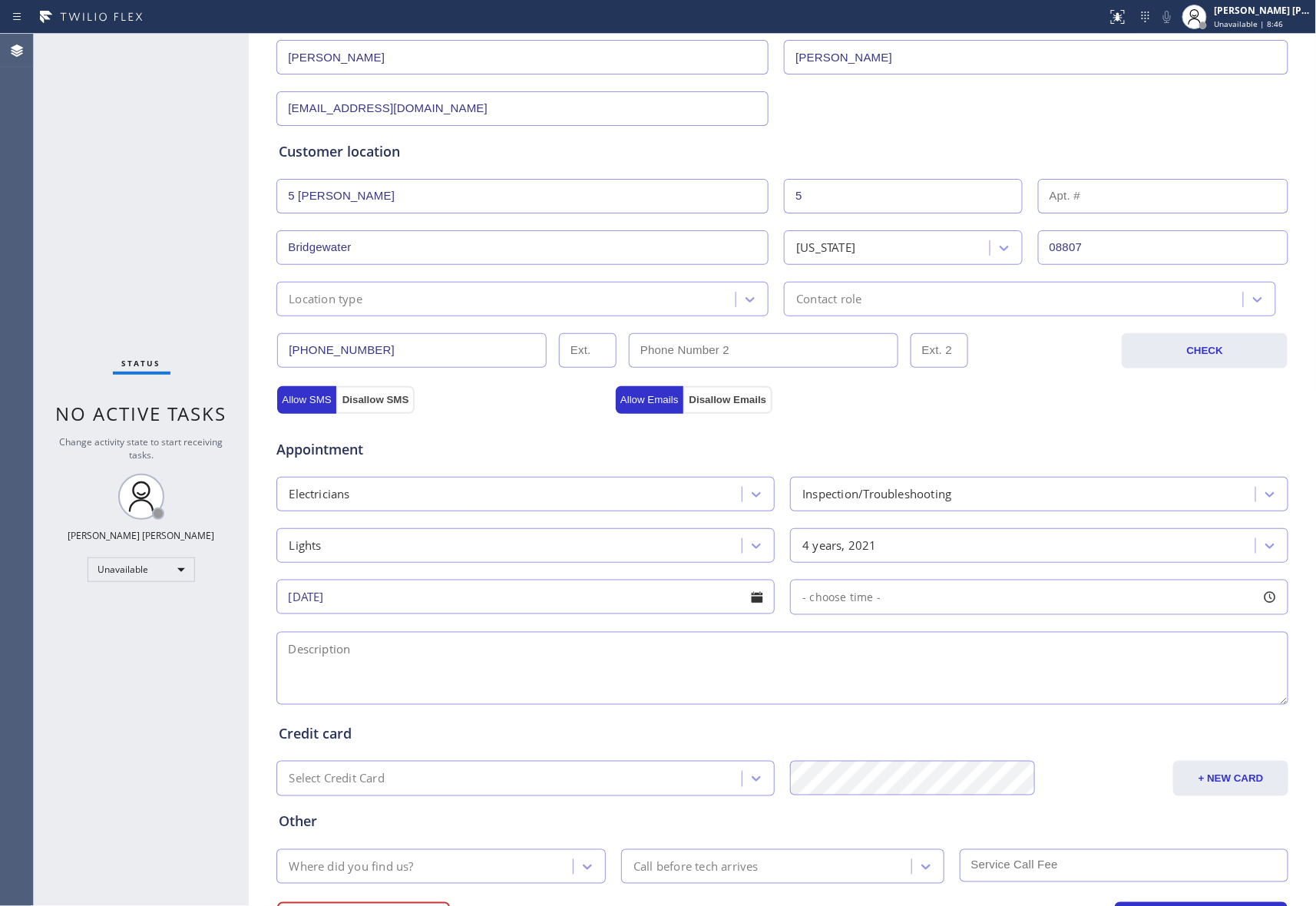
click at [1270, 599] on div at bounding box center [1270, 597] width 26 height 26
drag, startPoint x: 800, startPoint y: 693, endPoint x: 1059, endPoint y: 704, distance: 259.2
click at [1059, 704] on div at bounding box center [1063, 691] width 19 height 32
drag, startPoint x: 800, startPoint y: 693, endPoint x: 1164, endPoint y: 700, distance: 364.1
click at [432, 677] on textarea at bounding box center [782, 668] width 1012 height 73
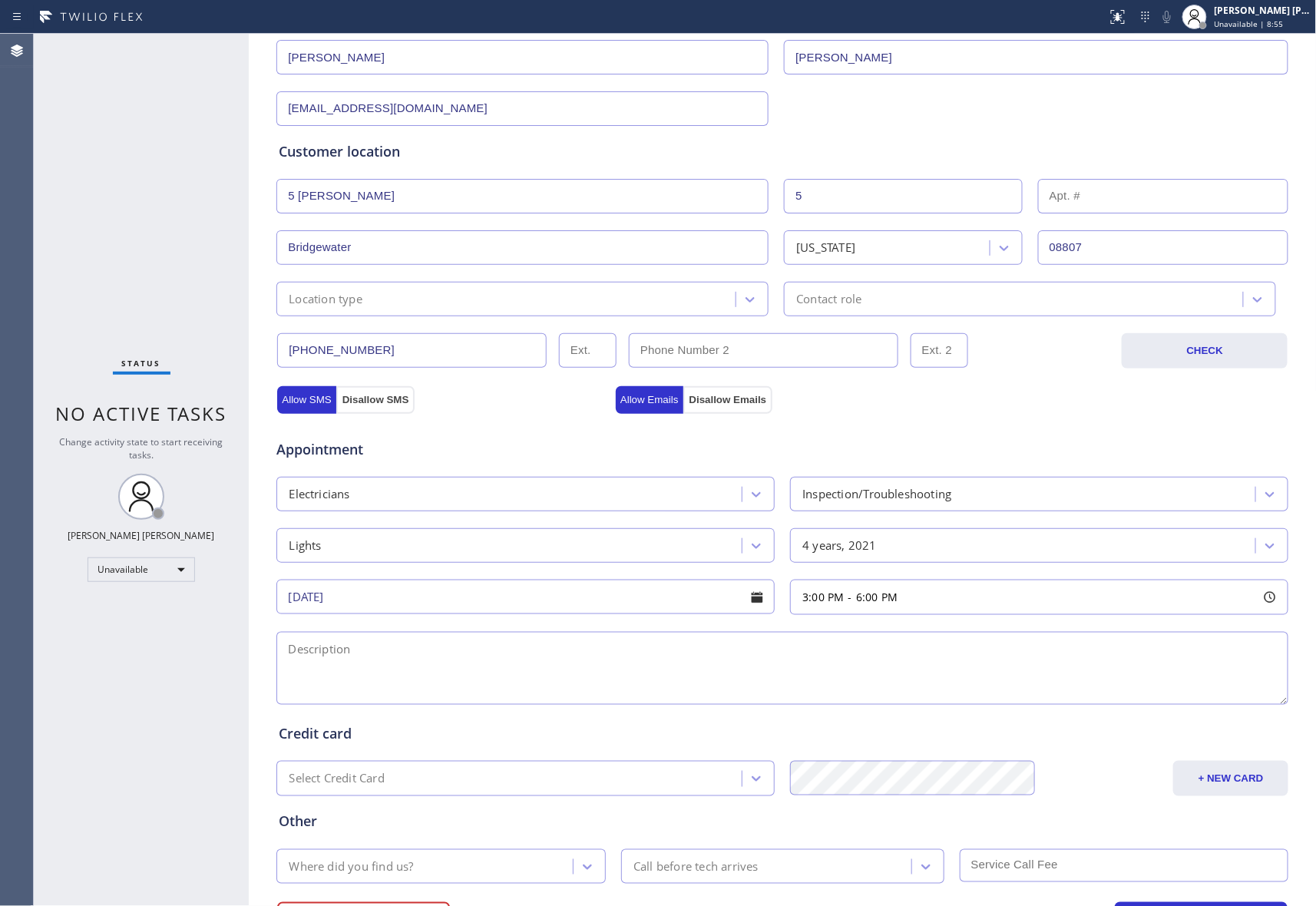
click at [345, 665] on textarea at bounding box center [782, 668] width 1012 height 73
click at [438, 660] on textarea "3-6 | free scf |" at bounding box center [782, 668] width 1012 height 73
paste textarea "My father in law changed one of the recessed lights in my daughter's bedroom an…"
click at [576, 679] on textarea "3-6 | free scf | My father in law changed one of the recessed lights in my daug…" at bounding box center [782, 668] width 1012 height 73
click at [655, 671] on textarea "3-6 | free scf | My father in law changed one of the recessed lights in my daug…" at bounding box center [782, 668] width 1012 height 73
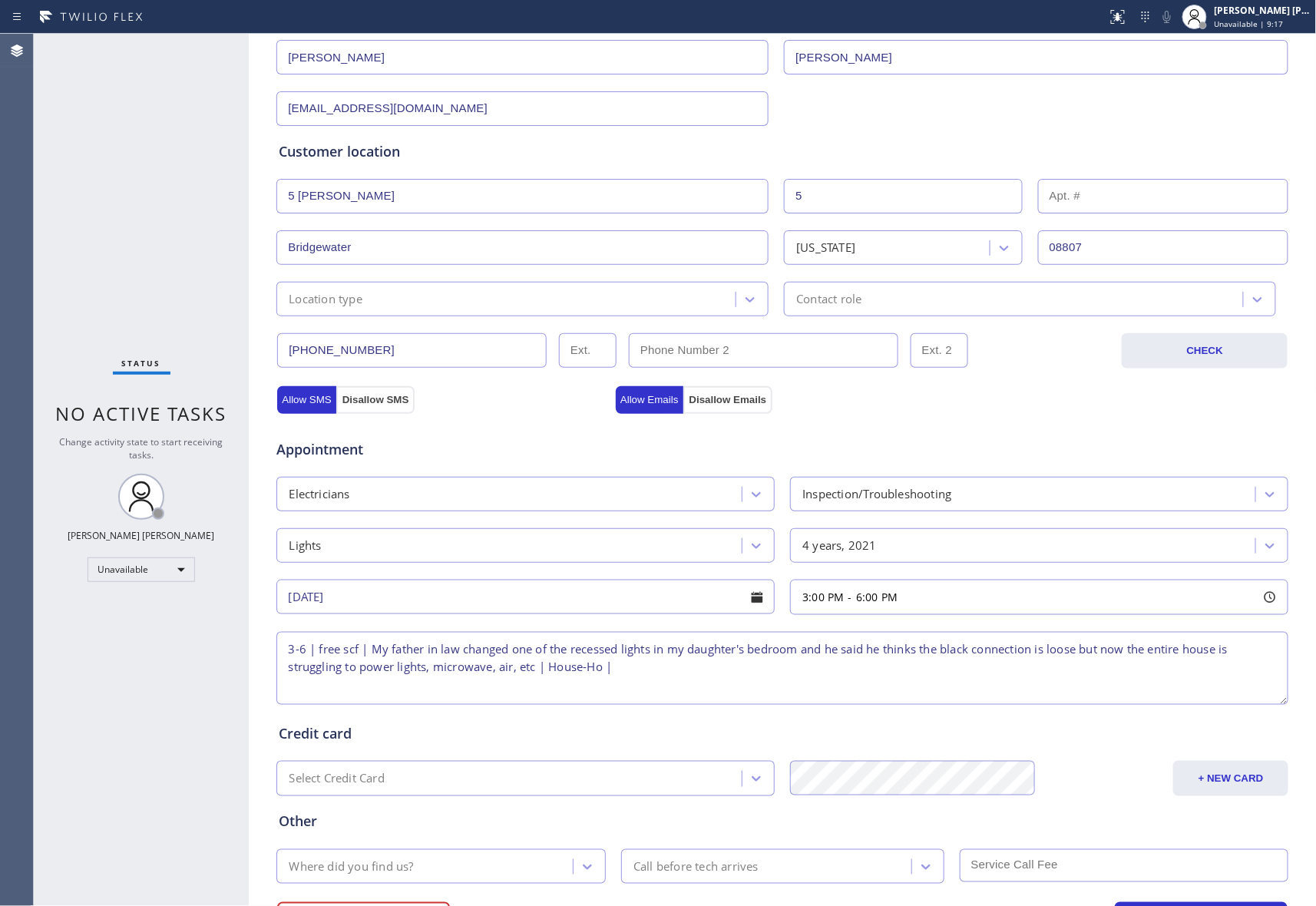
paste textarea "[STREET_ADDRESS][PERSON_NAME][PERSON_NAME]"
click at [934, 683] on textarea "3-6 | free scf | My father in law changed one of the recessed lights in my daug…" at bounding box center [782, 668] width 1012 height 73
click at [901, 677] on textarea "3-6 | free scf | My father in law changed one of the recessed lights in my daug…" at bounding box center [782, 668] width 1012 height 73
click at [904, 677] on textarea "3-6 | free scf | My father in law changed one of the recessed lights in my daug…" at bounding box center [782, 668] width 1012 height 73
paste textarea "De [PERSON_NAME] Van Nest Electrical"
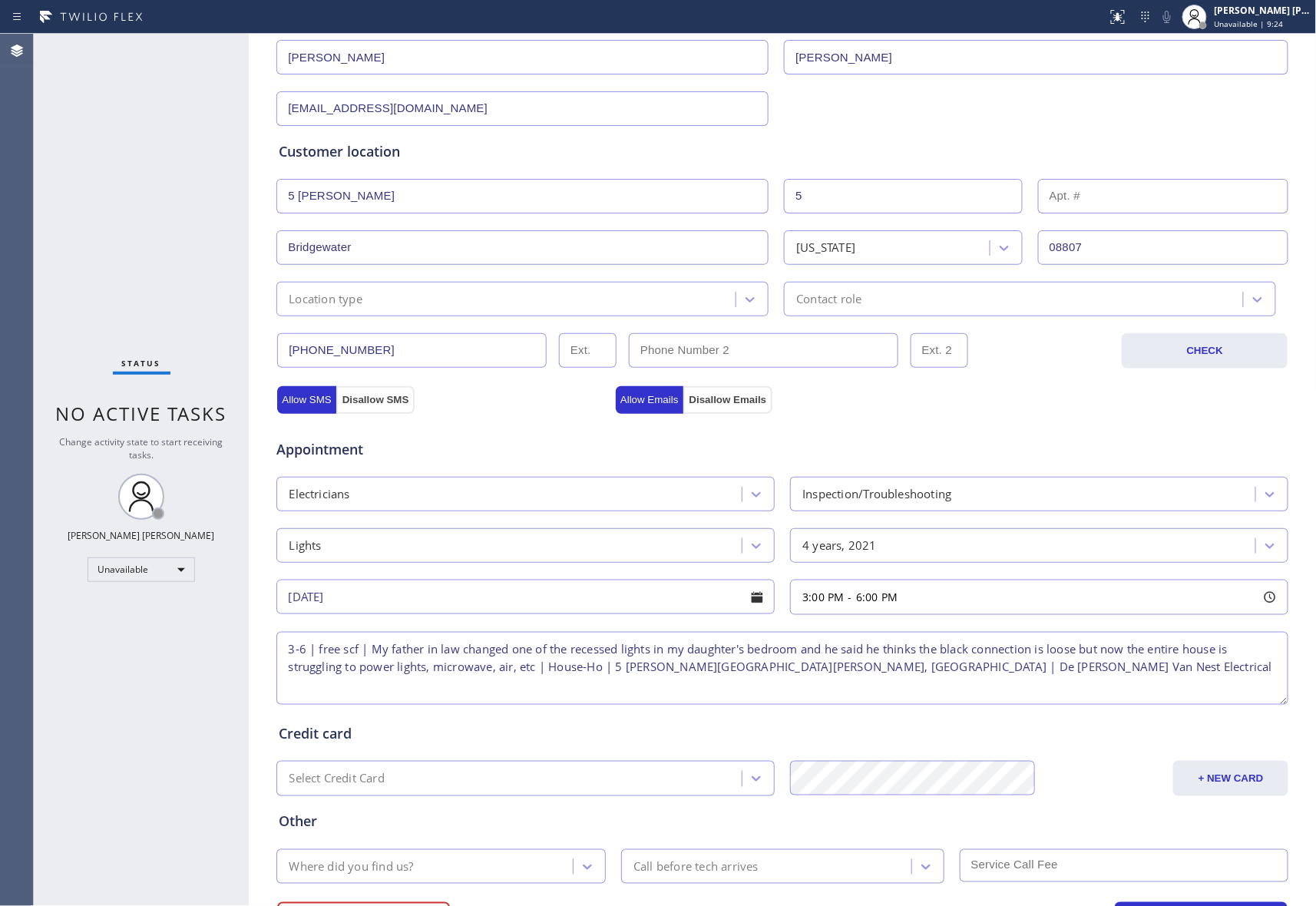
click at [1002, 673] on textarea "3-6 | free scf | My father in law changed one of the recessed lights in my daug…" at bounding box center [782, 668] width 1012 height 73
click at [1037, 677] on textarea "3-6 | free scf | My father in law changed one of the recessed lights in my daug…" at bounding box center [782, 668] width 1012 height 73
paste textarea "please call customer 30 minutes prior to arrival"
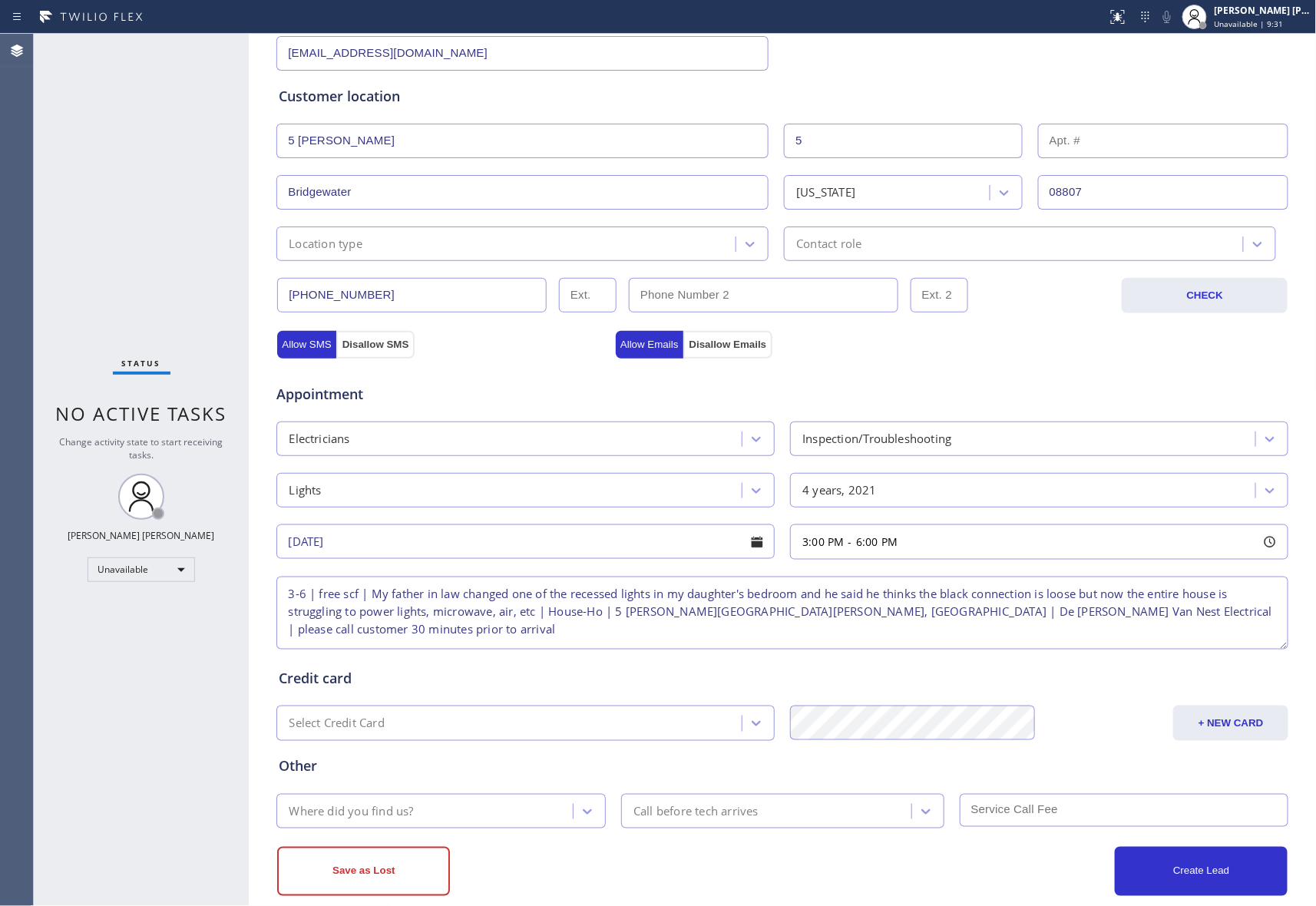
scroll to position [289, 0]
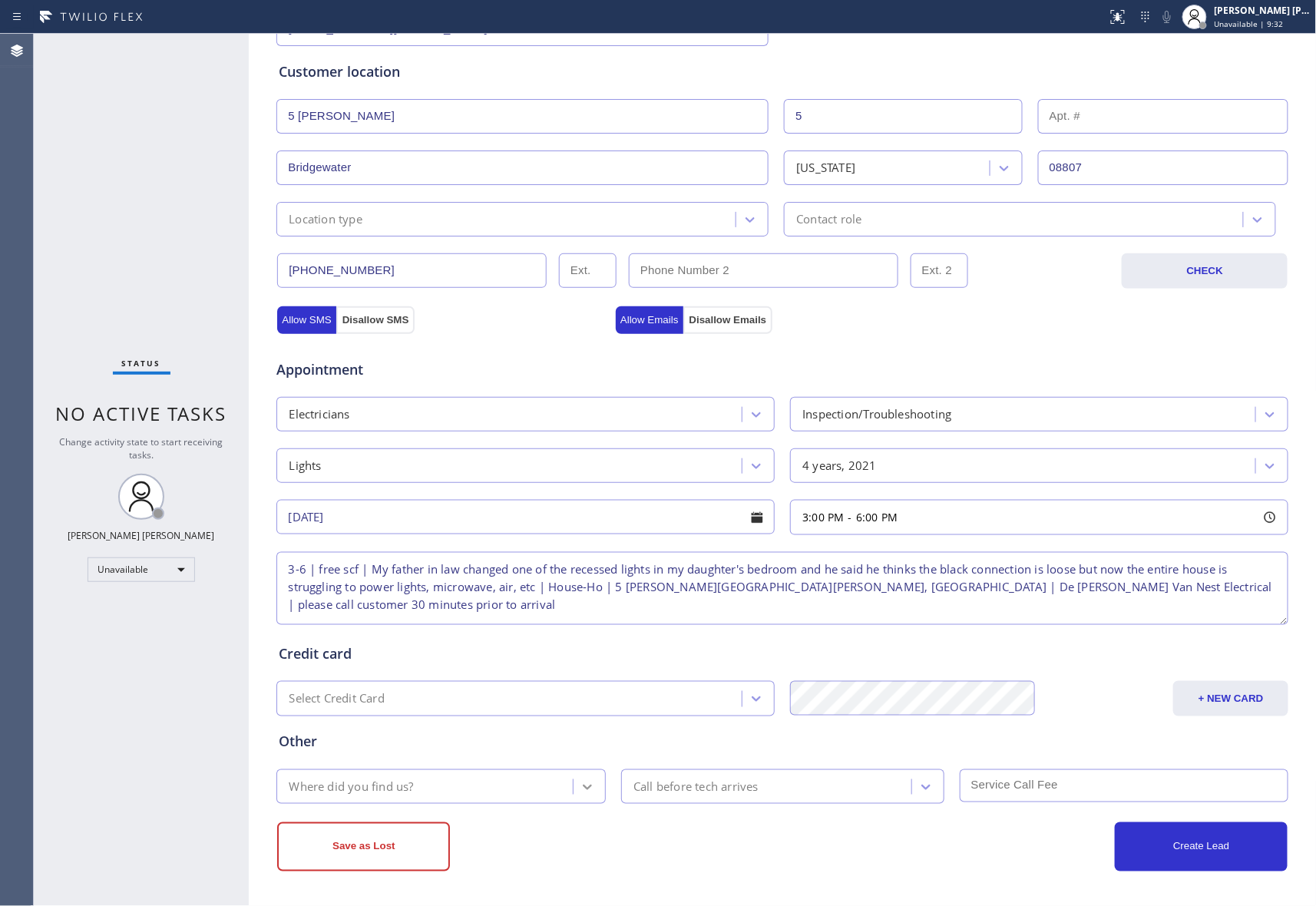
type textarea "3-6 | free scf | My father in law changed one of the recessed lights in my daug…"
click at [583, 787] on icon at bounding box center [587, 787] width 9 height 5
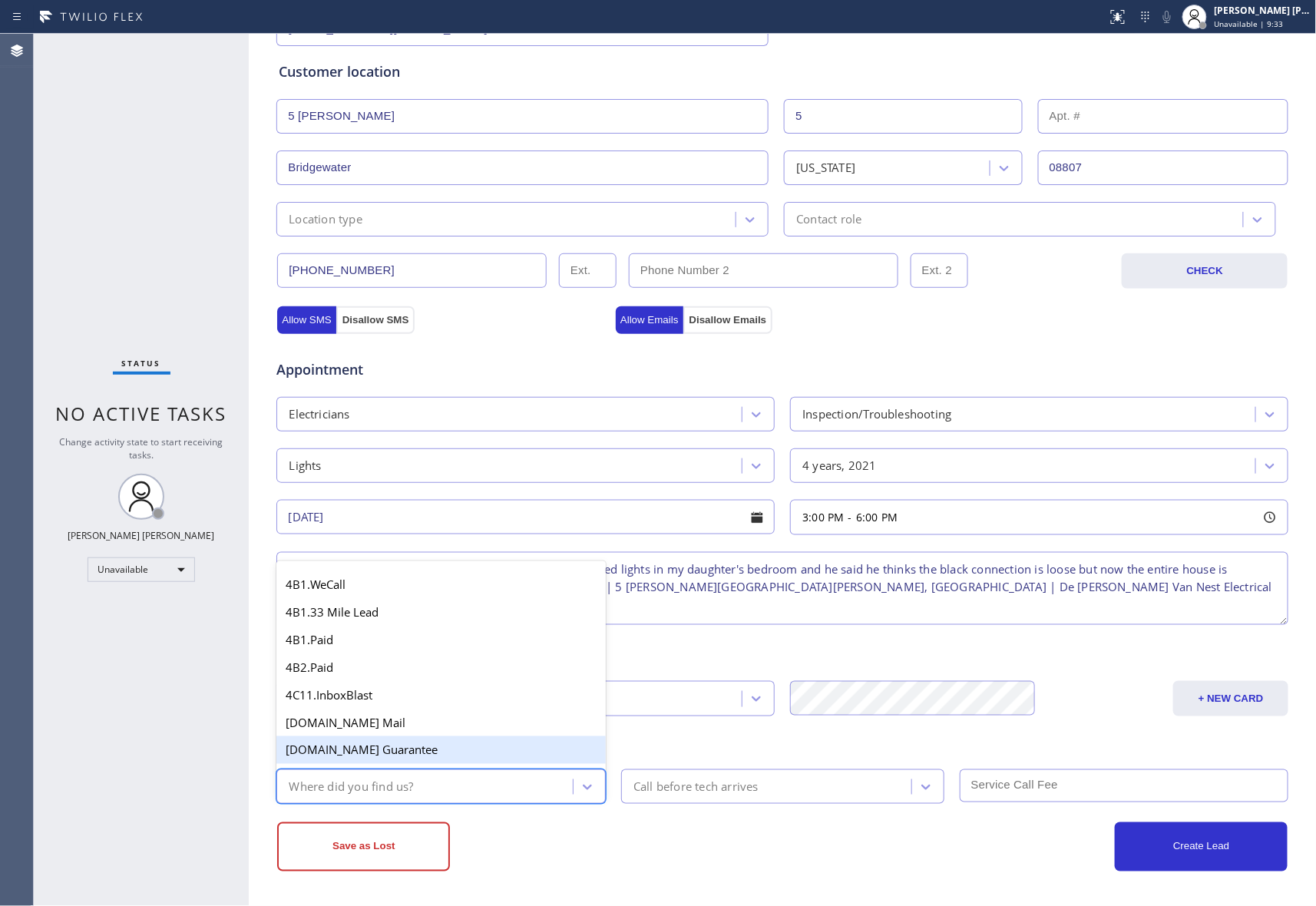
click at [425, 749] on div "[DOMAIN_NAME] Guarantee" at bounding box center [440, 750] width 329 height 28
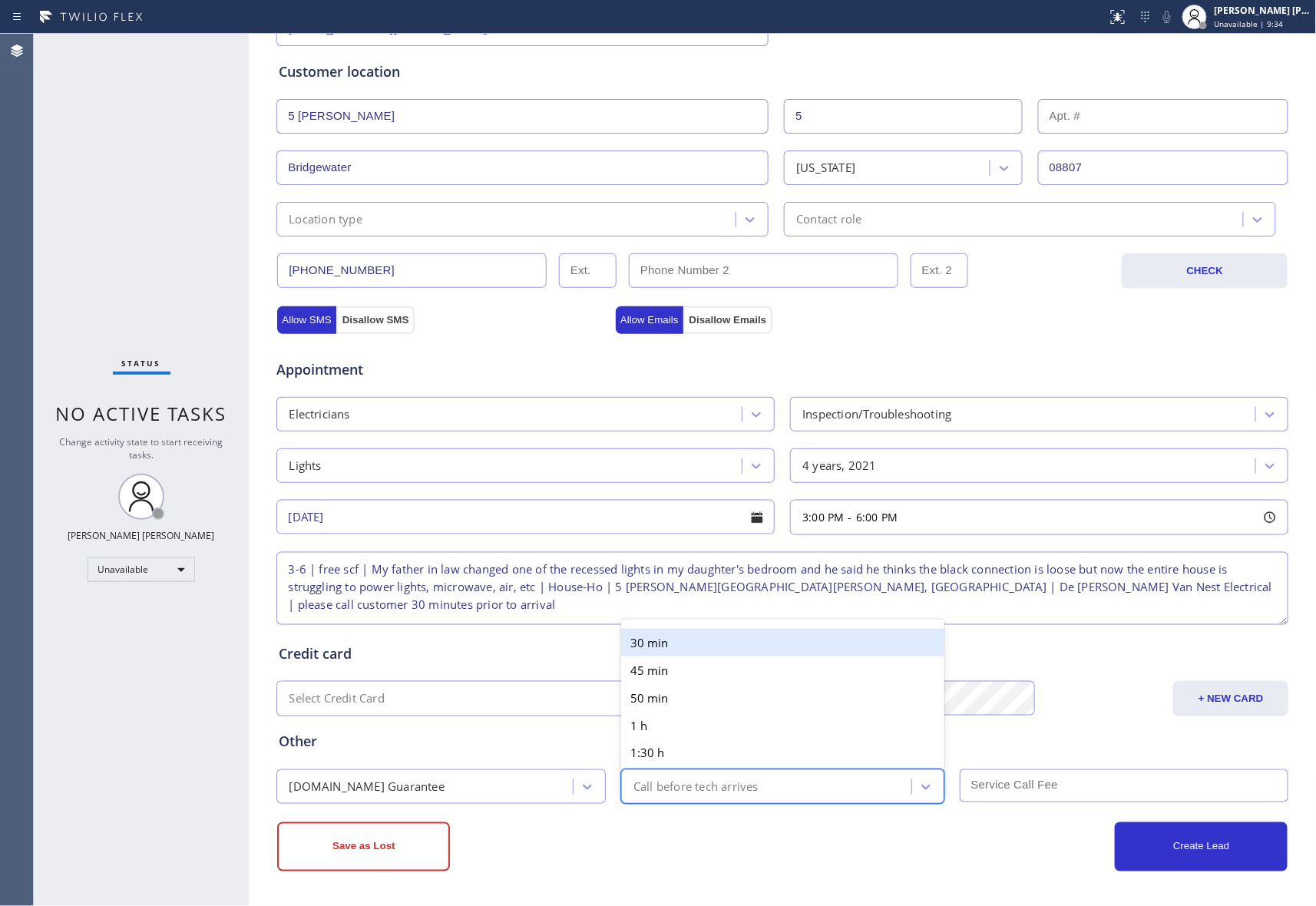
click at [722, 787] on div "Call before tech arrives" at bounding box center [696, 787] width 125 height 18
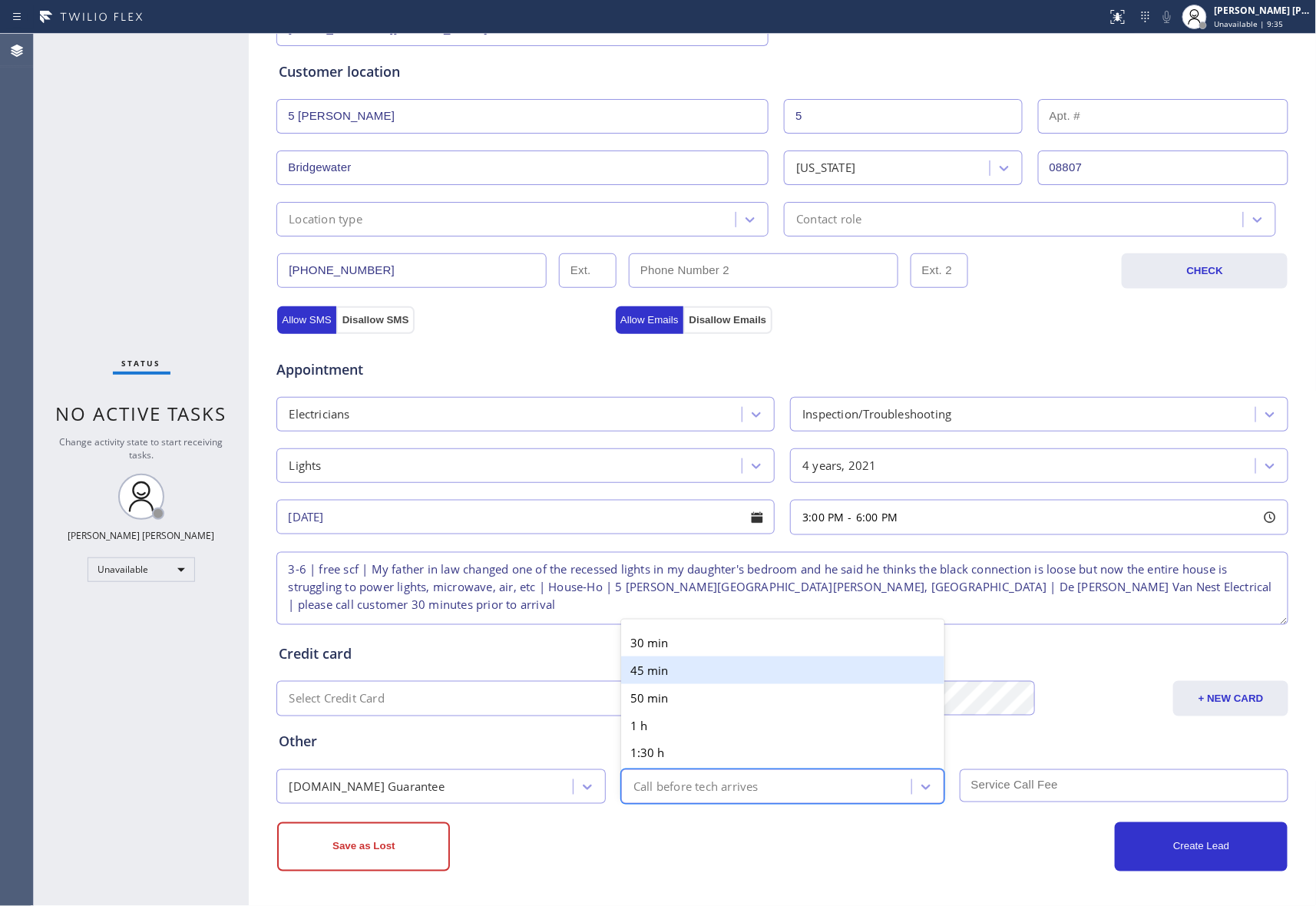
click at [732, 646] on div "30 min" at bounding box center [783, 643] width 323 height 28
click at [1061, 784] on input "text" at bounding box center [1125, 786] width 329 height 33
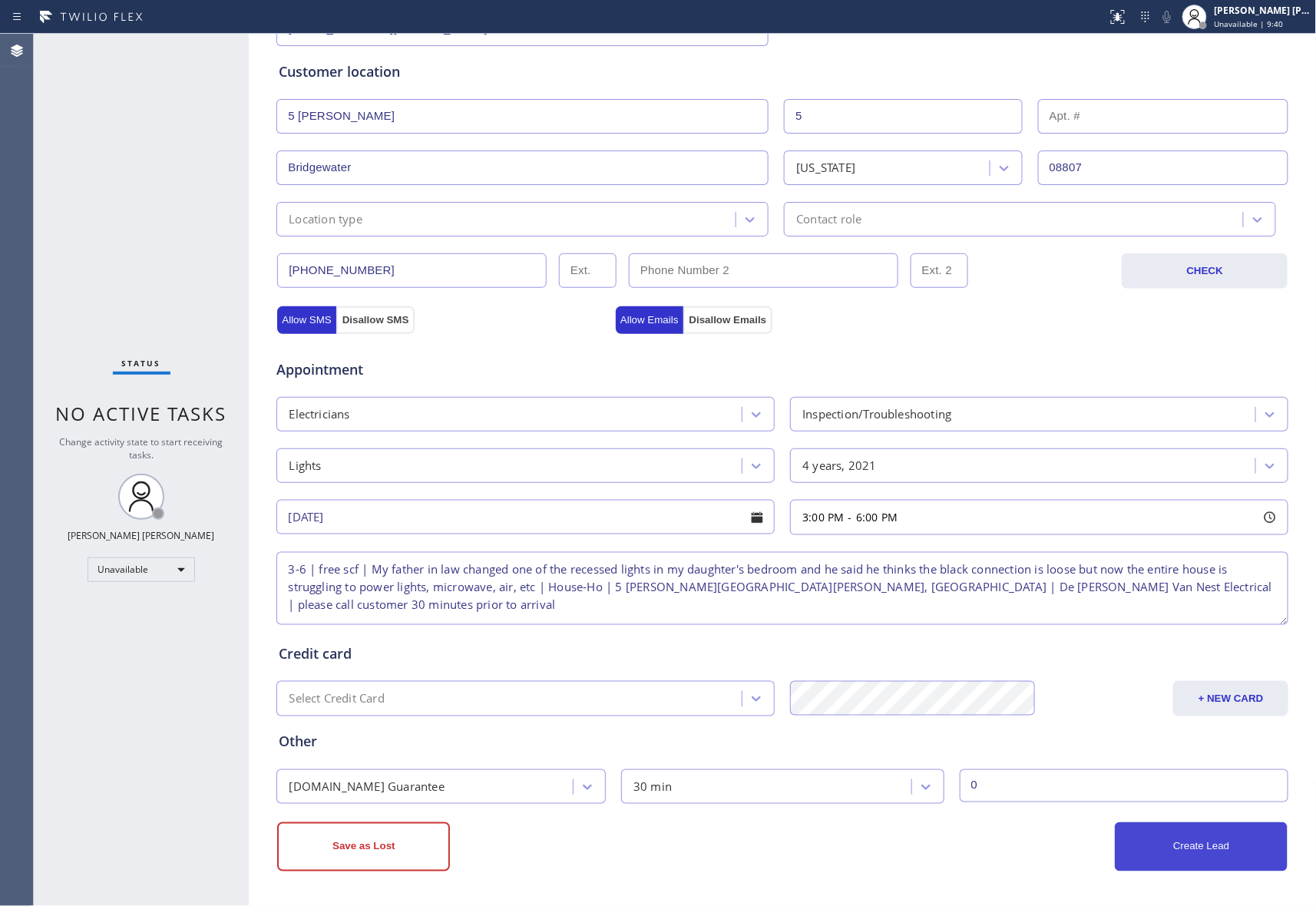
type input "0"
click at [1192, 846] on button "Create Lead" at bounding box center [1202, 847] width 173 height 49
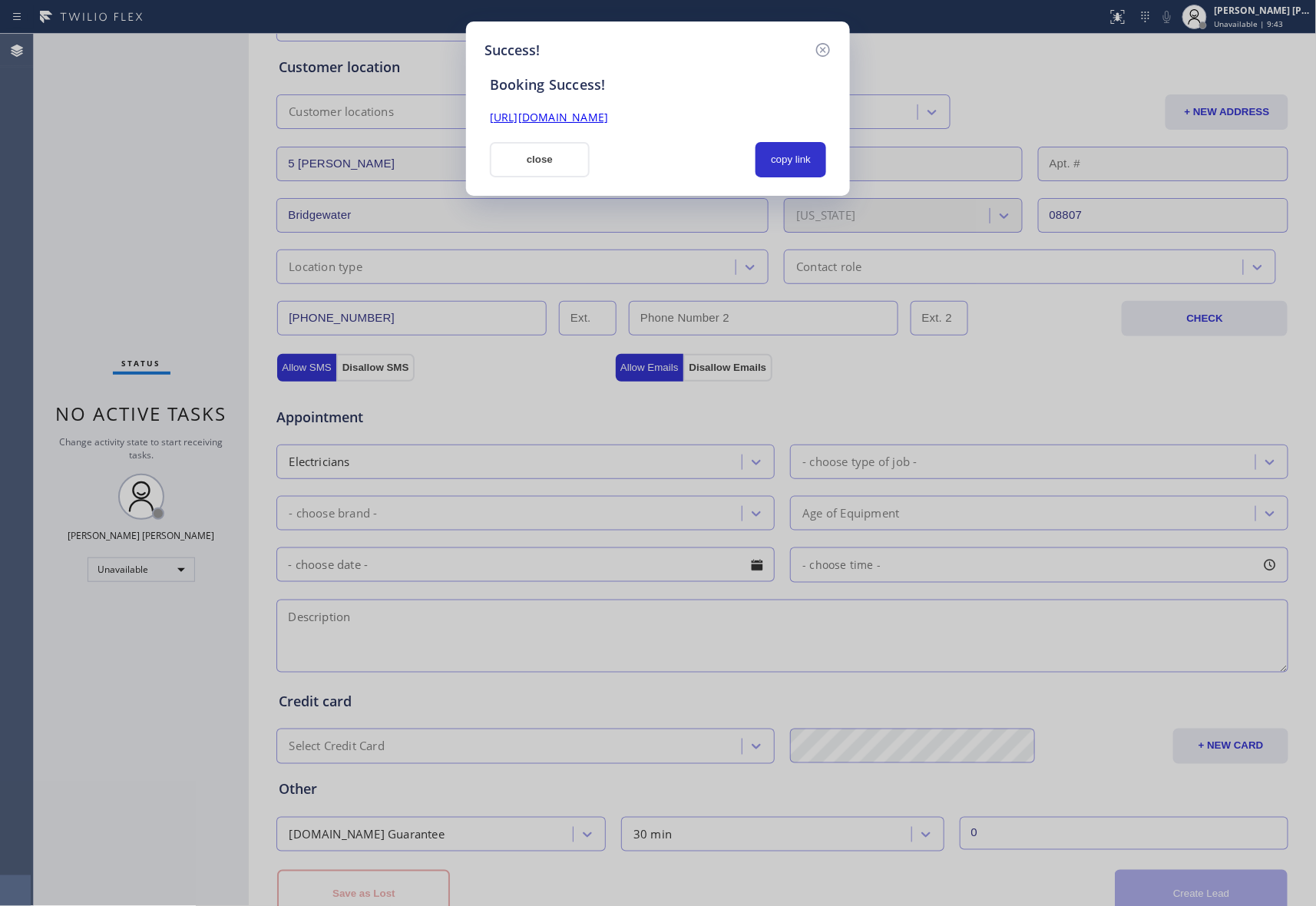
drag, startPoint x: 738, startPoint y: 119, endPoint x: 852, endPoint y: 55, distance: 130.7
click at [446, 118] on div "Success! Booking Success! [URL][DOMAIN_NAME] close copy link" at bounding box center [658, 453] width 1316 height 906
copy link "[URL][DOMAIN_NAME]"
click at [827, 49] on icon at bounding box center [823, 50] width 19 height 19
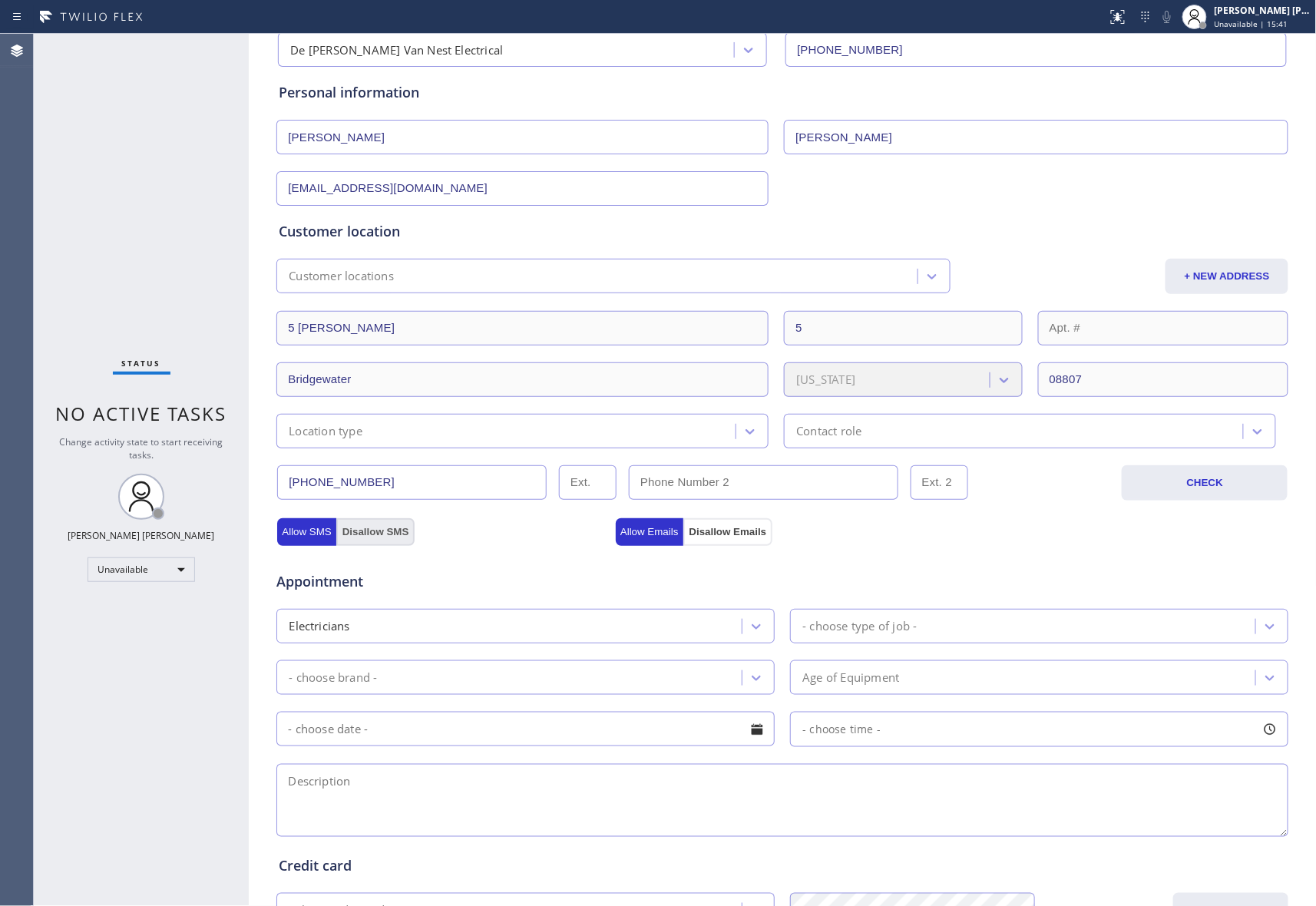
scroll to position [0, 0]
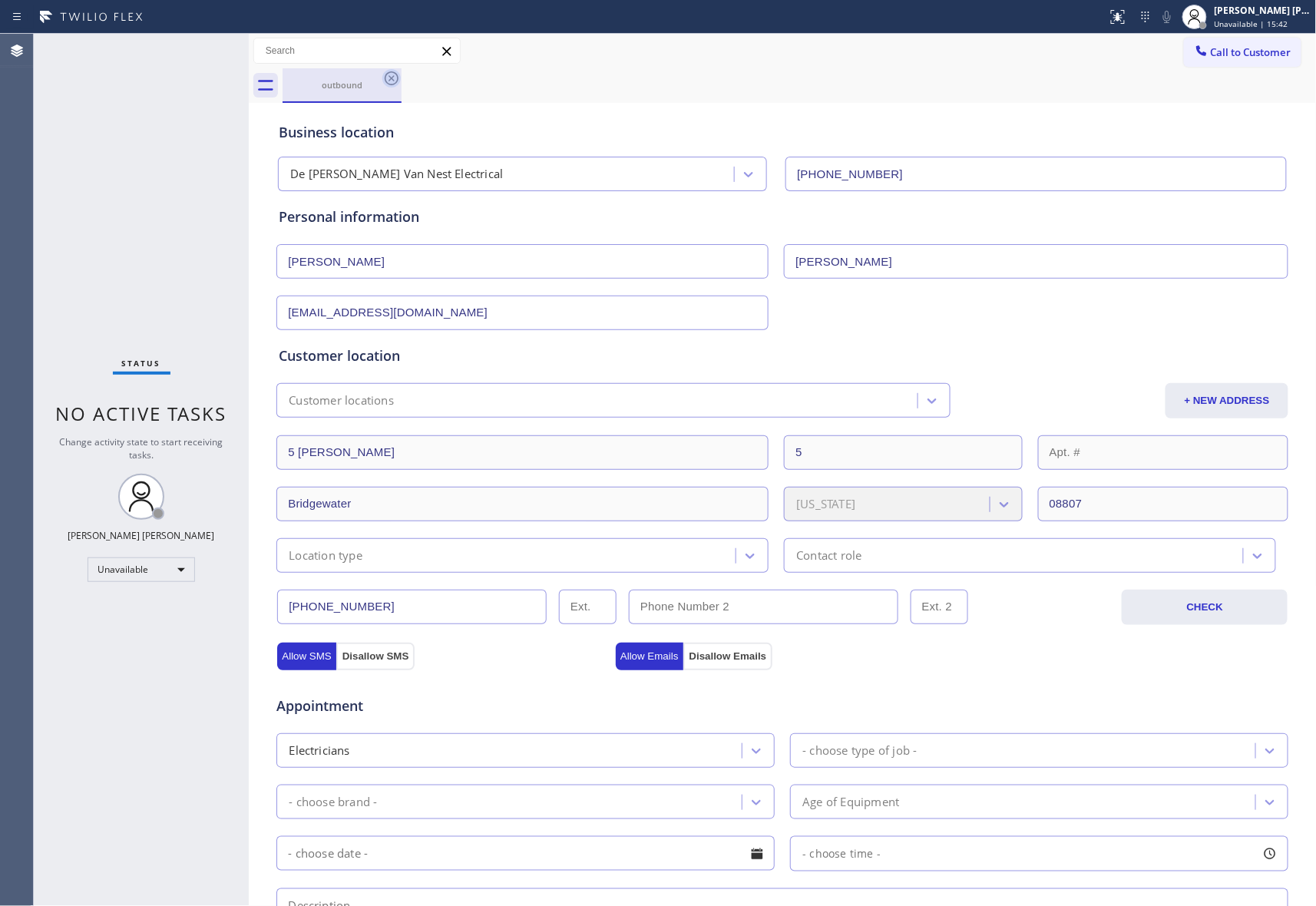
click at [393, 78] on icon at bounding box center [392, 79] width 19 height 19
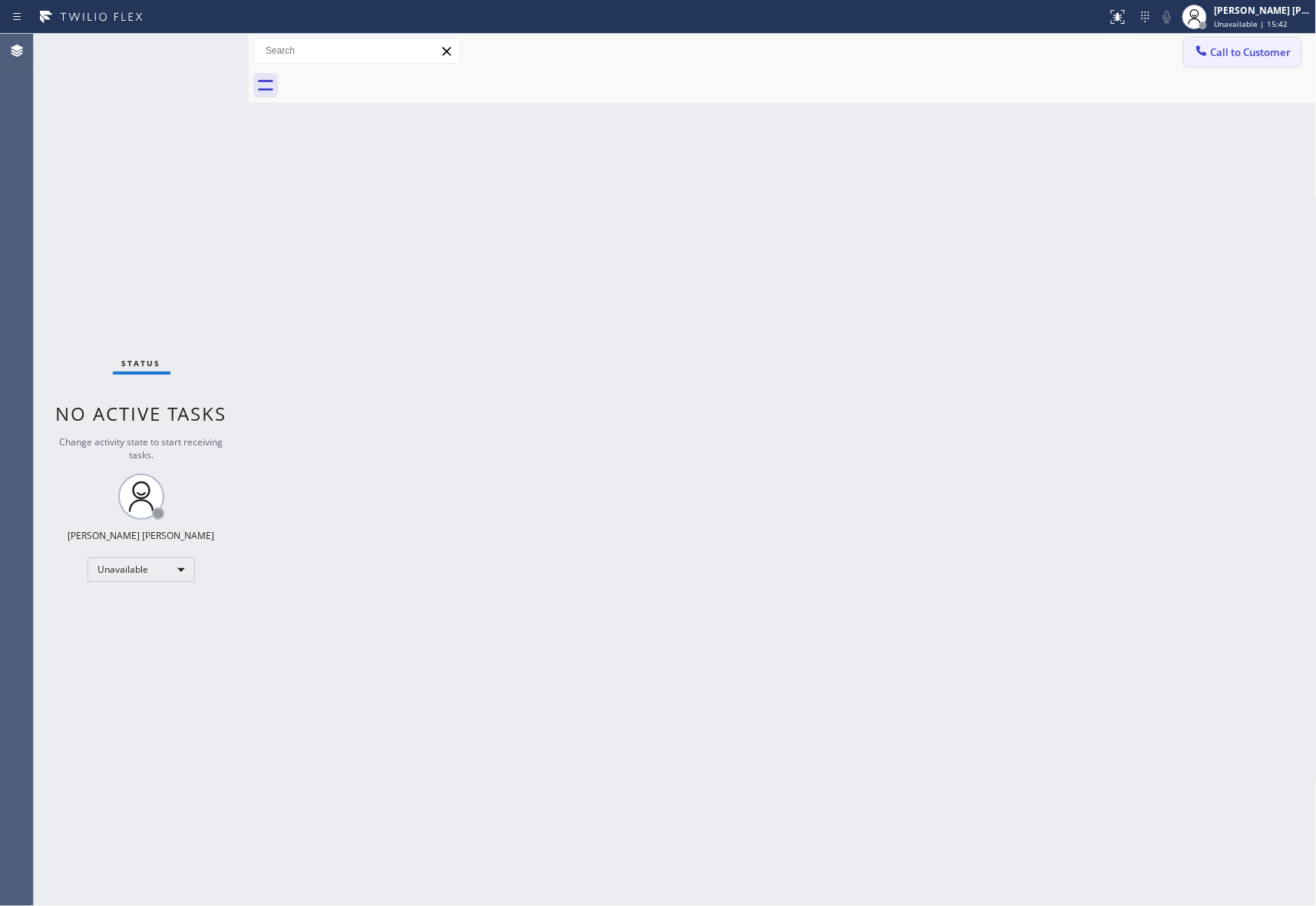
click at [1238, 60] on button "Call to Customer" at bounding box center [1242, 52] width 118 height 29
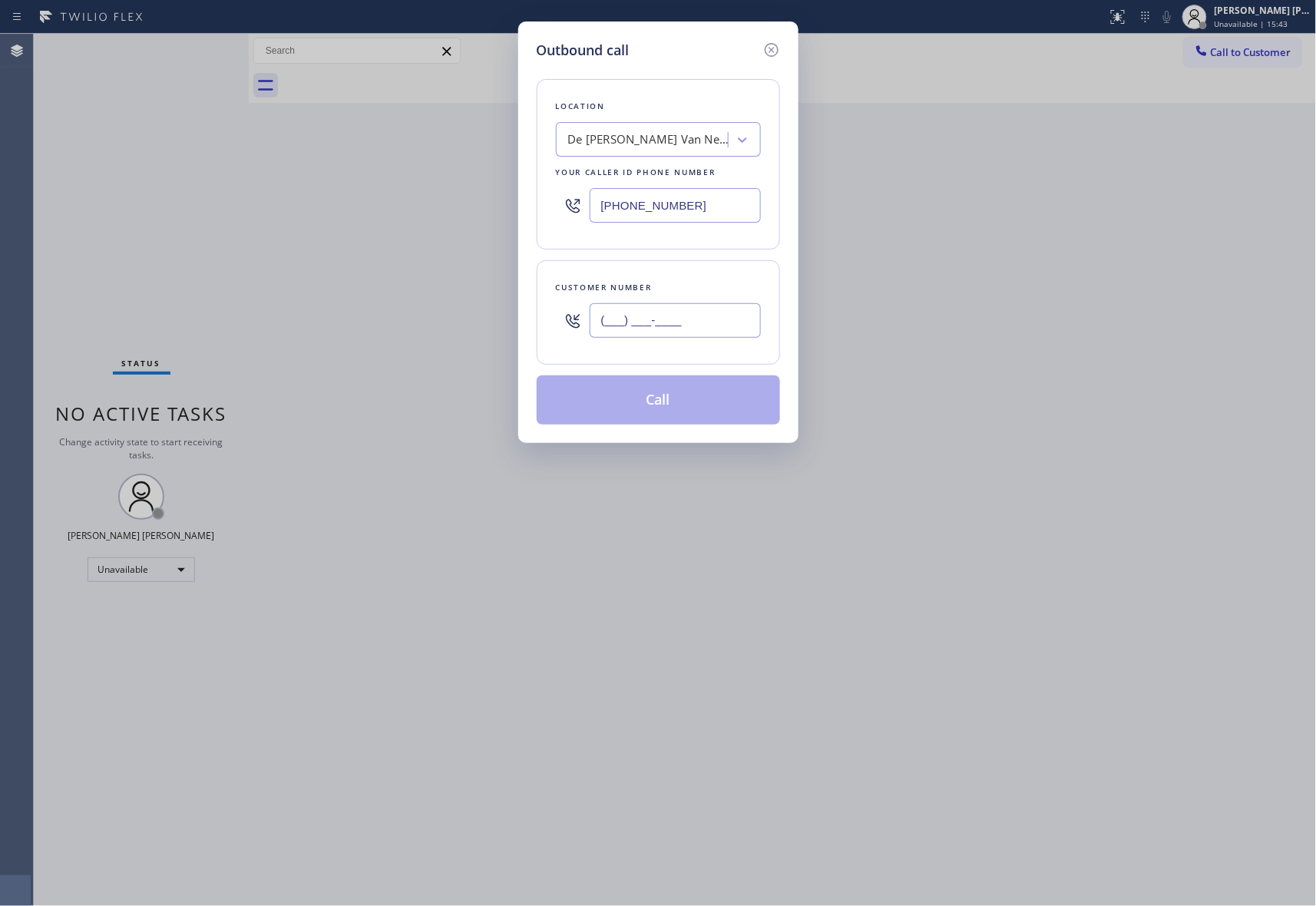
click at [692, 330] on input "(___) ___-____" at bounding box center [675, 320] width 171 height 35
paste input "562) 685-3386"
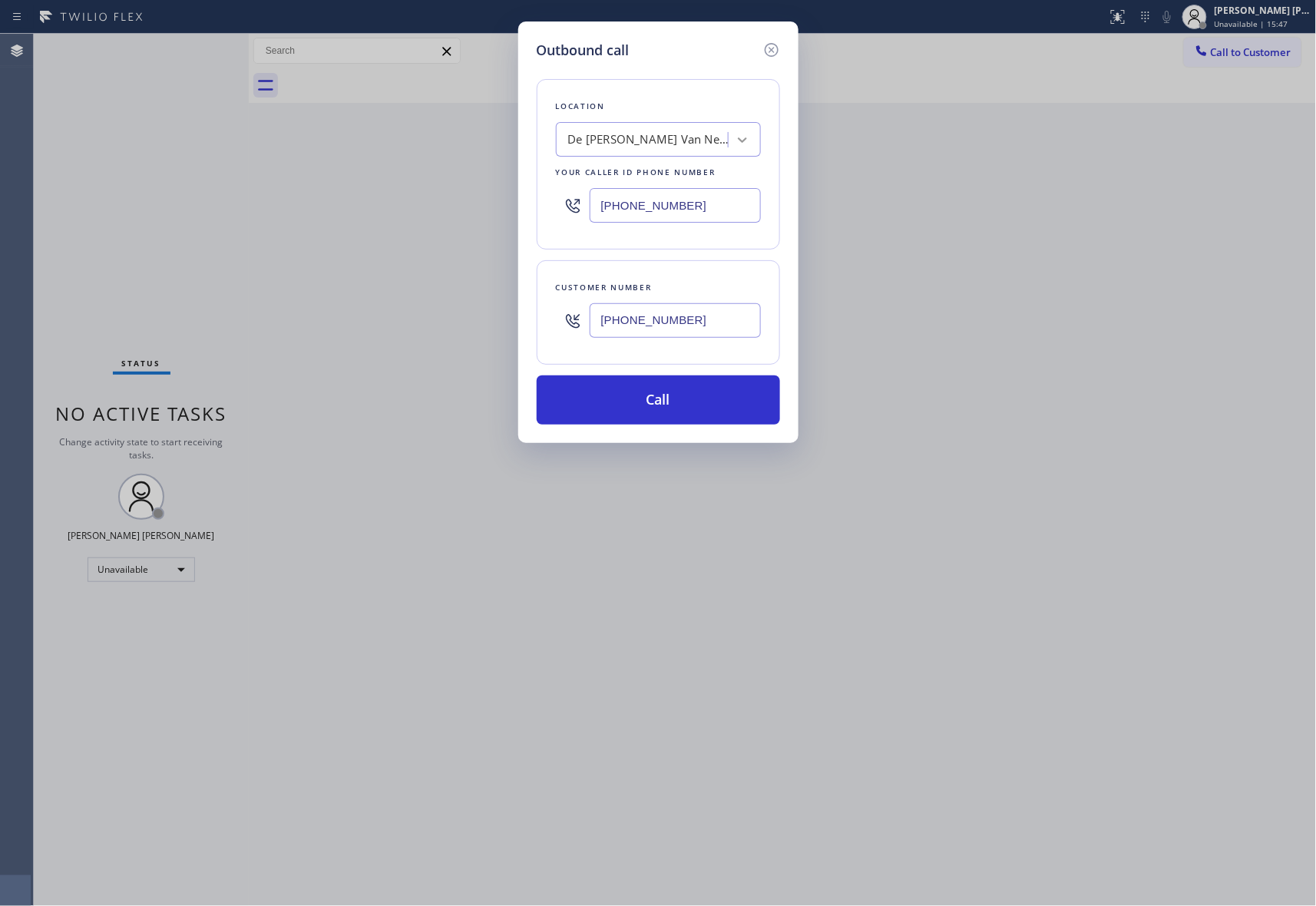
type input "[PHONE_NUMBER]"
click at [742, 145] on icon at bounding box center [743, 140] width 15 height 15
type input "5 star appliance repair"
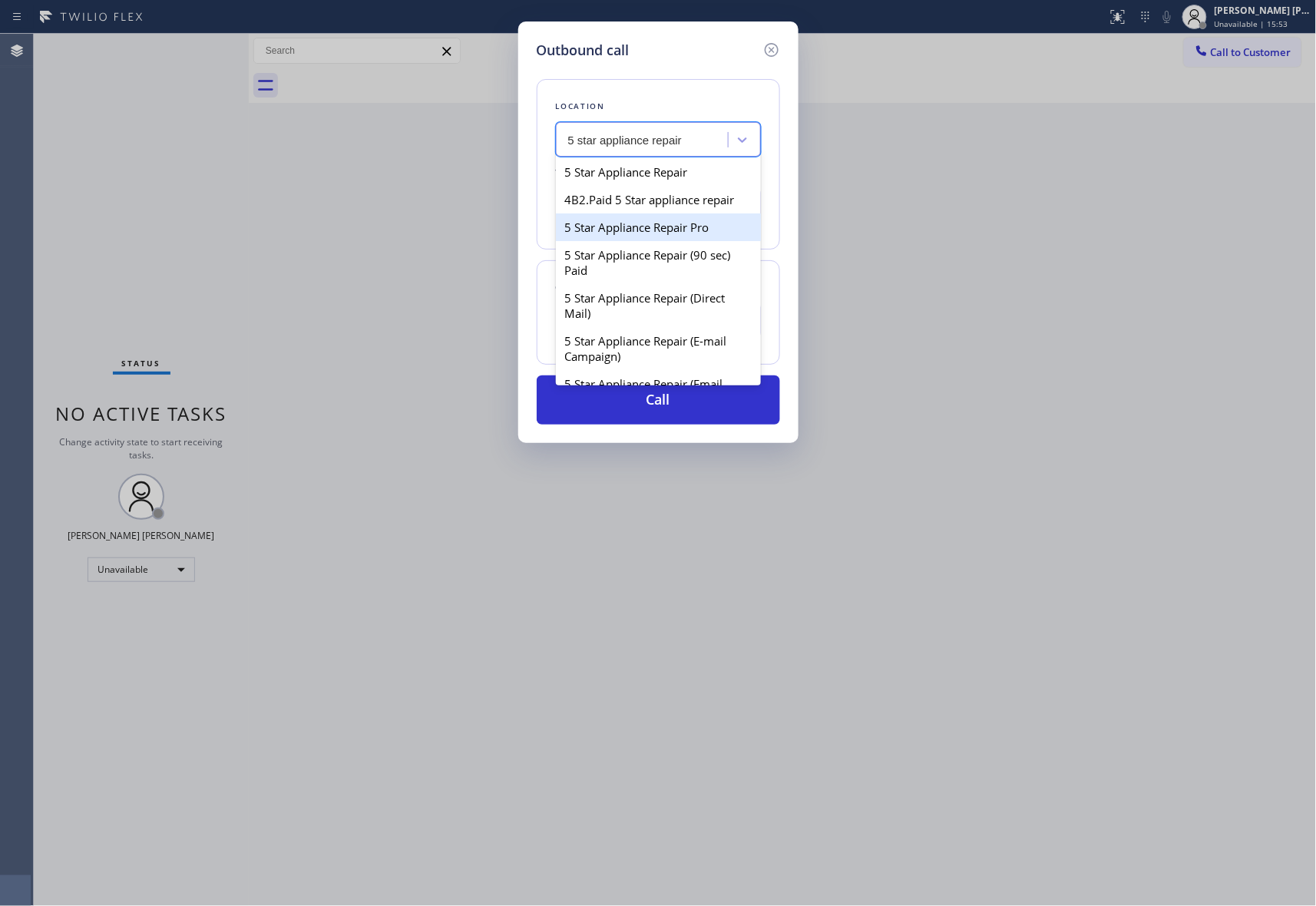
click at [650, 241] on div "5 Star Appliance Repair Pro" at bounding box center [659, 227] width 205 height 28
type input "[PHONE_NUMBER]"
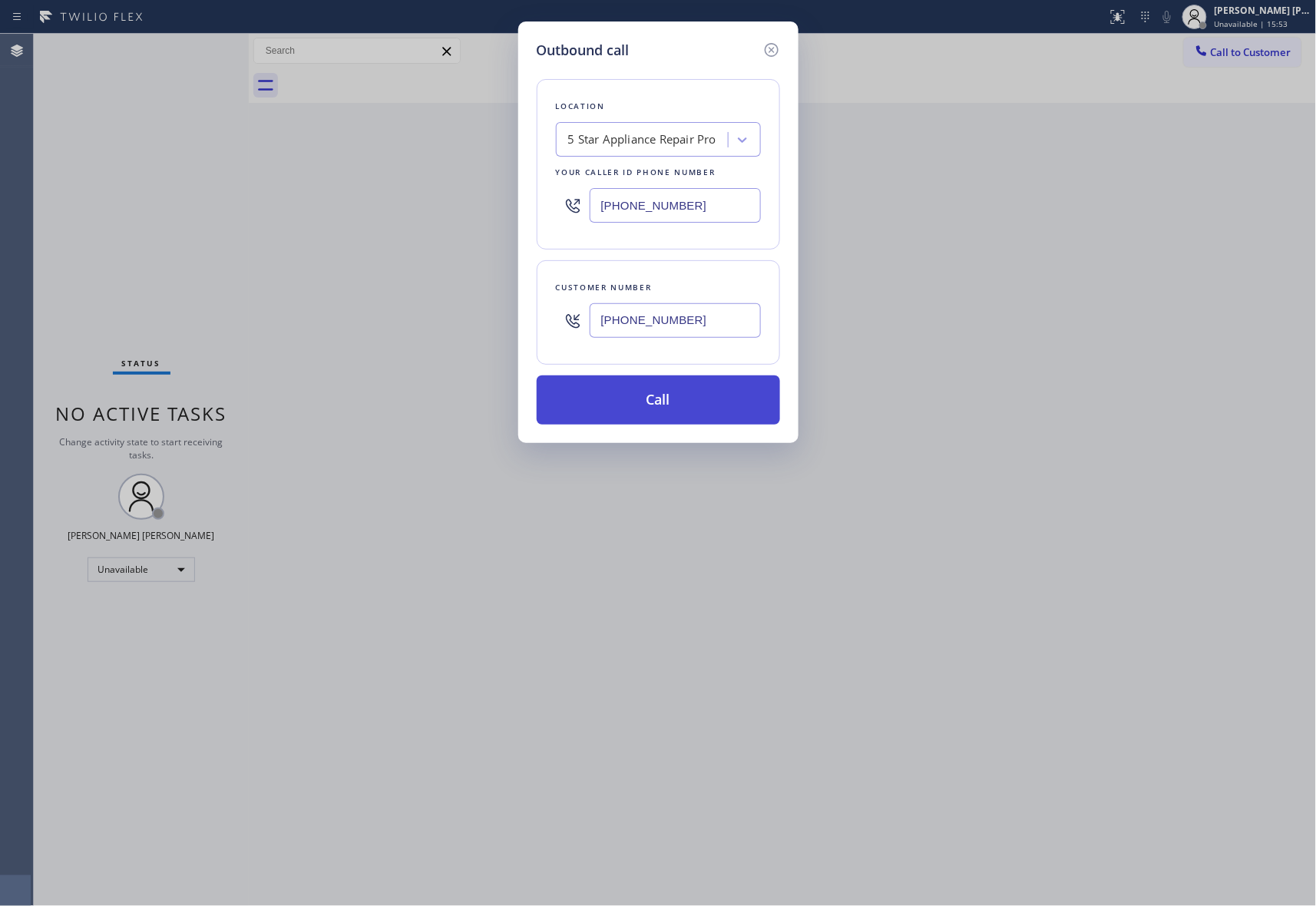
click at [662, 400] on button "Call" at bounding box center [658, 400] width 243 height 49
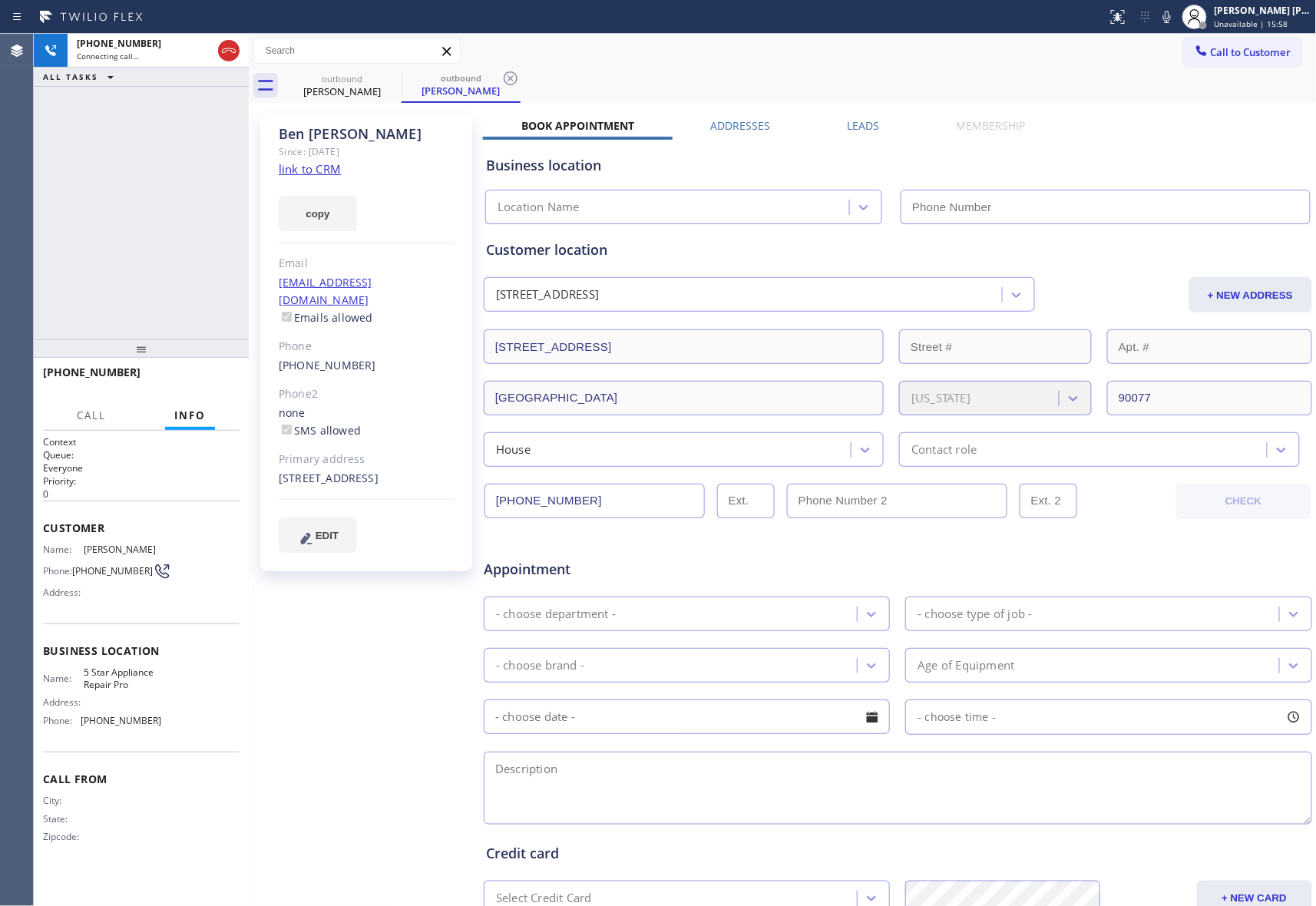
type input "[PHONE_NUMBER]"
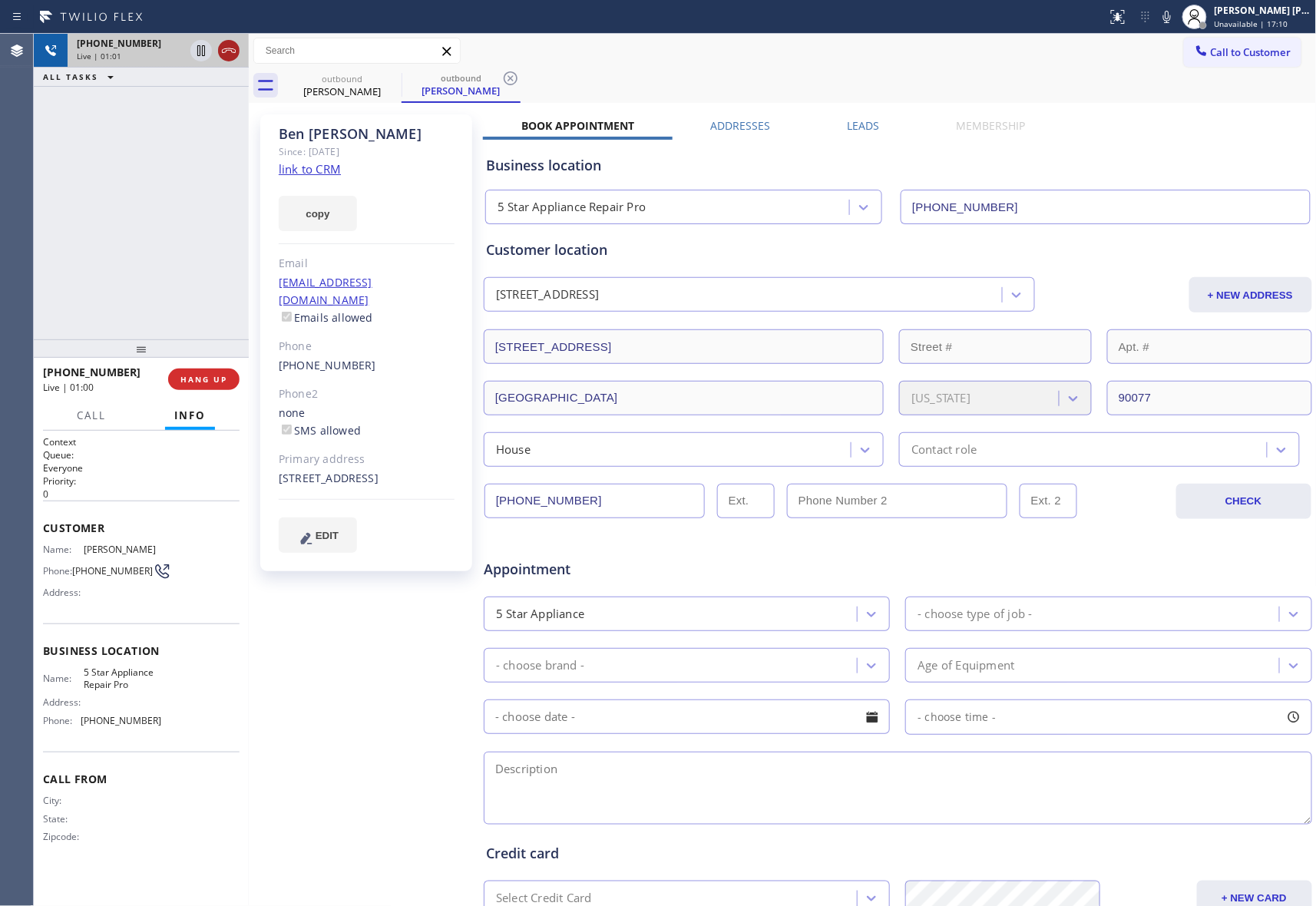
click at [228, 49] on icon at bounding box center [229, 51] width 19 height 19
click at [209, 375] on span "COMPLETE" at bounding box center [201, 379] width 53 height 11
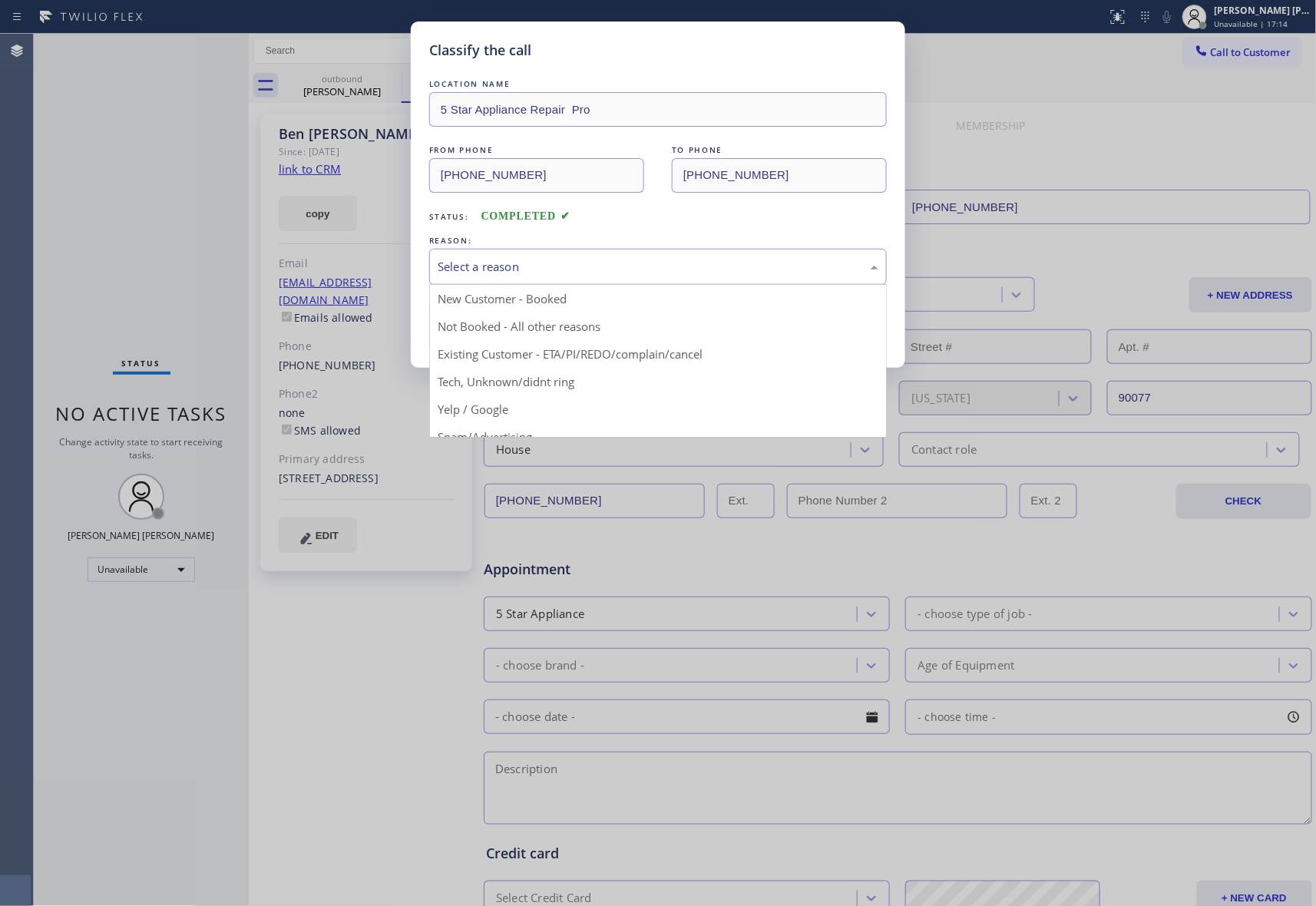
click at [545, 262] on div "Select a reason" at bounding box center [658, 267] width 441 height 18
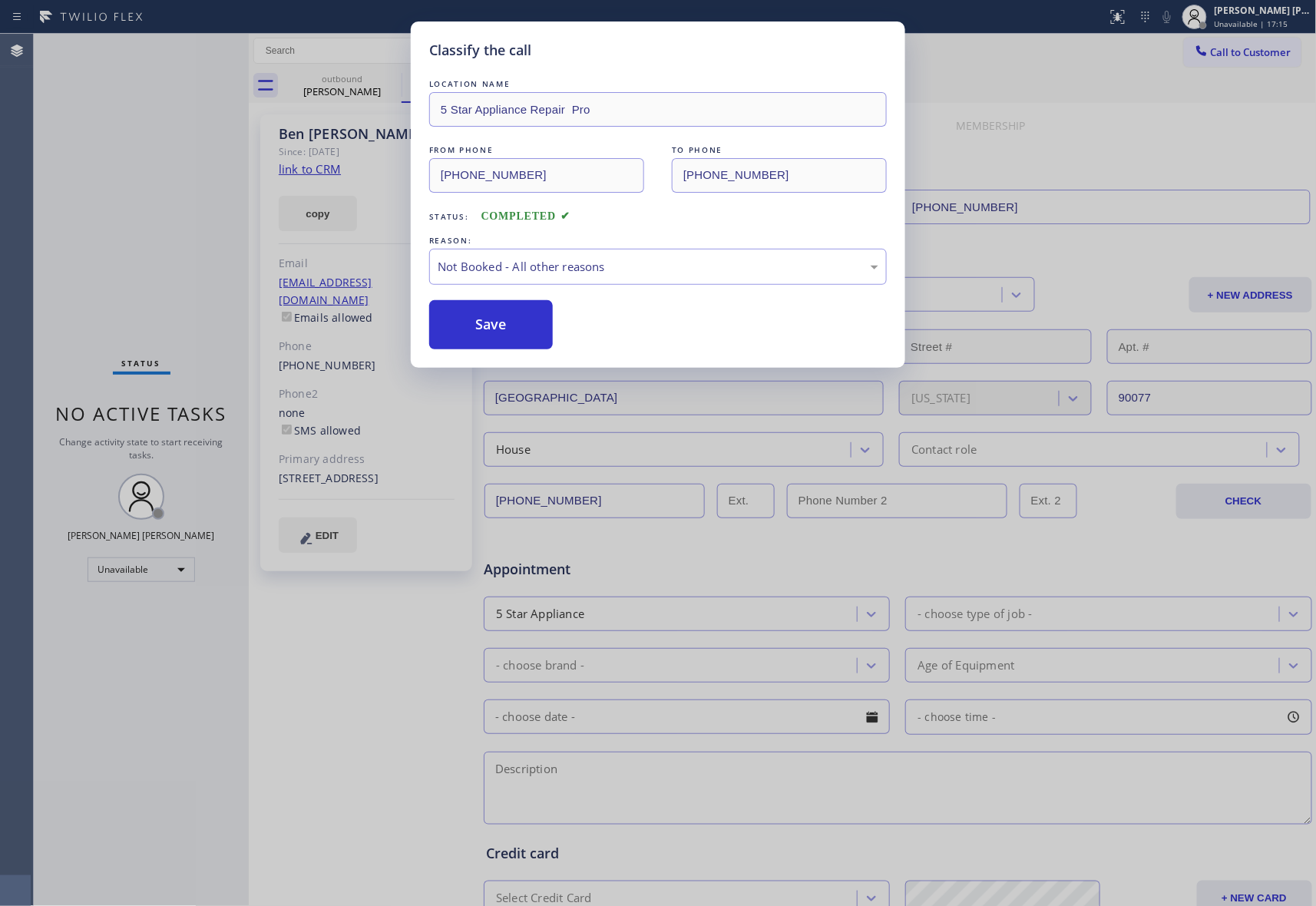
click at [507, 329] on button "Save" at bounding box center [491, 325] width 124 height 49
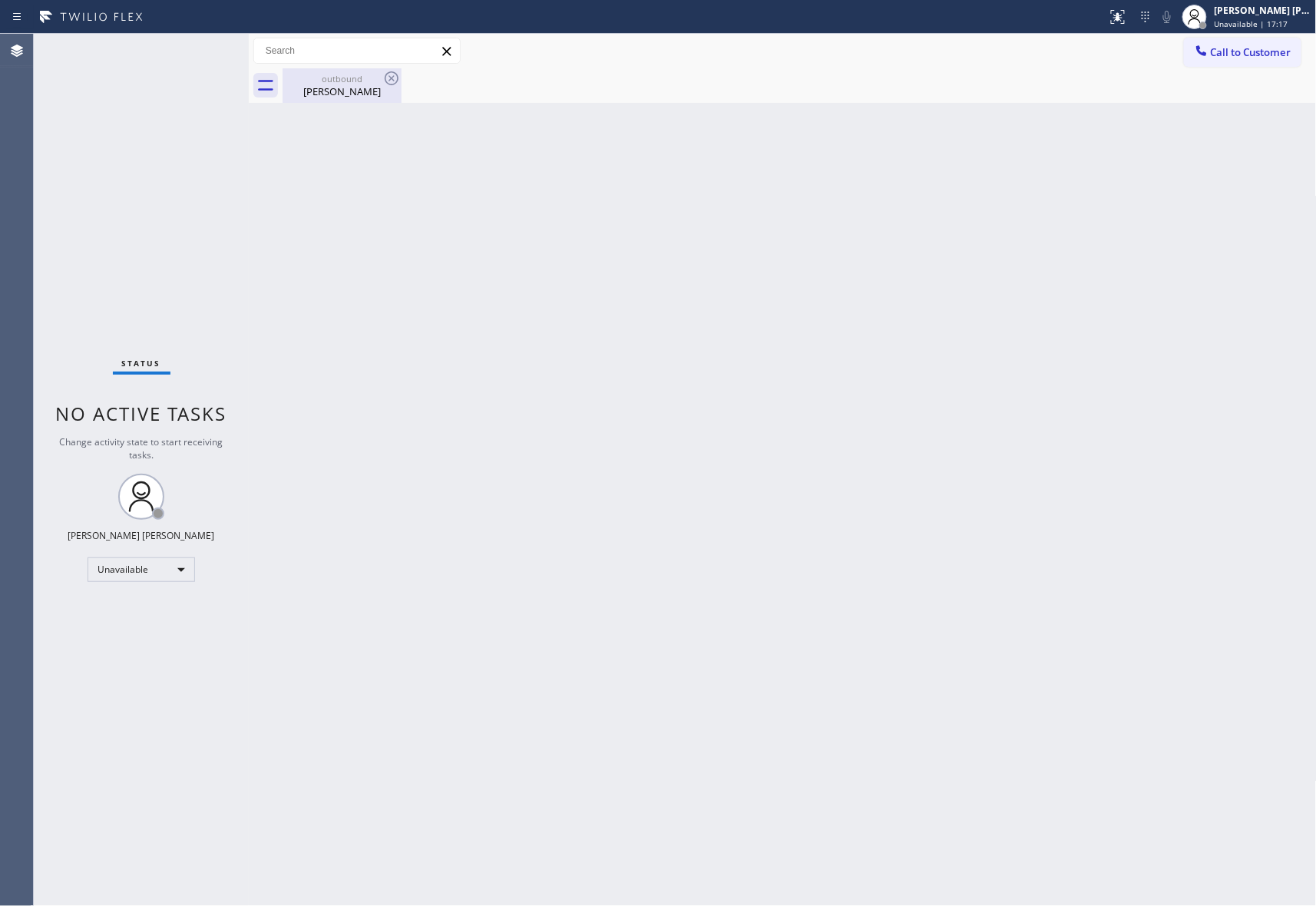
drag, startPoint x: 339, startPoint y: 89, endPoint x: 360, endPoint y: 92, distance: 21.2
click at [339, 89] on div "[PERSON_NAME]" at bounding box center [342, 91] width 116 height 14
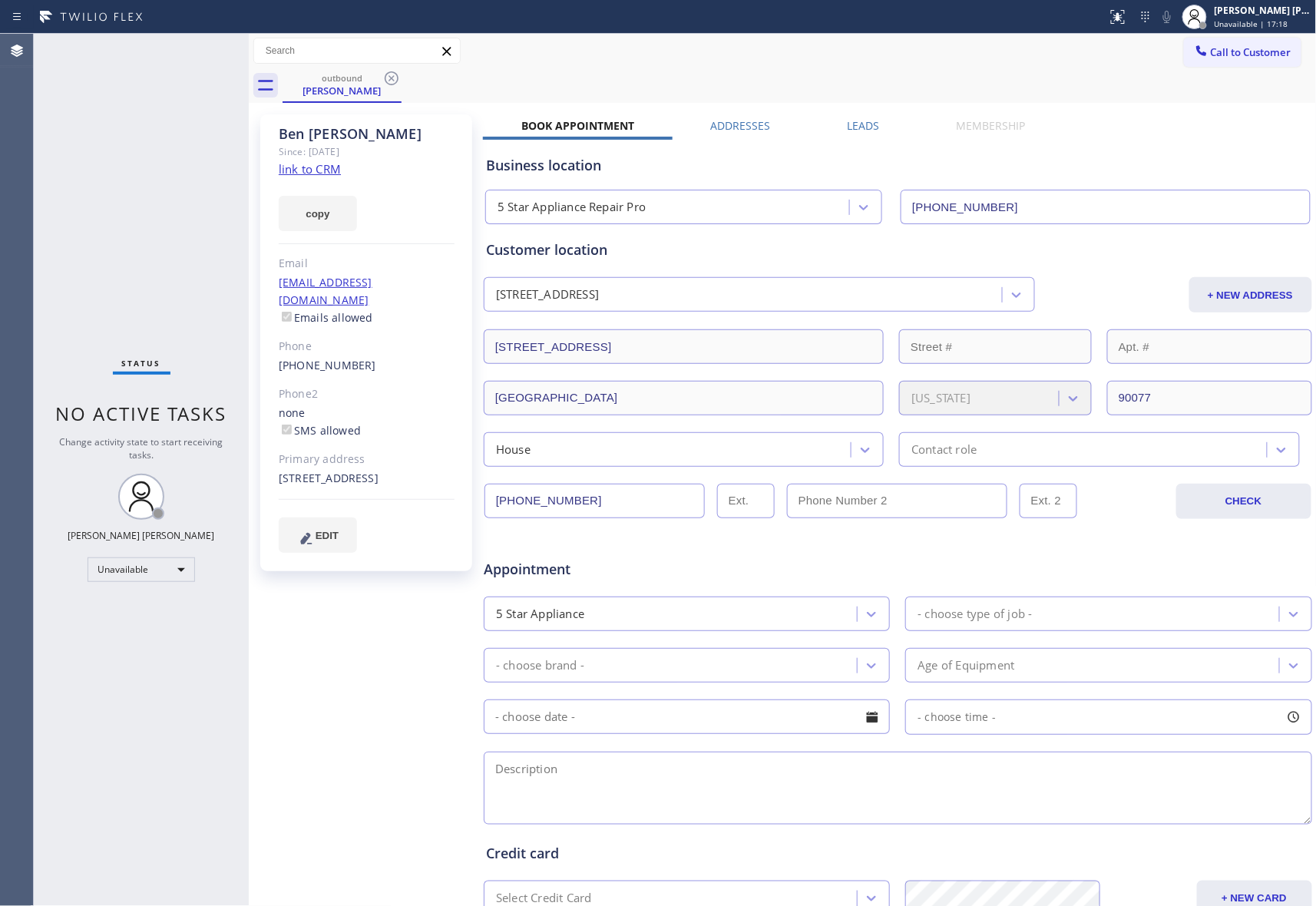
click at [851, 120] on label "Leads" at bounding box center [864, 125] width 32 height 14
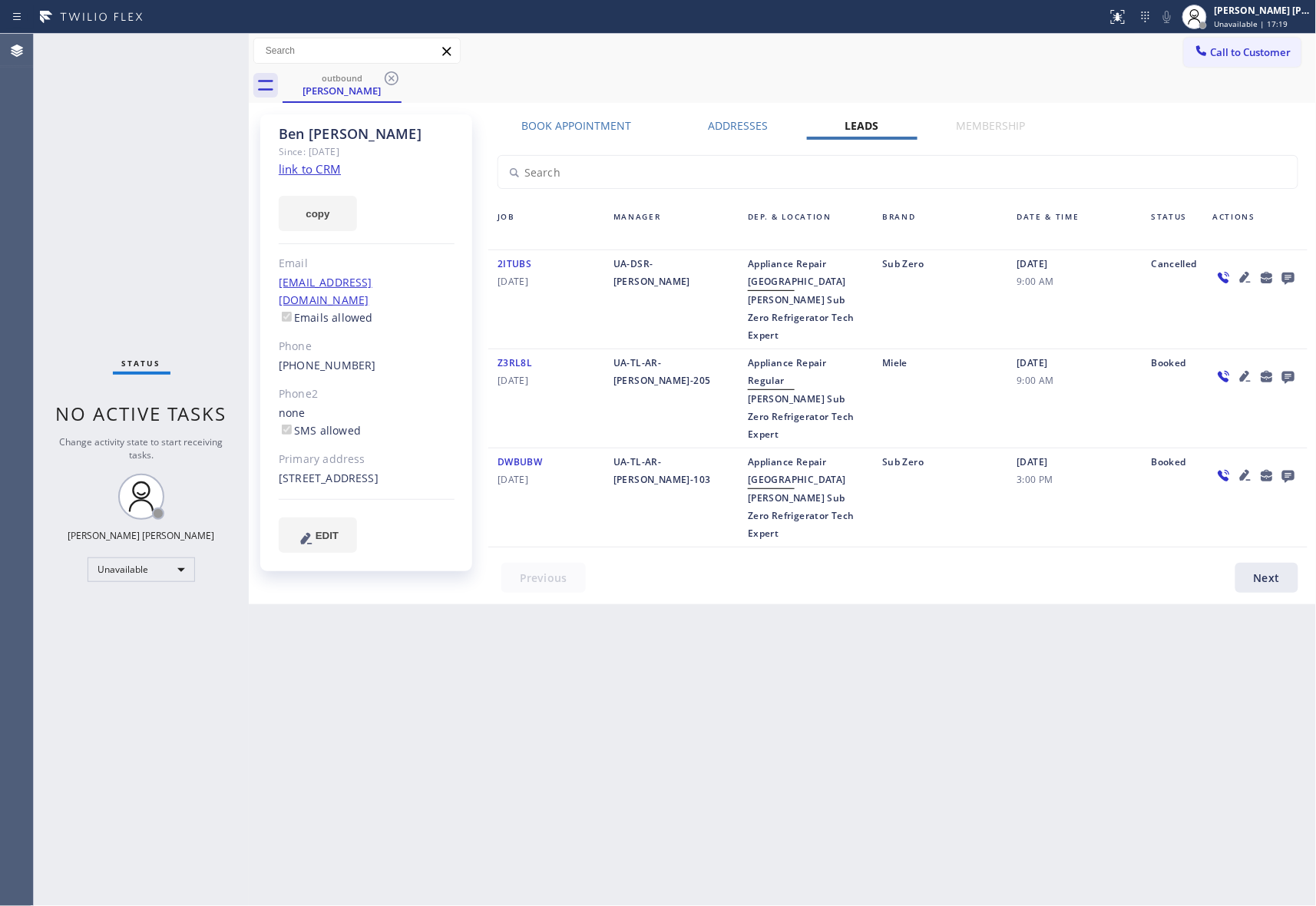
click at [1291, 274] on icon at bounding box center [1288, 279] width 13 height 13
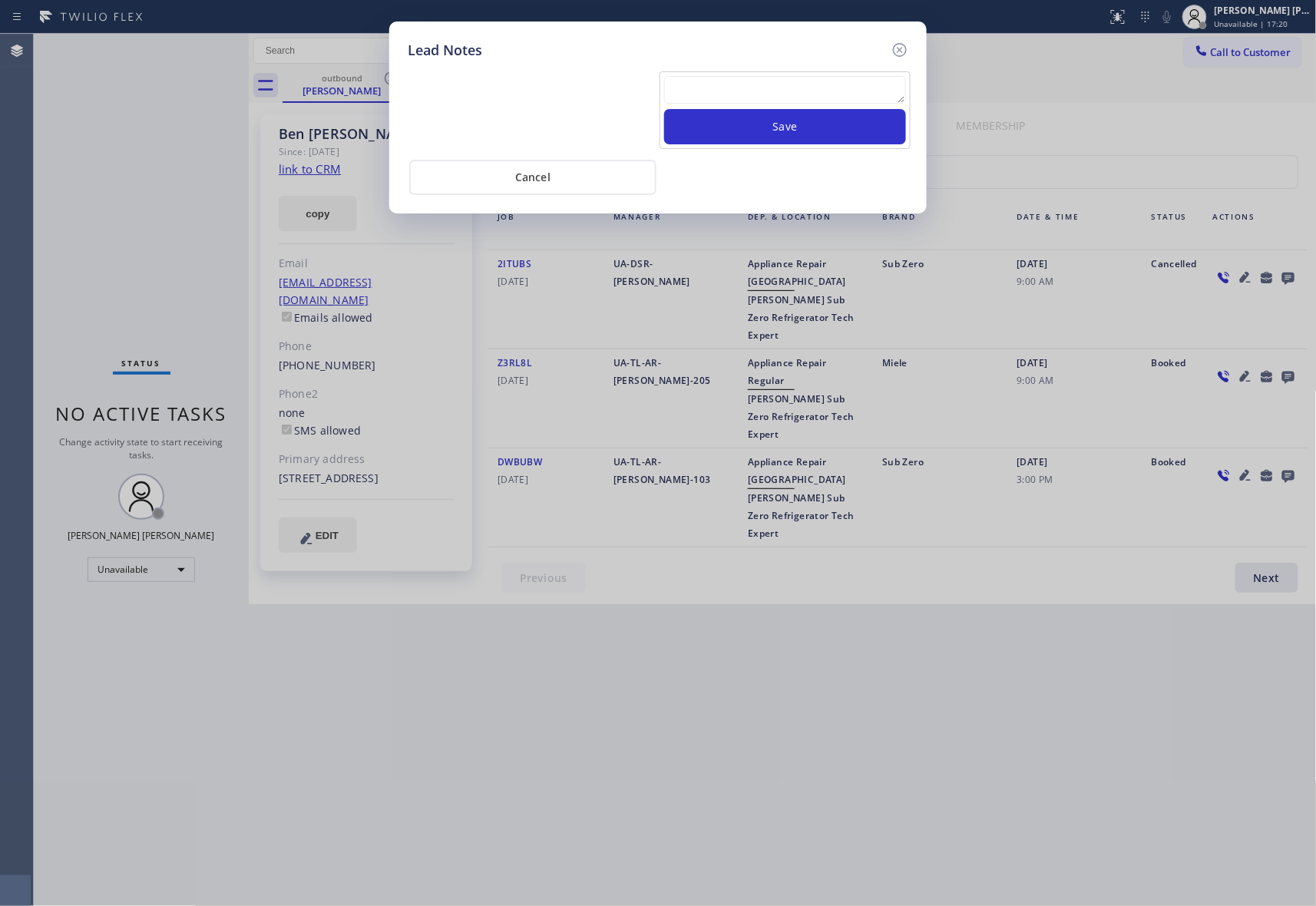
click at [738, 96] on textarea at bounding box center [785, 90] width 242 height 28
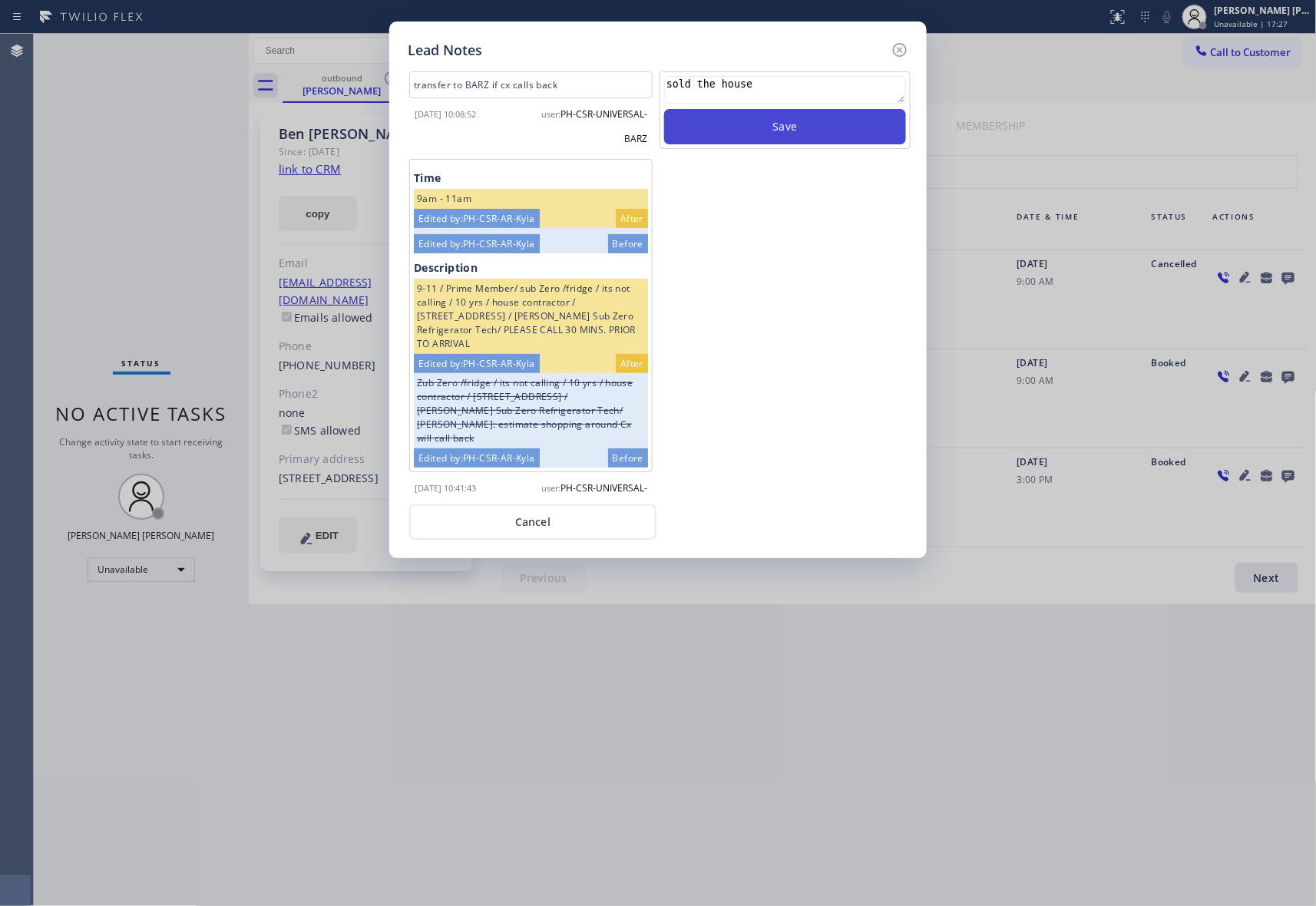
type textarea "sold the house"
click at [799, 123] on button "Save" at bounding box center [785, 127] width 242 height 36
drag, startPoint x: 904, startPoint y: 47, endPoint x: 848, endPoint y: 53, distance: 56.3
click at [901, 47] on icon at bounding box center [900, 50] width 19 height 19
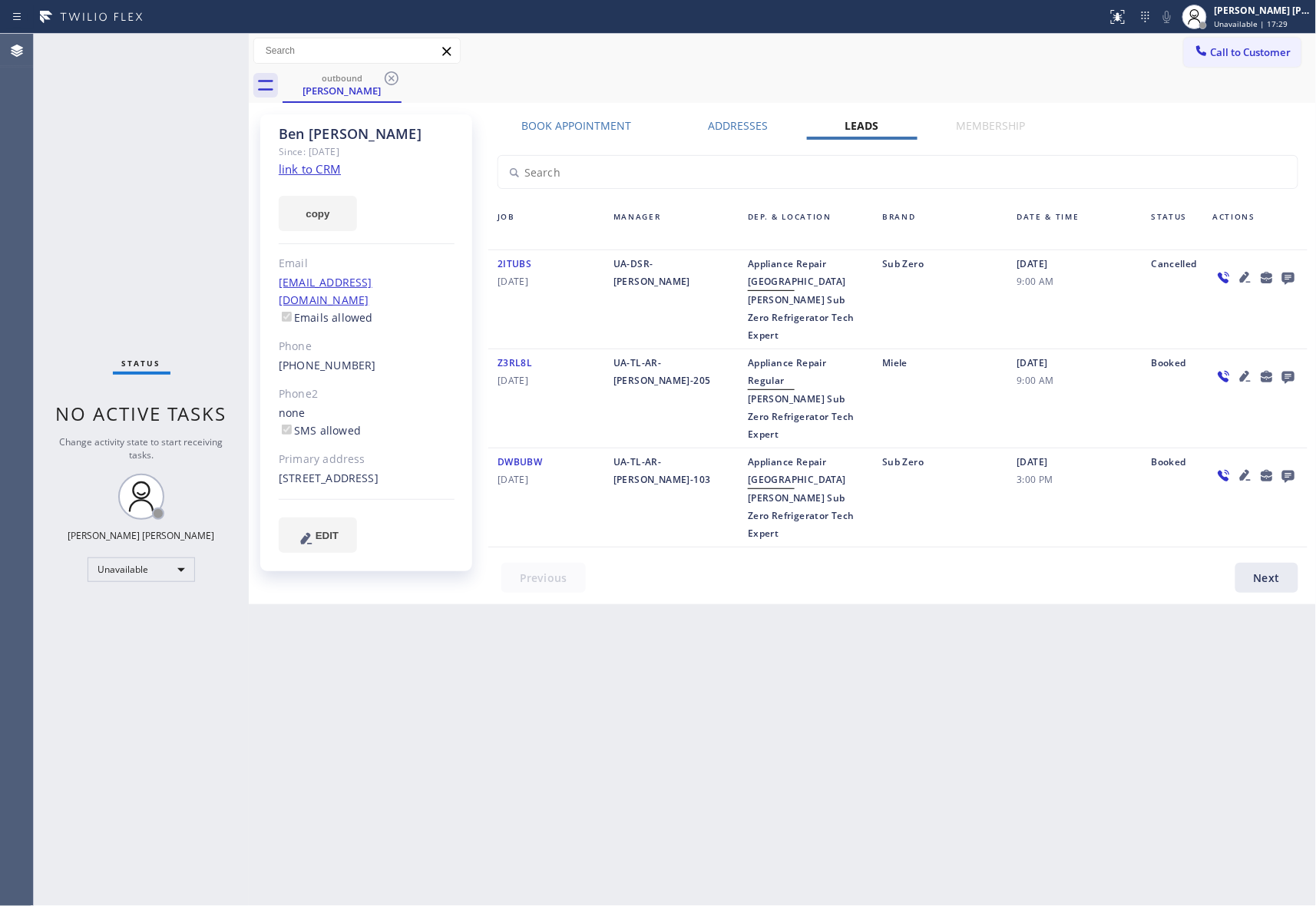
drag, startPoint x: 379, startPoint y: 94, endPoint x: 415, endPoint y: 69, distance: 43.8
click at [393, 87] on div "outbound Ben Santos" at bounding box center [342, 86] width 119 height 35
drag, startPoint x: 415, startPoint y: 69, endPoint x: 391, endPoint y: 78, distance: 25.6
click at [412, 69] on div "outbound Ben Santos" at bounding box center [800, 86] width 1035 height 35
click at [387, 80] on icon at bounding box center [392, 79] width 19 height 19
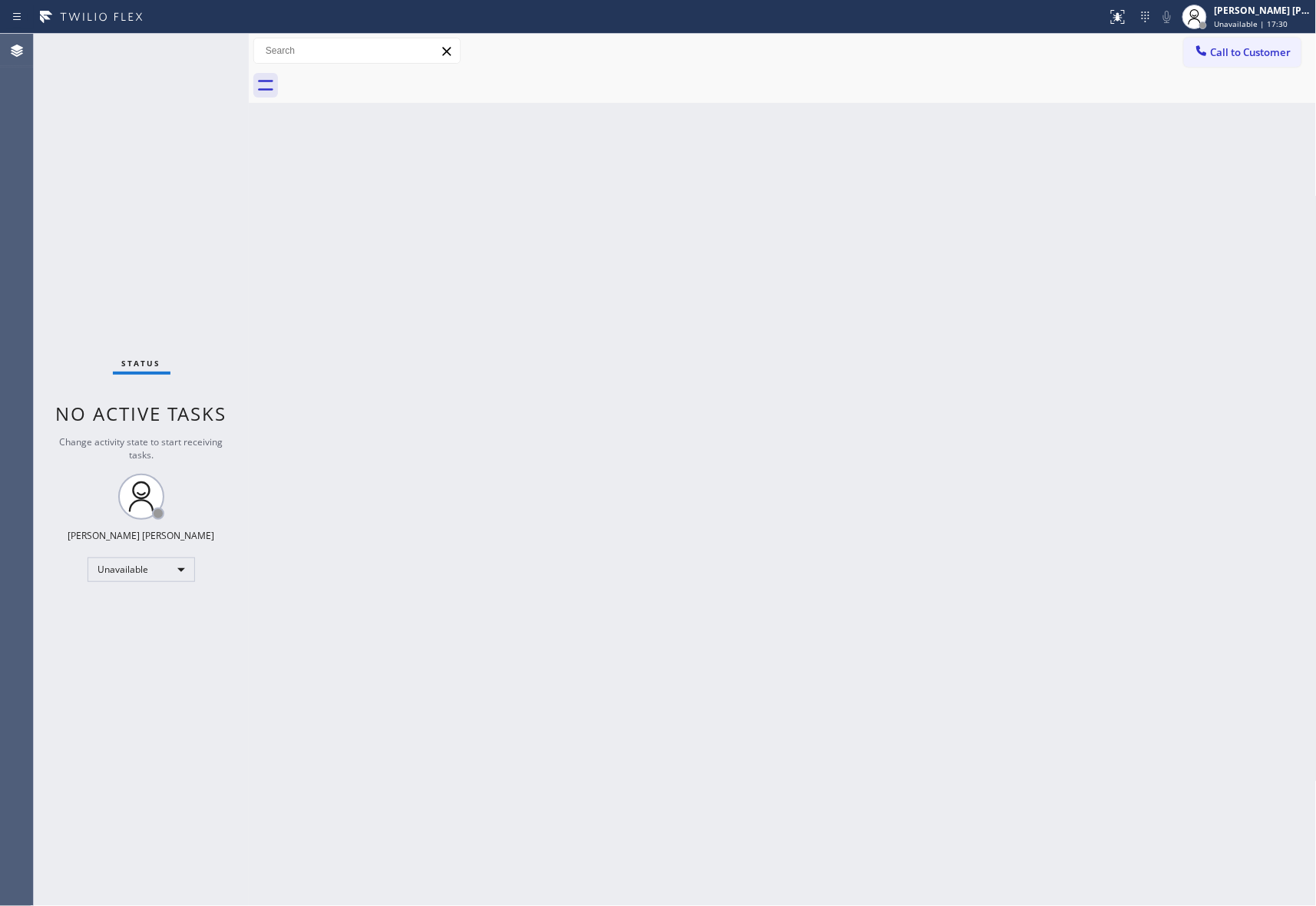
click at [387, 80] on div at bounding box center [800, 86] width 1035 height 35
click at [1265, 46] on span "Call to Customer" at bounding box center [1251, 52] width 80 height 14
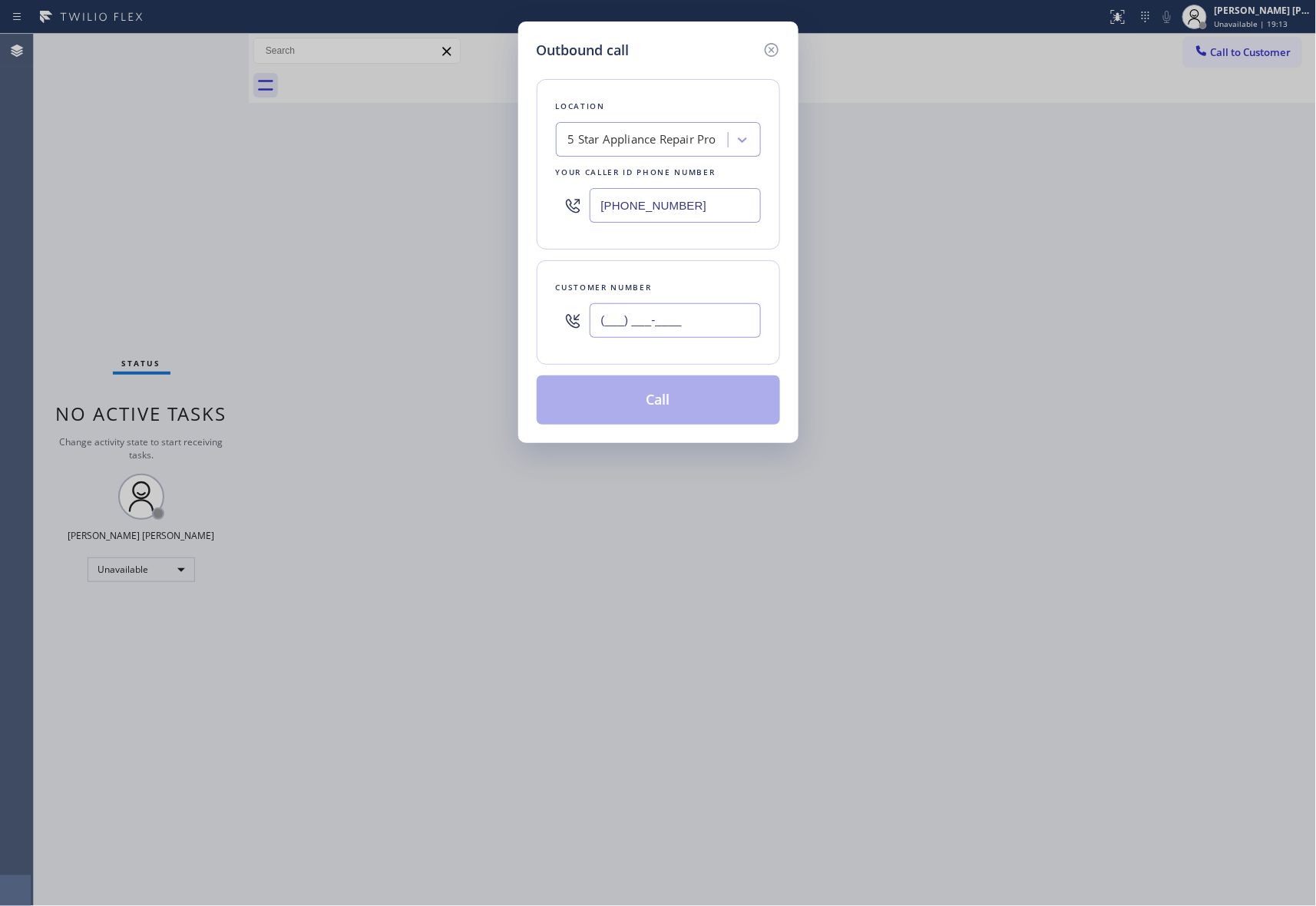
drag, startPoint x: 722, startPoint y: 333, endPoint x: 168, endPoint y: 285, distance: 556.1
click at [168, 285] on div "Outbound call Location 5 Star Appliance Repair Pro Your caller id phone number …" at bounding box center [658, 453] width 1316 height 906
paste input "732) 691-5521"
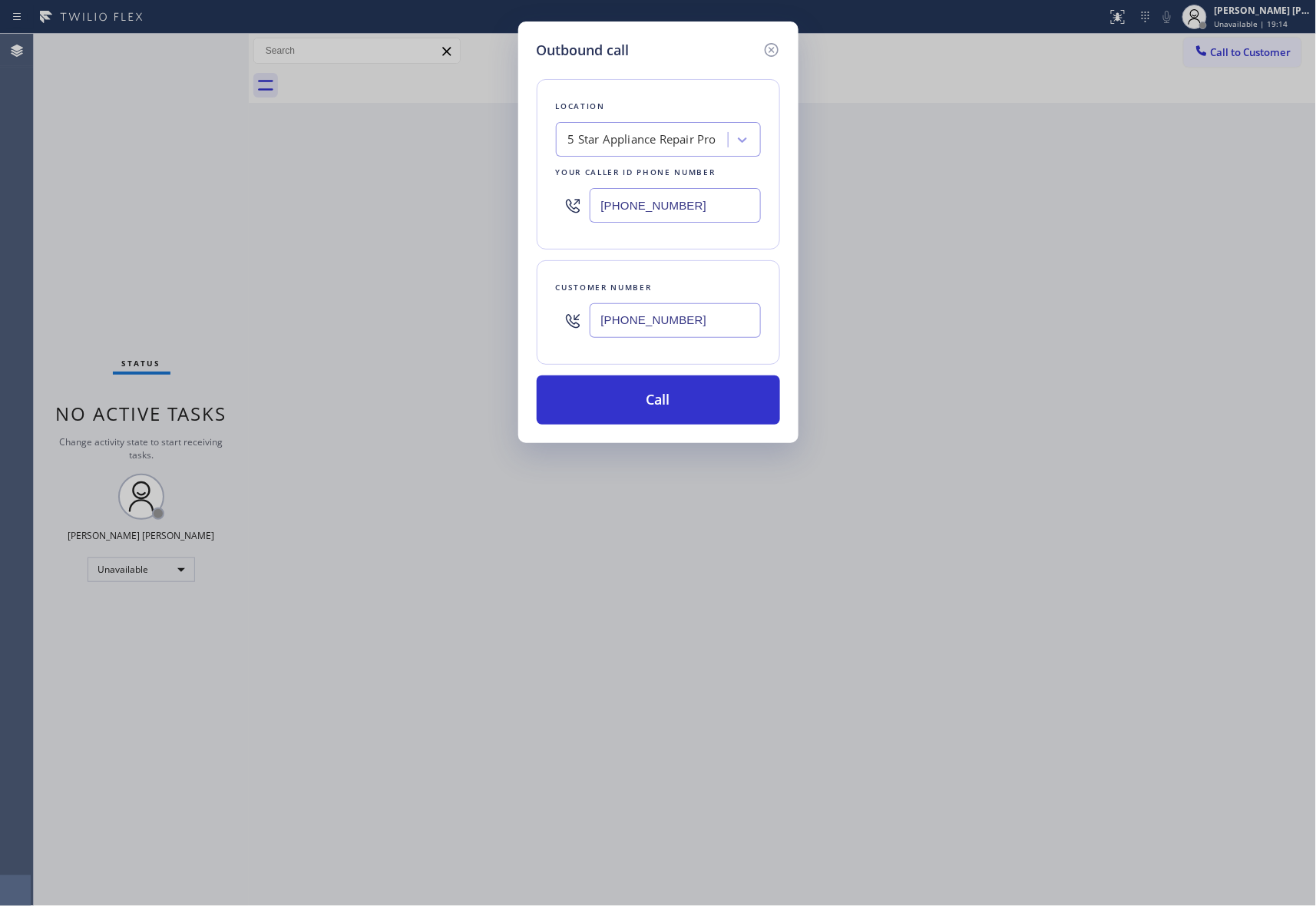
type input "[PHONE_NUMBER]"
drag, startPoint x: 560, startPoint y: 203, endPoint x: 394, endPoint y: 198, distance: 166.1
click at [340, 195] on div "Outbound call Location 5 Star Appliance Repair Pro Your caller id phone number …" at bounding box center [658, 453] width 1316 height 906
paste input "62) 356-5912"
type input "[PHONE_NUMBER]"
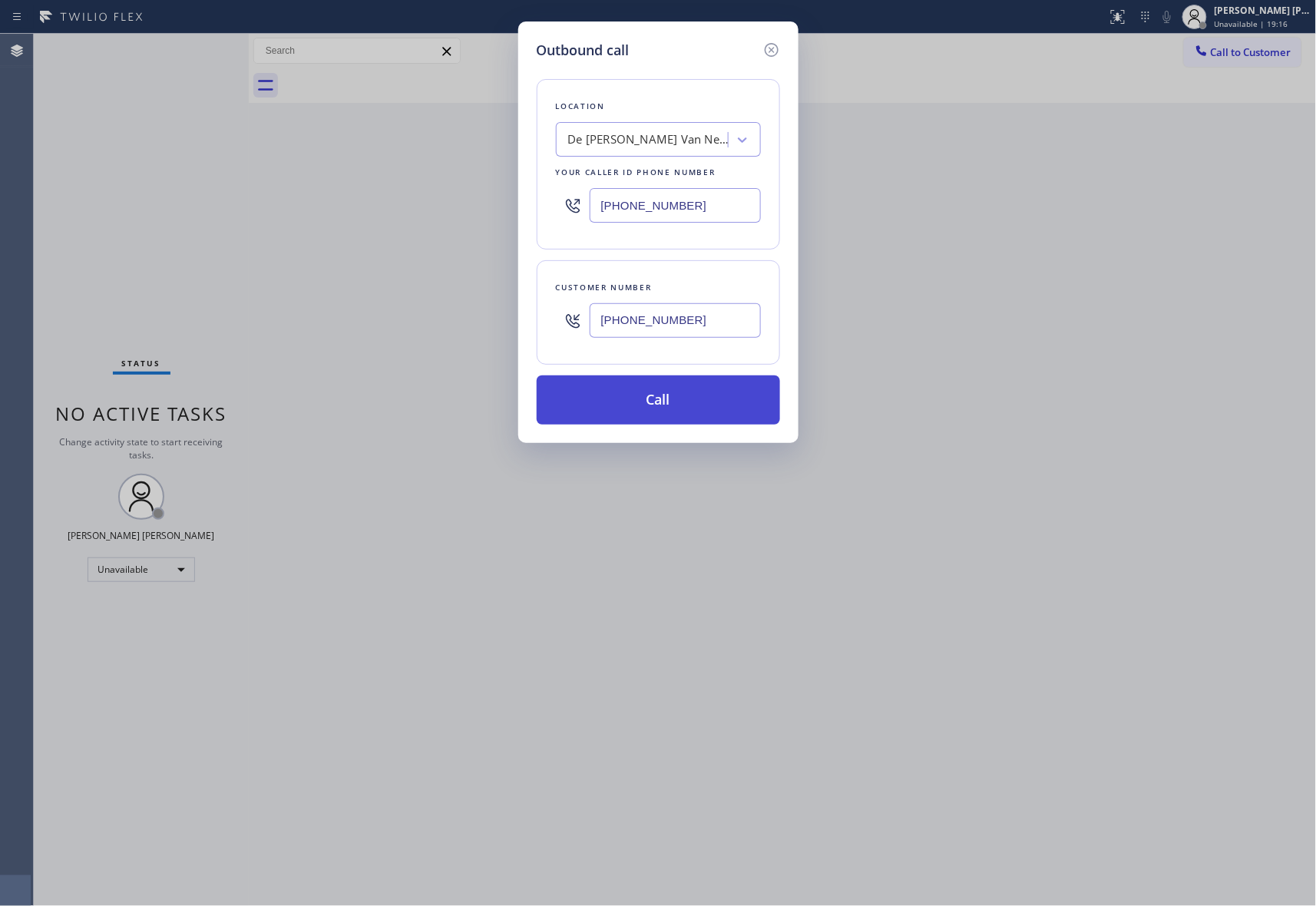
click at [652, 391] on button "Call" at bounding box center [658, 400] width 243 height 49
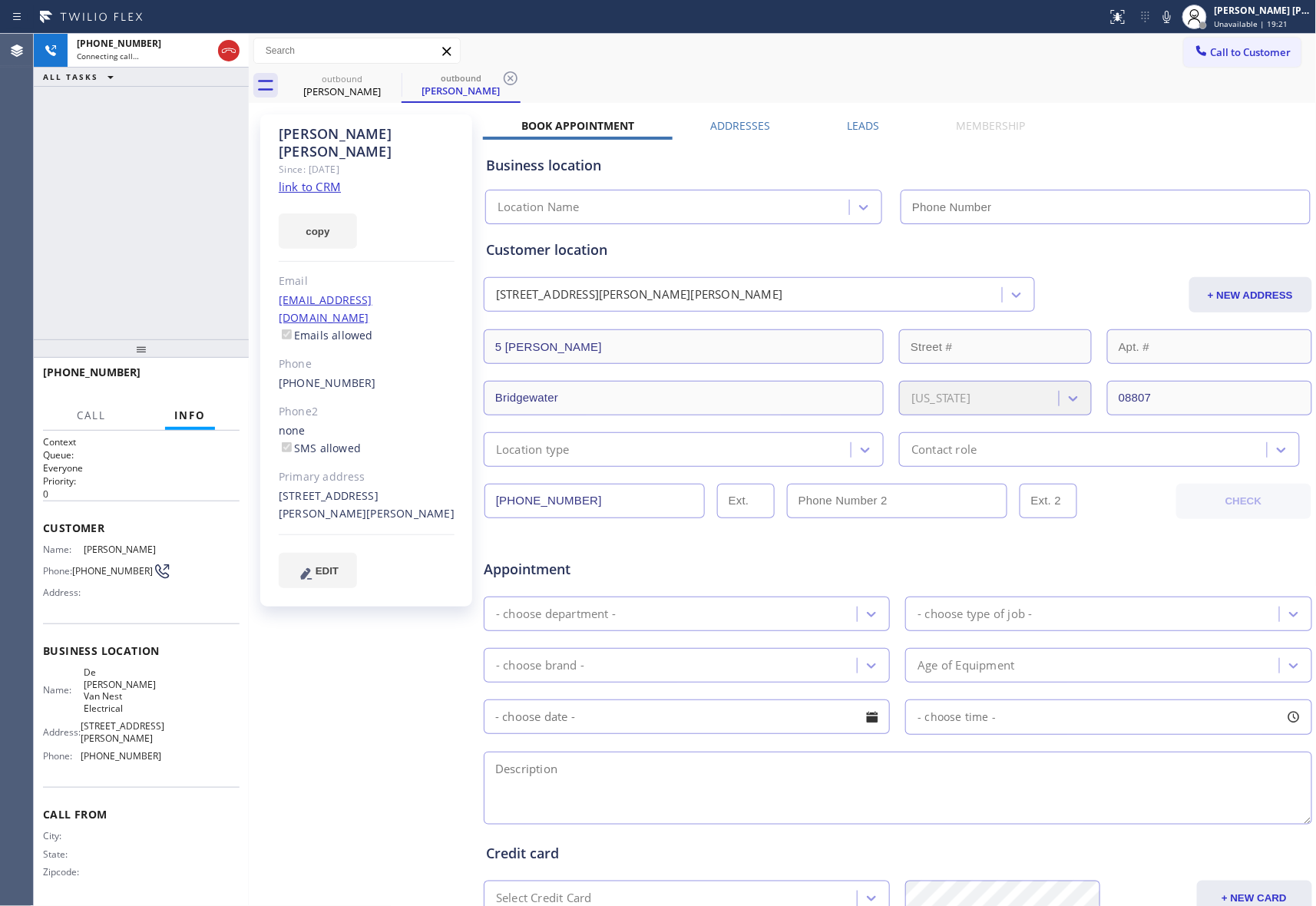
type input "[PHONE_NUMBER]"
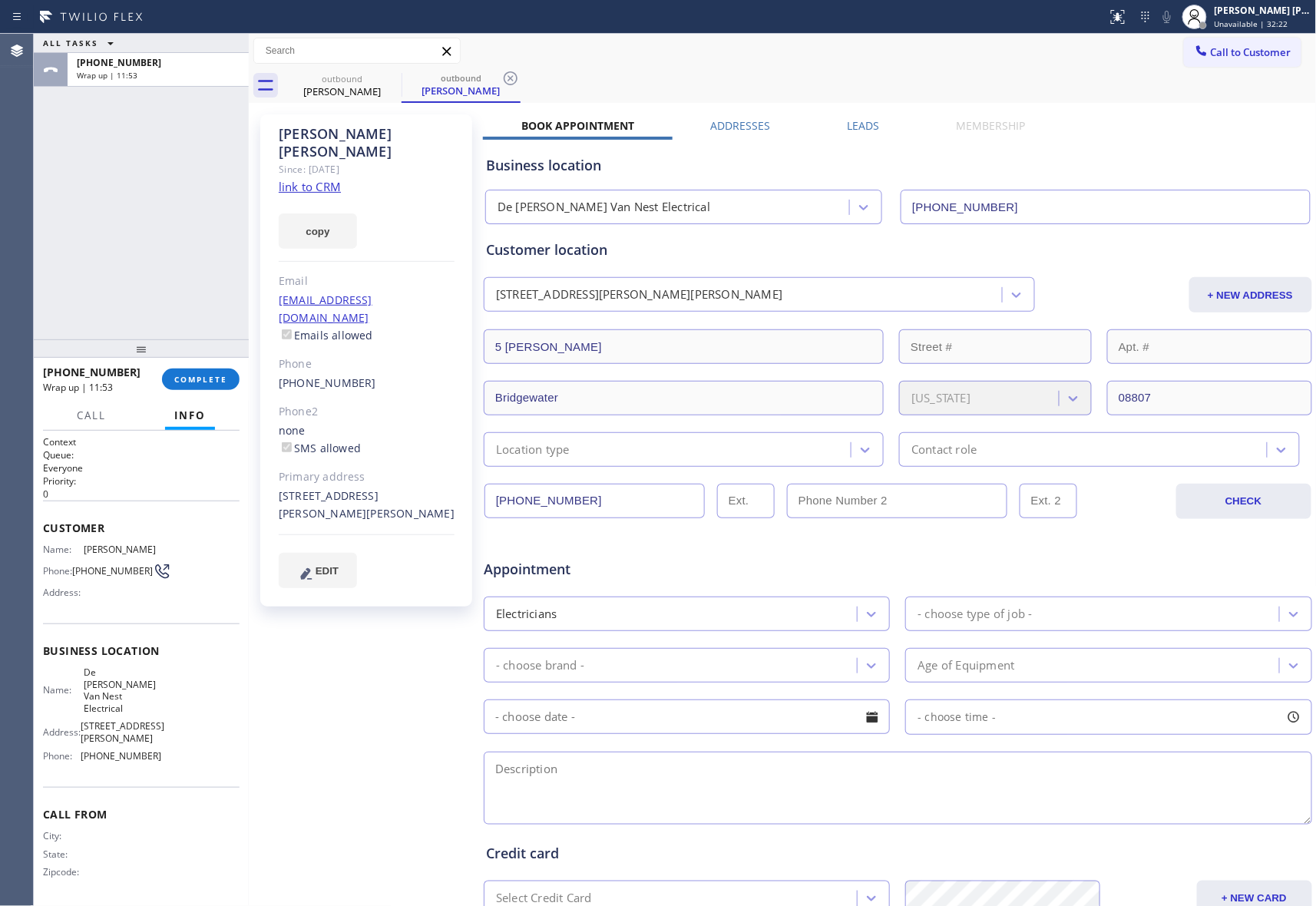
drag, startPoint x: 357, startPoint y: 78, endPoint x: 394, endPoint y: 75, distance: 37.1
click at [360, 78] on div "outbound" at bounding box center [342, 79] width 116 height 12
click at [375, 78] on div "outbound" at bounding box center [342, 79] width 116 height 12
click at [0, 0] on icon at bounding box center [0, 0] width 0 height 0
click at [501, 78] on icon at bounding box center [511, 79] width 19 height 19
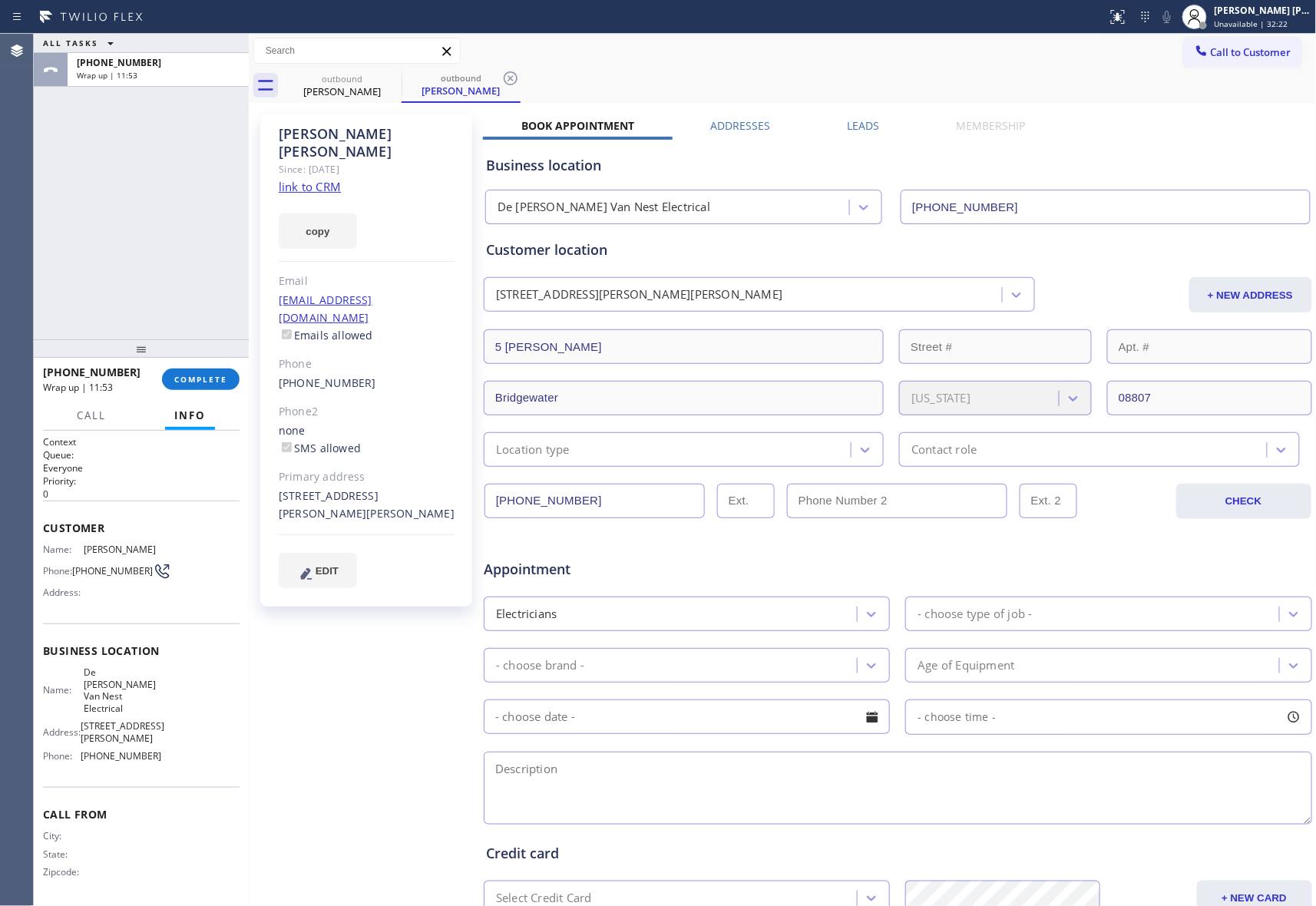
click at [395, 78] on div "outbound Brittni Backus outbound Brittni Backus" at bounding box center [800, 86] width 1035 height 35
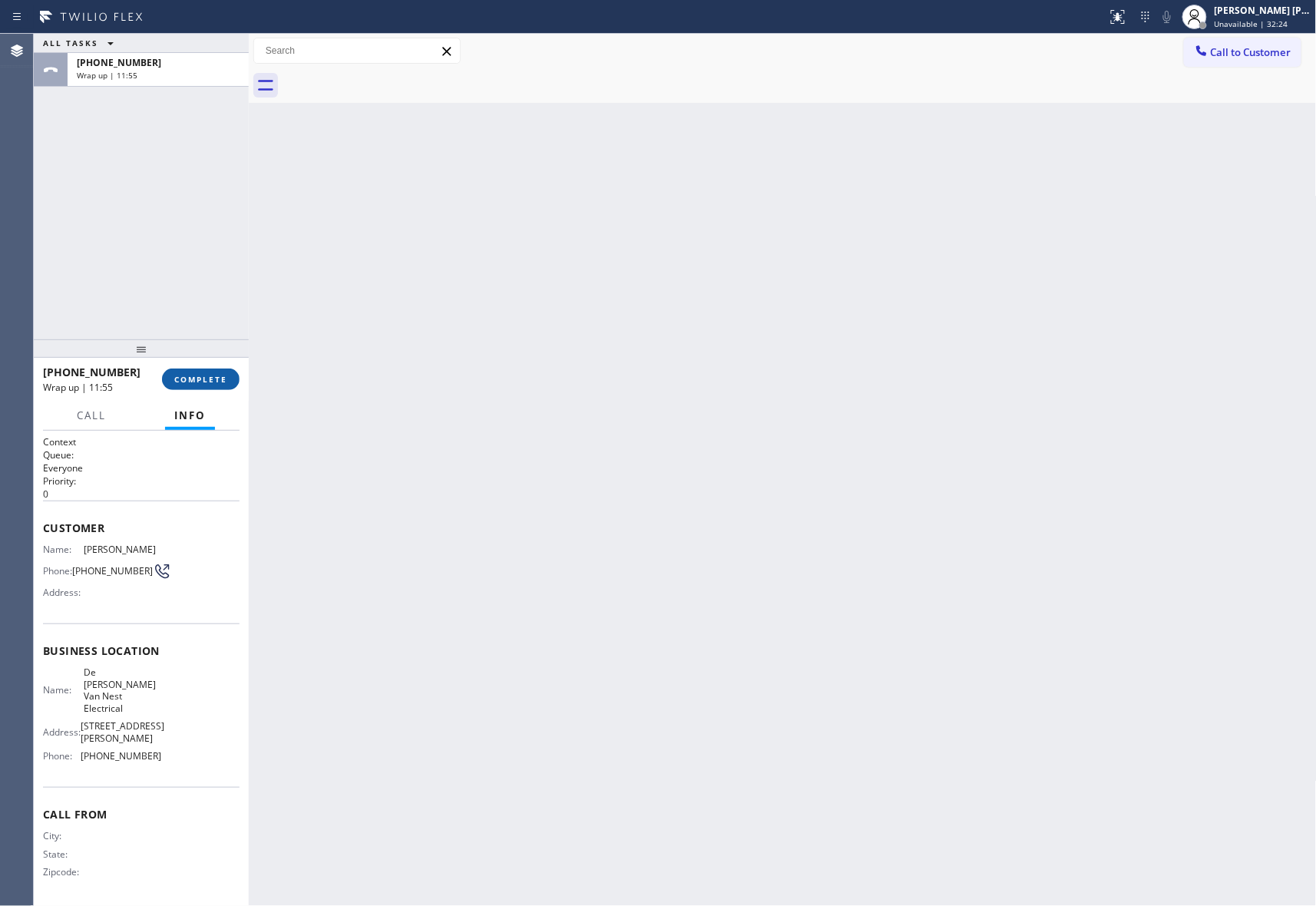
click at [224, 374] on span "COMPLETE" at bounding box center [201, 379] width 53 height 11
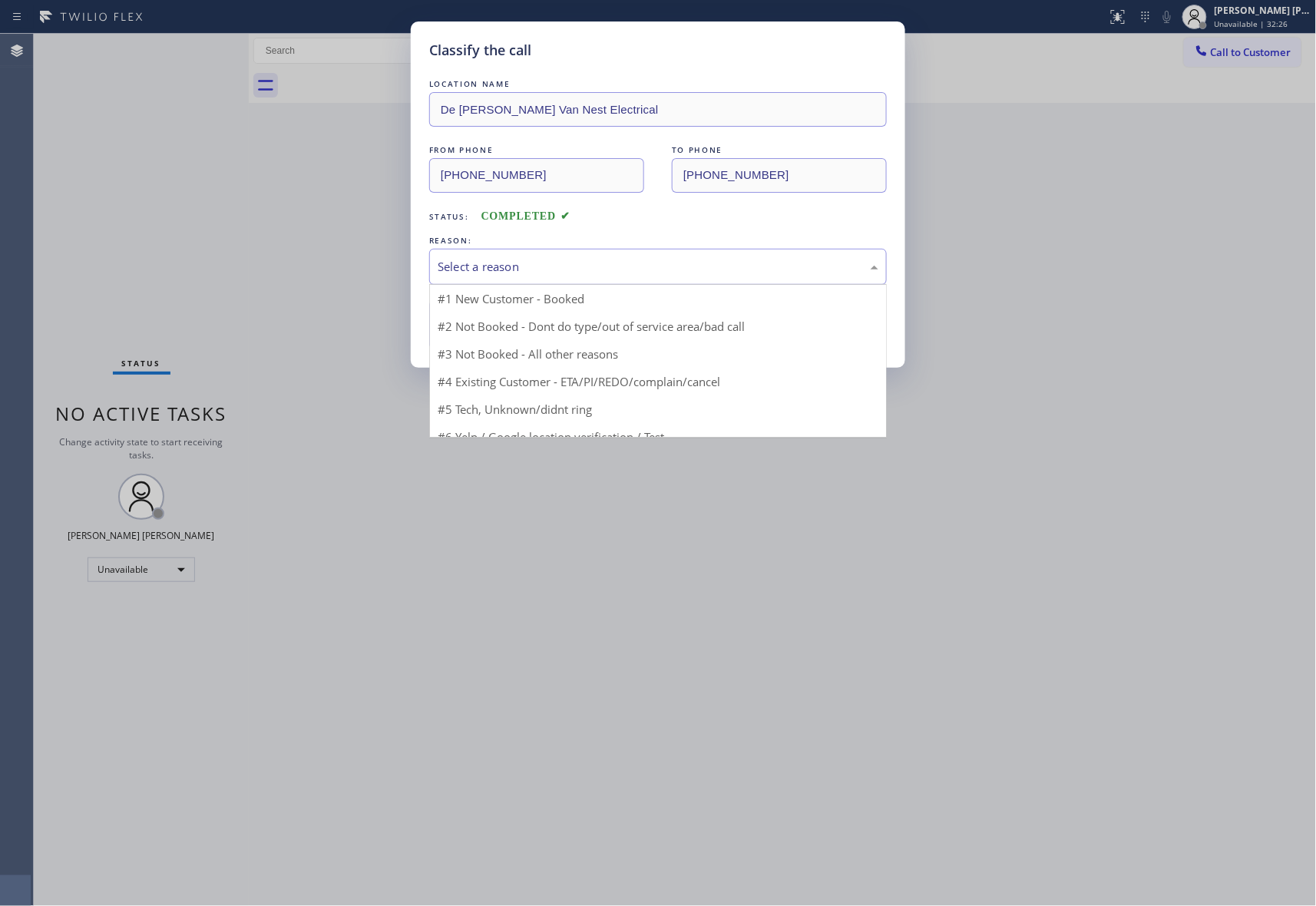
click at [532, 270] on div "Select a reason" at bounding box center [658, 267] width 441 height 18
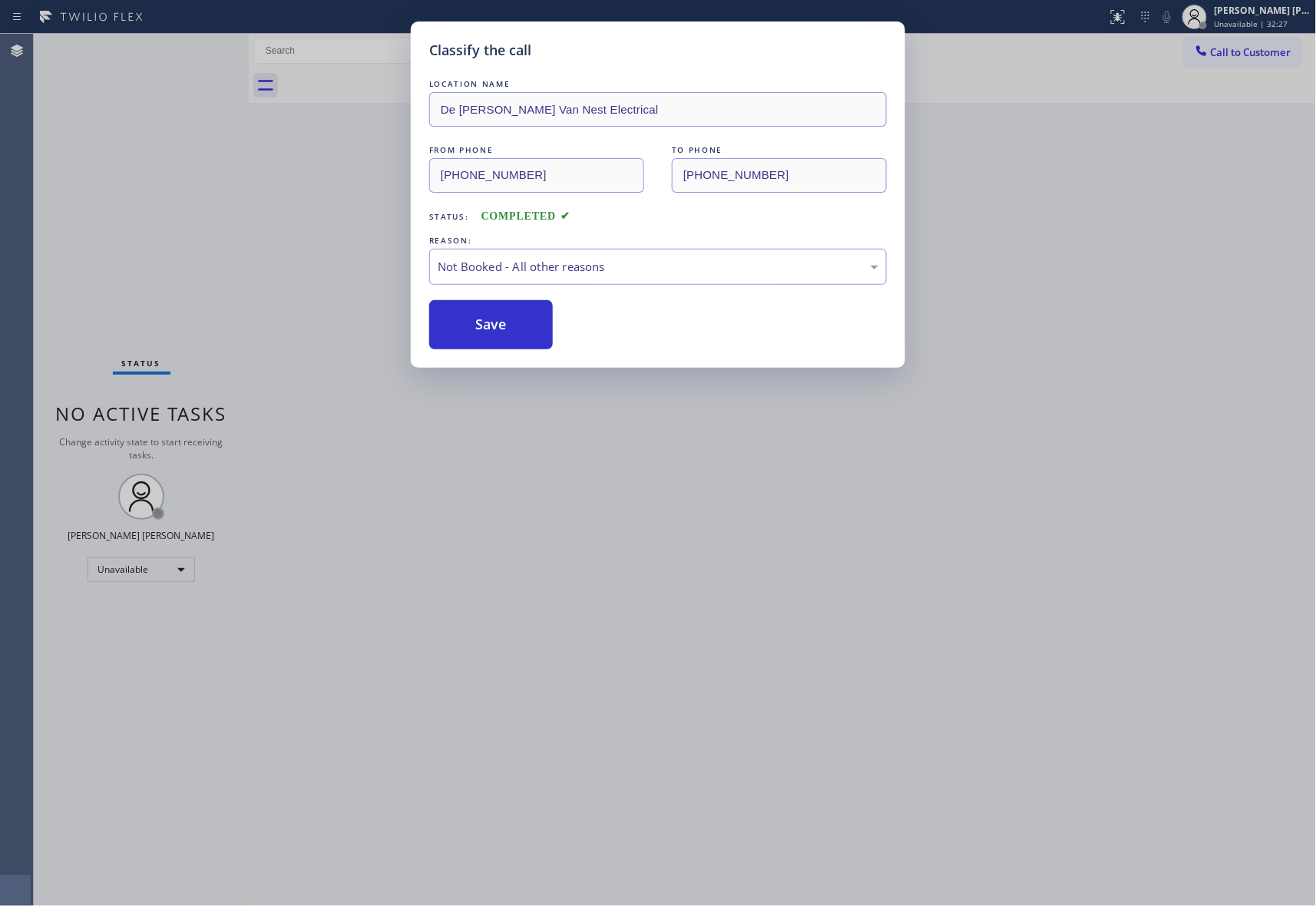
click at [492, 323] on button "Save" at bounding box center [491, 325] width 124 height 49
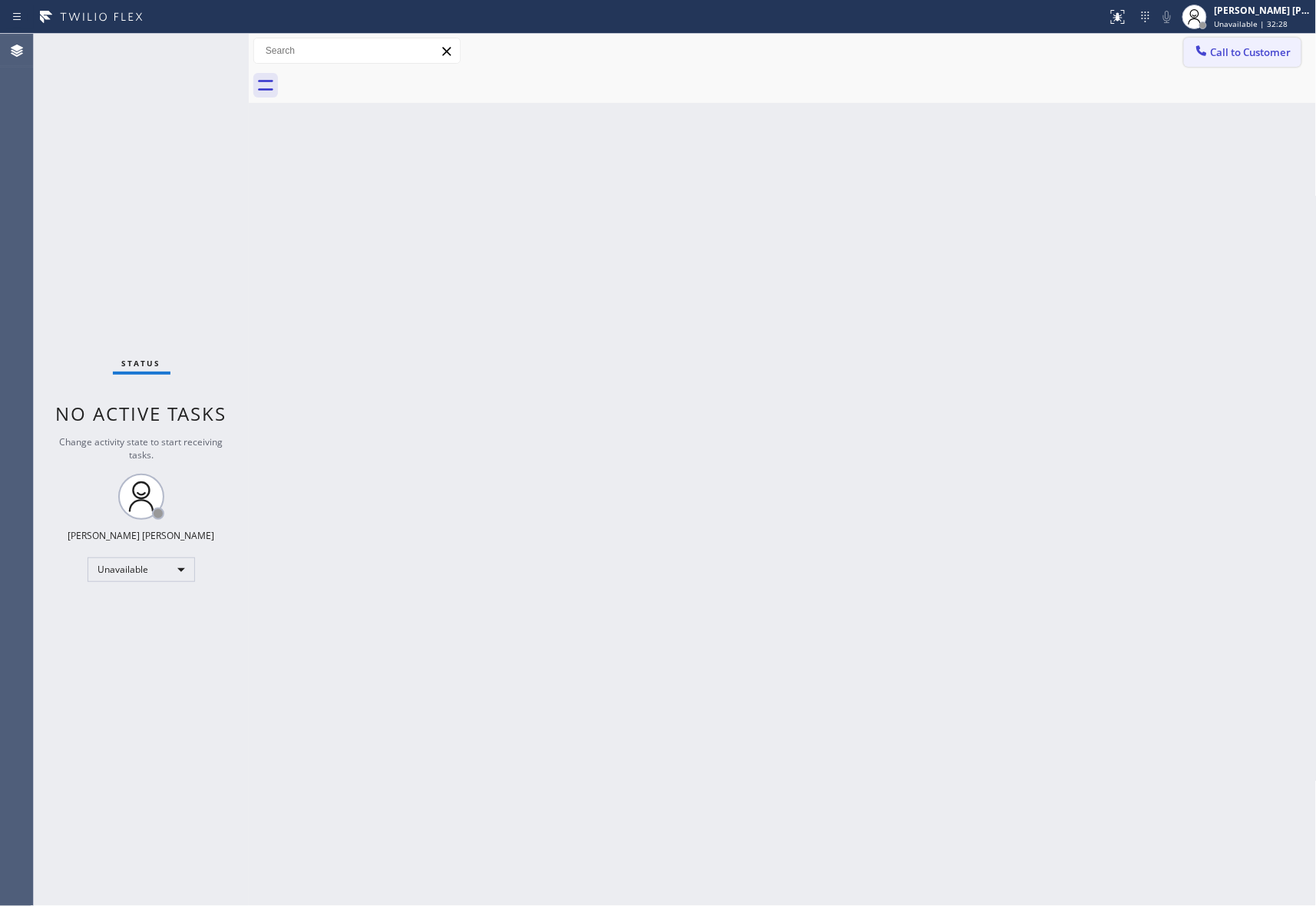
click at [1245, 46] on span "Call to Customer" at bounding box center [1251, 52] width 80 height 14
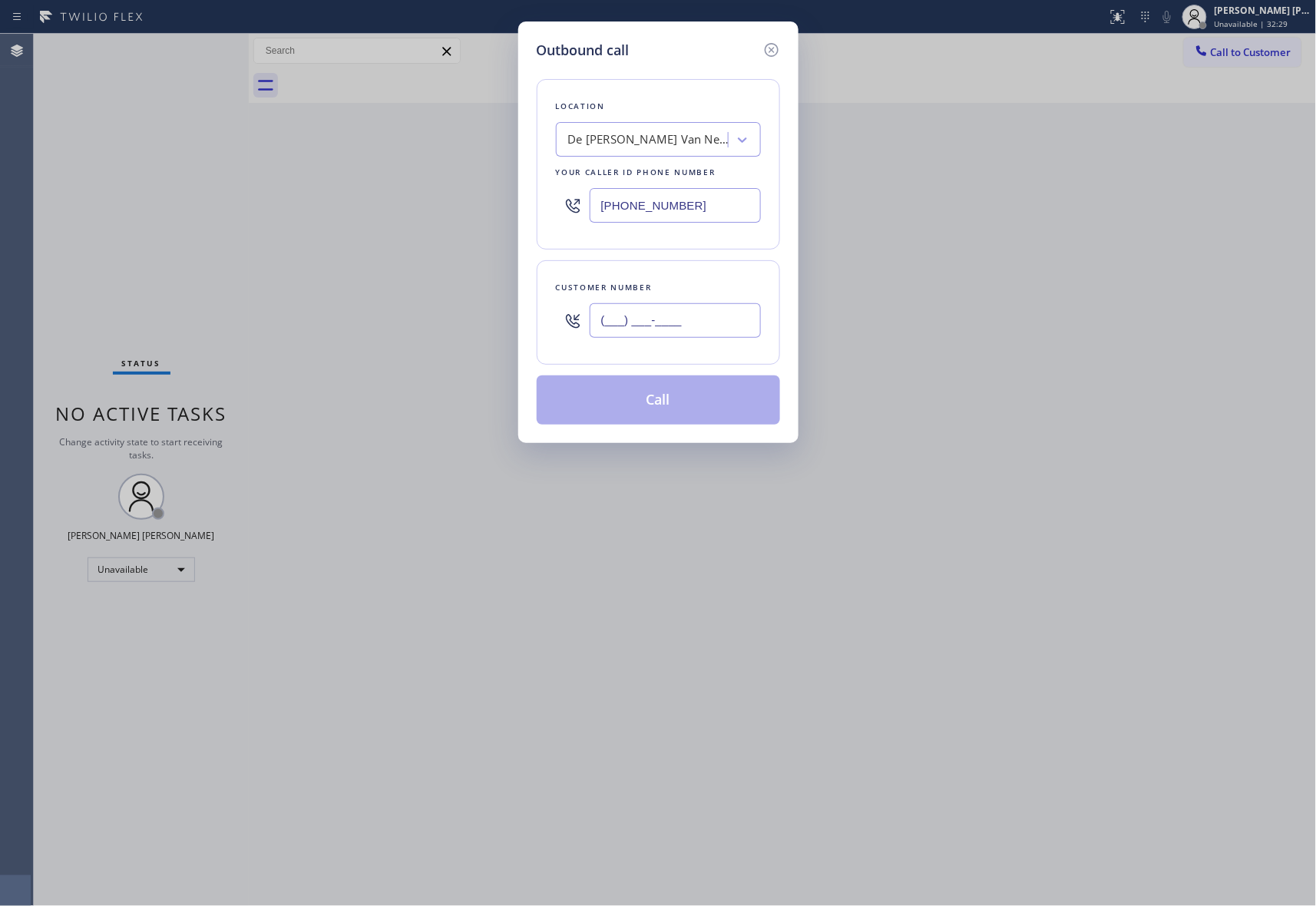
click at [695, 323] on input "(___) ___-____" at bounding box center [675, 320] width 171 height 35
paste input "305) 978-3327"
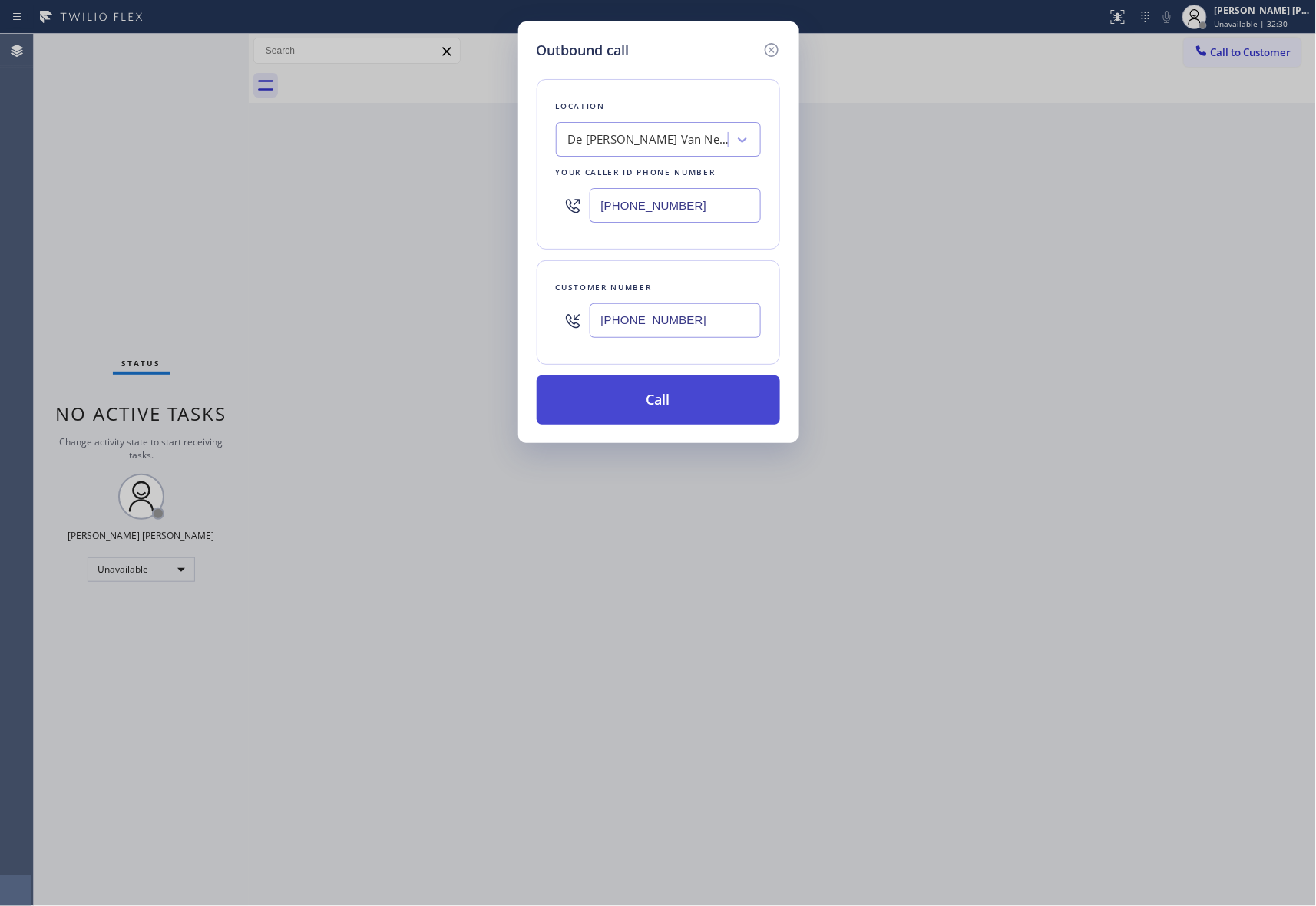
type input "(305) 978-3327"
click at [705, 396] on button "Call" at bounding box center [658, 400] width 243 height 49
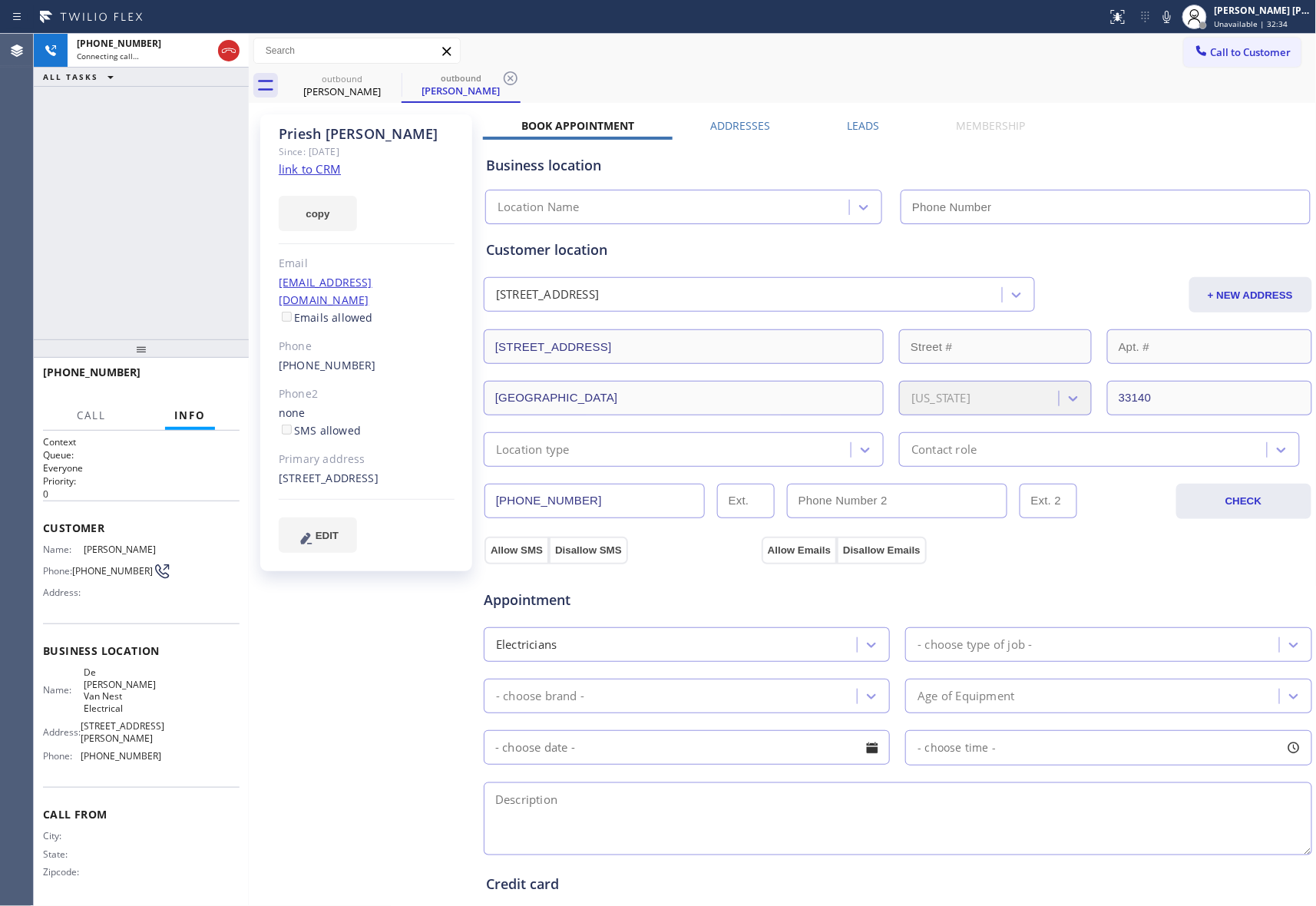
type input "[PHONE_NUMBER]"
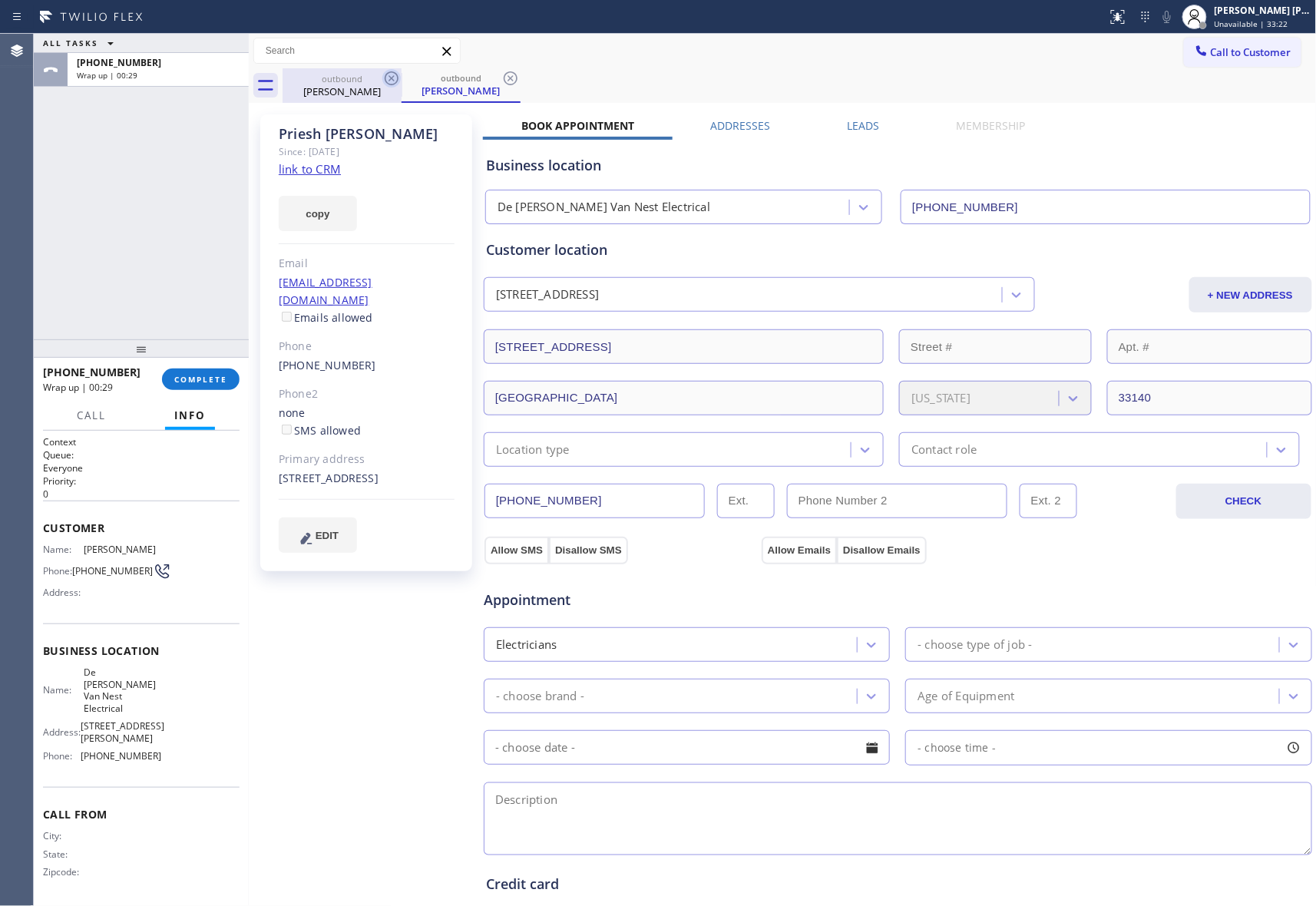
click at [393, 86] on icon at bounding box center [392, 79] width 19 height 19
click at [396, 78] on icon at bounding box center [392, 79] width 19 height 19
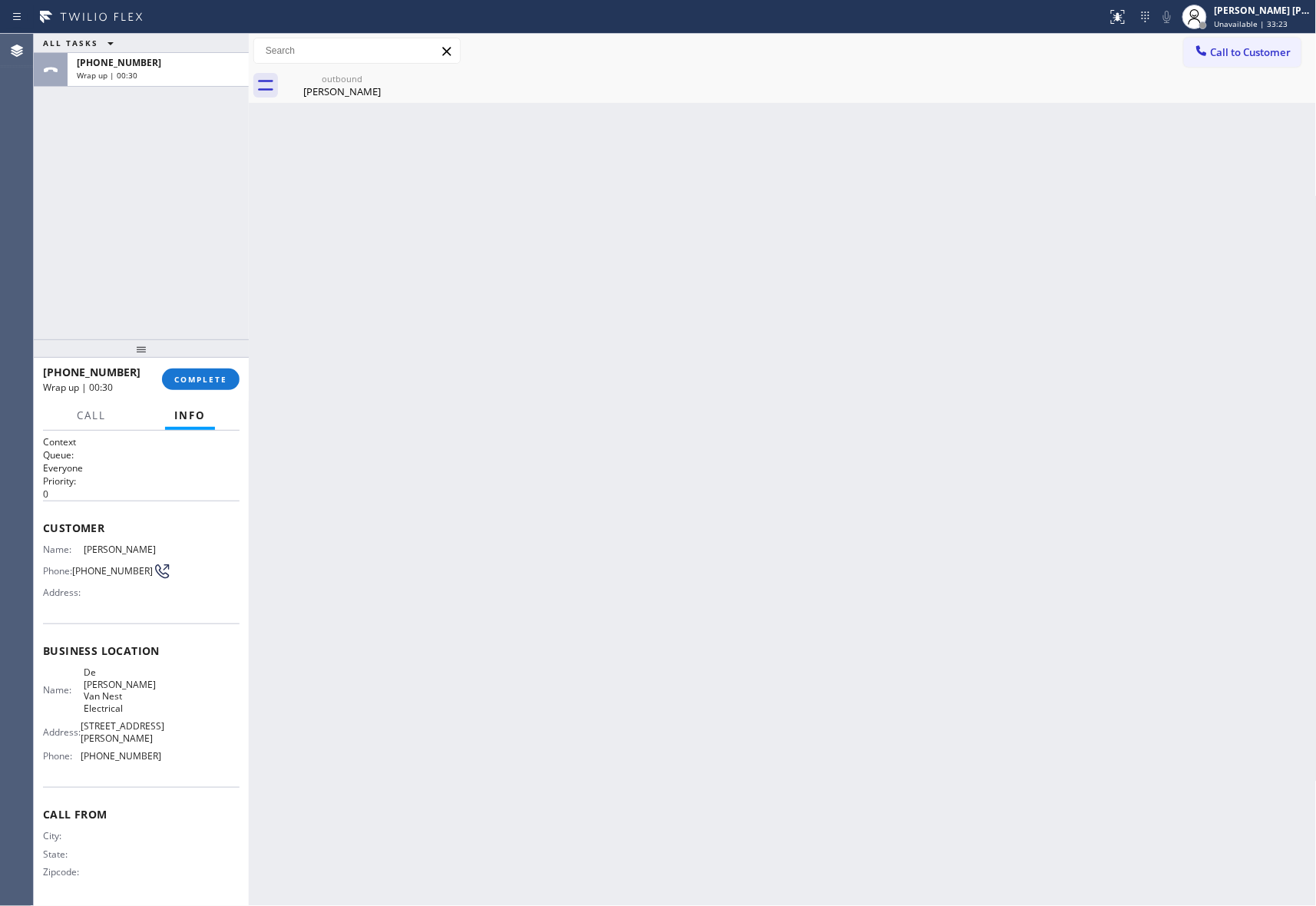
click at [396, 78] on div "outbound Priesh Patel" at bounding box center [342, 86] width 119 height 35
click at [0, 0] on icon at bounding box center [0, 0] width 0 height 0
click at [396, 78] on div at bounding box center [800, 86] width 1035 height 35
click at [191, 384] on span "COMPLETE" at bounding box center [201, 379] width 53 height 11
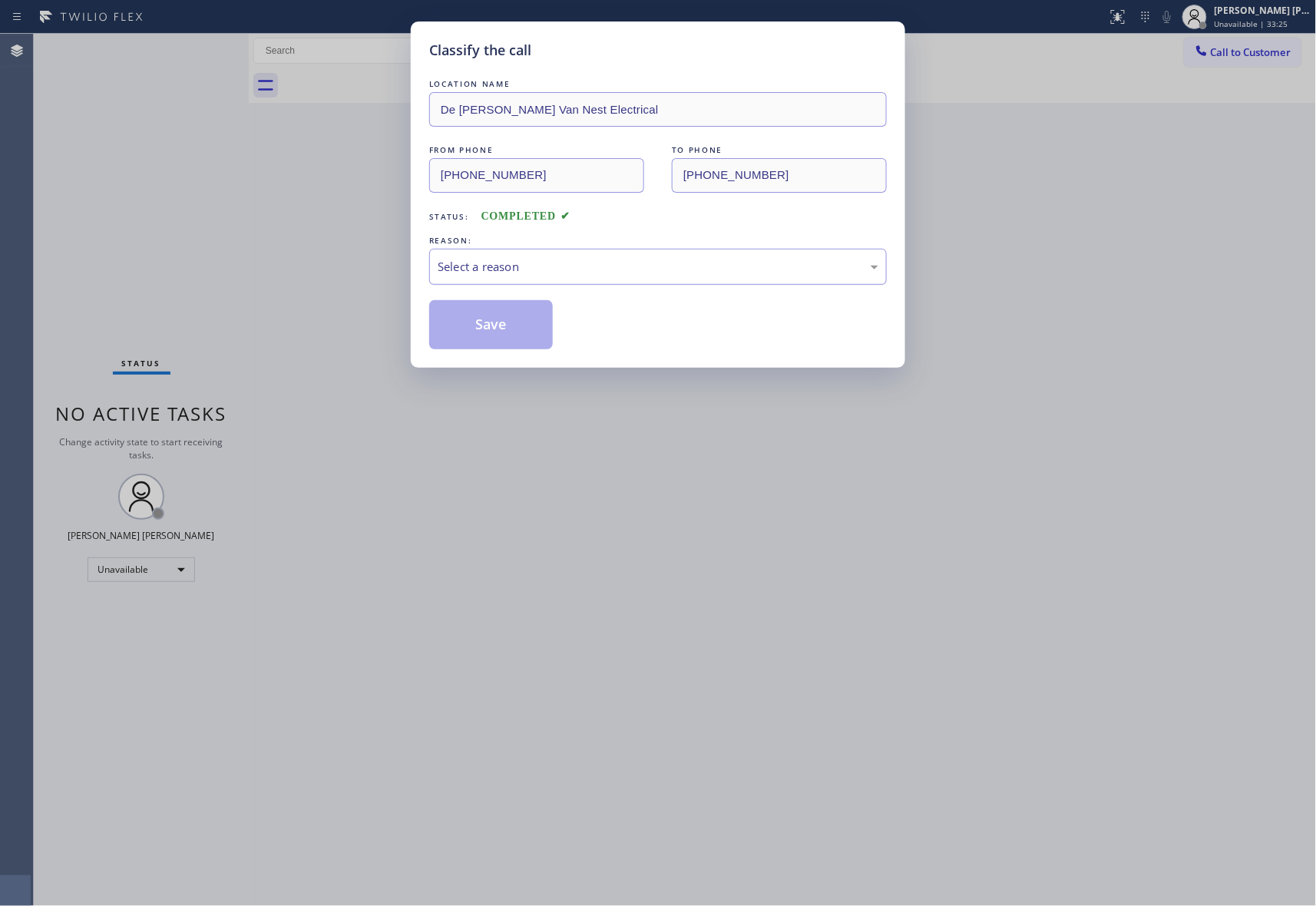
click at [590, 255] on div "Select a reason" at bounding box center [658, 267] width 457 height 36
click at [499, 329] on button "Save" at bounding box center [491, 325] width 124 height 49
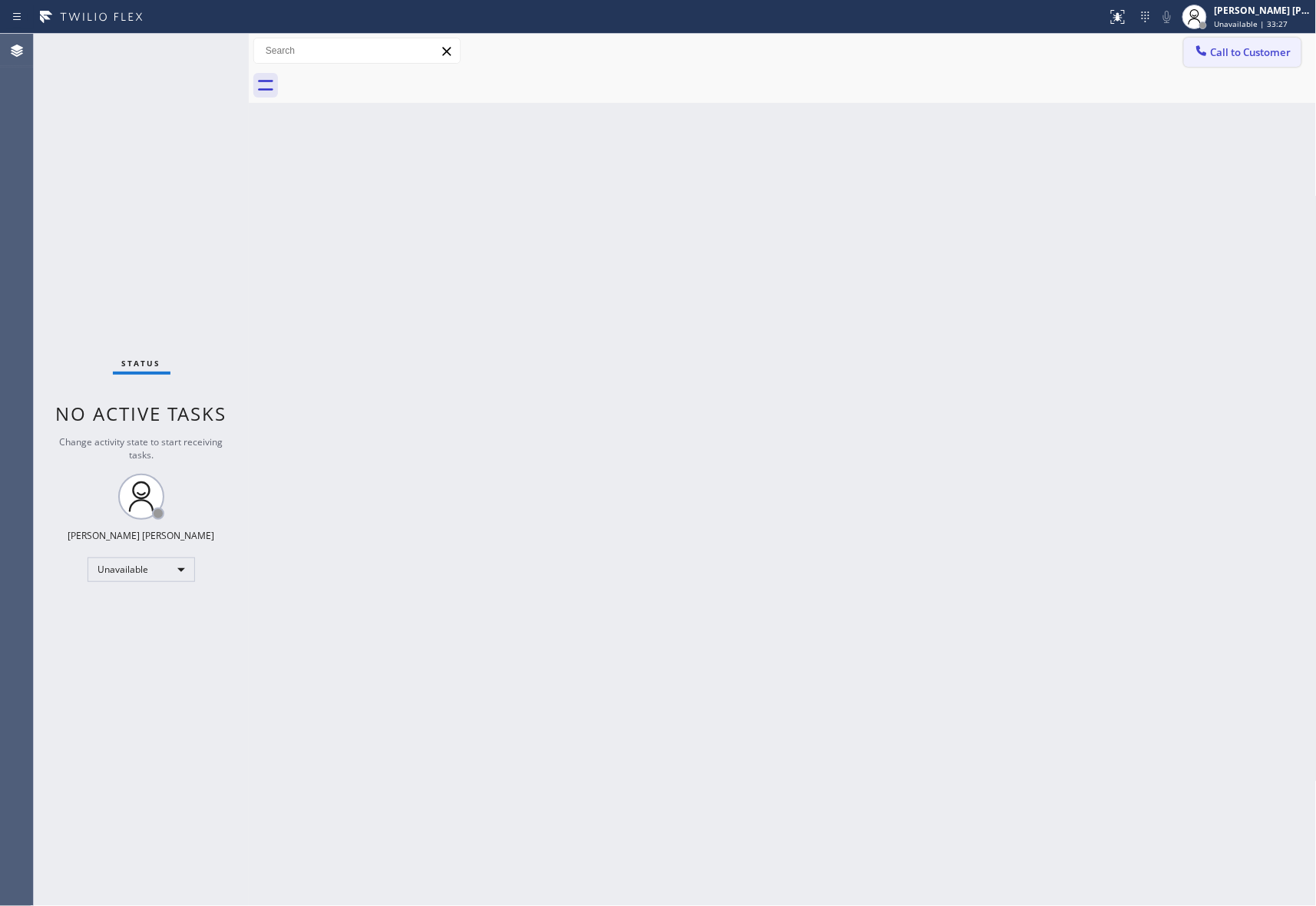
click at [1258, 46] on span "Call to Customer" at bounding box center [1251, 52] width 80 height 14
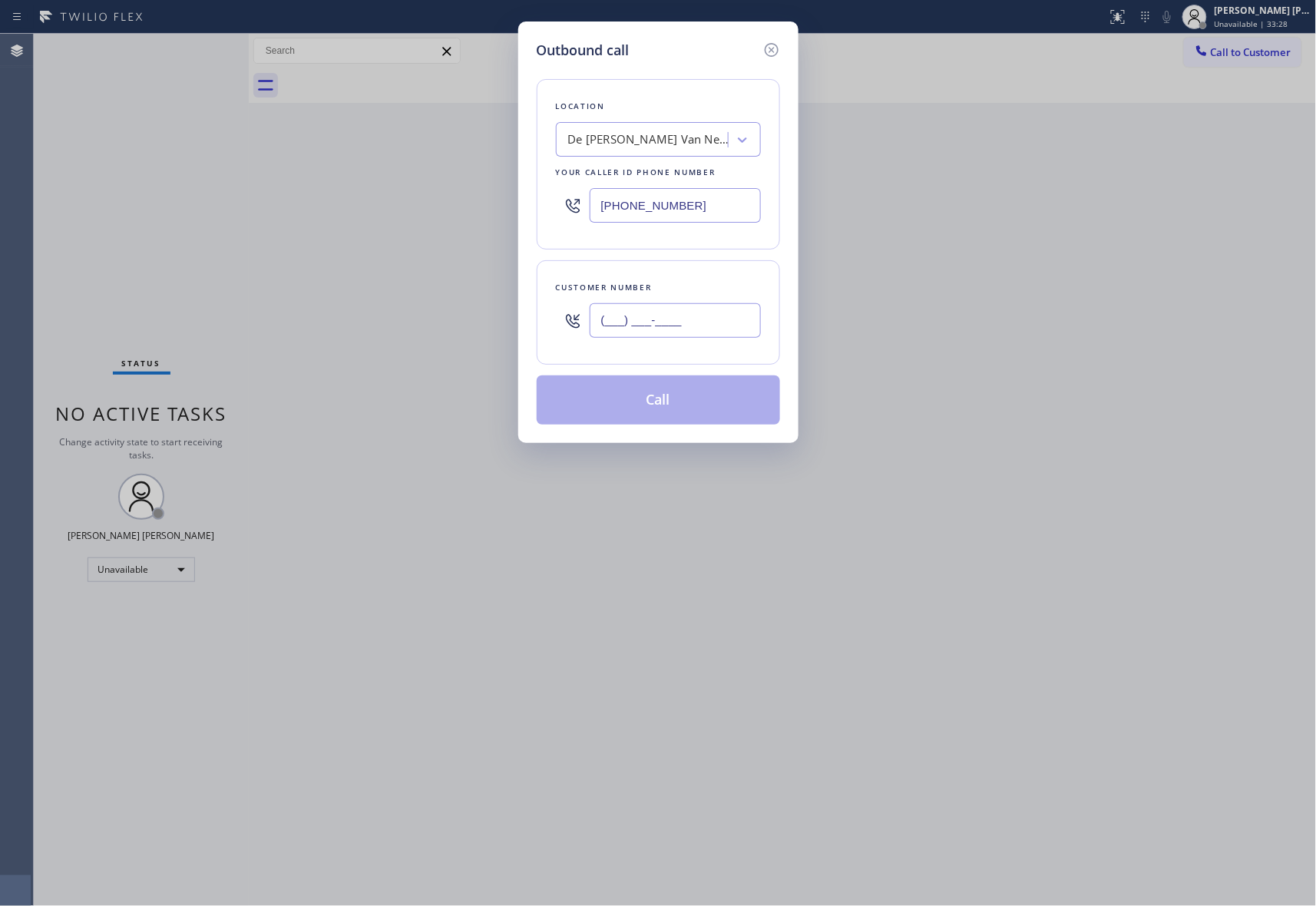
click at [672, 310] on input "(___) ___-____" at bounding box center [675, 320] width 171 height 35
paste input "630) 818-0952"
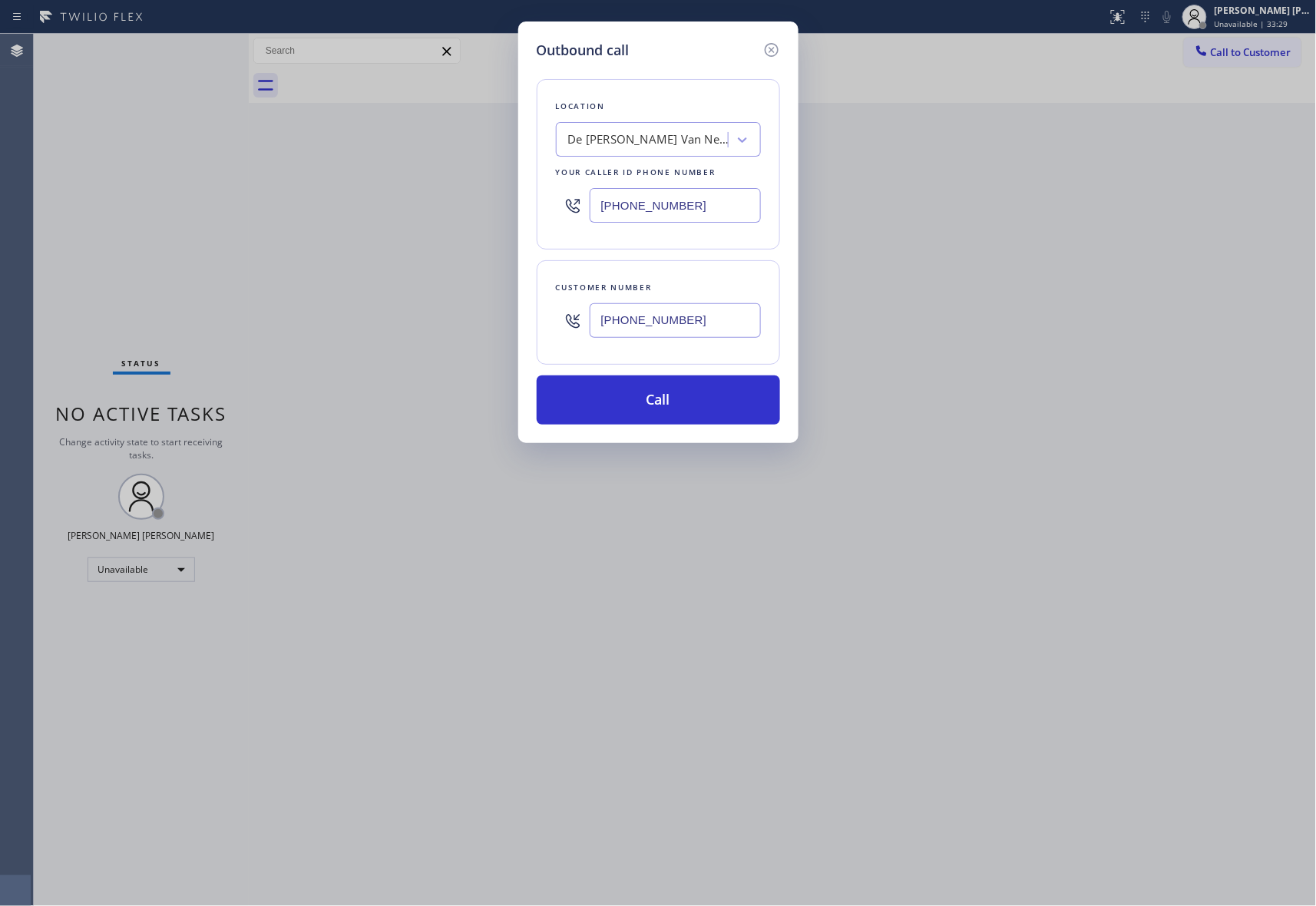
type input "(630) 818-0952"
click at [671, 132] on div "De [PERSON_NAME] Van Nest Electrical" at bounding box center [649, 140] width 161 height 18
type input "5 star appliance repair"
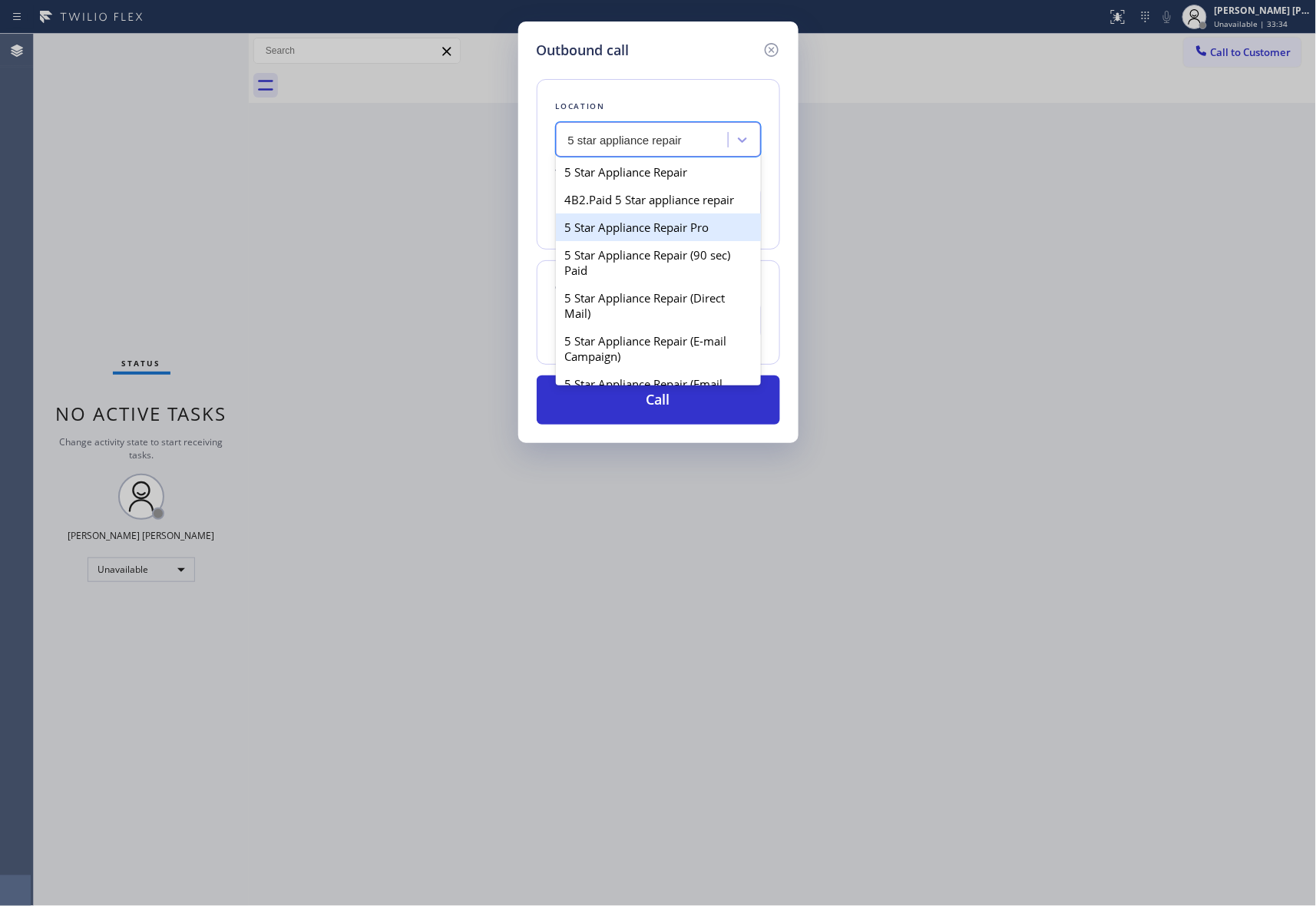
click at [679, 241] on div "5 Star Appliance Repair Pro" at bounding box center [659, 227] width 205 height 28
type input "[PHONE_NUMBER]"
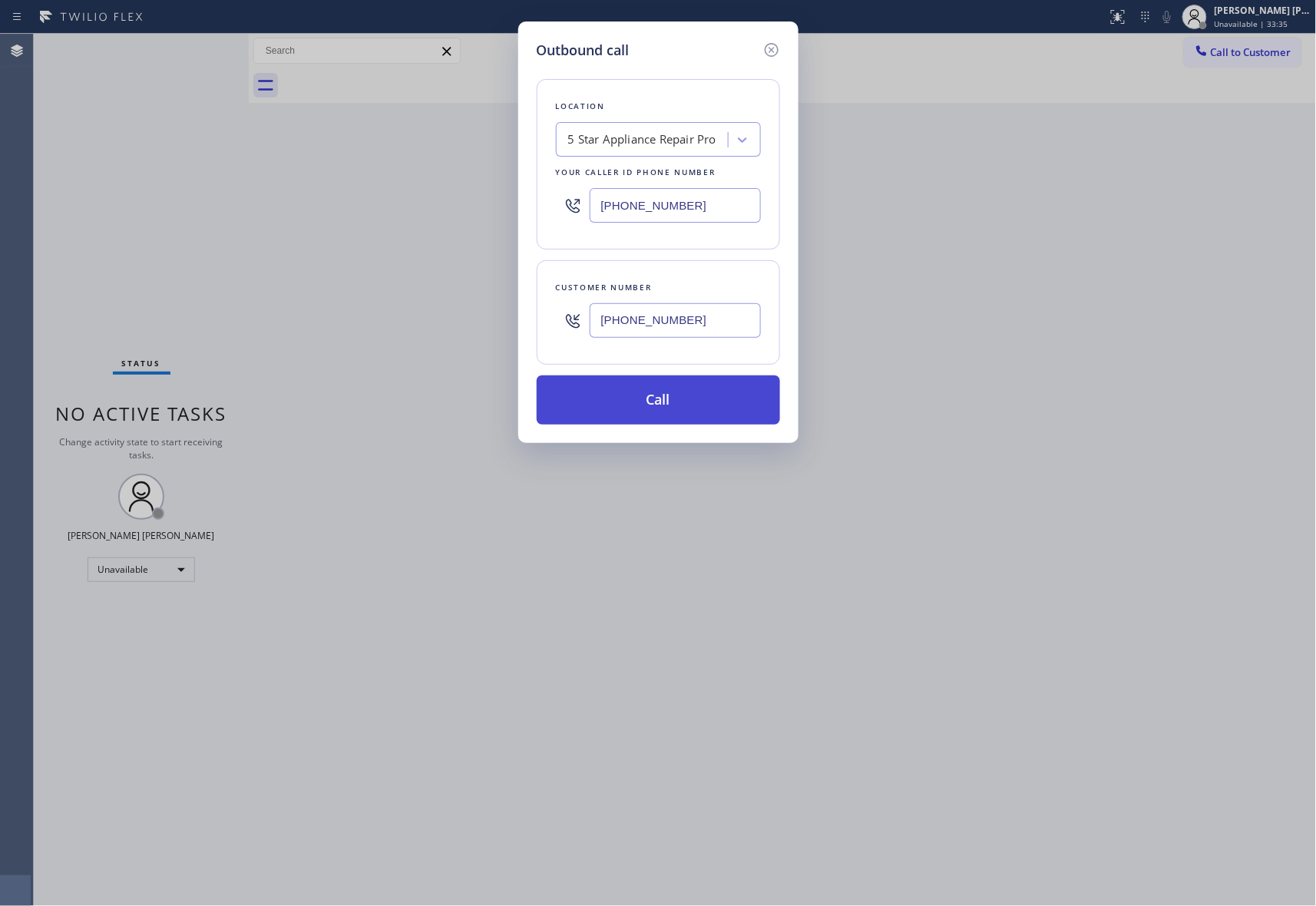
click at [672, 398] on button "Call" at bounding box center [658, 400] width 243 height 49
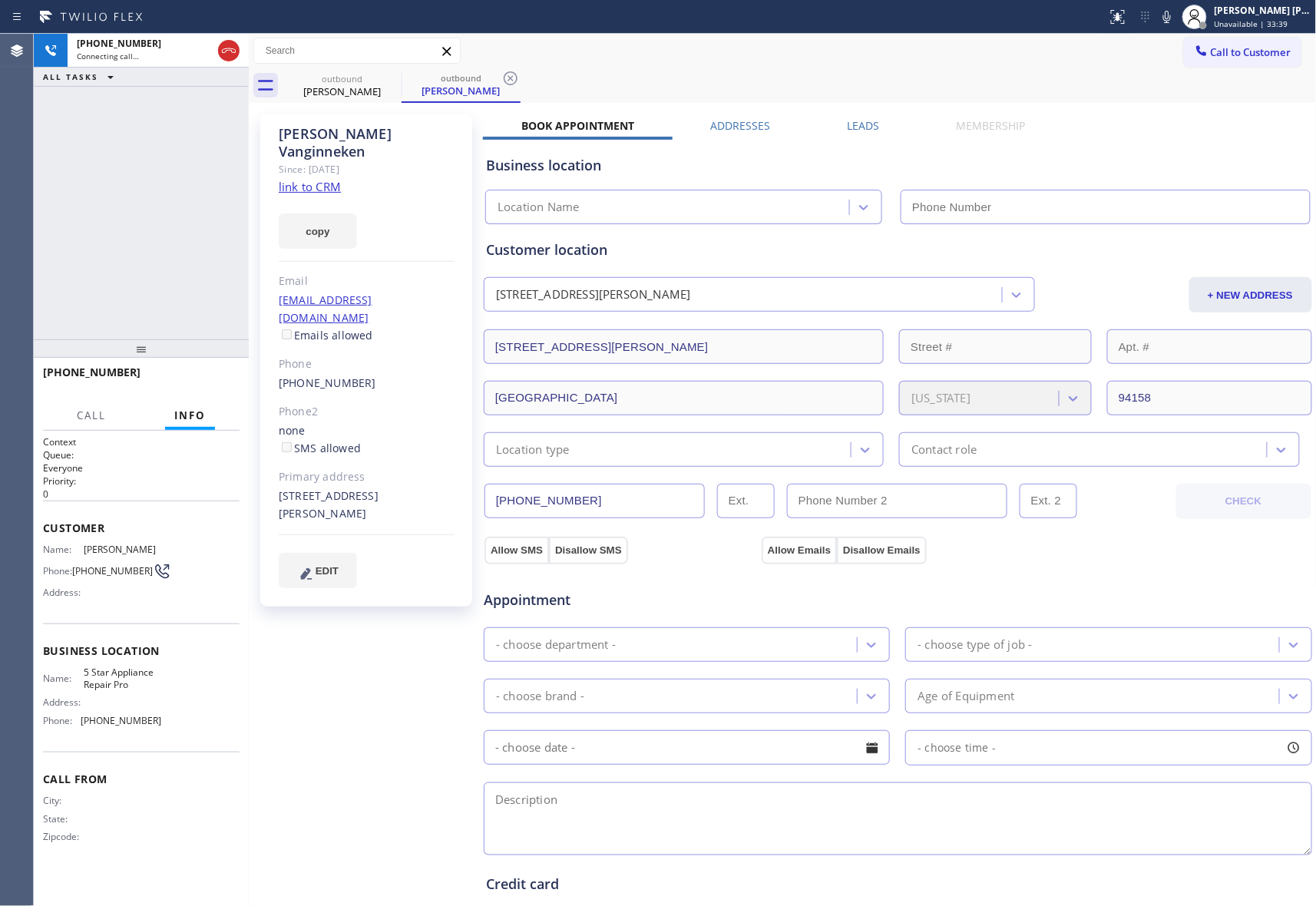
type input "[PHONE_NUMBER]"
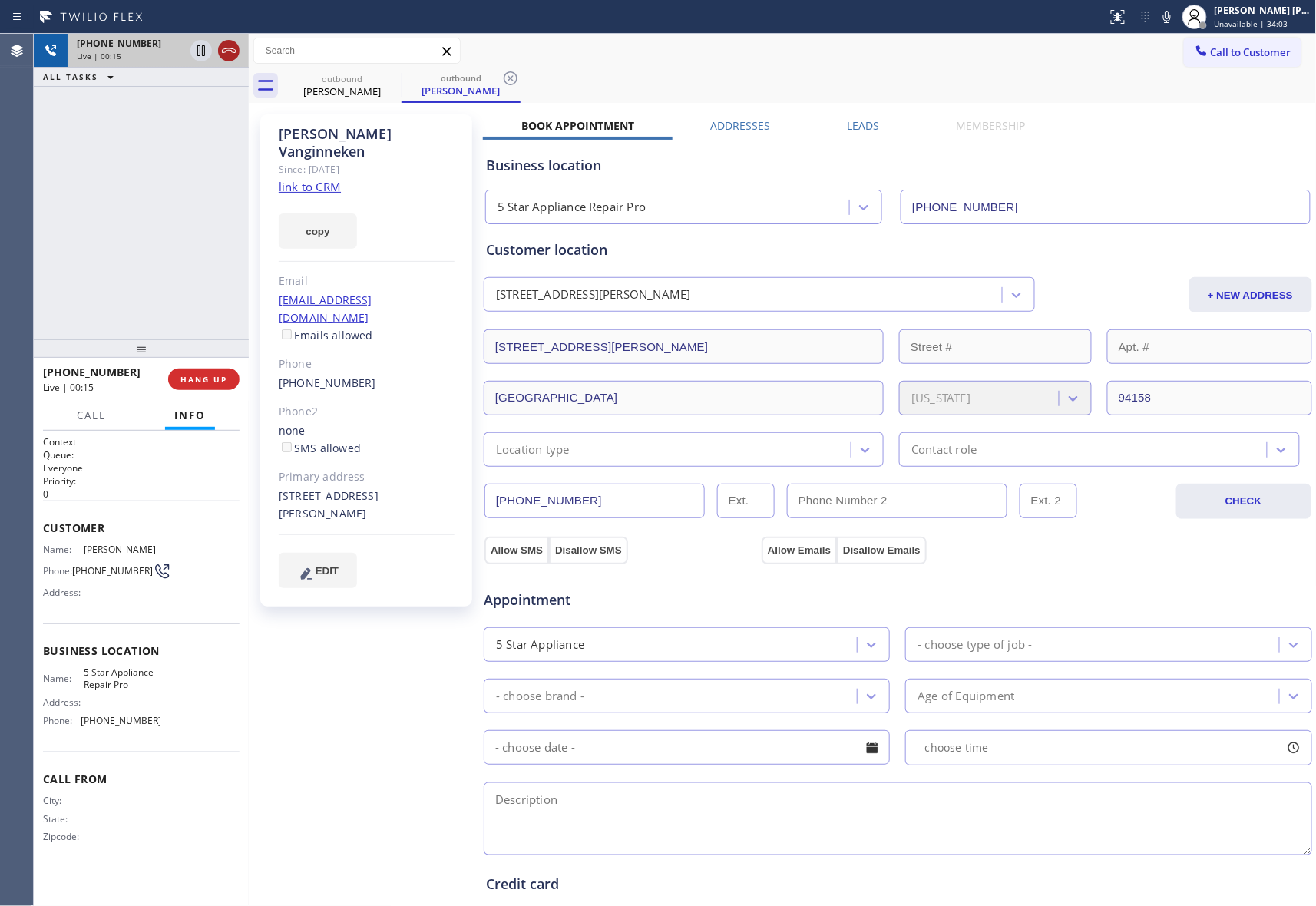
click at [235, 45] on icon at bounding box center [229, 51] width 19 height 19
click at [877, 121] on div "Leads" at bounding box center [864, 129] width 109 height 21
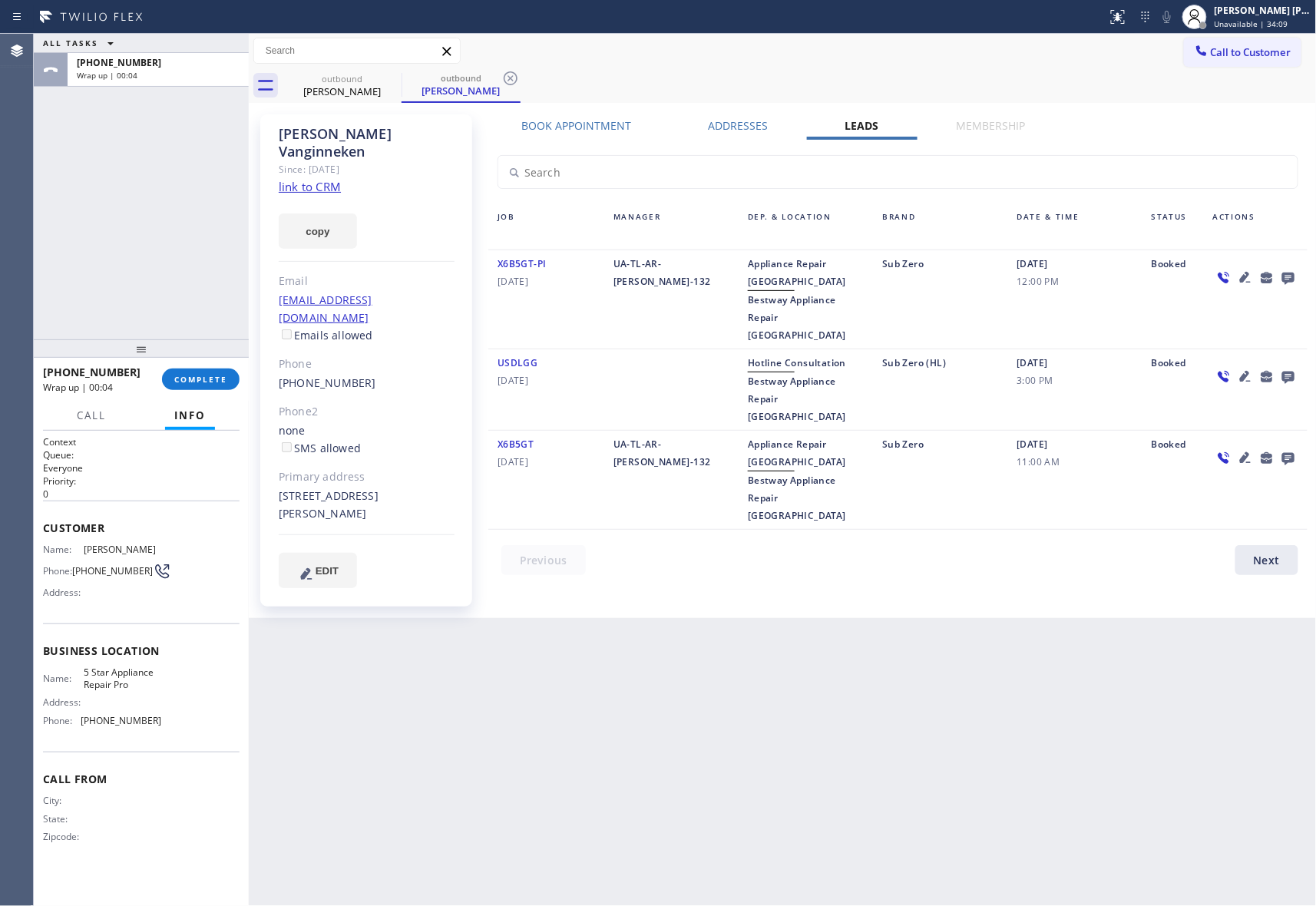
click at [1291, 271] on icon at bounding box center [1289, 277] width 19 height 19
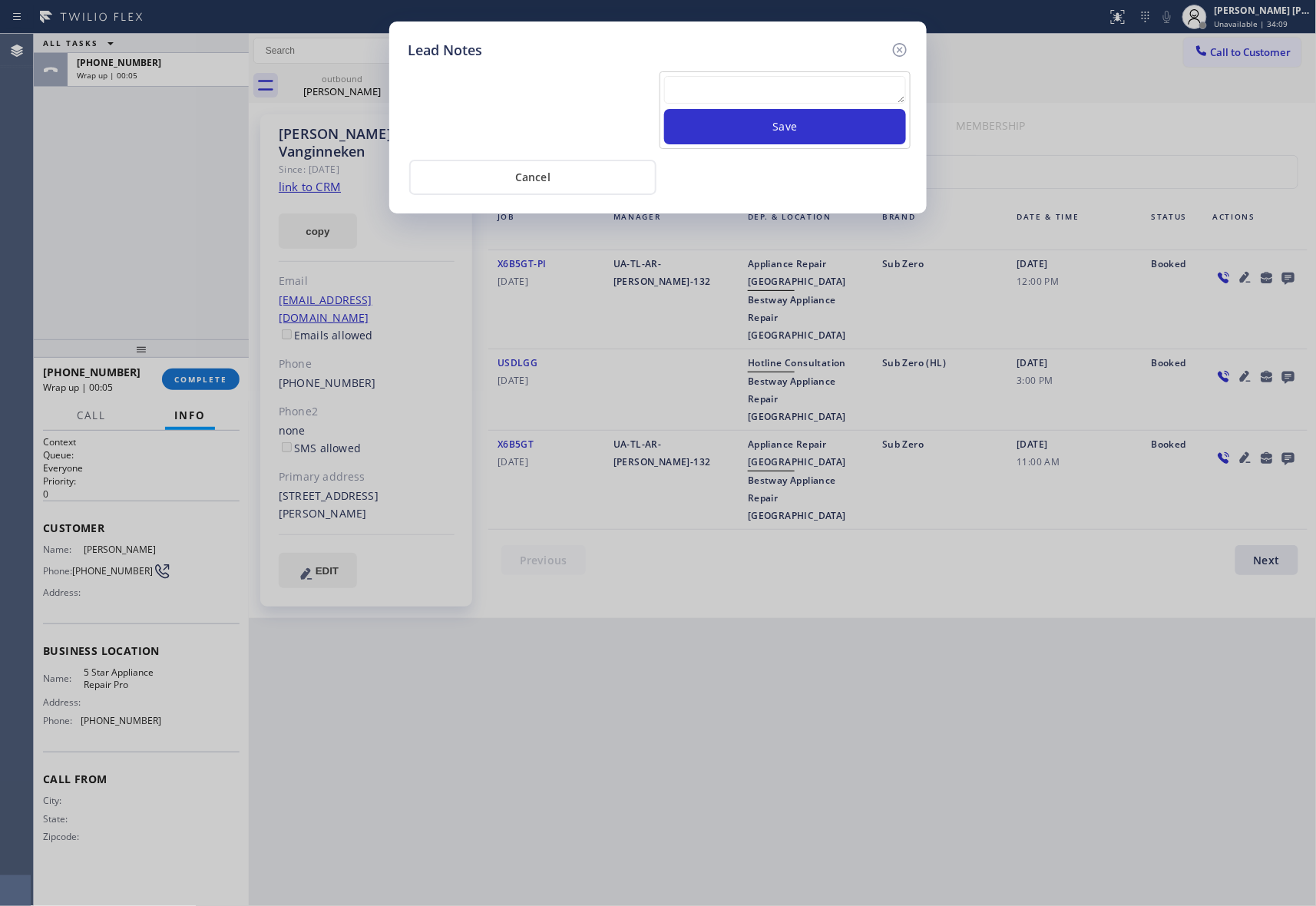
click at [760, 85] on textarea at bounding box center [785, 90] width 242 height 28
paste textarea "VM | please transfer if cx calls back"
type textarea "VM | please transfer if cx calls back"
click at [787, 121] on button "Save" at bounding box center [785, 127] width 242 height 36
drag, startPoint x: 907, startPoint y: 45, endPoint x: 499, endPoint y: 69, distance: 408.7
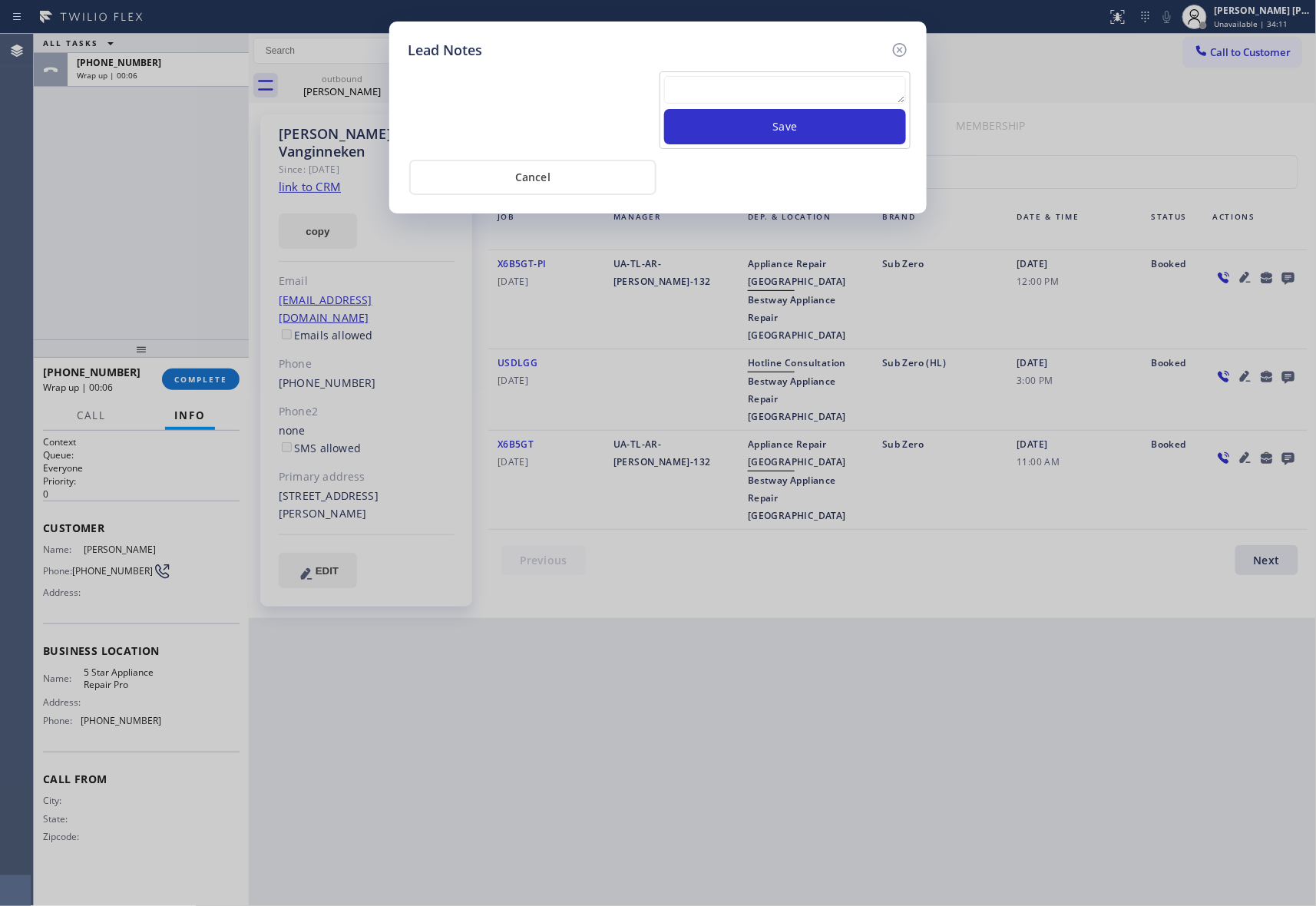
click at [904, 45] on icon at bounding box center [900, 50] width 19 height 19
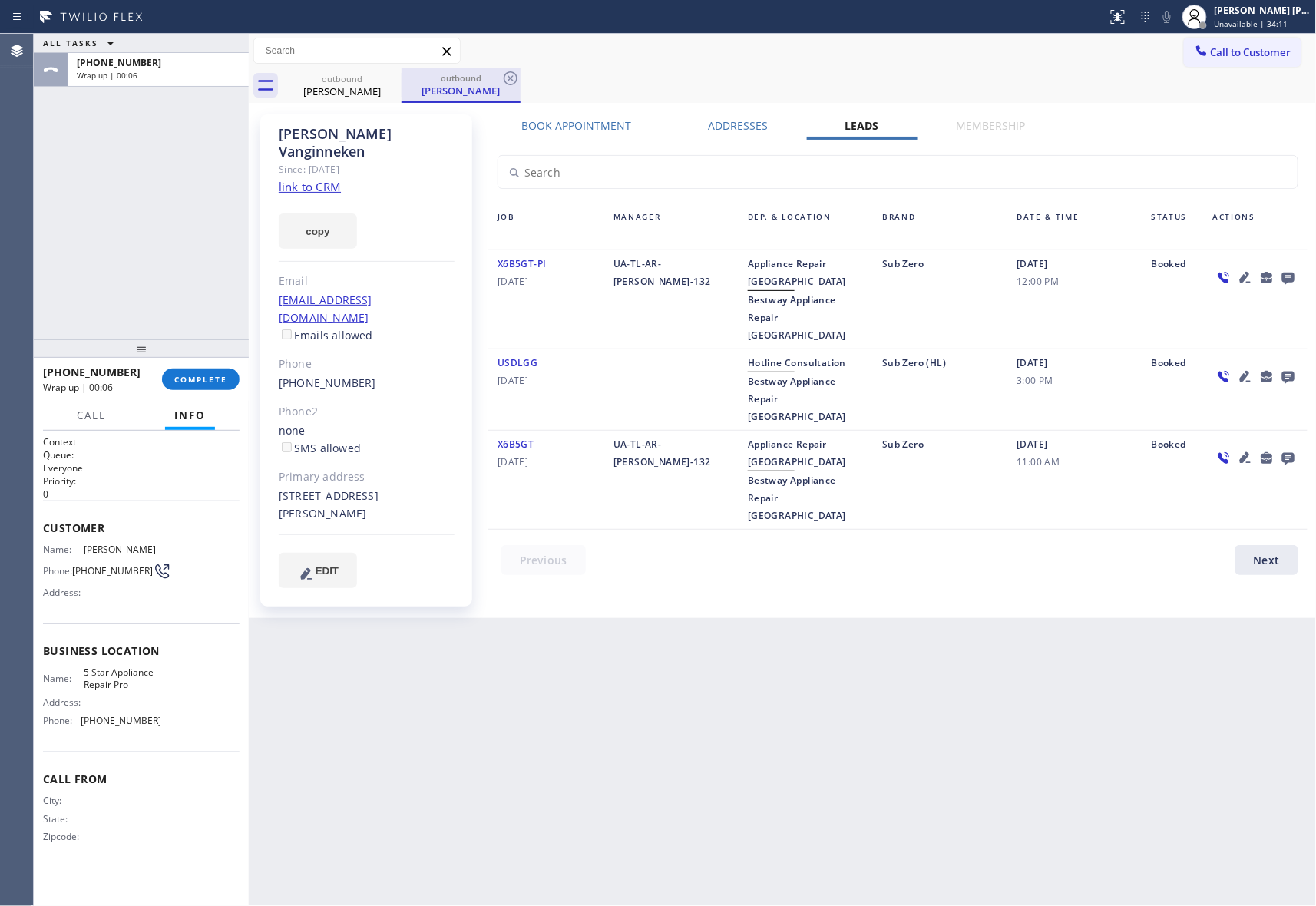
click at [382, 85] on div "outbound Andreas Vanginneken" at bounding box center [342, 86] width 119 height 35
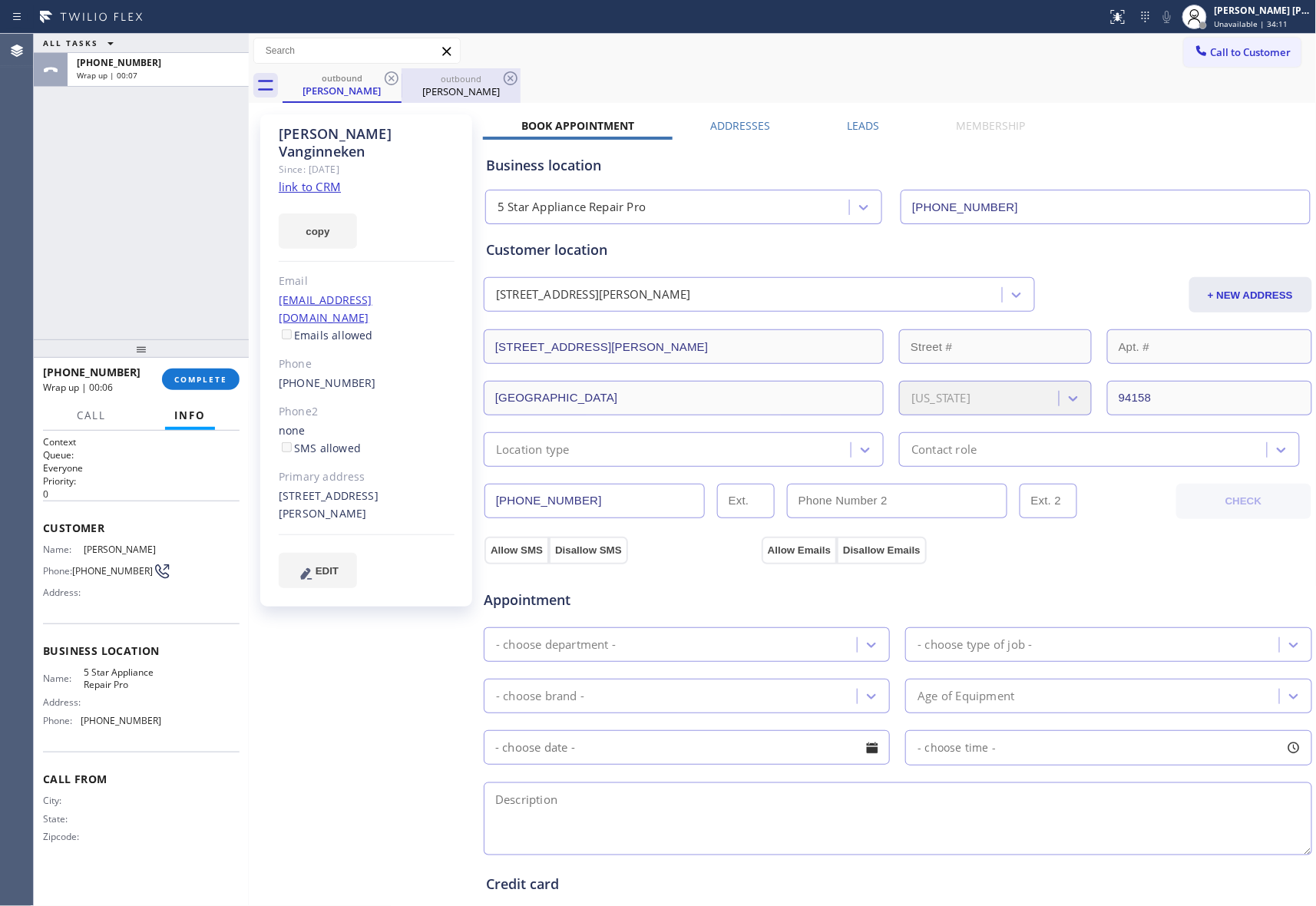
click at [415, 75] on div "outbound" at bounding box center [461, 79] width 116 height 12
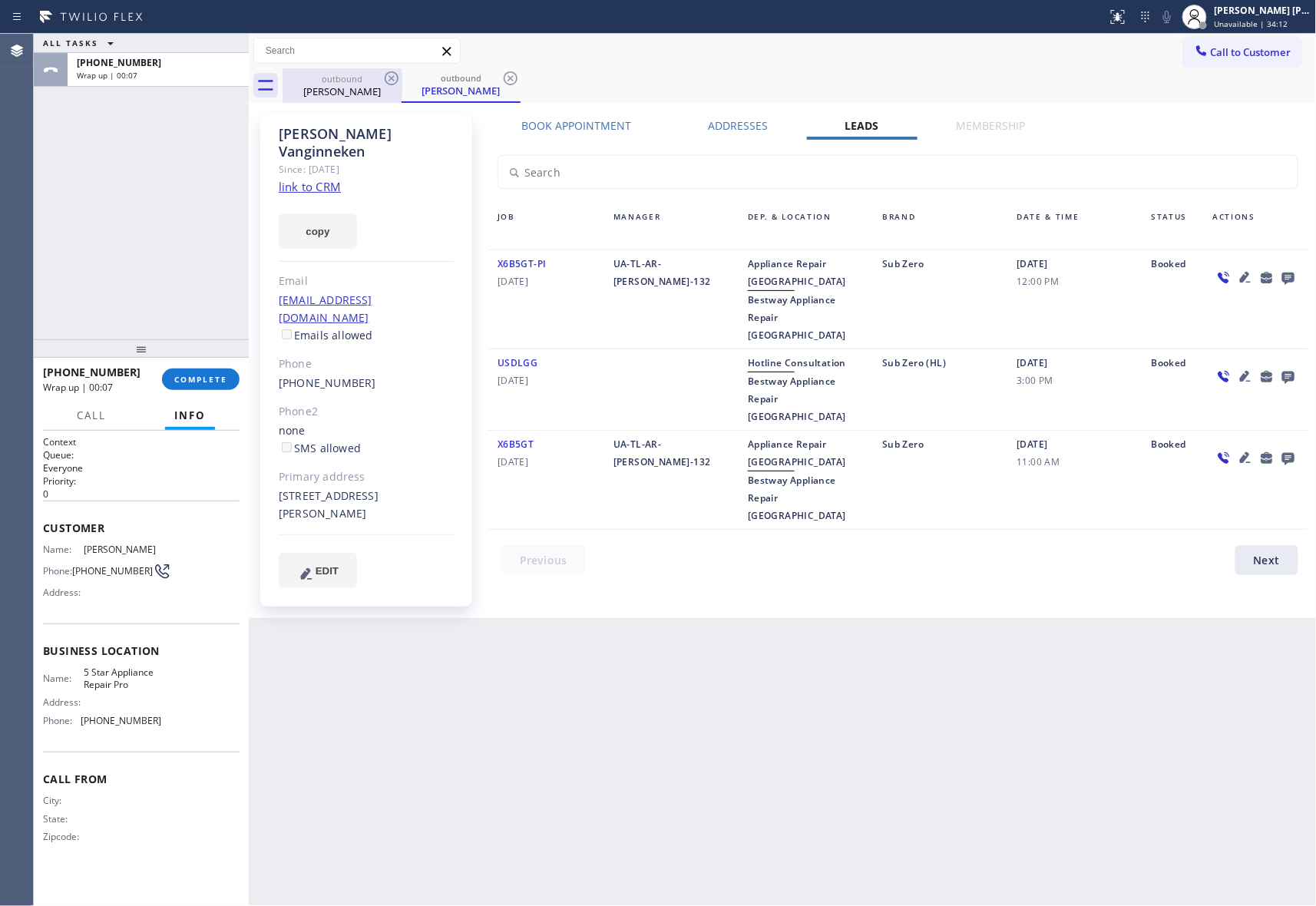
click at [391, 78] on icon at bounding box center [391, 78] width 14 height 14
click at [401, 78] on div "outbound Andreas Vanginneken" at bounding box center [461, 86] width 119 height 35
click at [397, 78] on icon at bounding box center [391, 78] width 14 height 14
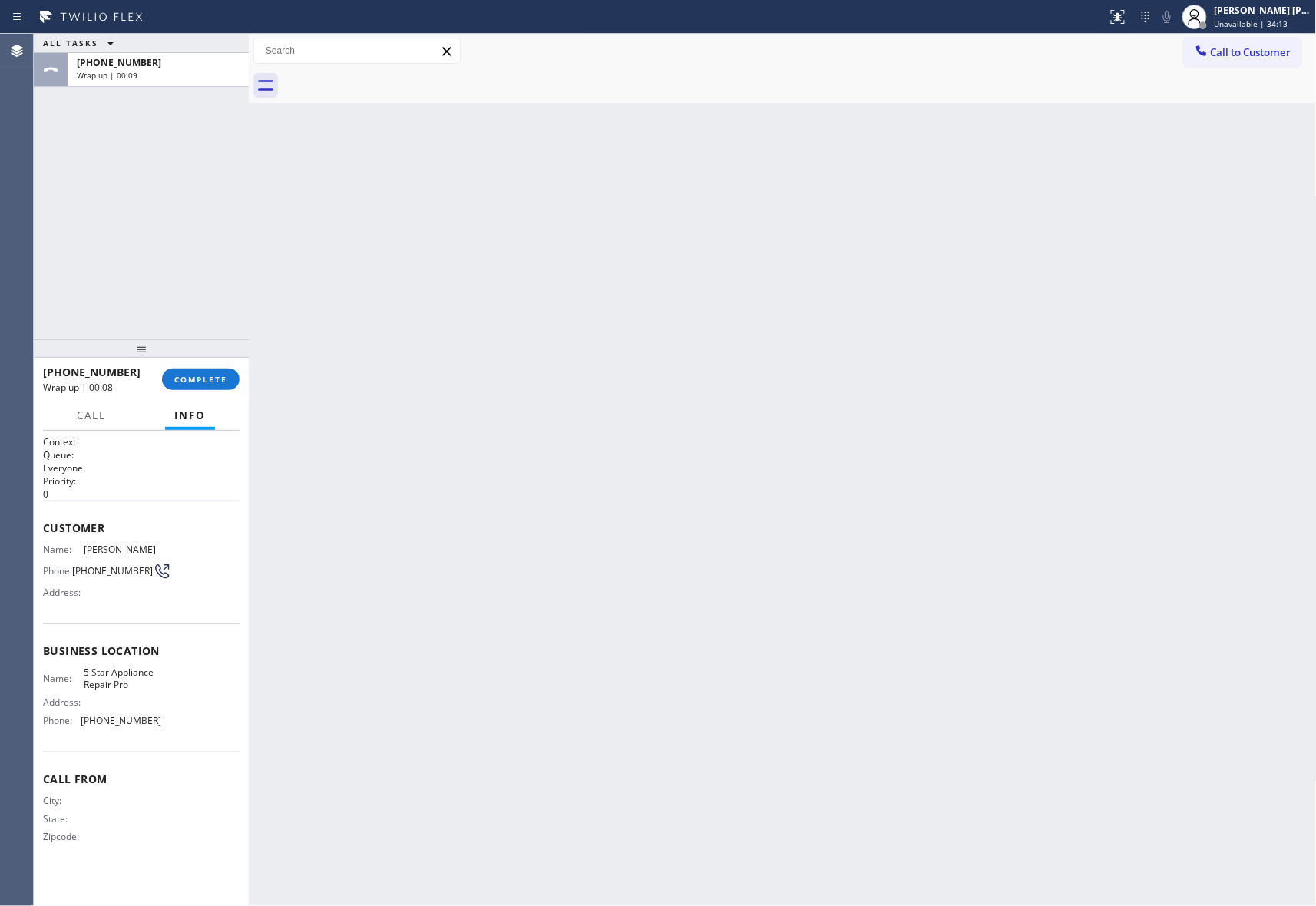
drag, startPoint x: 397, startPoint y: 78, endPoint x: 326, endPoint y: 213, distance: 152.5
click at [395, 78] on div at bounding box center [800, 86] width 1035 height 35
click at [216, 374] on span "COMPLETE" at bounding box center [201, 379] width 53 height 11
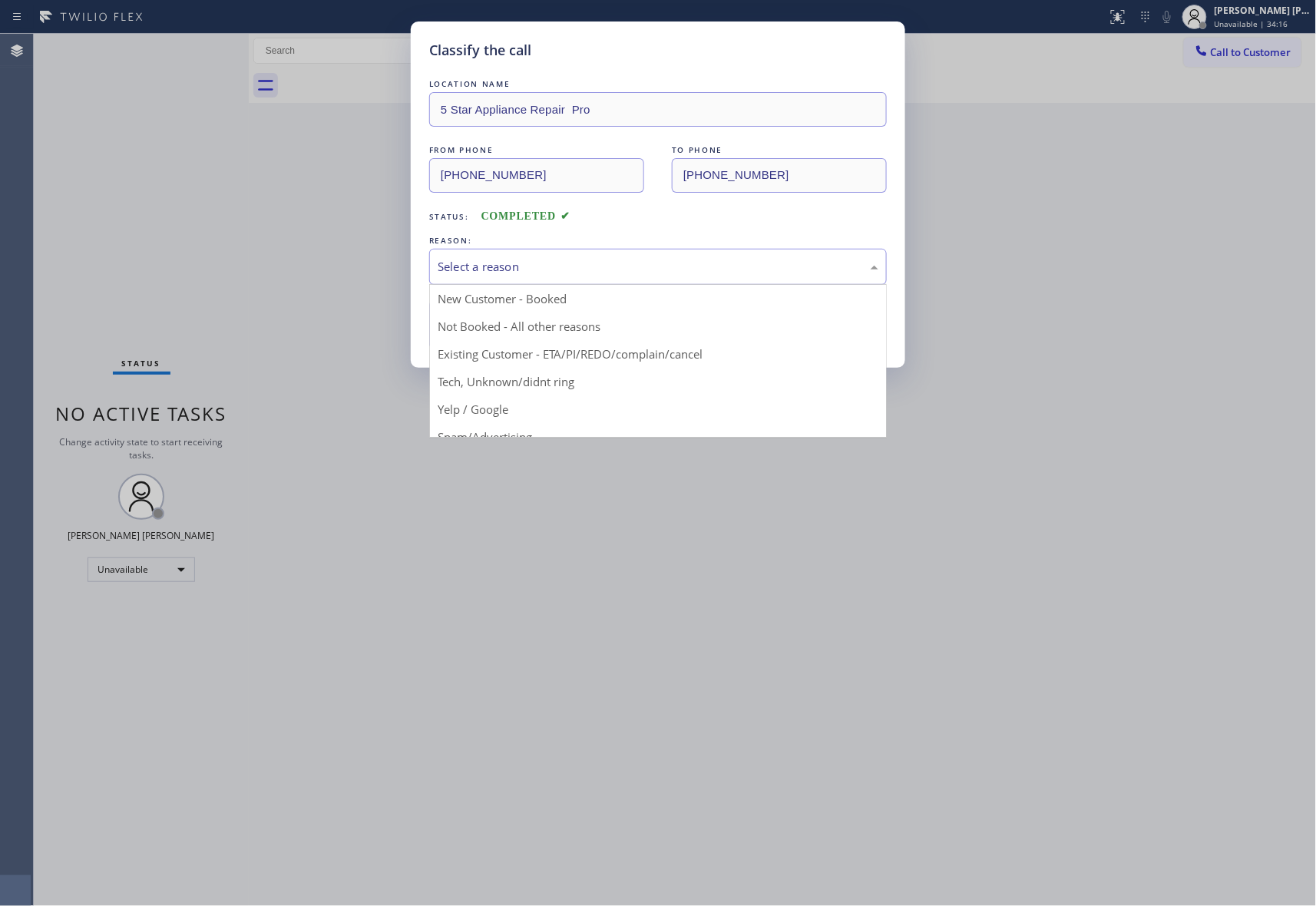
click at [649, 271] on div "Select a reason" at bounding box center [658, 267] width 441 height 18
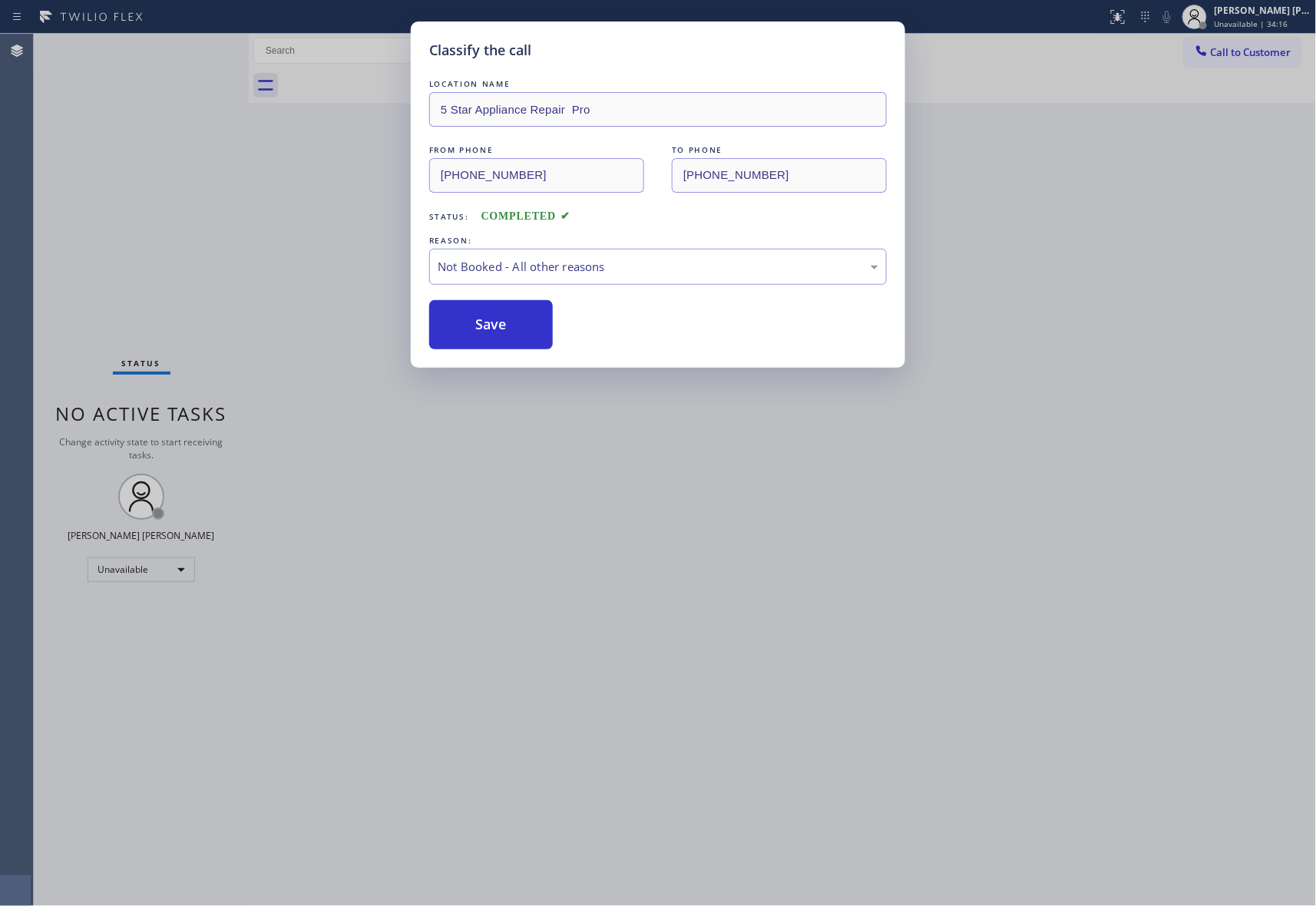
click at [482, 323] on button "Save" at bounding box center [491, 325] width 124 height 49
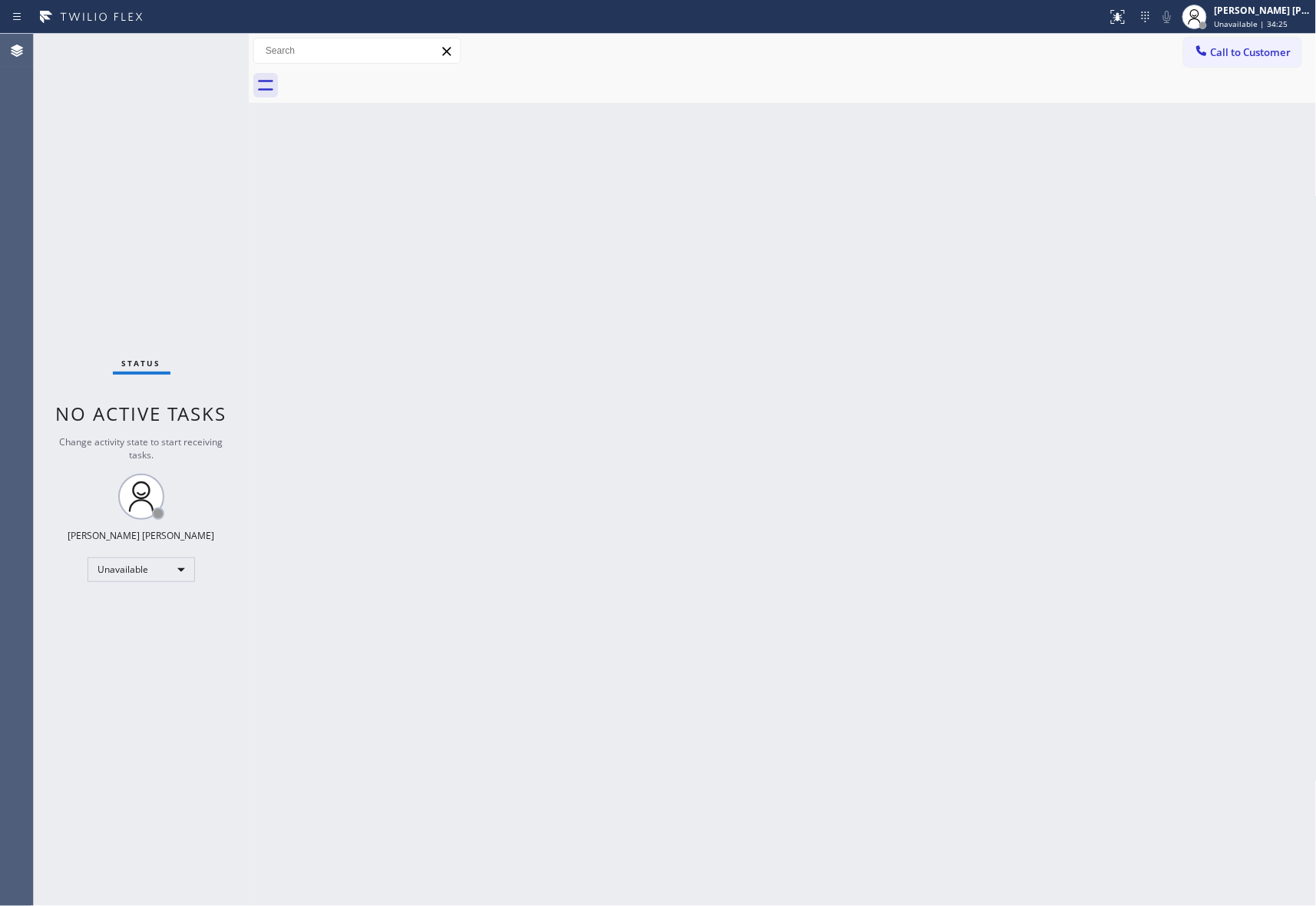
click at [1264, 46] on span "Call to Customer" at bounding box center [1251, 52] width 80 height 14
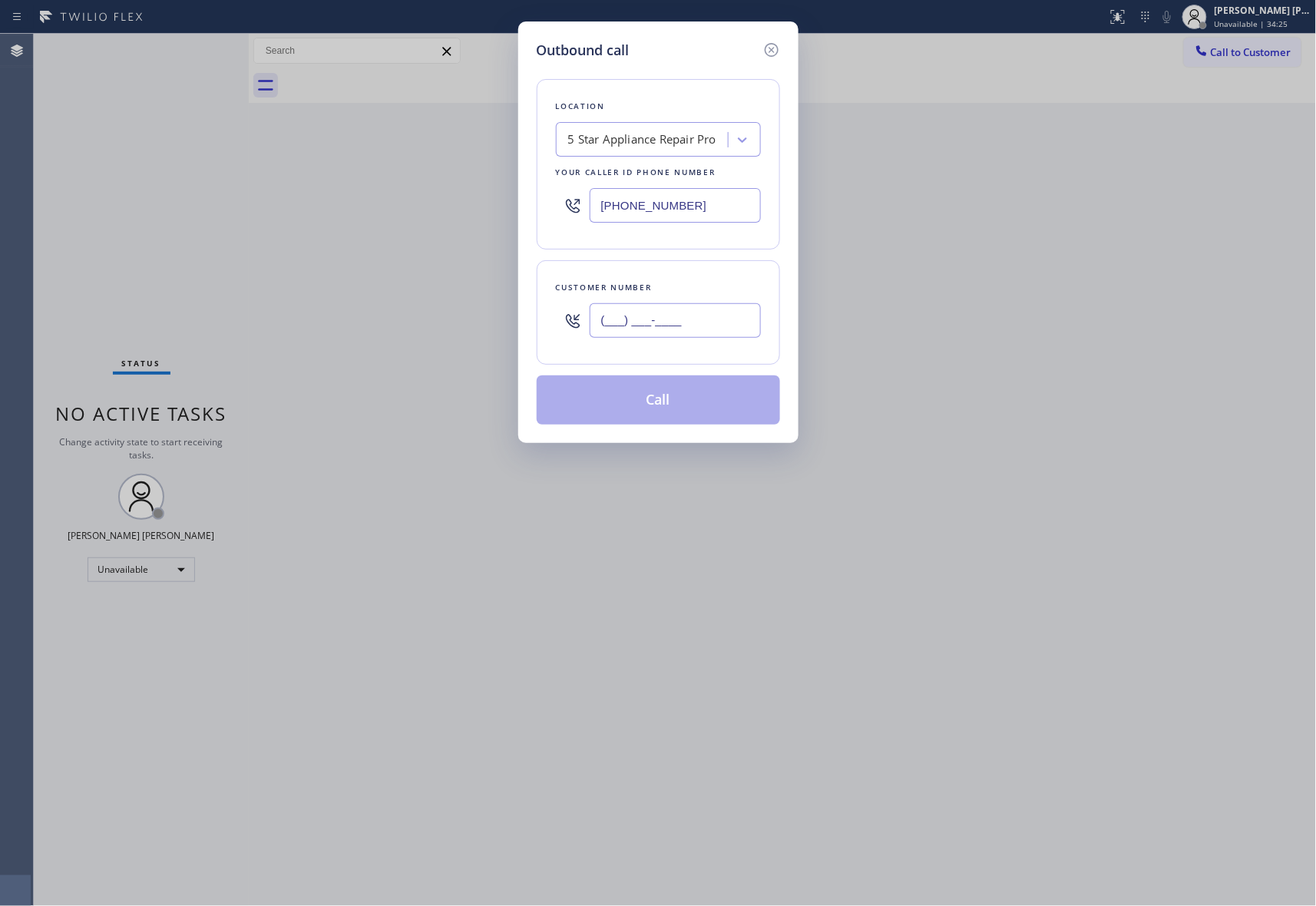
click at [706, 329] on input "(___) ___-____" at bounding box center [675, 320] width 171 height 35
paste input "818) 877-6892"
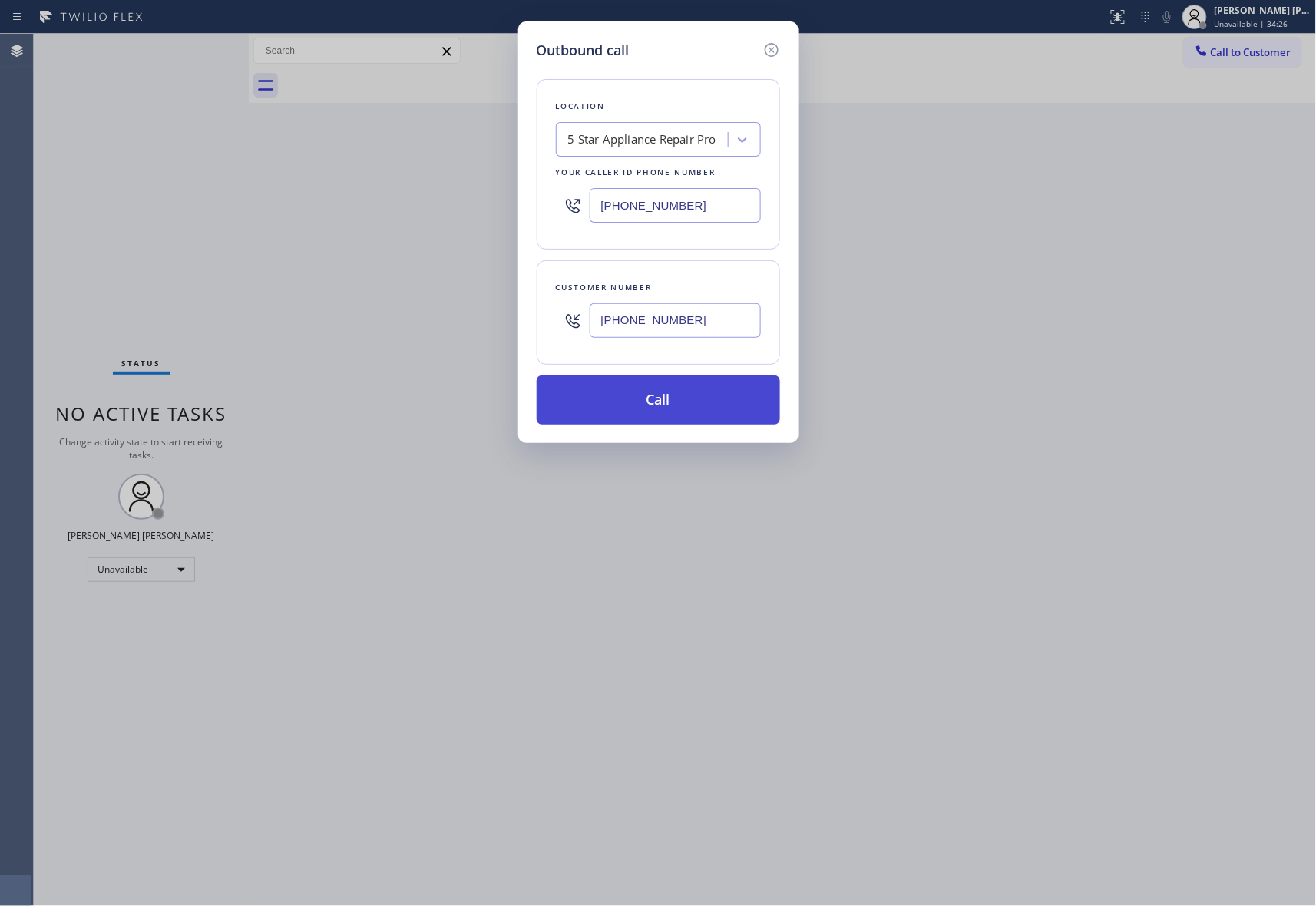
type input "(818) 877-6892"
click at [687, 400] on button "Call" at bounding box center [658, 400] width 243 height 49
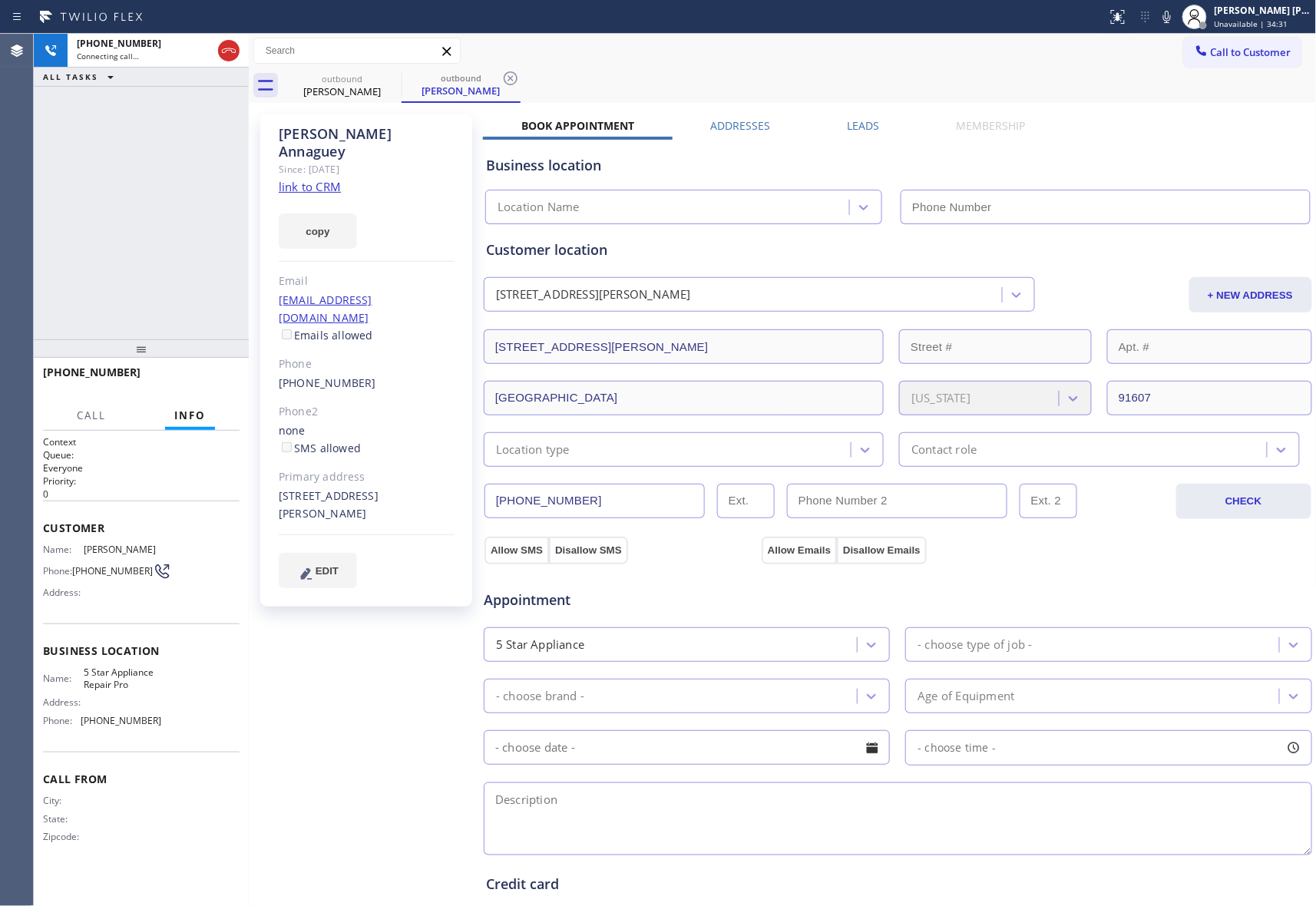
type input "[PHONE_NUMBER]"
click at [863, 124] on label "Leads" at bounding box center [864, 125] width 32 height 14
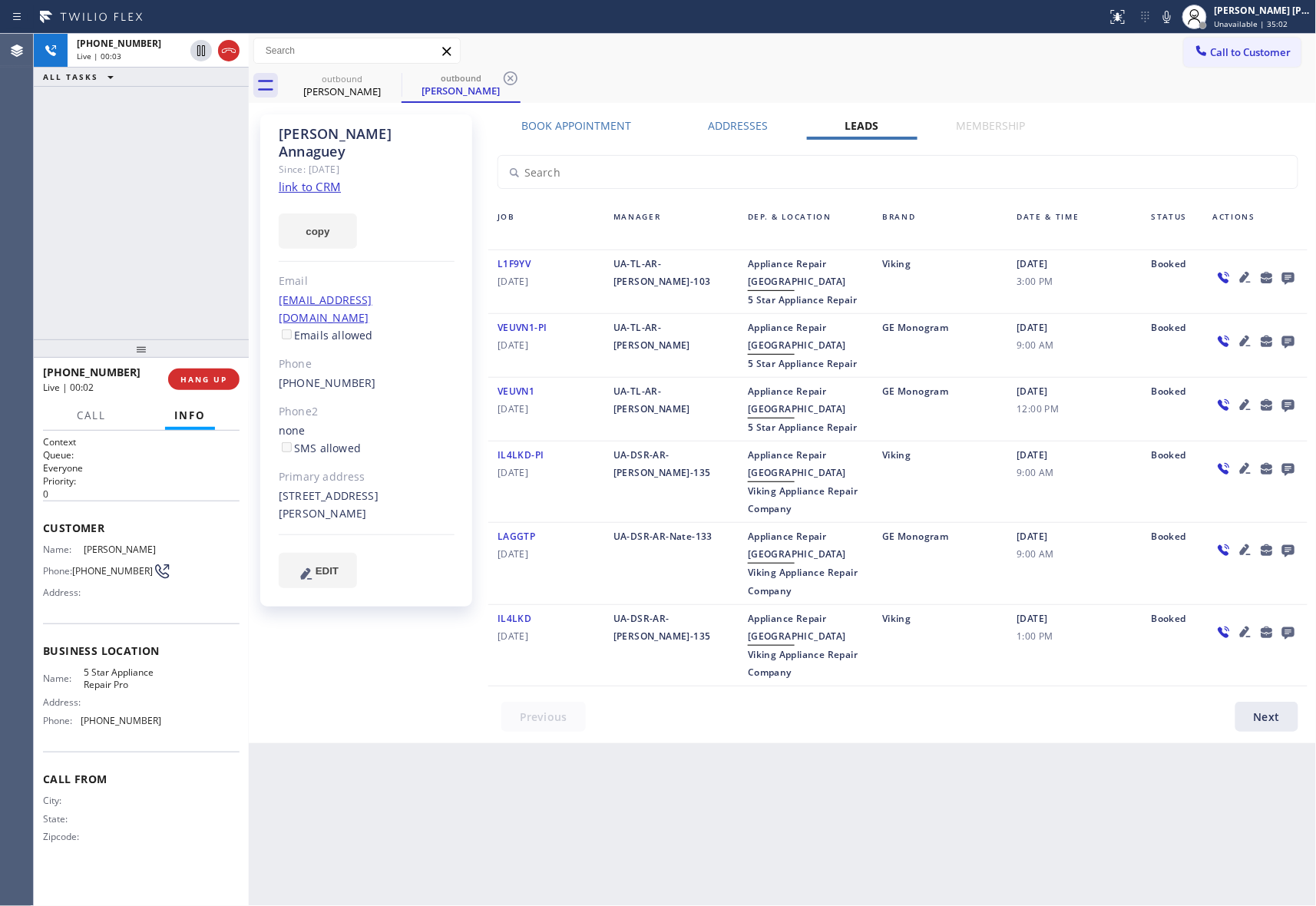
click at [1285, 275] on icon at bounding box center [1288, 279] width 13 height 13
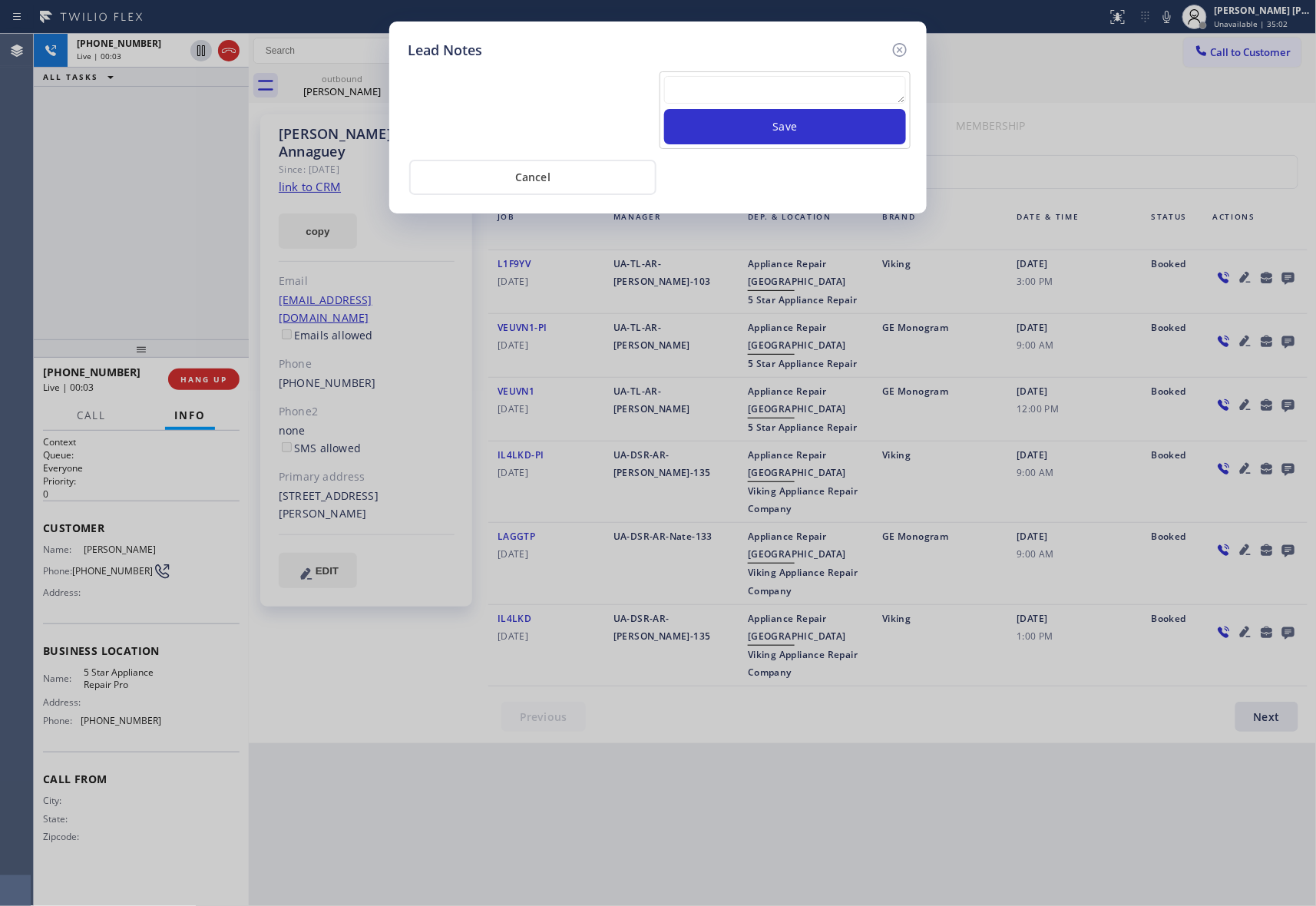
click at [774, 100] on textarea at bounding box center [785, 90] width 242 height 28
paste textarea "VM | please transfer if cx calls back"
type textarea "VM | please transfer if cx calls back"
click at [811, 133] on button "Save" at bounding box center [785, 127] width 242 height 36
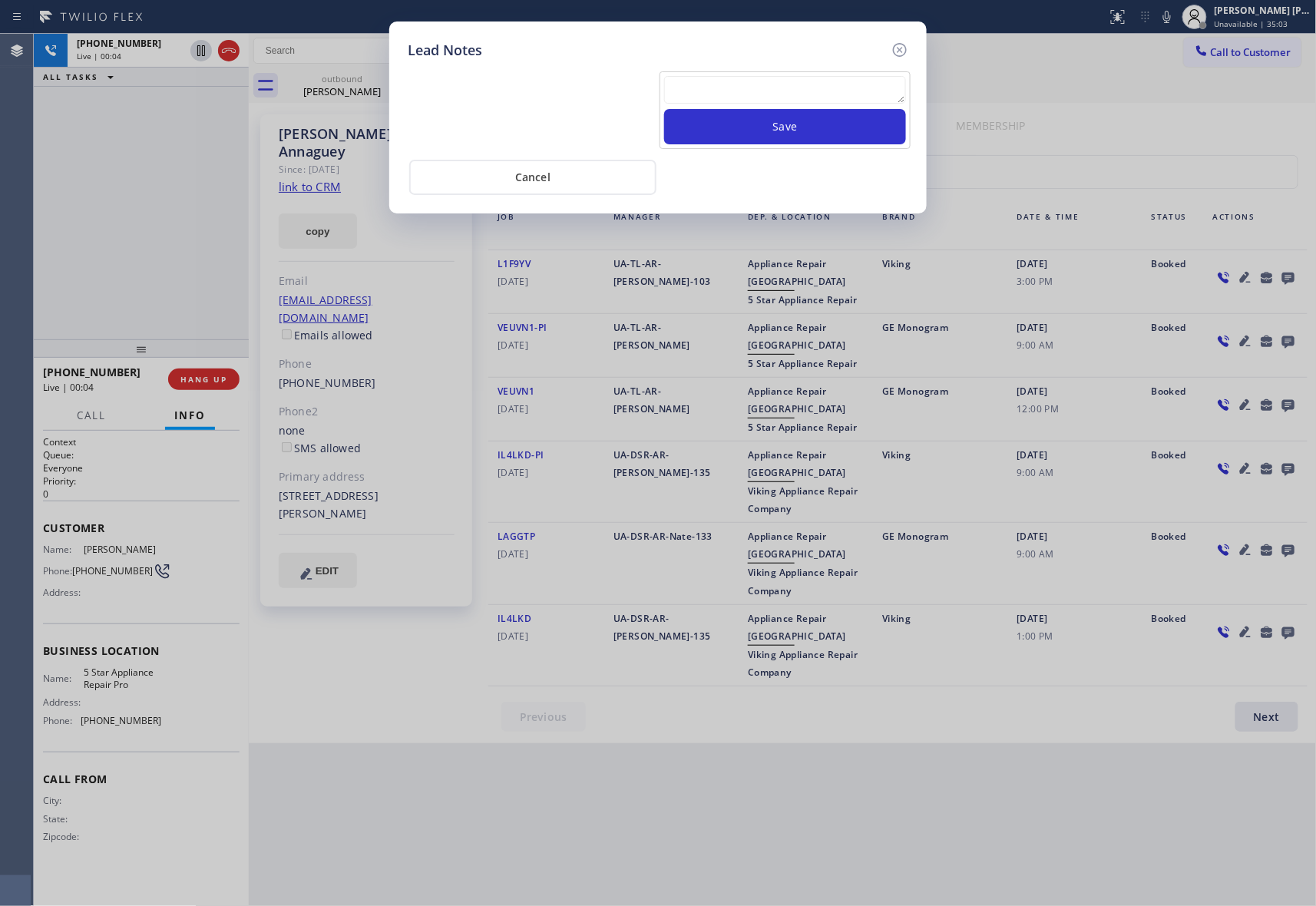
scroll to position [0, 0]
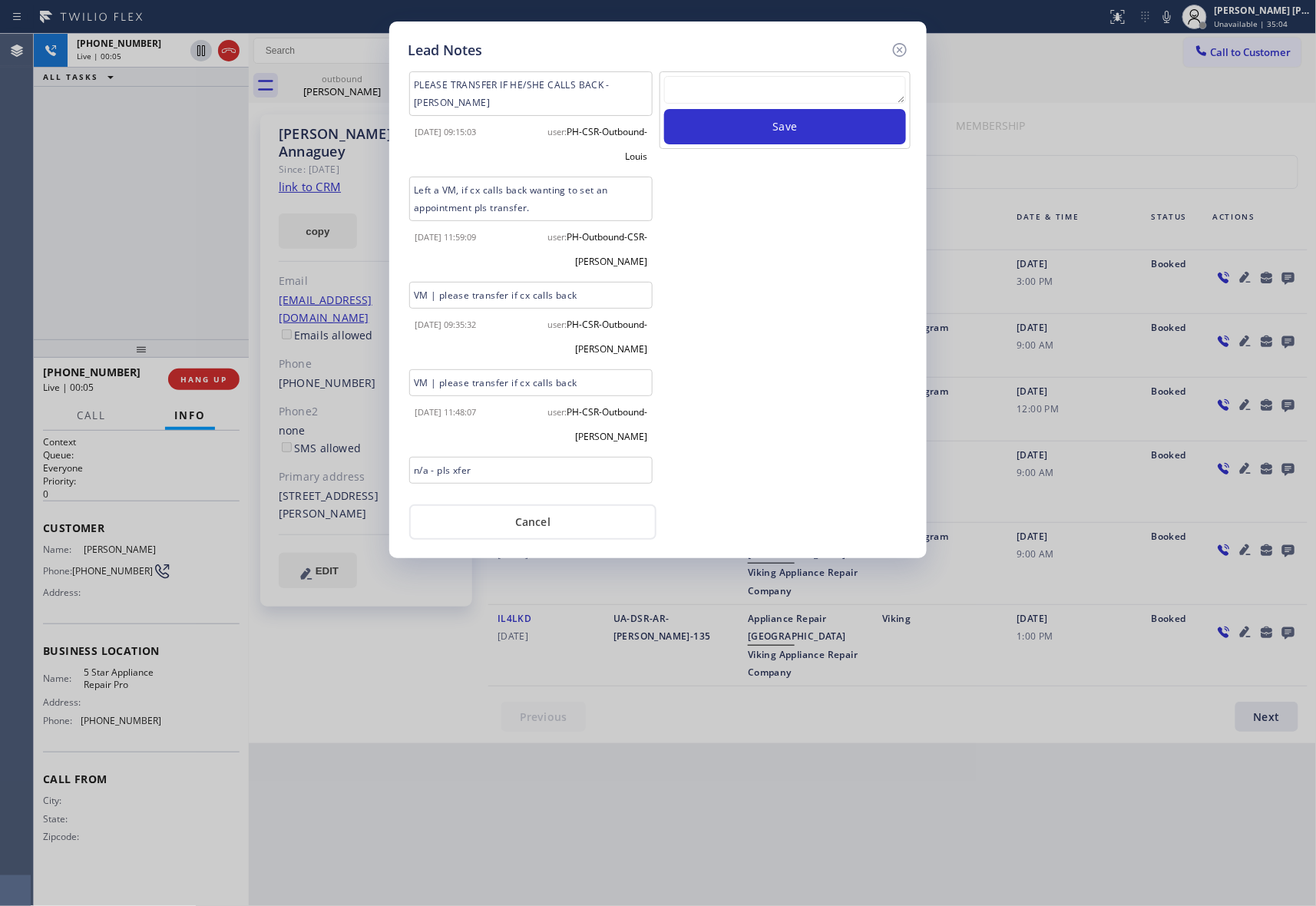
click at [903, 43] on icon at bounding box center [900, 50] width 19 height 19
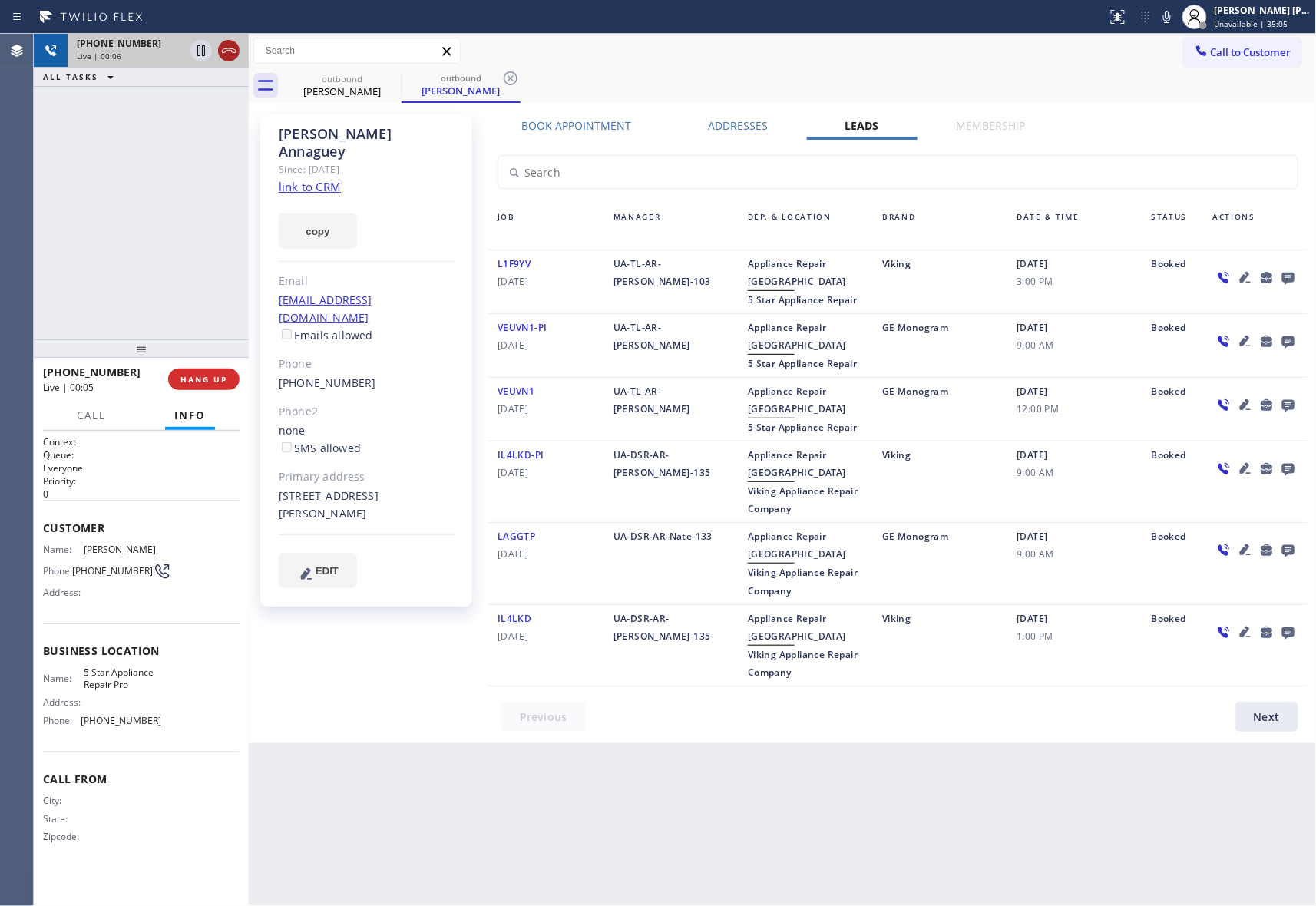
click at [231, 52] on icon at bounding box center [229, 51] width 19 height 19
click at [209, 381] on span "COMPLETE" at bounding box center [201, 379] width 53 height 11
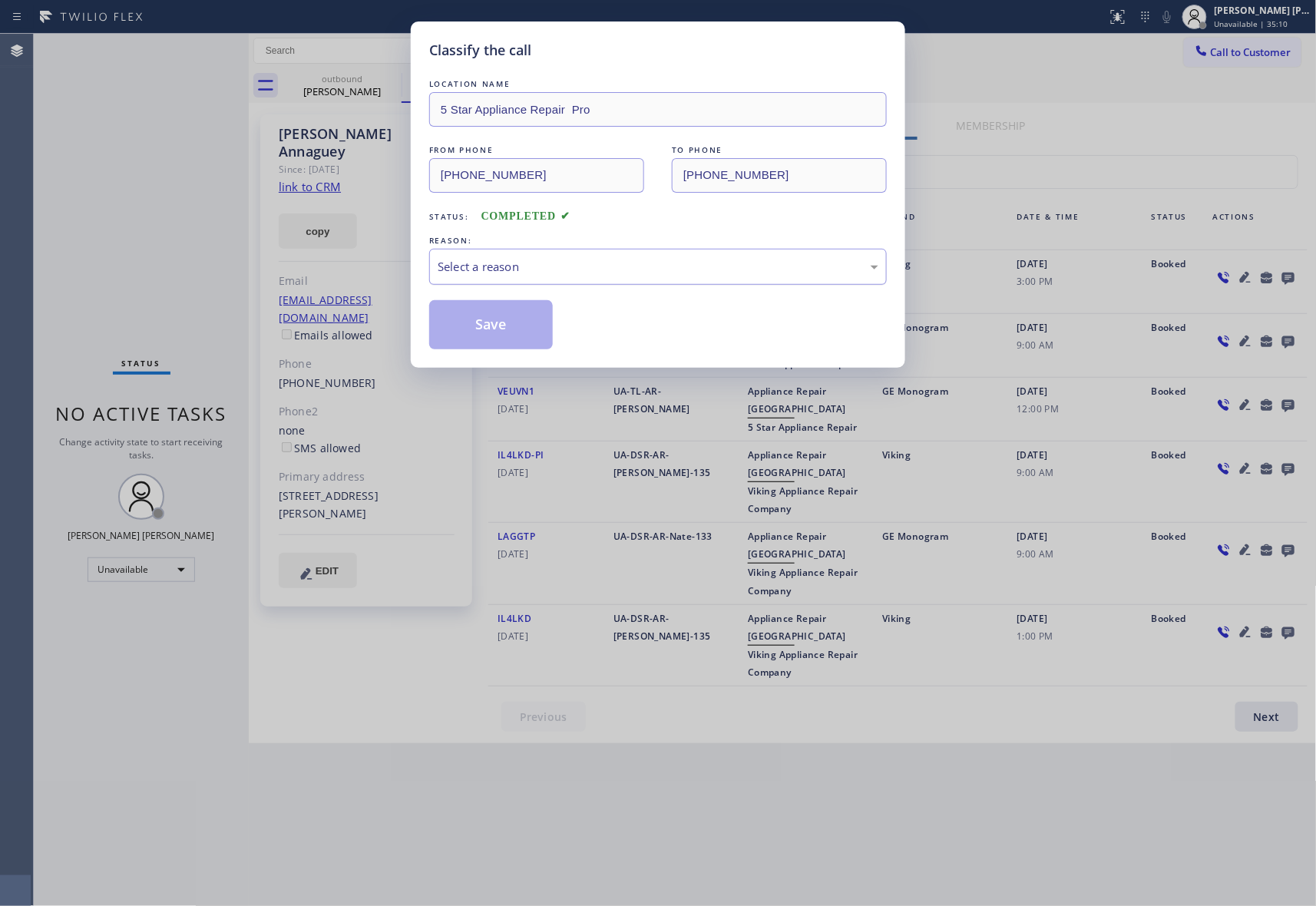
click at [605, 275] on div "Select a reason" at bounding box center [658, 267] width 441 height 18
click at [492, 327] on button "Save" at bounding box center [491, 325] width 124 height 49
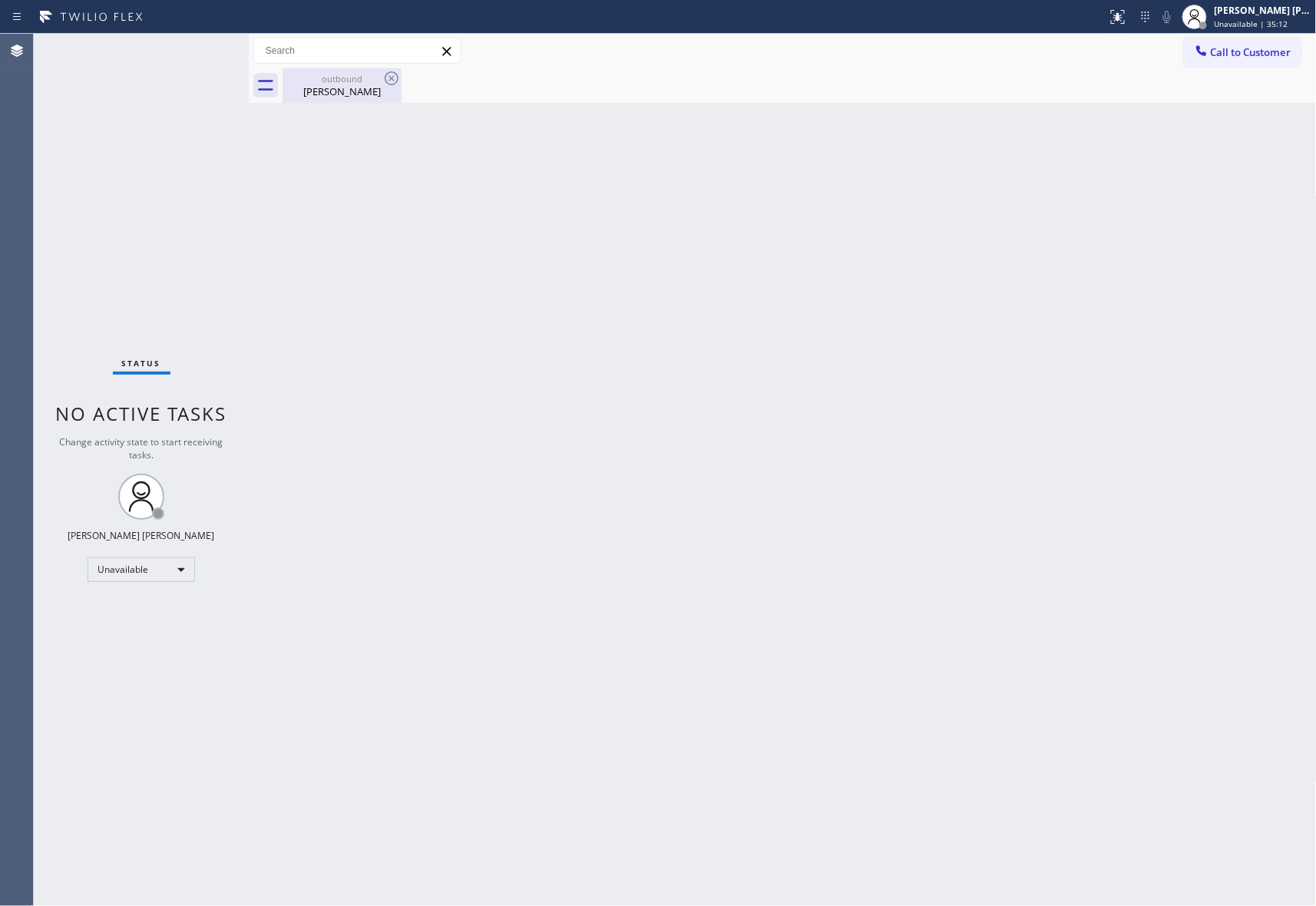
click at [361, 85] on div "Maribeth Annaguey" at bounding box center [342, 91] width 116 height 14
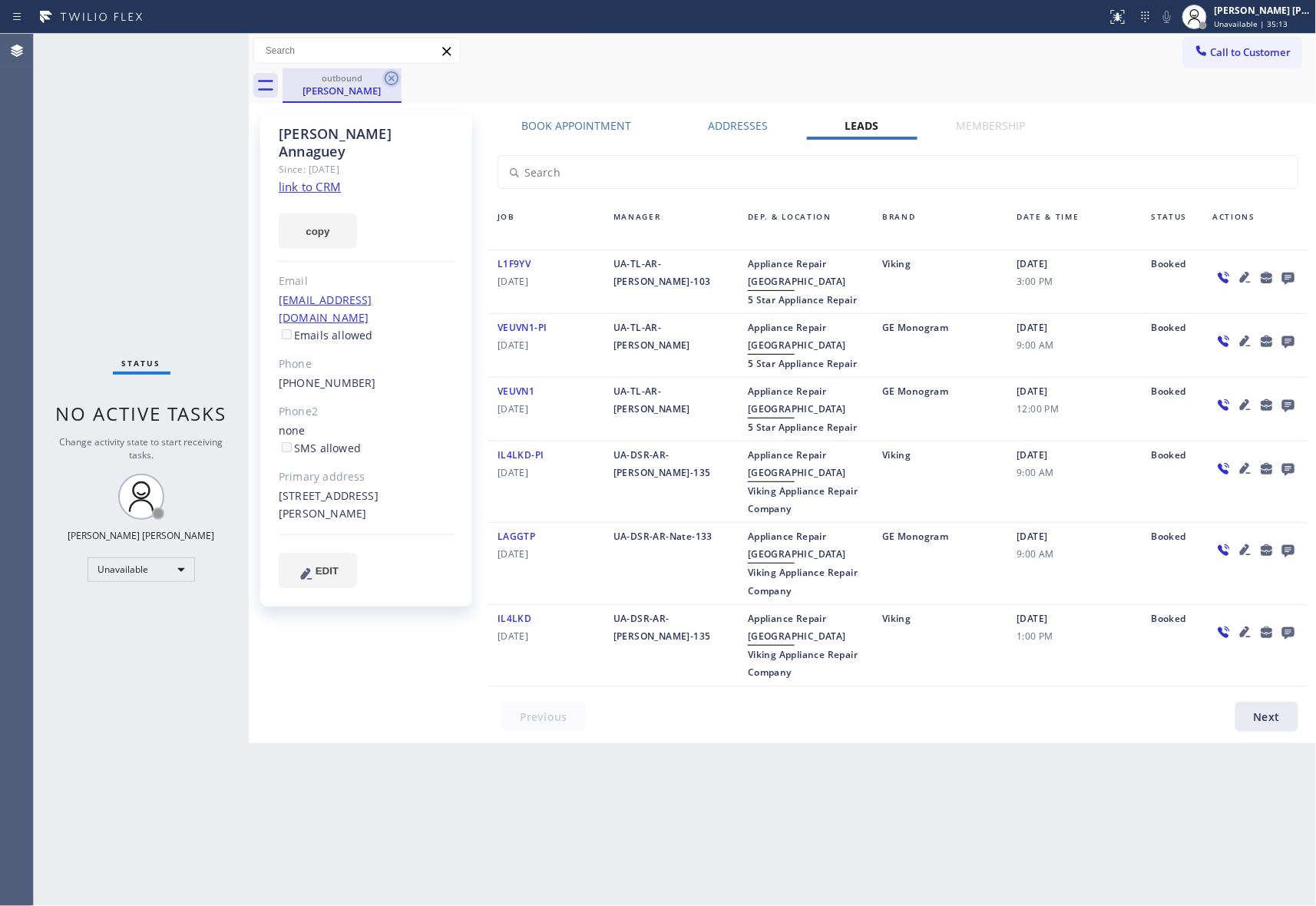
click at [389, 81] on icon at bounding box center [392, 79] width 19 height 19
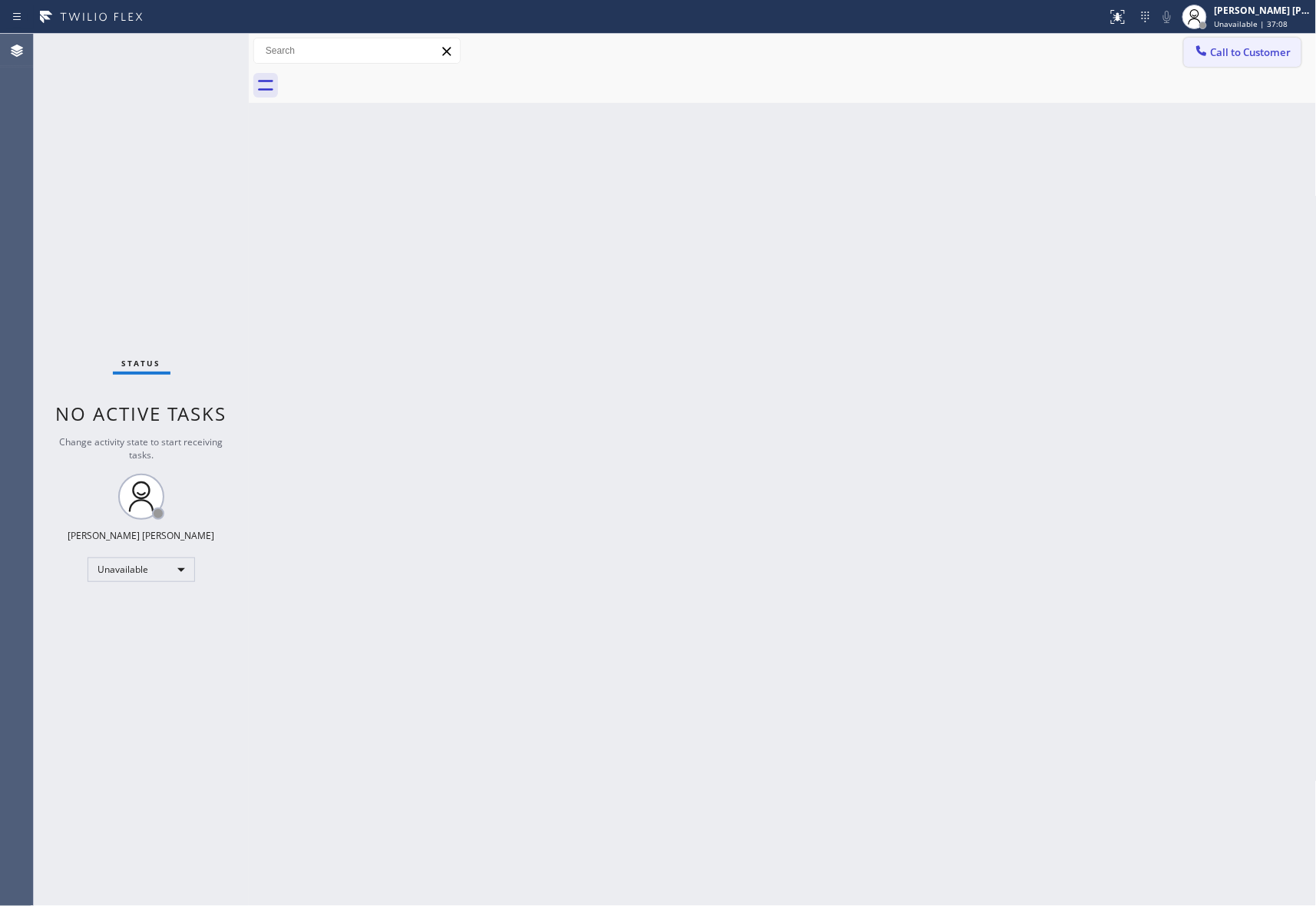
click at [1255, 59] on button "Call to Customer" at bounding box center [1242, 52] width 118 height 29
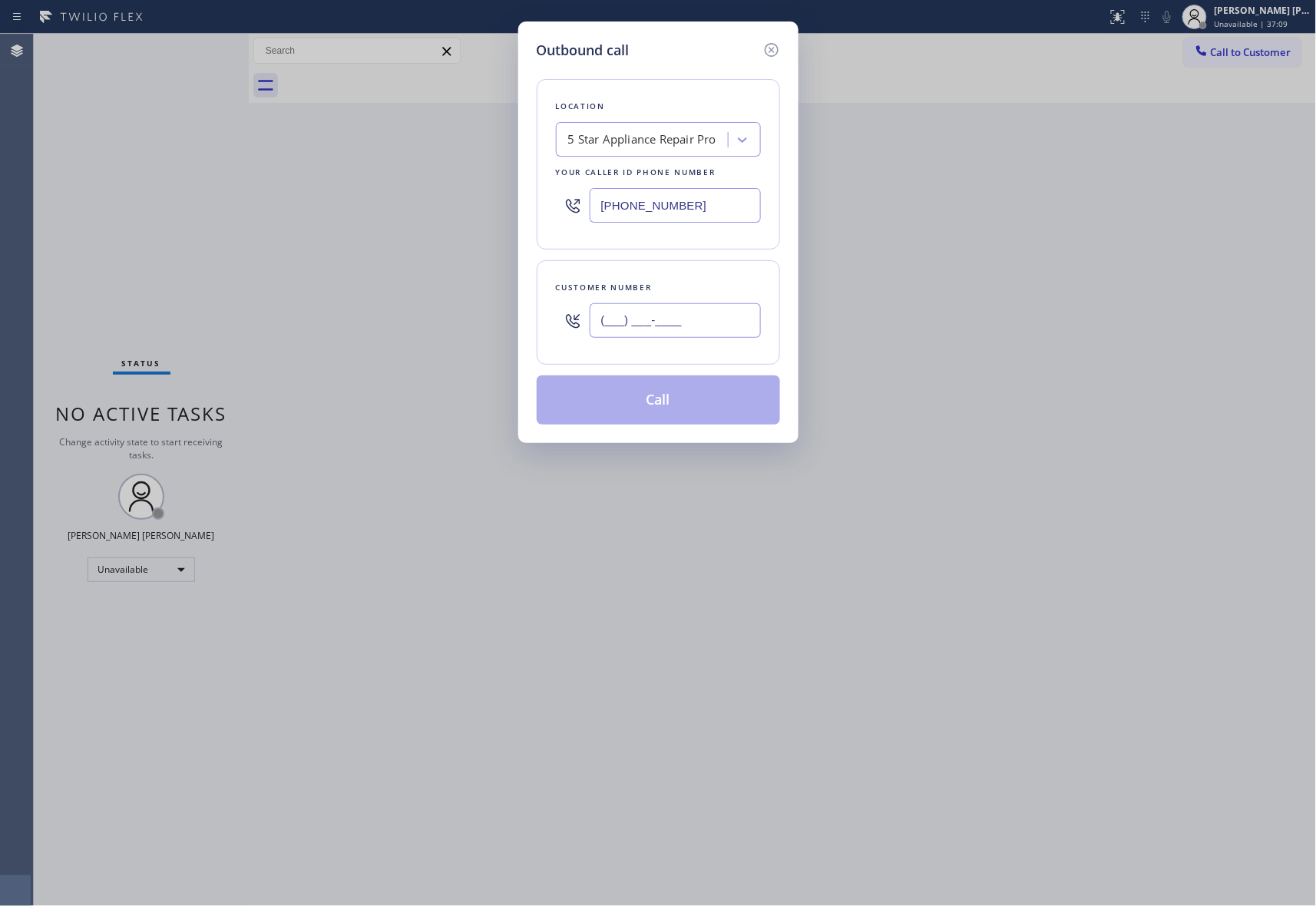
click at [726, 321] on input "(___) ___-____" at bounding box center [675, 320] width 171 height 35
paste input "323) 420-4234"
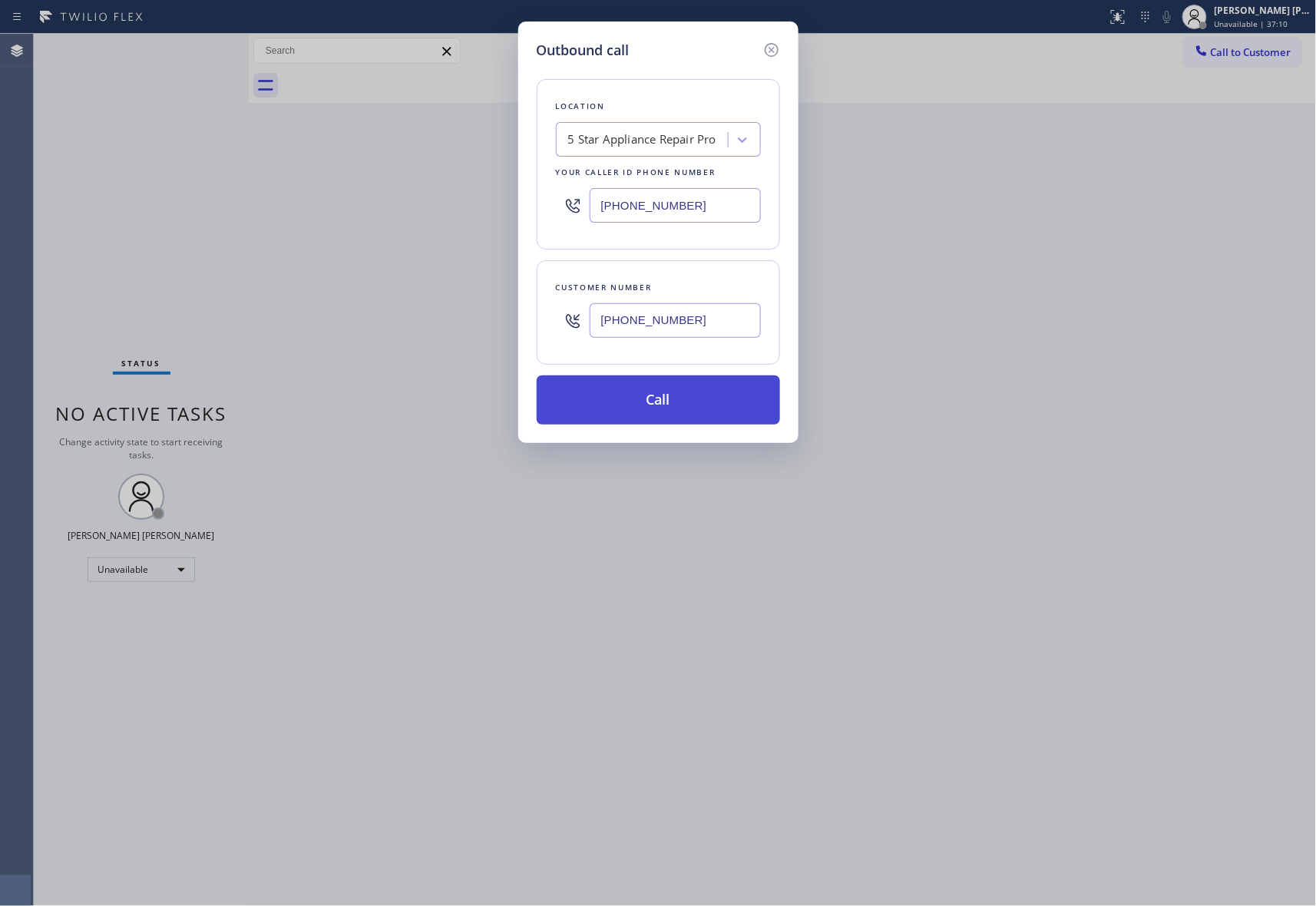
type input "(323) 420-4234"
click at [676, 401] on button "Call" at bounding box center [658, 400] width 243 height 49
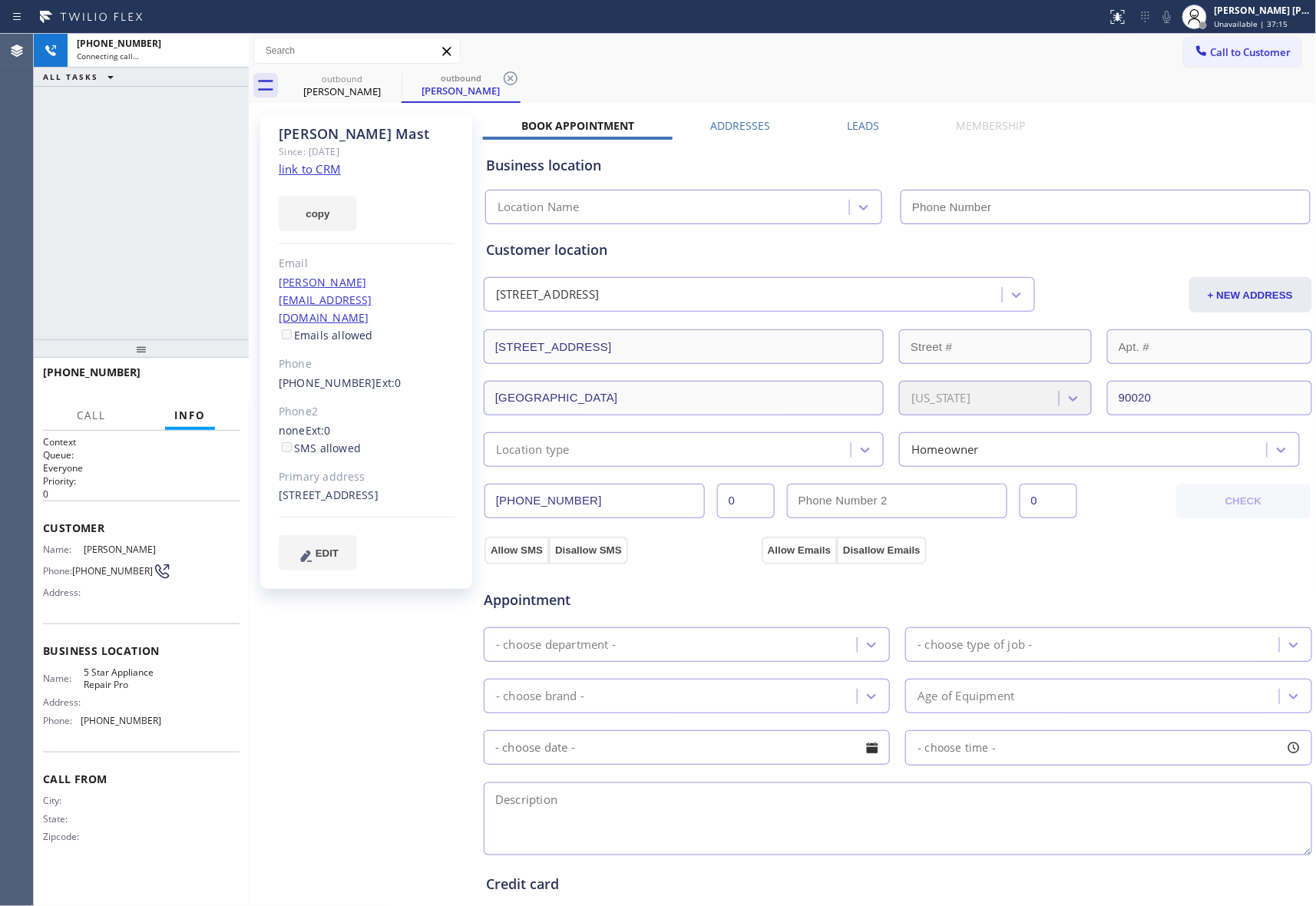
type input "[PHONE_NUMBER]"
click at [196, 374] on span "HANG UP" at bounding box center [203, 379] width 47 height 11
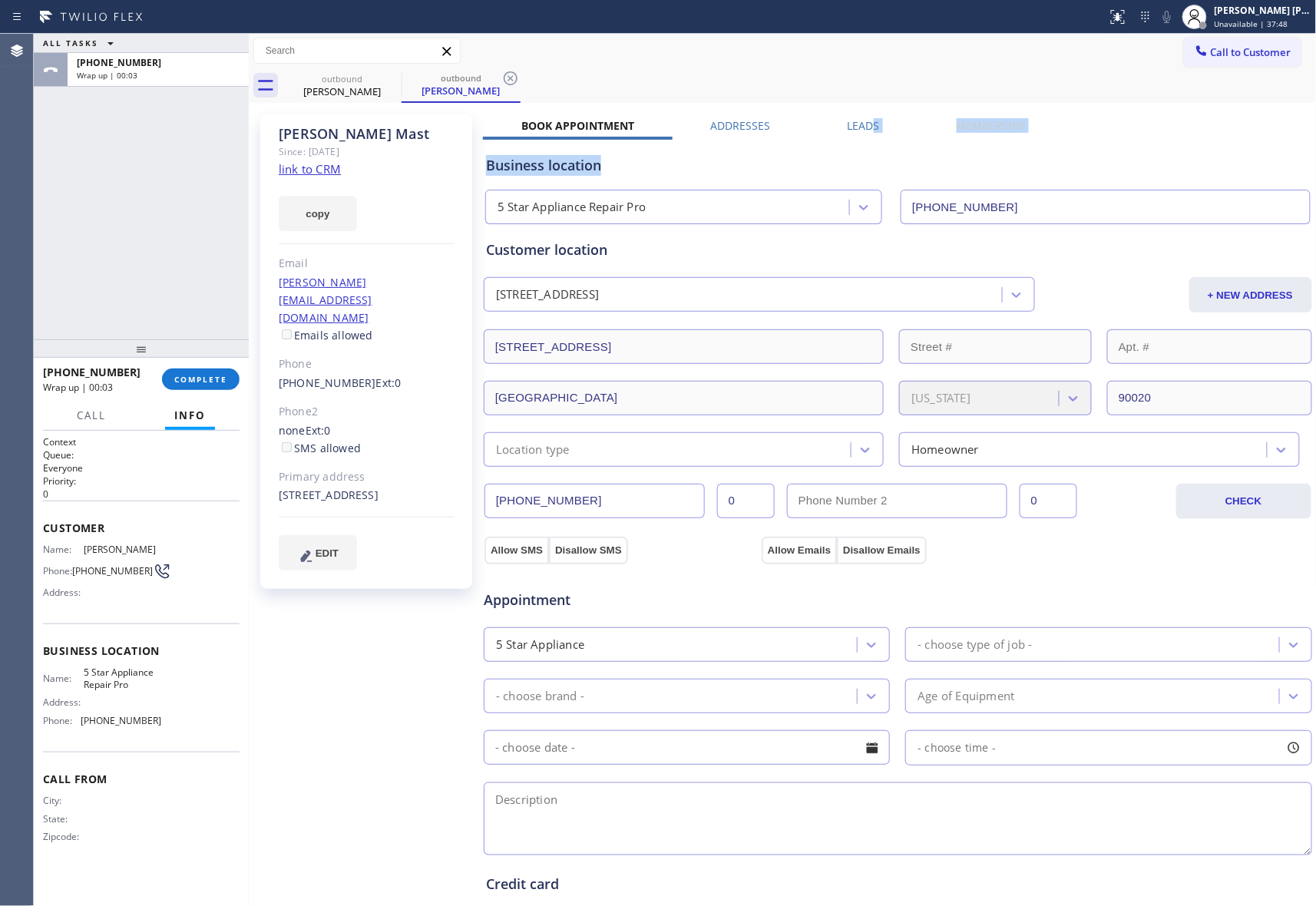
drag, startPoint x: 882, startPoint y: 135, endPoint x: 831, endPoint y: 144, distance: 51.8
click at [864, 121] on div "Book Appointment Addresses Leads Membership Business location 5 Star Appliance …" at bounding box center [898, 626] width 830 height 1014
click at [860, 124] on label "Leads" at bounding box center [864, 125] width 32 height 14
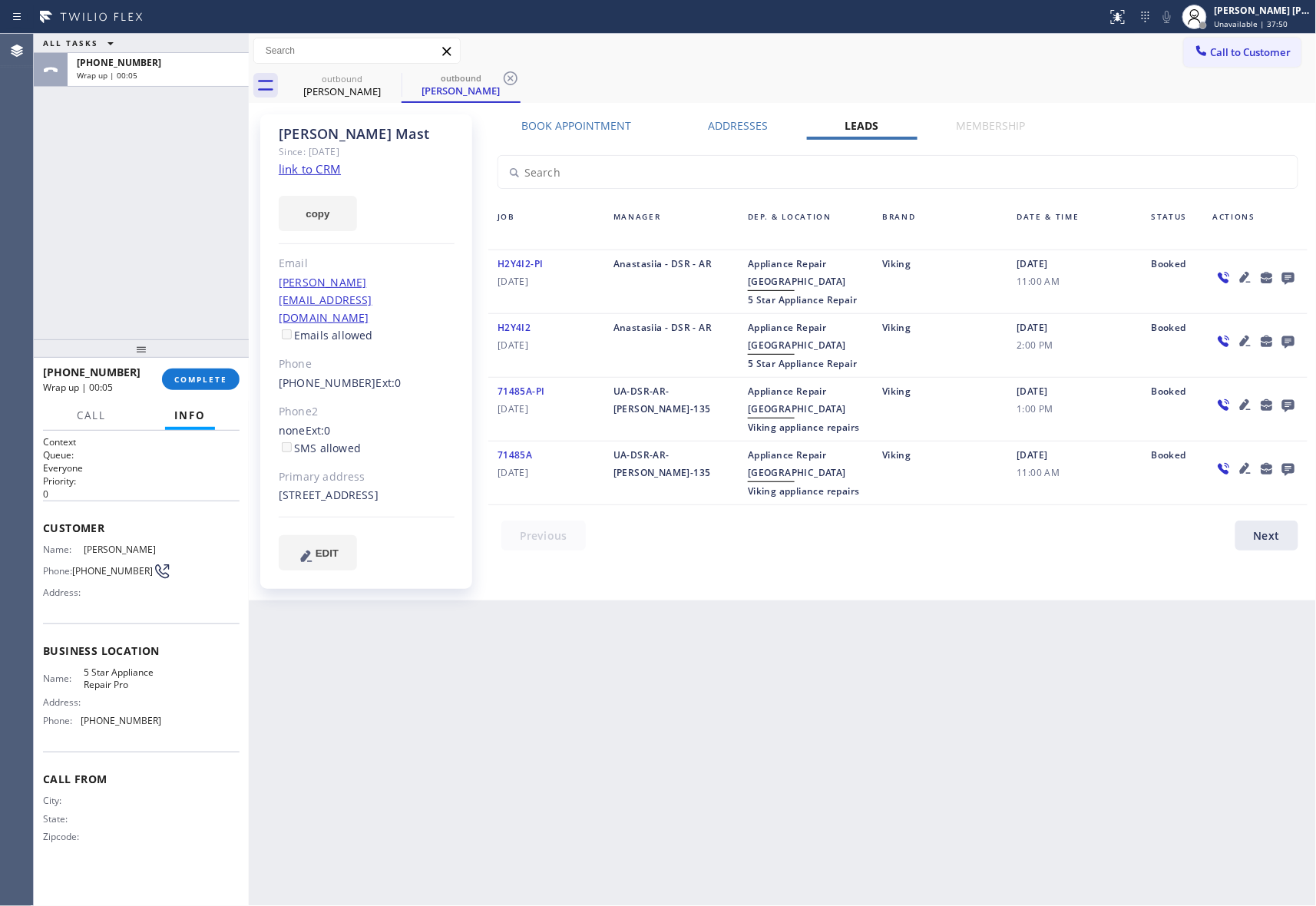
click at [1285, 273] on icon at bounding box center [1288, 279] width 13 height 13
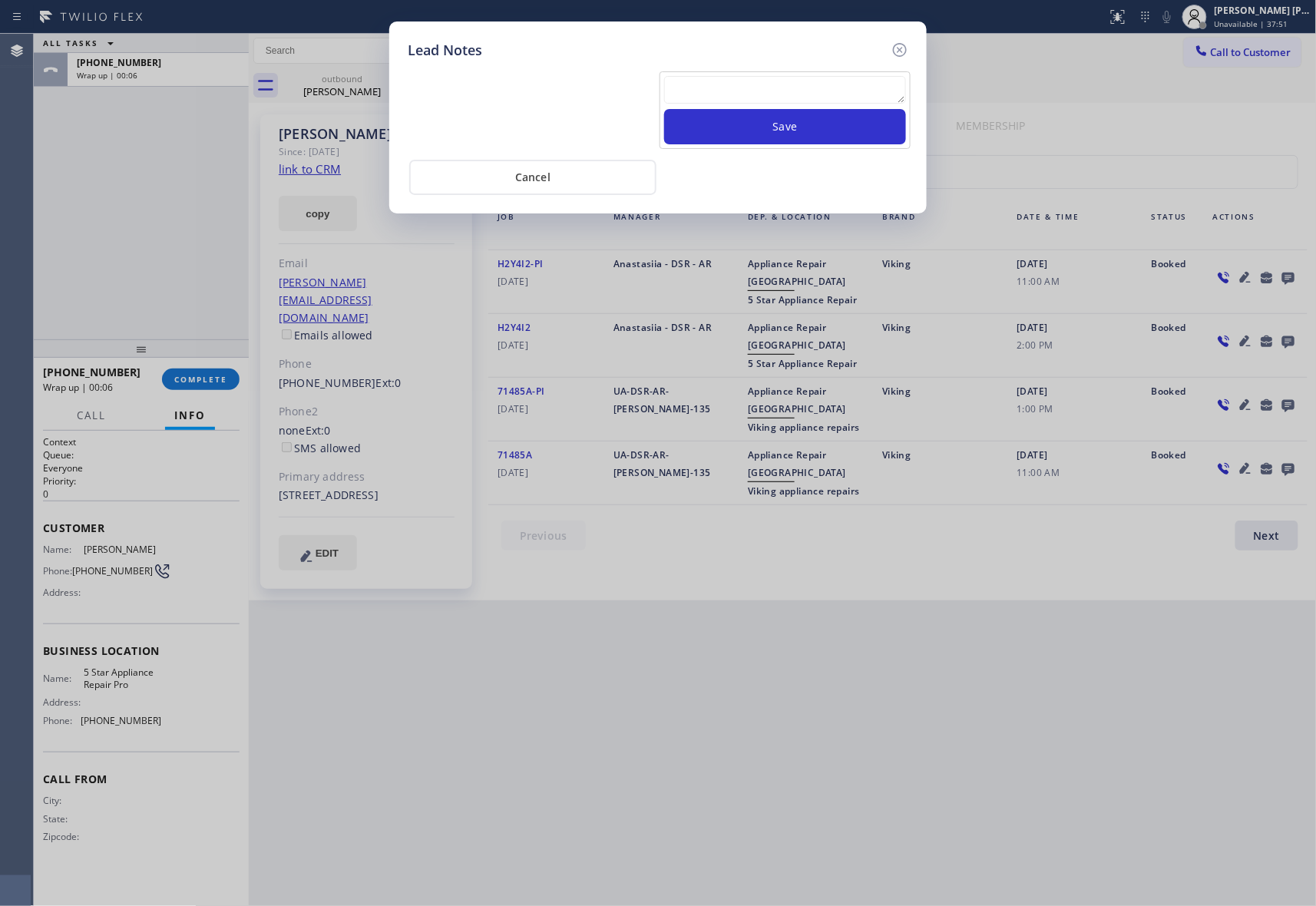
click at [747, 90] on textarea at bounding box center [785, 90] width 242 height 28
paste textarea "VM | please transfer if cx calls back"
type textarea "VM | please transfer if cx calls back"
click at [746, 124] on button "Save" at bounding box center [785, 127] width 242 height 36
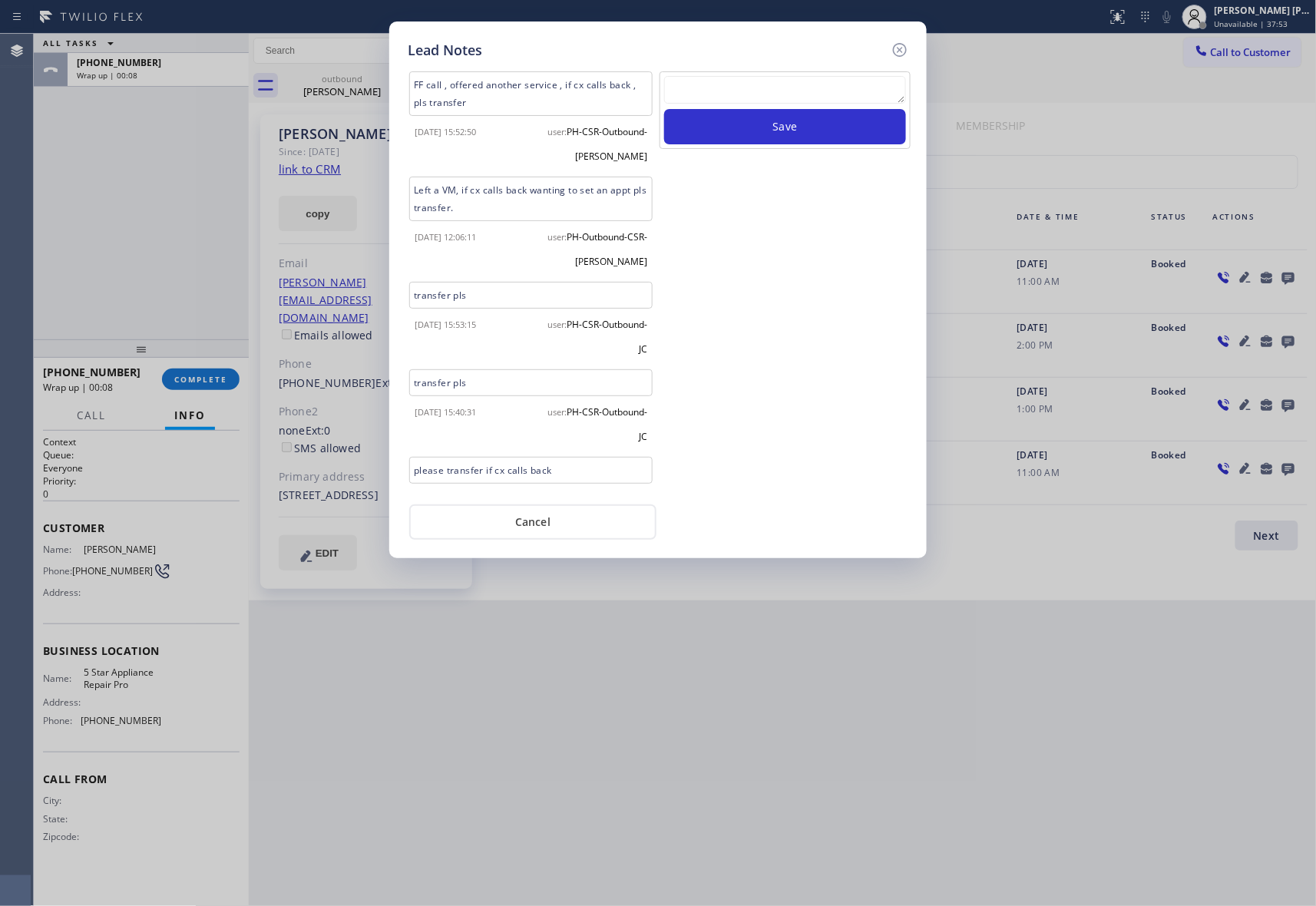
drag, startPoint x: 900, startPoint y: 47, endPoint x: 533, endPoint y: 89, distance: 369.4
click at [900, 47] on icon at bounding box center [900, 50] width 19 height 19
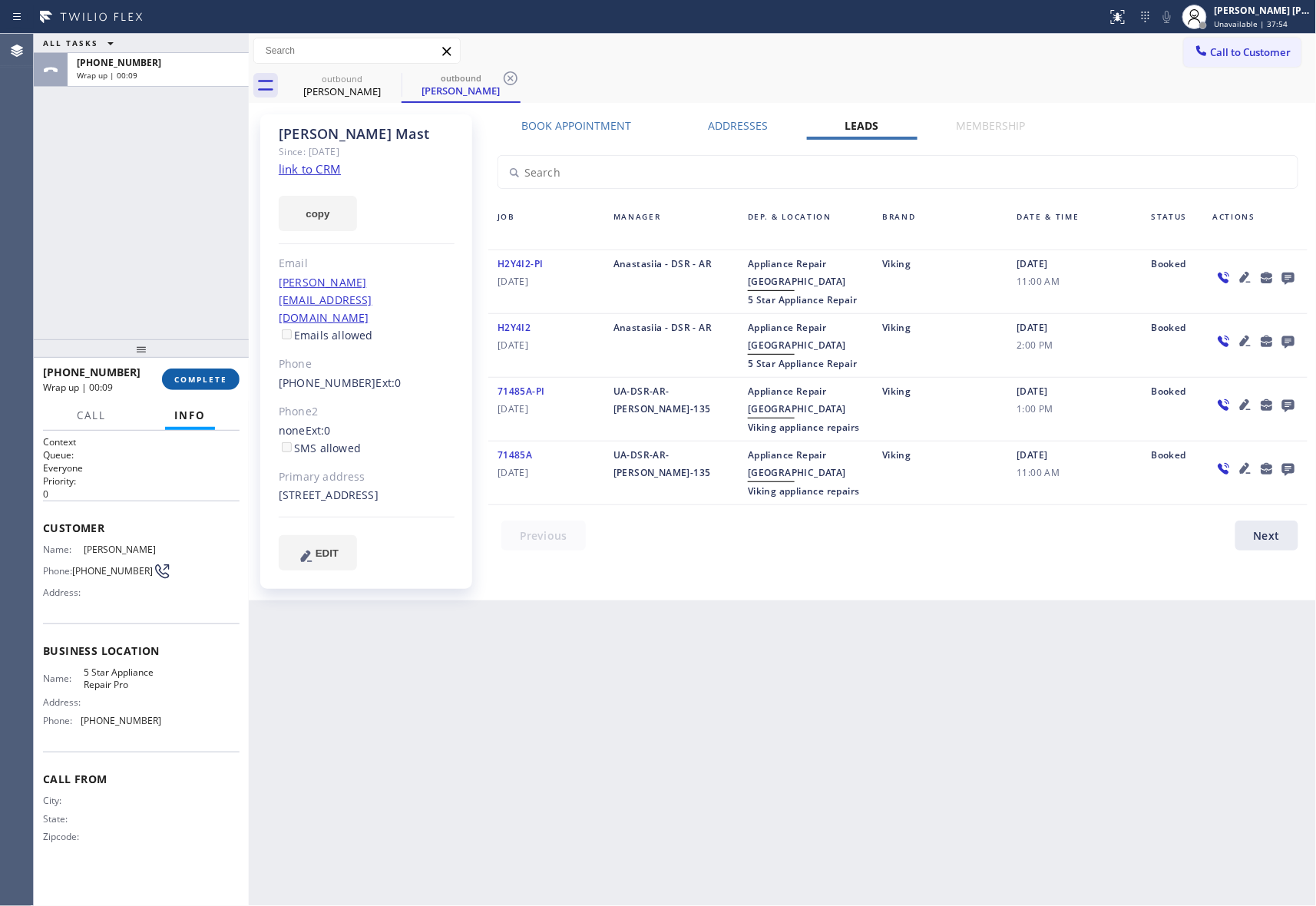
click at [209, 375] on span "COMPLETE" at bounding box center [201, 379] width 53 height 11
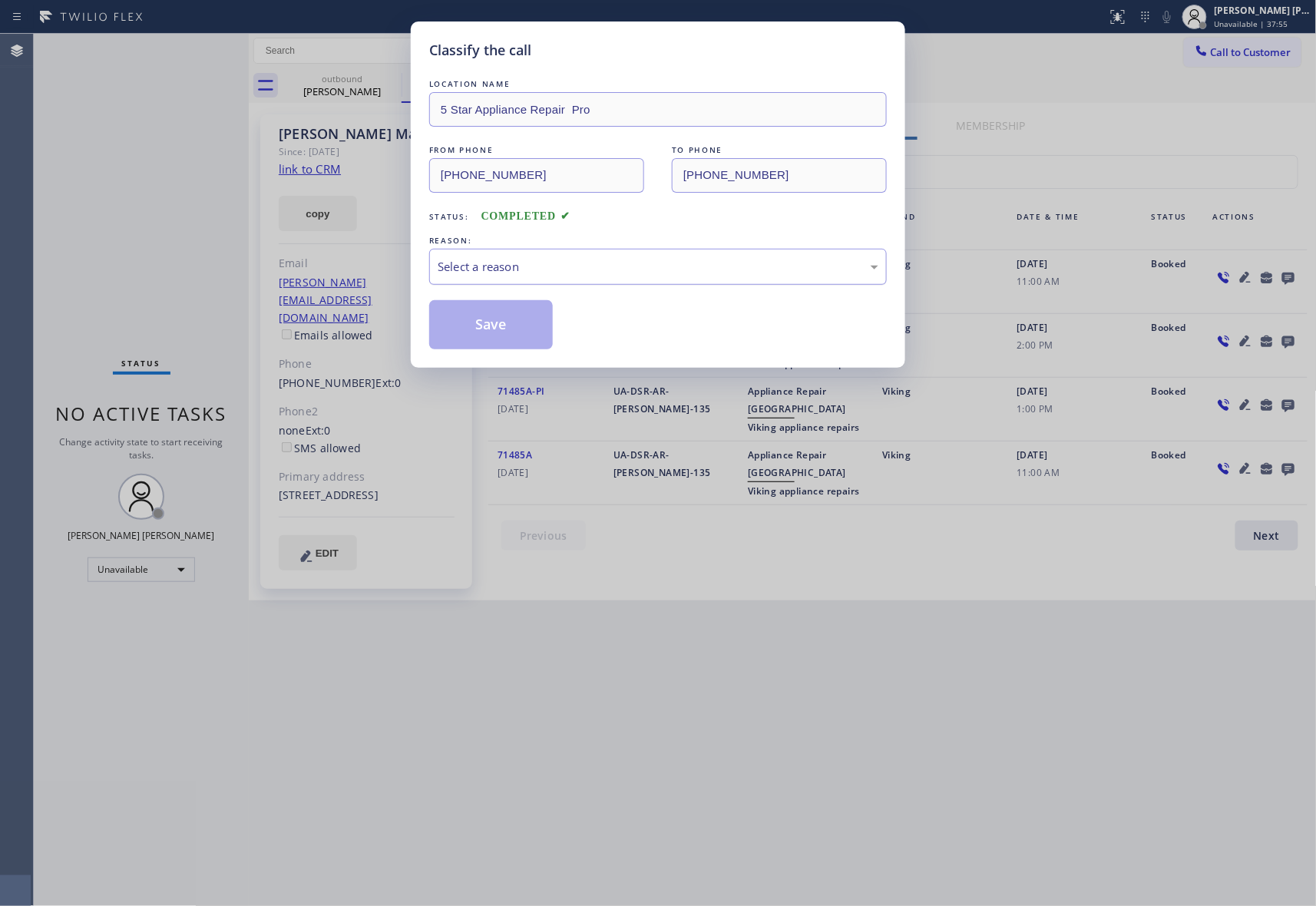
click at [551, 259] on div "Select a reason" at bounding box center [658, 267] width 441 height 18
click at [486, 320] on button "Save" at bounding box center [491, 325] width 124 height 49
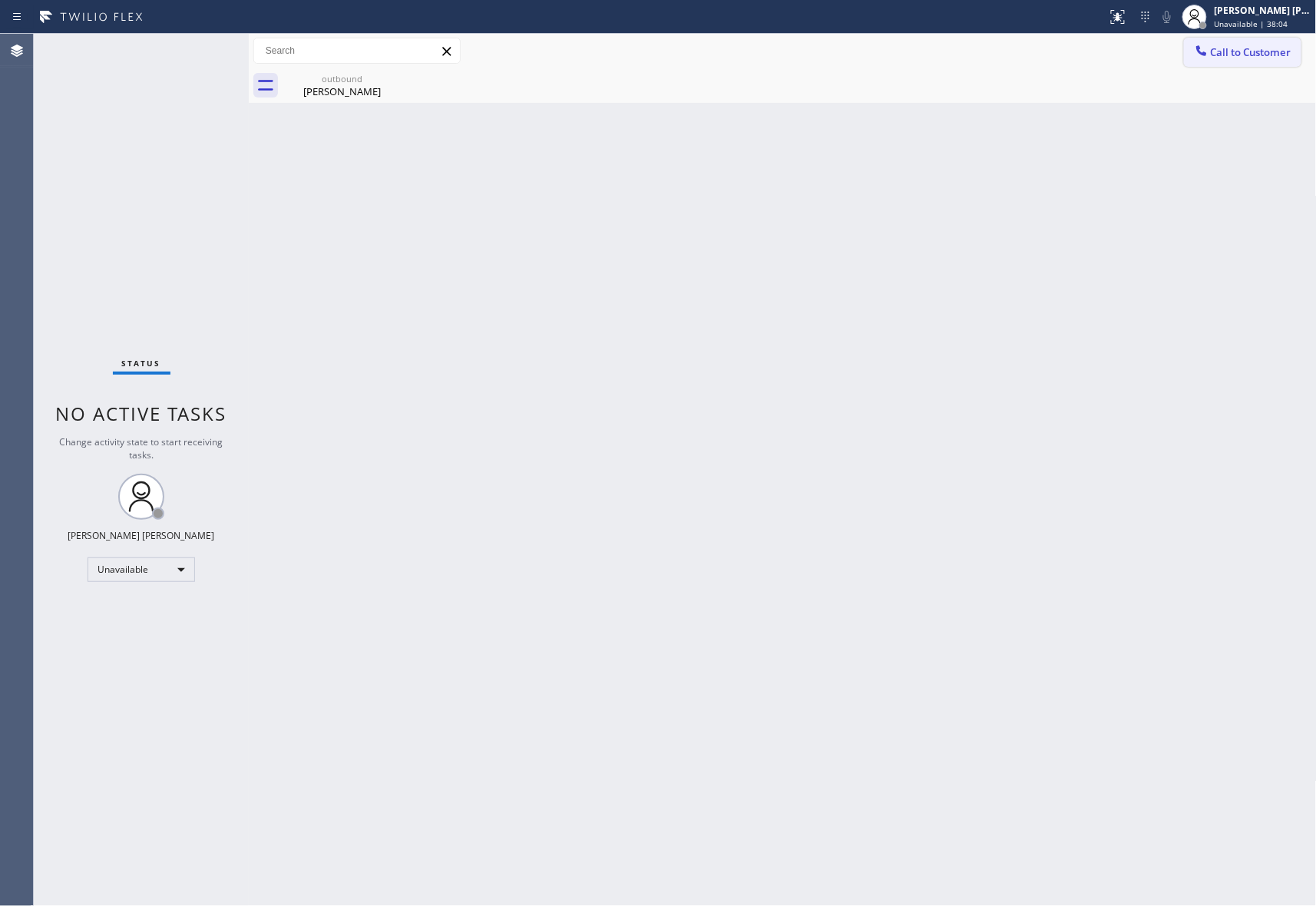
click at [1261, 41] on button "Call to Customer" at bounding box center [1242, 52] width 118 height 29
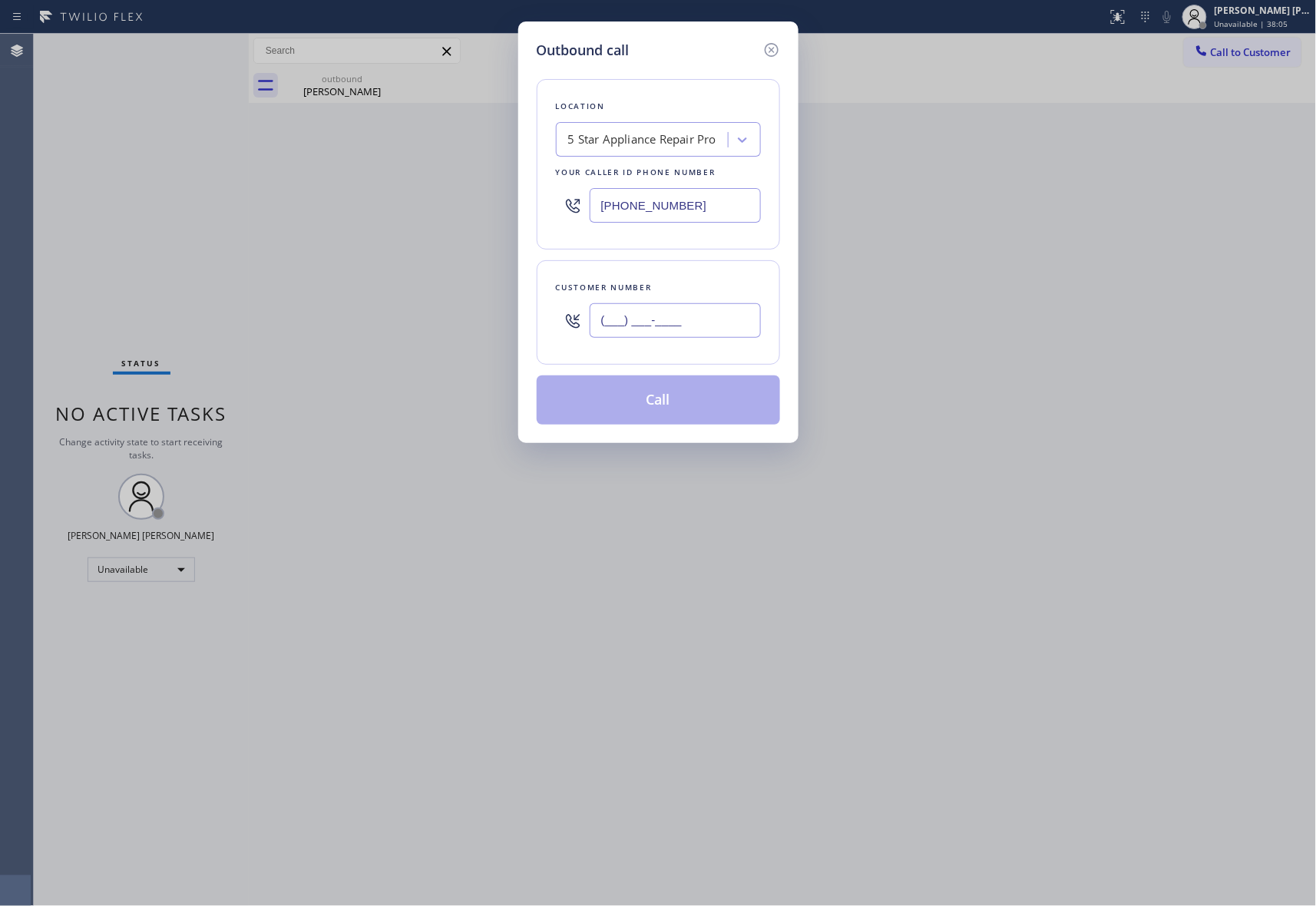
click at [693, 326] on input "(___) ___-____" at bounding box center [675, 320] width 171 height 35
paste input "206) 226-8029"
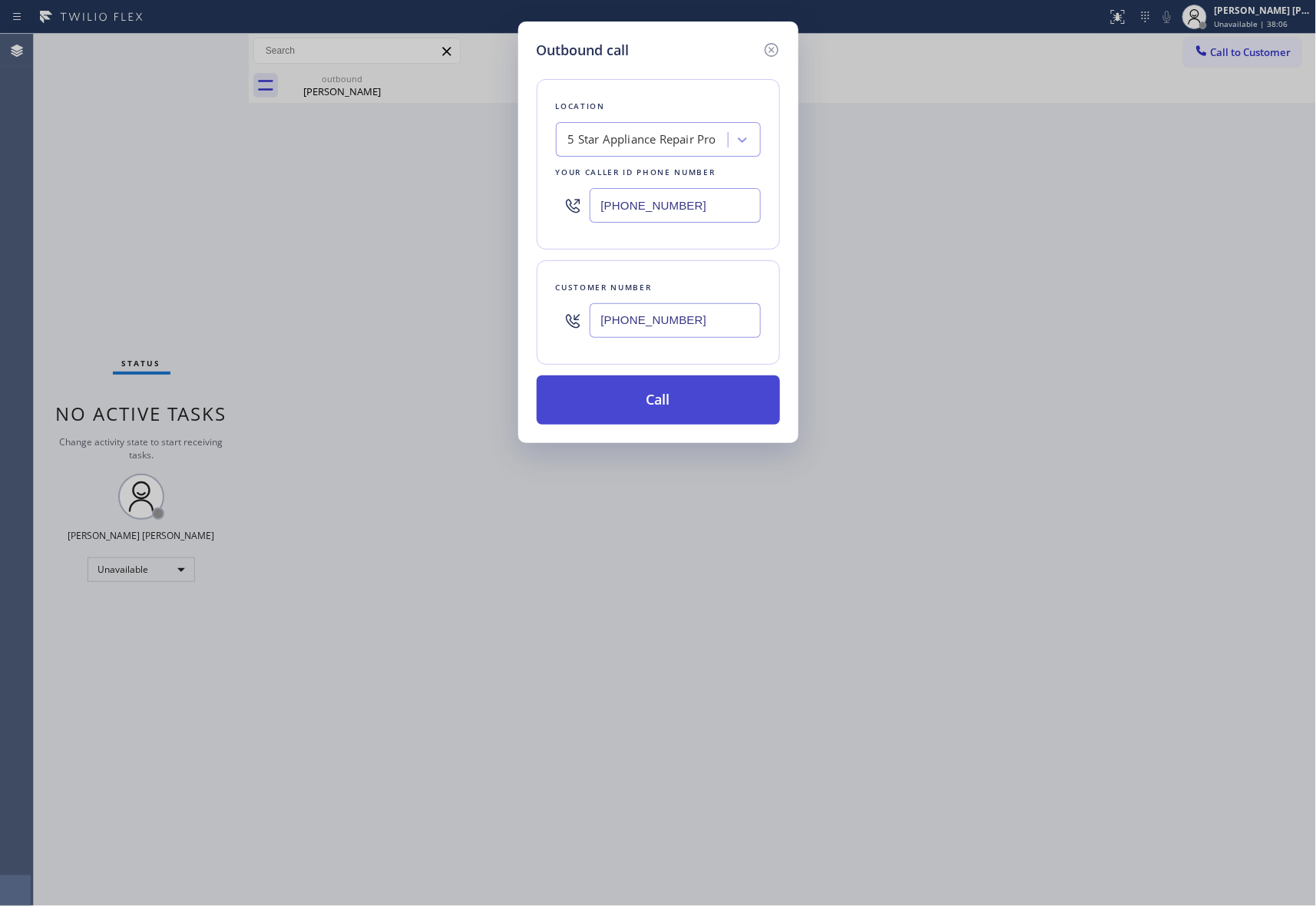
type input "(206) 226-8029"
click at [677, 410] on button "Call" at bounding box center [658, 400] width 243 height 49
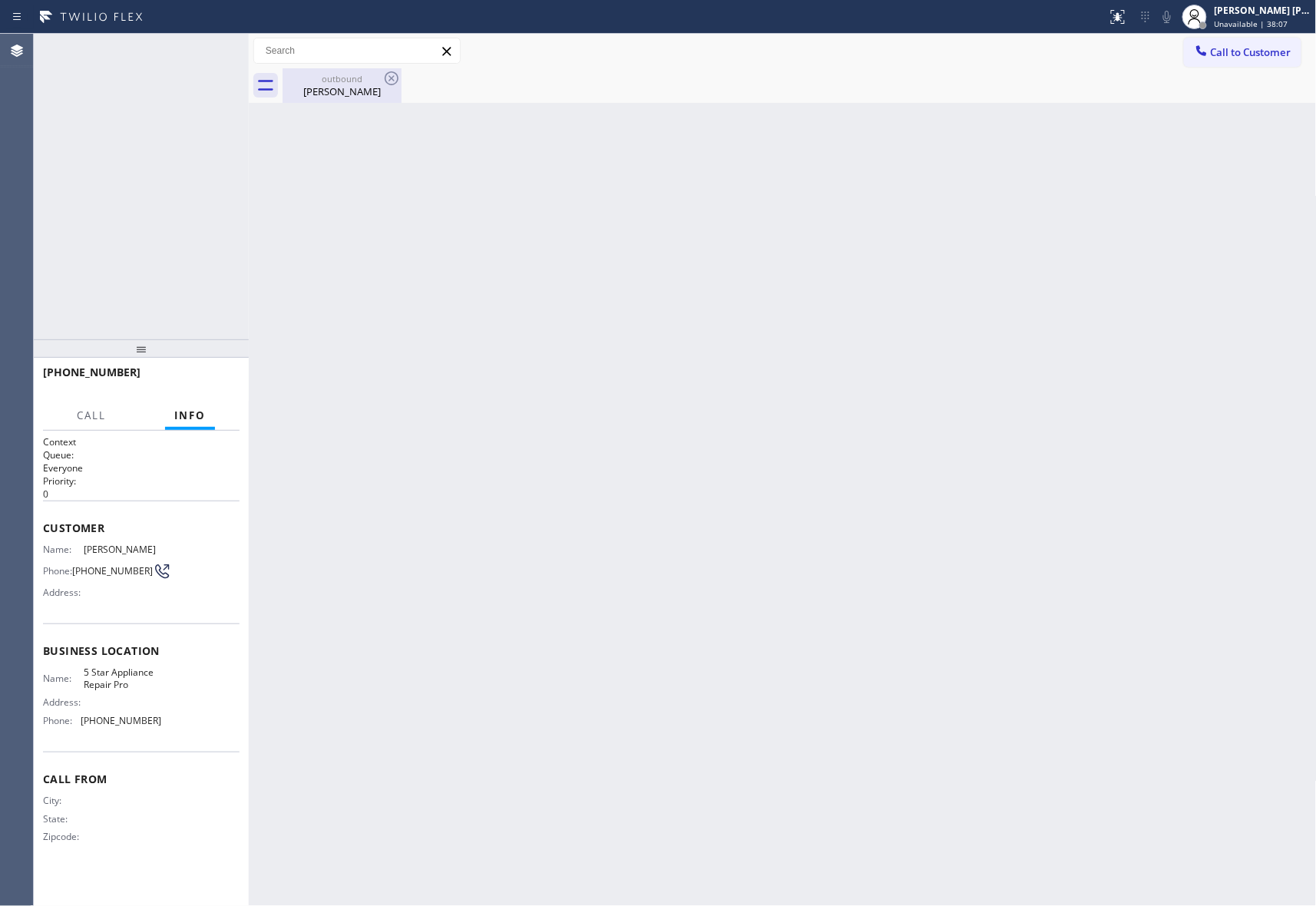
click at [367, 90] on div "Emily Mast" at bounding box center [342, 91] width 116 height 14
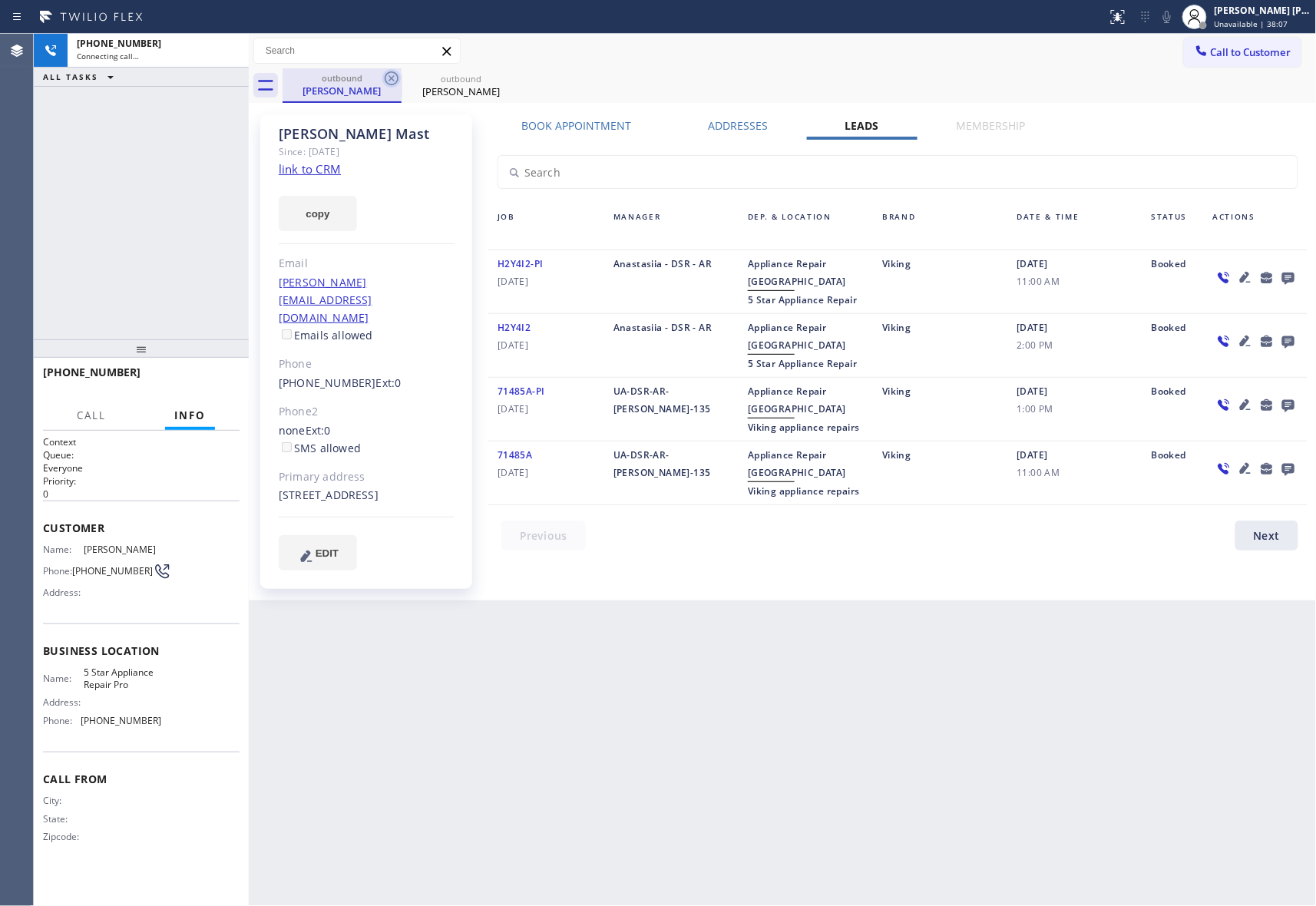
click at [389, 78] on icon at bounding box center [392, 79] width 19 height 19
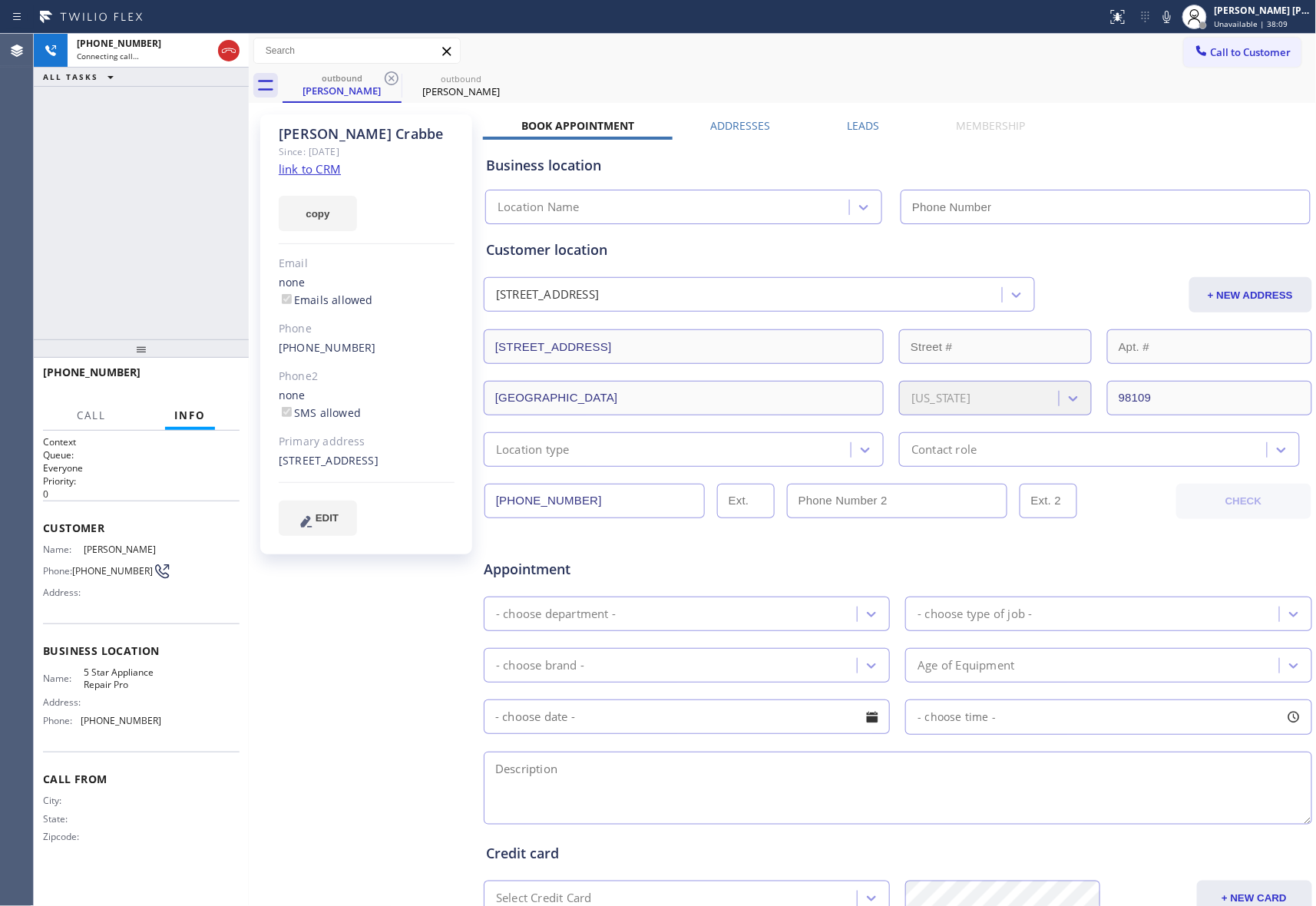
type input "[PHONE_NUMBER]"
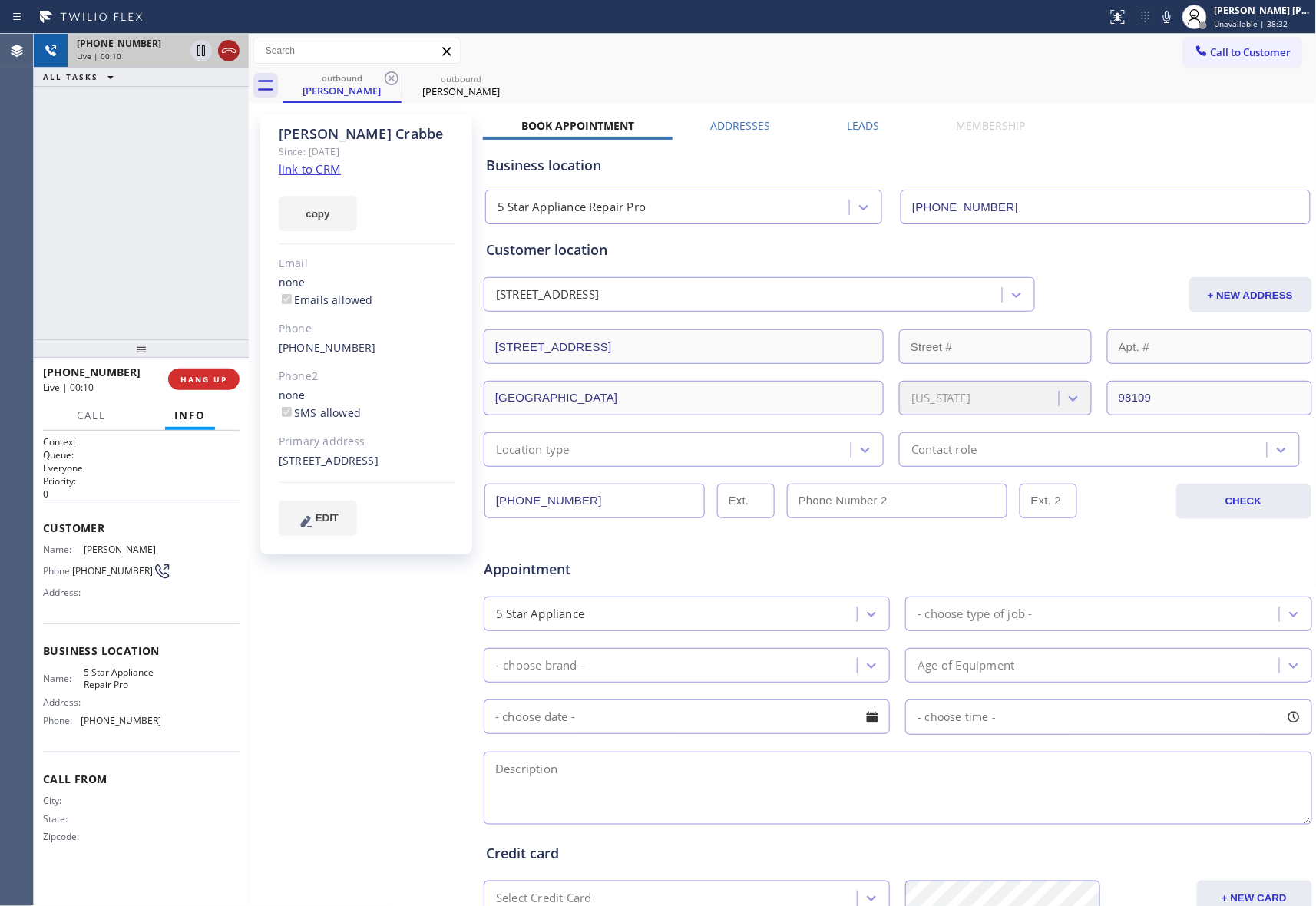
click at [230, 52] on icon at bounding box center [229, 51] width 19 height 19
drag, startPoint x: 854, startPoint y: 128, endPoint x: 795, endPoint y: 155, distance: 64.9
click at [854, 128] on label "Leads" at bounding box center [864, 125] width 32 height 14
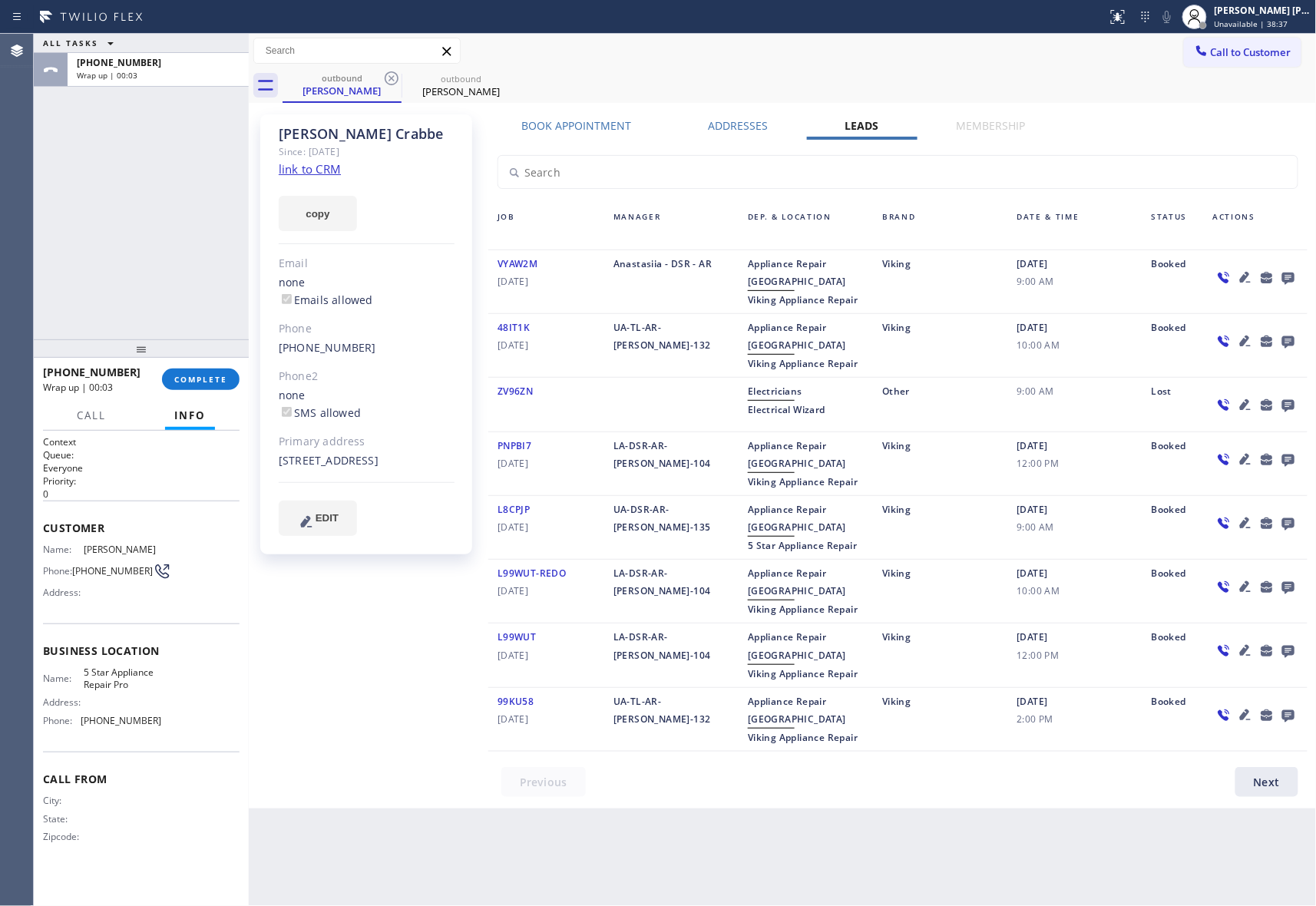
click at [1297, 277] on icon at bounding box center [1289, 277] width 19 height 19
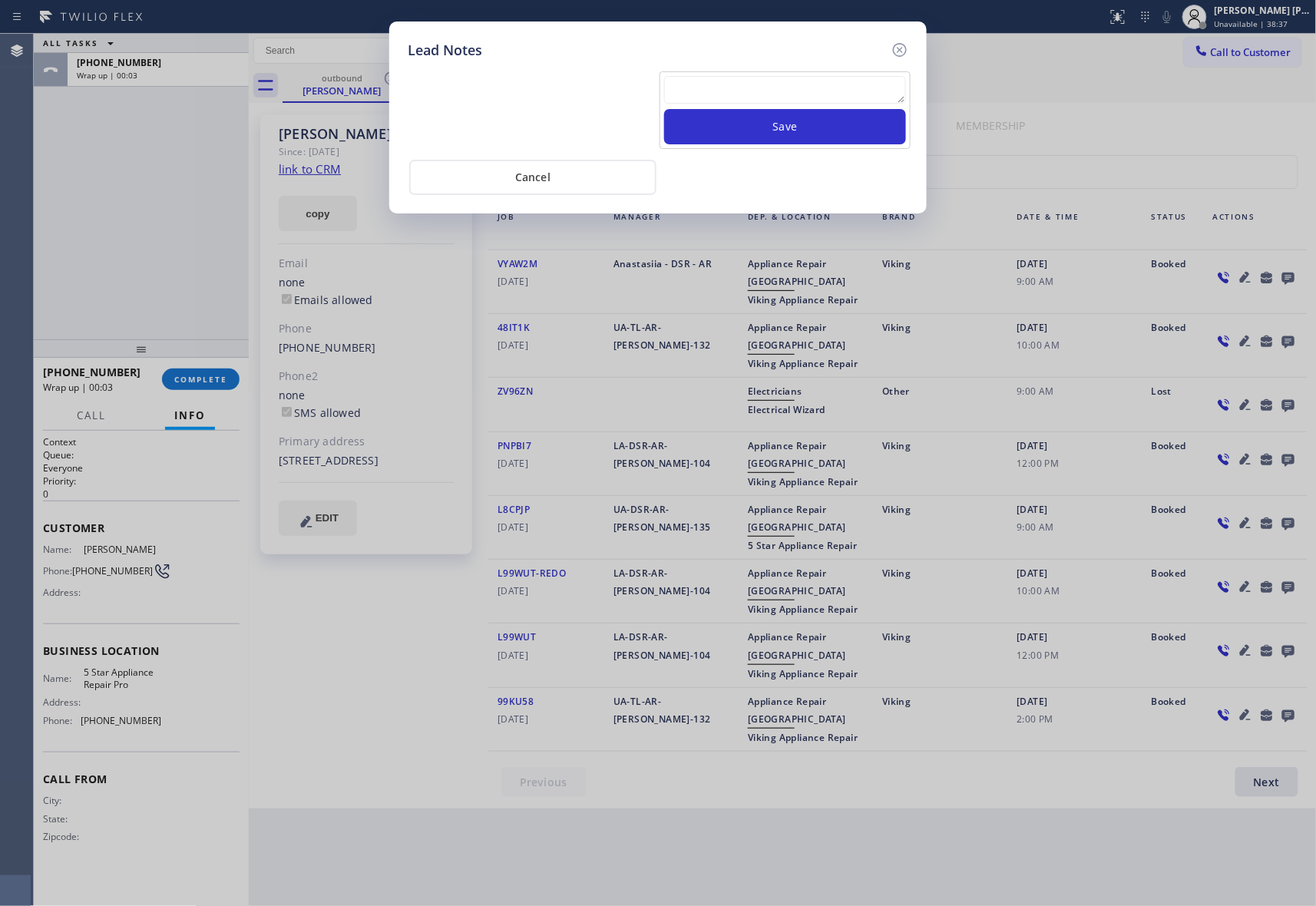
click at [747, 97] on textarea at bounding box center [785, 90] width 242 height 28
paste textarea "VM | please transfer if cx calls back"
type textarea "VM | please transfer if cx calls back"
click at [766, 133] on button "Save" at bounding box center [785, 127] width 242 height 36
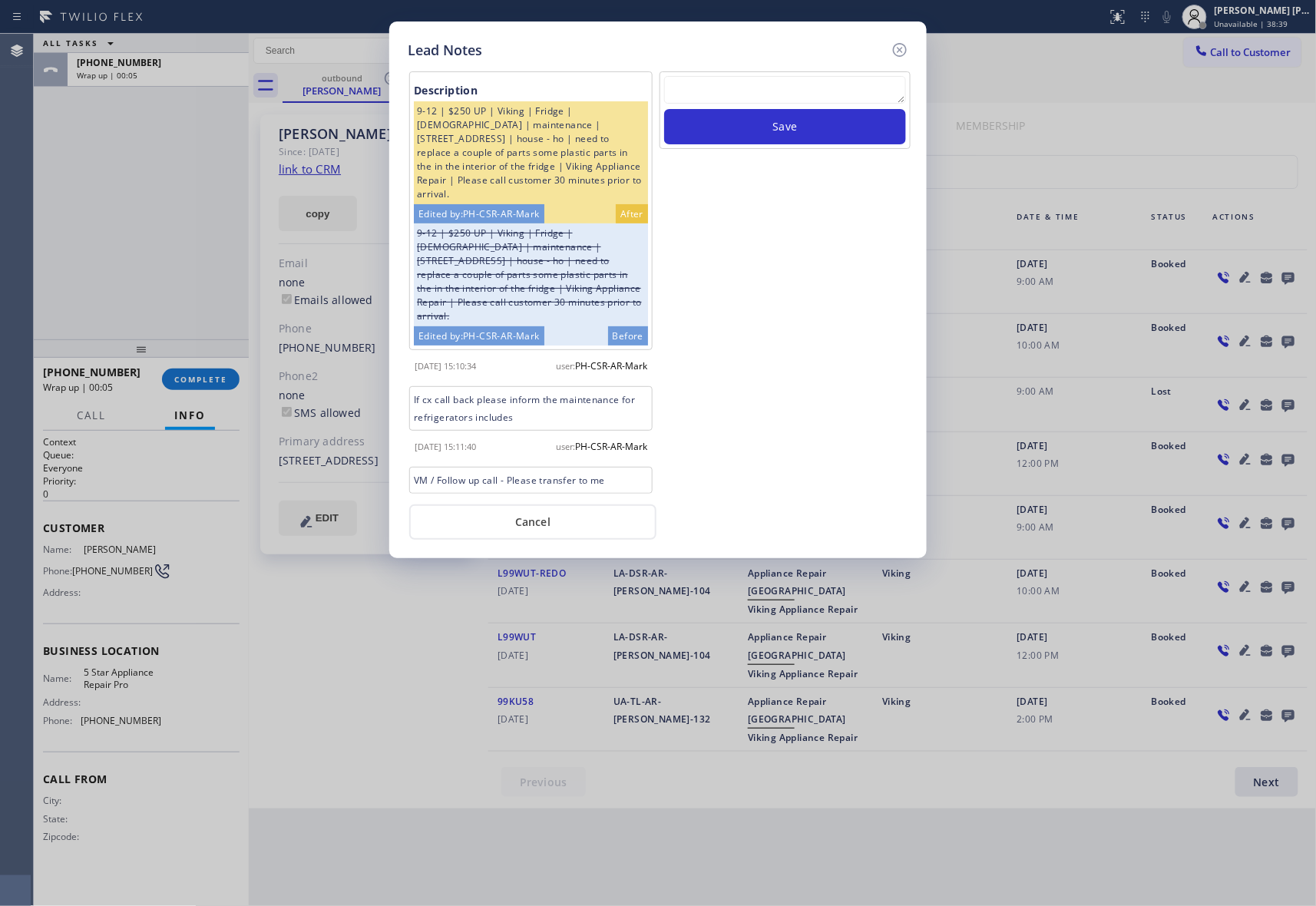
drag, startPoint x: 900, startPoint y: 47, endPoint x: 885, endPoint y: 51, distance: 15.5
click at [900, 46] on icon at bounding box center [900, 50] width 19 height 19
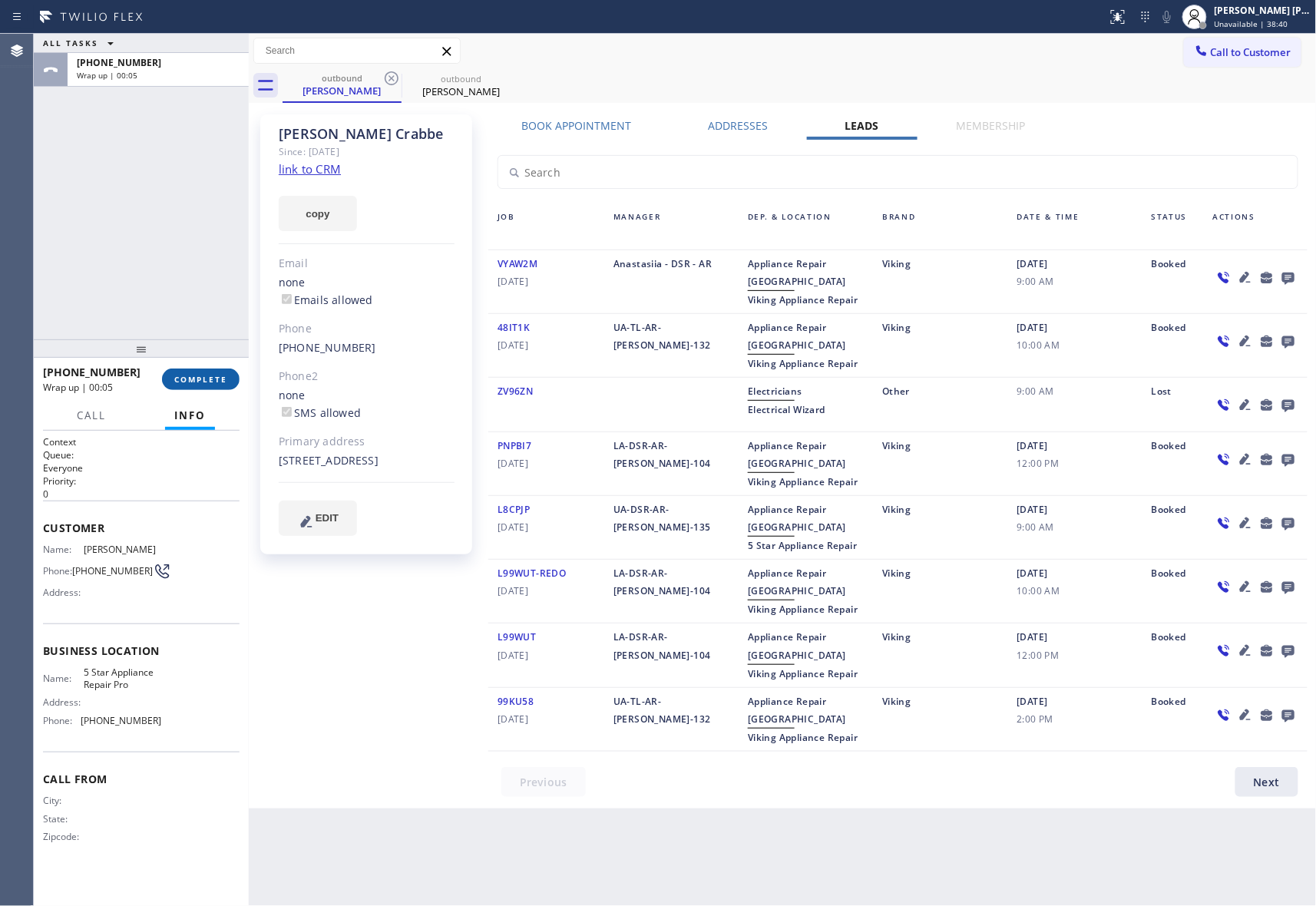
click at [191, 374] on span "COMPLETE" at bounding box center [201, 379] width 53 height 11
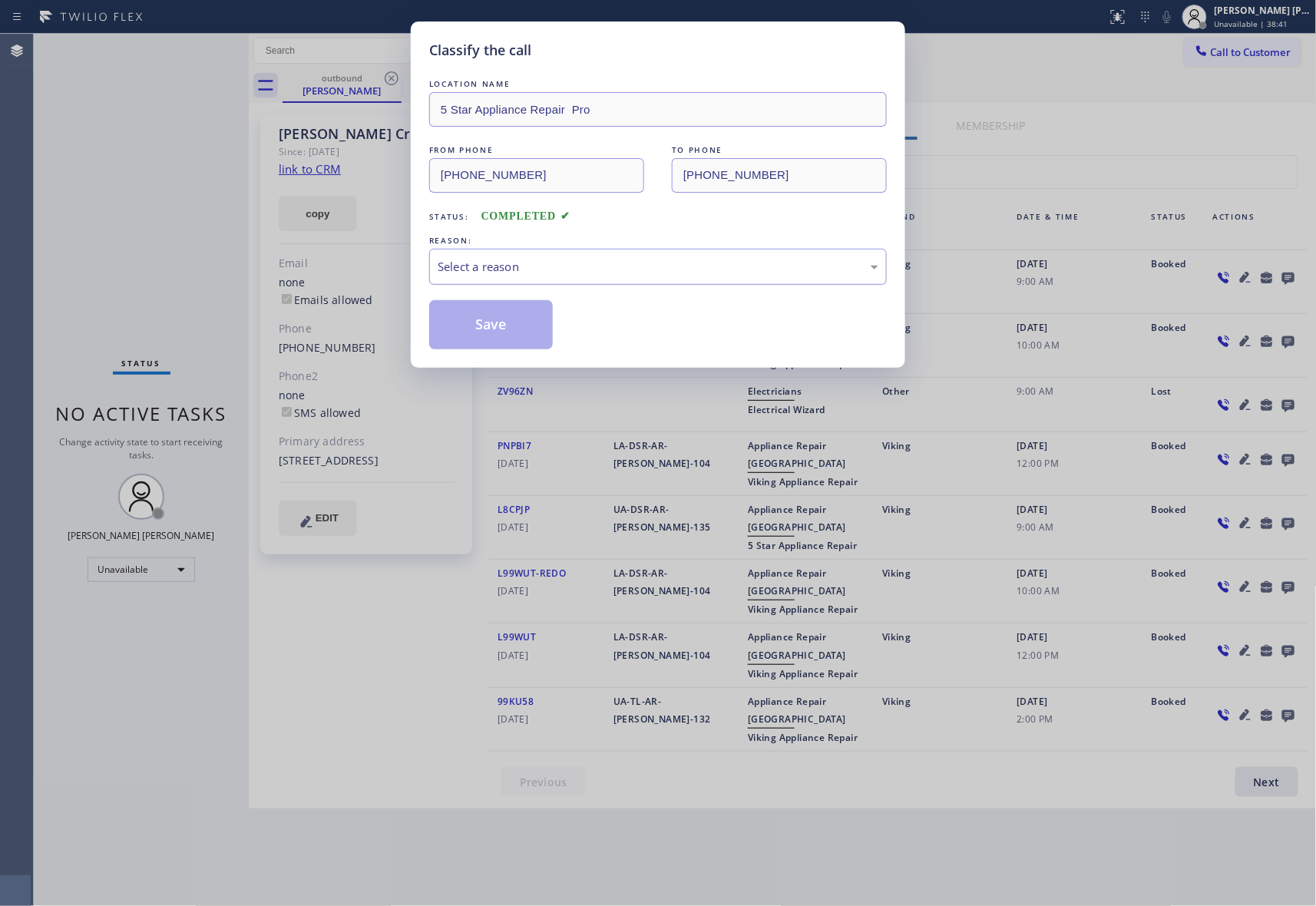
click at [527, 268] on div "Select a reason" at bounding box center [658, 267] width 441 height 18
click at [487, 326] on button "Save" at bounding box center [491, 325] width 124 height 49
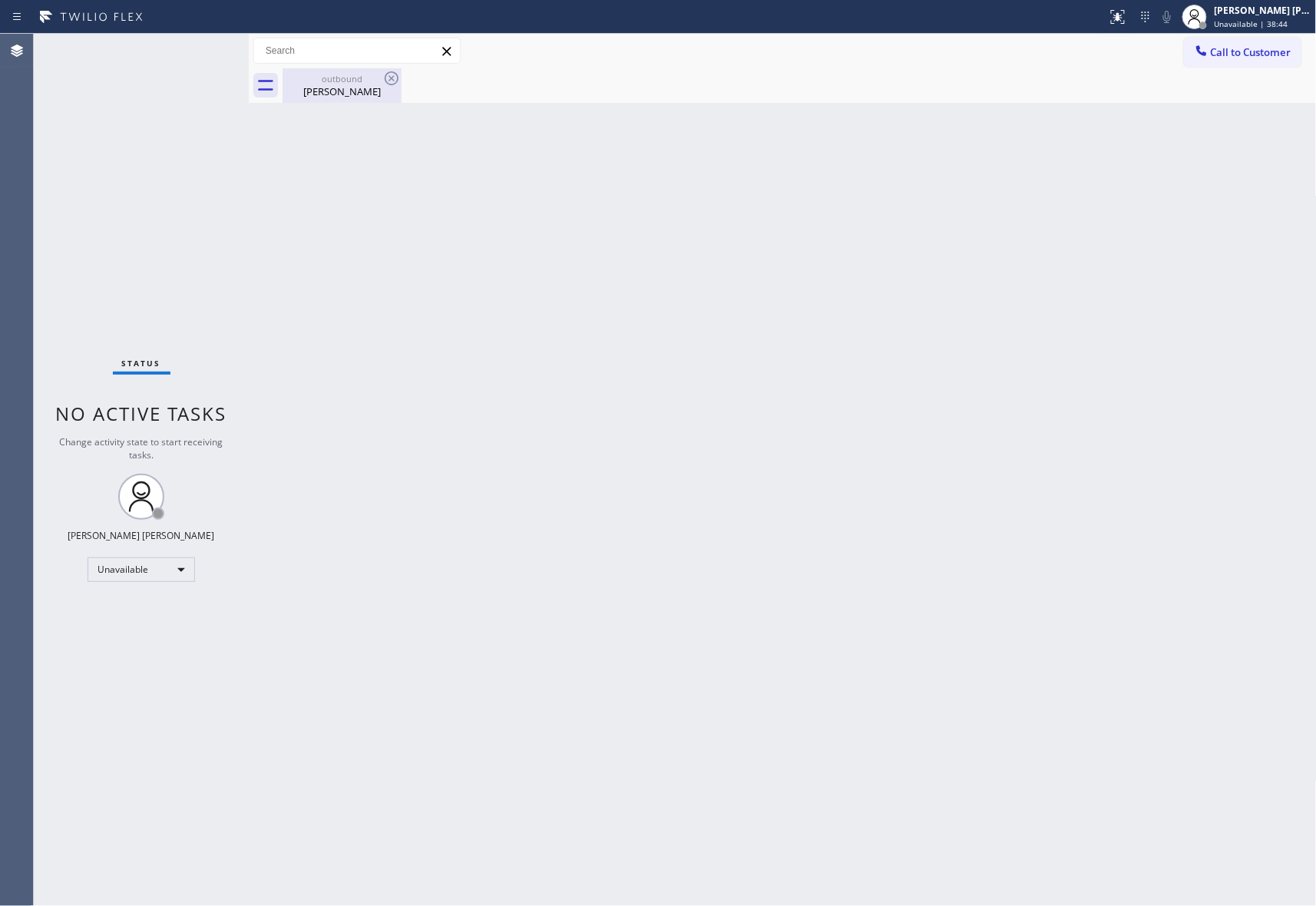
drag, startPoint x: 355, startPoint y: 80, endPoint x: 376, endPoint y: 77, distance: 21.2
click at [357, 81] on div "outbound" at bounding box center [342, 79] width 116 height 12
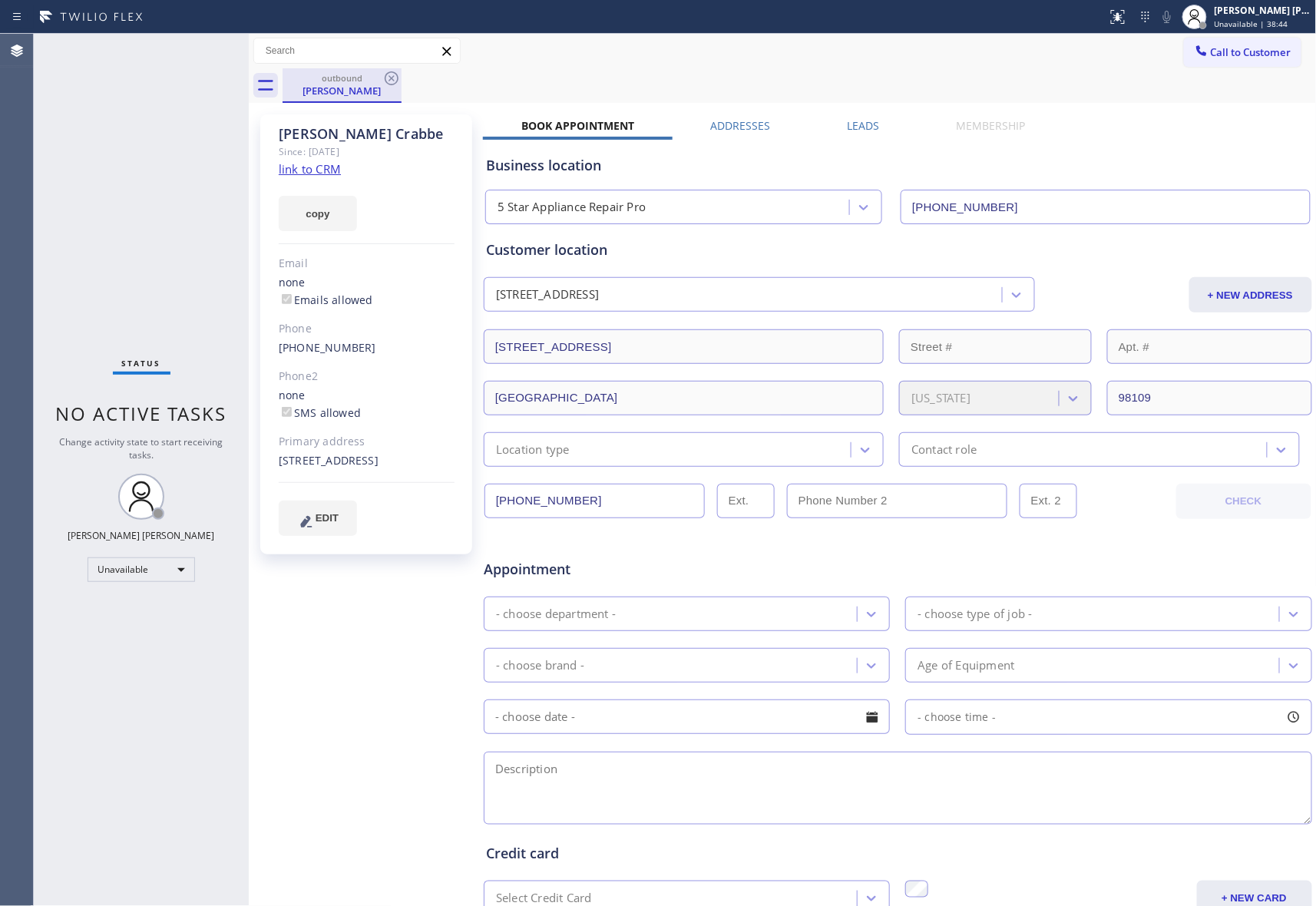
click at [378, 75] on div "outbound" at bounding box center [342, 78] width 116 height 12
click at [384, 75] on icon at bounding box center [392, 79] width 19 height 19
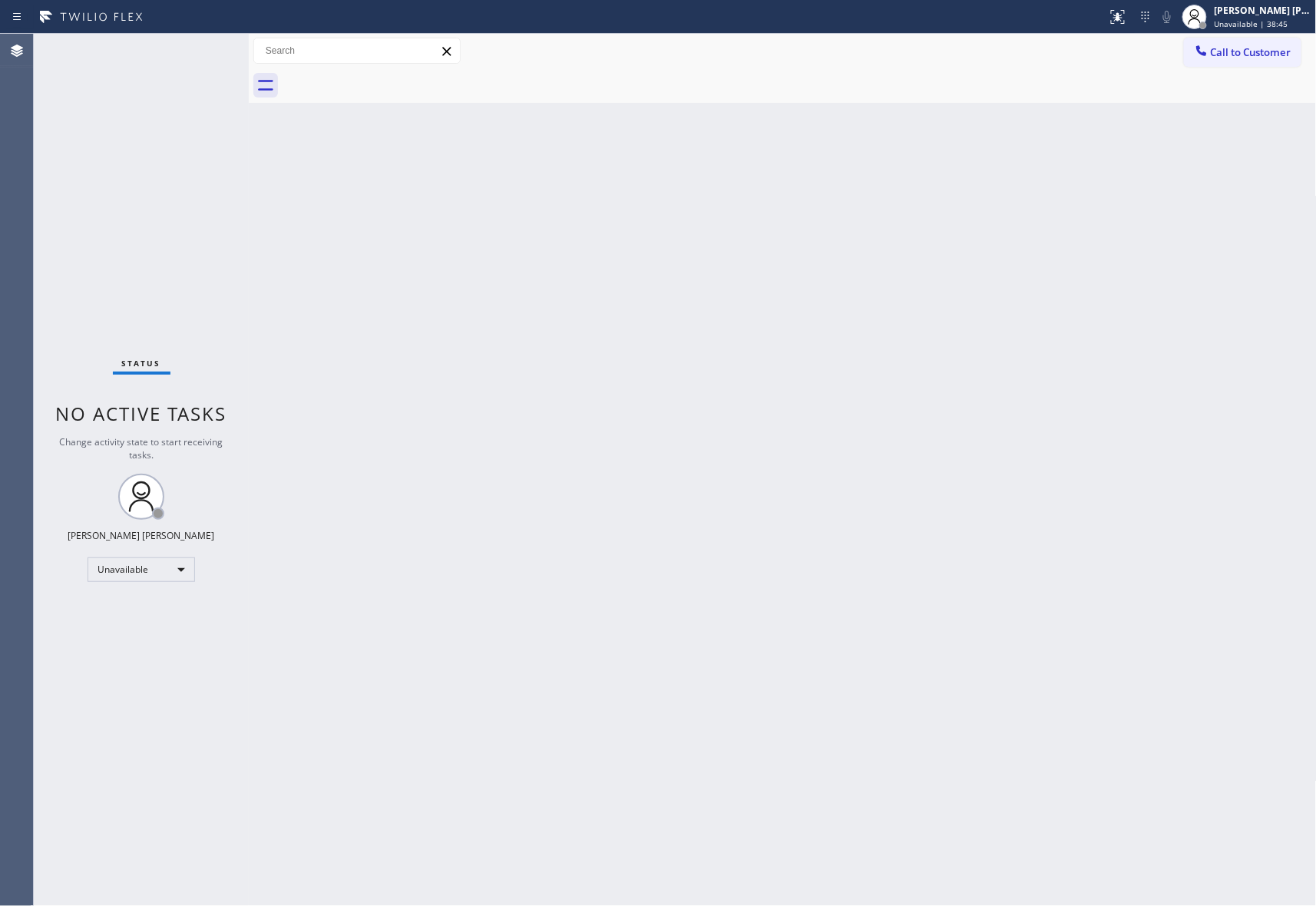
click at [387, 75] on div at bounding box center [800, 86] width 1035 height 35
click at [1291, 47] on span "Call to Customer" at bounding box center [1251, 52] width 80 height 14
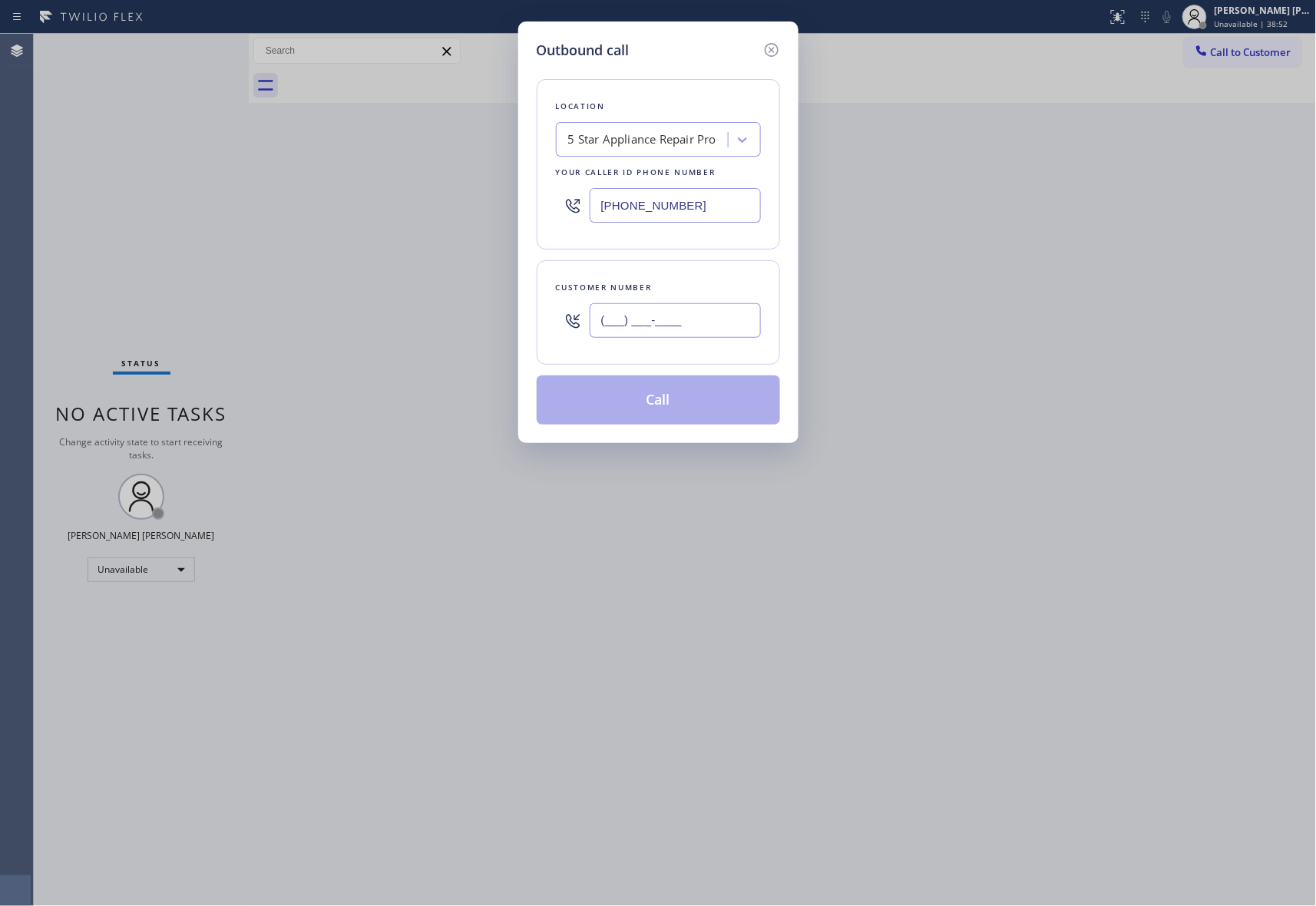
click at [716, 330] on input "(___) ___-____" at bounding box center [675, 320] width 171 height 35
paste input "714) 907-3334"
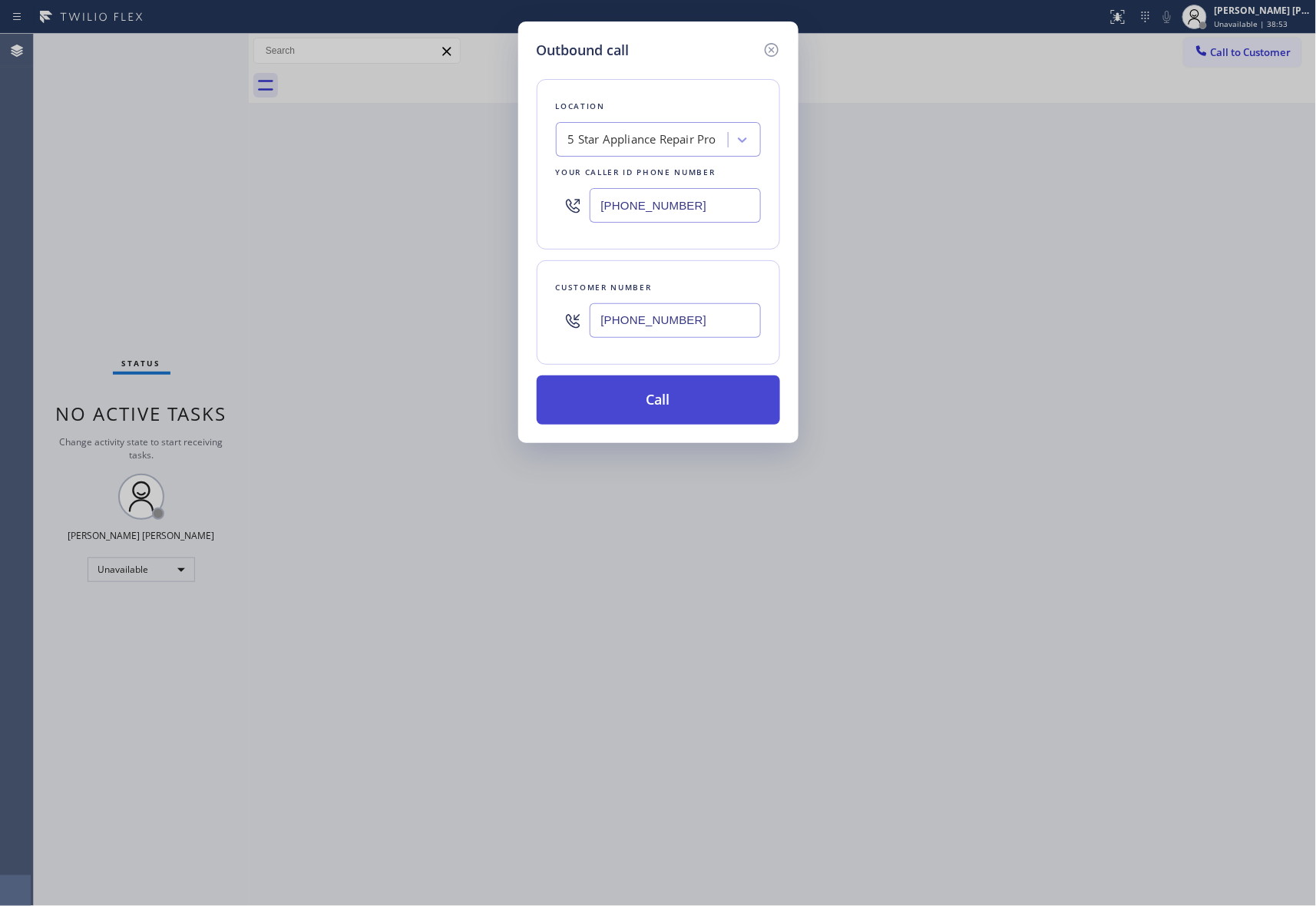
type input "(714) 907-3334"
click at [694, 391] on button "Call" at bounding box center [658, 400] width 243 height 49
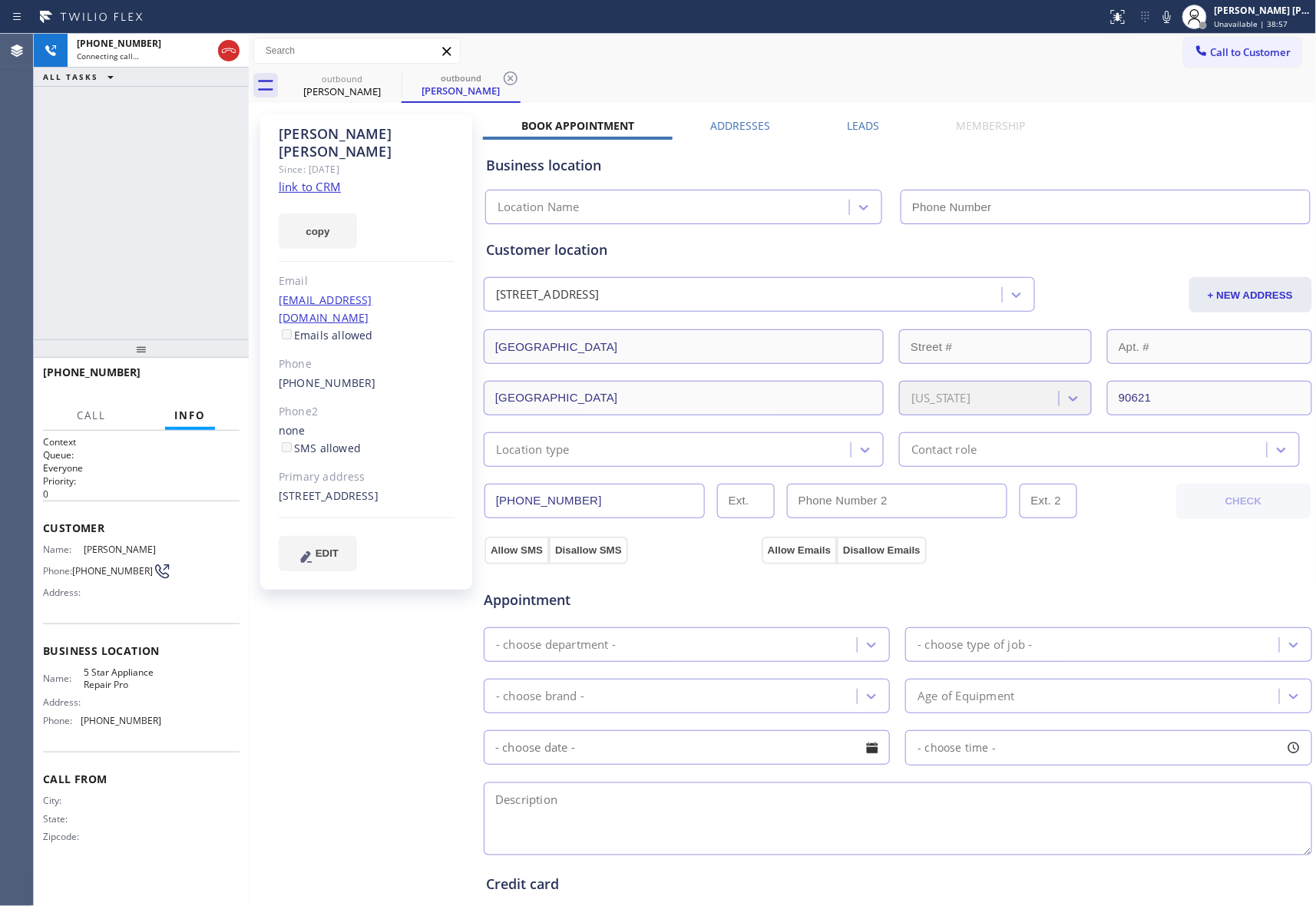
type input "[PHONE_NUMBER]"
click at [863, 126] on label "Leads" at bounding box center [864, 125] width 32 height 14
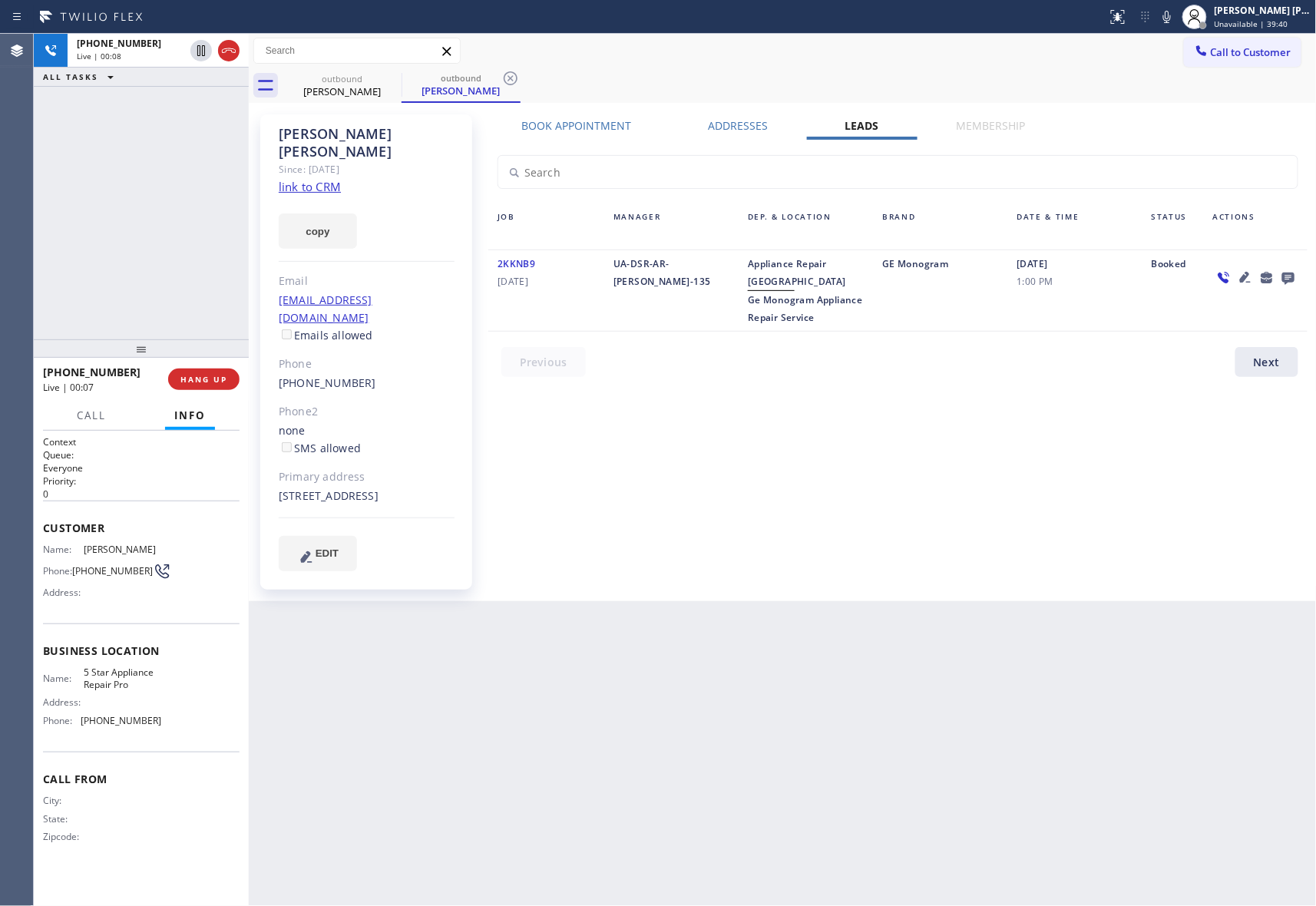
click at [1293, 275] on icon at bounding box center [1288, 279] width 13 height 13
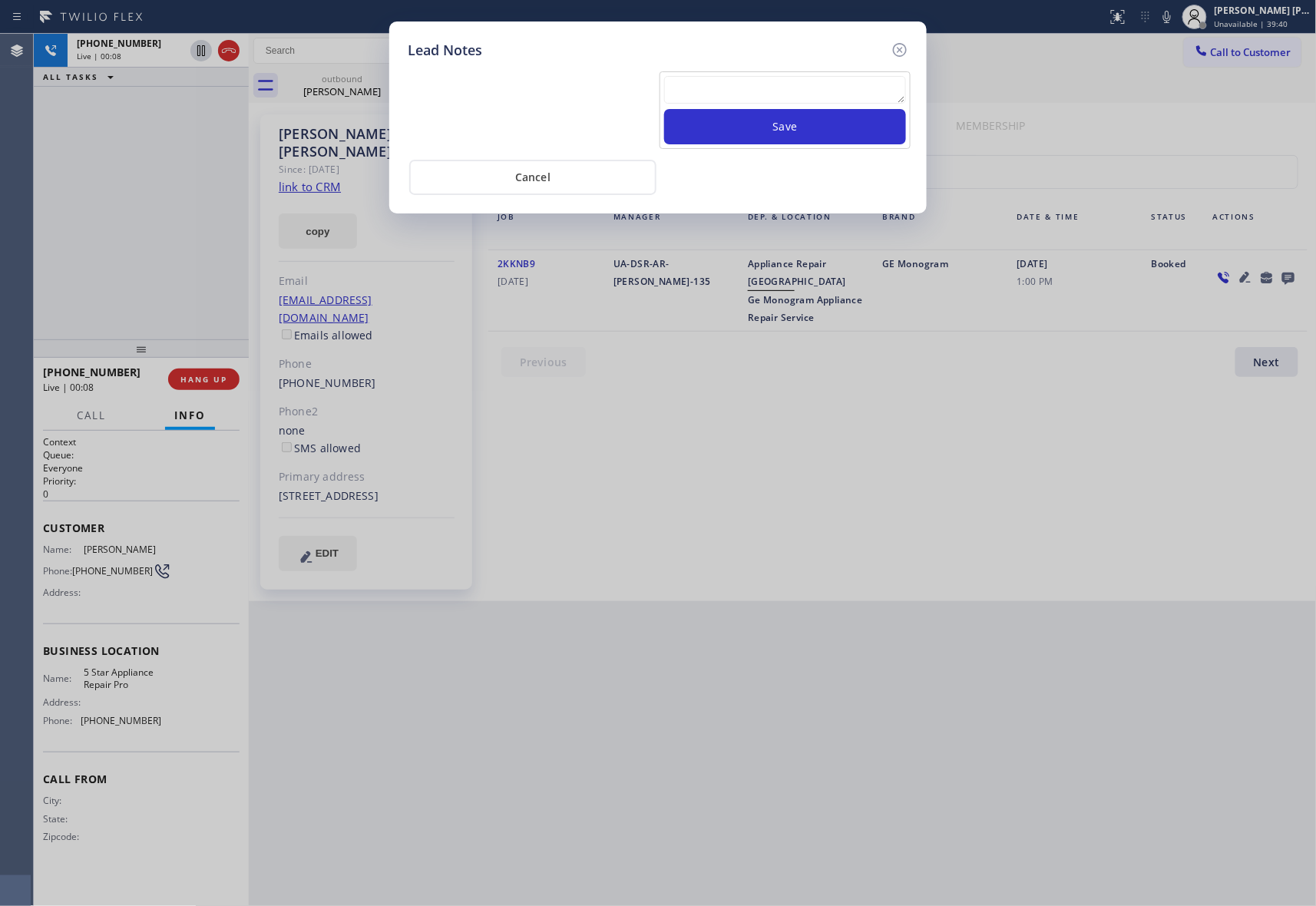
click at [736, 97] on textarea at bounding box center [785, 90] width 242 height 28
paste textarea "VM | please transfer if cx calls back"
type textarea "VM | please transfer if cx calls back"
click at [768, 126] on button "Save" at bounding box center [785, 127] width 242 height 36
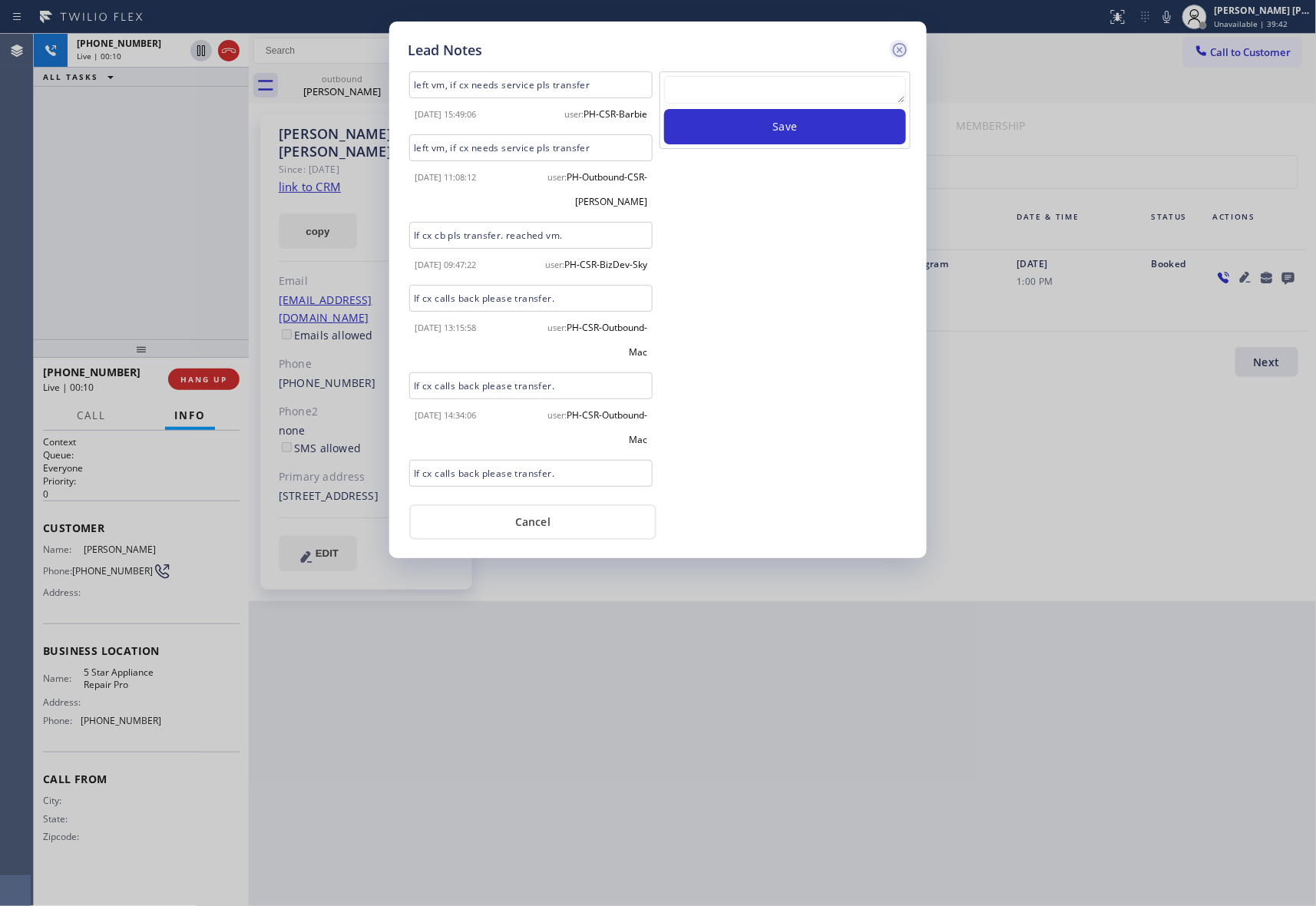
click at [907, 46] on icon at bounding box center [900, 50] width 19 height 19
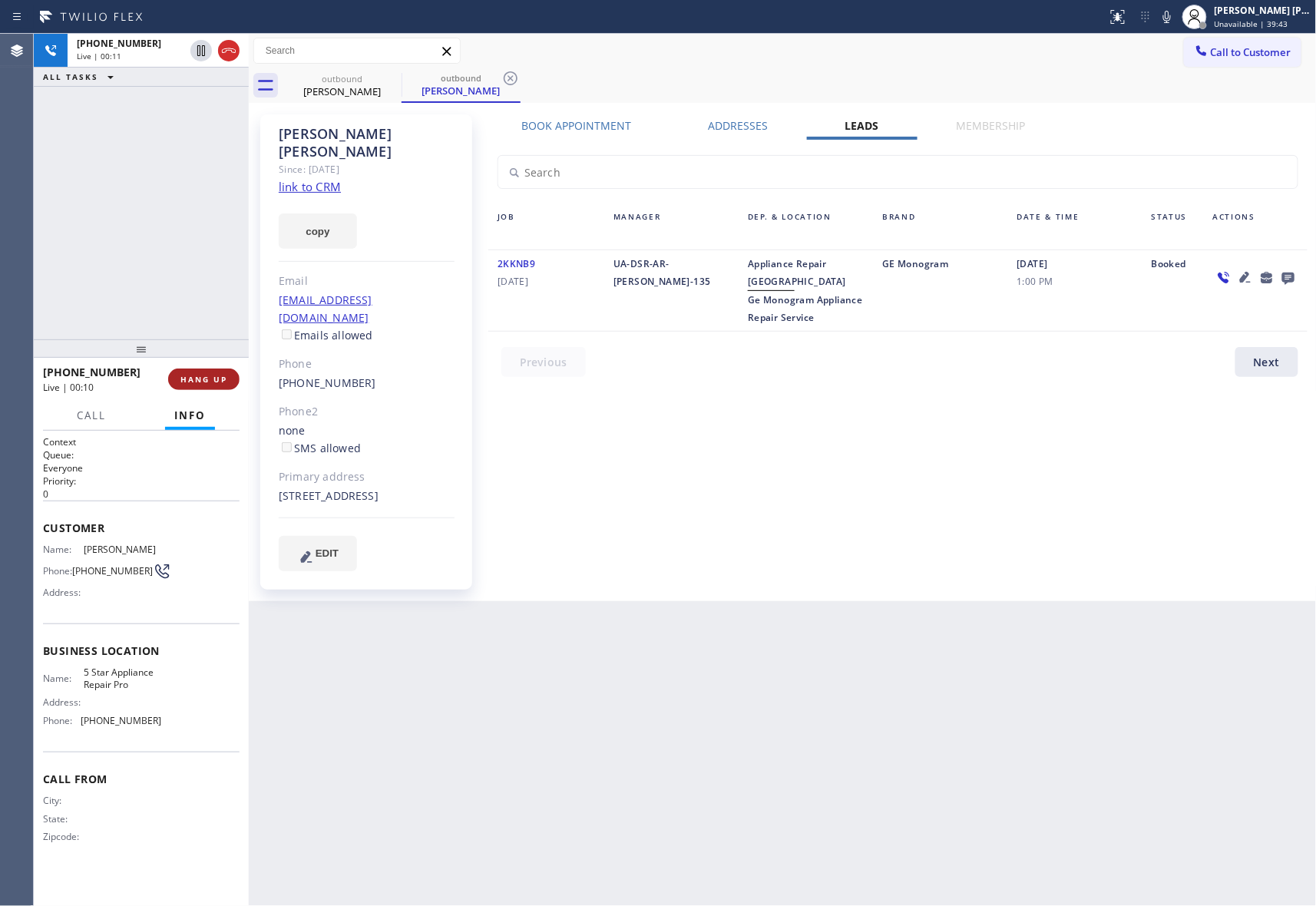
click at [212, 379] on span "HANG UP" at bounding box center [203, 379] width 47 height 11
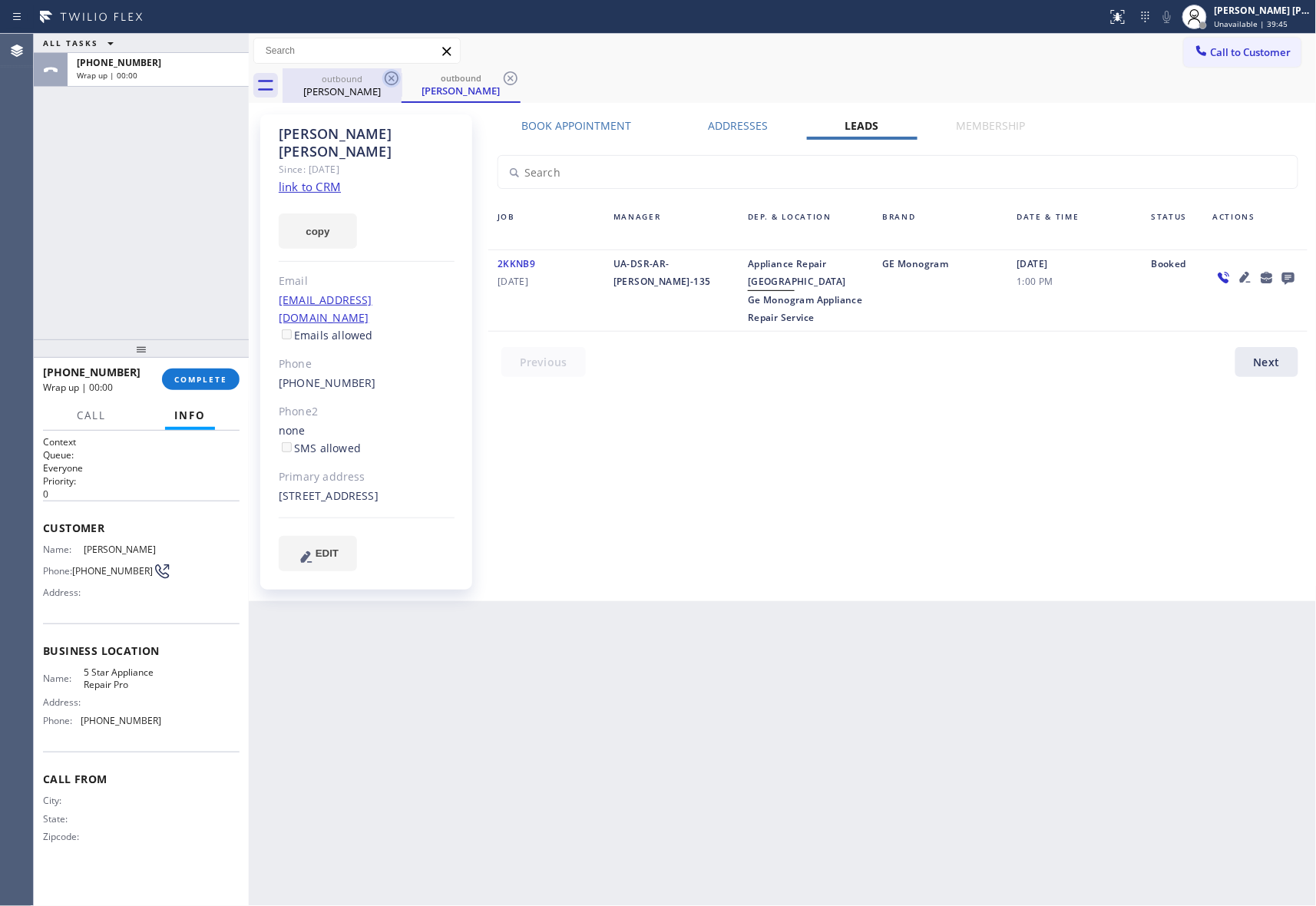
click at [394, 78] on icon at bounding box center [392, 79] width 19 height 19
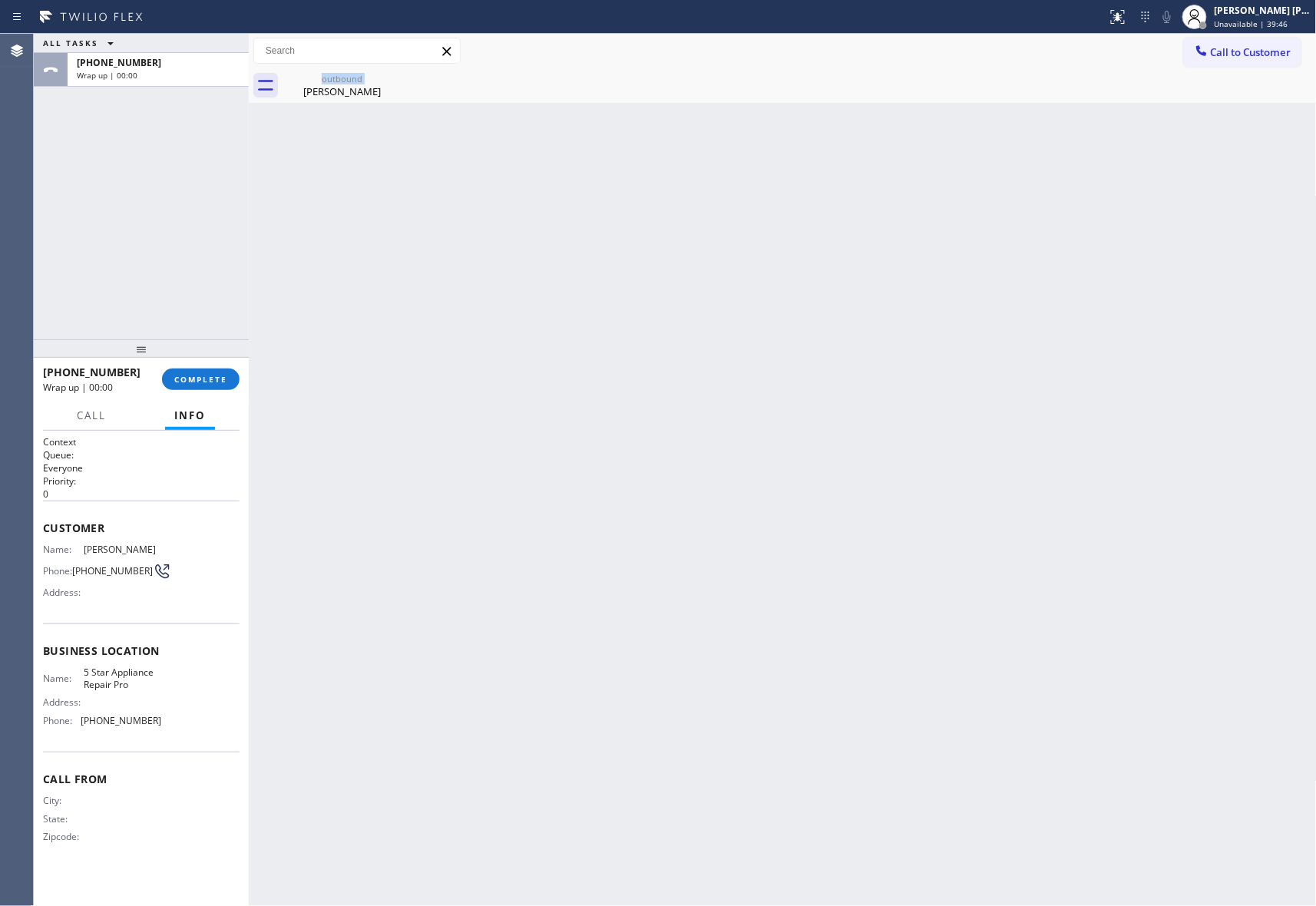
click at [394, 78] on div "outbound Paul Yoo" at bounding box center [342, 86] width 119 height 35
click at [0, 0] on icon at bounding box center [0, 0] width 0 height 0
click at [202, 361] on div "+17149073334 Wrap up | 00:01 COMPLETE" at bounding box center [141, 378] width 196 height 40
click at [204, 369] on button "COMPLETE" at bounding box center [201, 378] width 78 height 21
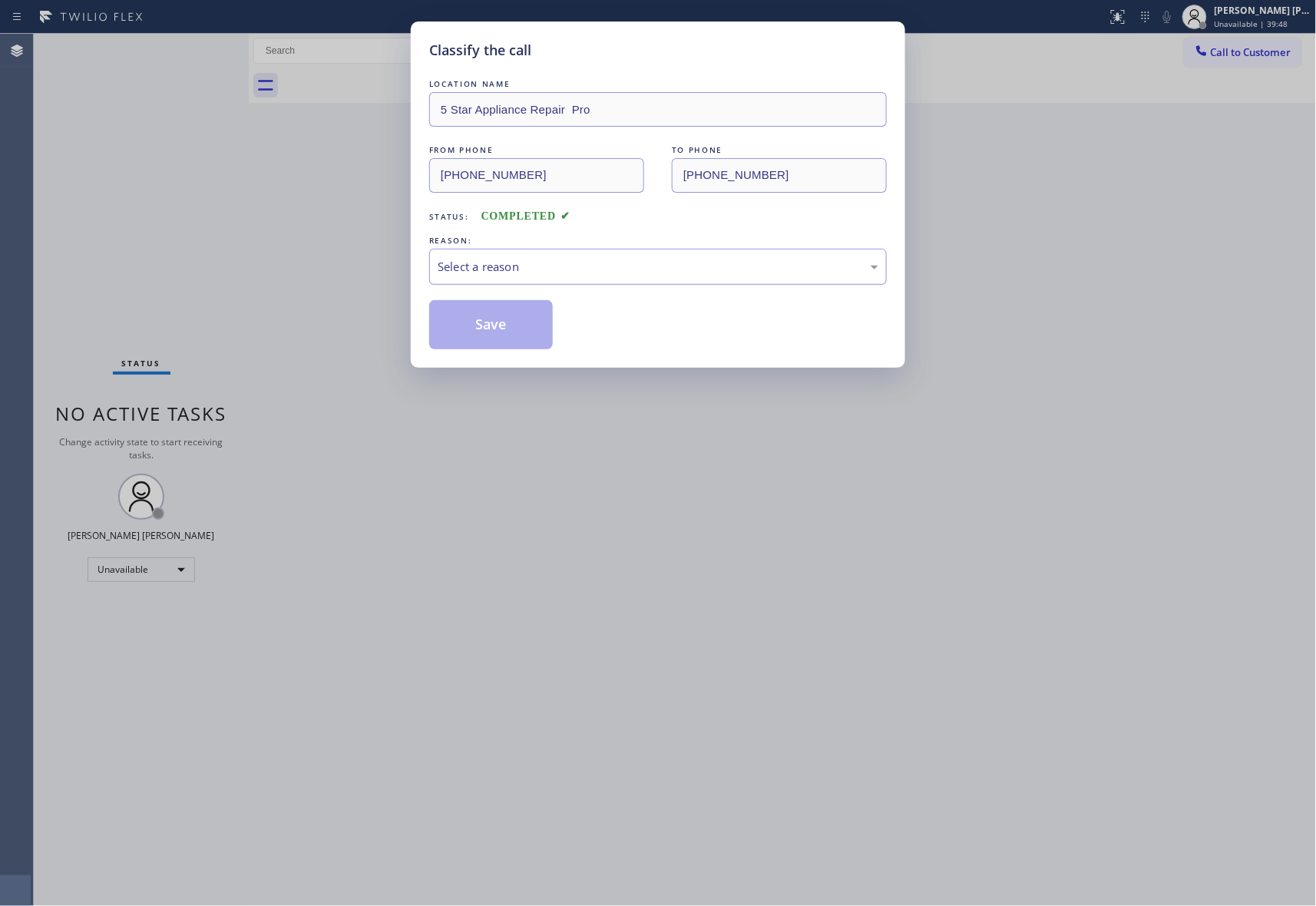
click at [648, 261] on div "Select a reason" at bounding box center [658, 267] width 441 height 18
click at [511, 313] on button "Save" at bounding box center [491, 325] width 124 height 49
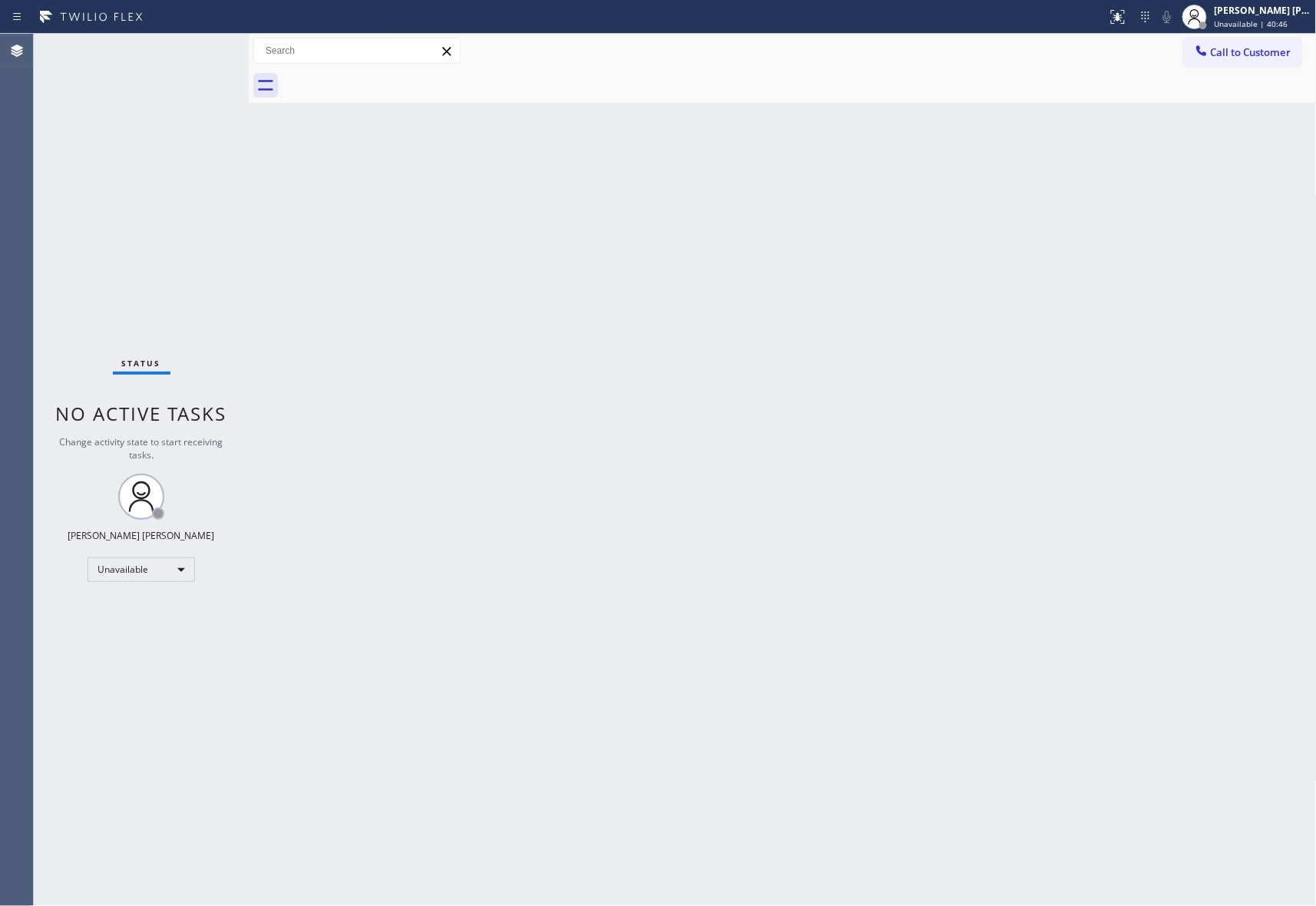
click at [1270, 41] on button "Call to Customer" at bounding box center [1242, 52] width 118 height 29
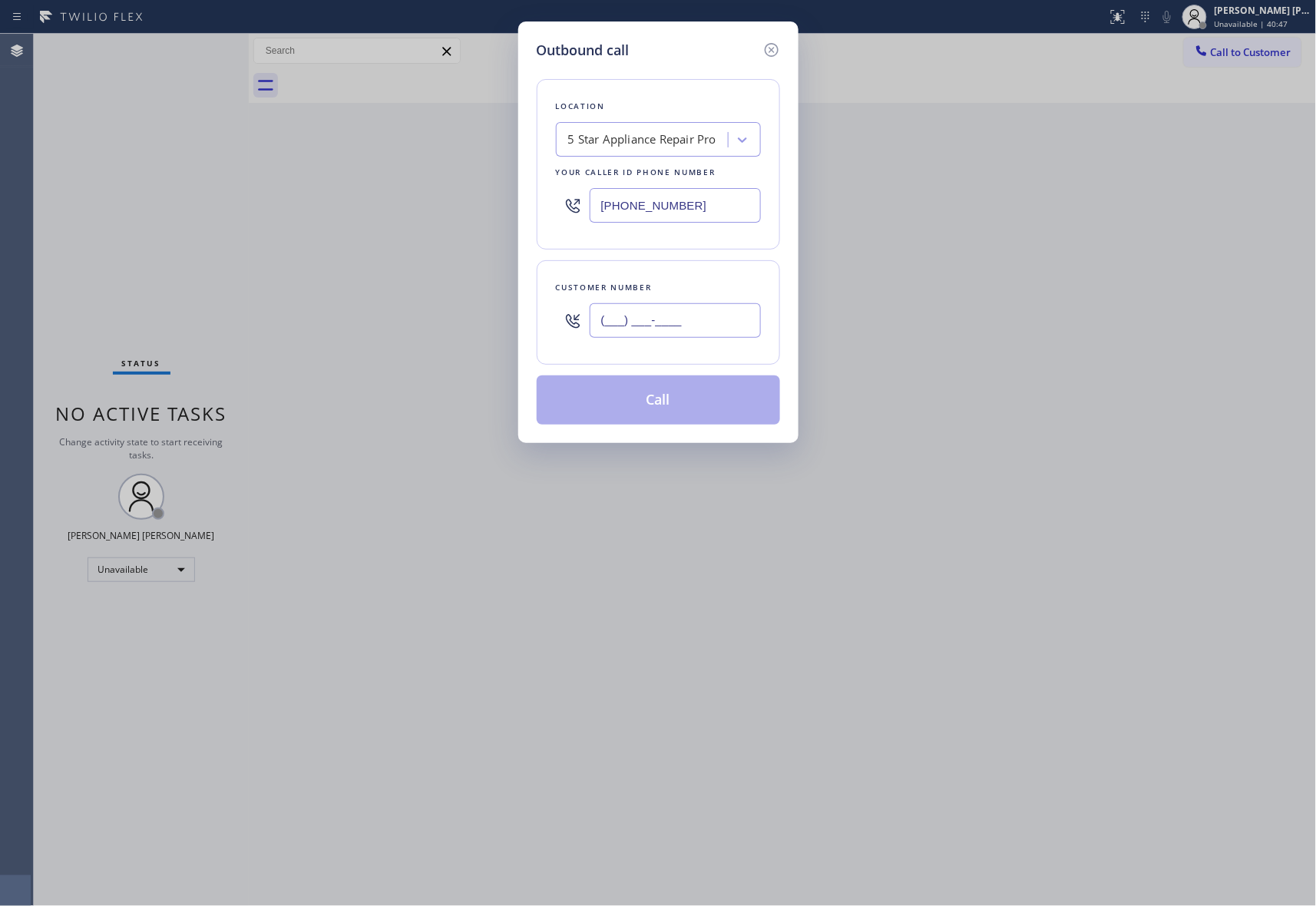
click at [674, 318] on input "(___) ___-____" at bounding box center [675, 320] width 171 height 35
paste input "504) 605-8866"
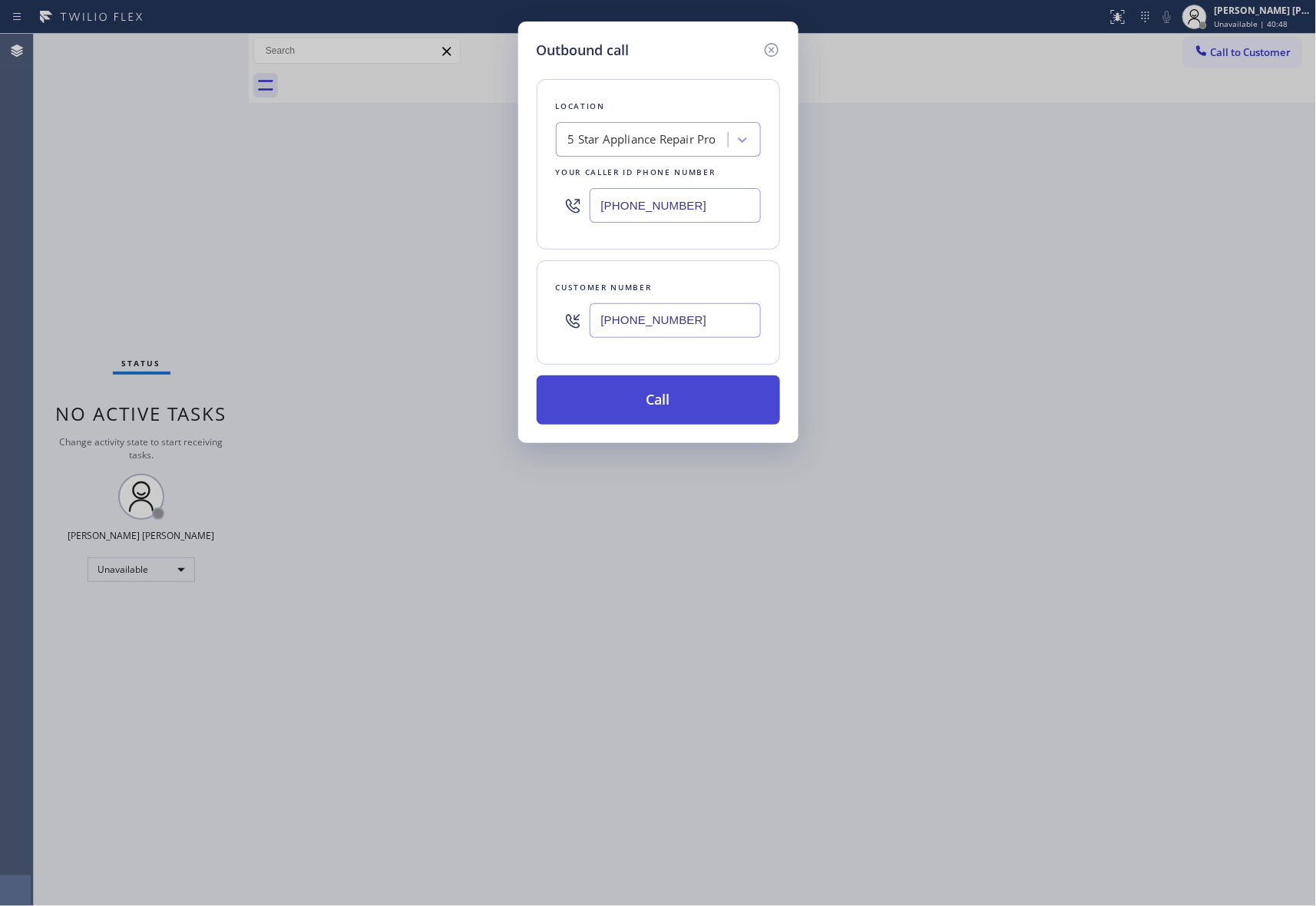
type input "(504) 605-8866"
click at [683, 404] on button "Call" at bounding box center [658, 400] width 243 height 49
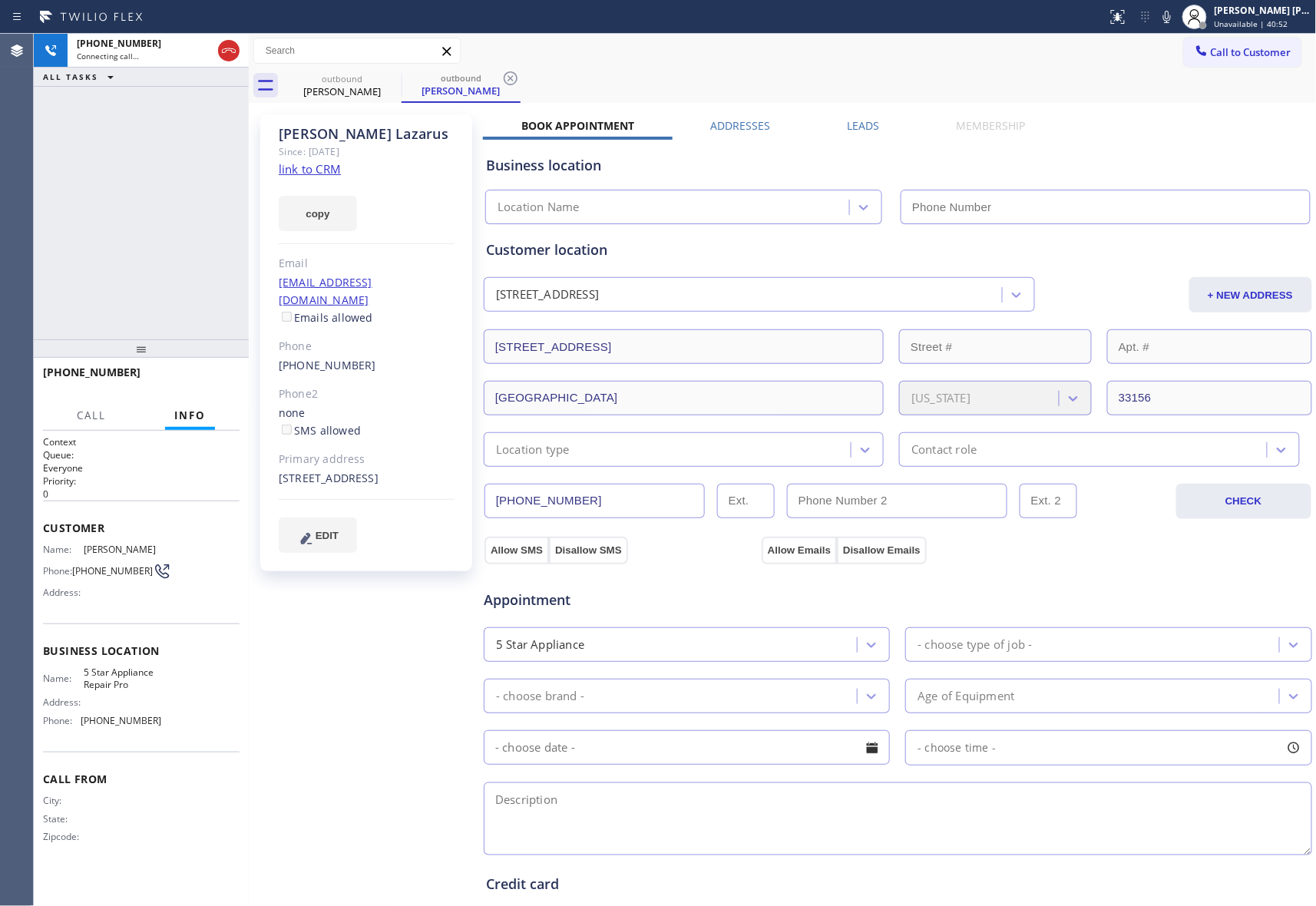
type input "[PHONE_NUMBER]"
click at [201, 372] on button "HANG UP" at bounding box center [204, 378] width 71 height 21
click at [851, 134] on div "Business location 5 Star Appliance Repair Pro (888) 477-1309" at bounding box center [898, 179] width 830 height 91
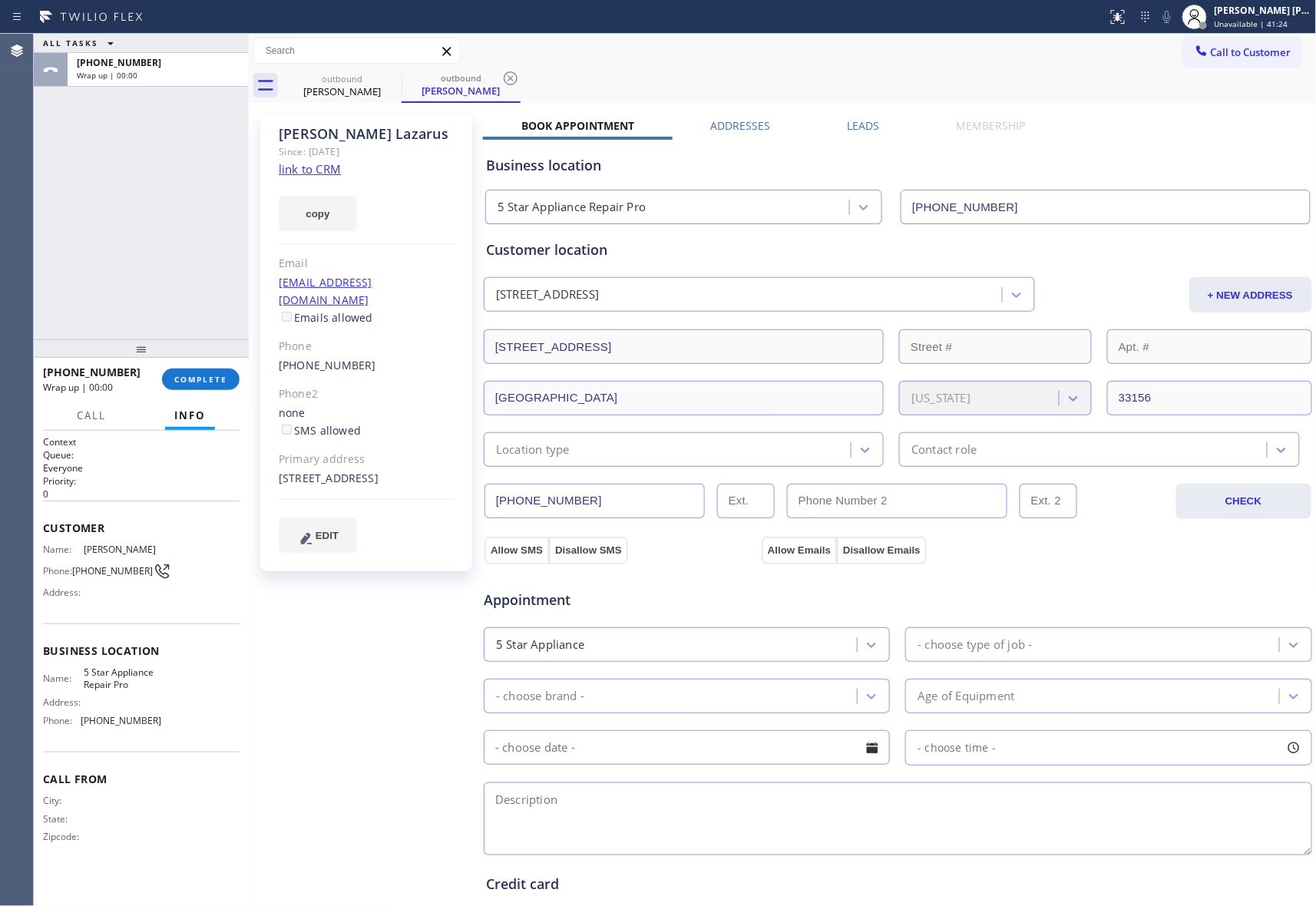
click at [852, 124] on label "Leads" at bounding box center [864, 125] width 32 height 14
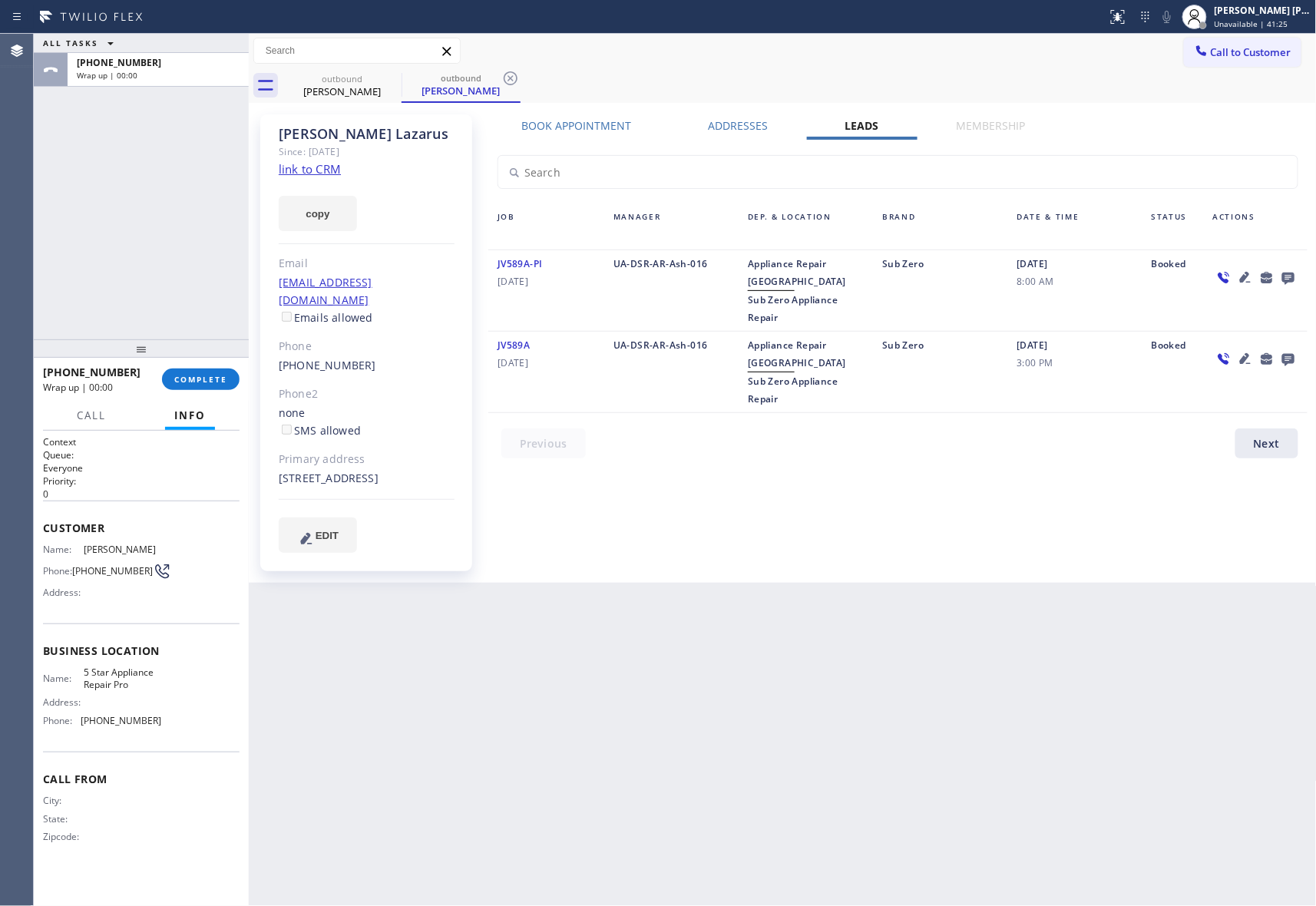
click at [1289, 273] on icon at bounding box center [1288, 279] width 13 height 13
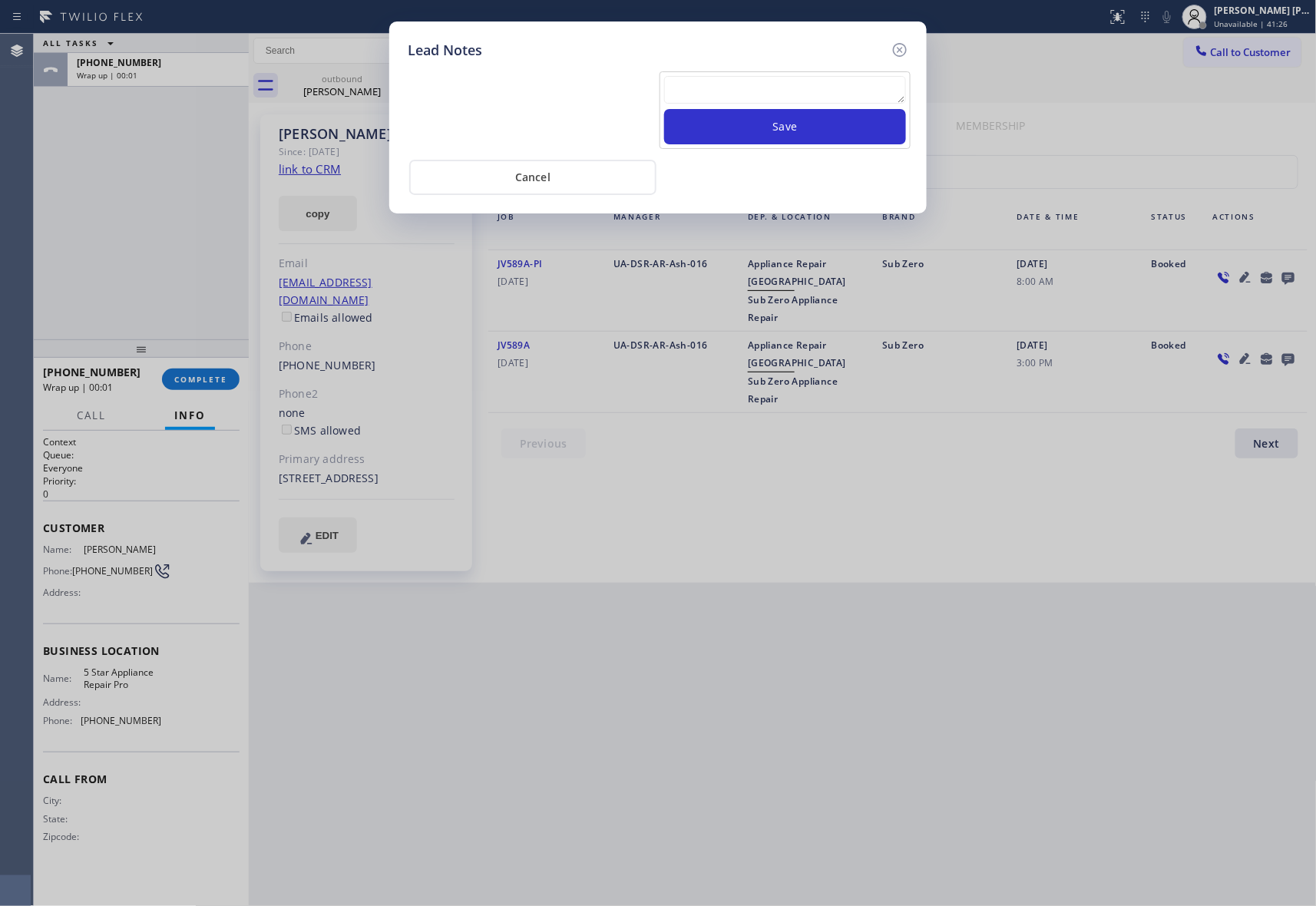
click at [713, 99] on textarea at bounding box center [785, 90] width 242 height 28
paste textarea "VM | please transfer if cx calls back"
type textarea "VM | please transfer if cx calls back"
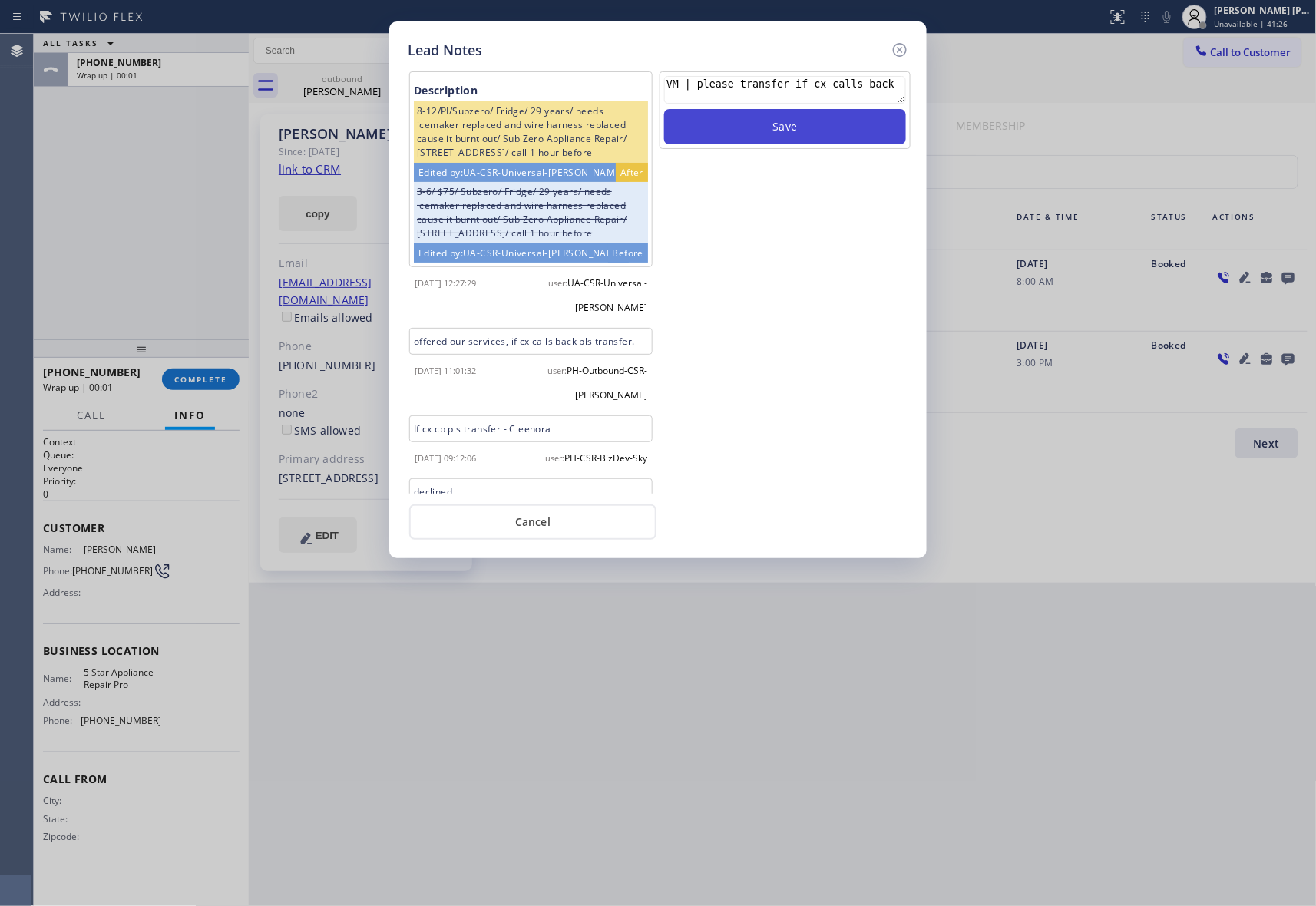
click at [778, 127] on button "Save" at bounding box center [785, 127] width 242 height 36
click at [902, 52] on icon at bounding box center [900, 50] width 19 height 19
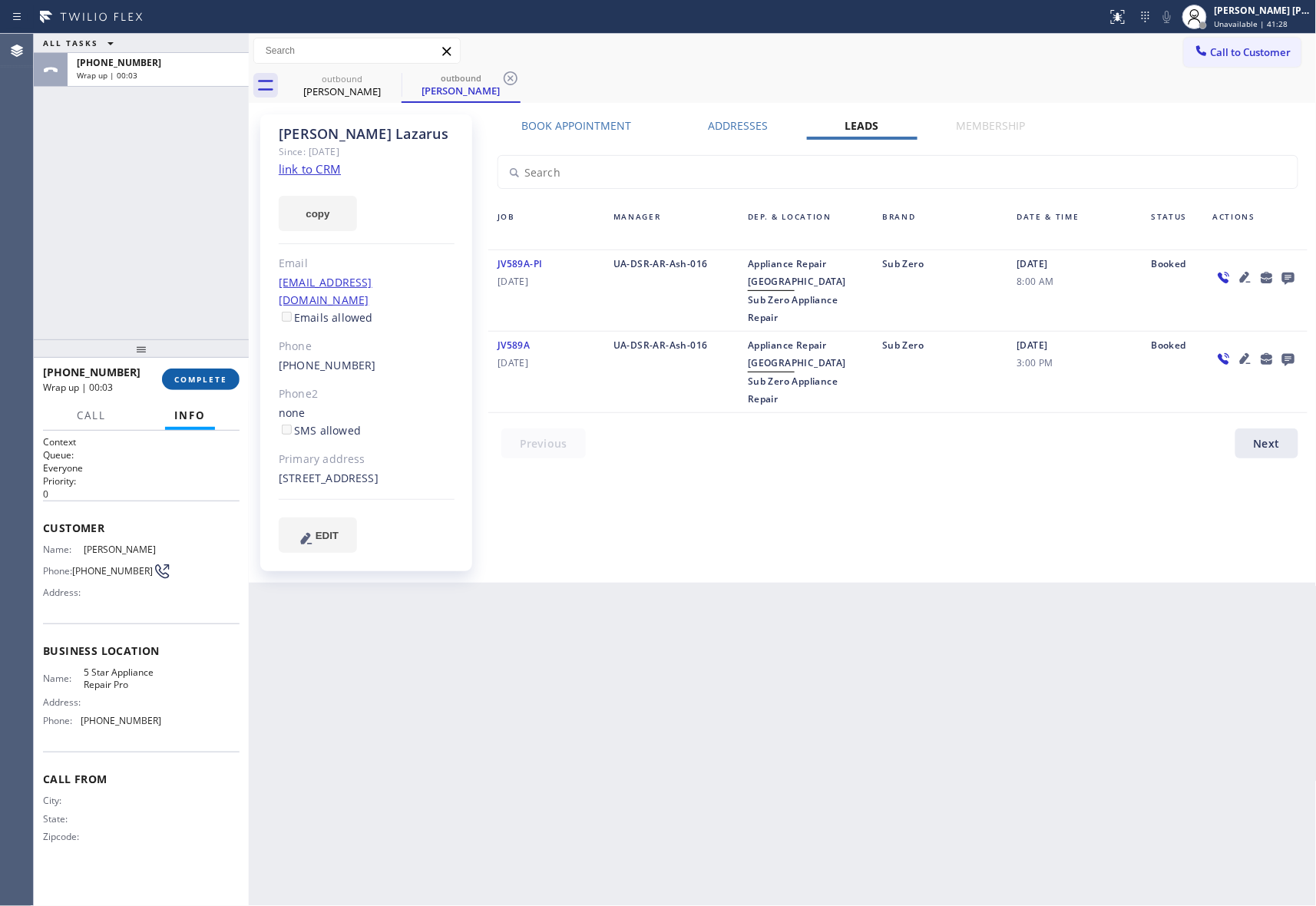
click at [209, 376] on span "COMPLETE" at bounding box center [201, 379] width 53 height 11
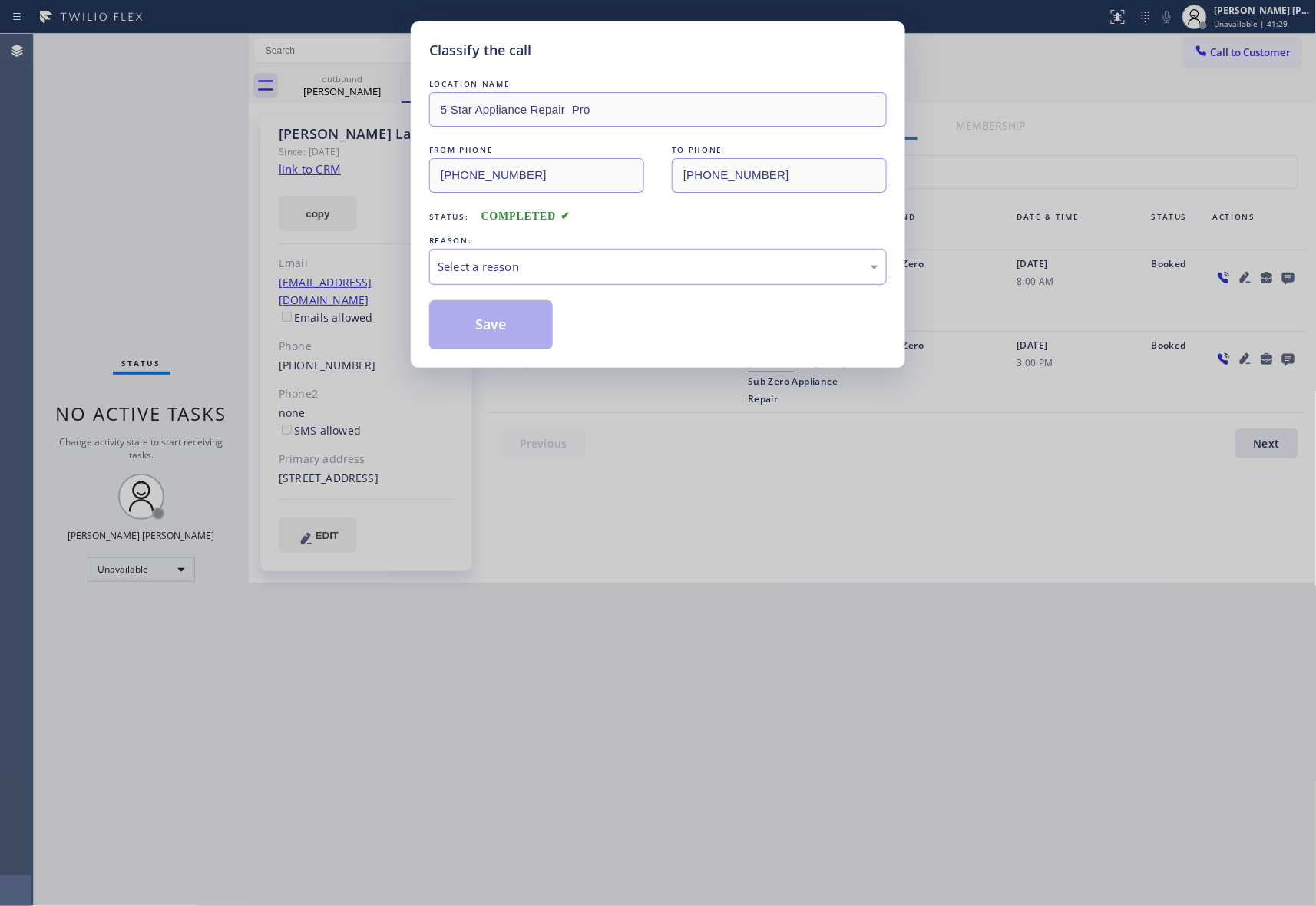
click at [664, 262] on div "Select a reason" at bounding box center [658, 267] width 441 height 18
click at [510, 326] on button "Save" at bounding box center [491, 325] width 124 height 49
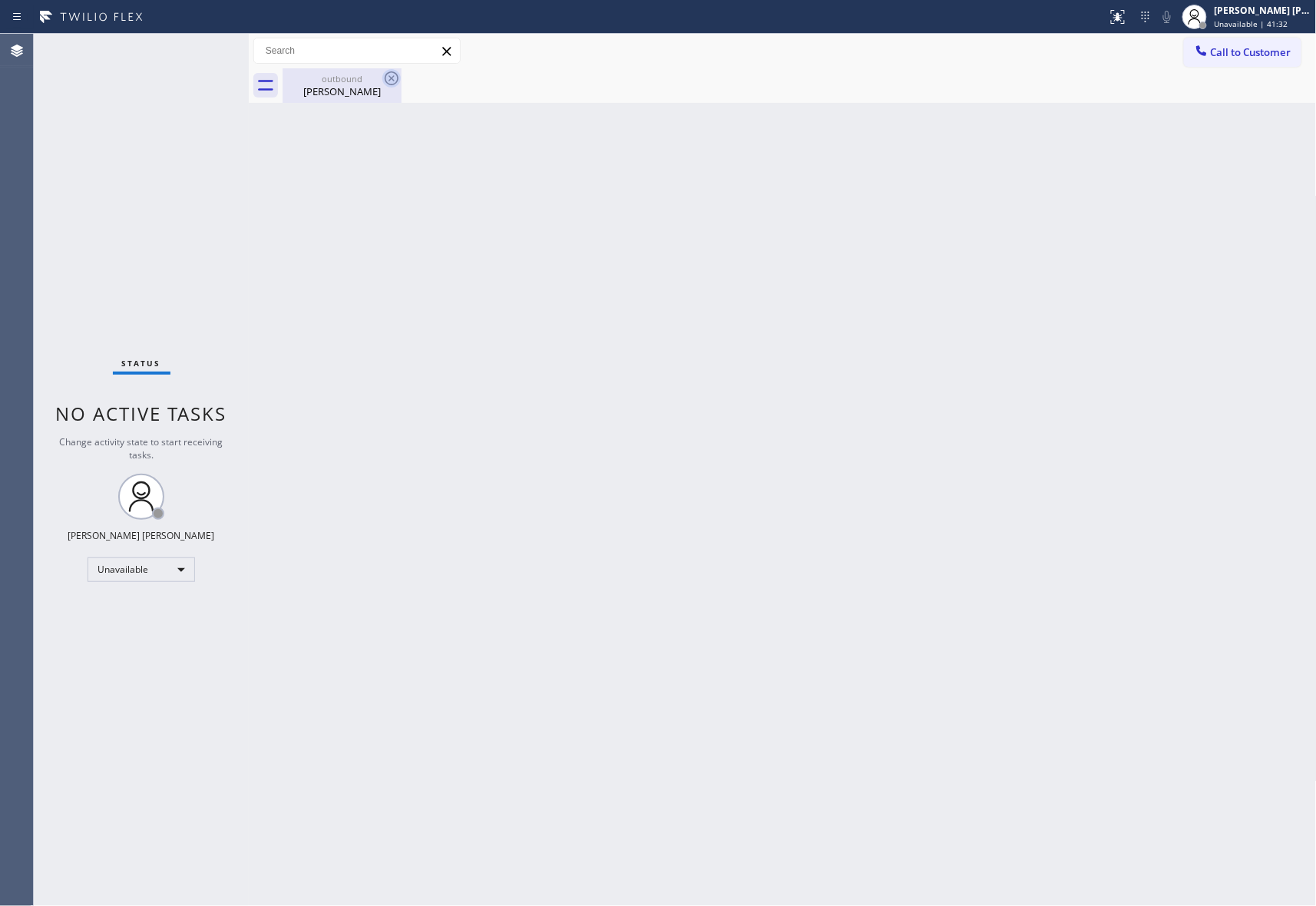
click at [391, 78] on icon at bounding box center [391, 78] width 14 height 14
click at [338, 85] on div "Harry Lazarus" at bounding box center [342, 91] width 116 height 14
click at [338, 85] on div at bounding box center [800, 86] width 1035 height 35
click at [1239, 51] on span "Call to Customer" at bounding box center [1251, 52] width 80 height 14
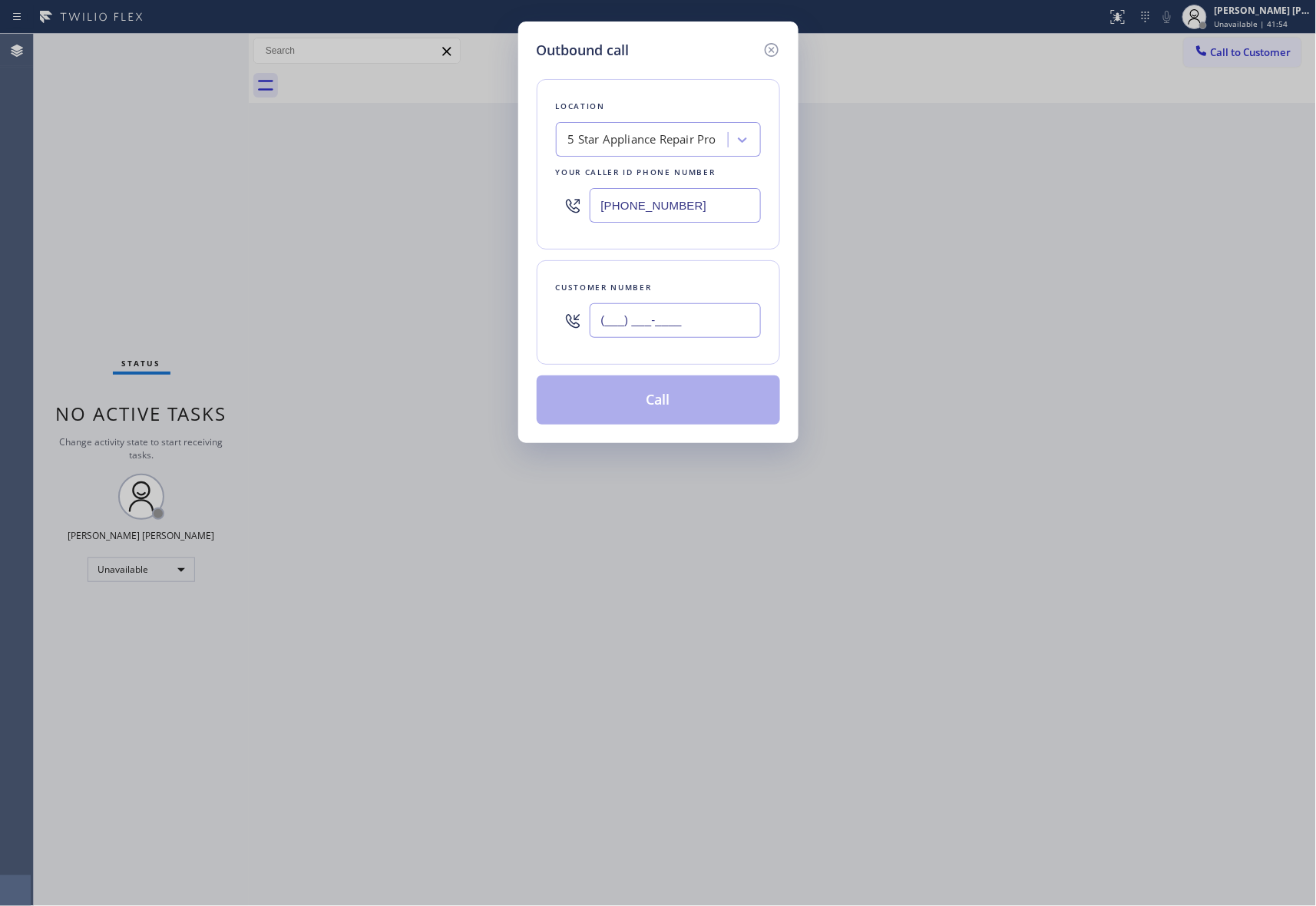
click at [713, 334] on input "(___) ___-____" at bounding box center [675, 320] width 171 height 35
paste input "719) 209-1789"
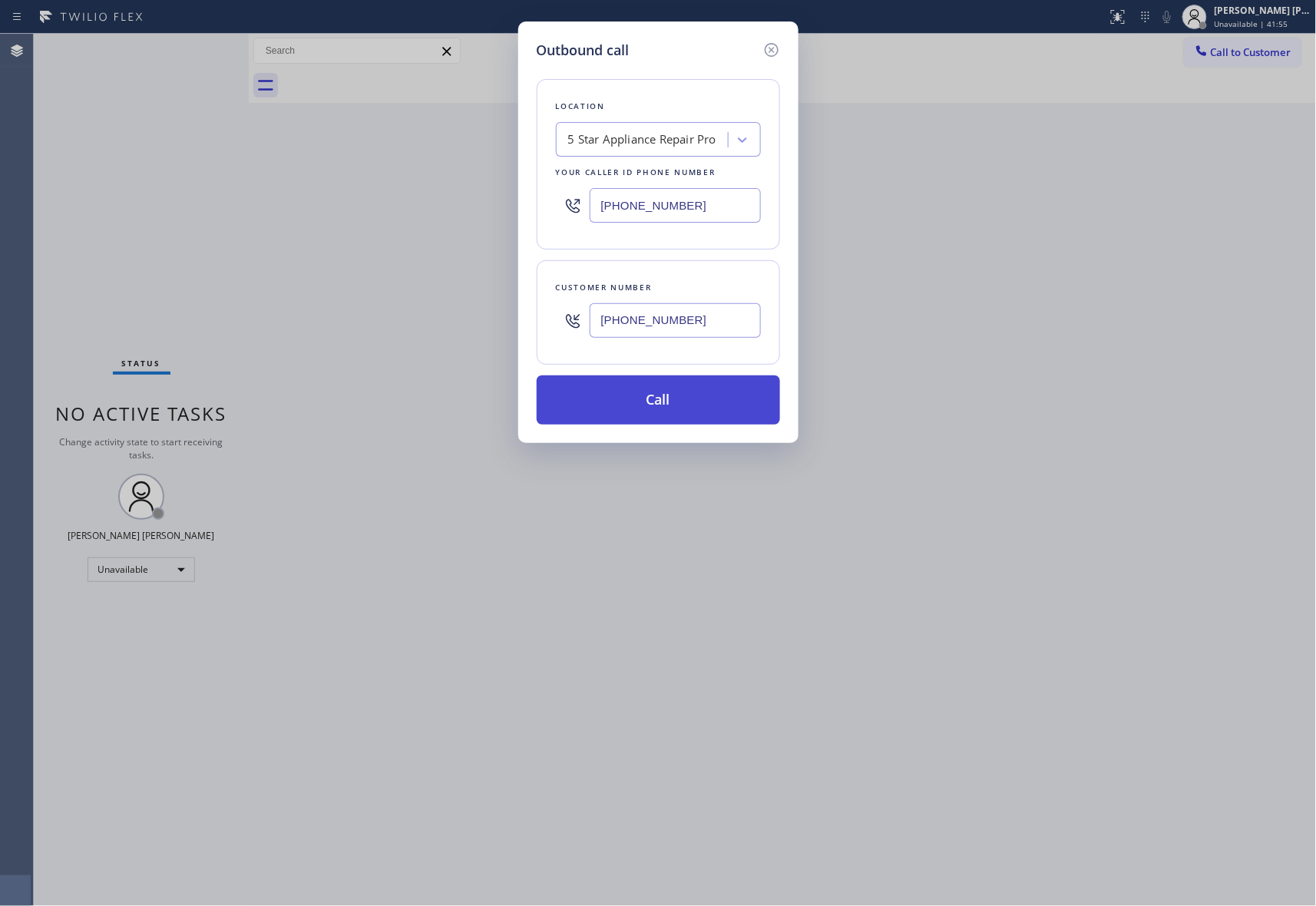
type input "(719) 209-1789"
click at [677, 406] on button "Call" at bounding box center [658, 400] width 243 height 49
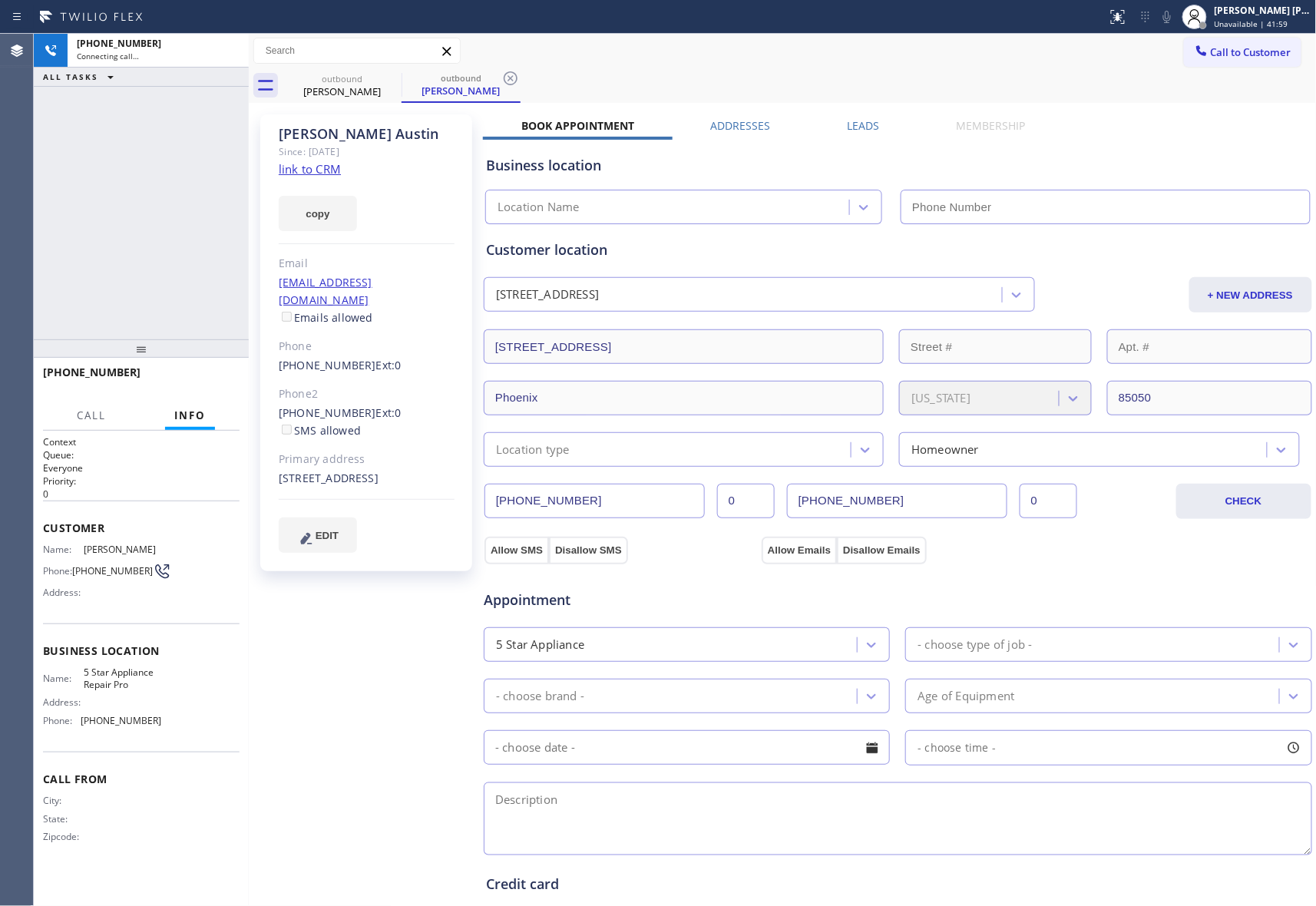
type input "[PHONE_NUMBER]"
click at [228, 45] on icon at bounding box center [229, 51] width 19 height 19
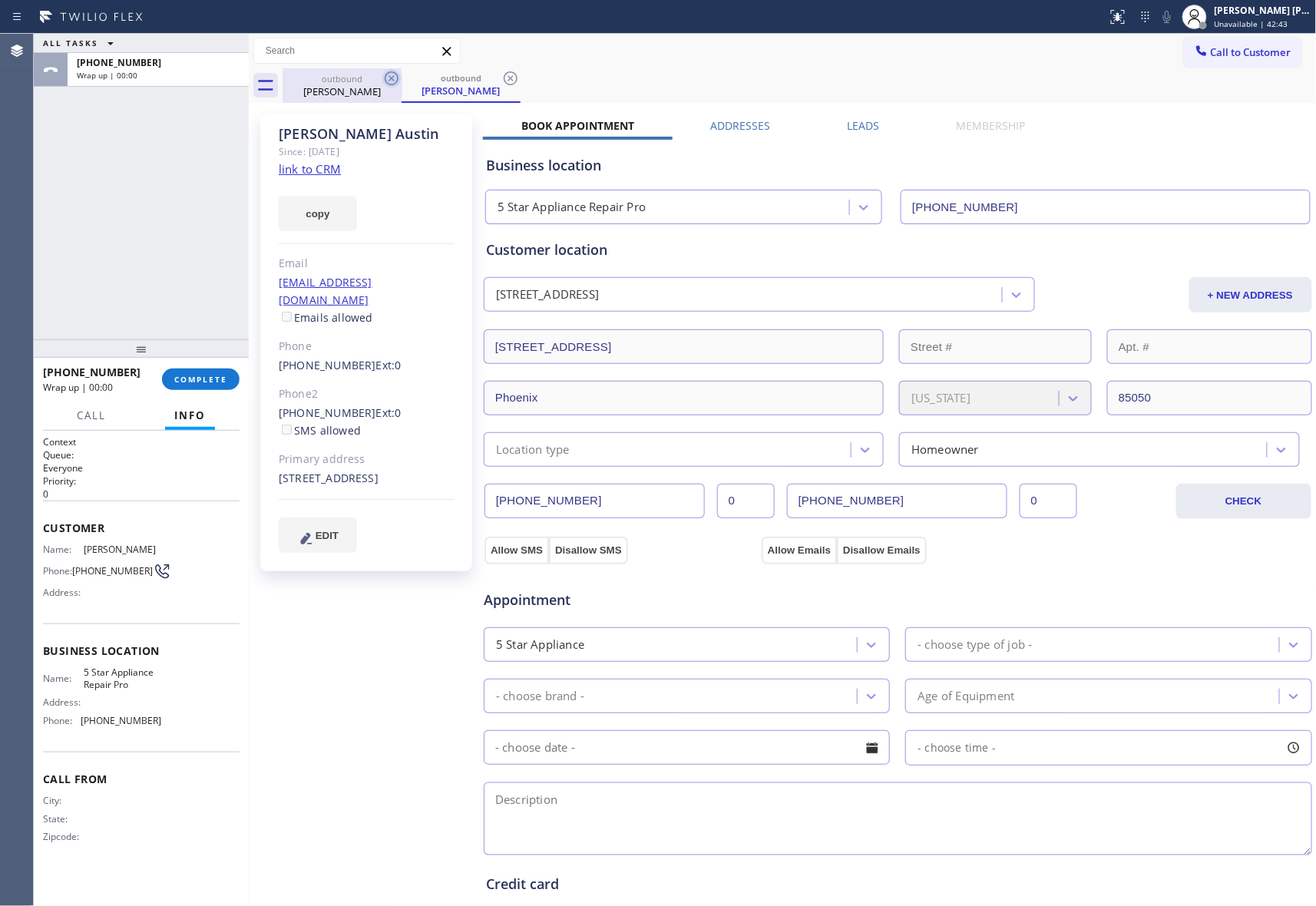
click at [389, 80] on icon at bounding box center [392, 79] width 19 height 19
click at [389, 80] on icon at bounding box center [391, 78] width 14 height 14
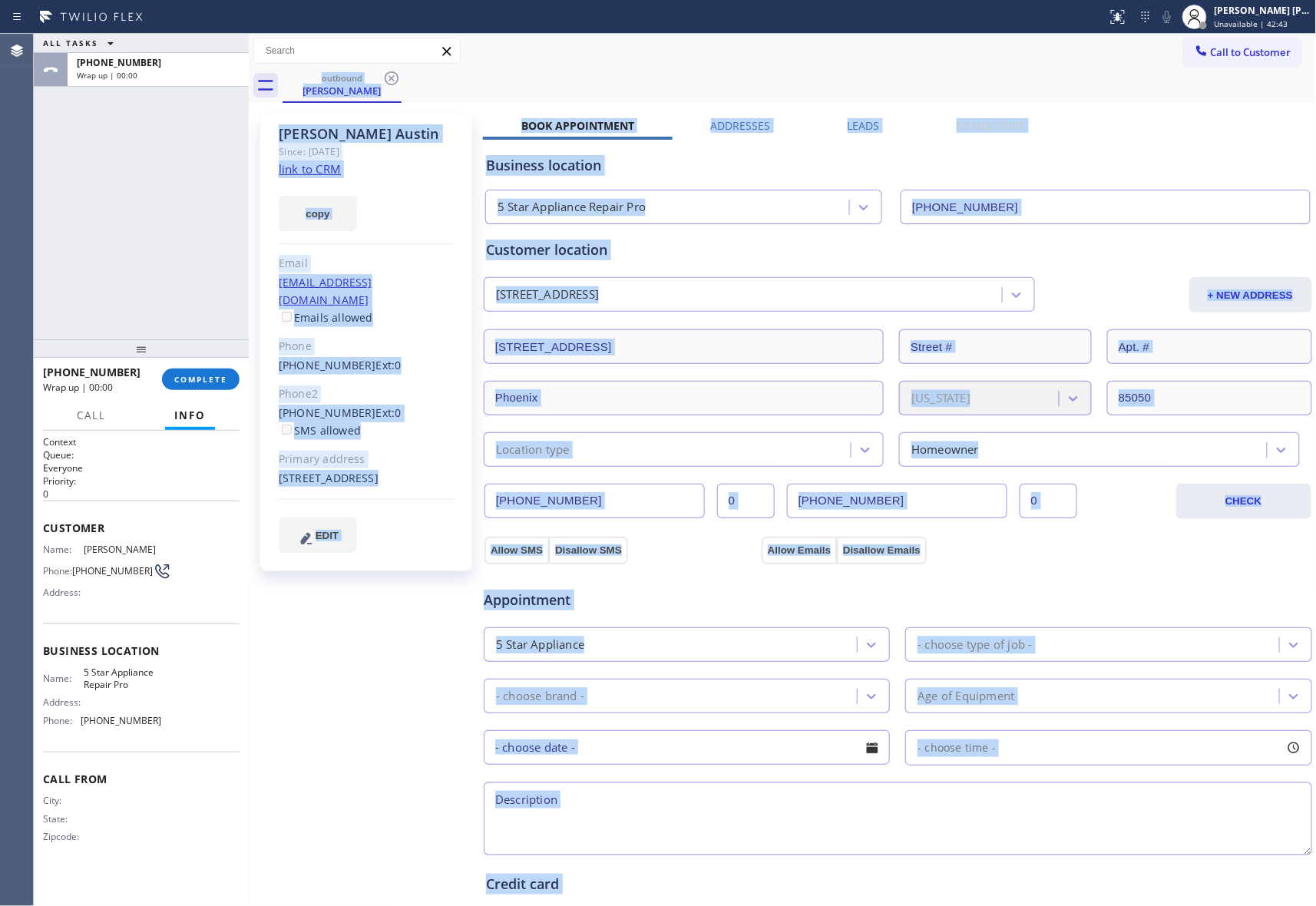
click at [389, 80] on div "outbound Tamara Austin" at bounding box center [800, 86] width 1035 height 35
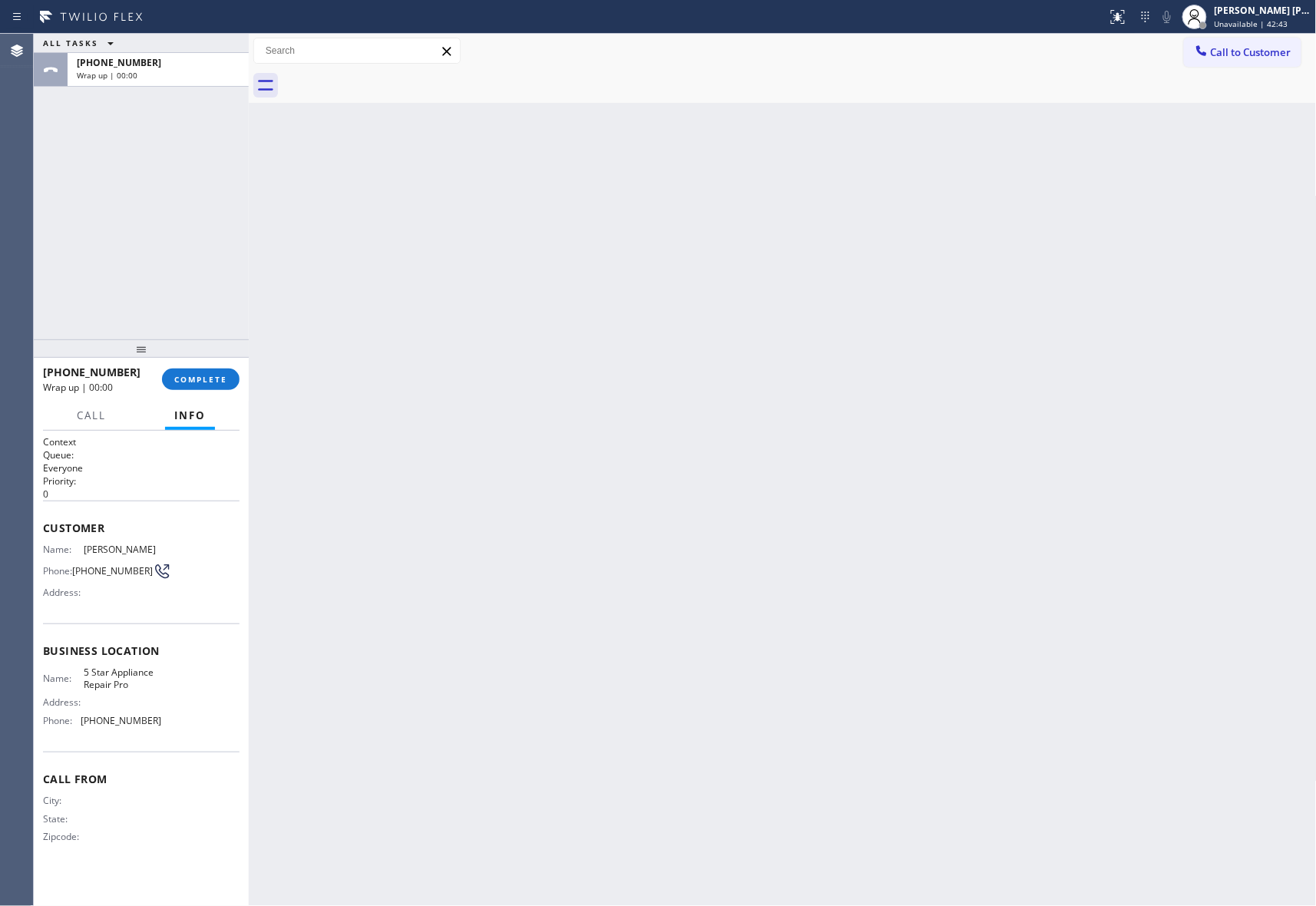
click at [389, 80] on div at bounding box center [800, 86] width 1035 height 35
click at [213, 378] on span "COMPLETE" at bounding box center [201, 379] width 53 height 11
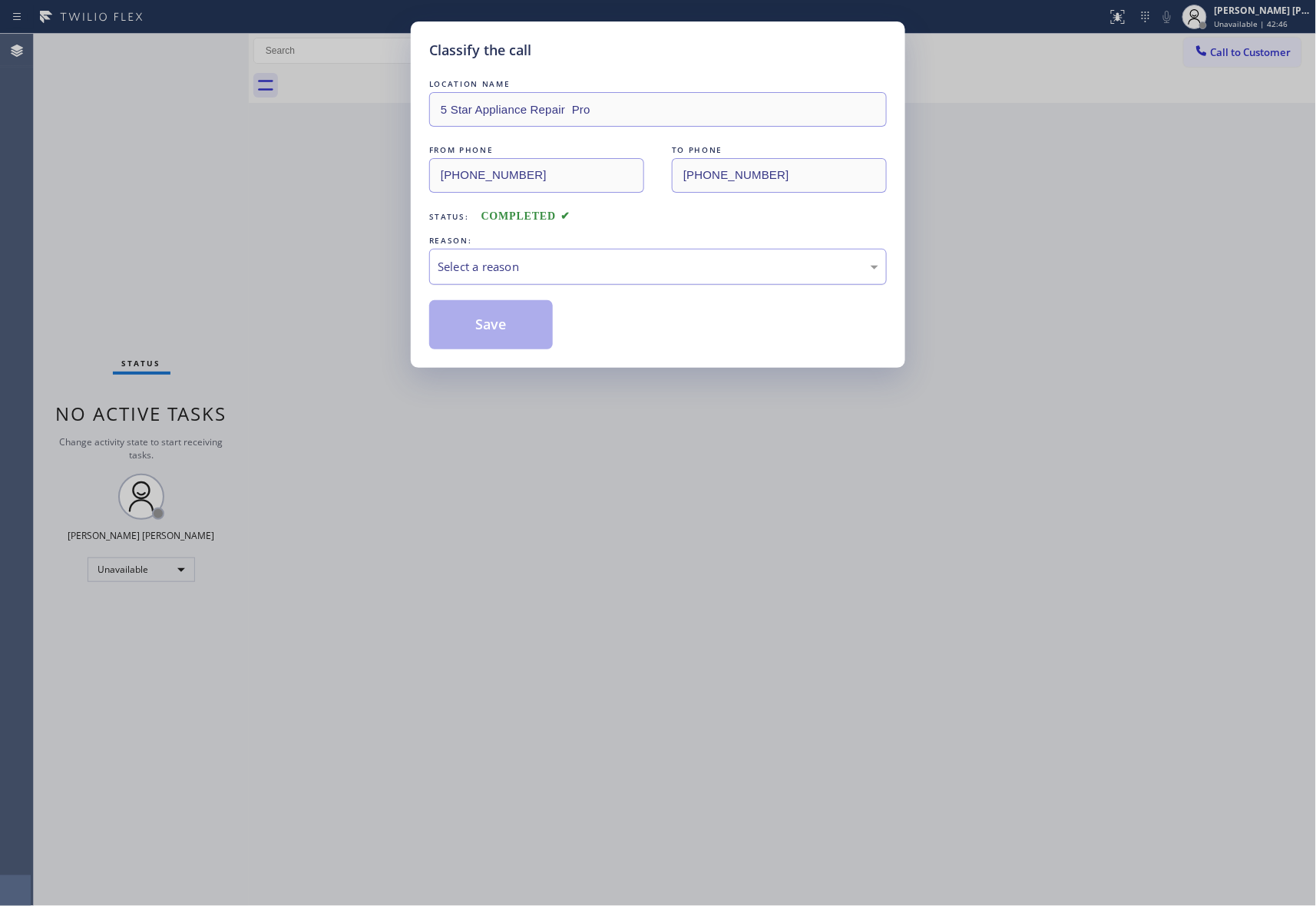
click at [583, 256] on div "Select a reason" at bounding box center [658, 267] width 457 height 36
click at [506, 329] on button "Save" at bounding box center [491, 325] width 124 height 49
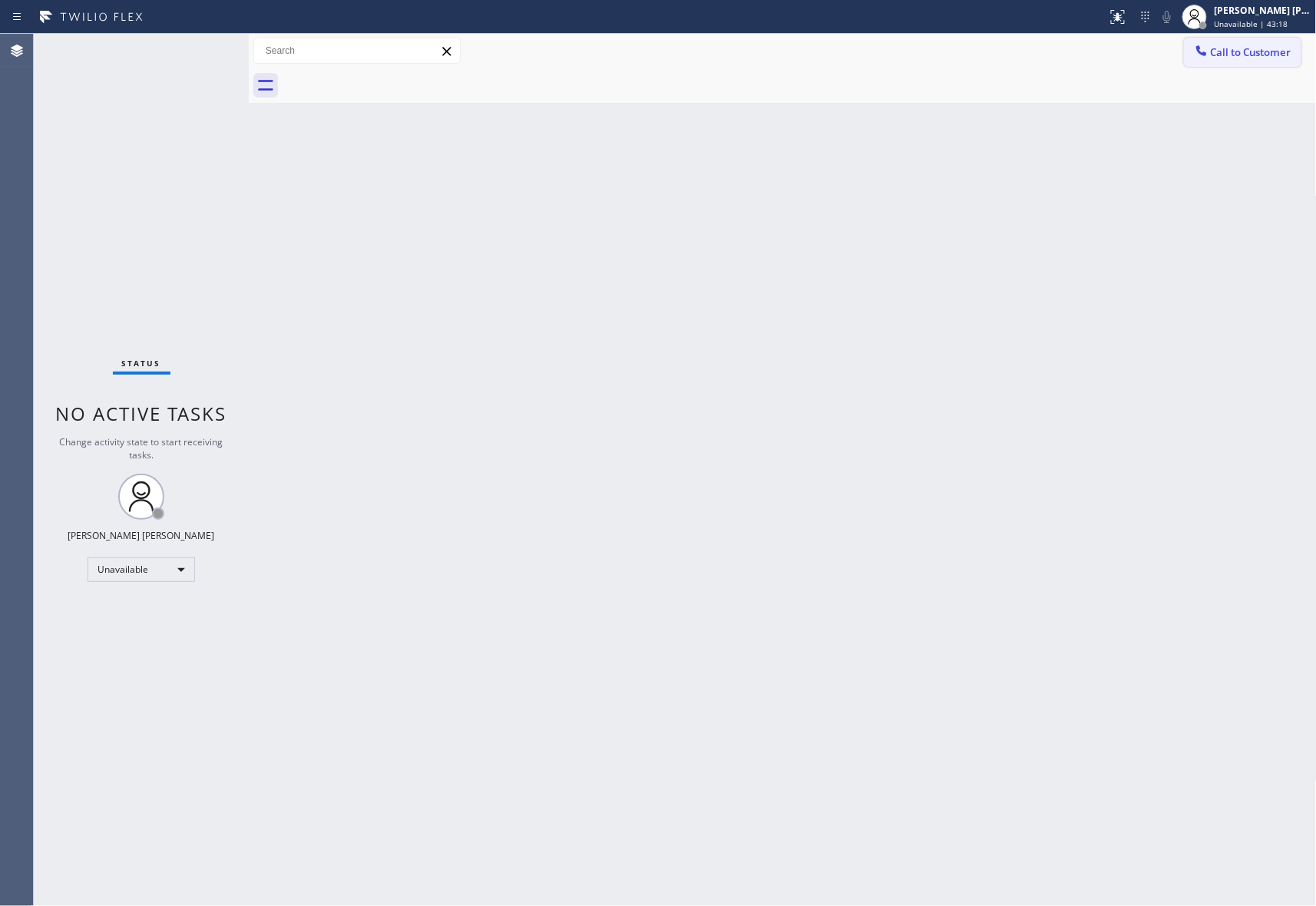
click at [1258, 62] on button "Call to Customer" at bounding box center [1242, 52] width 118 height 29
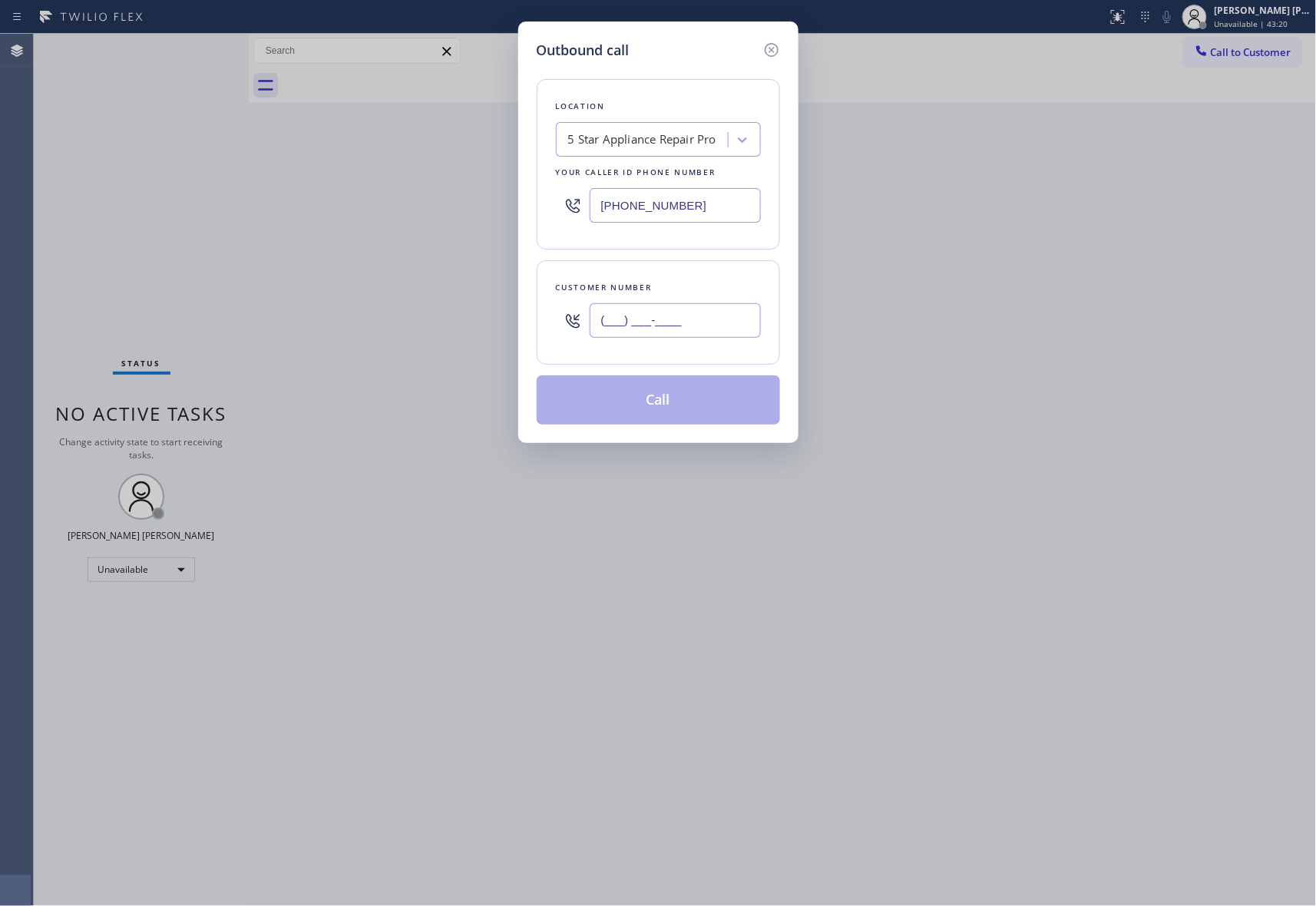
drag, startPoint x: 450, startPoint y: 310, endPoint x: 349, endPoint y: 296, distance: 102.0
click at [349, 296] on div "Outbound call Location 5 Star Appliance Repair Pro Your caller id phone number …" at bounding box center [658, 453] width 1316 height 906
paste input "714) 559-3783"
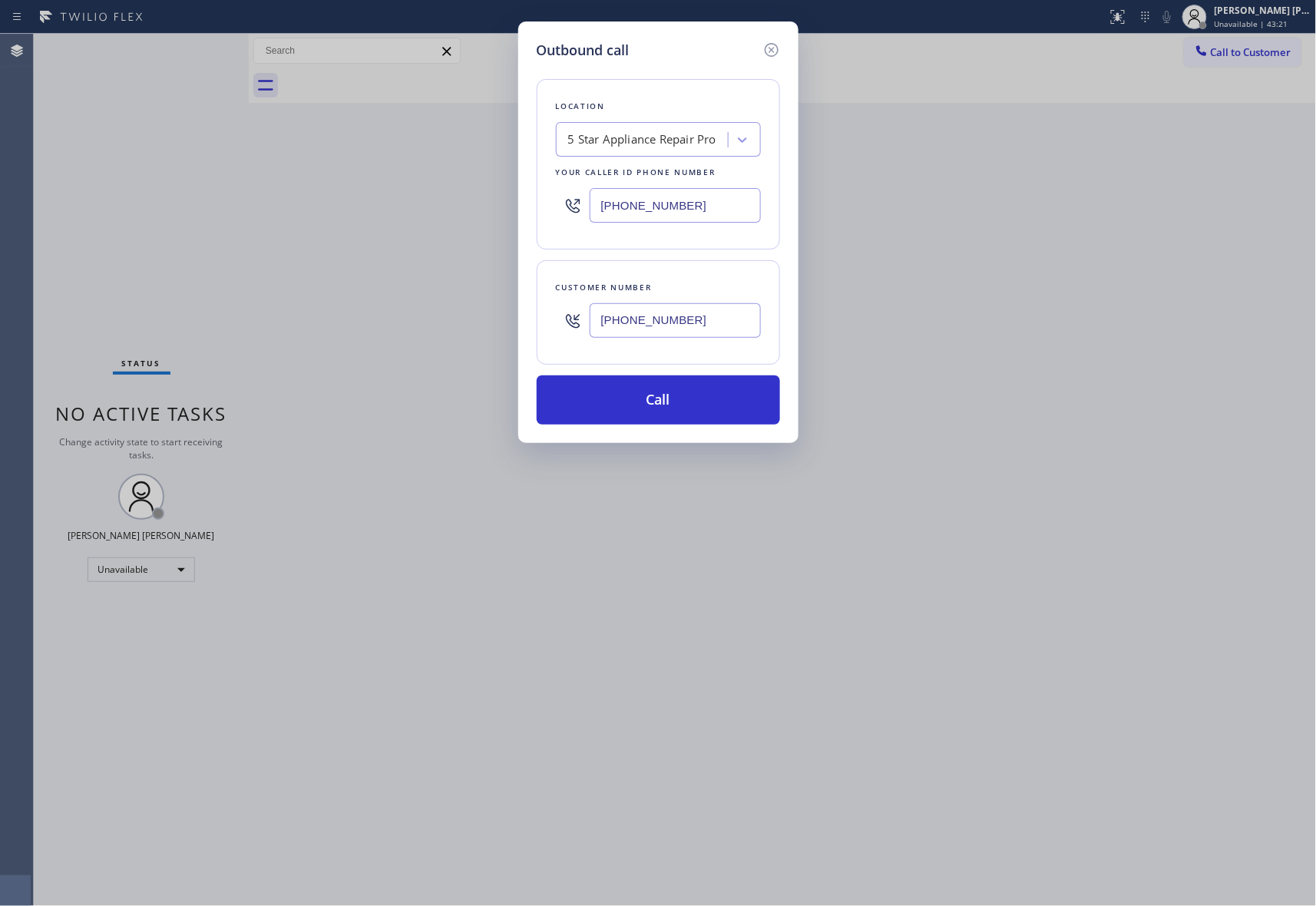
type input "(714) 559-3783"
drag, startPoint x: 695, startPoint y: 197, endPoint x: 370, endPoint y: 195, distance: 325.0
click at [382, 188] on div "Outbound call Location 5 Star Appliance Repair Pro Your caller id phone number …" at bounding box center [658, 453] width 1316 height 906
paste input "714) 559-3783"
type input "(714) 559-3783"
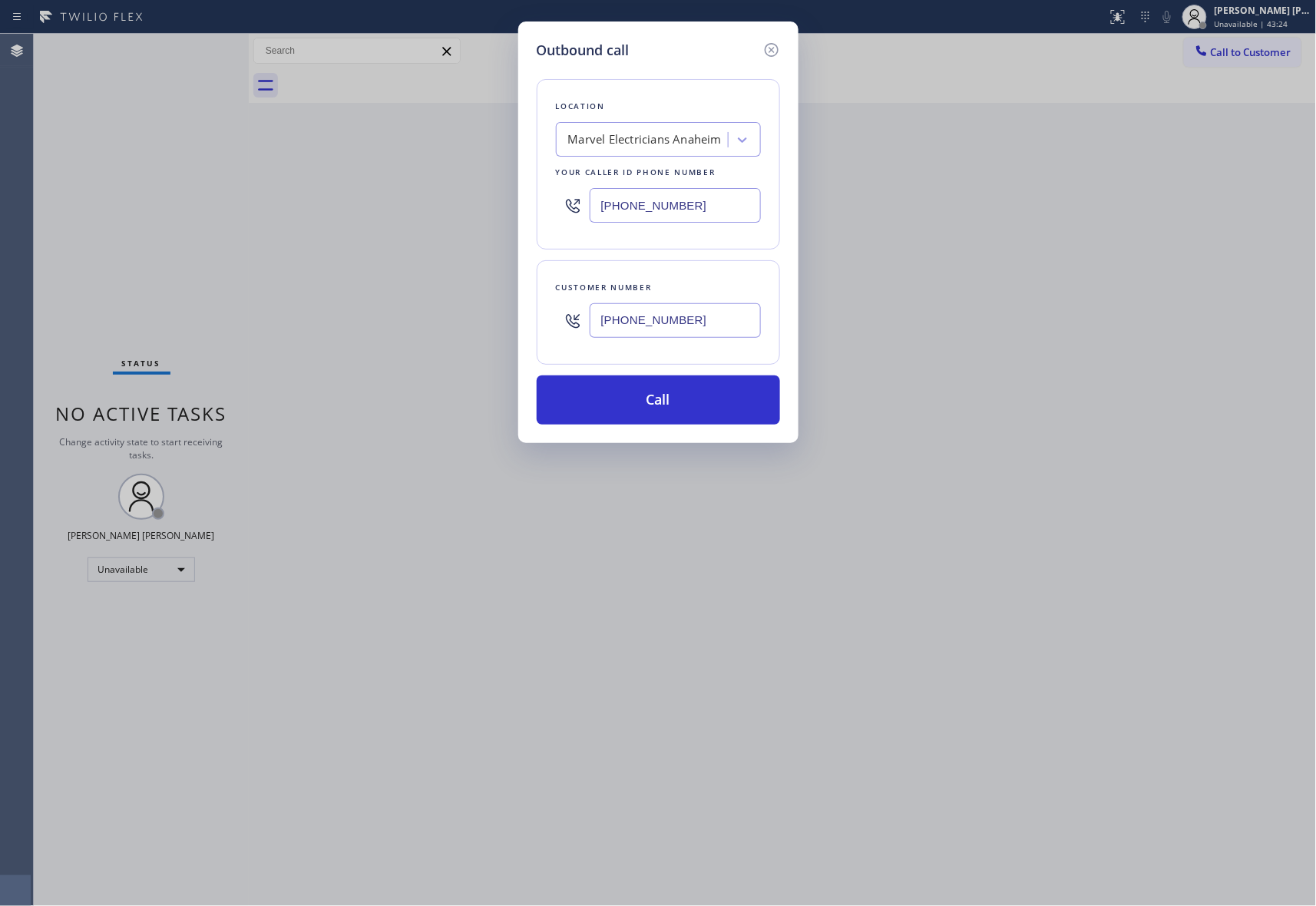
drag, startPoint x: 673, startPoint y: 311, endPoint x: 398, endPoint y: 309, distance: 275.0
click at [396, 310] on div "Outbound call Location Marvel Electricians Anaheim Your caller id phone number …" at bounding box center [658, 453] width 1316 height 906
paste input "877) 922-5374"
type input "(877) 922-5374"
click at [683, 398] on button "Call" at bounding box center [658, 400] width 243 height 49
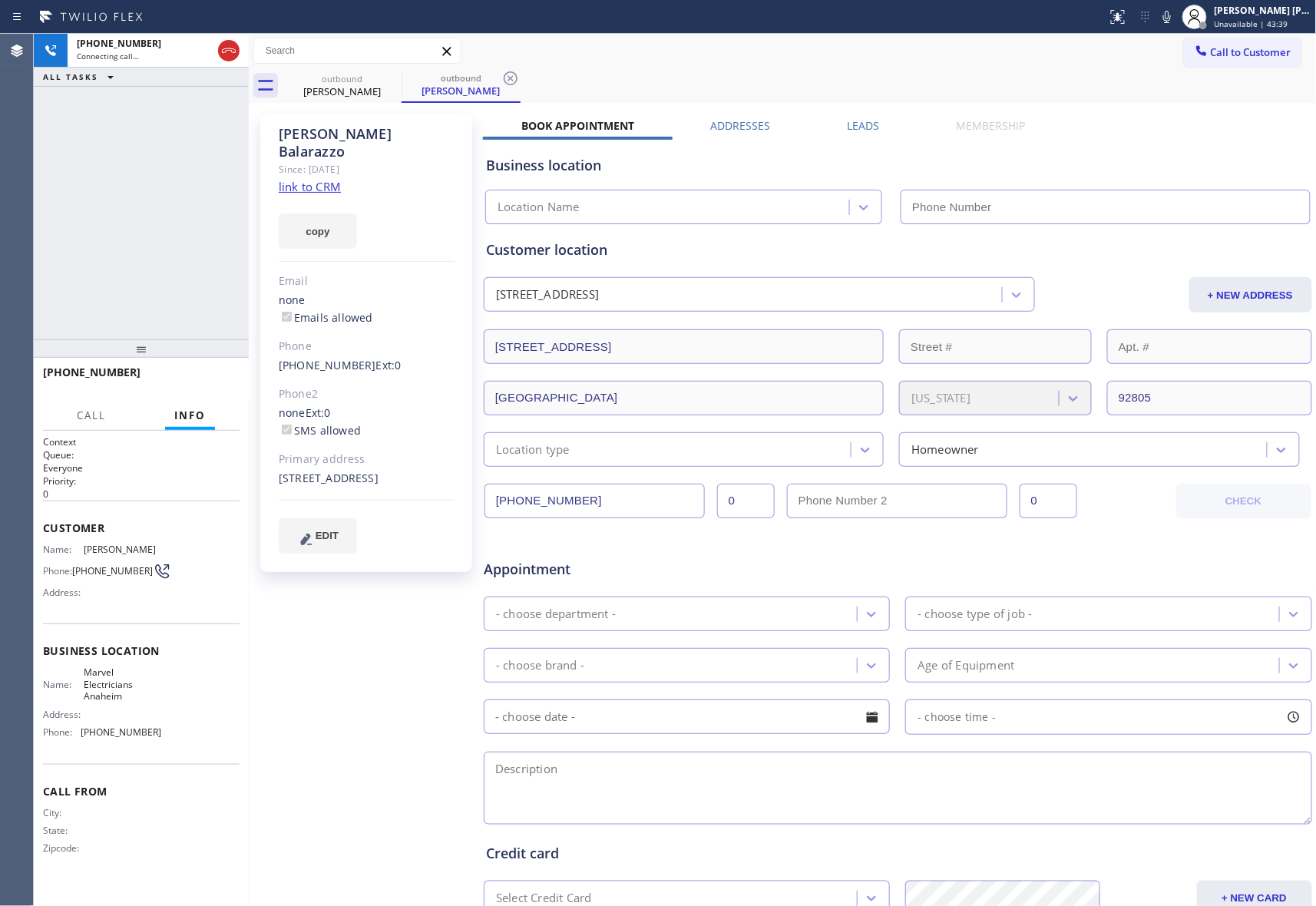
type input "(714) 559-3783"
click at [861, 112] on div "Barbara Balarazzo Since: 20 may 2020 link to CRM copy Email none Emails allowed…" at bounding box center [782, 604] width 1060 height 995
click at [861, 127] on label "Leads" at bounding box center [864, 125] width 32 height 14
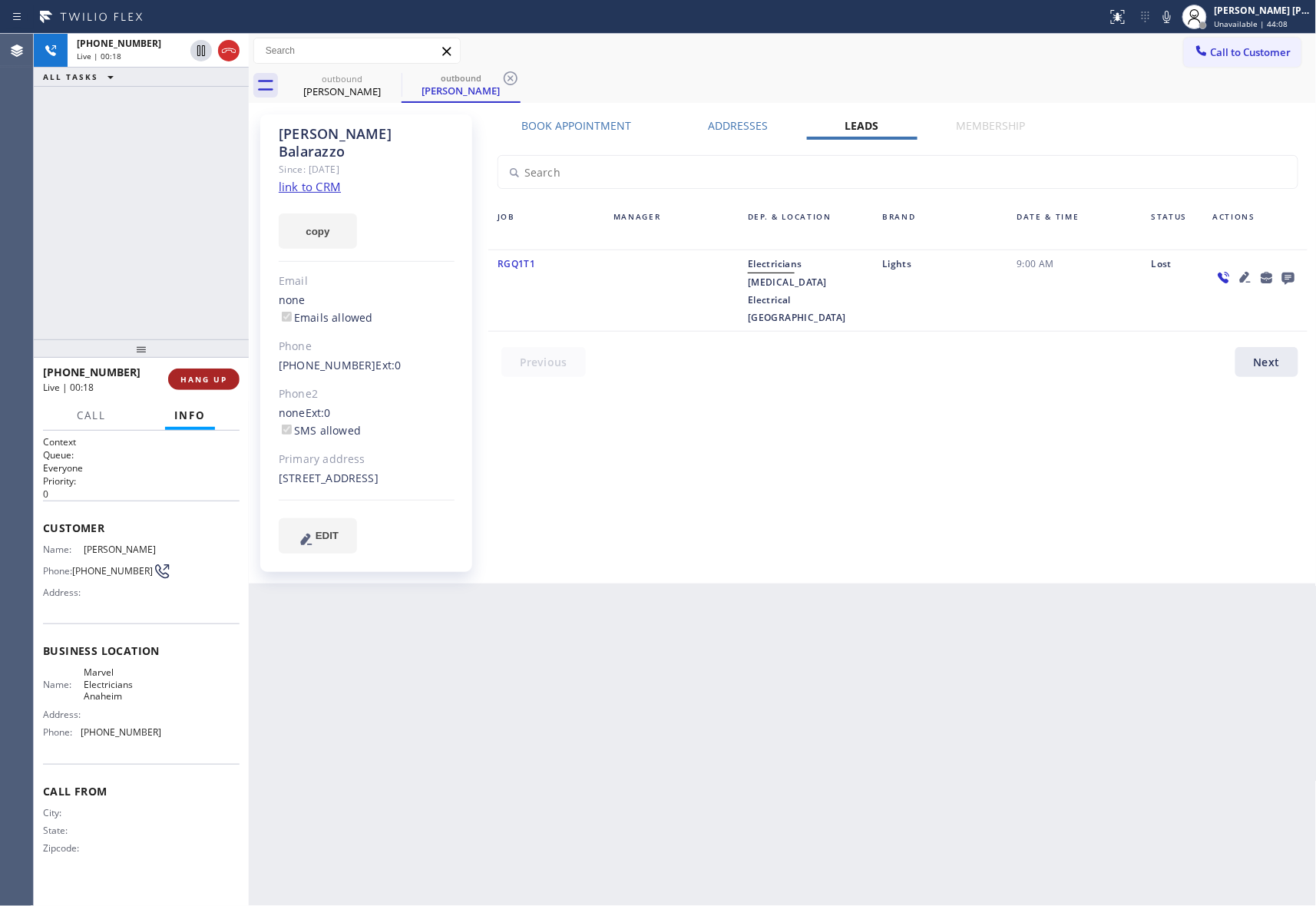
click at [218, 378] on span "HANG UP" at bounding box center [203, 379] width 47 height 11
click at [1295, 277] on icon at bounding box center [1289, 277] width 19 height 19
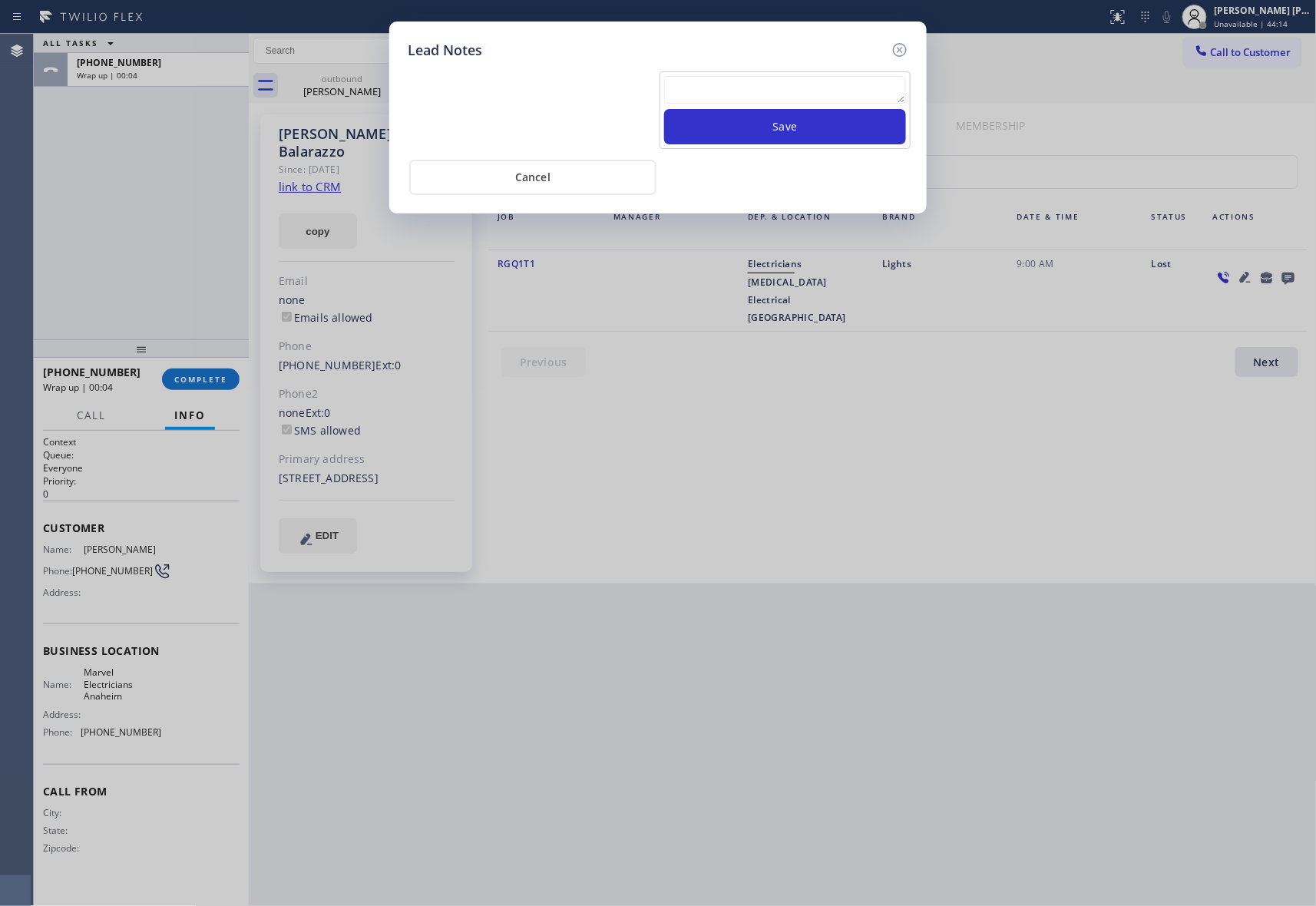
drag, startPoint x: 902, startPoint y: 45, endPoint x: 1241, endPoint y: 206, distance: 375.3
click at [904, 45] on icon at bounding box center [900, 50] width 19 height 19
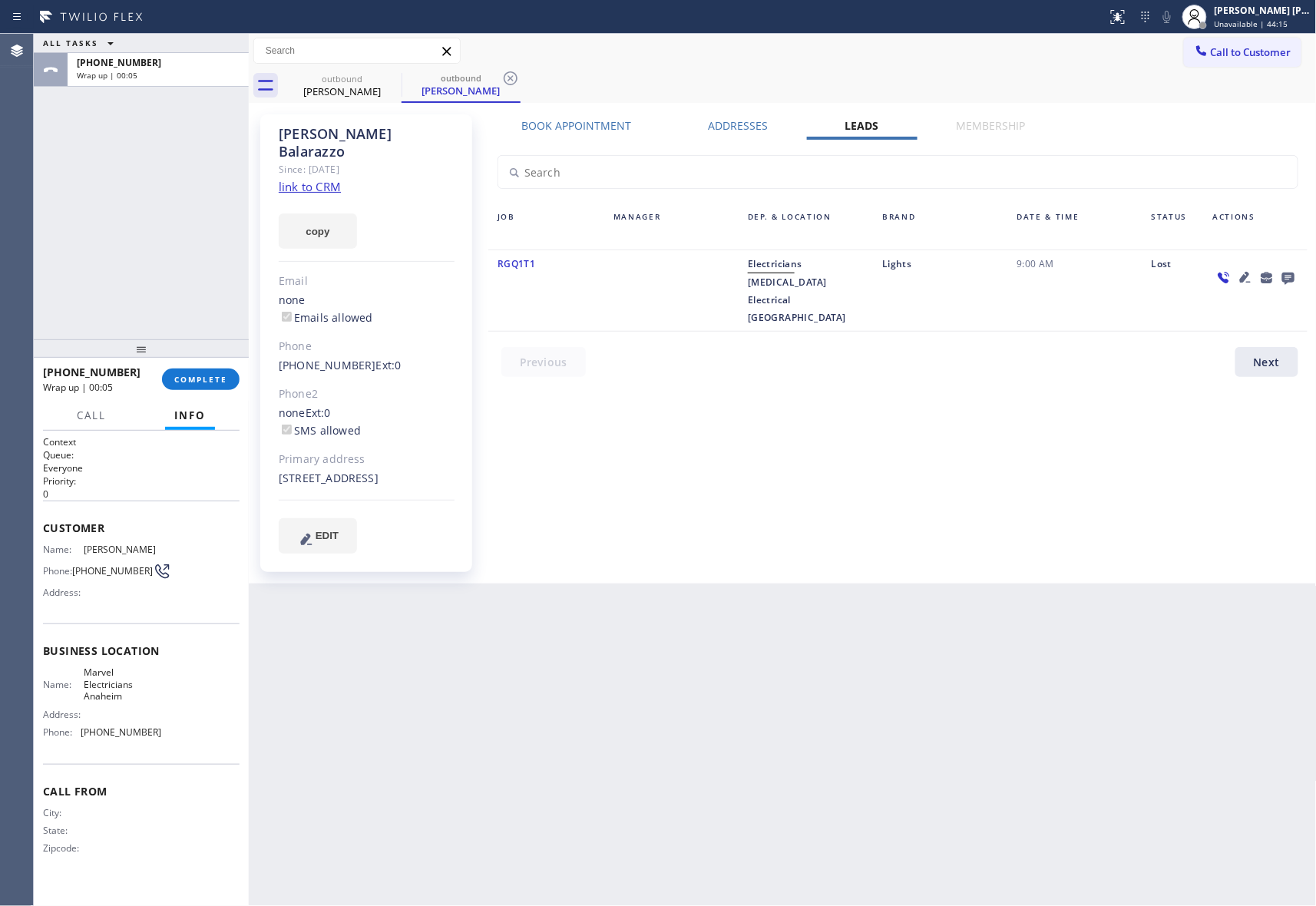
click at [1242, 273] on icon at bounding box center [1246, 277] width 19 height 19
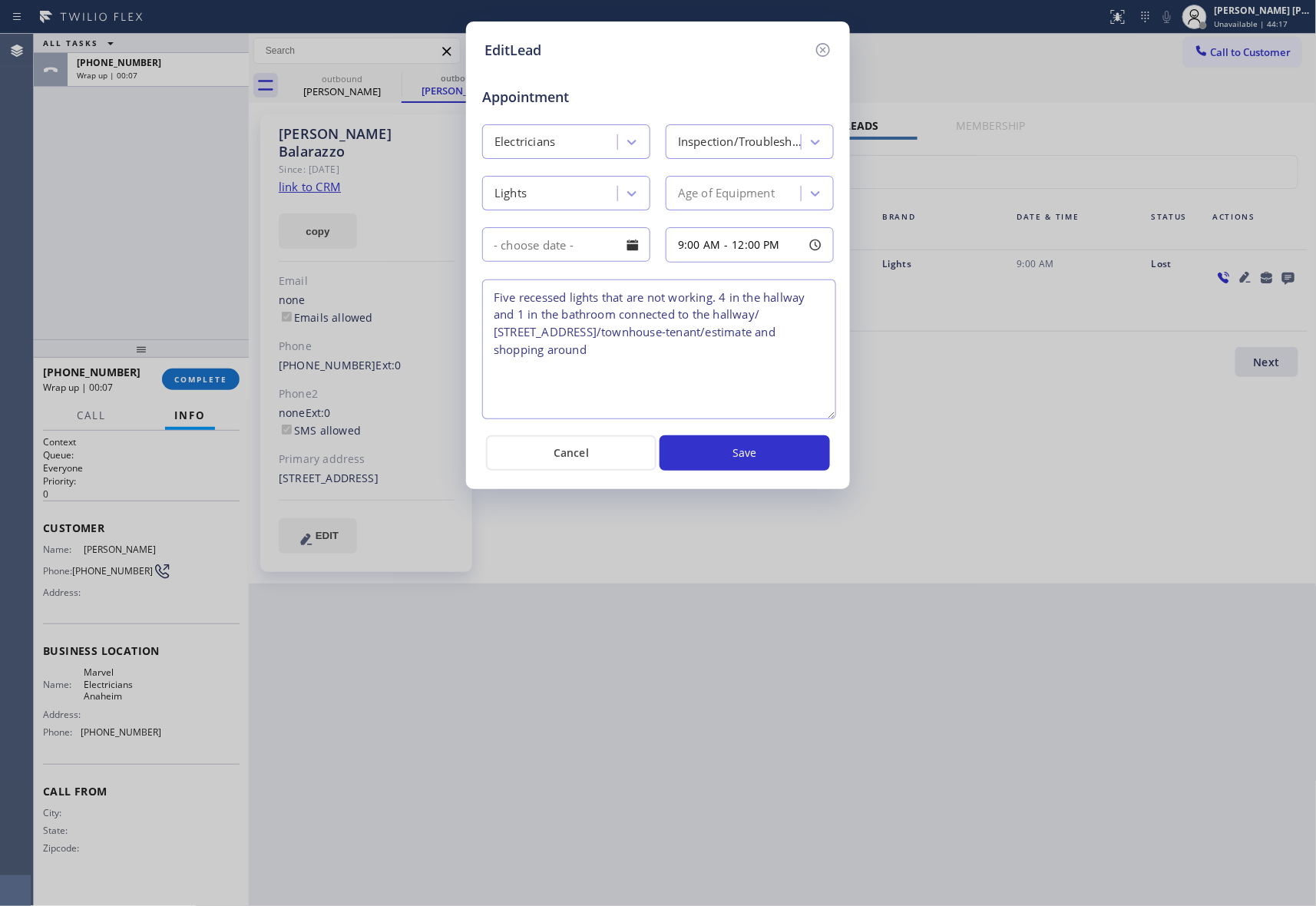
drag, startPoint x: 827, startPoint y: 344, endPoint x: 830, endPoint y: 415, distance: 71.1
click at [830, 415] on textarea "Five recessed lights that are not working. 4 in the hallway and 1 in the bathro…" at bounding box center [659, 349] width 354 height 140
click at [823, 44] on icon at bounding box center [823, 50] width 19 height 19
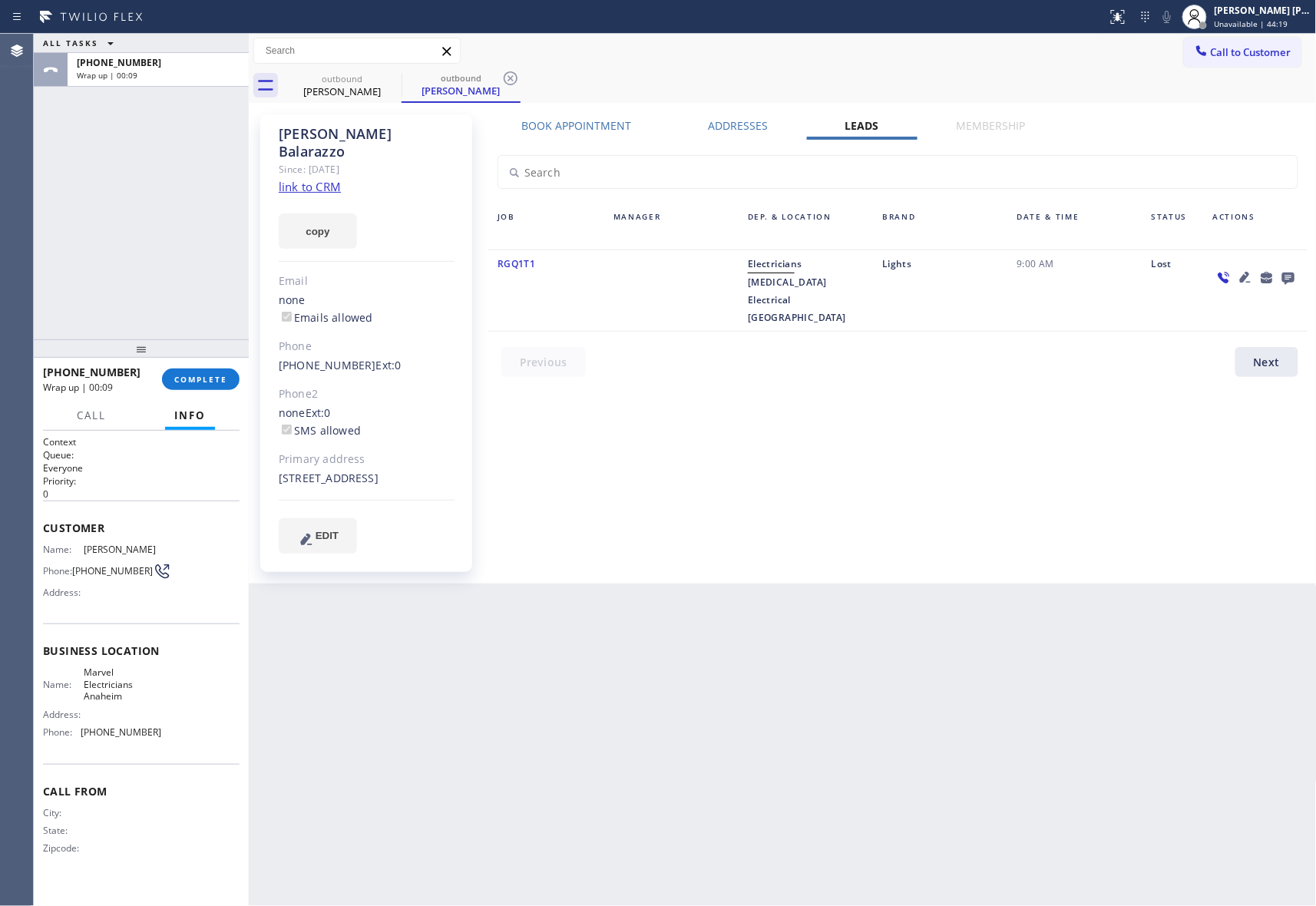
click at [327, 179] on link "link to CRM" at bounding box center [309, 186] width 62 height 15
drag, startPoint x: 347, startPoint y: 78, endPoint x: 402, endPoint y: 78, distance: 55.0
click at [359, 78] on div "outbound" at bounding box center [342, 79] width 116 height 12
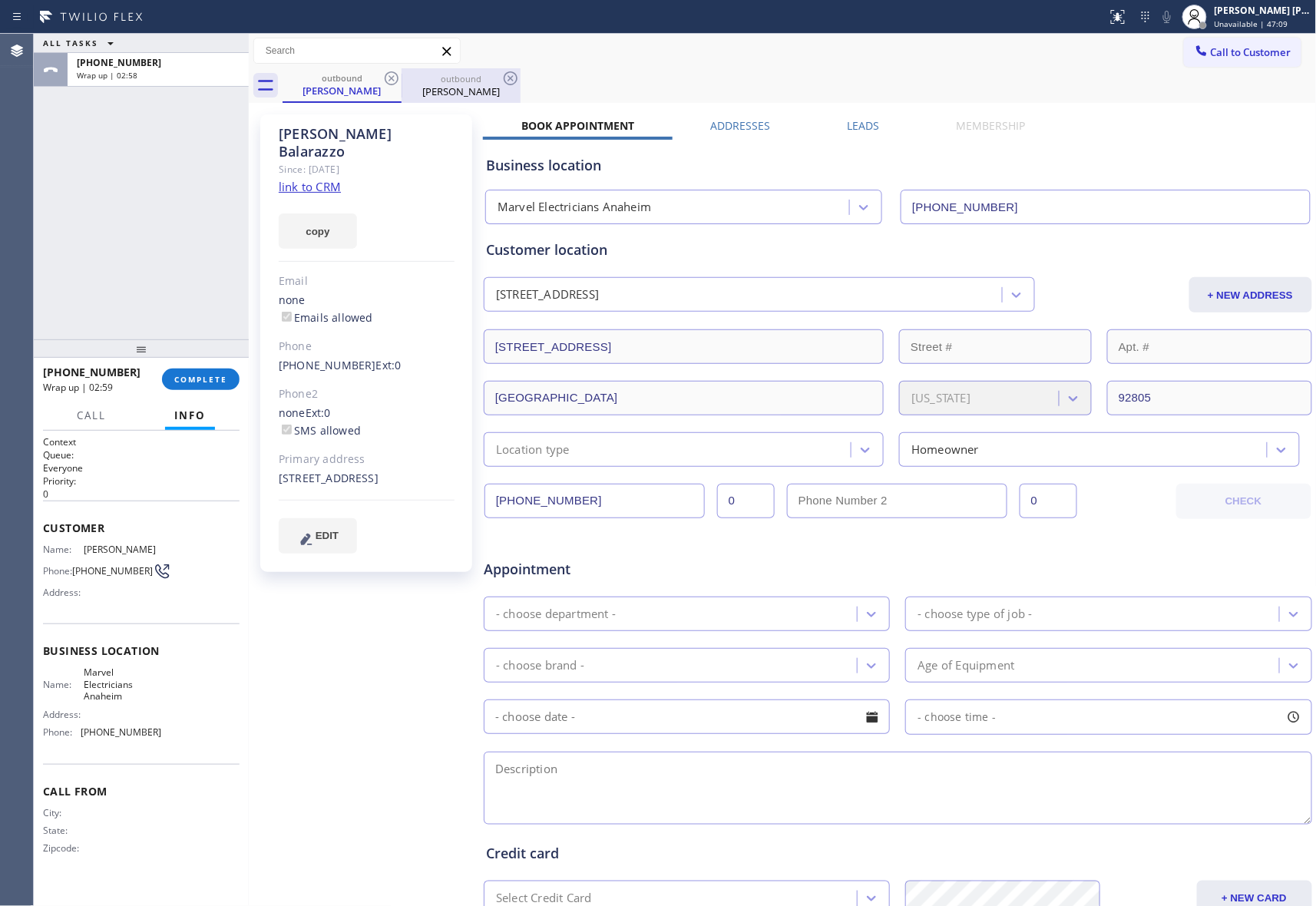
drag, startPoint x: 402, startPoint y: 78, endPoint x: 391, endPoint y: 77, distance: 11.0
click at [403, 77] on div "outbound" at bounding box center [461, 79] width 116 height 12
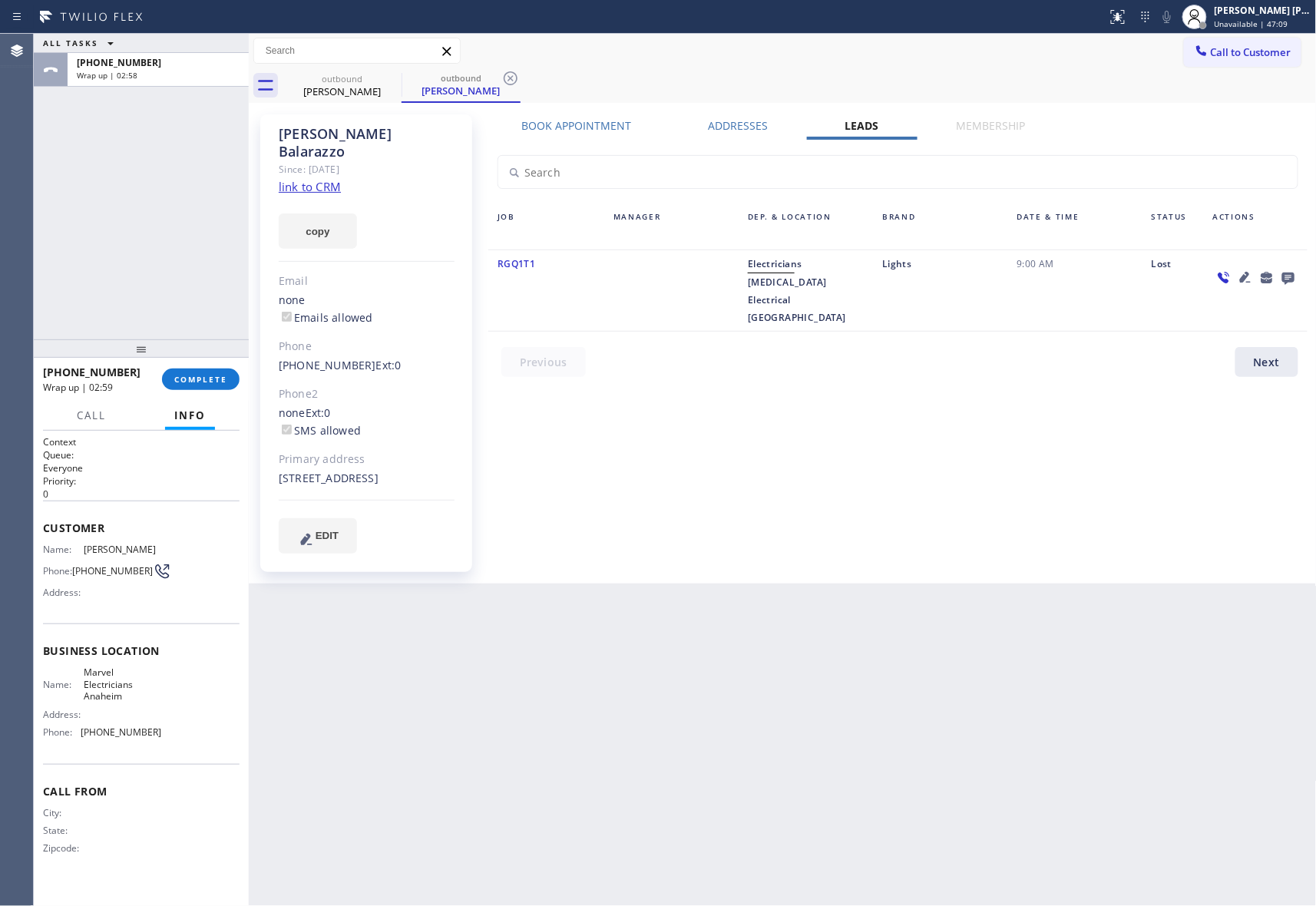
drag, startPoint x: 391, startPoint y: 77, endPoint x: 301, endPoint y: 155, distance: 119.1
click at [0, 0] on icon at bounding box center [0, 0] width 0 height 0
click at [401, 77] on div "outbound Barbara Balarazzo" at bounding box center [461, 86] width 119 height 35
drag, startPoint x: 381, startPoint y: 89, endPoint x: 388, endPoint y: 84, distance: 8.6
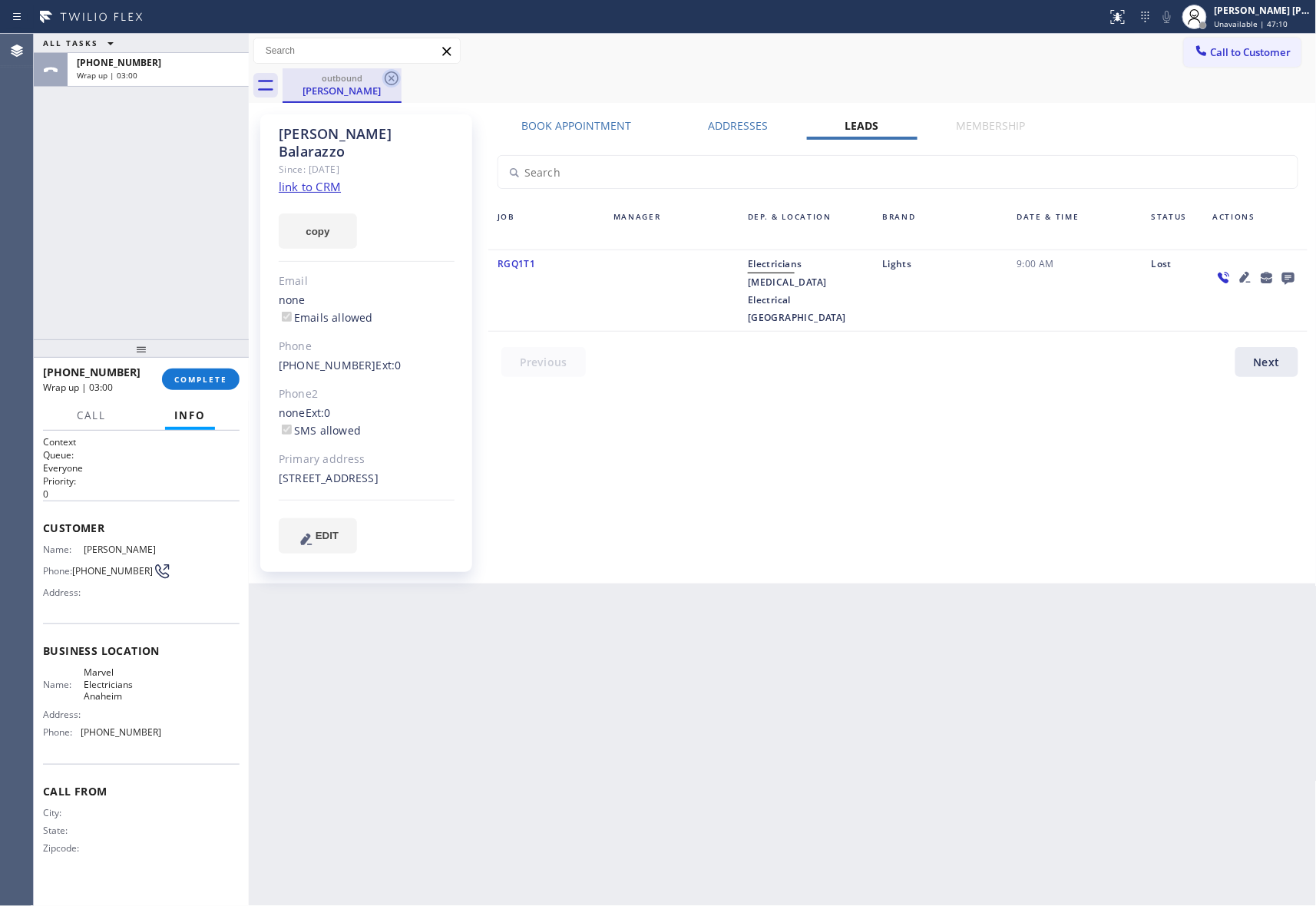
click at [382, 87] on div "outbound Barbara Balarazzo" at bounding box center [342, 86] width 119 height 35
click at [391, 81] on icon at bounding box center [392, 79] width 19 height 19
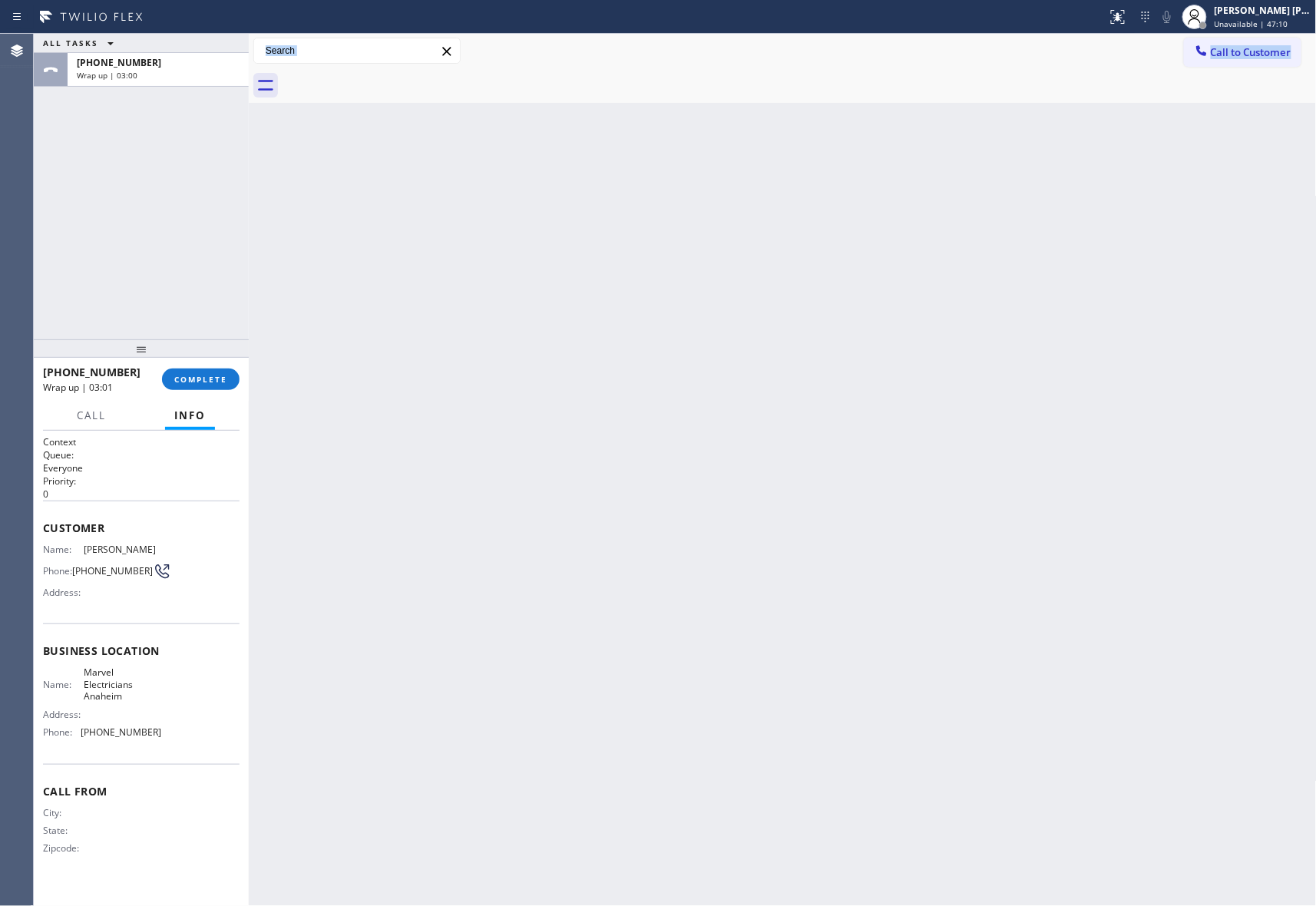
click at [394, 78] on div at bounding box center [800, 86] width 1035 height 35
drag, startPoint x: 394, startPoint y: 78, endPoint x: 263, endPoint y: 338, distance: 291.1
click at [391, 80] on div at bounding box center [800, 86] width 1035 height 35
click at [196, 378] on span "COMPLETE" at bounding box center [201, 379] width 53 height 11
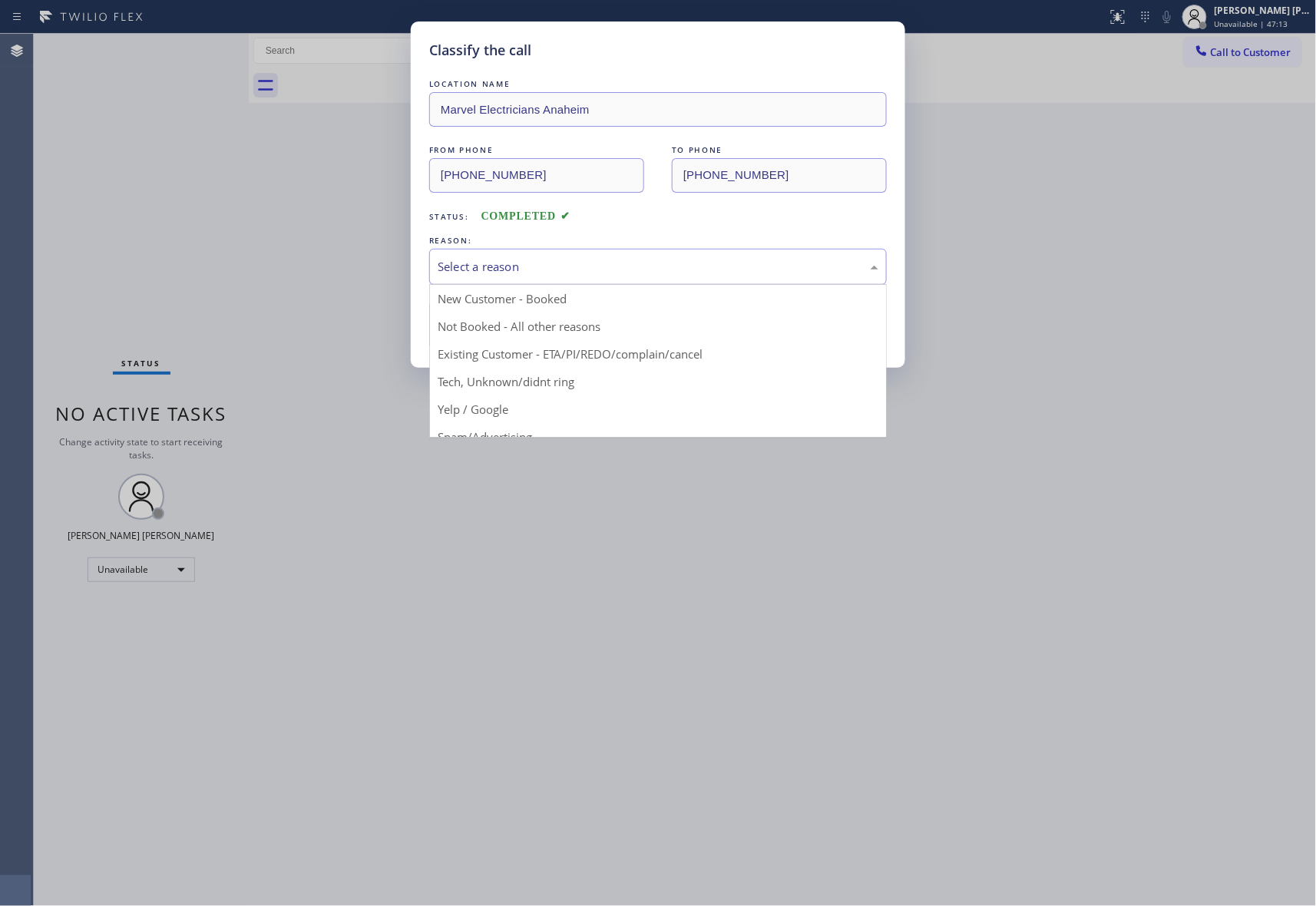
click at [639, 260] on div "Select a reason" at bounding box center [658, 267] width 441 height 18
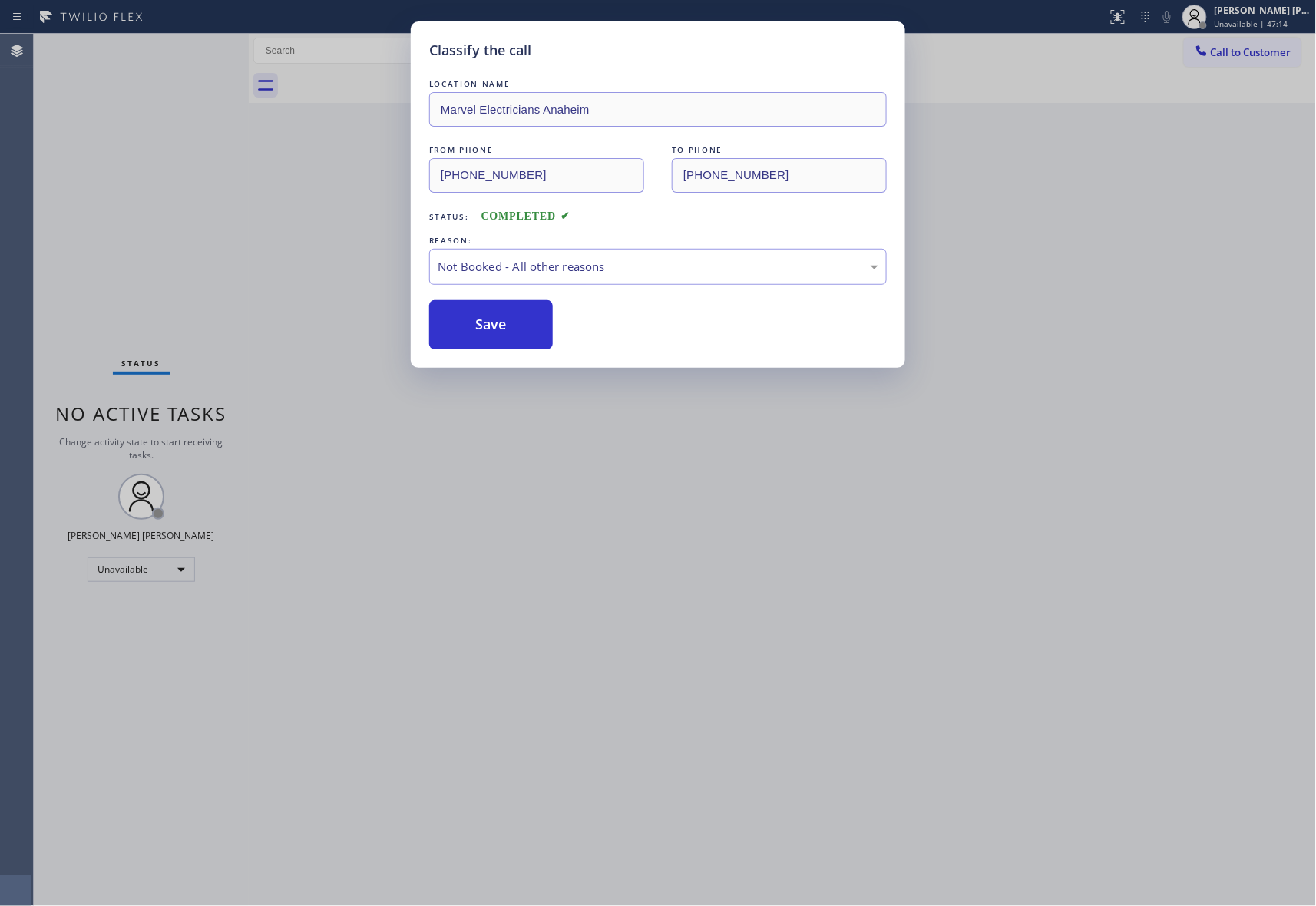
click at [498, 327] on button "Save" at bounding box center [491, 325] width 124 height 49
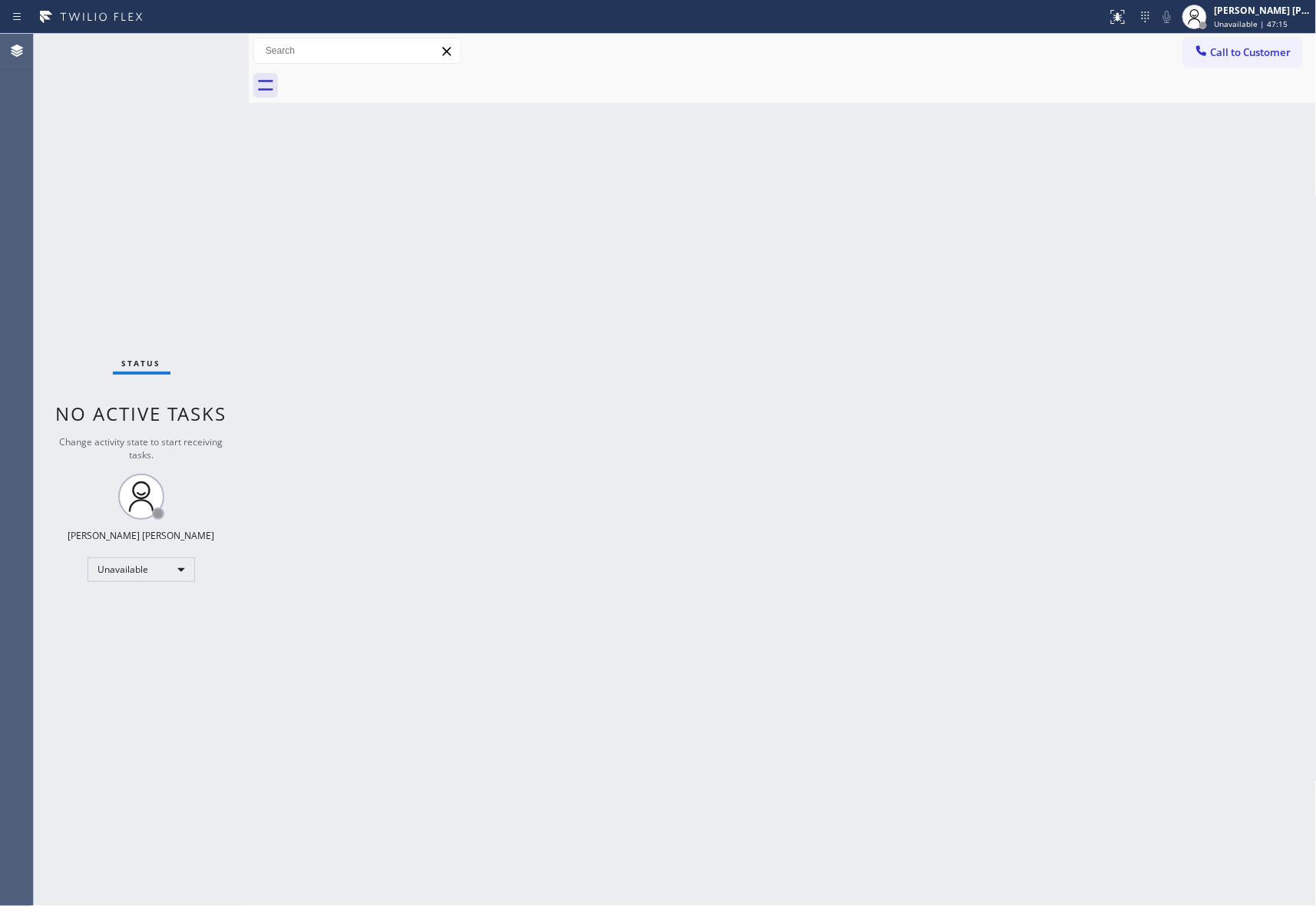
click at [1269, 53] on span "Call to Customer" at bounding box center [1251, 52] width 80 height 14
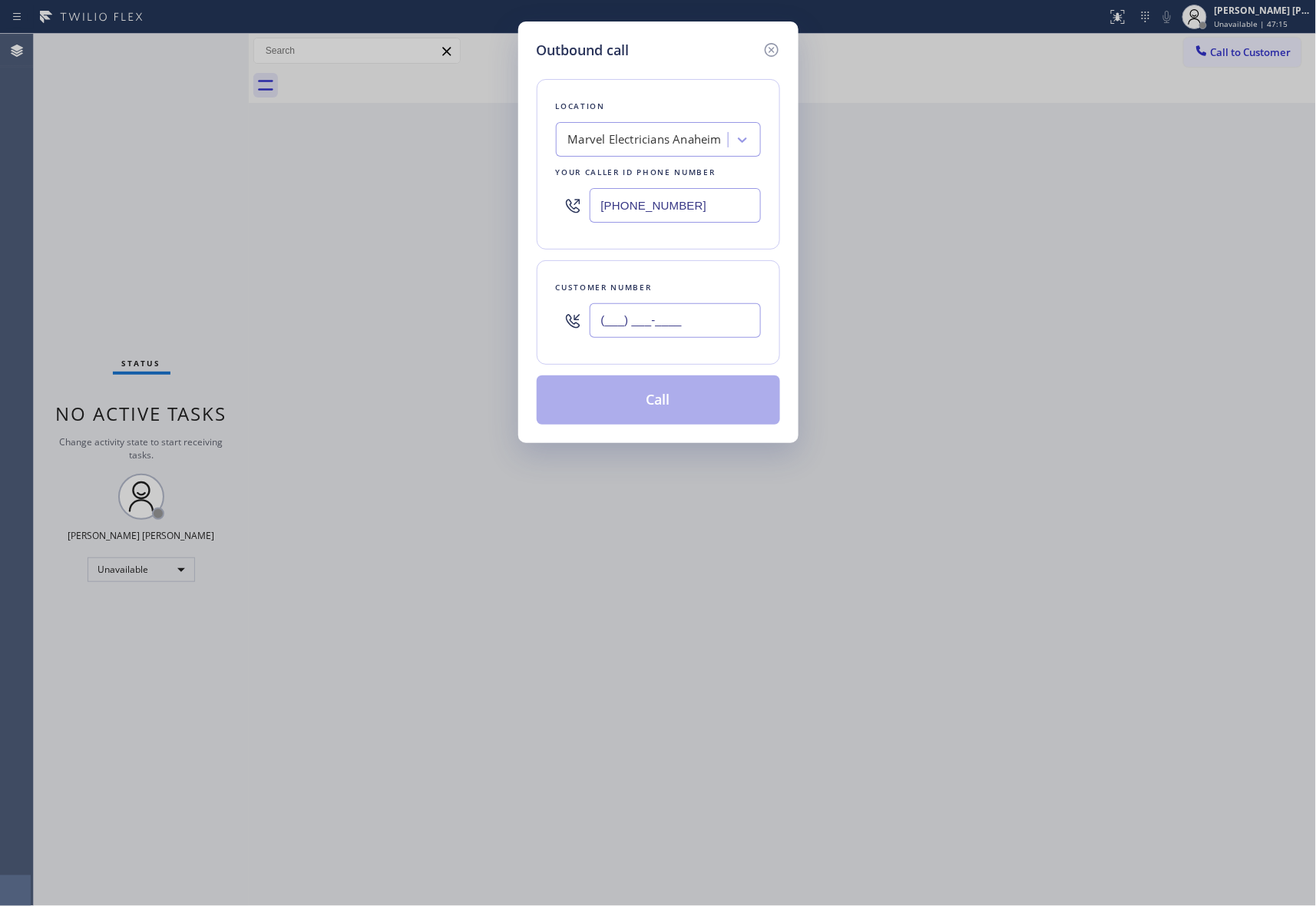
click at [711, 324] on input "(___) ___-____" at bounding box center [675, 320] width 171 height 35
paste input "562) 277-0258"
type input "(562) 277-0258"
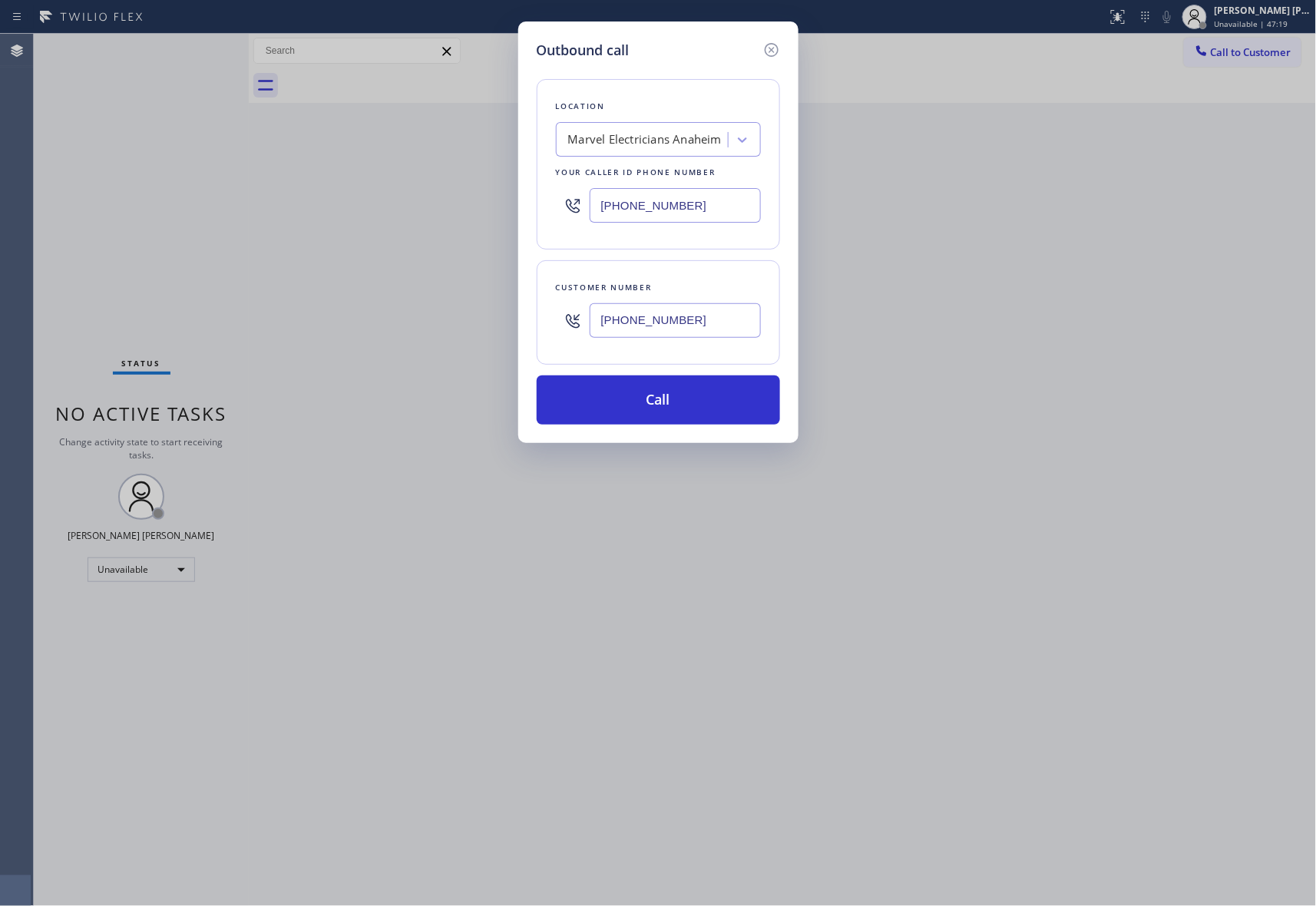
click at [694, 147] on div "Marvel Electricians Anaheim" at bounding box center [644, 140] width 153 height 18
drag, startPoint x: 711, startPoint y: 207, endPoint x: 308, endPoint y: 163, distance: 405.4
click at [308, 163] on div "Outbound call Location Marvel Electricians Anaheim Your caller id phone number …" at bounding box center [658, 453] width 1316 height 906
paste input "855) 731-4952"
type input "(855) 731-4952"
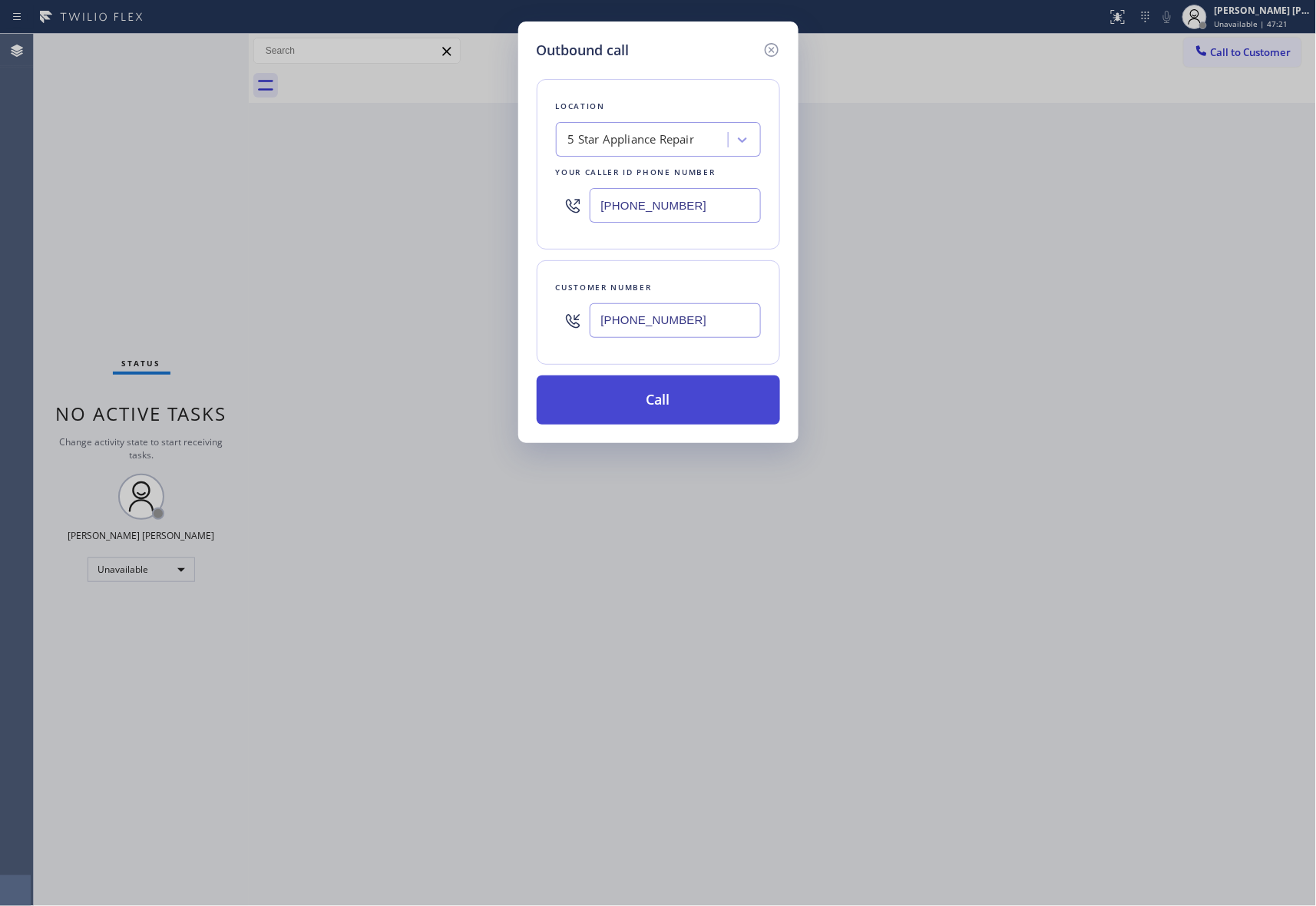
click at [652, 403] on button "Call" at bounding box center [658, 400] width 243 height 49
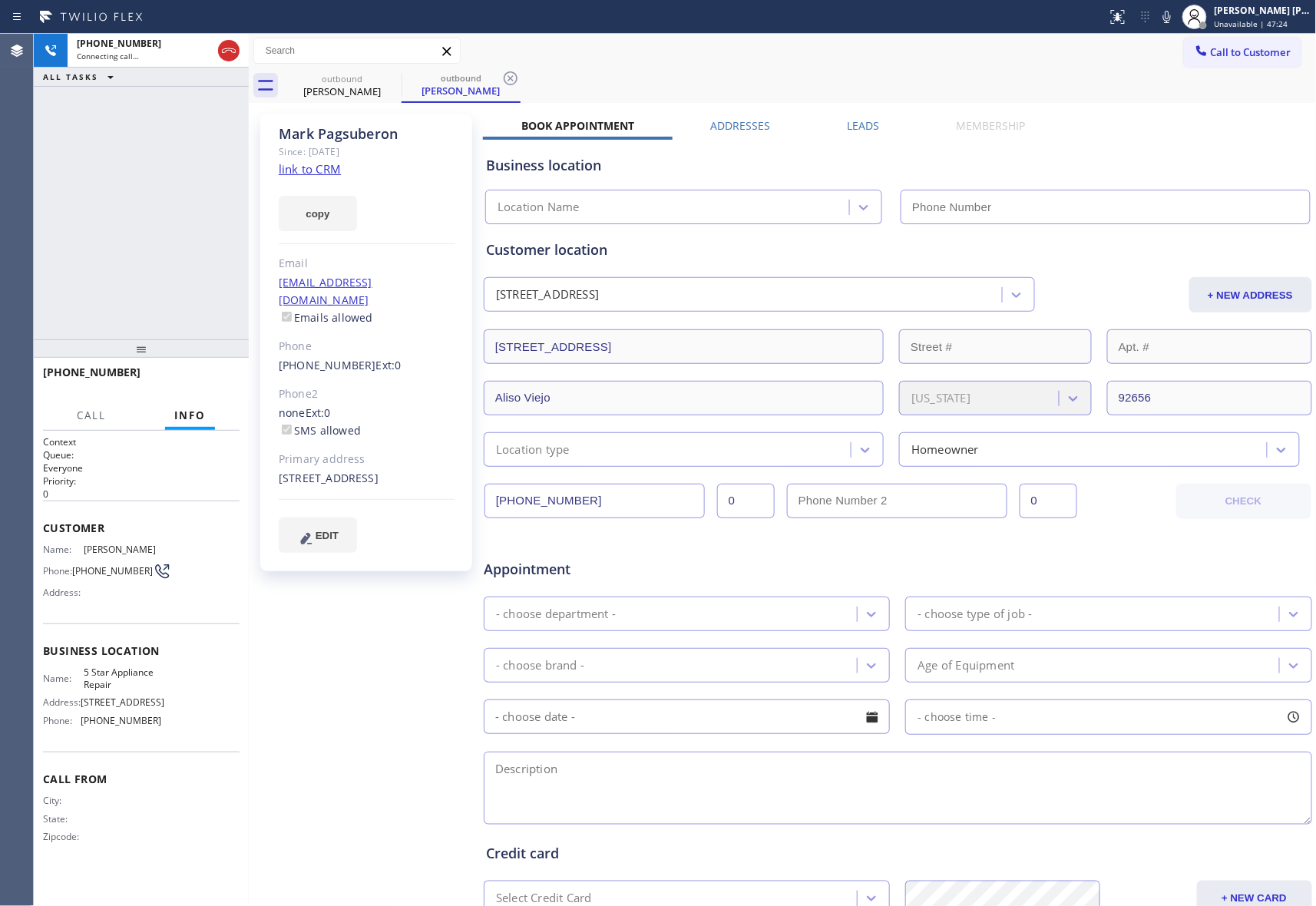
type input "(855) 731-4952"
click at [210, 378] on span "HANG UP" at bounding box center [203, 379] width 47 height 11
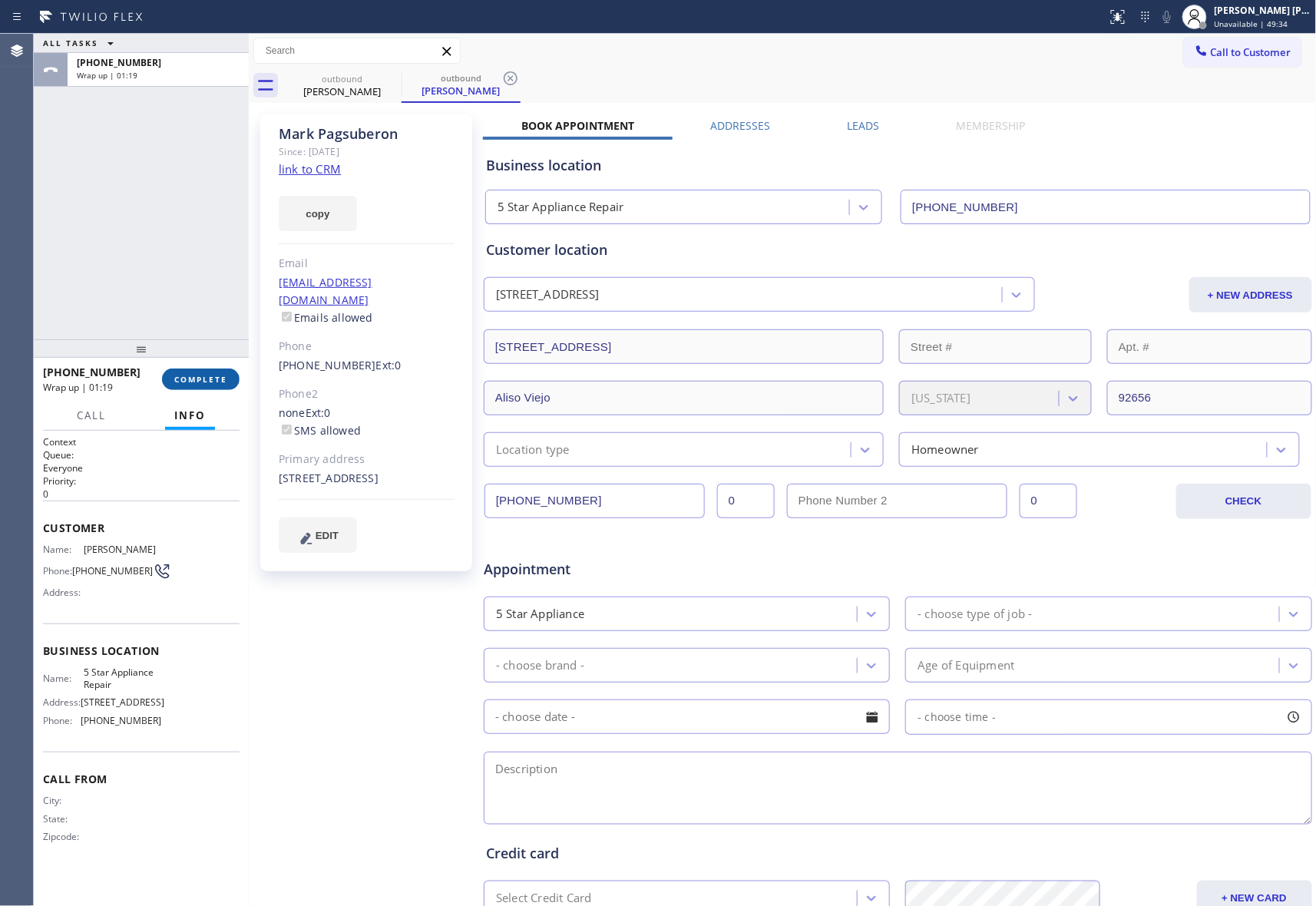
click at [213, 382] on span "COMPLETE" at bounding box center [201, 379] width 53 height 11
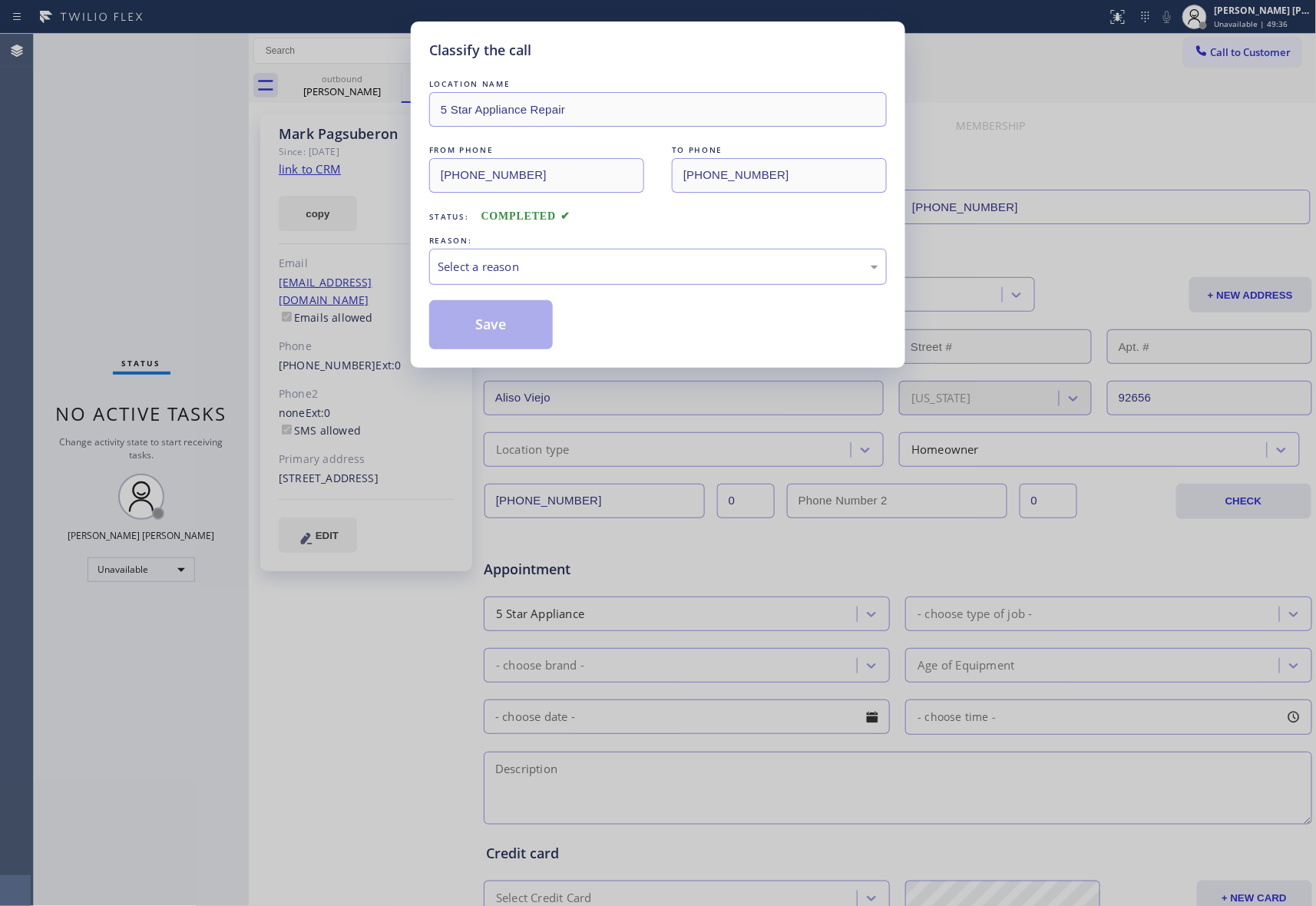
click at [610, 271] on div "Select a reason" at bounding box center [658, 267] width 441 height 18
click at [502, 327] on button "Save" at bounding box center [491, 325] width 124 height 49
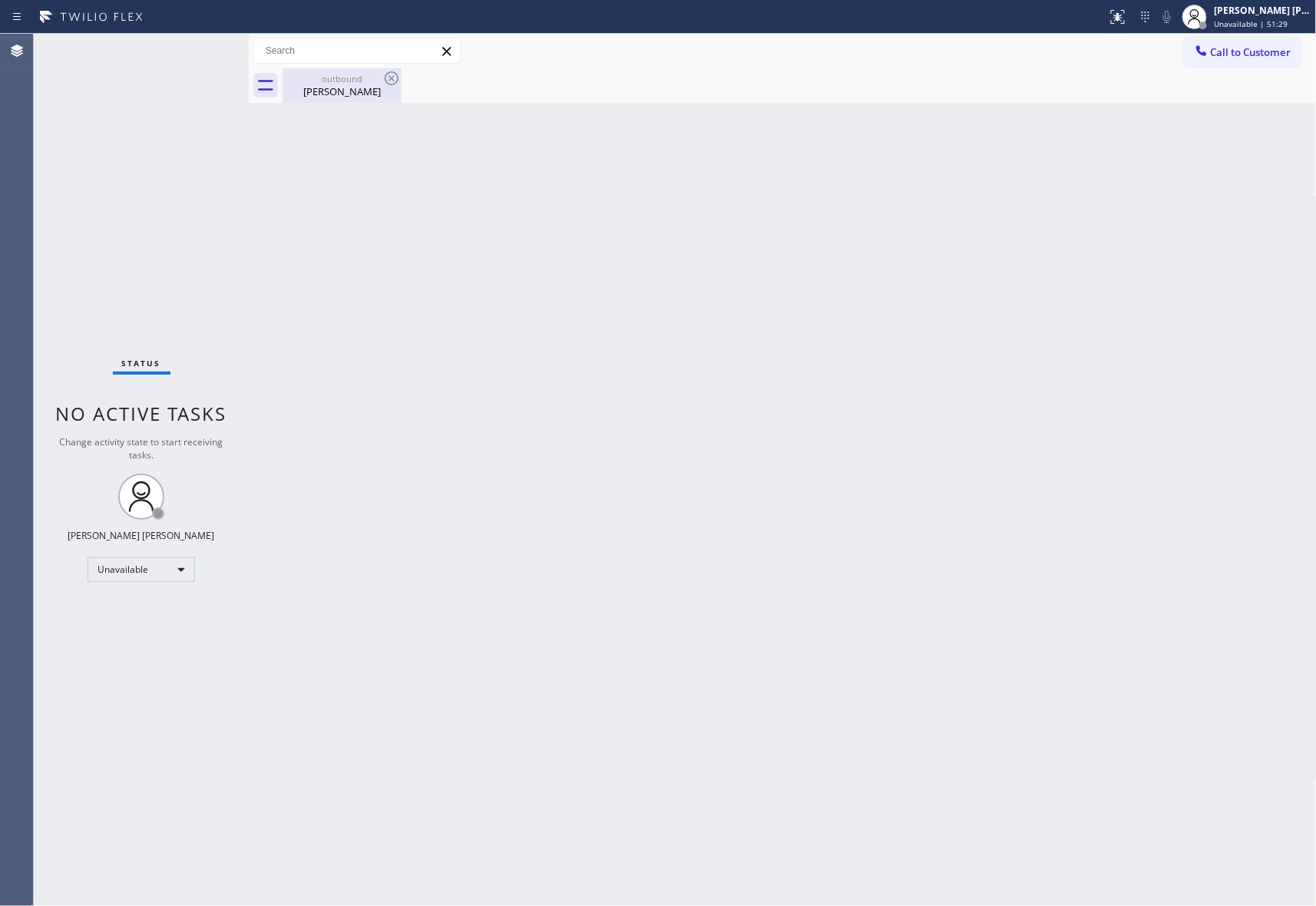
drag, startPoint x: 361, startPoint y: 75, endPoint x: 381, endPoint y: 75, distance: 20.0
click at [364, 75] on div "outbound" at bounding box center [342, 79] width 116 height 12
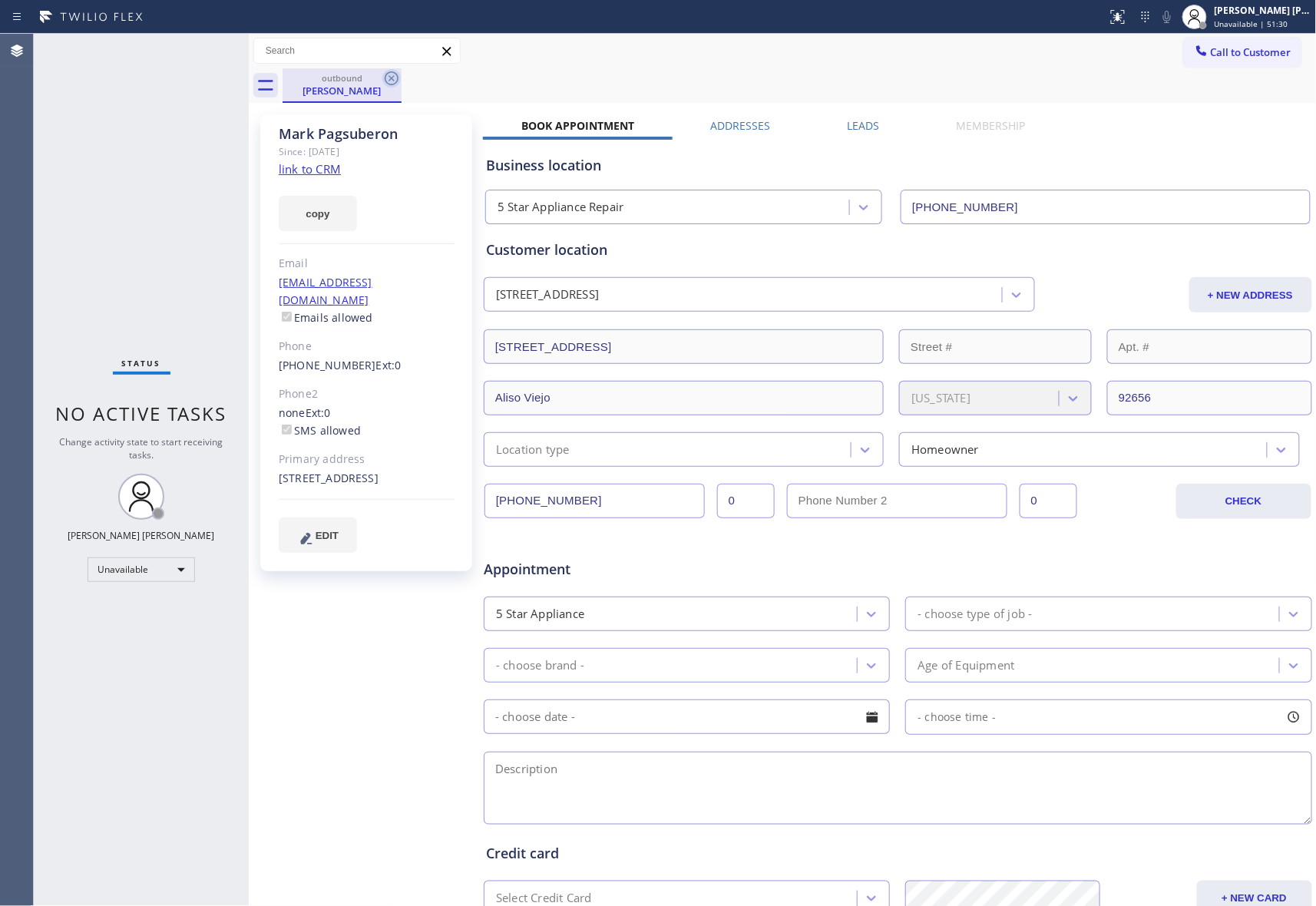
drag, startPoint x: 381, startPoint y: 75, endPoint x: 391, endPoint y: 75, distance: 10.0
click at [383, 75] on div "outbound Mark Pagsuberon" at bounding box center [342, 86] width 119 height 35
click at [391, 75] on icon at bounding box center [392, 79] width 19 height 19
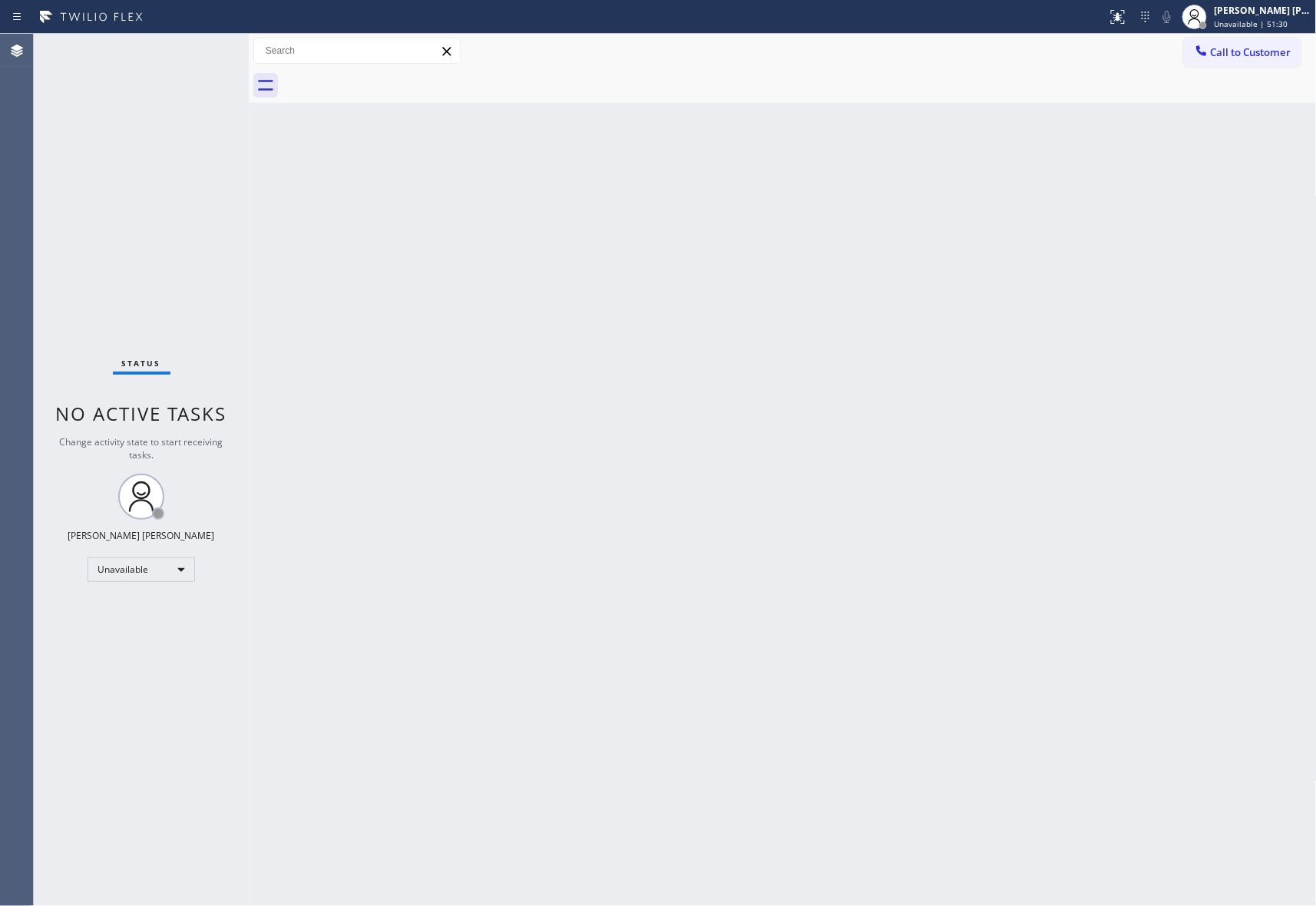
click at [391, 75] on div at bounding box center [800, 86] width 1035 height 35
click at [1235, 50] on span "Call to Customer" at bounding box center [1251, 52] width 80 height 14
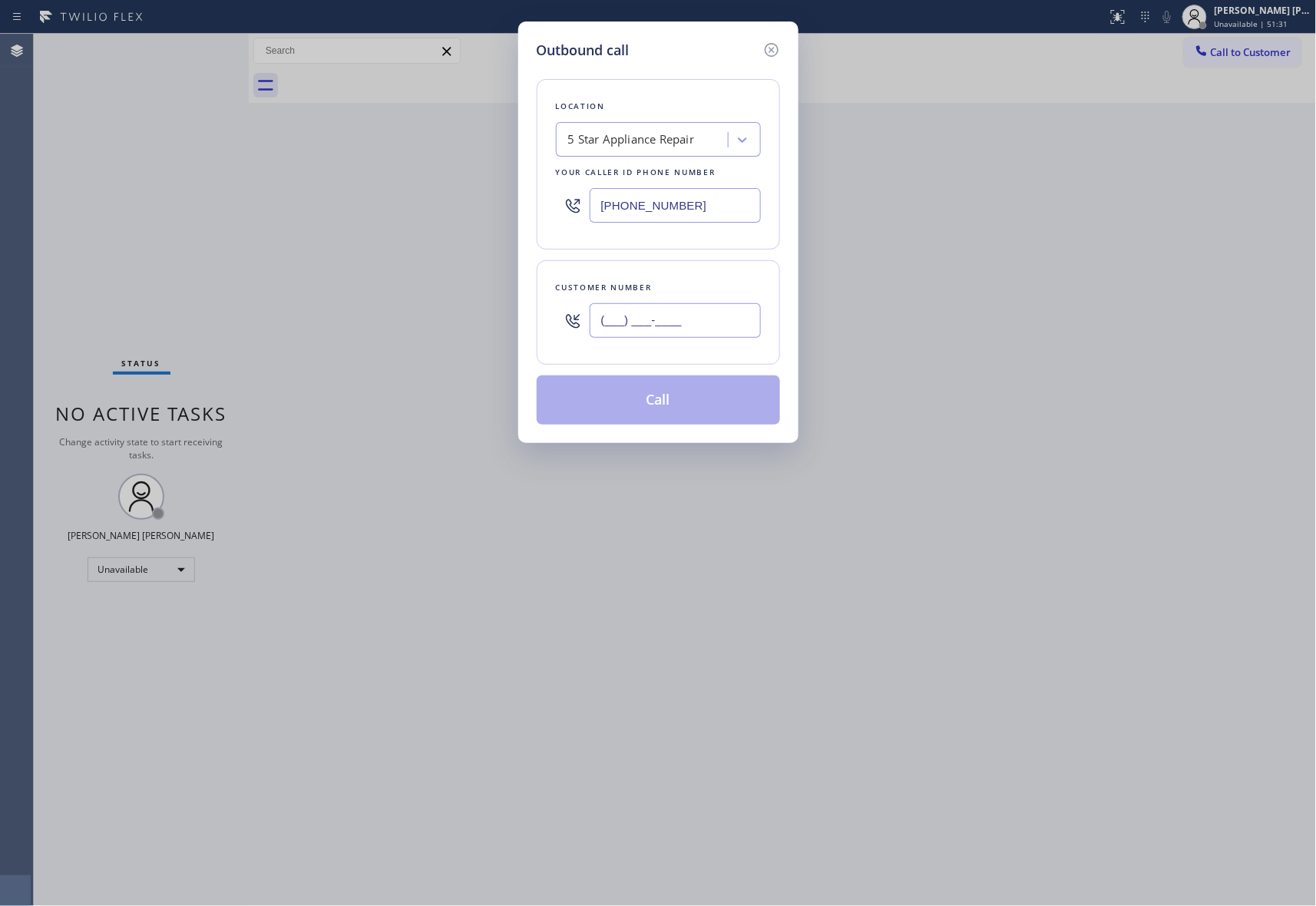
click at [689, 318] on input "(___) ___-____" at bounding box center [675, 320] width 171 height 35
paste input "619) 941-6893"
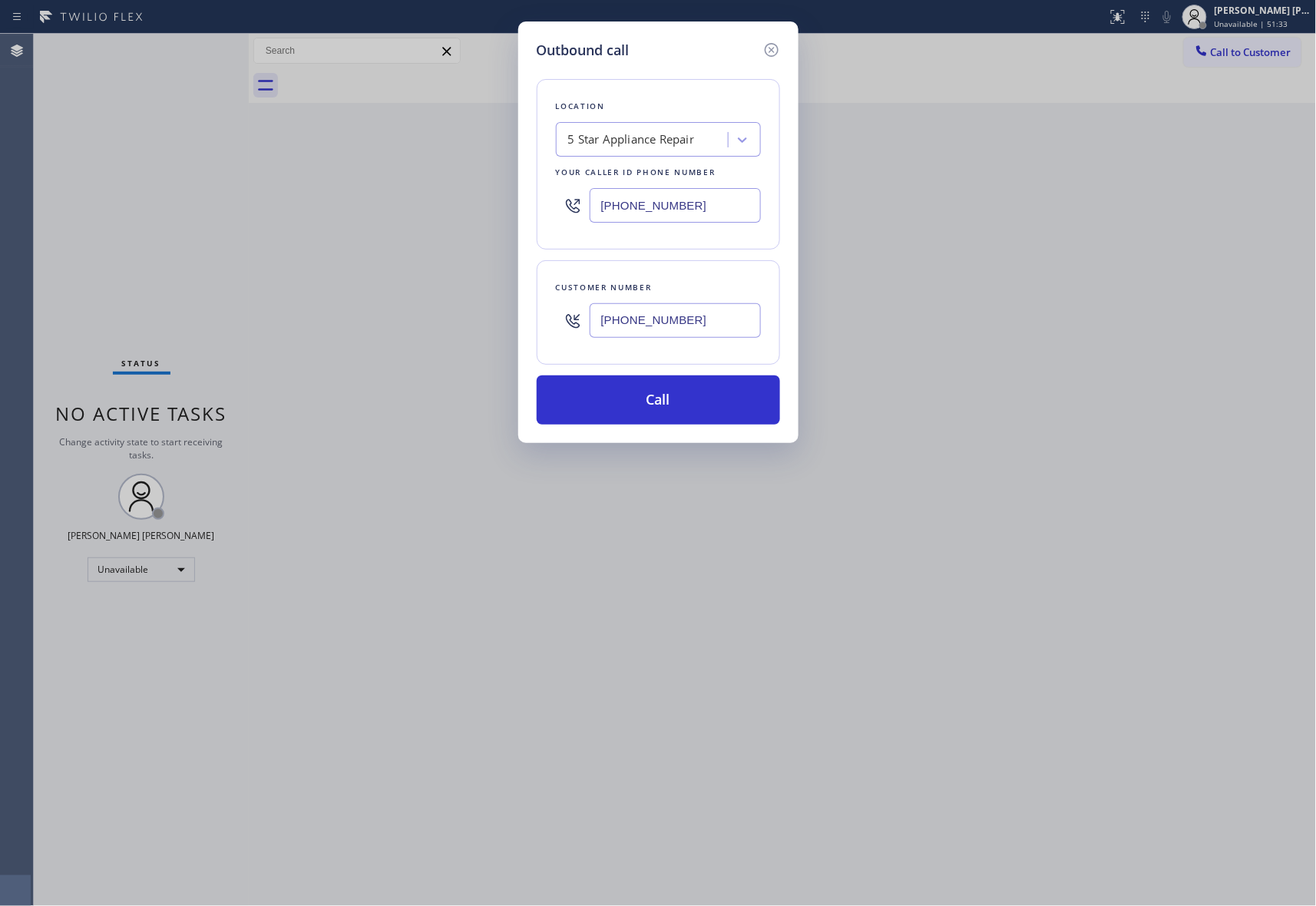
type input "[PHONE_NUMBER]"
drag, startPoint x: 713, startPoint y: 213, endPoint x: 423, endPoint y: 207, distance: 290.1
click at [418, 207] on div "Outbound call Location 5 Star Appliance Repair Your caller id phone number (855…" at bounding box center [658, 453] width 1316 height 906
paste input "619) 737-1193"
type input "[PHONE_NUMBER]"
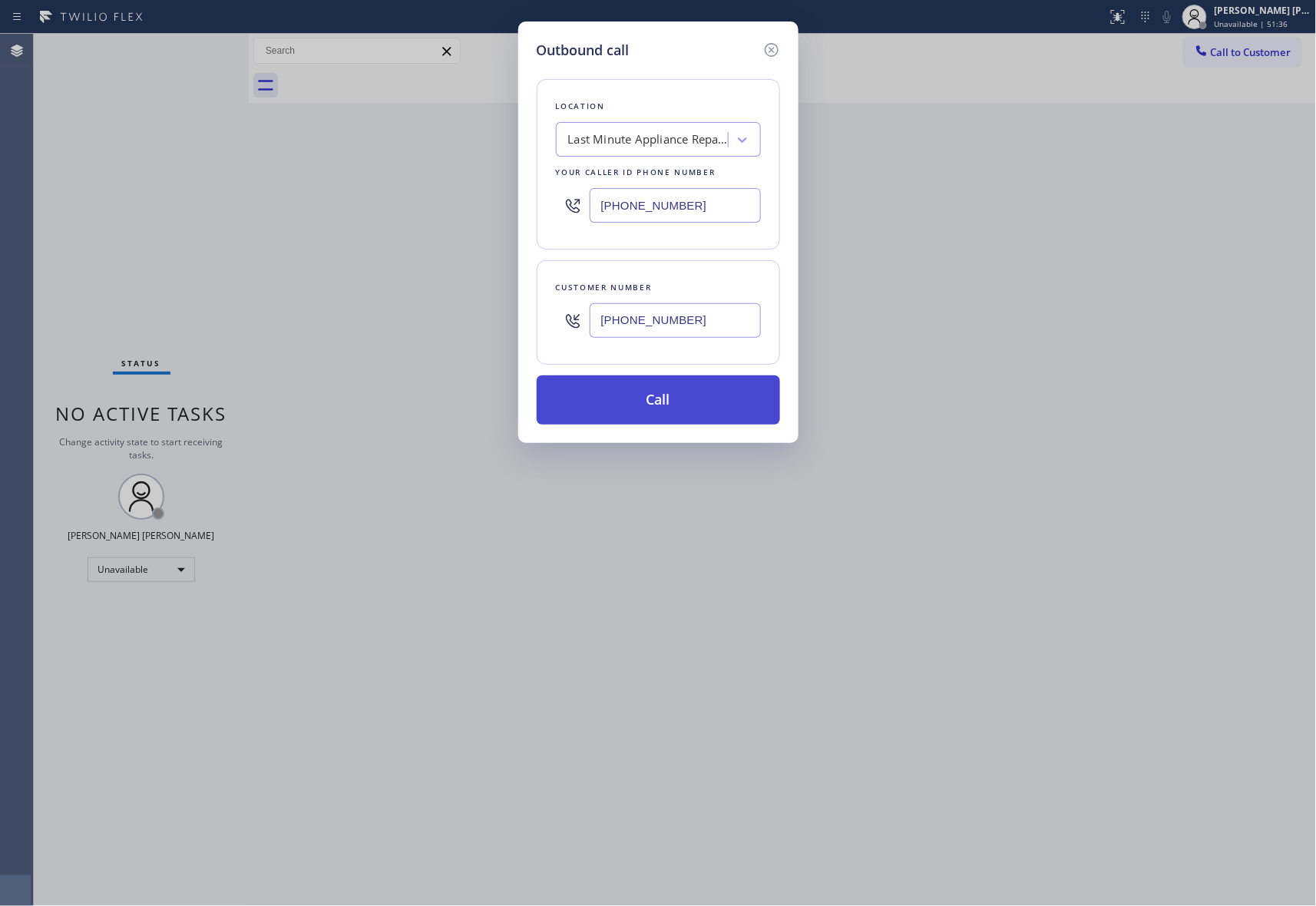
click at [705, 401] on button "Call" at bounding box center [658, 400] width 243 height 49
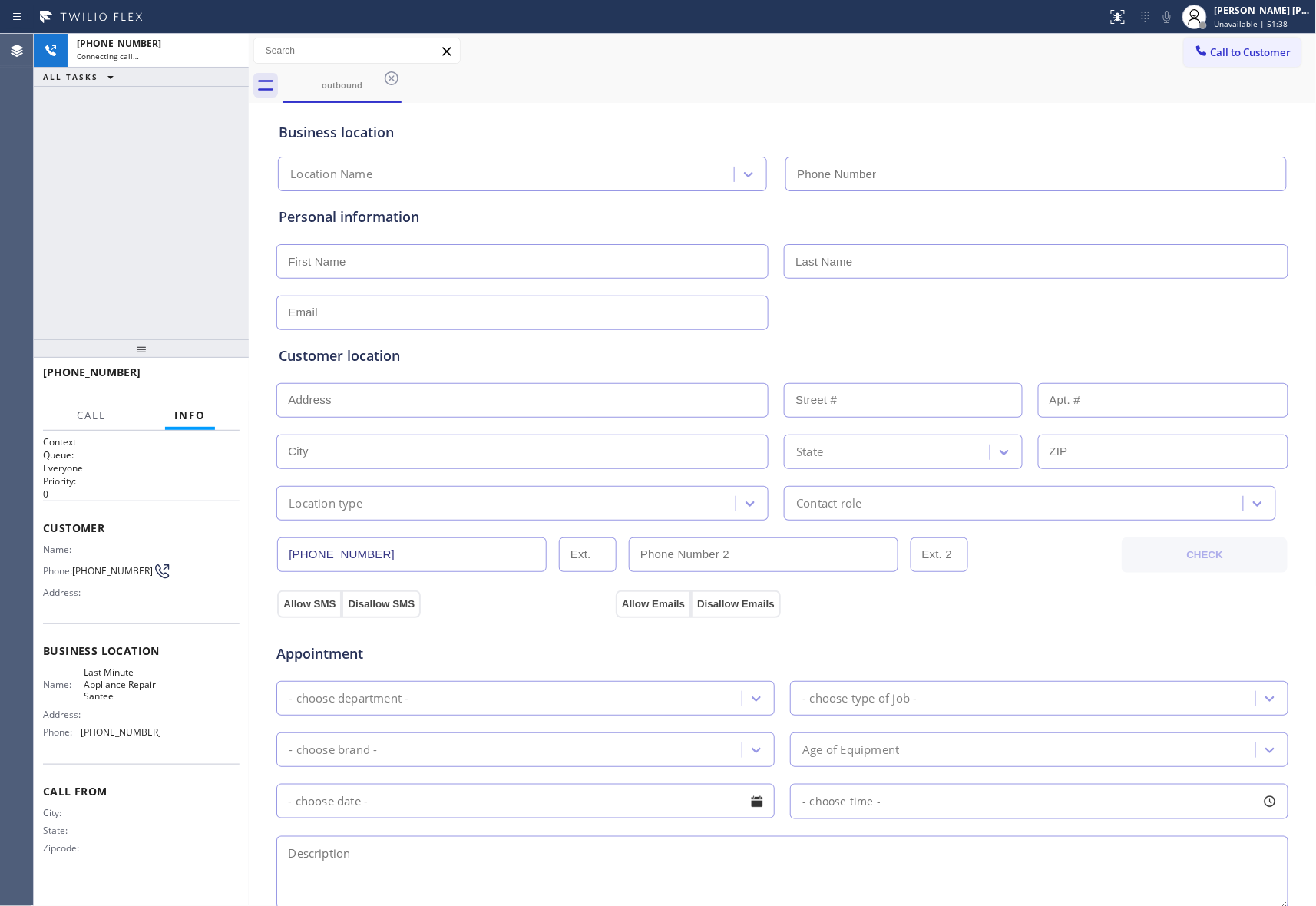
type input "[PHONE_NUMBER]"
click at [210, 378] on span "HANG UP" at bounding box center [203, 379] width 47 height 11
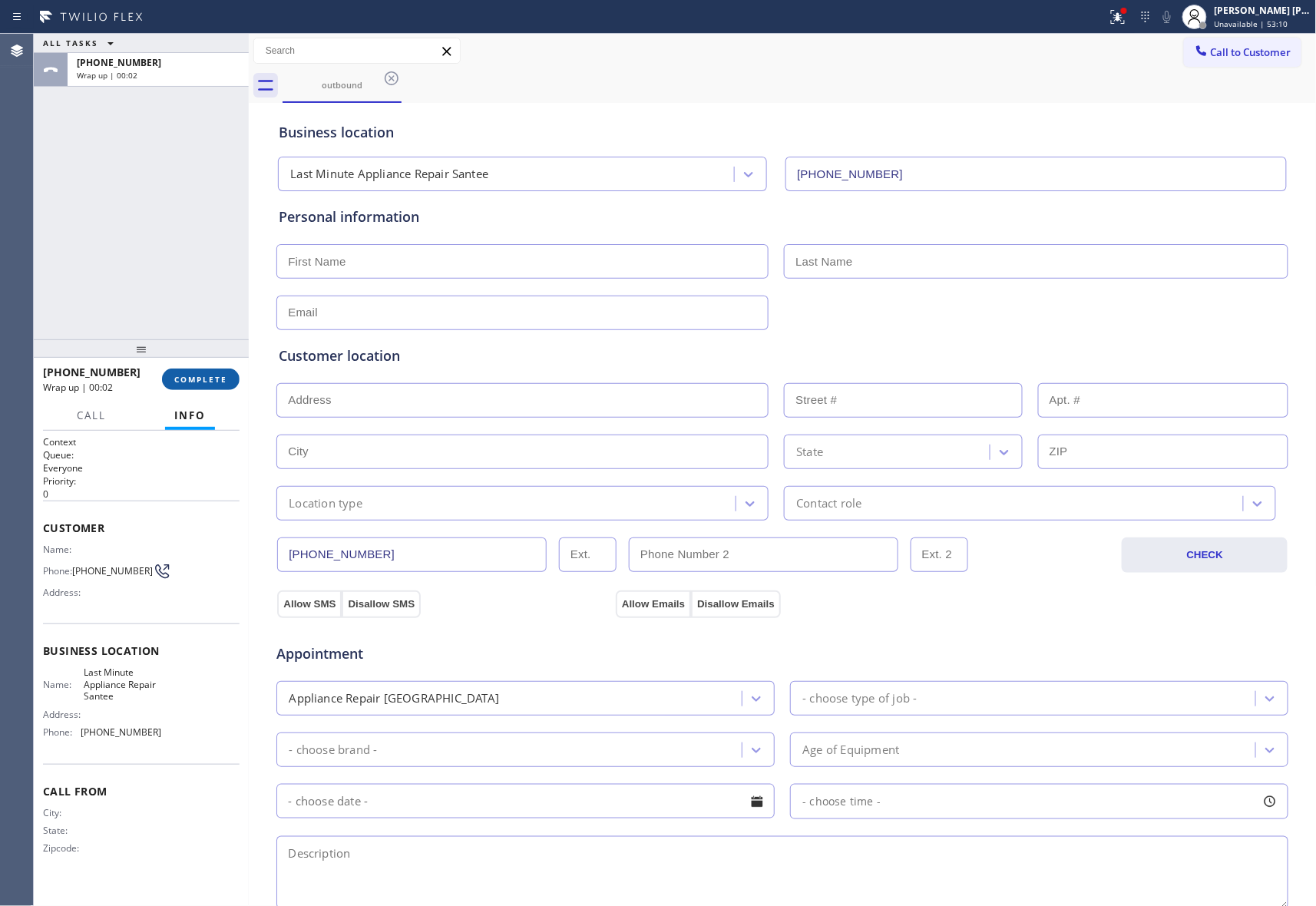
click at [187, 381] on span "COMPLETE" at bounding box center [201, 379] width 53 height 11
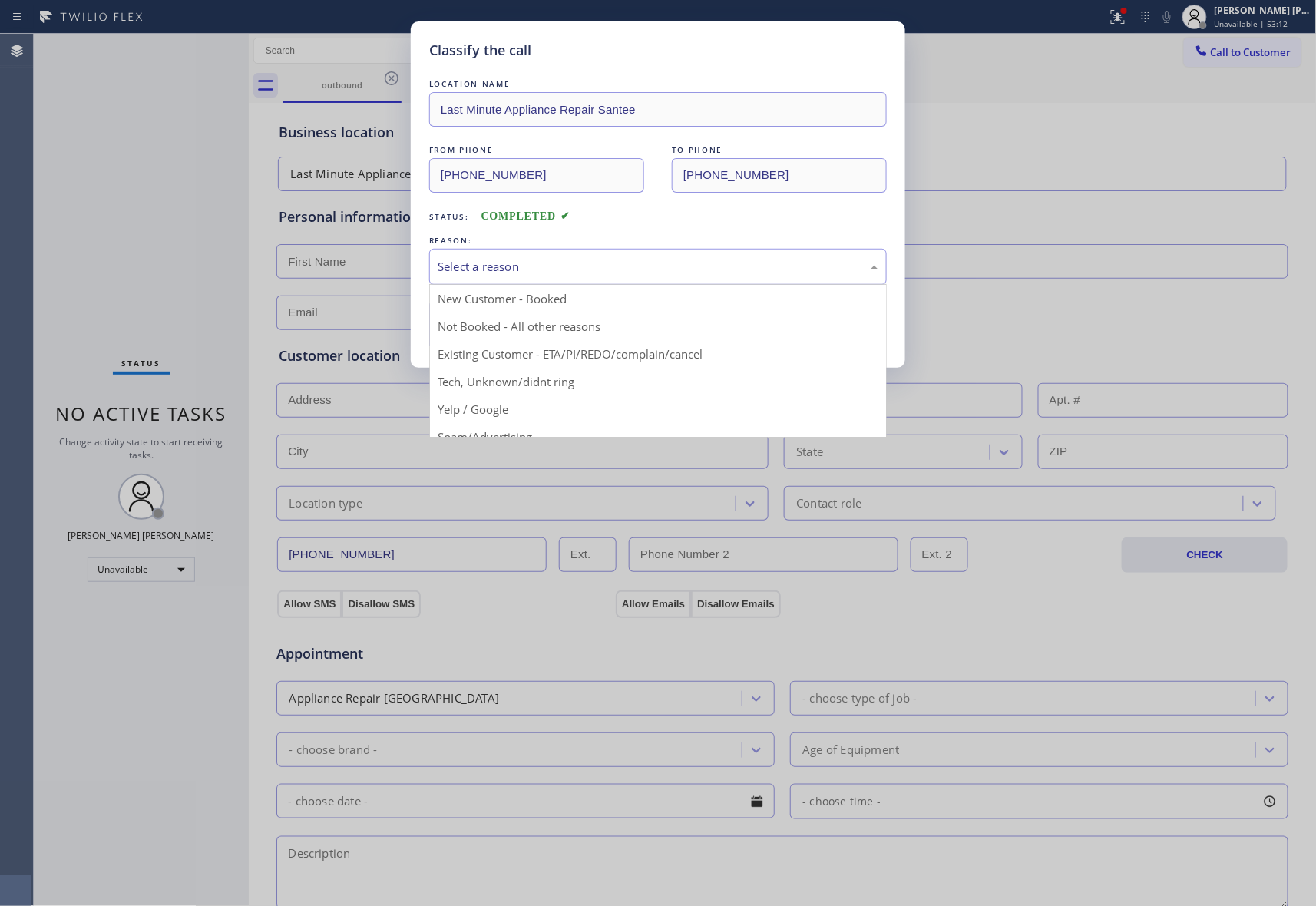
click at [551, 268] on div "Select a reason" at bounding box center [658, 267] width 441 height 18
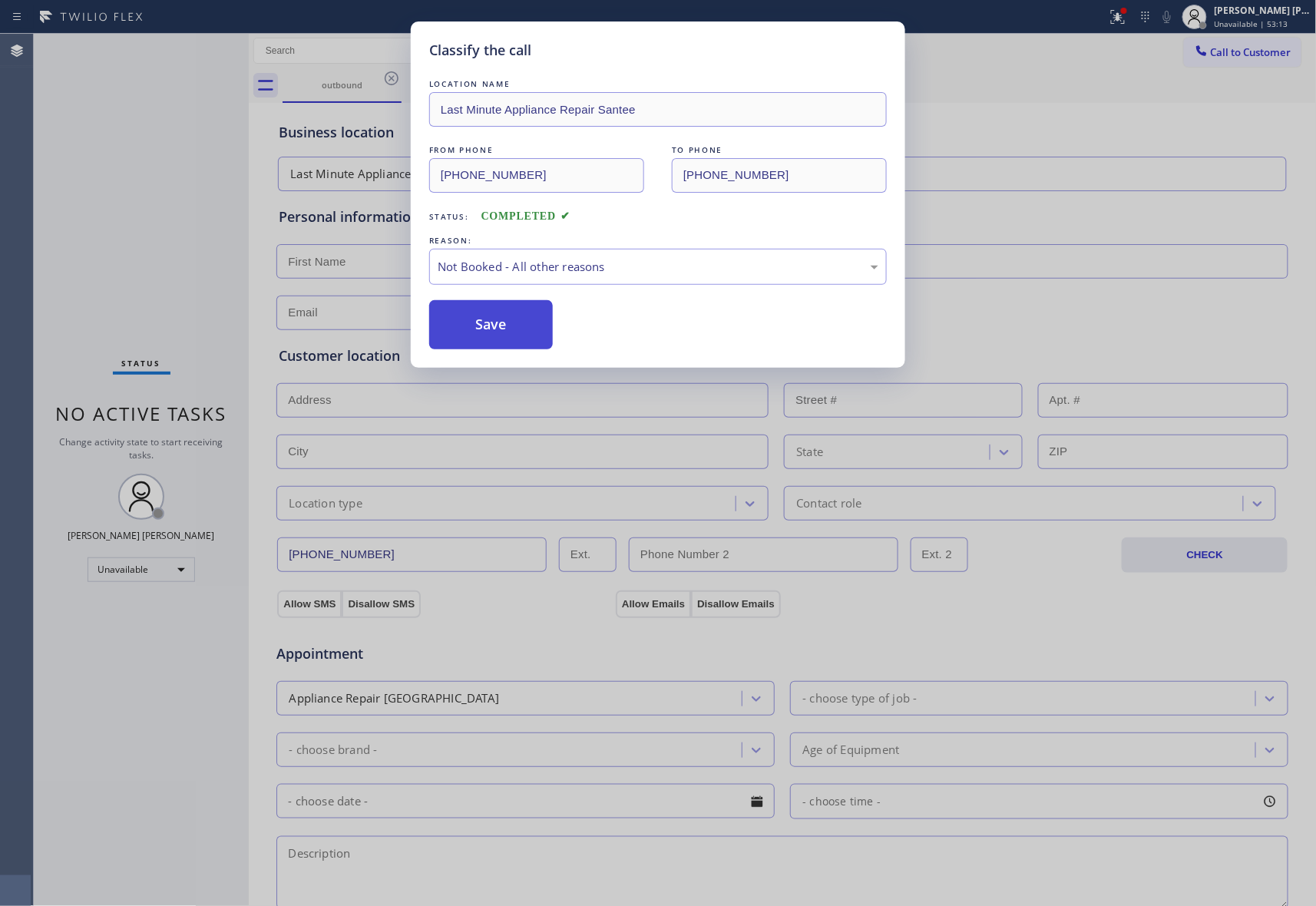
click at [511, 326] on button "Save" at bounding box center [491, 325] width 124 height 49
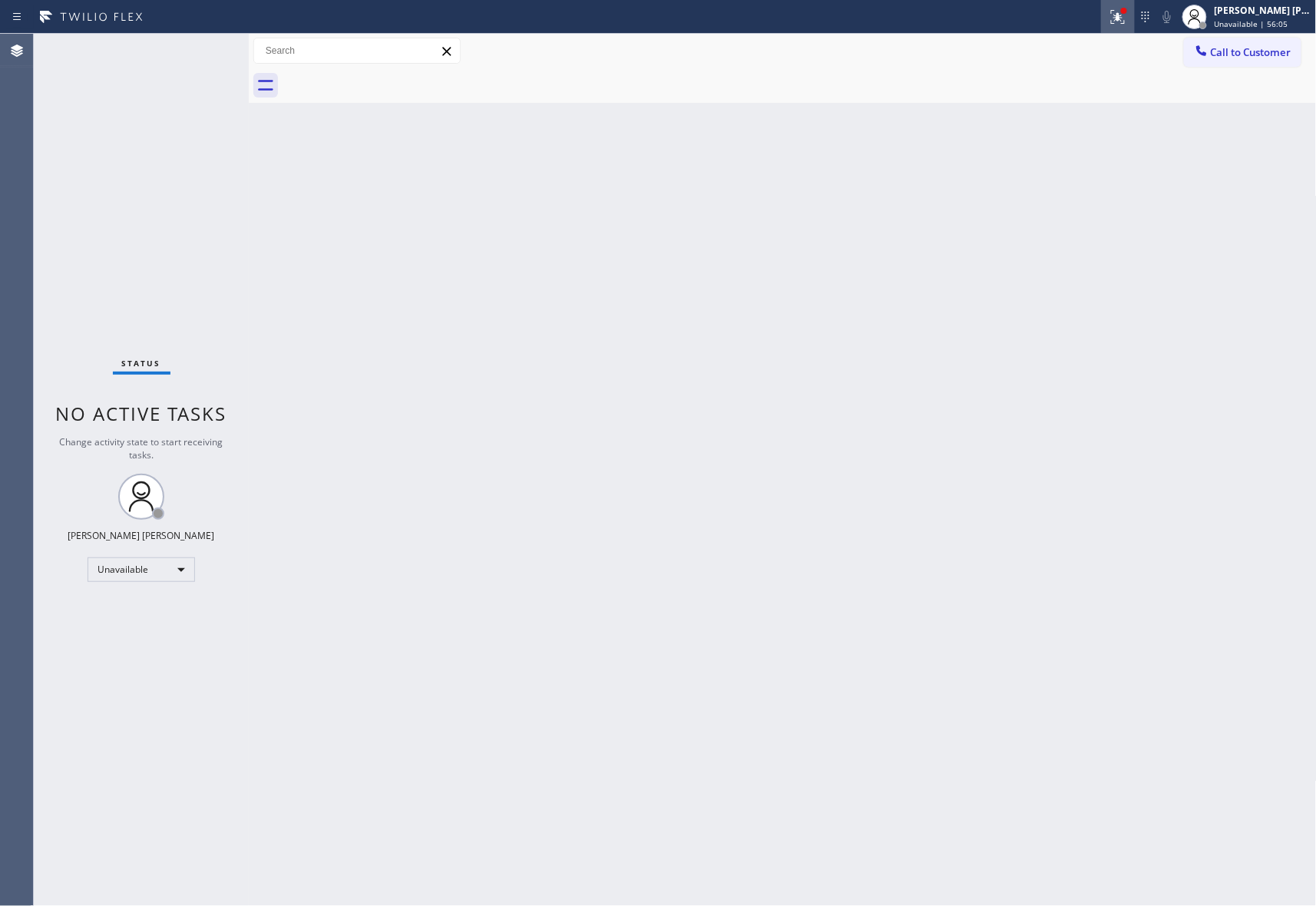
click at [1117, 11] on icon at bounding box center [1118, 17] width 19 height 19
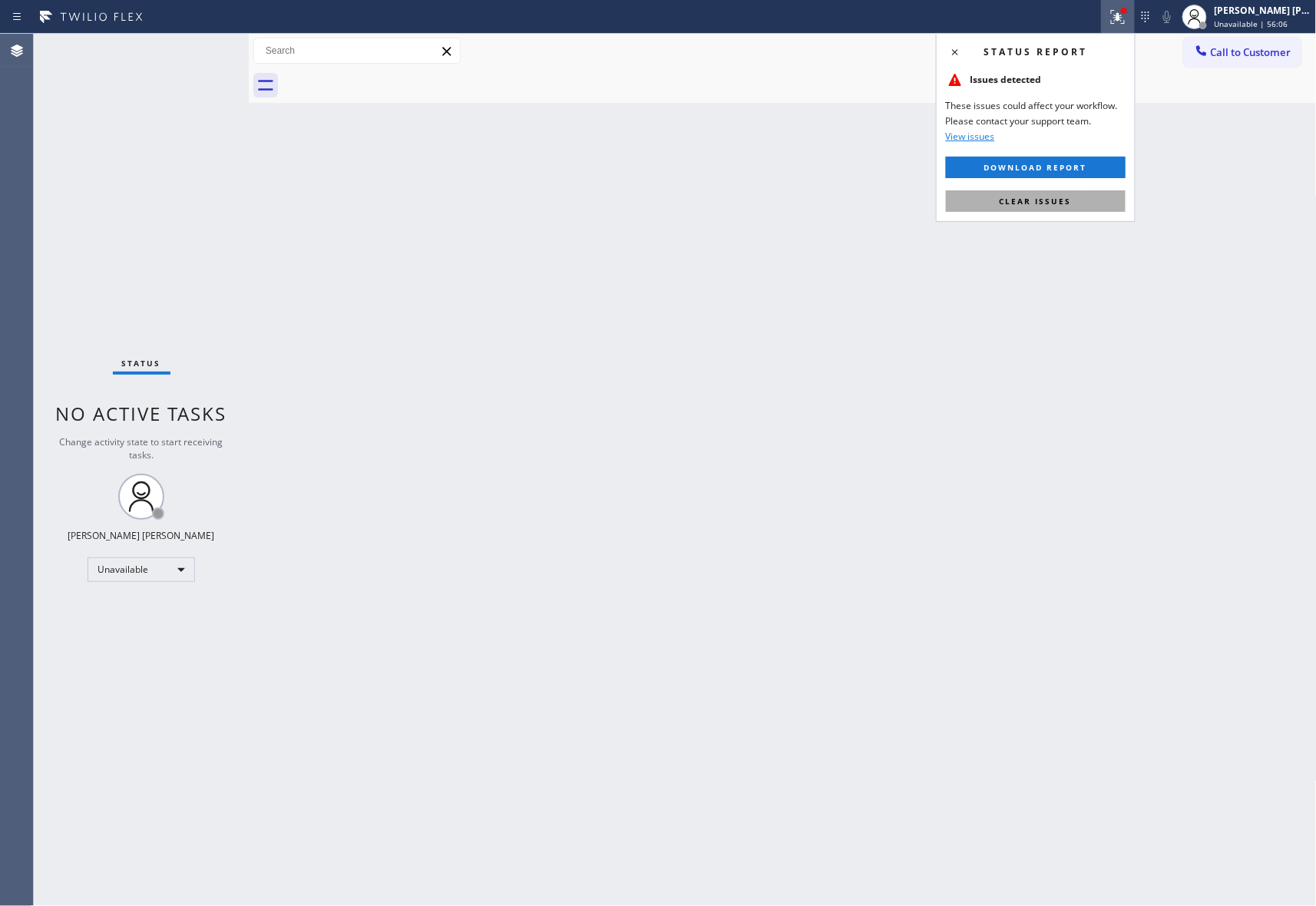
click at [1079, 197] on button "Clear issues" at bounding box center [1036, 201] width 180 height 21
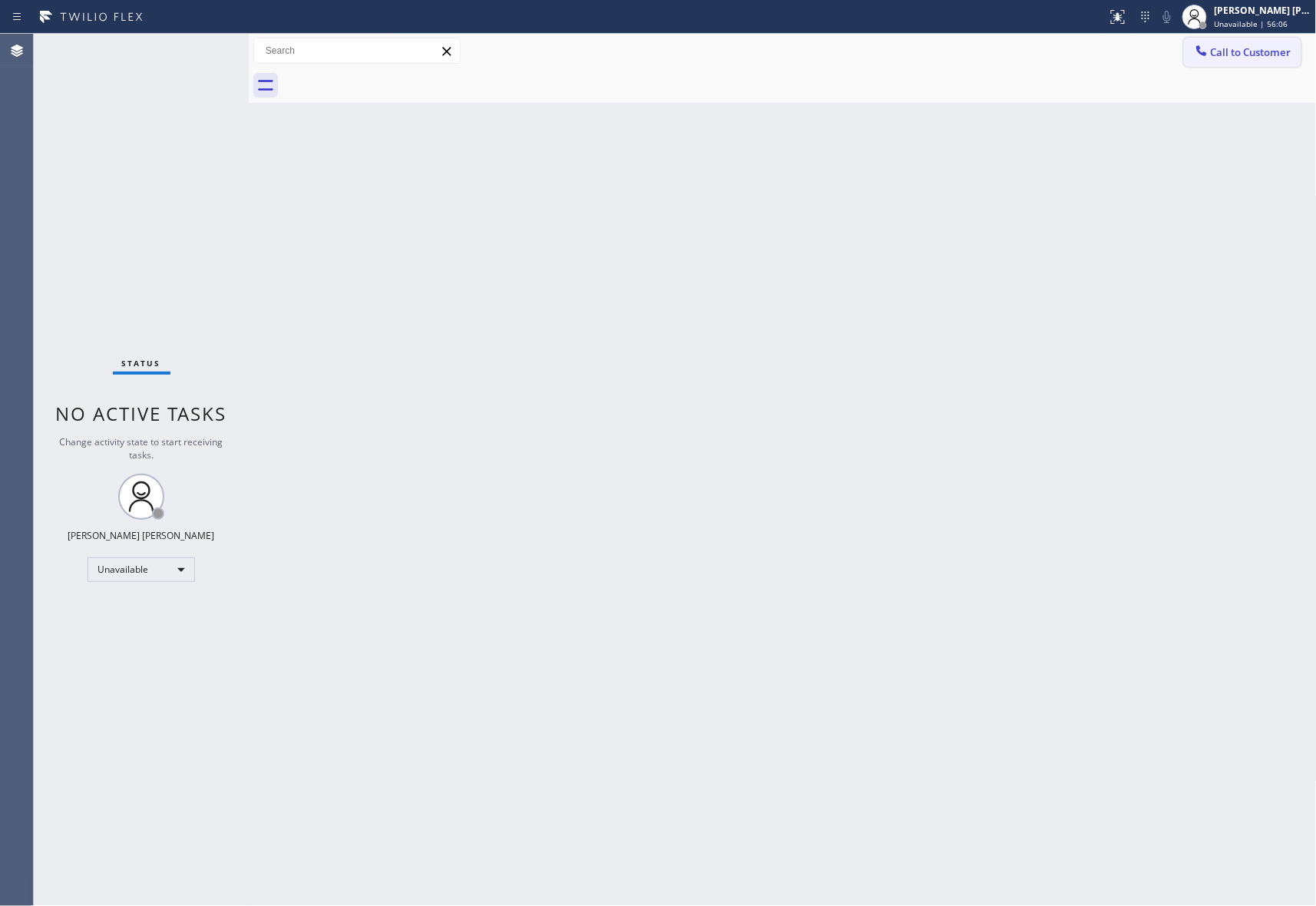
click at [1242, 46] on span "Call to Customer" at bounding box center [1251, 52] width 80 height 14
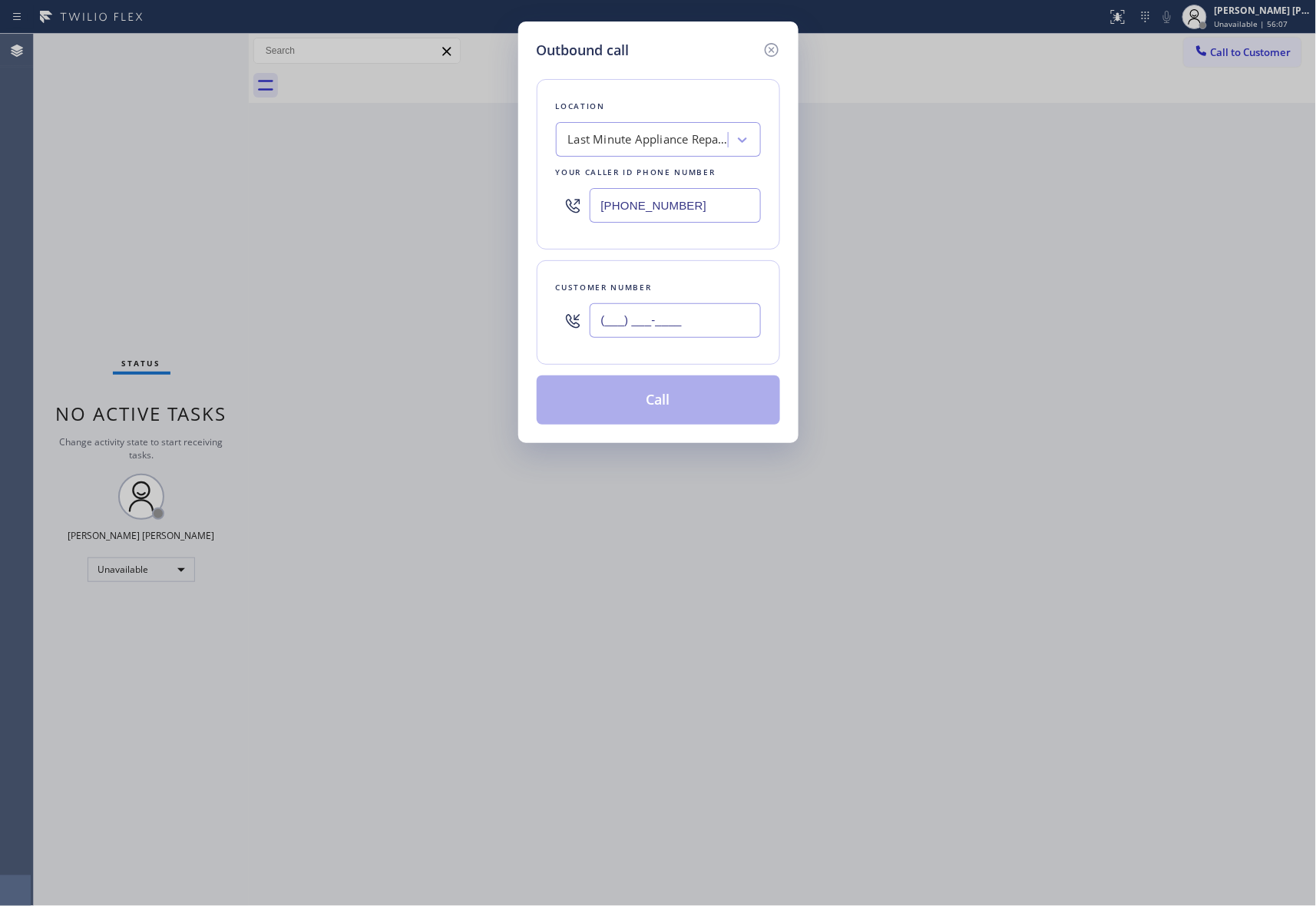
click at [699, 338] on input "(___) ___-____" at bounding box center [675, 320] width 171 height 35
paste input "914) 860-6948"
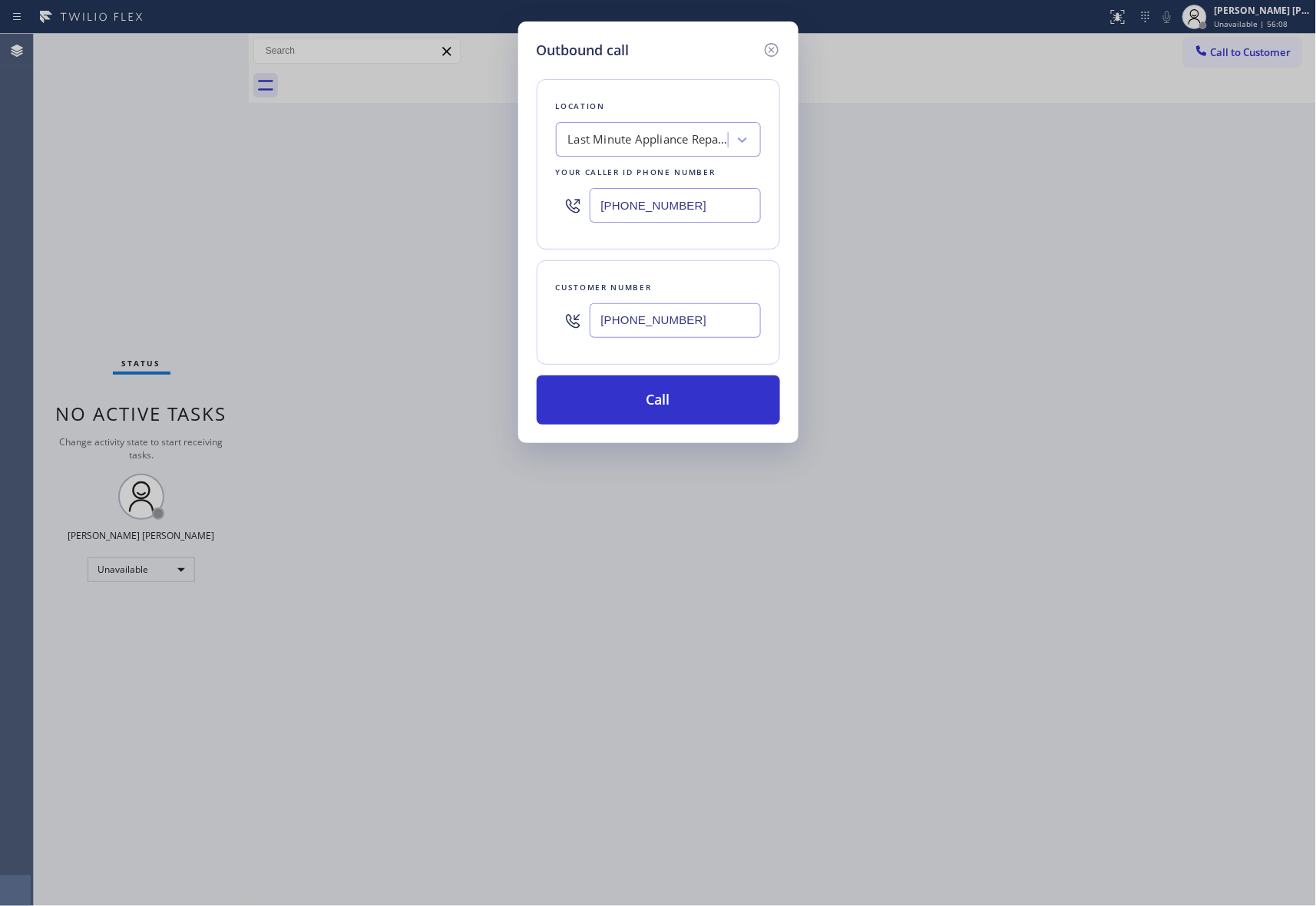
type input "(914) 860-6948"
click at [680, 139] on div "Last Minute Appliance Repair Santee" at bounding box center [649, 140] width 161 height 18
type input "5 star appliance repair"
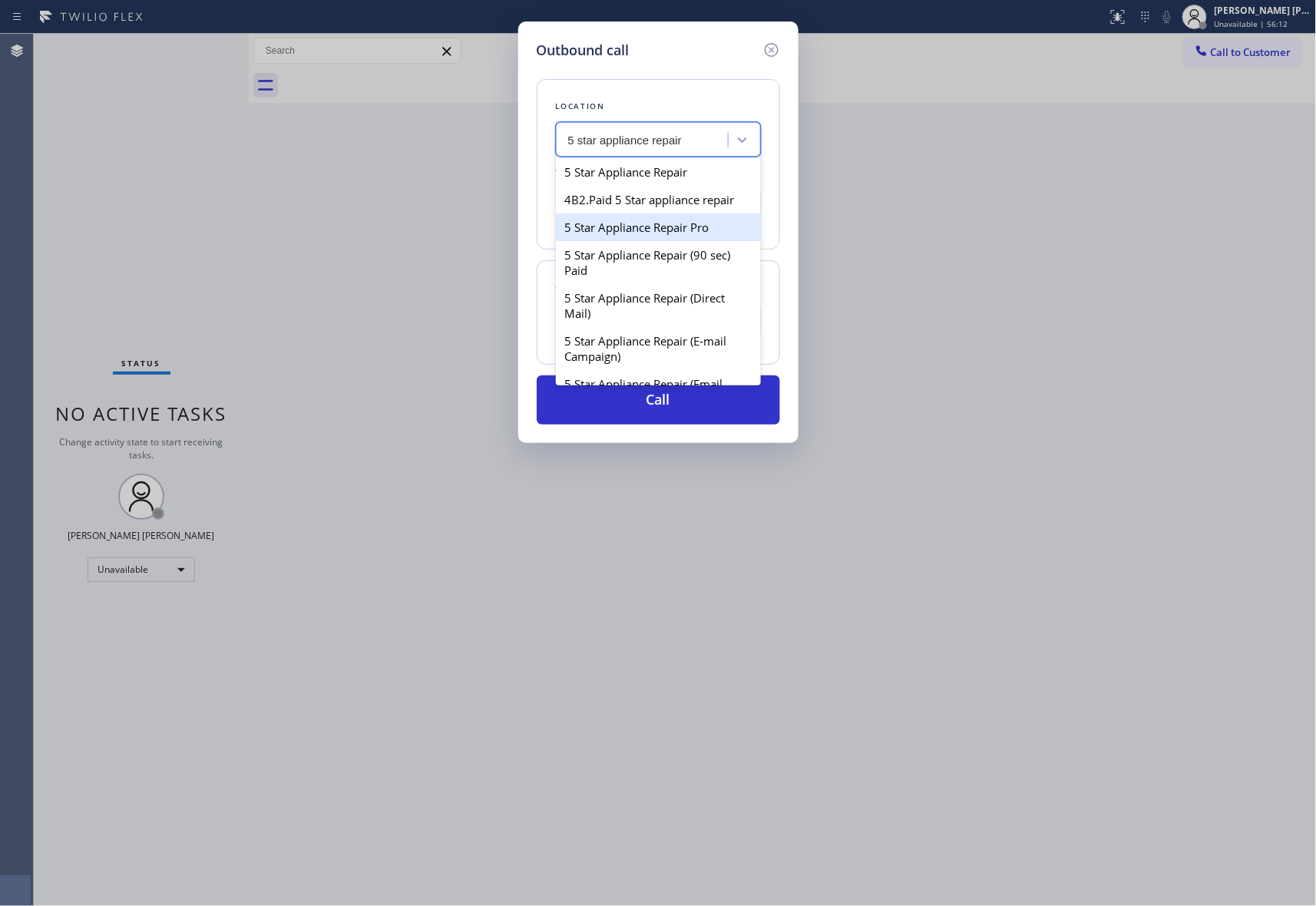
click at [631, 241] on div "5 Star Appliance Repair Pro" at bounding box center [659, 227] width 205 height 28
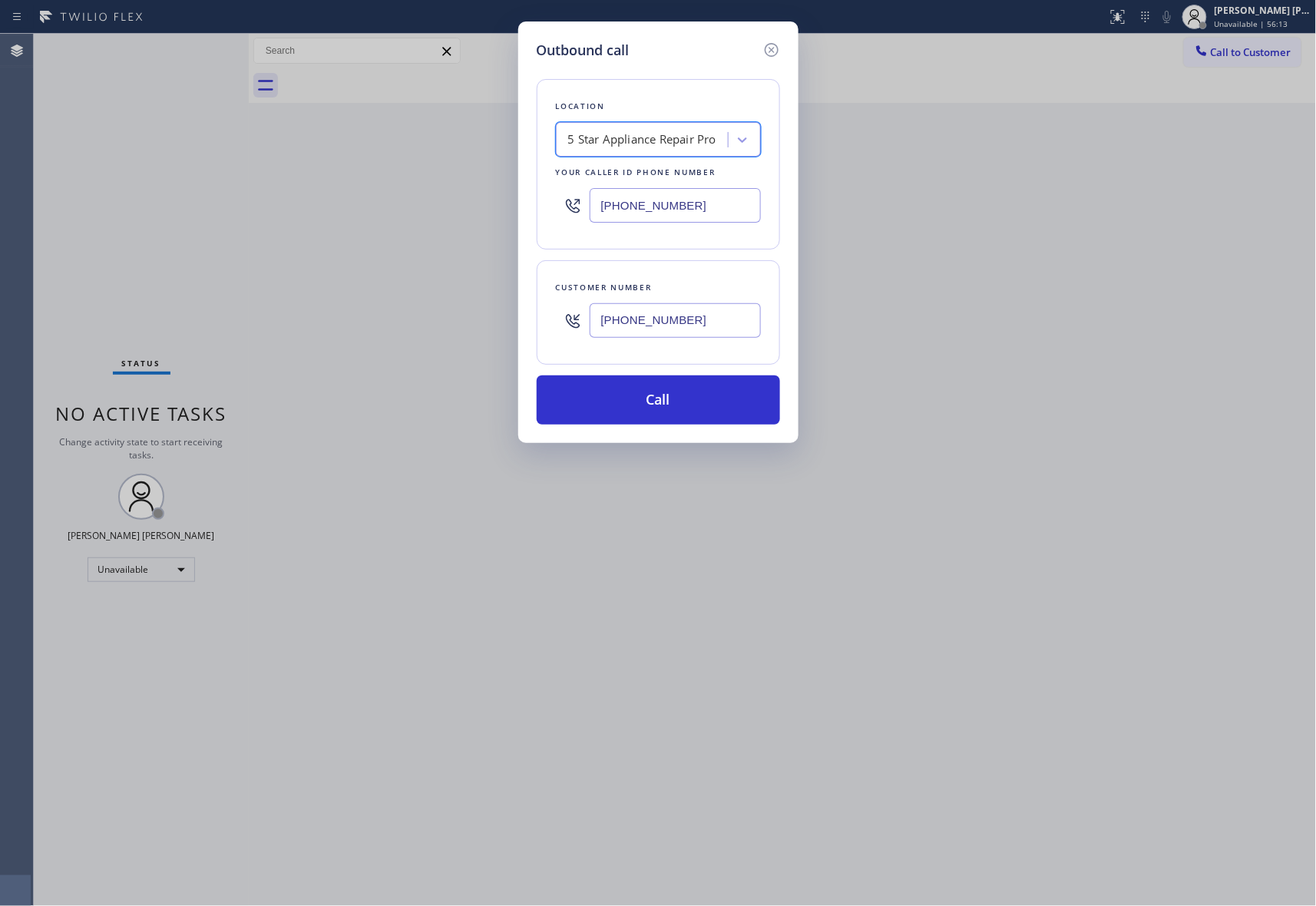
type input "[PHONE_NUMBER]"
click at [667, 401] on button "Call" at bounding box center [658, 400] width 243 height 49
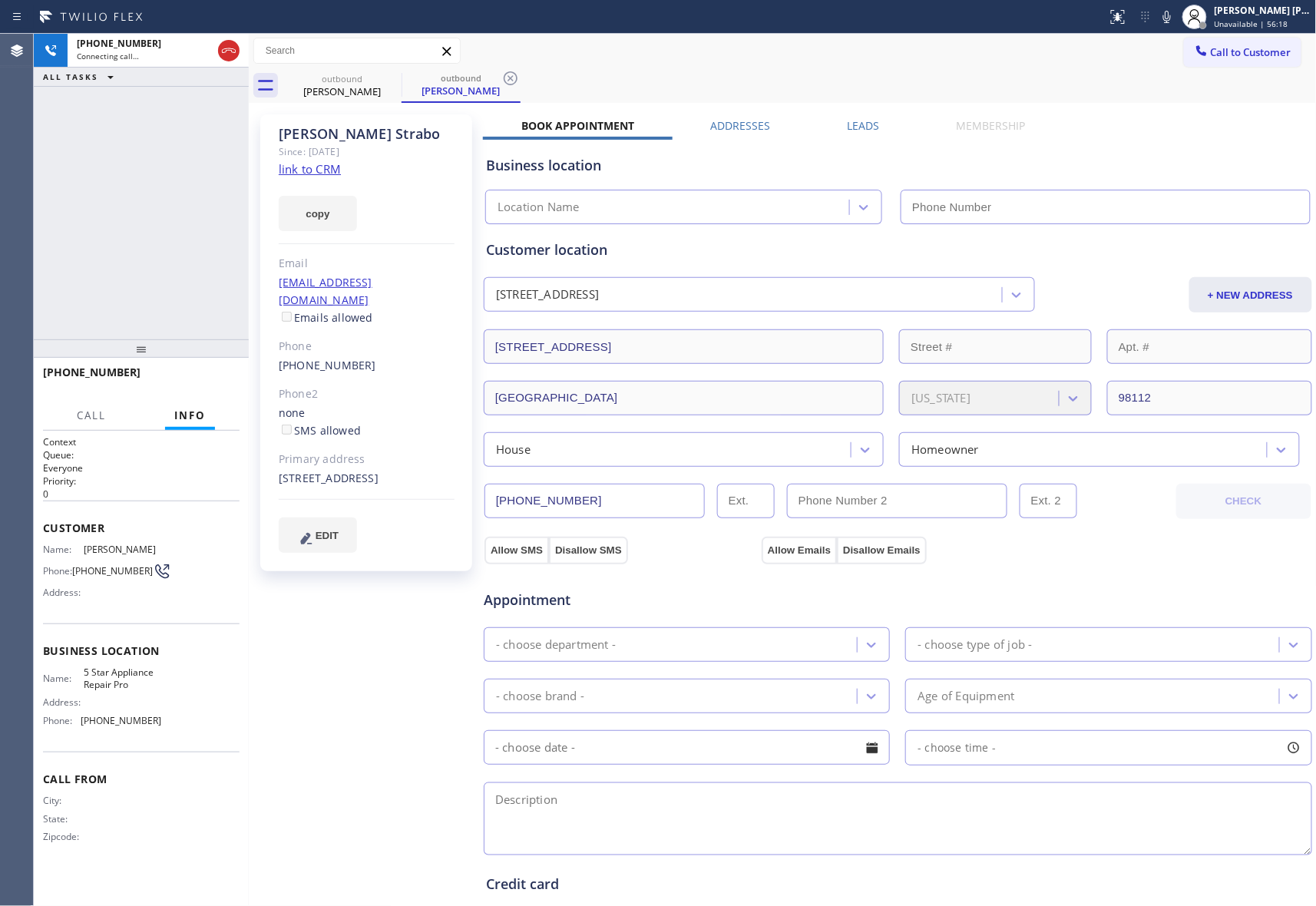
type input "[PHONE_NUMBER]"
click at [218, 379] on span "HANG UP" at bounding box center [203, 379] width 47 height 11
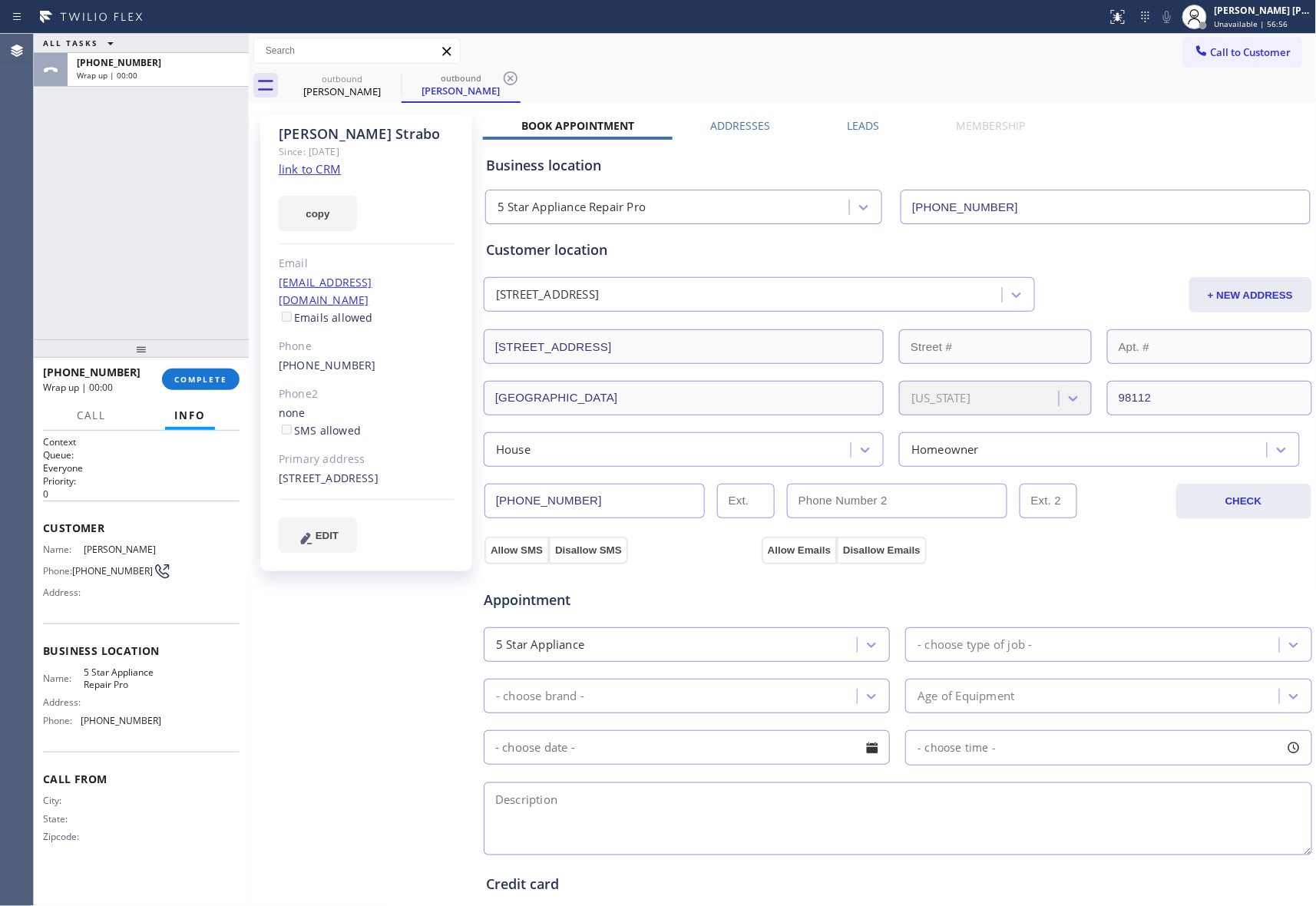
click at [861, 132] on label "Leads" at bounding box center [864, 125] width 32 height 14
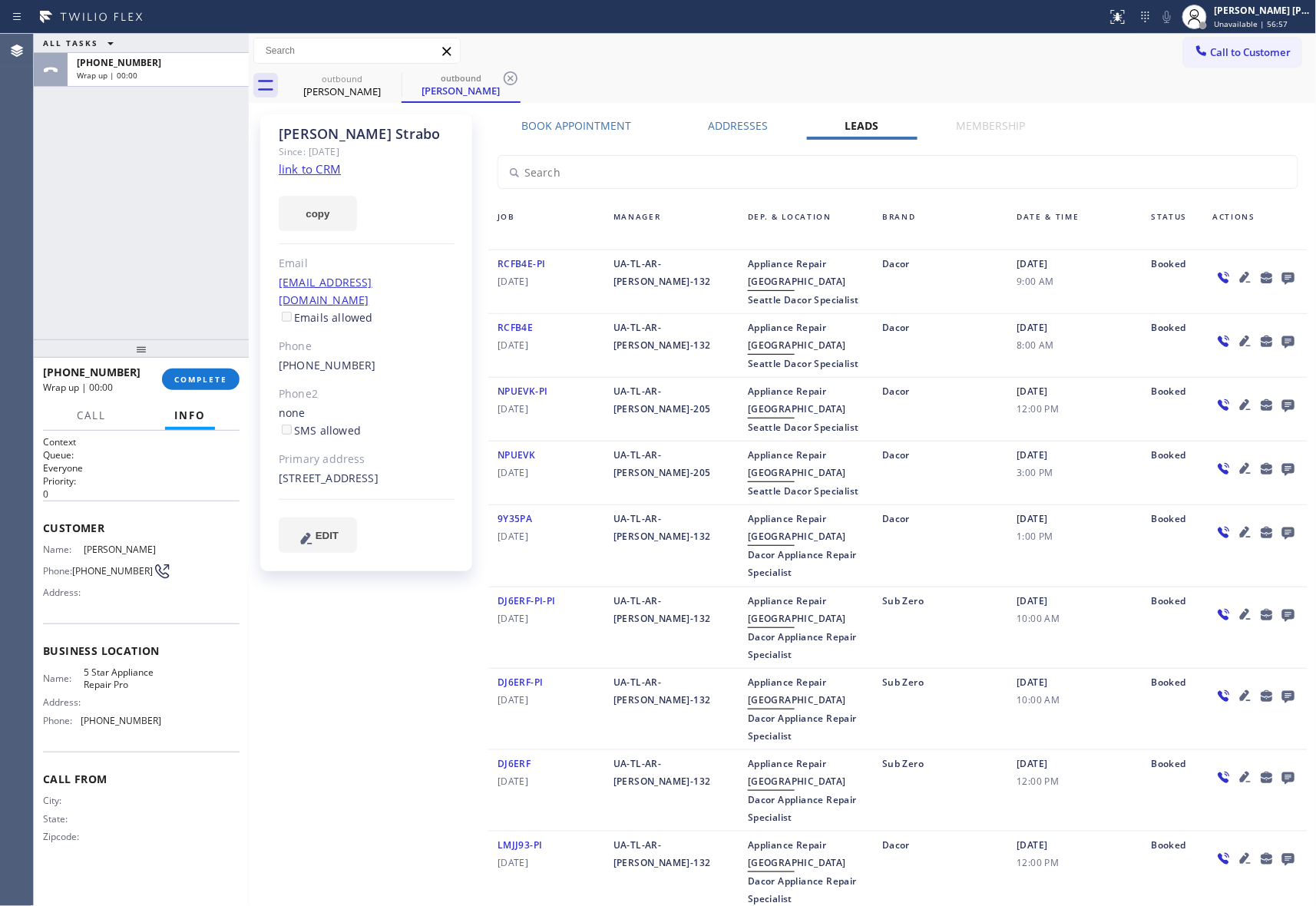
click at [1282, 274] on icon at bounding box center [1288, 279] width 13 height 13
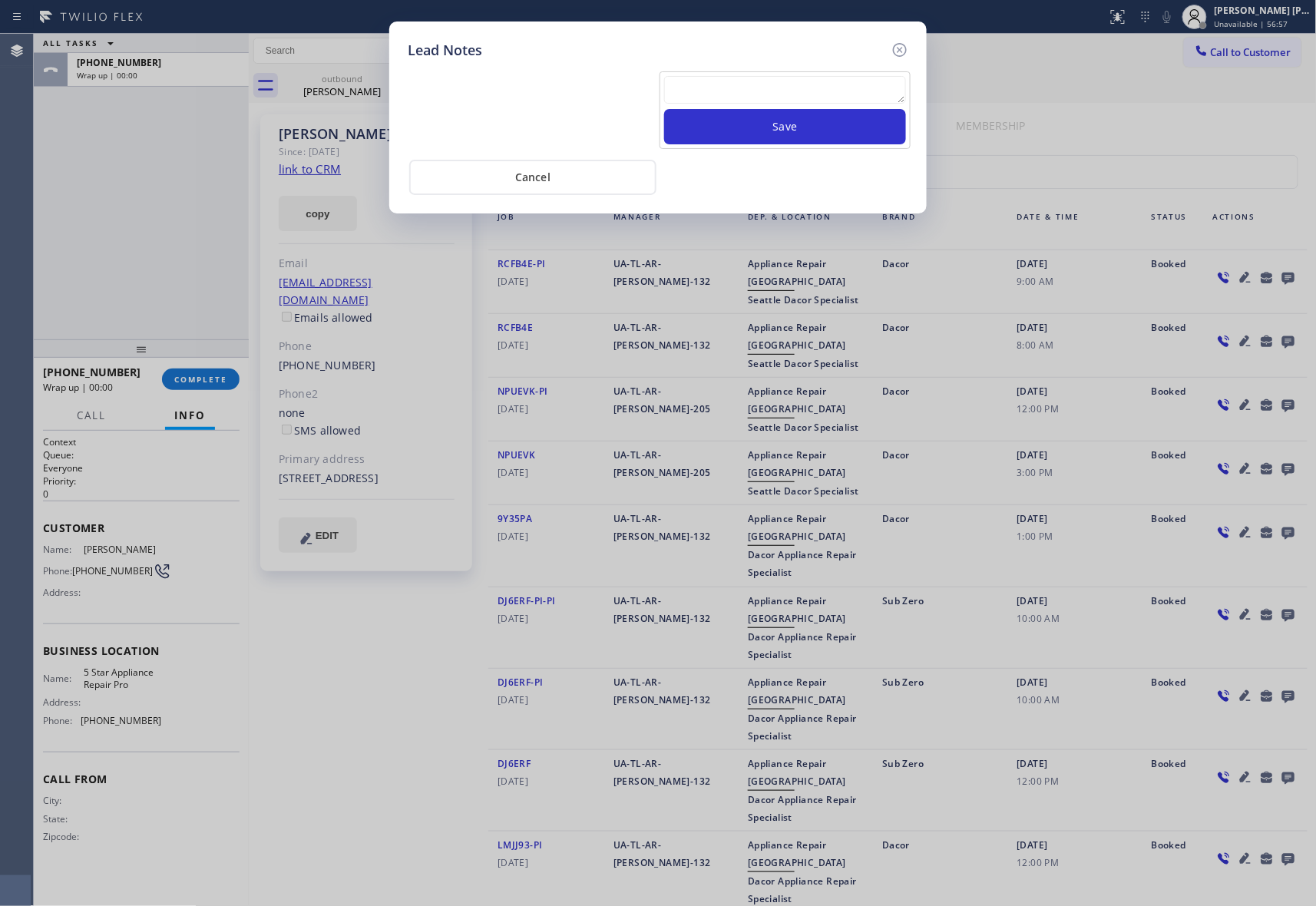
click at [760, 81] on textarea at bounding box center [785, 90] width 242 height 28
paste textarea "VM | please transfer if cx calls back"
type textarea "VM | please transfer if cx calls back"
click at [787, 130] on button "Save" at bounding box center [785, 127] width 242 height 36
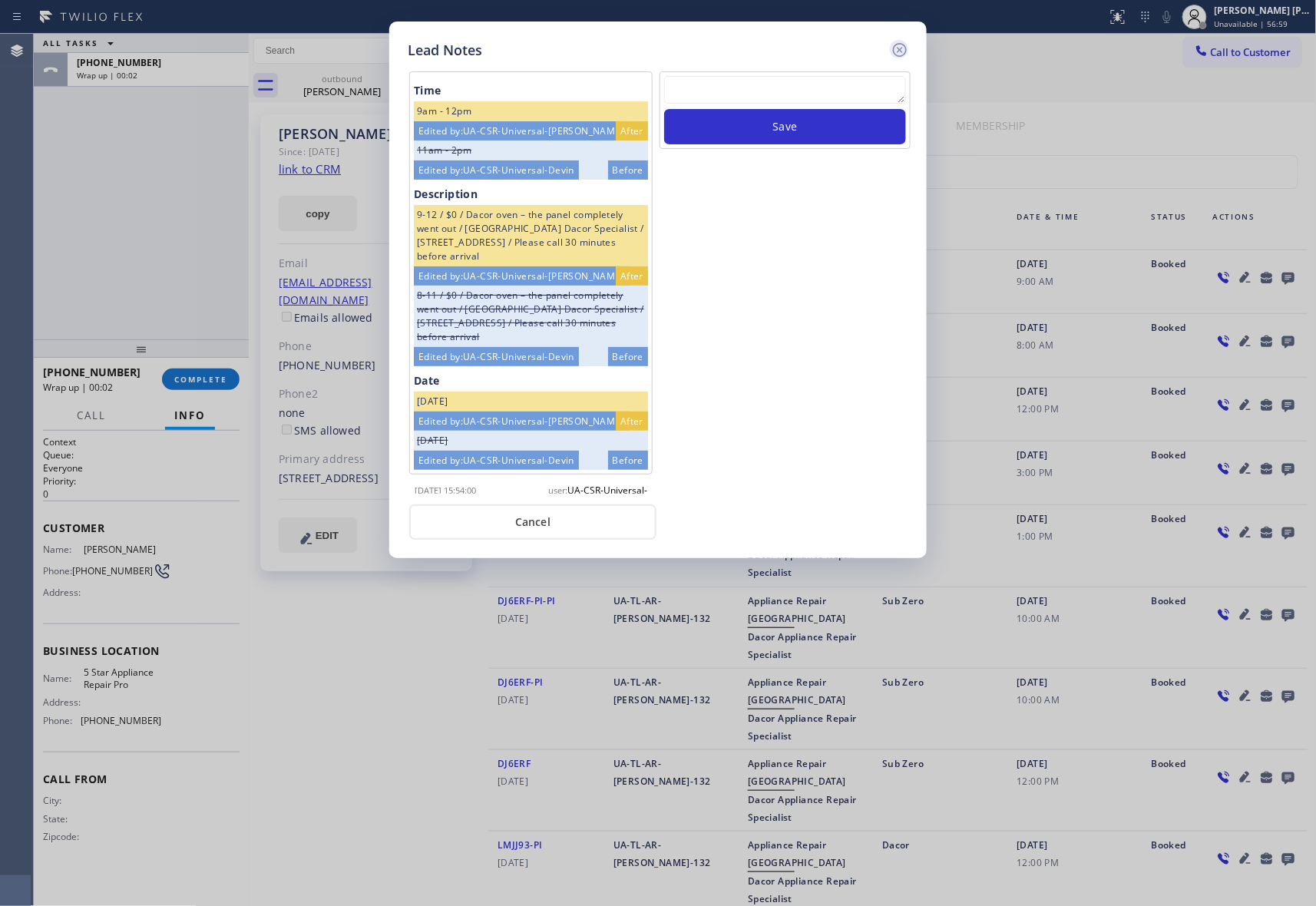
click at [907, 57] on icon at bounding box center [900, 50] width 19 height 19
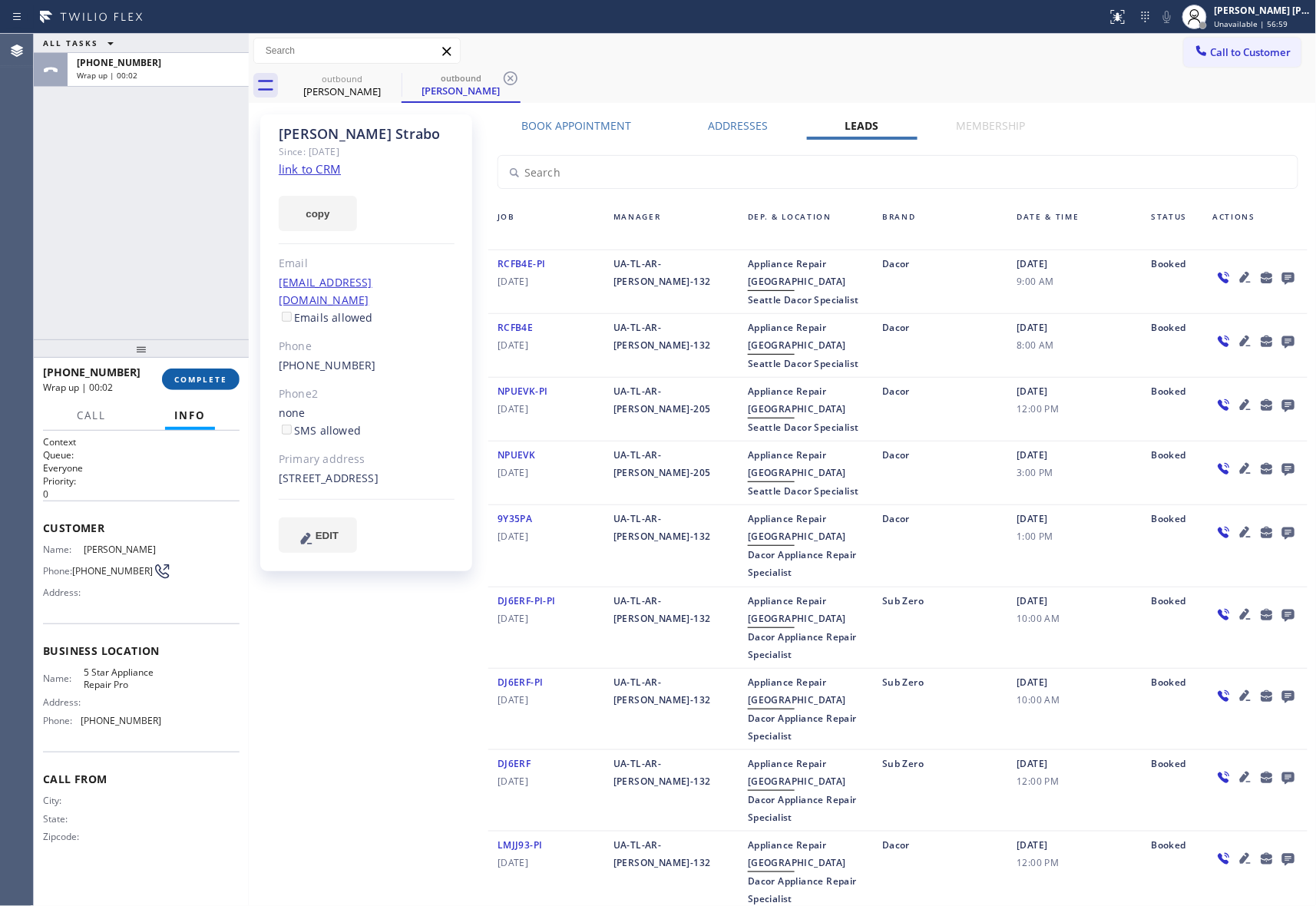
click at [210, 368] on button "COMPLETE" at bounding box center [201, 378] width 78 height 21
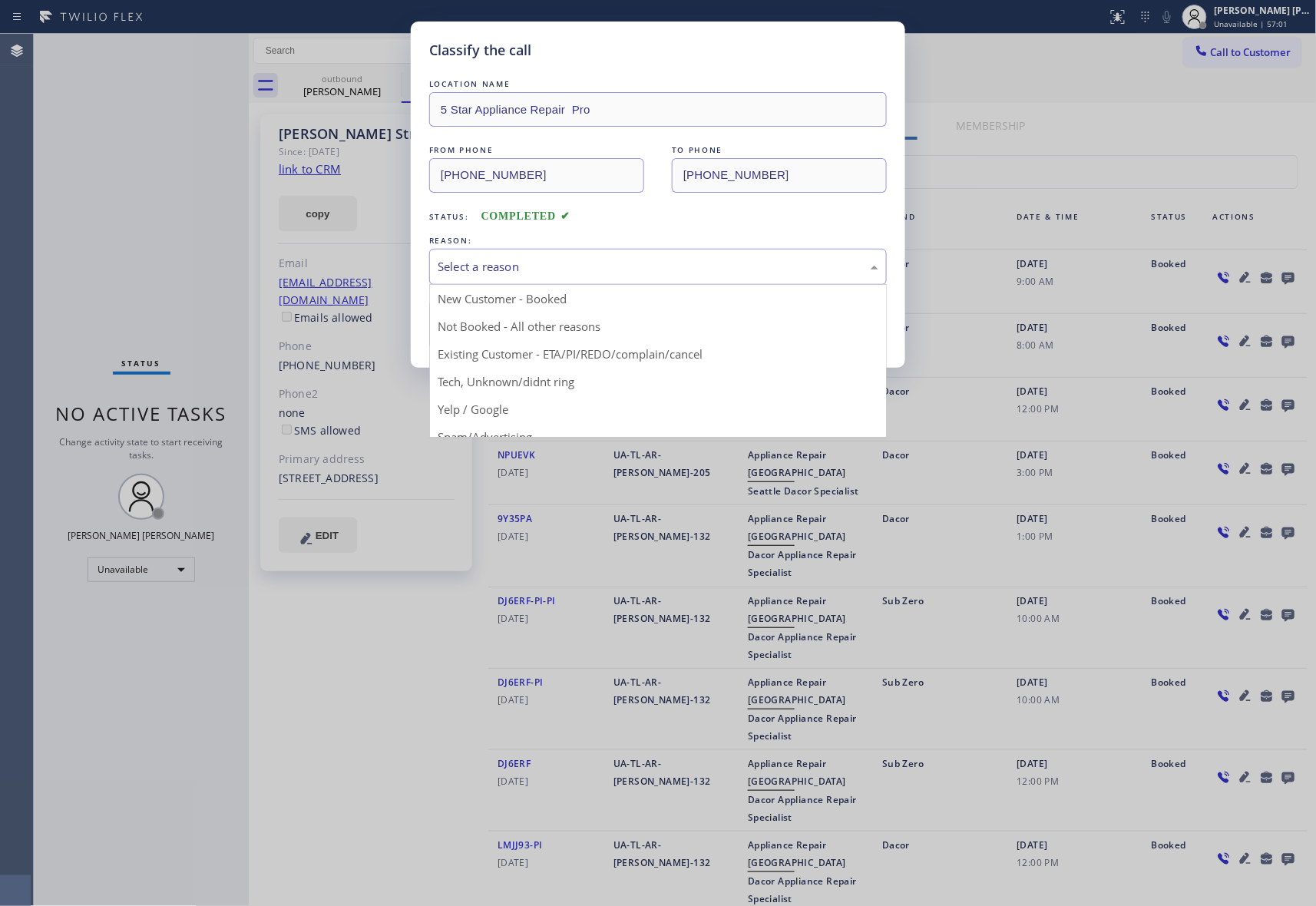
click at [539, 264] on div "Select a reason" at bounding box center [658, 267] width 441 height 18
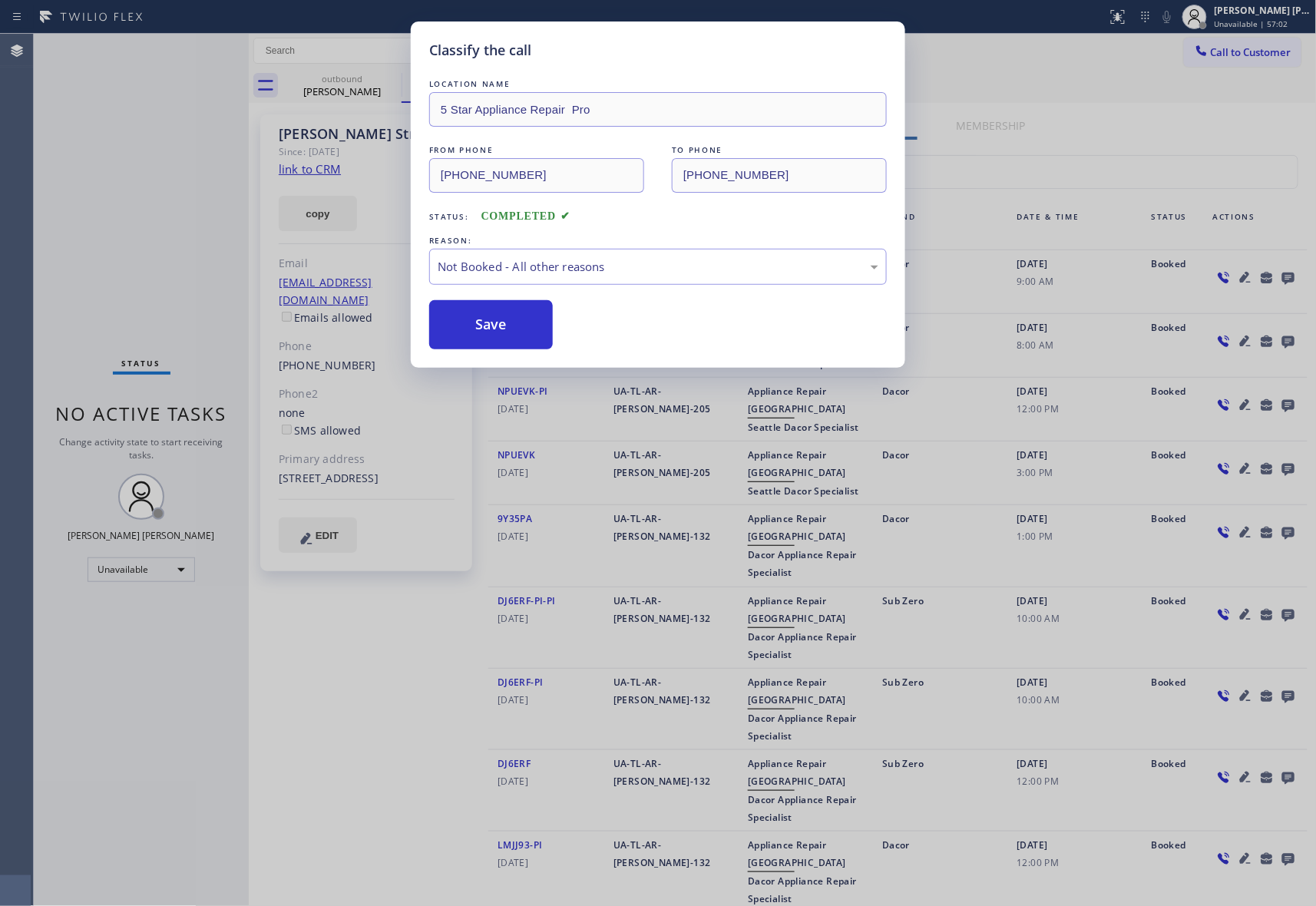
drag, startPoint x: 505, startPoint y: 326, endPoint x: 333, endPoint y: 15, distance: 355.4
click at [505, 321] on button "Save" at bounding box center [491, 325] width 124 height 49
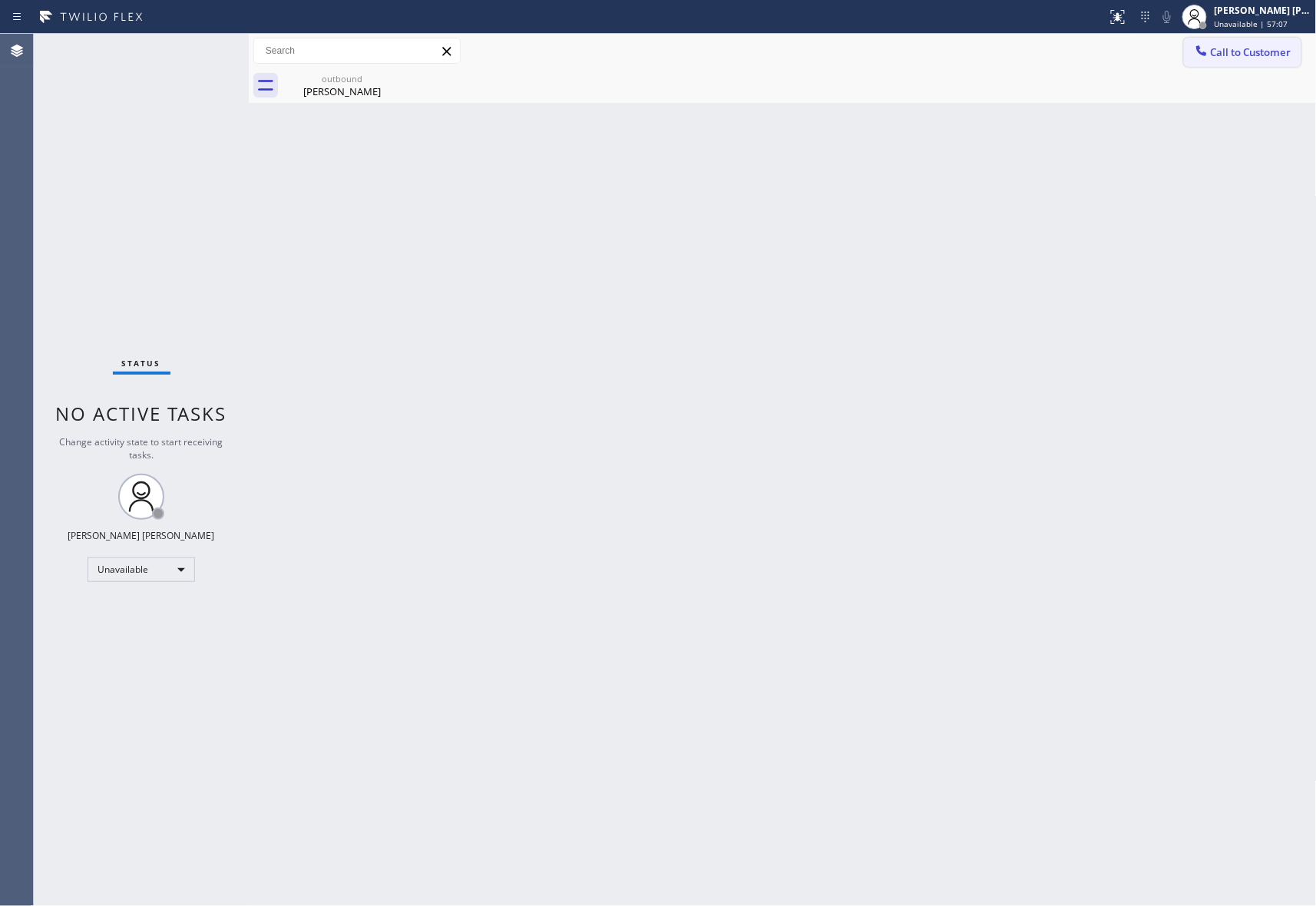
click at [1275, 53] on span "Call to Customer" at bounding box center [1251, 52] width 80 height 14
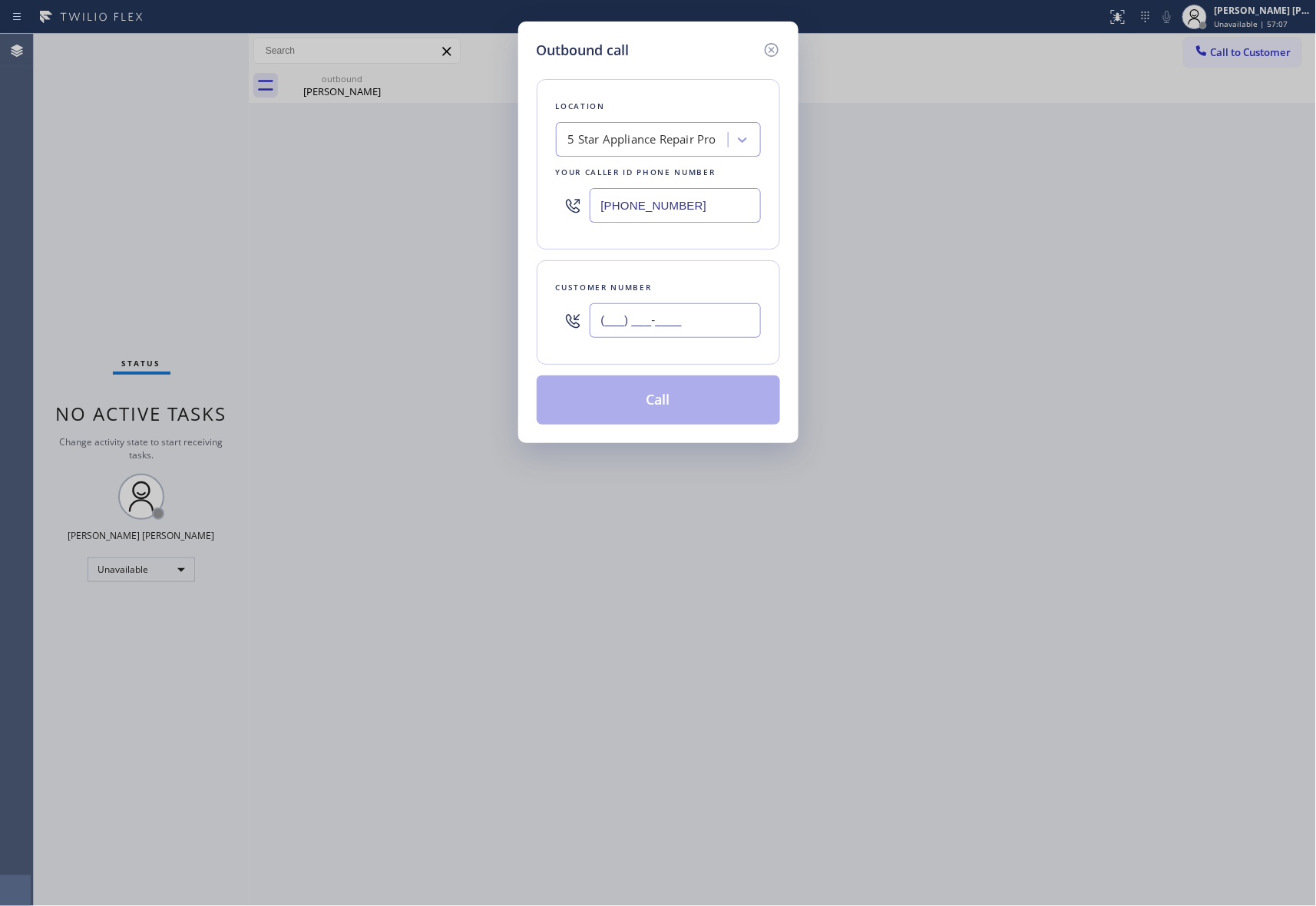
click at [670, 309] on input "(___) ___-____" at bounding box center [675, 320] width 171 height 35
paste input "408) 859-0845"
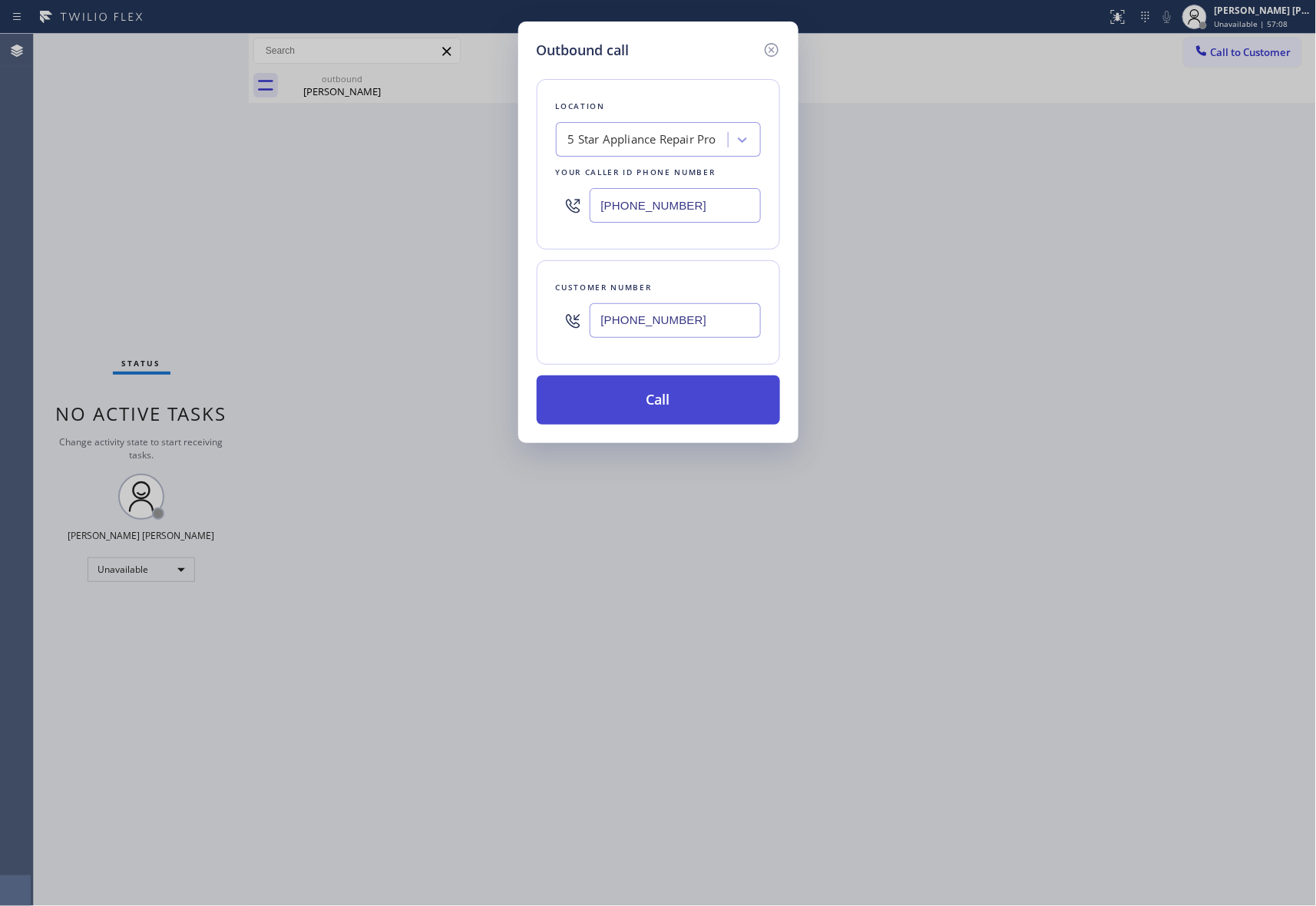
type input "(408) 859-0845"
click at [680, 408] on button "Call" at bounding box center [658, 400] width 243 height 49
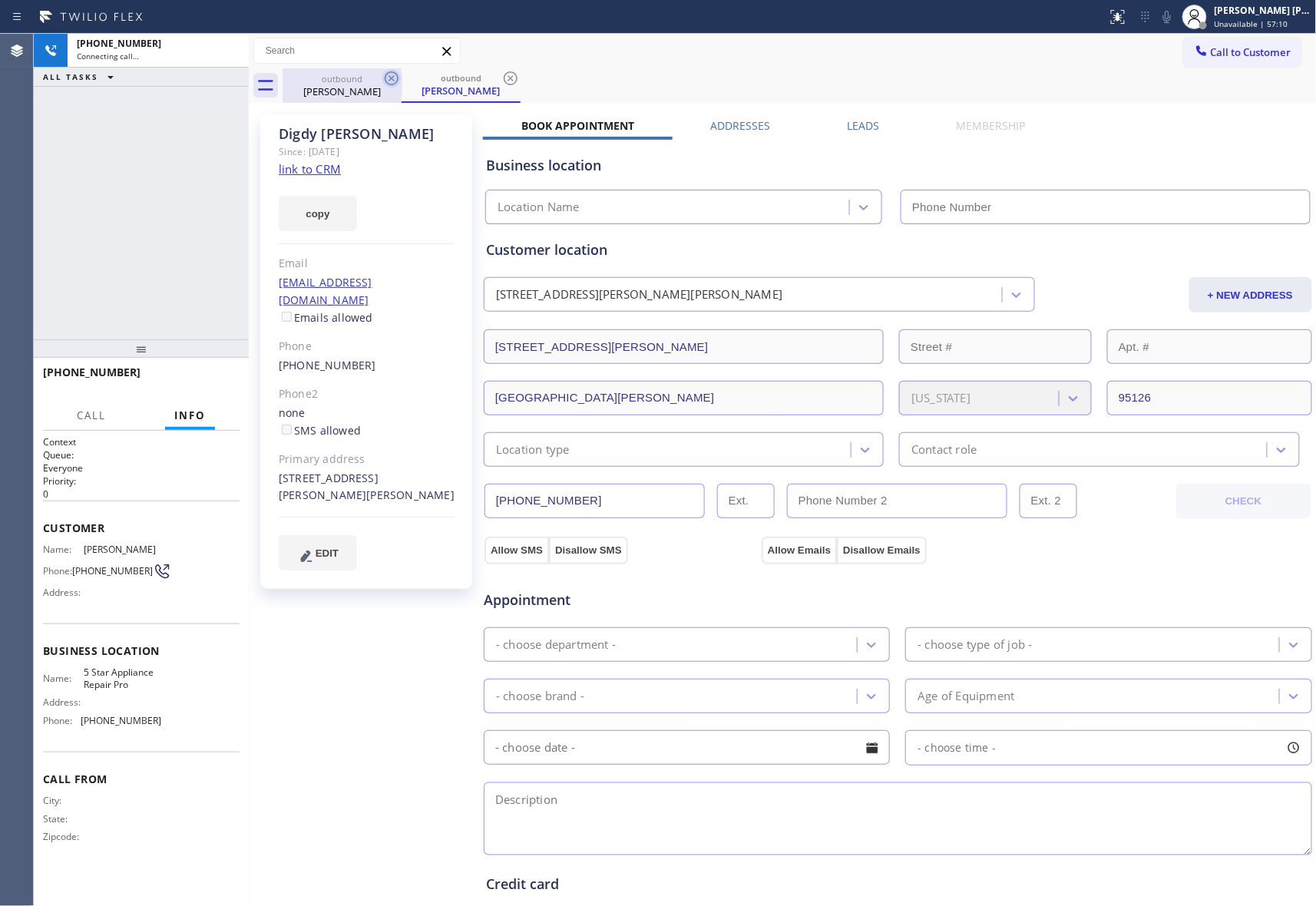
click at [388, 75] on icon at bounding box center [392, 79] width 19 height 19
type input "[PHONE_NUMBER]"
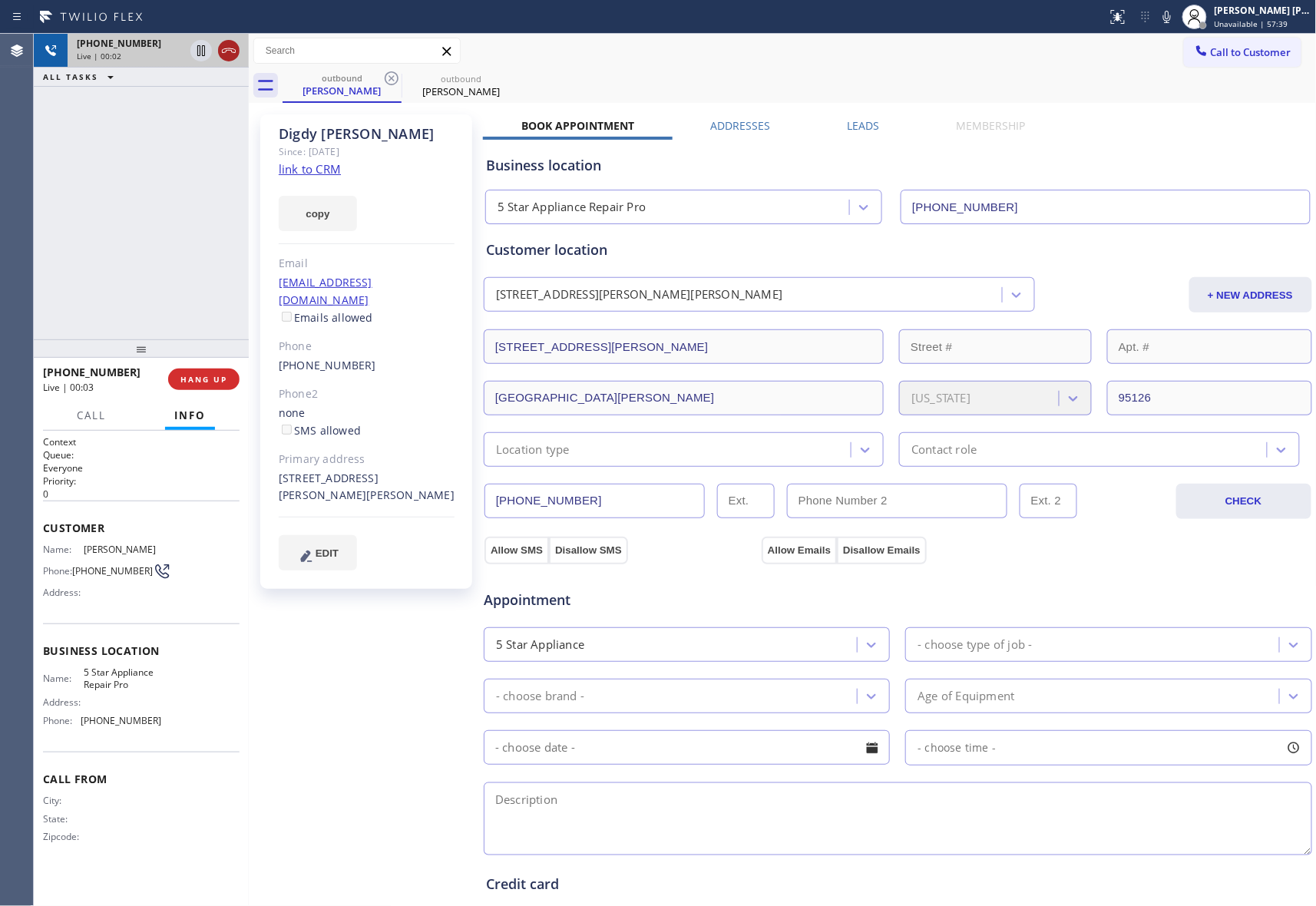
click at [222, 51] on icon at bounding box center [229, 50] width 14 height 4
click at [863, 121] on label "Leads" at bounding box center [864, 125] width 32 height 14
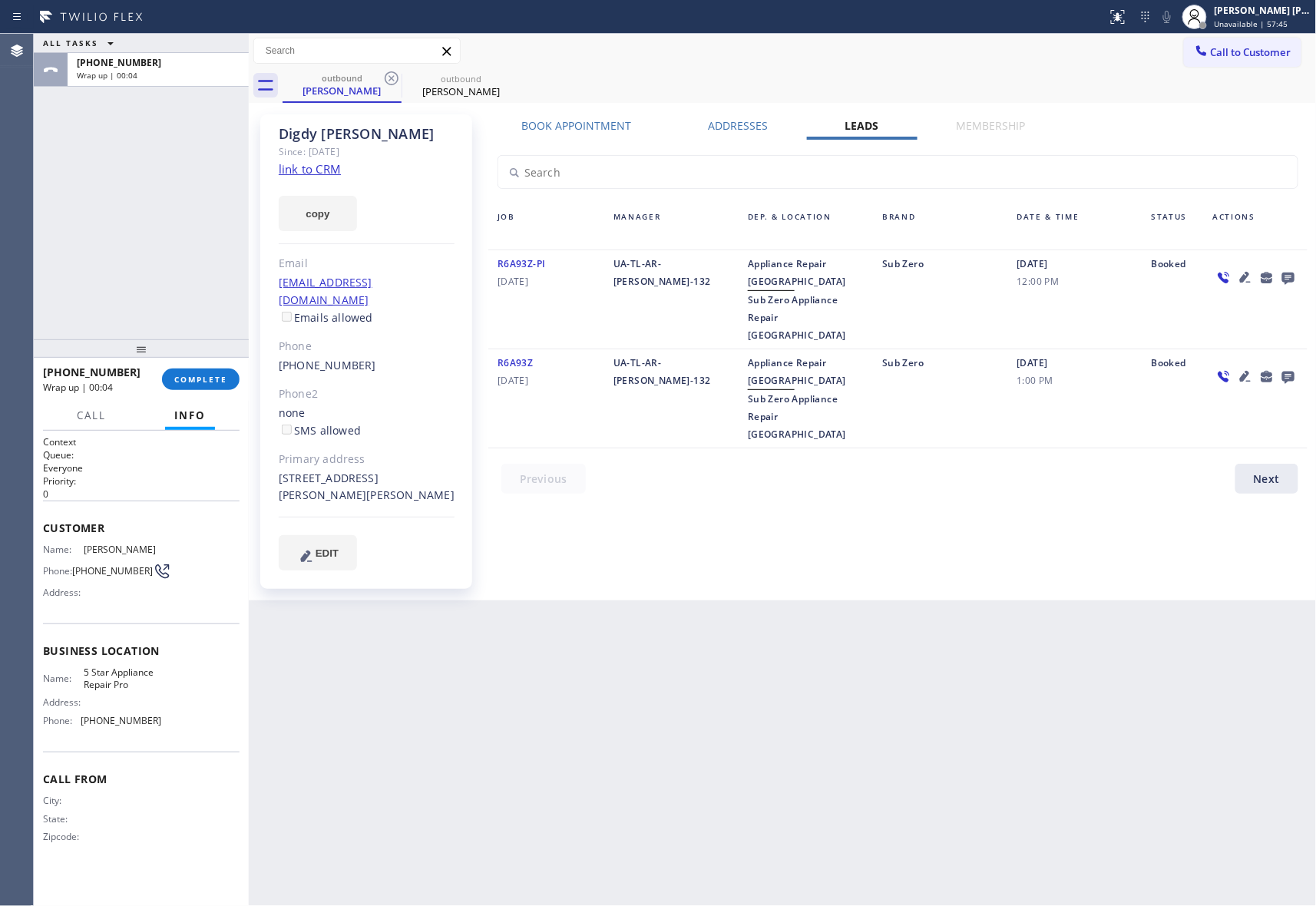
click at [1288, 274] on icon at bounding box center [1288, 279] width 13 height 13
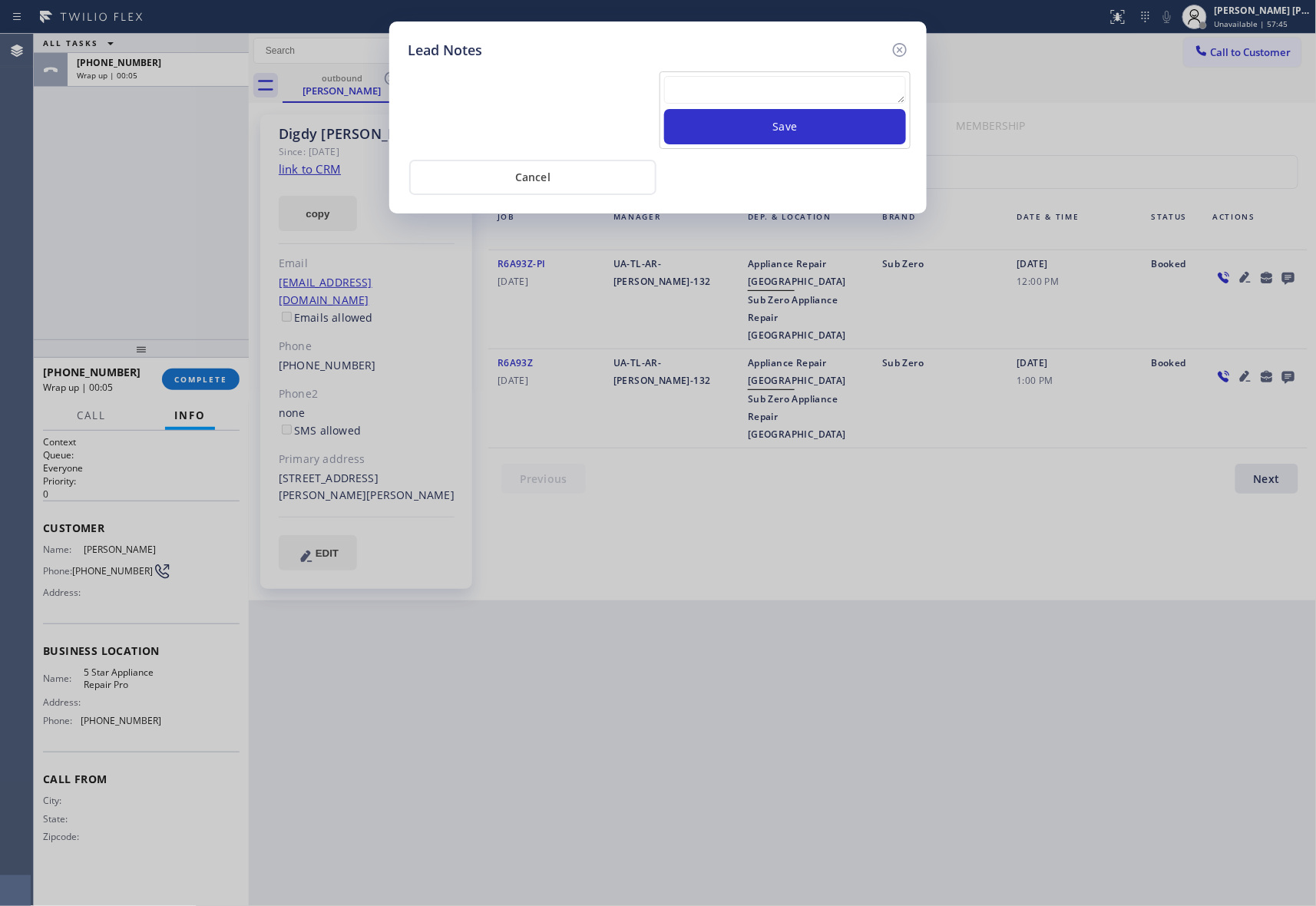
click at [818, 86] on textarea at bounding box center [785, 90] width 242 height 28
paste textarea "VM | please transfer if cx calls back"
type textarea "VM | please transfer if cx calls back"
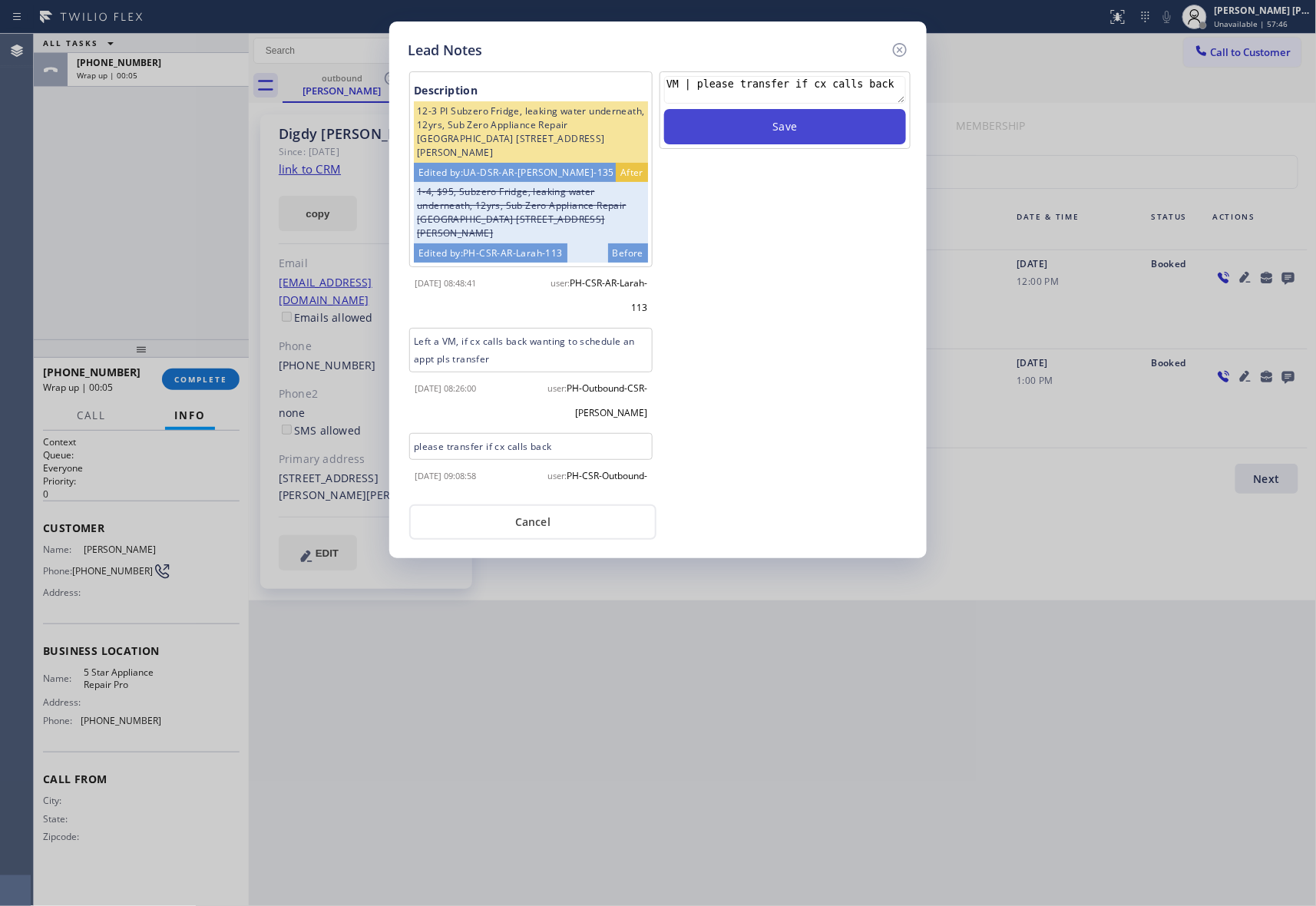
click at [815, 129] on button "Save" at bounding box center [785, 127] width 242 height 36
click at [897, 45] on icon at bounding box center [900, 50] width 19 height 19
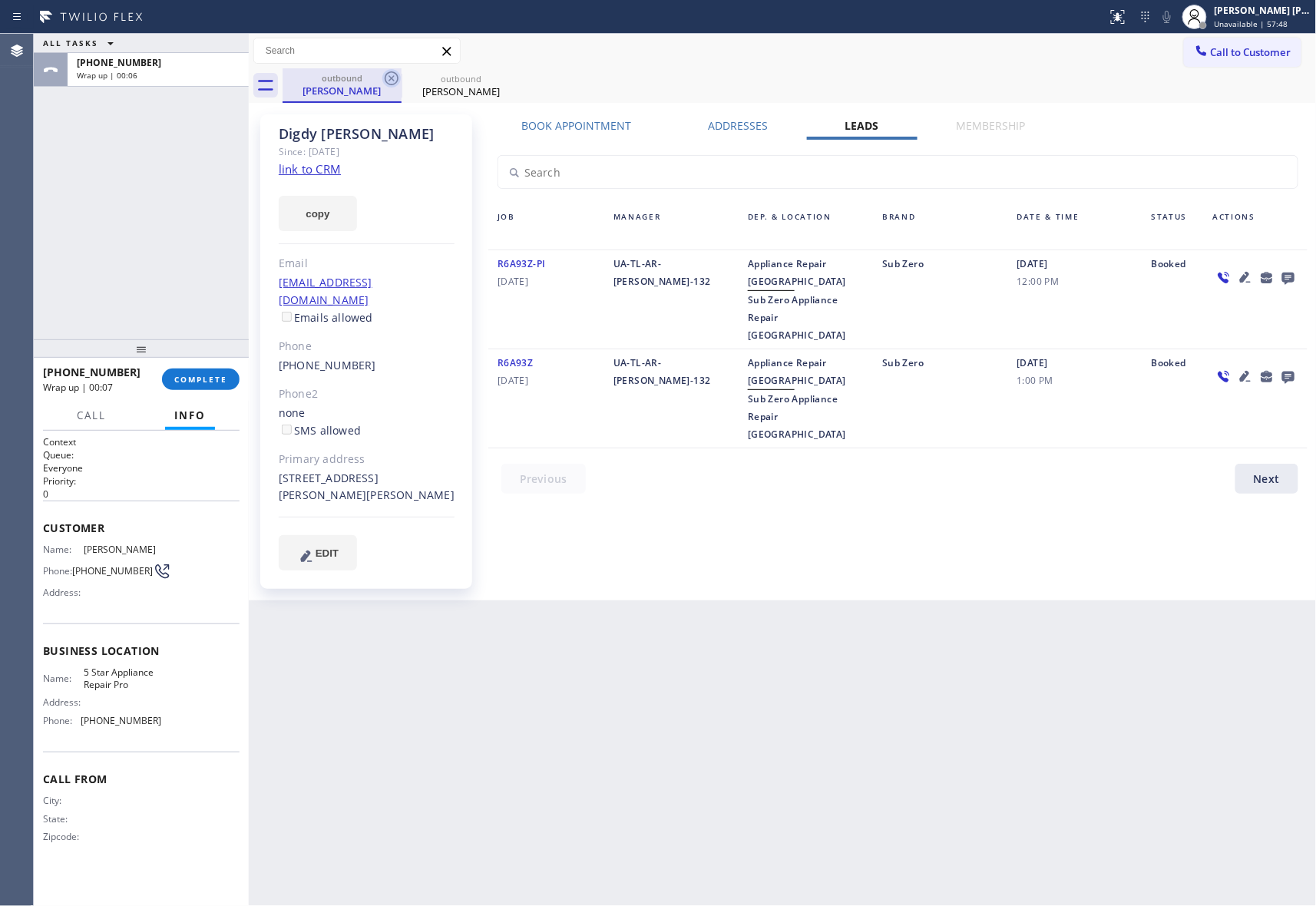
click at [395, 87] on div at bounding box center [392, 79] width 19 height 19
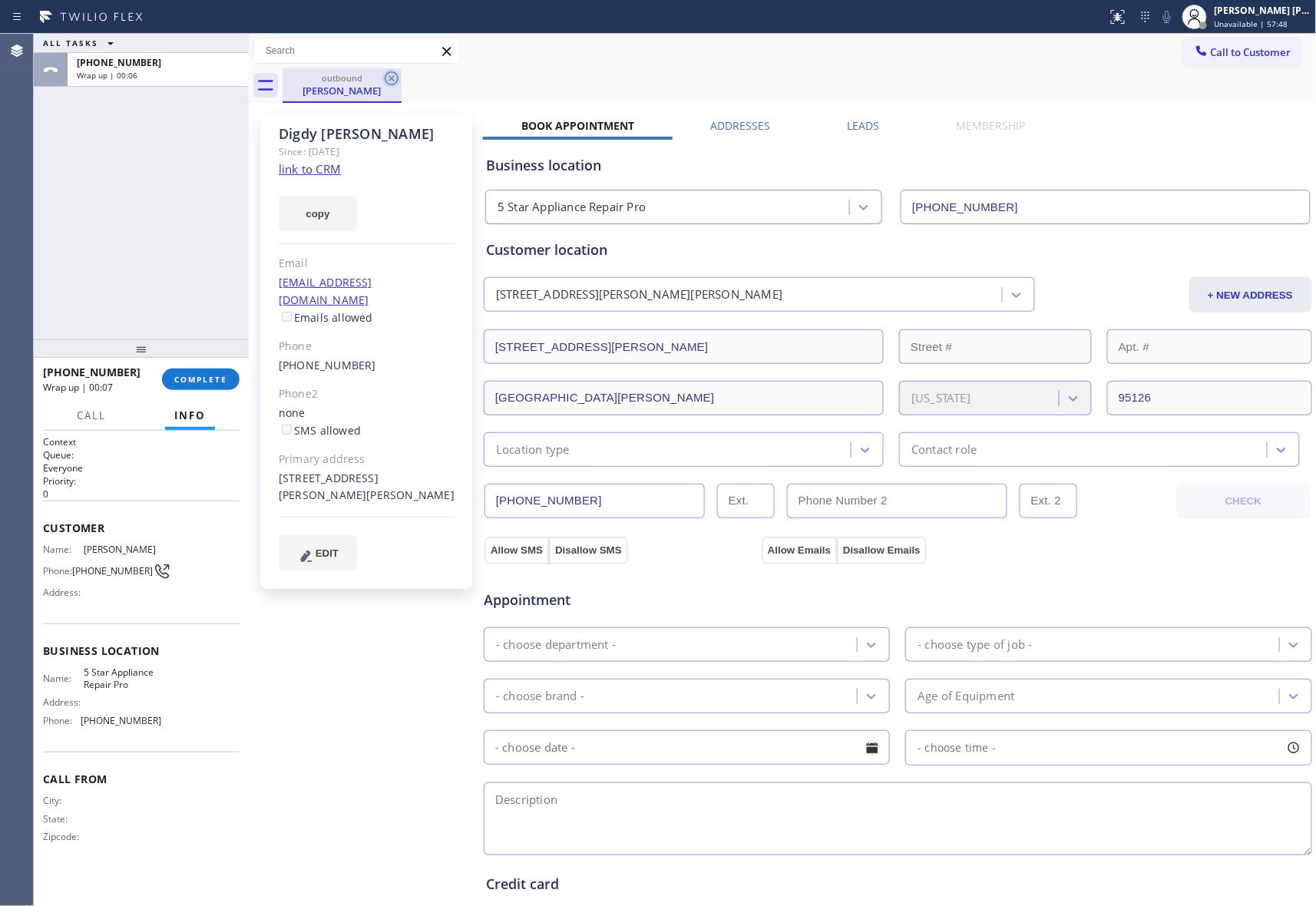
click at [395, 80] on icon at bounding box center [392, 79] width 19 height 19
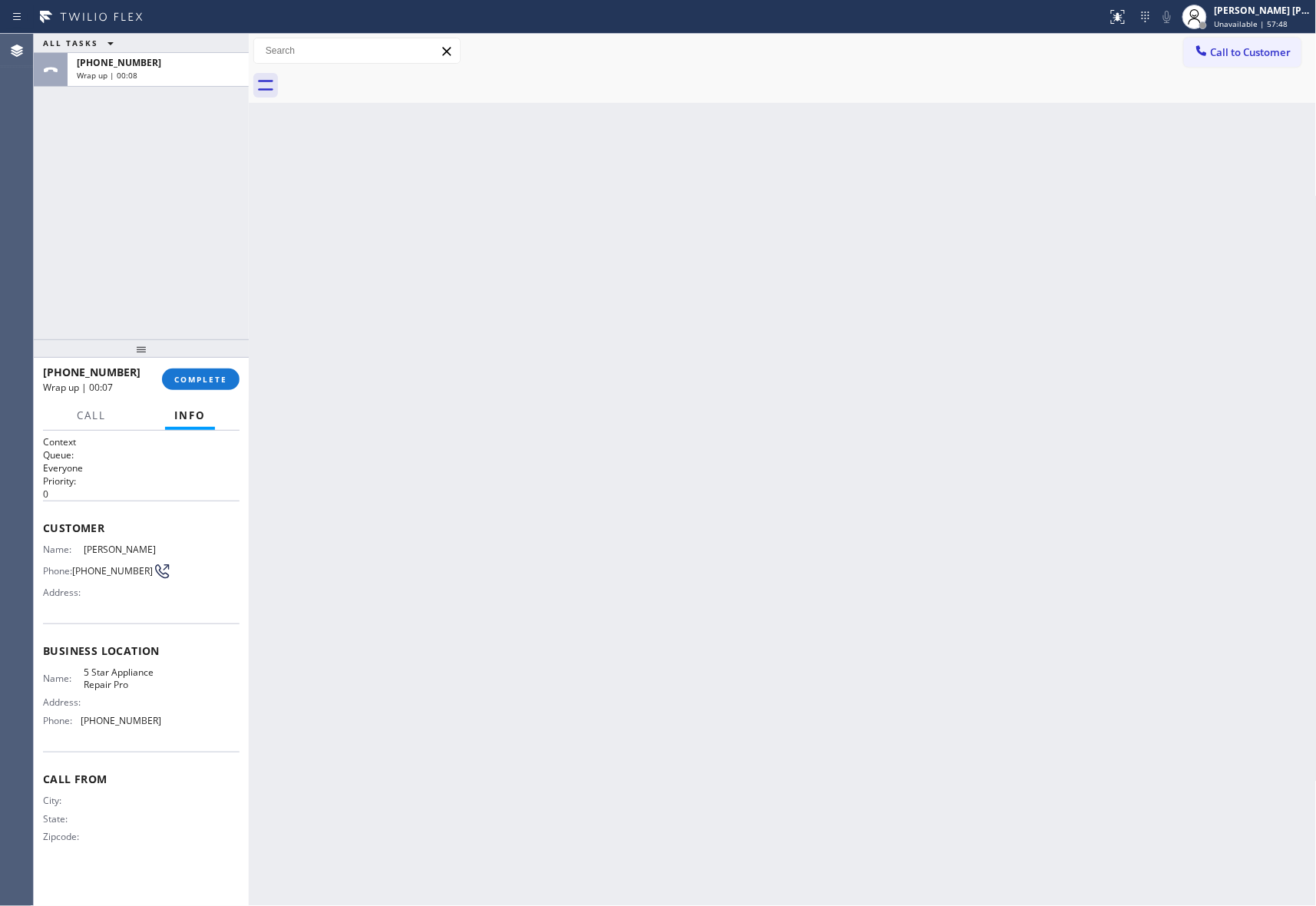
click at [395, 80] on div at bounding box center [800, 86] width 1035 height 35
click at [210, 375] on span "COMPLETE" at bounding box center [201, 379] width 53 height 11
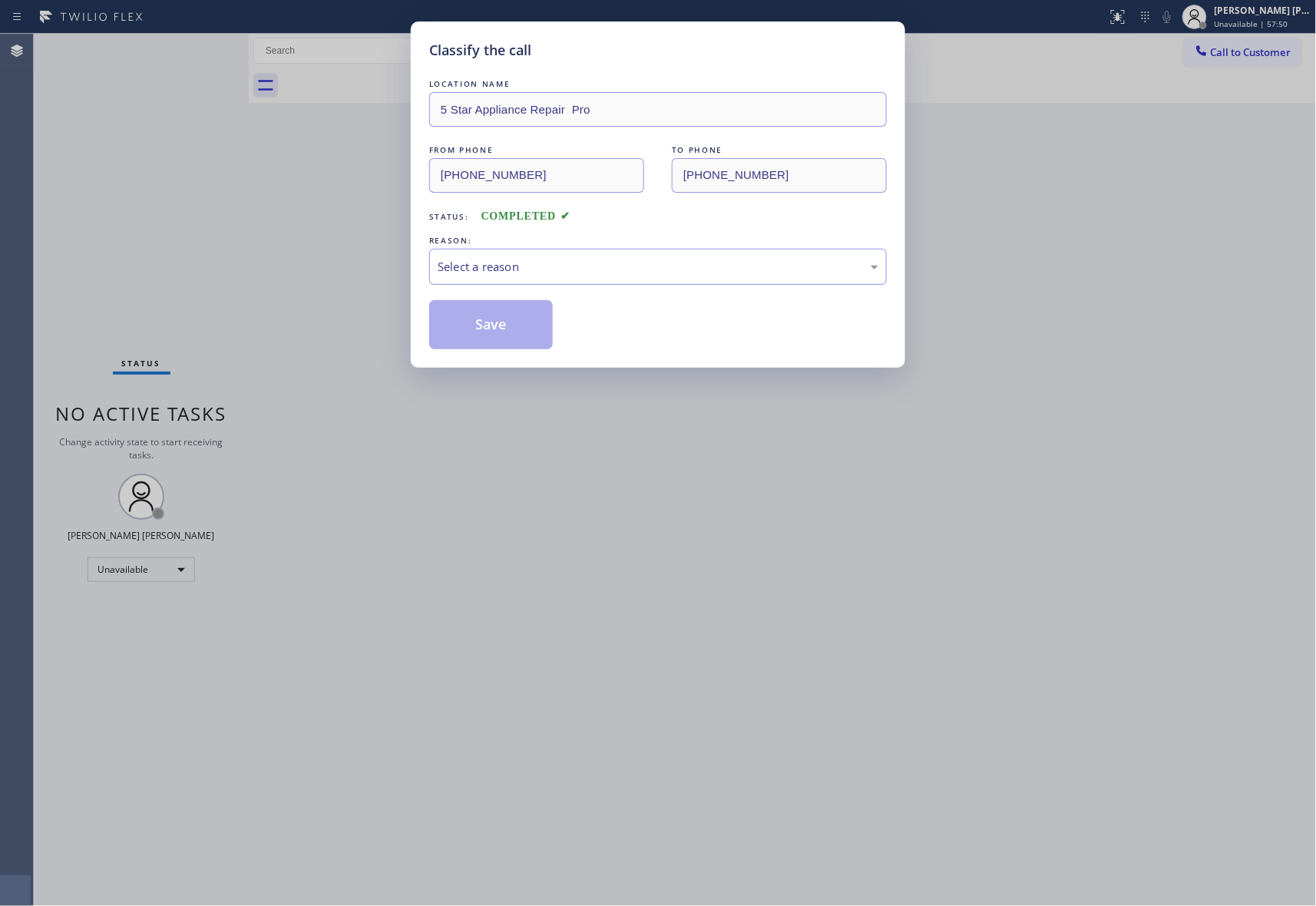
click at [636, 268] on div "Select a reason" at bounding box center [658, 267] width 441 height 18
click at [505, 323] on button "Save" at bounding box center [491, 325] width 124 height 49
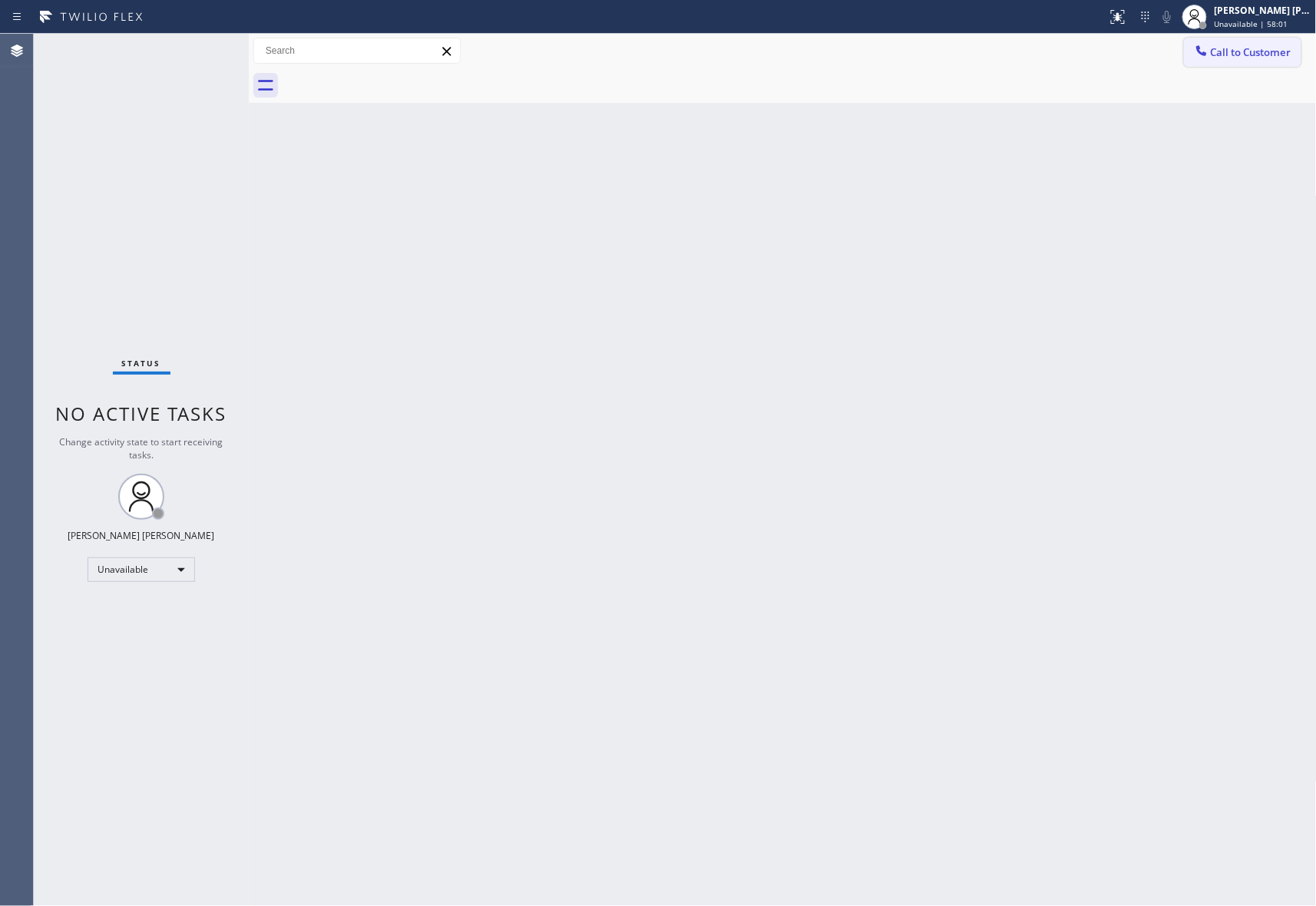
click at [1270, 50] on span "Call to Customer" at bounding box center [1251, 52] width 80 height 14
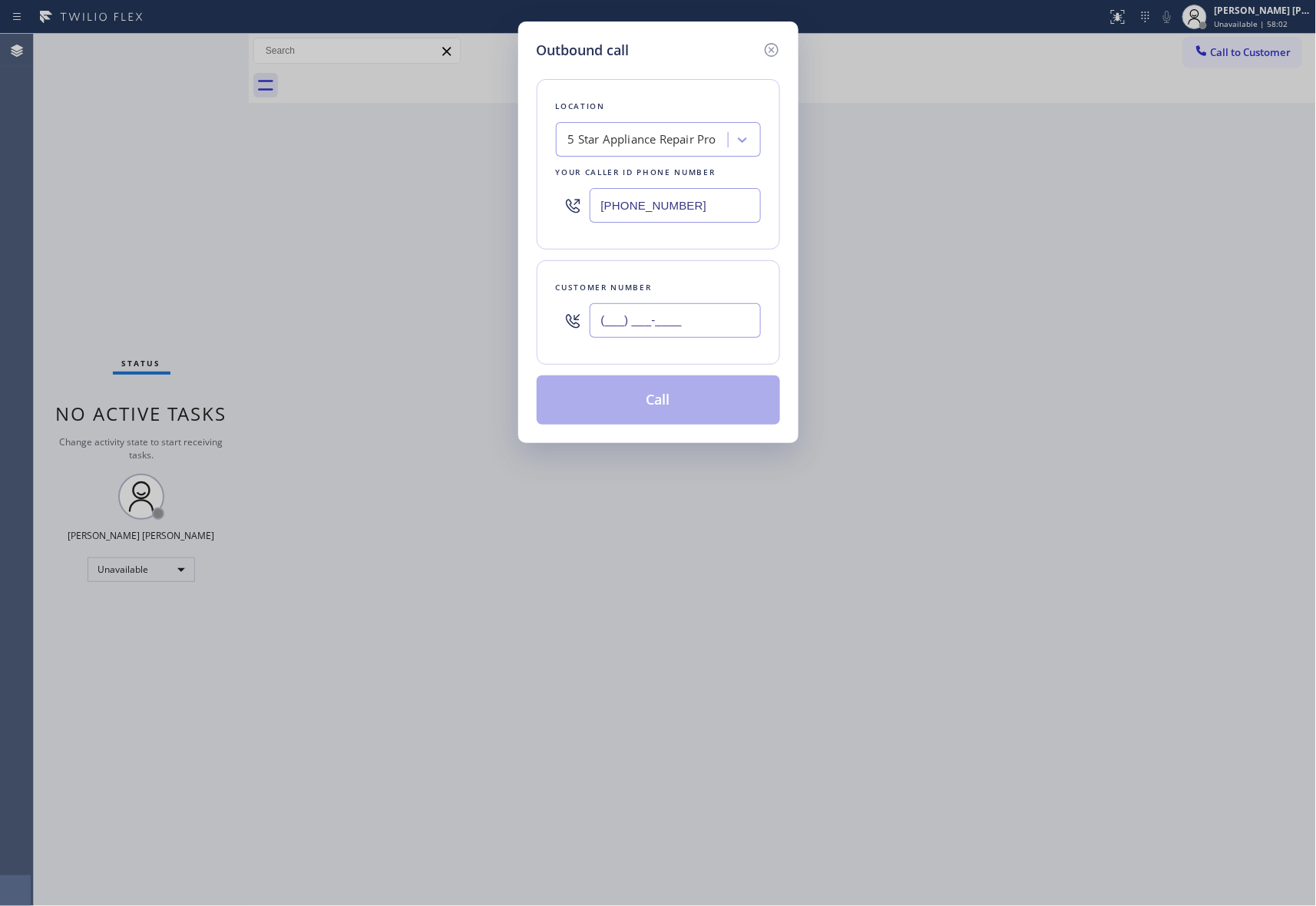
click at [692, 306] on input "(___) ___-____" at bounding box center [675, 320] width 171 height 35
paste input "818) 342-8003"
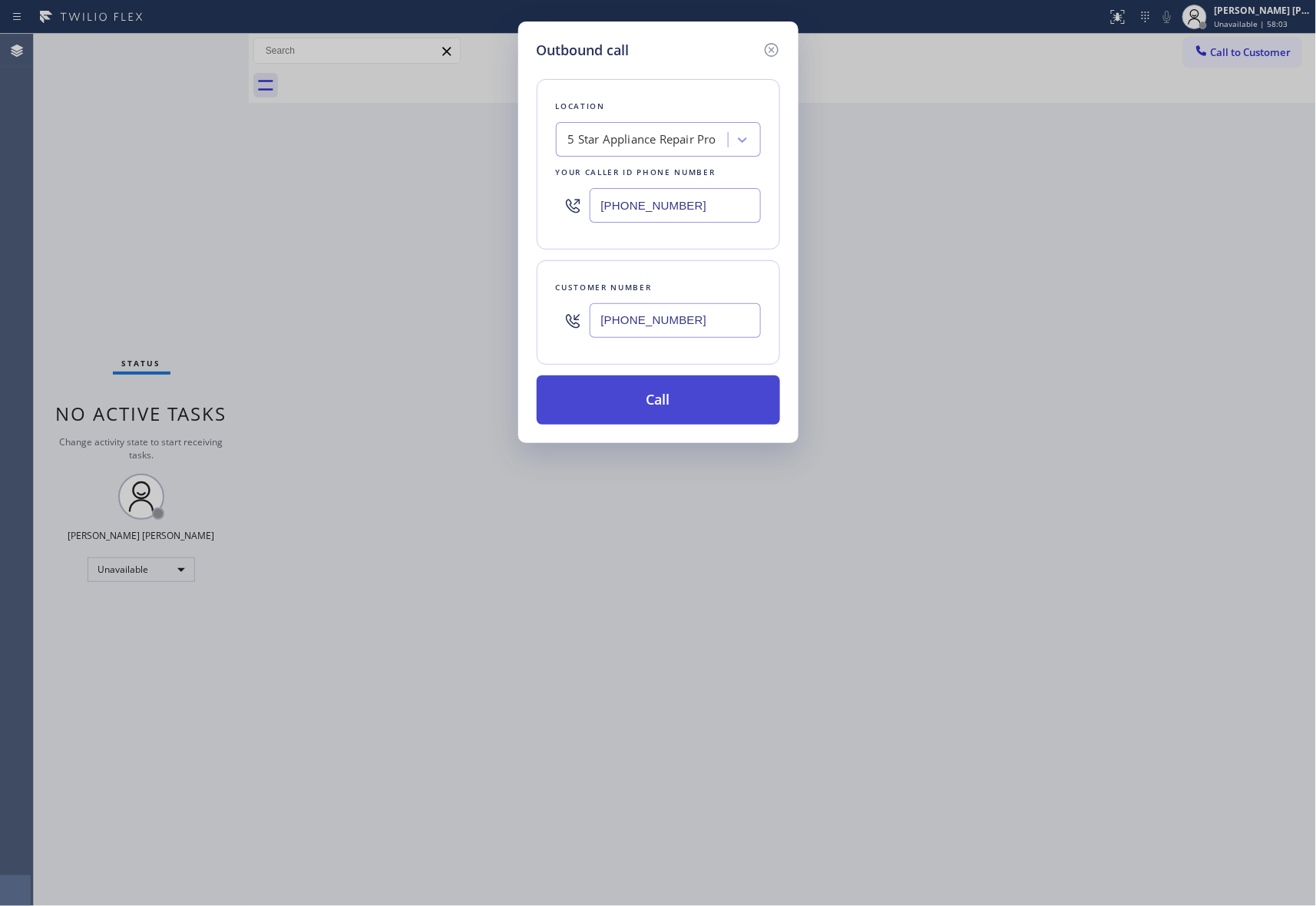
type input "(818) 342-8003"
click at [685, 397] on button "Call" at bounding box center [658, 400] width 243 height 49
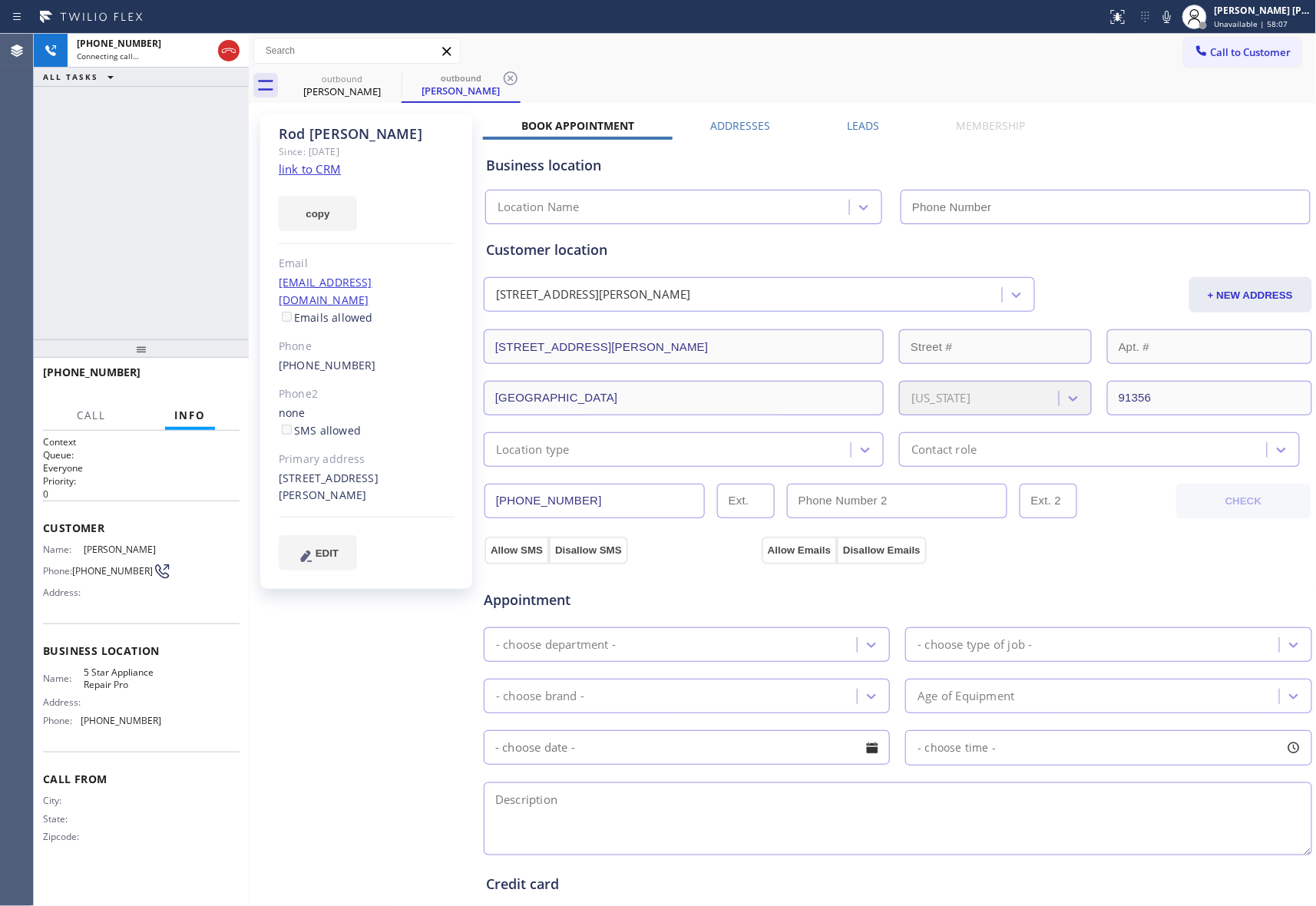
type input "[PHONE_NUMBER]"
click at [207, 376] on span "HANG UP" at bounding box center [203, 379] width 47 height 11
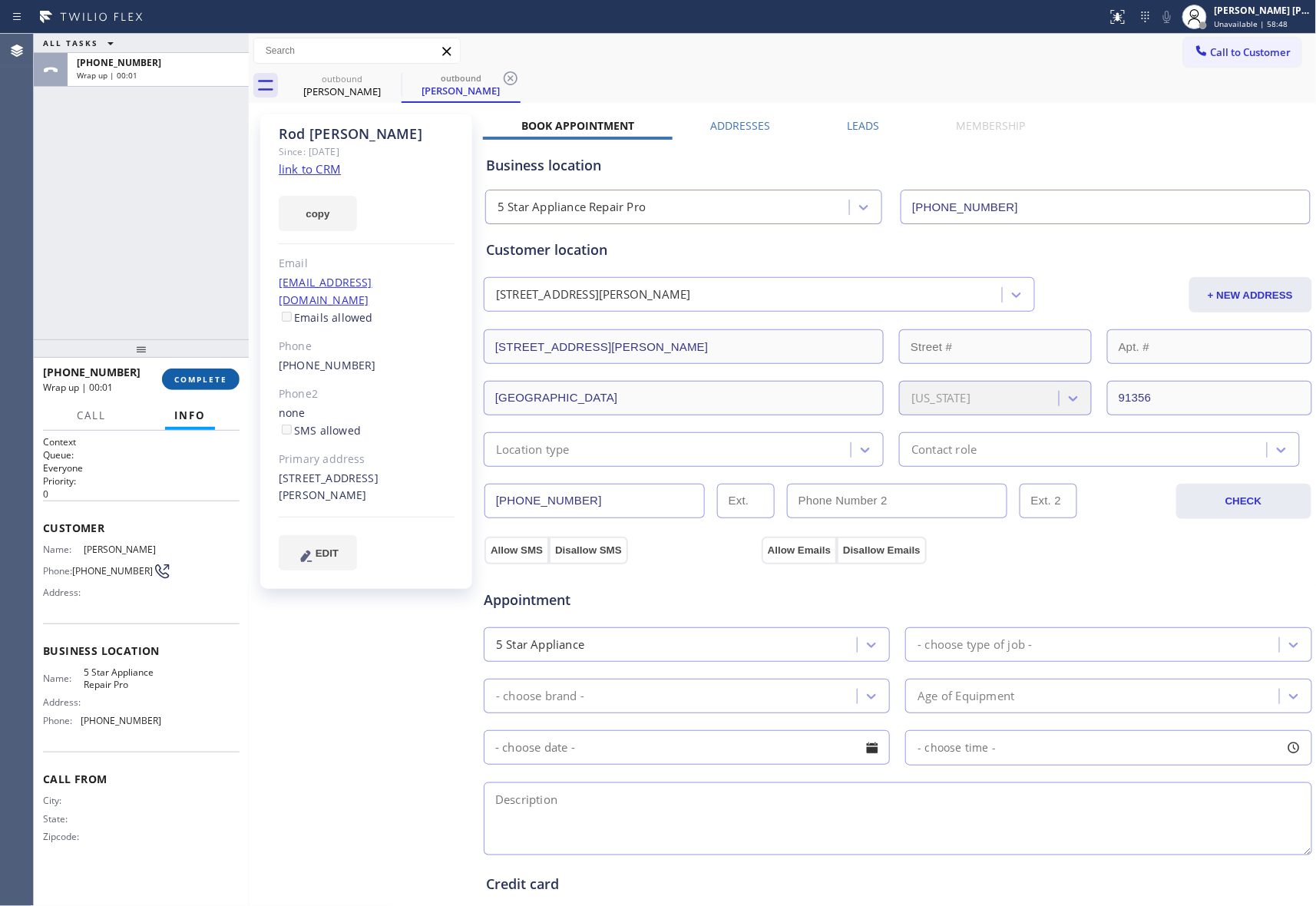
click at [219, 376] on span "COMPLETE" at bounding box center [201, 379] width 53 height 11
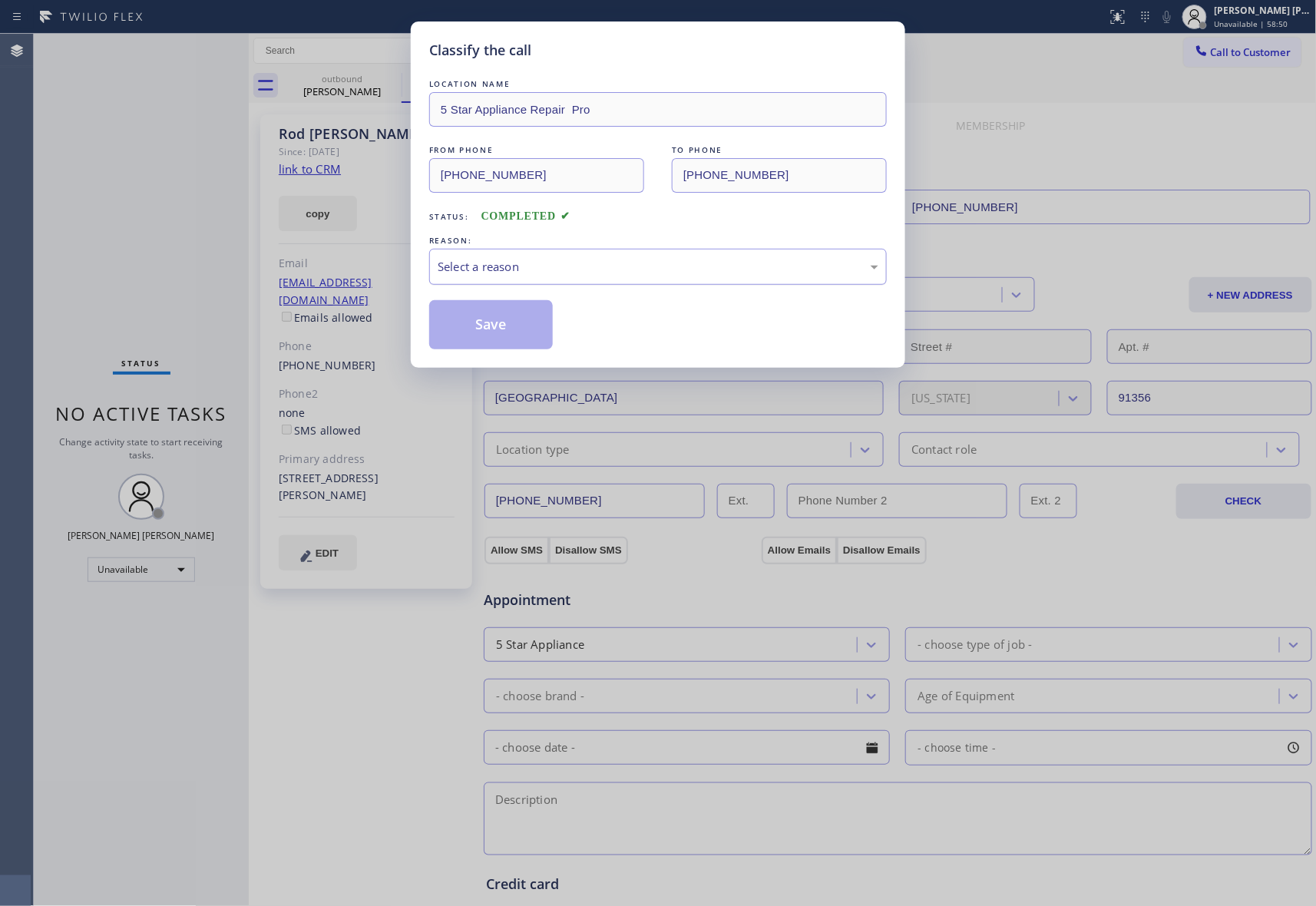
click at [523, 264] on div "Select a reason" at bounding box center [658, 267] width 441 height 18
click at [492, 326] on button "Save" at bounding box center [491, 325] width 124 height 49
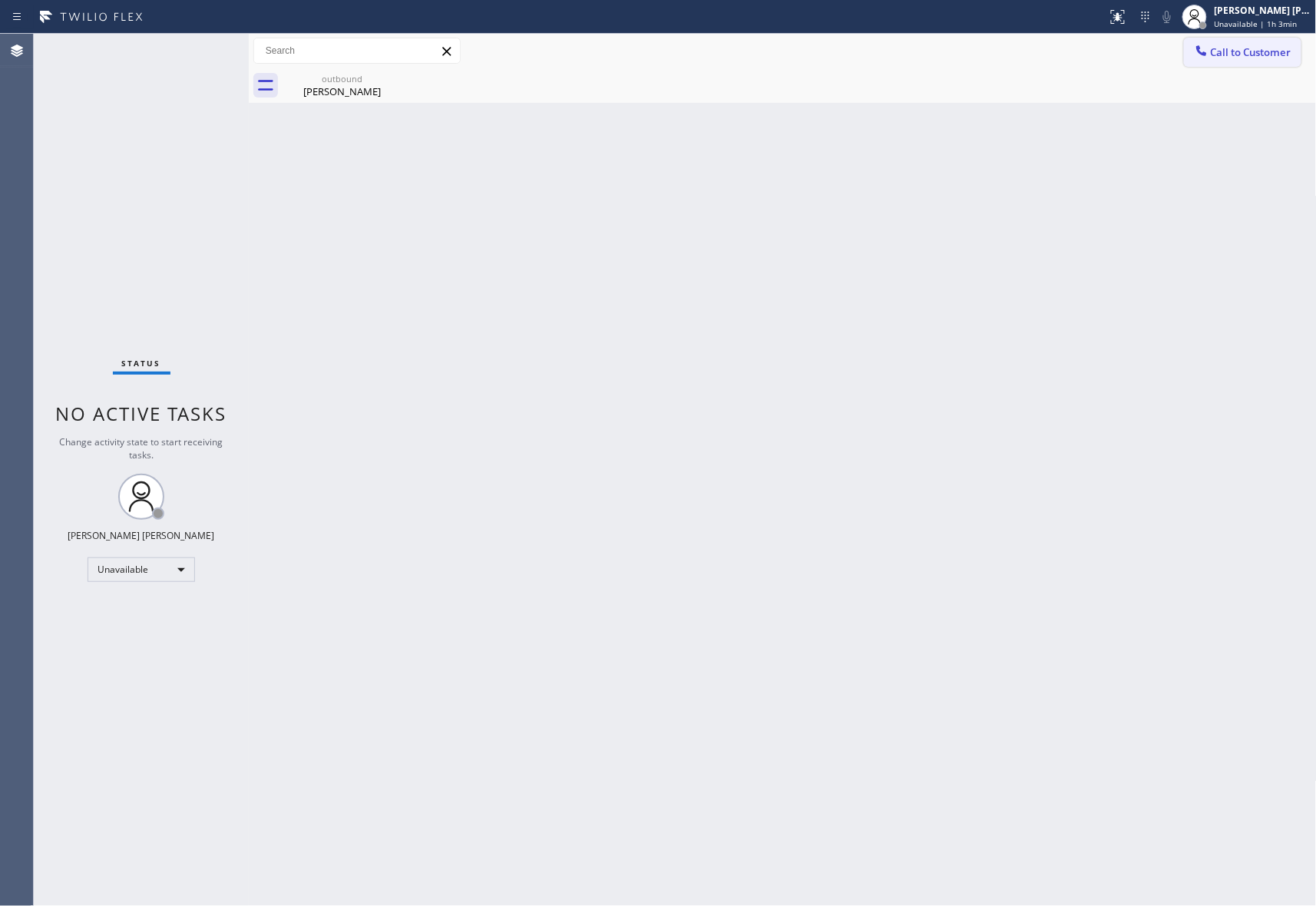
click at [1274, 52] on span "Call to Customer" at bounding box center [1251, 52] width 80 height 14
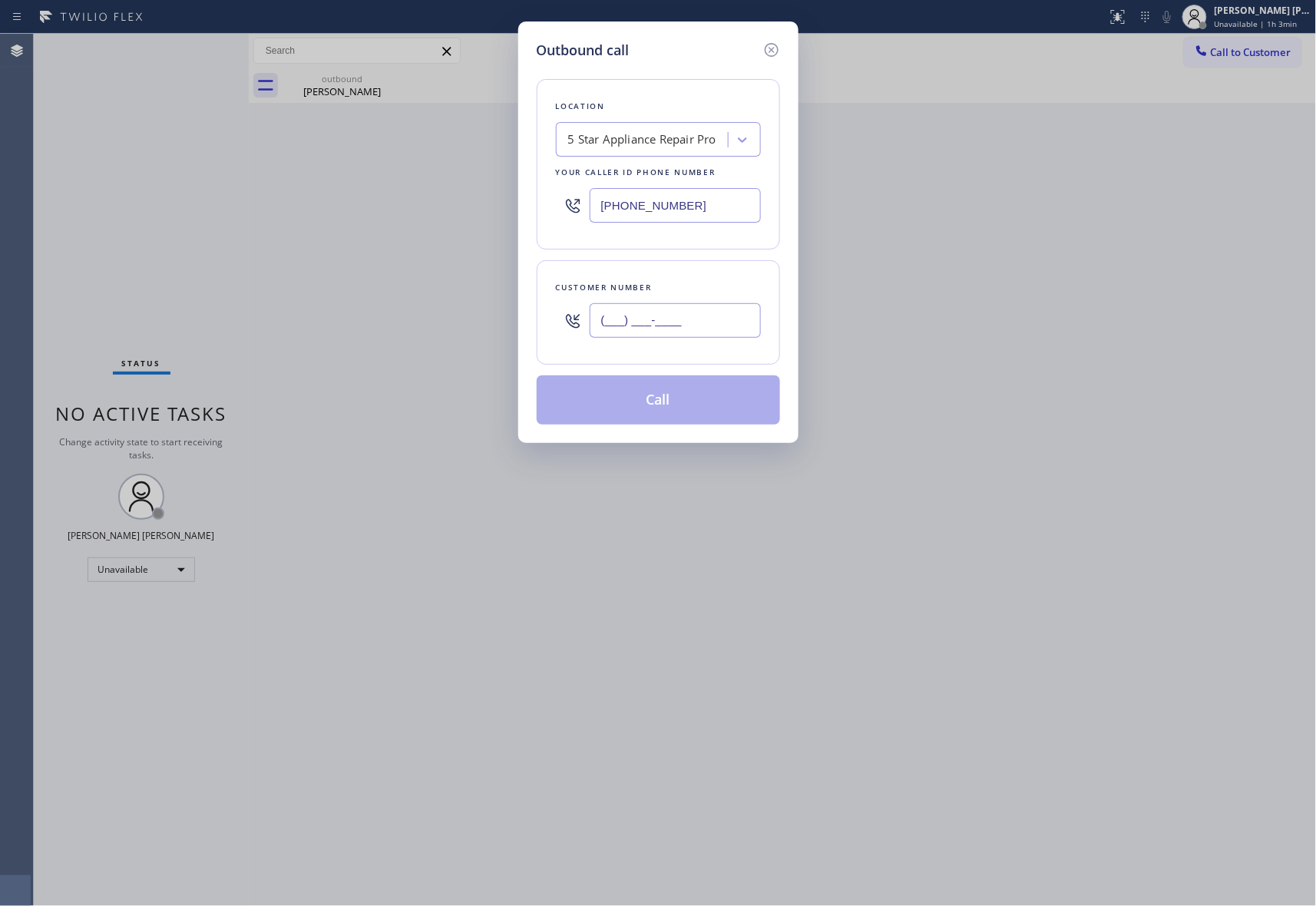
click at [708, 332] on input "(___) ___-____" at bounding box center [675, 320] width 171 height 35
paste input "818) 640-7411"
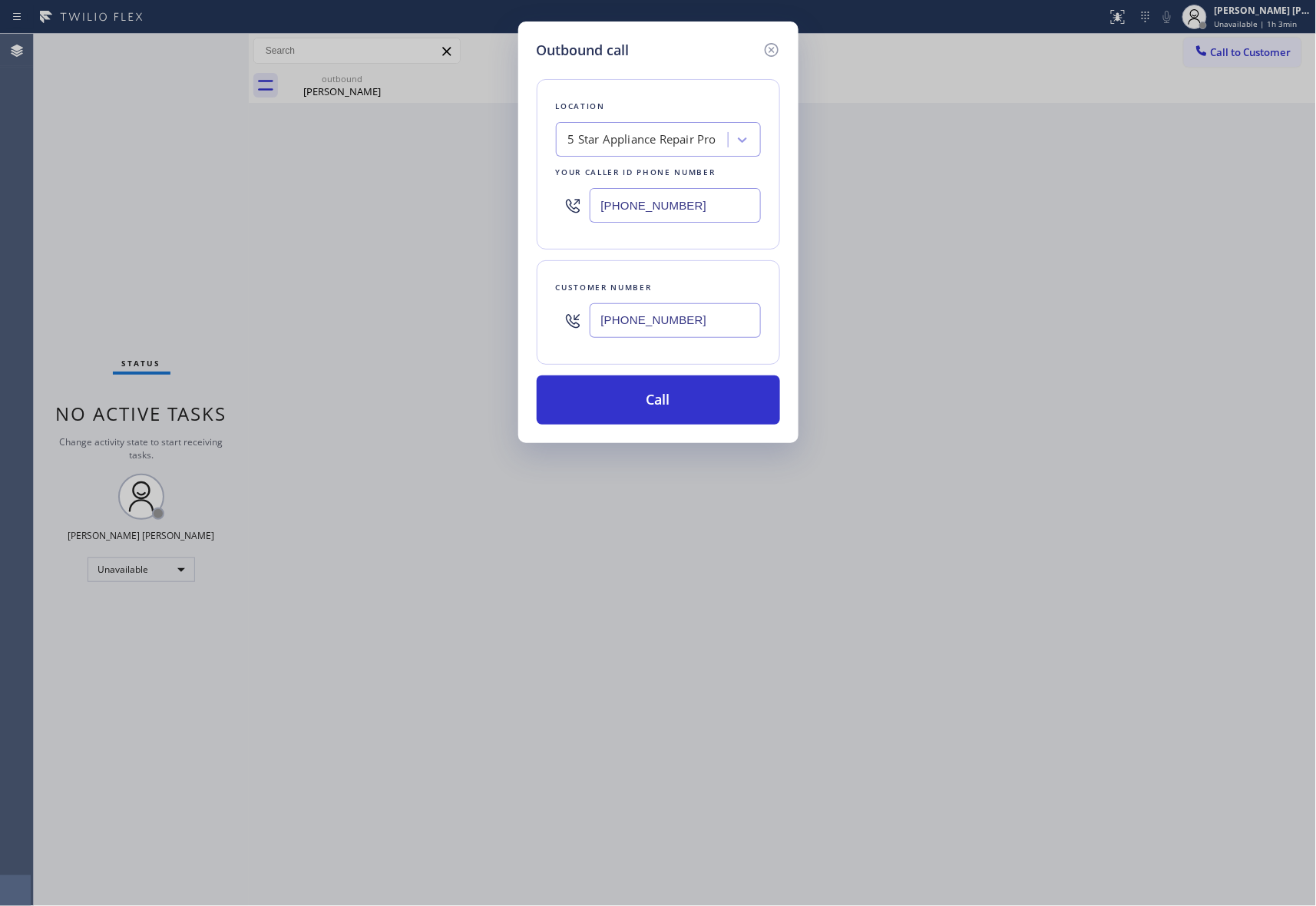
type input "(818) 640-7411"
click at [645, 138] on div "5 Star Appliance Repair Pro" at bounding box center [642, 140] width 148 height 18
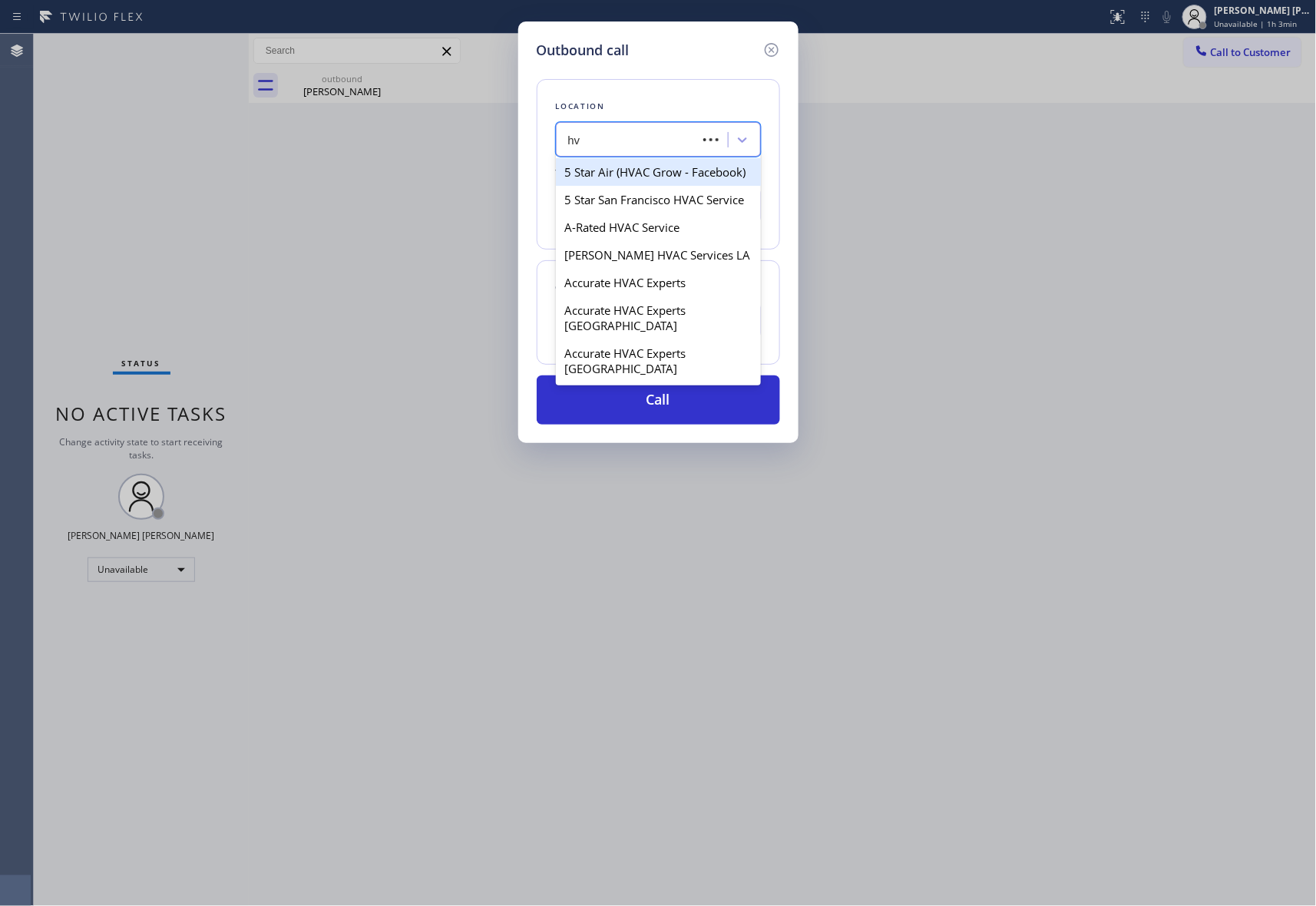
type input "h"
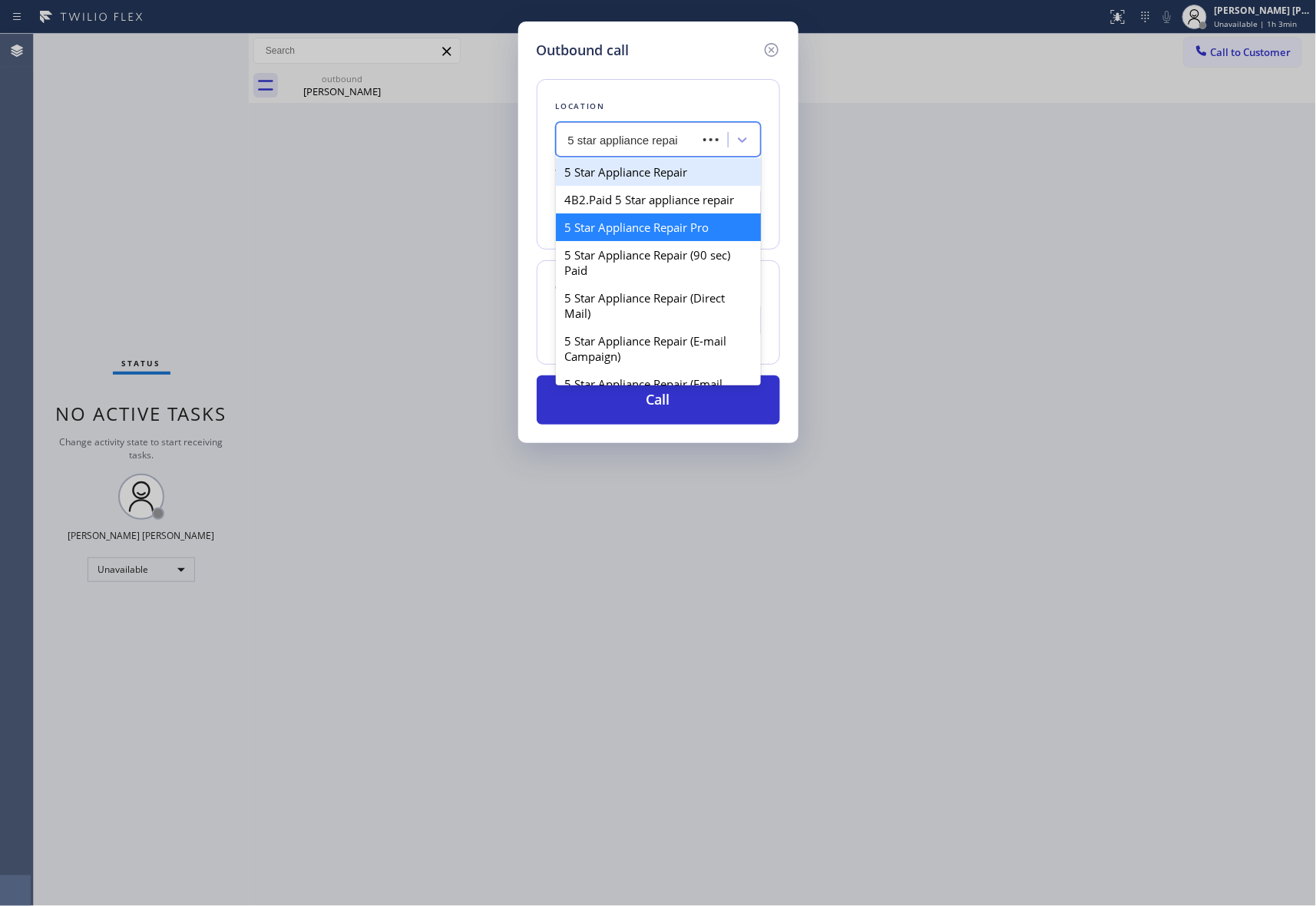
type input "5 star appliance repair"
click at [664, 241] on div "5 Star Appliance Repair Pro" at bounding box center [659, 227] width 205 height 28
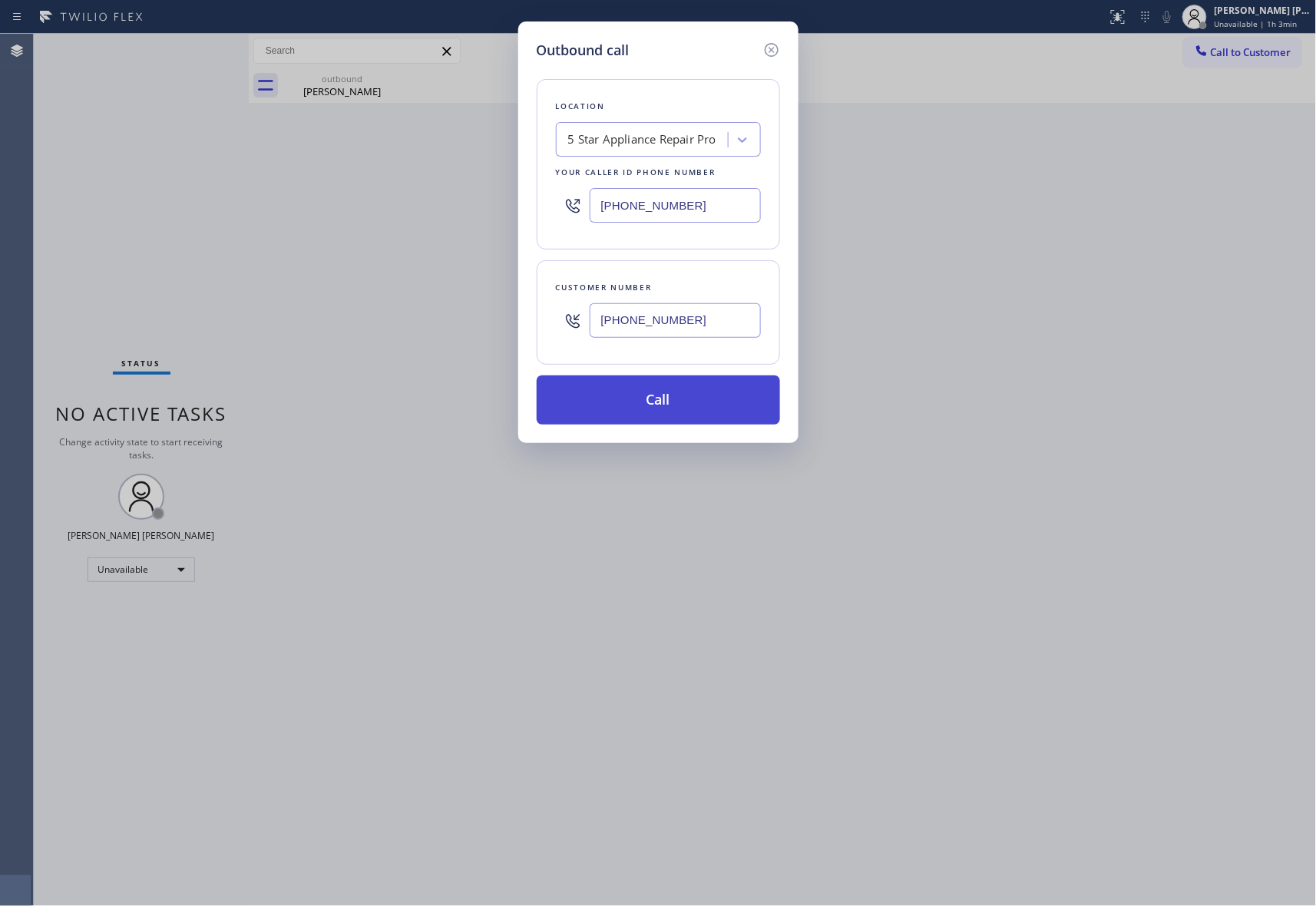
click at [672, 395] on button "Call" at bounding box center [658, 400] width 243 height 49
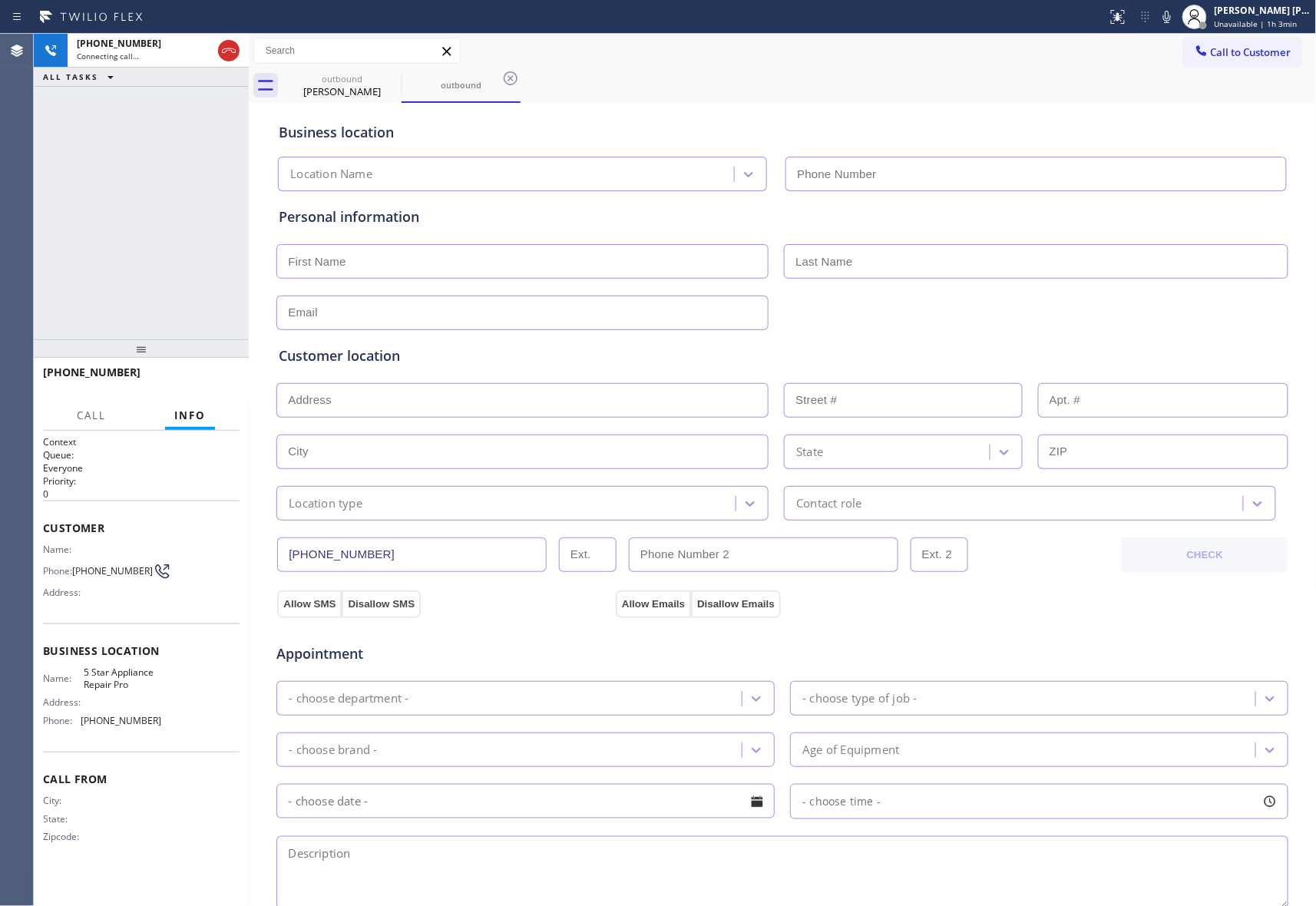
type input "[PHONE_NUMBER]"
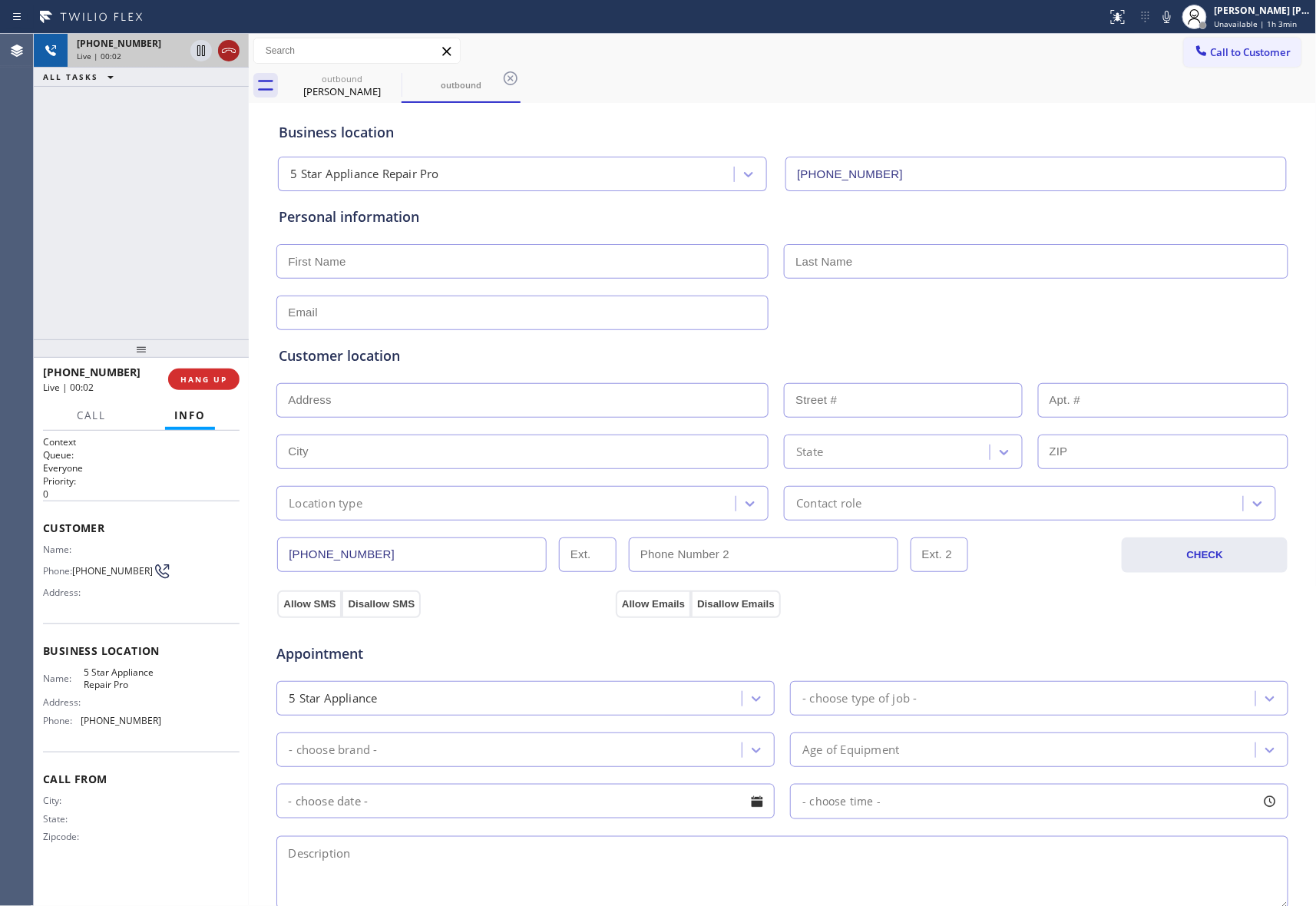
click at [230, 49] on icon at bounding box center [229, 51] width 19 height 19
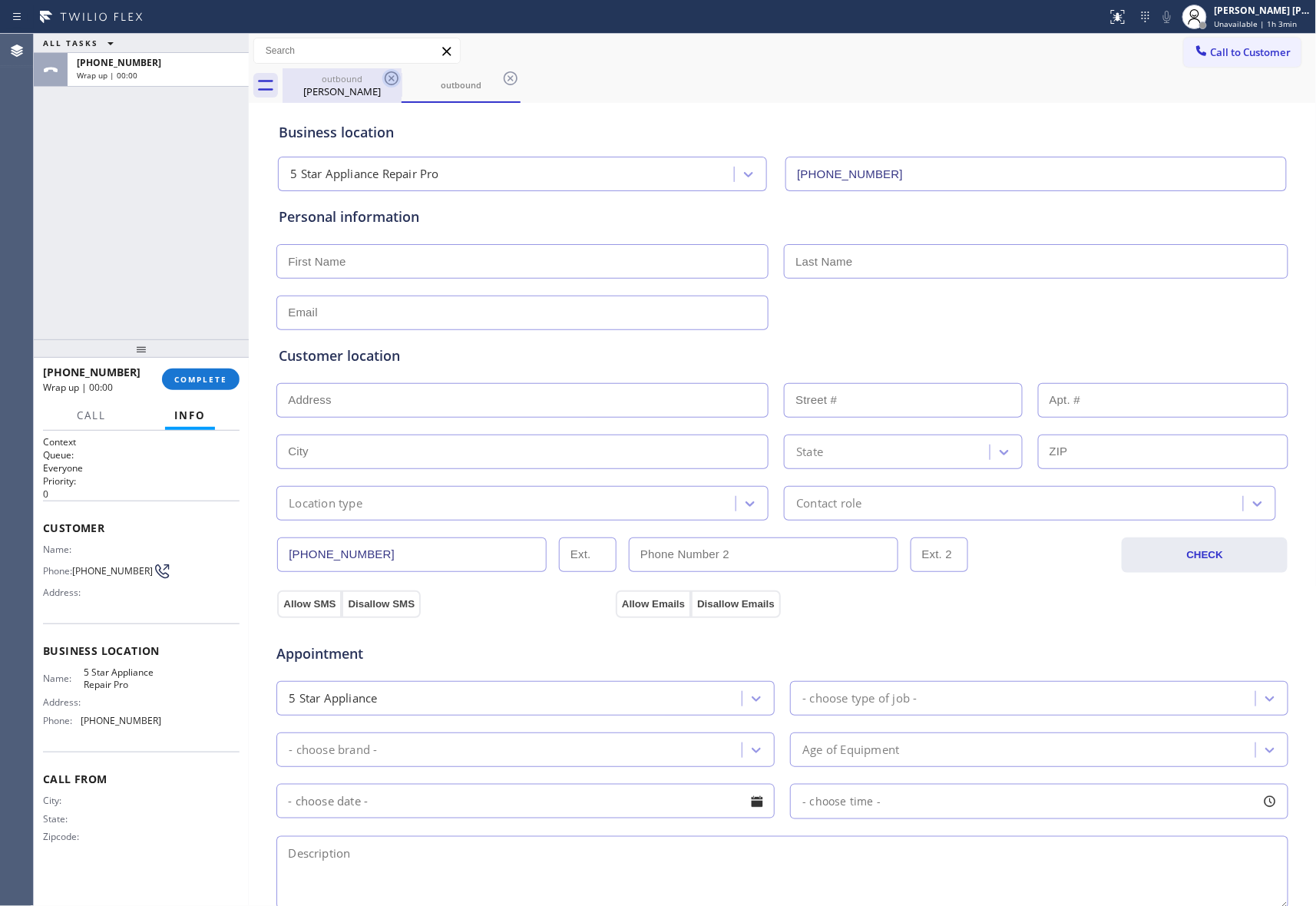
click at [398, 74] on icon at bounding box center [392, 79] width 19 height 19
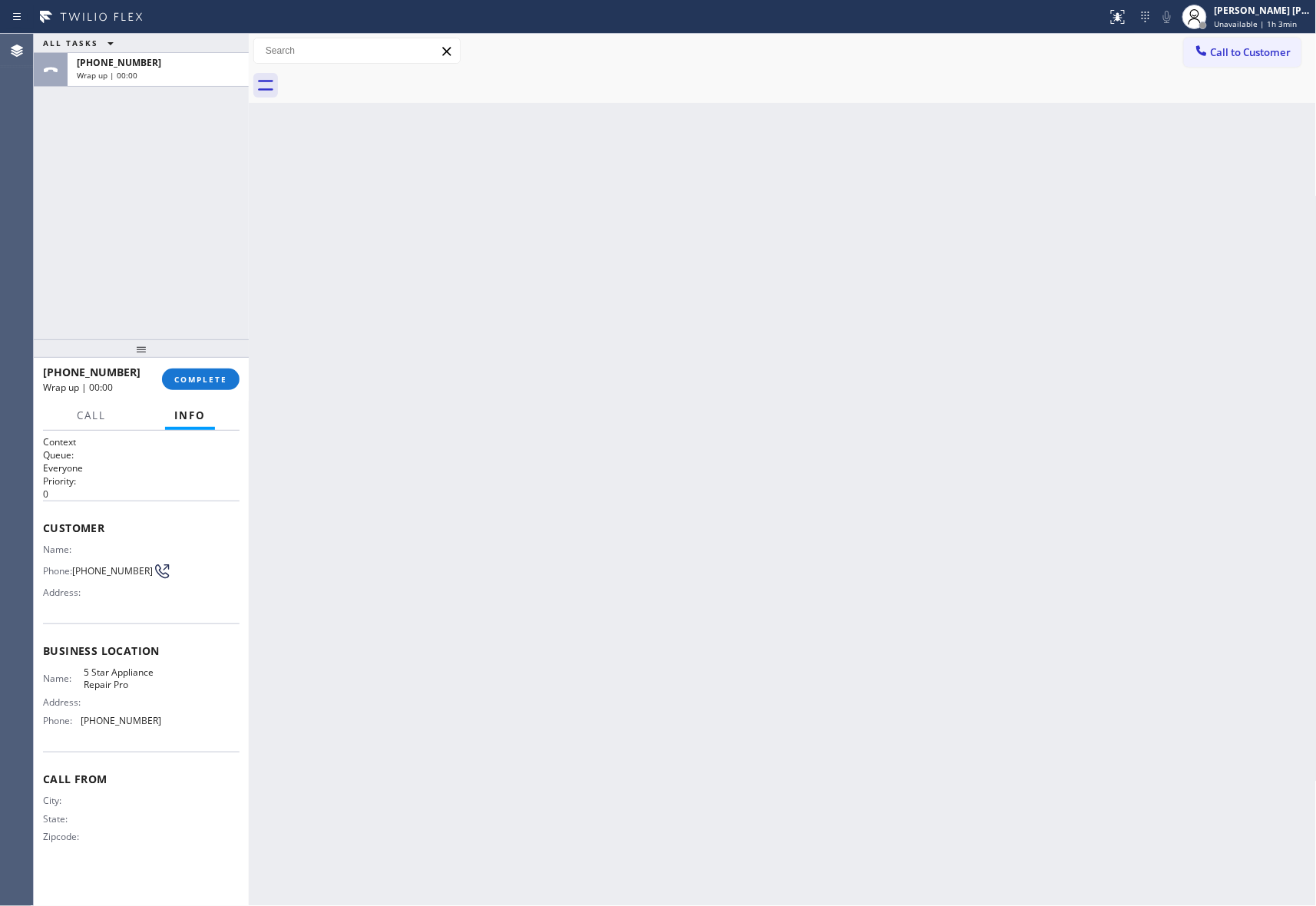
click at [398, 74] on div at bounding box center [800, 86] width 1035 height 35
click at [213, 379] on span "COMPLETE" at bounding box center [201, 379] width 53 height 11
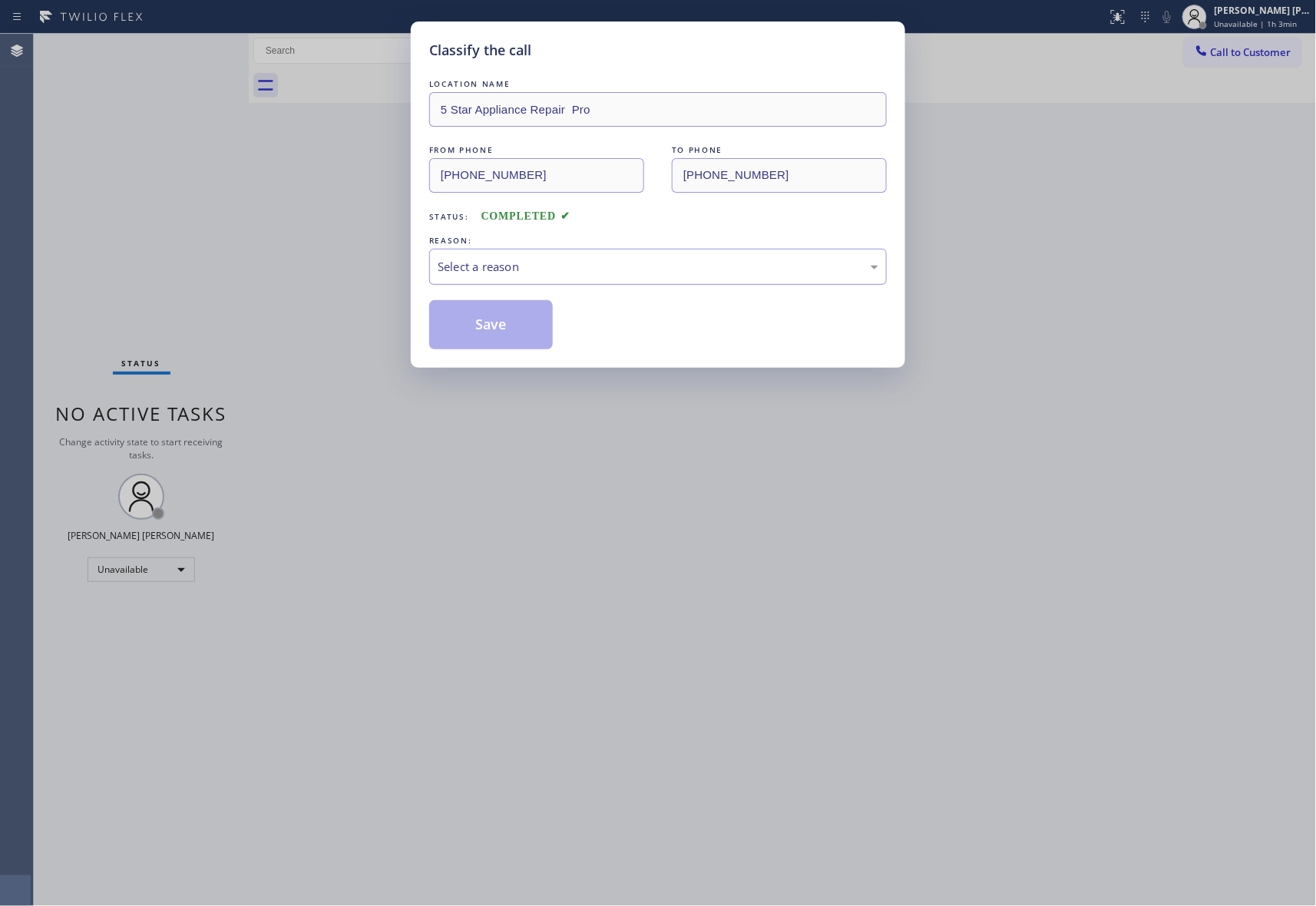
click at [721, 268] on div "Select a reason" at bounding box center [658, 267] width 441 height 18
click at [496, 329] on button "Save" at bounding box center [491, 325] width 124 height 49
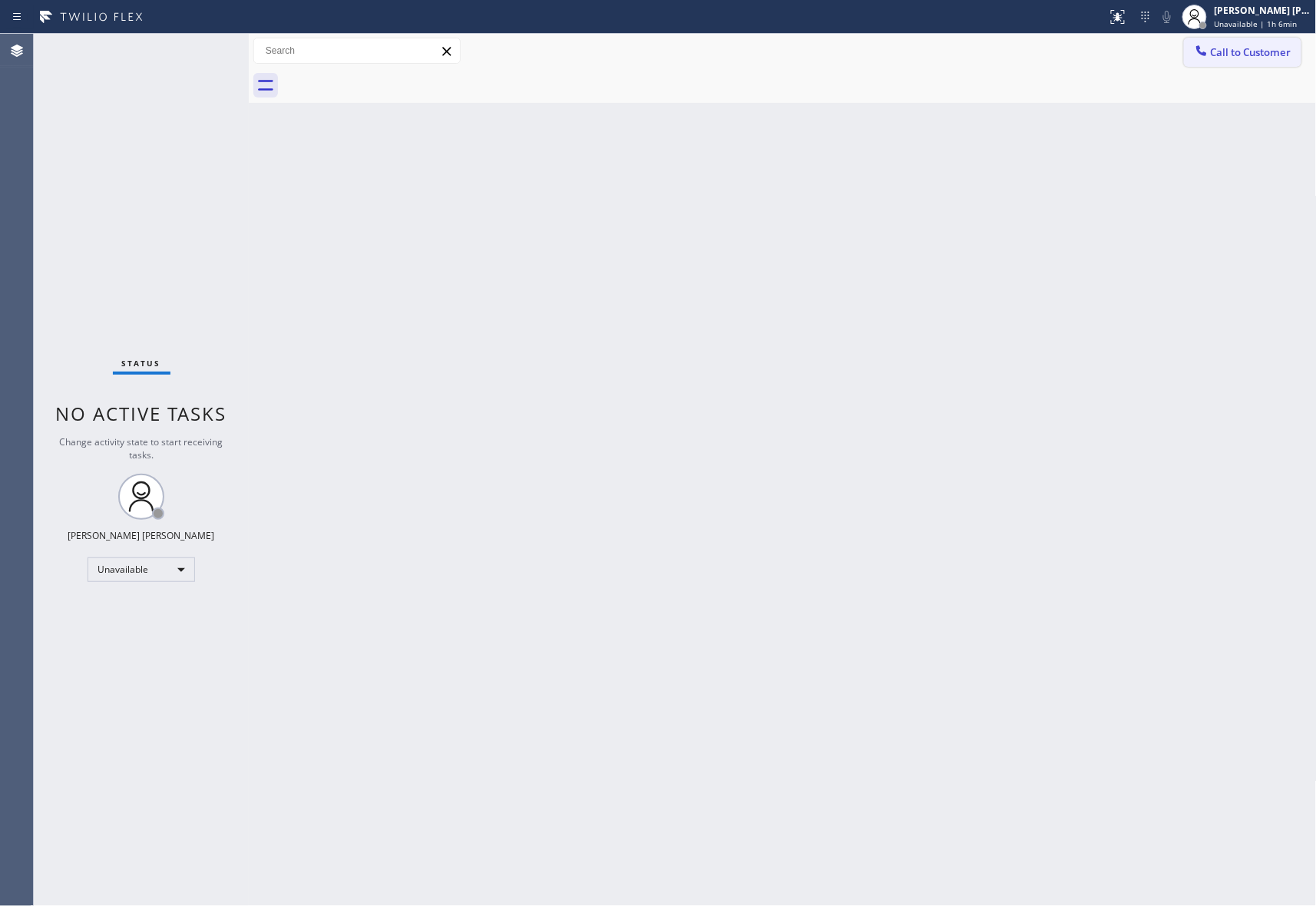
click at [1241, 50] on span "Call to Customer" at bounding box center [1251, 52] width 80 height 14
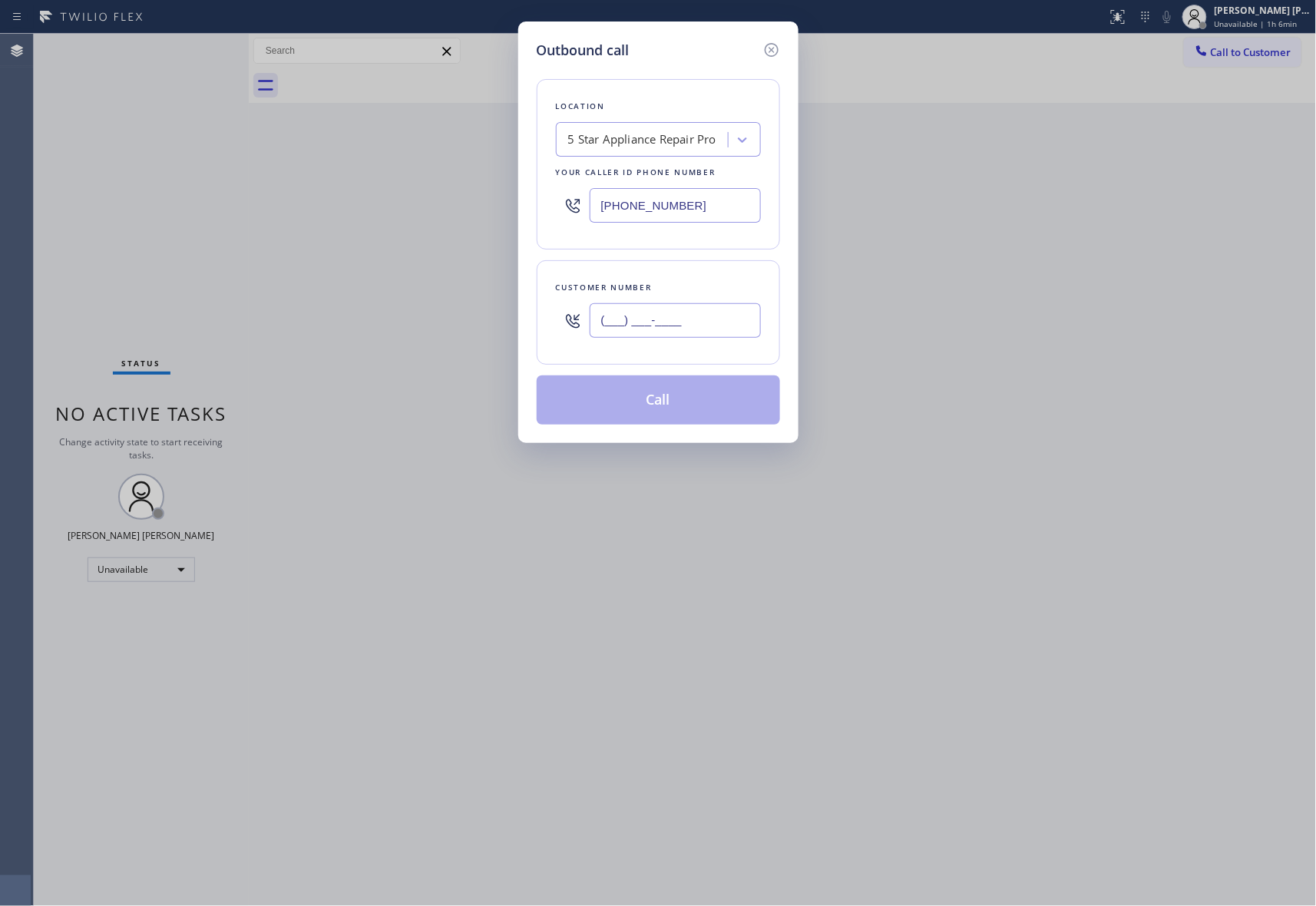
click at [683, 311] on input "(___) ___-____" at bounding box center [675, 320] width 171 height 35
paste input "562) 277-0258"
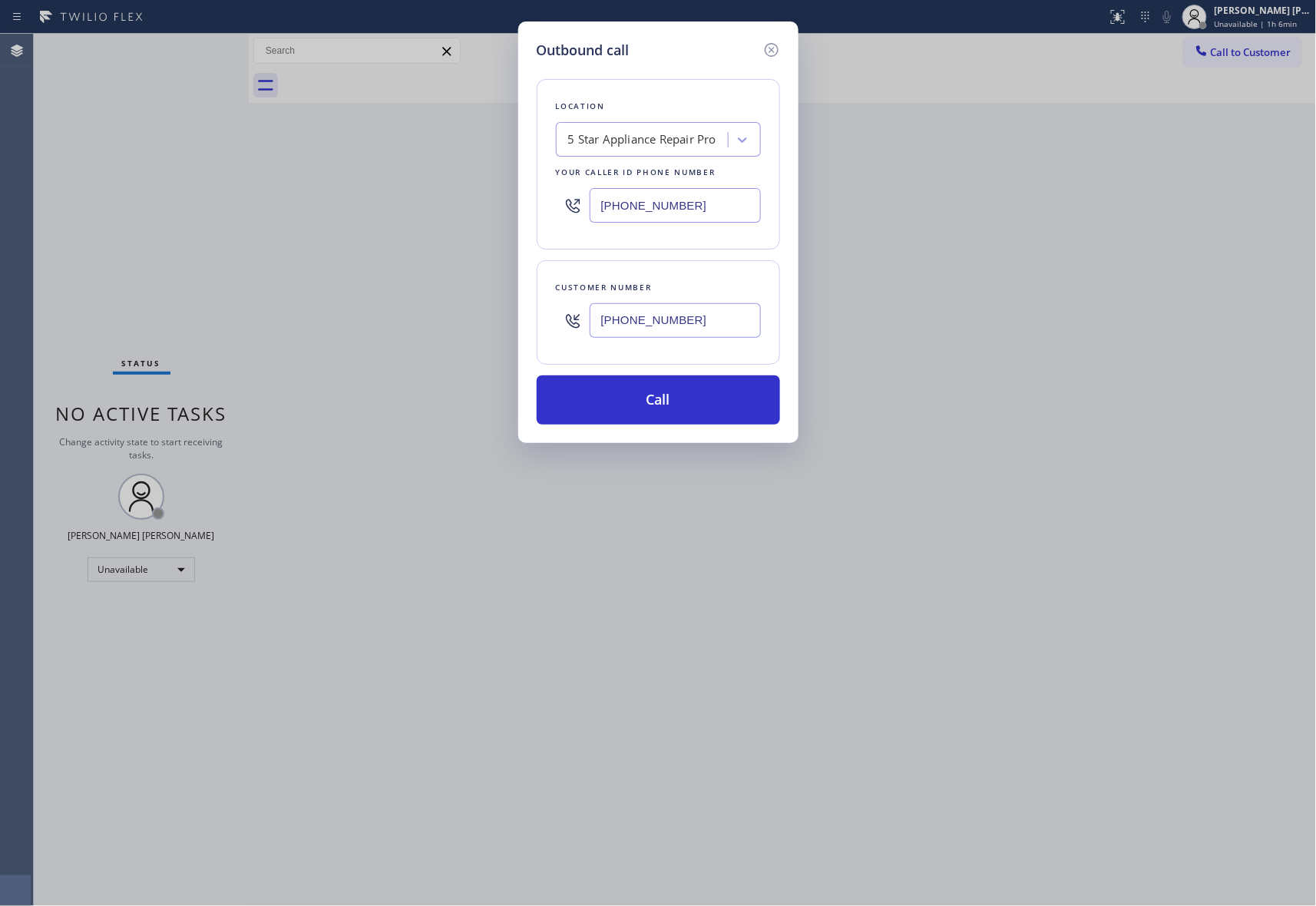
type input "(562) 277-0258"
drag, startPoint x: 682, startPoint y: 206, endPoint x: 413, endPoint y: 198, distance: 269.1
click at [413, 198] on div "Outbound call Location 5 Star Appliance Repair Pro Your caller id phone number …" at bounding box center [658, 453] width 1316 height 906
paste input "55) 731-4952"
type input "(855) 731-4952"
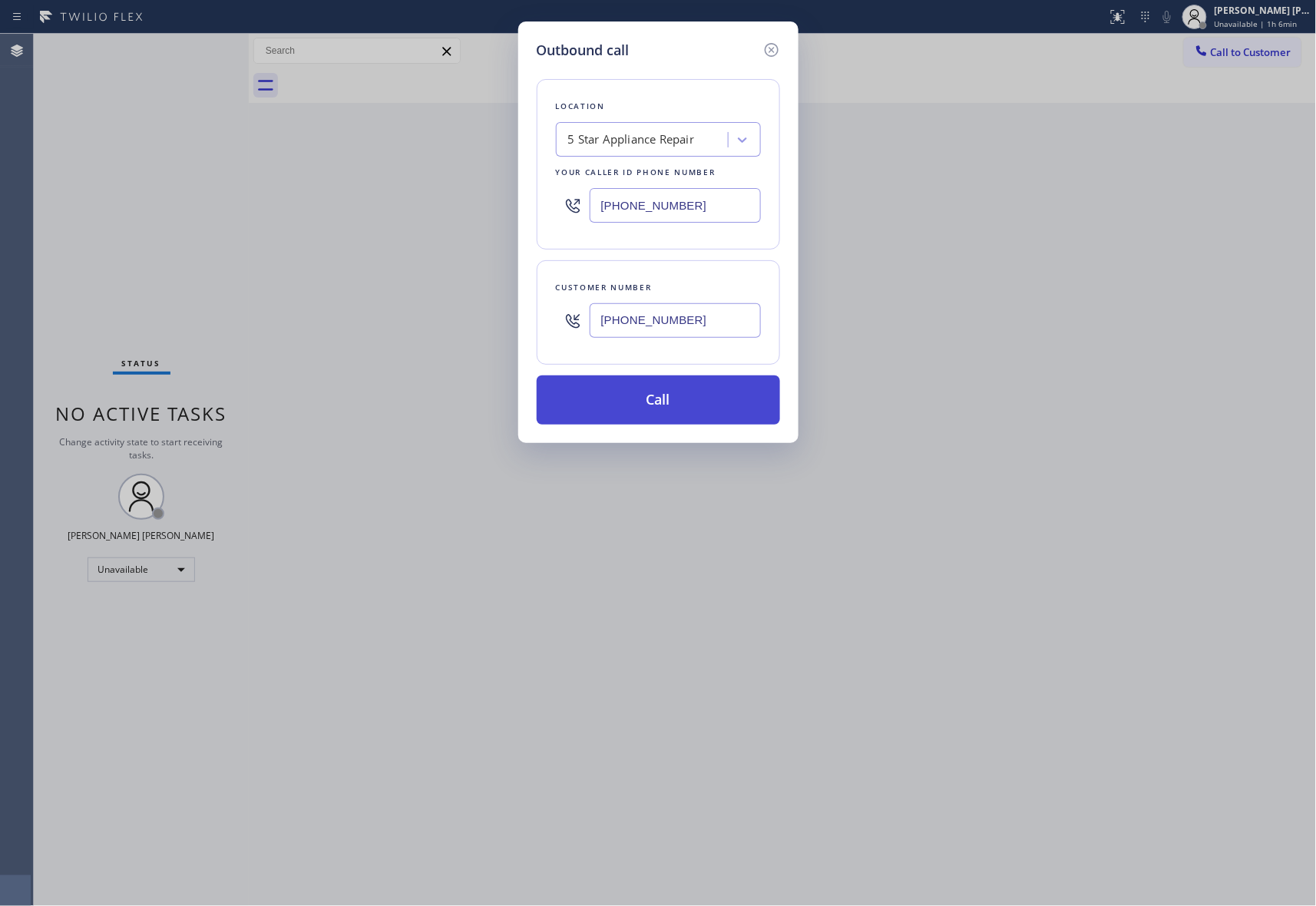
click at [616, 391] on button "Call" at bounding box center [658, 400] width 243 height 49
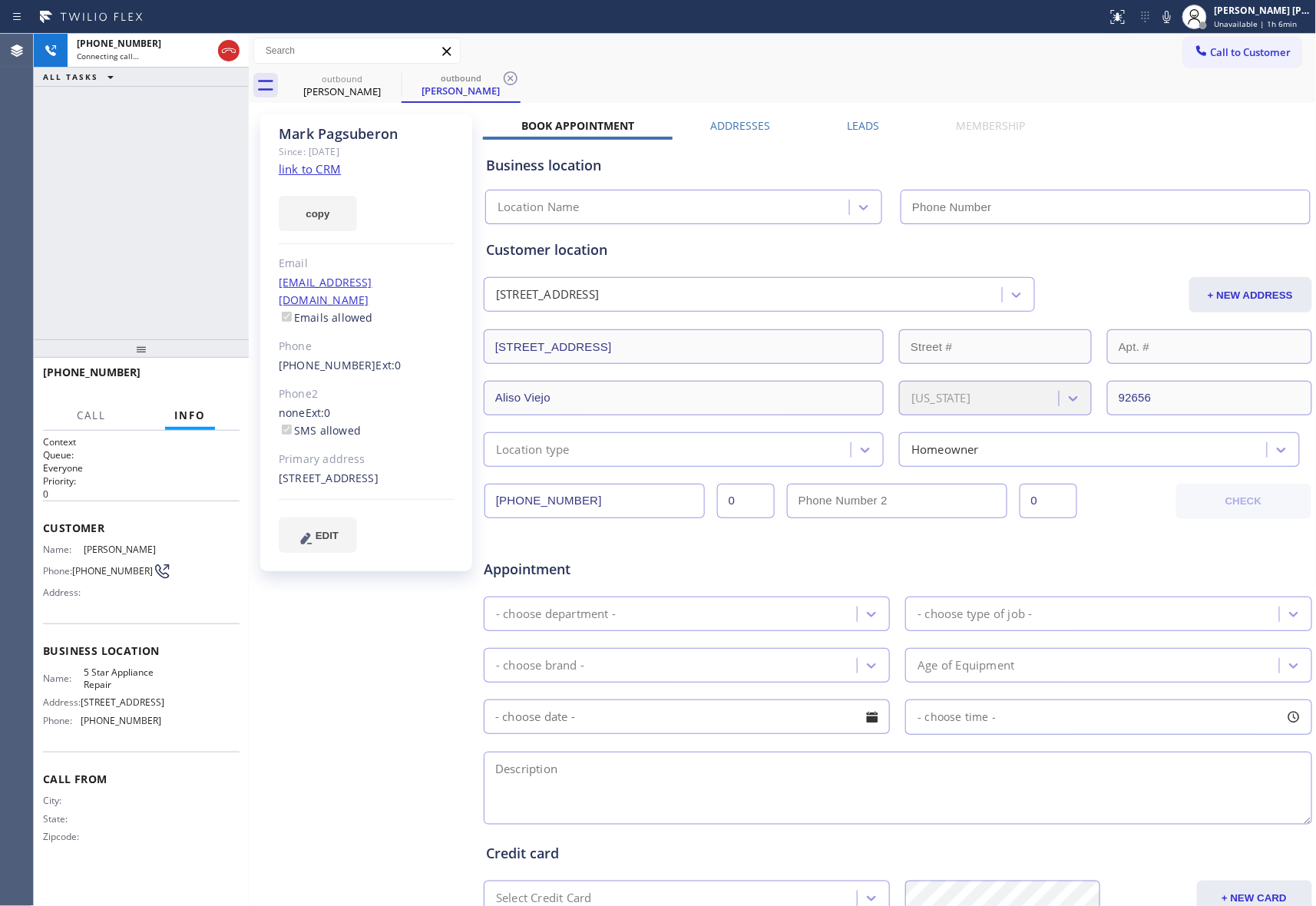
type input "(855) 731-4952"
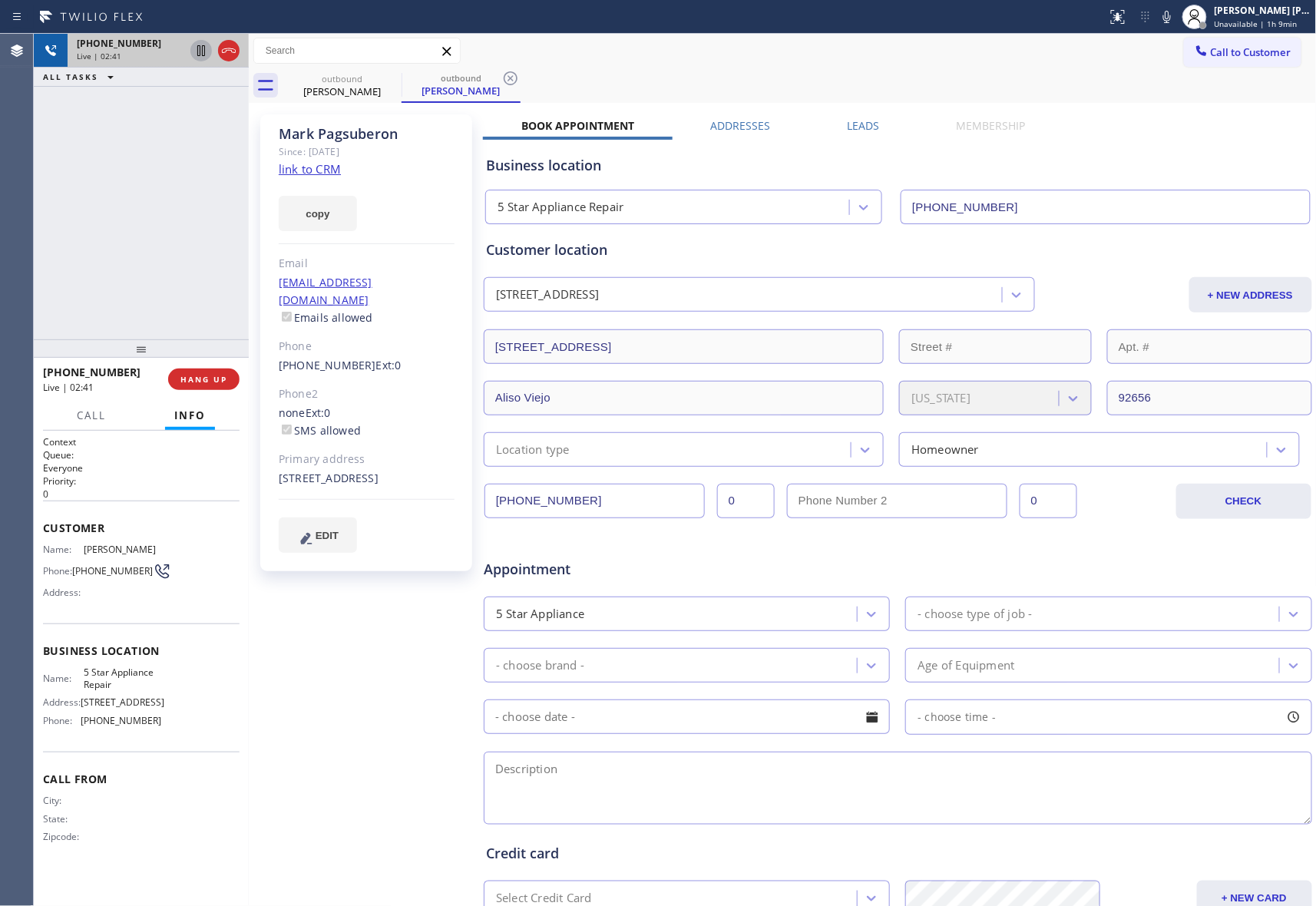
click at [197, 52] on icon at bounding box center [201, 51] width 8 height 11
click at [1174, 14] on icon at bounding box center [1168, 17] width 19 height 19
click at [1165, 10] on icon at bounding box center [1168, 17] width 19 height 19
click at [200, 49] on icon at bounding box center [201, 51] width 11 height 11
click at [329, 172] on link "link to CRM" at bounding box center [309, 168] width 62 height 15
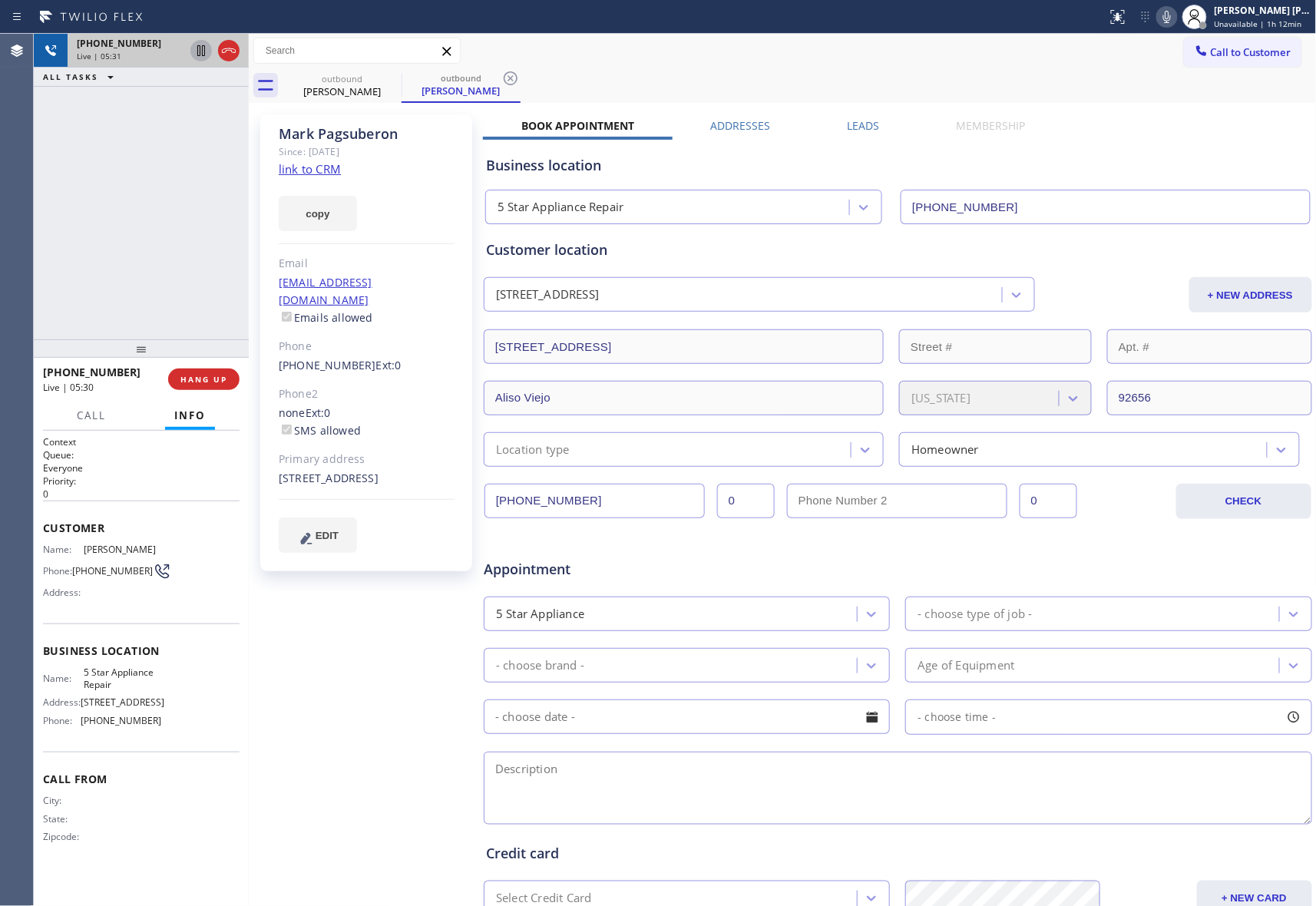
click at [194, 49] on icon at bounding box center [202, 51] width 19 height 19
click at [201, 51] on icon at bounding box center [201, 51] width 11 height 11
click at [216, 378] on span "HANG UP" at bounding box center [203, 379] width 47 height 11
click at [224, 382] on span "COMPLETE" at bounding box center [201, 379] width 53 height 11
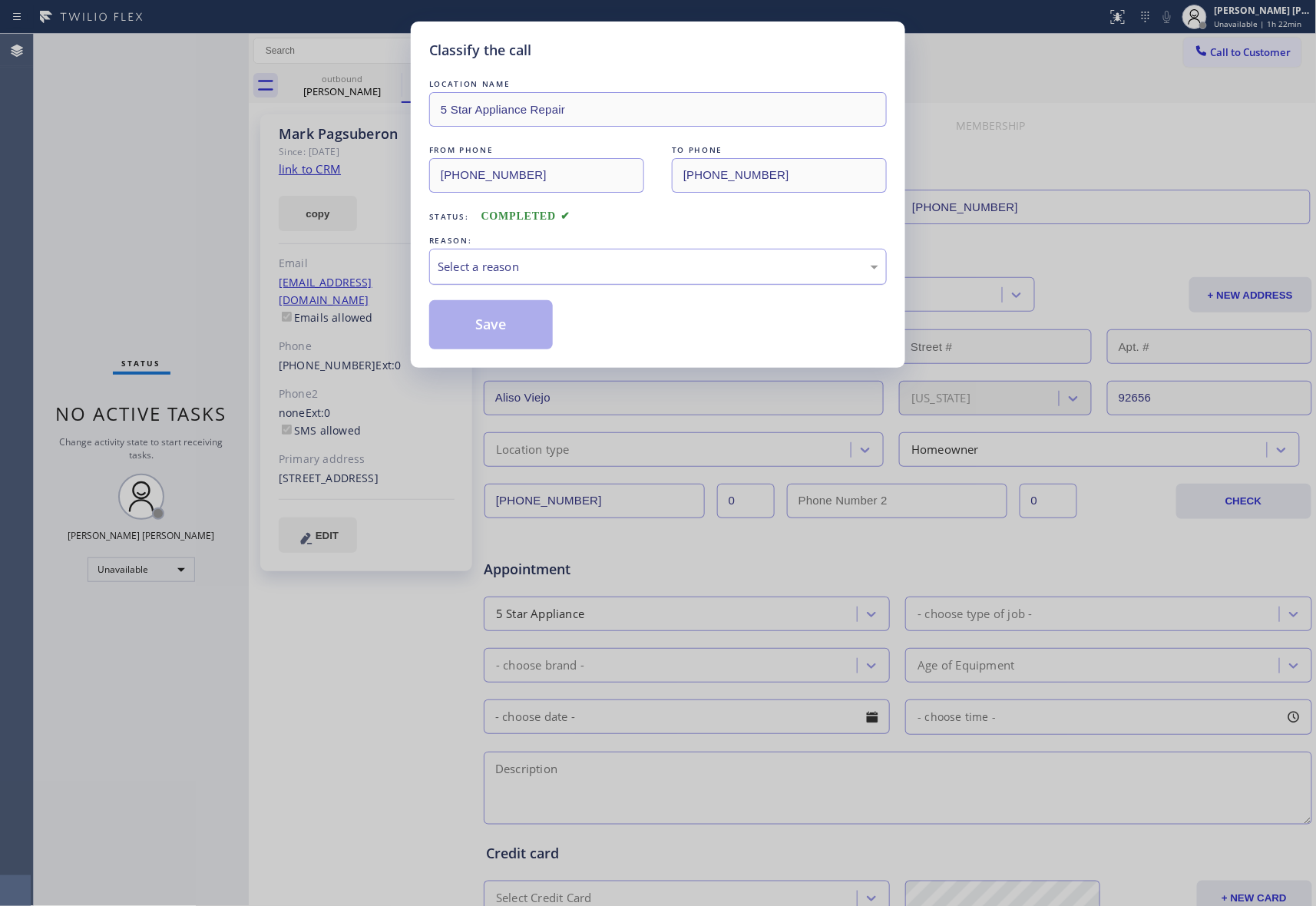
click at [594, 256] on div "Select a reason" at bounding box center [658, 267] width 457 height 36
click at [485, 332] on button "Save" at bounding box center [491, 325] width 124 height 49
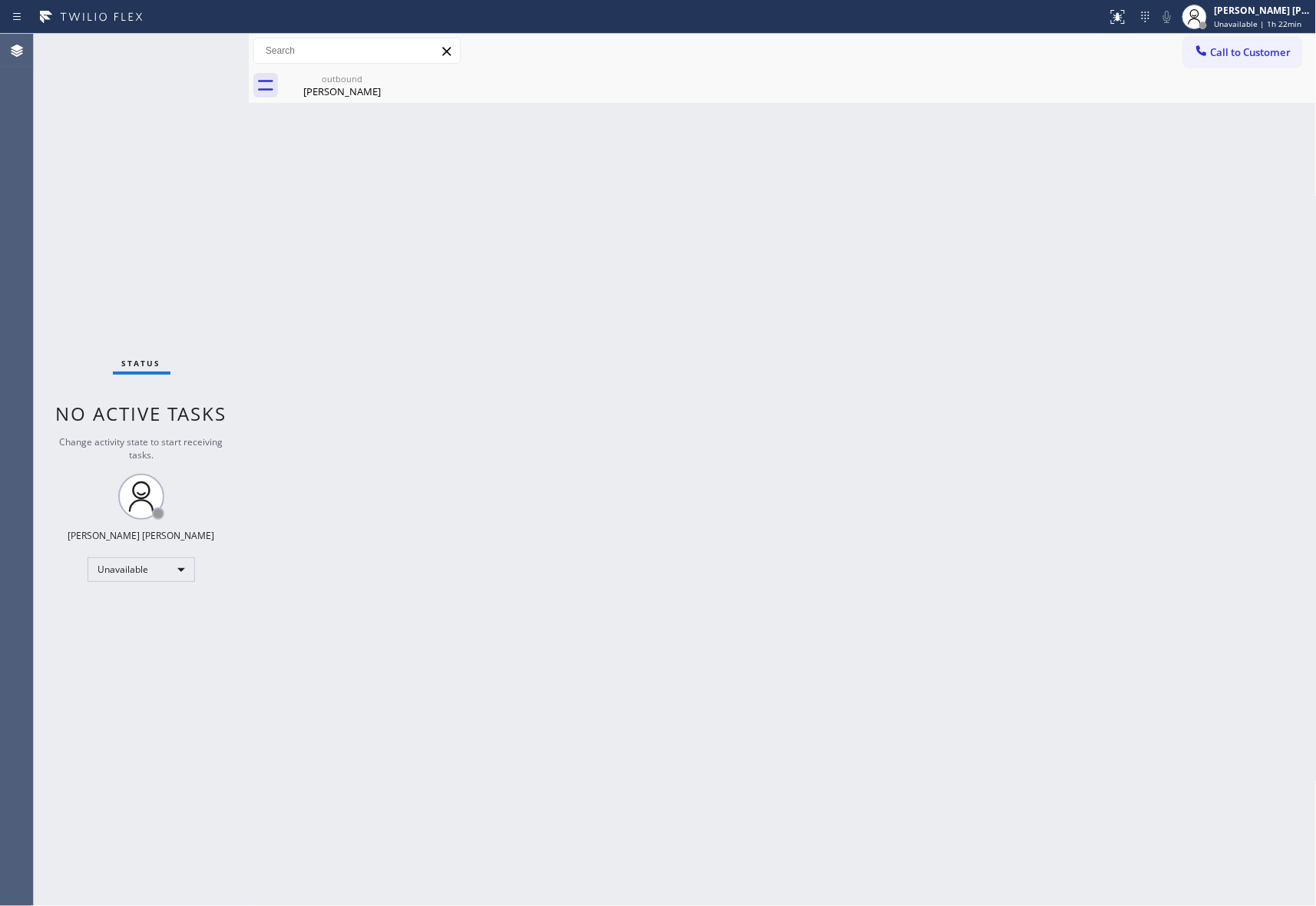
click at [403, 93] on div "outbound Mark Pagsuberon" at bounding box center [800, 86] width 1035 height 35
click at [357, 92] on div "Mark Pagsuberon" at bounding box center [342, 91] width 116 height 14
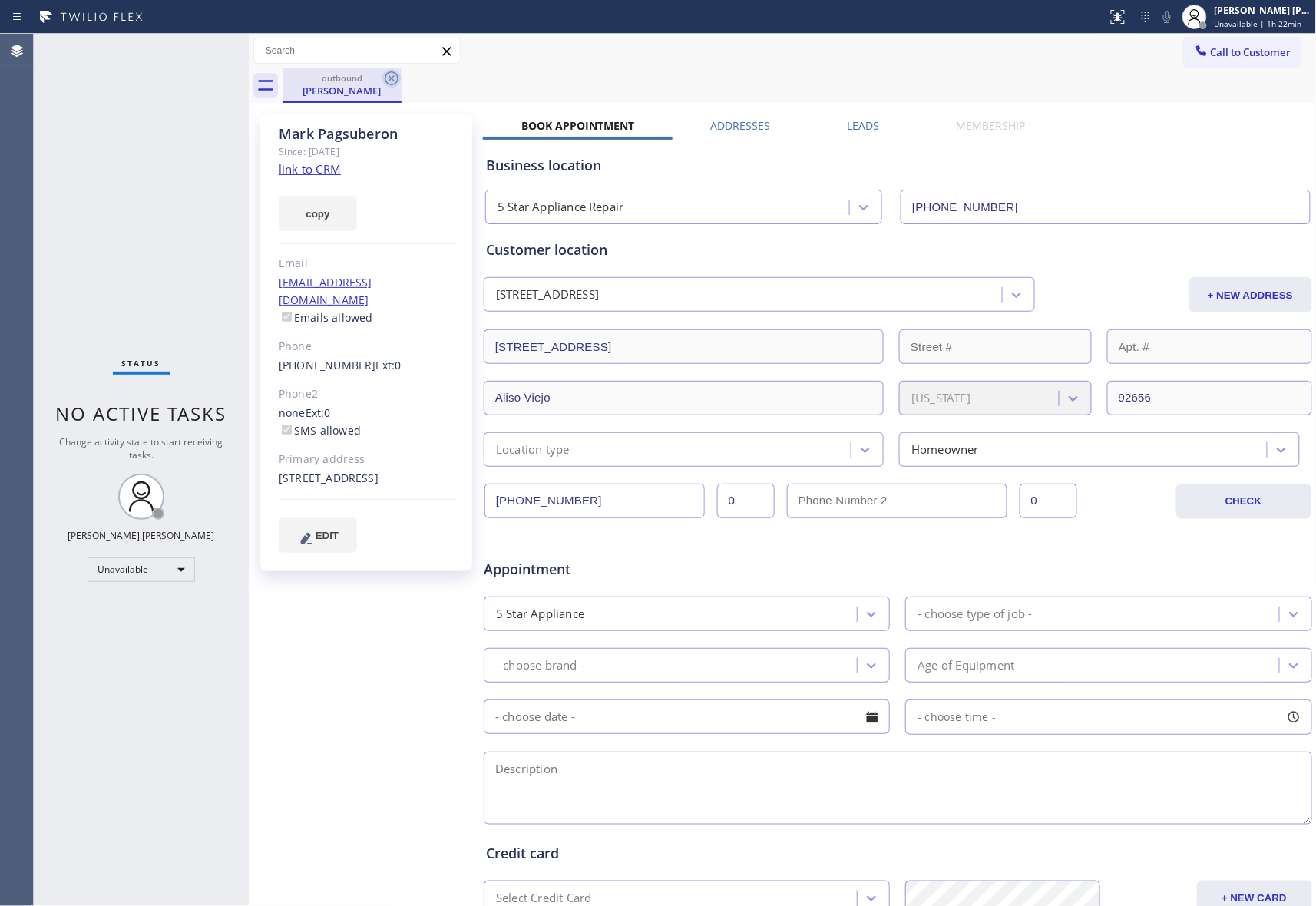
click at [396, 77] on icon at bounding box center [392, 79] width 19 height 19
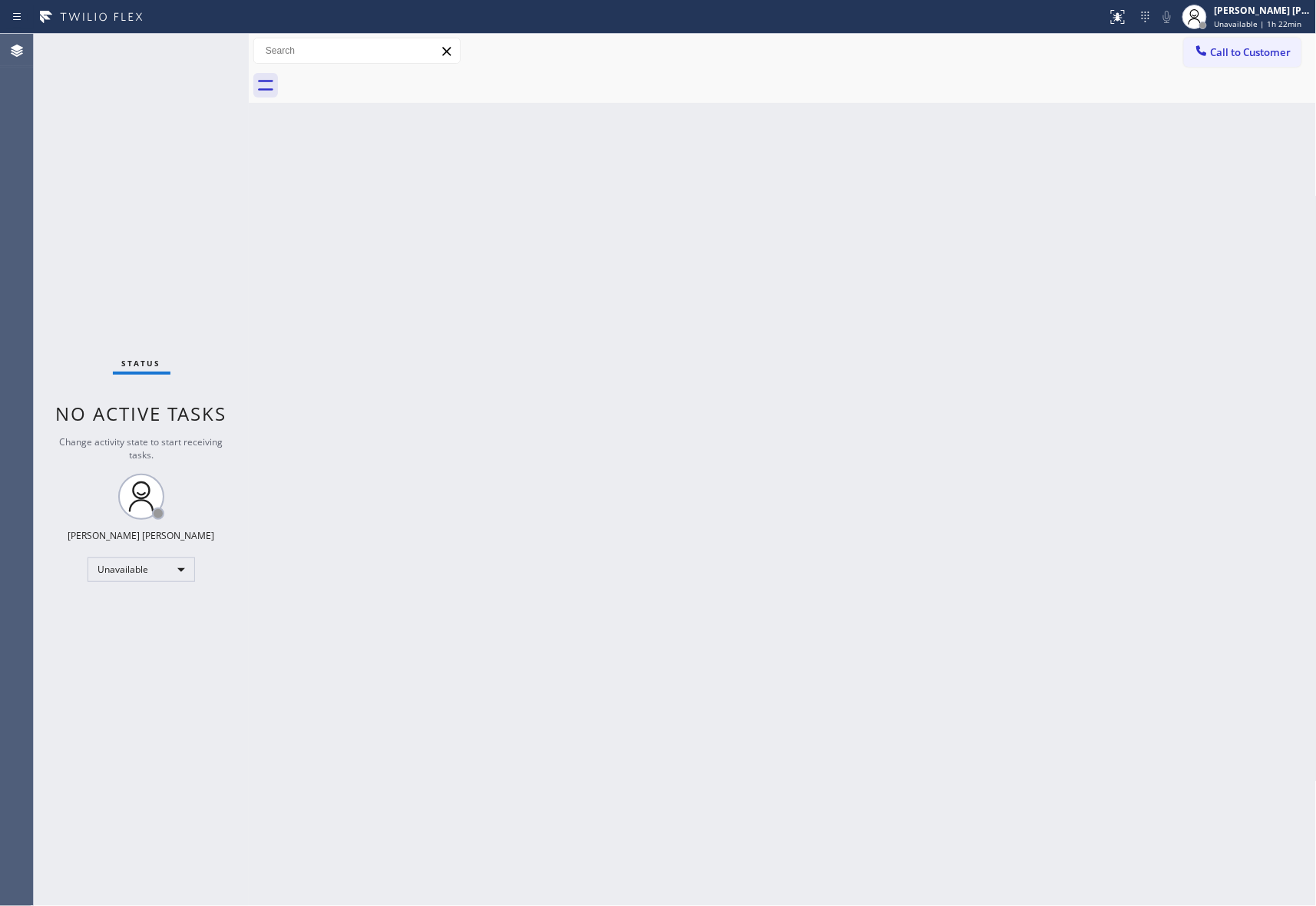
click at [396, 77] on div at bounding box center [800, 86] width 1035 height 35
click at [1266, 47] on span "Call to Customer" at bounding box center [1251, 52] width 80 height 14
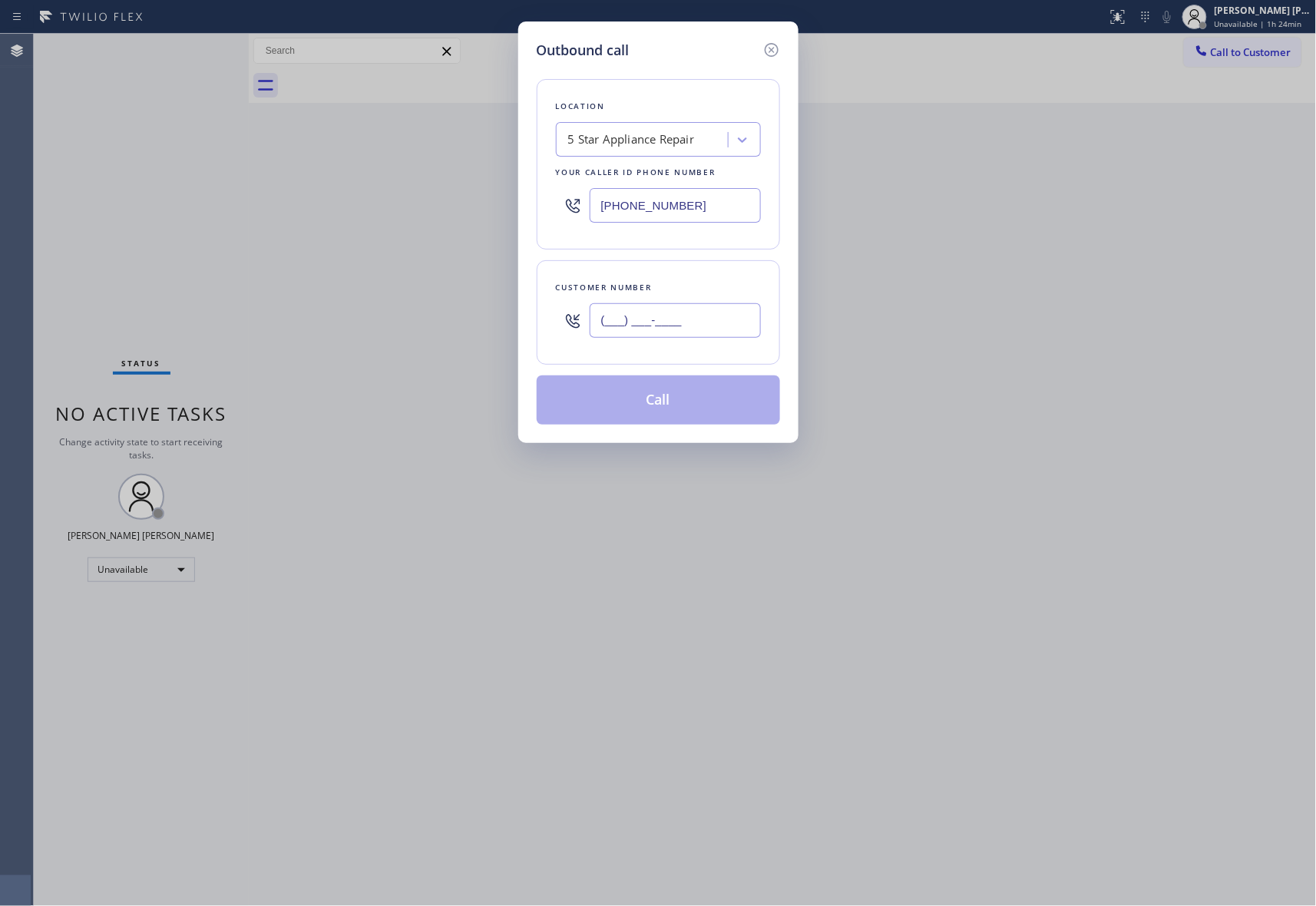
click at [697, 318] on input "(___) ___-____" at bounding box center [675, 320] width 171 height 35
paste input "714) 349-2204"
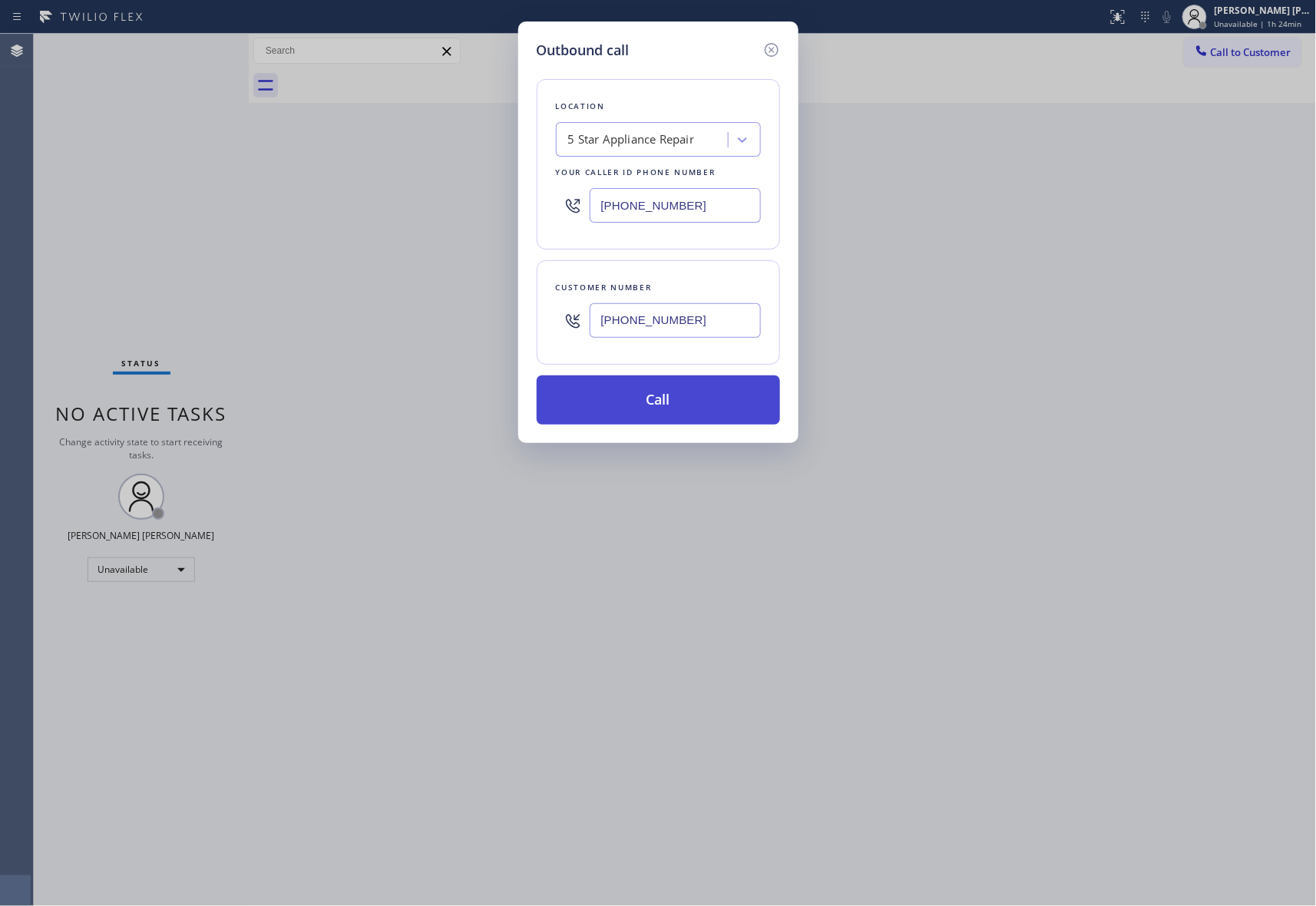
type input "(714) 349-2204"
click at [679, 403] on button "Call" at bounding box center [658, 400] width 243 height 49
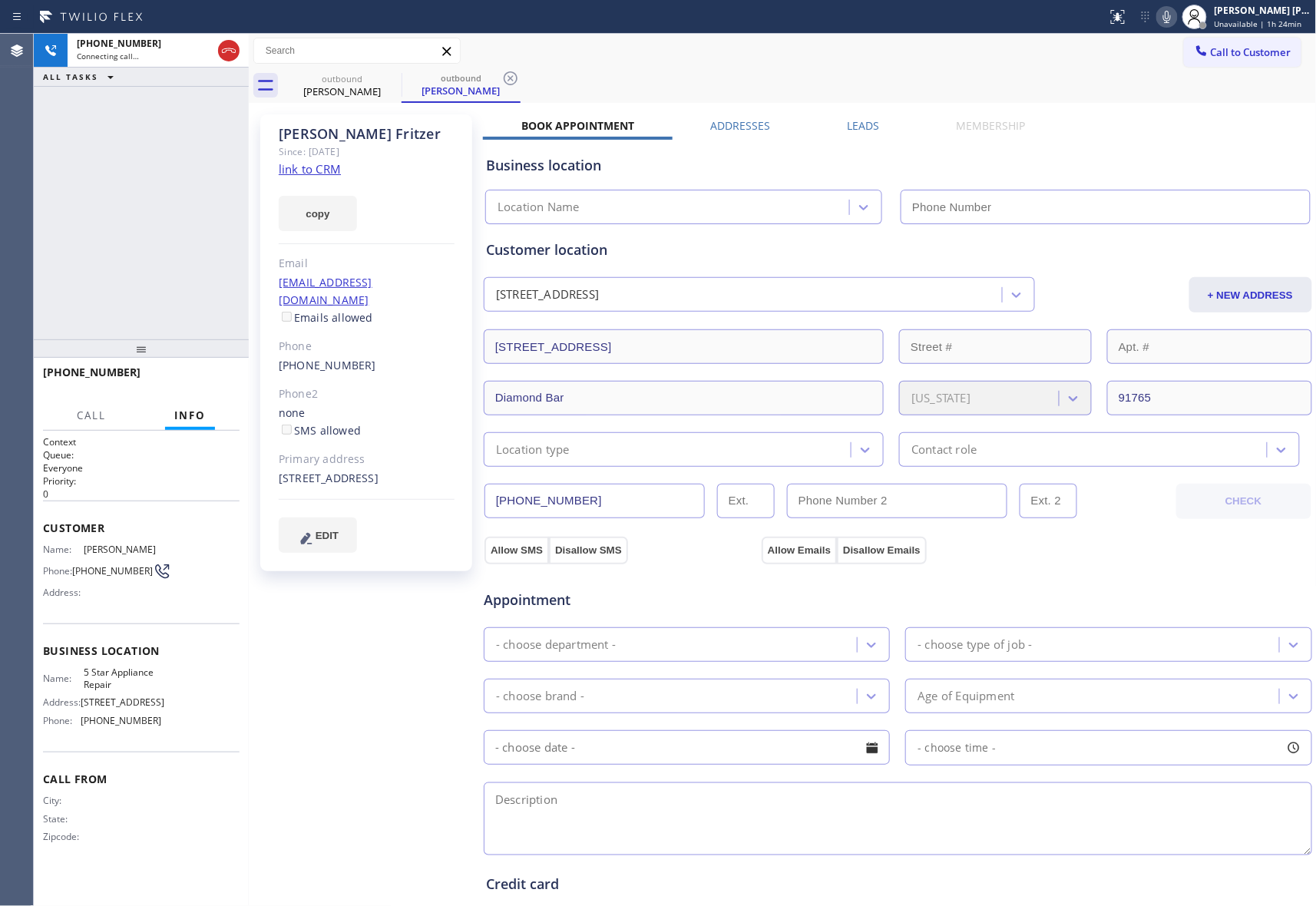
type input "(855) 731-4952"
click at [863, 119] on label "Leads" at bounding box center [864, 125] width 32 height 14
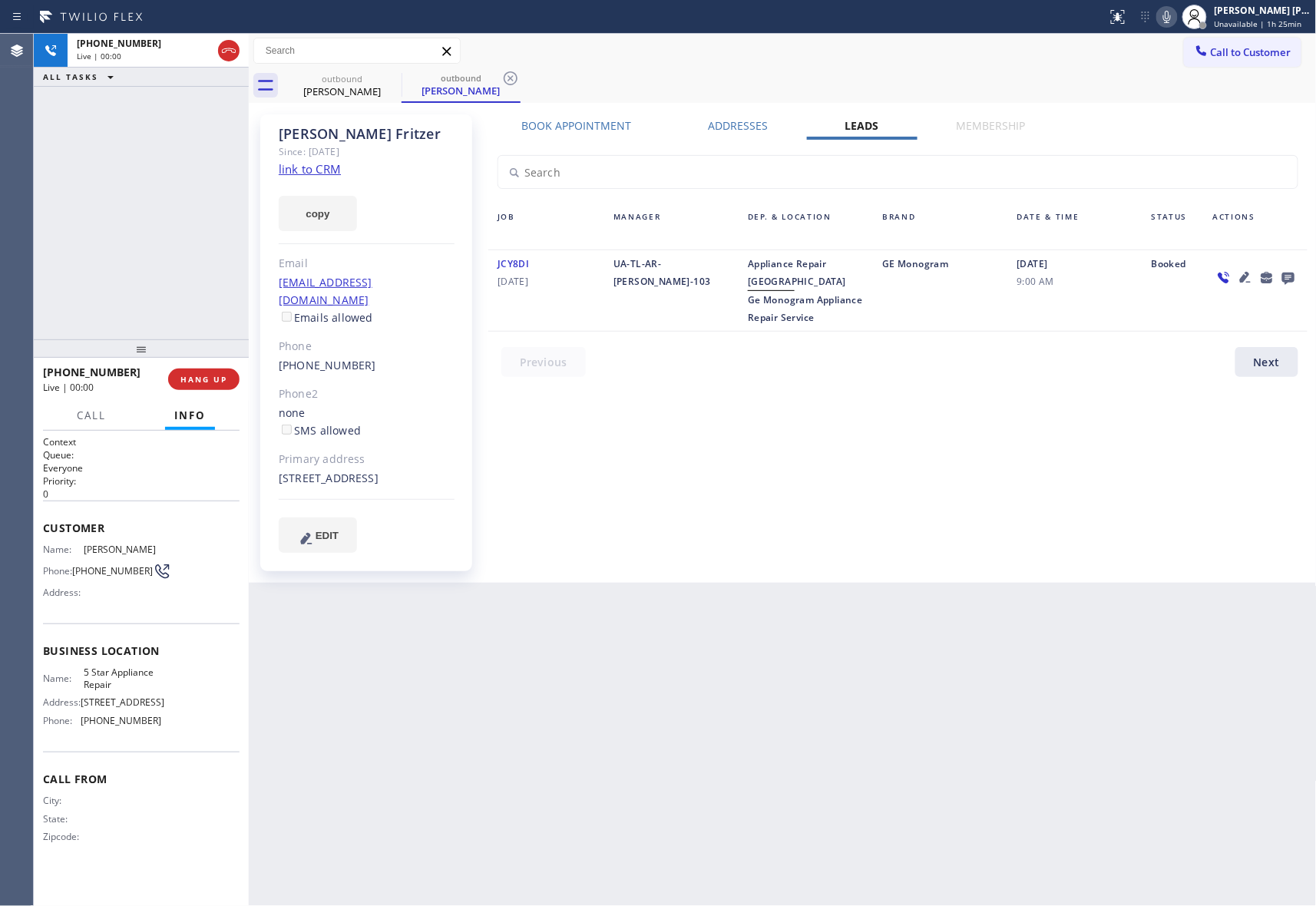
click at [1286, 275] on icon at bounding box center [1289, 277] width 19 height 19
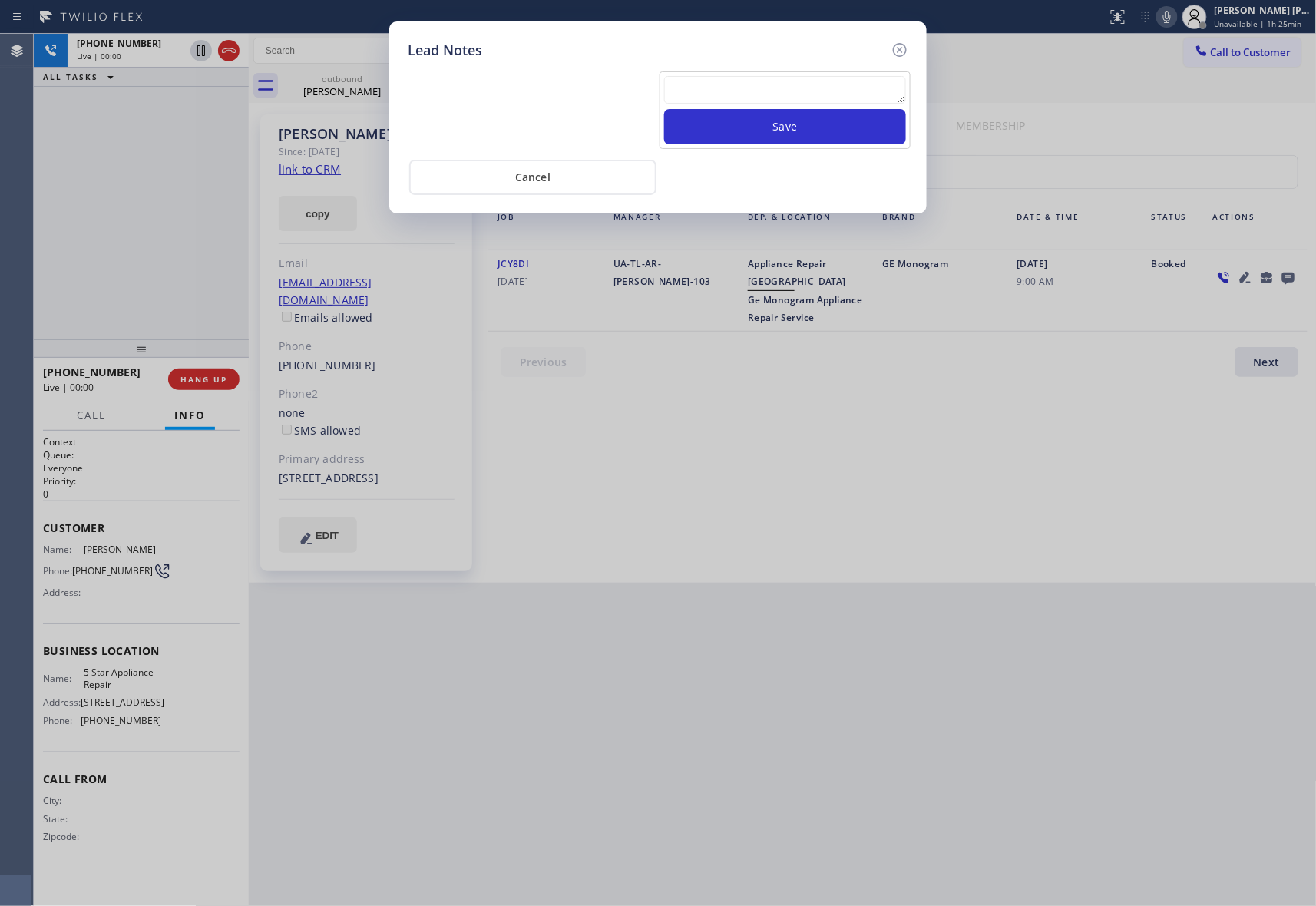
click at [818, 86] on textarea at bounding box center [785, 90] width 242 height 28
paste textarea "VM | please transfer if cx calls back"
type textarea "VM | please transfer if cx calls back"
click at [811, 128] on button "Save" at bounding box center [785, 127] width 242 height 36
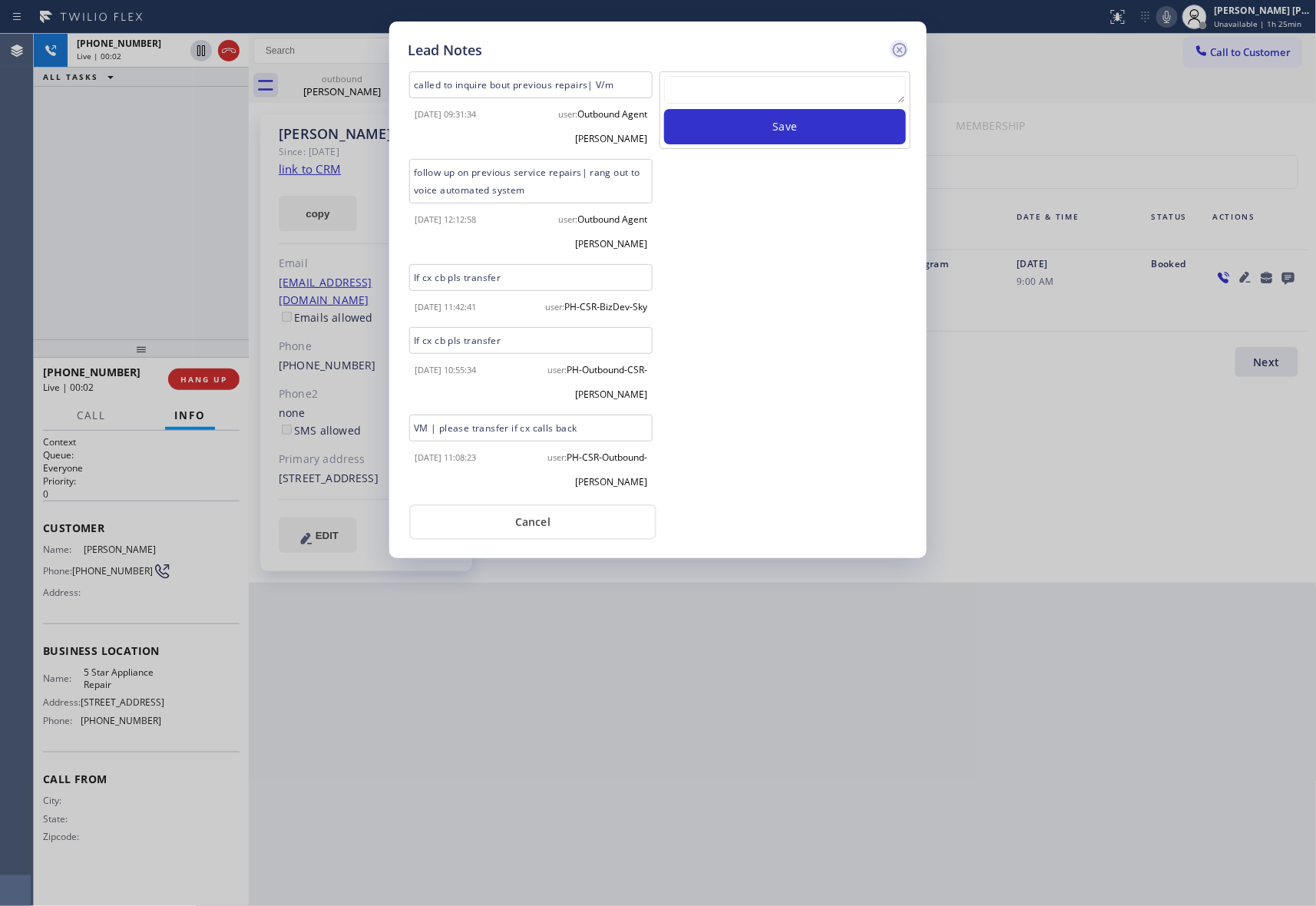
click at [899, 44] on icon at bounding box center [900, 50] width 19 height 19
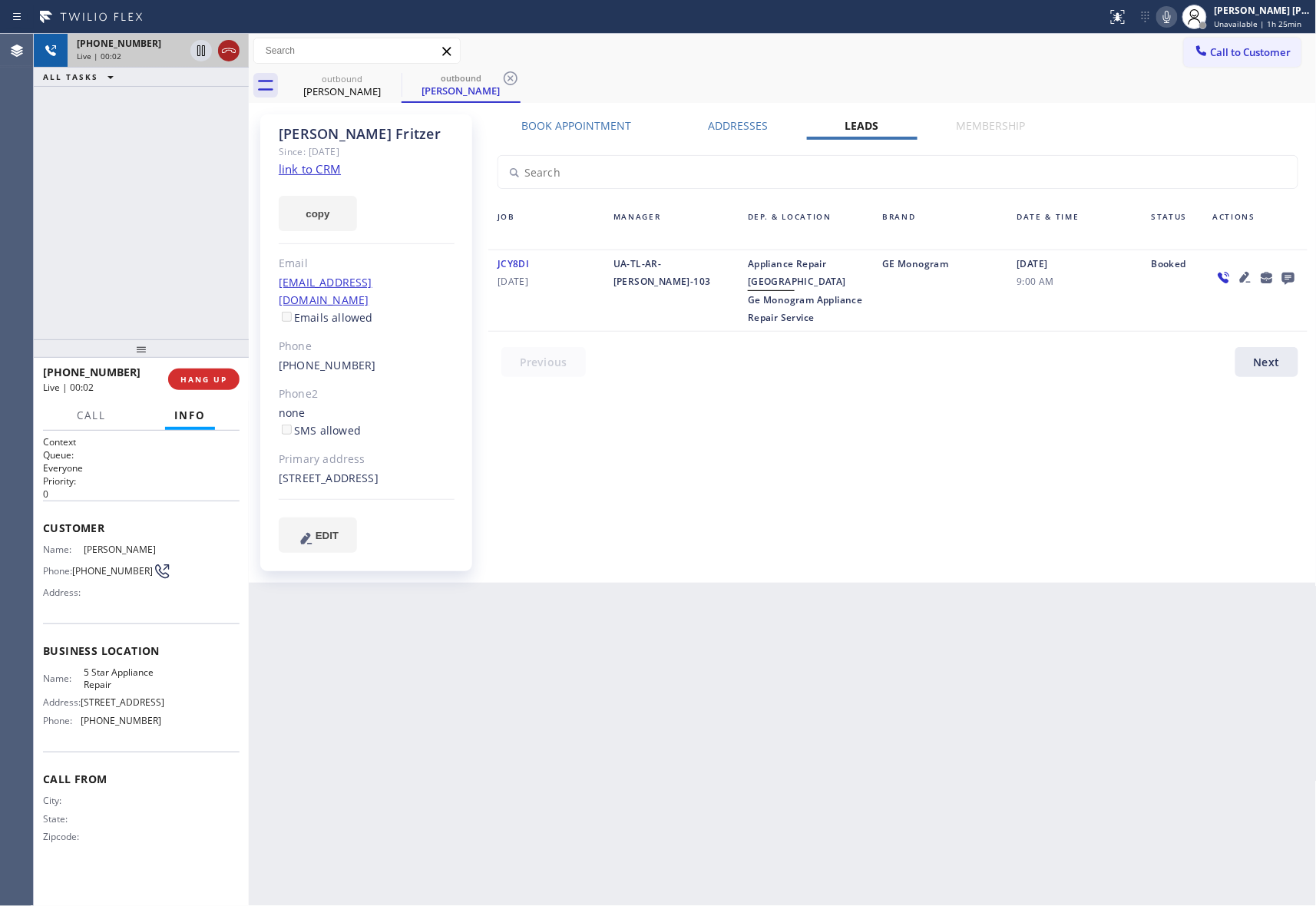
click at [230, 56] on icon at bounding box center [229, 51] width 19 height 19
click at [191, 385] on button "HANG UP" at bounding box center [204, 378] width 71 height 21
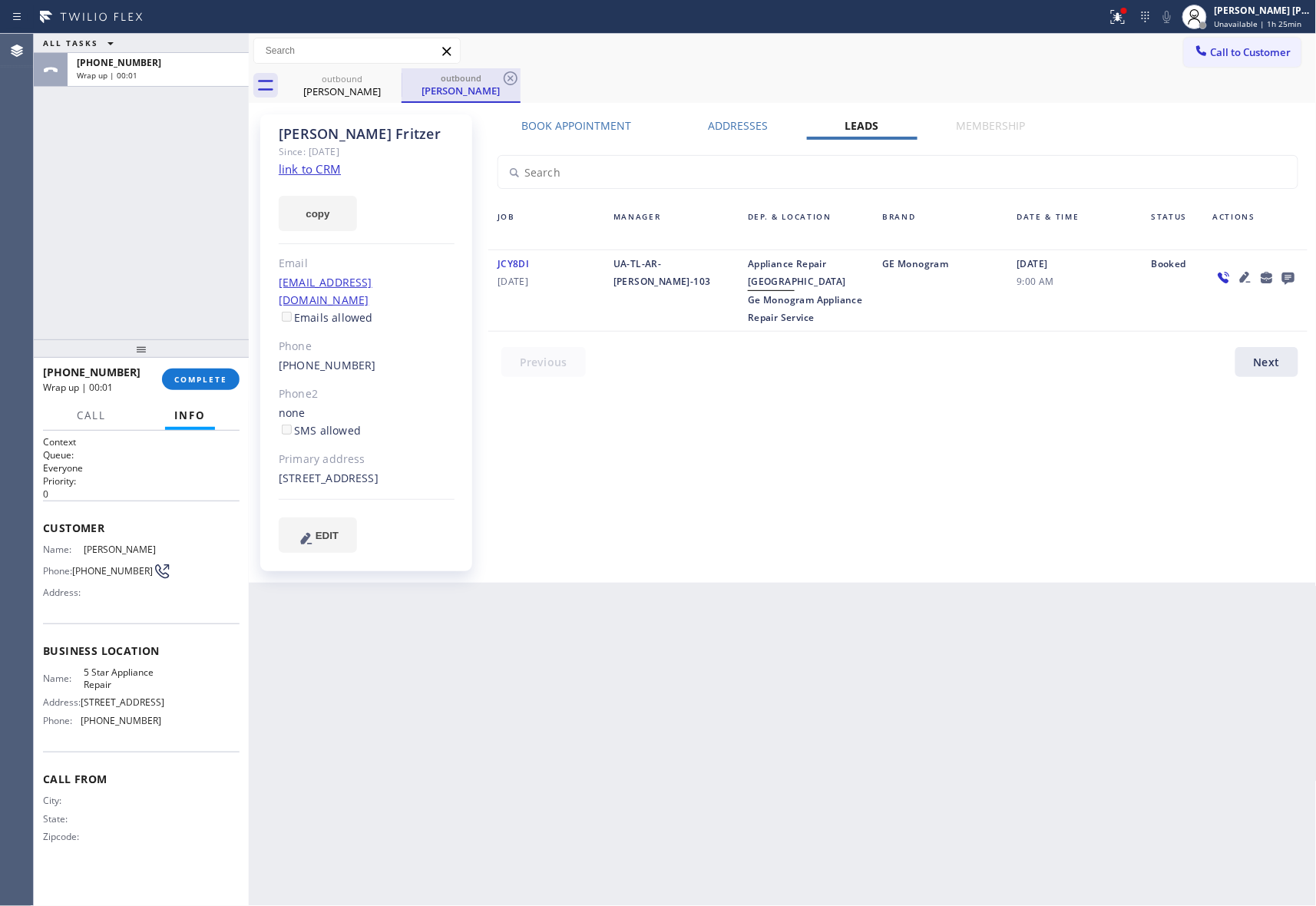
click at [373, 92] on div "Elaine Fritzer" at bounding box center [342, 91] width 116 height 14
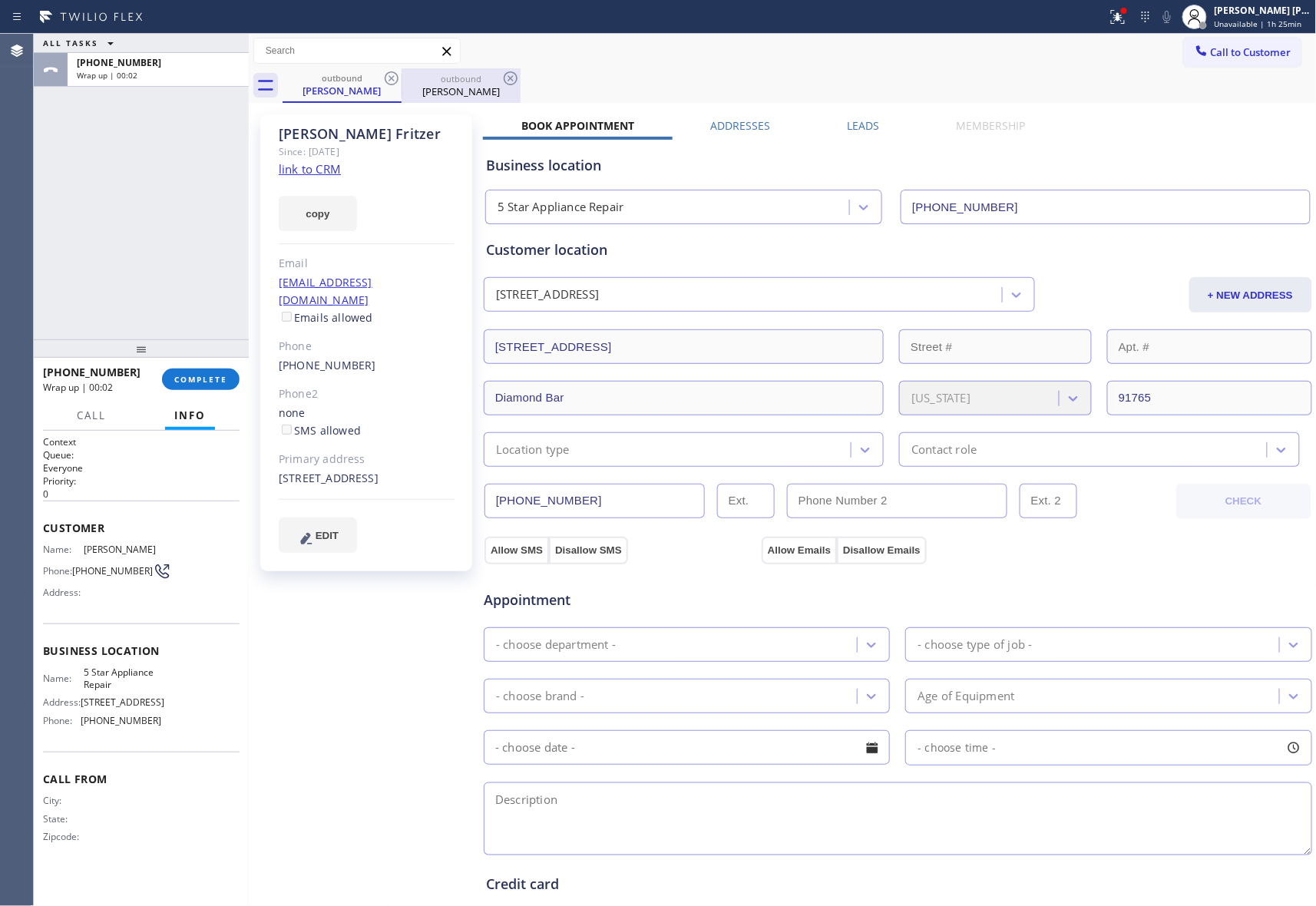
drag, startPoint x: 406, startPoint y: 84, endPoint x: 391, endPoint y: 78, distance: 16.2
click at [403, 85] on div "Elaine Fritzer" at bounding box center [461, 91] width 116 height 14
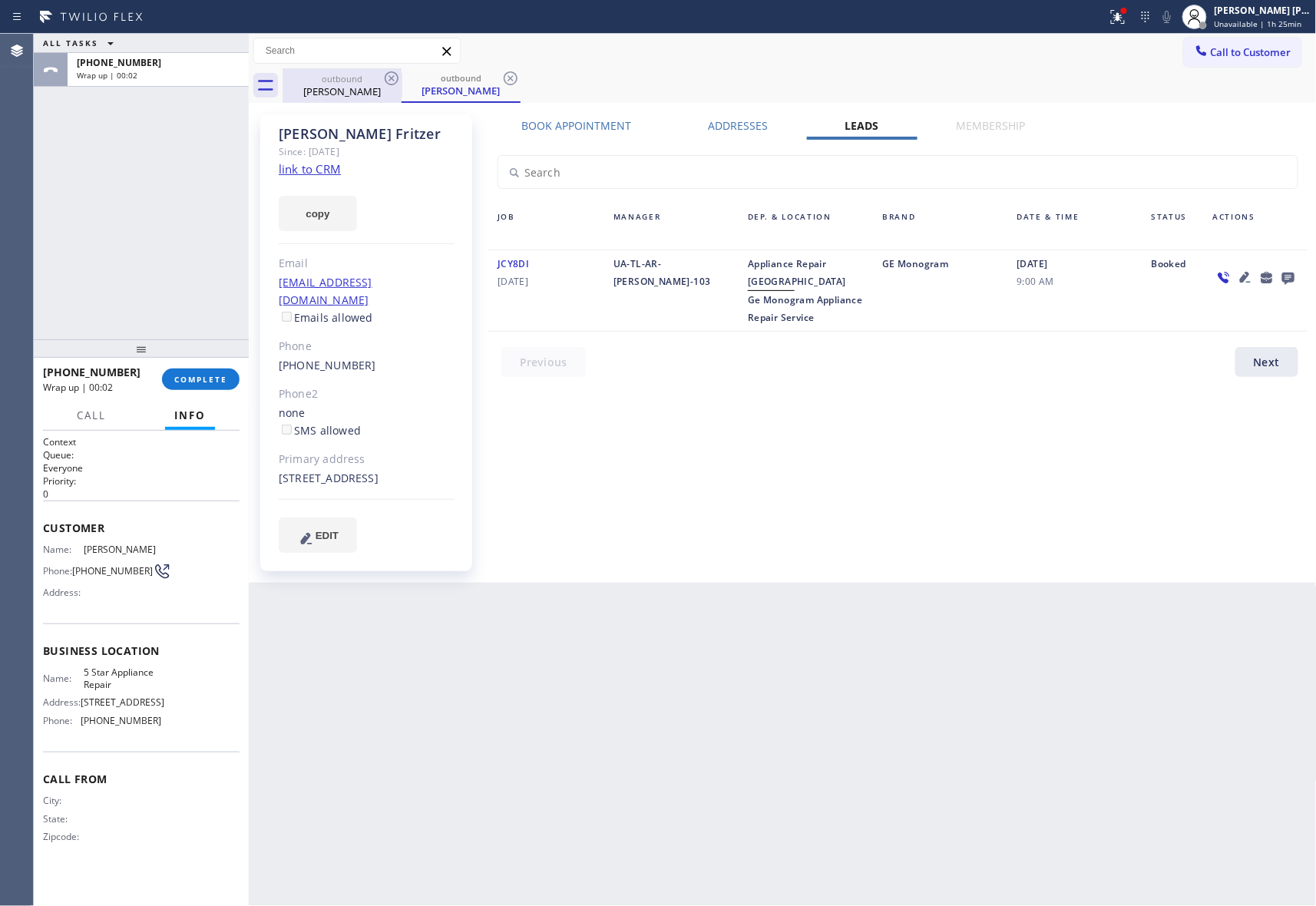
click at [391, 78] on icon at bounding box center [391, 78] width 14 height 14
click at [401, 78] on div "outbound Elaine Fritzer" at bounding box center [461, 86] width 119 height 35
click at [387, 77] on icon at bounding box center [392, 79] width 19 height 19
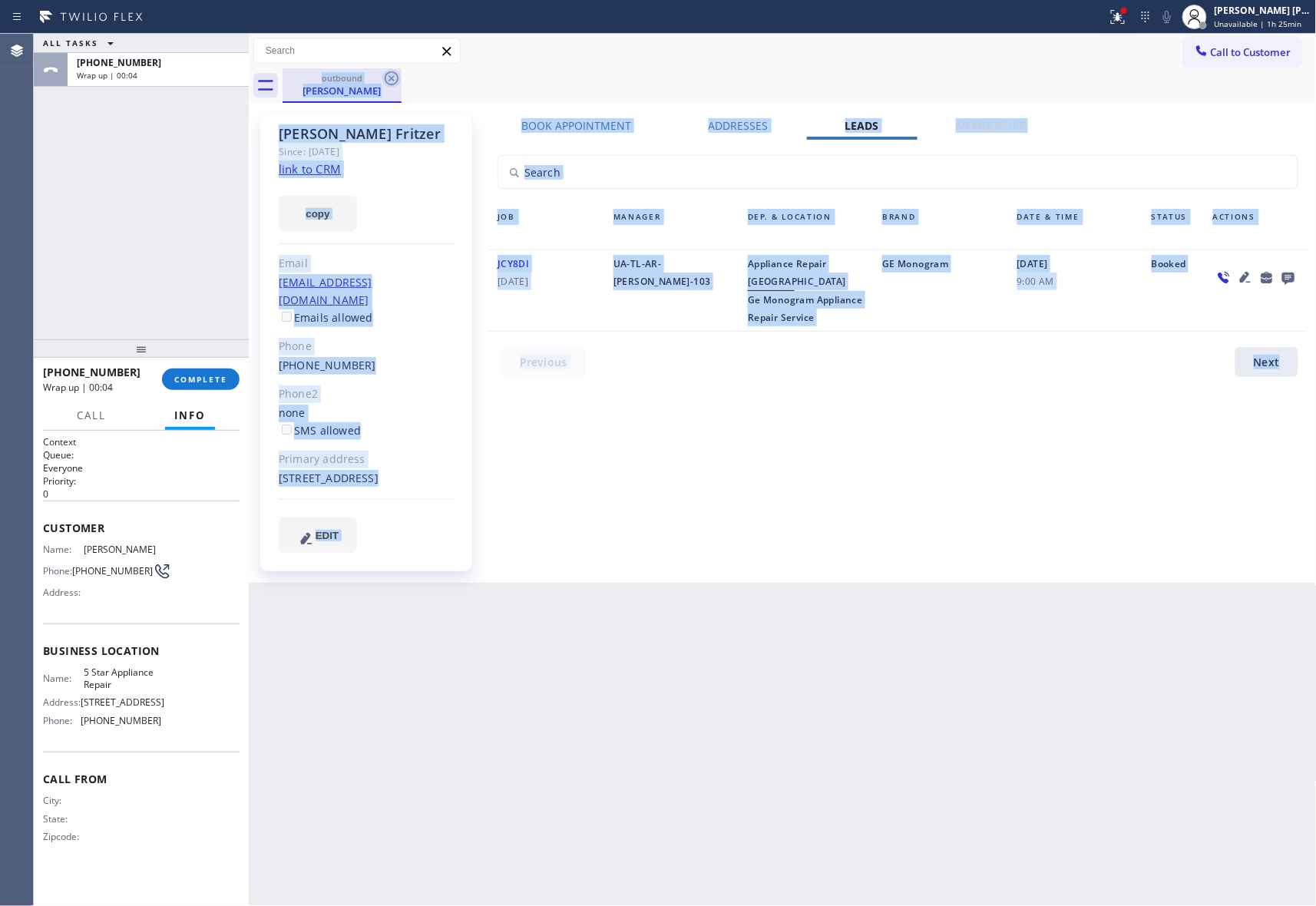
click at [387, 77] on div "outbound Elaine Fritzer" at bounding box center [800, 86] width 1035 height 35
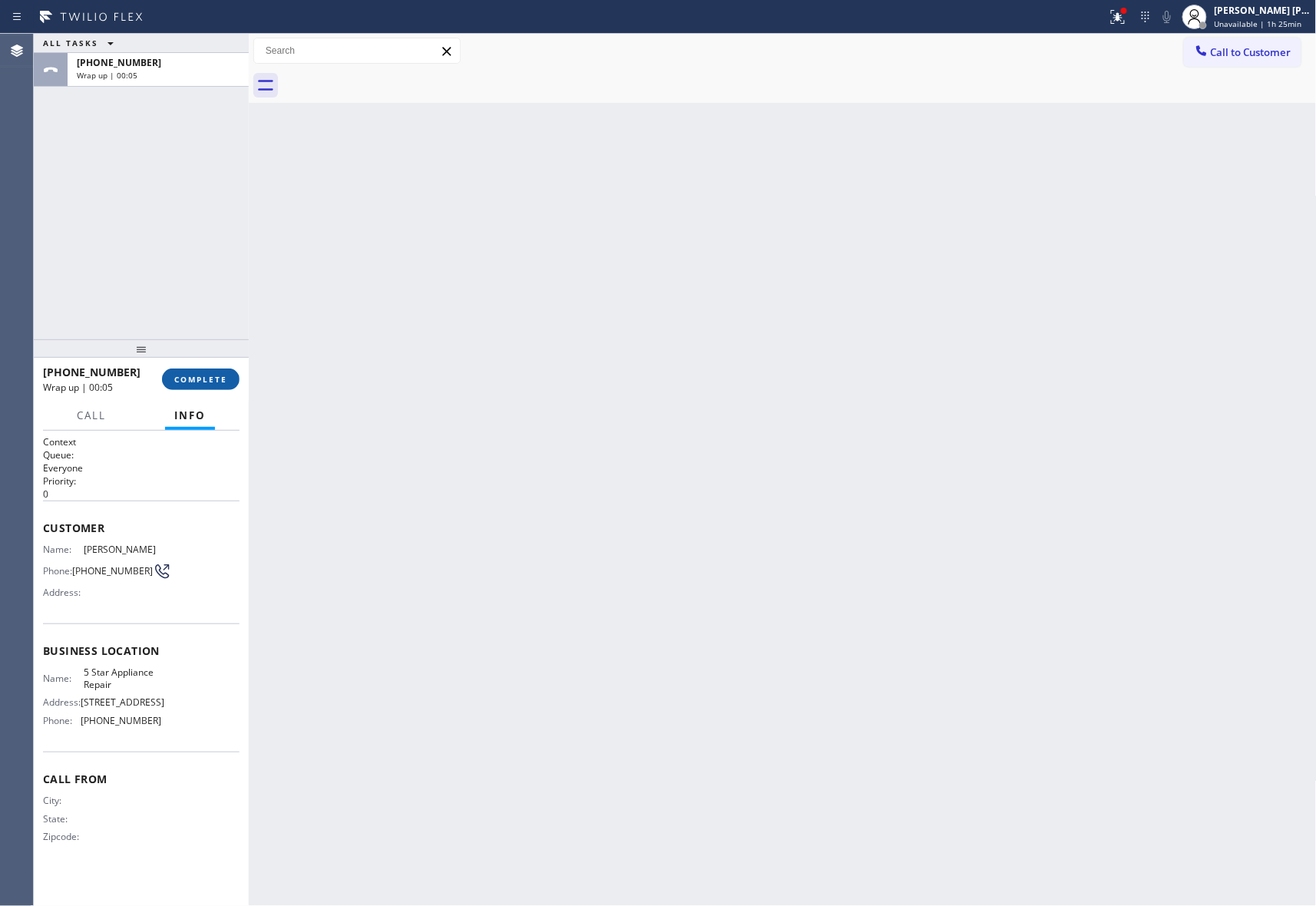
click at [195, 381] on span "COMPLETE" at bounding box center [201, 379] width 53 height 11
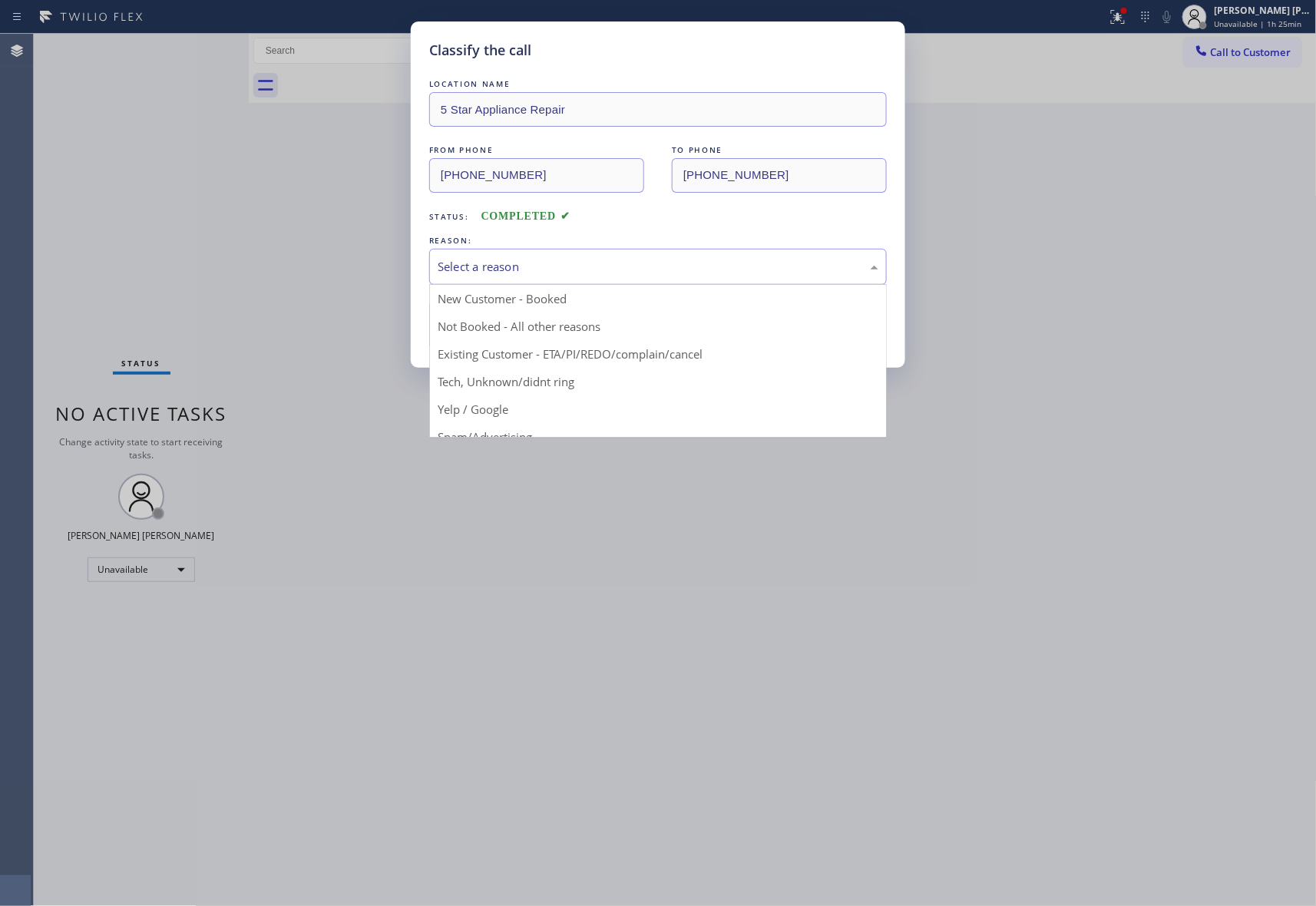
click at [495, 262] on div "Select a reason" at bounding box center [658, 267] width 441 height 18
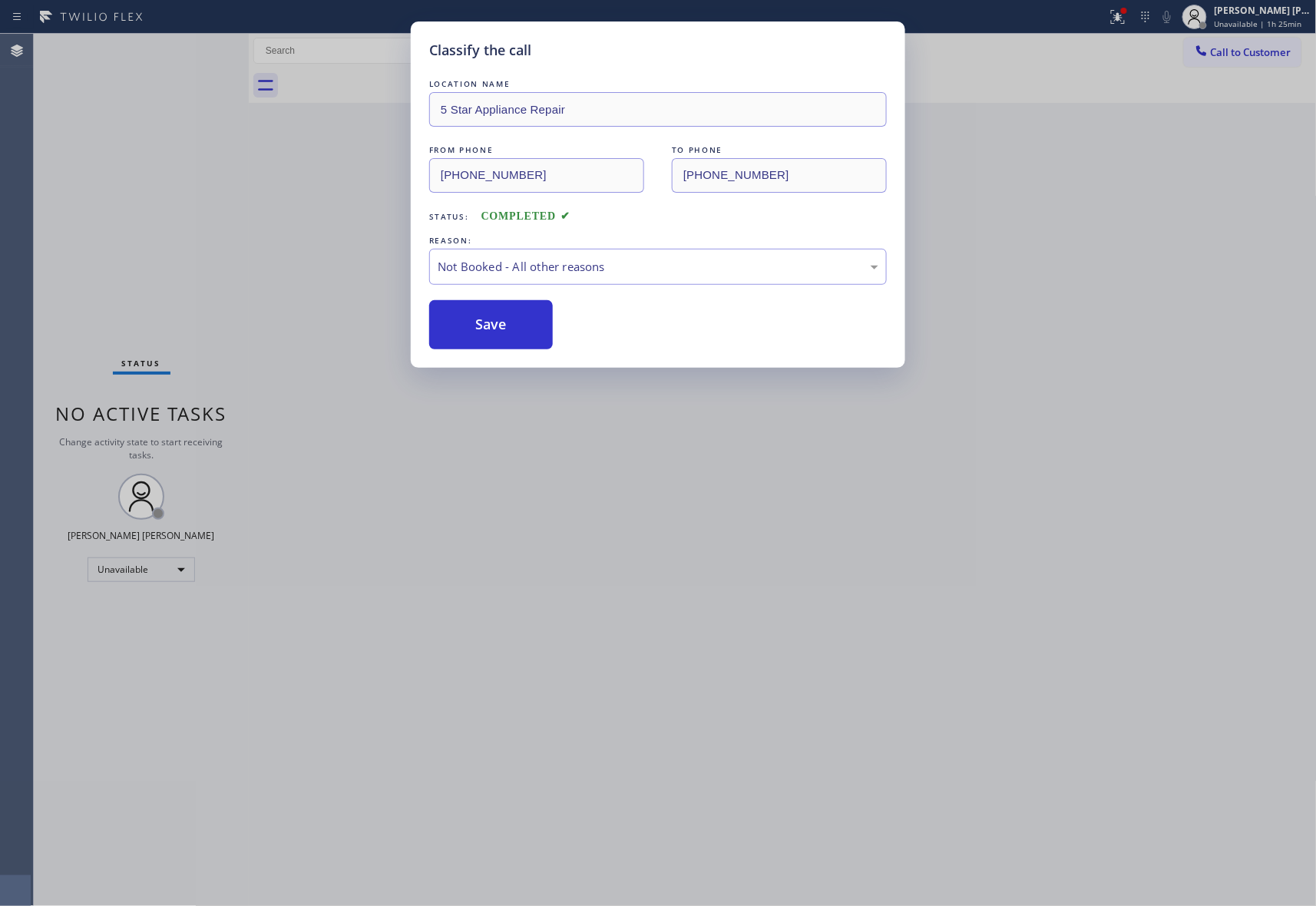
click at [498, 324] on button "Save" at bounding box center [491, 325] width 124 height 49
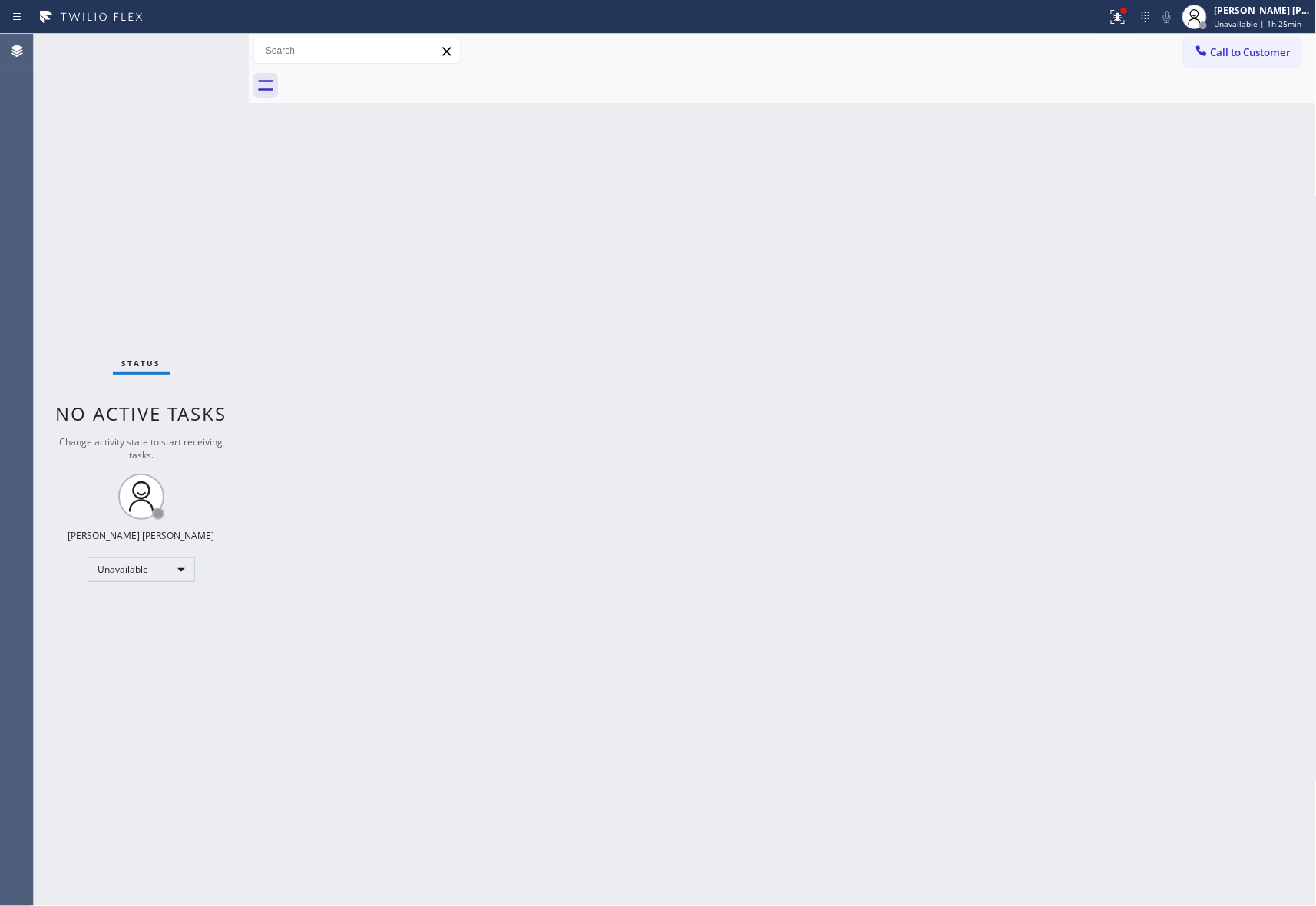
drag, startPoint x: 1127, startPoint y: 13, endPoint x: 1094, endPoint y: 139, distance: 130.2
click at [1128, 11] on div at bounding box center [1124, 10] width 9 height 9
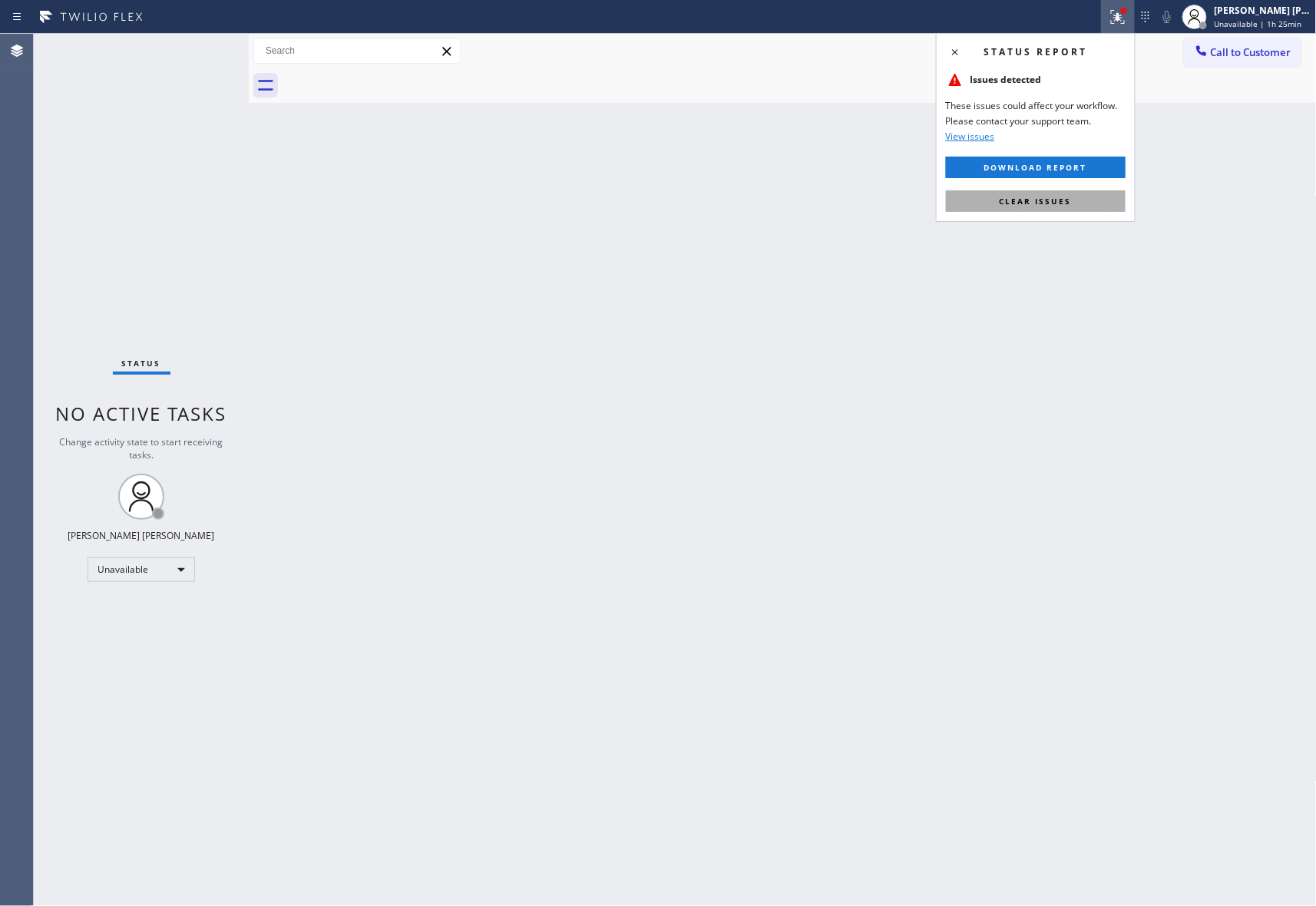
click at [1075, 204] on button "Clear issues" at bounding box center [1036, 201] width 180 height 21
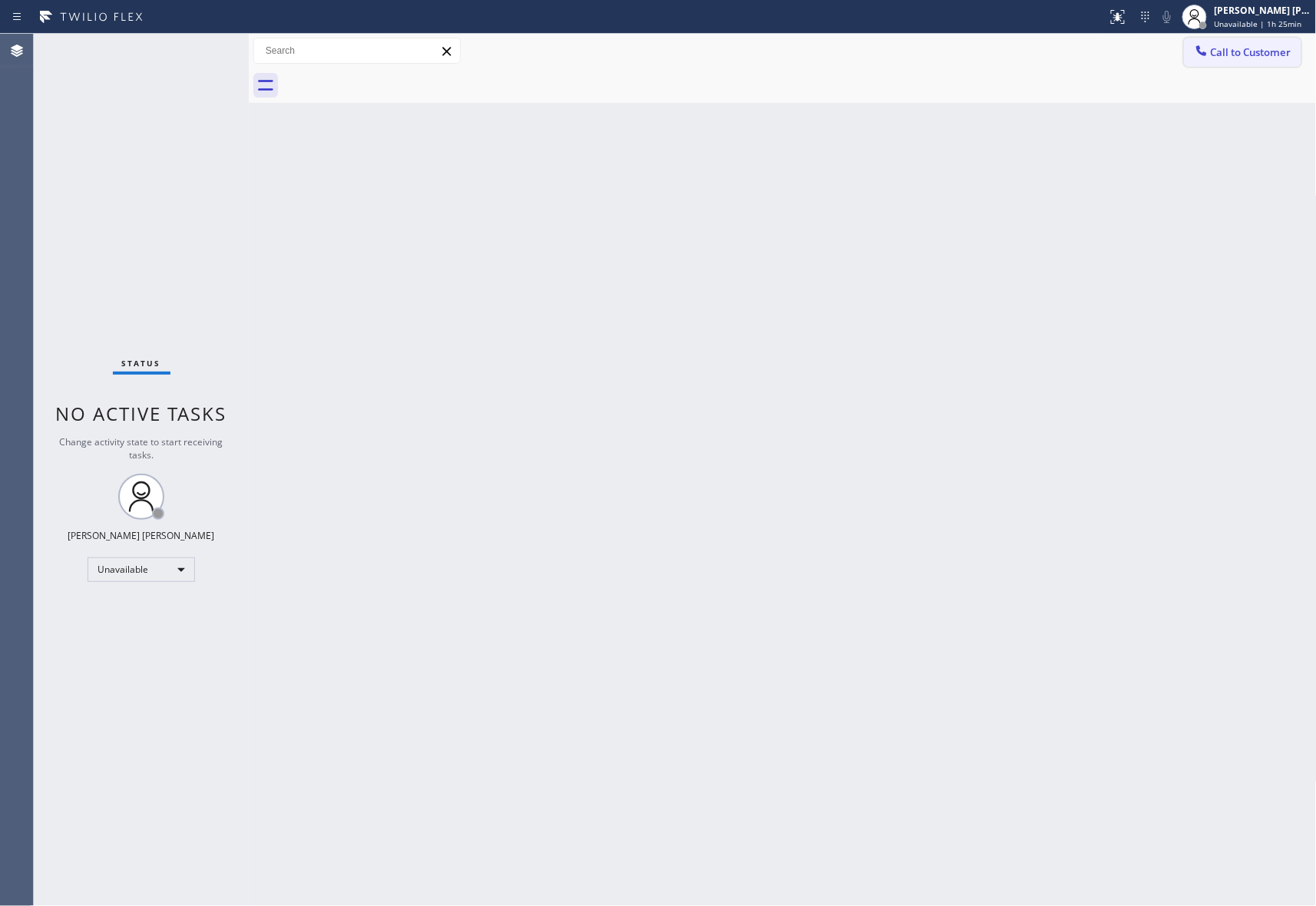
click at [1259, 53] on span "Call to Customer" at bounding box center [1251, 52] width 80 height 14
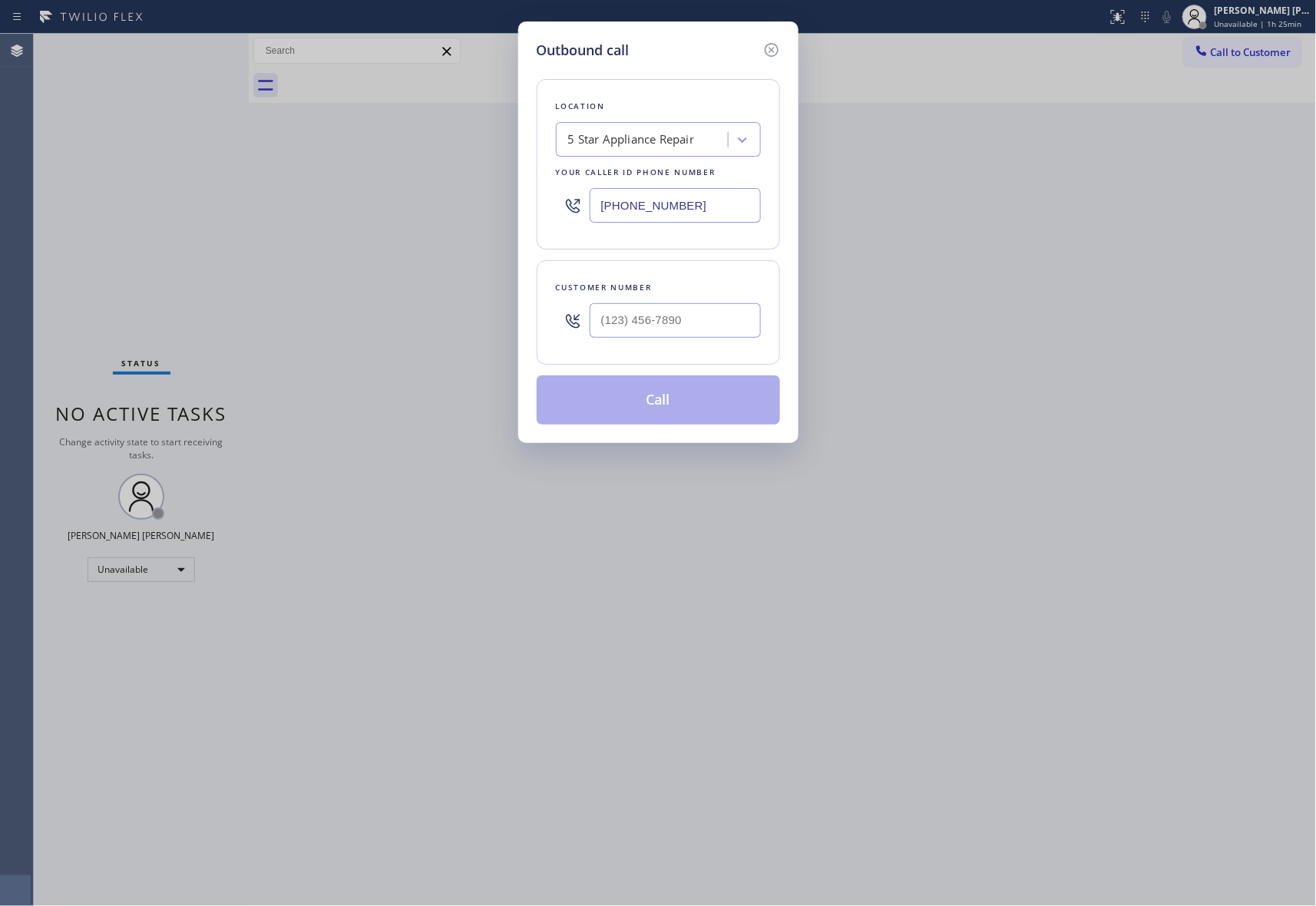
click at [686, 344] on div at bounding box center [675, 320] width 171 height 50
click at [691, 323] on input "(___) ___-____" at bounding box center [675, 320] width 171 height 35
paste input "425) 766-9100"
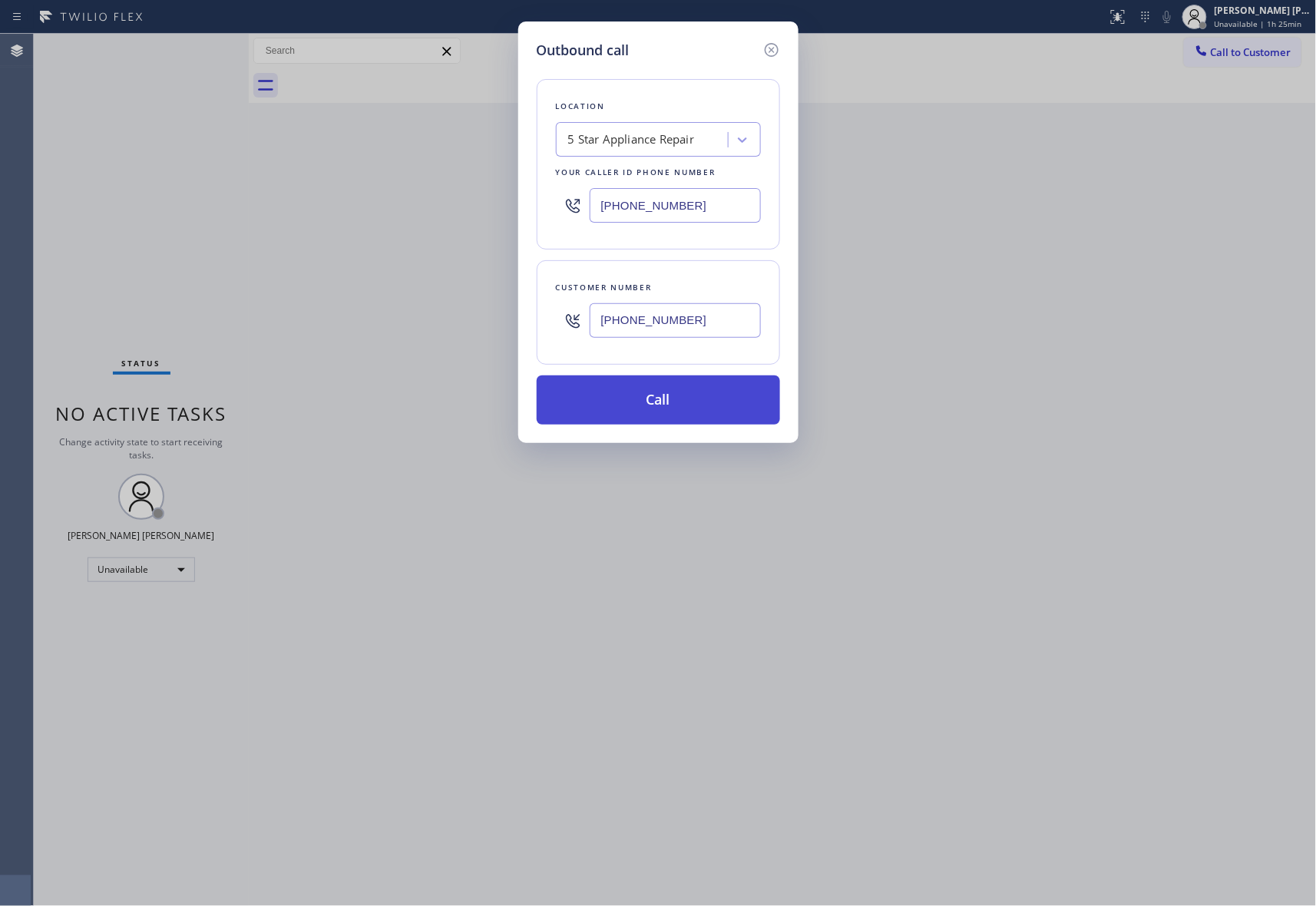
type input "(425) 766-9100"
click at [680, 397] on button "Call" at bounding box center [658, 400] width 243 height 49
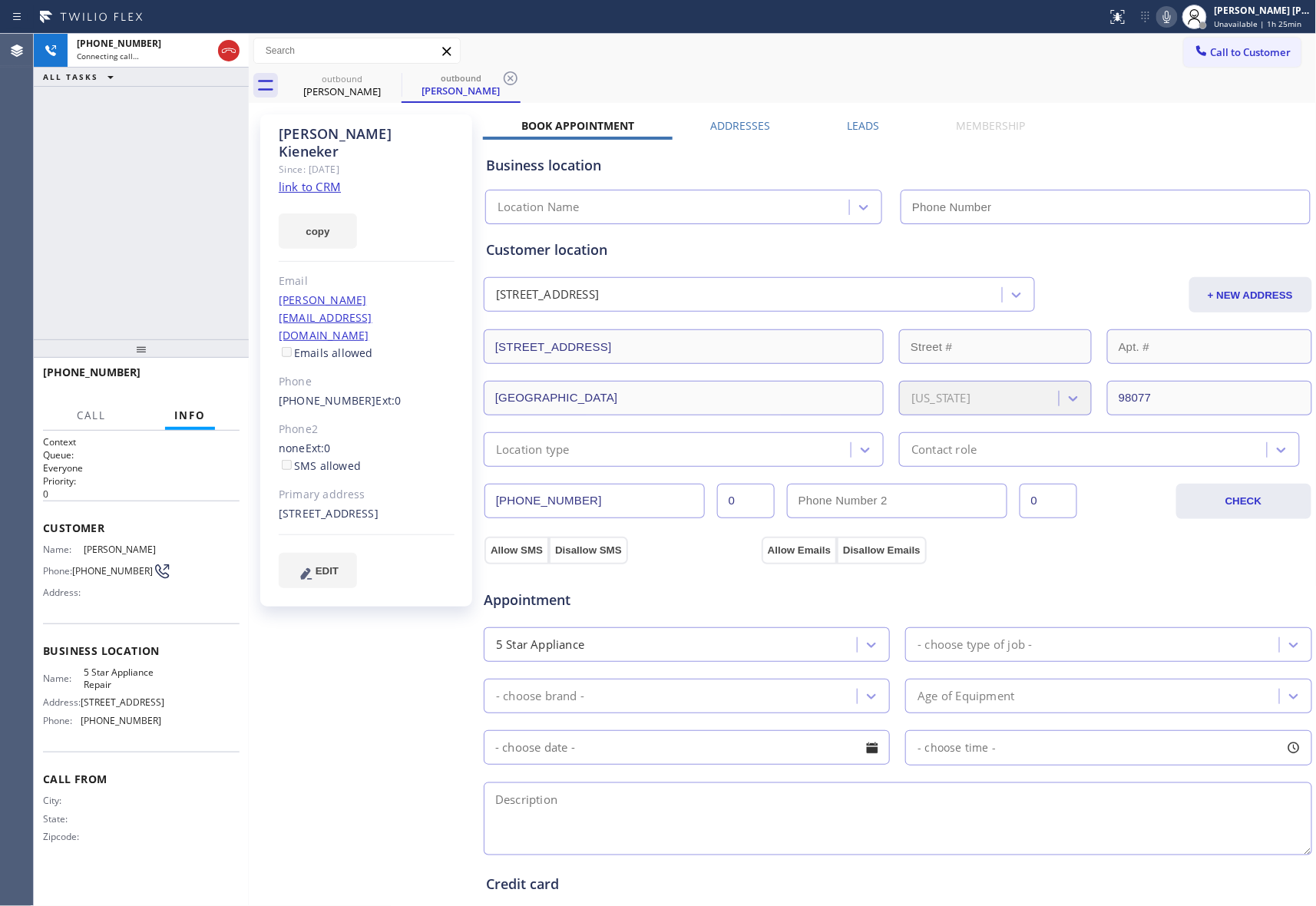
type input "(855) 731-4952"
click at [228, 373] on button "HANG UP" at bounding box center [204, 378] width 71 height 21
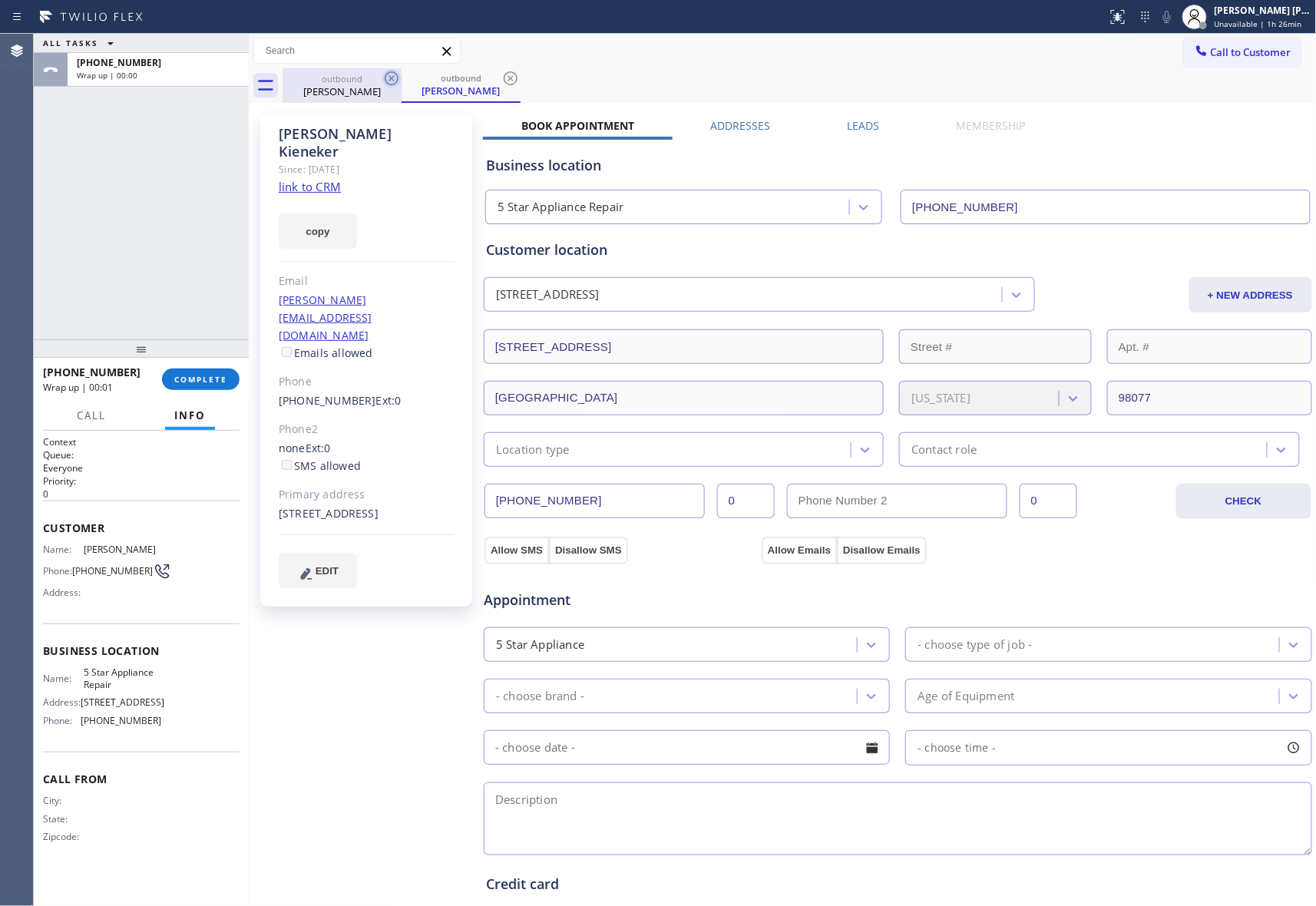
click at [391, 78] on icon at bounding box center [391, 78] width 14 height 14
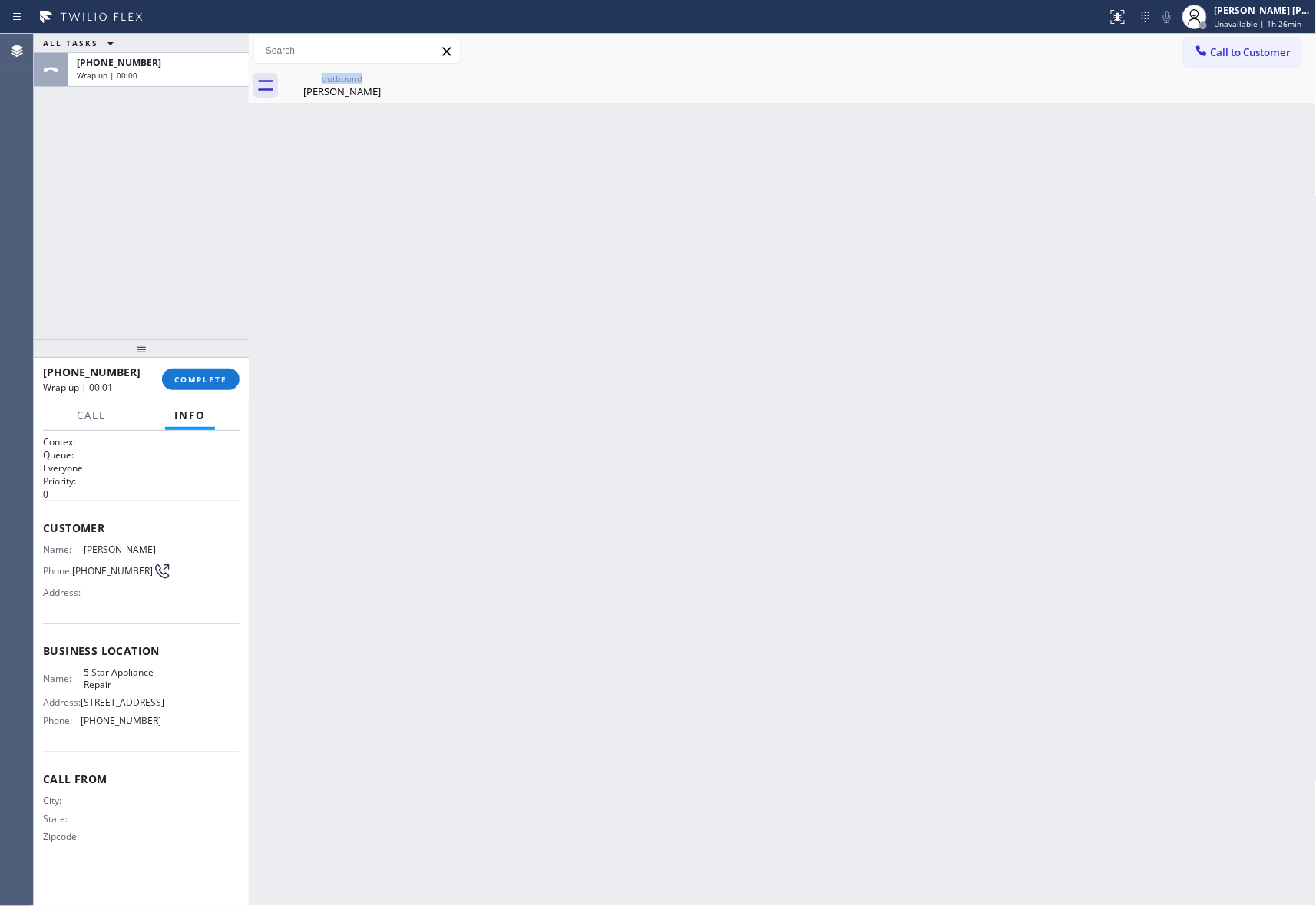
click at [391, 78] on div "outbound Lisette Kieneker" at bounding box center [342, 86] width 119 height 35
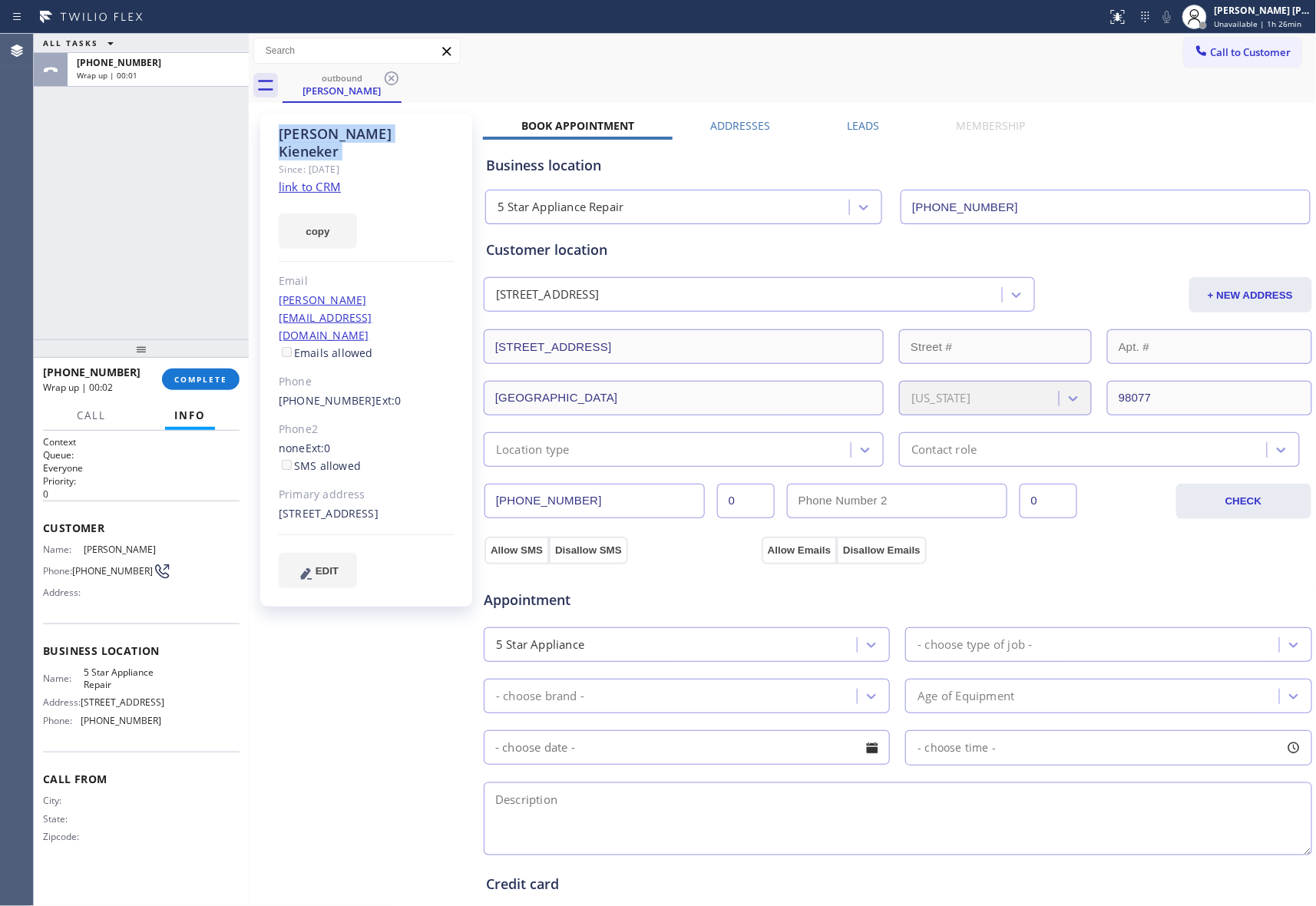
click at [391, 78] on icon at bounding box center [391, 78] width 14 height 14
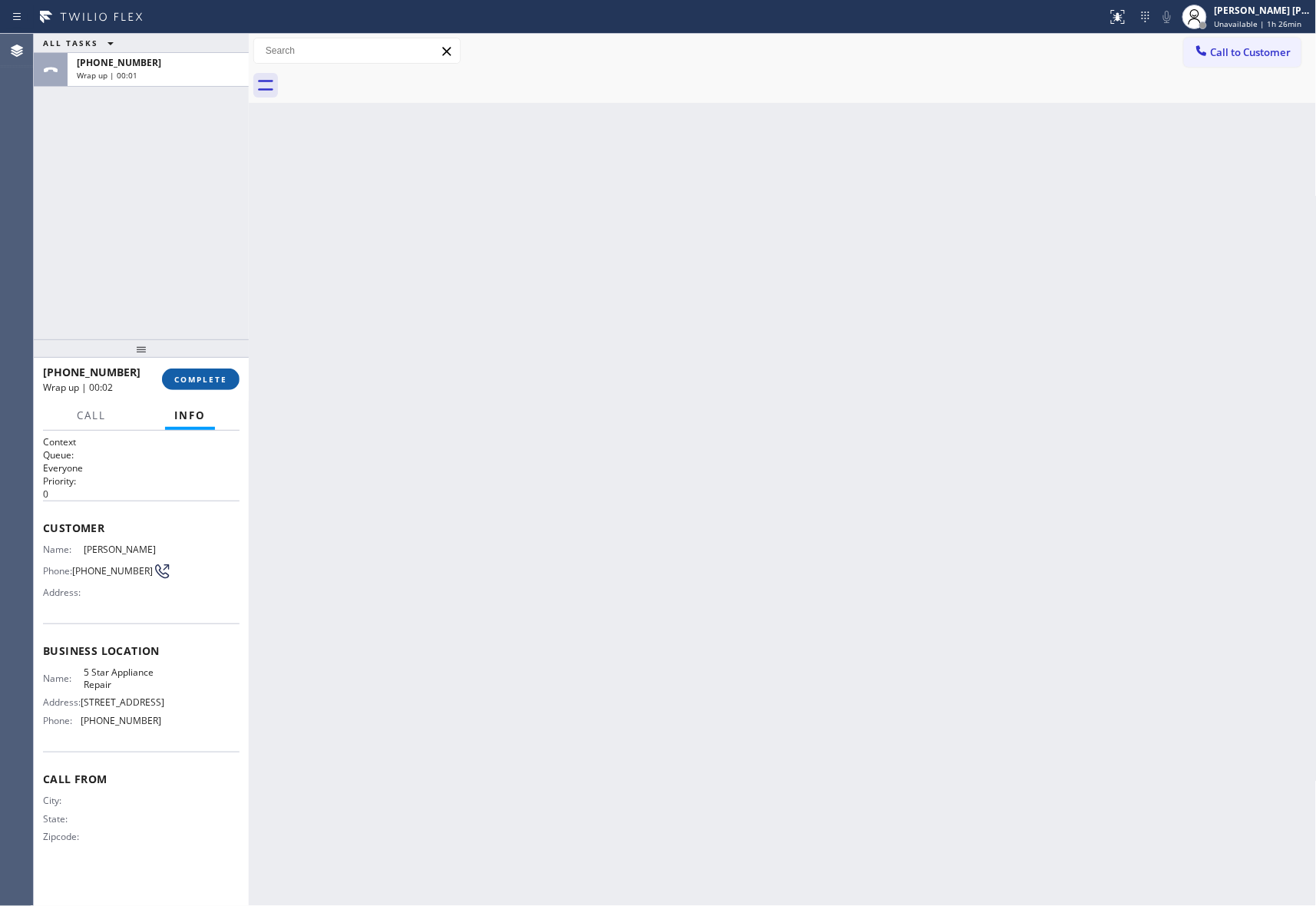
click at [204, 378] on span "COMPLETE" at bounding box center [201, 379] width 53 height 11
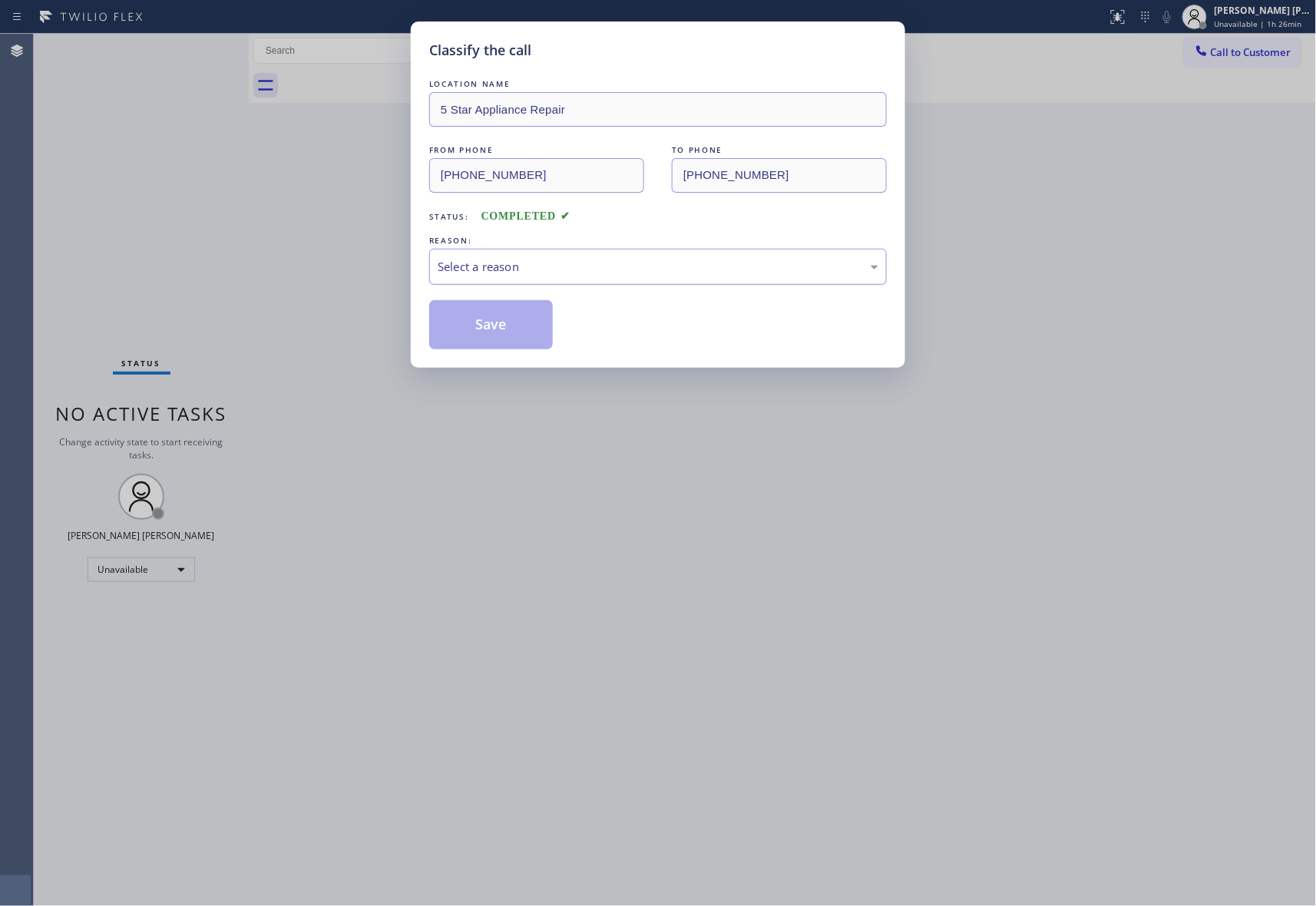
click at [643, 262] on div "Select a reason" at bounding box center [658, 267] width 441 height 18
click at [514, 329] on button "Save" at bounding box center [491, 325] width 124 height 49
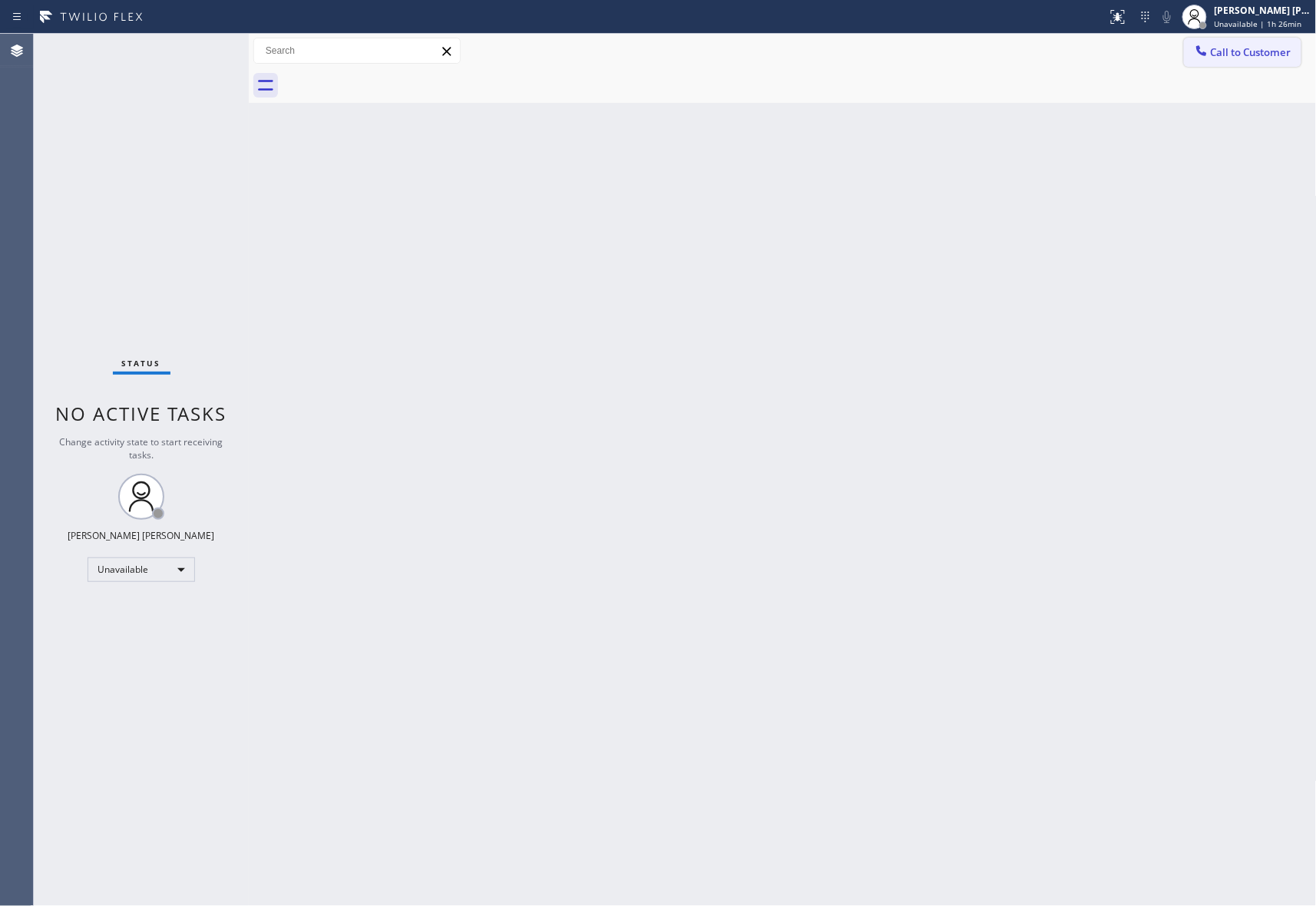
click at [1269, 50] on span "Call to Customer" at bounding box center [1251, 52] width 80 height 14
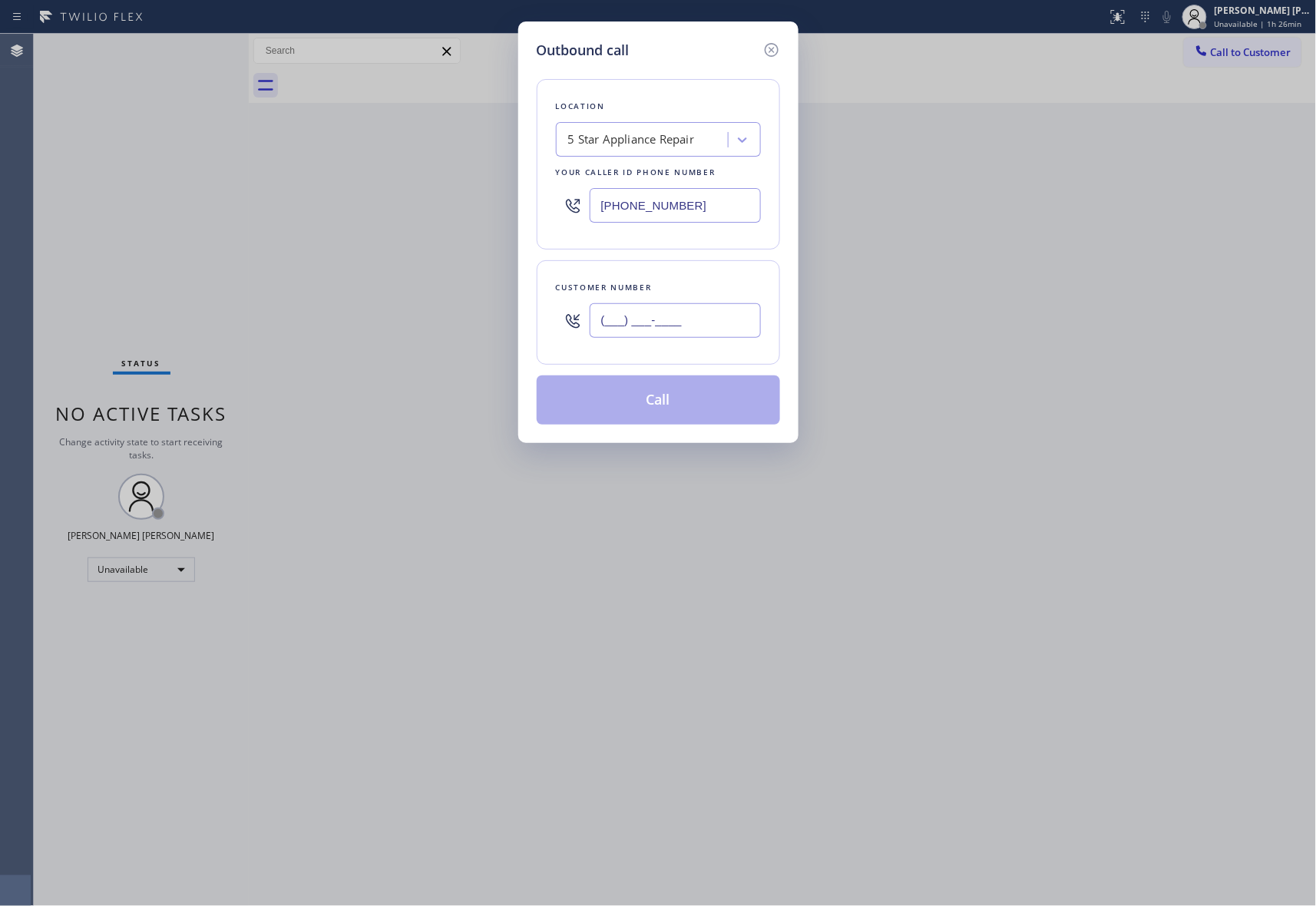
click at [697, 326] on input "(___) ___-____" at bounding box center [675, 320] width 171 height 35
paste input "719) 209-1789"
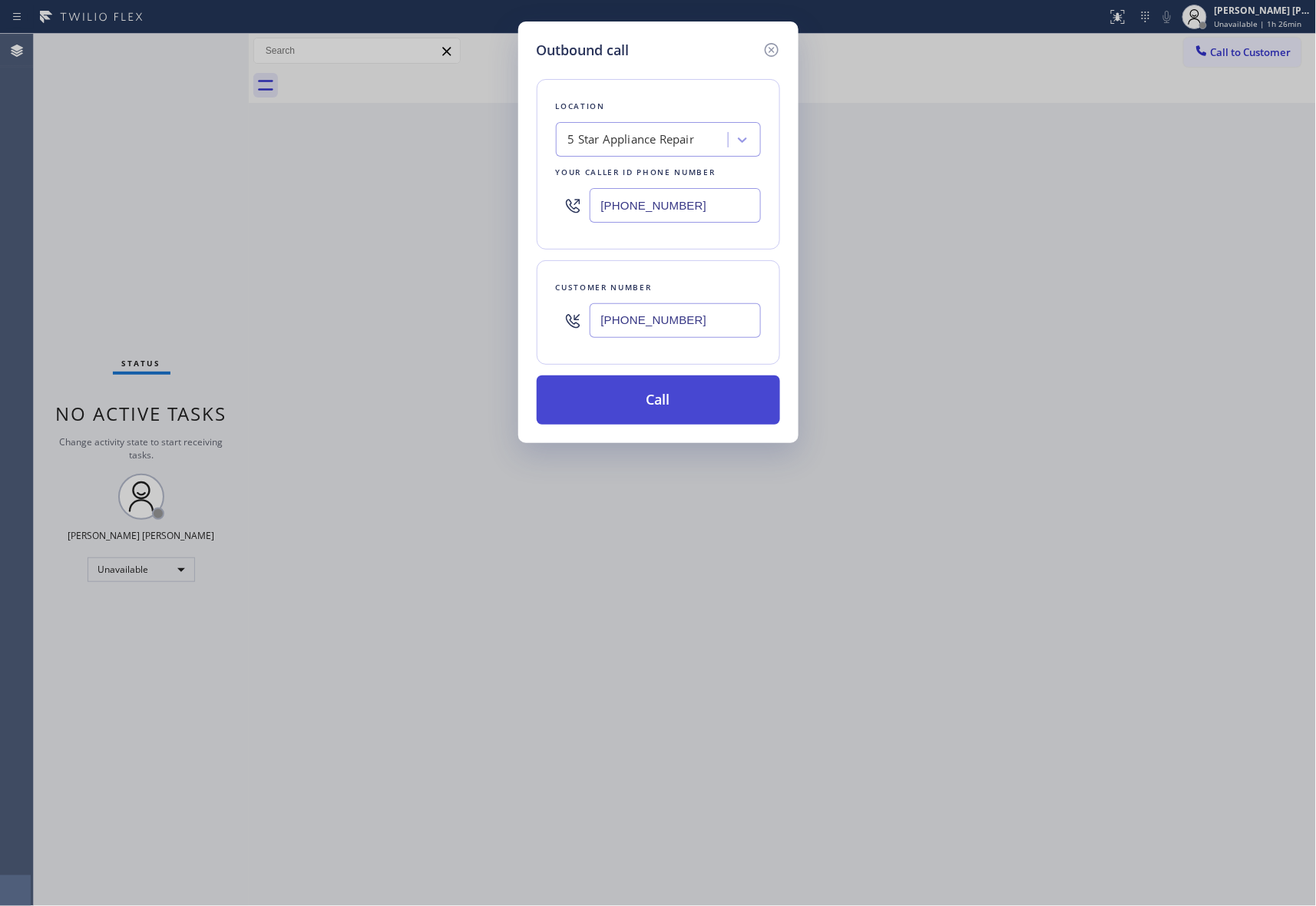
type input "(719) 209-1789"
click at [667, 406] on button "Call" at bounding box center [658, 400] width 243 height 49
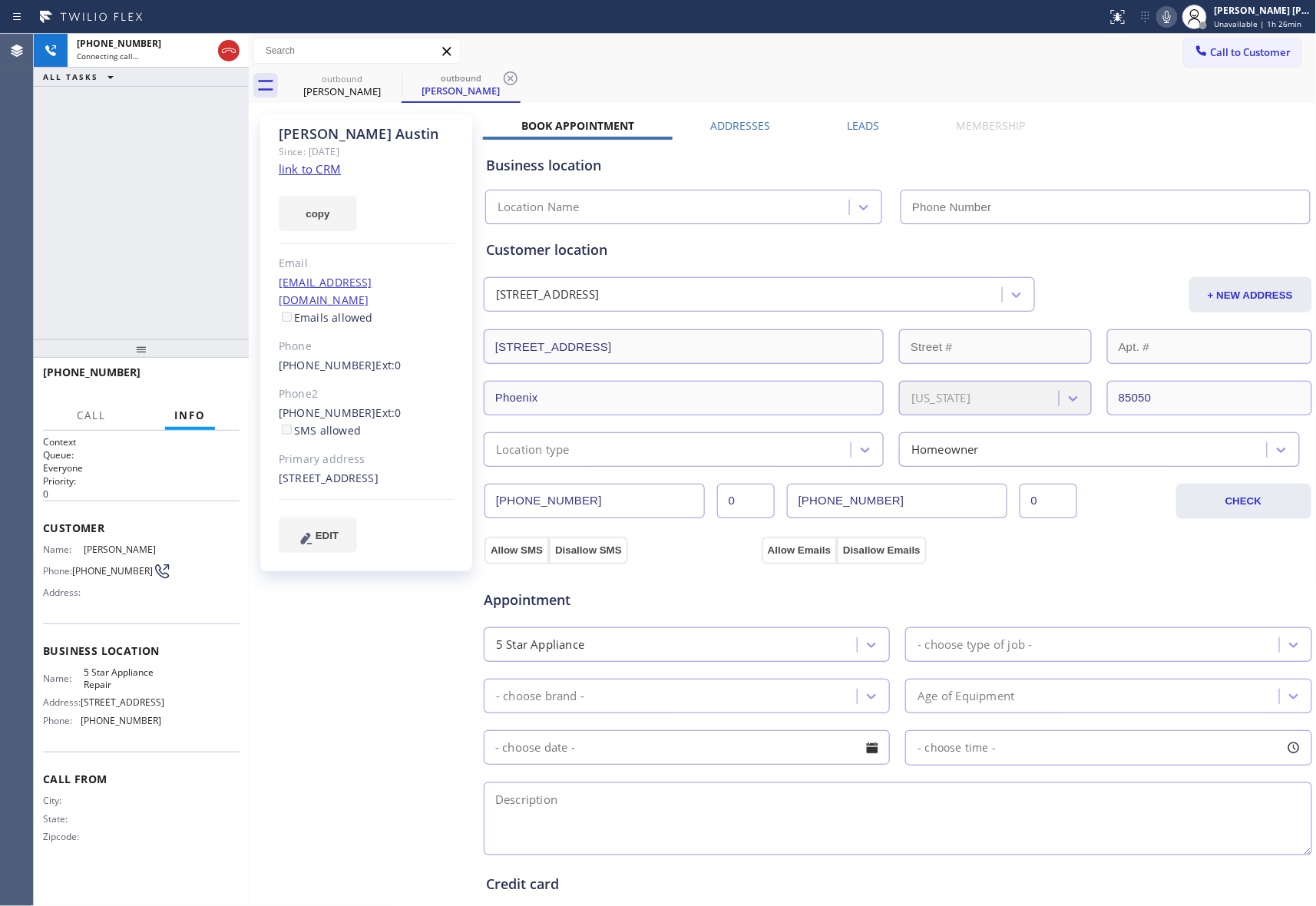
type input "(855) 731-4952"
click at [221, 47] on icon at bounding box center [229, 51] width 19 height 19
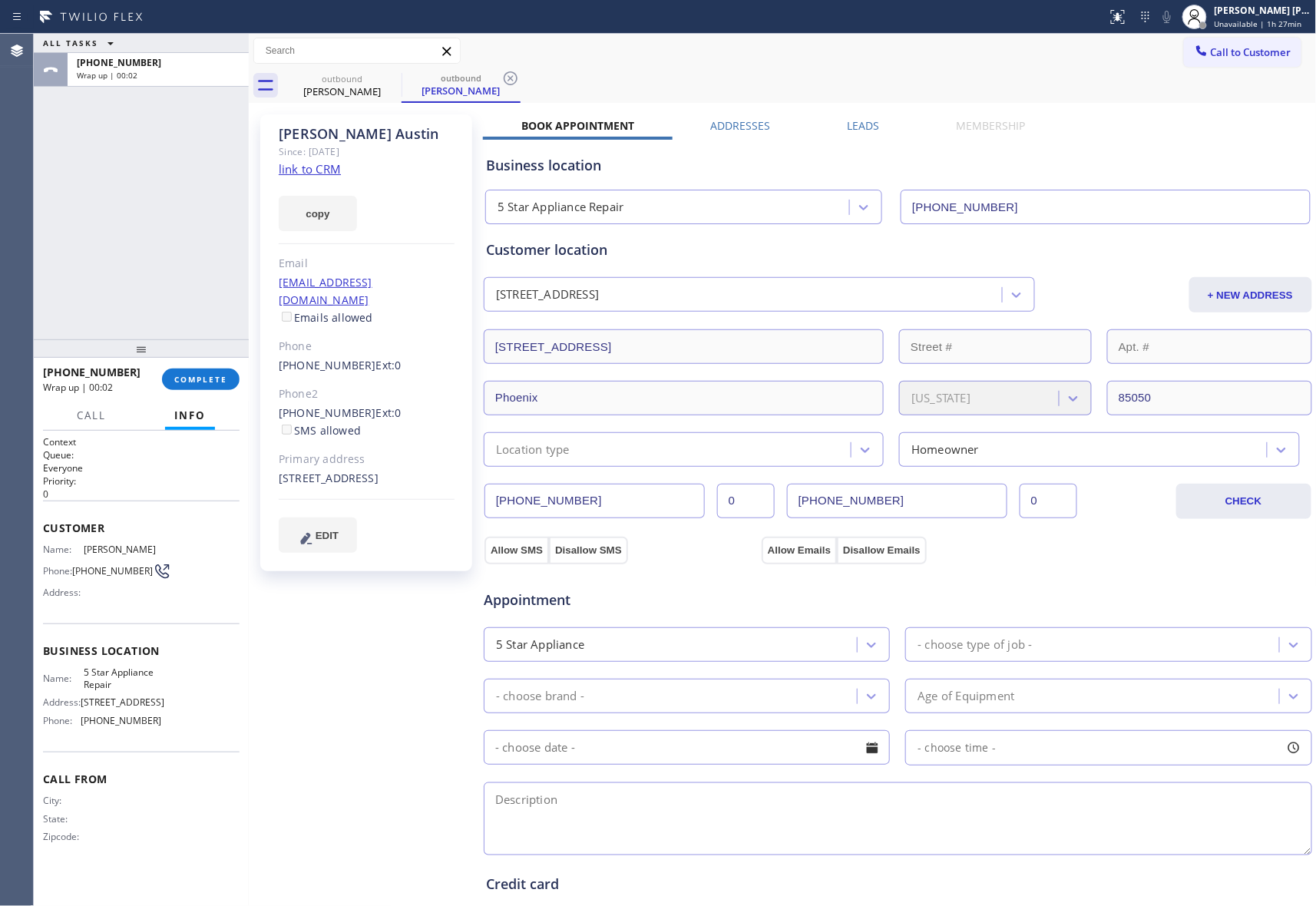
click at [854, 115] on div "Tamara Austin Since: 20 may 2020 link to CRM copy Email tamaustin@icloud.com Em…" at bounding box center [782, 620] width 1060 height 1026
click at [848, 130] on label "Leads" at bounding box center [864, 125] width 32 height 14
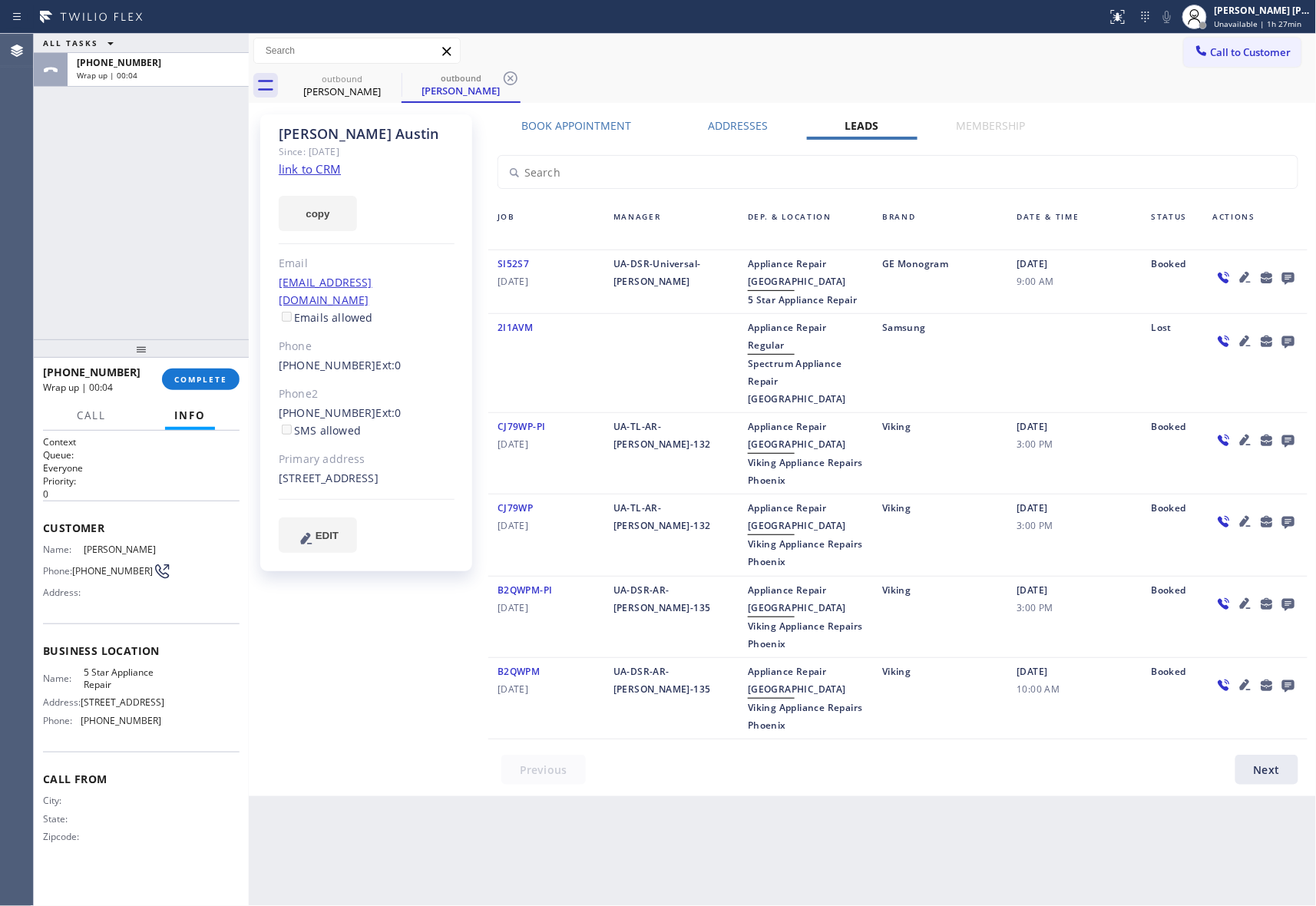
click at [1286, 278] on icon at bounding box center [1288, 279] width 13 height 13
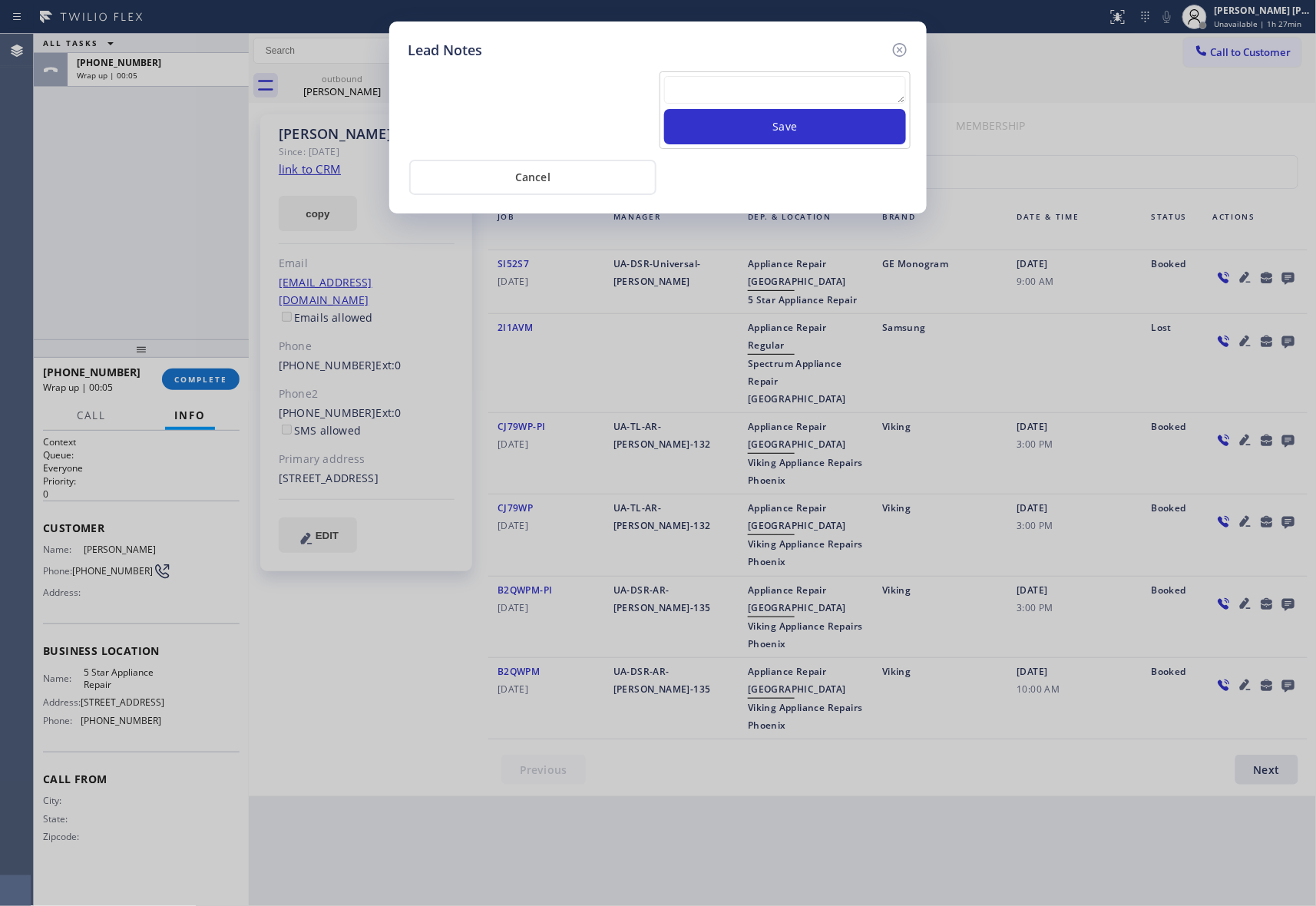
click at [702, 91] on textarea at bounding box center [785, 90] width 242 height 28
paste textarea "VM | please transfer if cx calls back"
type textarea "VM | please transfer if cx calls back"
click at [794, 130] on button "Save" at bounding box center [785, 127] width 242 height 36
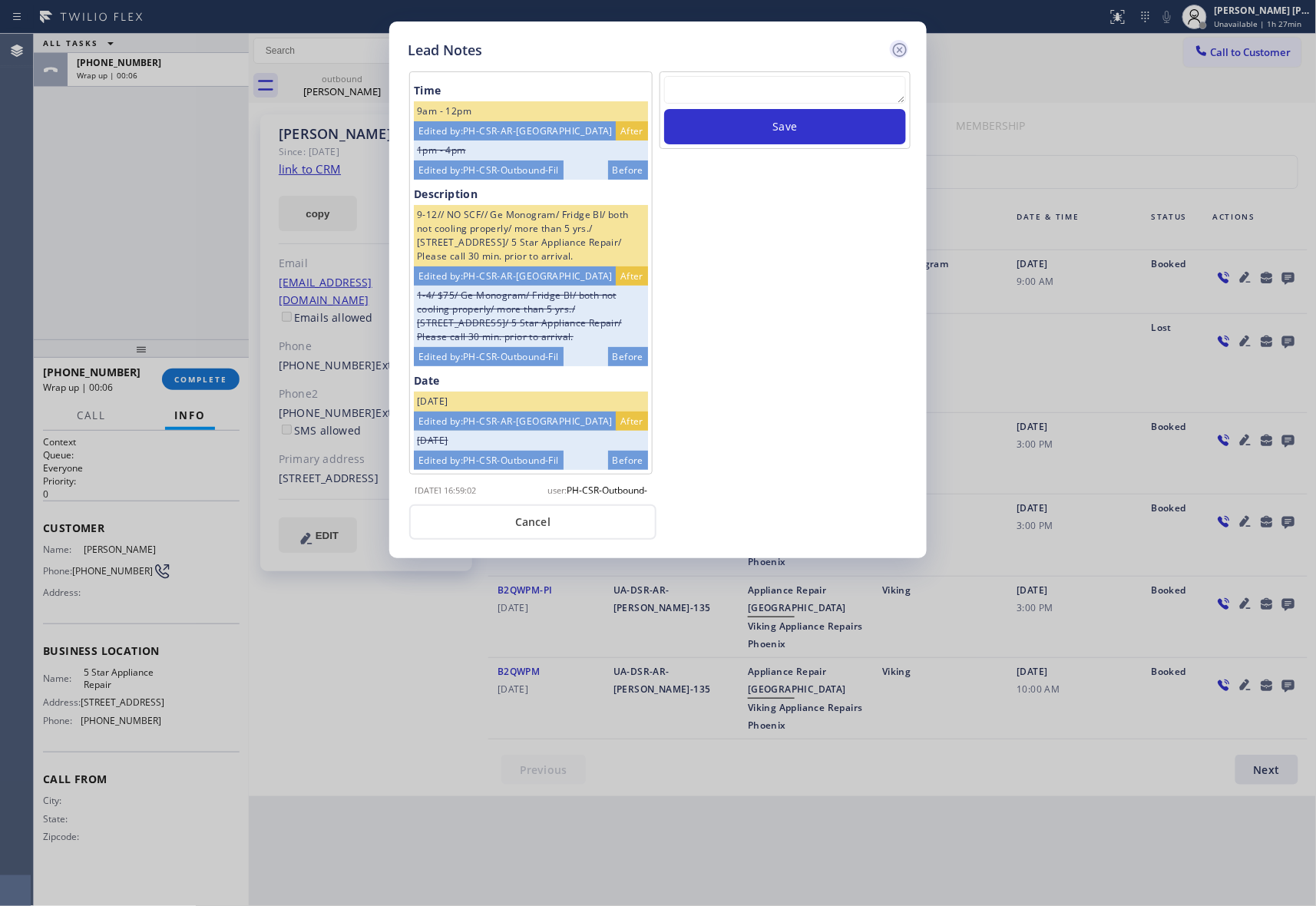
click at [895, 53] on icon at bounding box center [900, 50] width 14 height 14
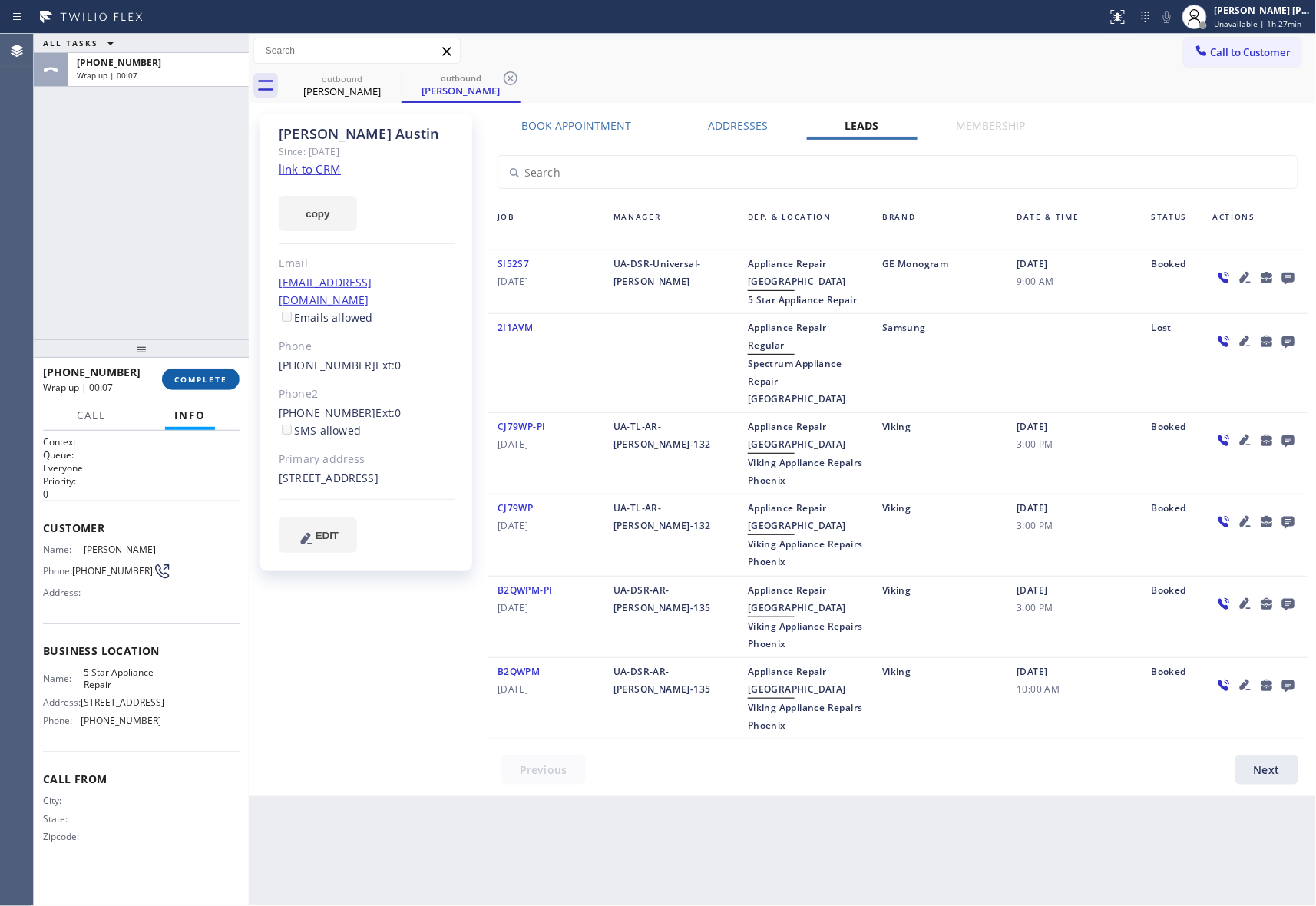
click at [202, 379] on span "COMPLETE" at bounding box center [201, 379] width 53 height 11
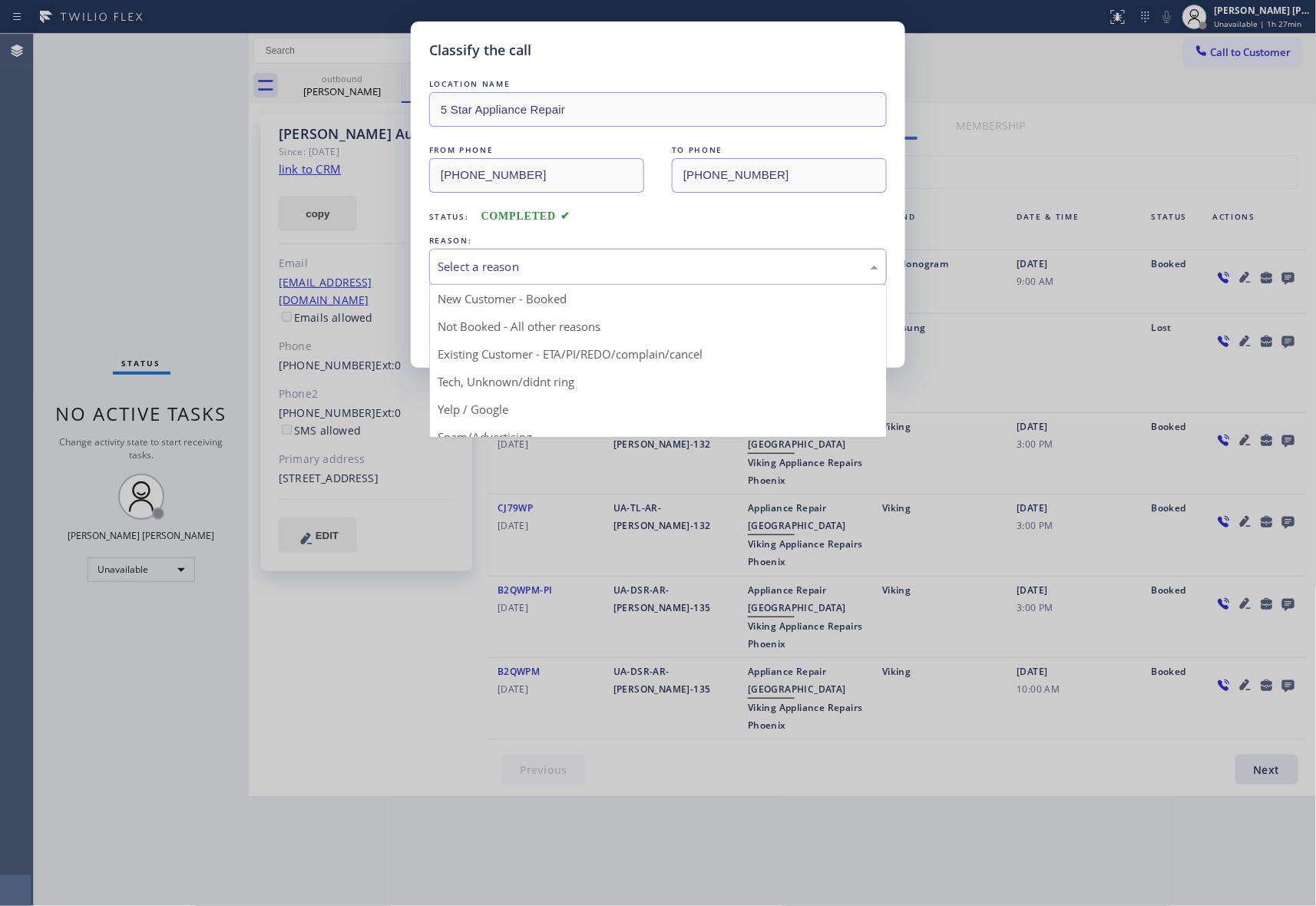
click at [589, 264] on div "Select a reason" at bounding box center [658, 267] width 441 height 18
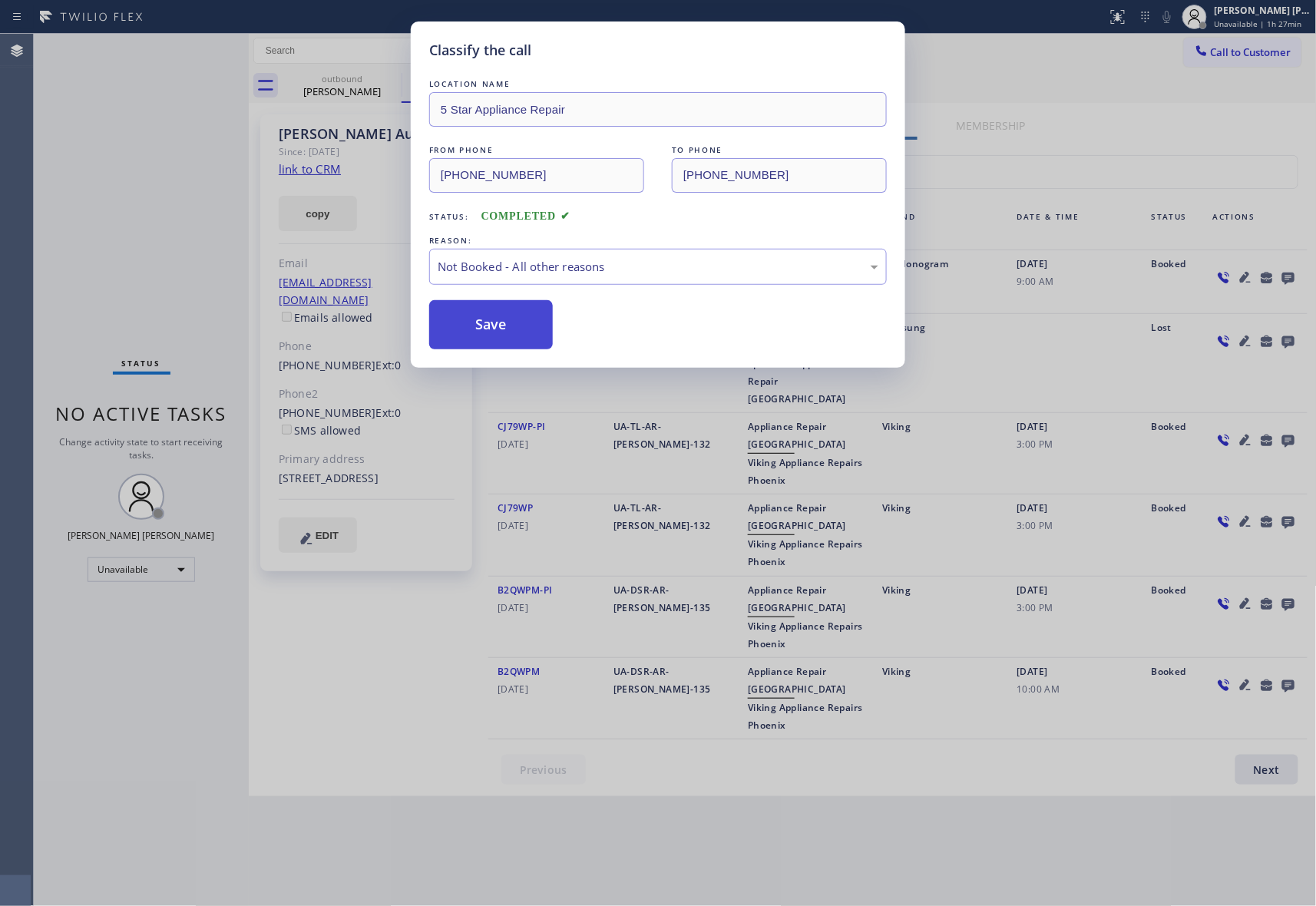
click at [471, 327] on button "Save" at bounding box center [491, 325] width 124 height 49
click at [349, 86] on div "Classify the call LOCATION NAME 5 Star Appliance Repair FROM PHONE (855) 731-49…" at bounding box center [658, 453] width 1316 height 906
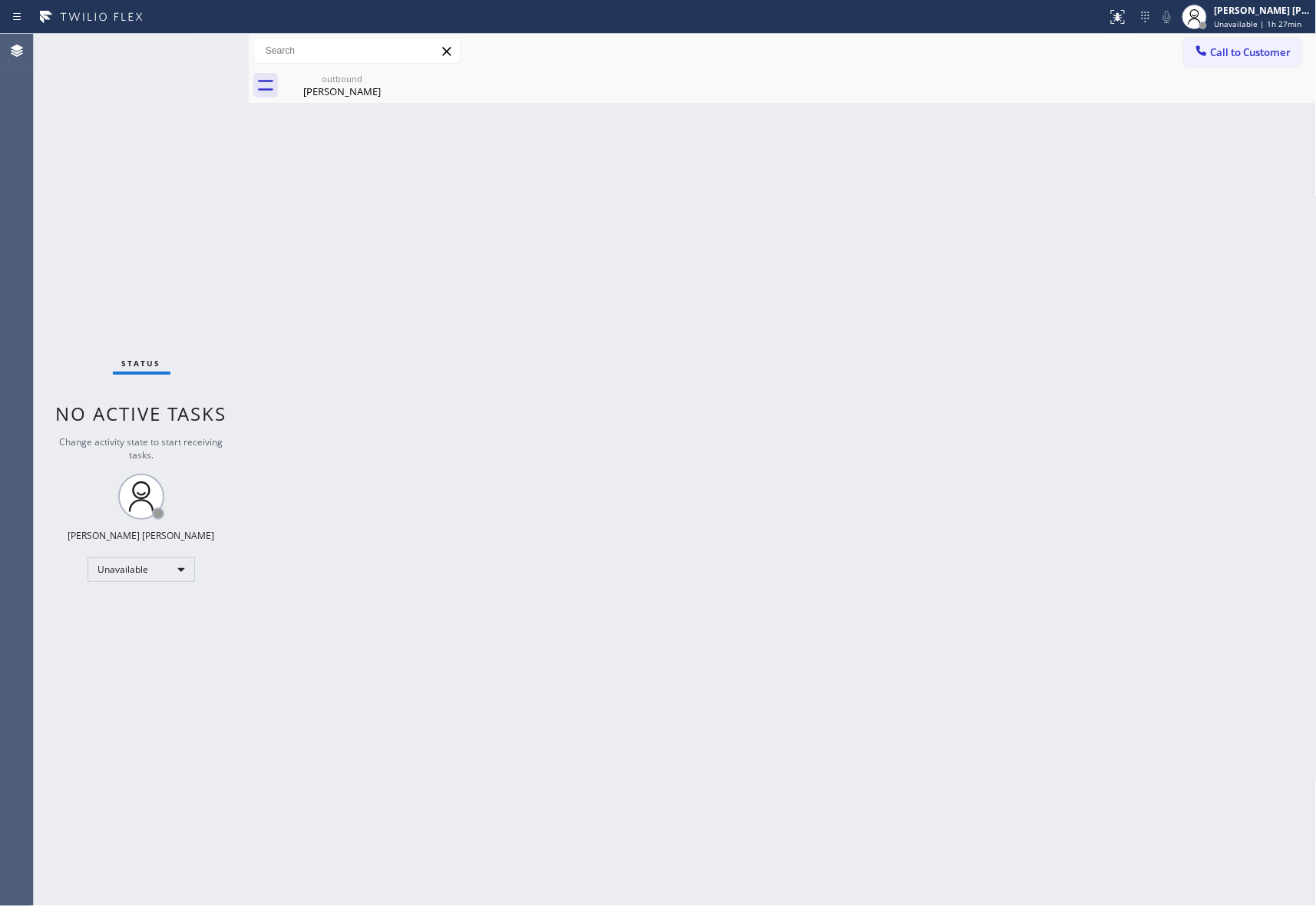
click at [349, 86] on div "Tamara Austin" at bounding box center [342, 91] width 116 height 14
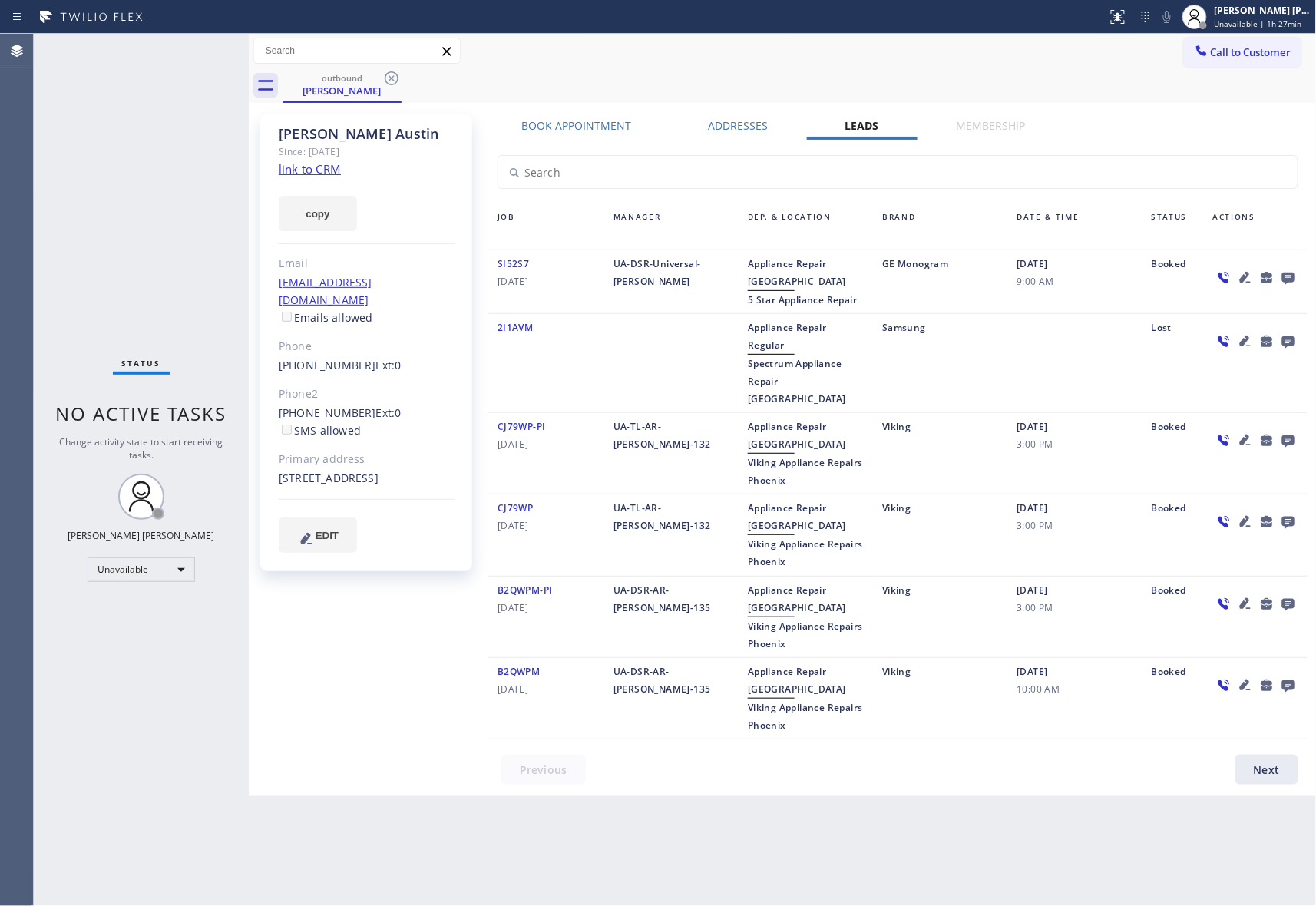
drag, startPoint x: 381, startPoint y: 81, endPoint x: 403, endPoint y: 75, distance: 22.8
click at [388, 80] on div "outbound Tamara Austin" at bounding box center [342, 86] width 119 height 35
click at [403, 75] on div "outbound Tamara Austin" at bounding box center [800, 86] width 1035 height 35
click at [391, 77] on icon at bounding box center [392, 79] width 19 height 19
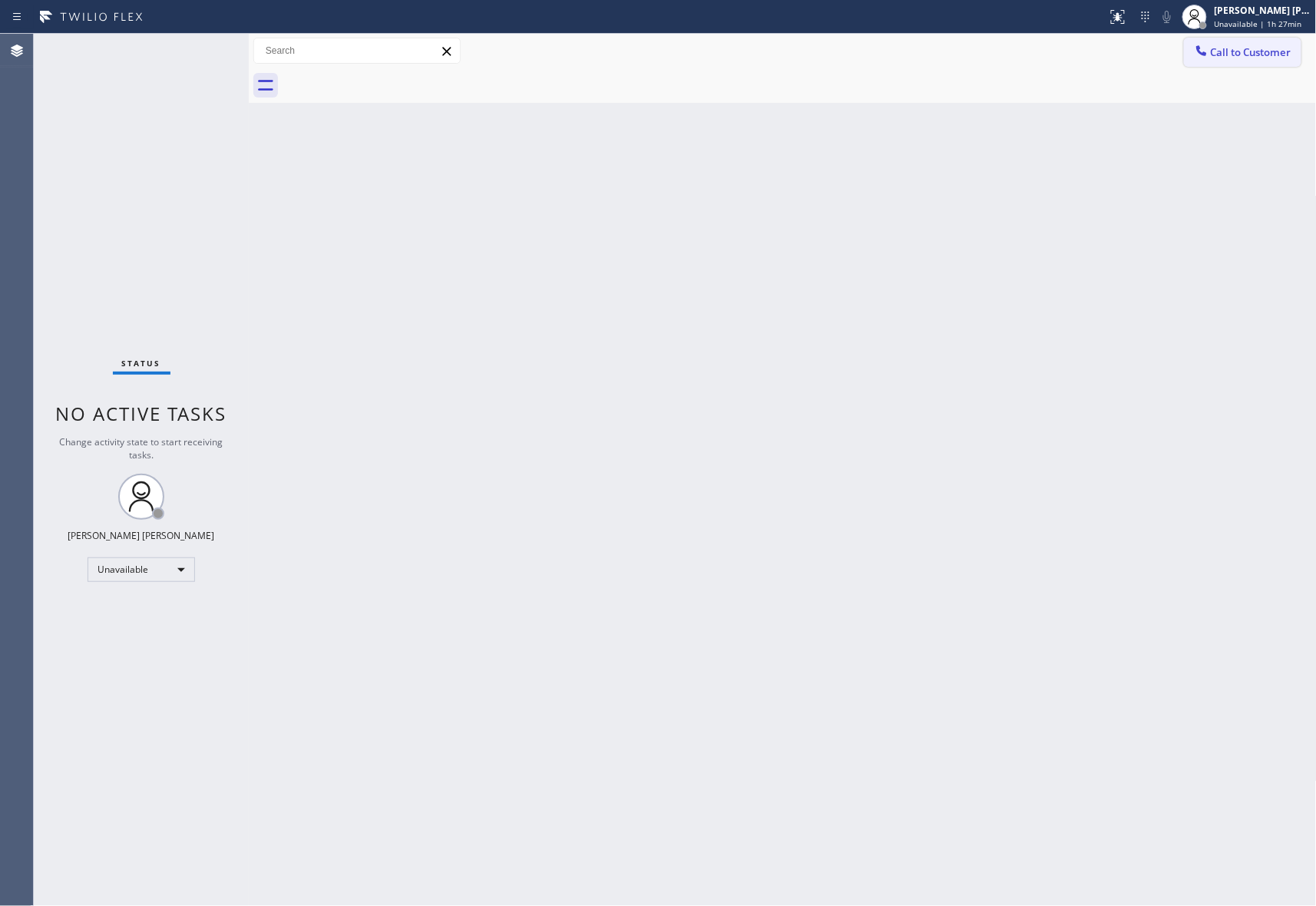
click at [1258, 59] on button "Call to Customer" at bounding box center [1242, 52] width 118 height 29
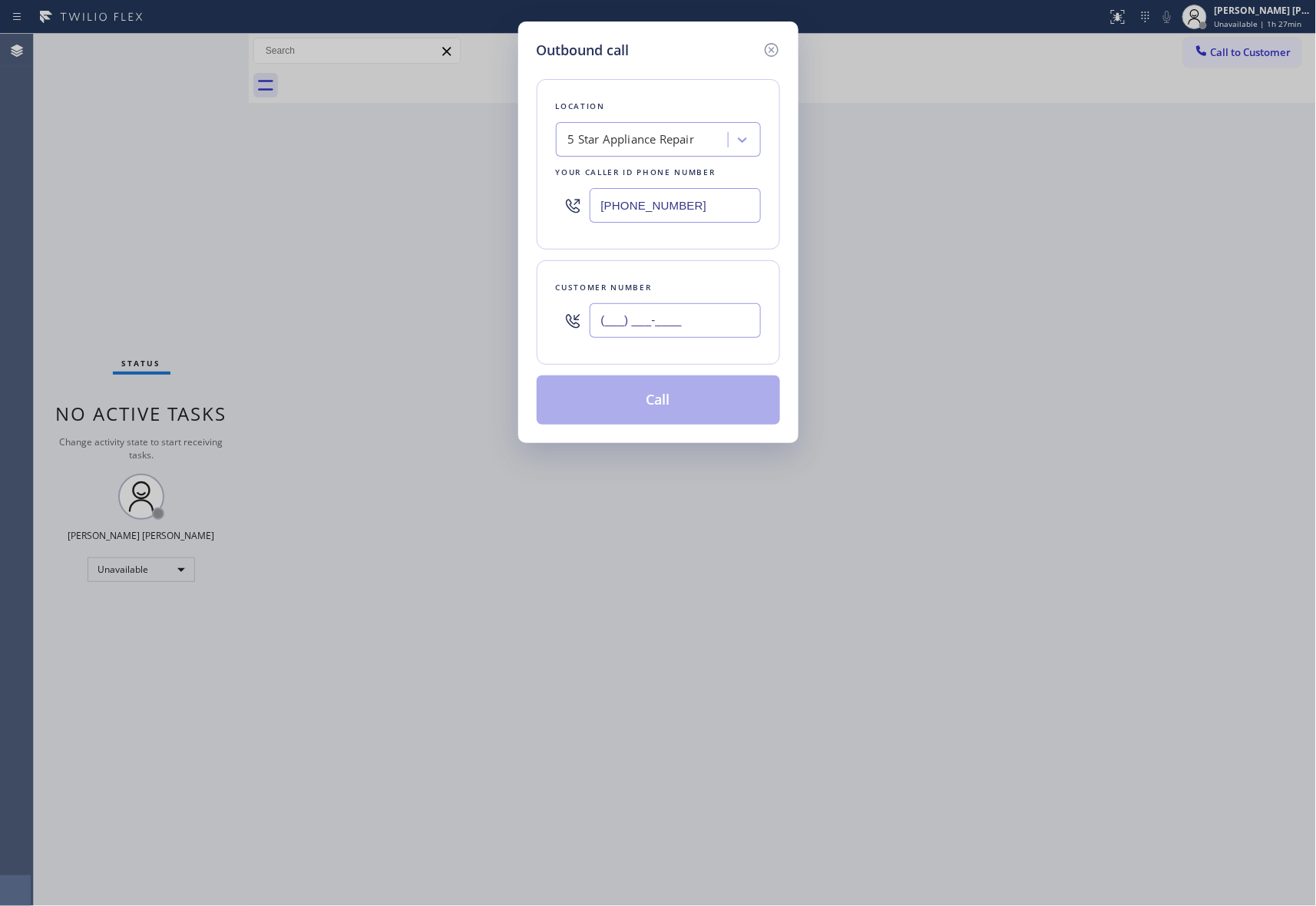
click at [677, 311] on input "(___) ___-____" at bounding box center [675, 320] width 171 height 35
paste input "253) 797-8545"
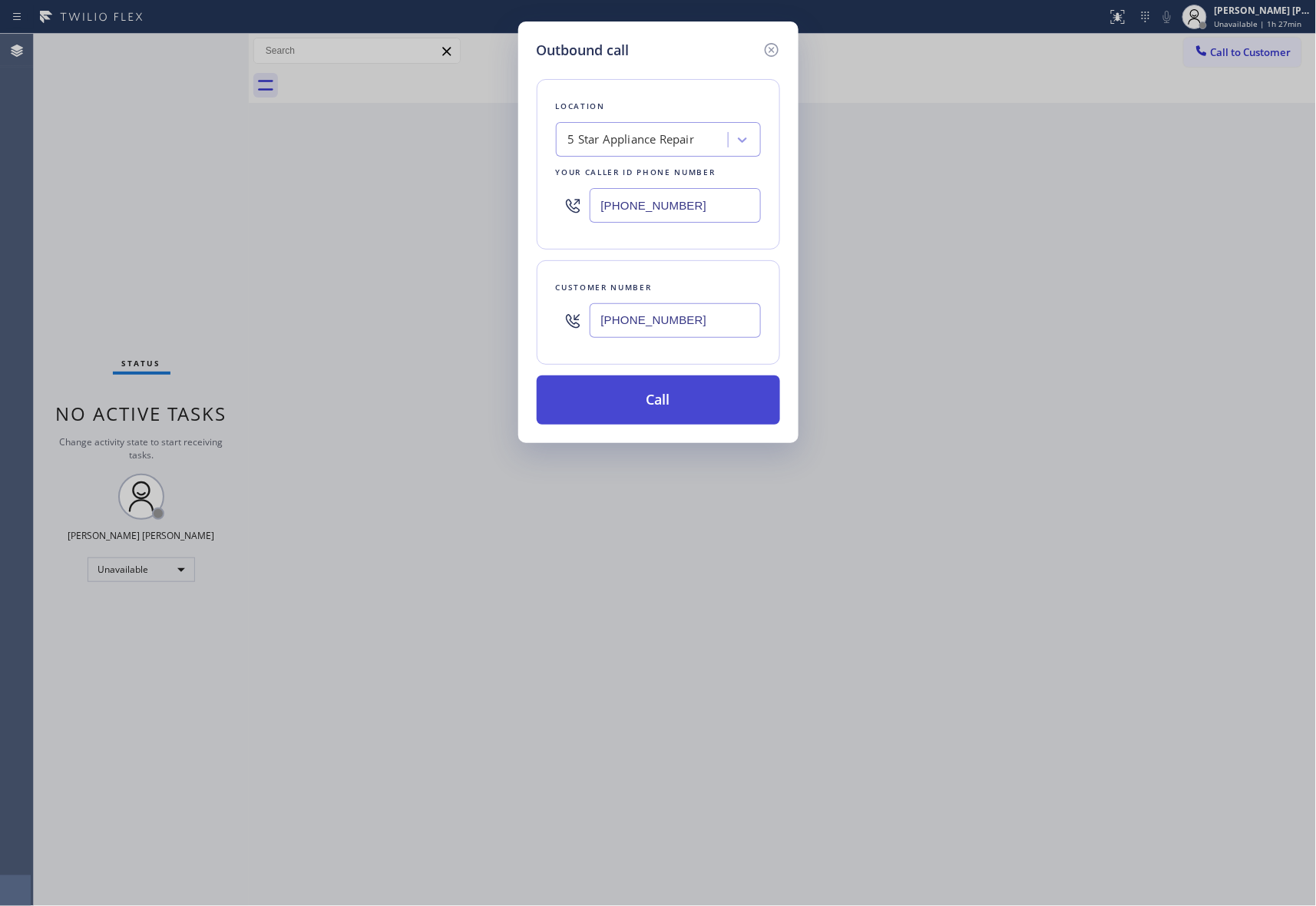
type input "(253) 797-8545"
click at [701, 396] on button "Call" at bounding box center [658, 400] width 243 height 49
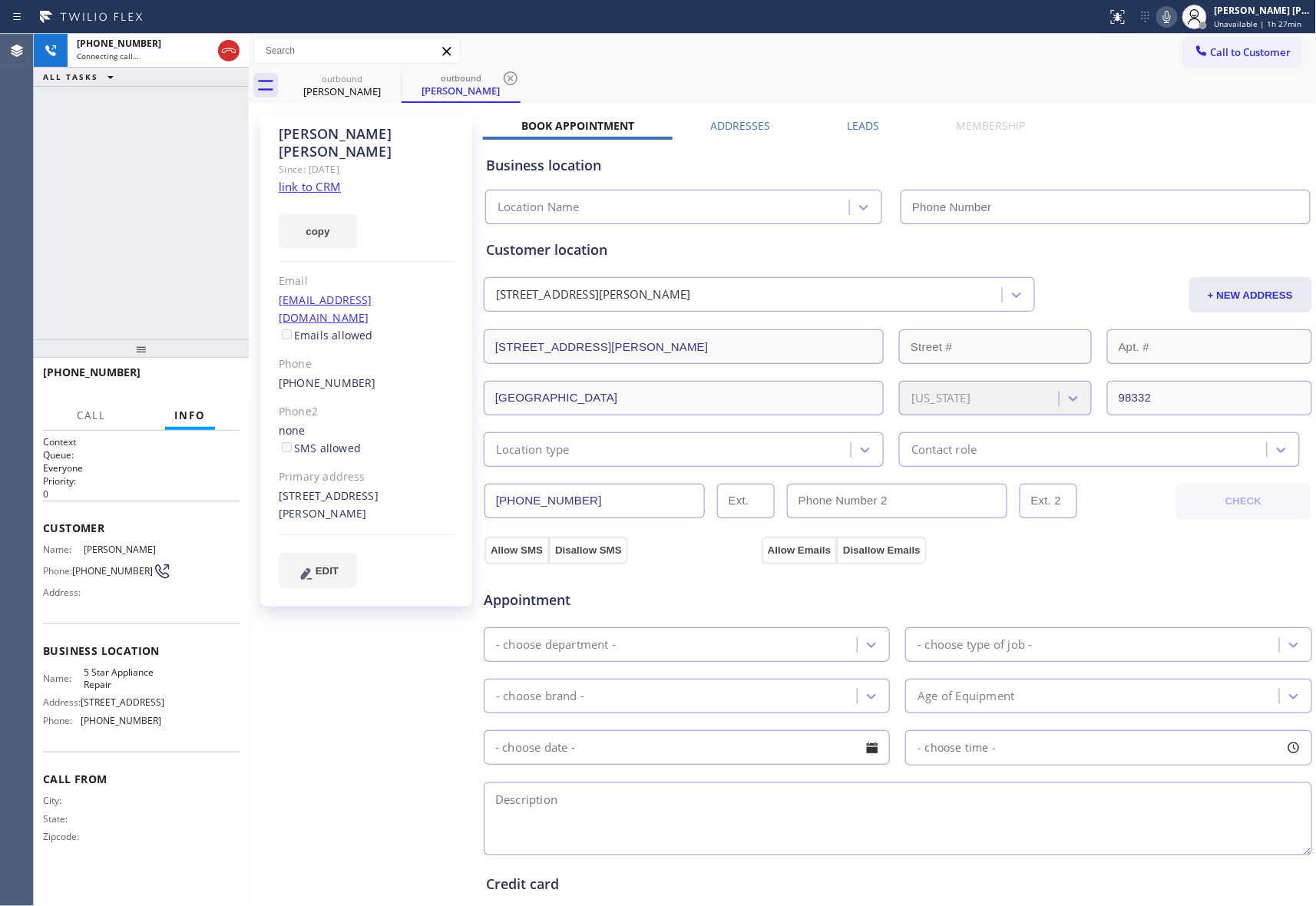
type input "(855) 731-4952"
drag, startPoint x: 198, startPoint y: 372, endPoint x: 99, endPoint y: 338, distance: 104.7
click at [196, 372] on button "HANG UP" at bounding box center [204, 378] width 71 height 21
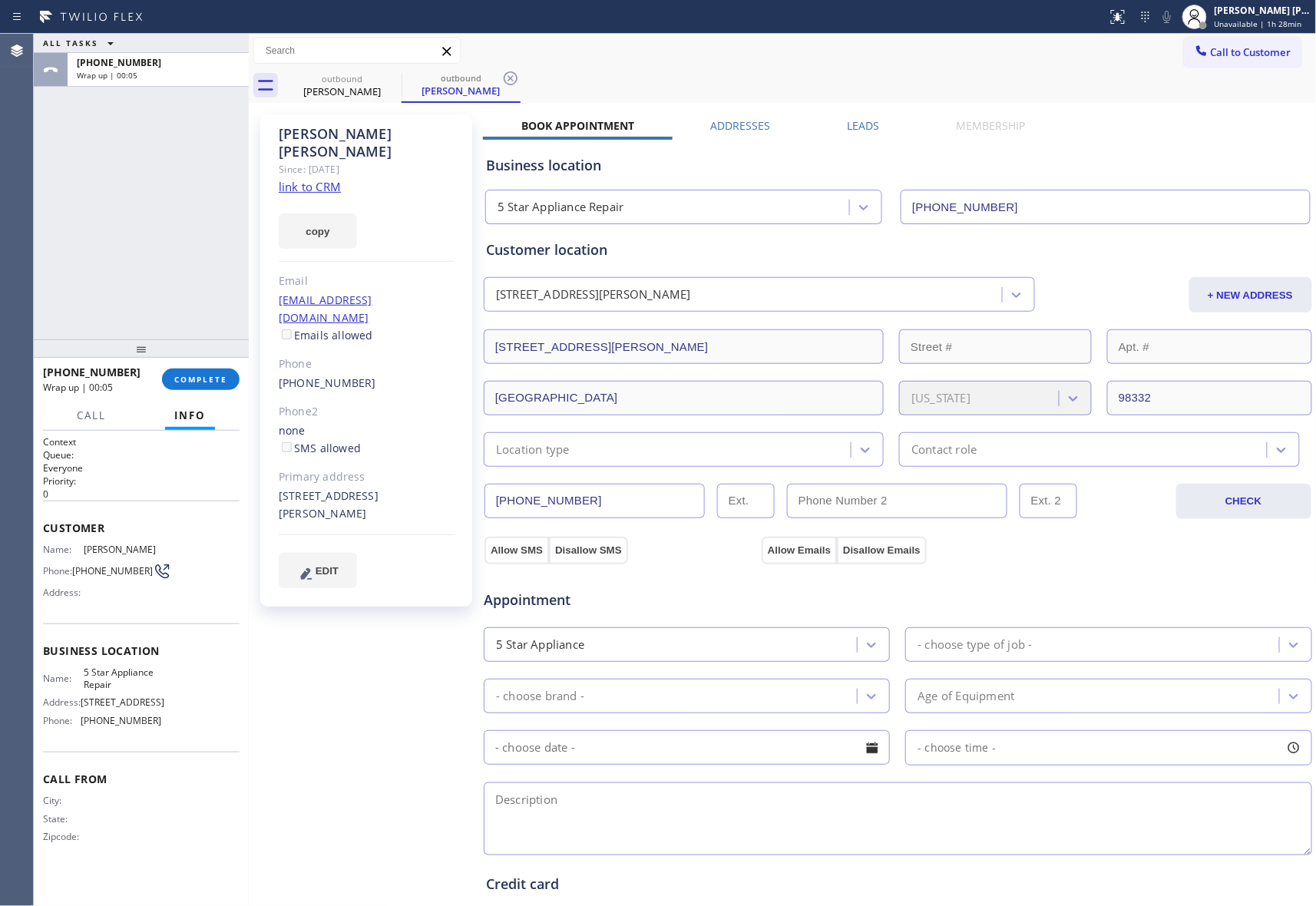
click at [878, 119] on div "Leads" at bounding box center [864, 129] width 109 height 21
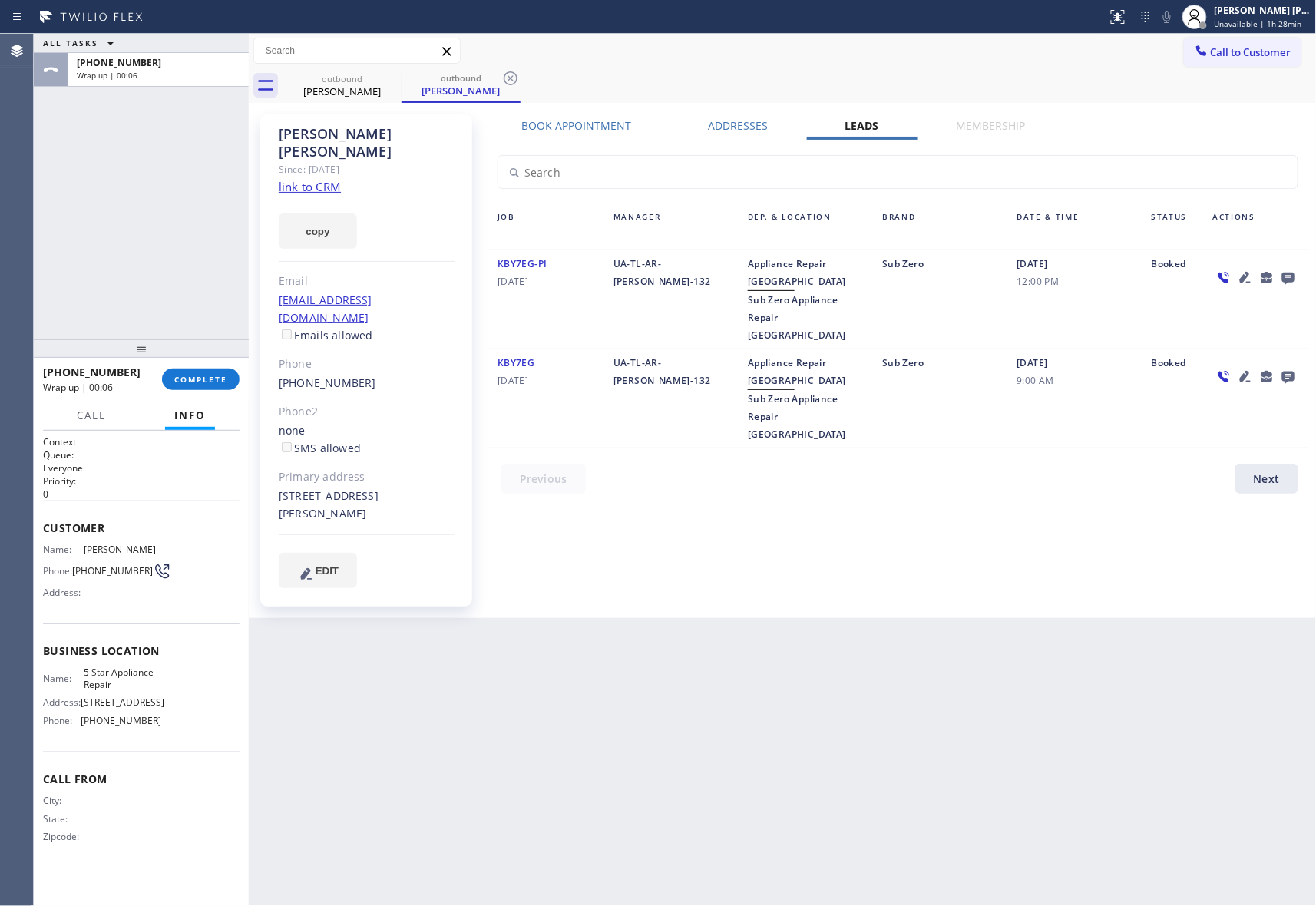
click at [1291, 285] on icon at bounding box center [1289, 277] width 19 height 19
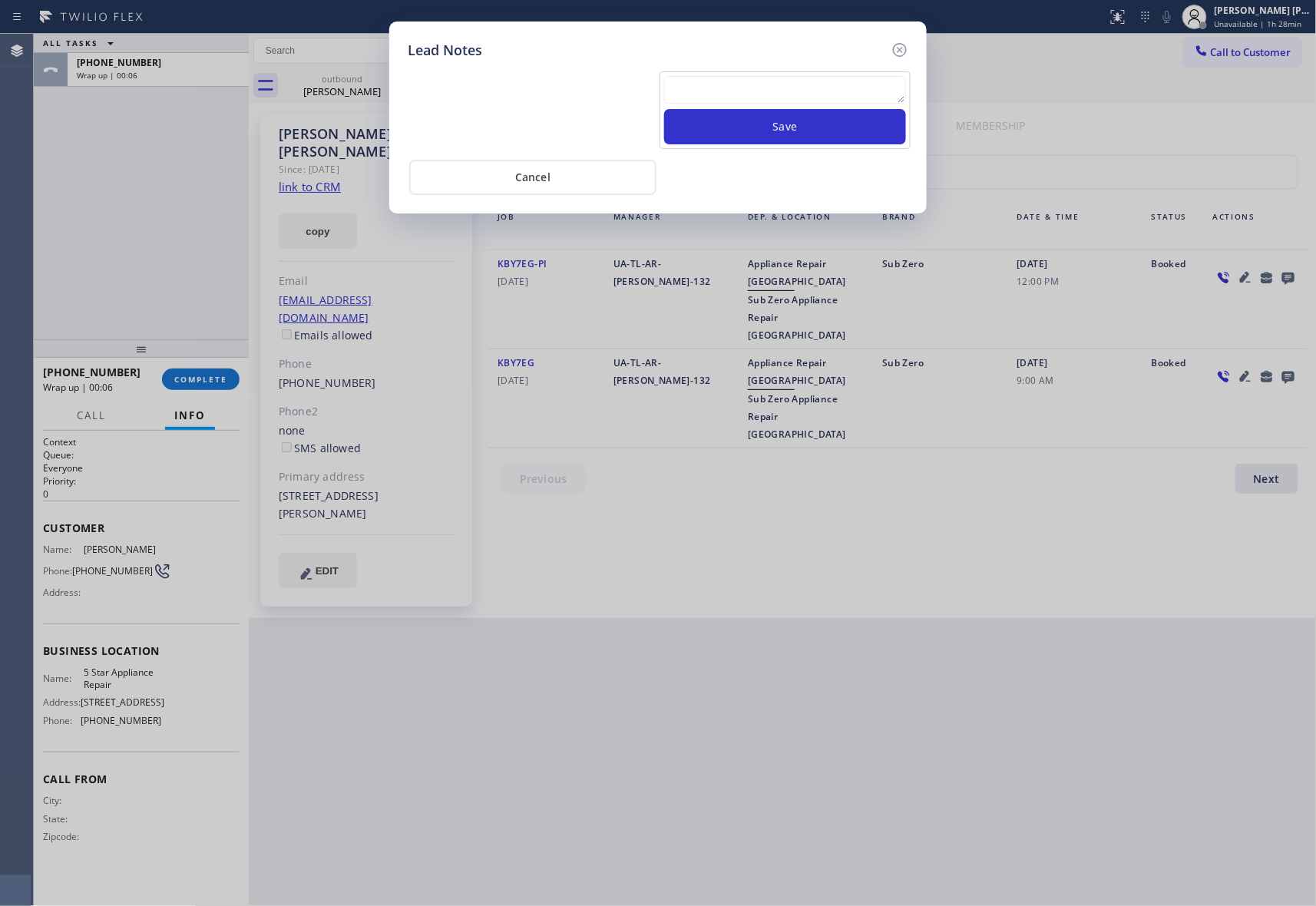
click at [749, 99] on textarea at bounding box center [785, 90] width 242 height 28
paste textarea "VM | please transfer if cx calls back"
type textarea "VM | please transfer if cx calls back"
click at [776, 130] on button "Save" at bounding box center [785, 127] width 242 height 36
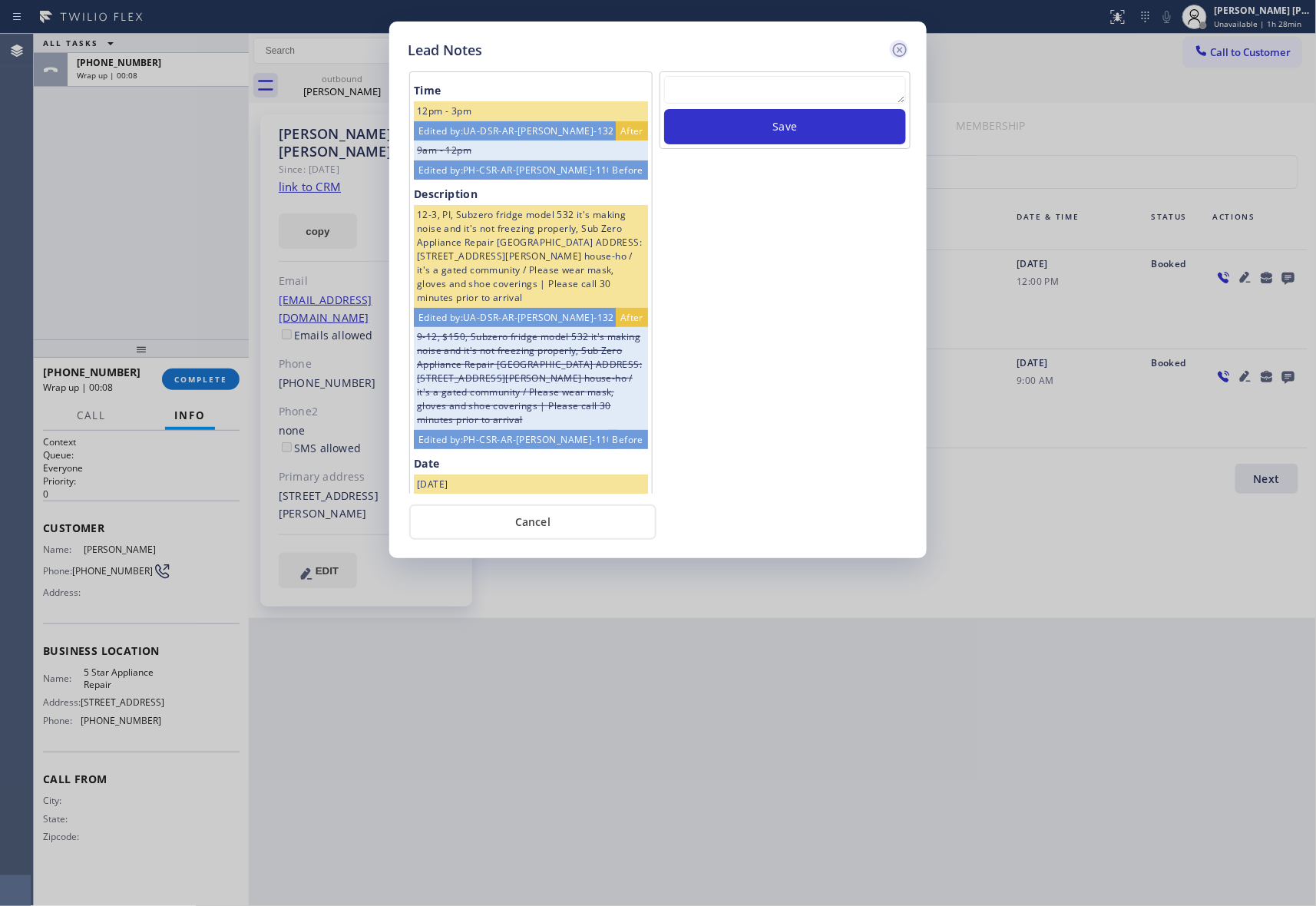
click at [906, 49] on icon at bounding box center [900, 50] width 14 height 14
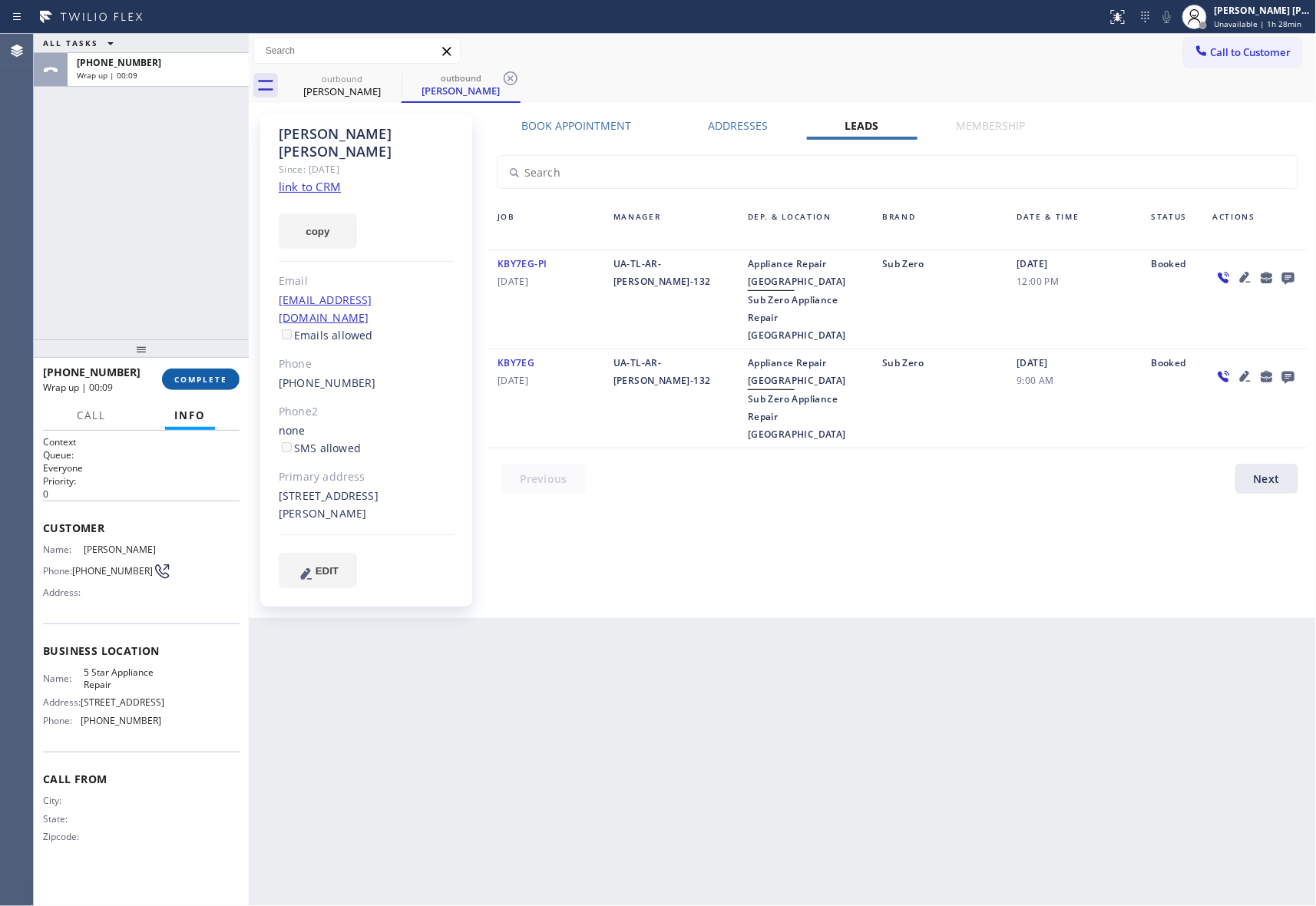
click at [213, 375] on span "COMPLETE" at bounding box center [201, 379] width 53 height 11
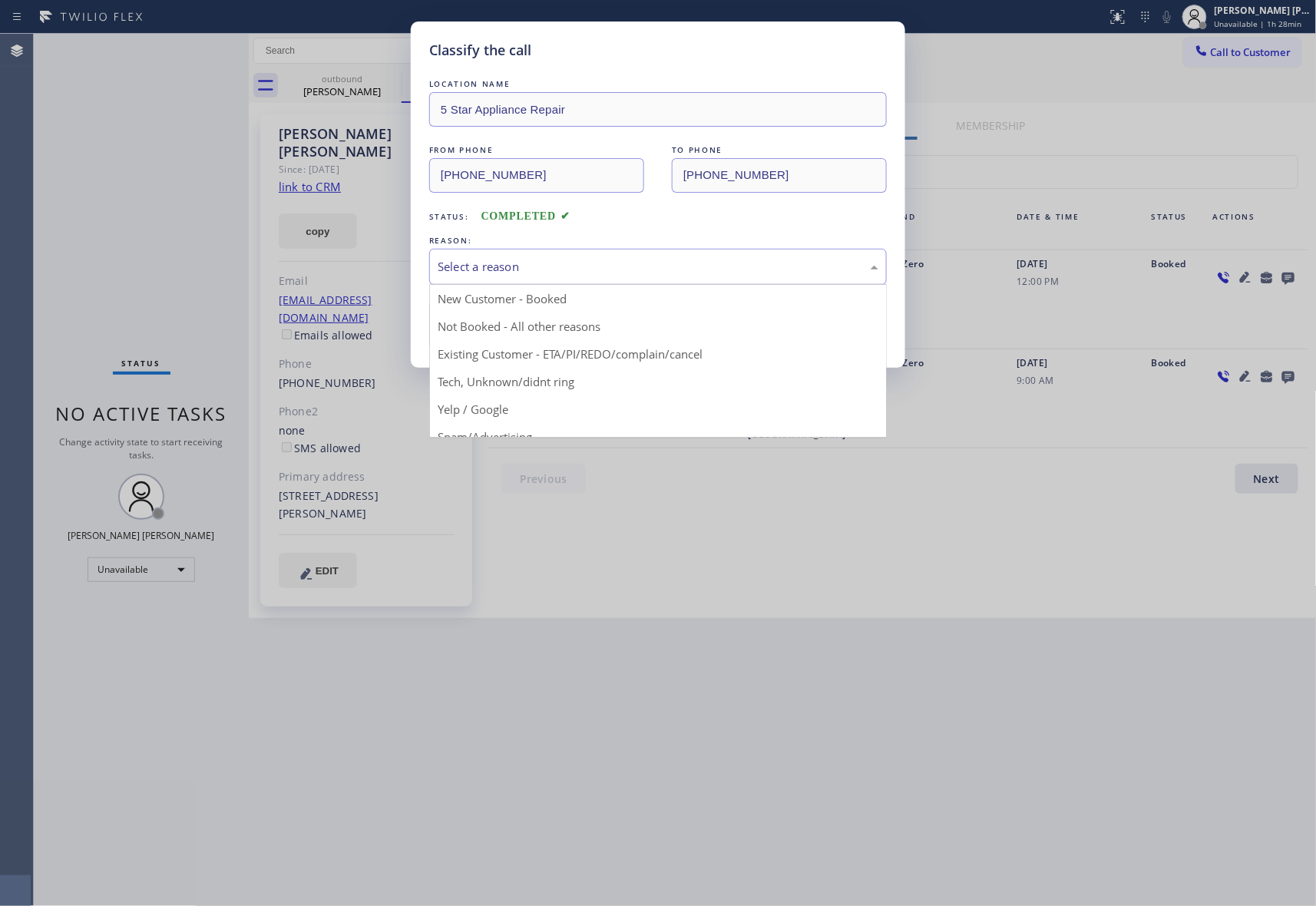
click at [550, 262] on div "Select a reason" at bounding box center [658, 267] width 441 height 18
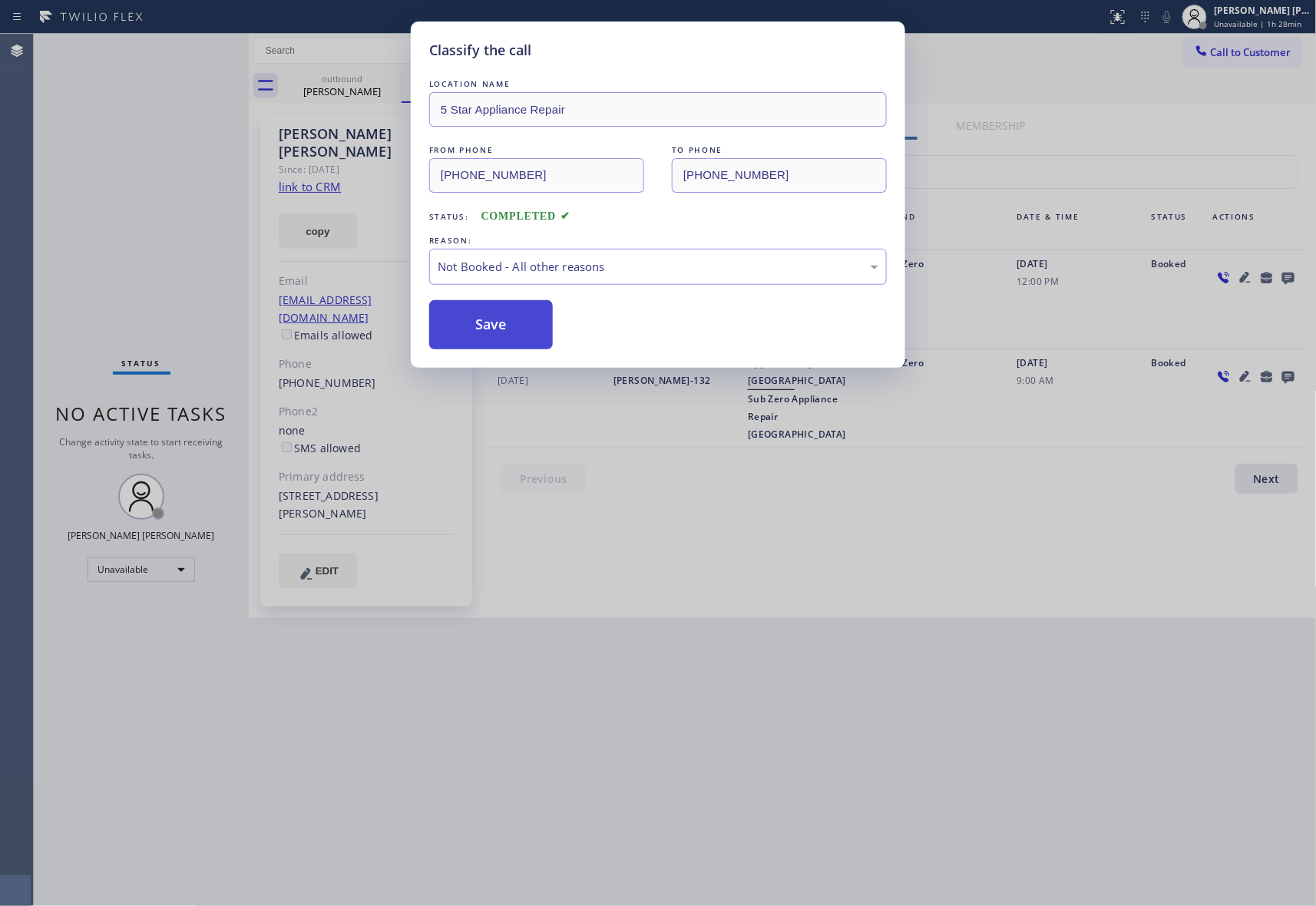
click at [505, 326] on button "Save" at bounding box center [491, 325] width 124 height 49
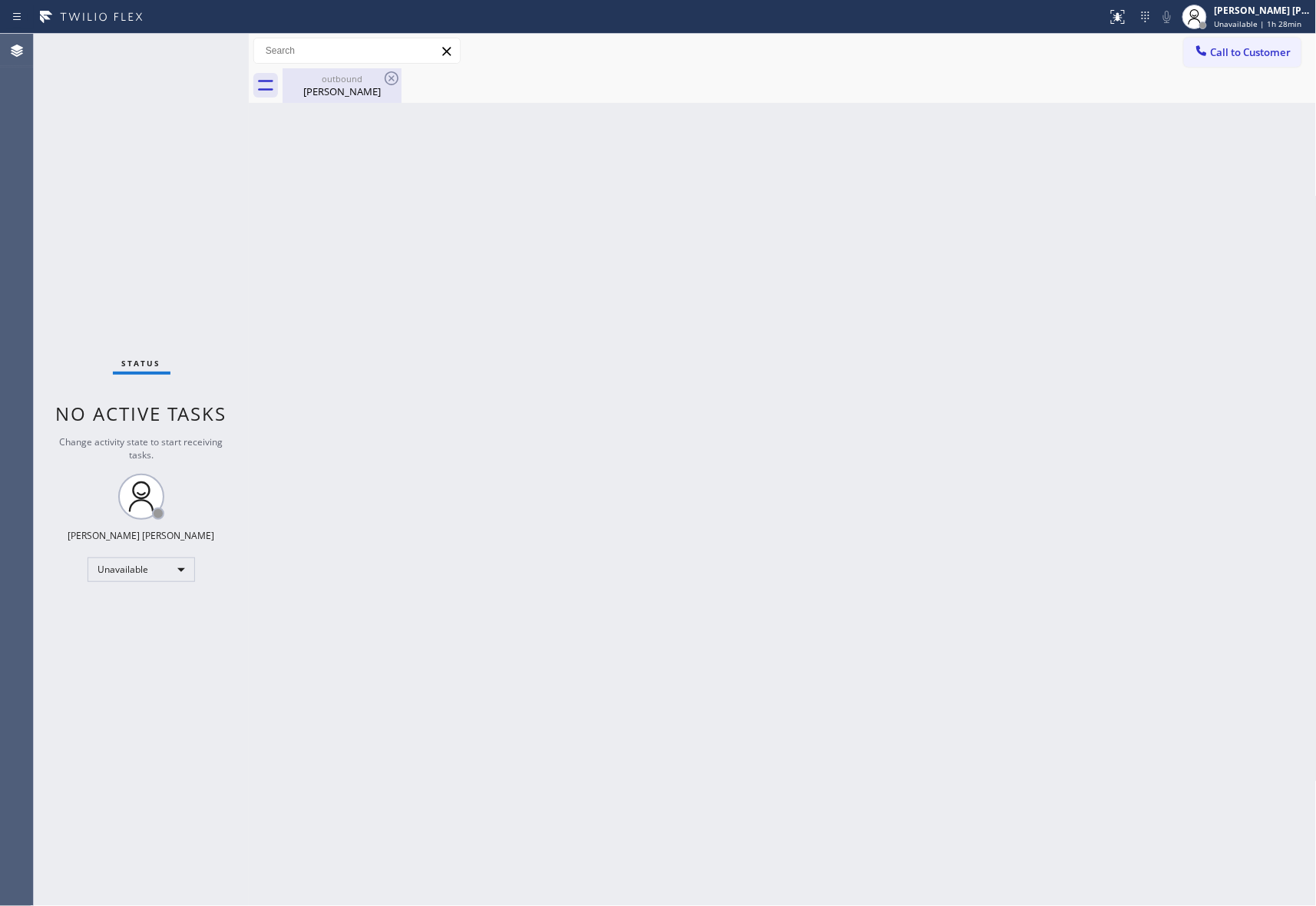
click at [378, 83] on div "outbound" at bounding box center [342, 79] width 116 height 12
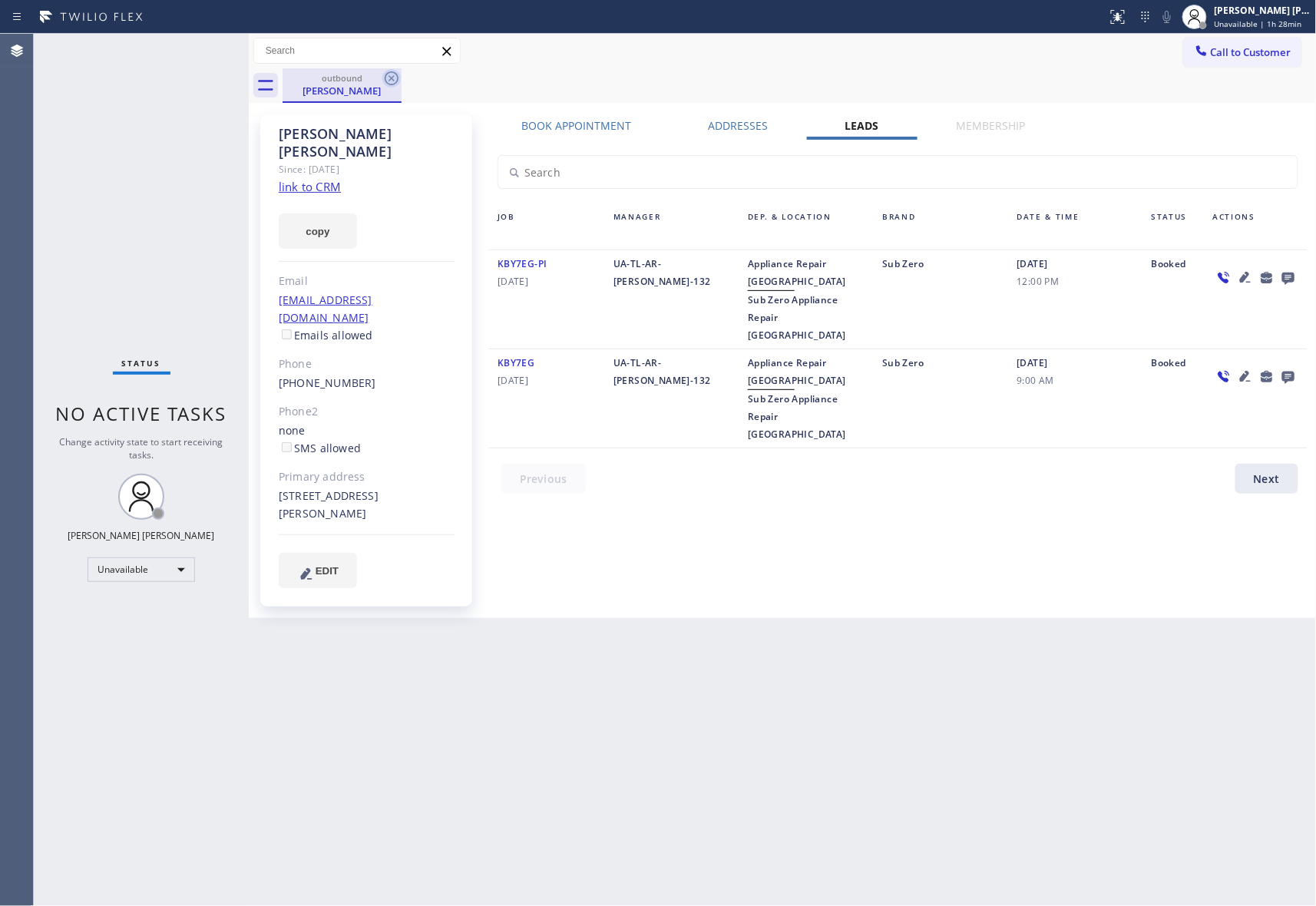
click at [390, 78] on icon at bounding box center [392, 79] width 19 height 19
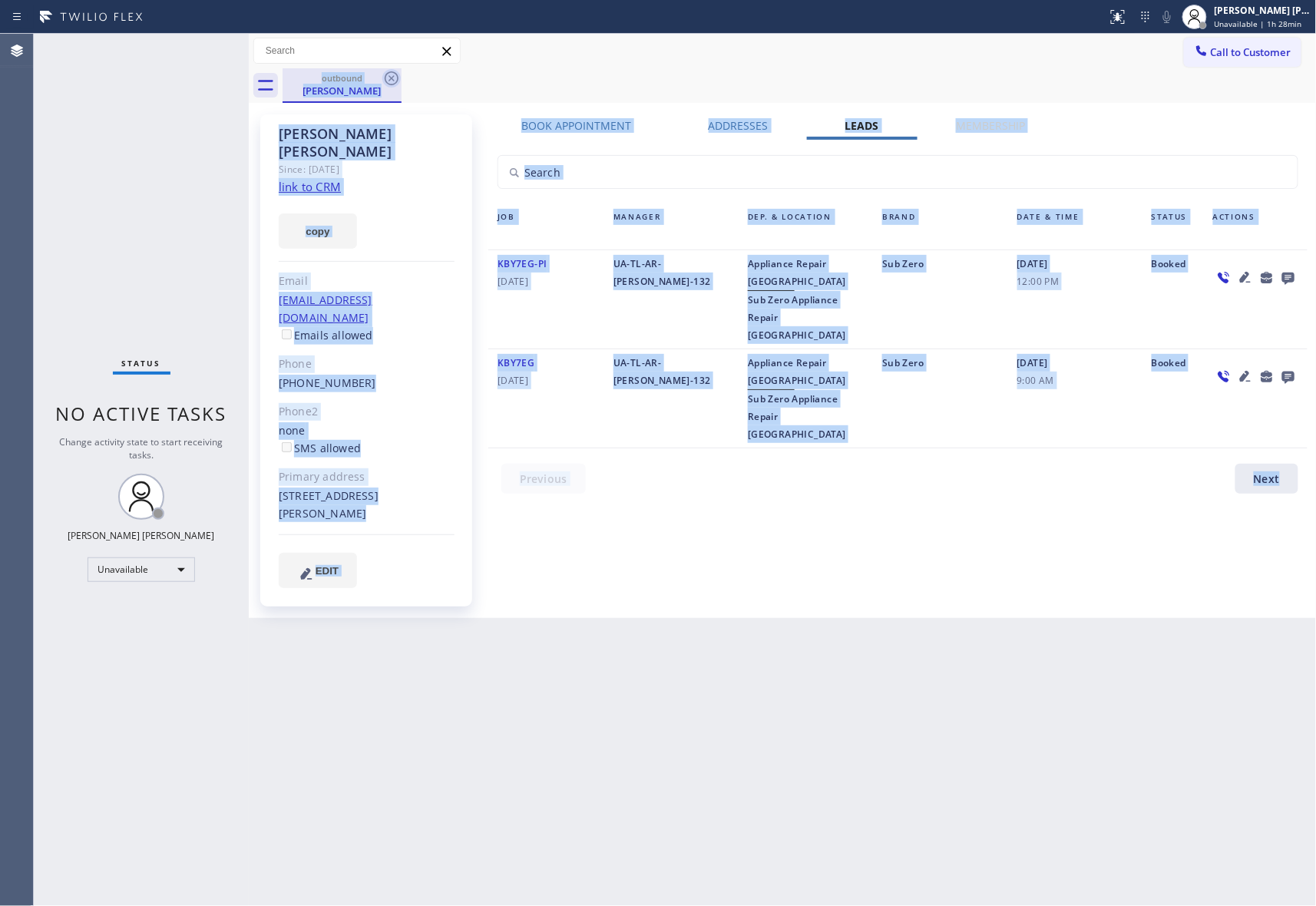
click at [390, 78] on div "outbound Darcy Simnioniw" at bounding box center [800, 86] width 1035 height 35
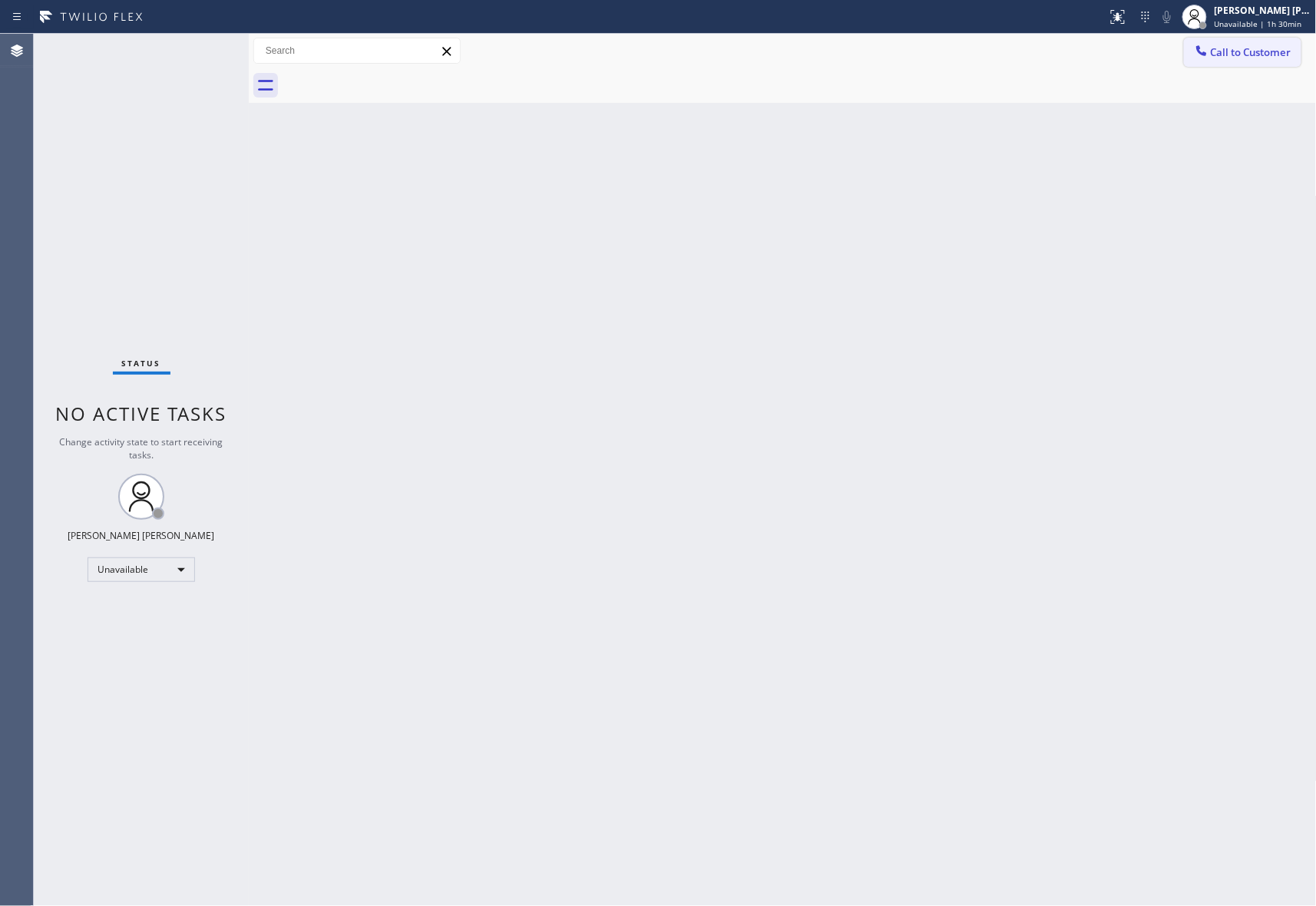
click at [1254, 49] on span "Call to Customer" at bounding box center [1251, 52] width 80 height 14
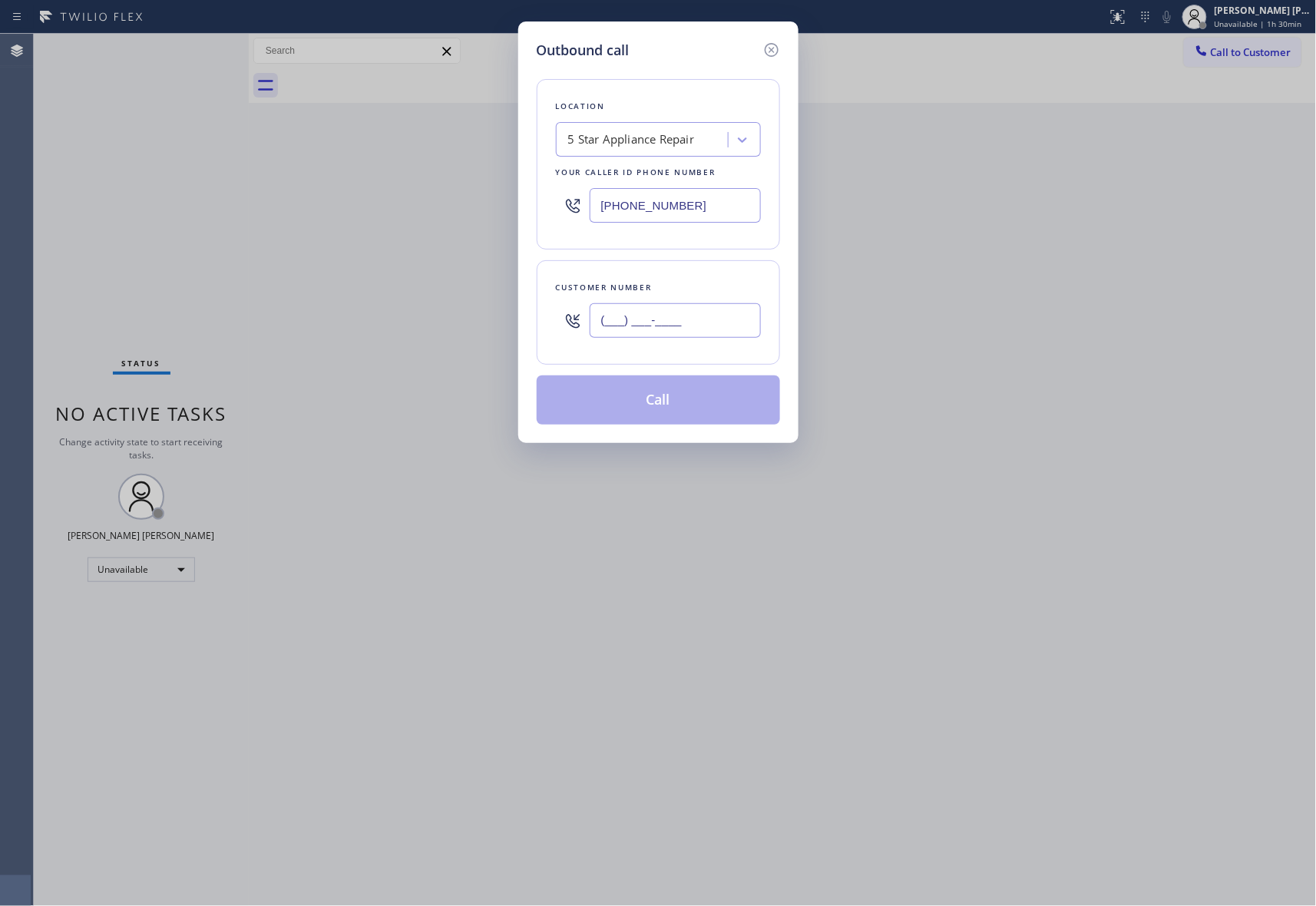
click at [738, 313] on input "(___) ___-____" at bounding box center [675, 320] width 171 height 35
paste input "917) 202-8319"
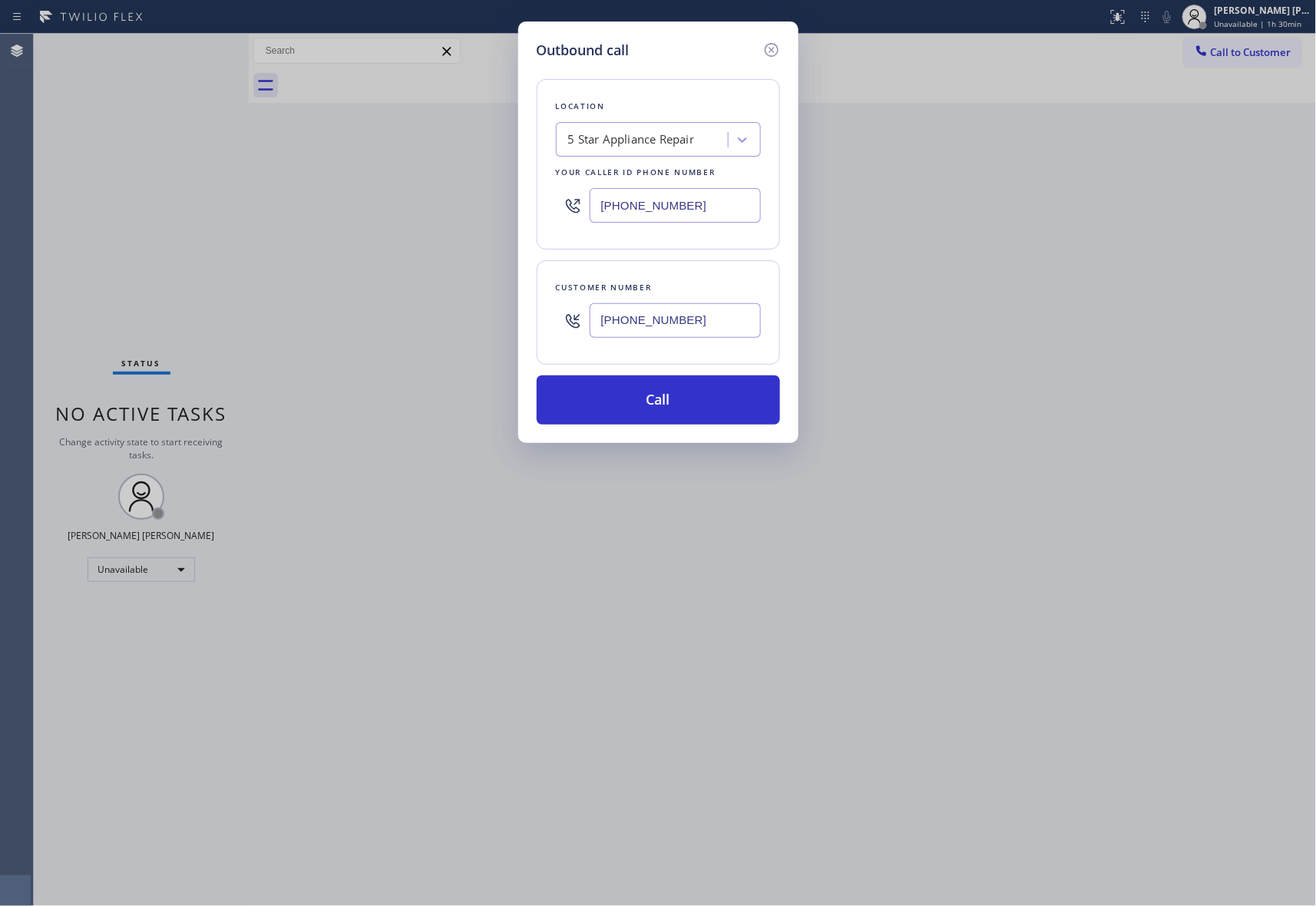
type input "(917) 202-8319"
drag, startPoint x: 708, startPoint y: 207, endPoint x: 539, endPoint y: 194, distance: 169.5
click at [539, 194] on div "Location 5 Star Appliance Repair Your caller id phone number (855) 731-4952" at bounding box center [658, 163] width 243 height 170
paste input "___) ___-____"
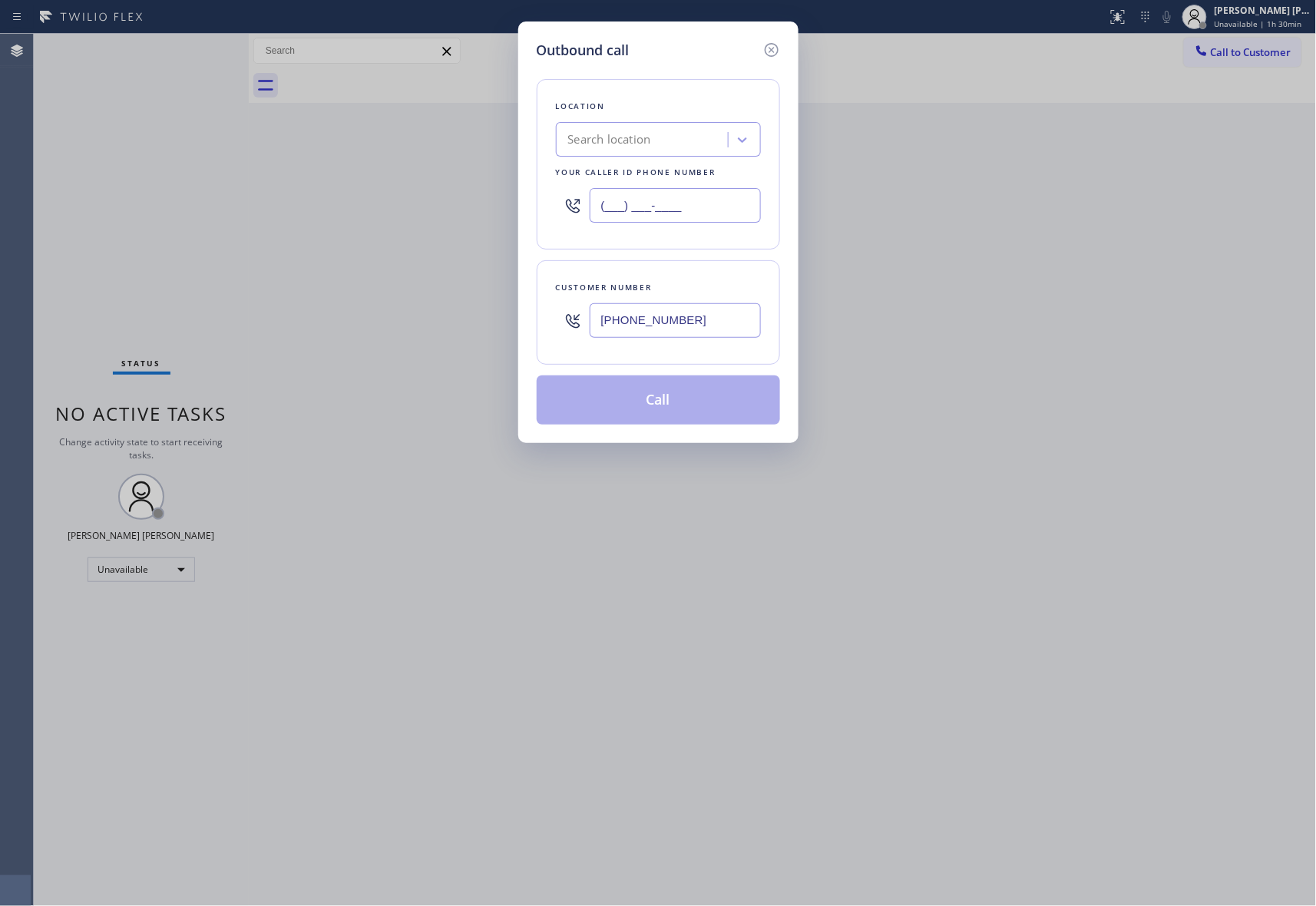
click at [657, 204] on input "(___) ___-____" at bounding box center [675, 205] width 171 height 35
drag, startPoint x: 561, startPoint y: 203, endPoint x: 417, endPoint y: 194, distance: 144.3
click at [417, 194] on div "Outbound call Location Search location Your caller id phone number (___) ___-__…" at bounding box center [658, 453] width 1316 height 906
paste input "text"
type input "(___) ___-____"
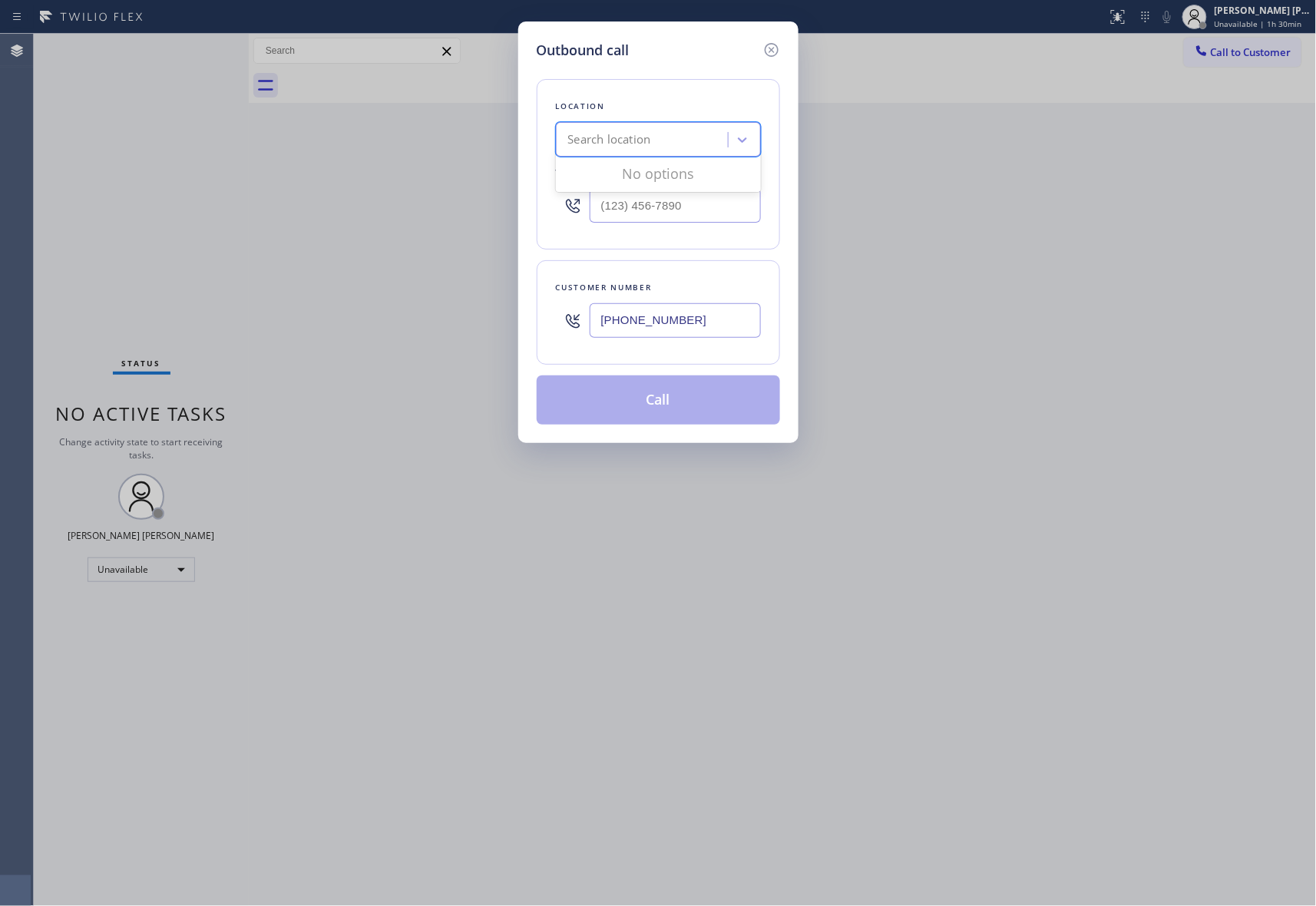
click at [640, 152] on div "Search location" at bounding box center [644, 141] width 168 height 27
paste input "Repair Twist of New York"
type input "Repair Twist of New York"
click at [638, 179] on div "Repair Twist of New York" at bounding box center [659, 172] width 205 height 28
type input "(347) 284-6179"
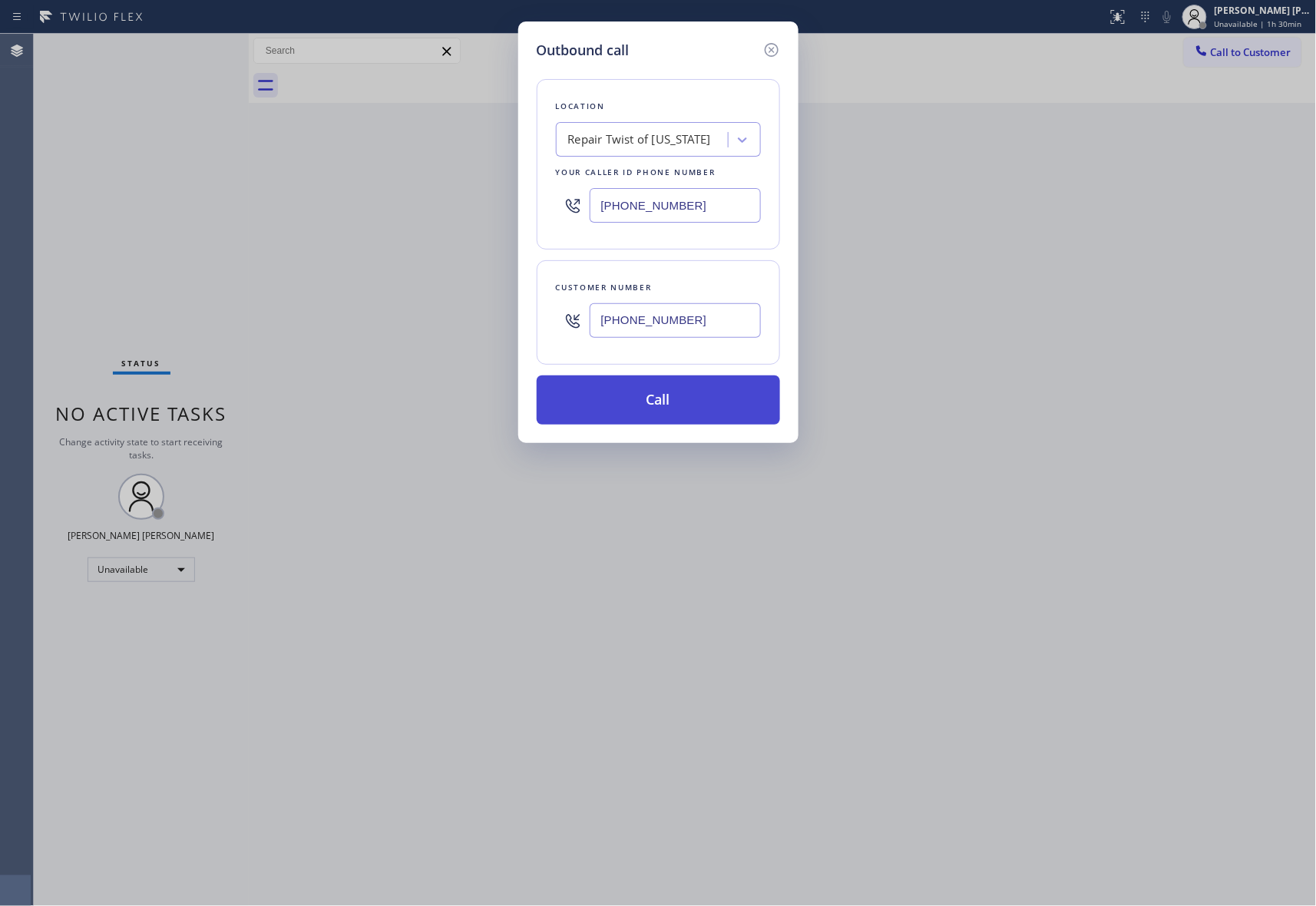
click at [674, 406] on button "Call" at bounding box center [658, 400] width 243 height 49
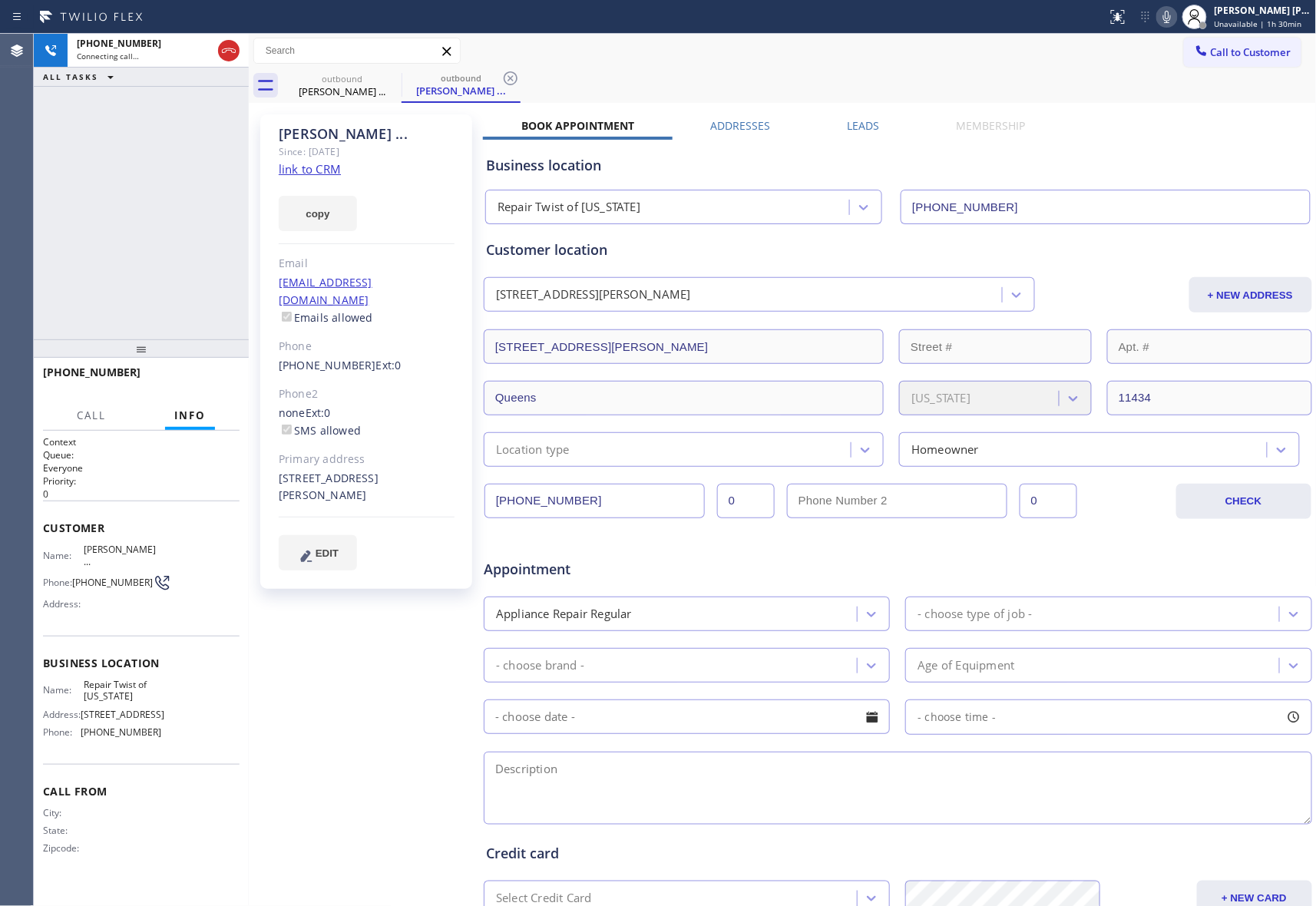
type input "(347) 284-6179"
click at [235, 51] on icon at bounding box center [229, 51] width 19 height 19
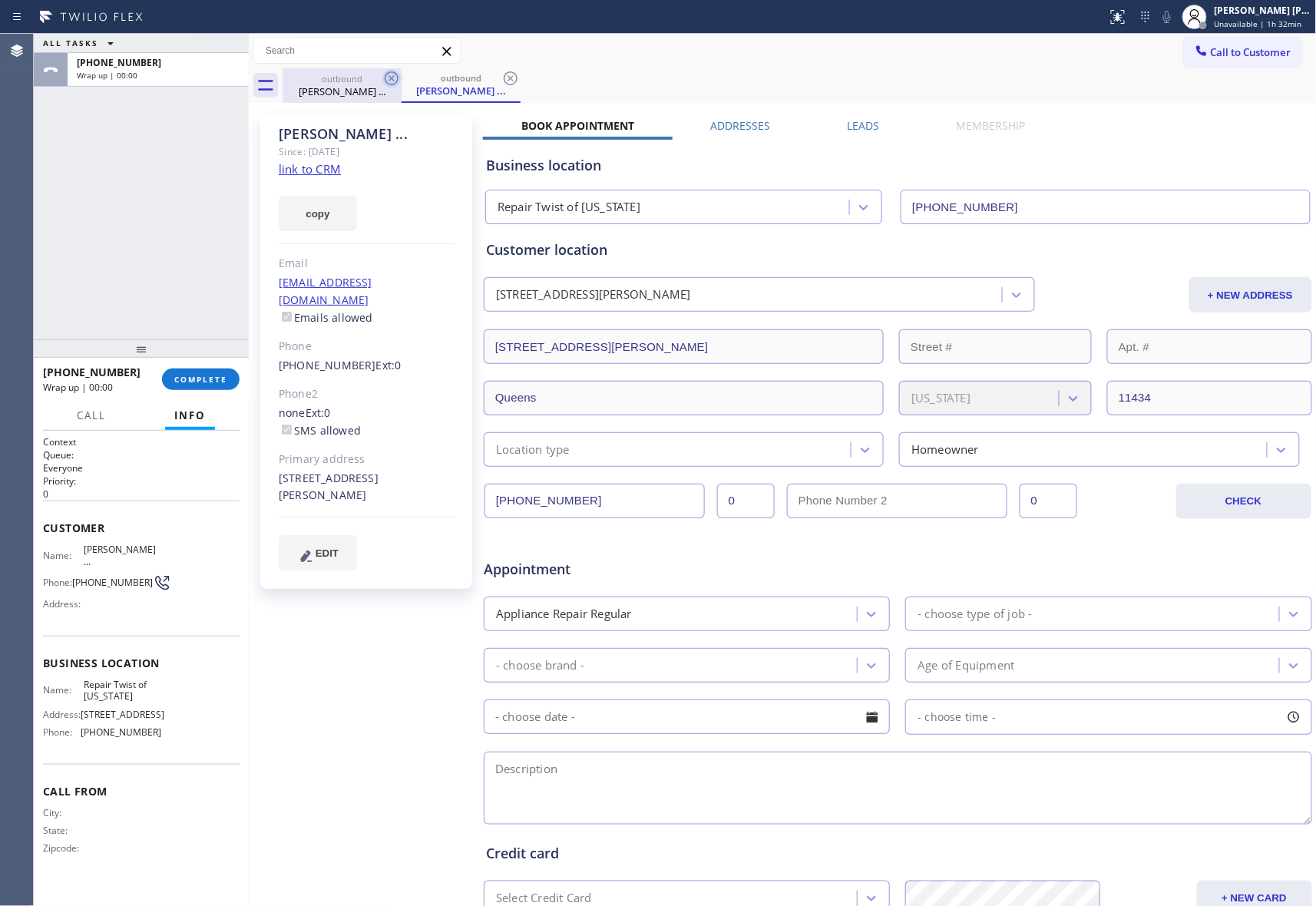
click at [393, 78] on icon at bounding box center [392, 79] width 19 height 19
click at [391, 78] on icon at bounding box center [392, 79] width 19 height 19
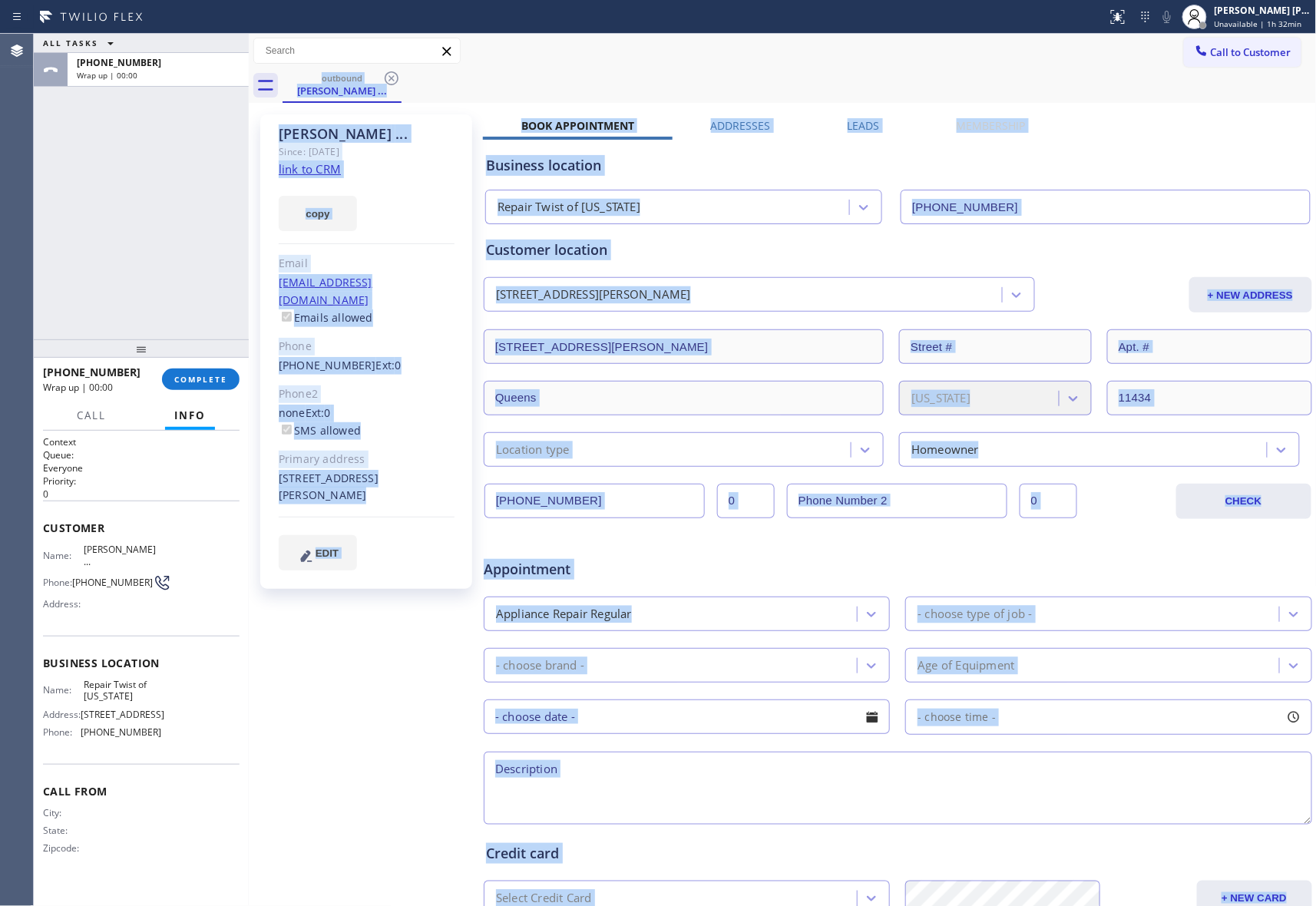
click at [391, 78] on div "outbound Rahman ..." at bounding box center [800, 86] width 1035 height 35
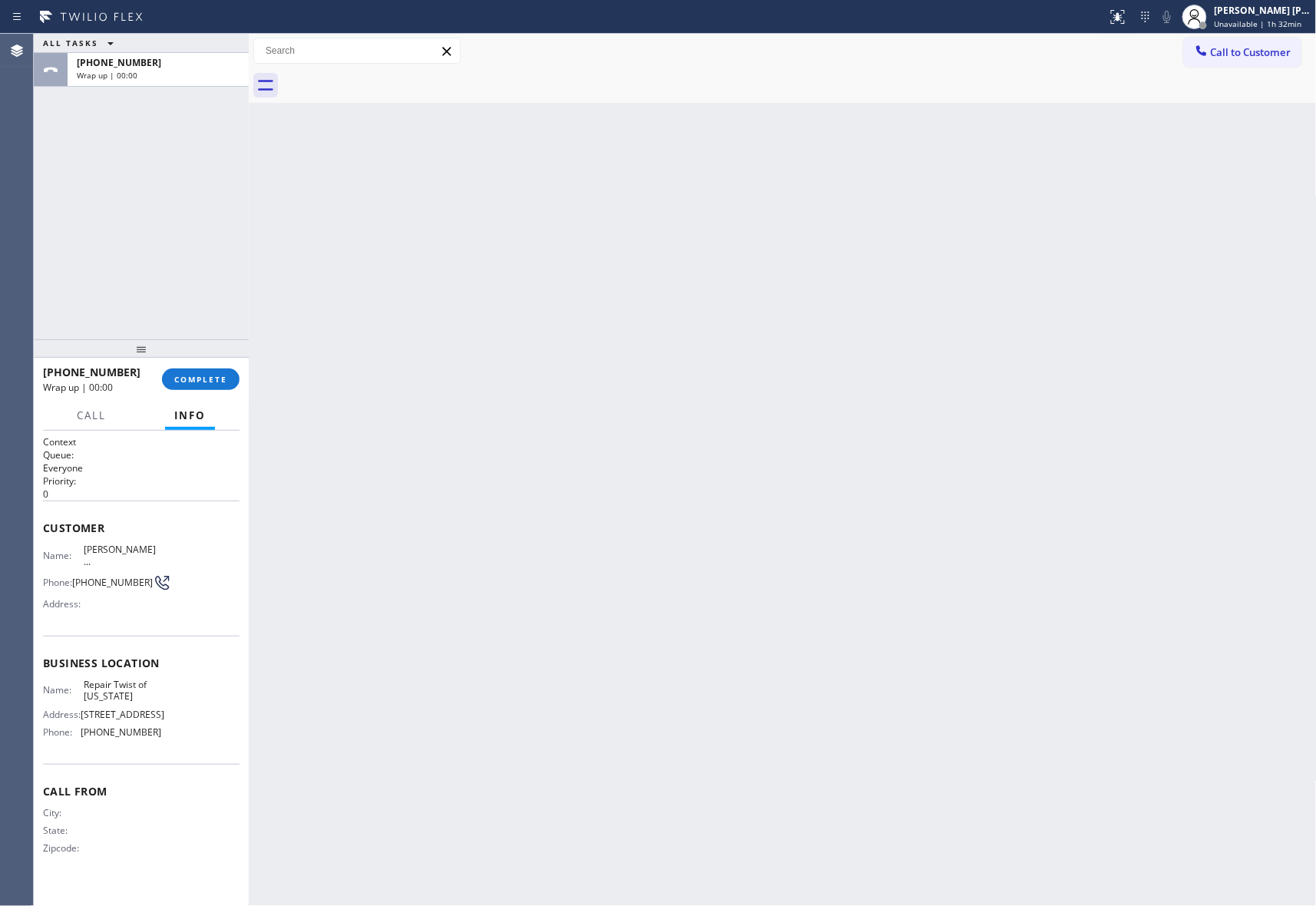
click at [391, 78] on div at bounding box center [800, 86] width 1035 height 35
click at [212, 378] on span "COMPLETE" at bounding box center [201, 379] width 53 height 11
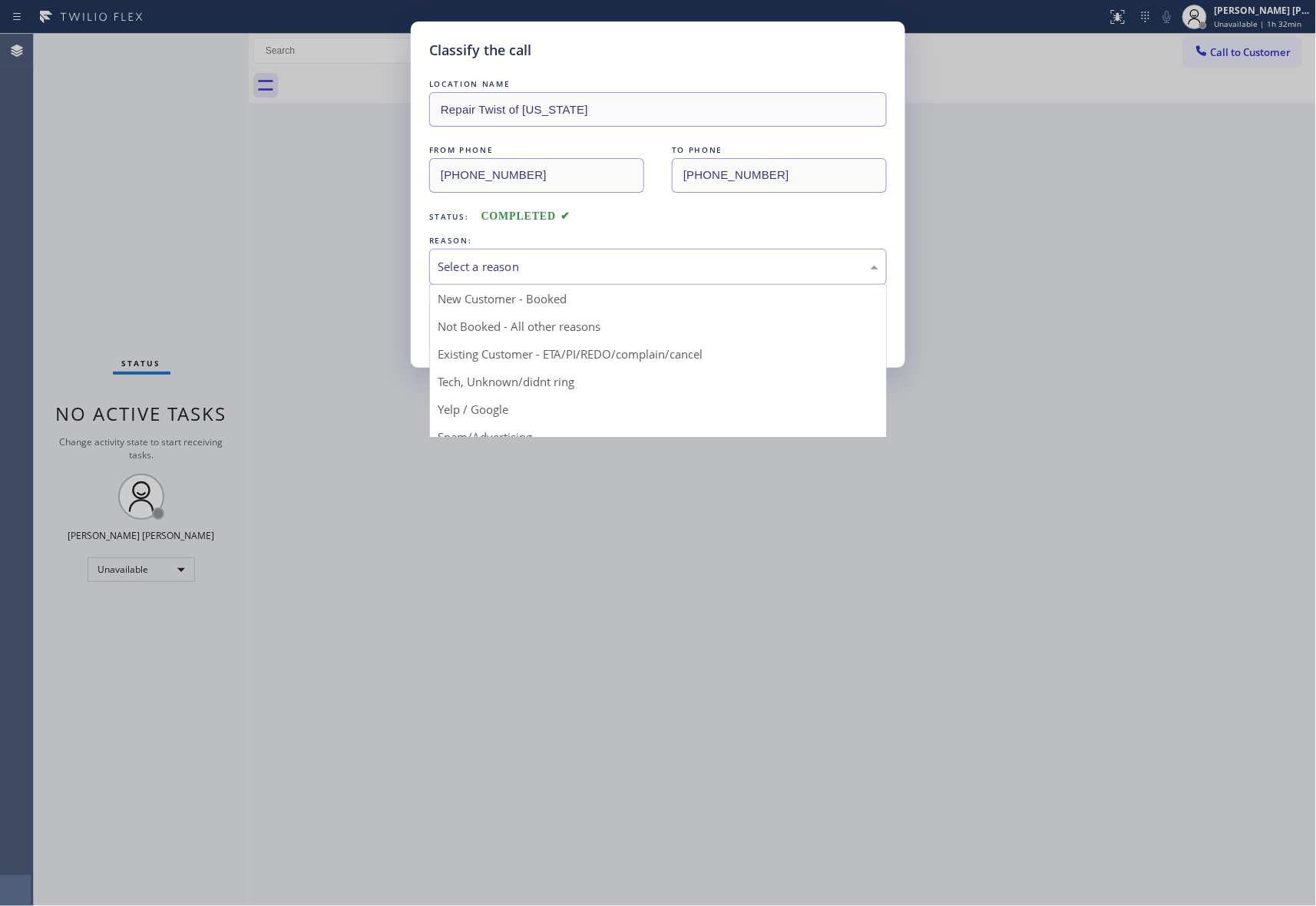
click at [617, 264] on div "Select a reason" at bounding box center [658, 267] width 441 height 18
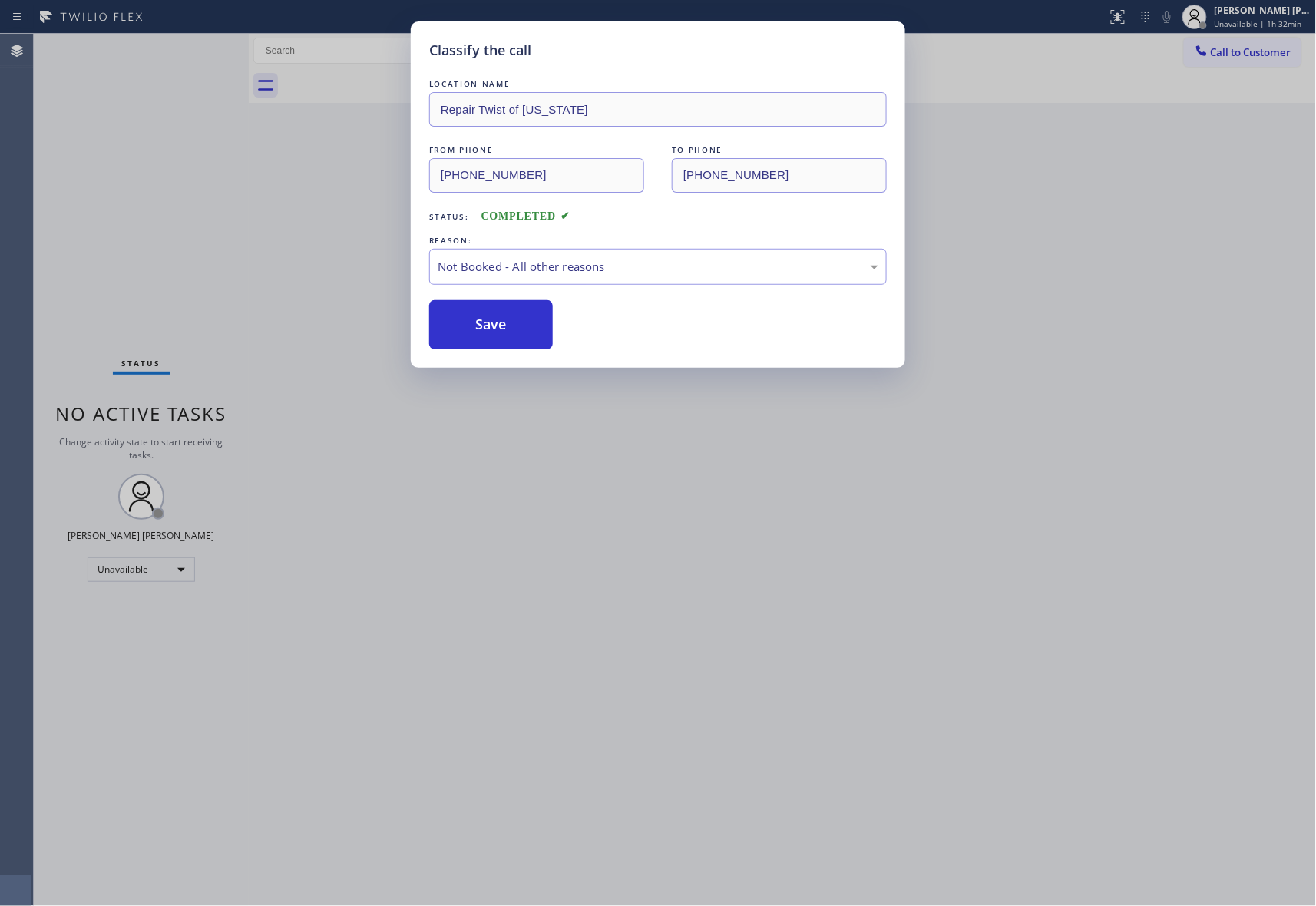
click at [506, 326] on button "Save" at bounding box center [491, 325] width 124 height 49
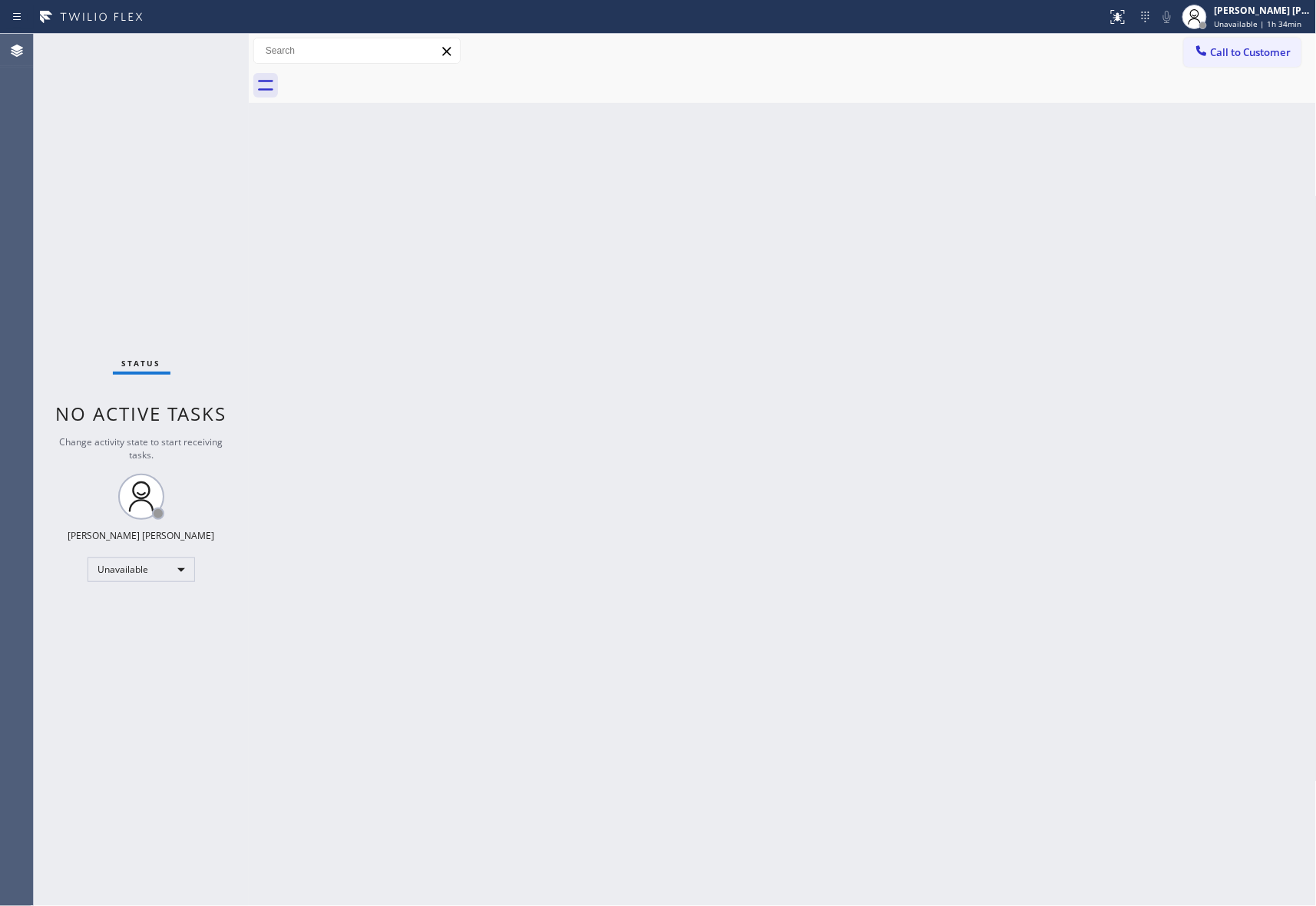
drag, startPoint x: 1254, startPoint y: 53, endPoint x: 1232, endPoint y: 53, distance: 22.0
click at [1254, 53] on span "Call to Customer" at bounding box center [1251, 52] width 80 height 14
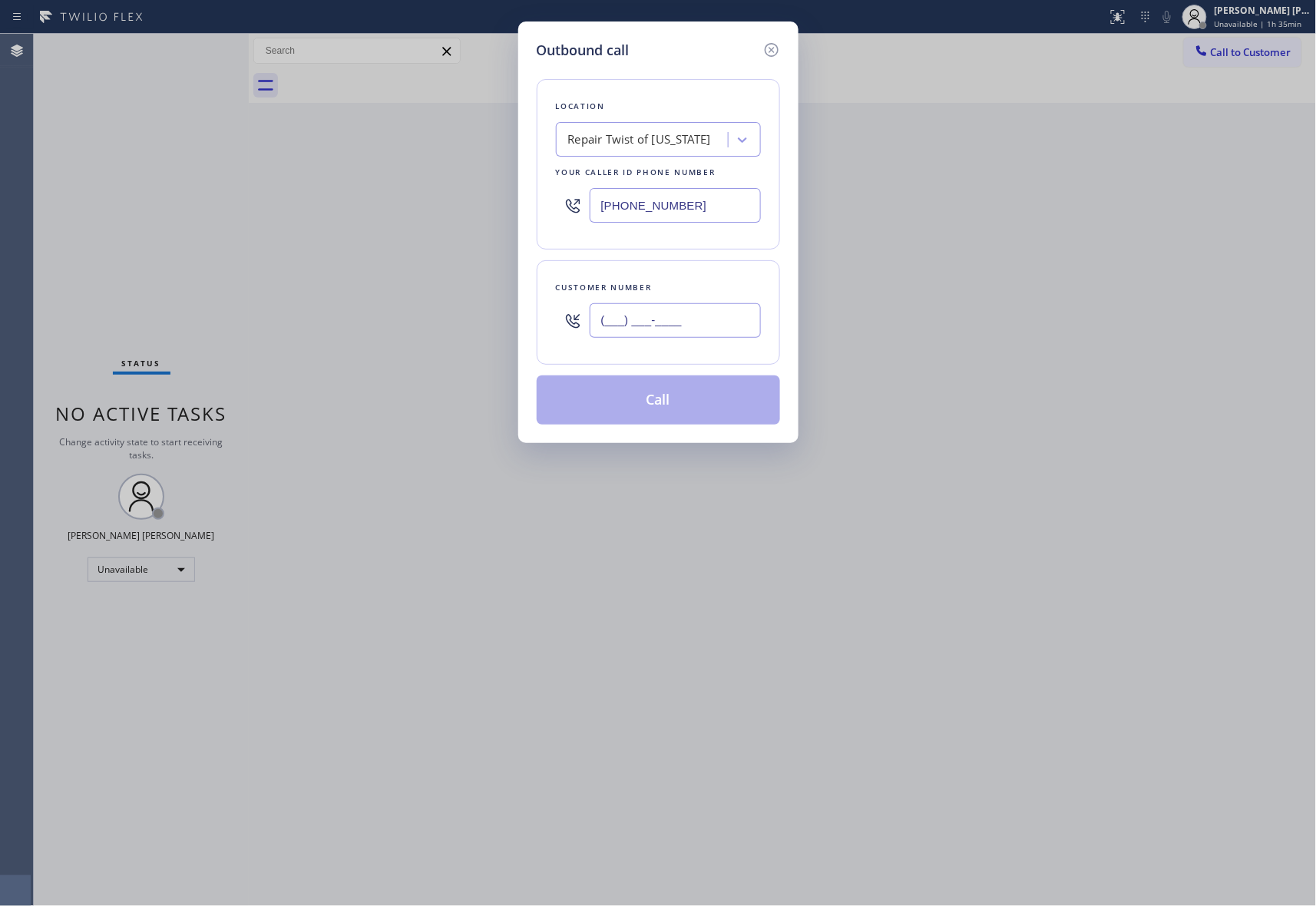
click at [692, 312] on input "(___) ___-____" at bounding box center [675, 320] width 171 height 35
paste input "818) 613-2716"
type input "(818) 613-2716"
click at [671, 136] on div "Repair Twist of New York" at bounding box center [639, 140] width 143 height 18
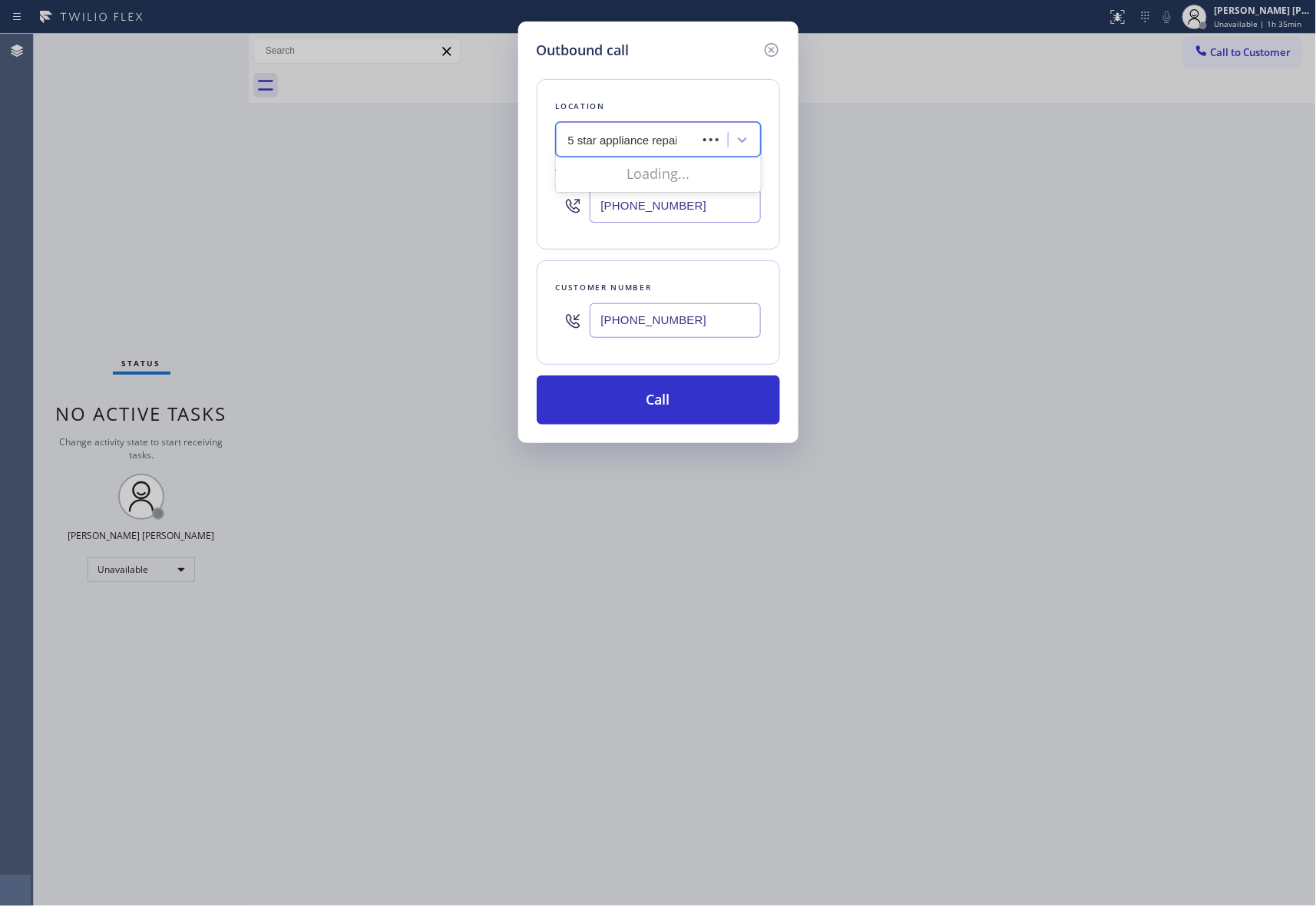
type input "5 star appliance repair"
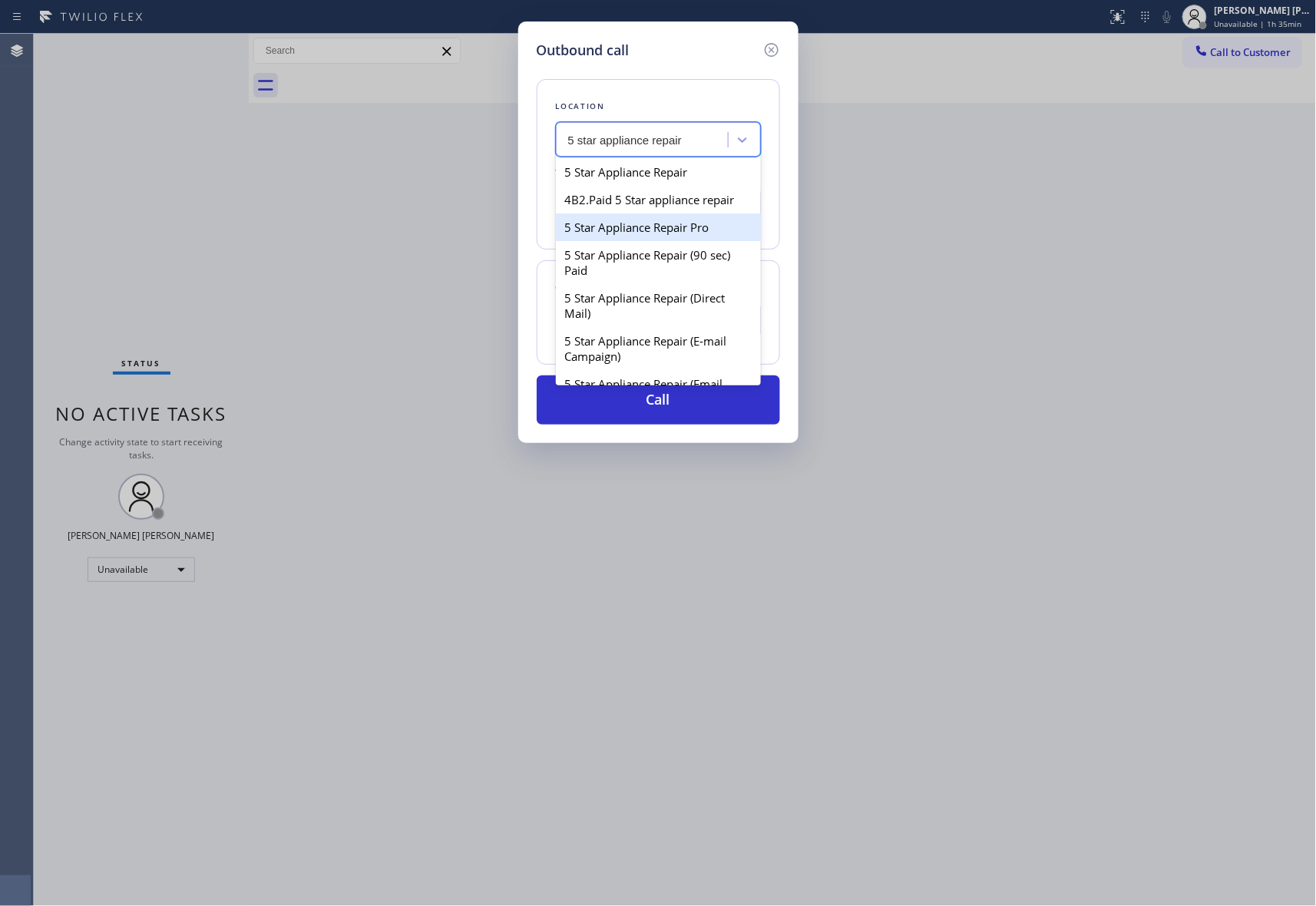
click at [628, 241] on div "5 Star Appliance Repair Pro" at bounding box center [659, 227] width 205 height 28
type input "[PHONE_NUMBER]"
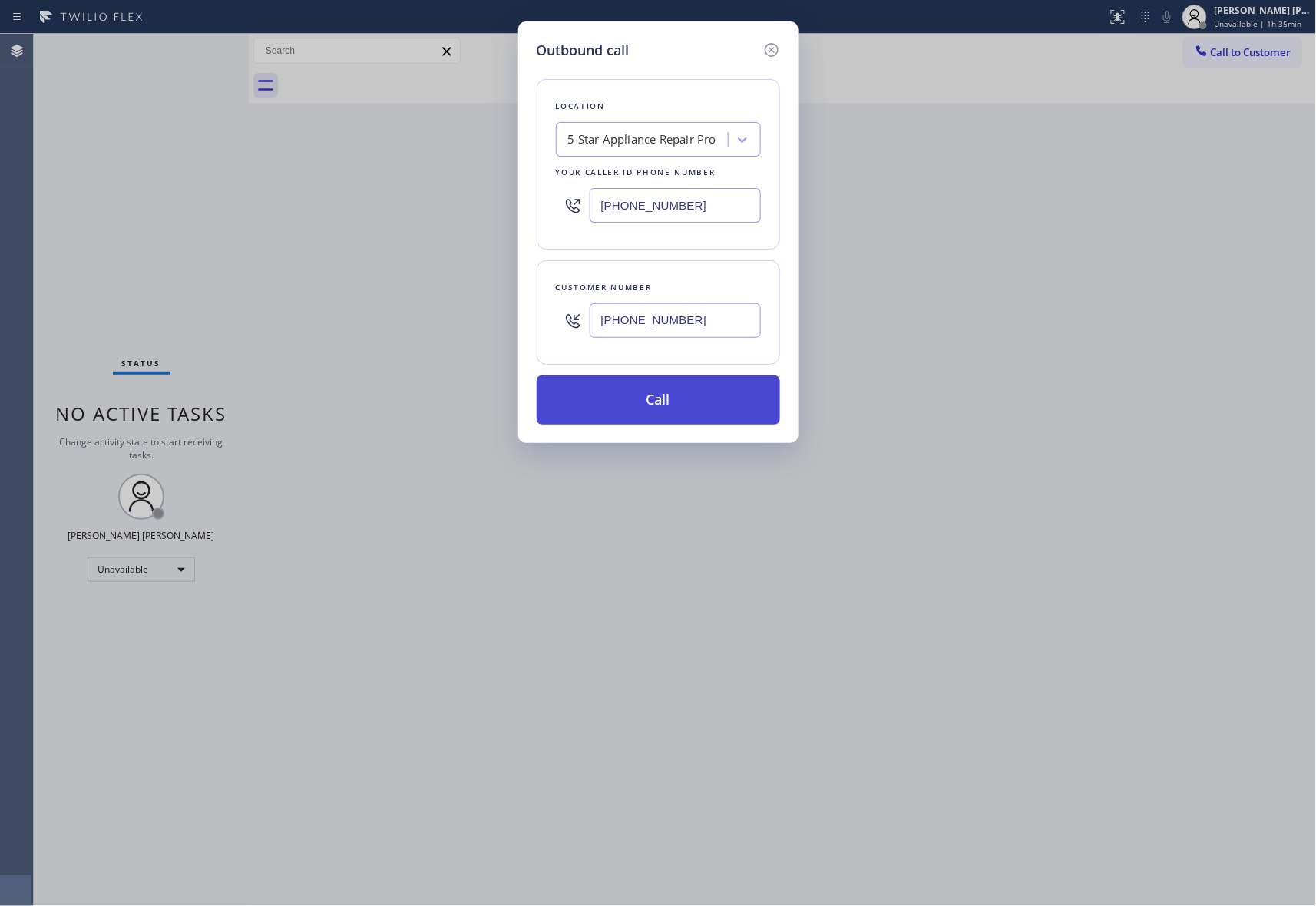
click at [708, 409] on button "Call" at bounding box center [658, 400] width 243 height 49
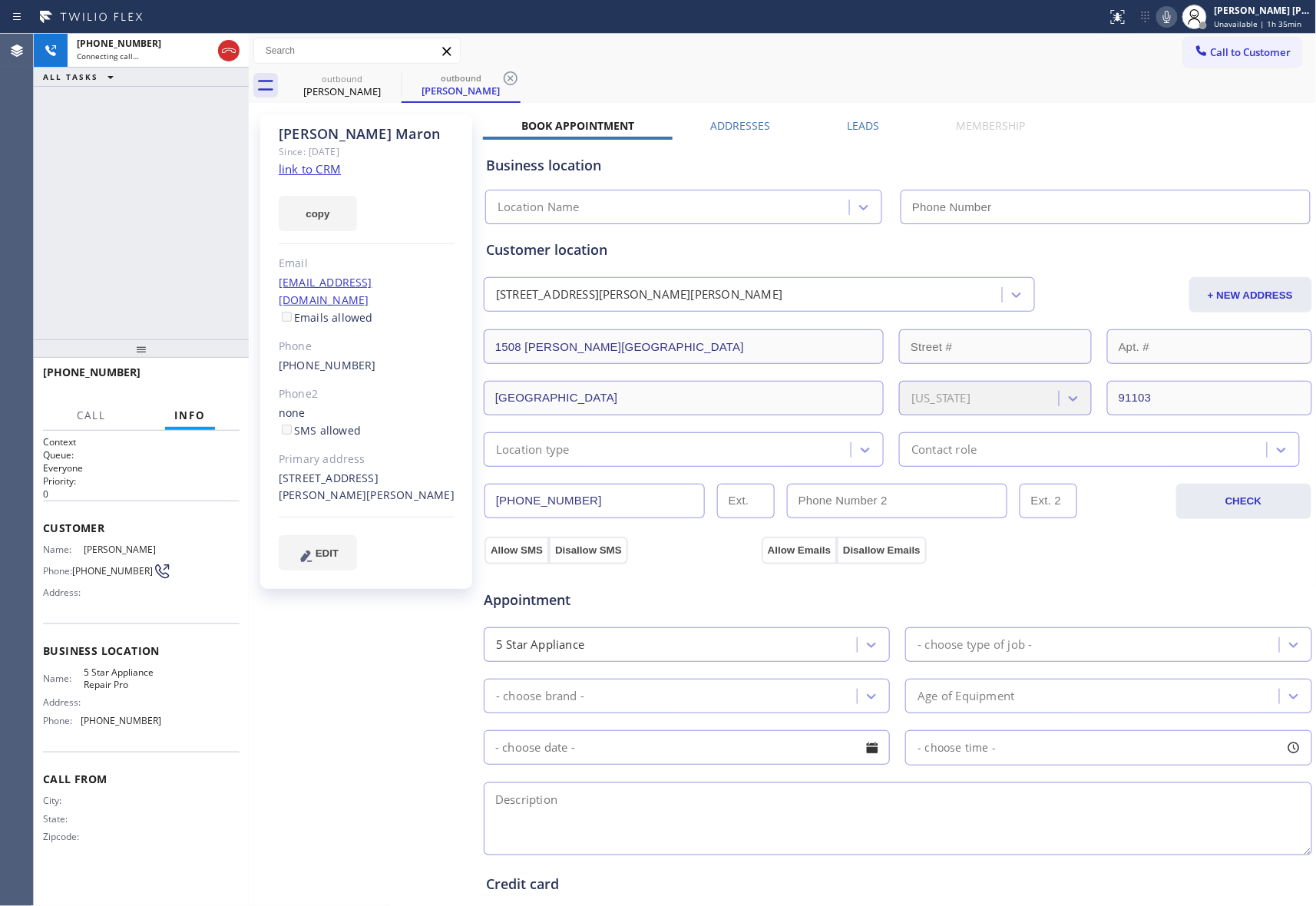
type input "[PHONE_NUMBER]"
click at [237, 53] on icon at bounding box center [229, 51] width 19 height 19
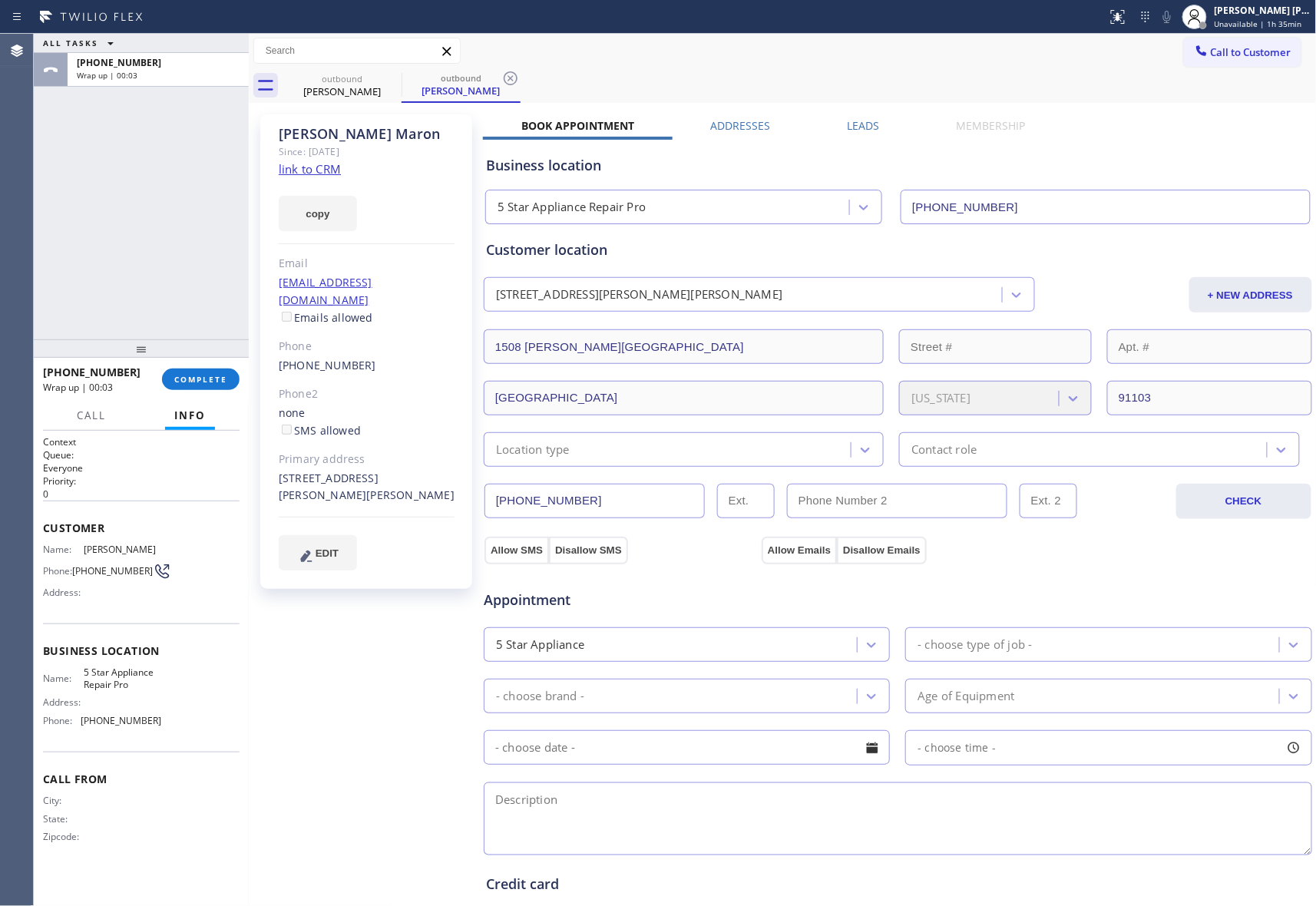
click at [865, 124] on label "Leads" at bounding box center [864, 125] width 32 height 14
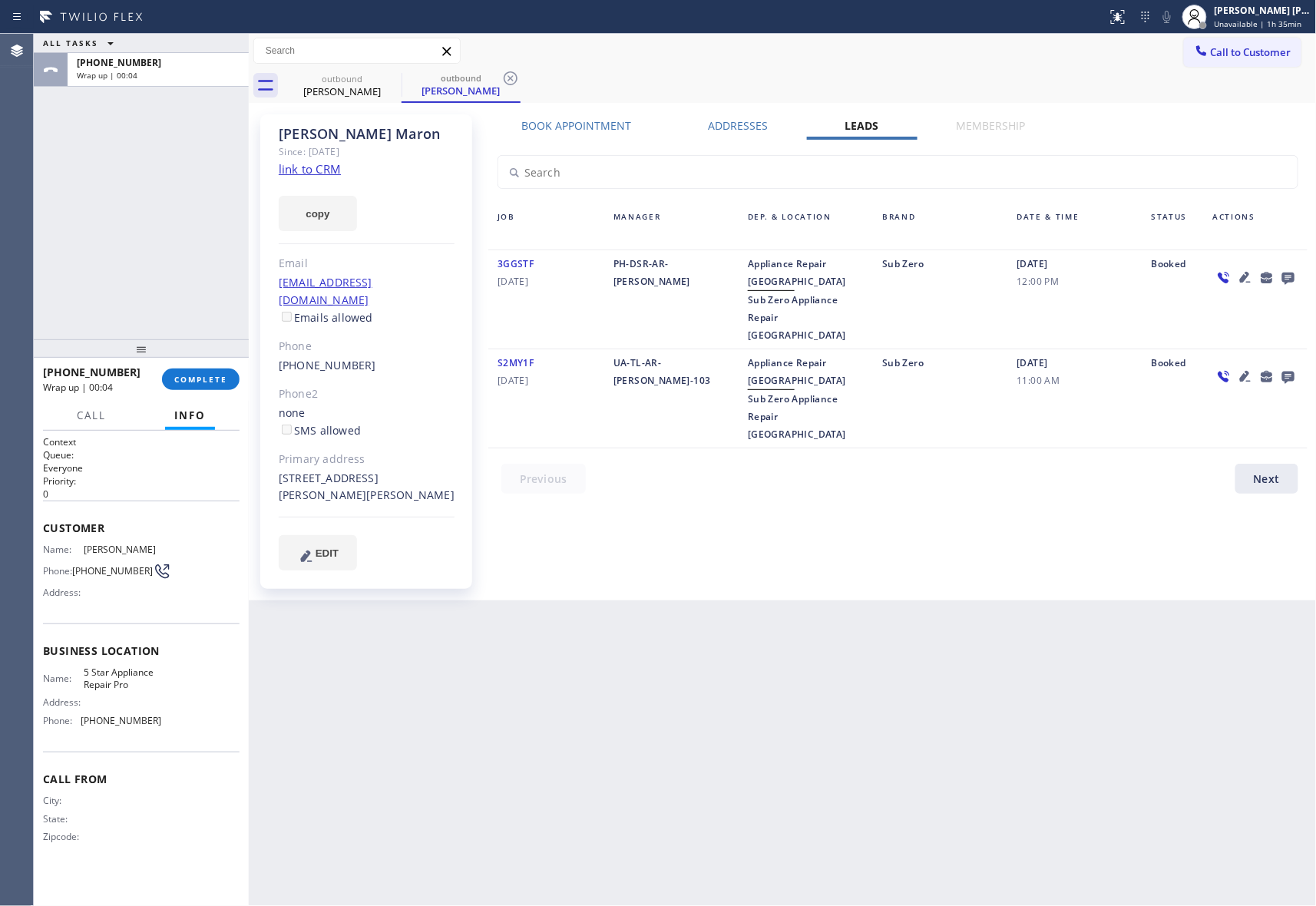
click at [1288, 274] on icon at bounding box center [1288, 279] width 13 height 13
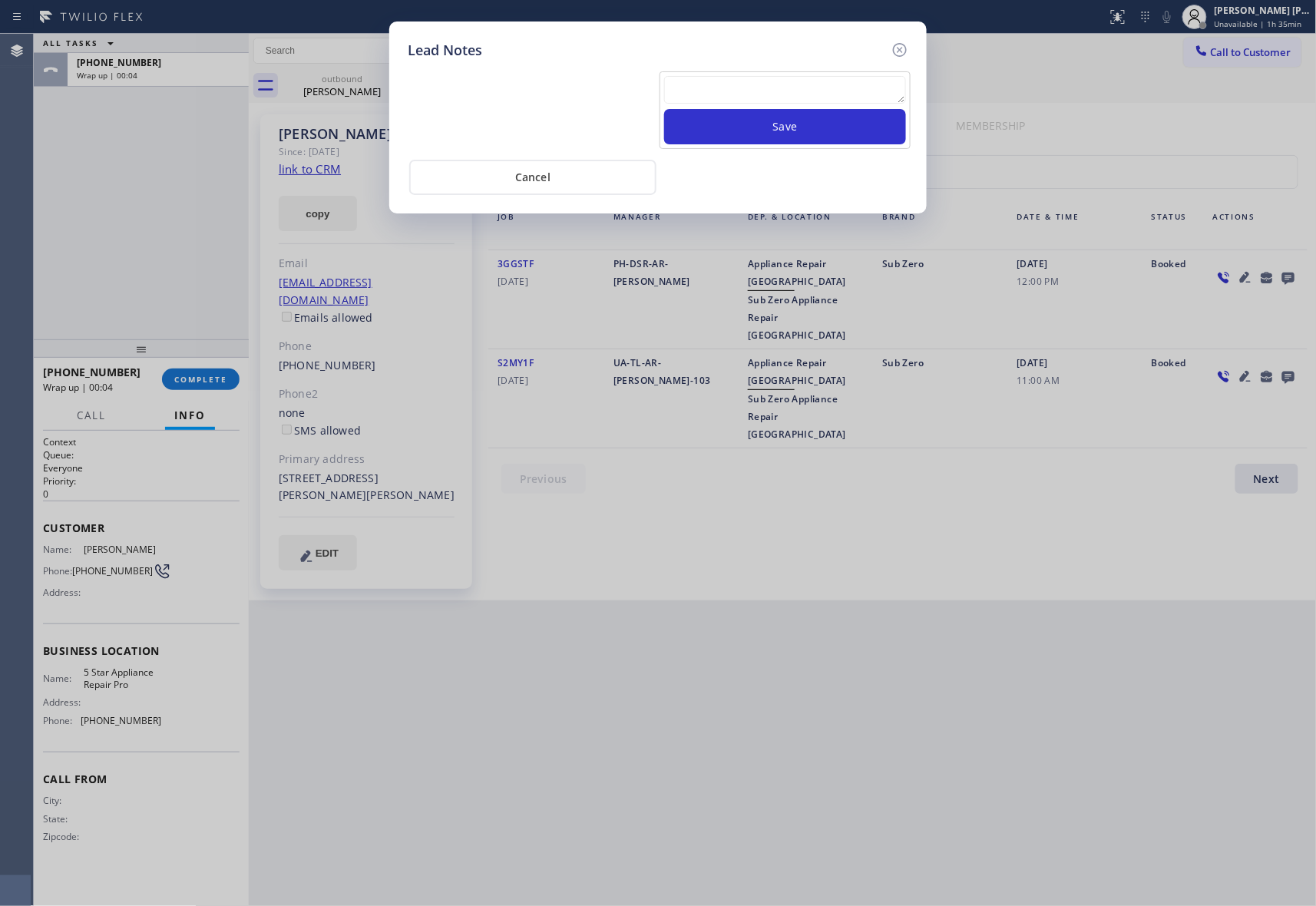
click at [784, 91] on textarea at bounding box center [785, 90] width 242 height 28
paste textarea "VM | please transfer if cx calls back"
type textarea "VM | please transfer if cx calls back"
click at [794, 126] on button "Save" at bounding box center [785, 127] width 242 height 36
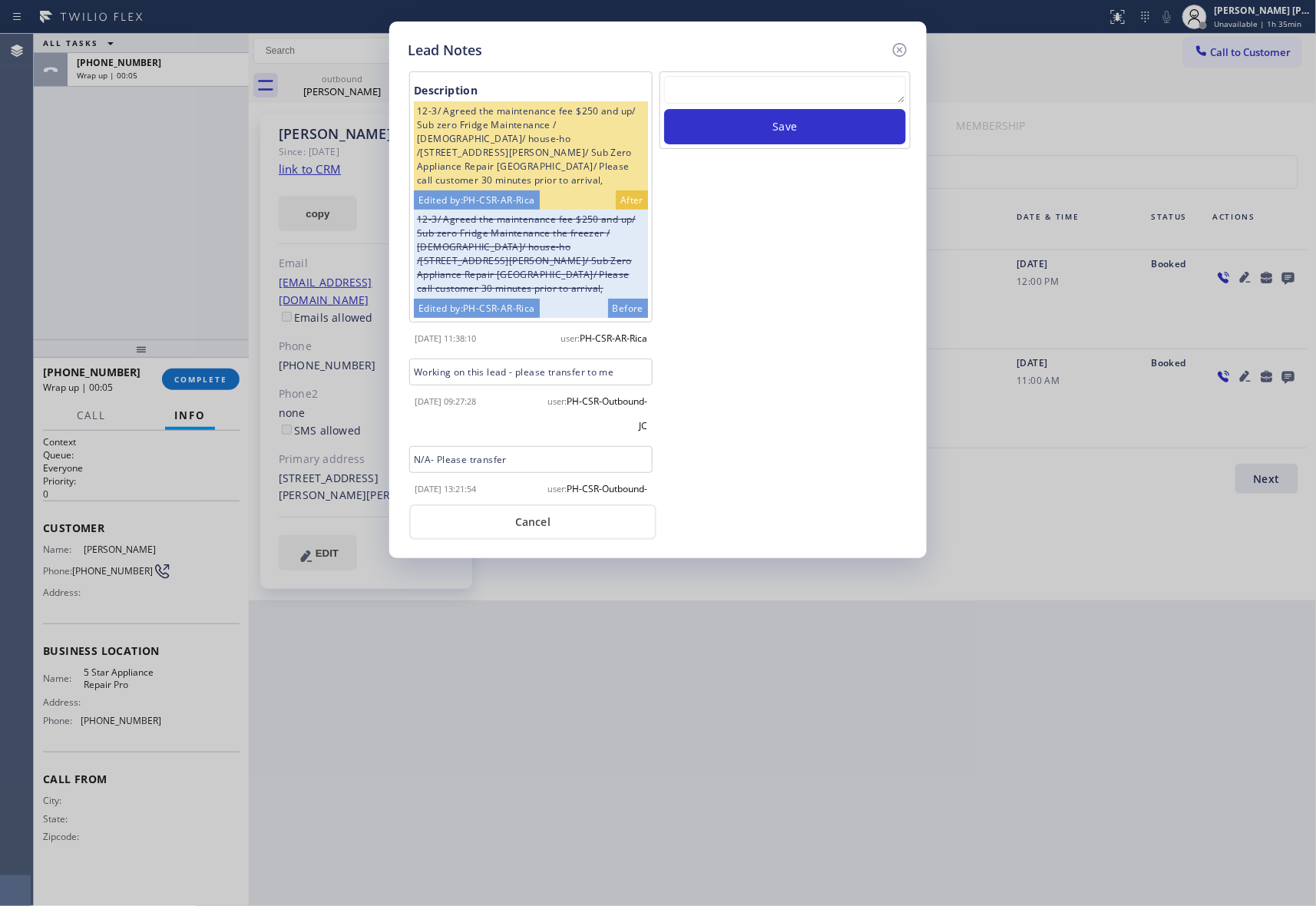
scroll to position [0, 0]
click at [894, 41] on icon at bounding box center [900, 50] width 19 height 19
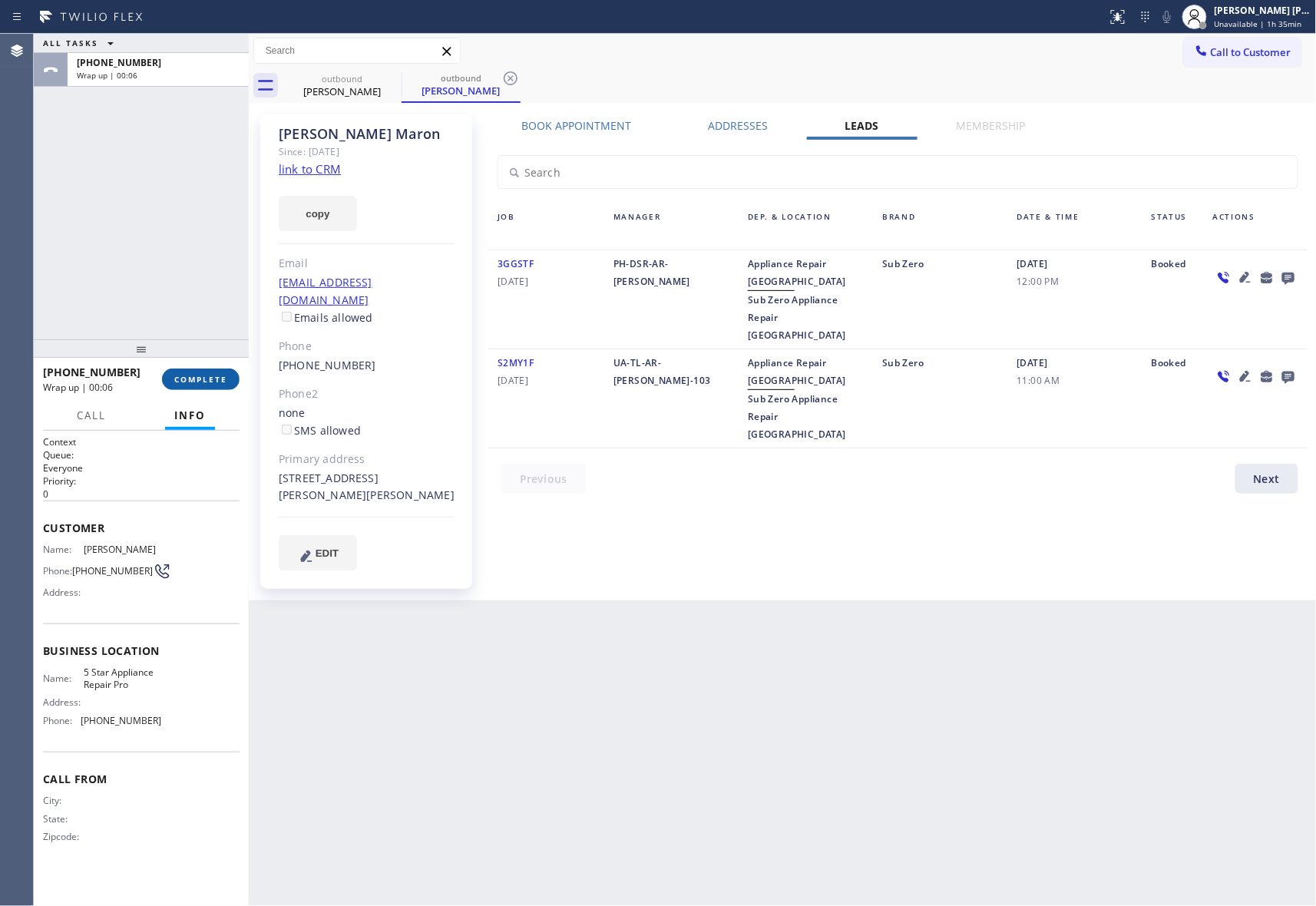
click at [218, 379] on span "COMPLETE" at bounding box center [201, 379] width 53 height 11
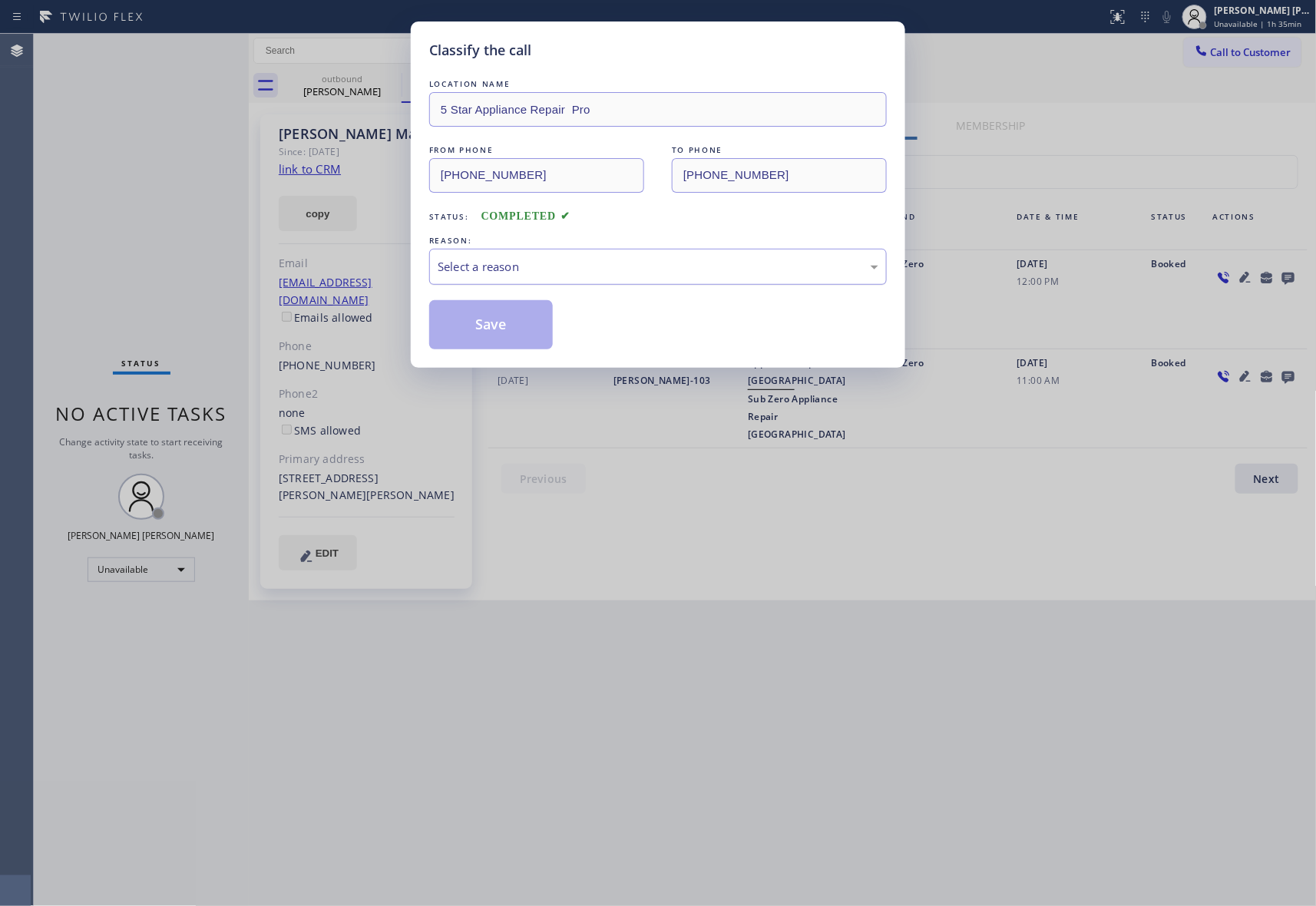
click at [628, 256] on div "Select a reason" at bounding box center [658, 267] width 457 height 36
click at [508, 321] on button "Save" at bounding box center [491, 325] width 124 height 49
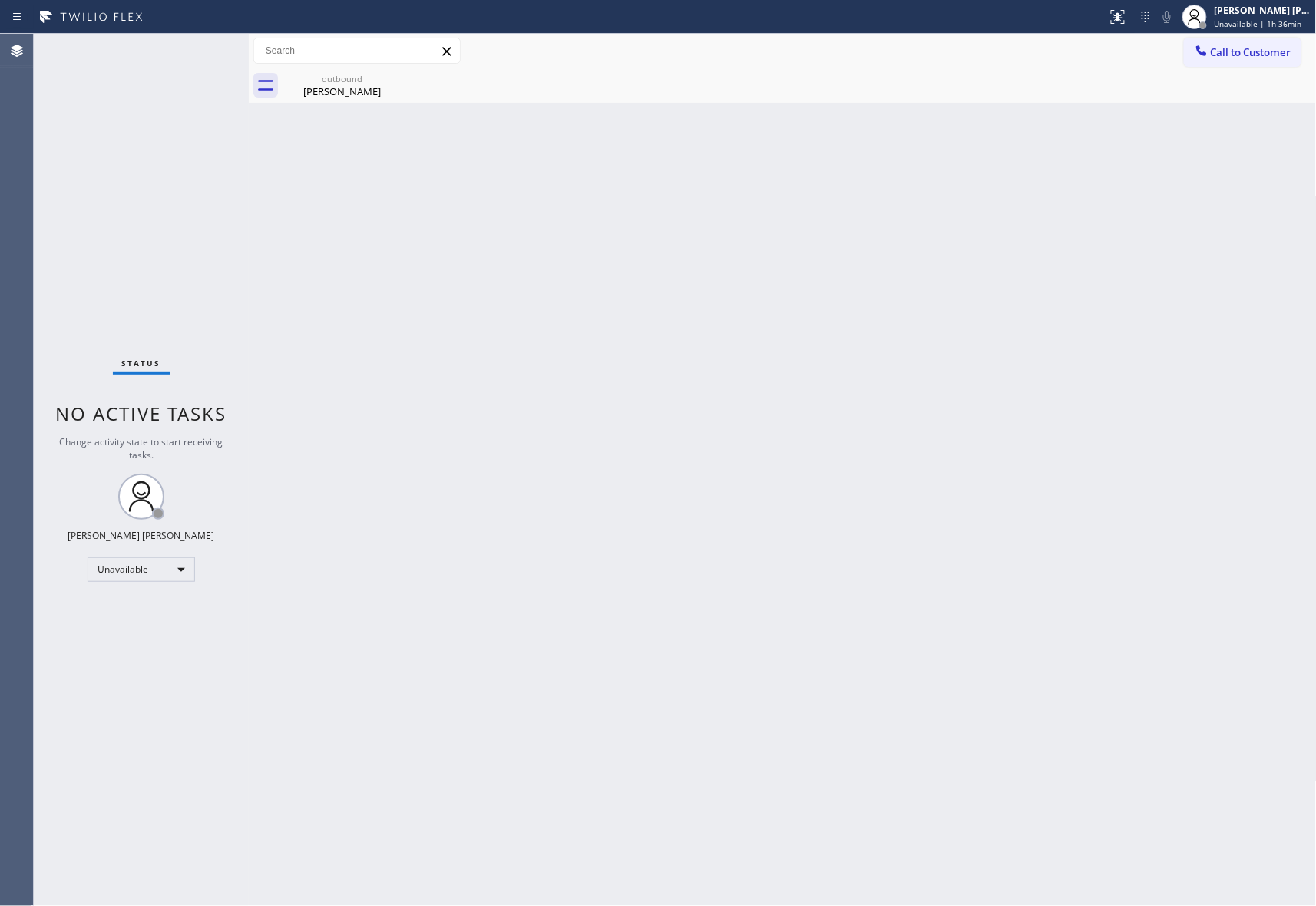
click at [1232, 49] on span "Call to Customer" at bounding box center [1251, 52] width 80 height 14
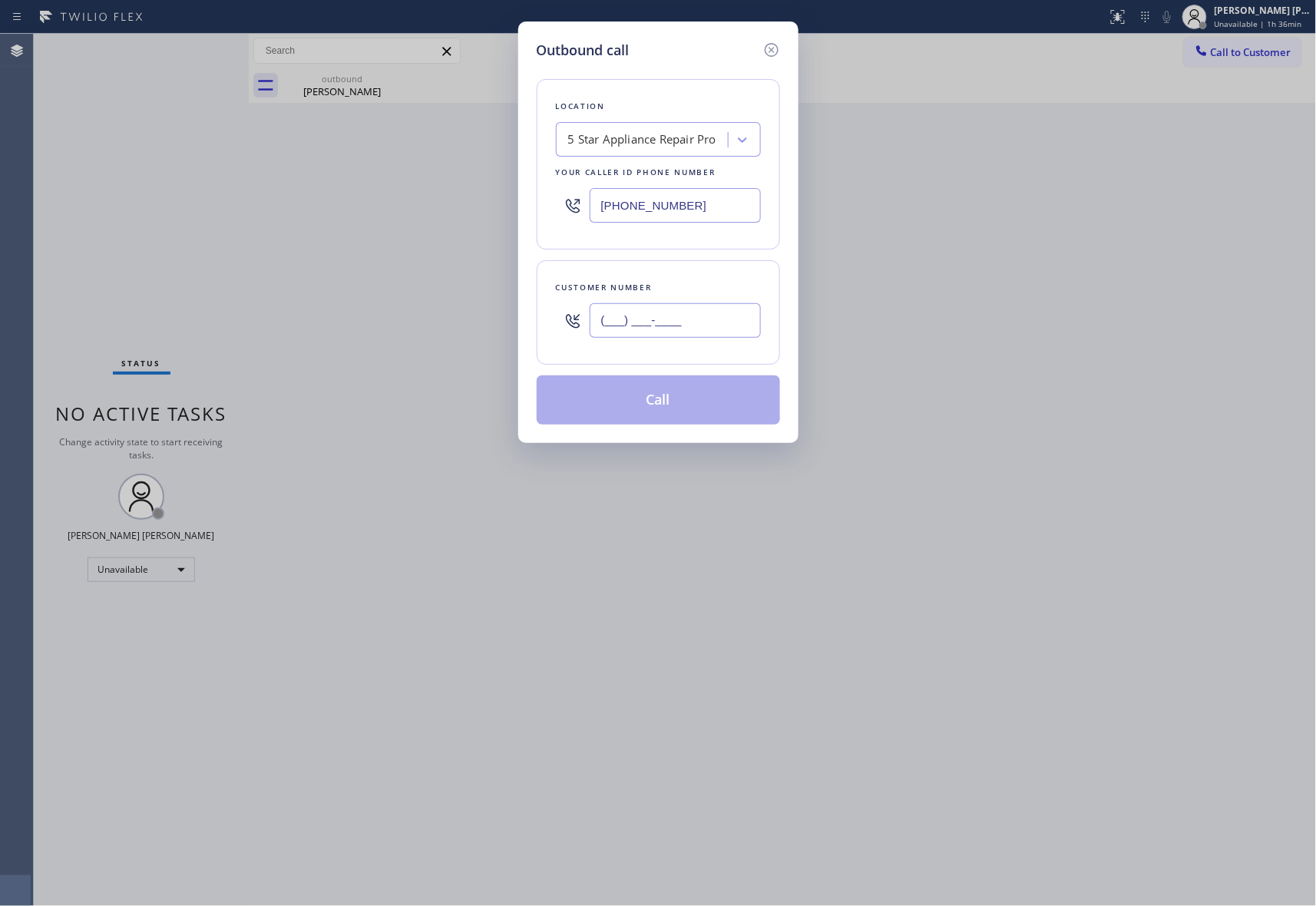
click at [716, 336] on input "(___) ___-____" at bounding box center [675, 320] width 171 height 35
paste input "253) 227-2324"
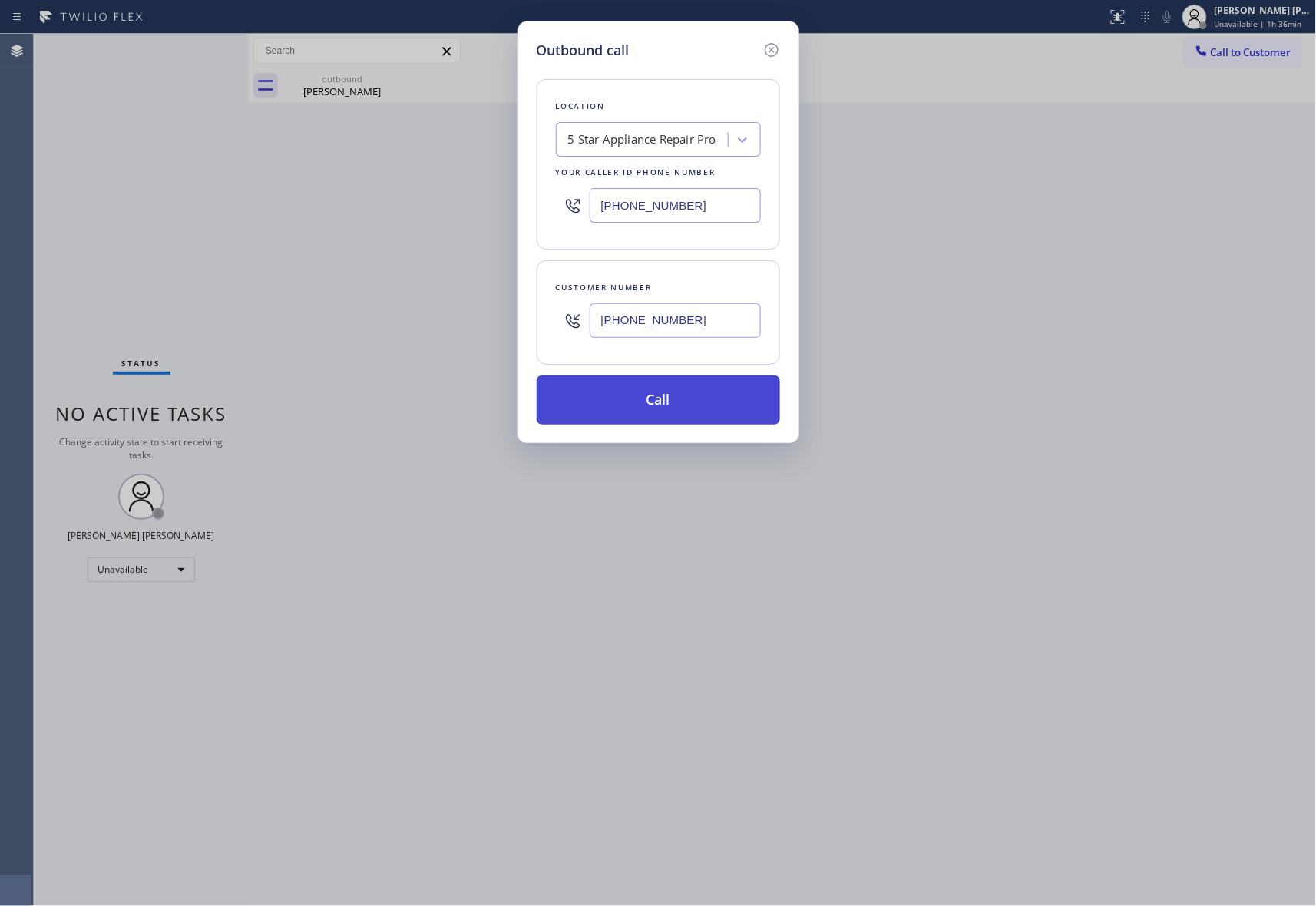
type input "(253) 227-2324"
click at [680, 400] on button "Call" at bounding box center [658, 400] width 243 height 49
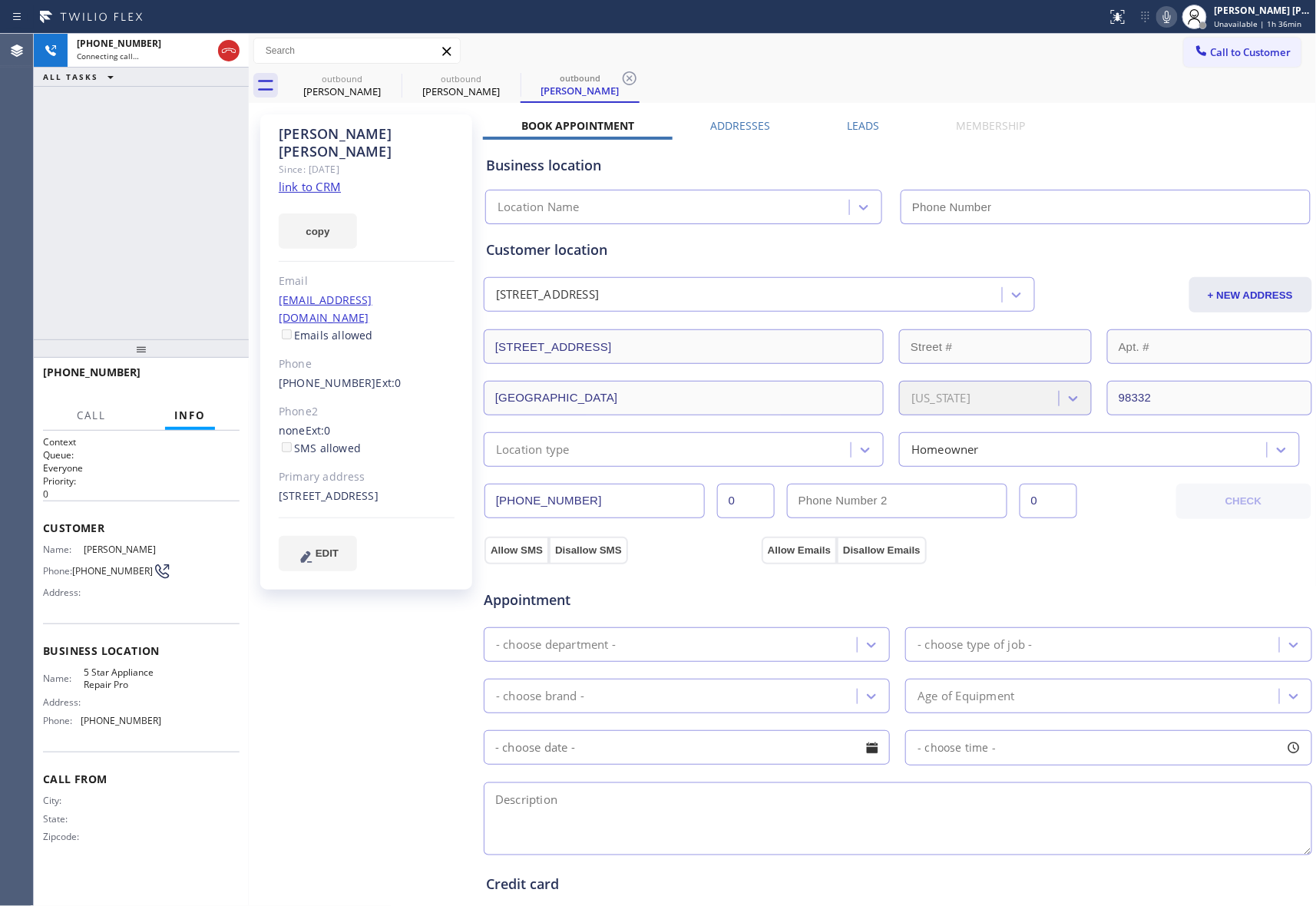
type input "[PHONE_NUMBER]"
click at [391, 78] on icon at bounding box center [391, 78] width 14 height 14
click at [207, 387] on button "HANG UP" at bounding box center [204, 378] width 71 height 21
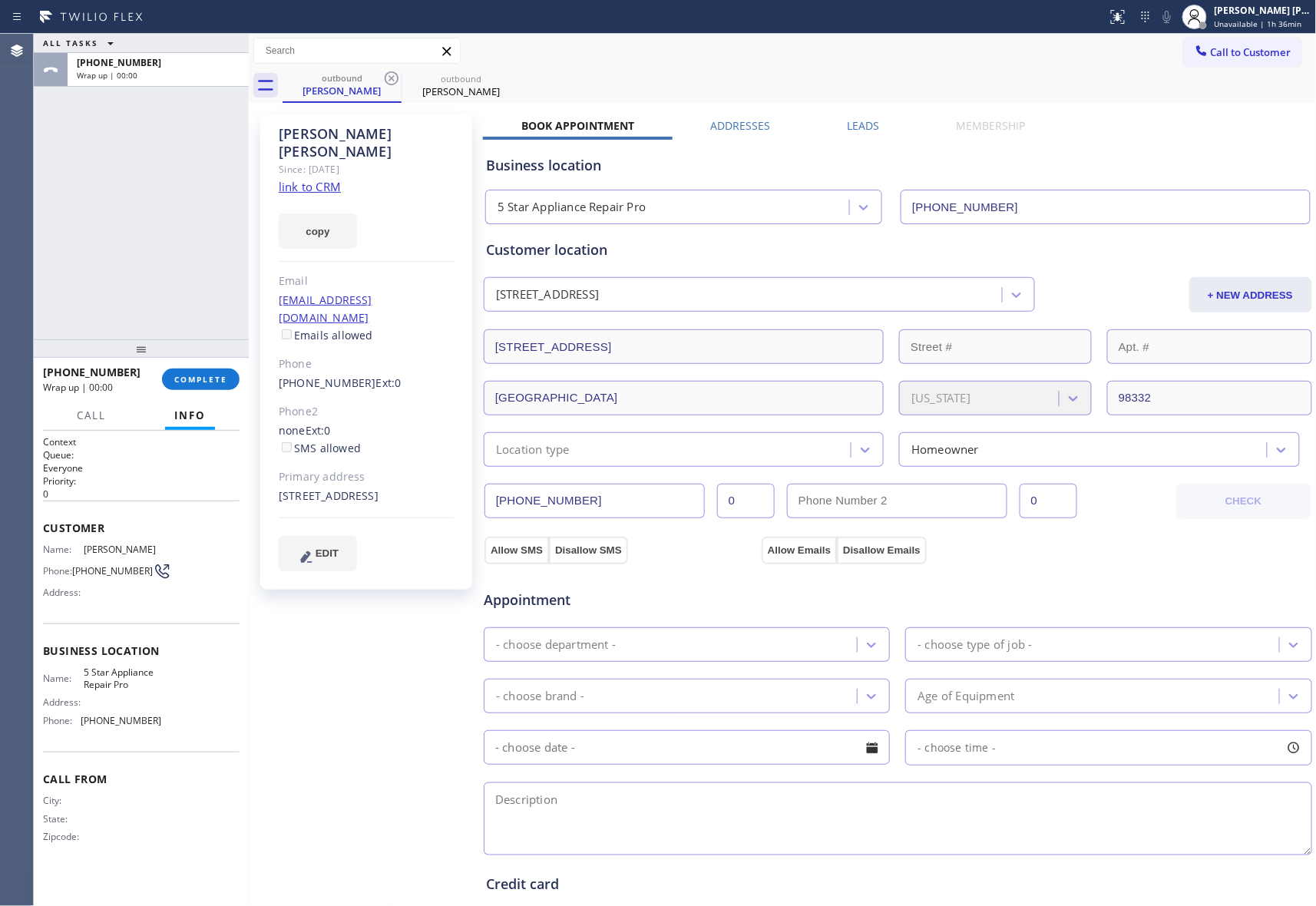
click at [865, 129] on label "Leads" at bounding box center [864, 125] width 32 height 14
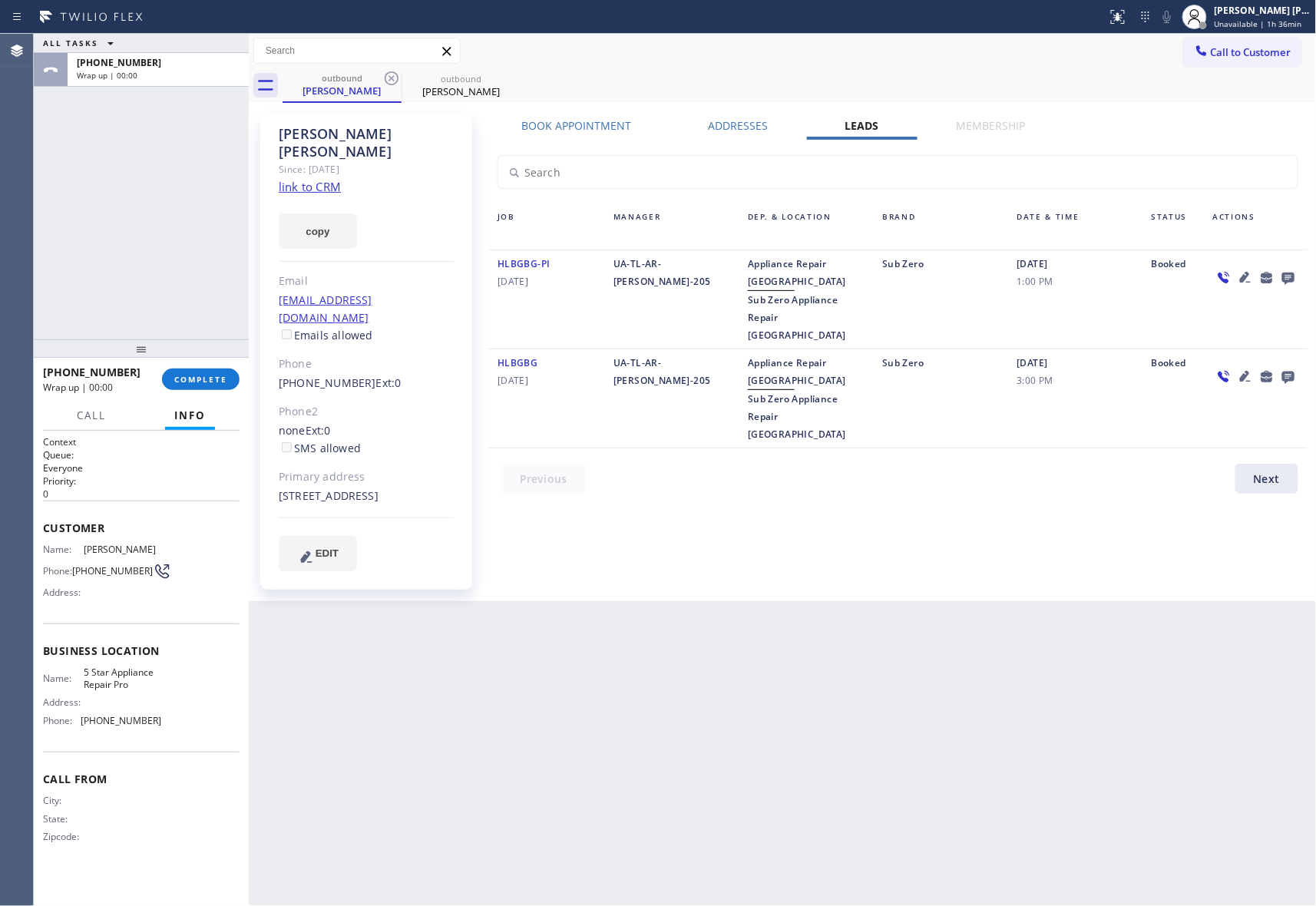
click at [1289, 274] on icon at bounding box center [1288, 279] width 13 height 13
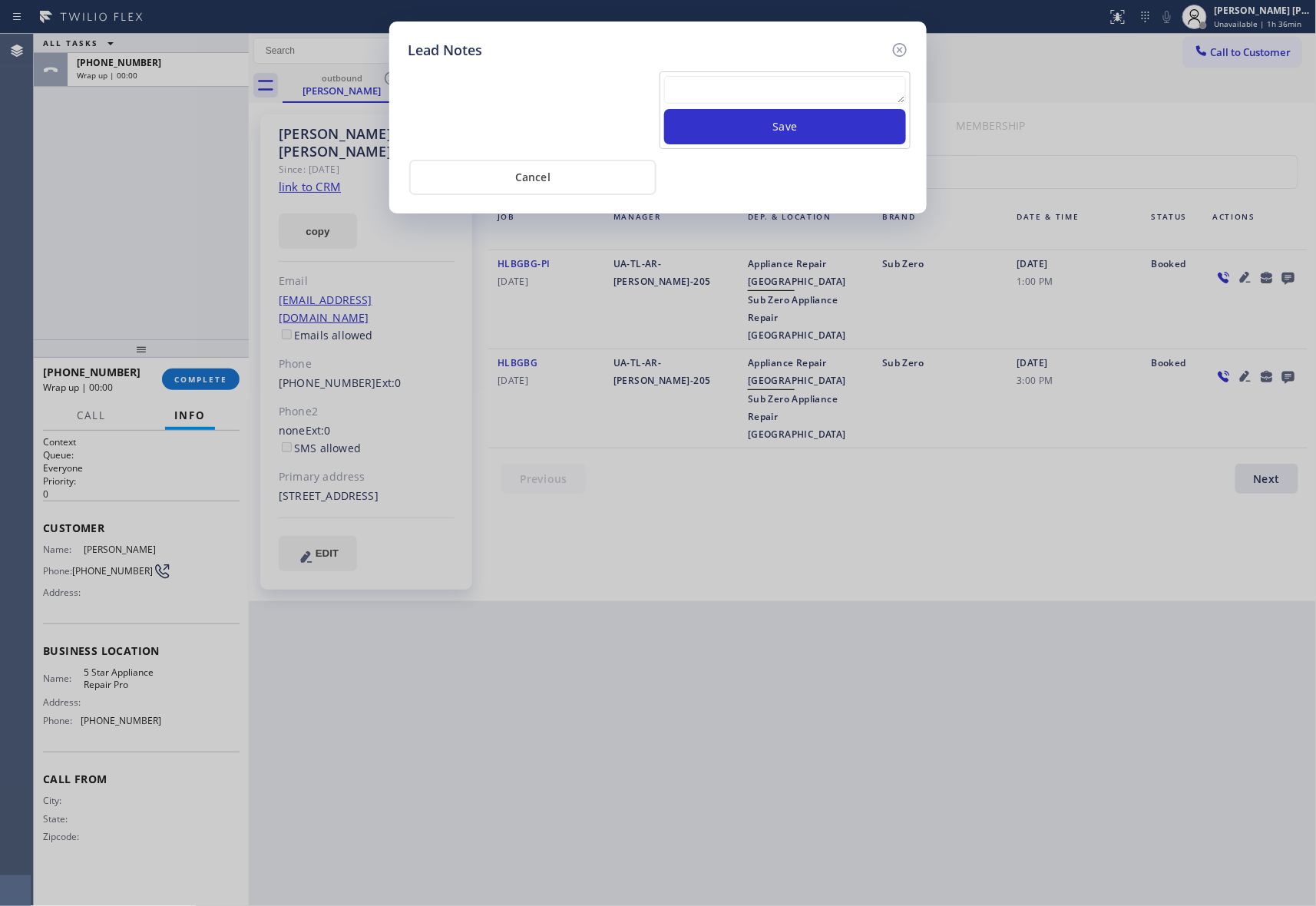
click at [771, 97] on textarea at bounding box center [785, 90] width 242 height 28
paste textarea "VM | please transfer if cx calls back"
type textarea "VM | please transfer if cx calls back"
click at [784, 126] on button "Save" at bounding box center [785, 127] width 242 height 36
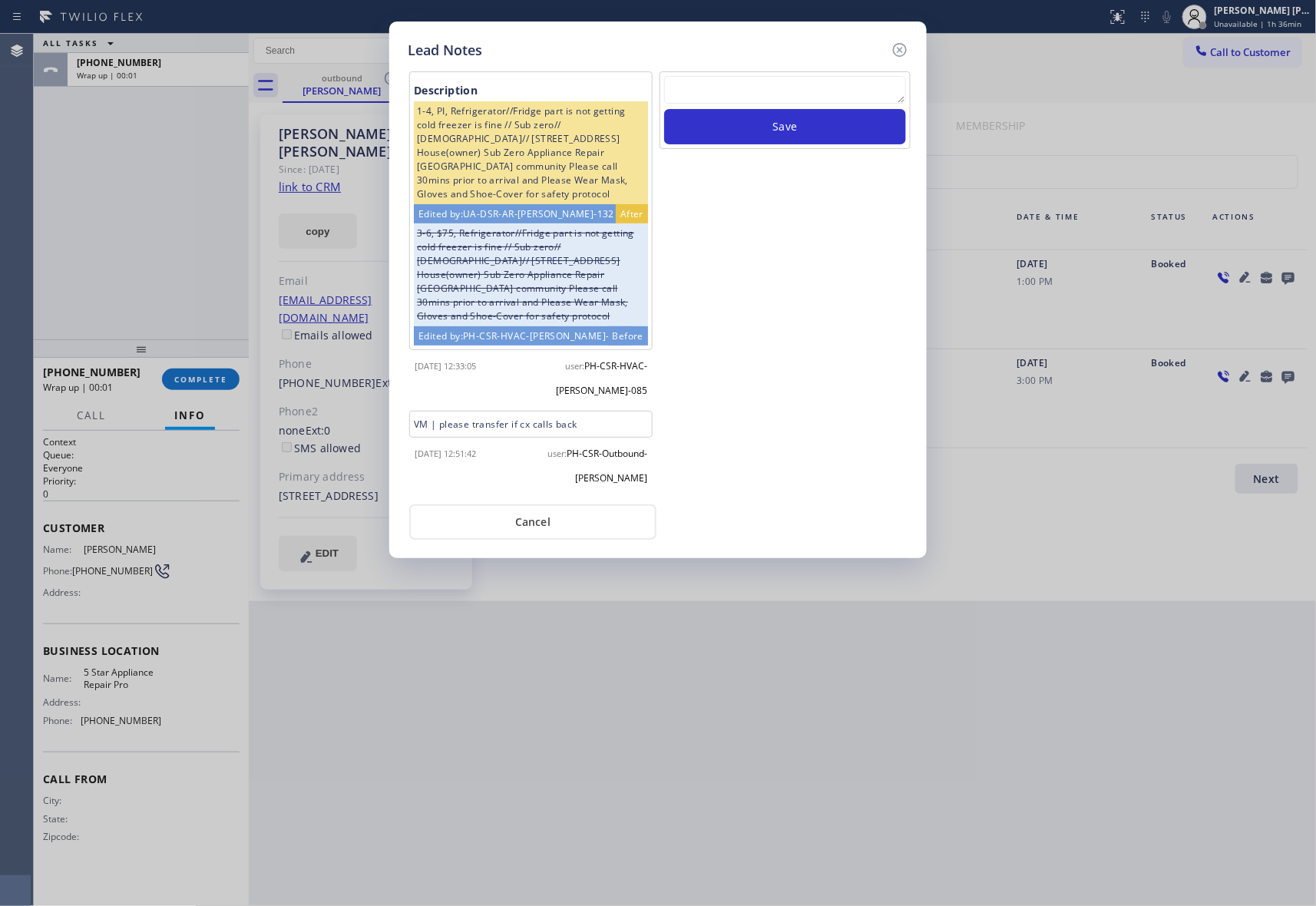
click at [910, 47] on div "Lead Notes Description 1-4, PI, Refrigerator//Fridge part is not getting cold f…" at bounding box center [658, 290] width 538 height 537
click at [900, 47] on icon at bounding box center [900, 50] width 14 height 14
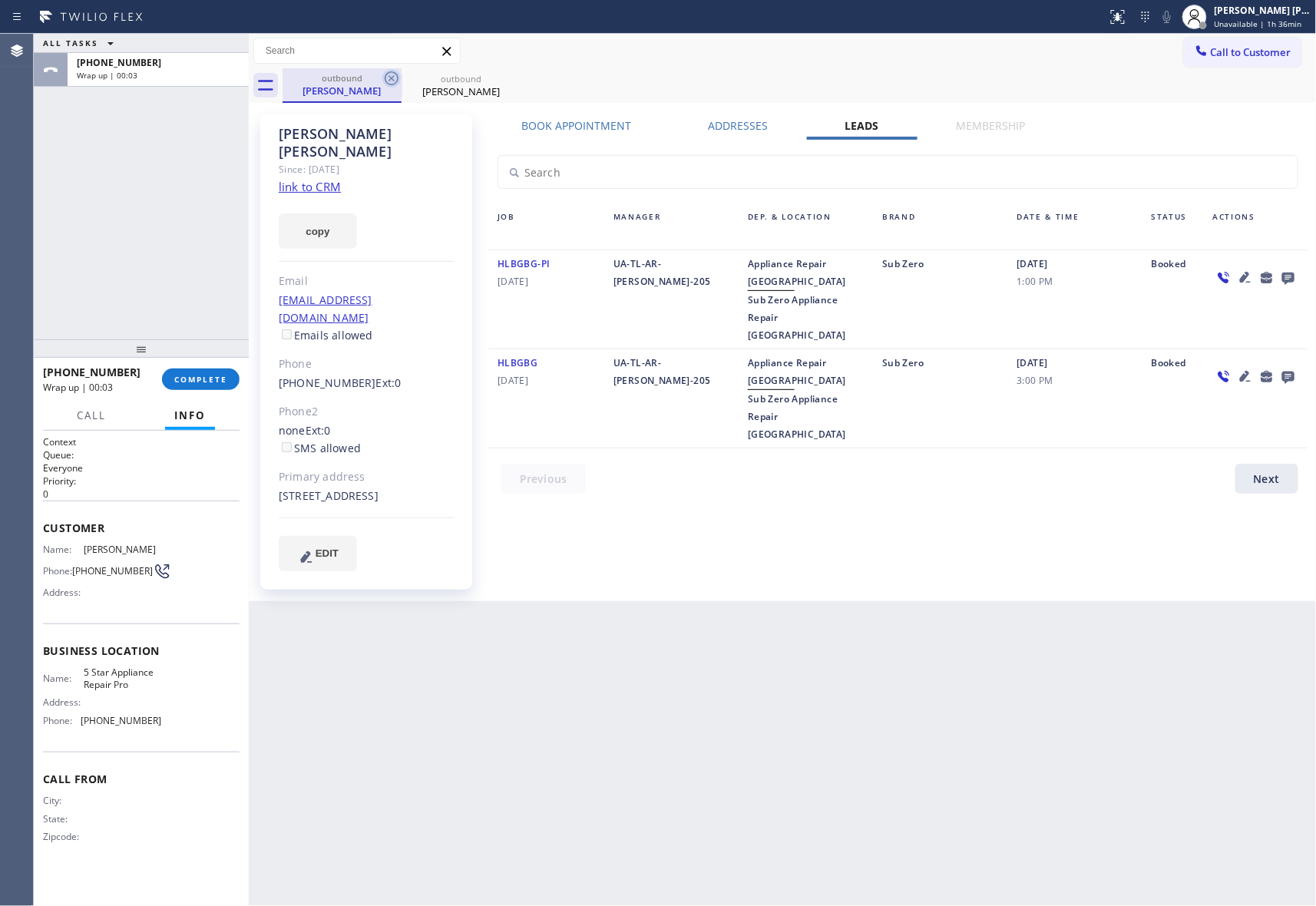
click at [395, 77] on icon at bounding box center [392, 79] width 19 height 19
click at [0, 0] on icon at bounding box center [0, 0] width 0 height 0
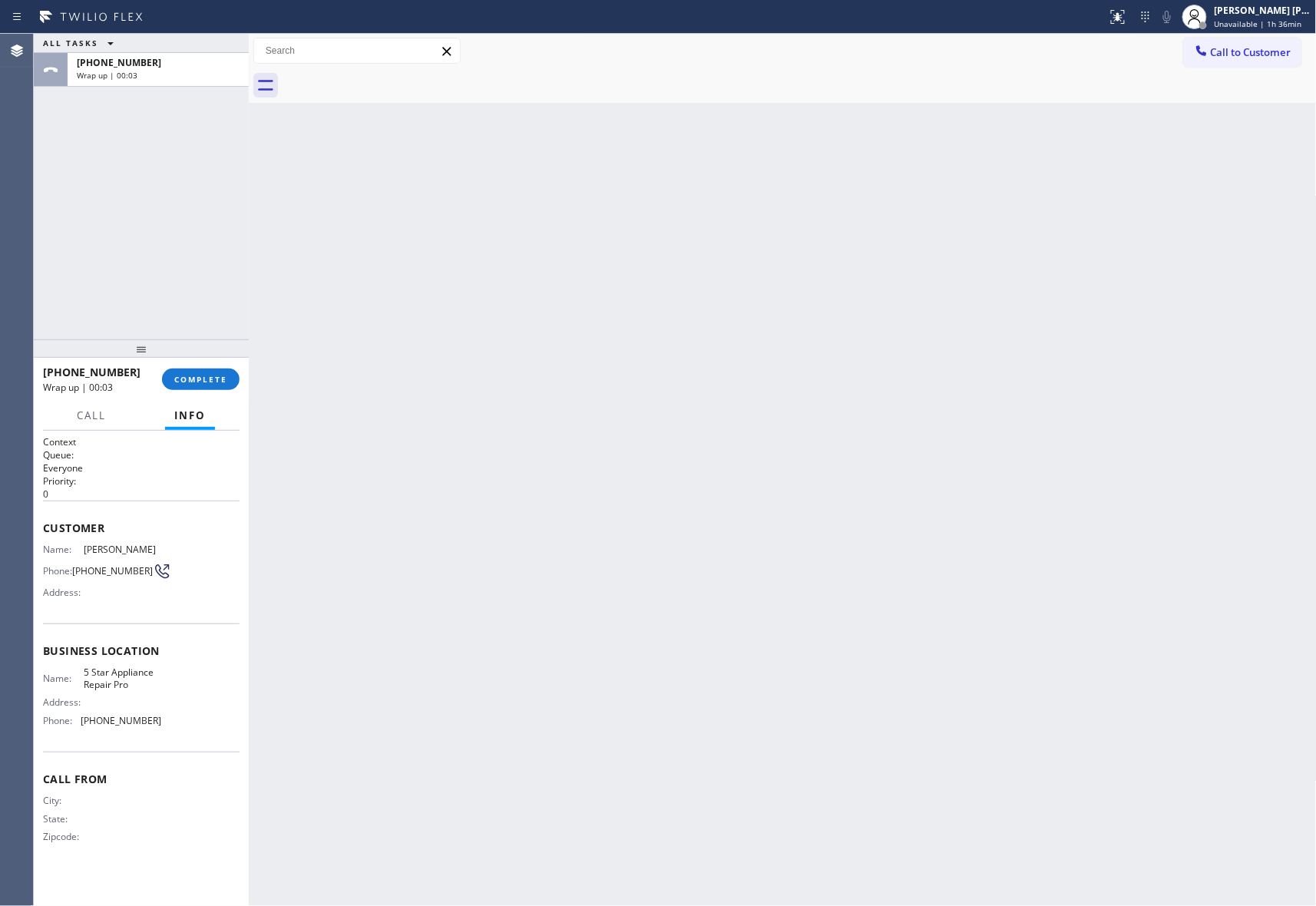
click at [395, 77] on div at bounding box center [800, 86] width 1035 height 35
drag, startPoint x: 395, startPoint y: 77, endPoint x: 213, endPoint y: 394, distance: 365.5
click at [394, 77] on div at bounding box center [800, 86] width 1035 height 35
click at [206, 375] on span "COMPLETE" at bounding box center [201, 379] width 53 height 11
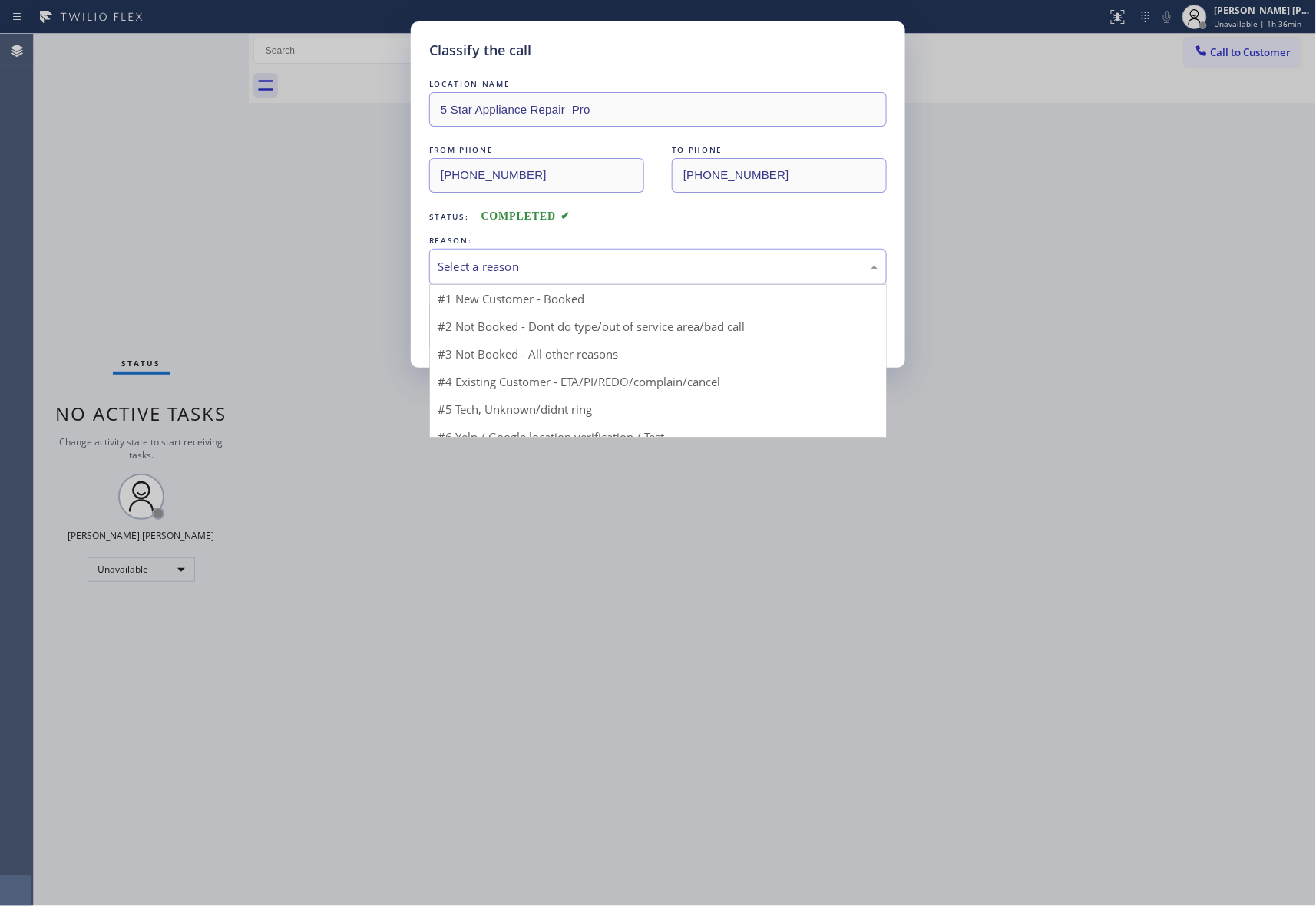
click at [674, 262] on div "Select a reason" at bounding box center [658, 267] width 441 height 18
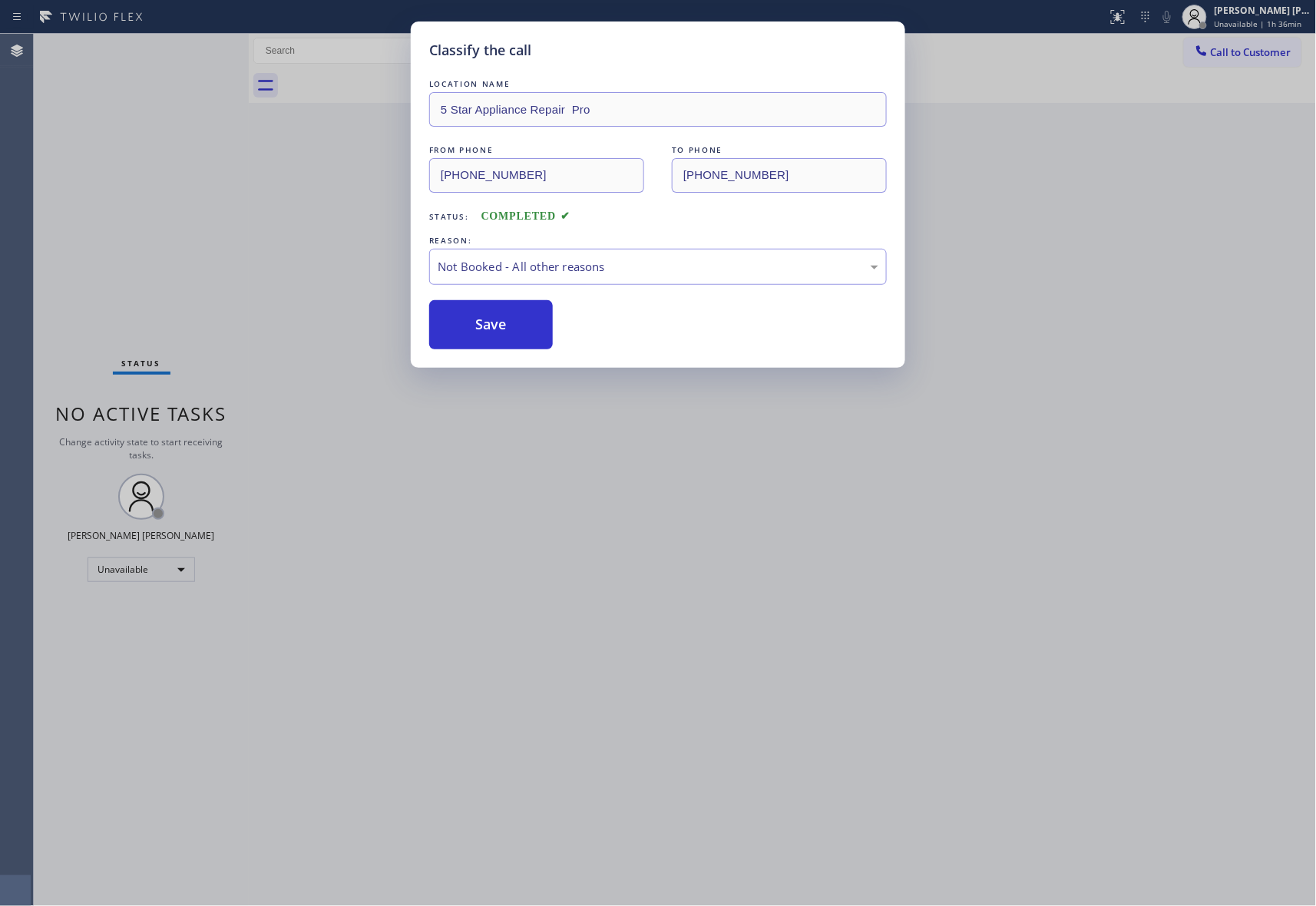
click at [468, 326] on button "Save" at bounding box center [491, 325] width 124 height 49
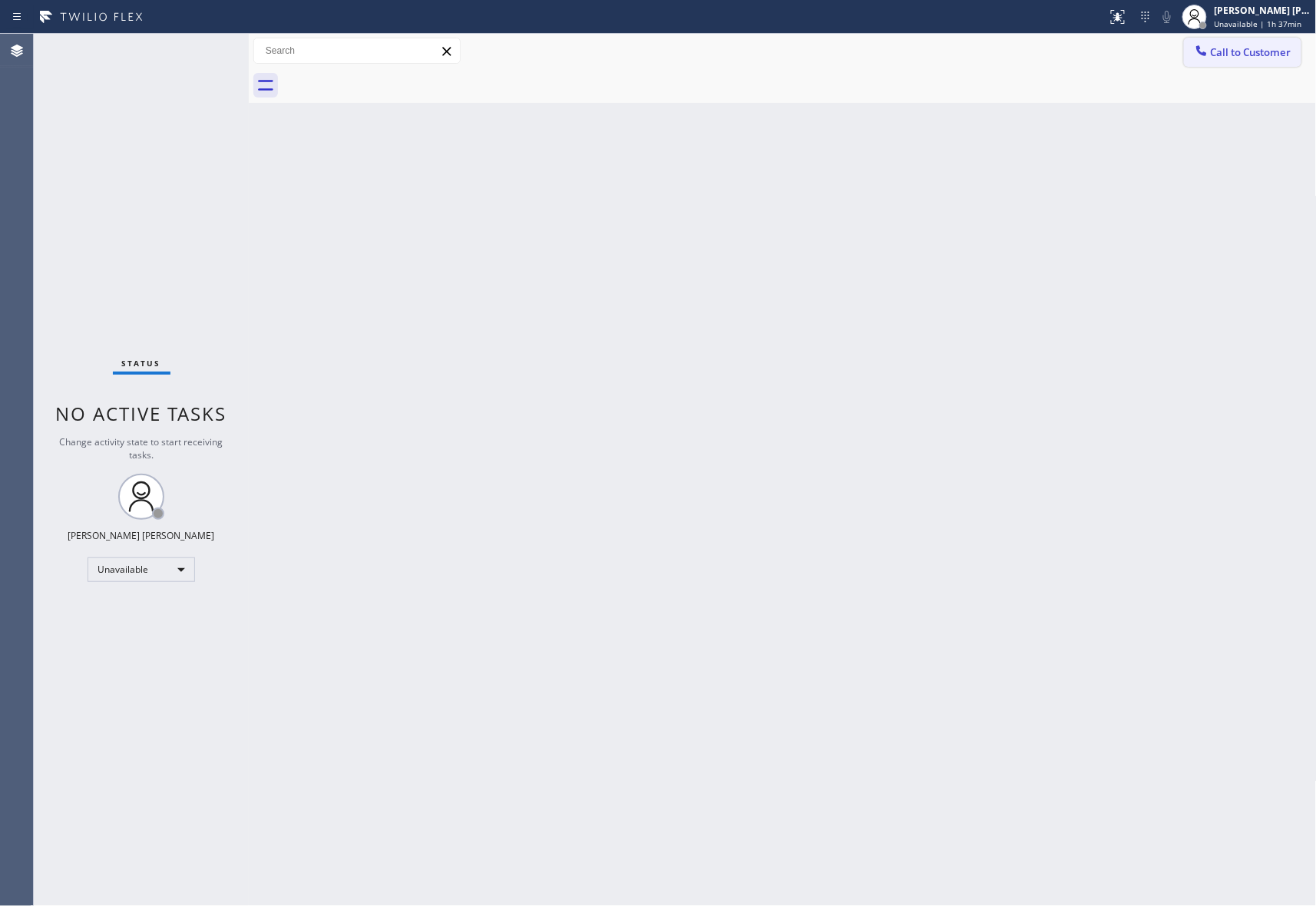
click at [1269, 53] on span "Call to Customer" at bounding box center [1251, 52] width 80 height 14
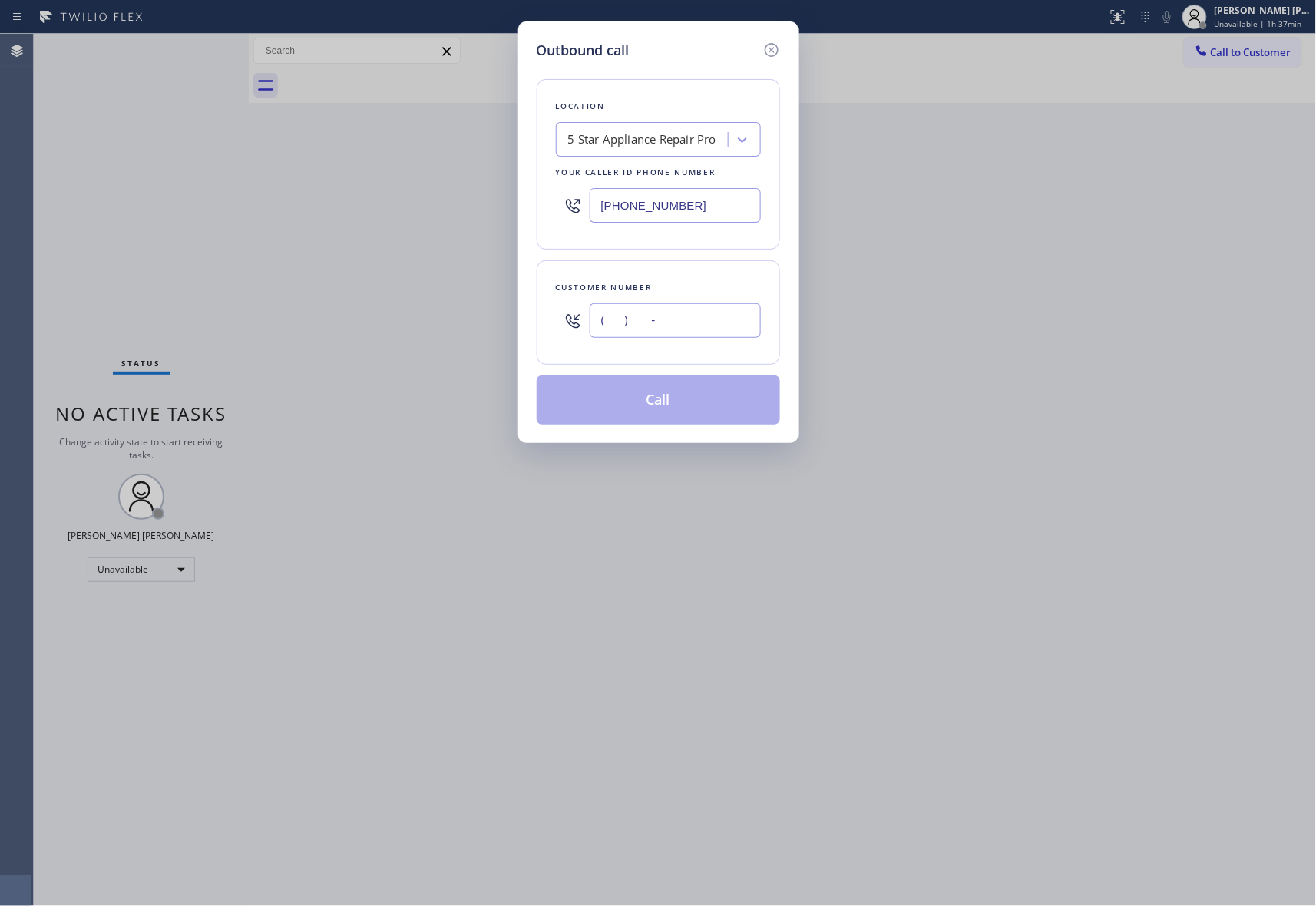
click at [699, 324] on input "(___) ___-____" at bounding box center [675, 320] width 171 height 35
paste input "949) 636-8002"
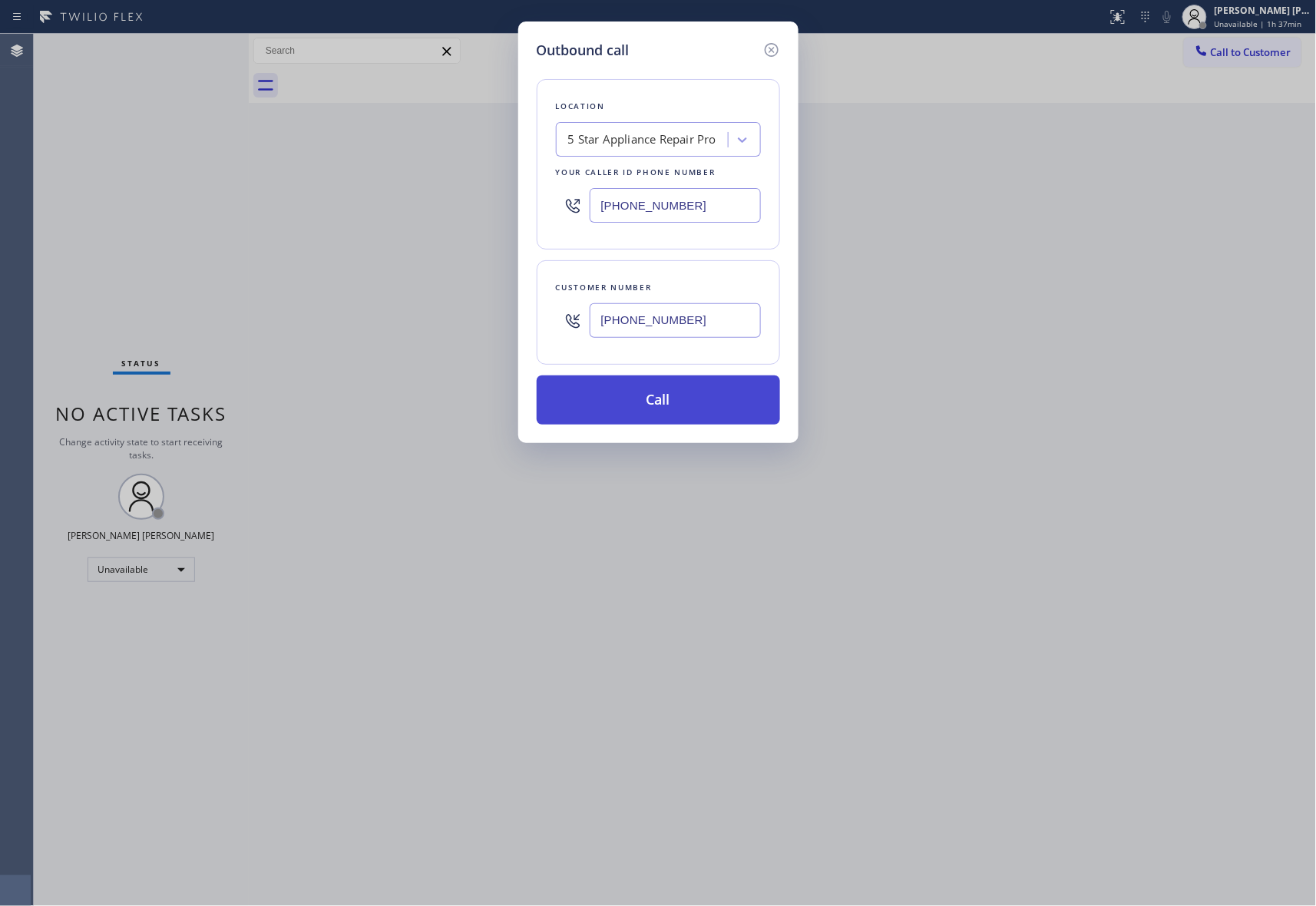
type input "(949) 636-8002"
click at [666, 406] on button "Call" at bounding box center [658, 400] width 243 height 49
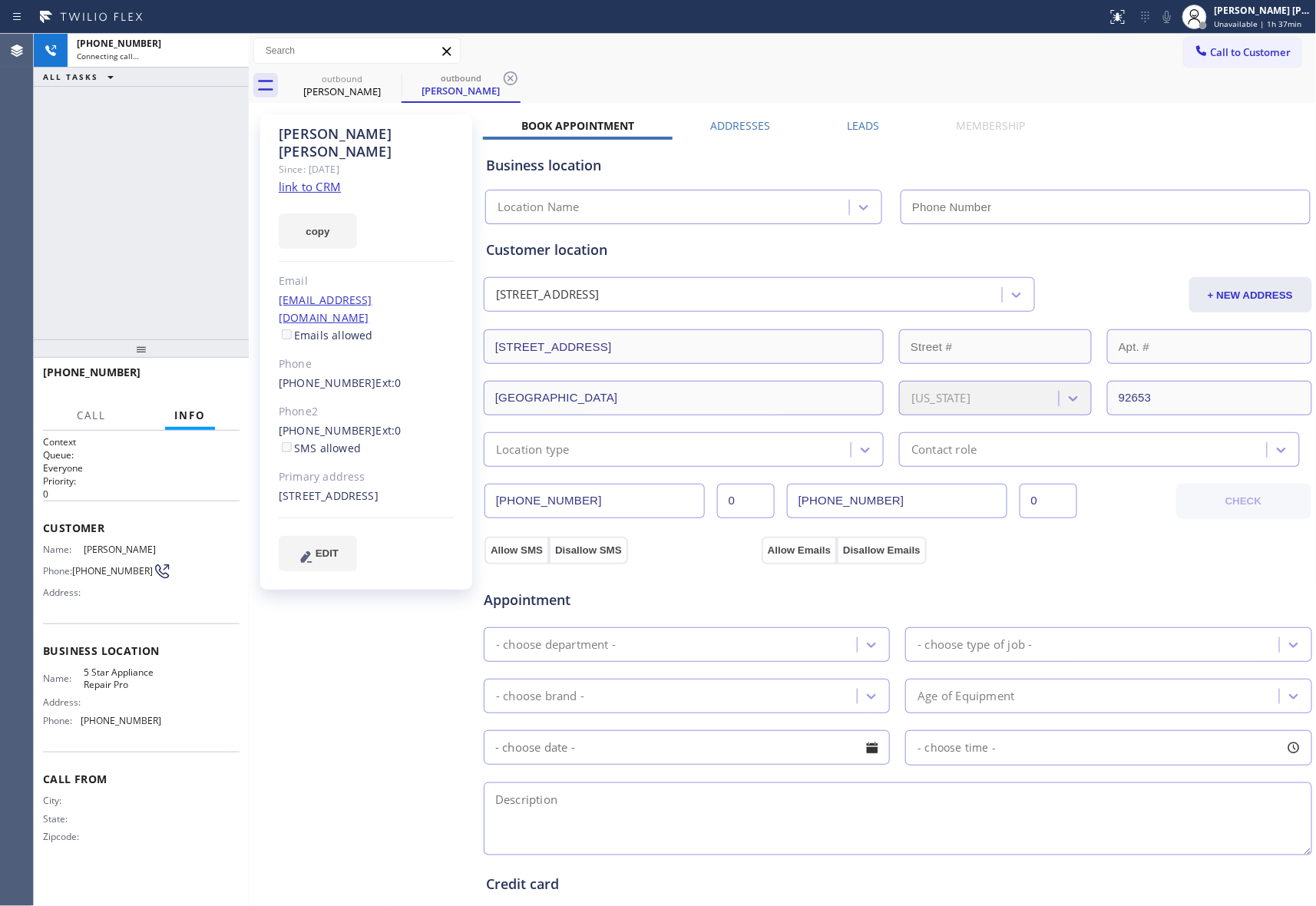
type input "[PHONE_NUMBER]"
click at [866, 134] on div "Business location 5 Star Appliance Repair Pro (888) 477-1309" at bounding box center [898, 179] width 830 height 91
click at [865, 123] on label "Leads" at bounding box center [864, 125] width 32 height 14
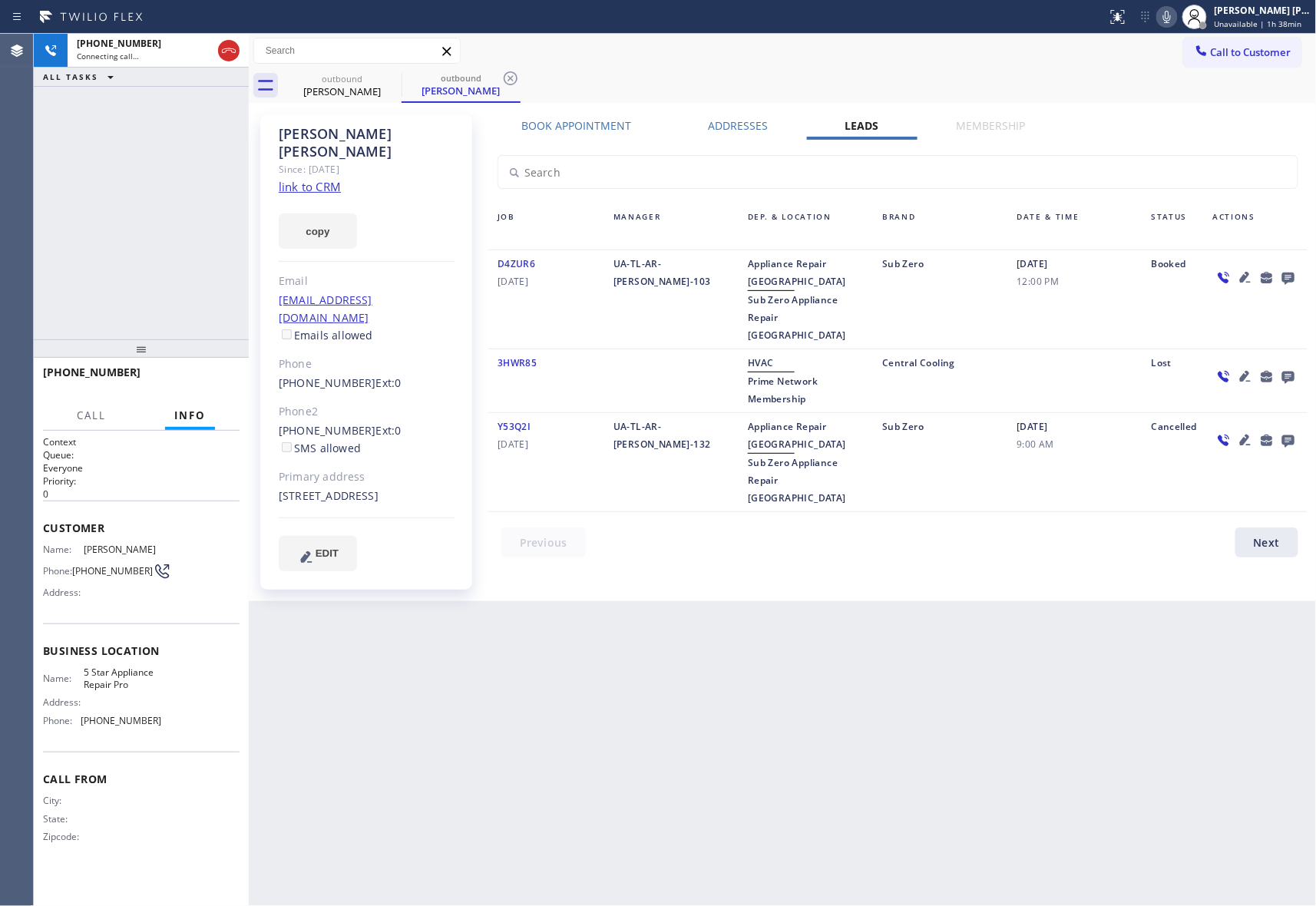
click at [1289, 276] on icon at bounding box center [1288, 279] width 13 height 13
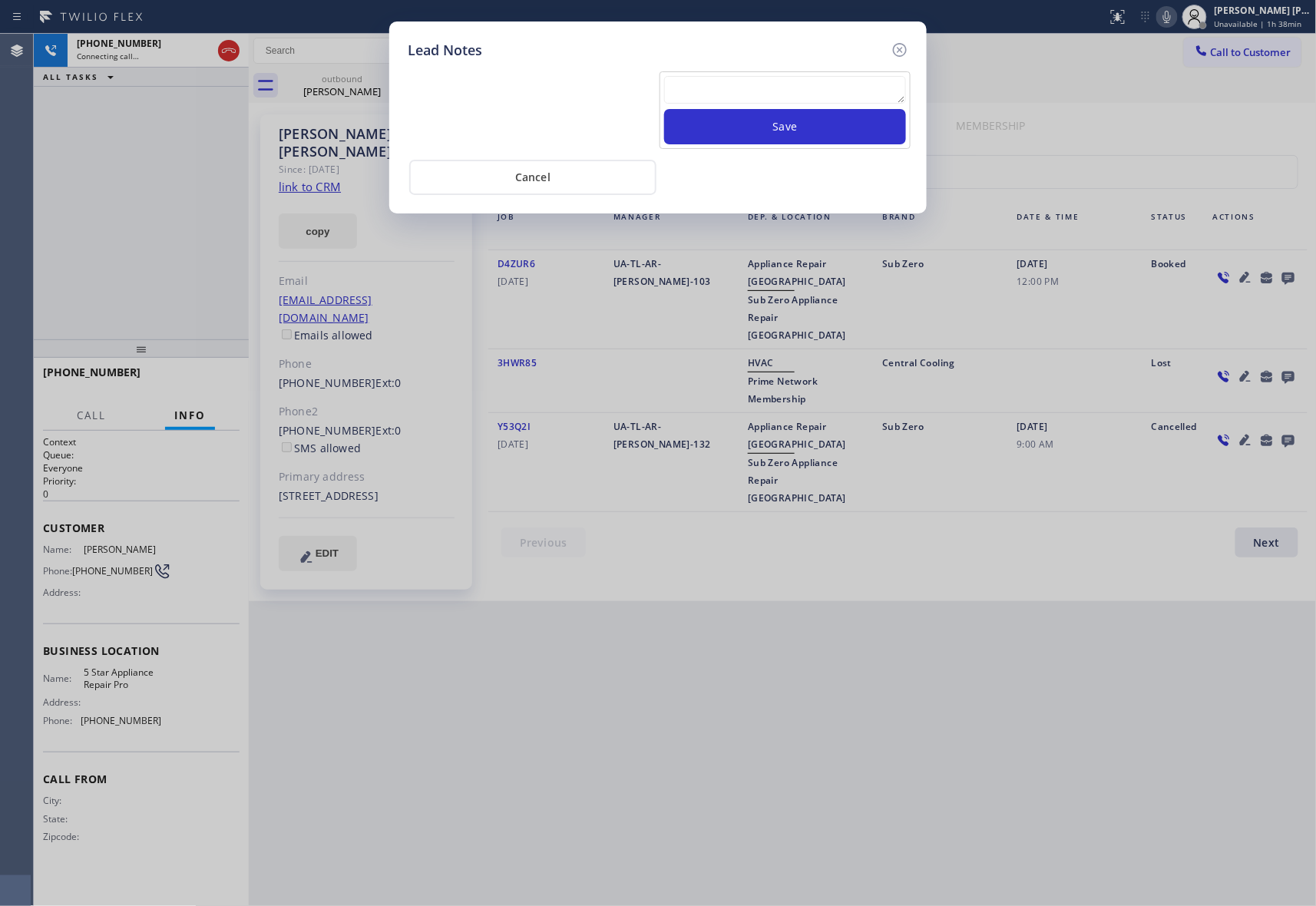
click at [806, 98] on textarea at bounding box center [785, 90] width 242 height 28
paste textarea "VM | please transfer if cx calls back"
type textarea "VM | please transfer if cx calls back"
click at [814, 133] on button "Save" at bounding box center [785, 127] width 242 height 36
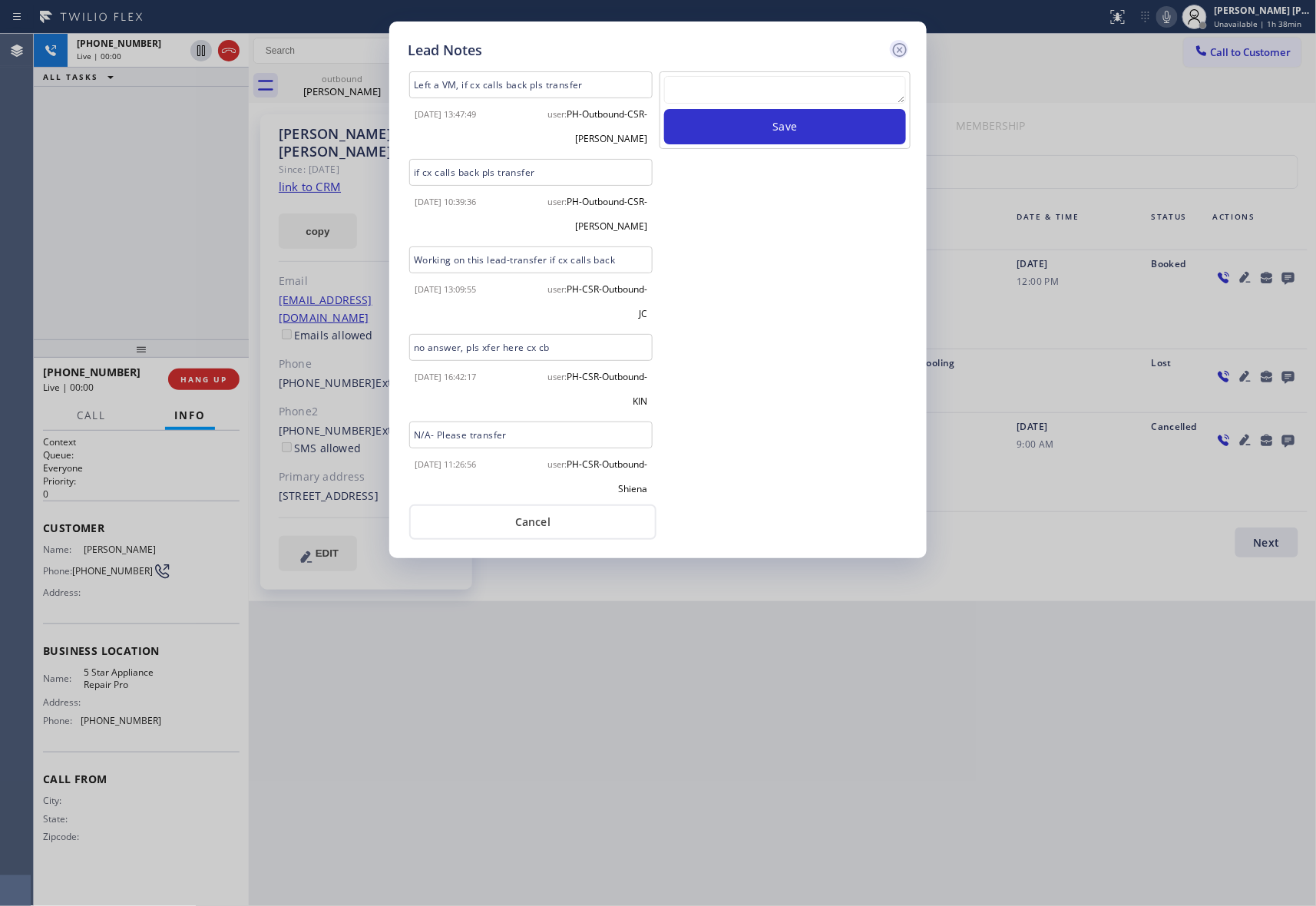
click at [904, 50] on icon at bounding box center [900, 50] width 19 height 19
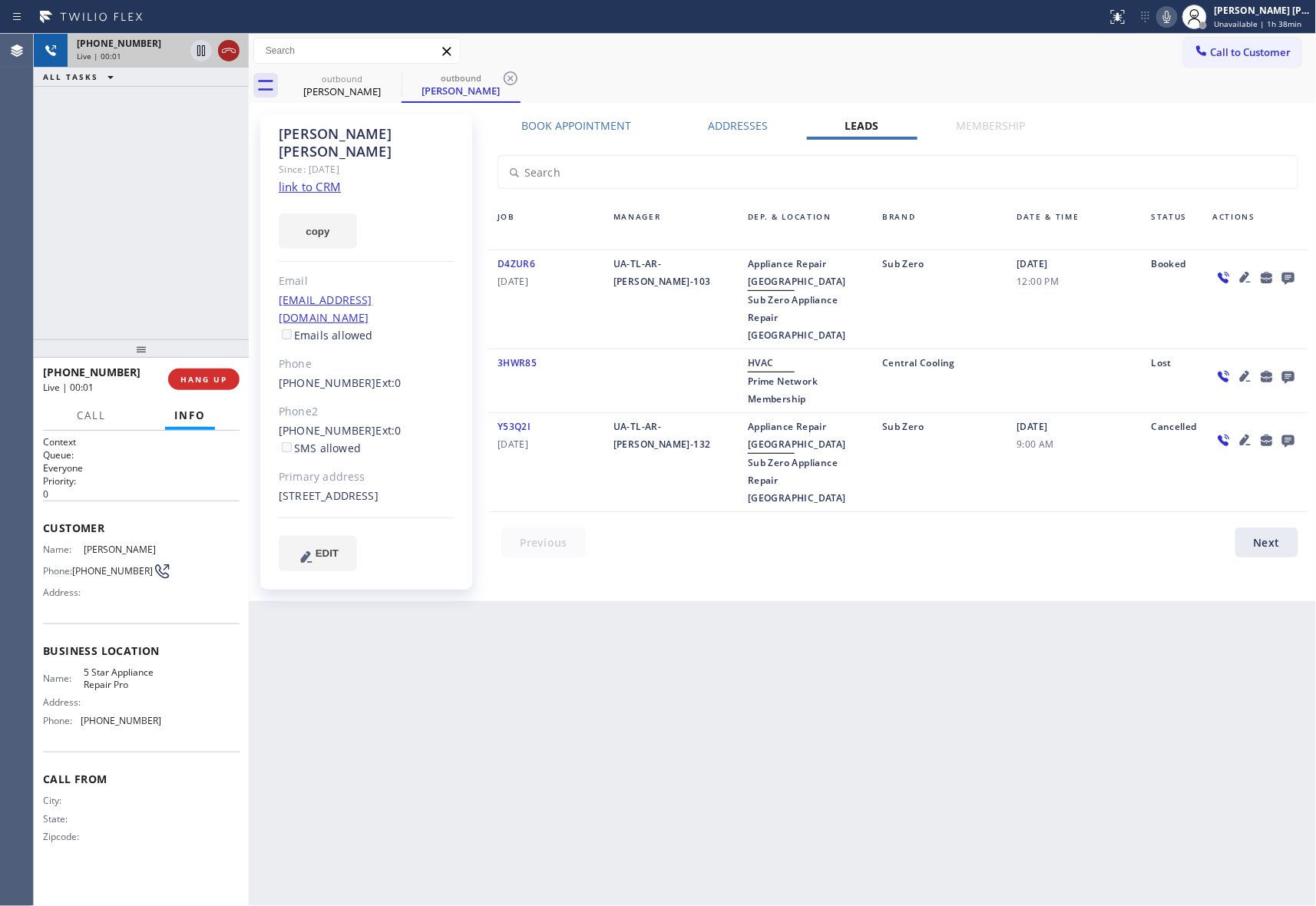
click at [225, 47] on icon at bounding box center [229, 51] width 19 height 19
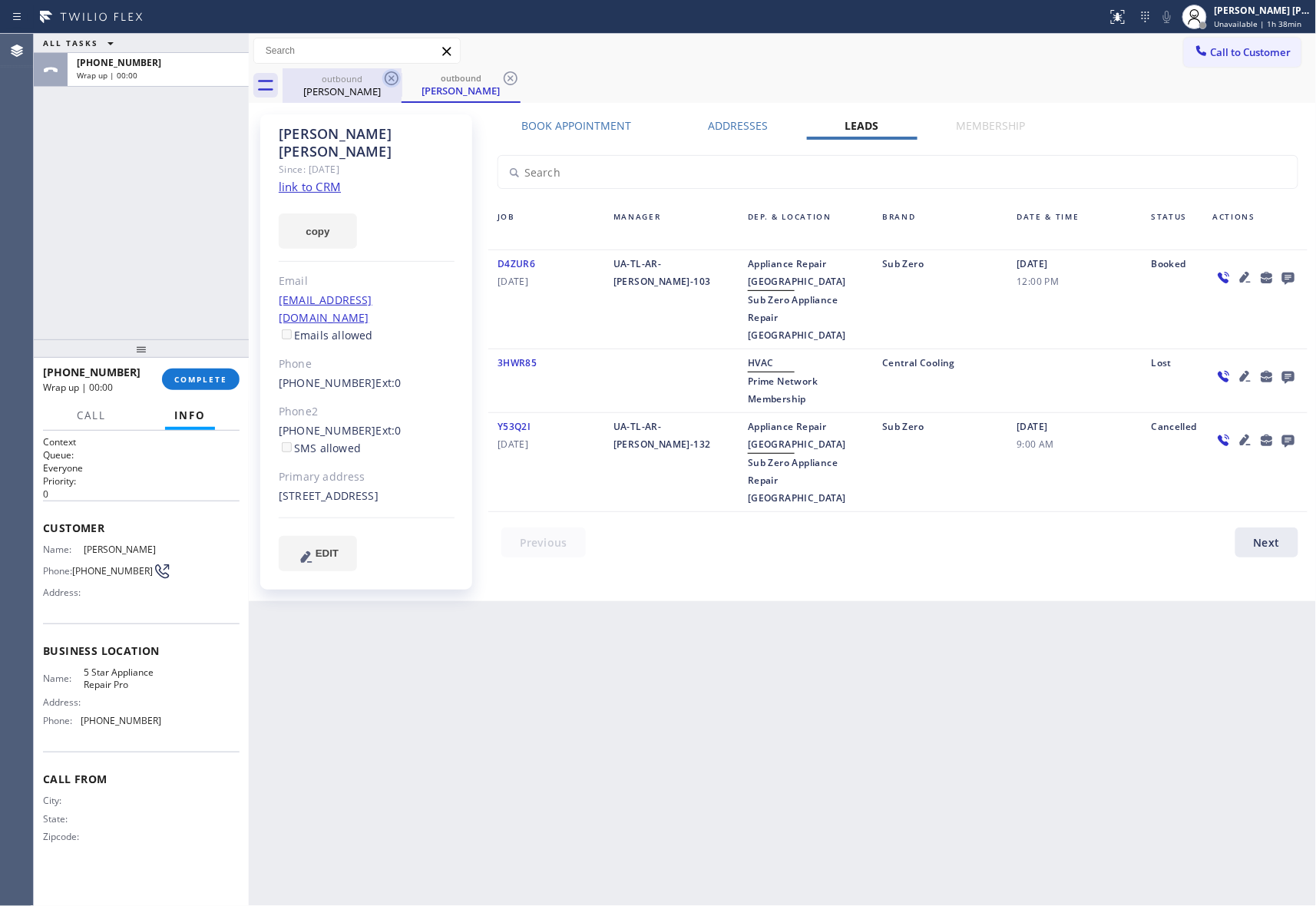
click at [384, 72] on icon at bounding box center [392, 79] width 19 height 19
click at [391, 74] on icon at bounding box center [392, 79] width 19 height 19
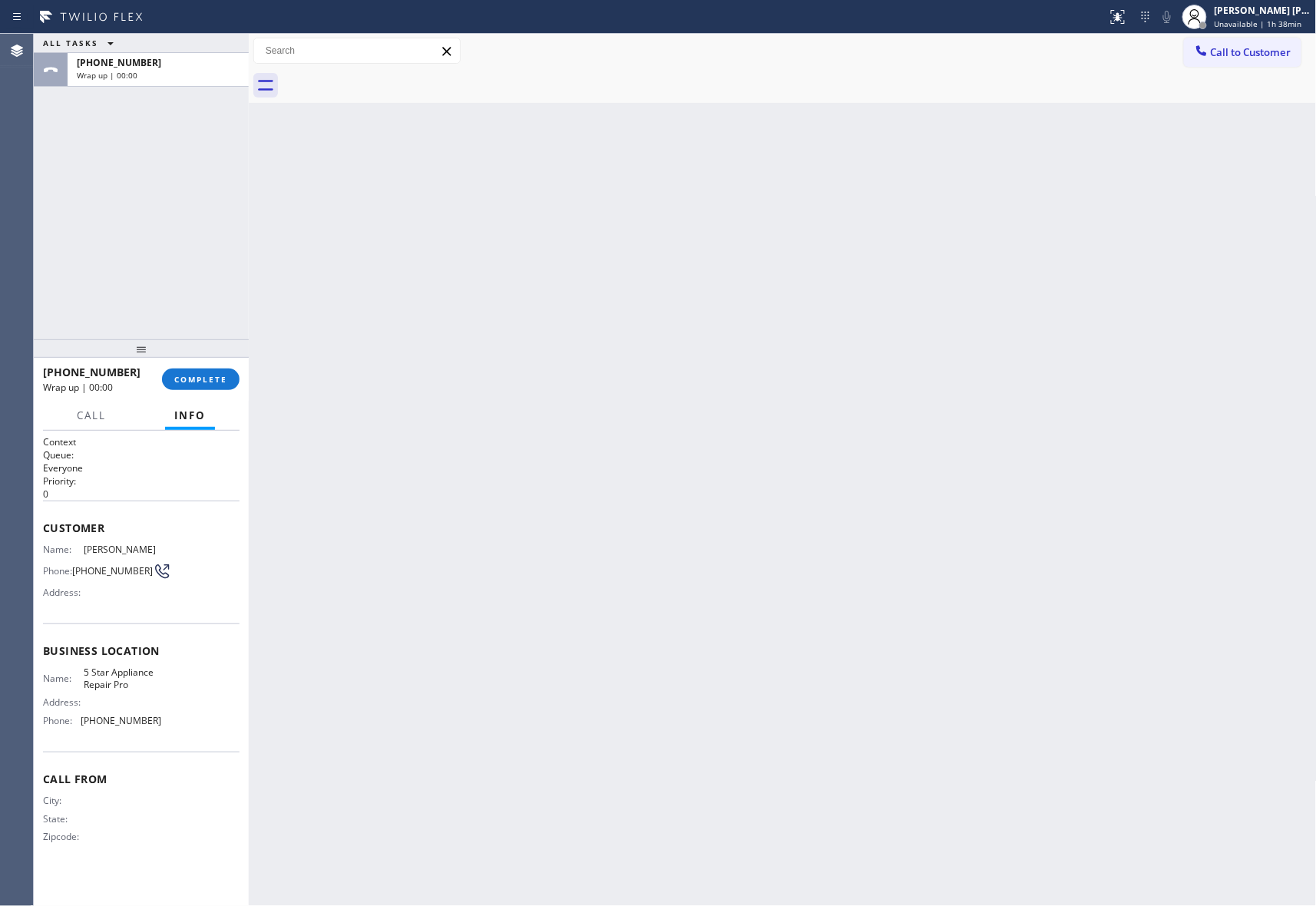
click at [391, 74] on div at bounding box center [800, 86] width 1035 height 35
drag, startPoint x: 391, startPoint y: 74, endPoint x: 206, endPoint y: 375, distance: 353.3
click at [391, 74] on div at bounding box center [800, 86] width 1035 height 35
click at [203, 381] on span "COMPLETE" at bounding box center [201, 379] width 53 height 11
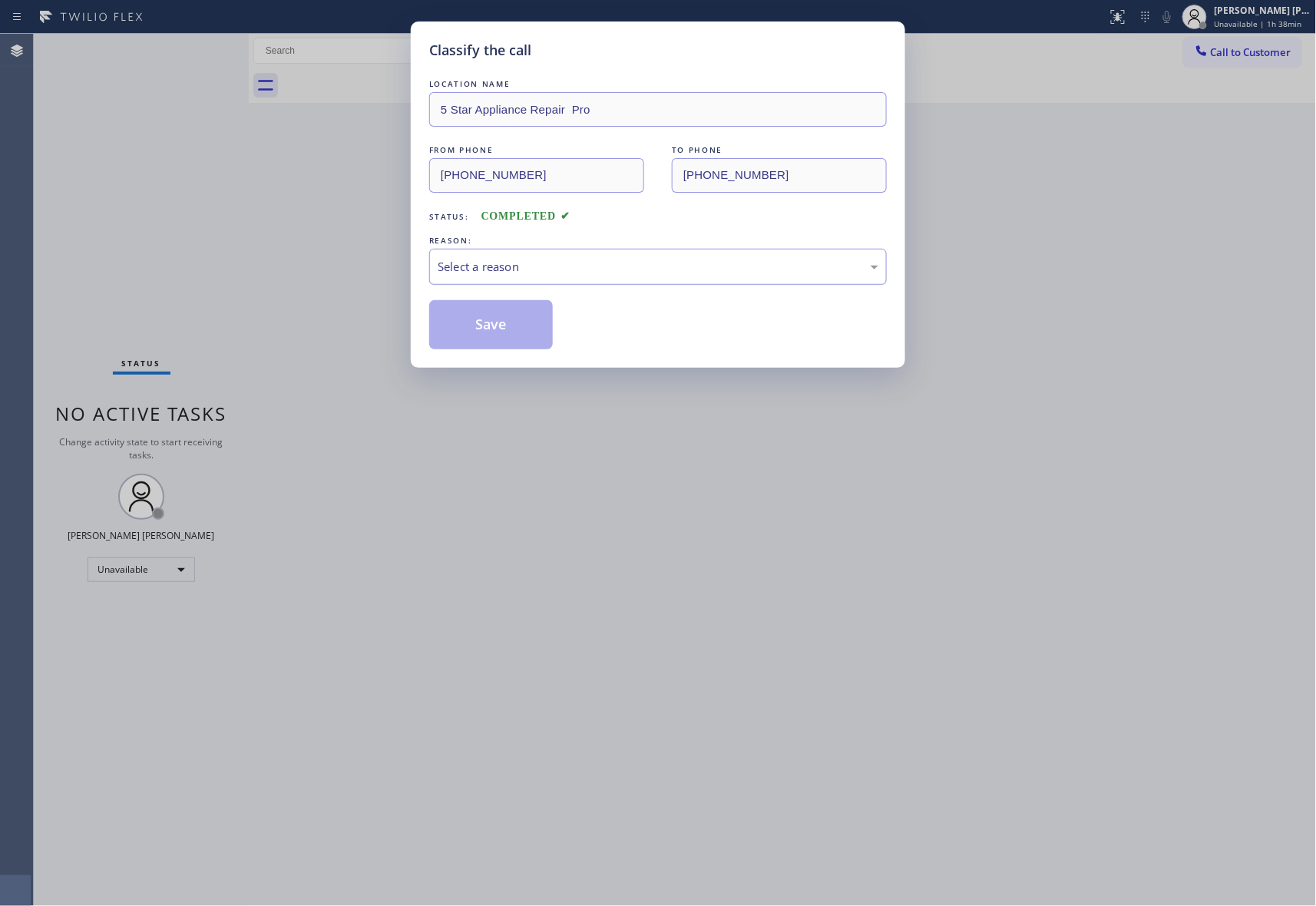
drag, startPoint x: 568, startPoint y: 255, endPoint x: 564, endPoint y: 262, distance: 8.1
click at [568, 257] on div "Select a reason" at bounding box center [658, 267] width 457 height 36
click at [515, 318] on button "Save" at bounding box center [491, 325] width 124 height 49
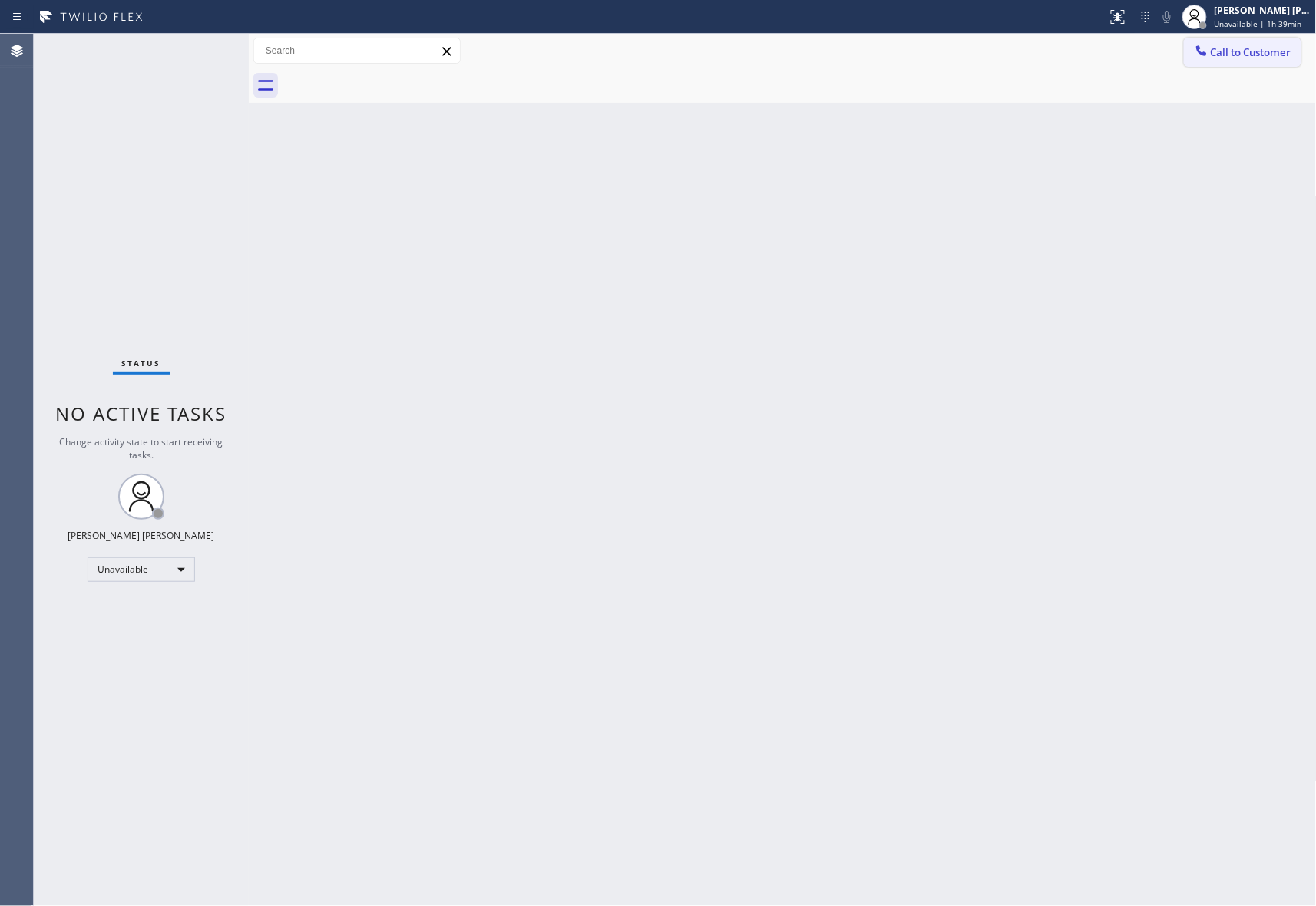
click at [1224, 44] on button "Call to Customer" at bounding box center [1242, 52] width 118 height 29
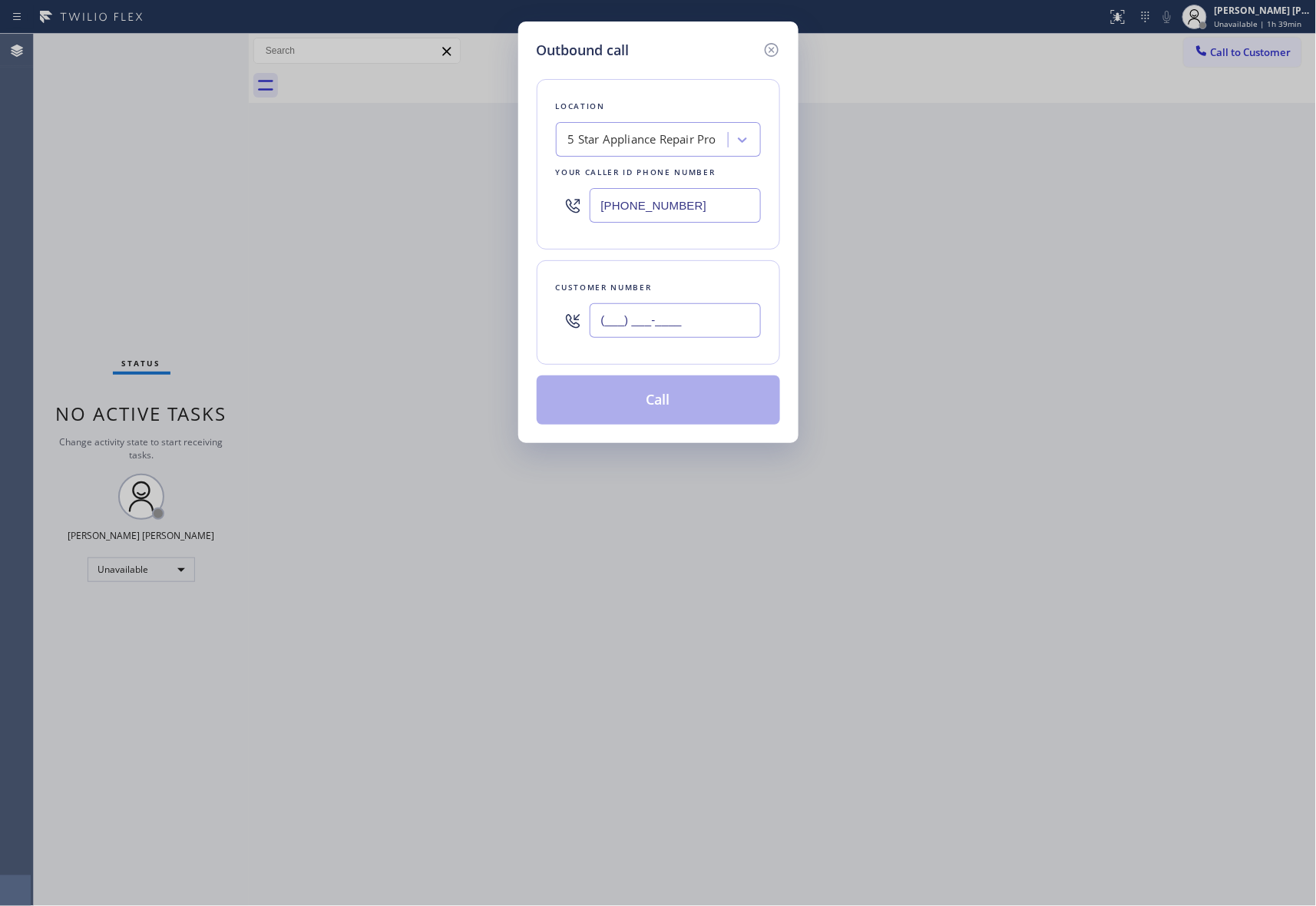
click at [692, 315] on input "(___) ___-____" at bounding box center [675, 320] width 171 height 35
paste input "917) 676-3135"
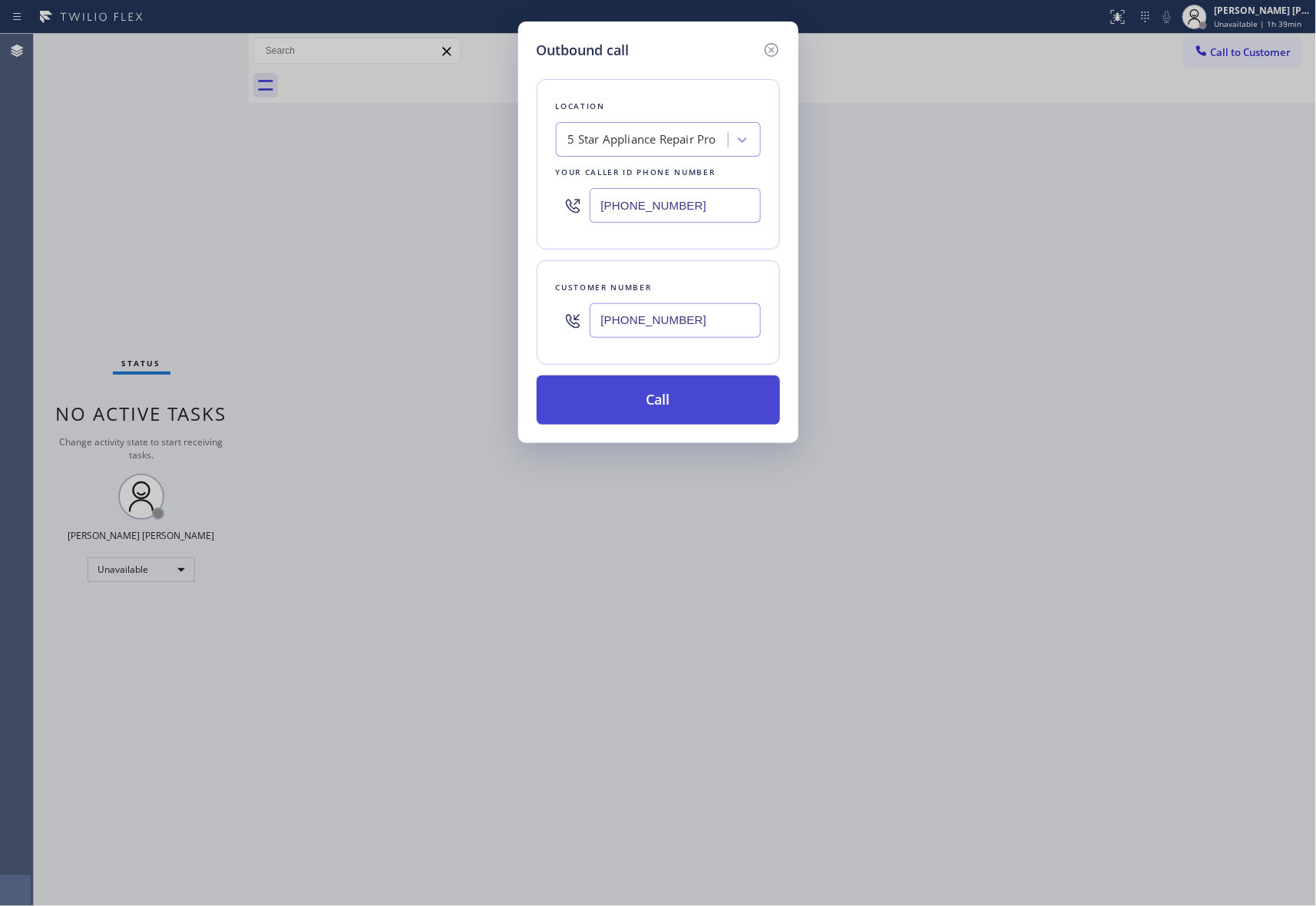
type input "(917) 676-3135"
click at [680, 403] on button "Call" at bounding box center [658, 400] width 243 height 49
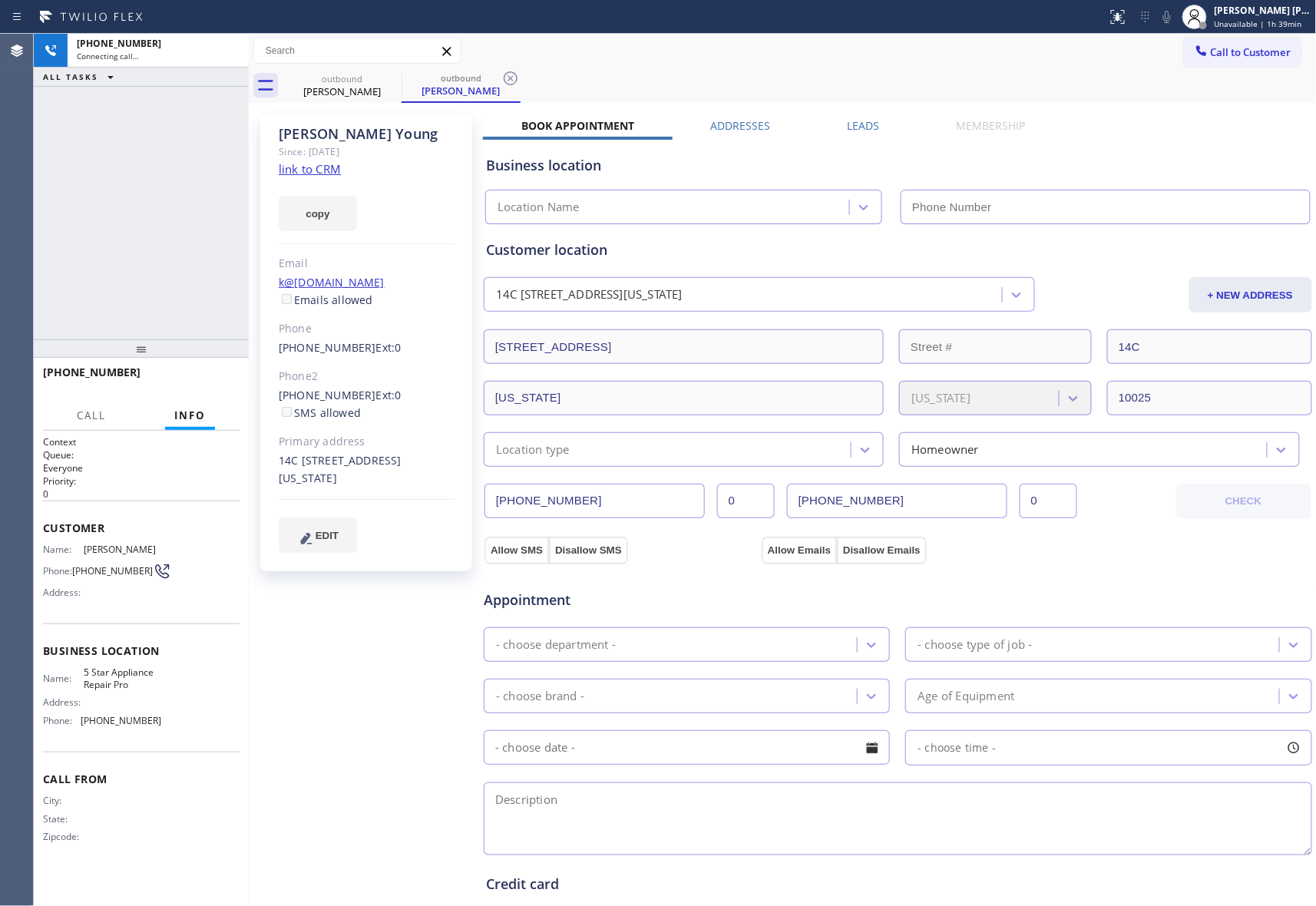
type input "[PHONE_NUMBER]"
click at [207, 378] on span "HANG UP" at bounding box center [203, 379] width 47 height 11
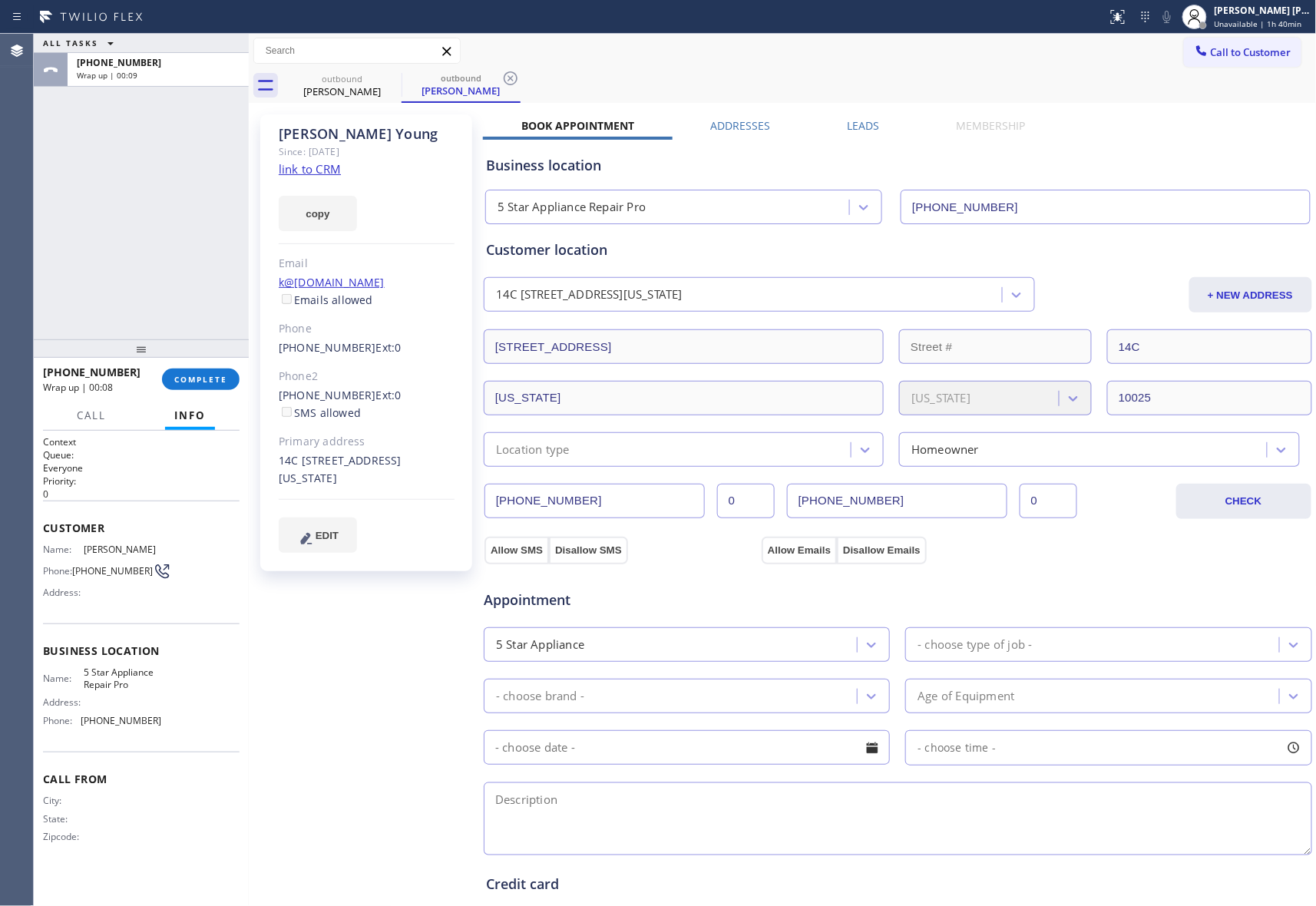
drag, startPoint x: 848, startPoint y: 121, endPoint x: 794, endPoint y: 136, distance: 56.0
click at [848, 121] on label "Leads" at bounding box center [864, 125] width 32 height 14
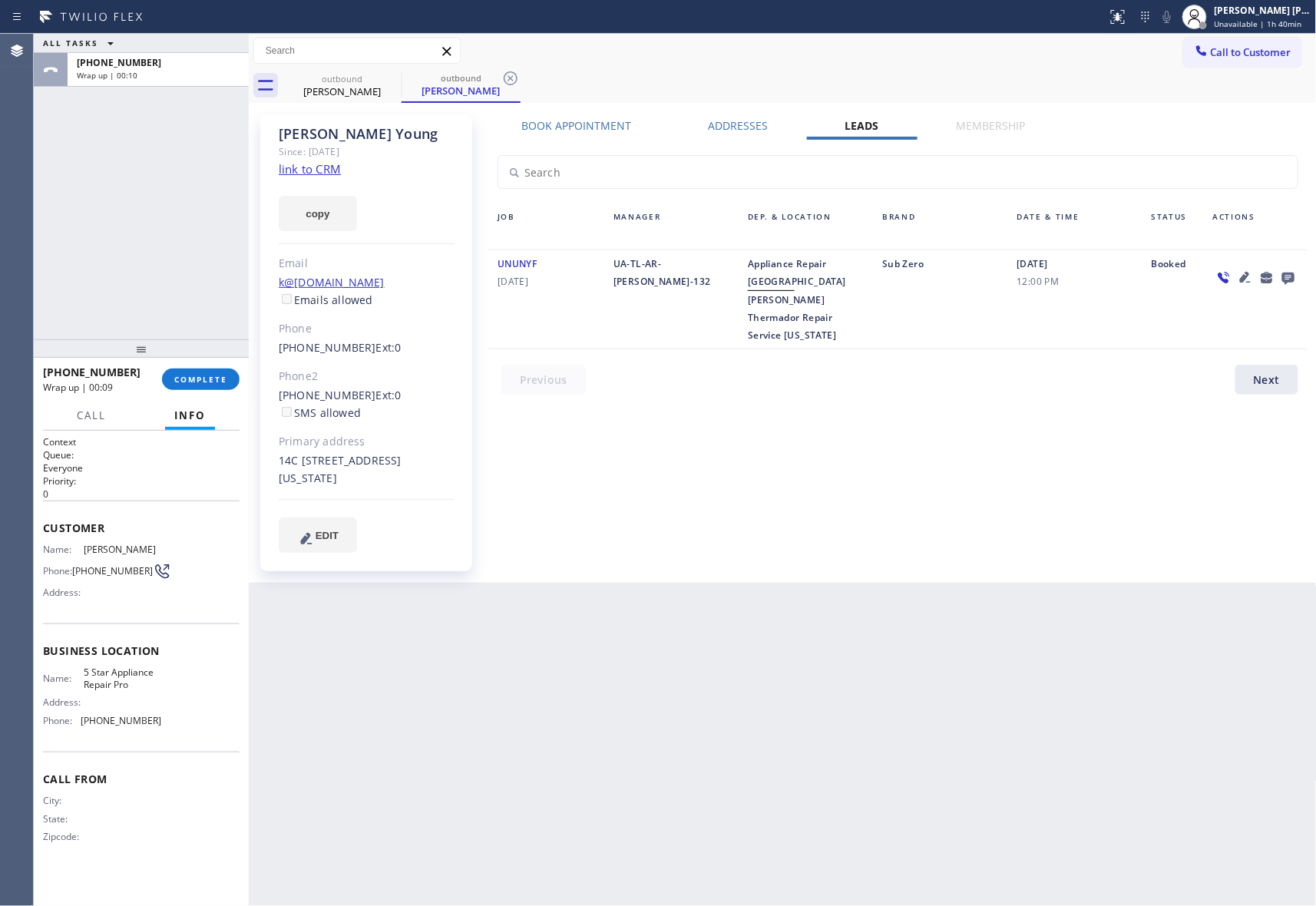
click at [1285, 273] on icon at bounding box center [1288, 279] width 13 height 13
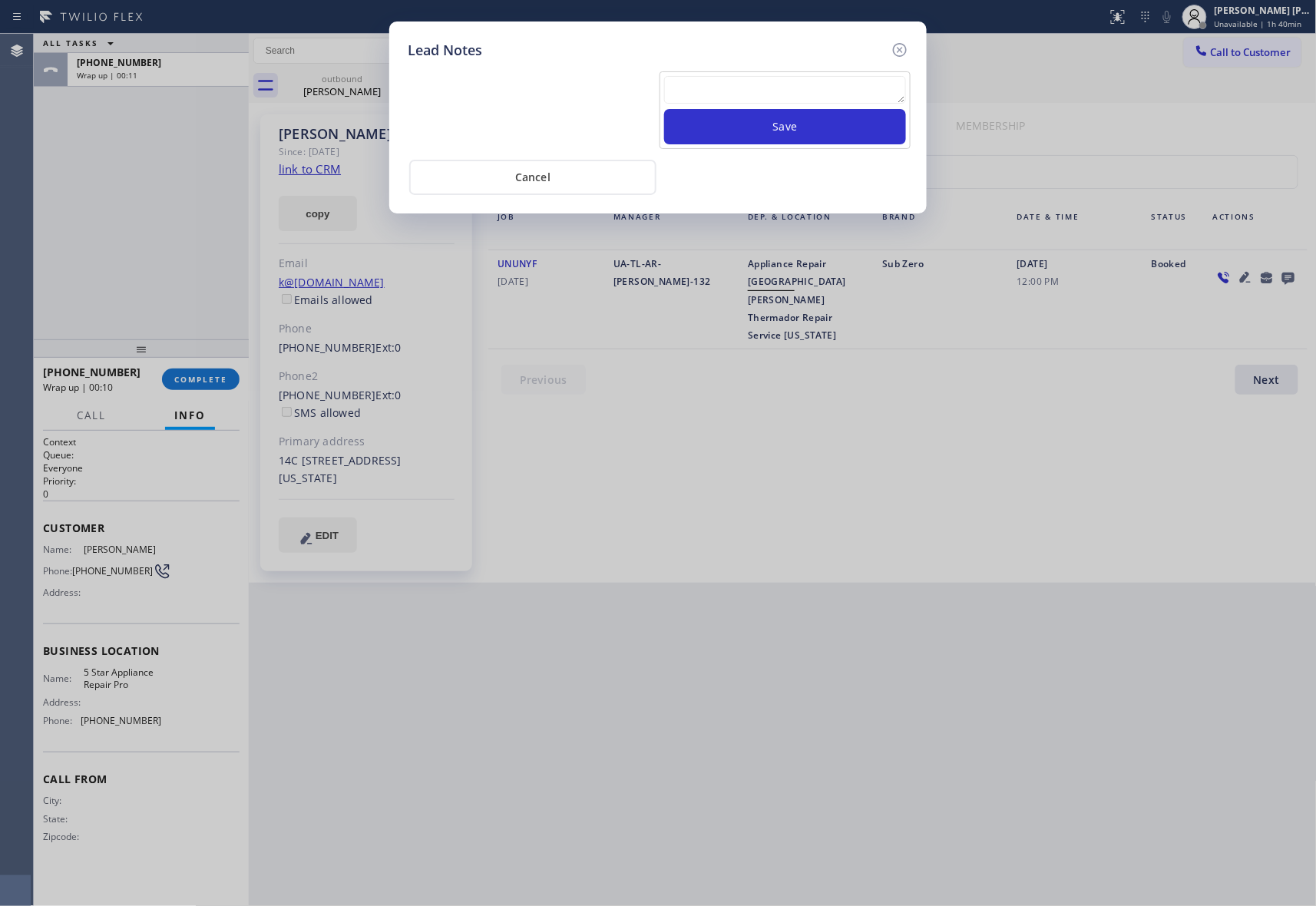
click at [722, 95] on textarea at bounding box center [785, 90] width 242 height 28
paste textarea "VM | please transfer if cx calls back"
type textarea "VM | please transfer if cx calls back"
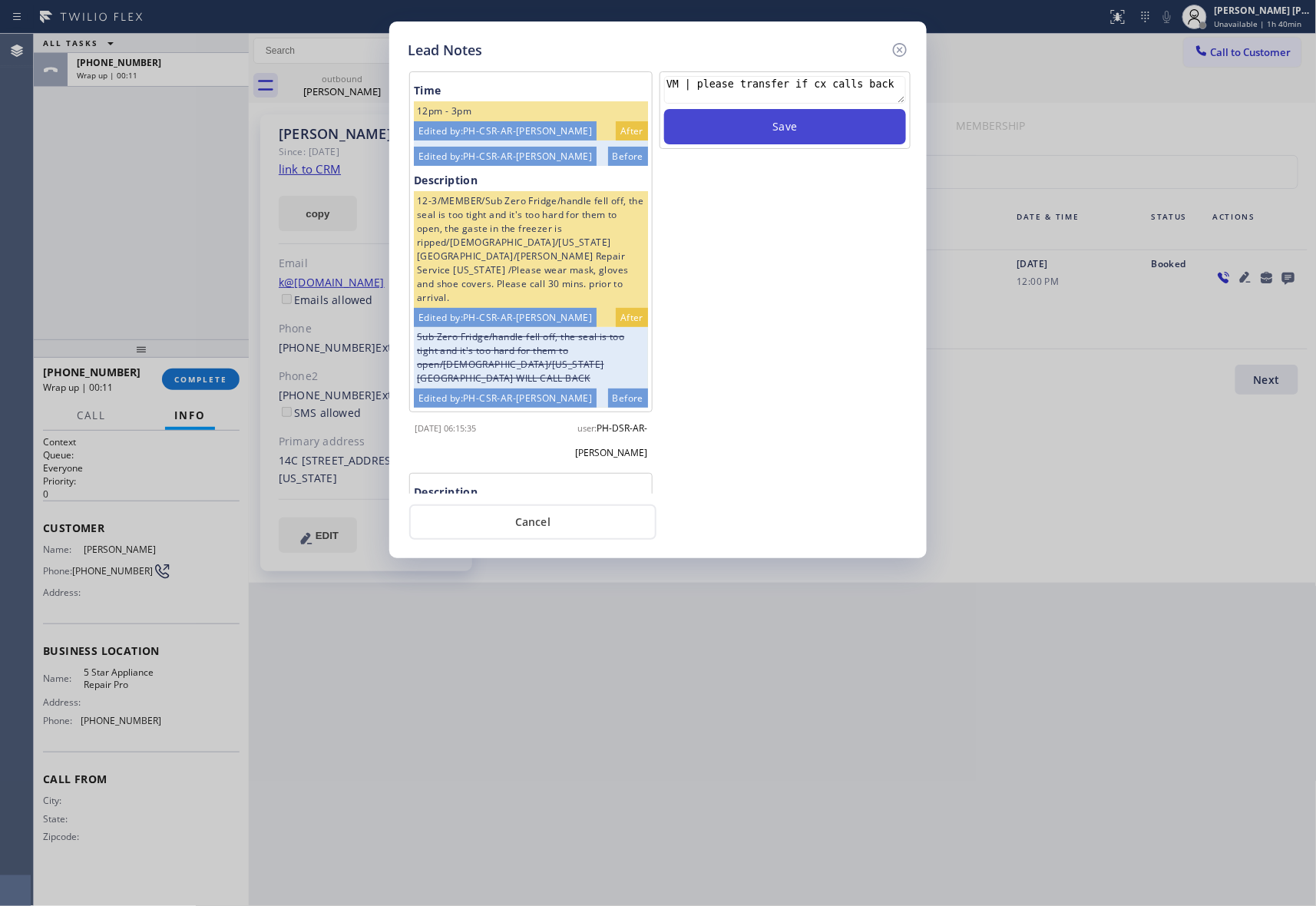
click at [762, 123] on button "Save" at bounding box center [785, 127] width 242 height 36
click at [899, 44] on icon at bounding box center [900, 50] width 19 height 19
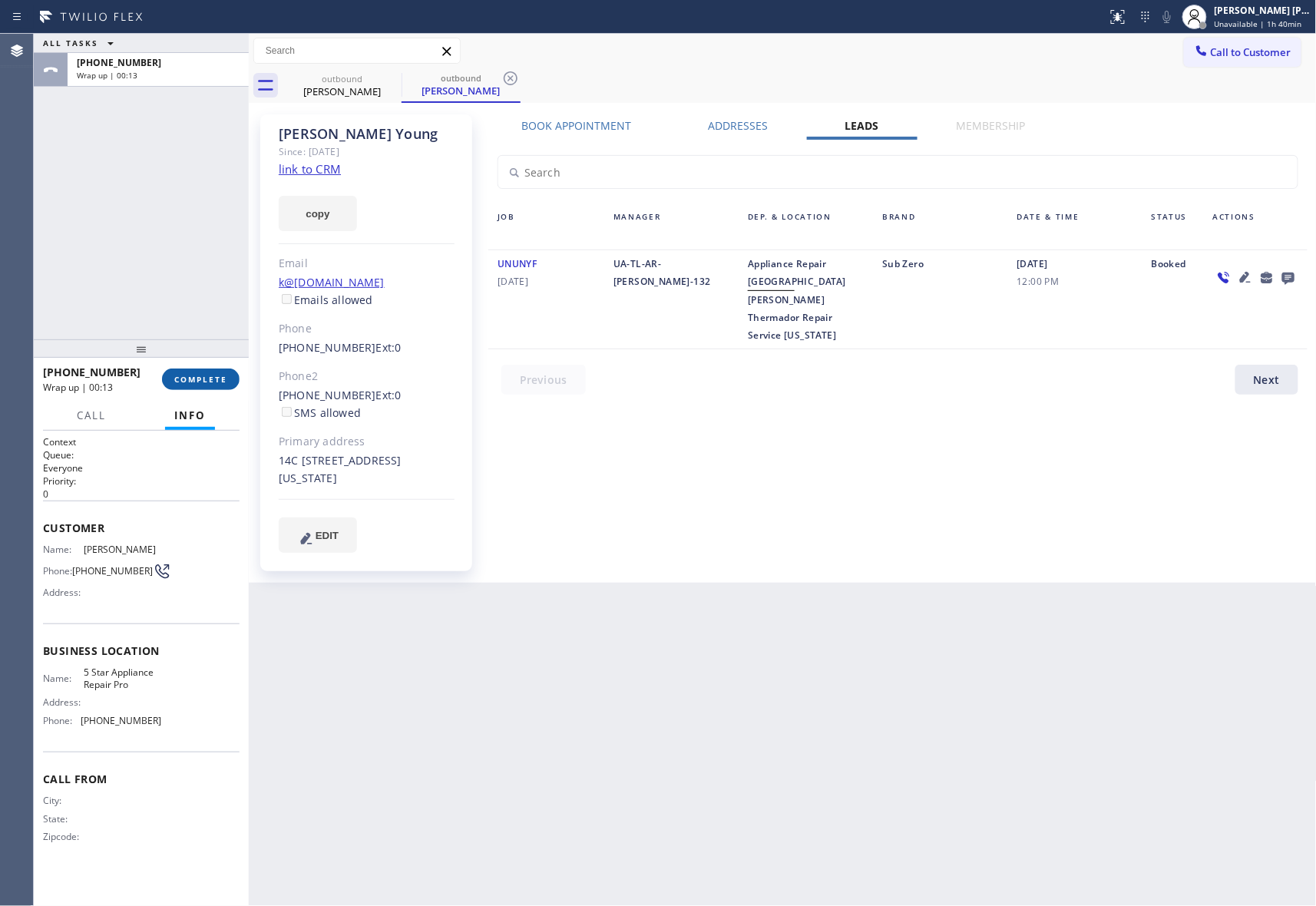
click at [197, 368] on button "COMPLETE" at bounding box center [201, 378] width 78 height 21
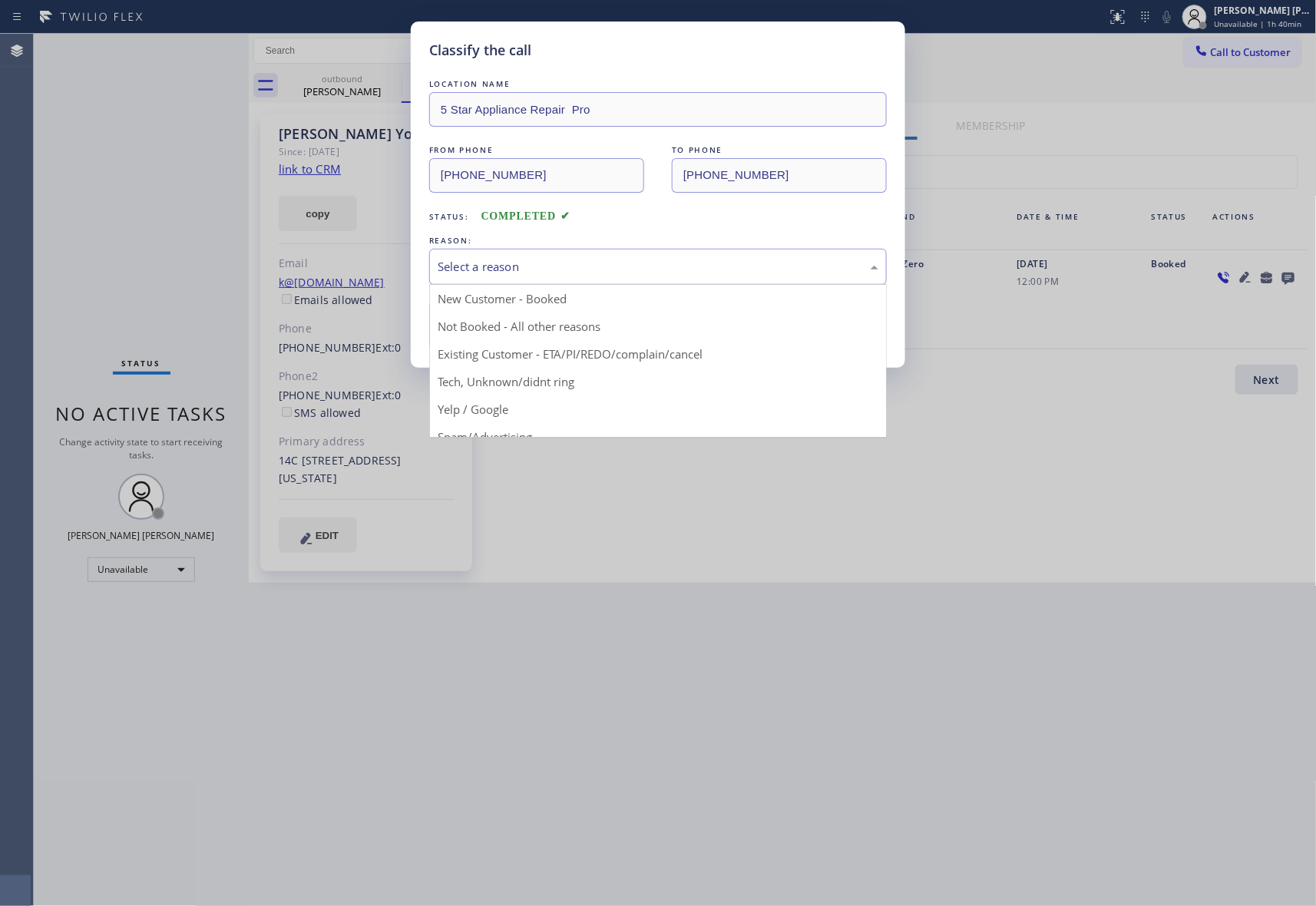
click at [523, 268] on div "Select a reason" at bounding box center [658, 267] width 441 height 18
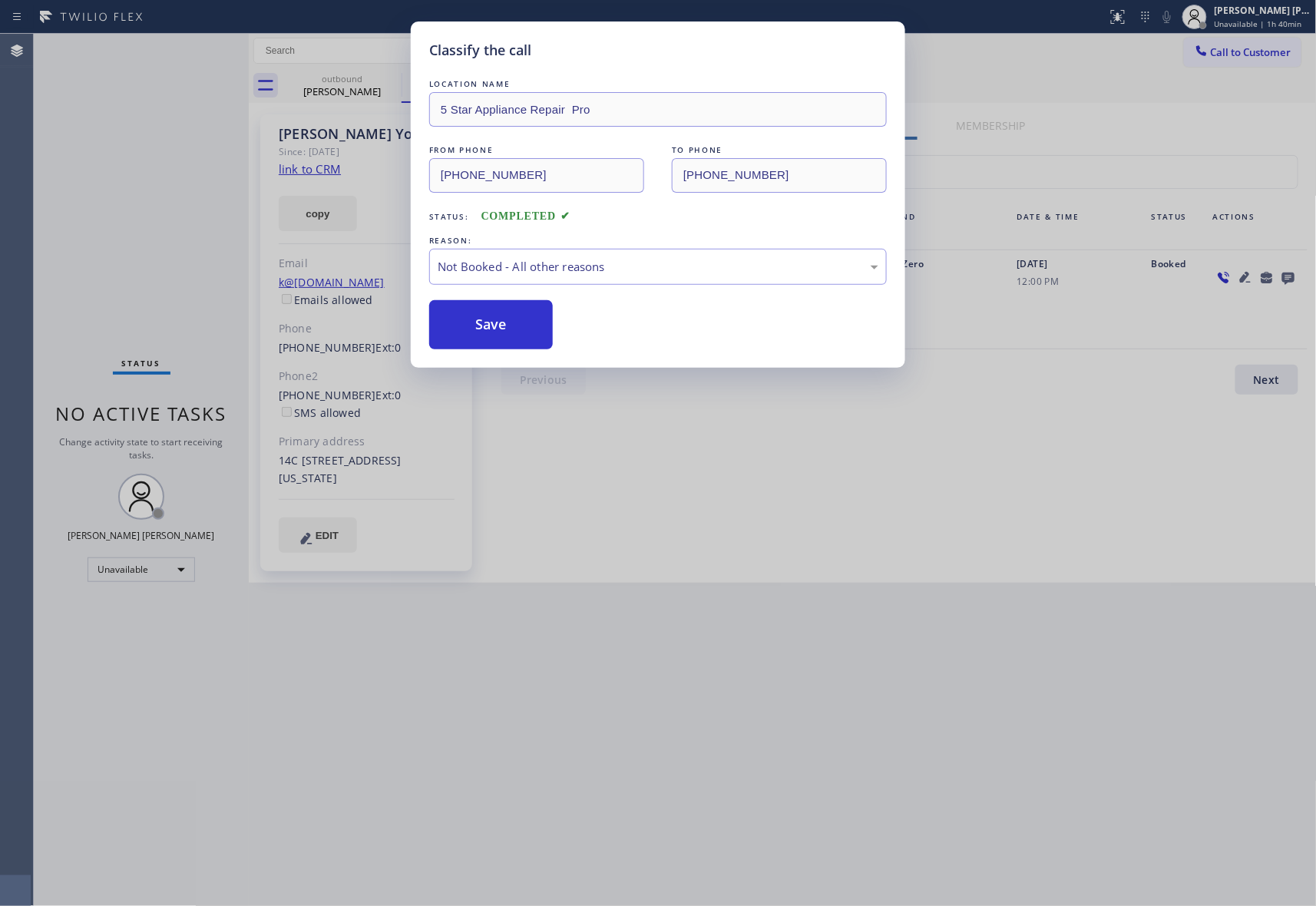
click at [495, 323] on button "Save" at bounding box center [491, 325] width 124 height 49
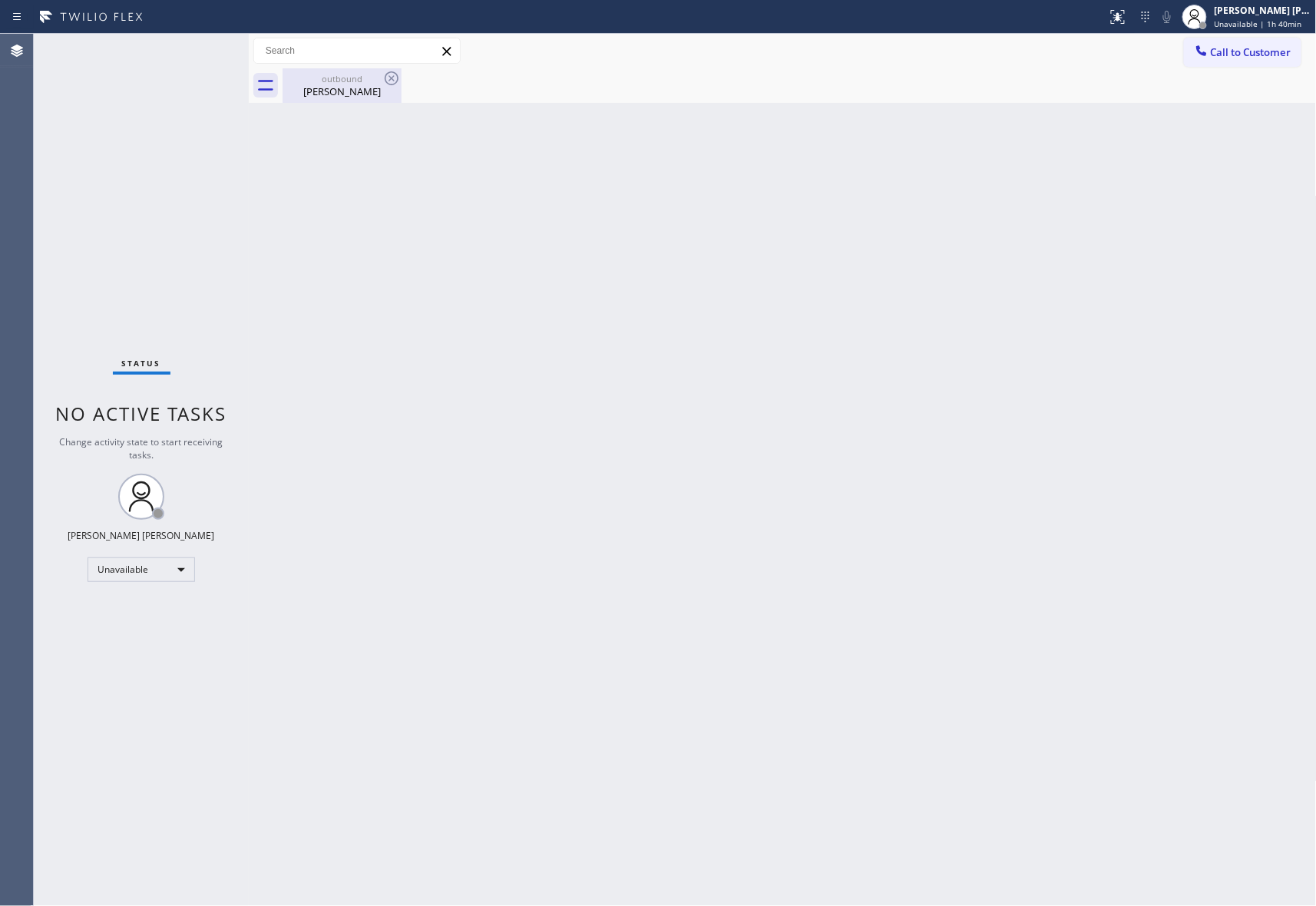
click at [357, 85] on div "Ken Young" at bounding box center [342, 91] width 116 height 14
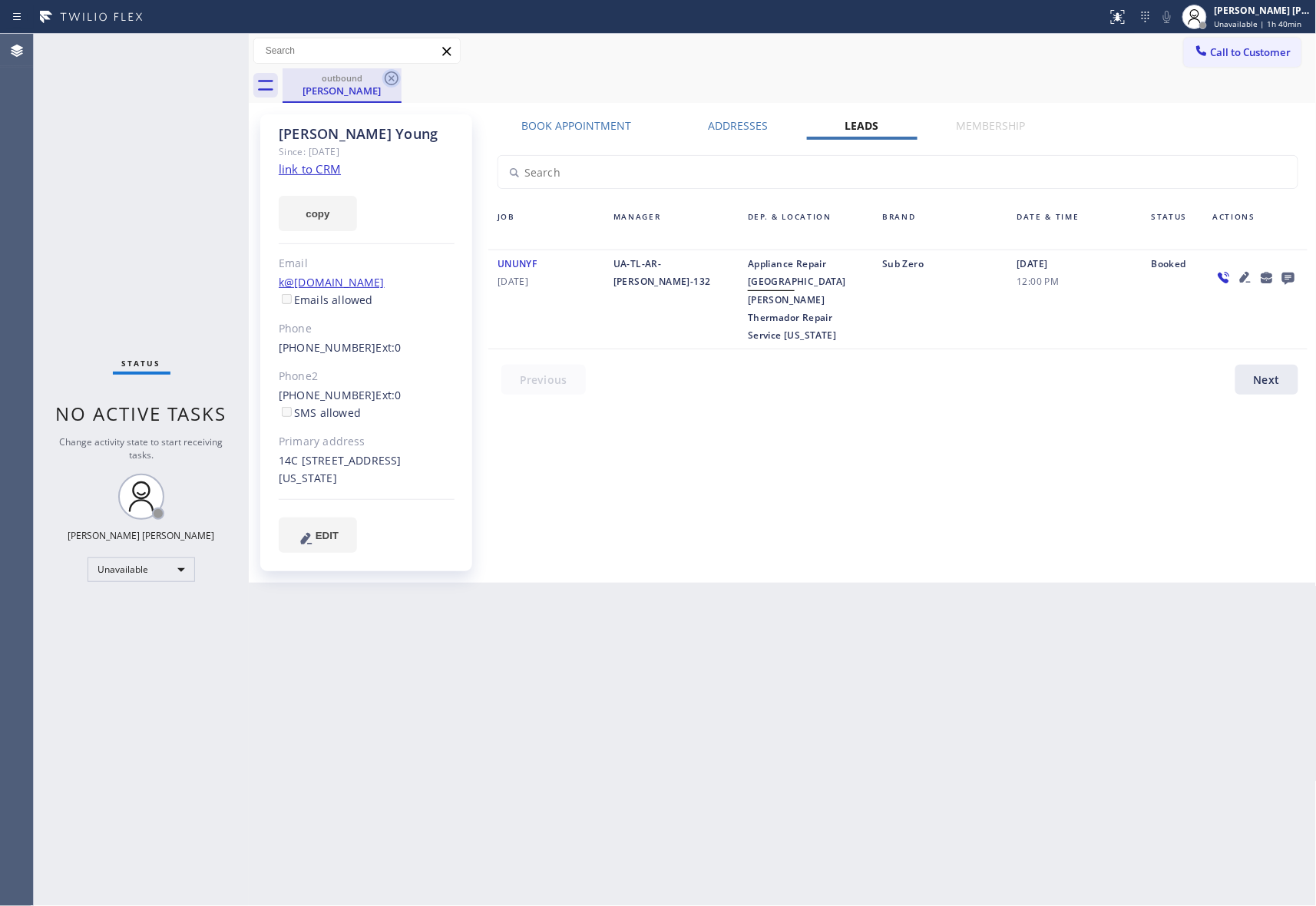
click at [389, 80] on icon at bounding box center [391, 78] width 14 height 14
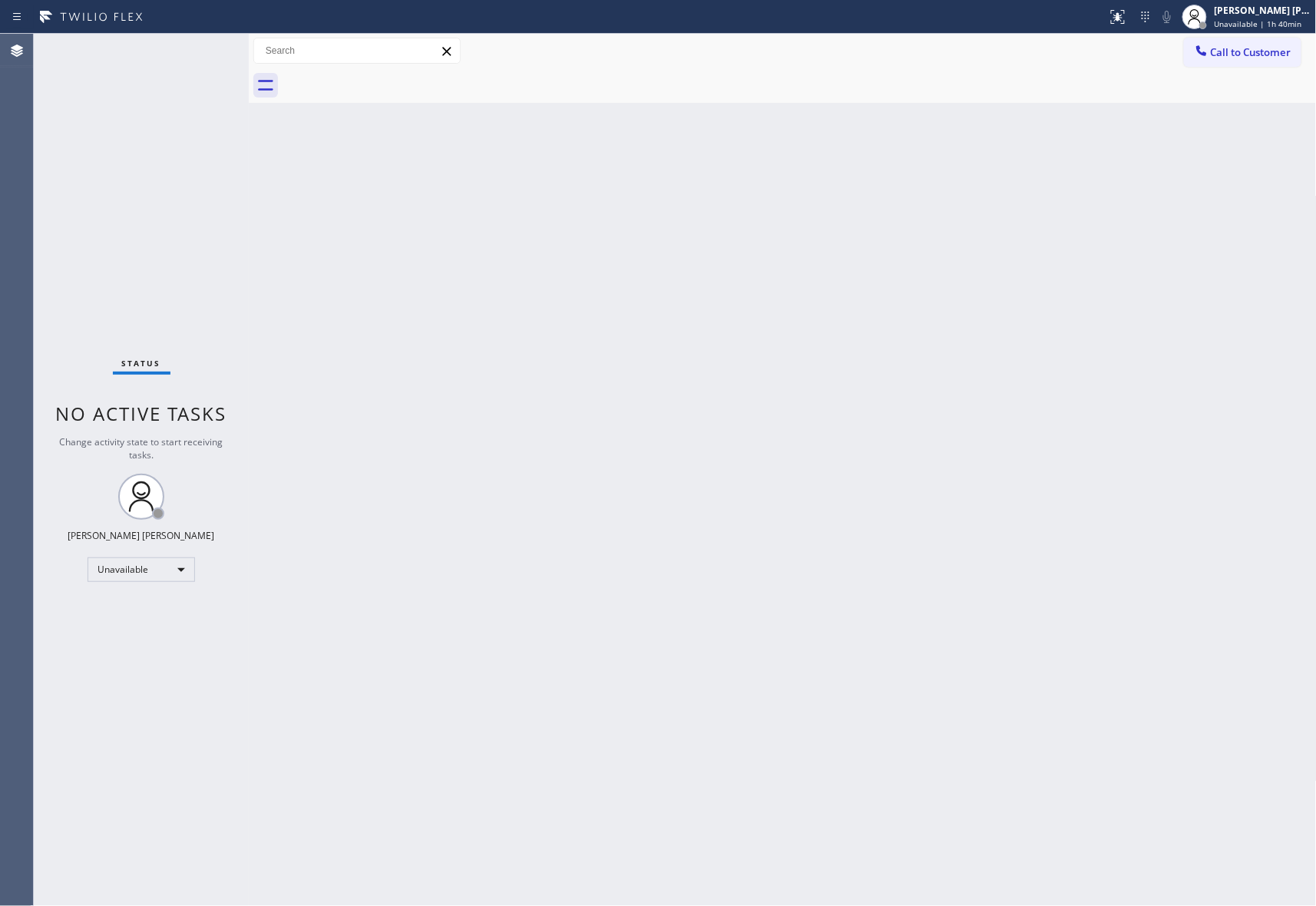
click at [389, 80] on div at bounding box center [800, 86] width 1035 height 35
click at [1250, 47] on span "Call to Customer" at bounding box center [1251, 52] width 80 height 14
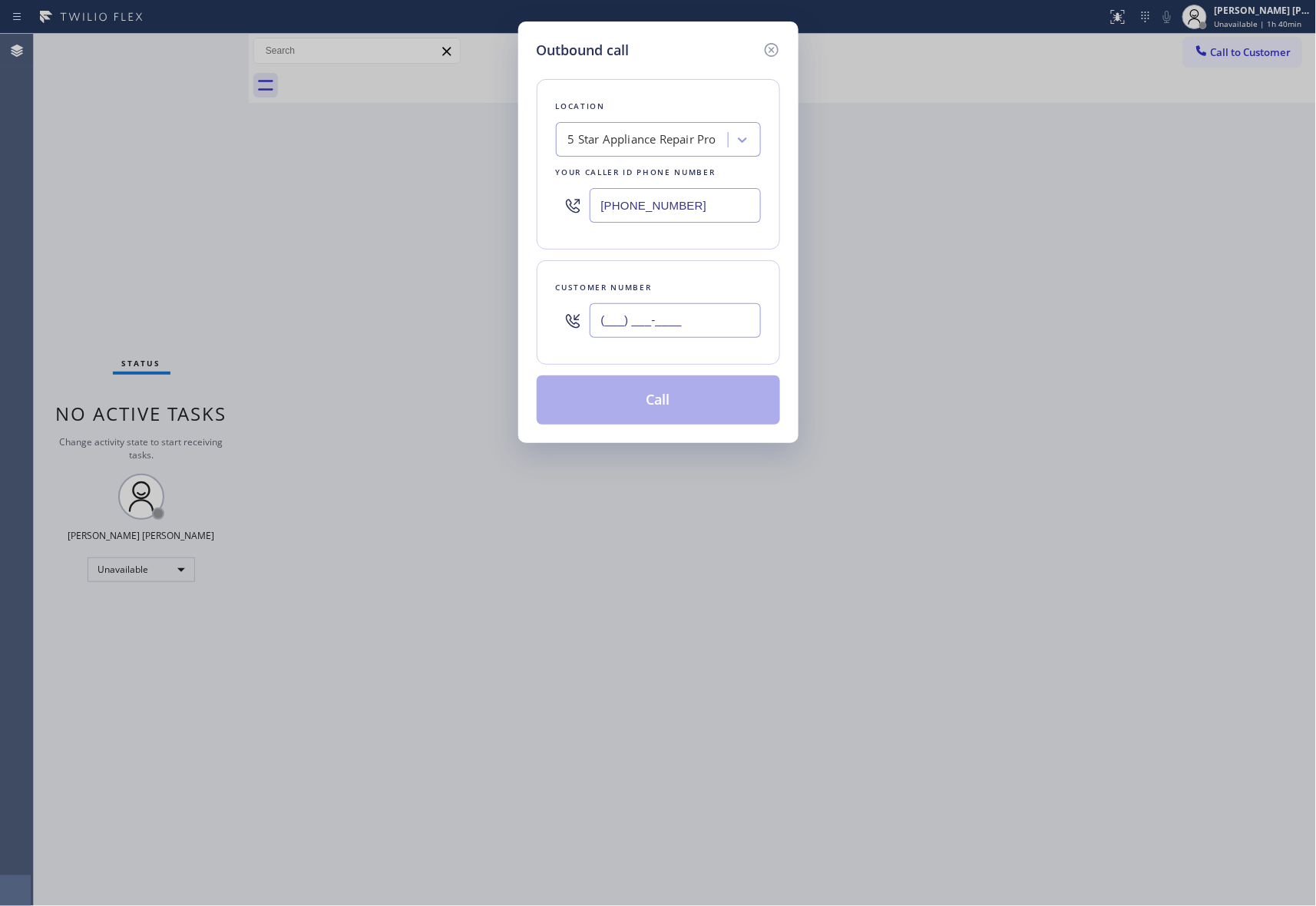
click at [688, 324] on input "(___) ___-____" at bounding box center [675, 320] width 171 height 35
paste input "415) 260-9236"
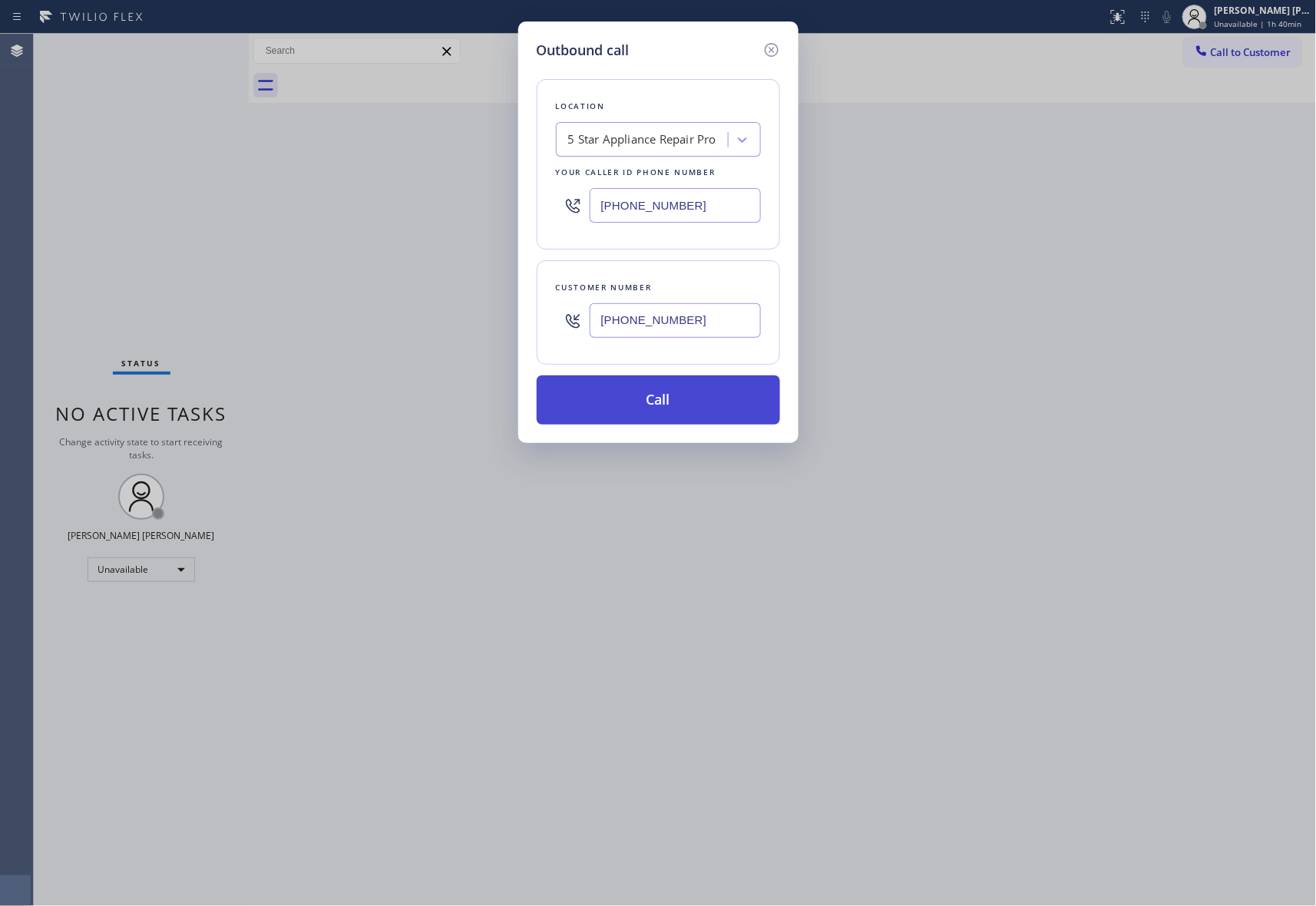
type input "(415) 260-9236"
click at [691, 396] on button "Call" at bounding box center [658, 400] width 243 height 49
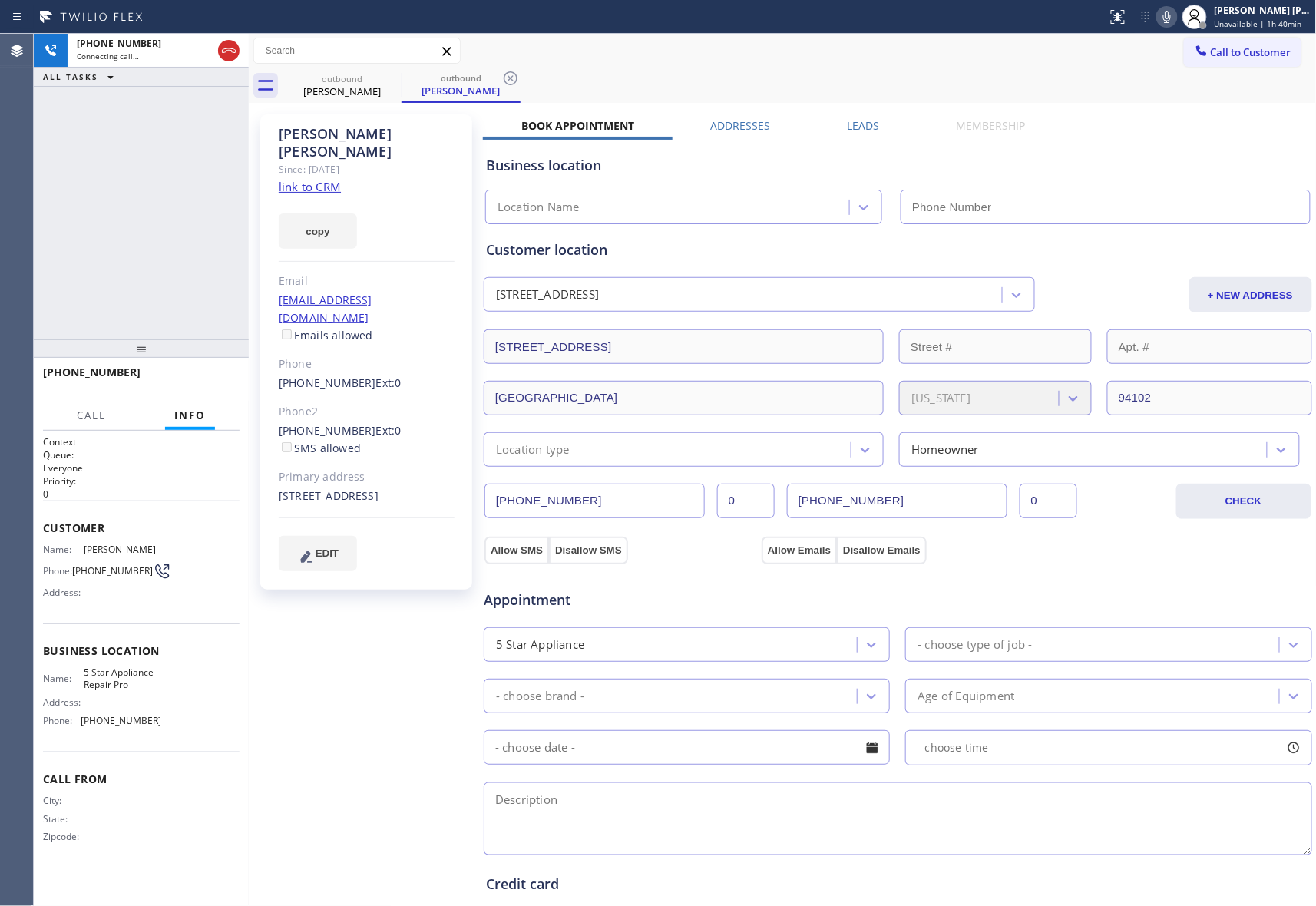
type input "[PHONE_NUMBER]"
click at [237, 50] on icon at bounding box center [229, 51] width 19 height 19
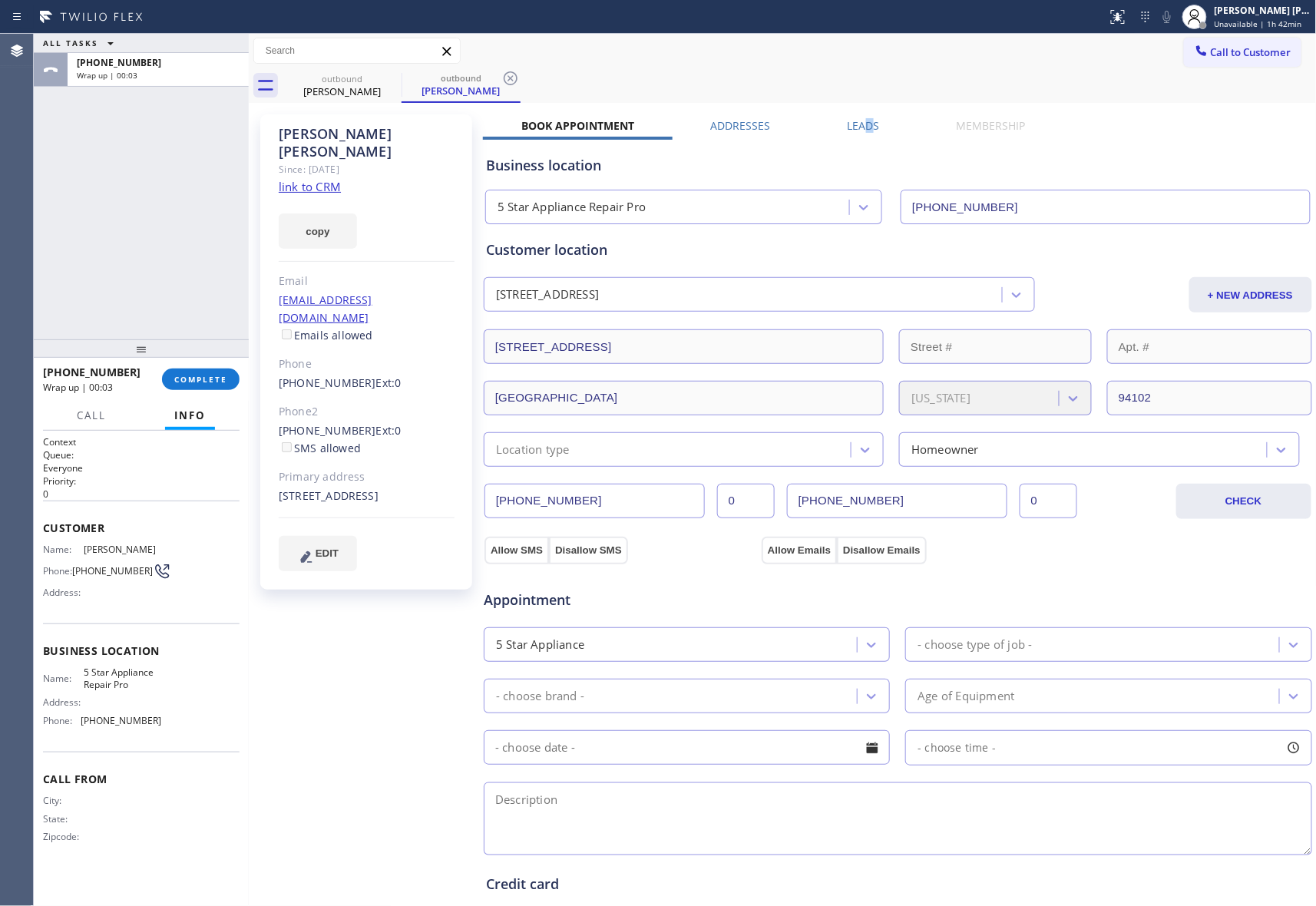
click at [864, 124] on label "Leads" at bounding box center [864, 125] width 32 height 14
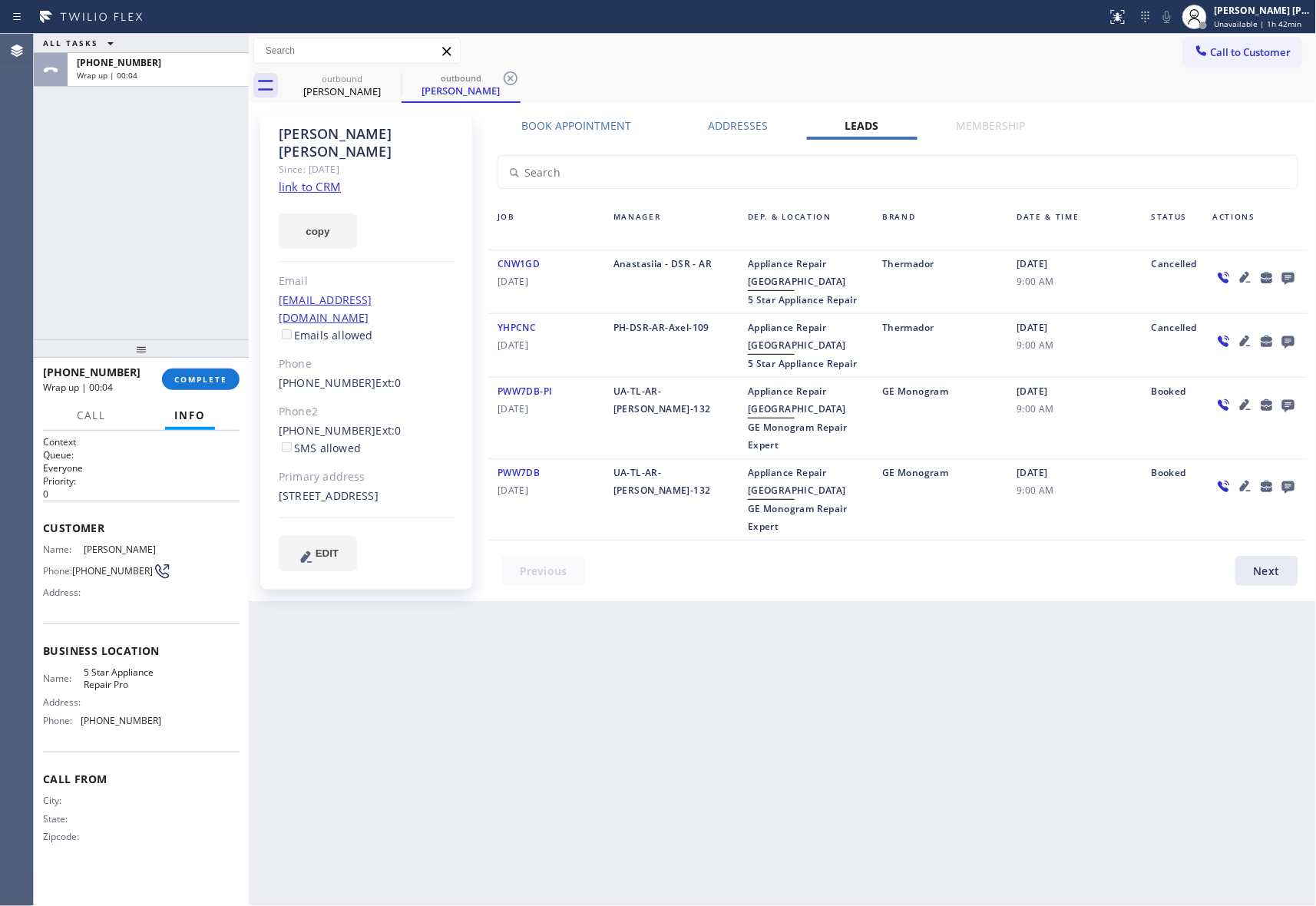
click at [1291, 270] on icon at bounding box center [1289, 277] width 19 height 19
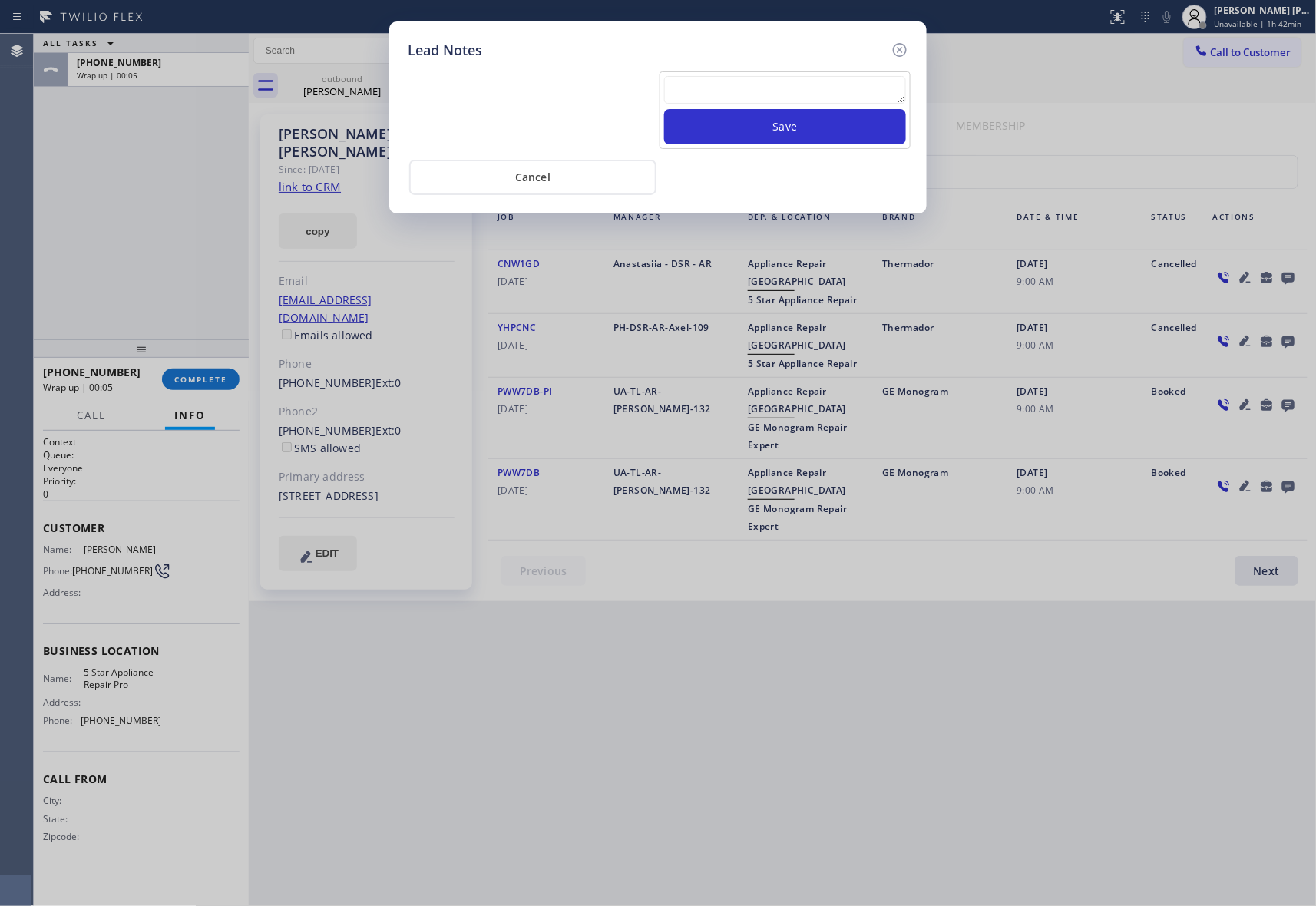
click at [789, 97] on textarea at bounding box center [785, 90] width 242 height 28
paste textarea "VM | please transfer if cx calls back"
type textarea "VM | please transfer if cx calls back"
click at [795, 126] on button "Save" at bounding box center [785, 127] width 242 height 36
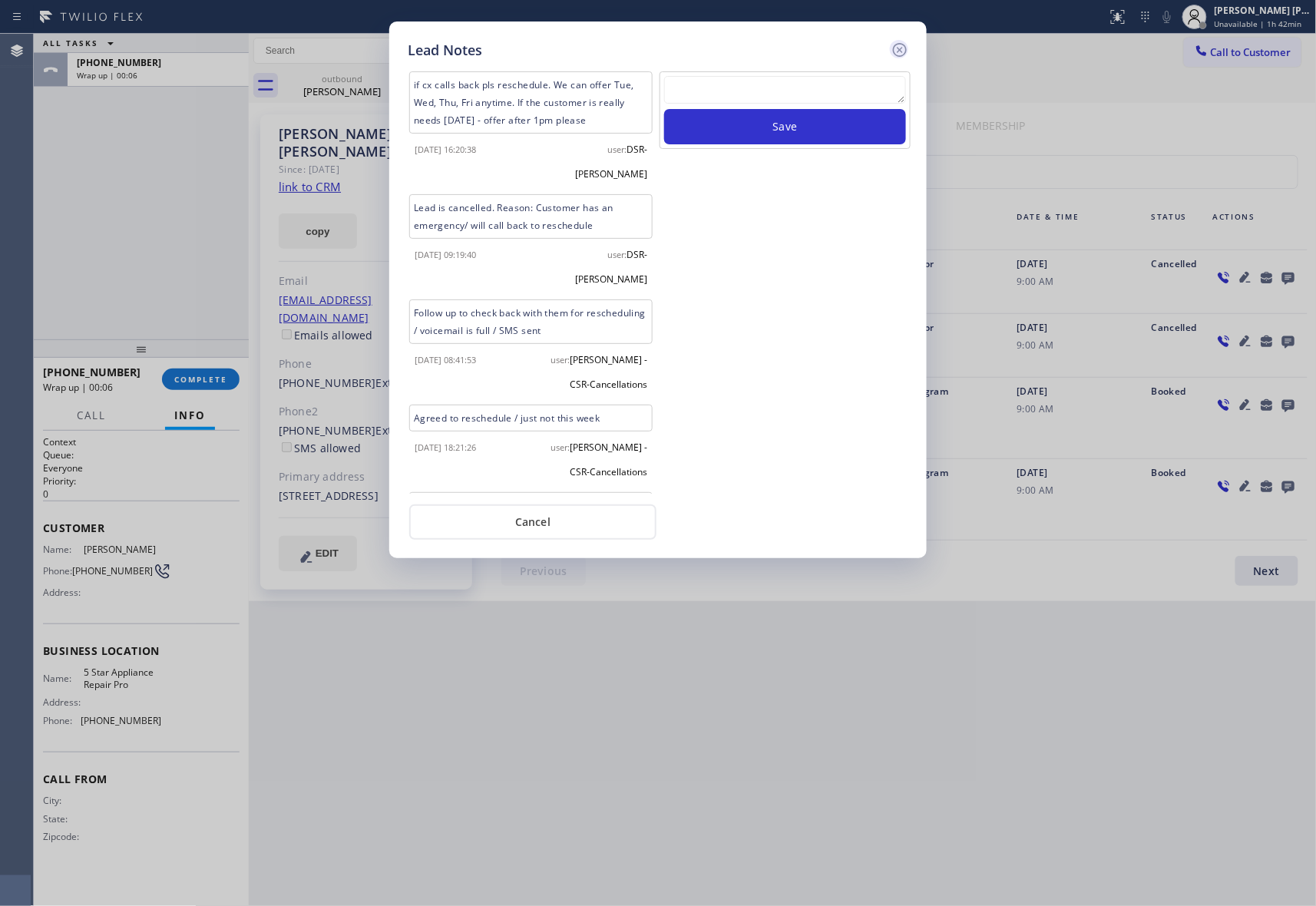
click at [904, 52] on icon at bounding box center [900, 50] width 19 height 19
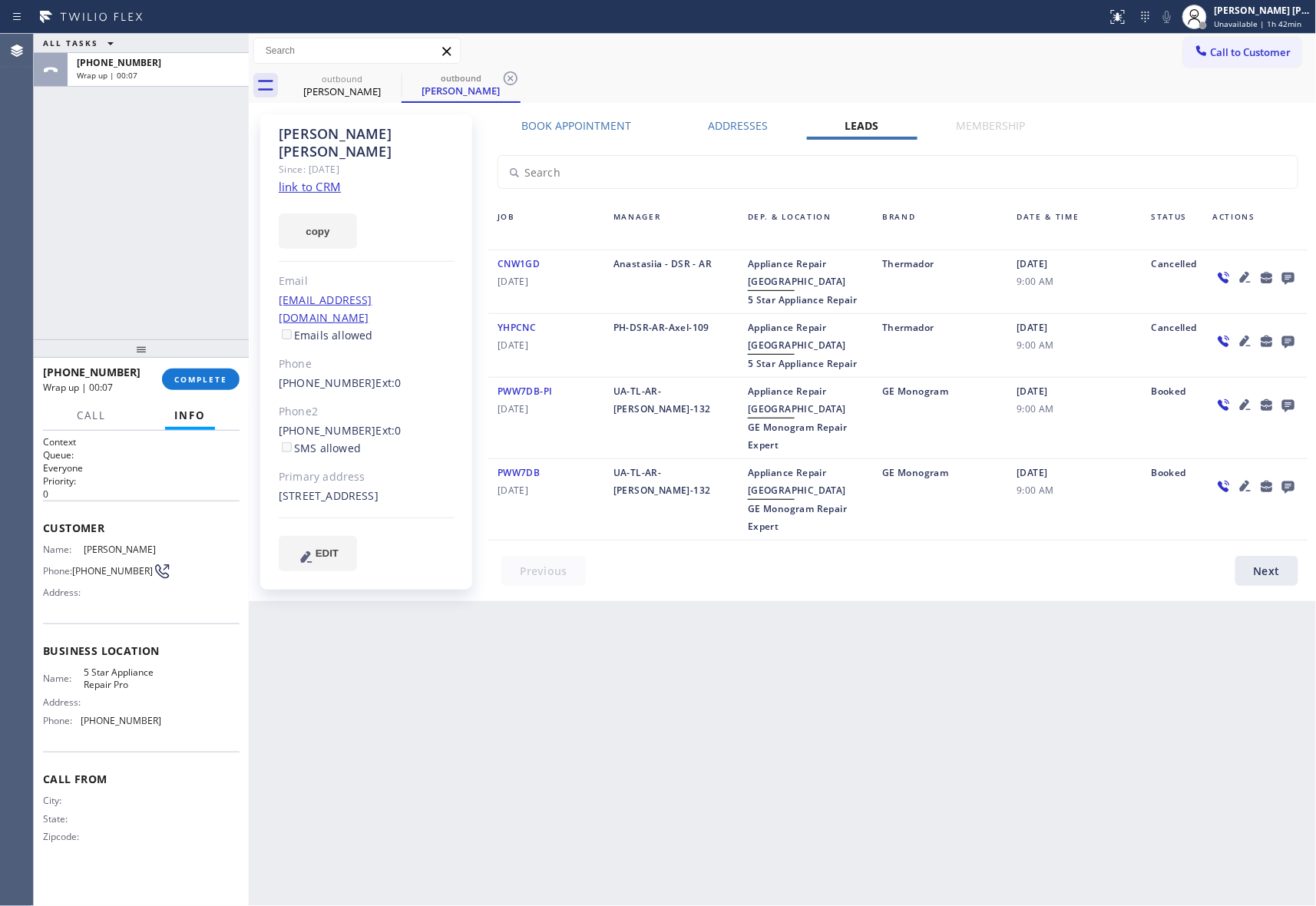
click at [207, 358] on div at bounding box center [141, 349] width 215 height 19
click at [202, 376] on span "COMPLETE" at bounding box center [201, 379] width 53 height 11
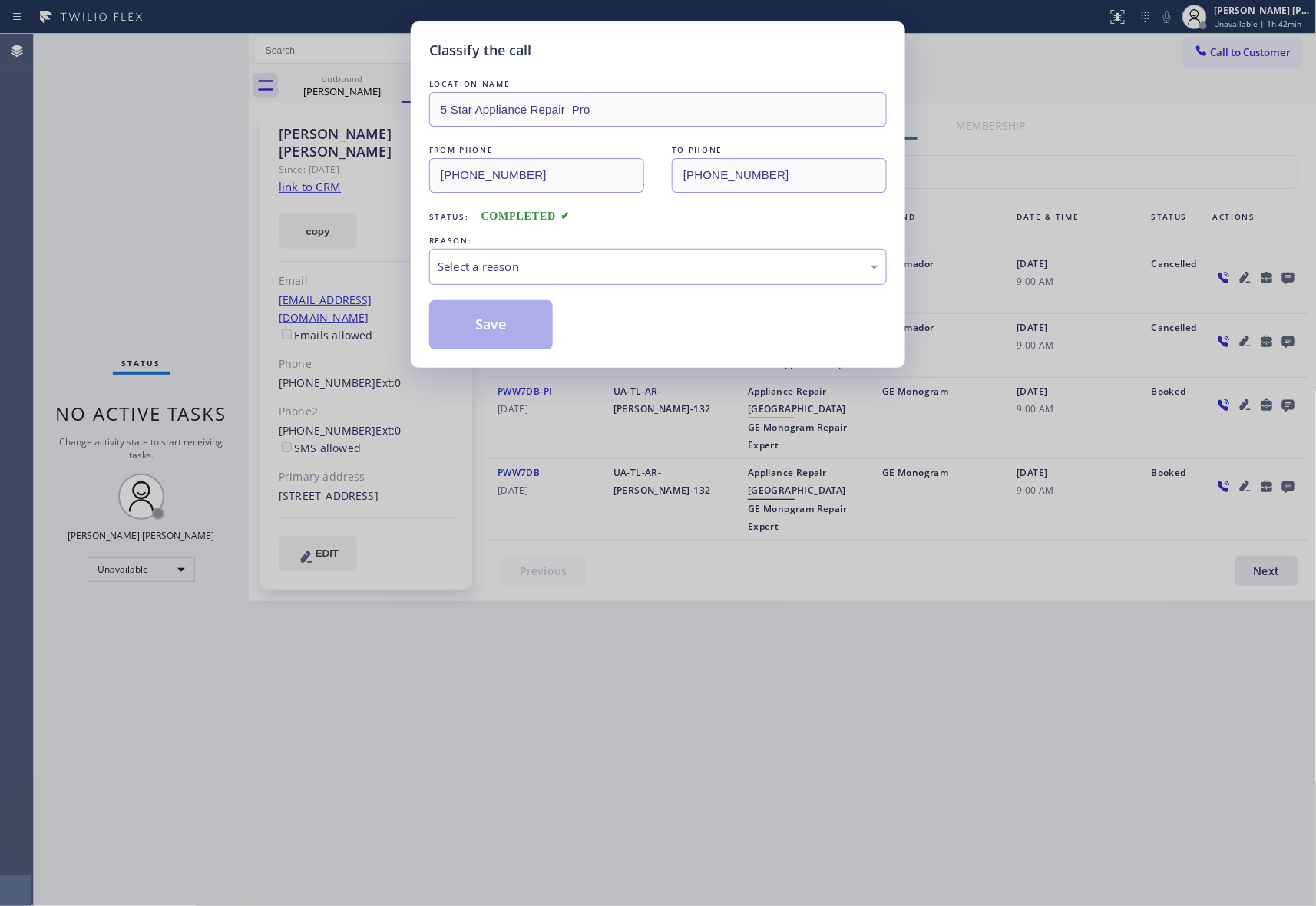
click at [657, 262] on div "Select a reason" at bounding box center [658, 267] width 441 height 18
click at [477, 324] on button "Save" at bounding box center [491, 325] width 124 height 49
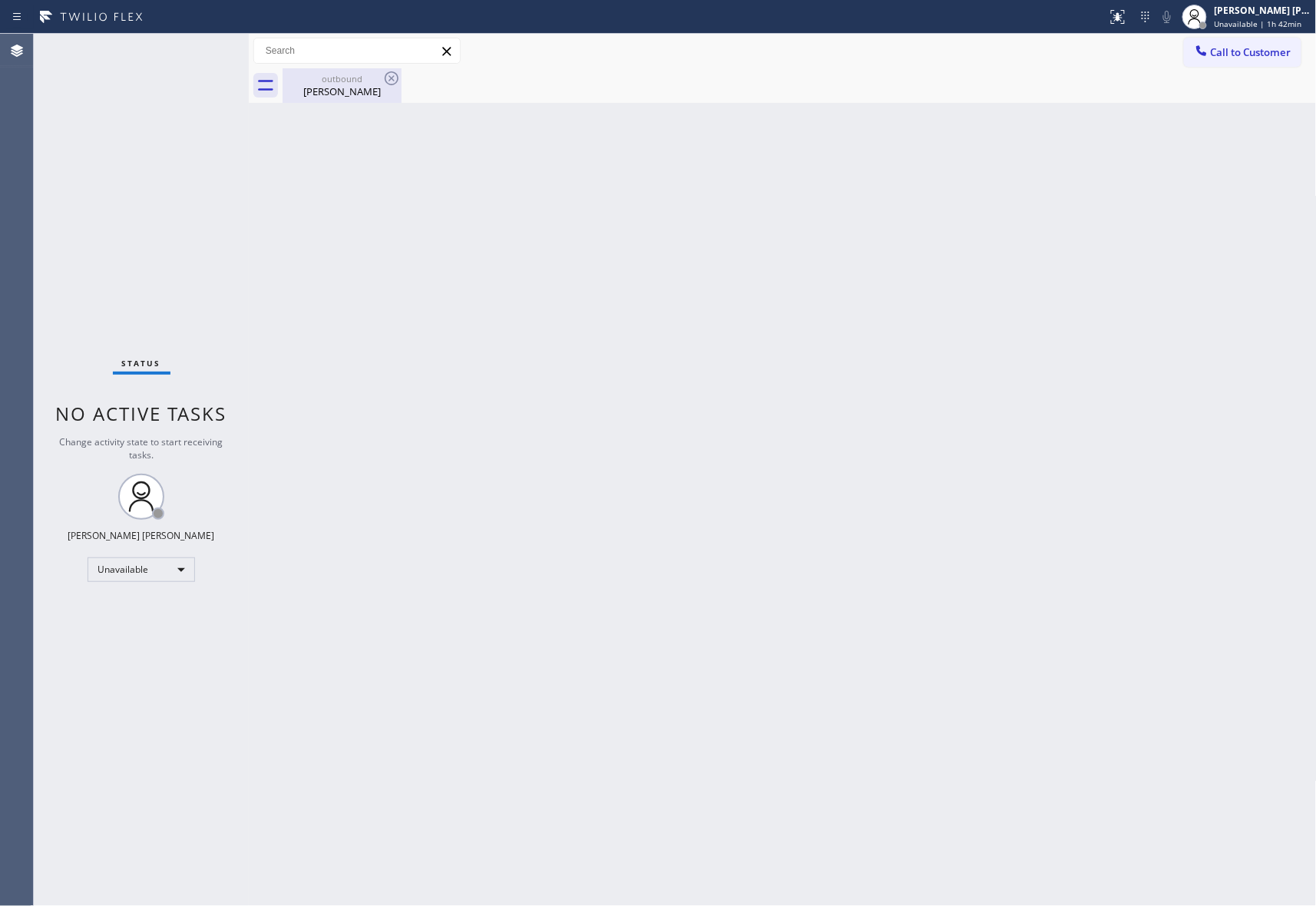
click at [368, 86] on div "Chris Kohlmeier" at bounding box center [342, 91] width 116 height 14
click at [0, 0] on icon at bounding box center [0, 0] width 0 height 0
click at [396, 80] on div "outbound Chris Kohlmeier" at bounding box center [800, 86] width 1035 height 35
click at [1247, 53] on span "Call to Customer" at bounding box center [1251, 52] width 80 height 14
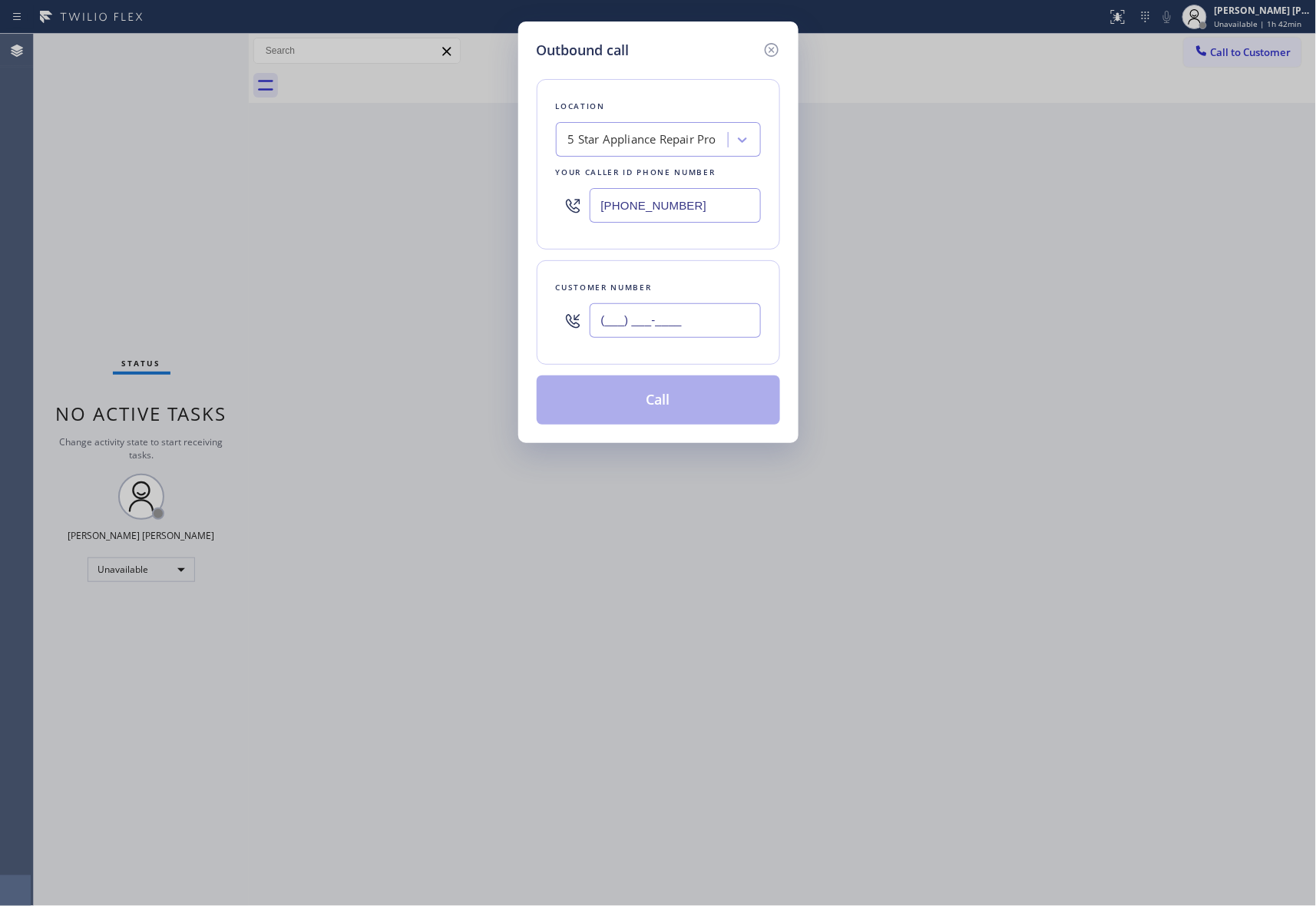
click at [693, 323] on input "(___) ___-____" at bounding box center [675, 320] width 171 height 35
paste input "917) 596-9557"
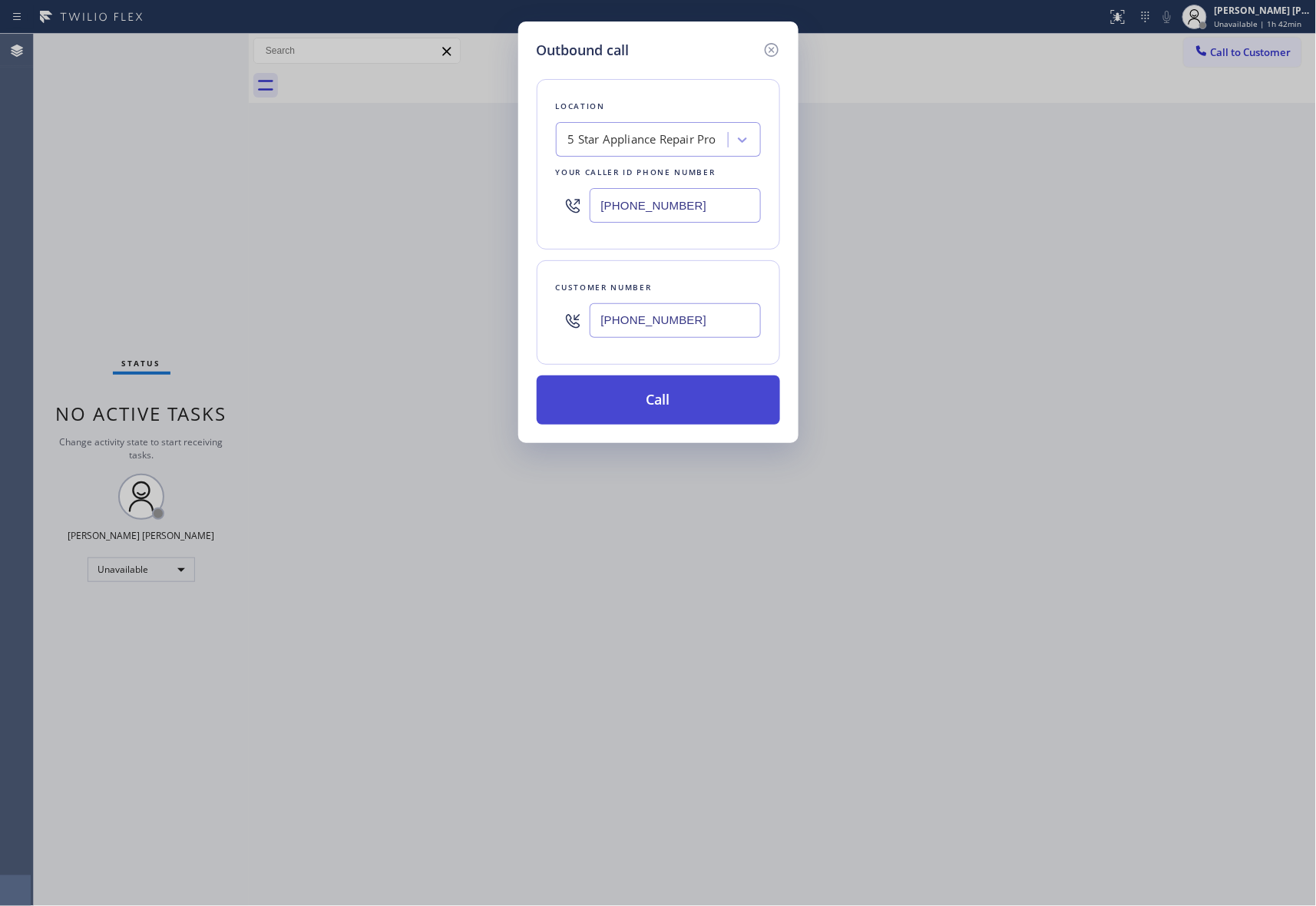
type input "(917) 596-9557"
click at [680, 389] on button "Call" at bounding box center [658, 400] width 243 height 49
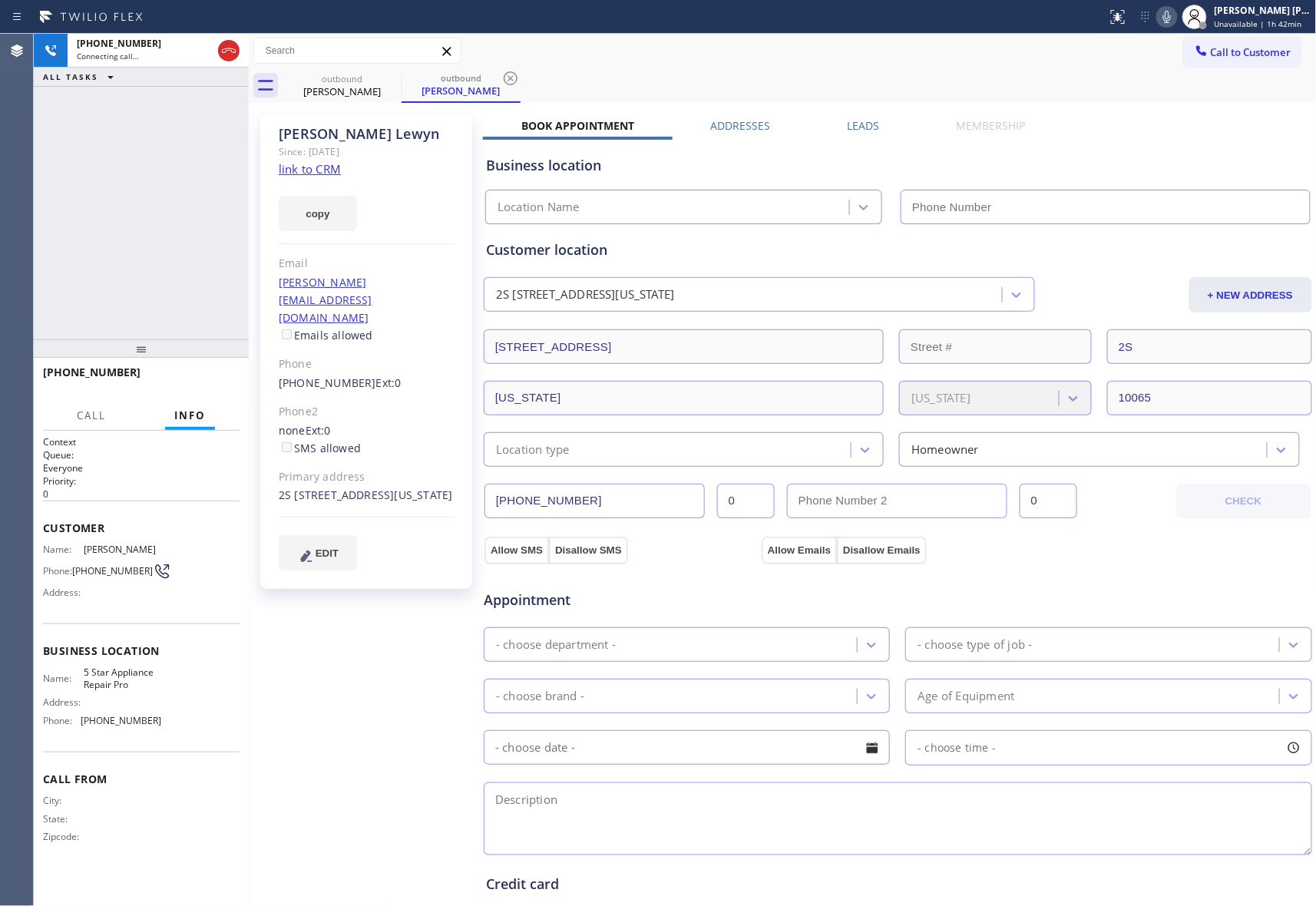
type input "[PHONE_NUMBER]"
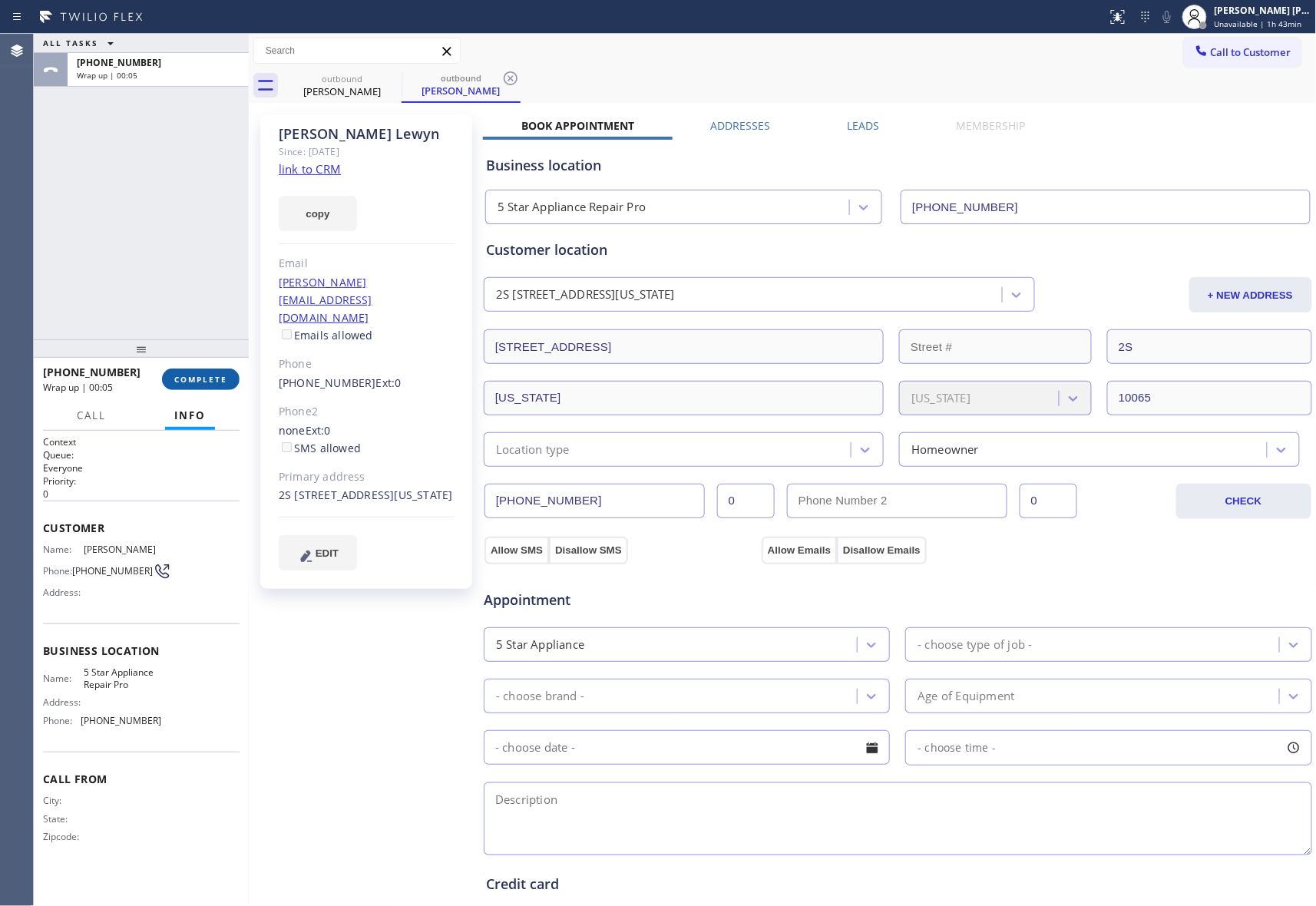
click at [201, 373] on button "COMPLETE" at bounding box center [201, 378] width 78 height 21
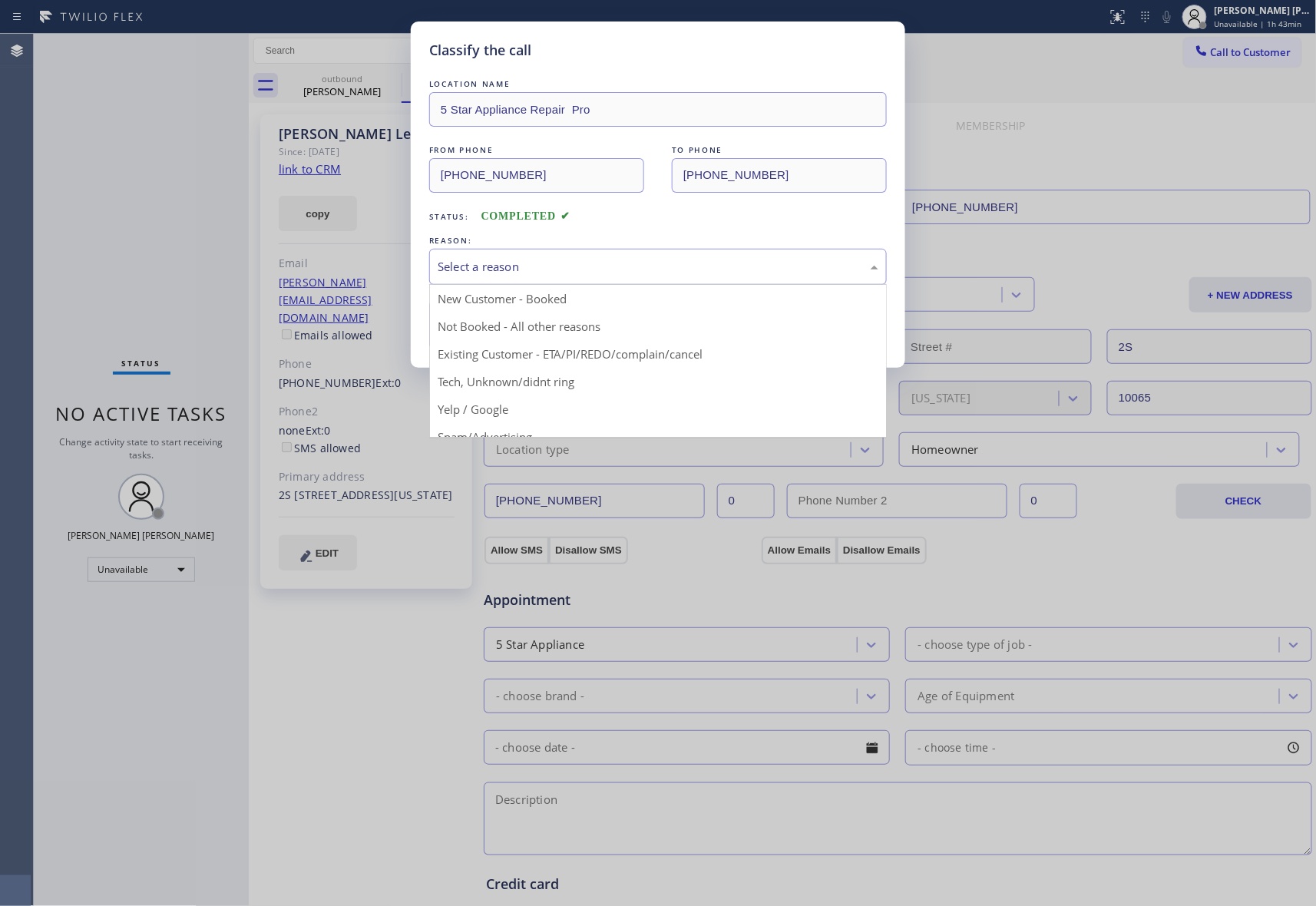
click at [521, 272] on div "Select a reason" at bounding box center [658, 267] width 441 height 18
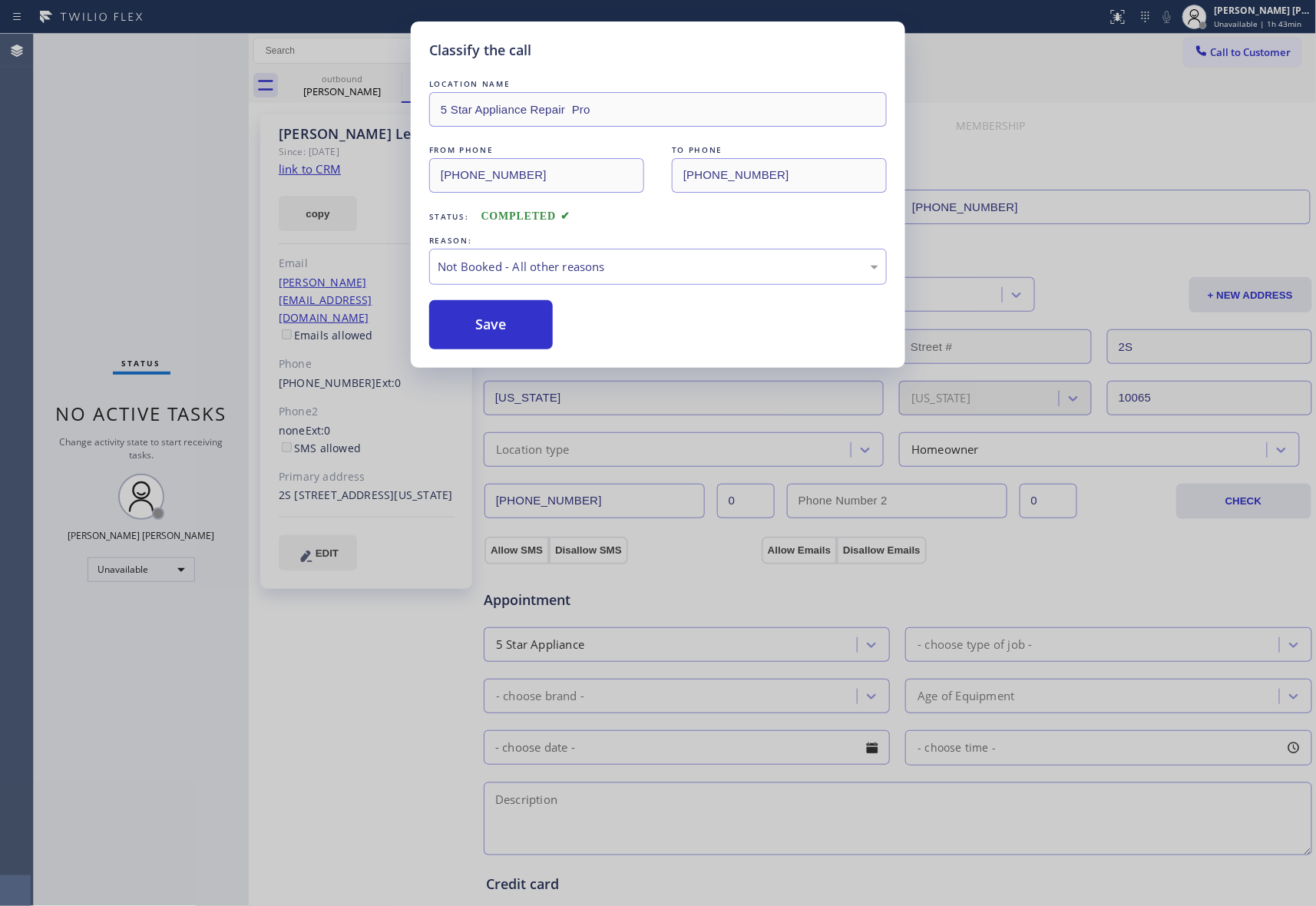
click at [495, 327] on button "Save" at bounding box center [491, 325] width 124 height 49
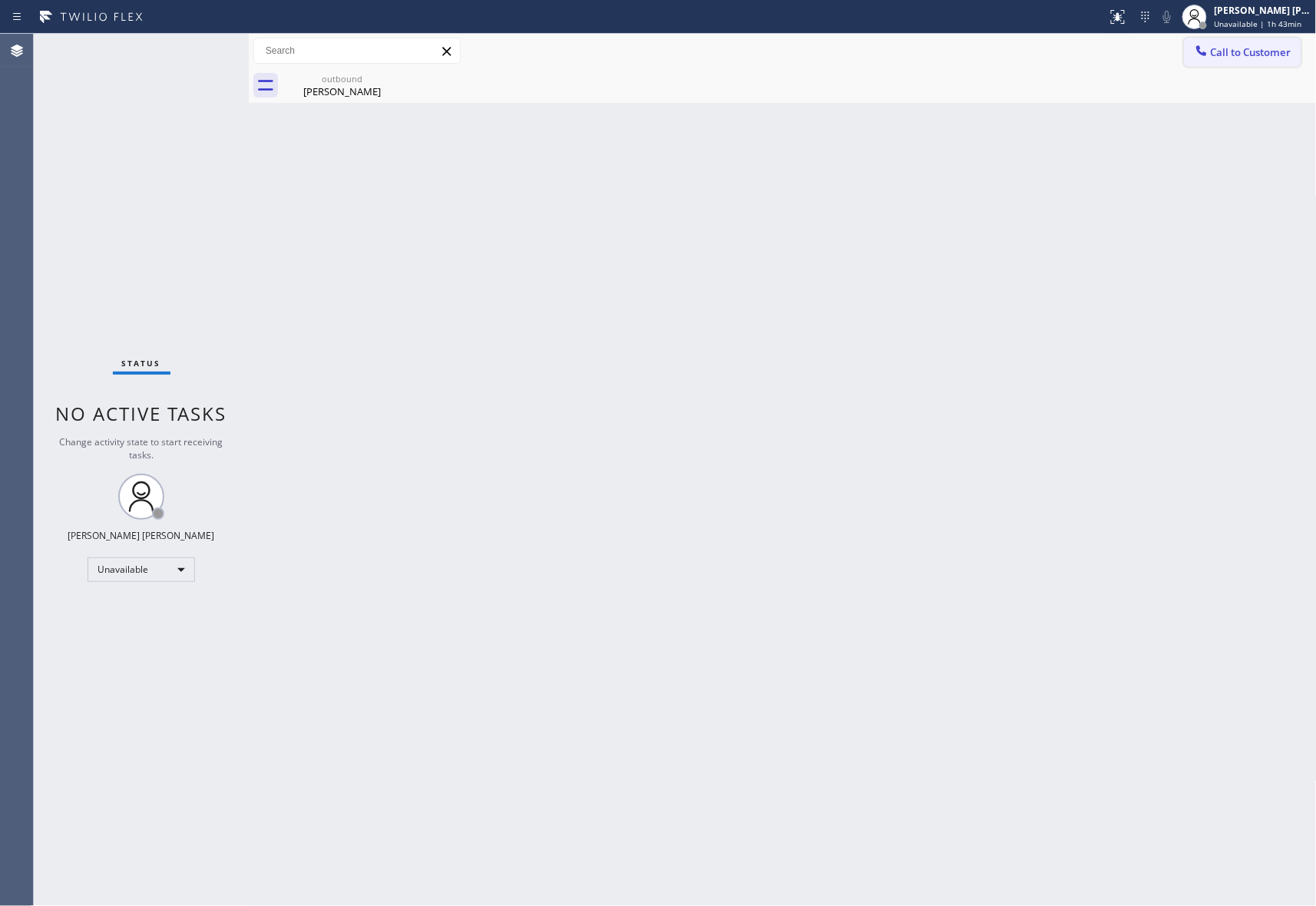
click at [1252, 49] on span "Call to Customer" at bounding box center [1251, 52] width 80 height 14
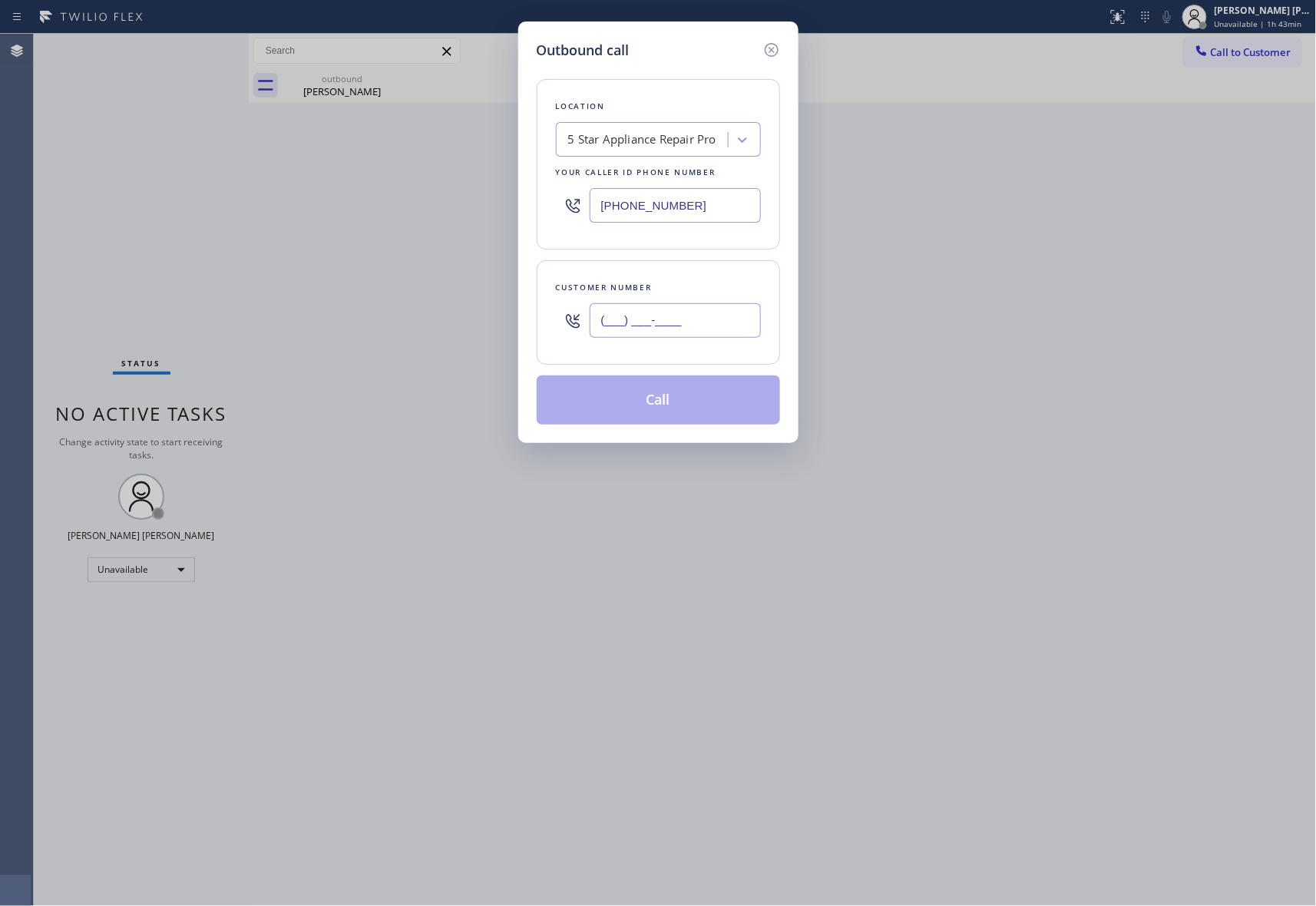
drag, startPoint x: 713, startPoint y: 326, endPoint x: 489, endPoint y: 312, distance: 224.4
click at [489, 312] on div "Outbound call Location 5 Star Appliance Repair Pro Your caller id phone number …" at bounding box center [658, 453] width 1316 height 906
paste input "310) 569-3008"
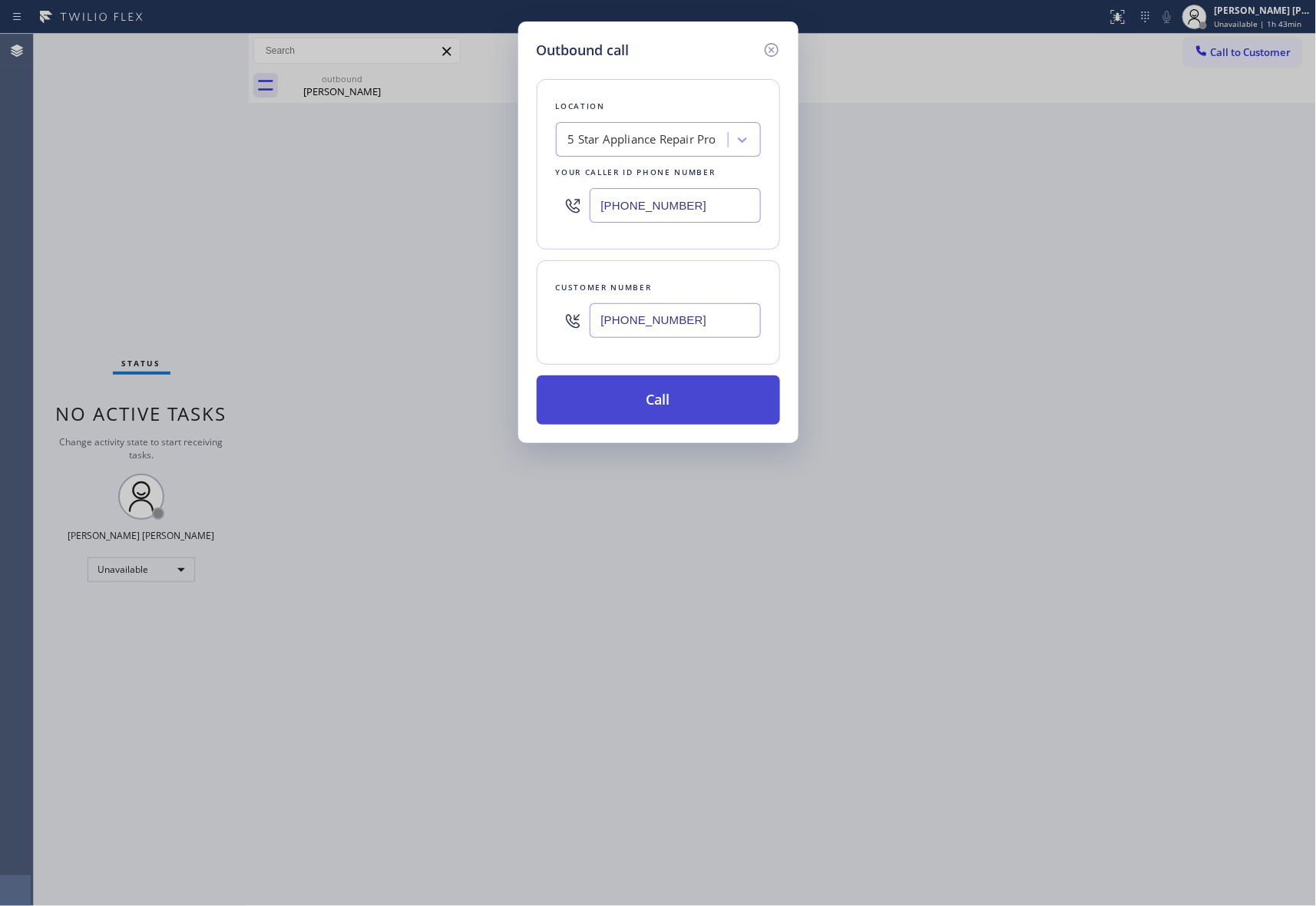
type input "(310) 569-3008"
click at [677, 400] on button "Call" at bounding box center [658, 400] width 243 height 49
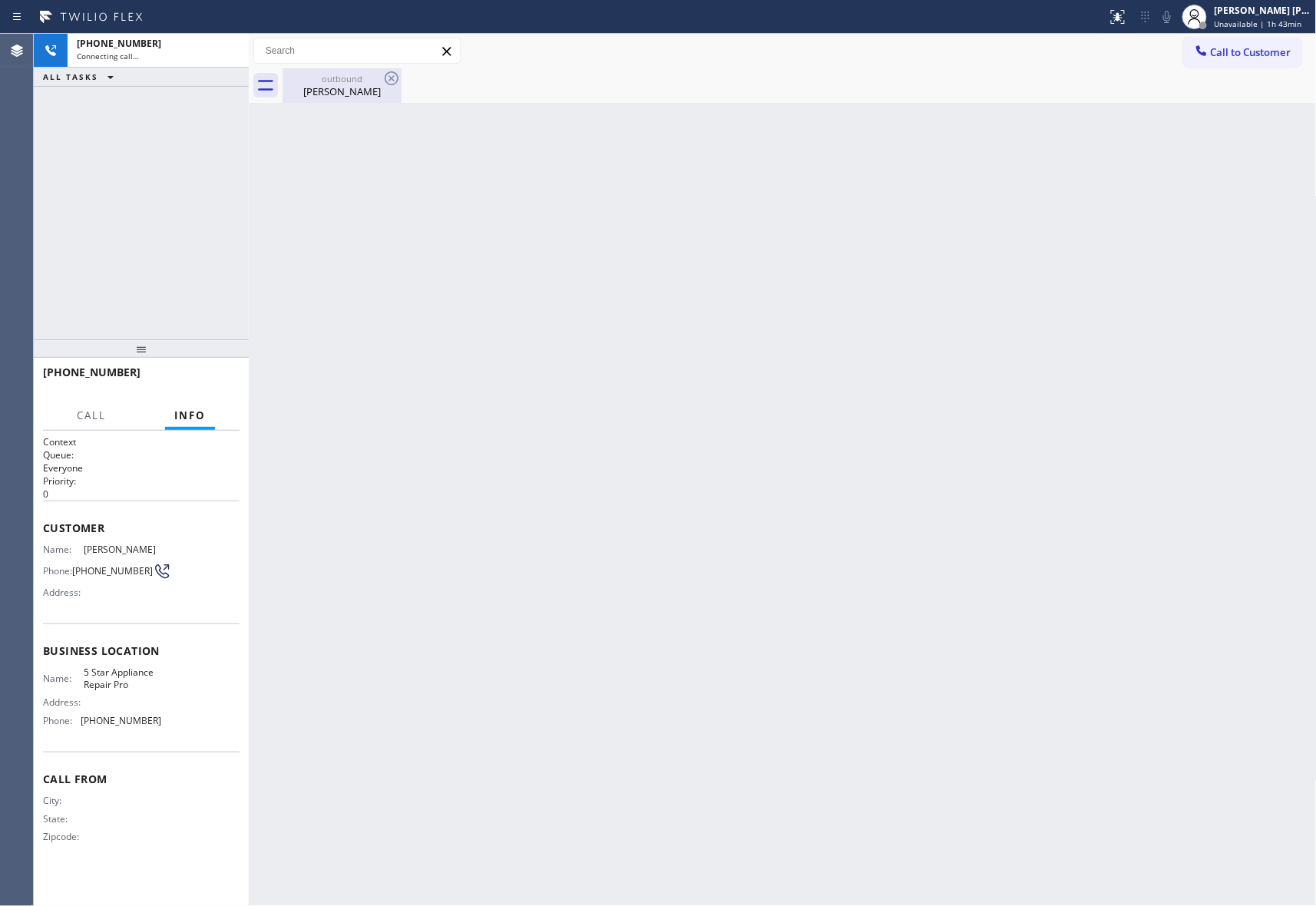
click at [372, 86] on div "Melissa Lewyn" at bounding box center [342, 91] width 116 height 14
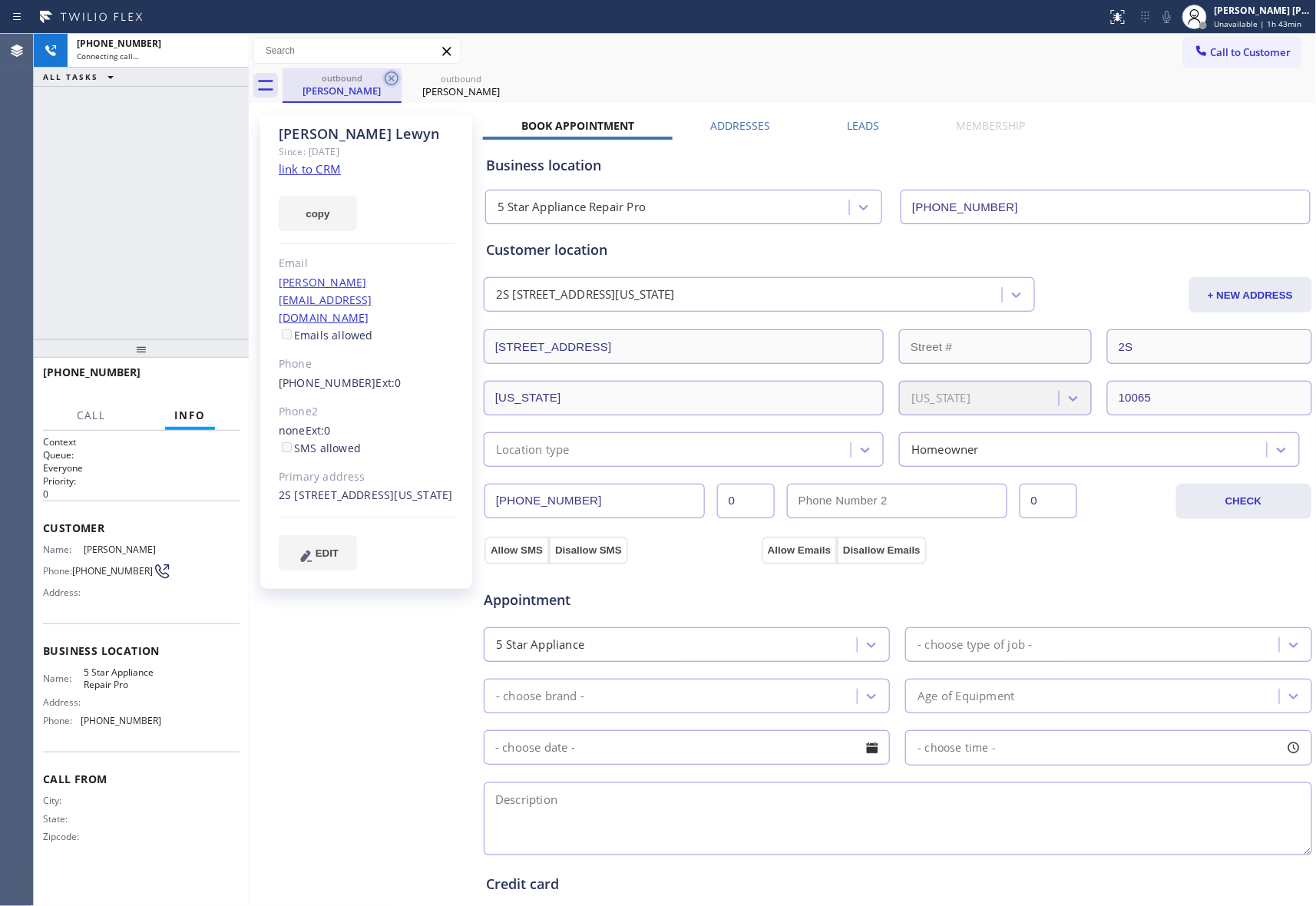
click at [391, 78] on icon at bounding box center [391, 78] width 14 height 14
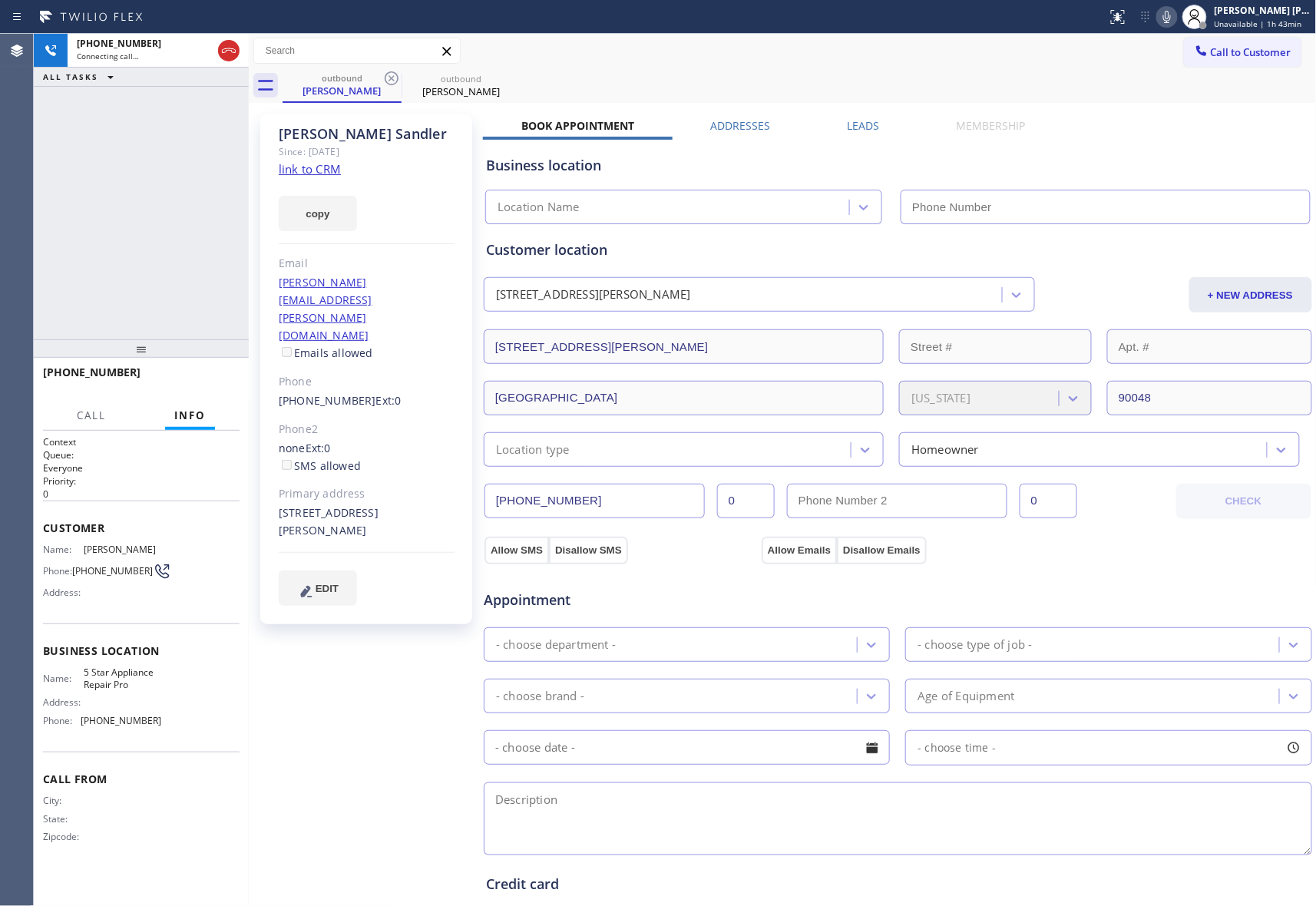
type input "[PHONE_NUMBER]"
click at [855, 124] on label "Leads" at bounding box center [864, 125] width 32 height 14
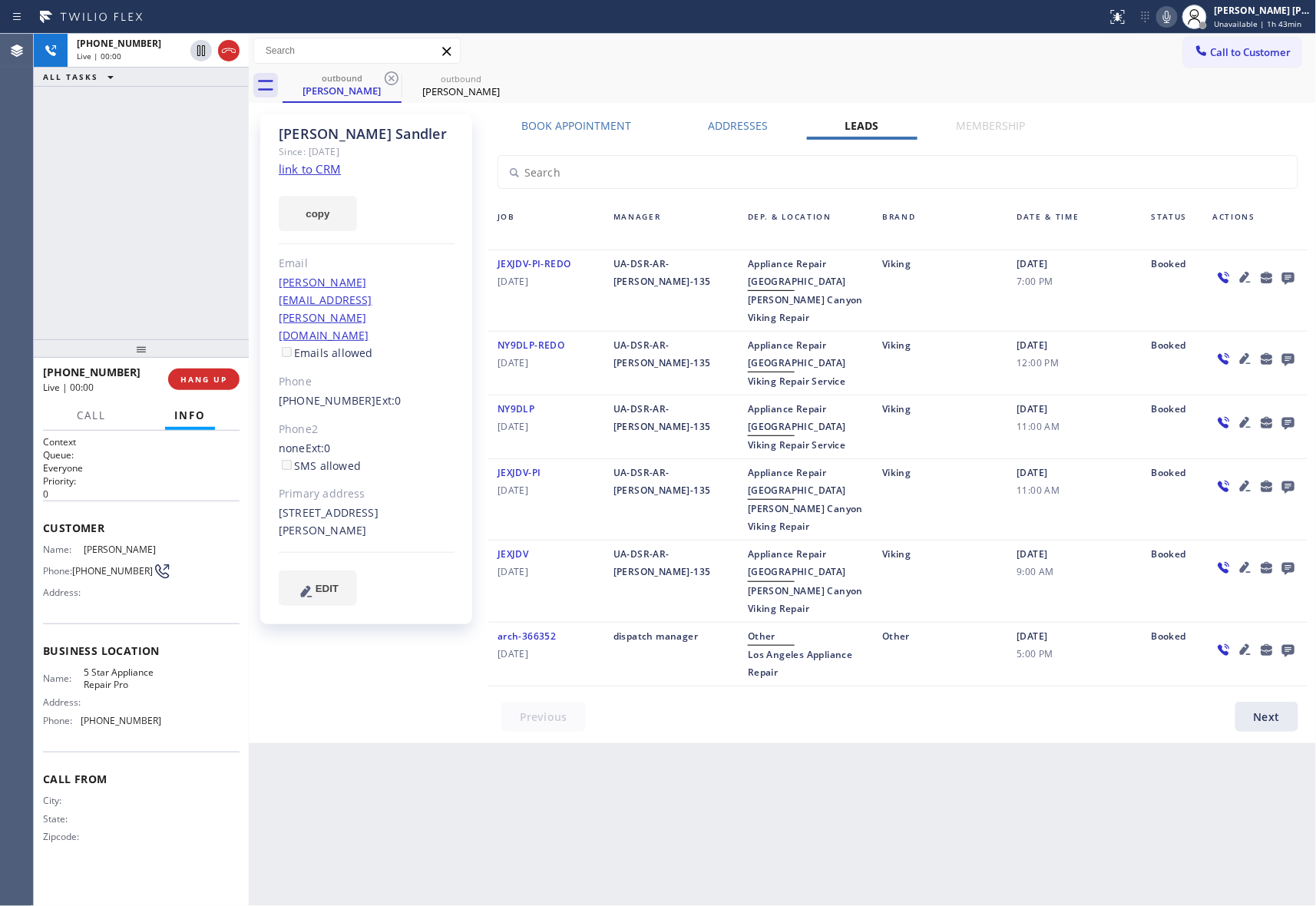
click at [1288, 274] on icon at bounding box center [1288, 279] width 13 height 13
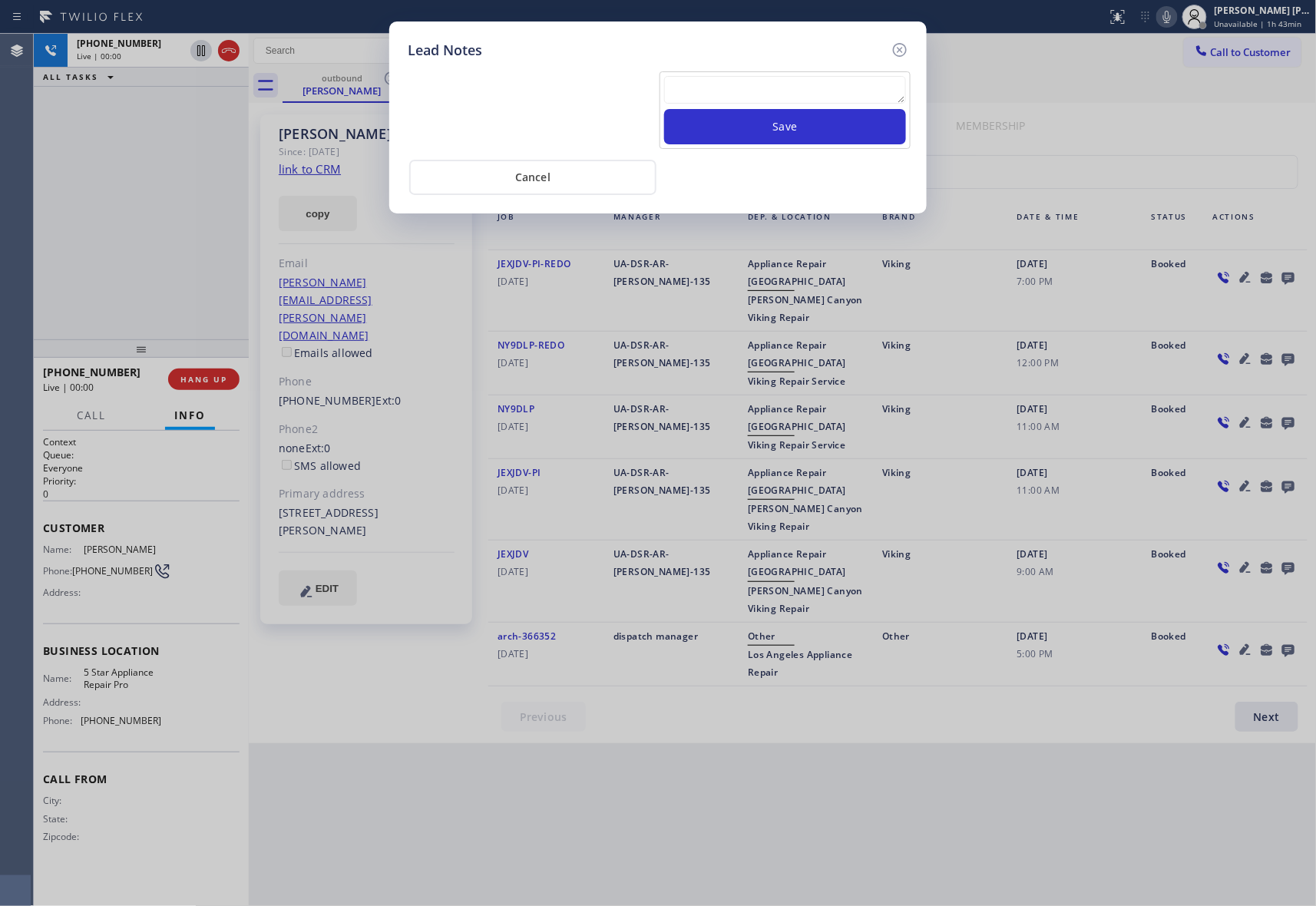
click at [762, 89] on textarea at bounding box center [785, 90] width 242 height 28
paste textarea "please transfer if cx calls back"
type textarea "please transfer if cx calls back"
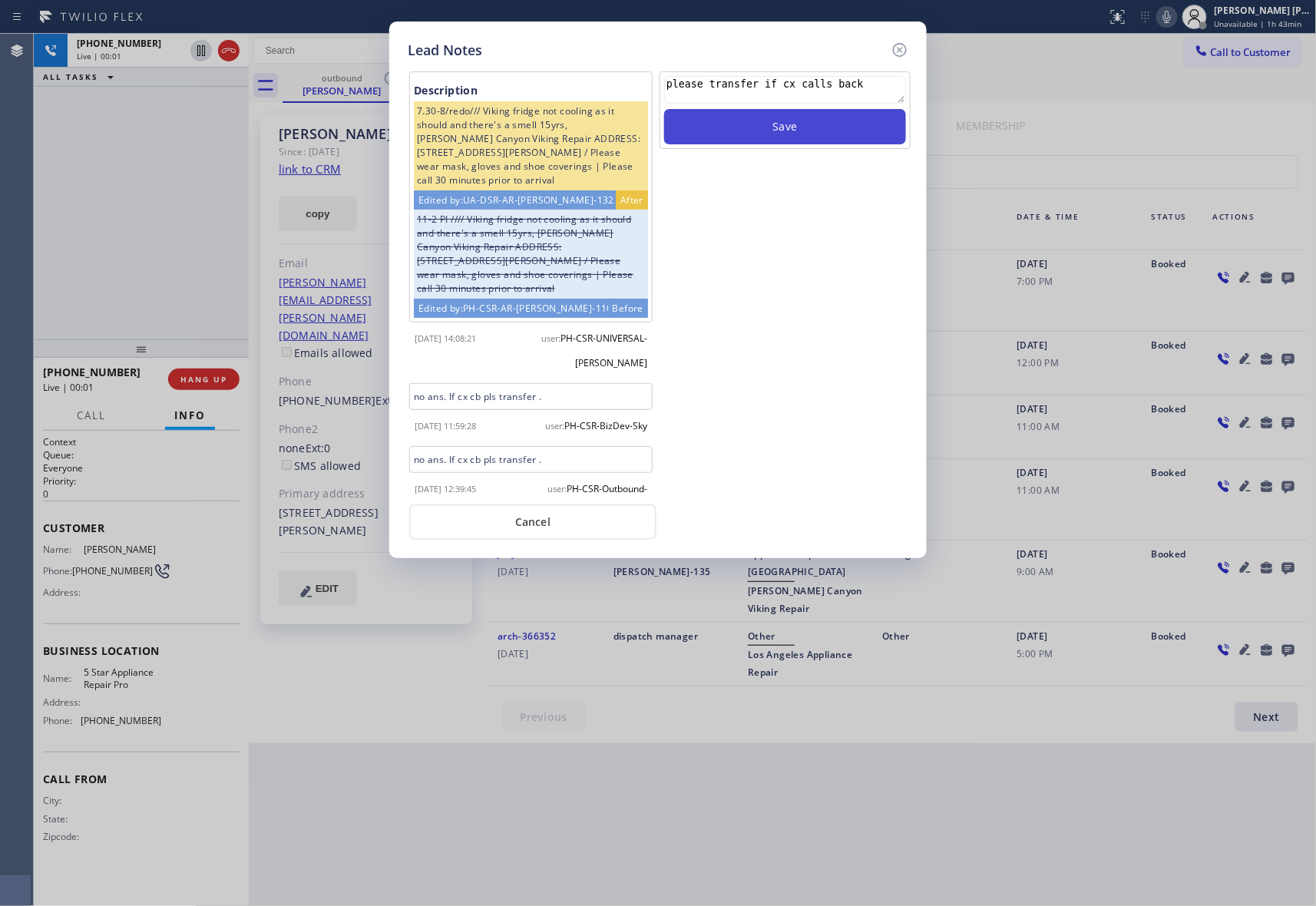
click at [778, 124] on button "Save" at bounding box center [785, 127] width 242 height 36
click at [902, 47] on icon at bounding box center [900, 50] width 14 height 14
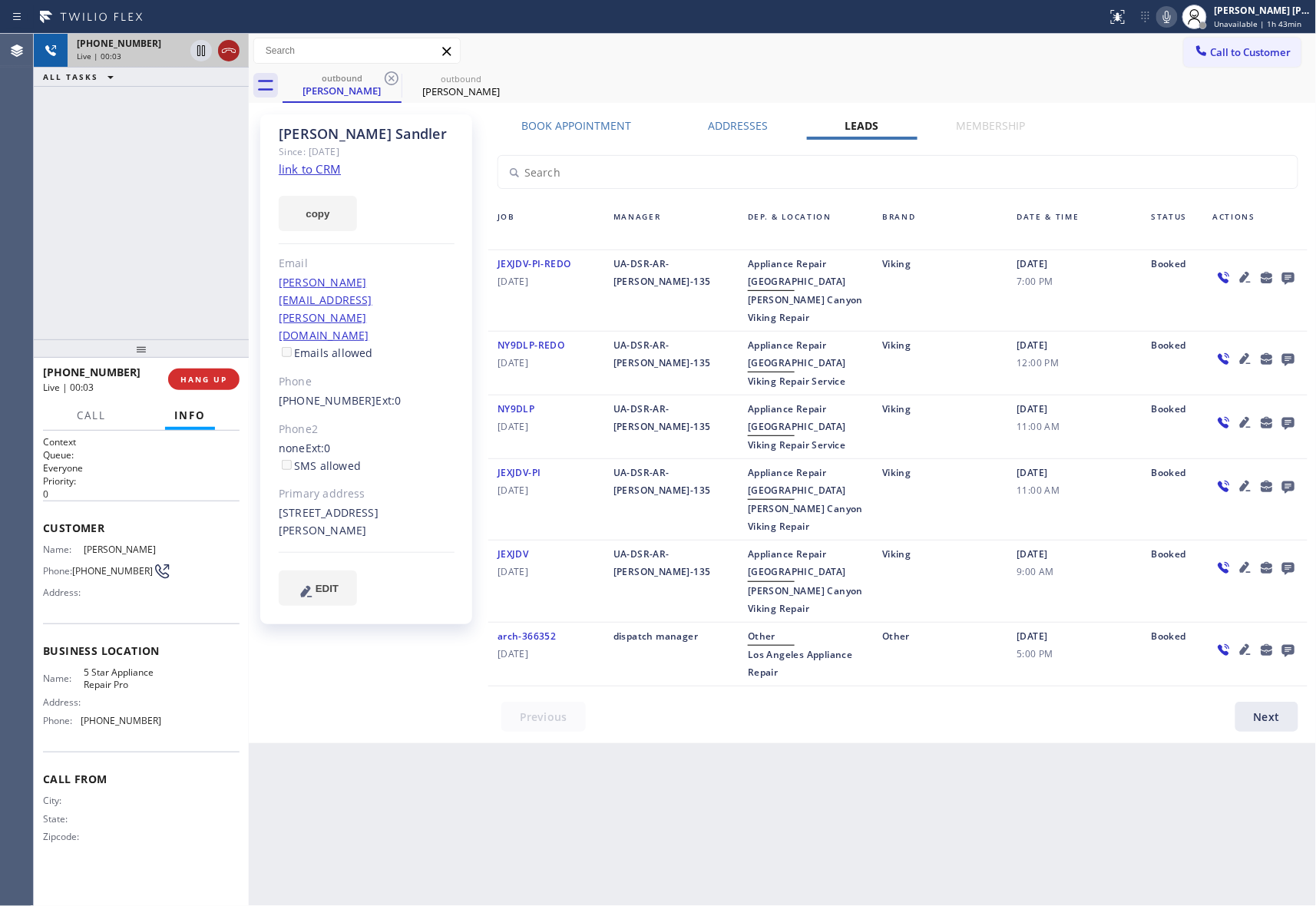
click at [229, 49] on icon at bounding box center [229, 51] width 19 height 19
click at [393, 80] on icon at bounding box center [392, 79] width 19 height 19
click at [0, 0] on icon at bounding box center [0, 0] width 0 height 0
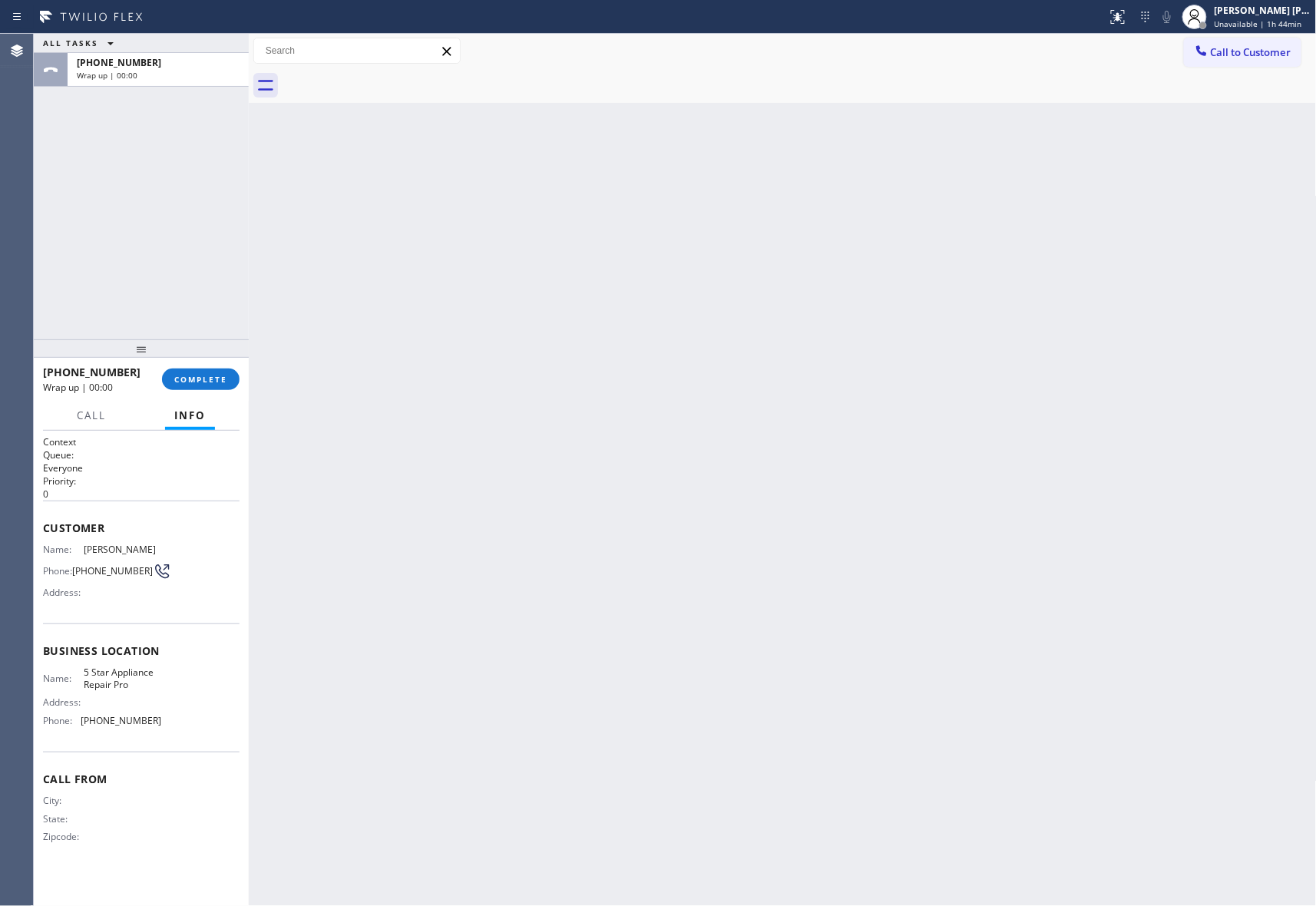
click at [393, 80] on div at bounding box center [800, 86] width 1035 height 35
drag, startPoint x: 393, startPoint y: 80, endPoint x: 351, endPoint y: 102, distance: 47.4
click at [393, 80] on div at bounding box center [800, 86] width 1035 height 35
click at [219, 379] on span "COMPLETE" at bounding box center [201, 379] width 53 height 11
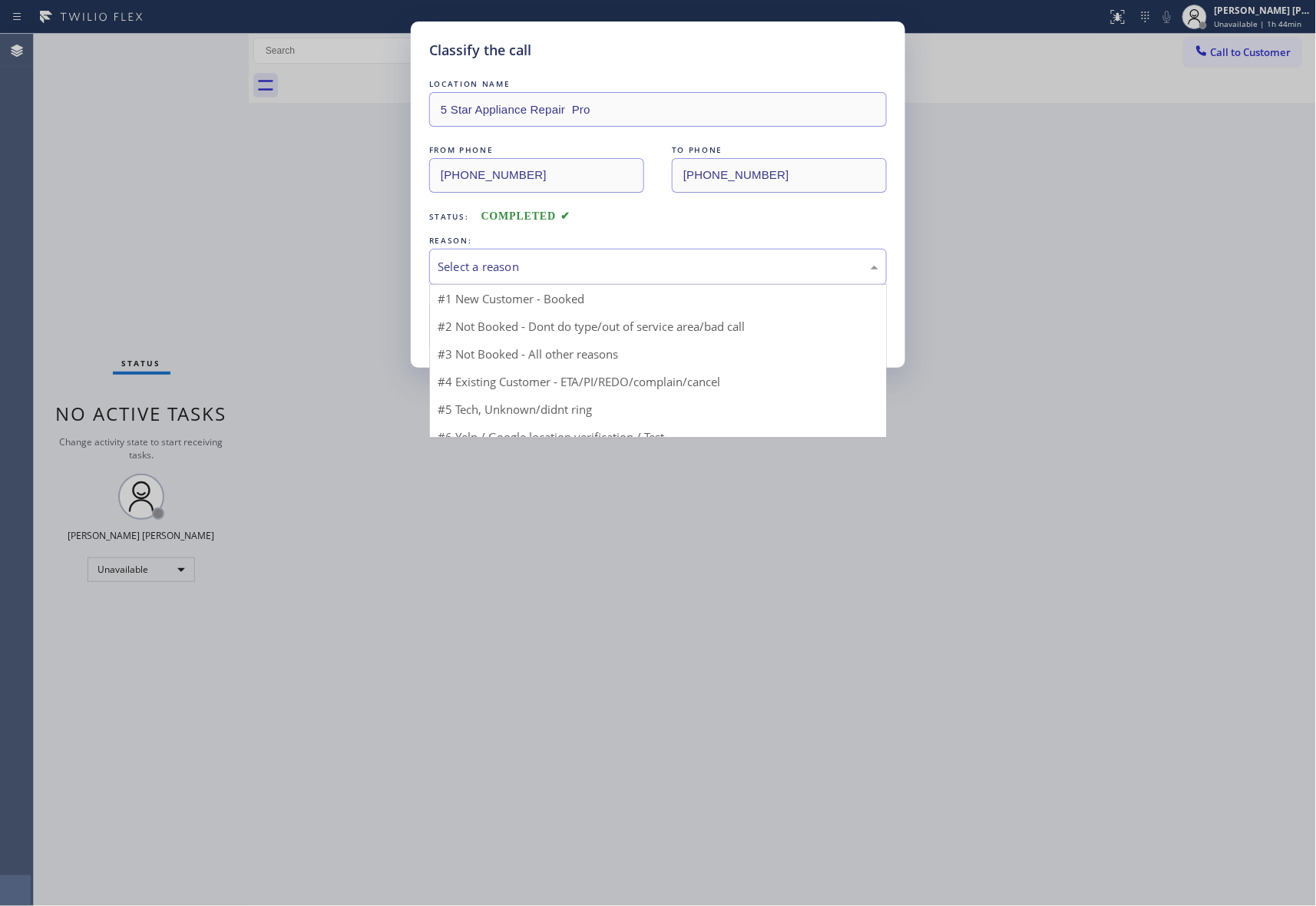
click at [621, 256] on div "Select a reason" at bounding box center [658, 267] width 457 height 36
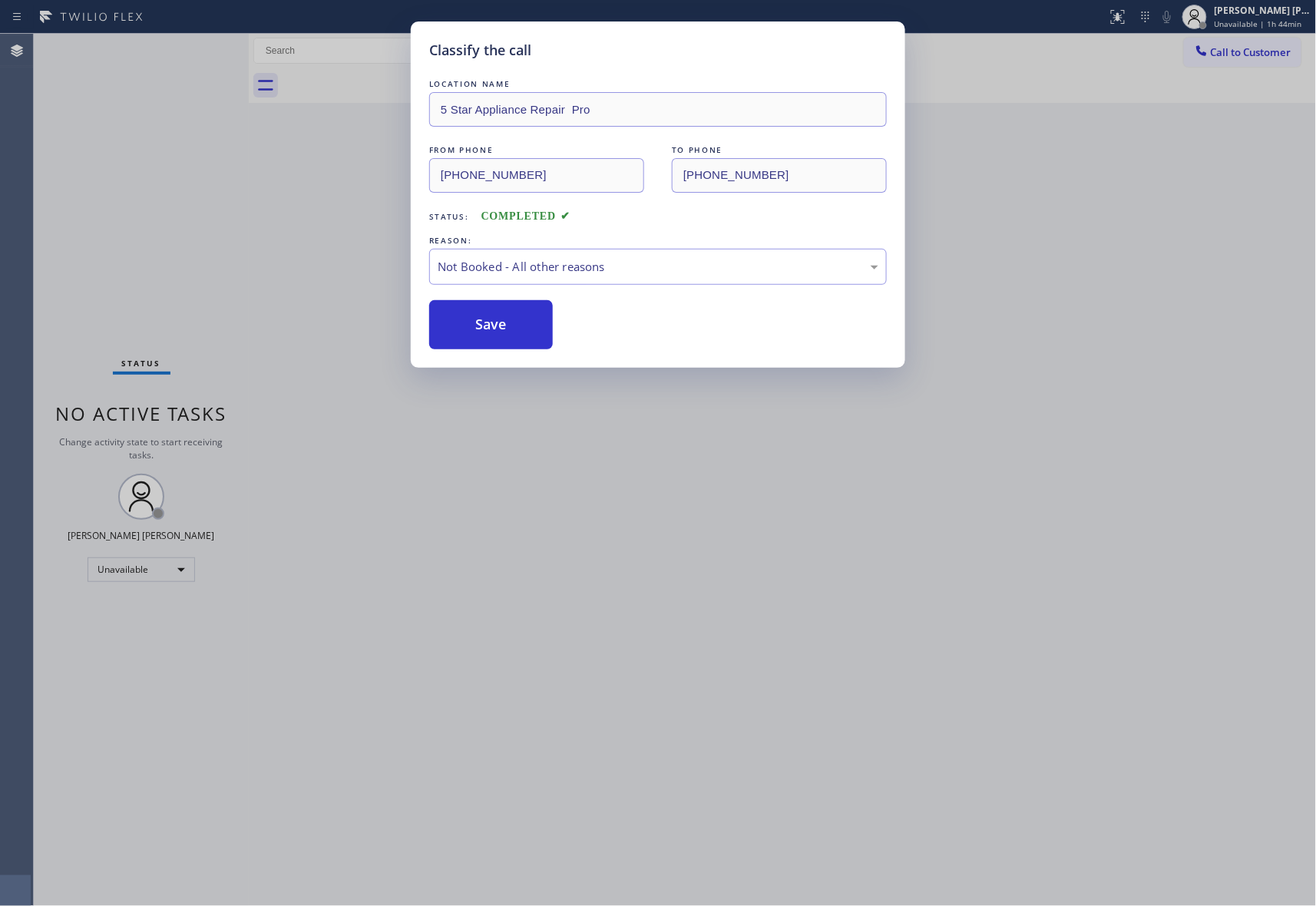
drag, startPoint x: 501, startPoint y: 326, endPoint x: 413, endPoint y: 447, distance: 149.6
click at [501, 326] on button "Save" at bounding box center [491, 325] width 124 height 49
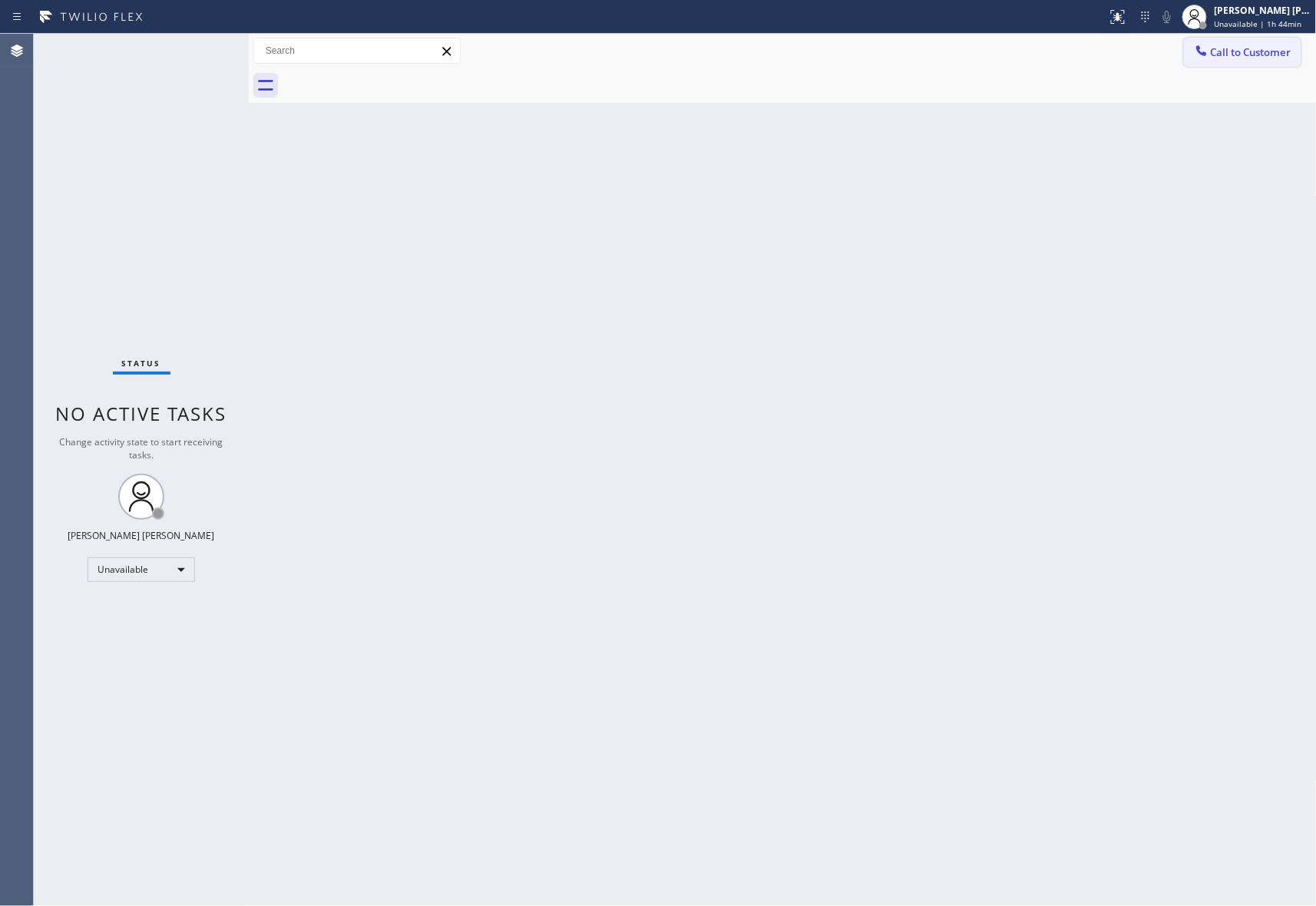
click at [1236, 46] on span "Call to Customer" at bounding box center [1251, 52] width 80 height 14
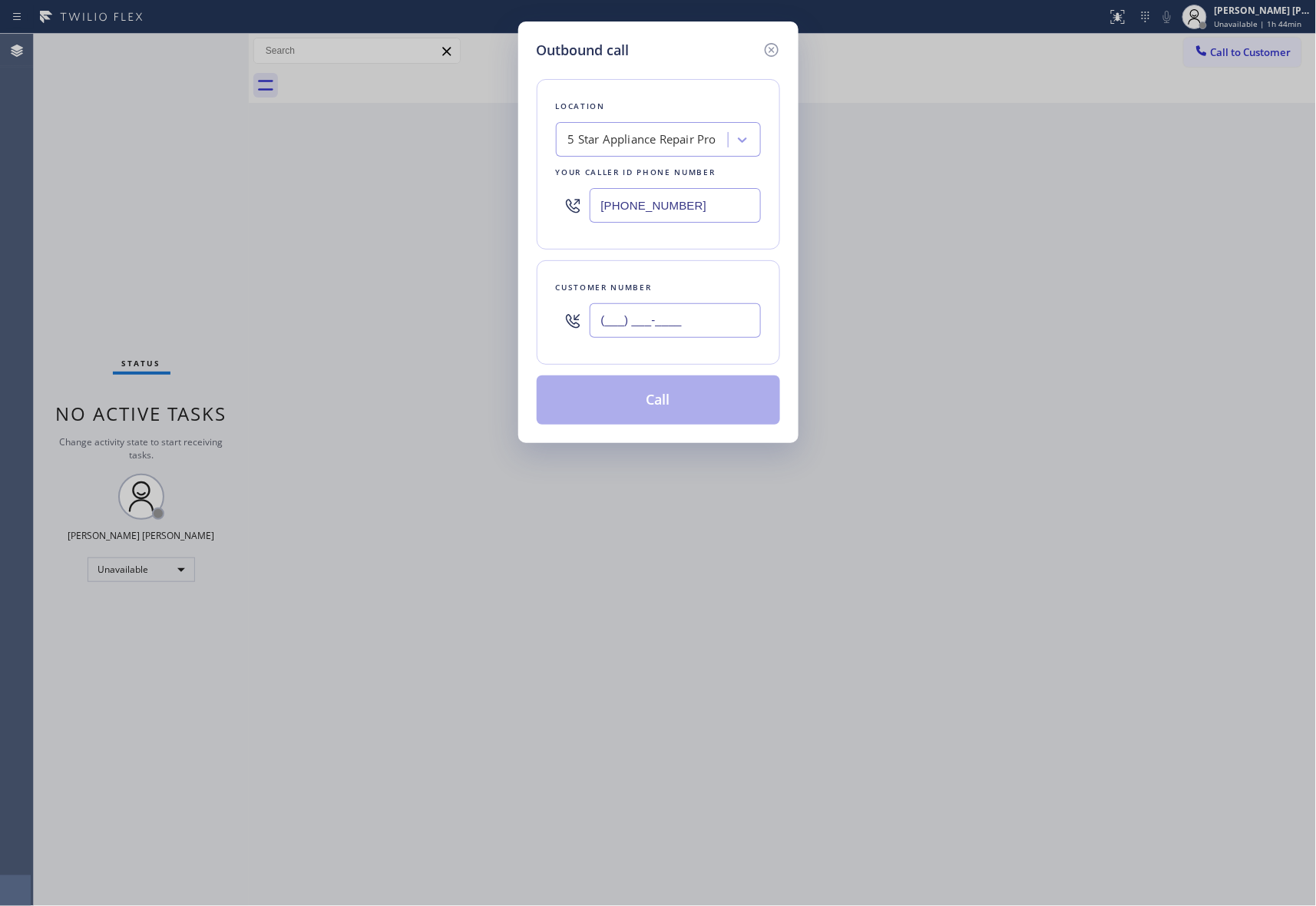
click at [696, 315] on input "(___) ___-____" at bounding box center [675, 320] width 171 height 35
paste input "773) 799-0073"
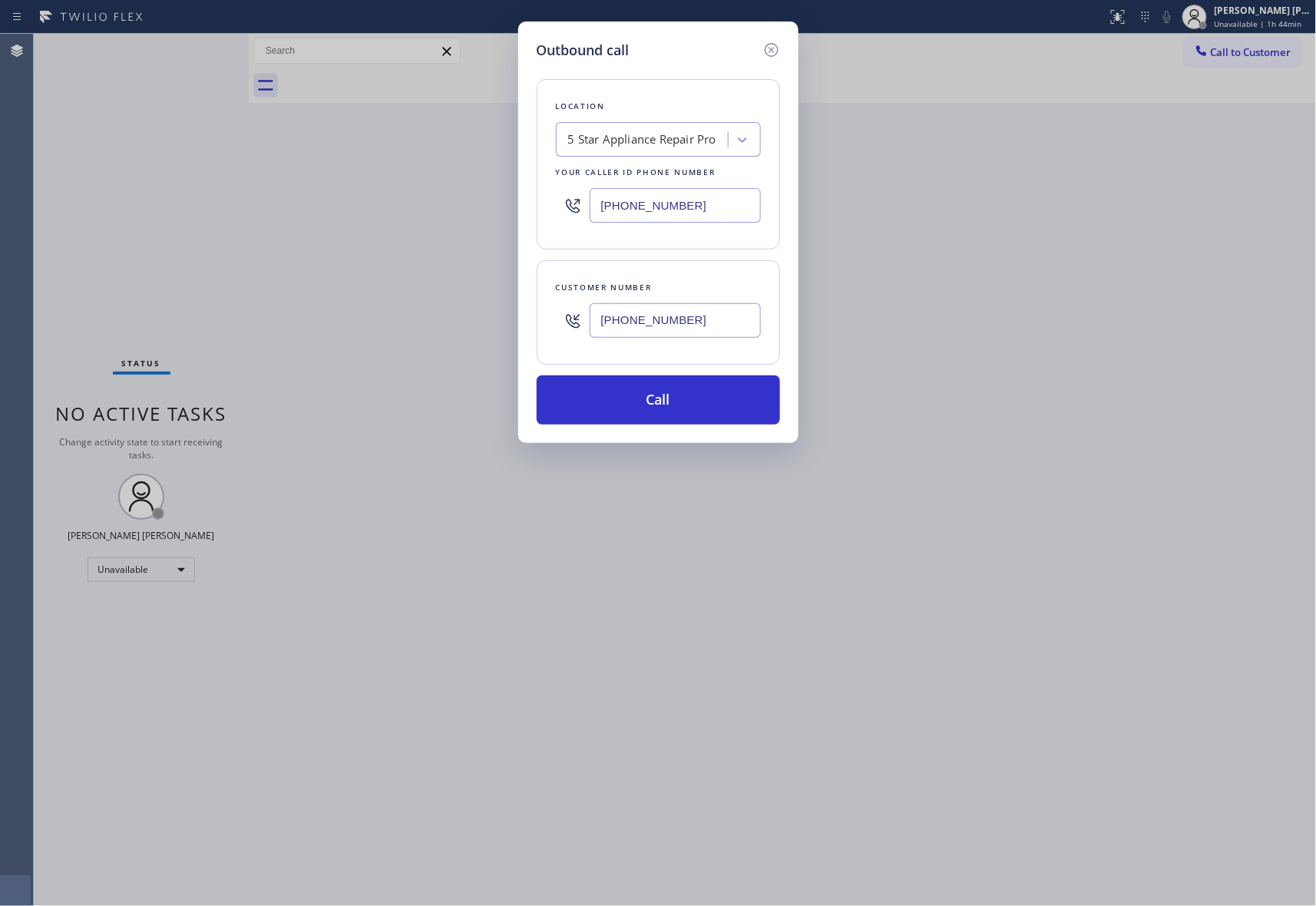
type input "(773) 799-0073"
click at [665, 133] on div "5 Star Appliance Repair Pro" at bounding box center [642, 140] width 148 height 18
paste input "Calumet Heights Appliance Repair"
type input "Calumet Heights Appliance Repair"
click at [658, 181] on div "Calumet Heights Appliance Repair" at bounding box center [659, 180] width 205 height 43
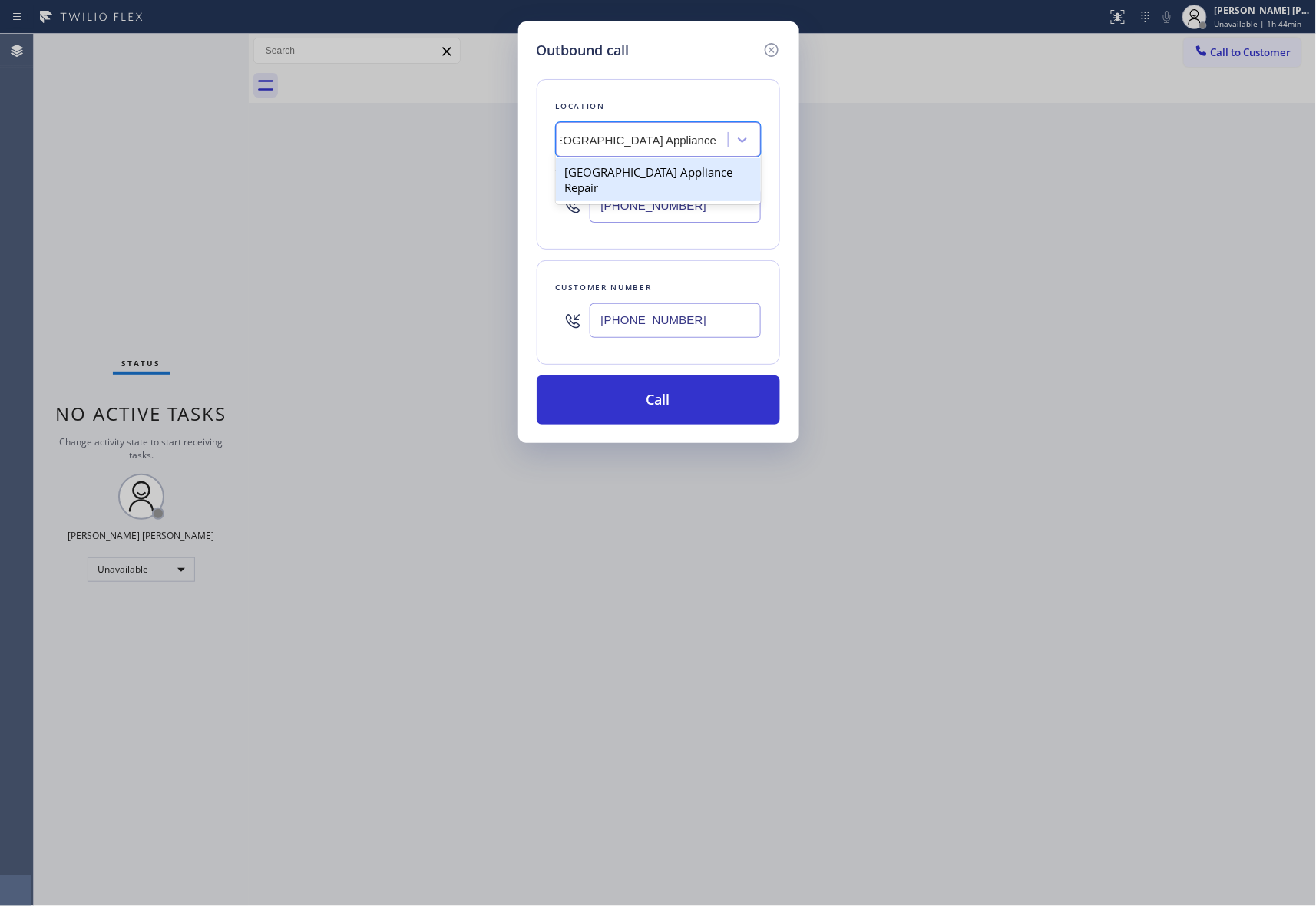
type input "(773) 830-4668"
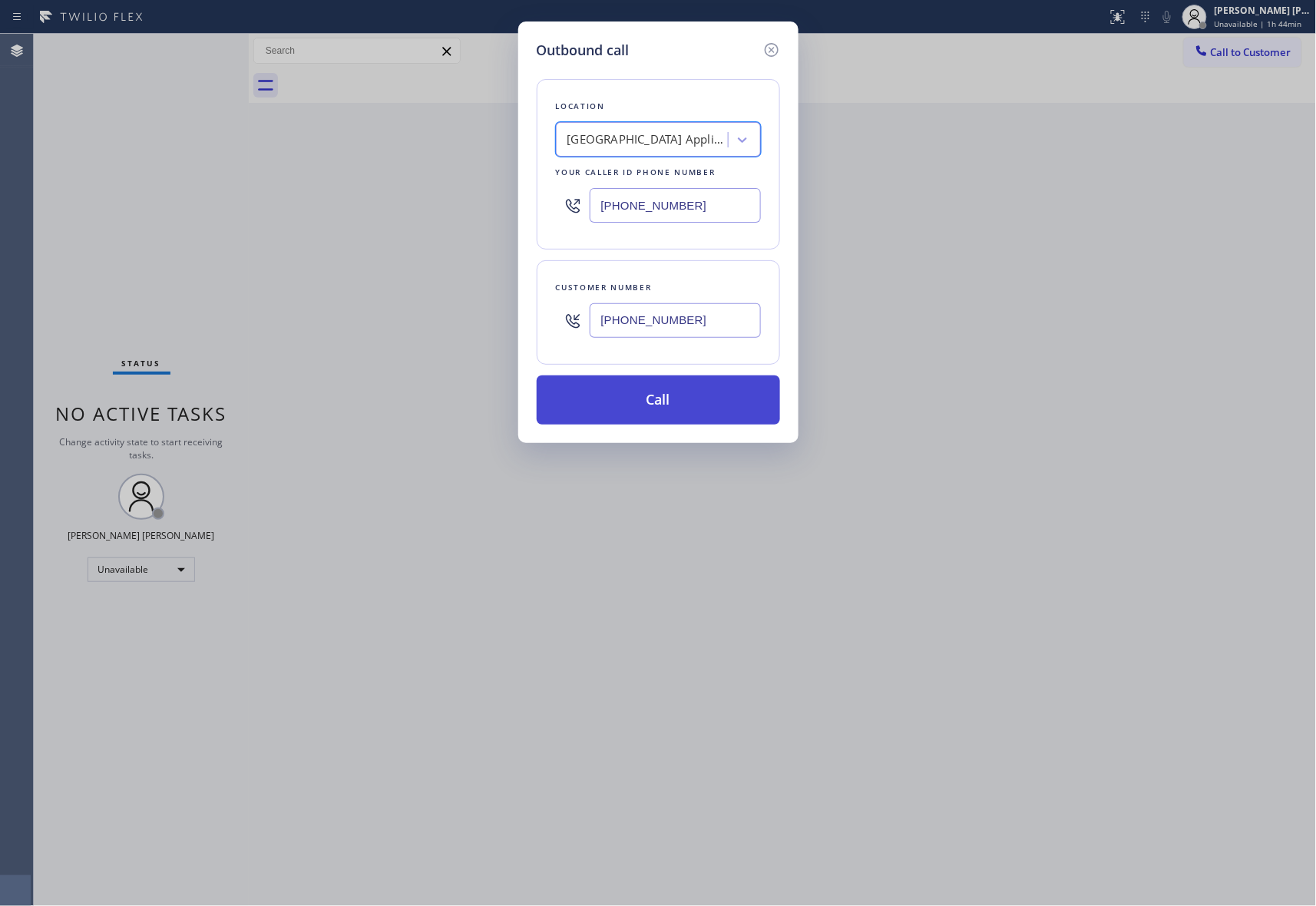
click at [628, 398] on button "Call" at bounding box center [658, 400] width 243 height 49
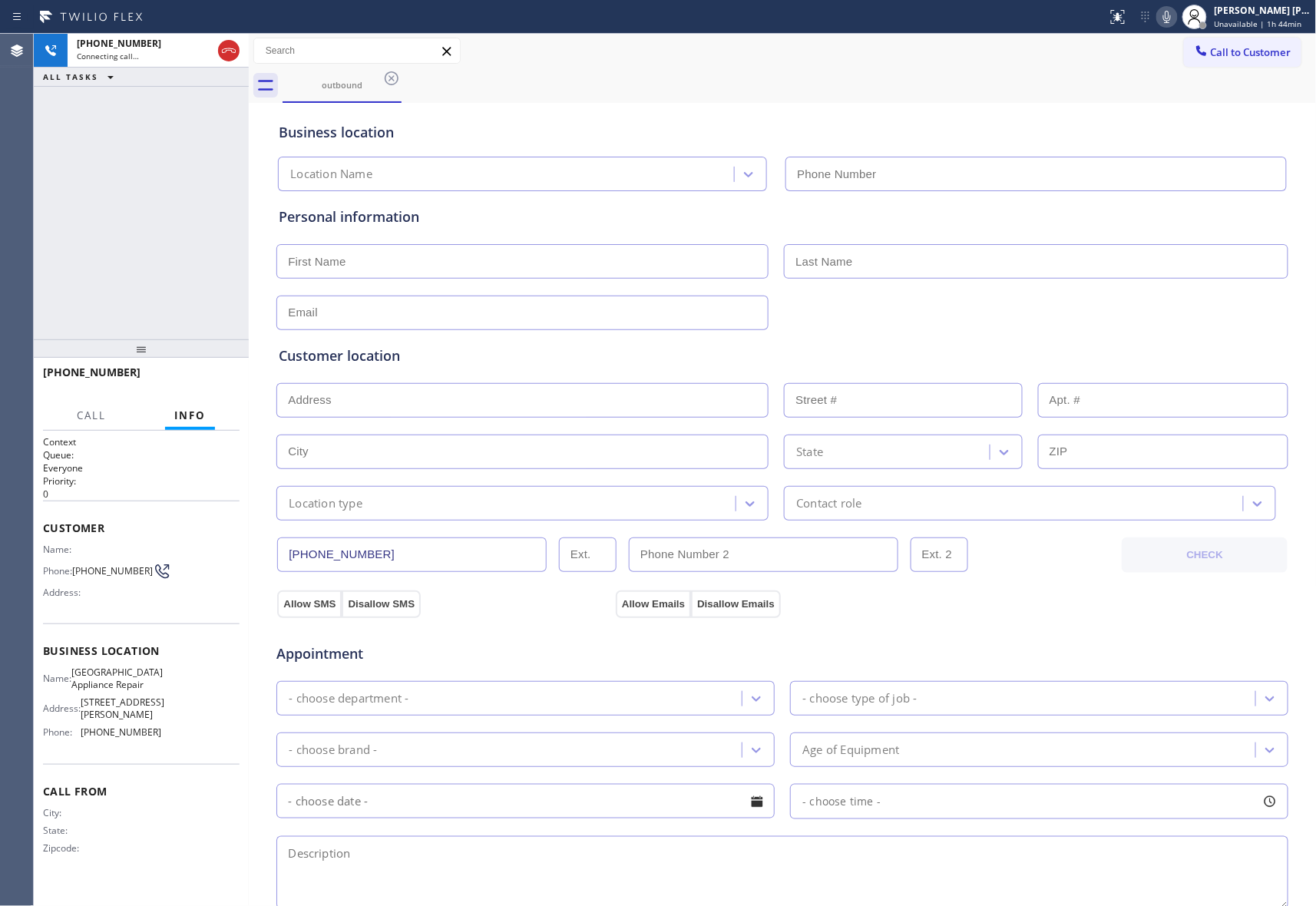
type input "(773) 830-4668"
click at [222, 375] on span "HANG UP" at bounding box center [203, 379] width 47 height 11
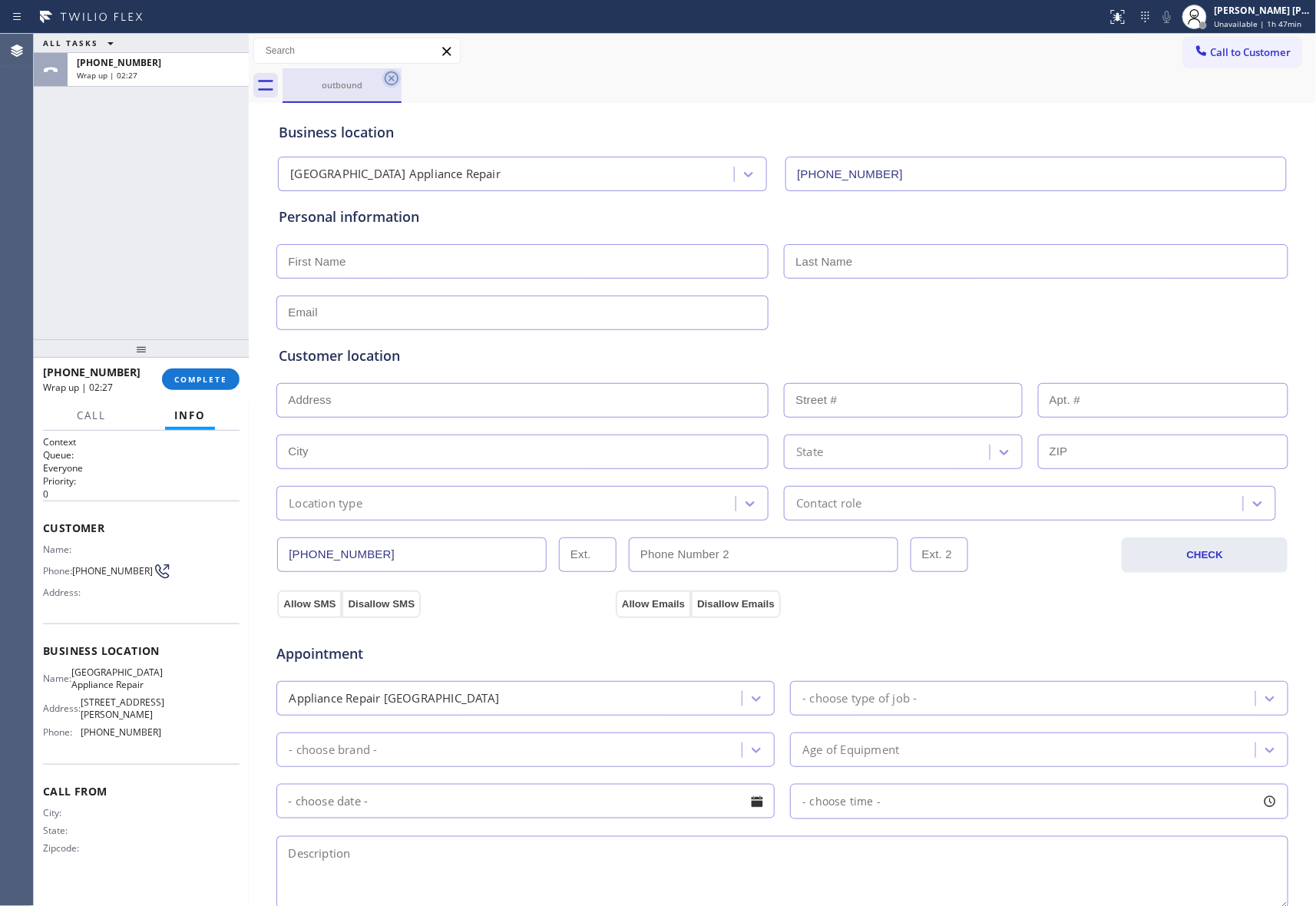
click at [400, 69] on icon at bounding box center [392, 79] width 19 height 19
click at [396, 75] on div "outbound" at bounding box center [800, 86] width 1035 height 35
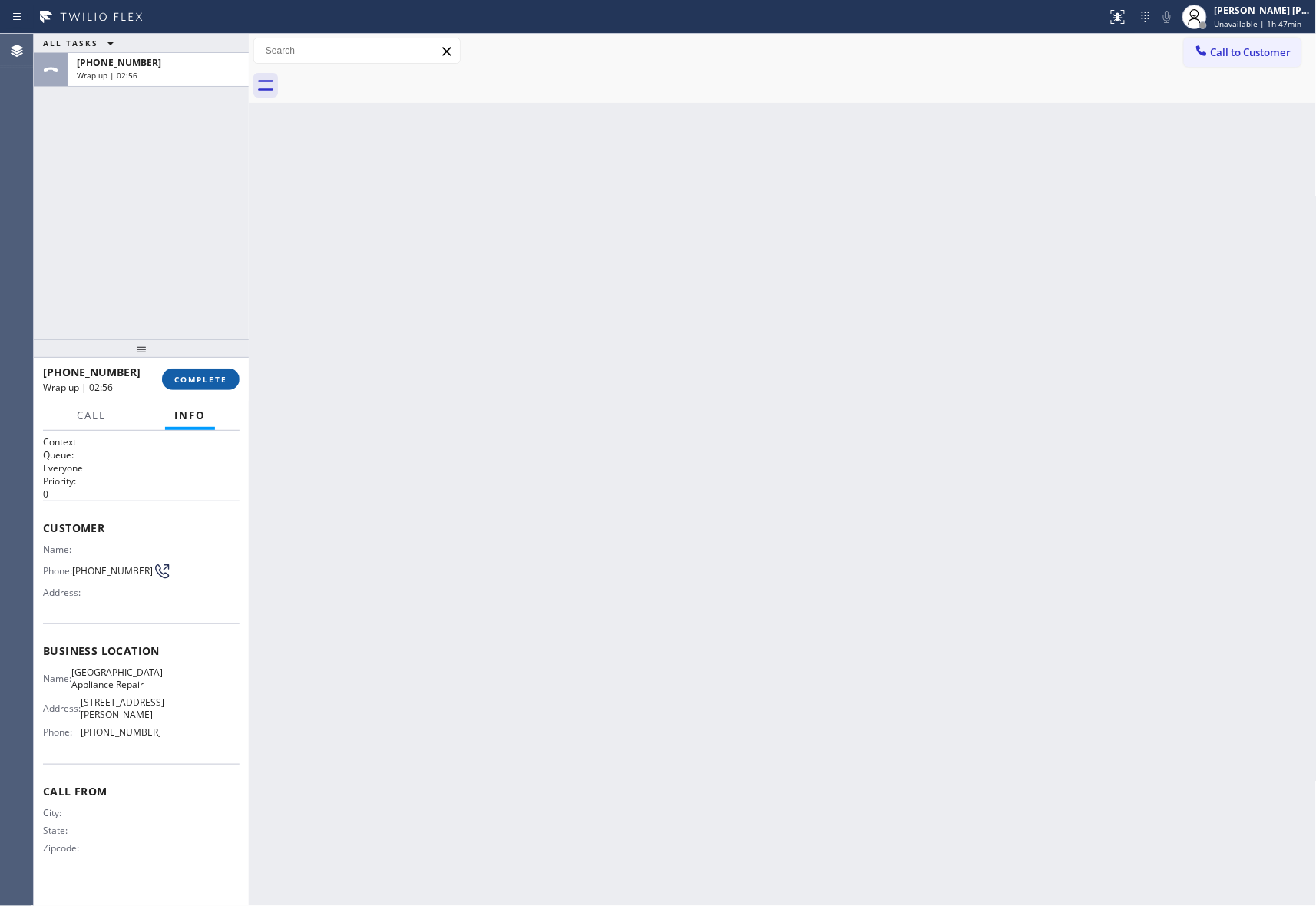
click at [210, 373] on button "COMPLETE" at bounding box center [201, 378] width 78 height 21
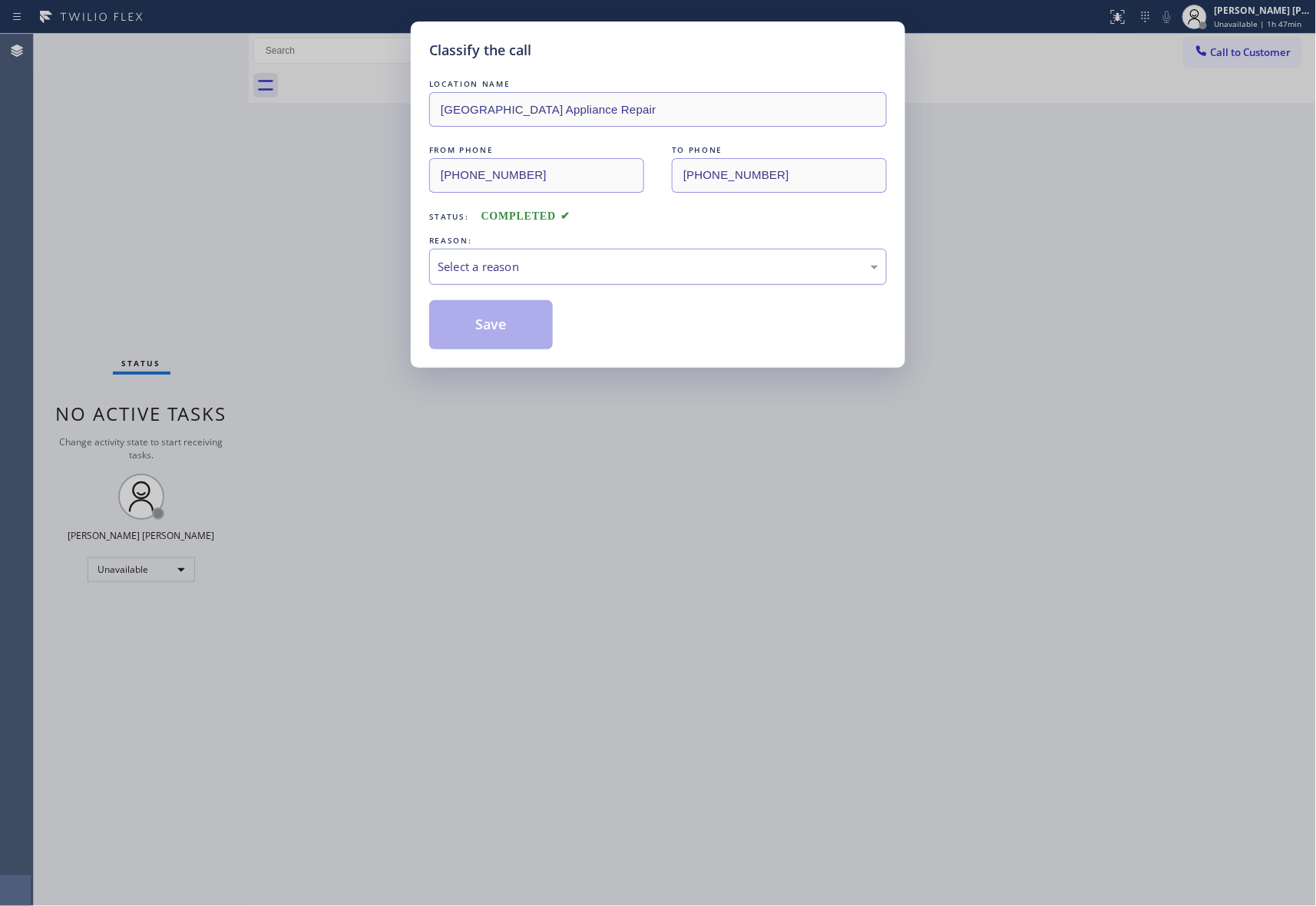
click at [550, 264] on div "Select a reason" at bounding box center [658, 267] width 441 height 18
click at [504, 334] on button "Save" at bounding box center [491, 325] width 124 height 49
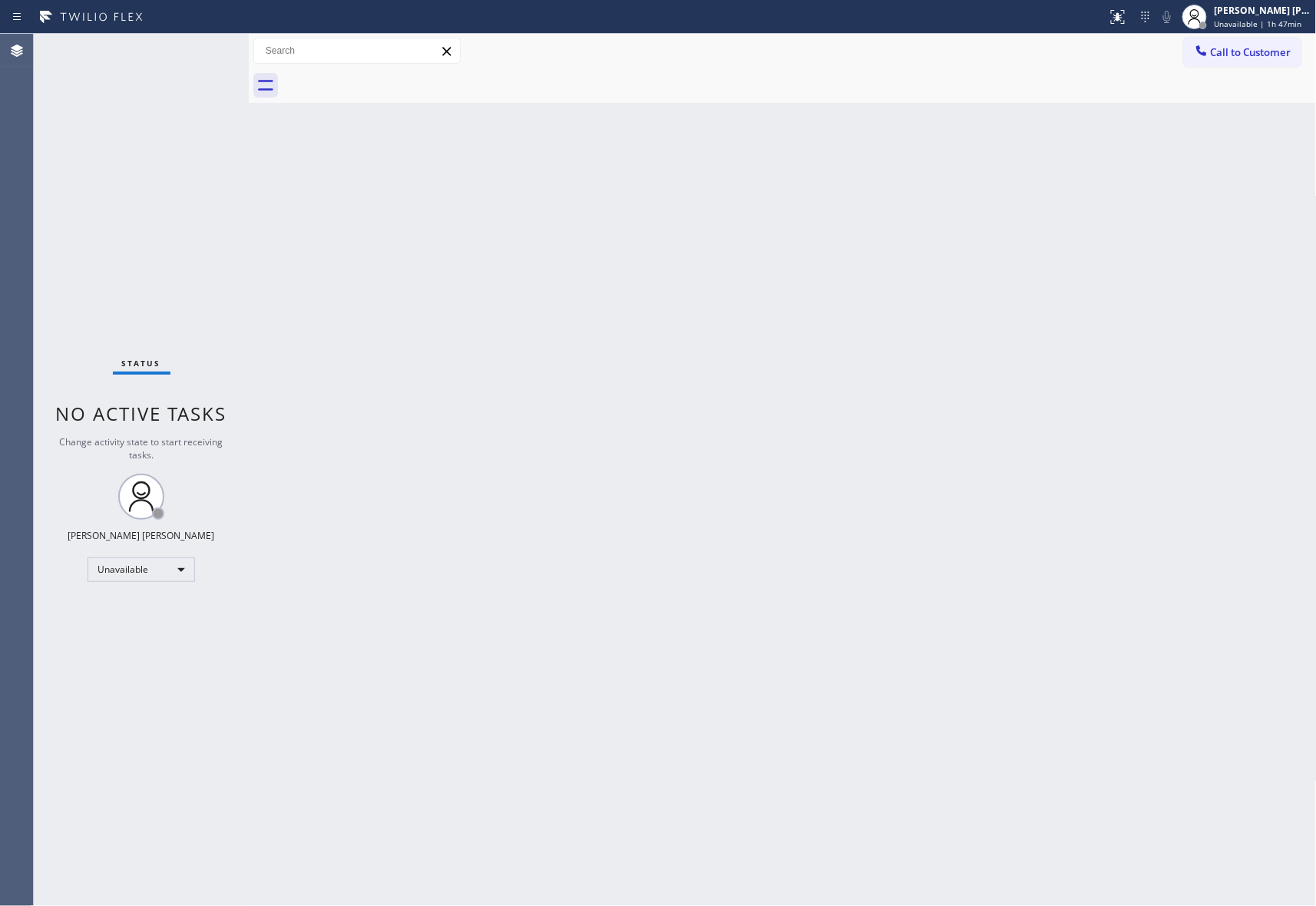
click at [1281, 56] on span "Call to Customer" at bounding box center [1251, 52] width 80 height 14
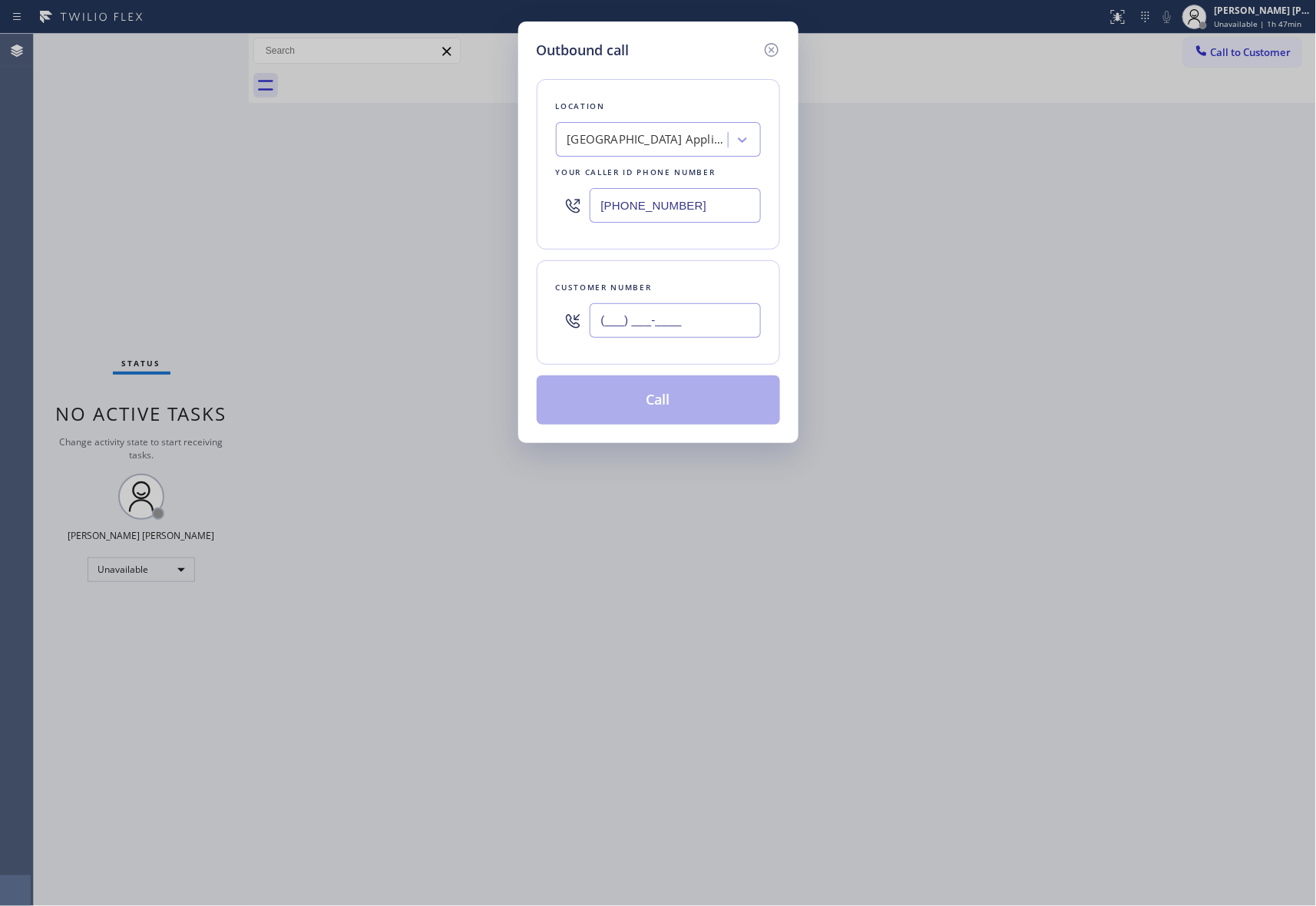
click at [693, 326] on input "(___) ___-____" at bounding box center [675, 320] width 171 height 35
paste input "773) 799-0073"
type input "(773) 799-0073"
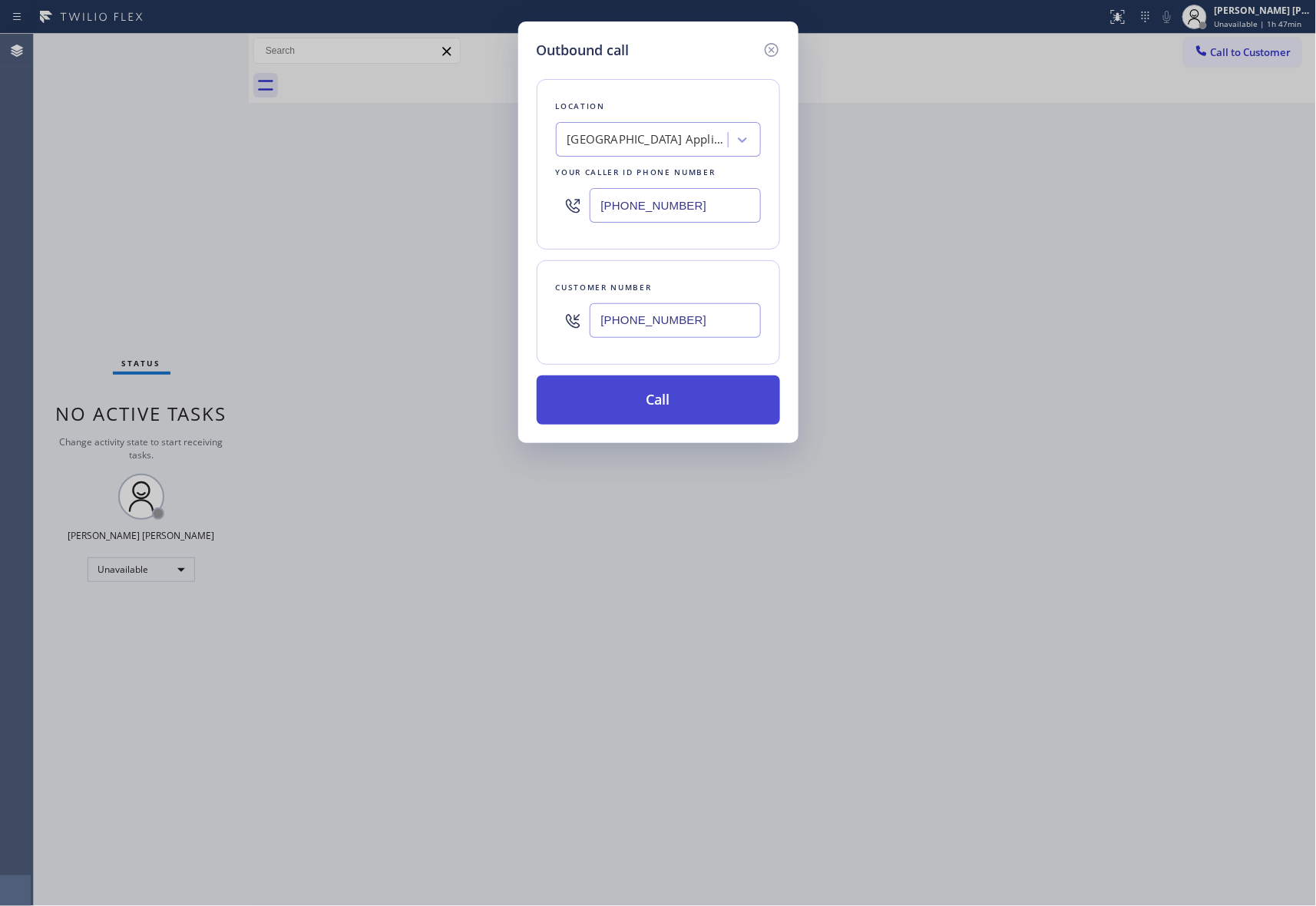
click at [670, 402] on button "Call" at bounding box center [658, 400] width 243 height 49
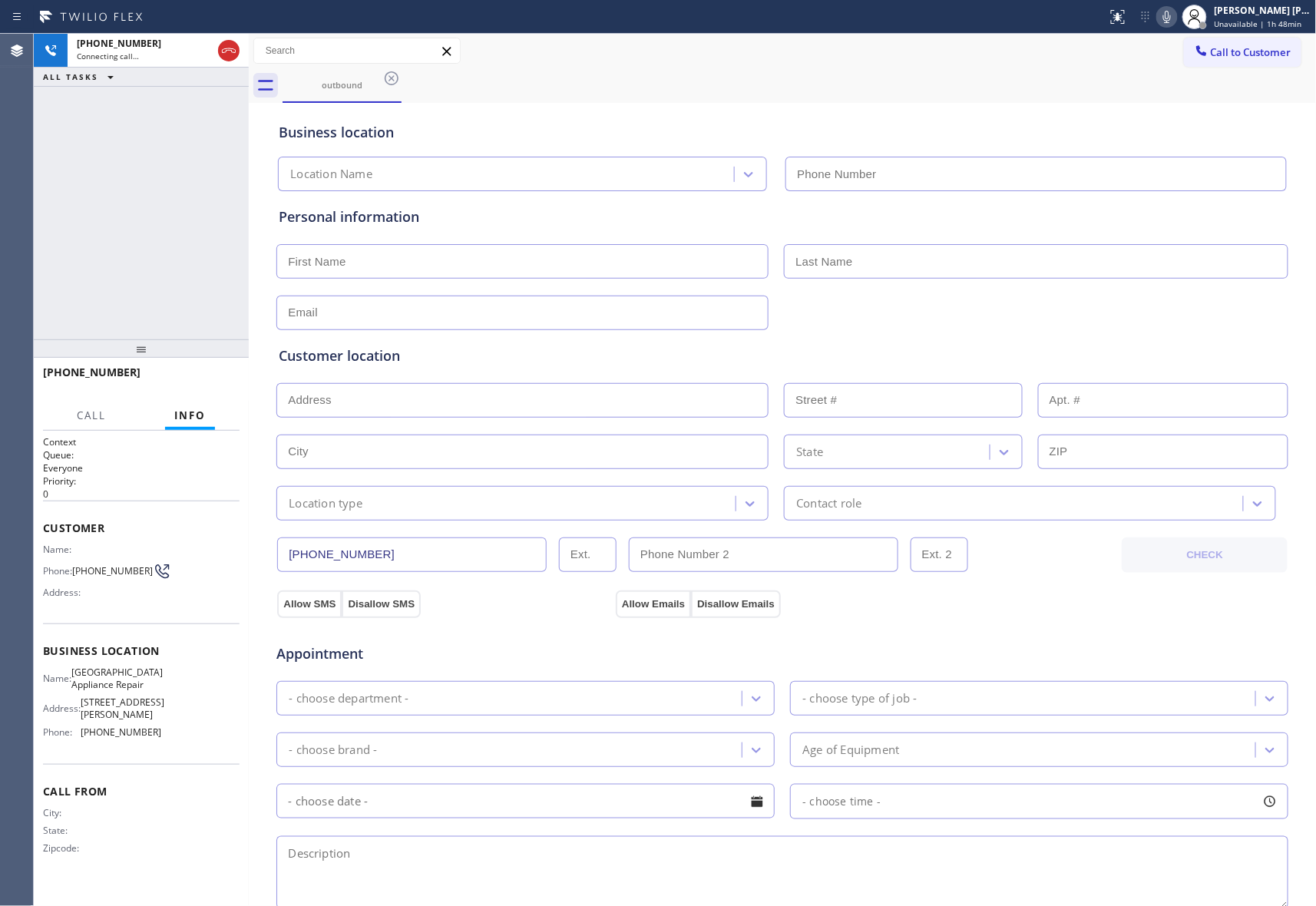
type input "(773) 830-4668"
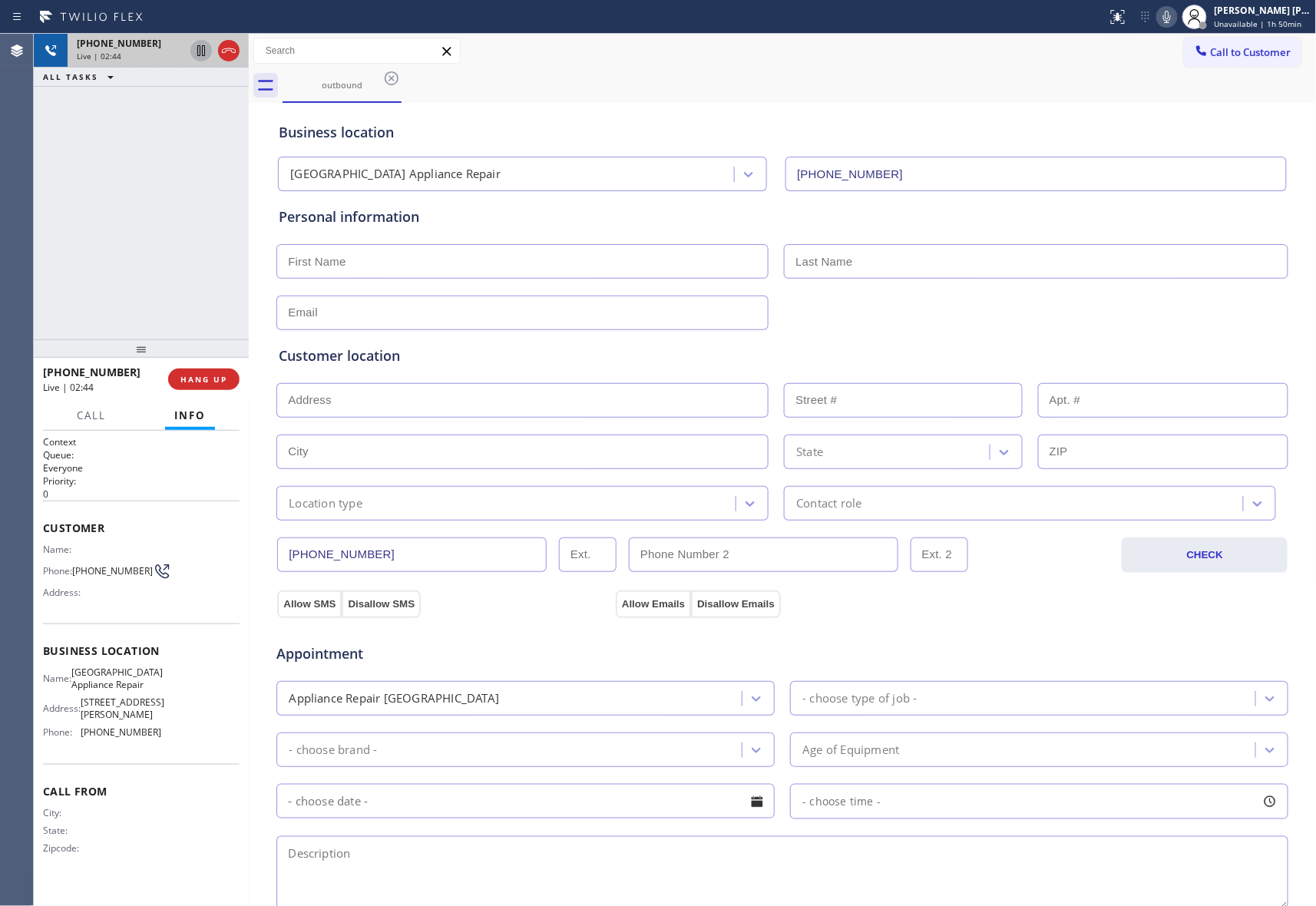
click at [200, 47] on icon at bounding box center [201, 51] width 8 height 11
click at [203, 51] on icon at bounding box center [202, 51] width 19 height 19
click at [225, 47] on icon at bounding box center [229, 51] width 19 height 19
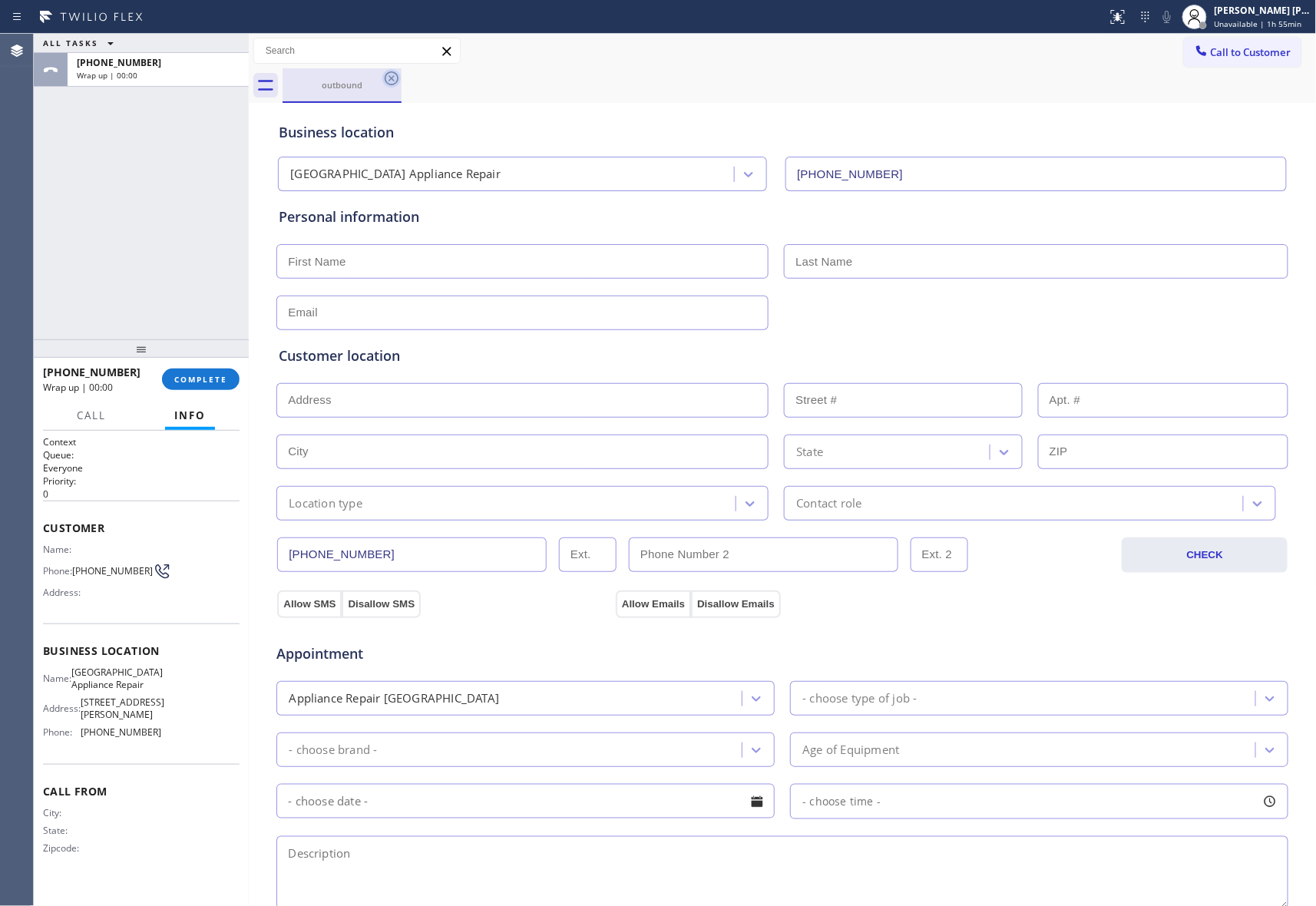
click at [393, 78] on icon at bounding box center [392, 79] width 19 height 19
click at [393, 78] on div "outbound" at bounding box center [800, 86] width 1035 height 35
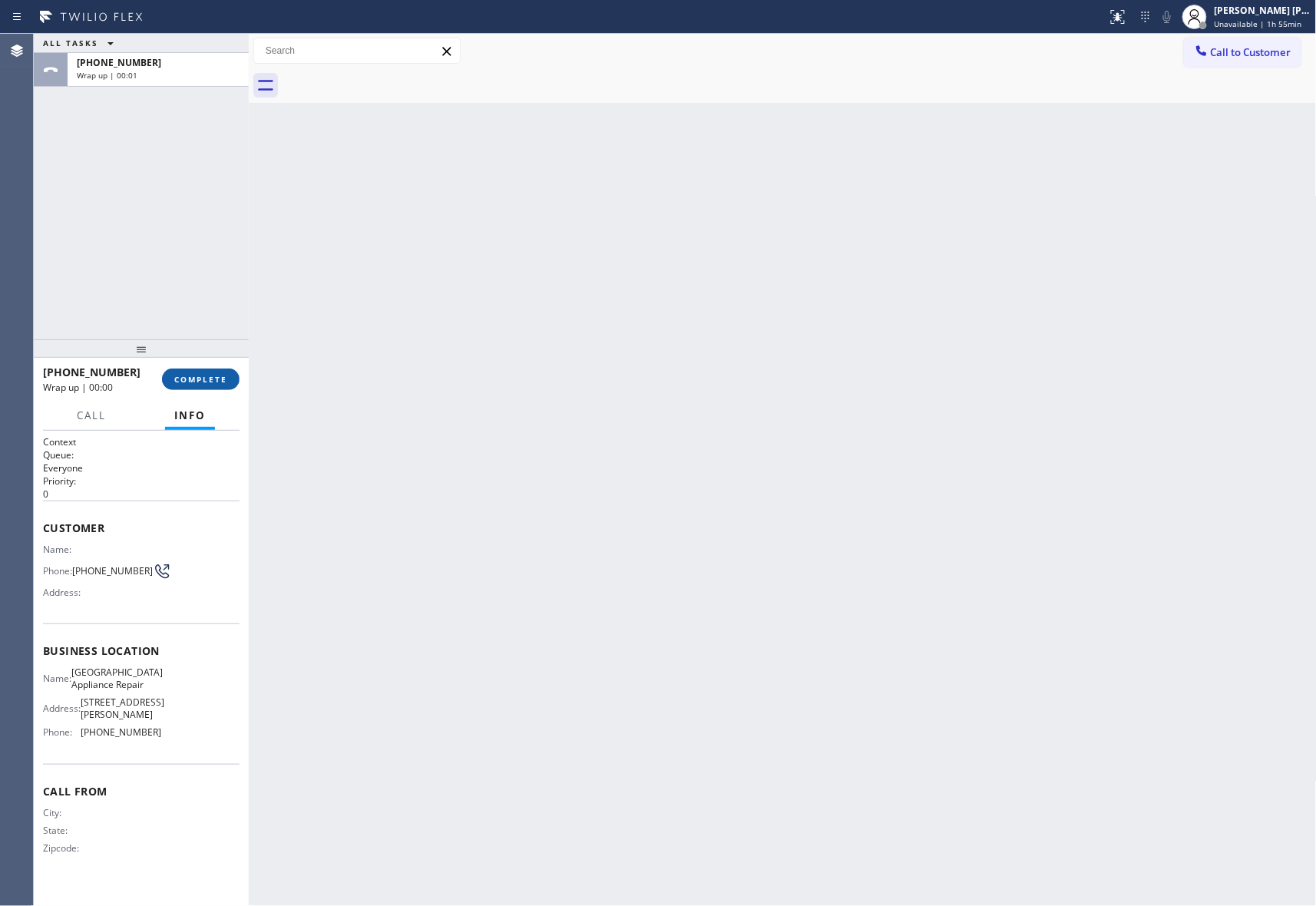
click at [204, 375] on span "COMPLETE" at bounding box center [201, 379] width 53 height 11
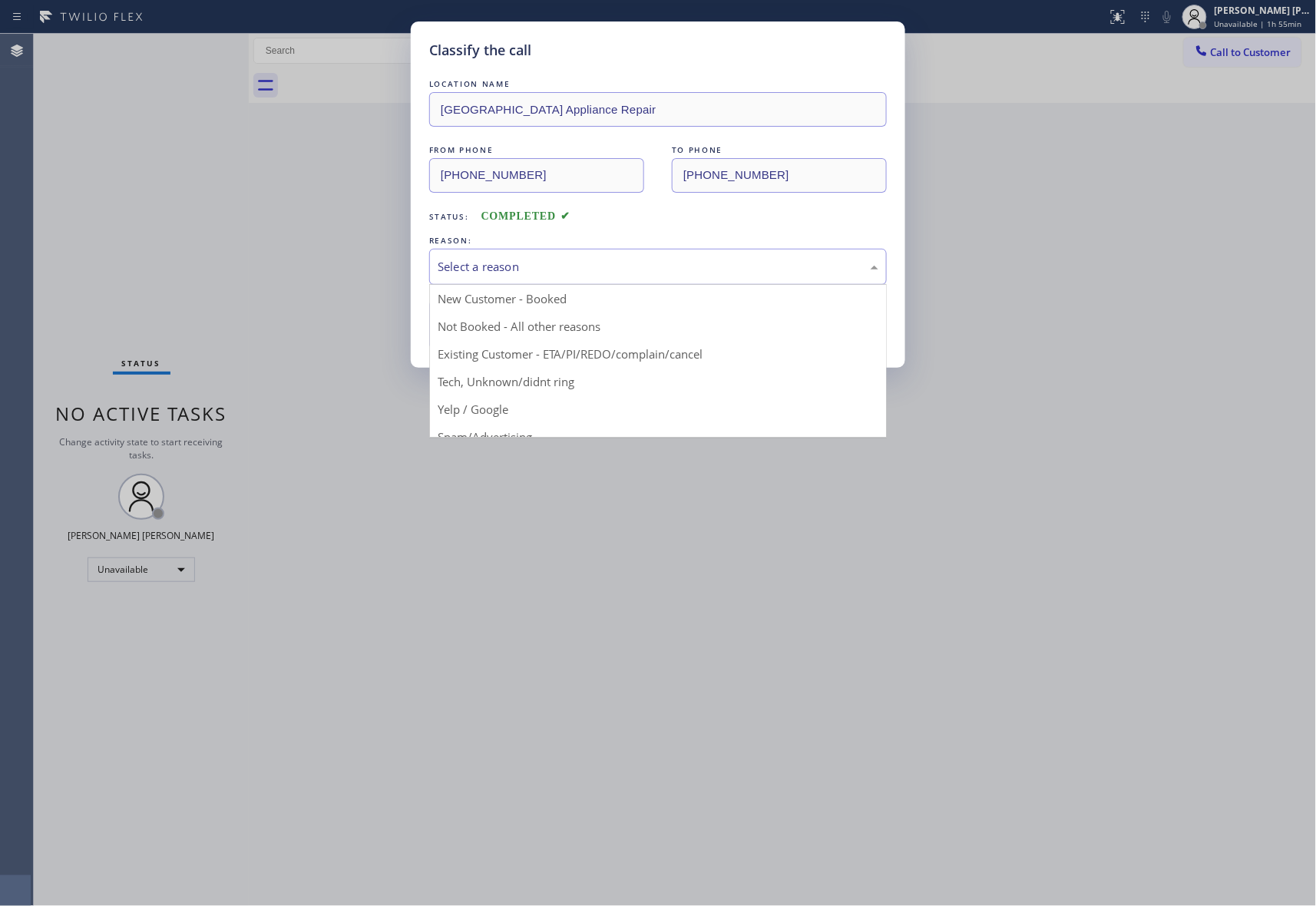
click at [523, 272] on div "Select a reason" at bounding box center [658, 267] width 441 height 18
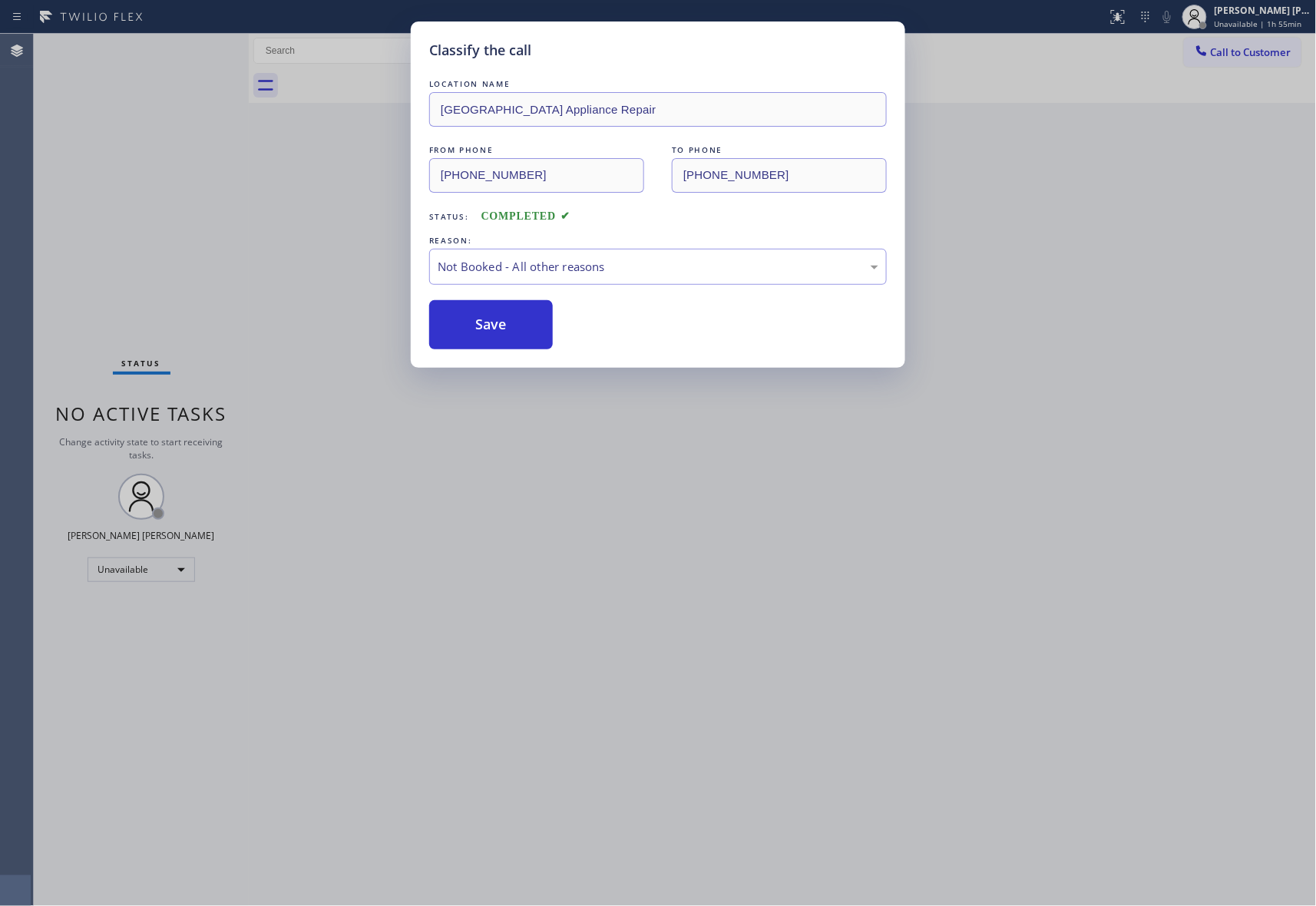
click at [499, 333] on button "Save" at bounding box center [491, 325] width 124 height 49
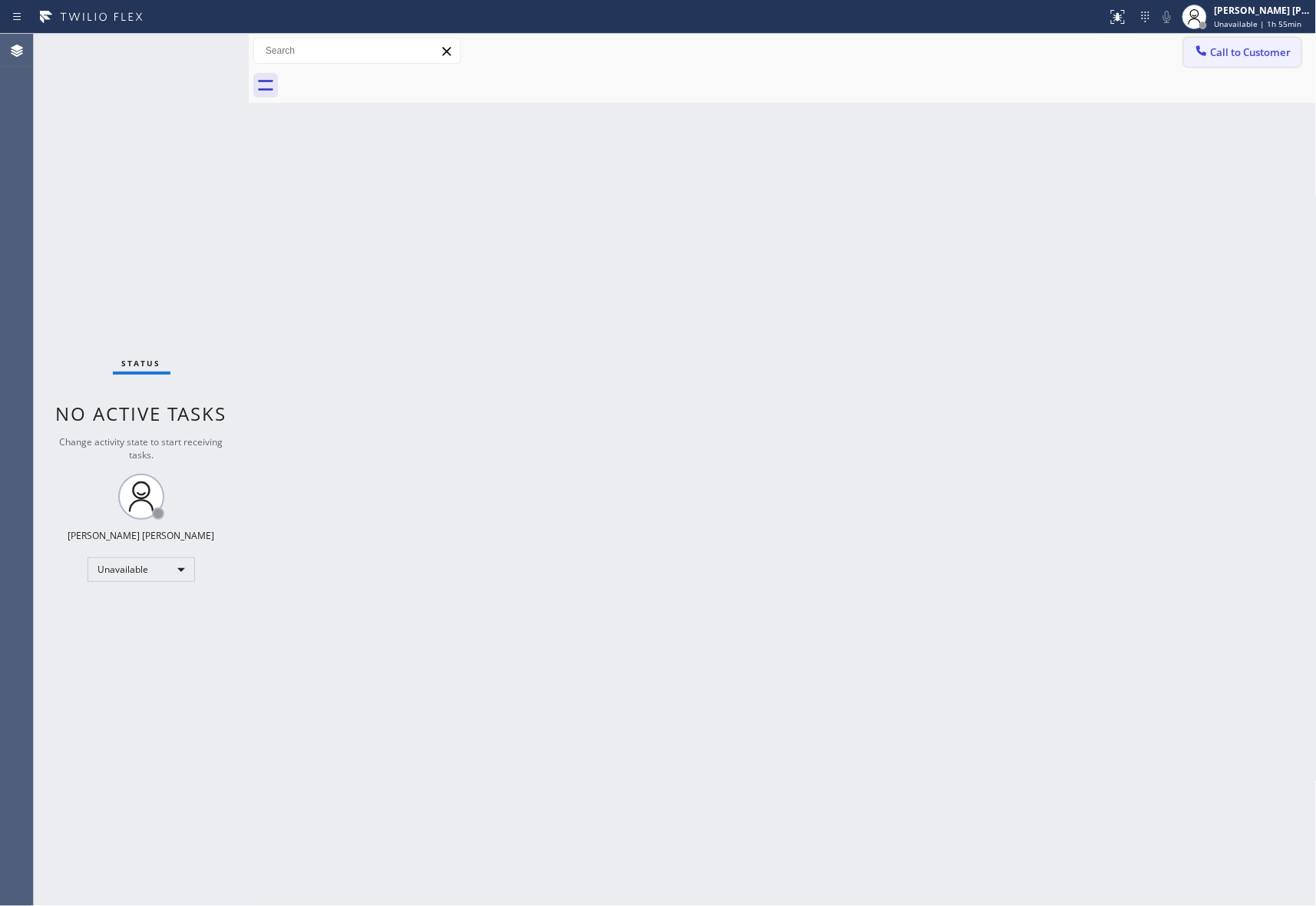
click at [1275, 50] on span "Call to Customer" at bounding box center [1251, 52] width 80 height 14
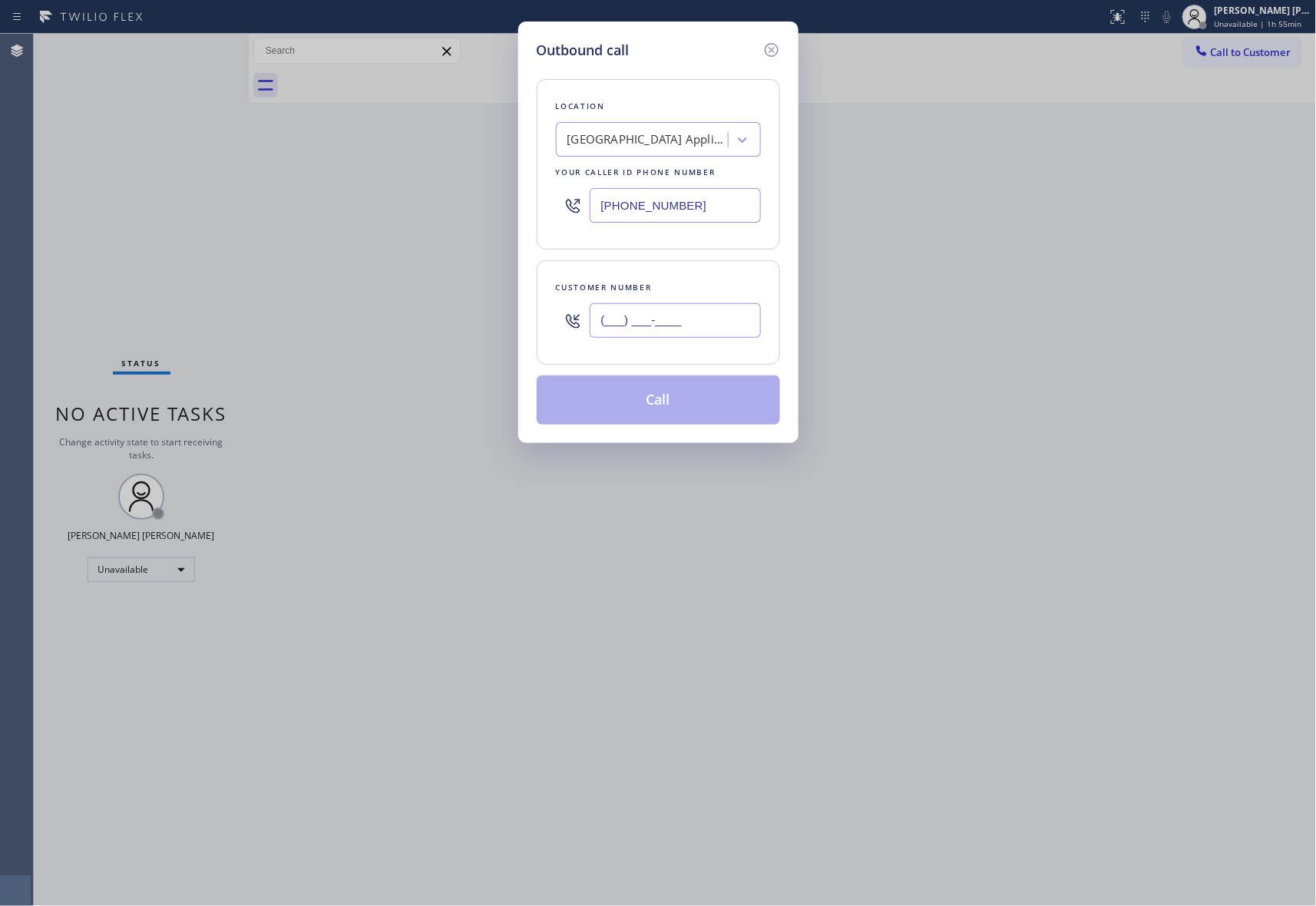
click at [711, 333] on input "(___) ___-____" at bounding box center [675, 320] width 171 height 35
paste input "773) 799-0073"
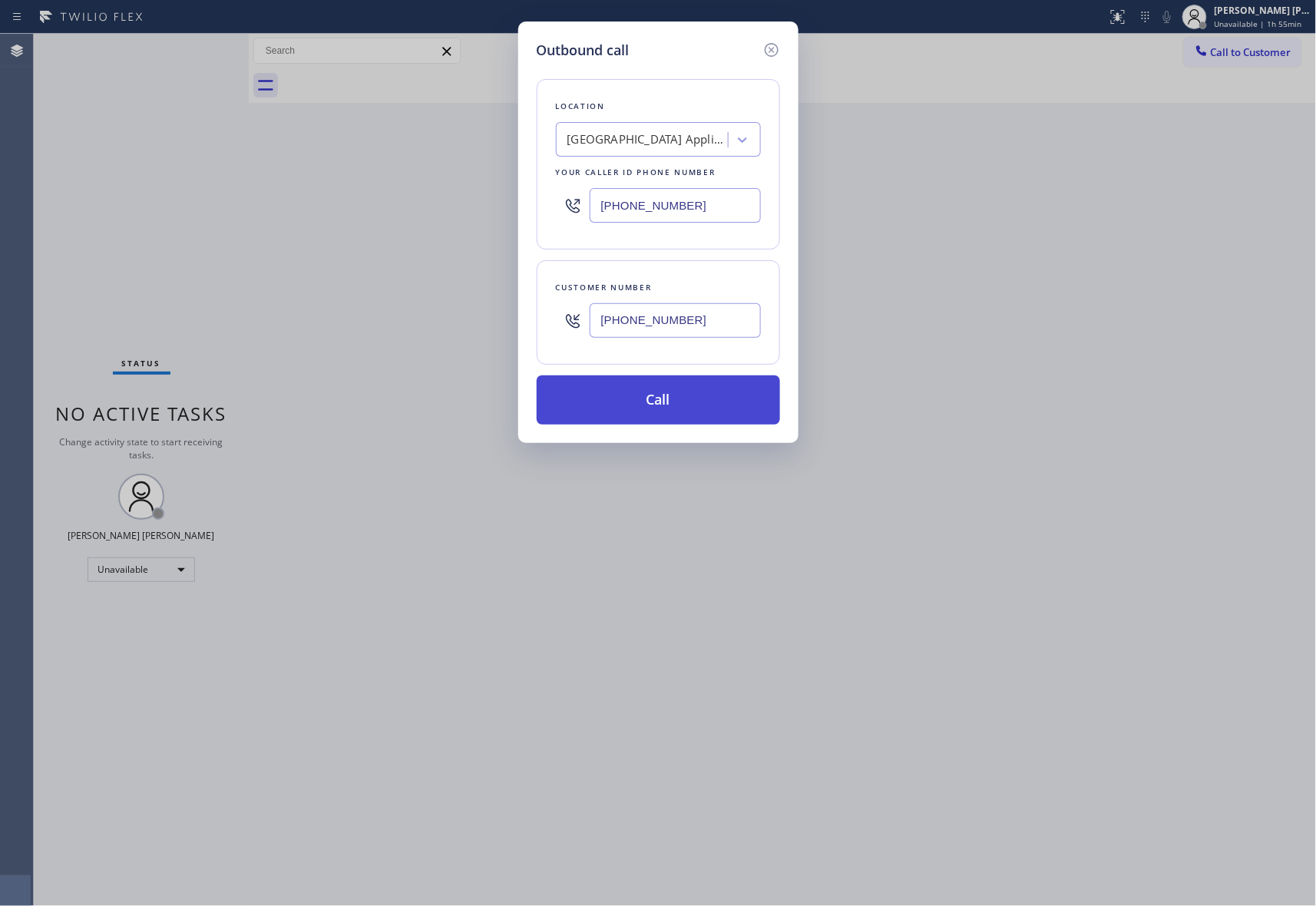
type input "(773) 799-0073"
click at [694, 402] on button "Call" at bounding box center [658, 400] width 243 height 49
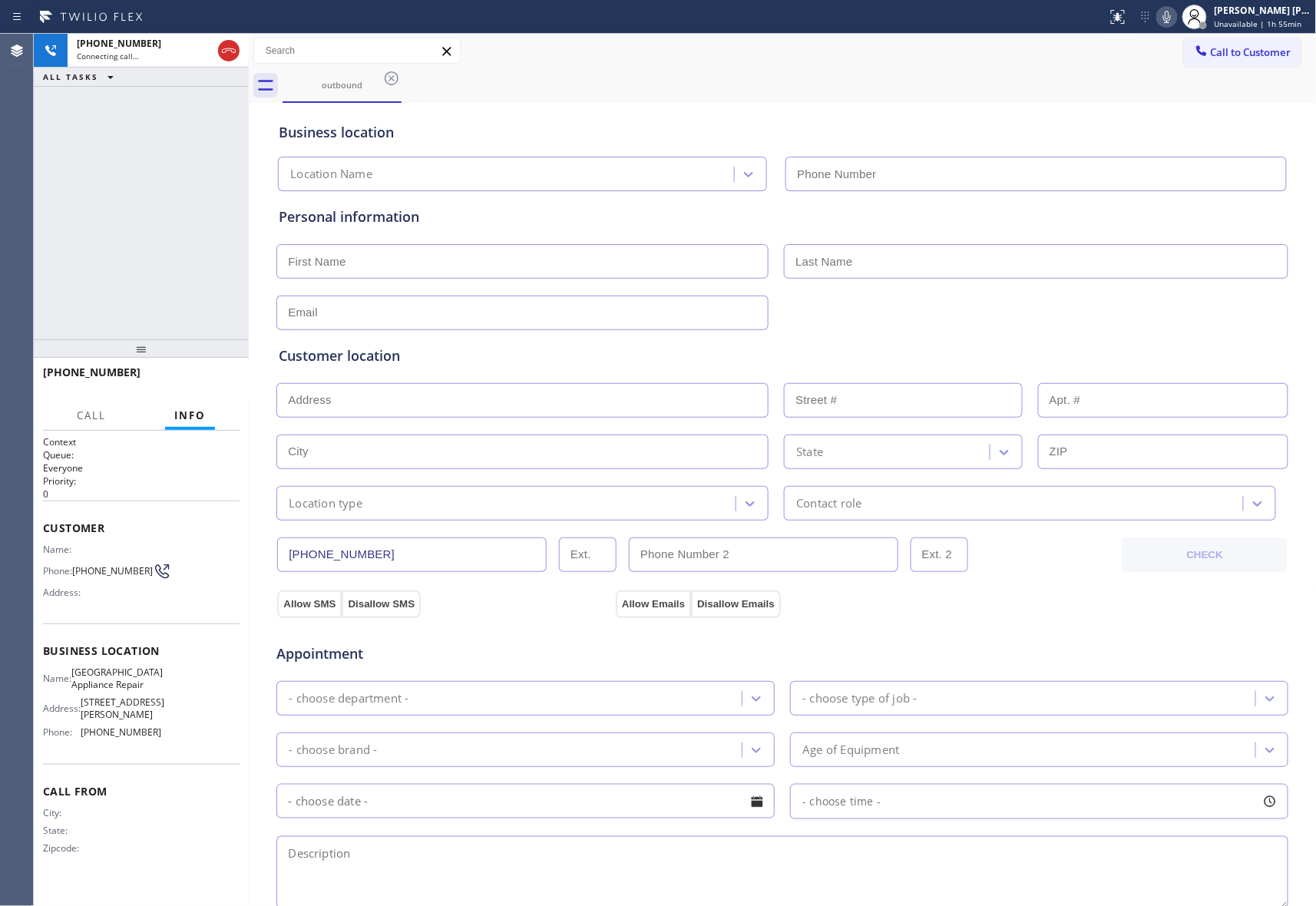
type input "(773) 830-4668"
click at [213, 383] on span "HANG UP" at bounding box center [203, 379] width 47 height 11
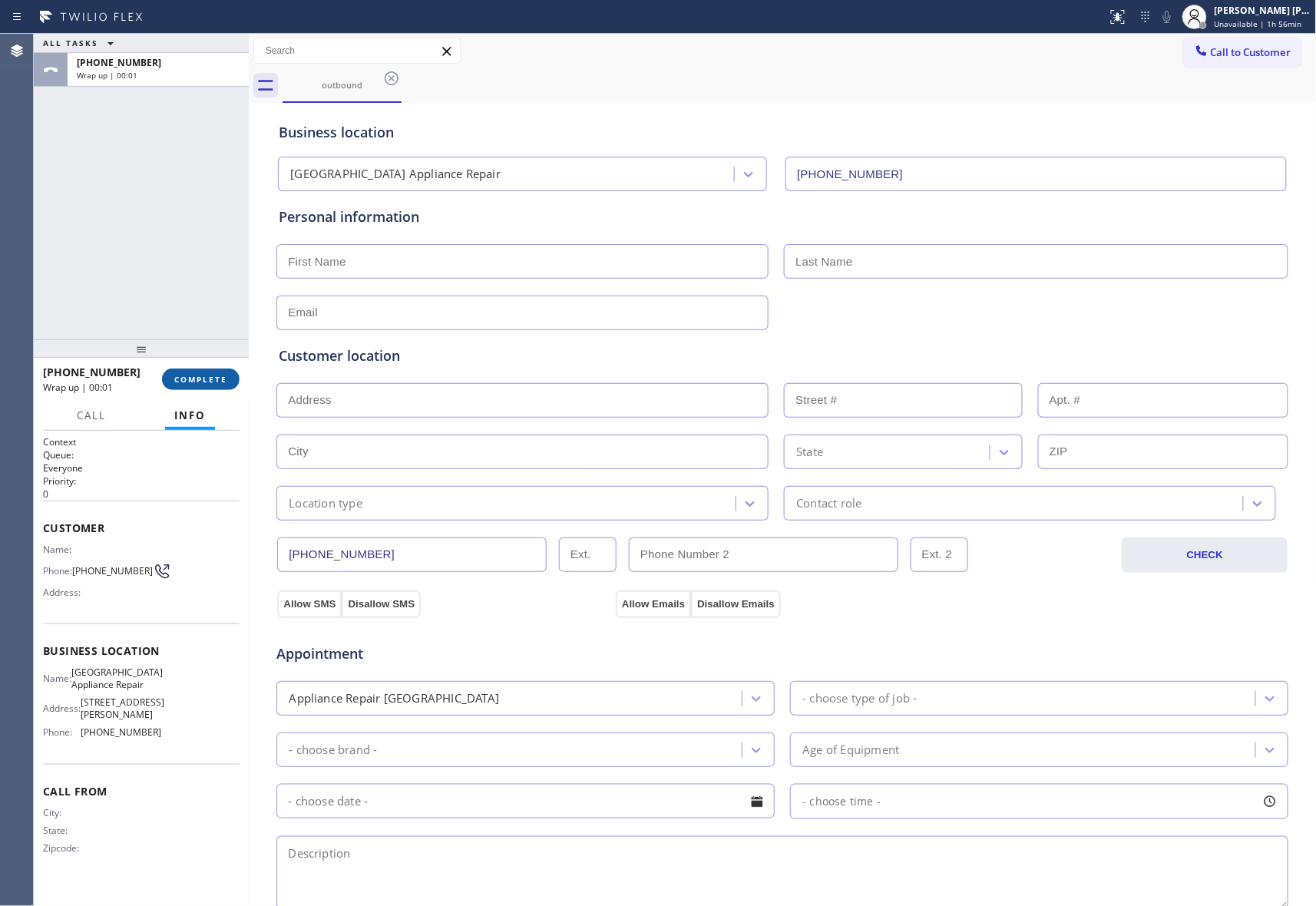
click at [189, 381] on span "COMPLETE" at bounding box center [201, 379] width 53 height 11
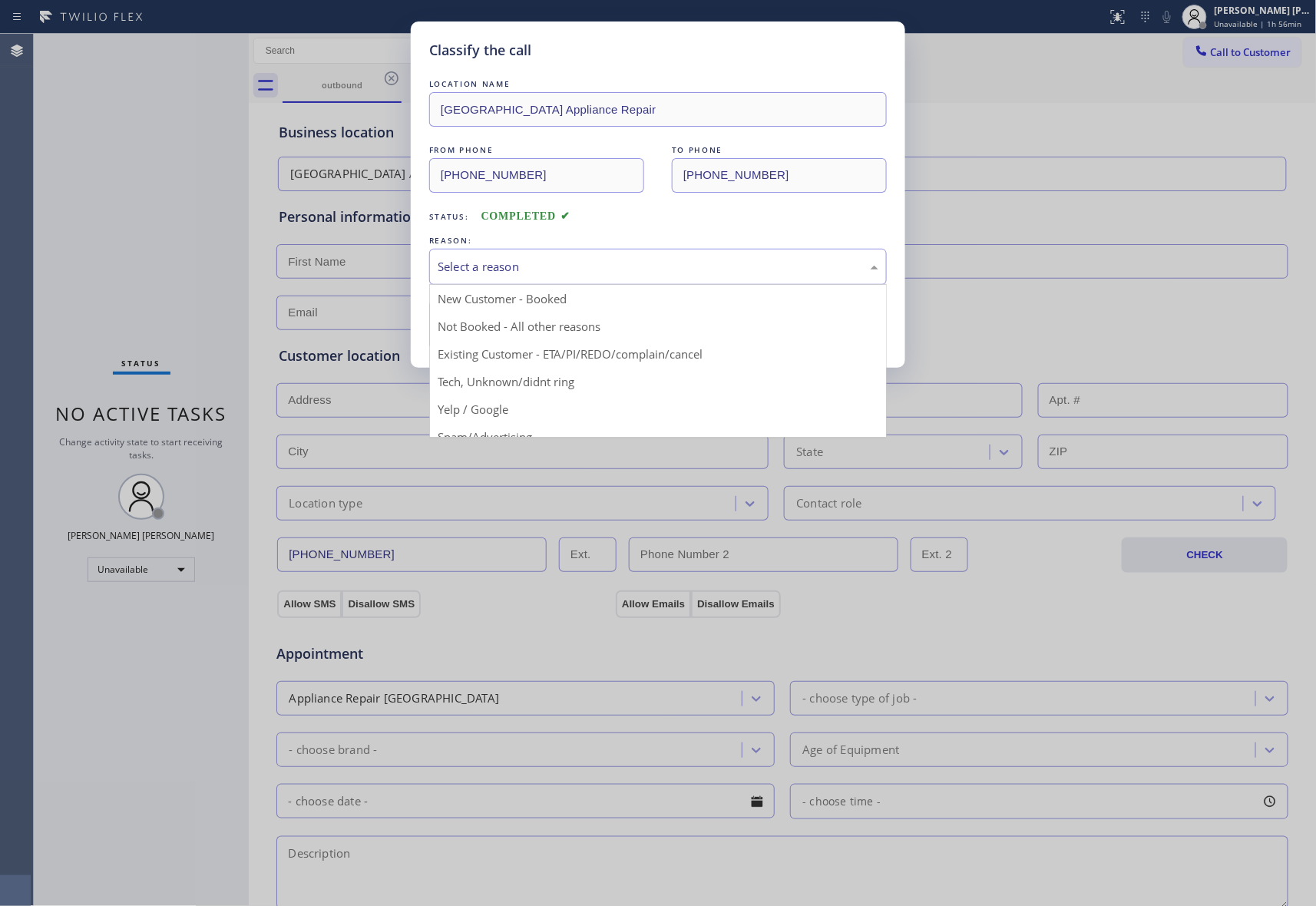
click at [506, 257] on div "Select a reason" at bounding box center [658, 267] width 457 height 36
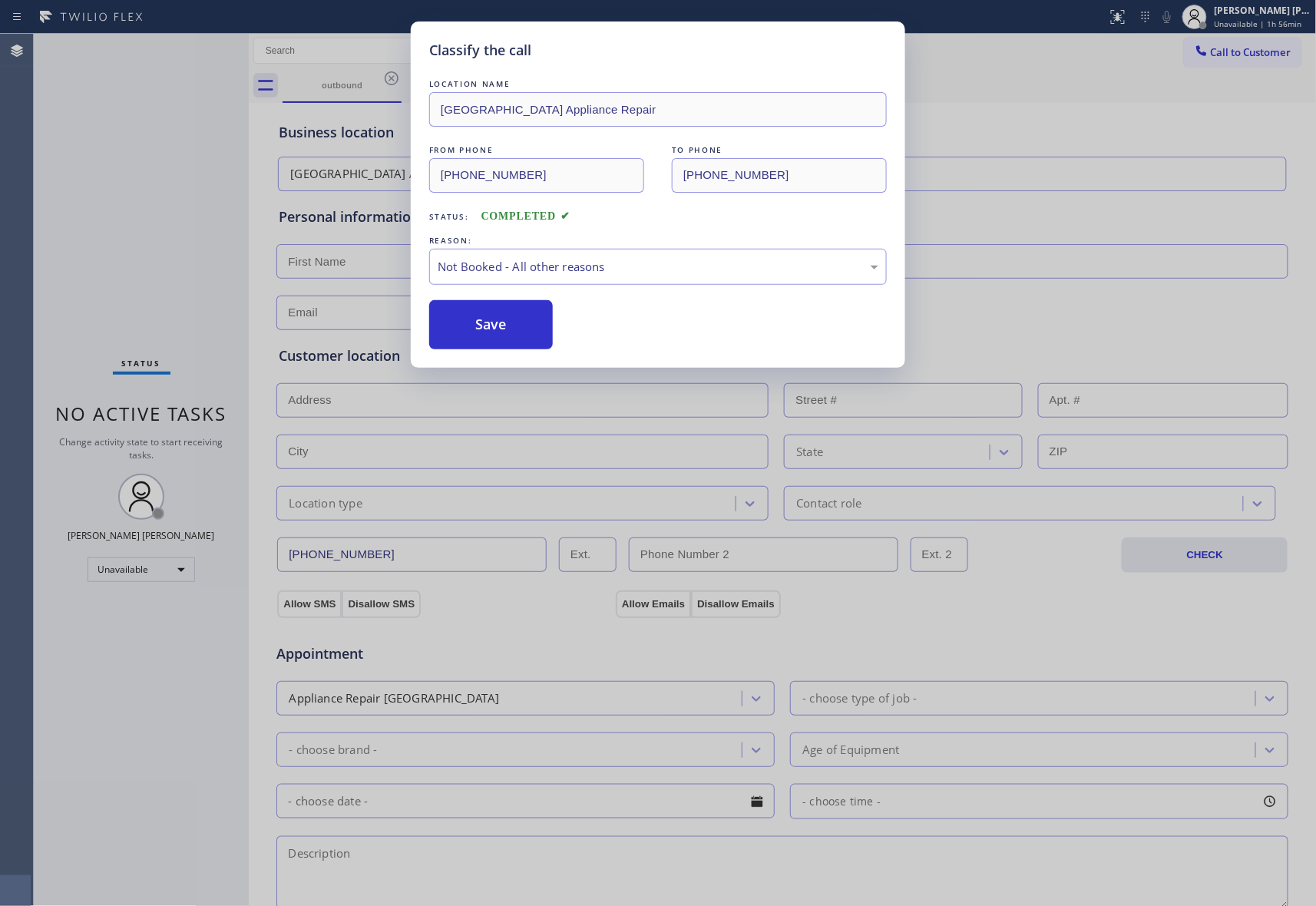
click at [480, 334] on button "Save" at bounding box center [491, 325] width 124 height 49
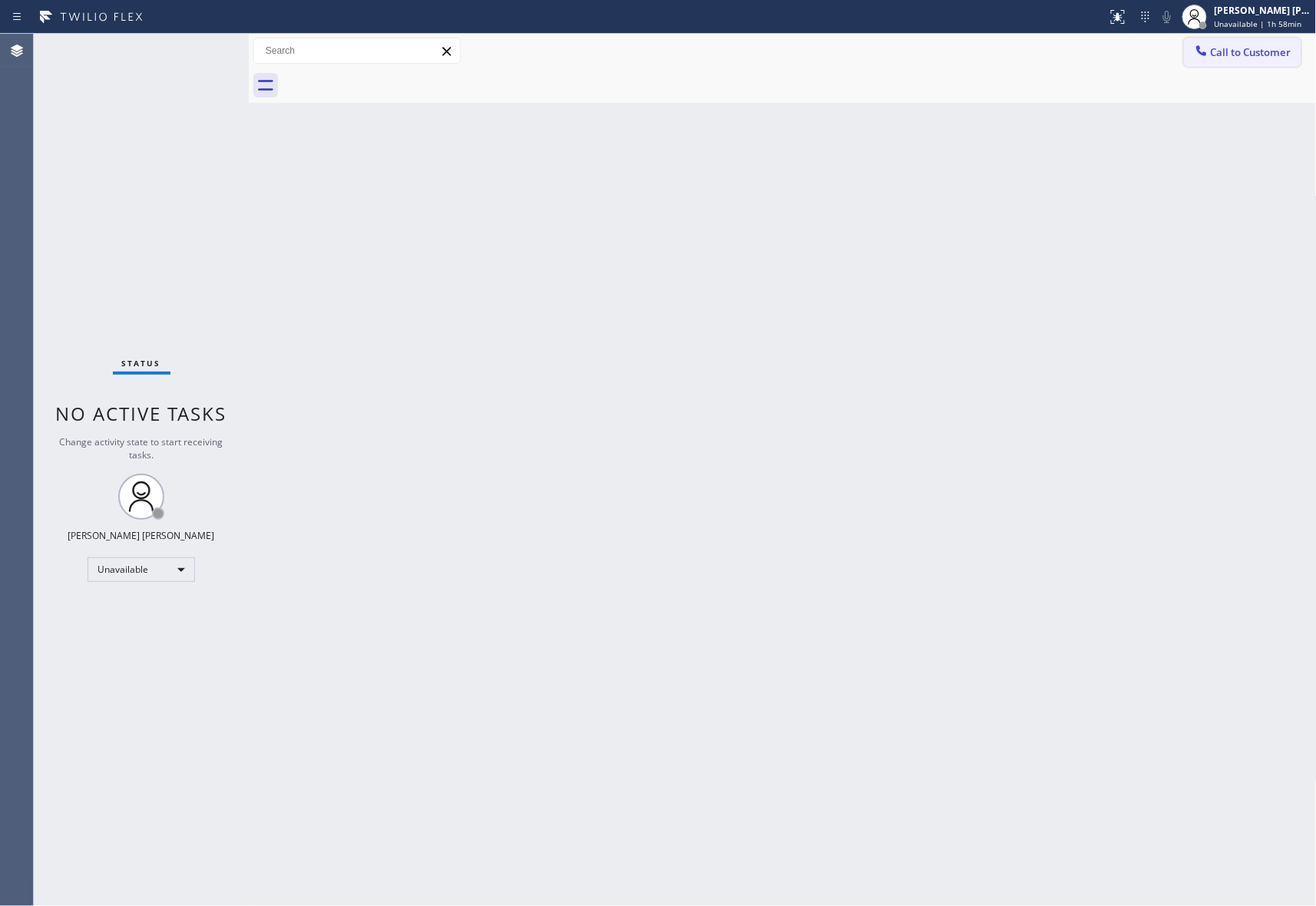
click at [1238, 47] on span "Call to Customer" at bounding box center [1251, 52] width 80 height 14
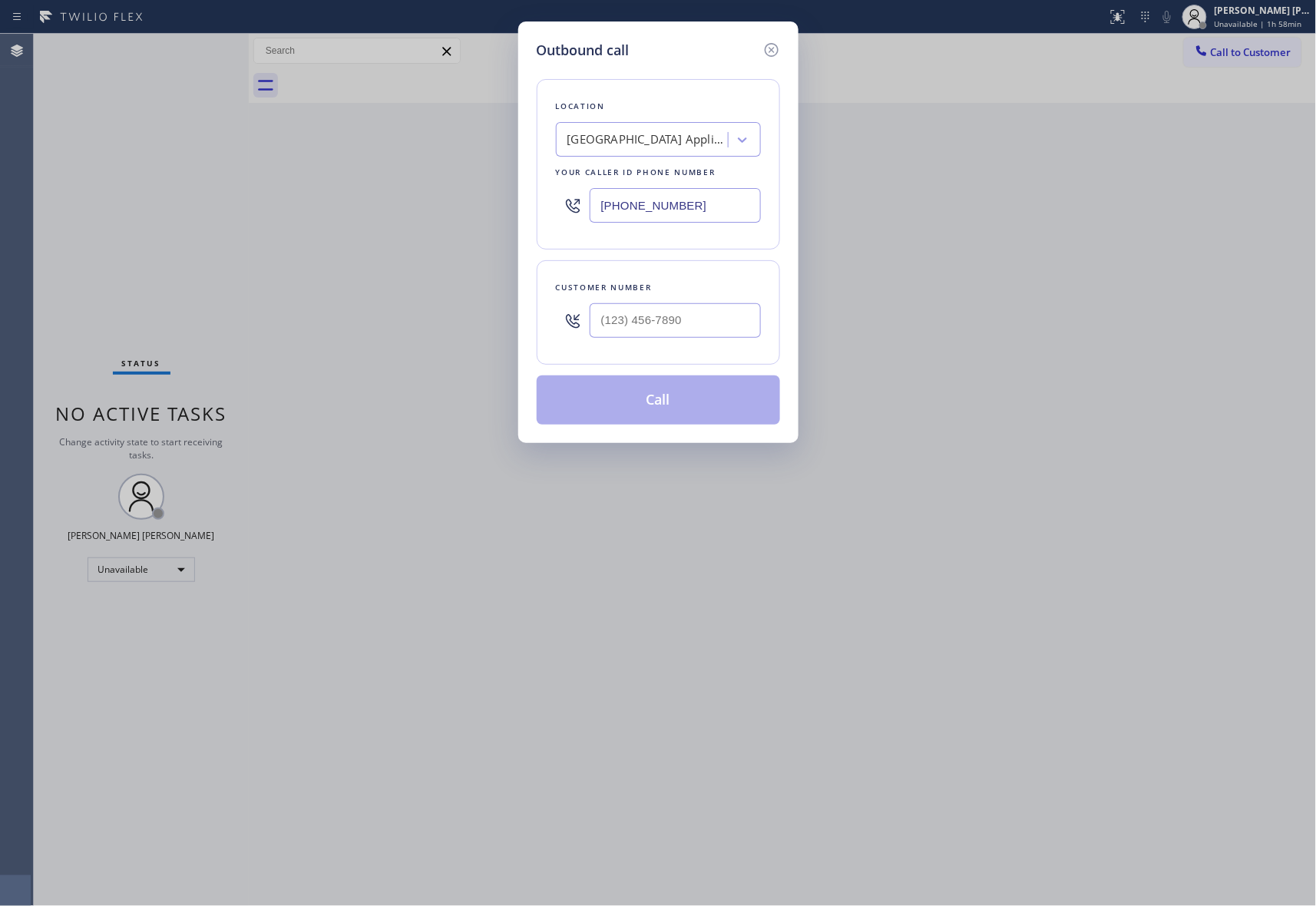
drag, startPoint x: 700, startPoint y: 302, endPoint x: 706, endPoint y: 308, distance: 8.5
click at [702, 302] on div at bounding box center [675, 320] width 171 height 50
drag, startPoint x: 711, startPoint y: 313, endPoint x: 671, endPoint y: 311, distance: 40.0
click at [713, 318] on input "(___) ___-____" at bounding box center [675, 320] width 171 height 35
drag, startPoint x: 671, startPoint y: 311, endPoint x: 287, endPoint y: 285, distance: 384.9
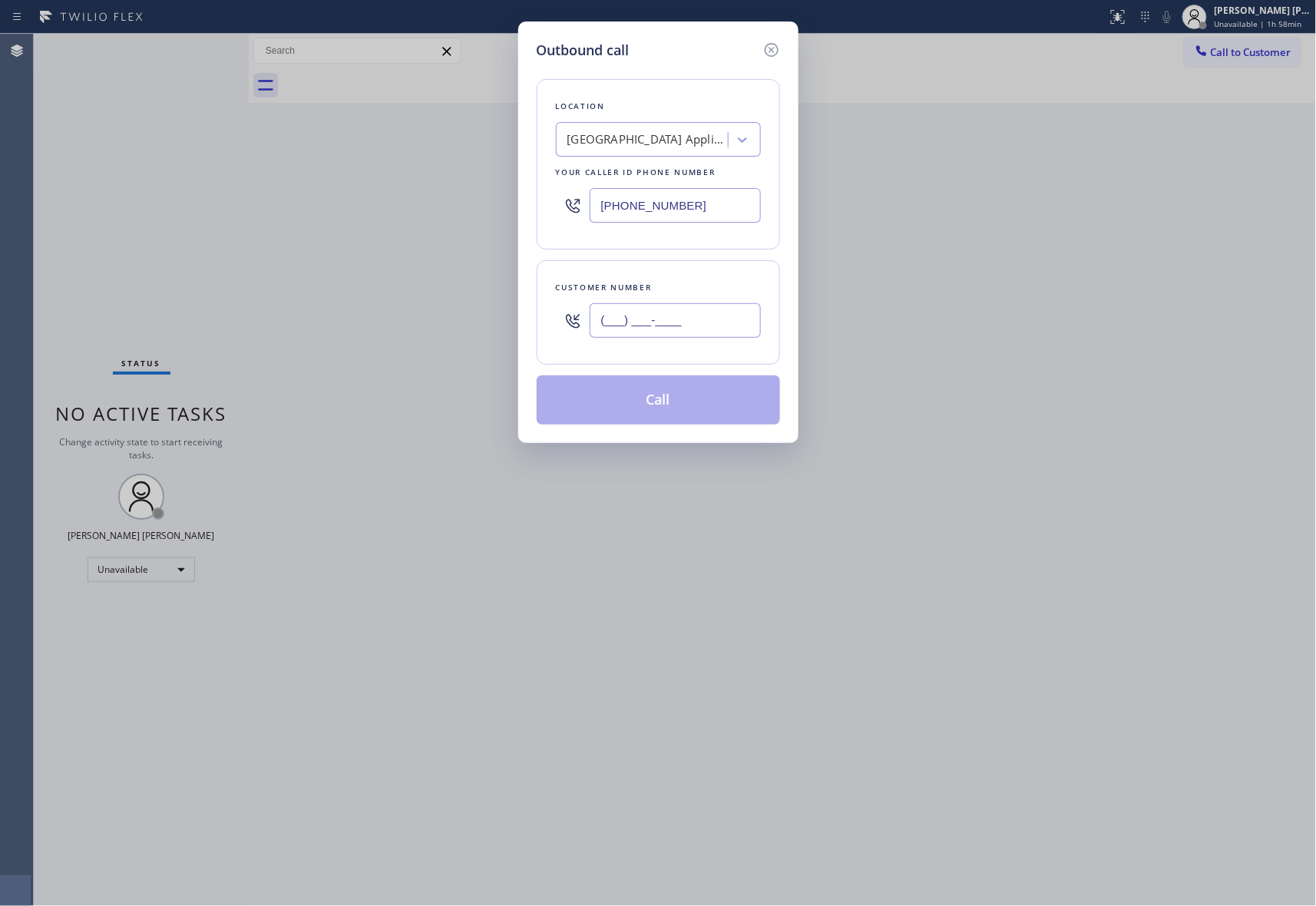
click at [295, 285] on div "Outbound call Location Calumet Heights Appliance Repair Your caller id phone nu…" at bounding box center [658, 453] width 1316 height 906
paste input "773) 799-0073"
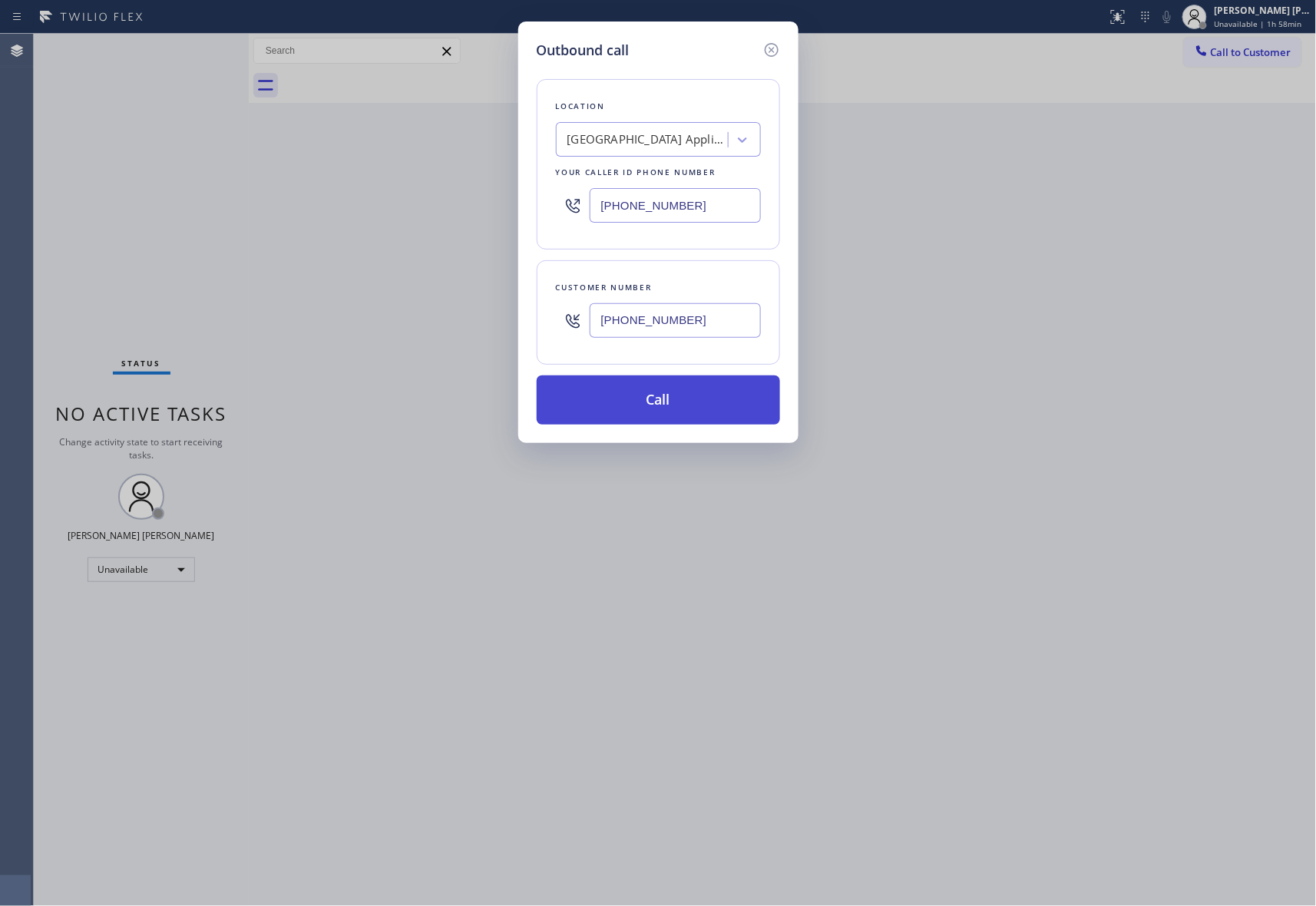
type input "(773) 799-0073"
click at [697, 403] on button "Call" at bounding box center [658, 400] width 243 height 49
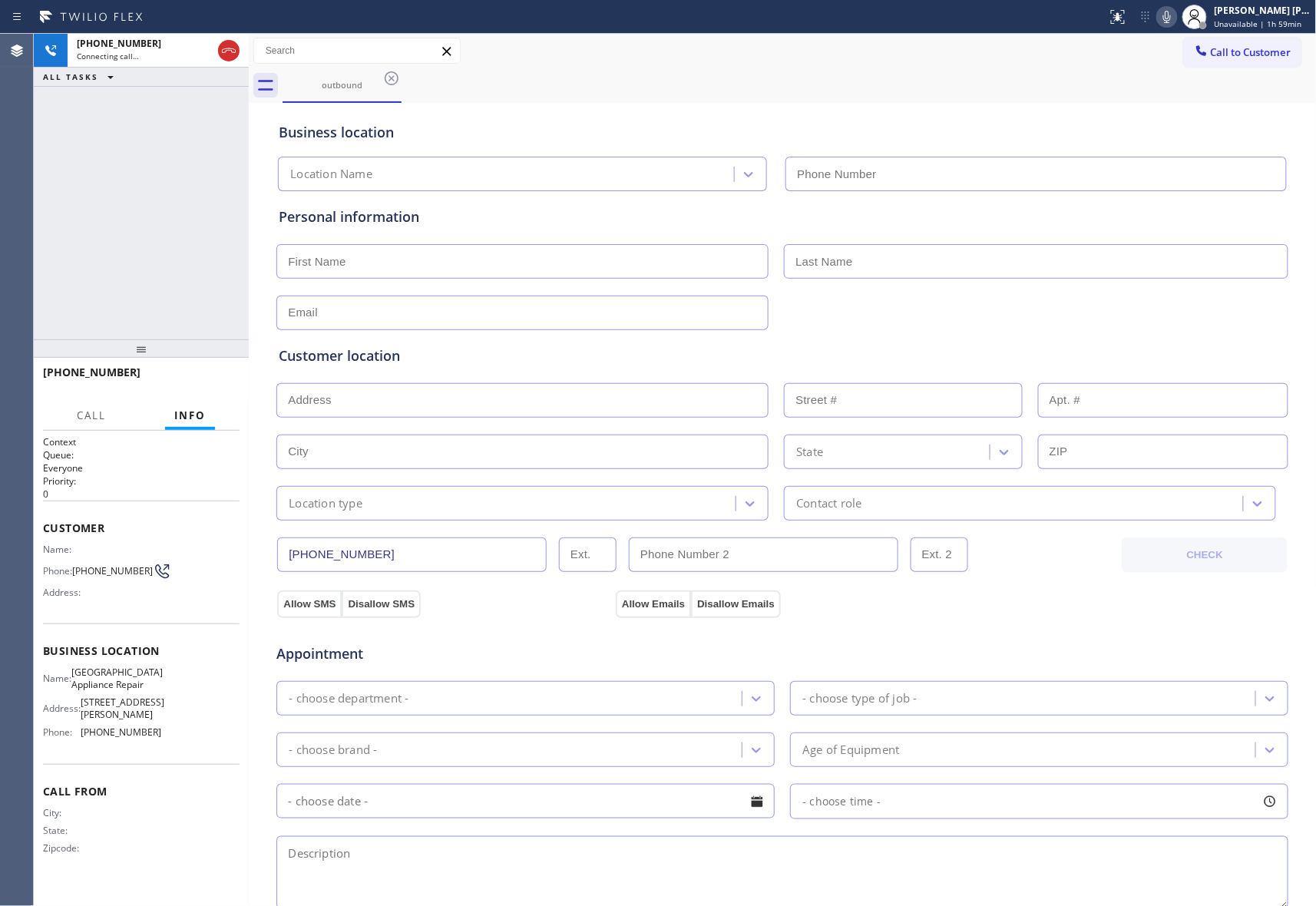
type input "(773) 830-4668"
click at [213, 376] on span "HANG UP" at bounding box center [203, 379] width 47 height 11
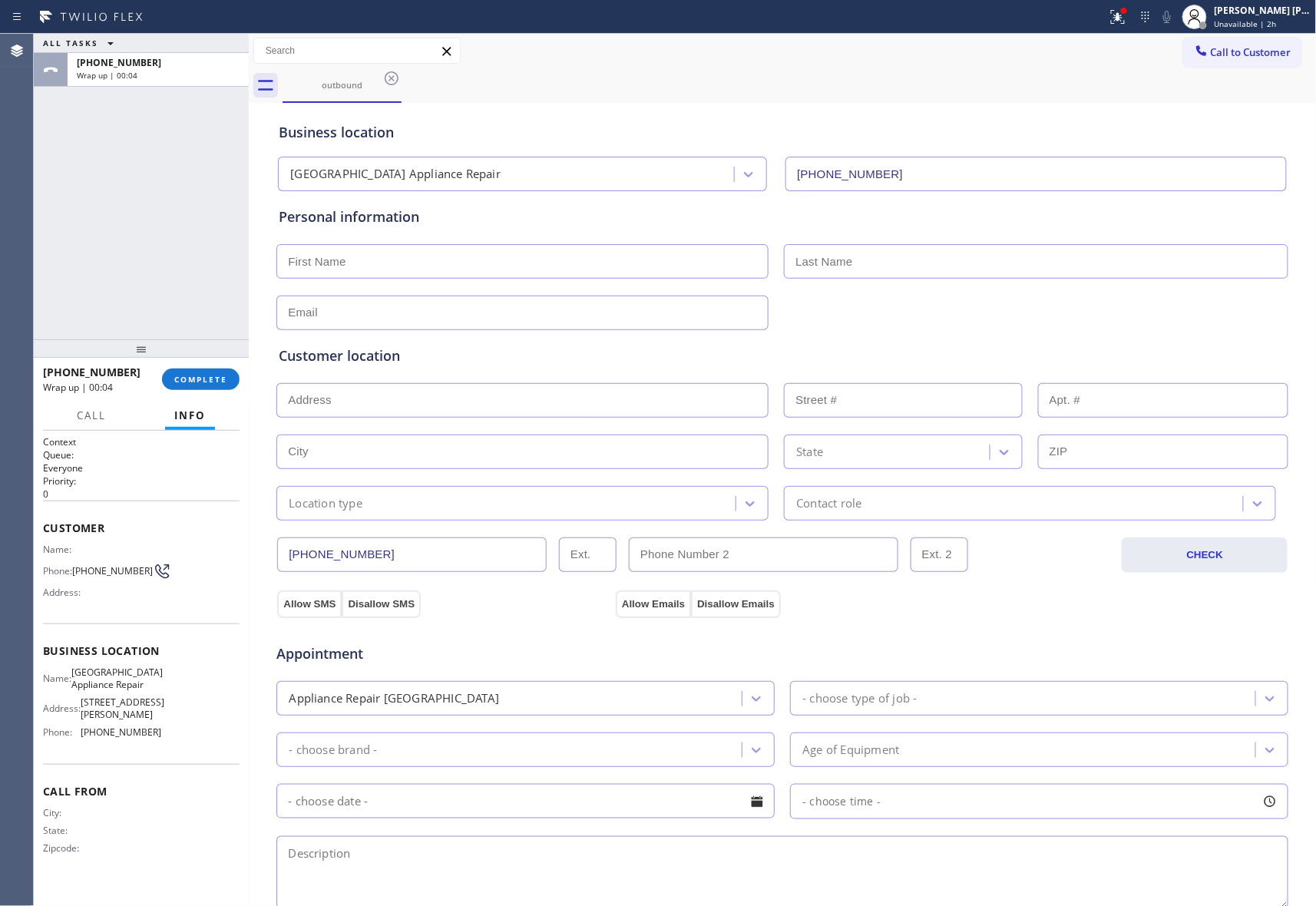
click at [359, 256] on input "text" at bounding box center [522, 261] width 492 height 35
paste input "Josh"
type input "Josh"
click at [955, 268] on input "text" at bounding box center [1037, 261] width 505 height 35
paste input "Rivera"
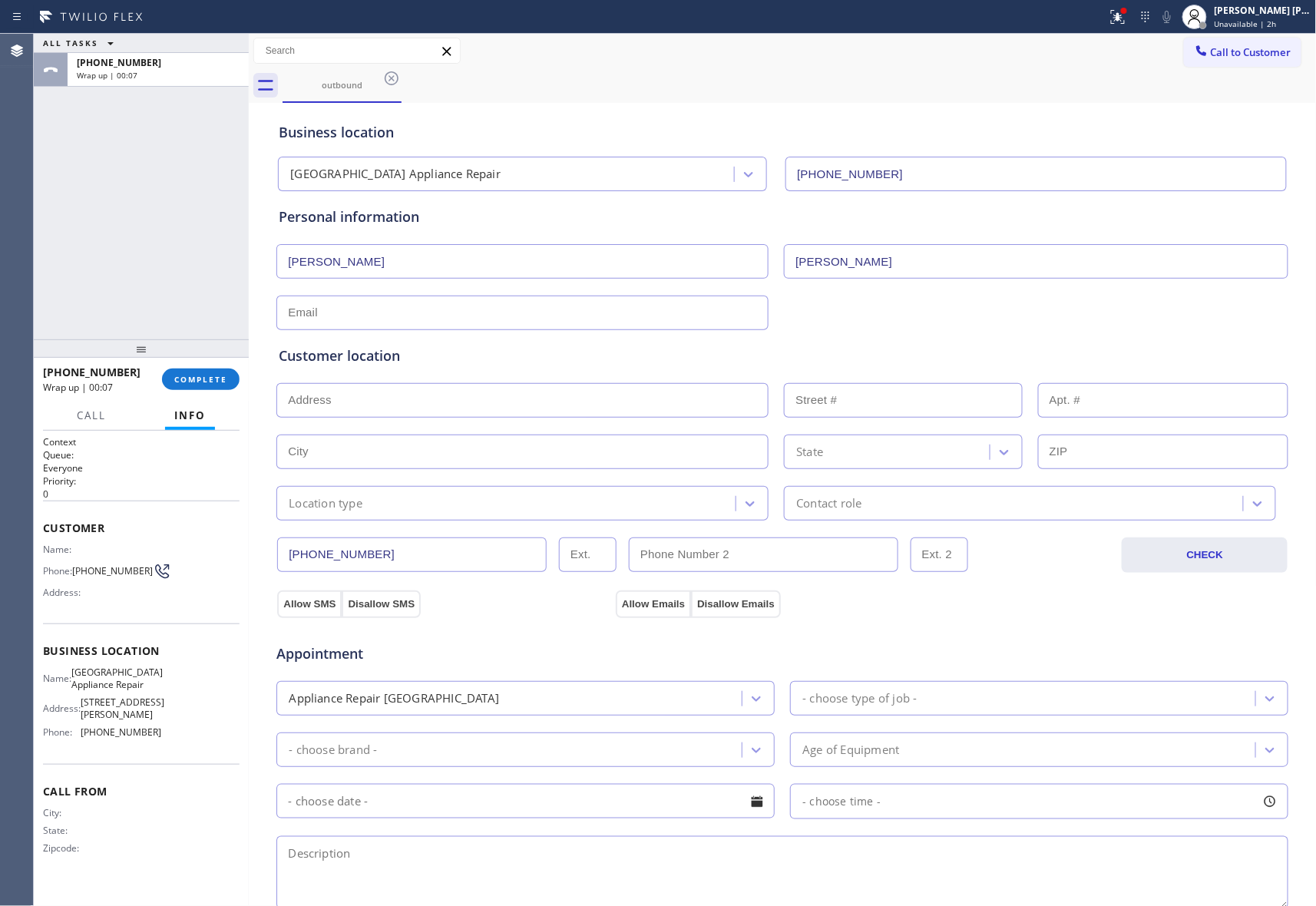
type input "Rivera"
click at [415, 312] on input "text" at bounding box center [522, 312] width 492 height 35
paste input "joshua.rivera2711@gmail.com"
type input "joshua.rivera2711@gmail.com"
click at [449, 387] on input "text" at bounding box center [522, 401] width 492 height 35
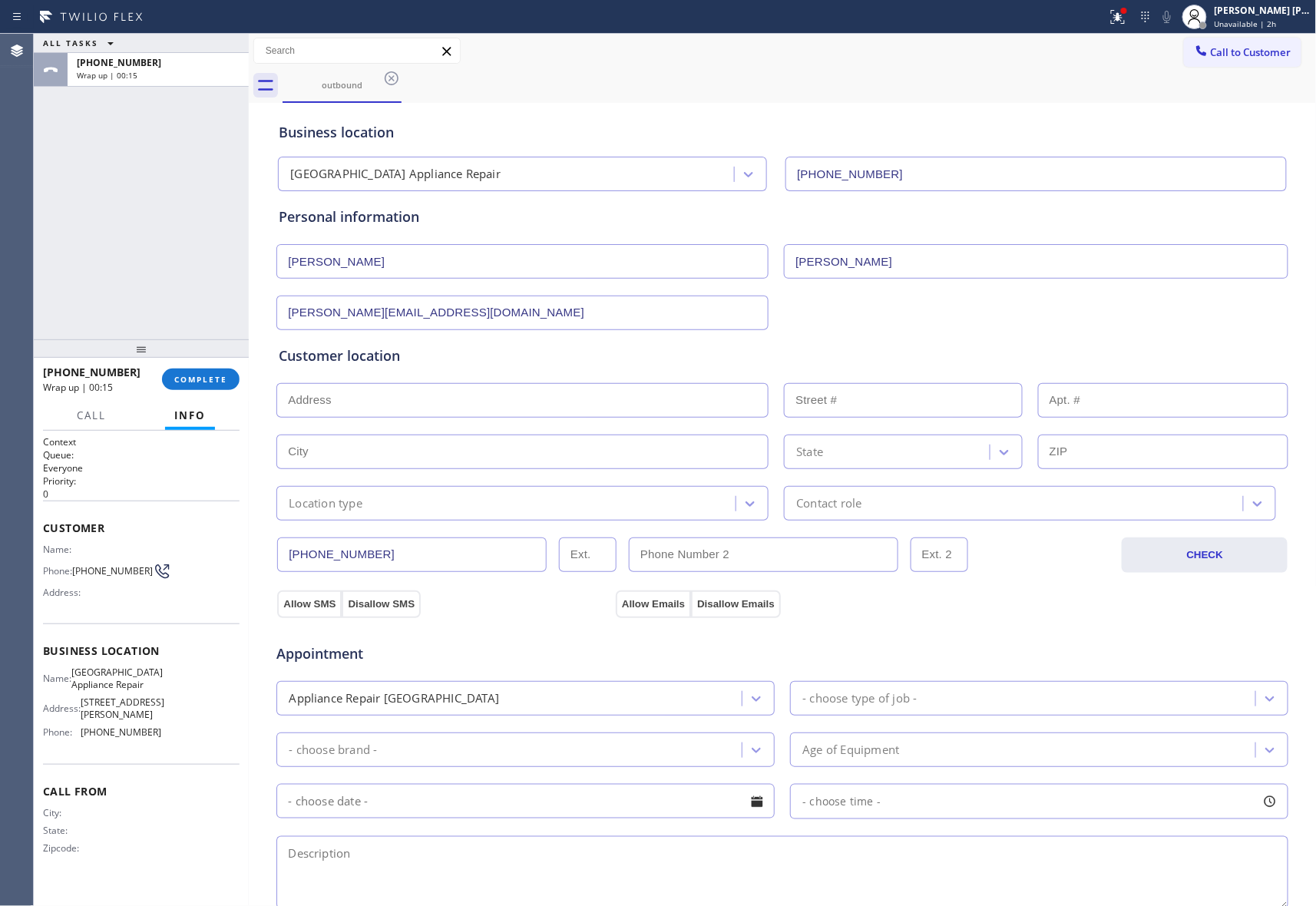
paste input "9707 S La Salle StChicago, IL 60628, USA"
type input "9707 S La Salle St"
type input "9707"
type input "Chicago"
type input "60628"
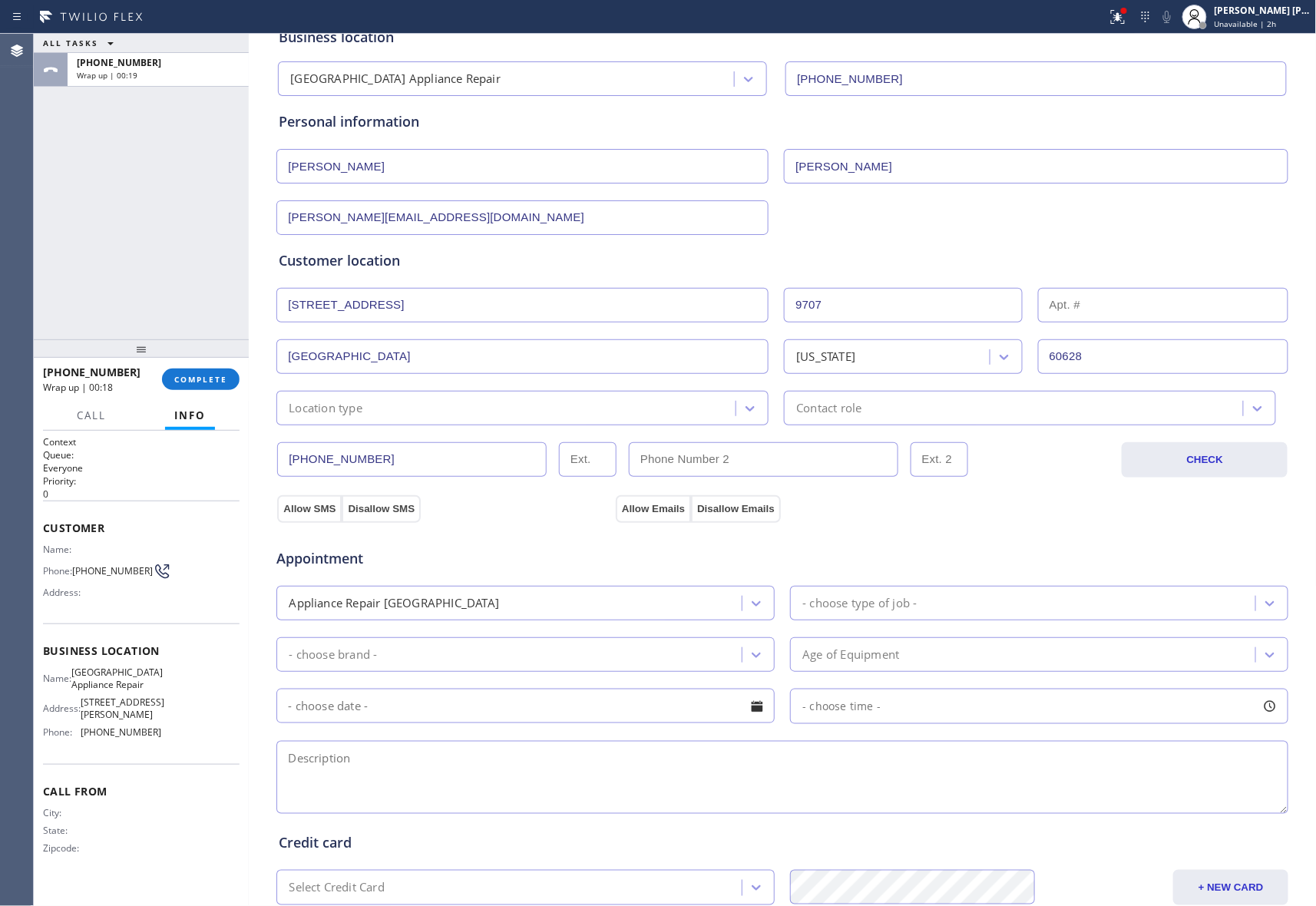
scroll to position [204, 0]
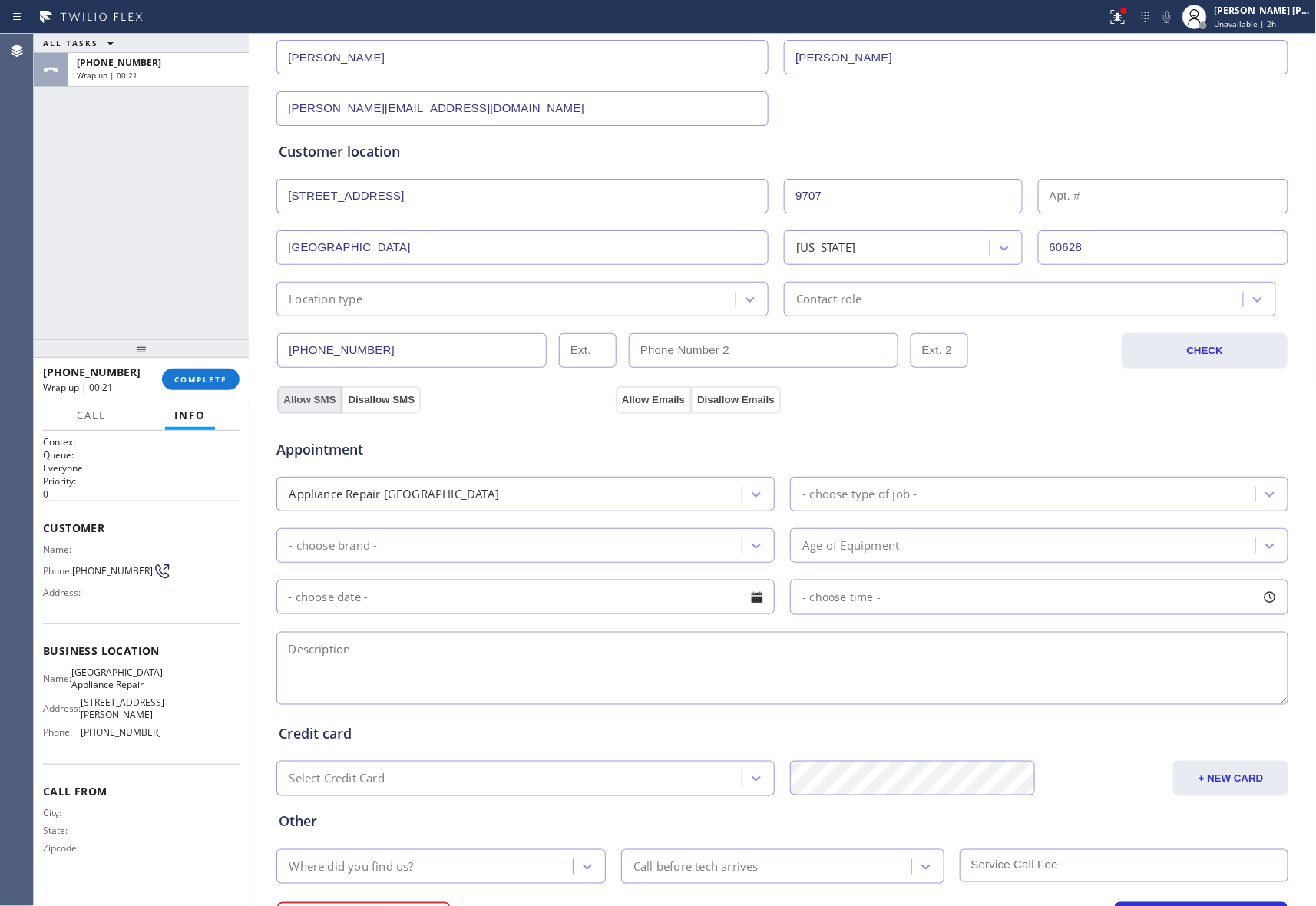
click at [295, 400] on button "Allow SMS" at bounding box center [309, 400] width 64 height 28
click at [648, 393] on button "Allow Emails" at bounding box center [653, 400] width 75 height 28
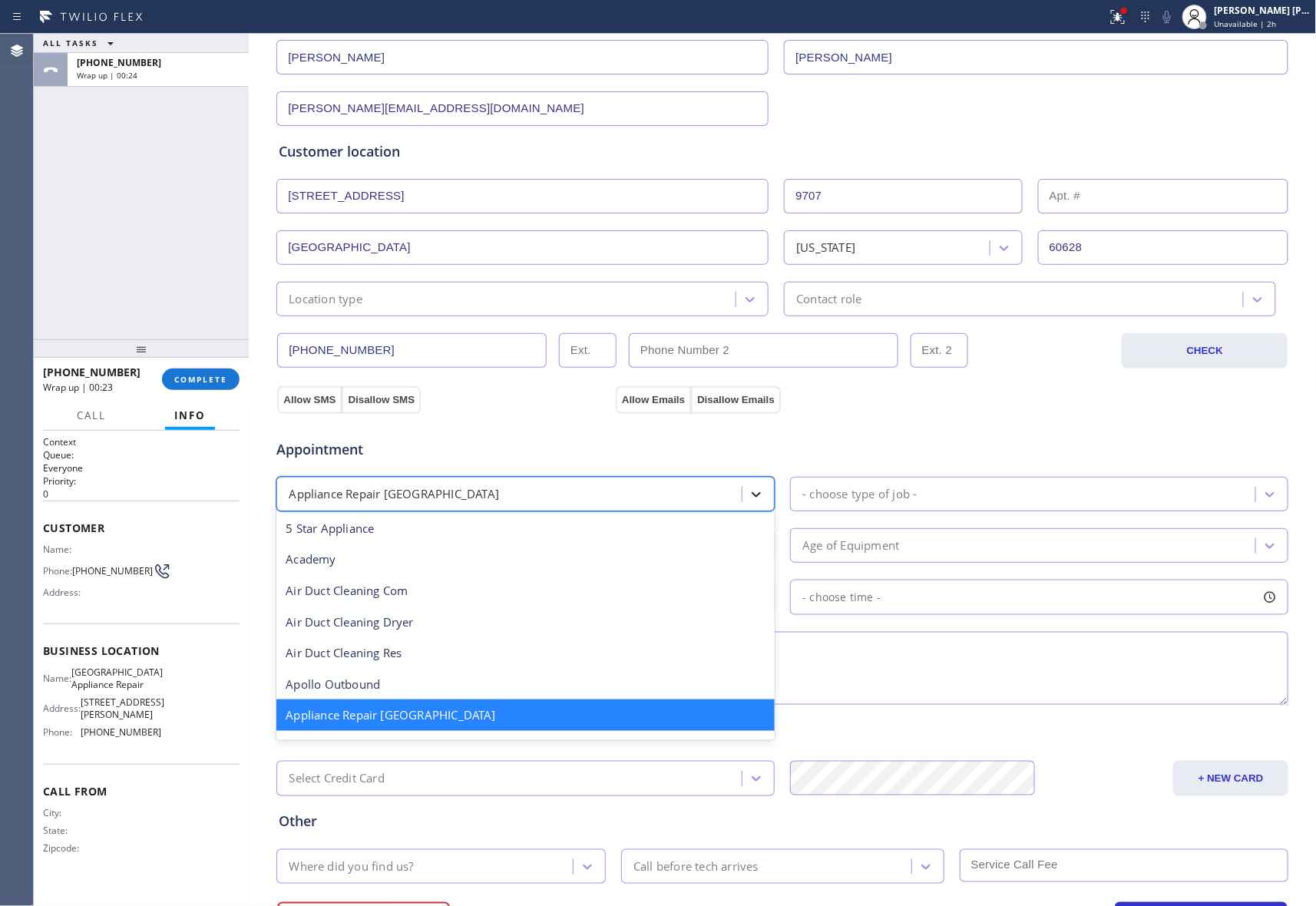
click at [753, 492] on icon at bounding box center [756, 494] width 15 height 15
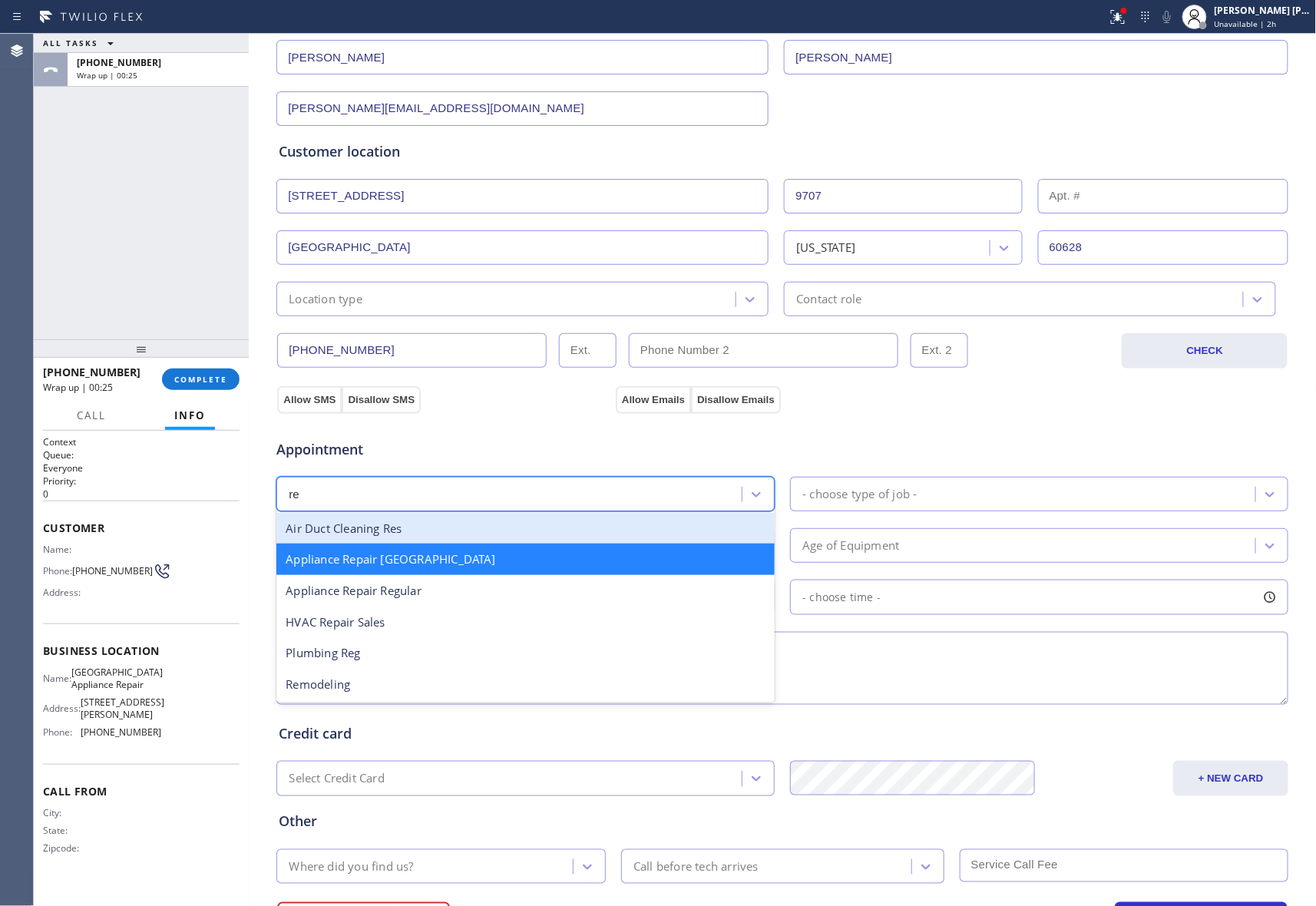
scroll to position [0, 0]
type input "reg"
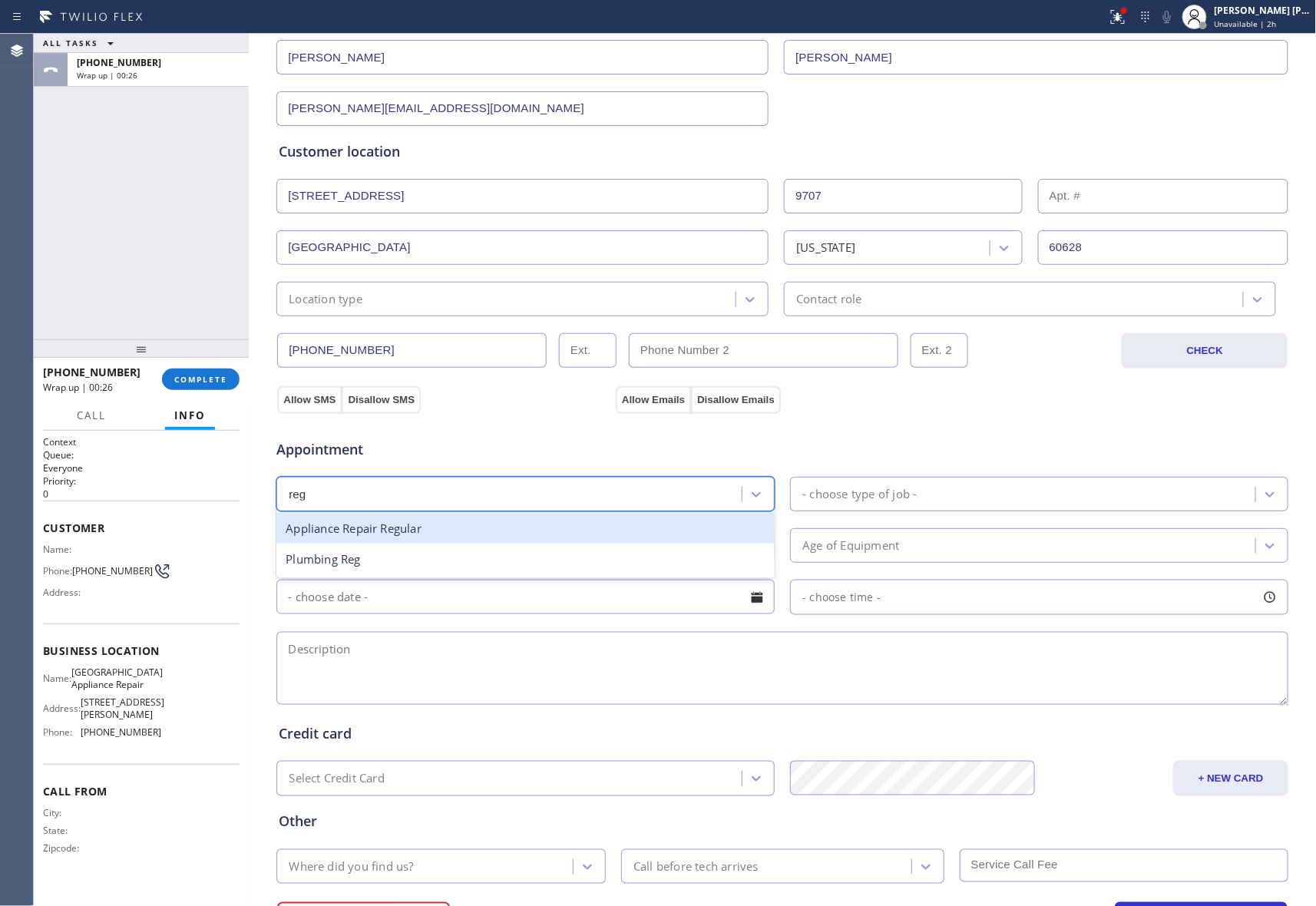
drag, startPoint x: 421, startPoint y: 534, endPoint x: 1150, endPoint y: 476, distance: 731.3
click at [421, 533] on div "Appliance Repair Regular" at bounding box center [525, 528] width 499 height 31
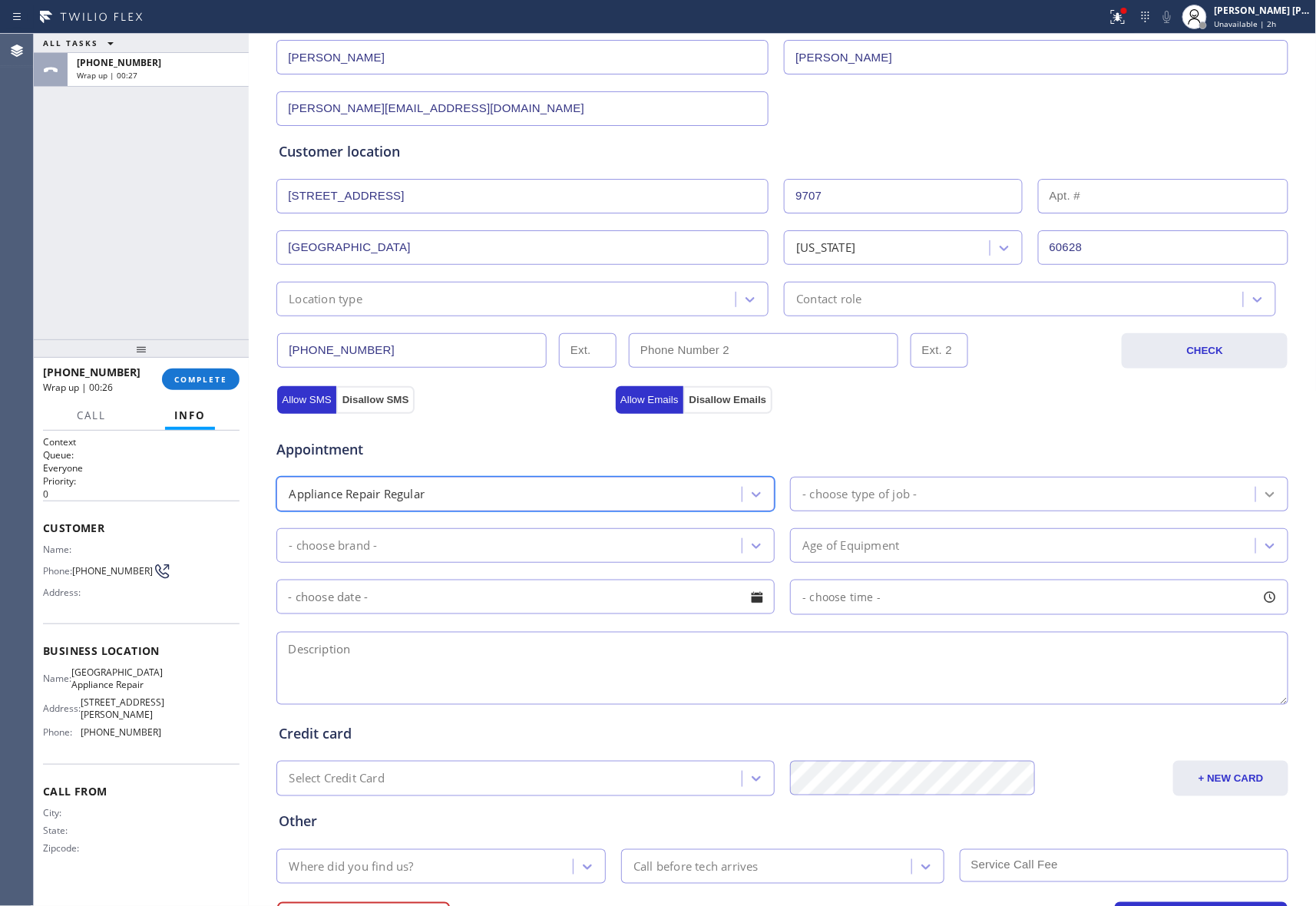
click at [1263, 495] on icon at bounding box center [1270, 494] width 15 height 15
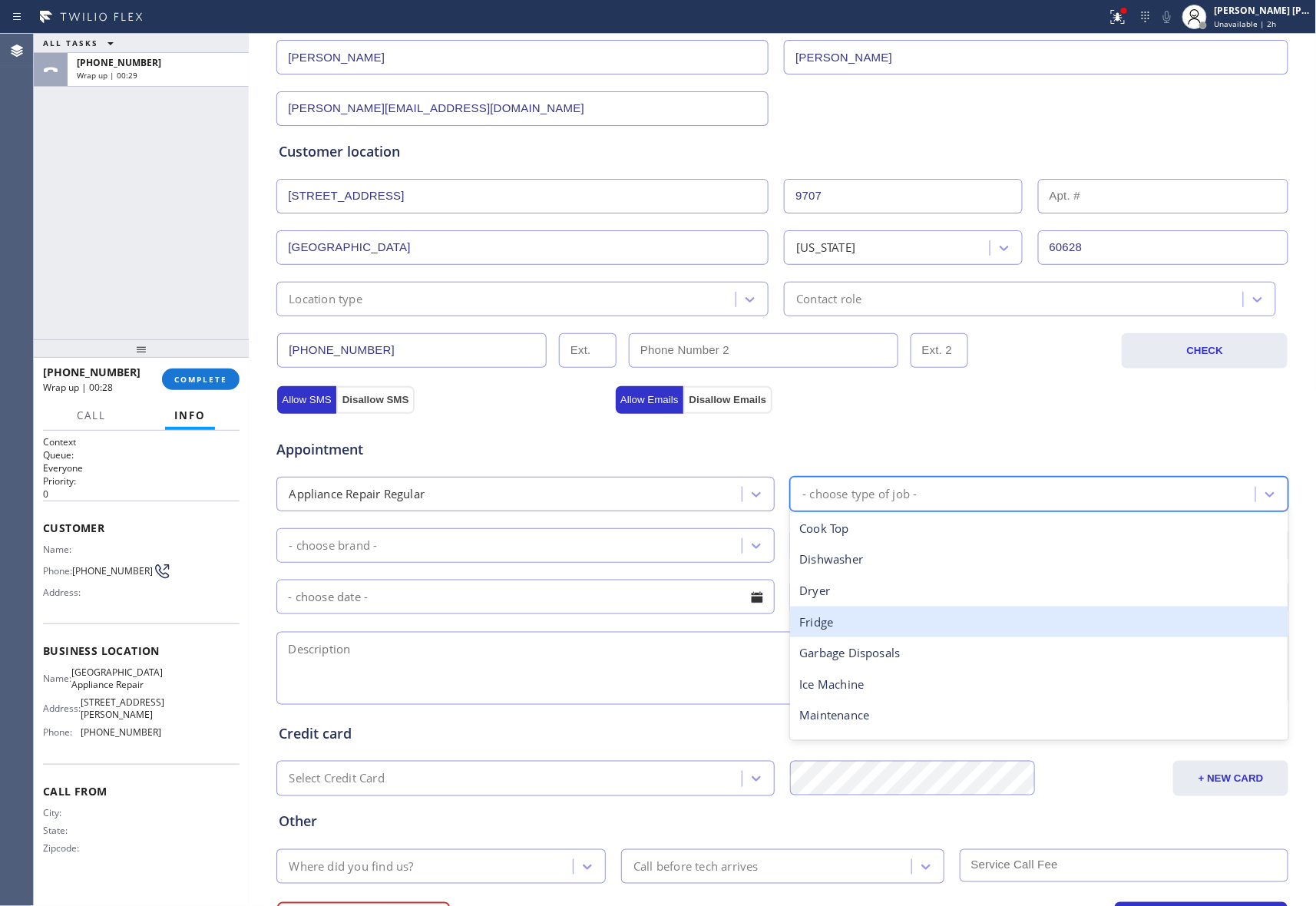
click at [919, 633] on div "Fridge" at bounding box center [1039, 621] width 499 height 31
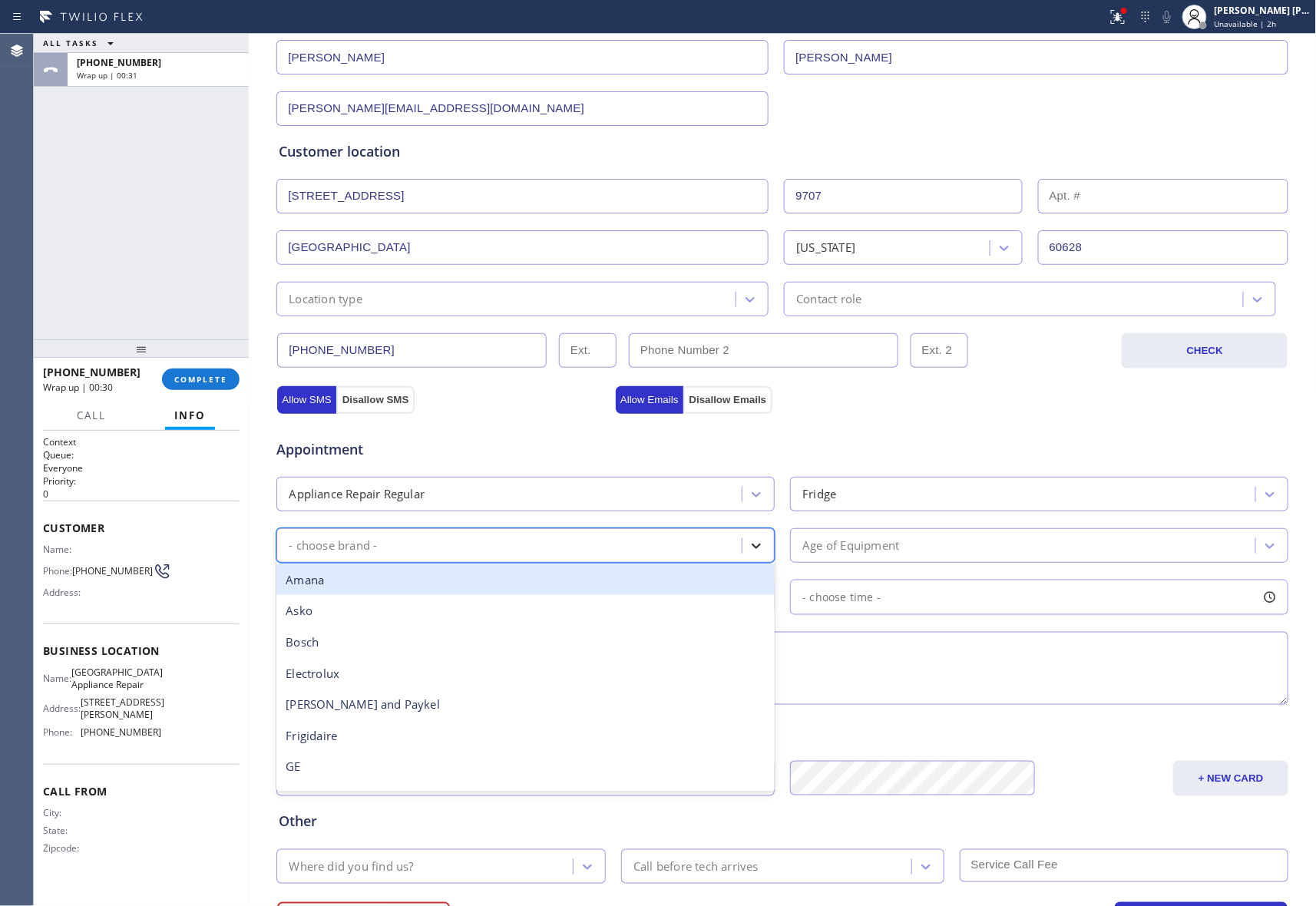
click at [749, 553] on icon at bounding box center [756, 546] width 15 height 15
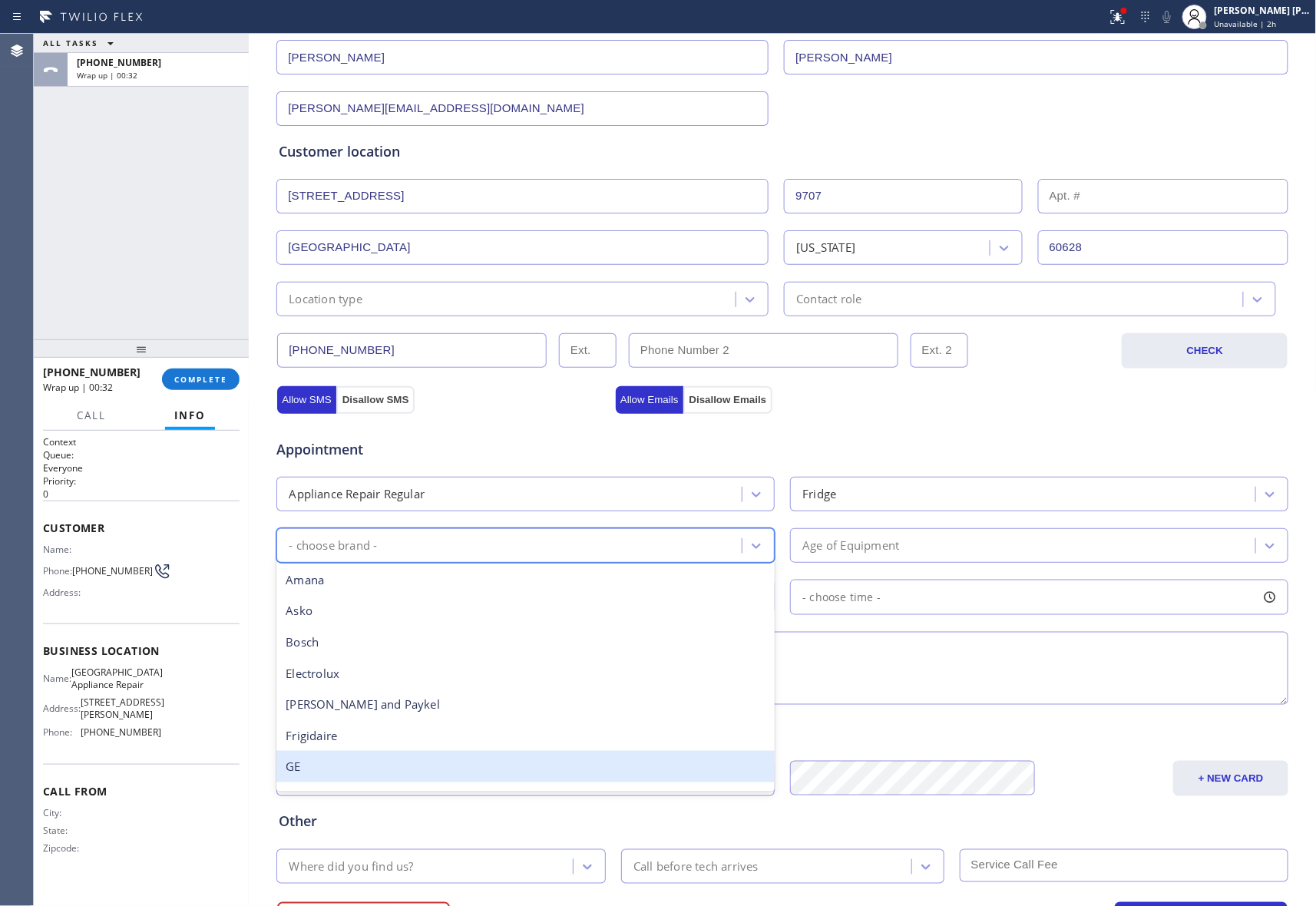
scroll to position [204, 0]
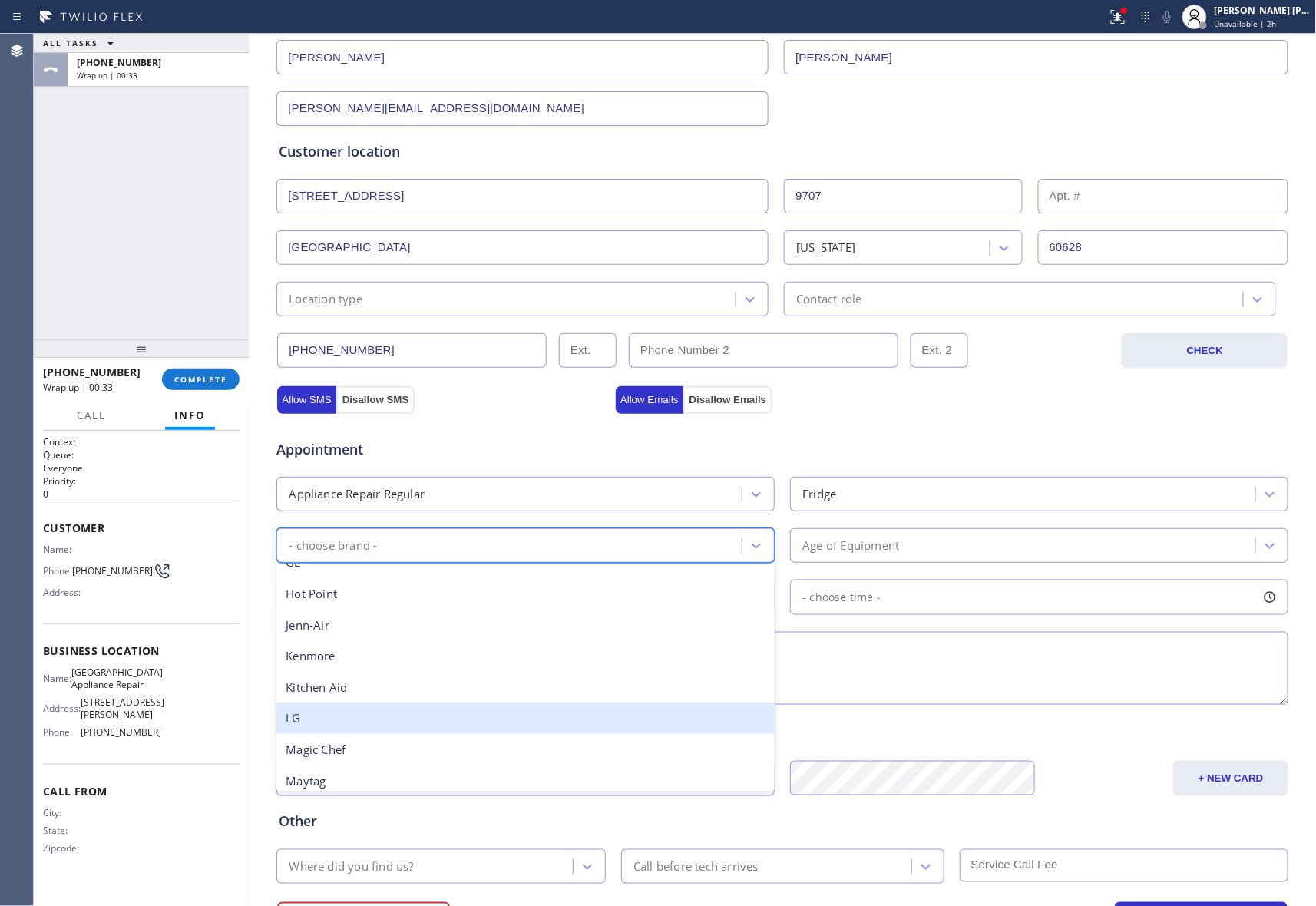
click at [367, 726] on div "LG" at bounding box center [525, 718] width 499 height 31
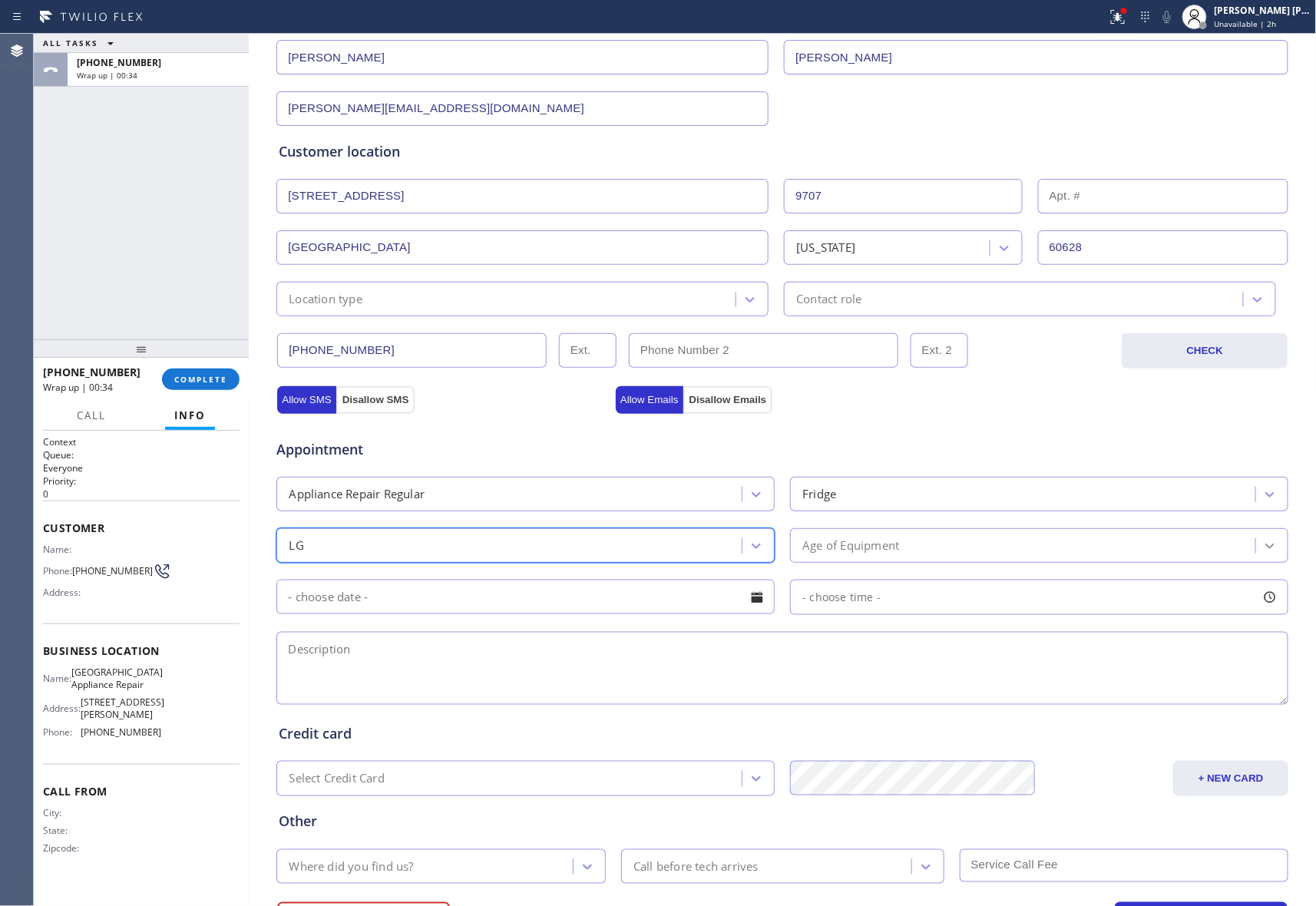
click at [1263, 544] on icon at bounding box center [1270, 546] width 15 height 15
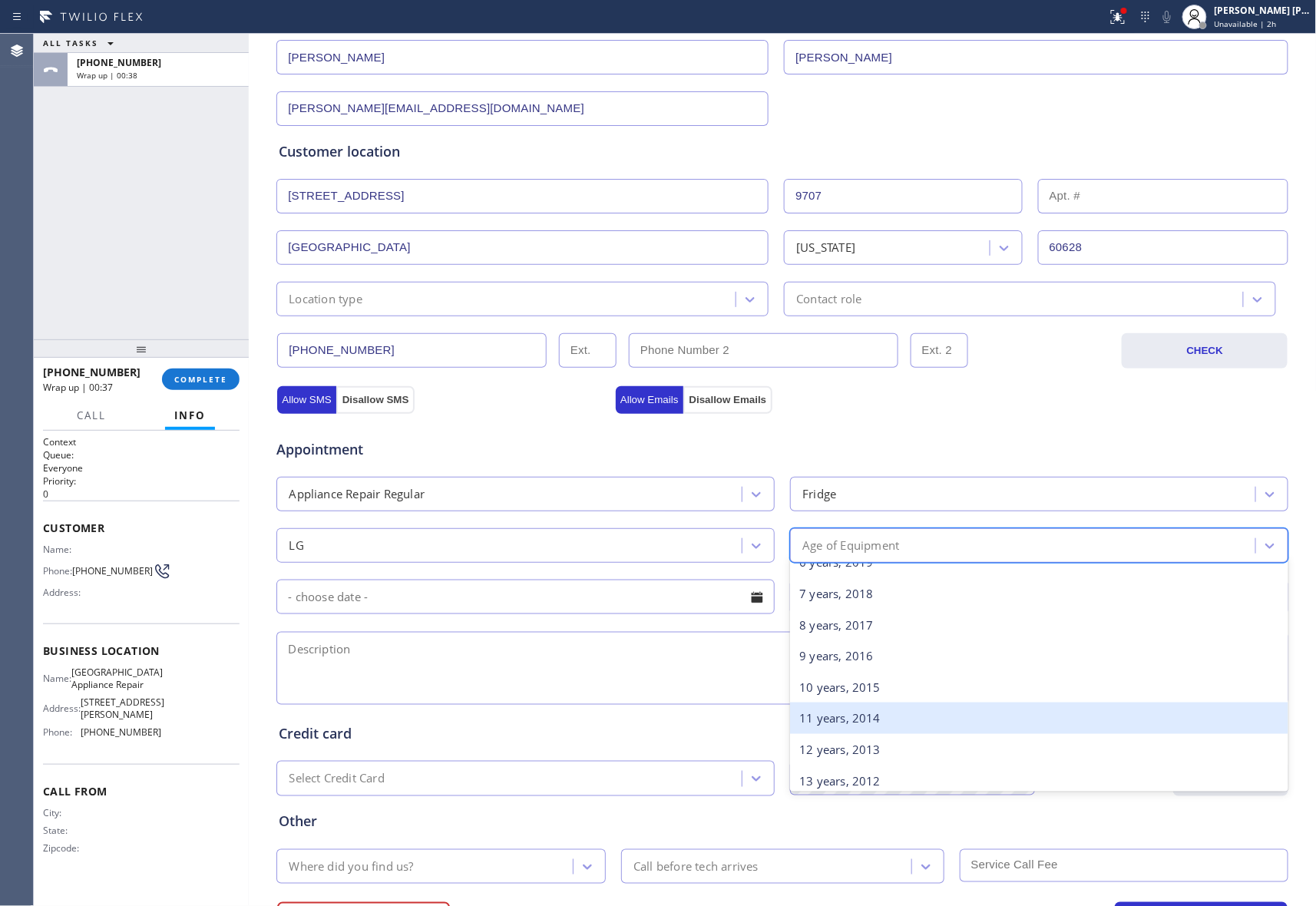
click at [865, 729] on div "11 years, 2014" at bounding box center [1039, 718] width 499 height 31
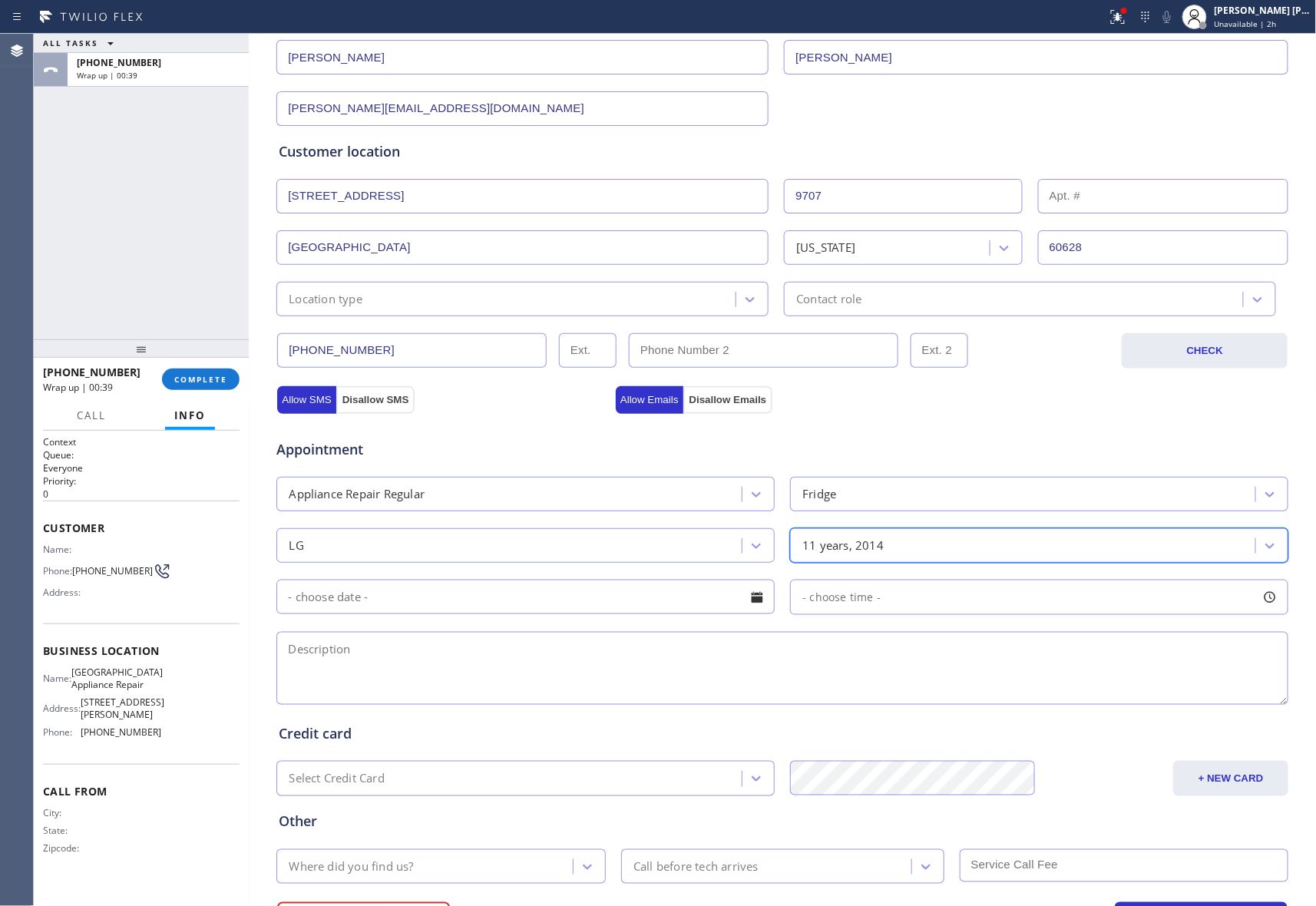
click at [744, 594] on div at bounding box center [757, 597] width 26 height 26
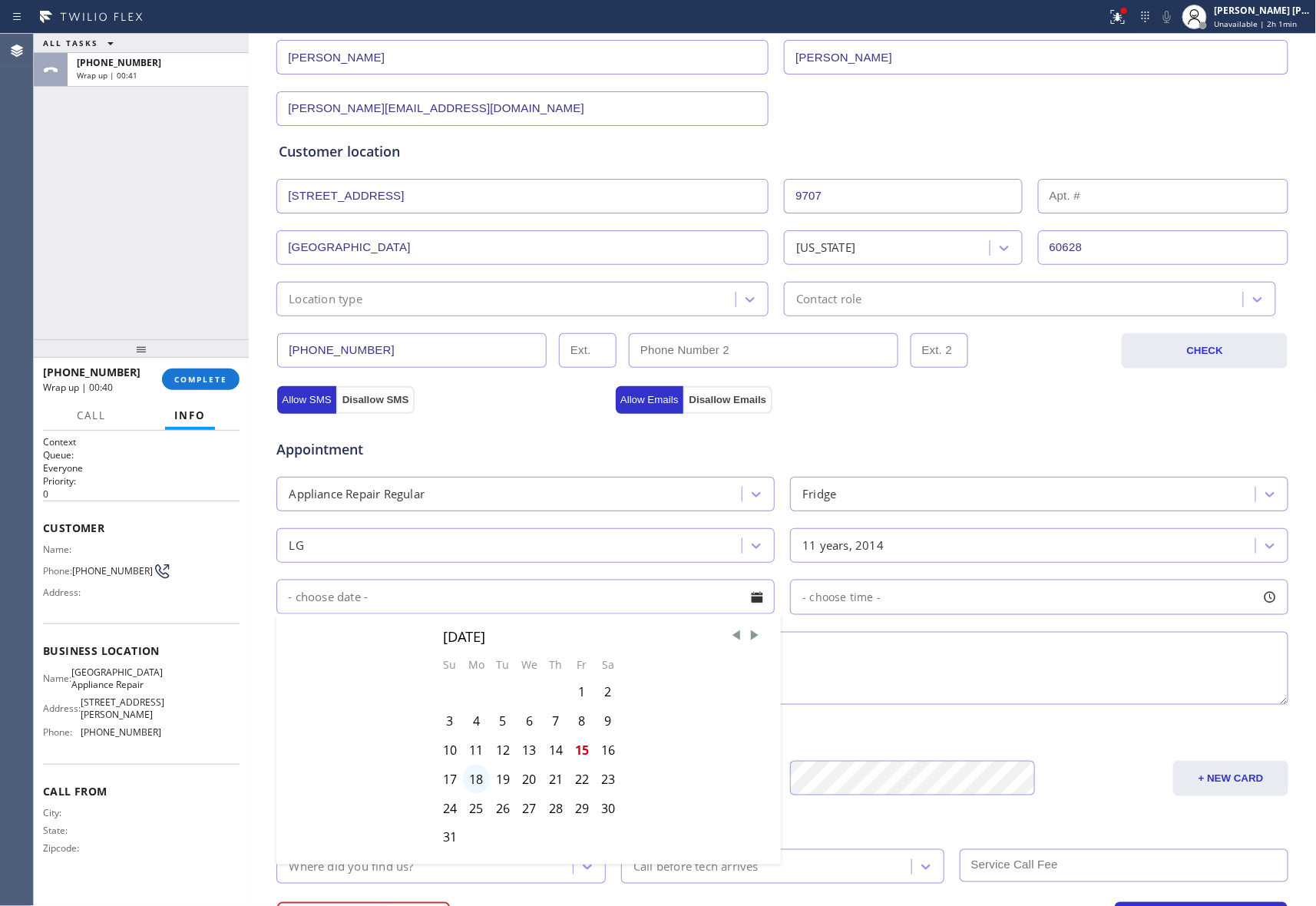
click at [471, 782] on div "18" at bounding box center [477, 779] width 27 height 29
type input "08/18/2025"
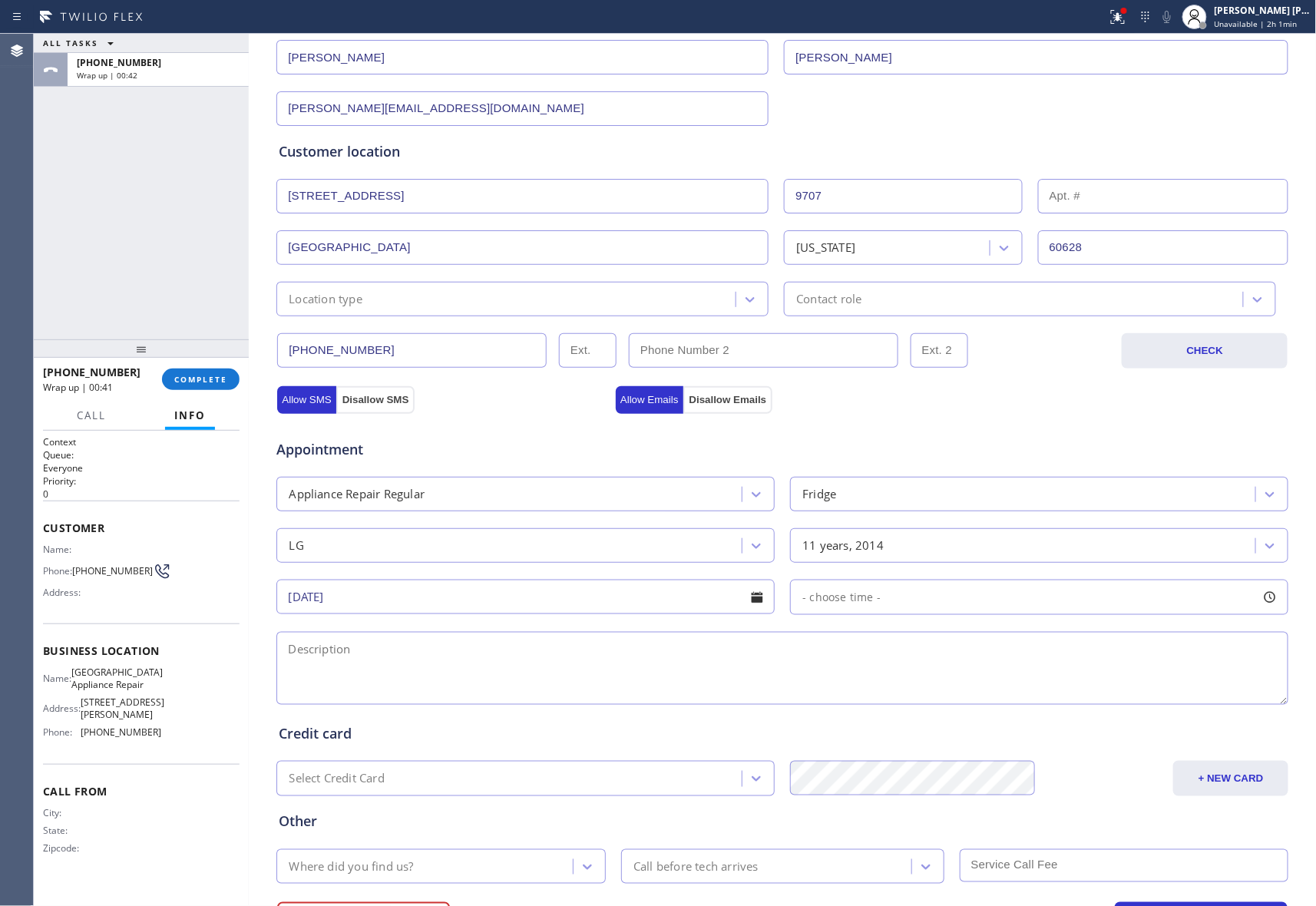
click at [1258, 599] on div at bounding box center [1270, 597] width 26 height 26
click at [834, 693] on div at bounding box center [843, 691] width 19 height 32
drag, startPoint x: 797, startPoint y: 691, endPoint x: 954, endPoint y: 698, distance: 157.2
drag, startPoint x: 530, startPoint y: 666, endPoint x: 516, endPoint y: 667, distance: 14.0
click at [528, 666] on textarea at bounding box center [782, 668] width 1012 height 73
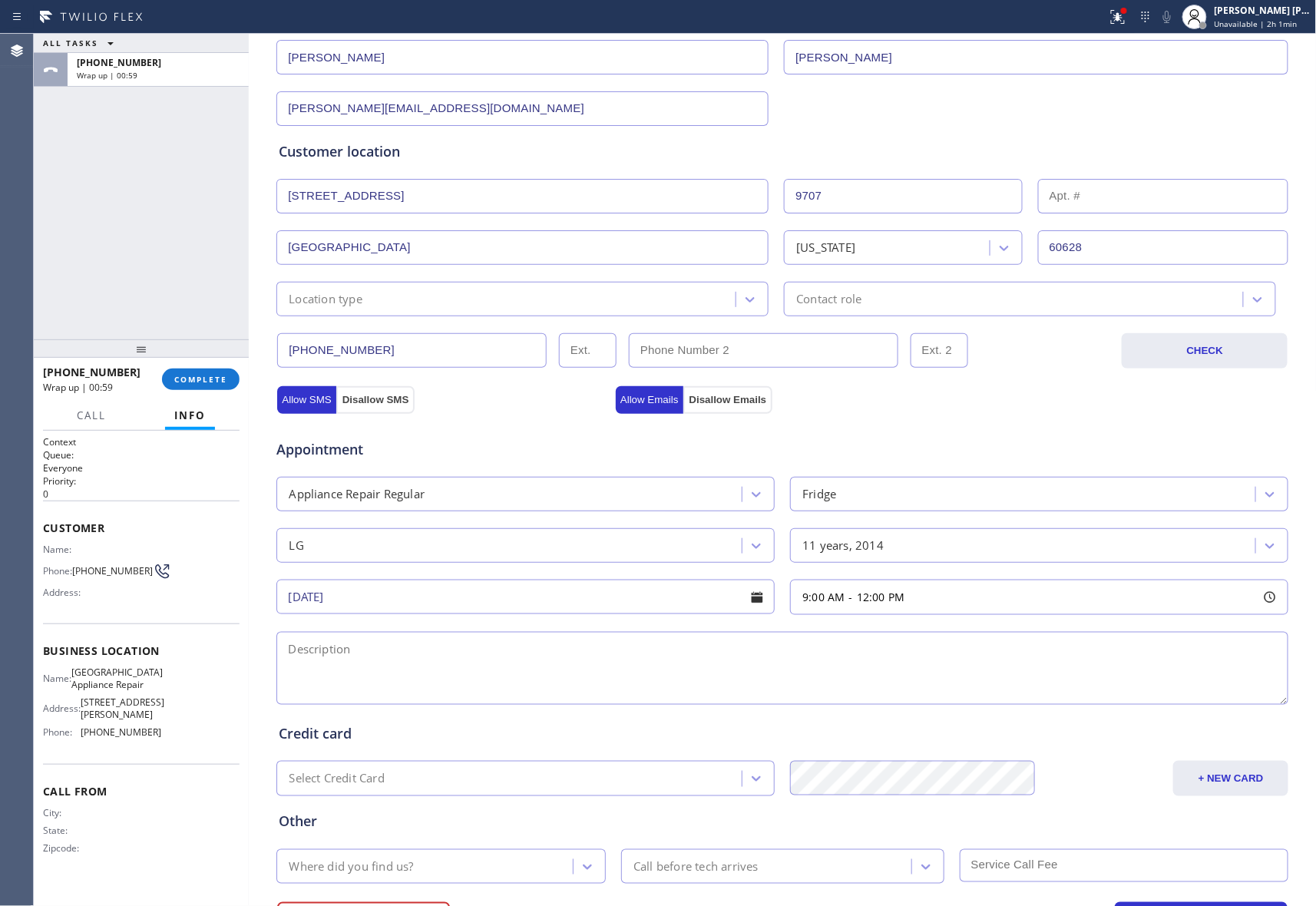
click at [535, 667] on textarea at bounding box center [782, 668] width 1012 height 73
paste textarea "9-12 | $75 SCF | LG Fridge, freestanding | refrigerator and freezer are both no…"
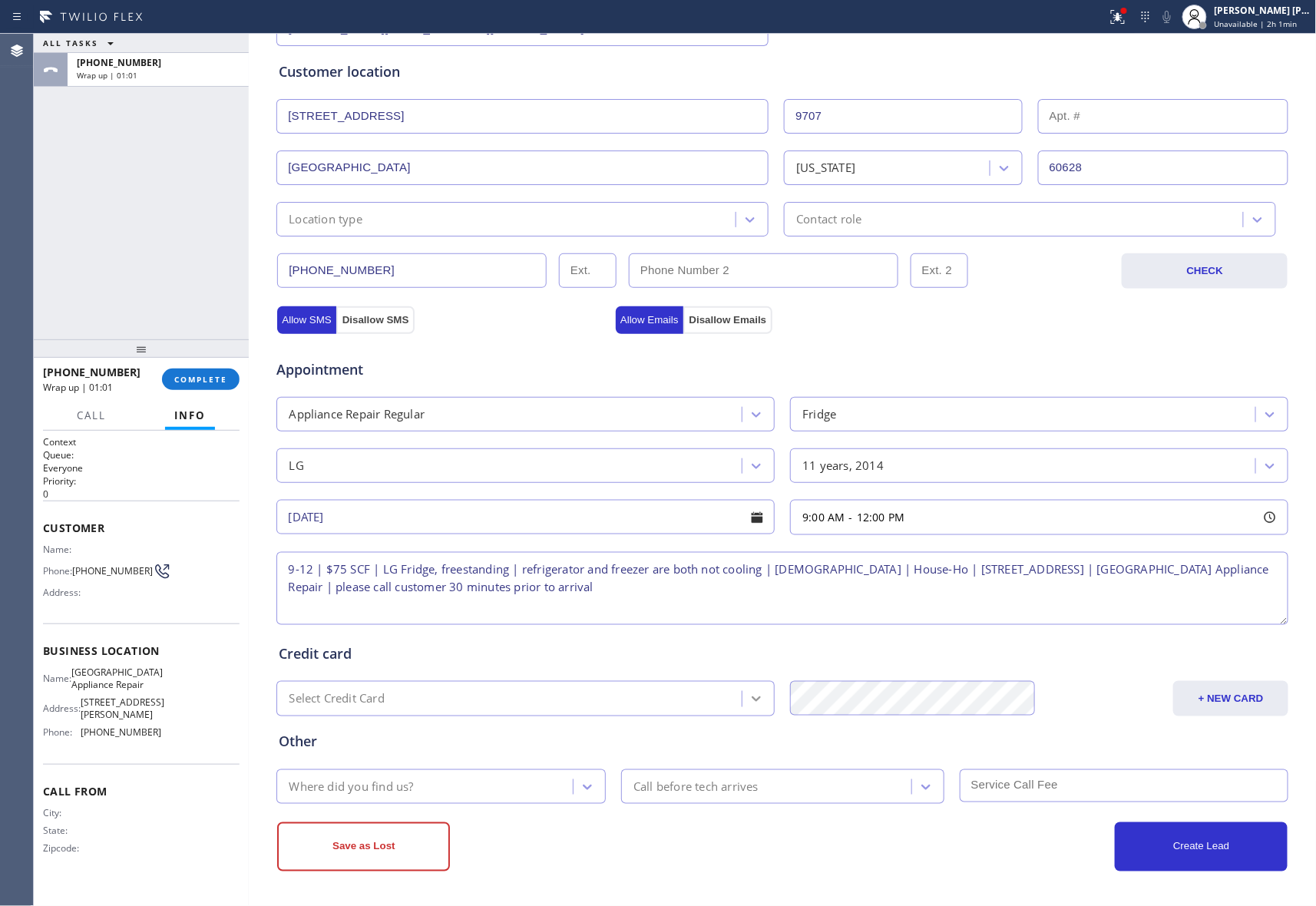
scroll to position [289, 0]
type textarea "9-12 | $75 SCF | LG Fridge, freestanding | refrigerator and freezer are both no…"
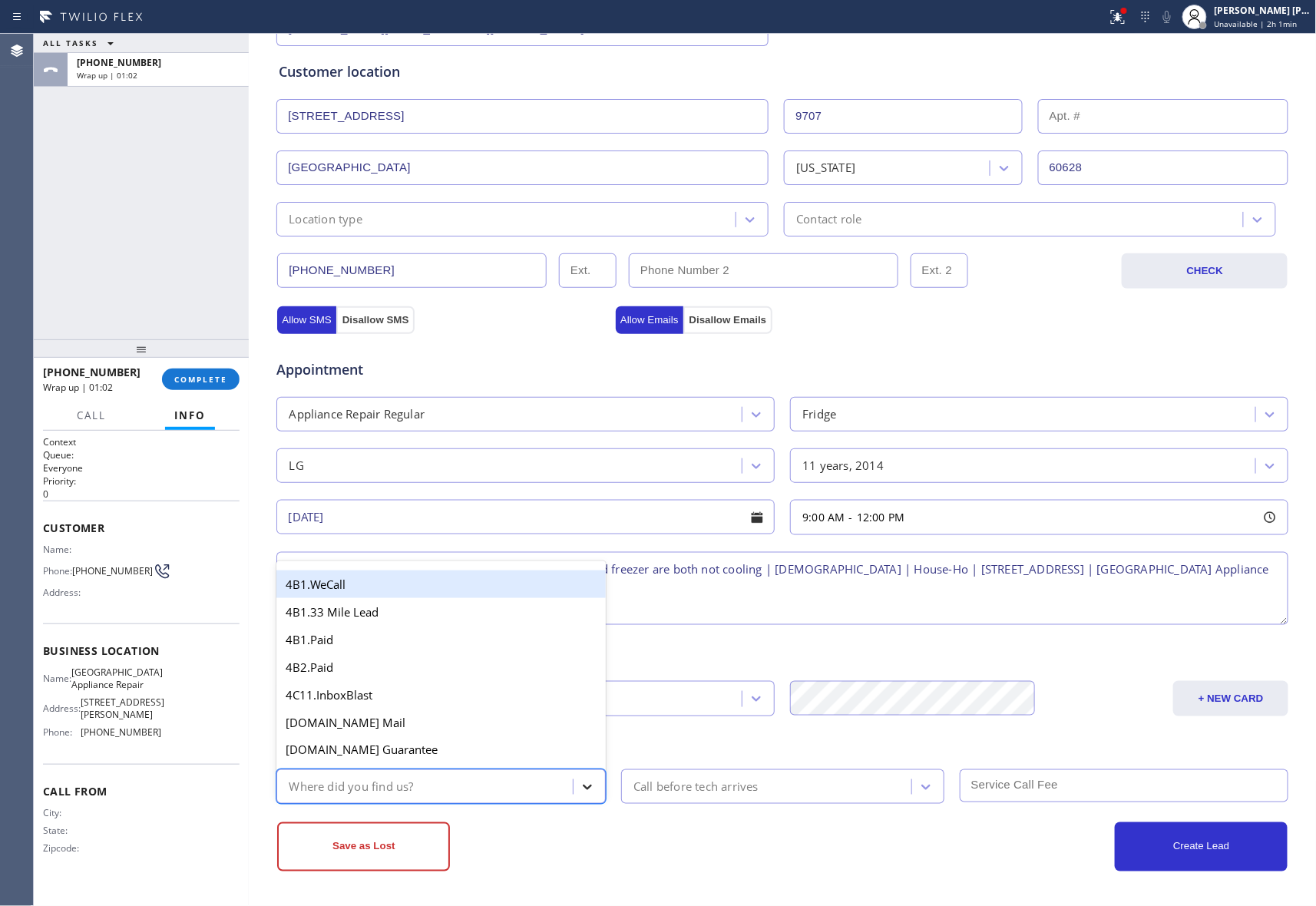
click at [585, 785] on icon at bounding box center [588, 787] width 15 height 15
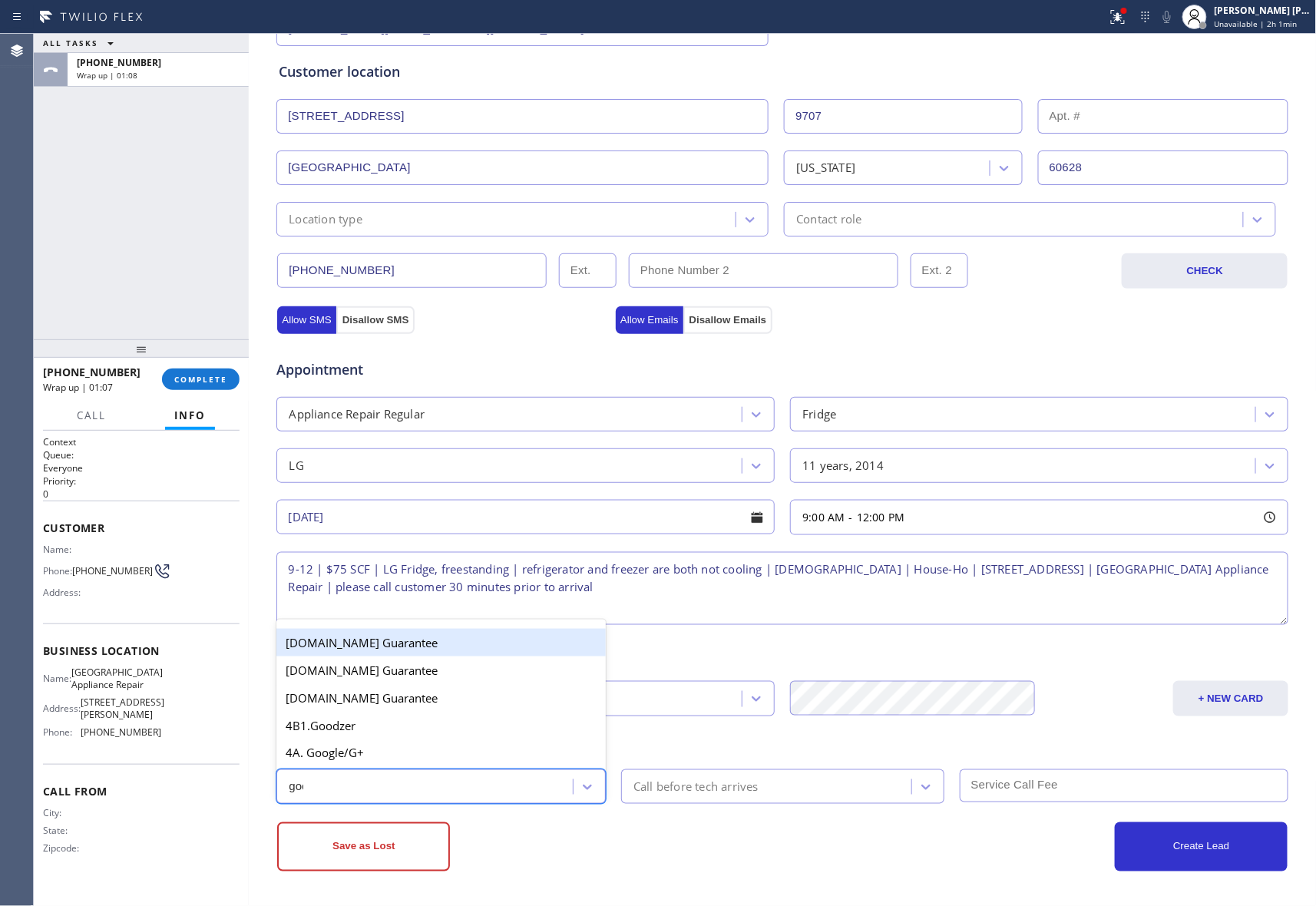
type input "goog"
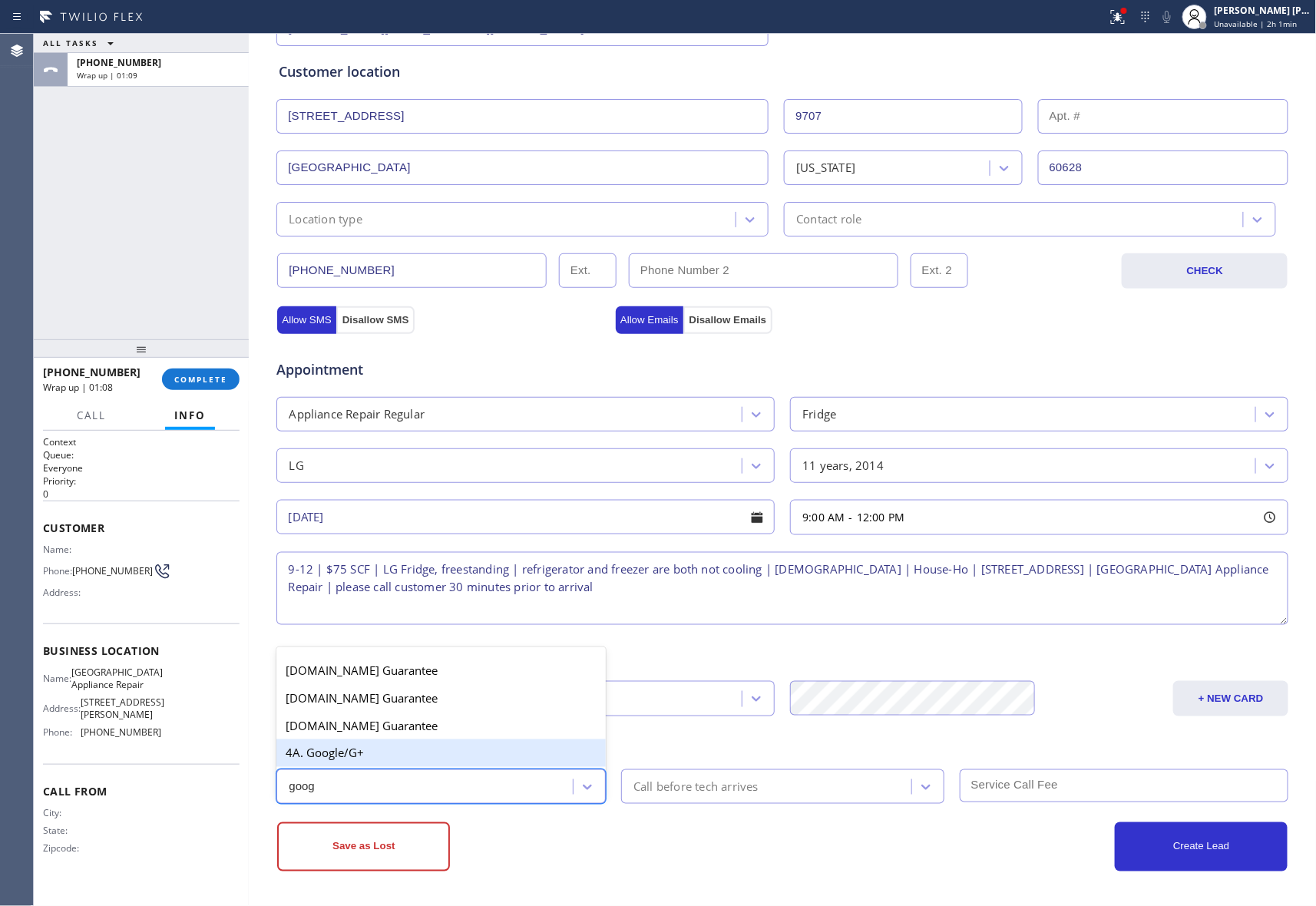
click at [417, 755] on div "4A. Google/G+" at bounding box center [440, 753] width 329 height 28
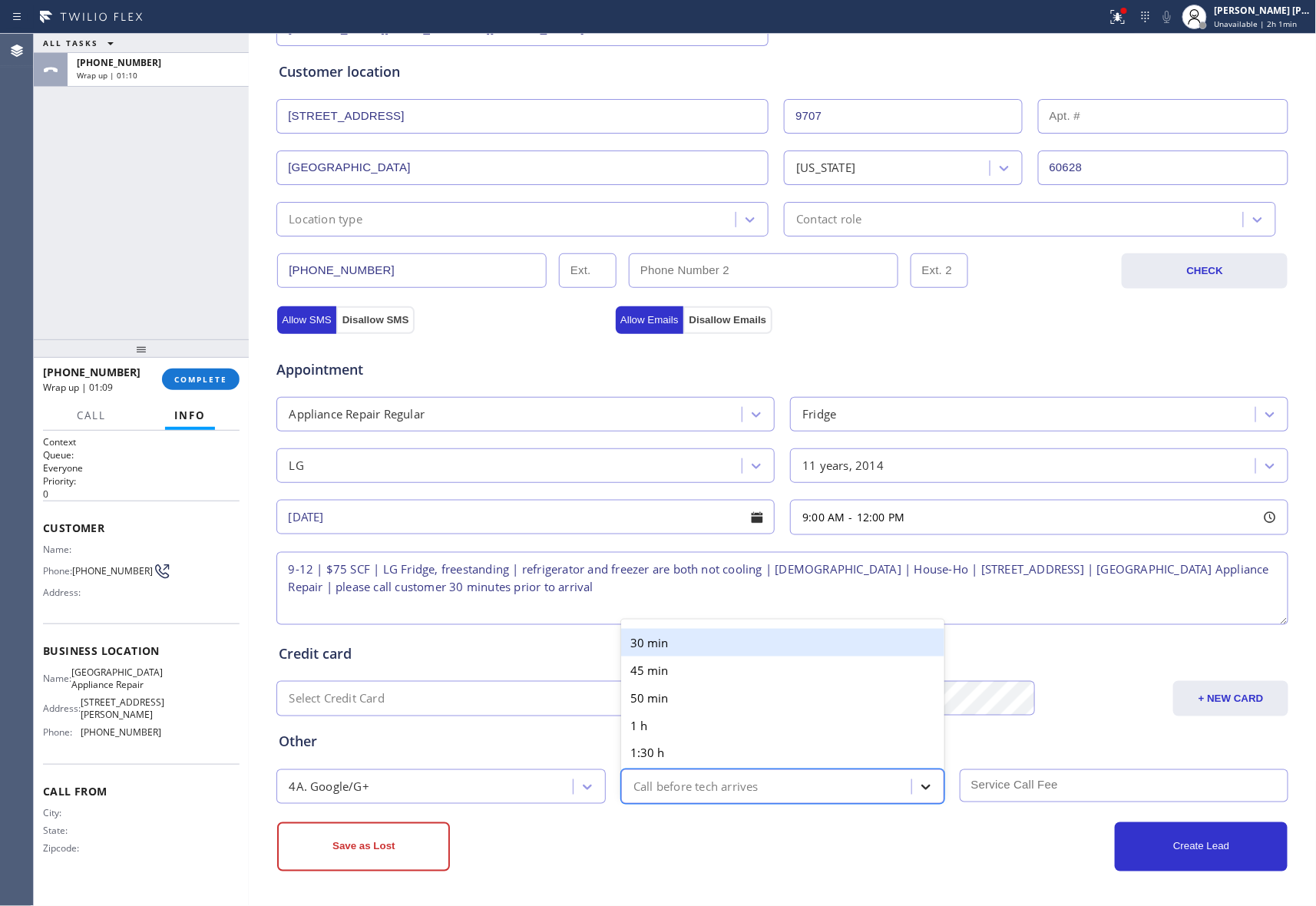
click at [912, 787] on div at bounding box center [926, 787] width 28 height 28
click at [757, 638] on div "30 min" at bounding box center [783, 643] width 323 height 28
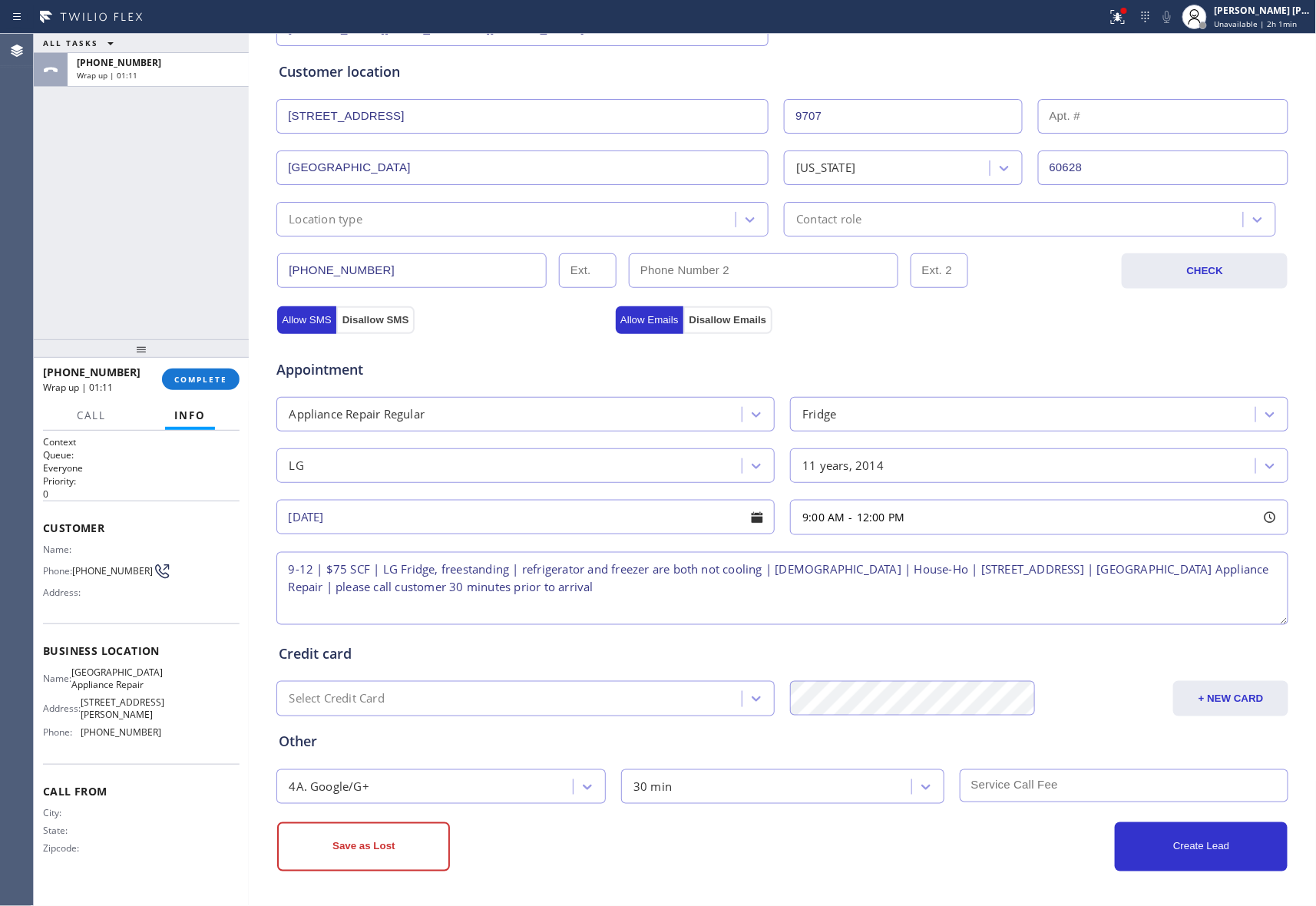
click at [996, 787] on input "text" at bounding box center [1125, 786] width 329 height 33
type input "75"
click at [1220, 845] on button "Create Lead" at bounding box center [1202, 847] width 173 height 49
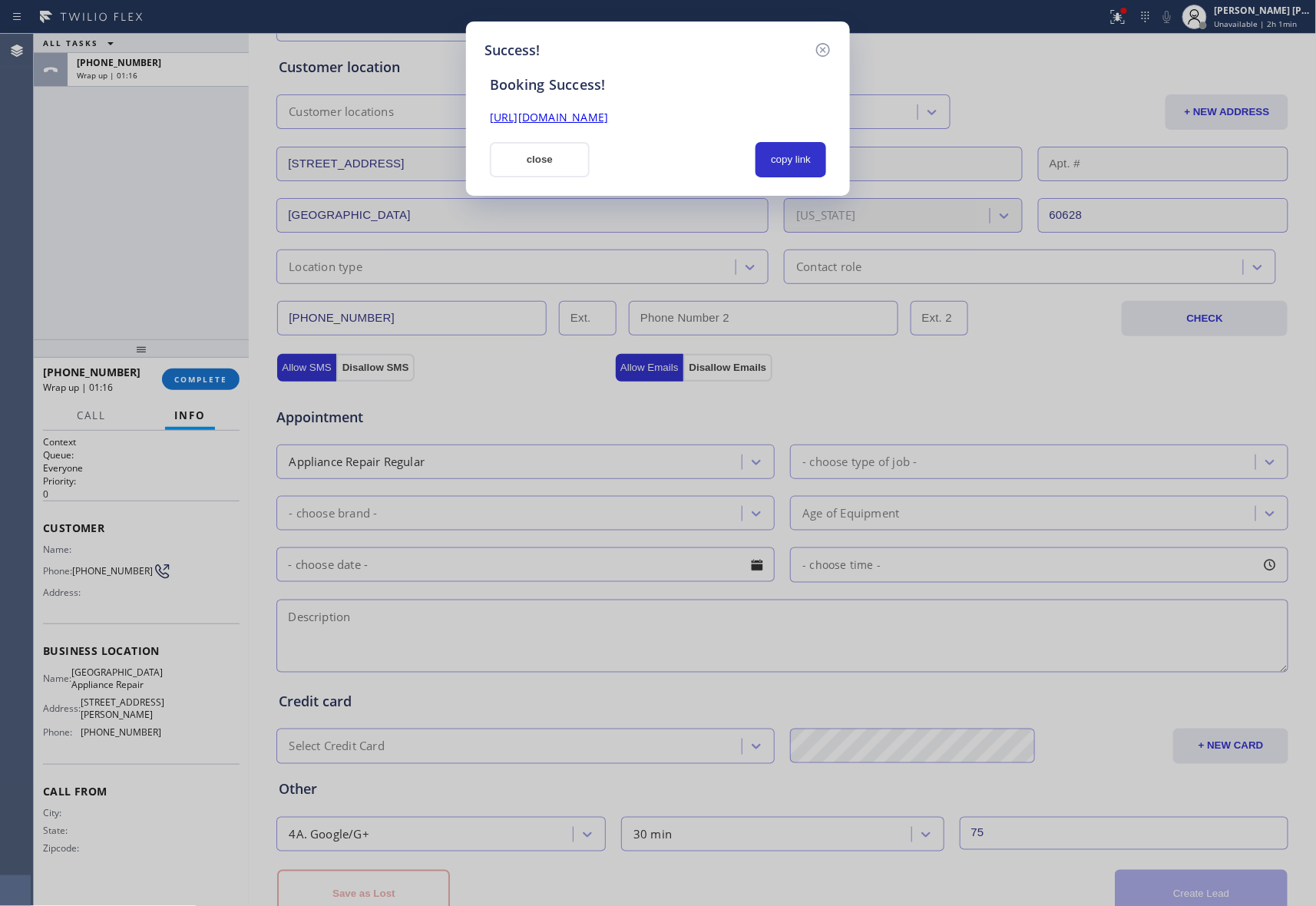
drag, startPoint x: 795, startPoint y: 113, endPoint x: 453, endPoint y: 121, distance: 342.1
click at [453, 121] on div "Success! Booking Success! https://erp.apollosoft.co/customer/757454#portlet_lea…" at bounding box center [658, 453] width 1316 height 906
copy link "https://erp.apollosoft.co/customer/757454#portlet_lead"
click at [834, 46] on div "Success! Booking Success! https://erp.apollosoft.co/customer/757454#portlet_lea…" at bounding box center [657, 108] width 384 height 174
click at [825, 47] on icon at bounding box center [823, 50] width 14 height 14
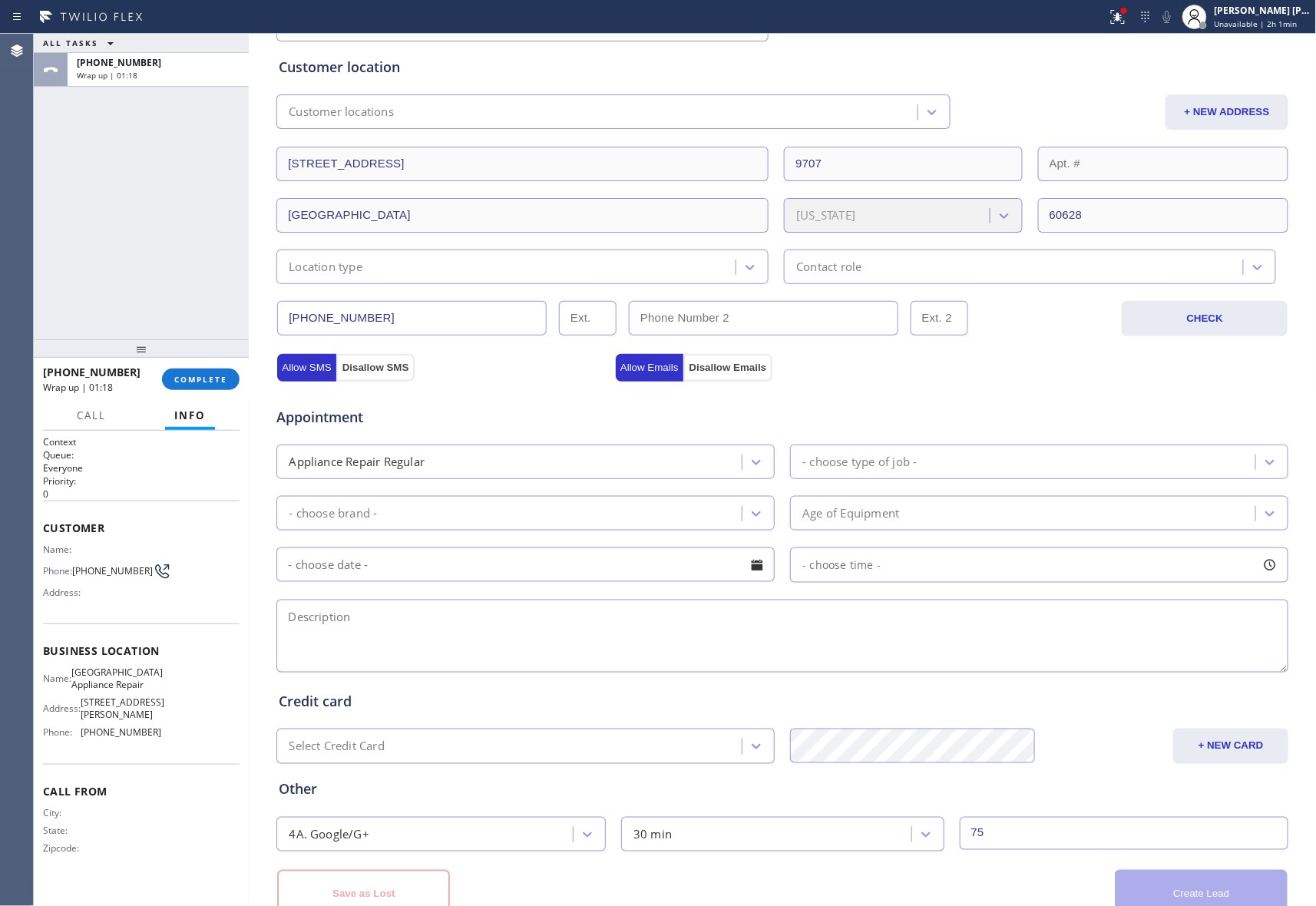
click at [207, 390] on div "+17737990073 Wrap up | 01:18 COMPLETE" at bounding box center [141, 378] width 196 height 40
click at [209, 384] on button "COMPLETE" at bounding box center [201, 378] width 78 height 21
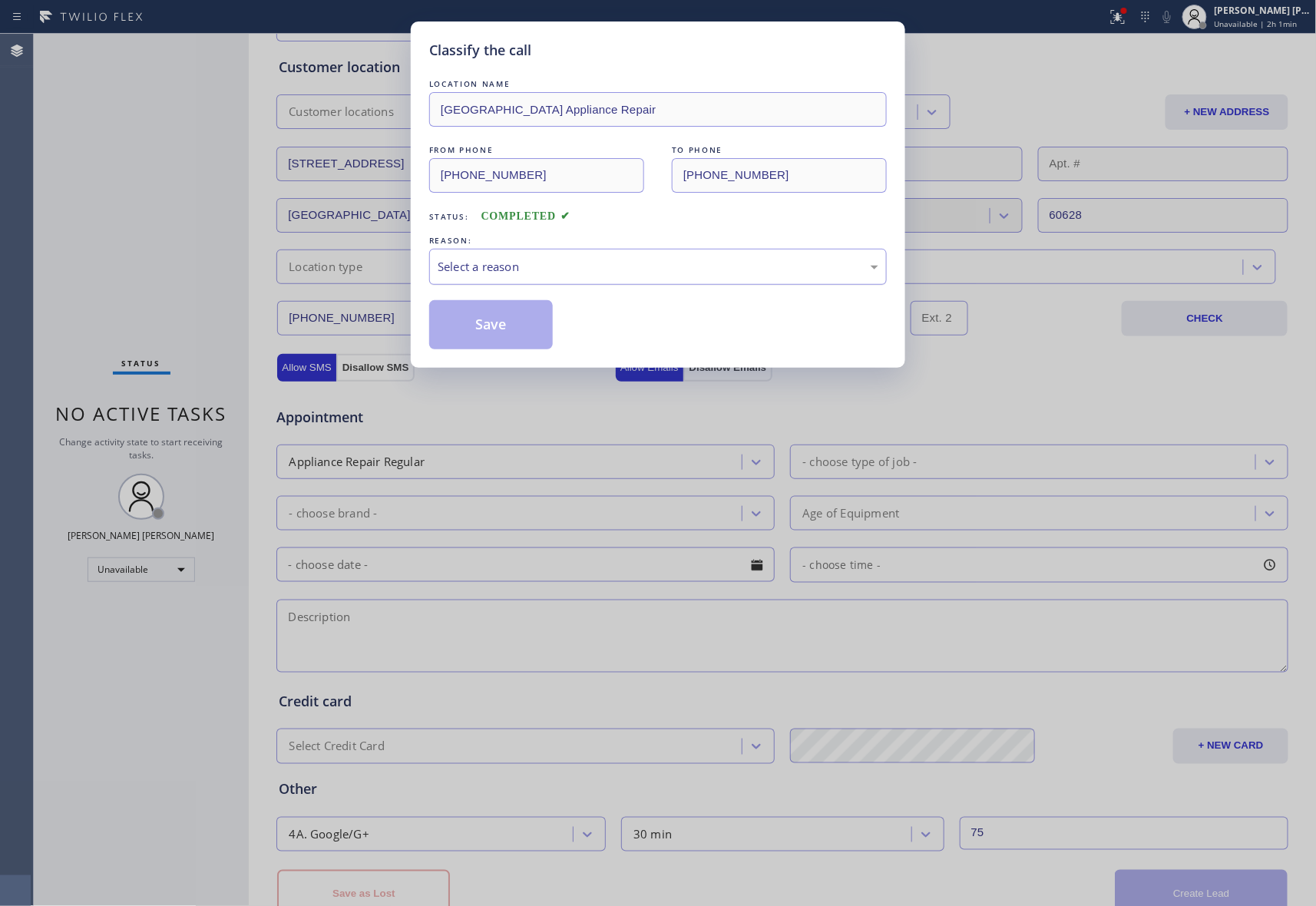
click at [585, 265] on div "Select a reason" at bounding box center [658, 267] width 441 height 18
click at [499, 330] on button "Save" at bounding box center [491, 325] width 124 height 49
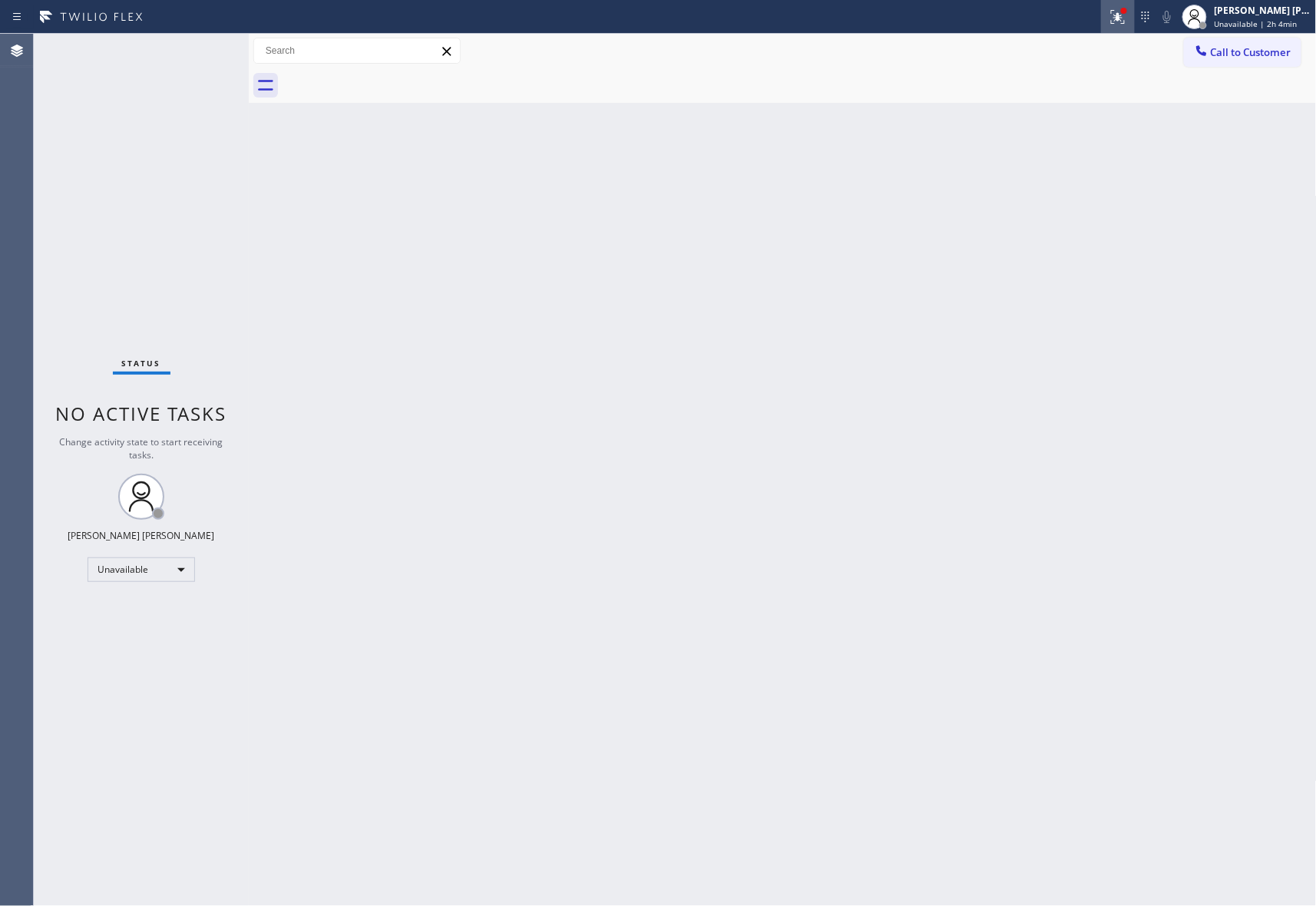
click at [1117, 17] on icon at bounding box center [1118, 15] width 9 height 5
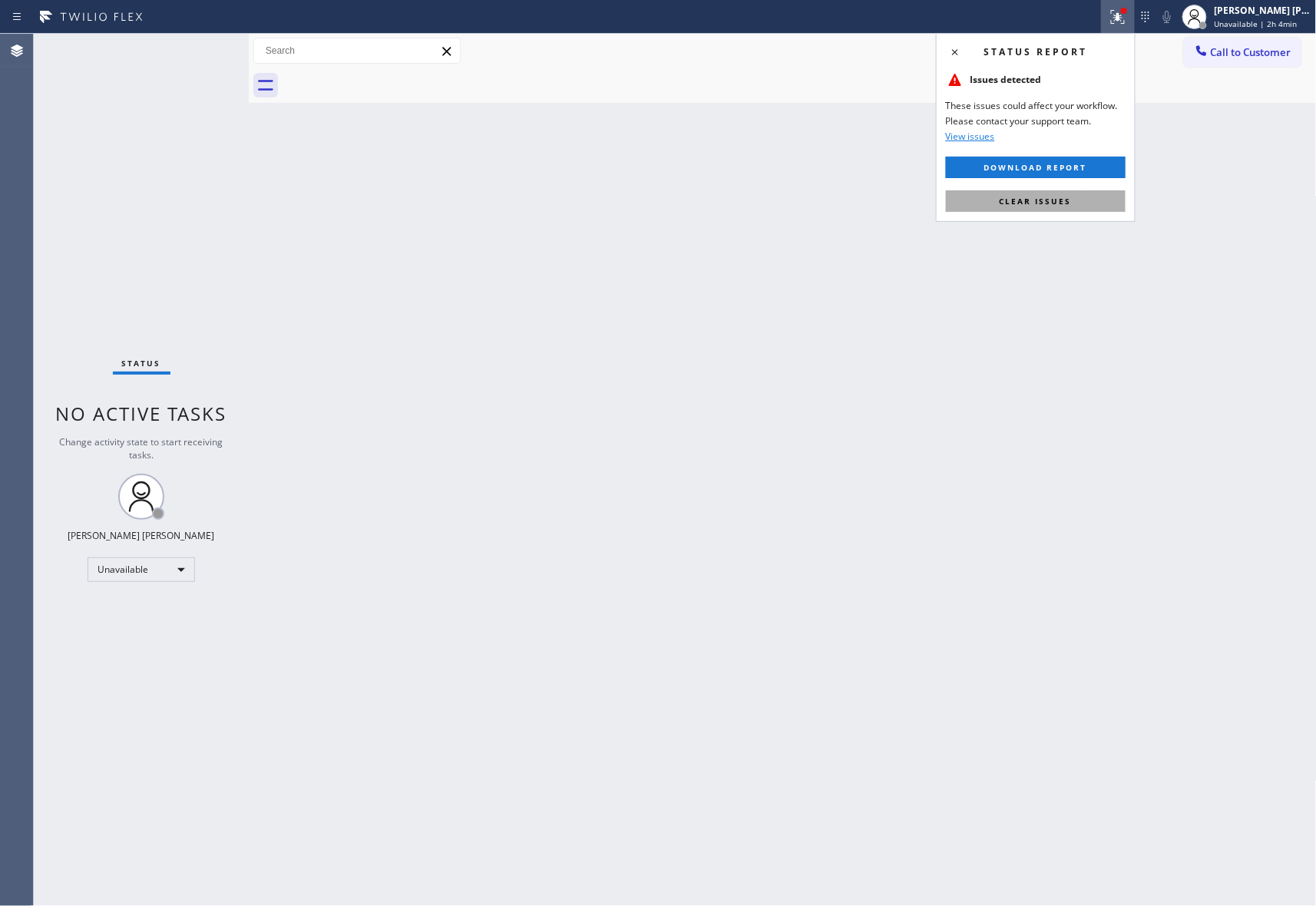
click at [1045, 194] on button "Clear issues" at bounding box center [1036, 201] width 180 height 21
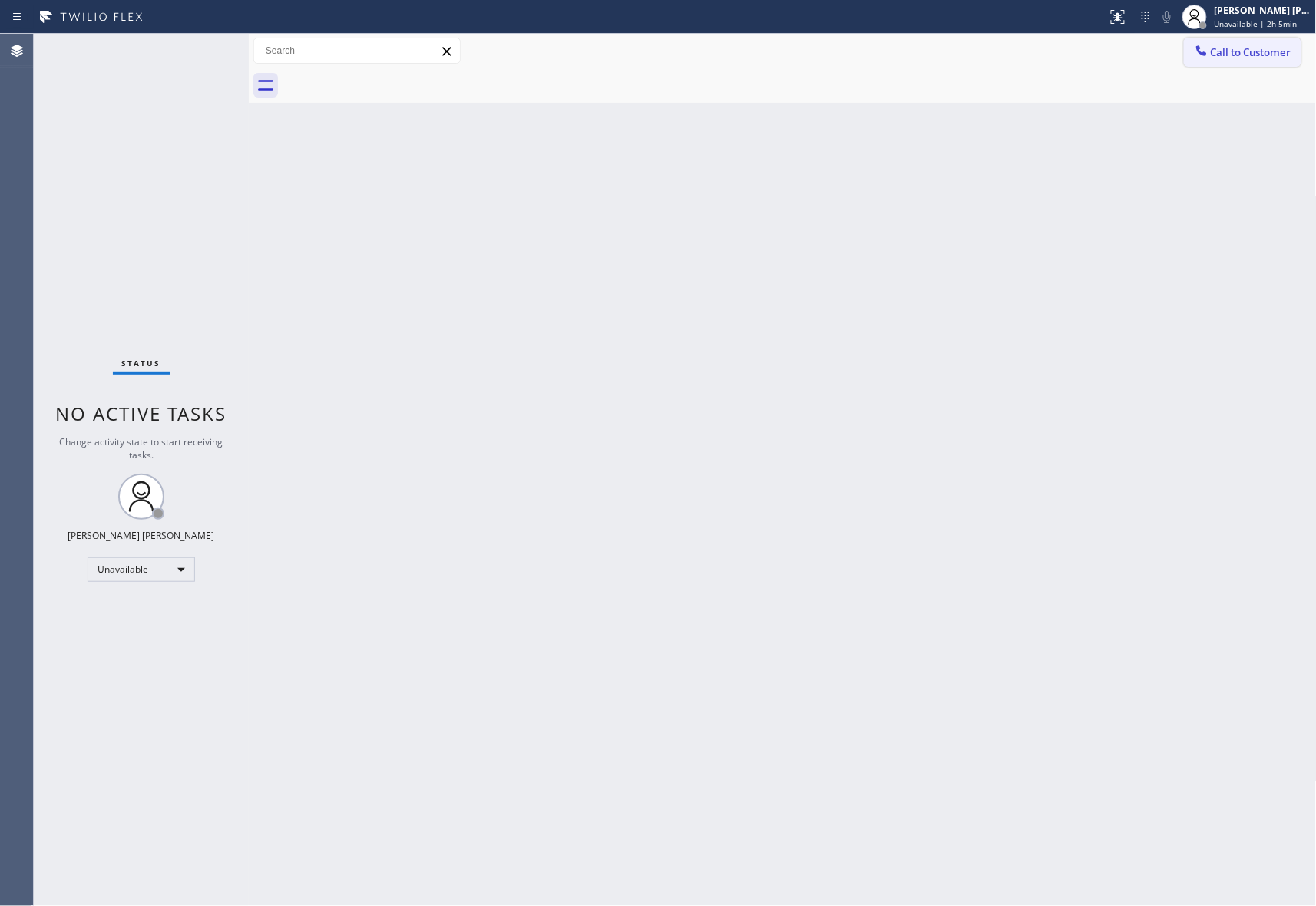
click at [1267, 64] on button "Call to Customer" at bounding box center [1242, 52] width 118 height 29
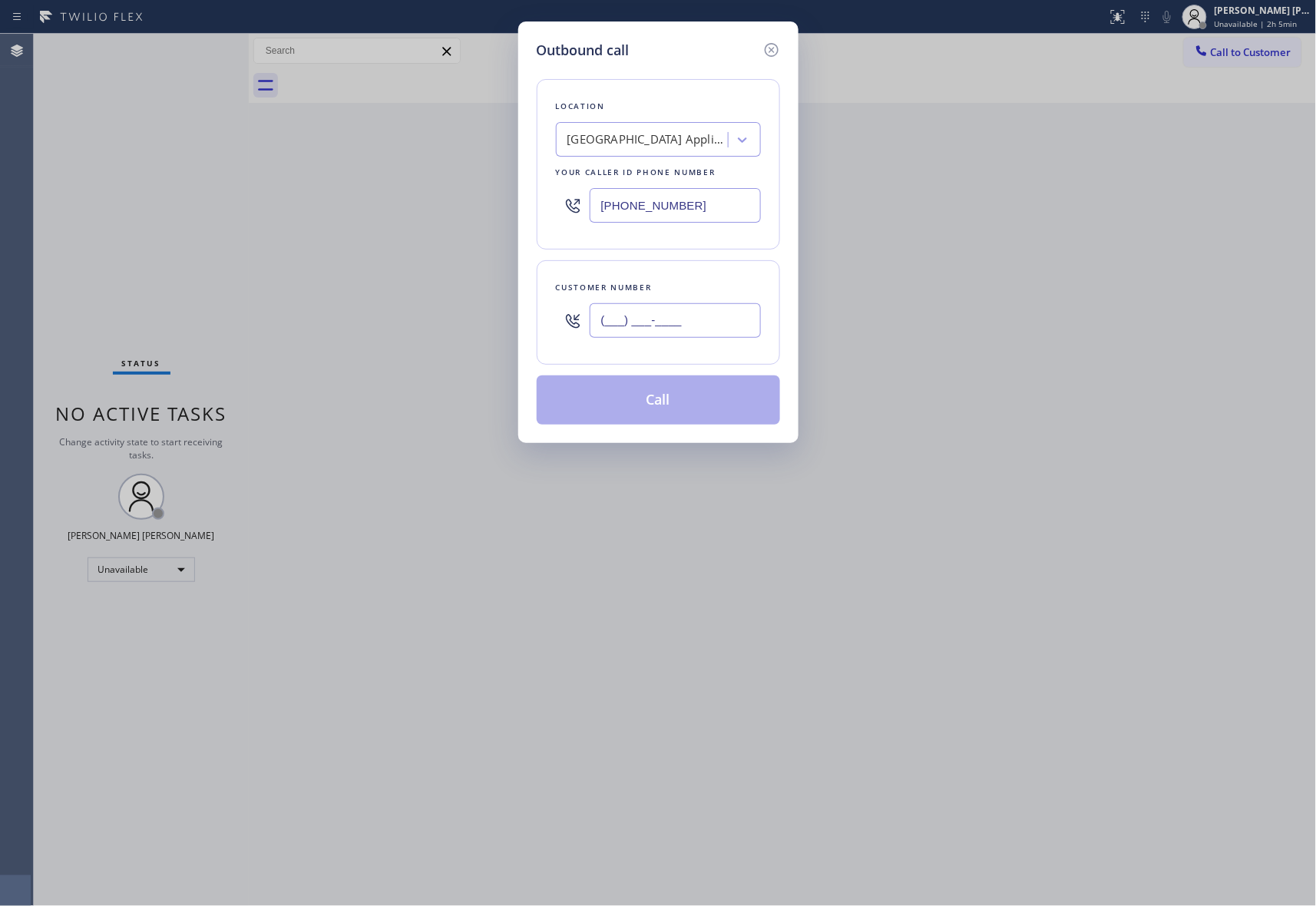
click at [702, 305] on input "(___) ___-____" at bounding box center [675, 320] width 171 height 35
paste input "209) 534-6425"
type input "(209) 534-6425"
click at [658, 140] on div "Calumet Heights Appliance Repair" at bounding box center [648, 140] width 161 height 18
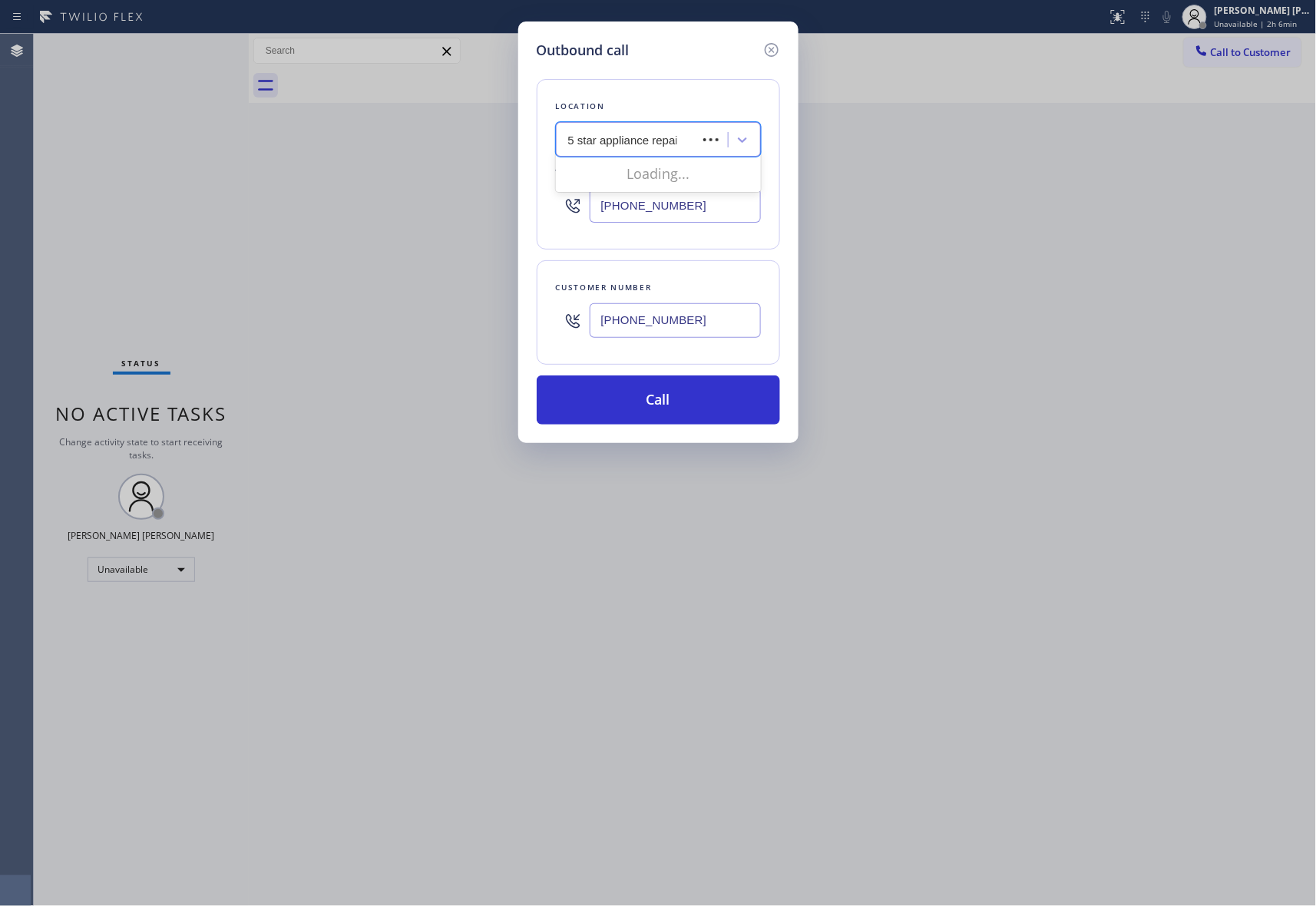
type input "5 star appliance repair"
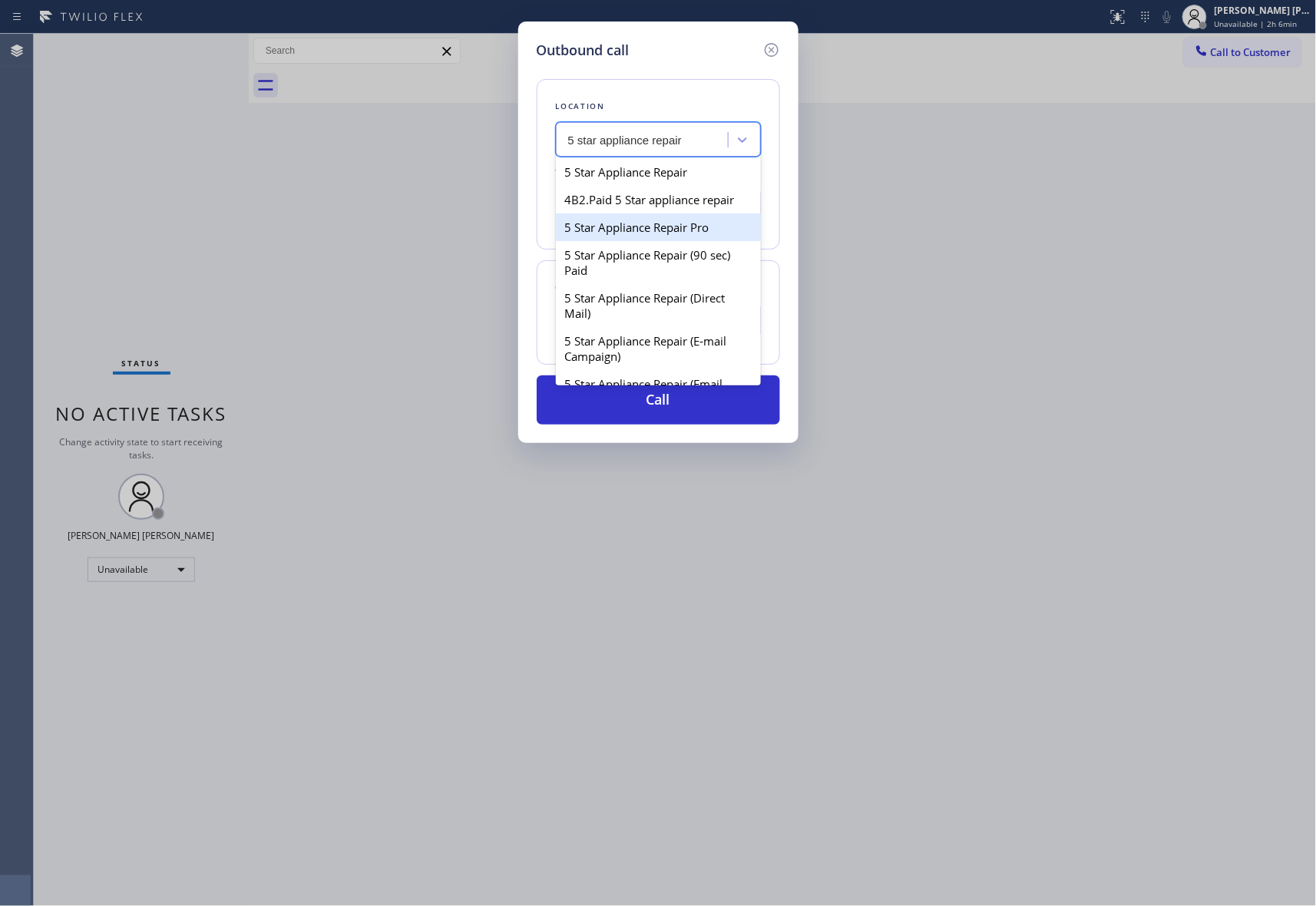
click at [688, 240] on div "5 Star Appliance Repair Pro" at bounding box center [659, 227] width 205 height 28
type input "[PHONE_NUMBER]"
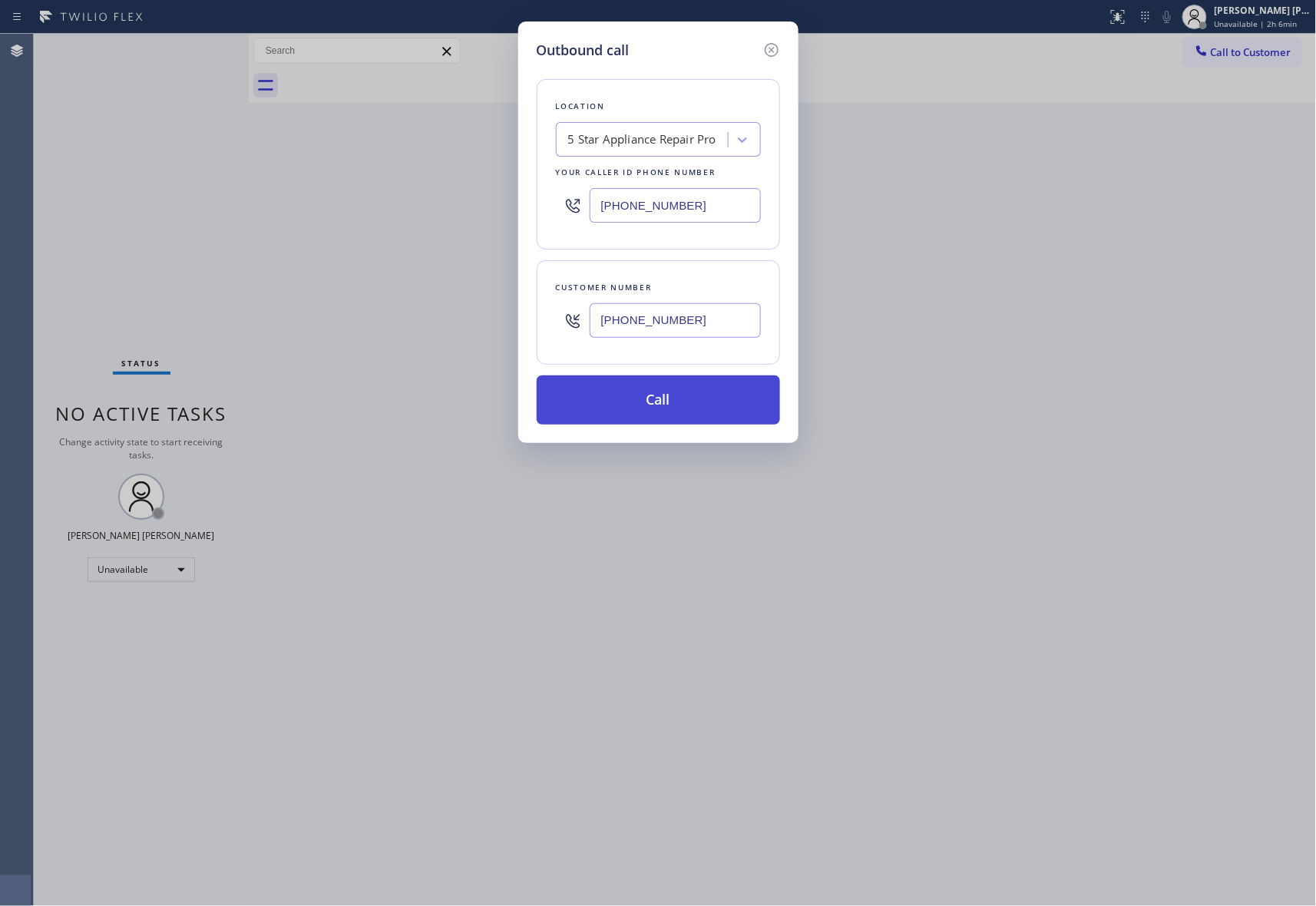
click at [716, 401] on button "Call" at bounding box center [658, 400] width 243 height 49
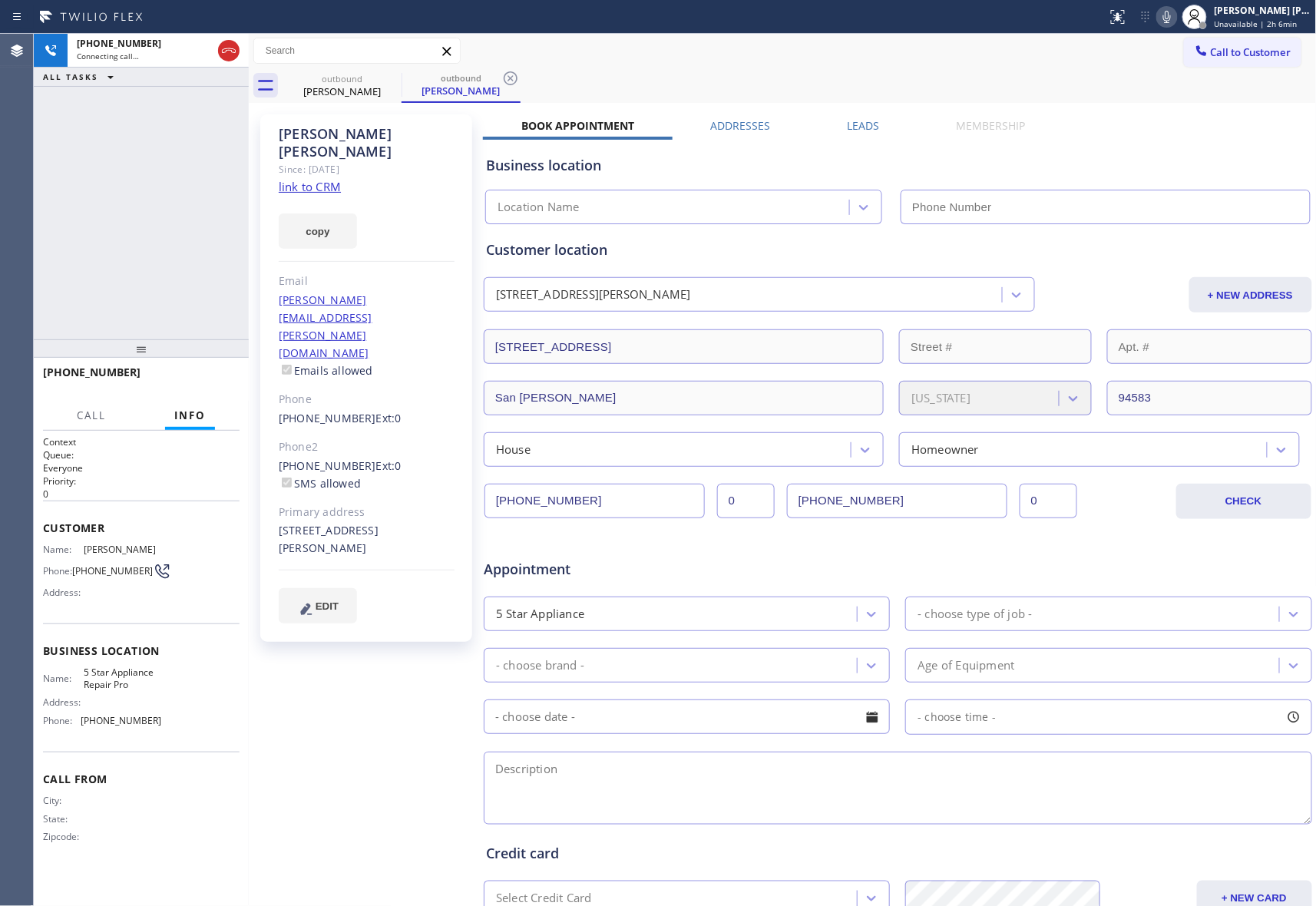
type input "[PHONE_NUMBER]"
click at [234, 43] on icon at bounding box center [229, 51] width 19 height 19
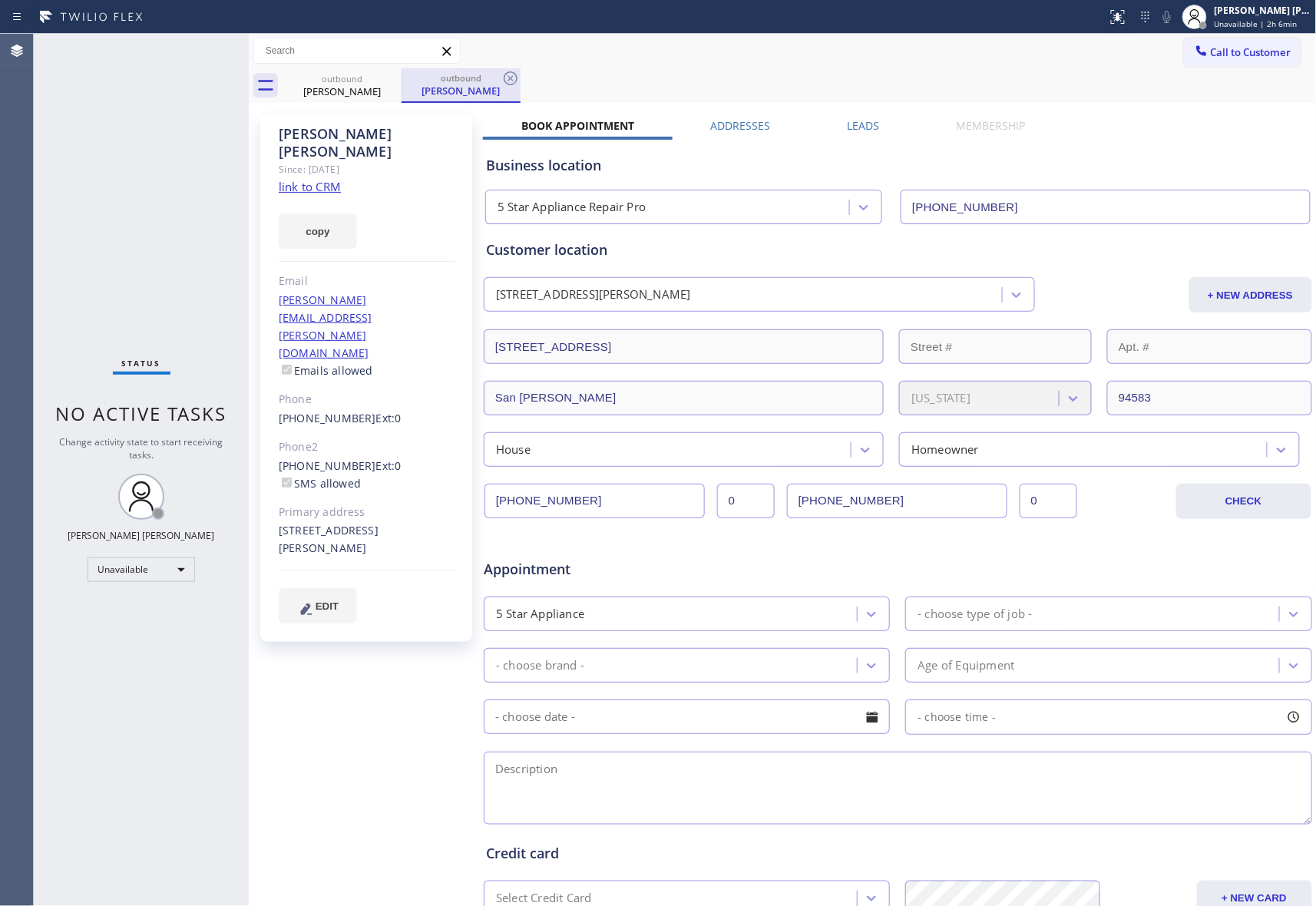
click at [401, 78] on div at bounding box center [401, 84] width 1 height 23
click at [383, 78] on icon at bounding box center [392, 79] width 19 height 19
click at [388, 78] on icon at bounding box center [392, 79] width 19 height 19
click at [401, 78] on div "outbound Christopher Gingell" at bounding box center [461, 86] width 119 height 35
click at [388, 78] on icon at bounding box center [392, 79] width 19 height 19
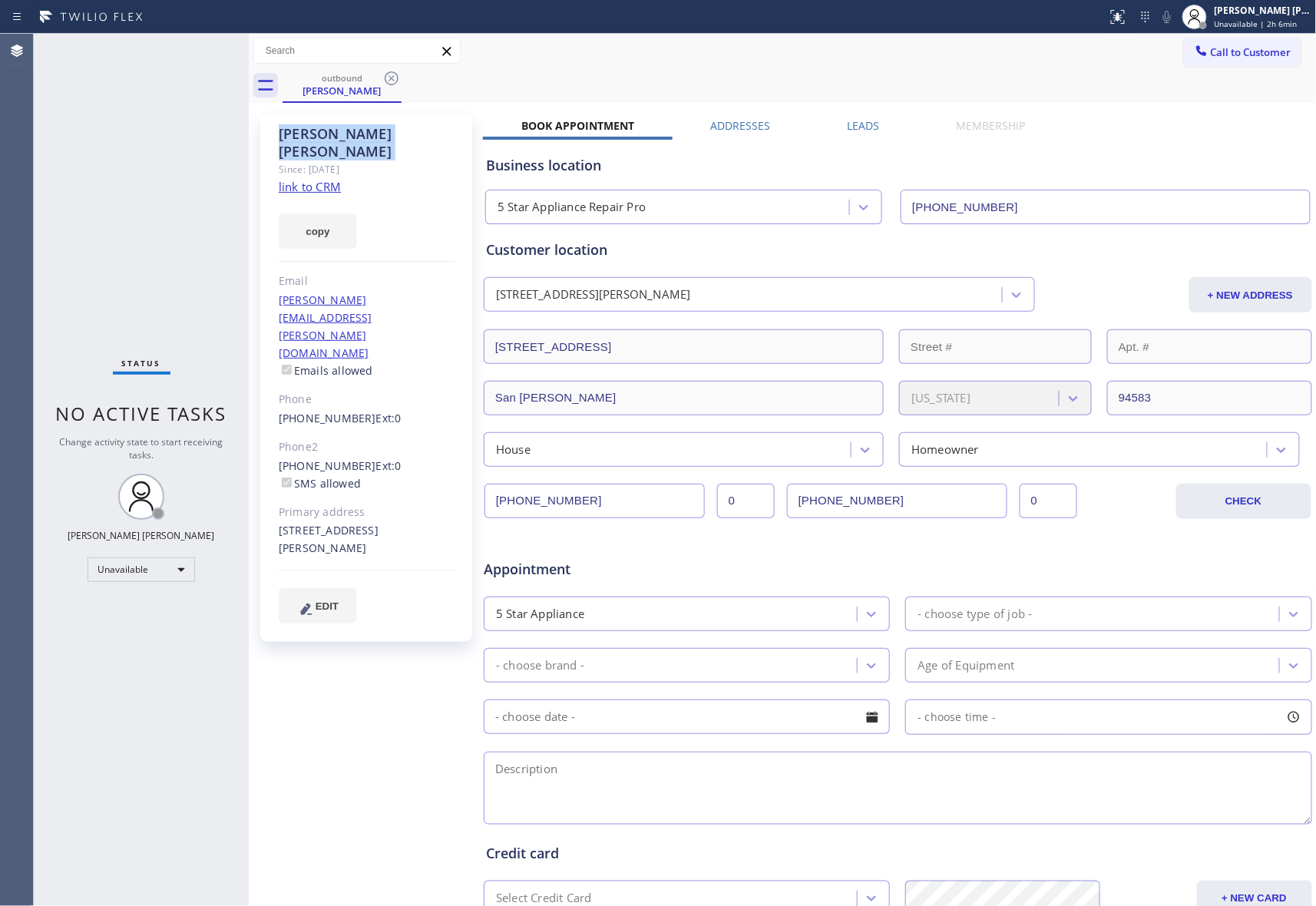
click at [388, 78] on div "outbound Christopher Gingell" at bounding box center [800, 86] width 1035 height 35
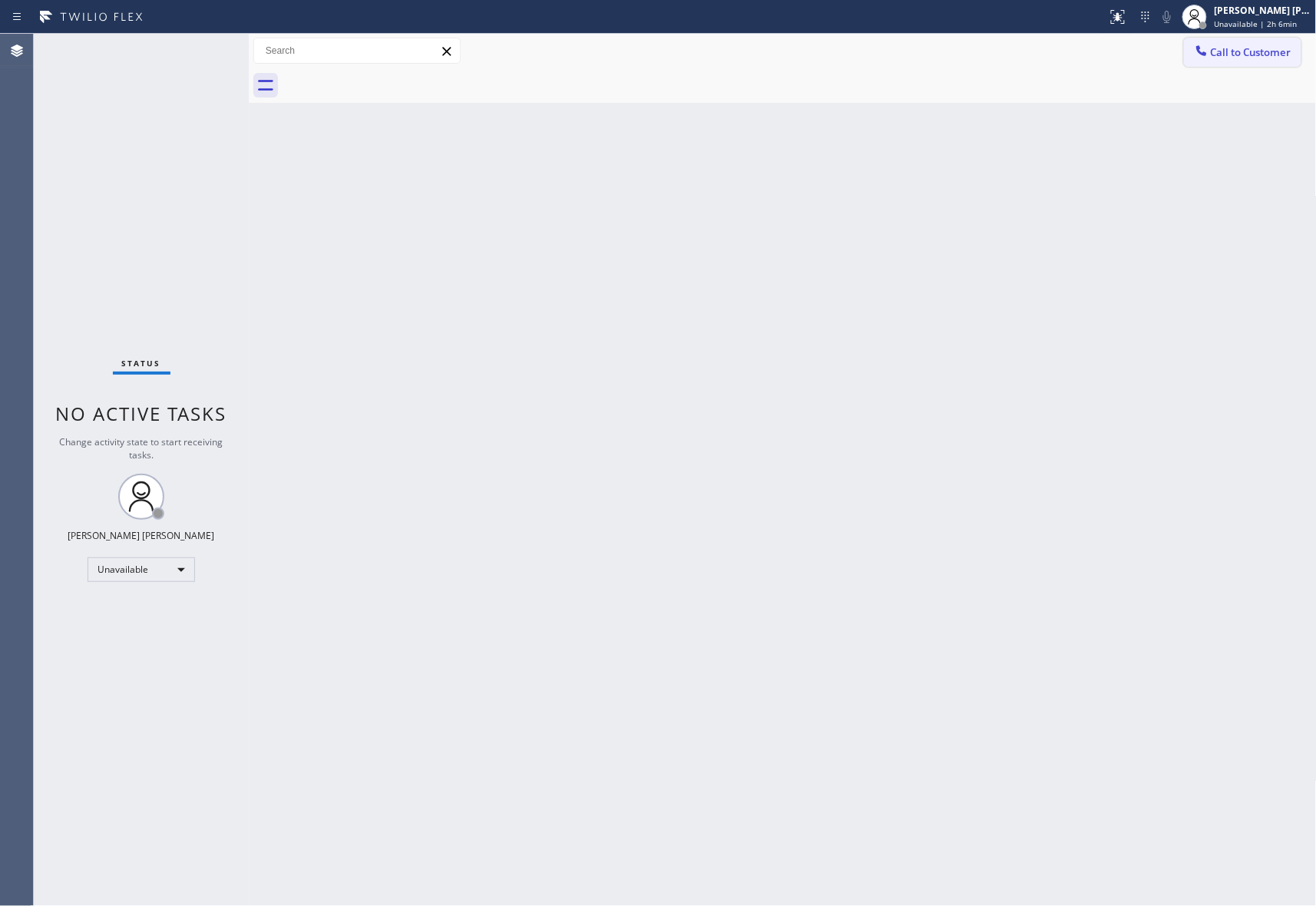
click at [1249, 37] on button "Call to Customer" at bounding box center [1242, 52] width 118 height 29
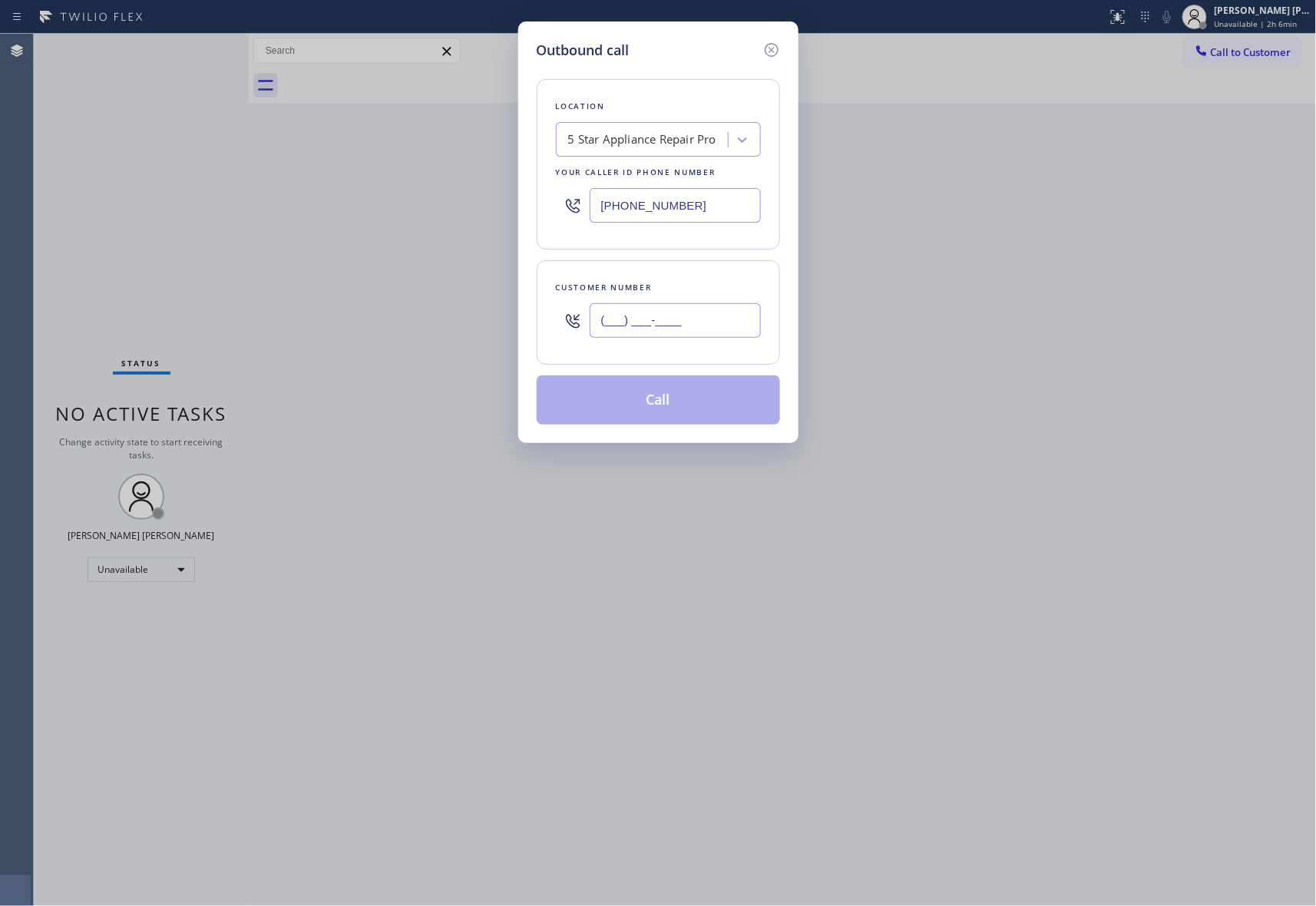
click at [700, 321] on input "(___) ___-____" at bounding box center [675, 320] width 171 height 35
paste input "831) 750-5152"
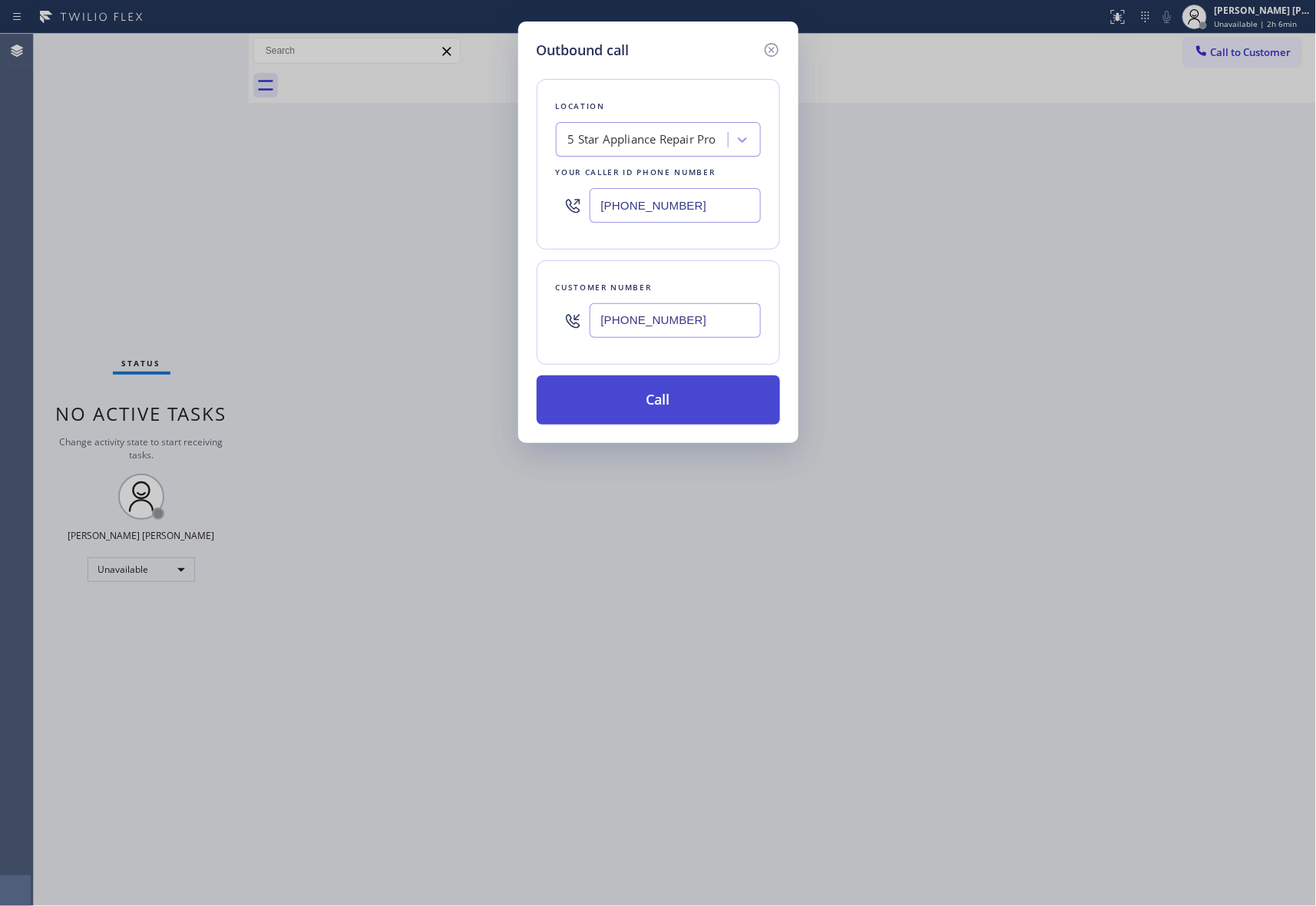
type input "(831) 750-5152"
click at [661, 406] on button "Call" at bounding box center [658, 400] width 243 height 49
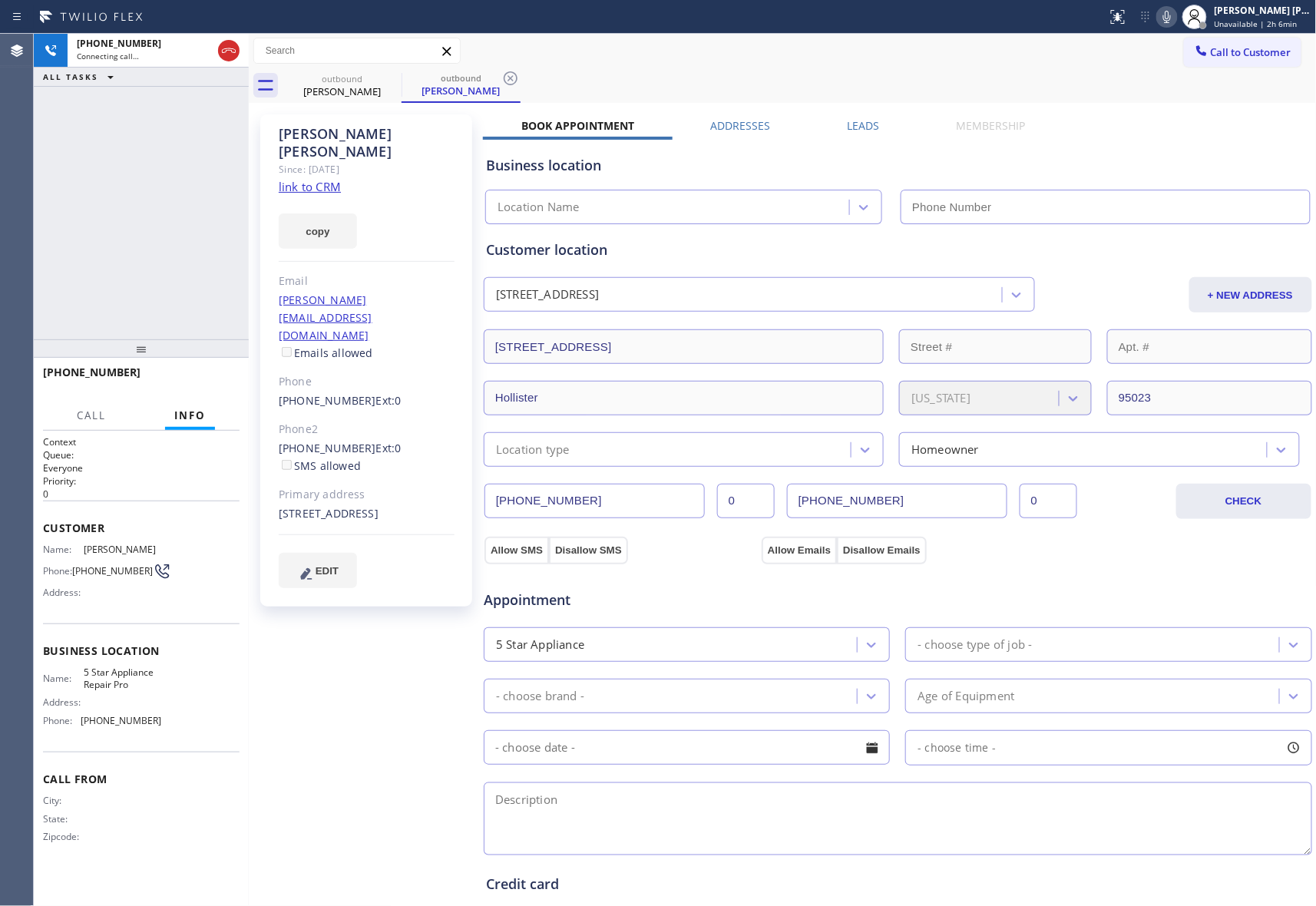
type input "[PHONE_NUMBER]"
drag, startPoint x: 227, startPoint y: 50, endPoint x: 74, endPoint y: 108, distance: 163.6
click at [227, 50] on icon at bounding box center [229, 50] width 14 height 4
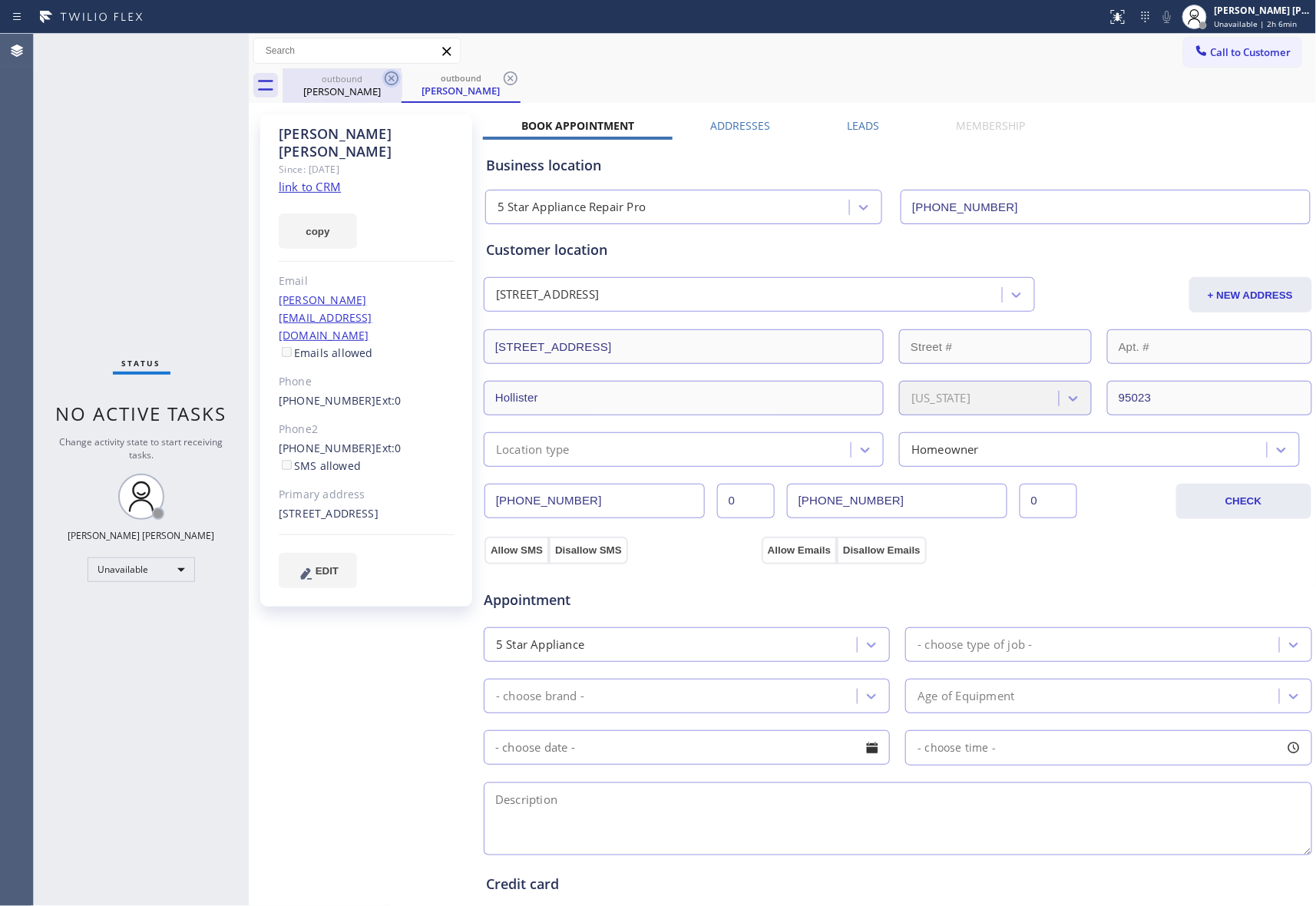
click at [396, 78] on icon at bounding box center [392, 79] width 19 height 19
click at [401, 78] on div "outbound Lucille DeCarlo" at bounding box center [461, 86] width 119 height 35
click at [396, 78] on icon at bounding box center [392, 79] width 19 height 19
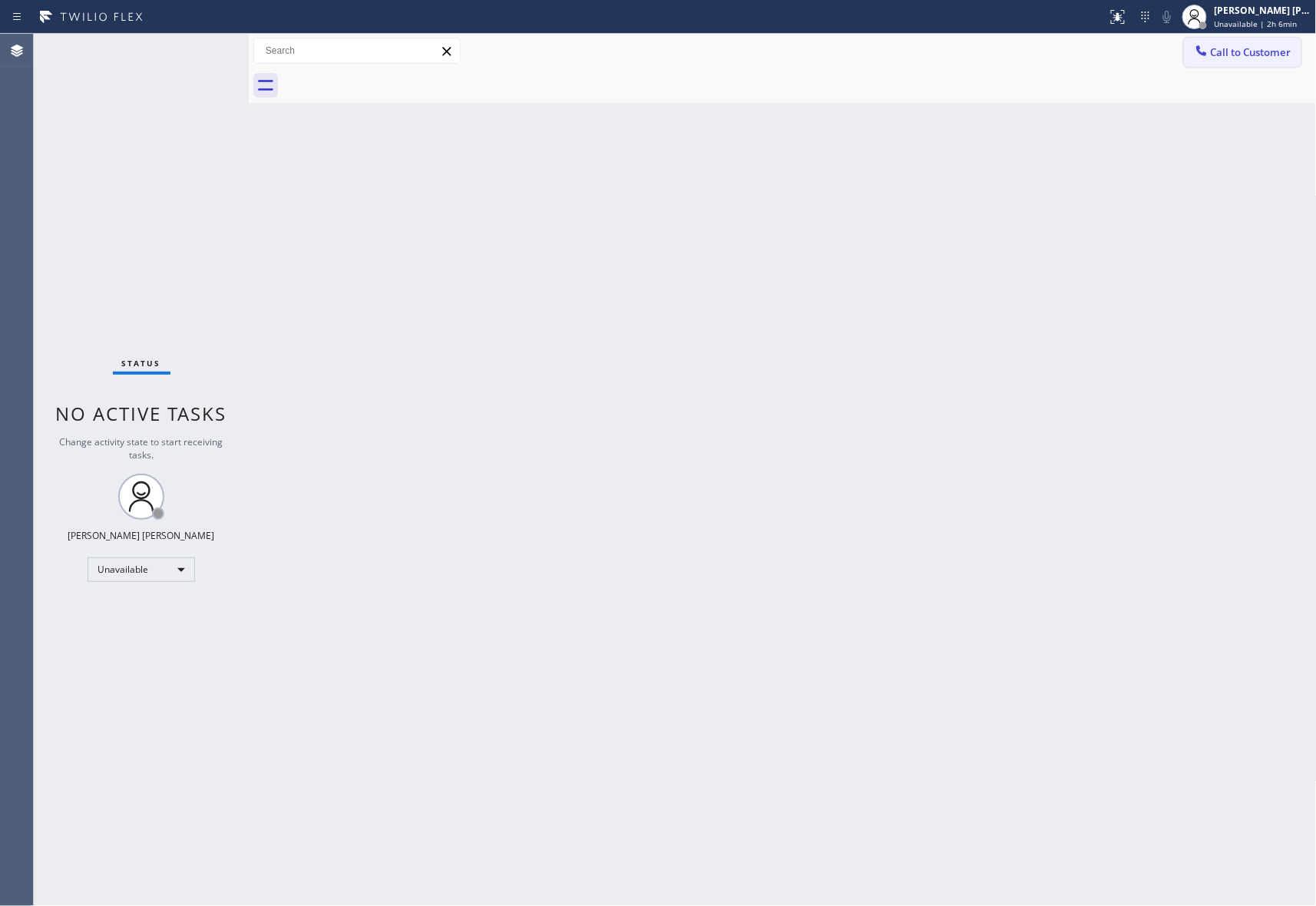
drag, startPoint x: 1274, startPoint y: 49, endPoint x: 830, endPoint y: 136, distance: 452.4
click at [1273, 49] on span "Call to Customer" at bounding box center [1251, 52] width 80 height 14
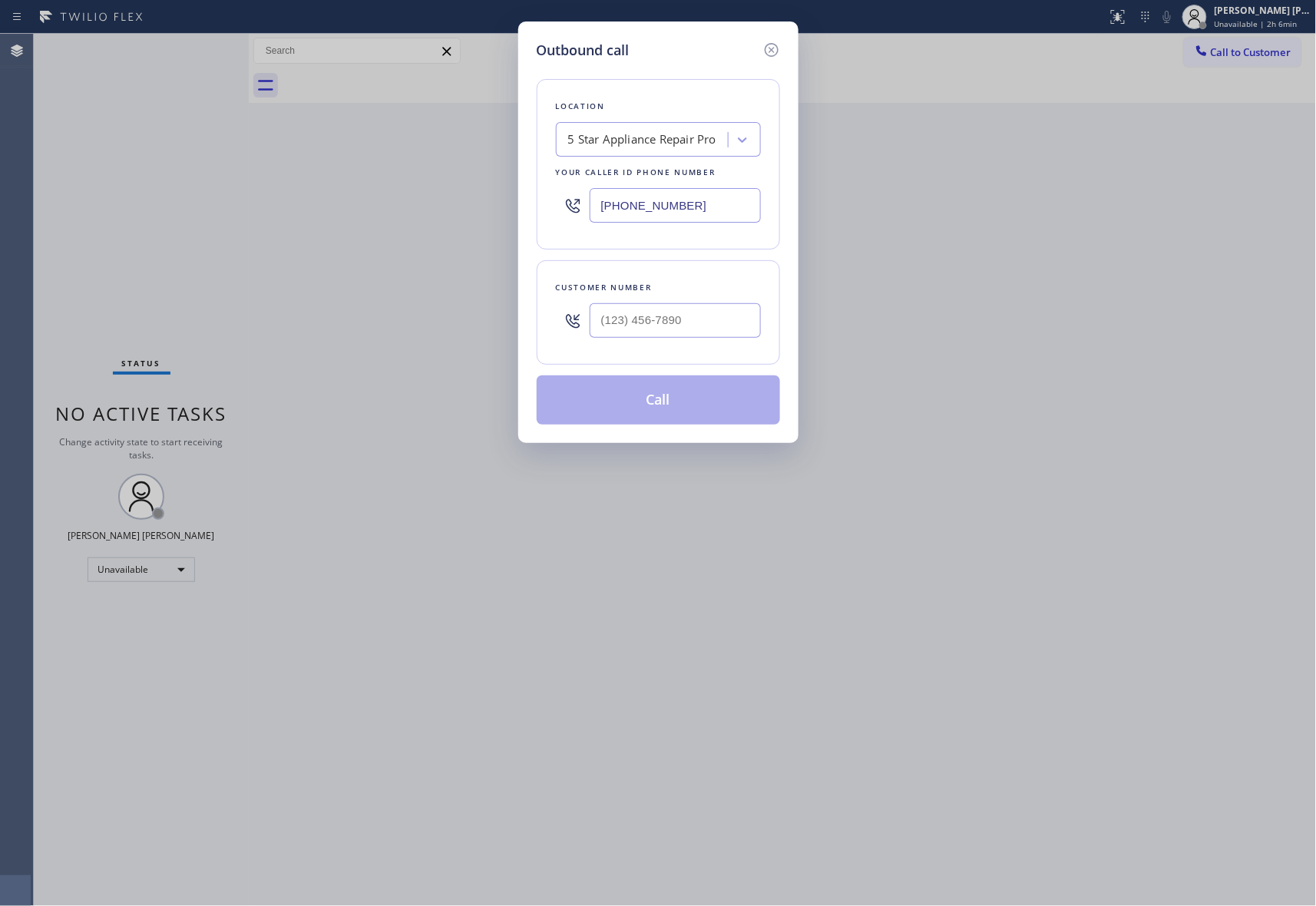
click at [702, 349] on div "Customer number" at bounding box center [658, 312] width 243 height 104
click at [711, 321] on input "(___) ___-____" at bounding box center [675, 320] width 171 height 35
paste input "714) 731-9402"
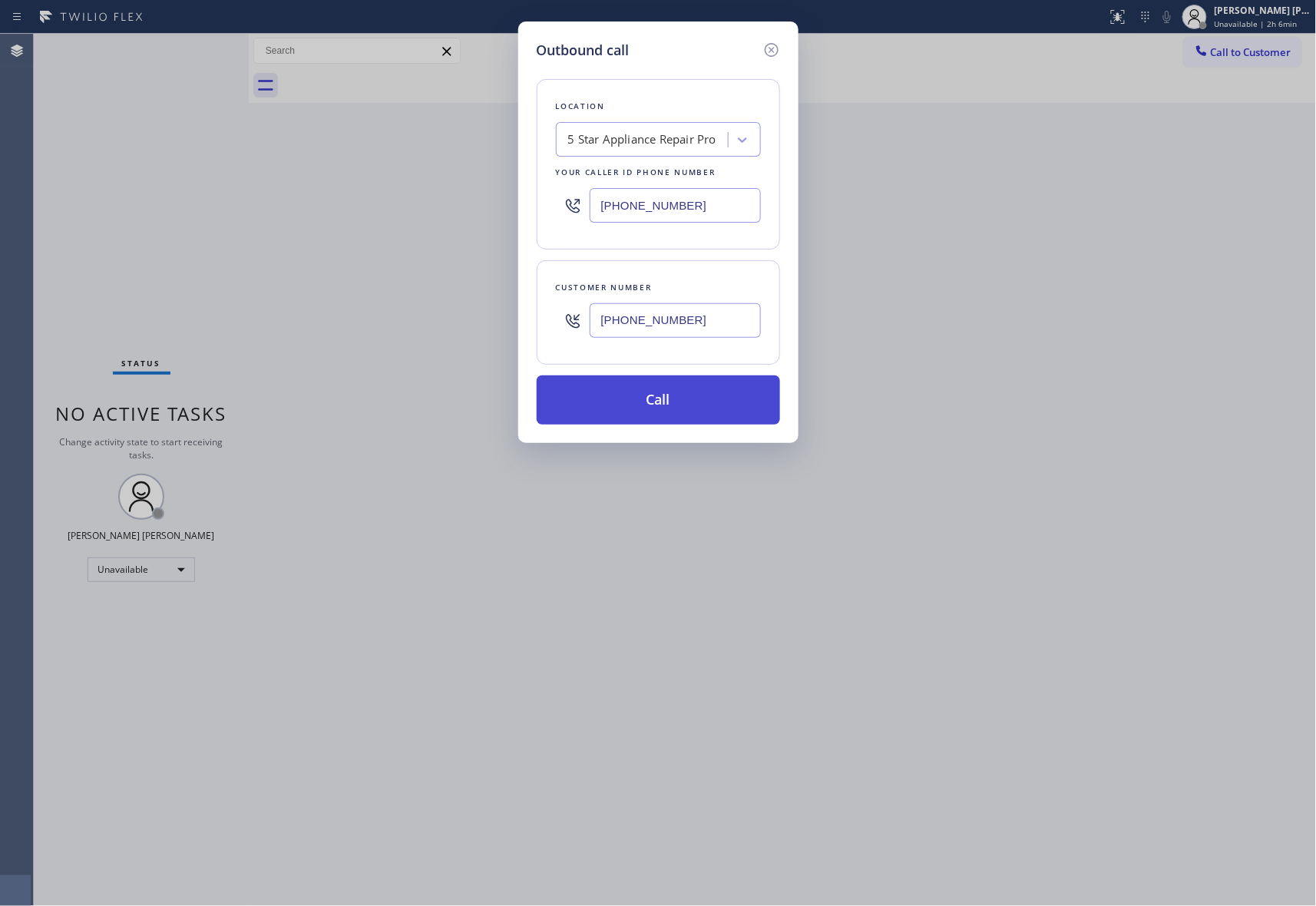
type input "(714) 731-9402"
click at [682, 403] on button "Call" at bounding box center [658, 400] width 243 height 49
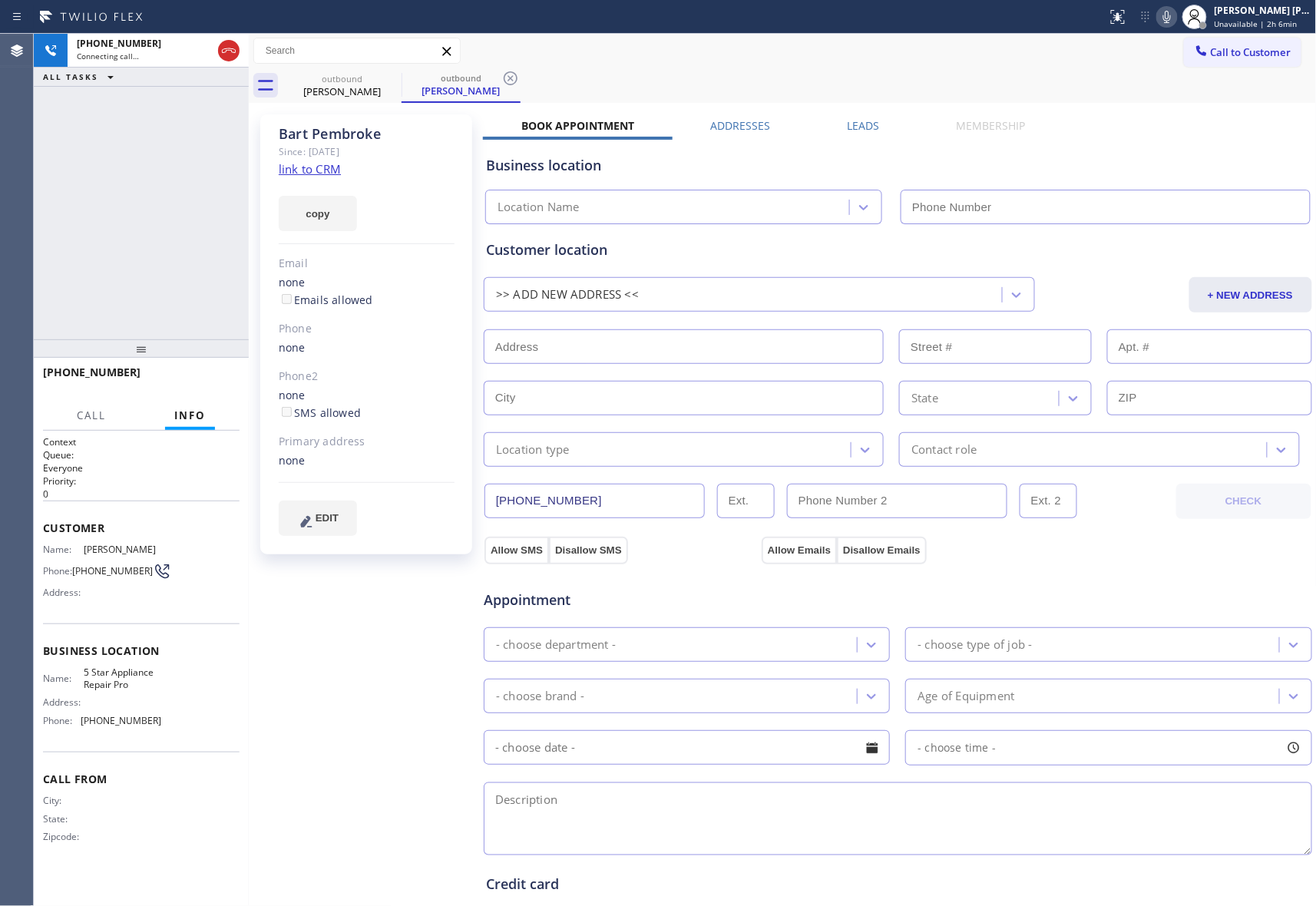
type input "[PHONE_NUMBER]"
click at [384, 77] on icon at bounding box center [392, 79] width 19 height 19
click at [501, 77] on icon at bounding box center [511, 79] width 19 height 19
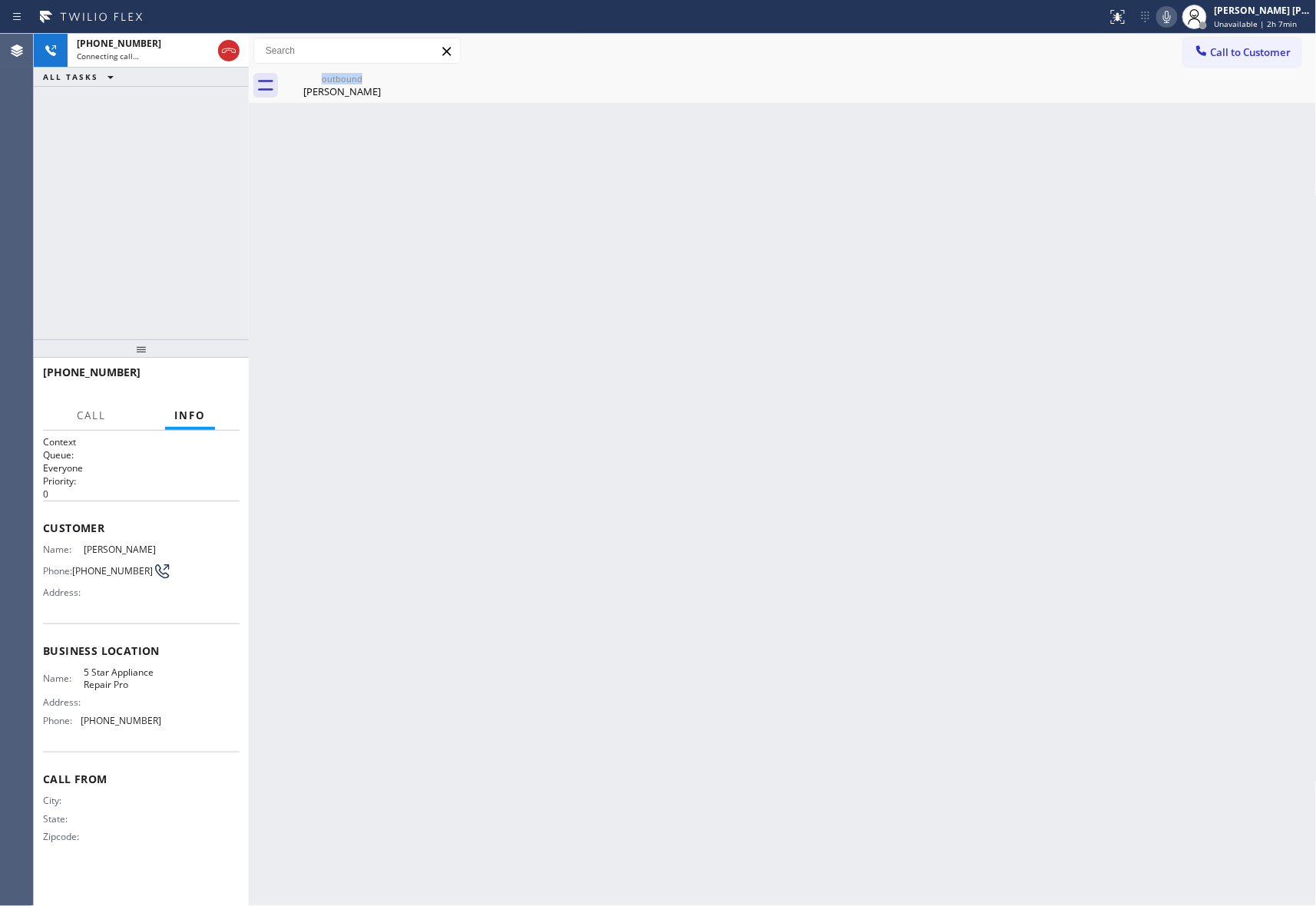
click at [0, 0] on icon at bounding box center [0, 0] width 0 height 0
click at [360, 87] on div "Bart Pembroke" at bounding box center [342, 91] width 116 height 14
click at [393, 78] on div at bounding box center [800, 86] width 1035 height 35
drag, startPoint x: 230, startPoint y: 51, endPoint x: 244, endPoint y: 51, distance: 14.0
click at [230, 51] on icon at bounding box center [229, 51] width 19 height 19
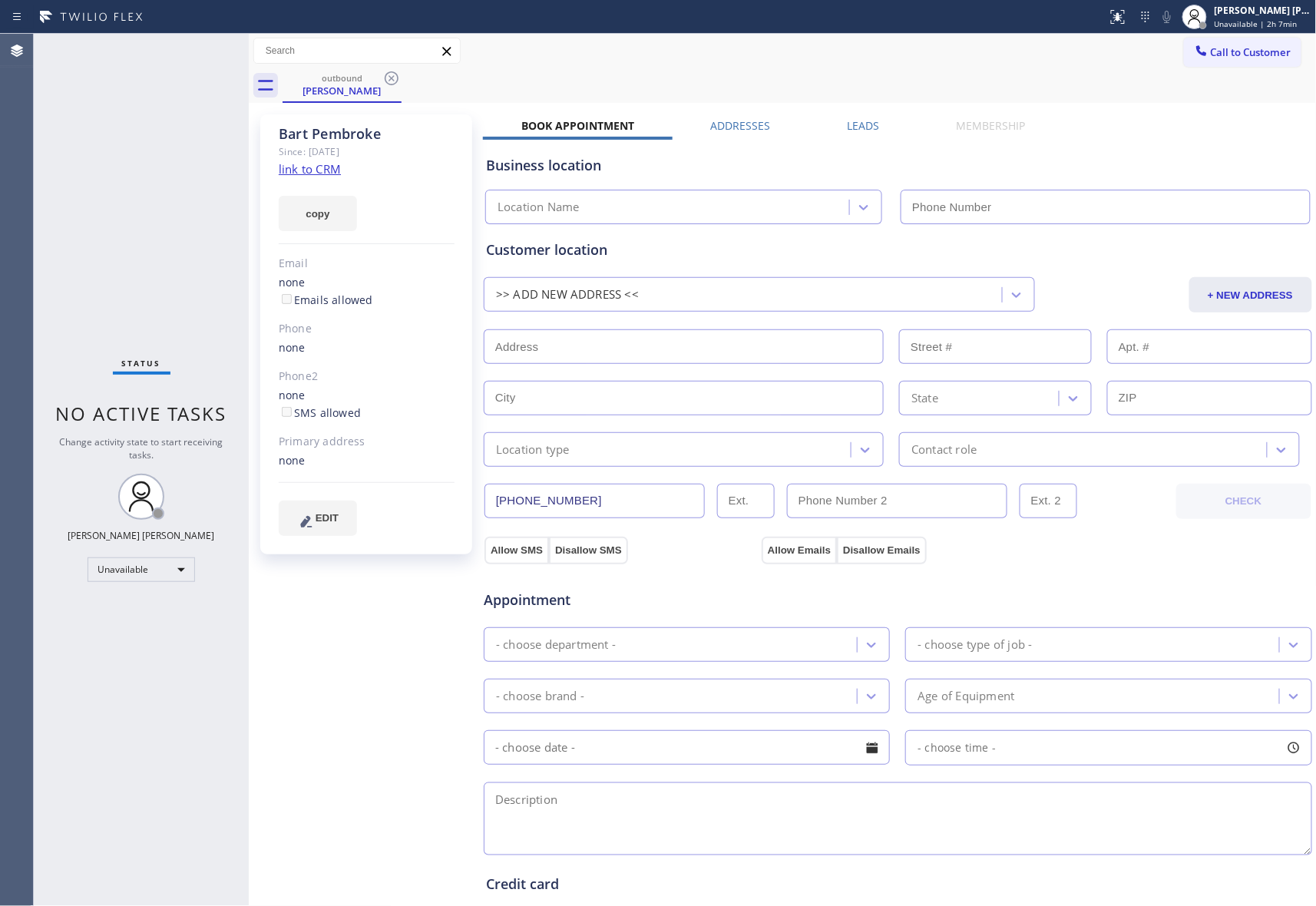
type input "[PHONE_NUMBER]"
click at [404, 71] on div "outbound Bart Pembroke" at bounding box center [800, 86] width 1035 height 35
click at [397, 75] on icon at bounding box center [391, 78] width 14 height 14
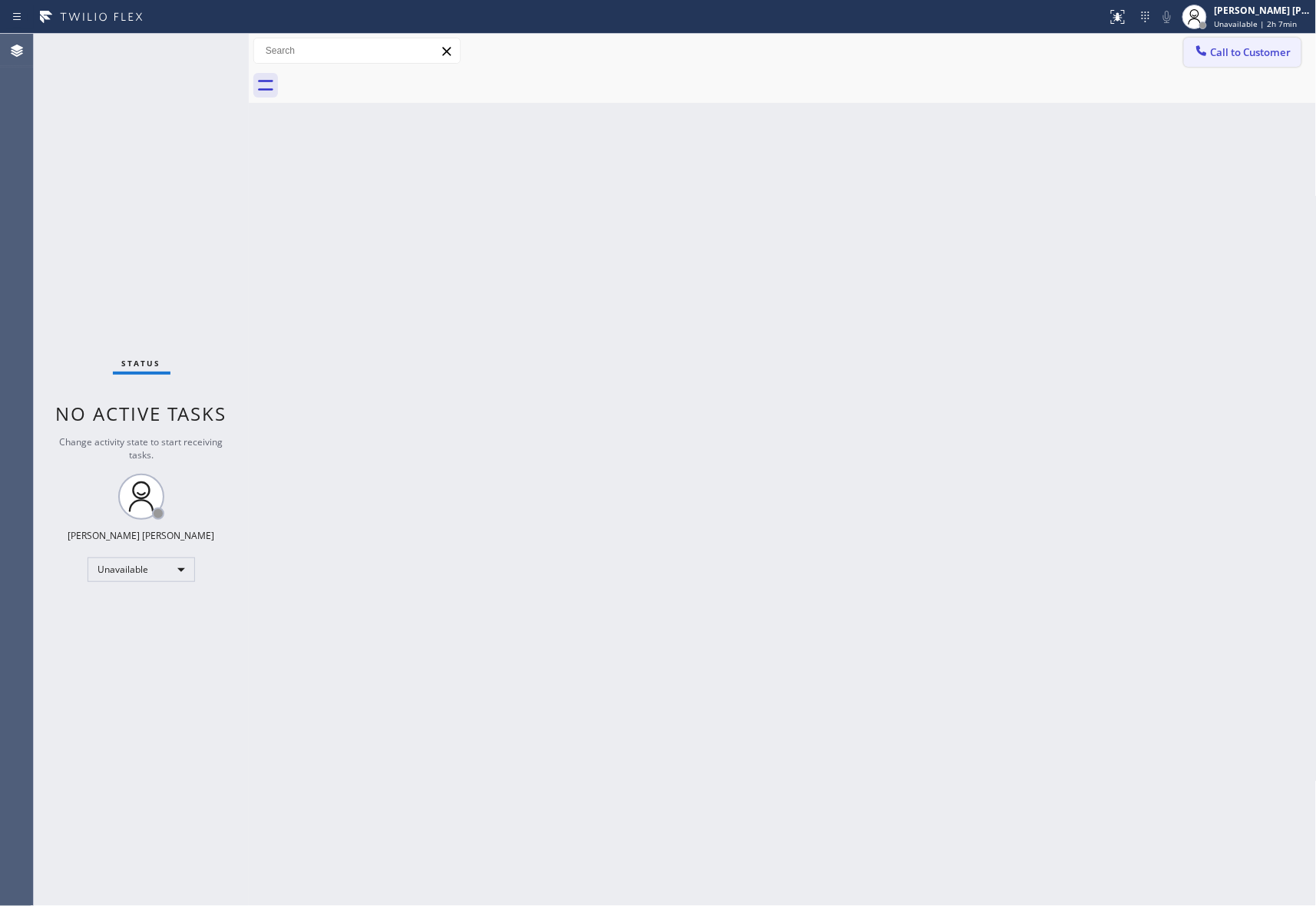
click at [1236, 41] on button "Call to Customer" at bounding box center [1242, 52] width 118 height 29
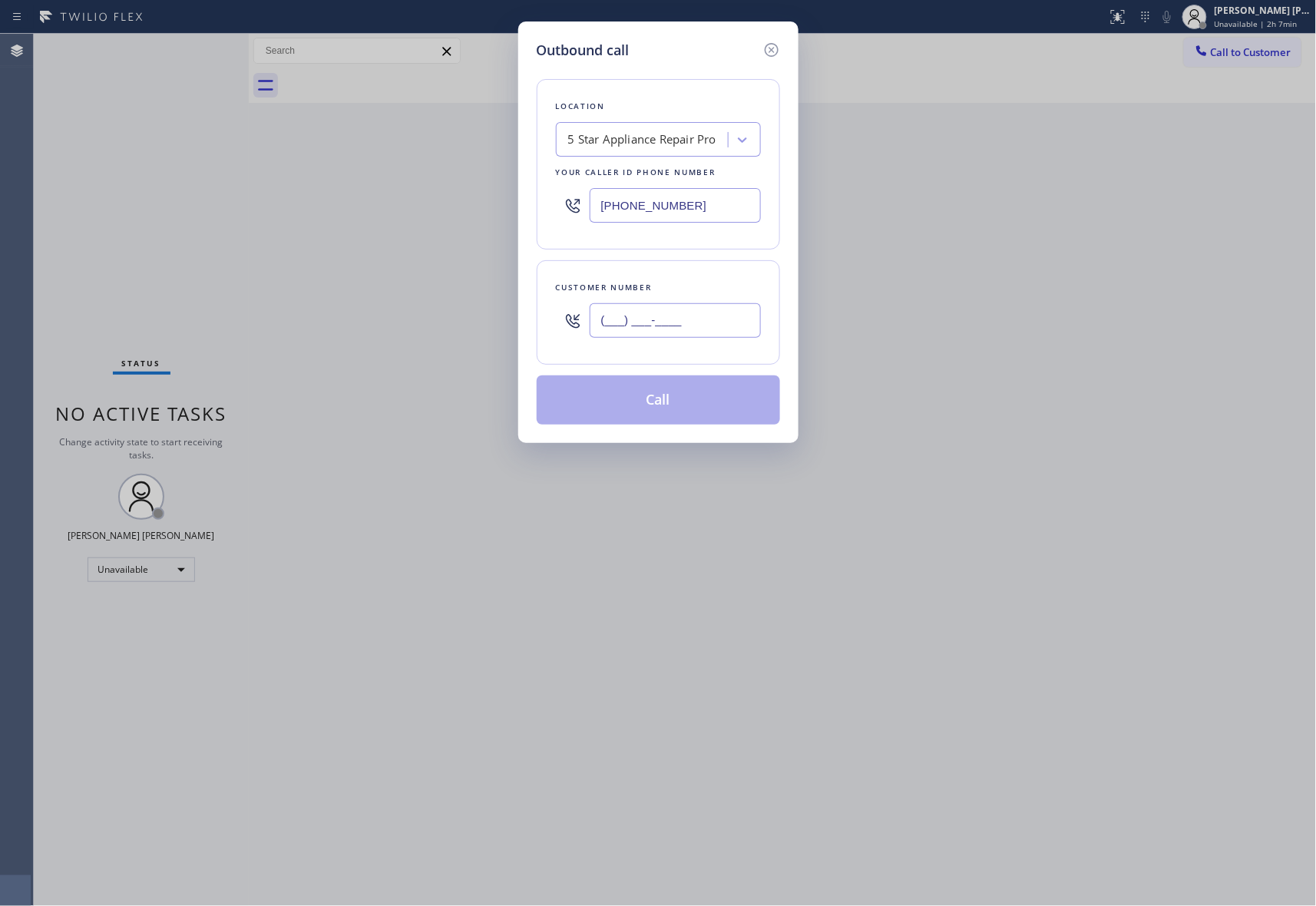
click at [720, 318] on input "(___) ___-____" at bounding box center [675, 320] width 171 height 35
paste input "818) 402-8871"
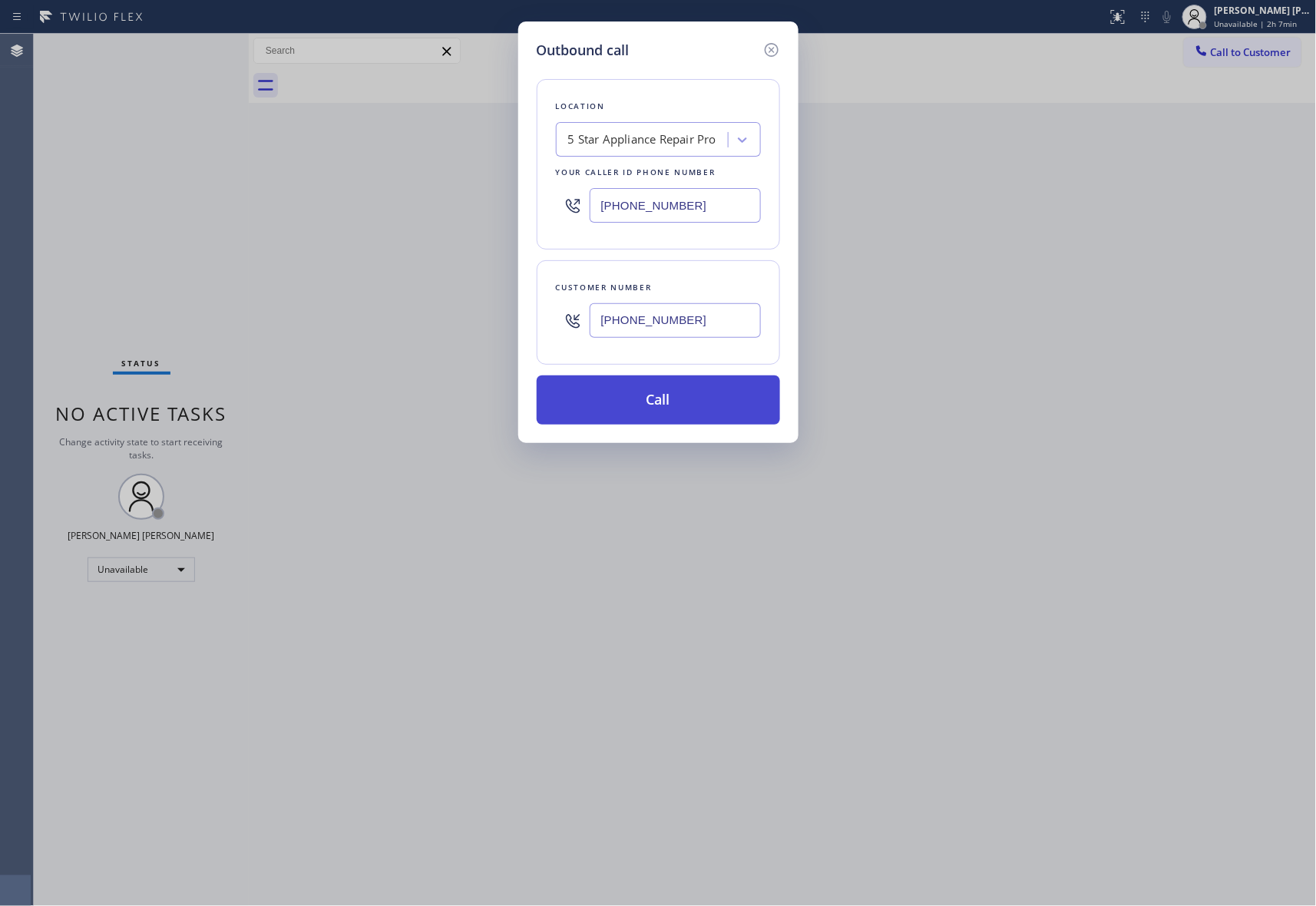
type input "(818) 402-8871"
click at [671, 398] on button "Call" at bounding box center [658, 400] width 243 height 49
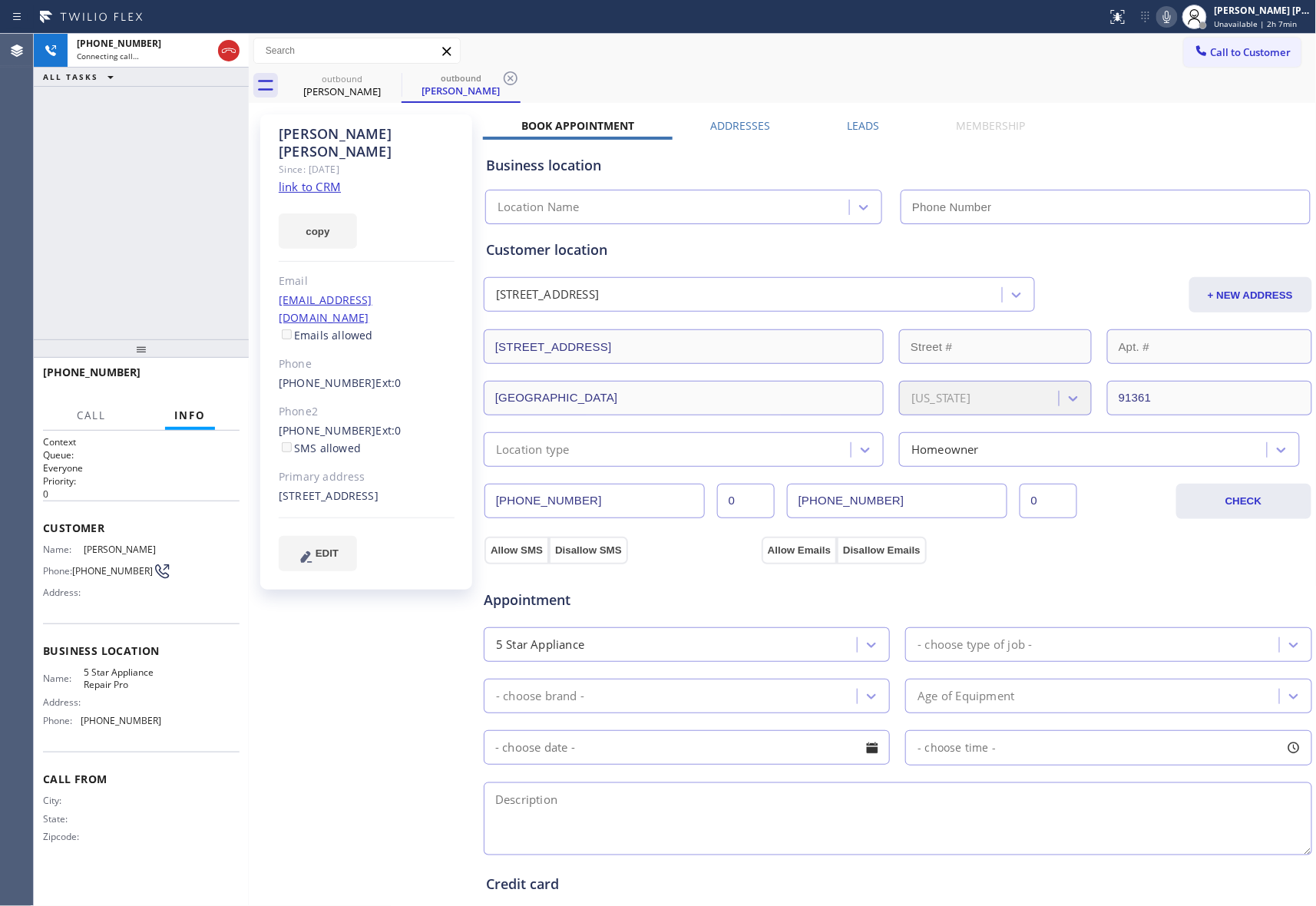
type input "[PHONE_NUMBER]"
click at [225, 50] on icon at bounding box center [229, 51] width 19 height 19
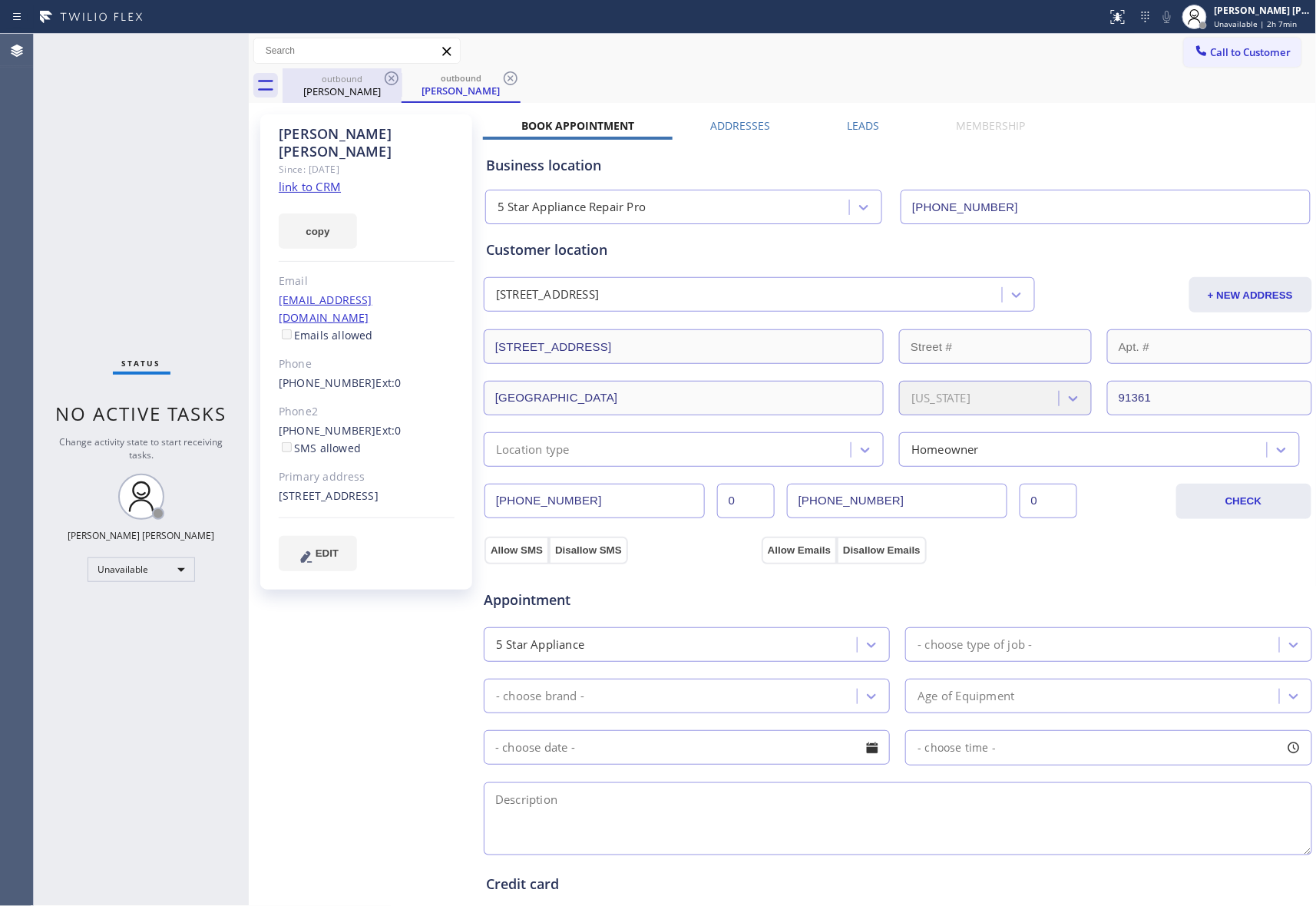
click at [381, 75] on div "outbound" at bounding box center [342, 79] width 116 height 12
click at [389, 77] on icon at bounding box center [392, 79] width 19 height 19
click at [501, 77] on icon at bounding box center [511, 79] width 19 height 19
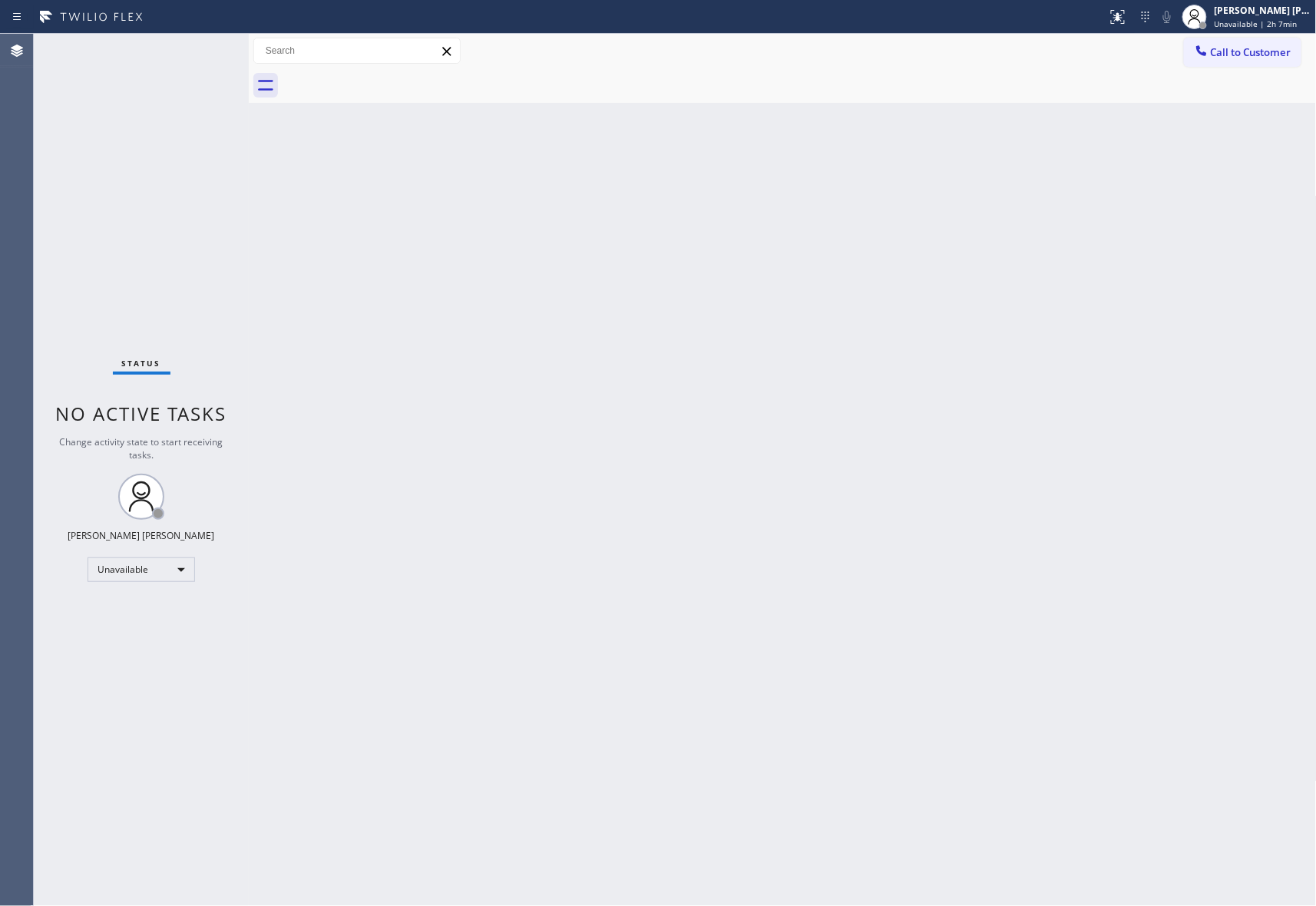
click at [389, 77] on div at bounding box center [800, 86] width 1035 height 35
click at [1264, 15] on div "[PERSON_NAME] [PERSON_NAME]" at bounding box center [1263, 10] width 97 height 13
click at [1223, 119] on button "Break" at bounding box center [1240, 121] width 153 height 20
